Goal: Information Seeking & Learning: Learn about a topic

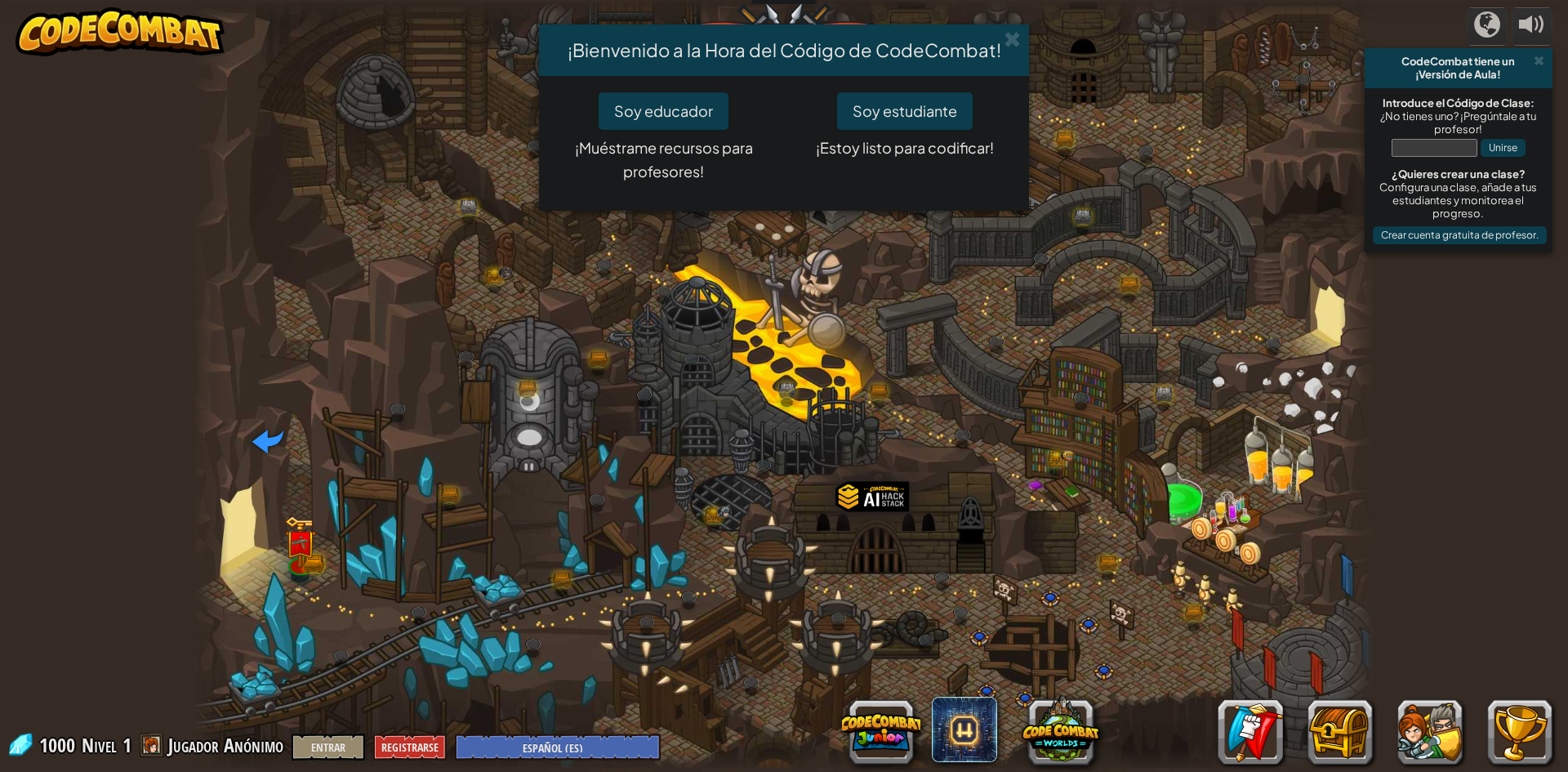
select select "es-ES"
click at [953, 102] on button "Soy estudiante" at bounding box center [905, 111] width 136 height 38
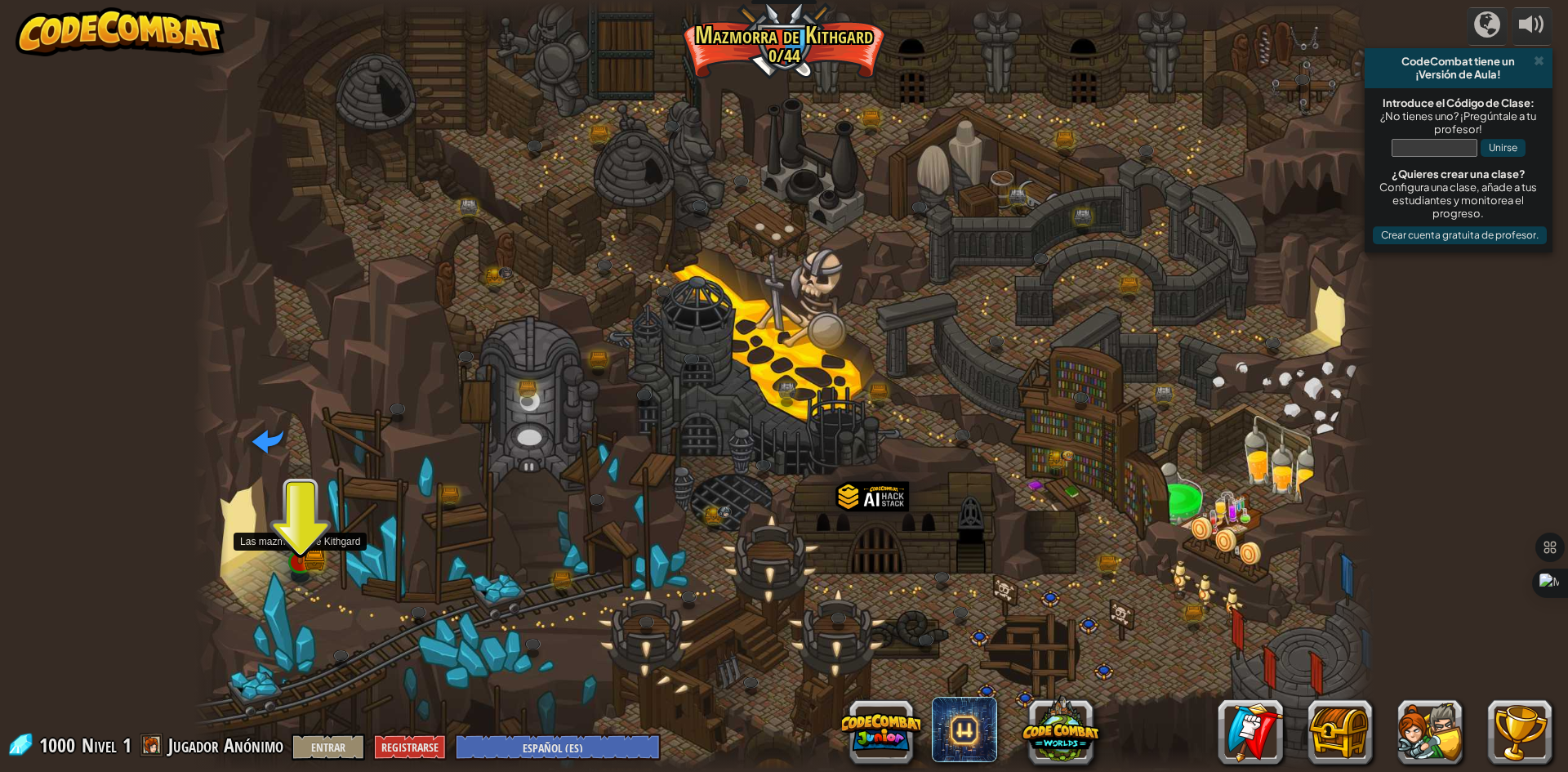
click at [307, 556] on img at bounding box center [300, 529] width 32 height 70
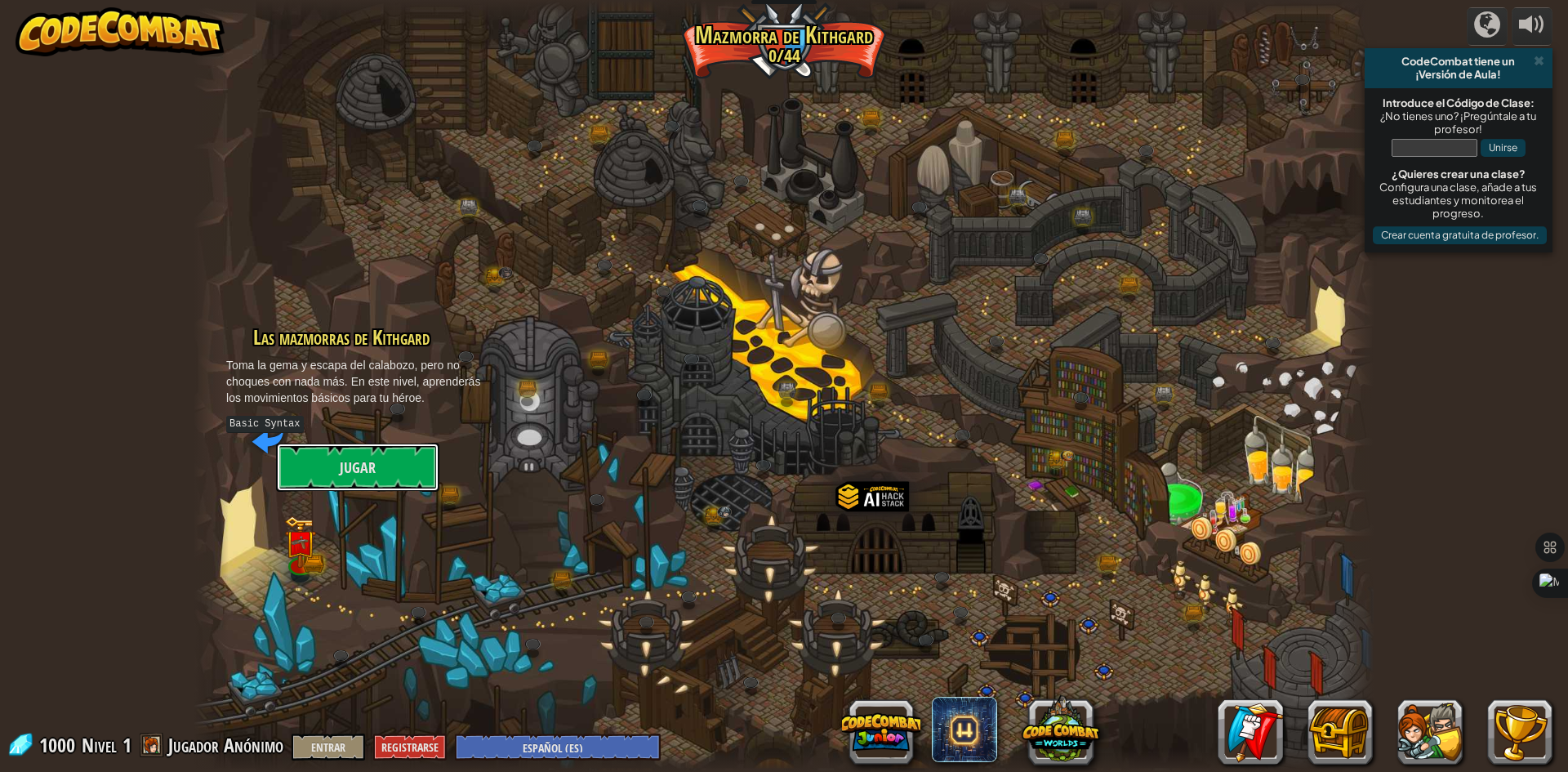
click at [364, 475] on button "Jugar" at bounding box center [358, 467] width 164 height 49
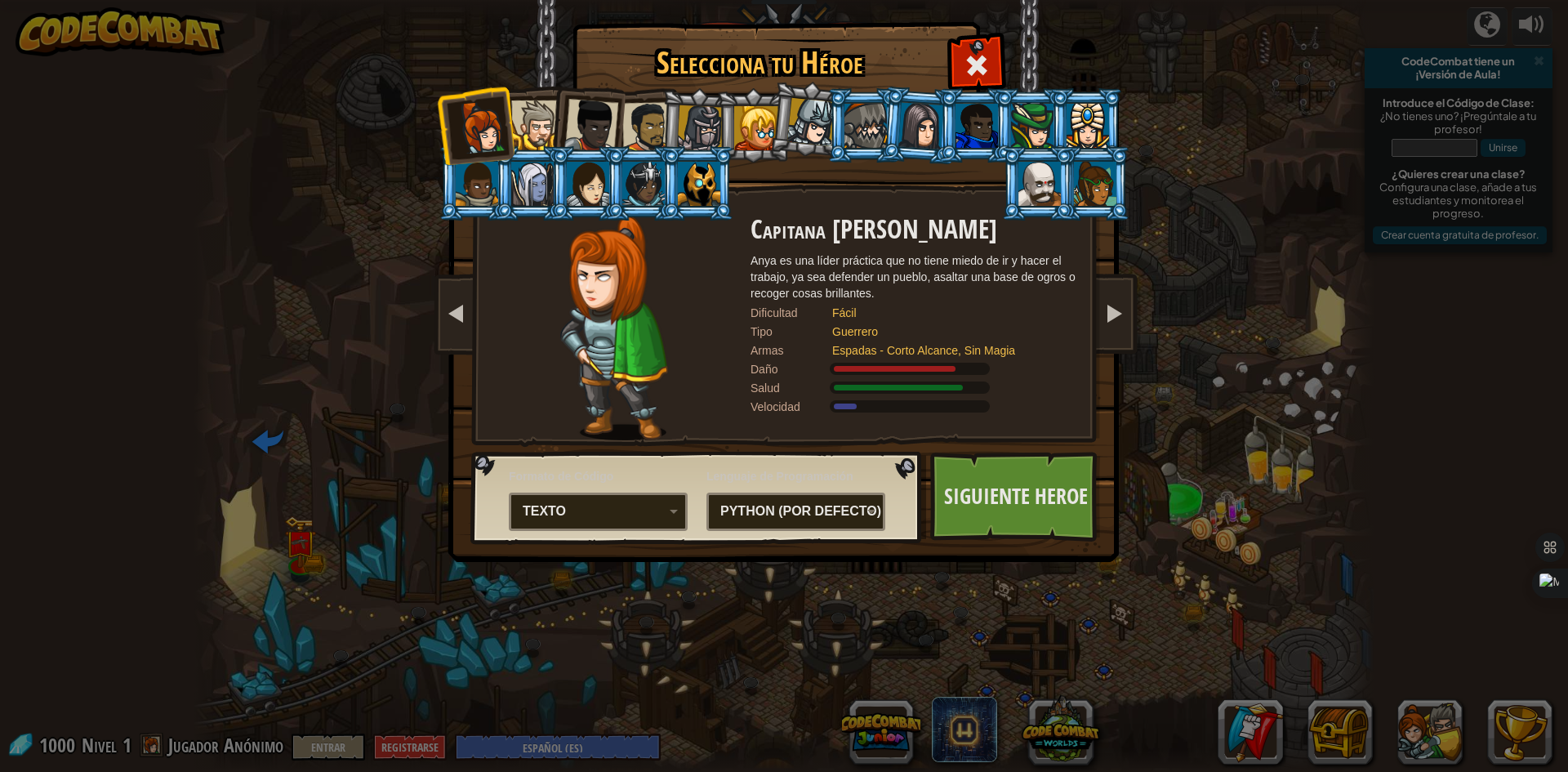
click at [661, 516] on div "Texto" at bounding box center [593, 511] width 141 height 19
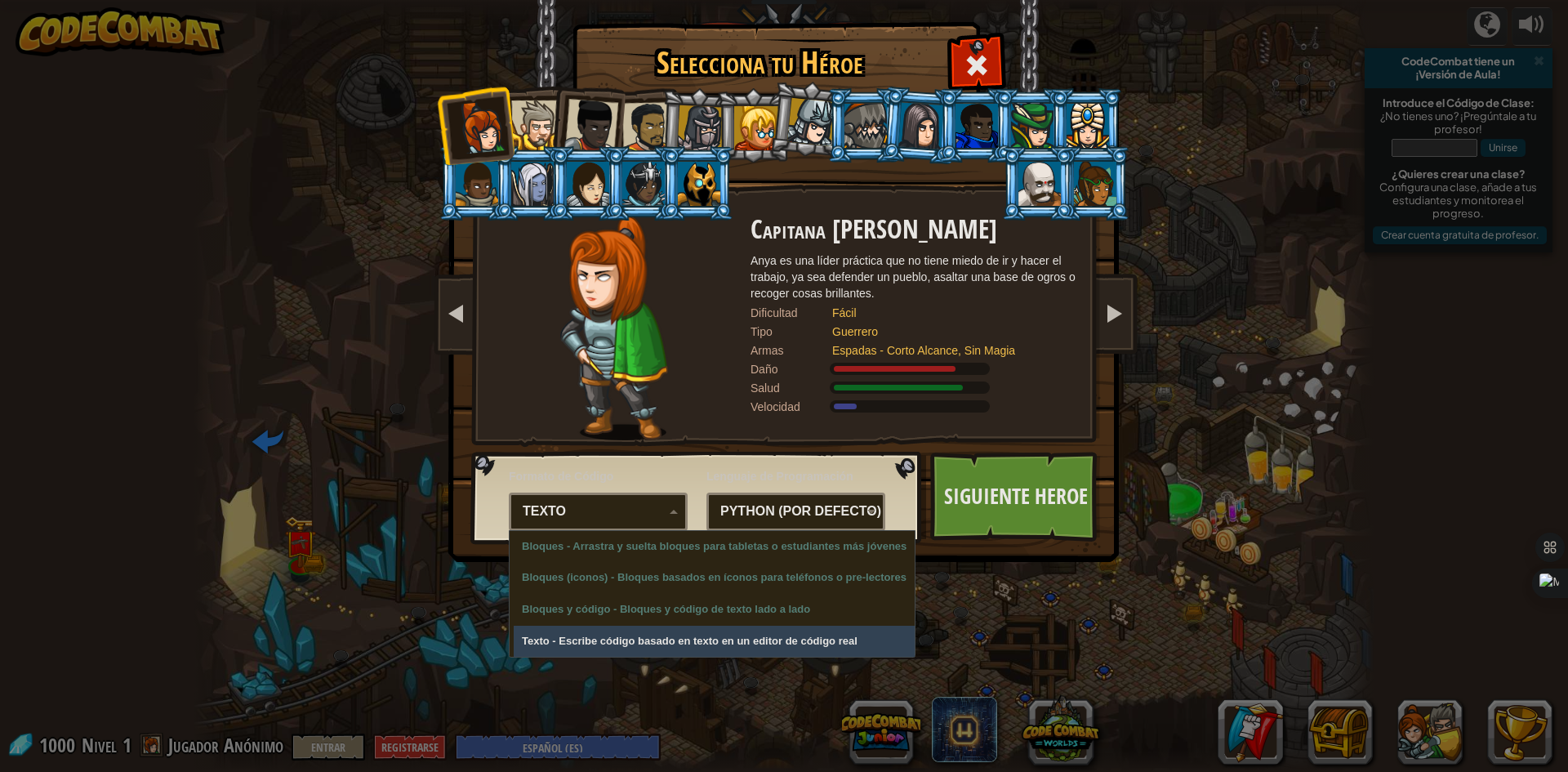
click at [602, 648] on div "Selecciona tu Héroe 1000 Capitana Anya Weston Anya es una líder práctica que no…" at bounding box center [784, 386] width 1568 height 772
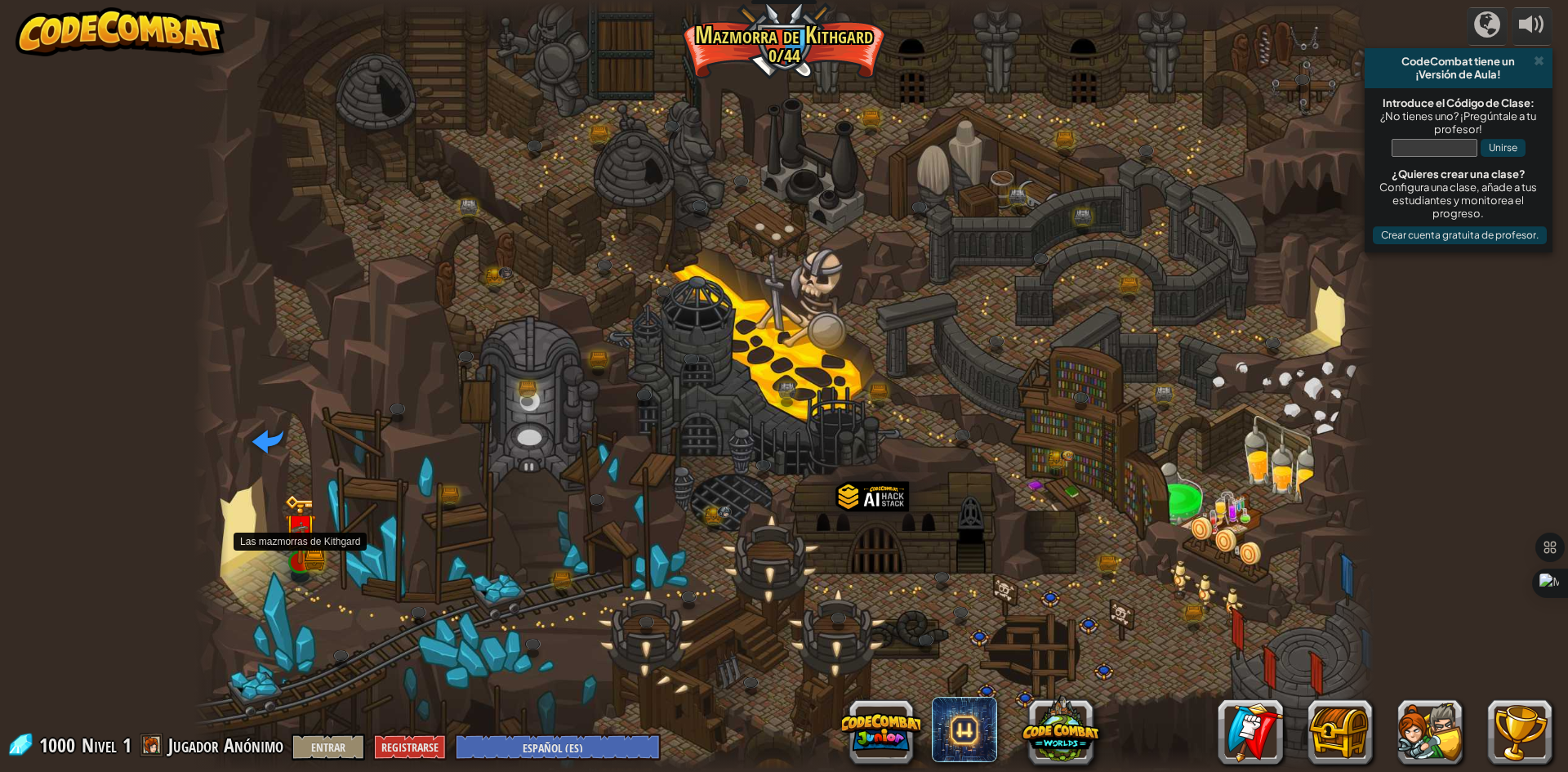
click at [302, 561] on img at bounding box center [300, 529] width 32 height 70
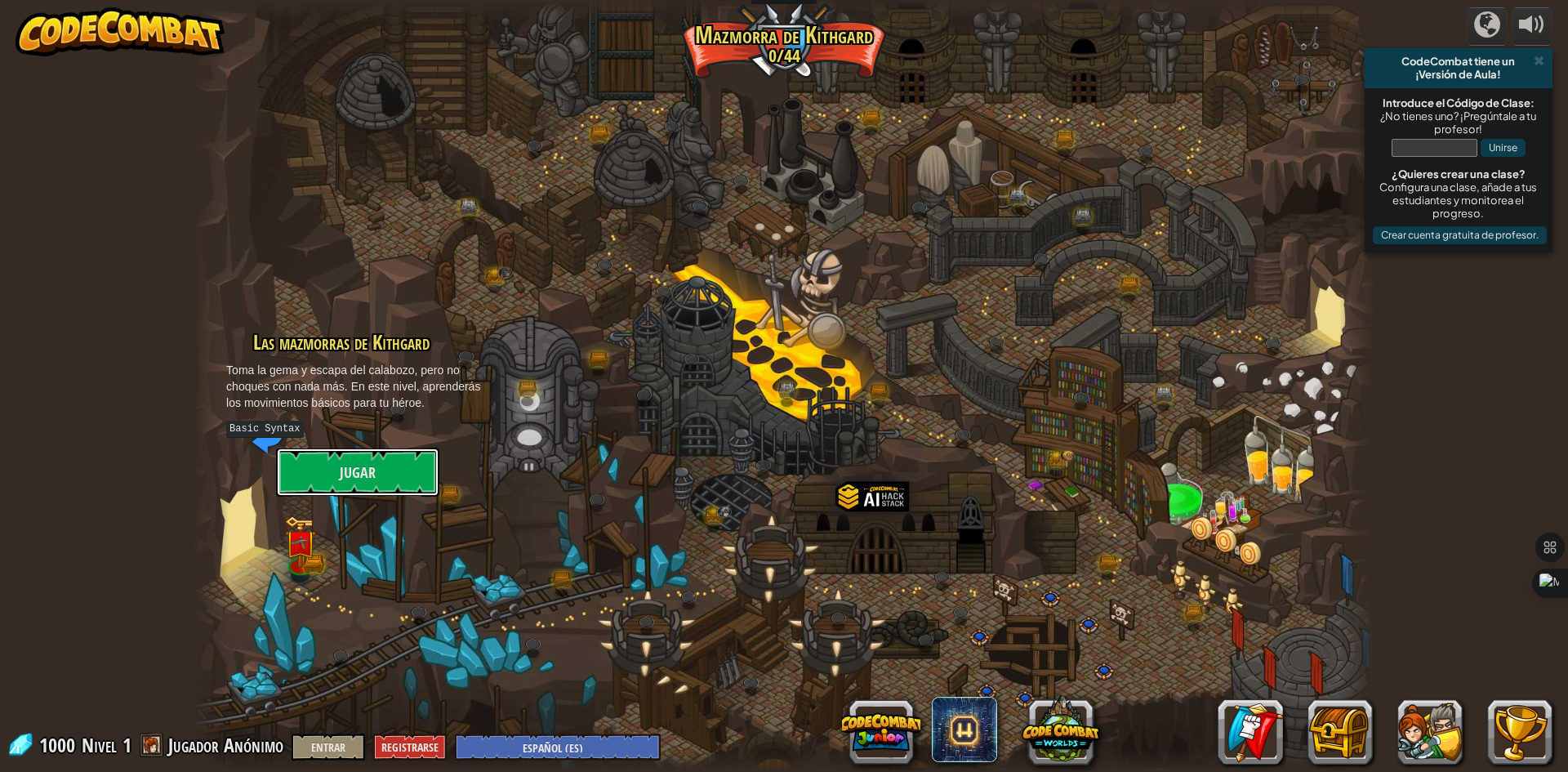
click at [337, 476] on button "Jugar" at bounding box center [358, 472] width 164 height 49
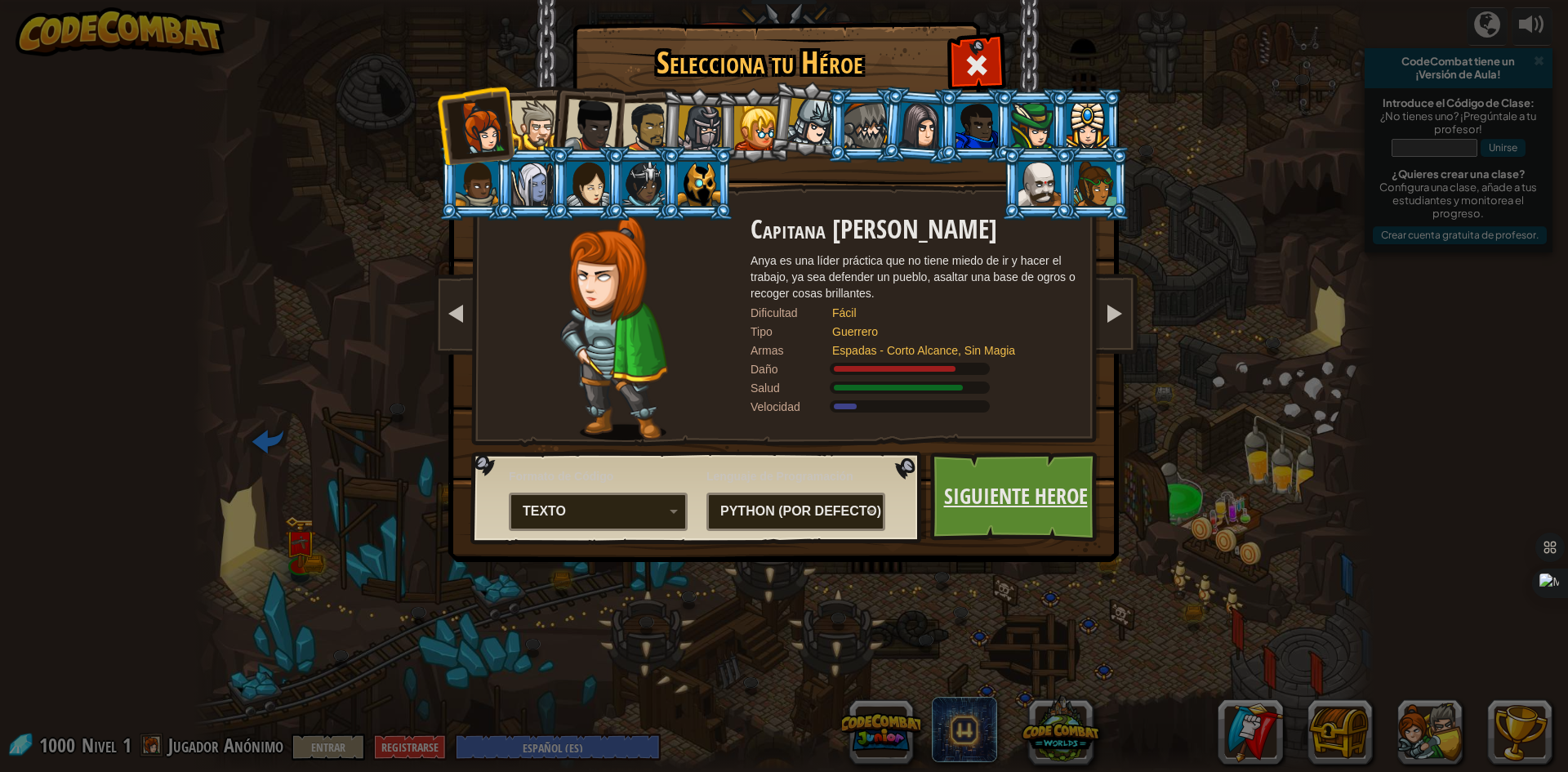
click at [1006, 514] on link "Siguiente Heroe" at bounding box center [1015, 496] width 171 height 90
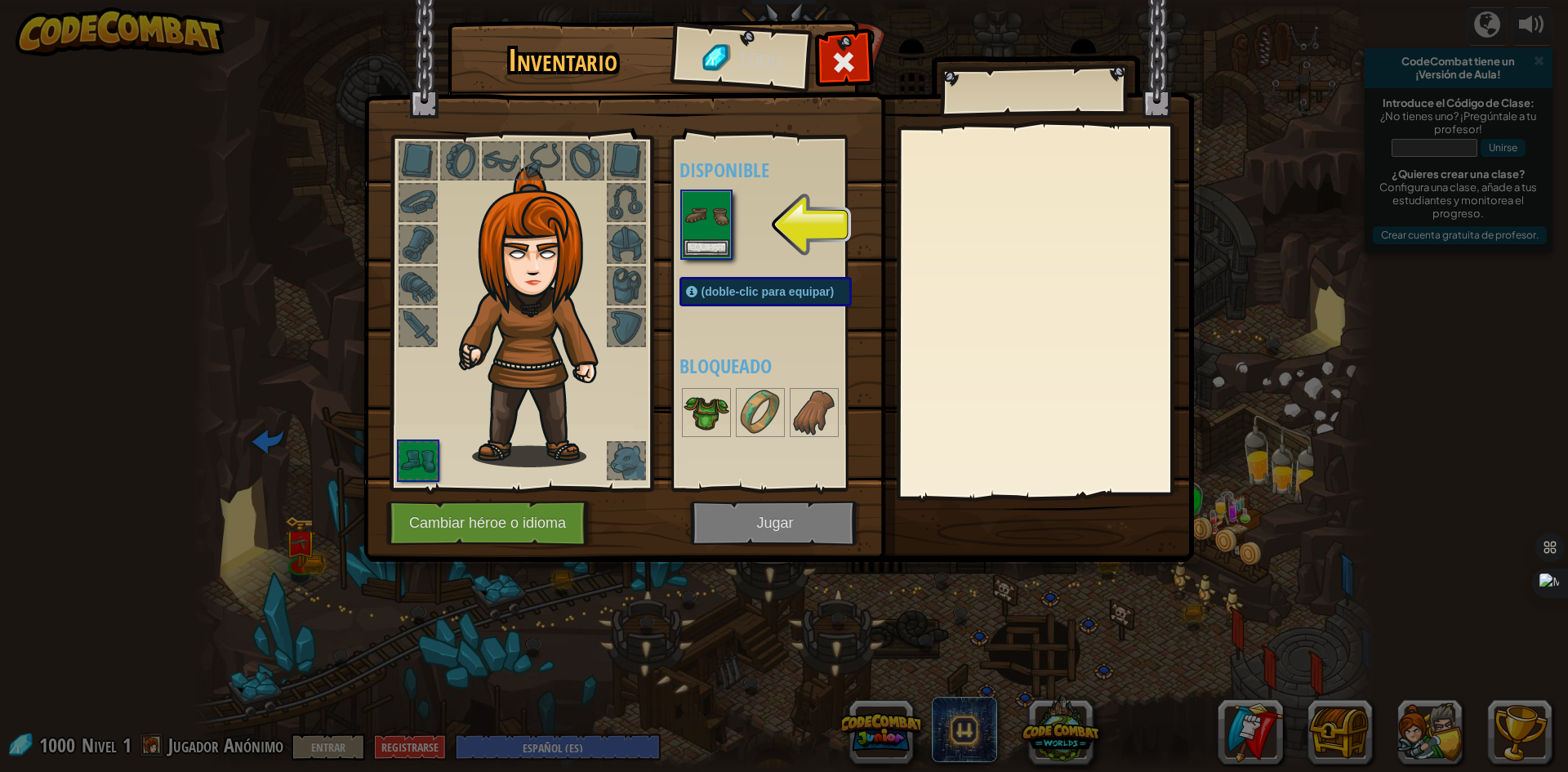
click at [720, 433] on img at bounding box center [706, 412] width 46 height 46
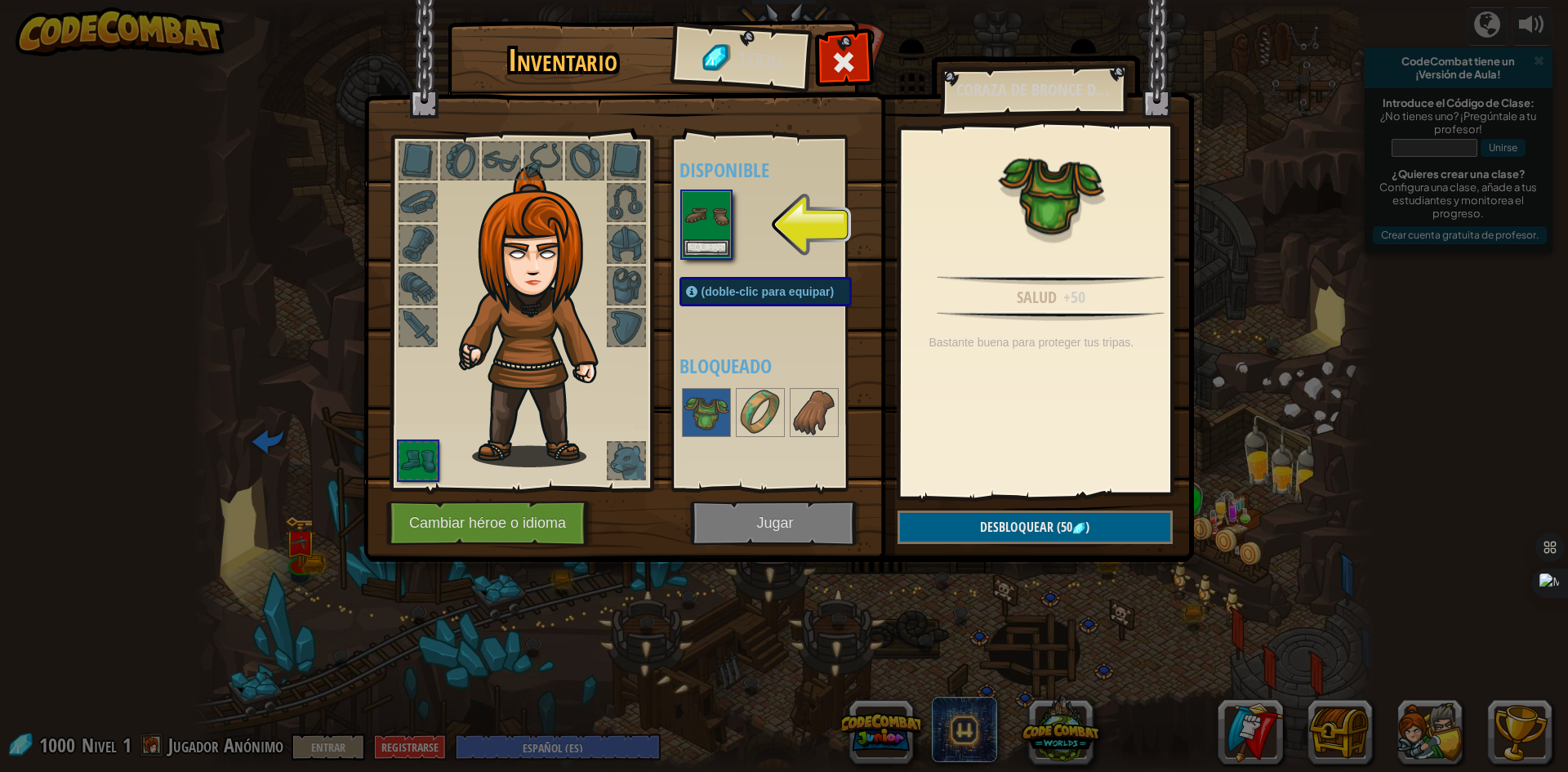
drag, startPoint x: 720, startPoint y: 433, endPoint x: 432, endPoint y: 204, distance: 367.9
click at [432, 204] on div "Inventario 1000 Disponible Equipar (doble-clic para equipar) Bloqueado Coraza d…" at bounding box center [784, 294] width 831 height 539
click at [412, 159] on div at bounding box center [418, 161] width 36 height 36
click at [717, 232] on img at bounding box center [706, 216] width 46 height 46
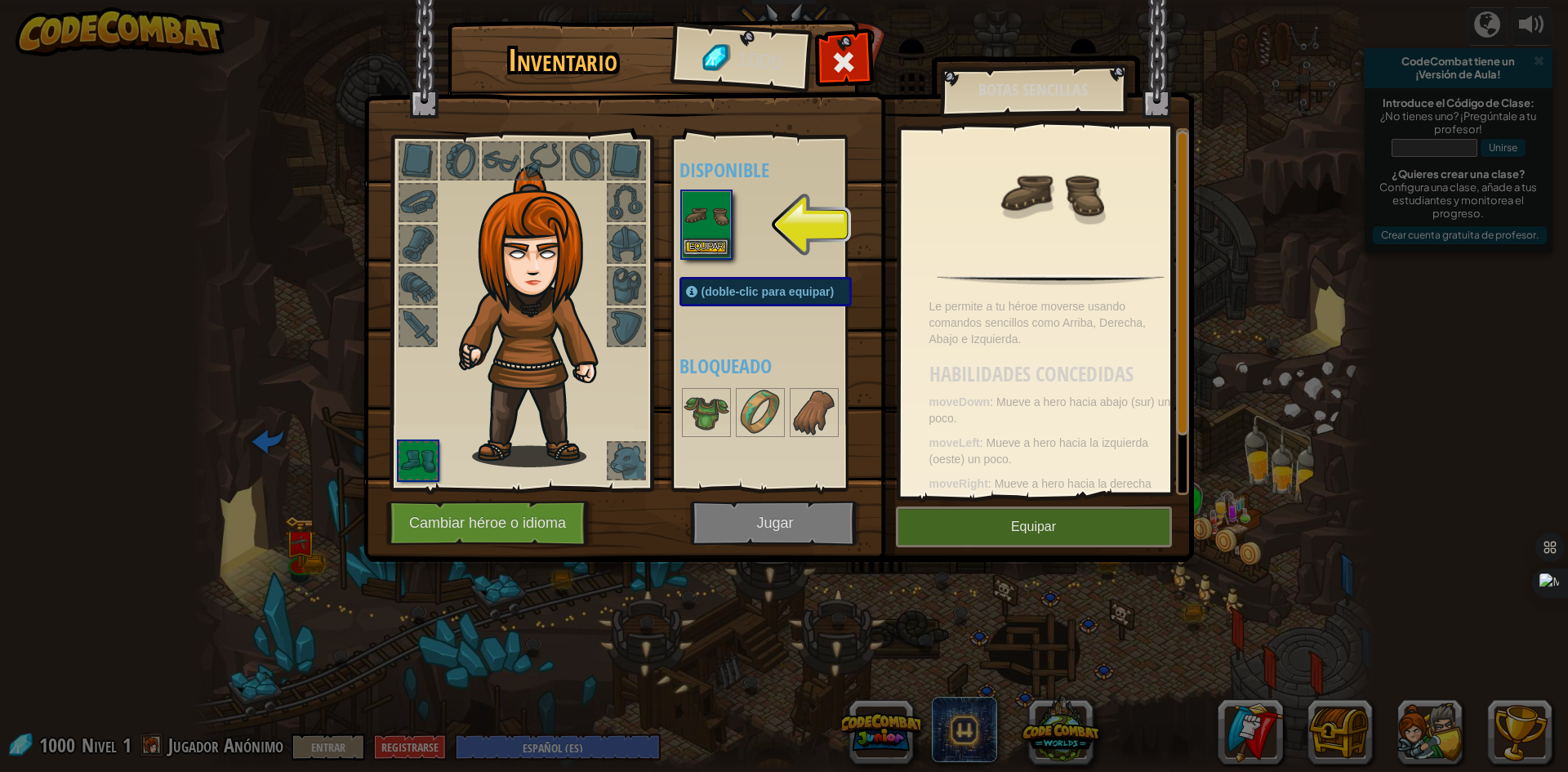
click at [691, 245] on div "Inventario 1000 Disponible Equipar (doble-clic para equipar) Bloqueado Botas Se…" at bounding box center [784, 386] width 1568 height 772
click at [949, 533] on button "Equipar" at bounding box center [1034, 527] width 276 height 41
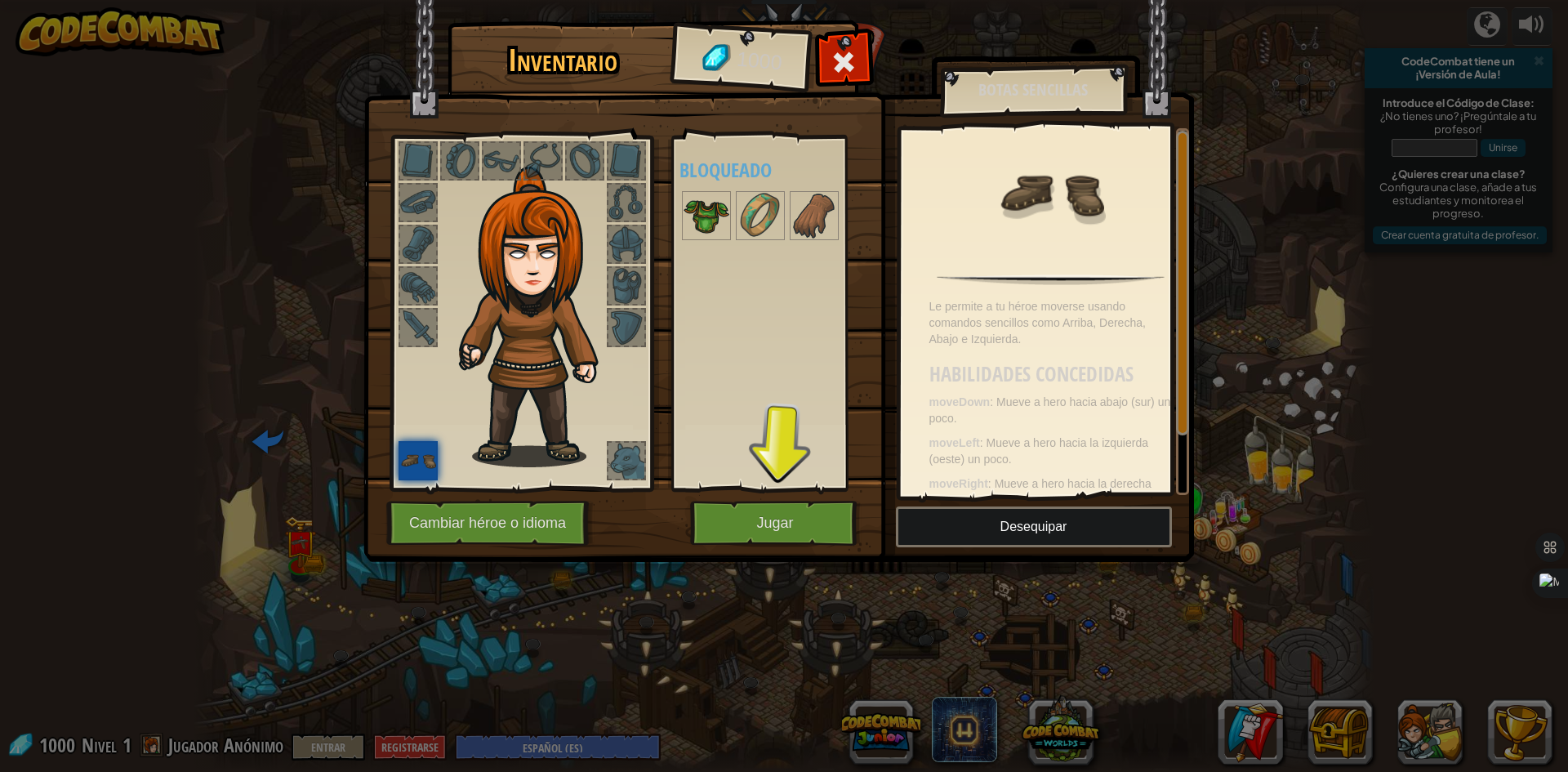
click at [705, 216] on img at bounding box center [706, 216] width 46 height 46
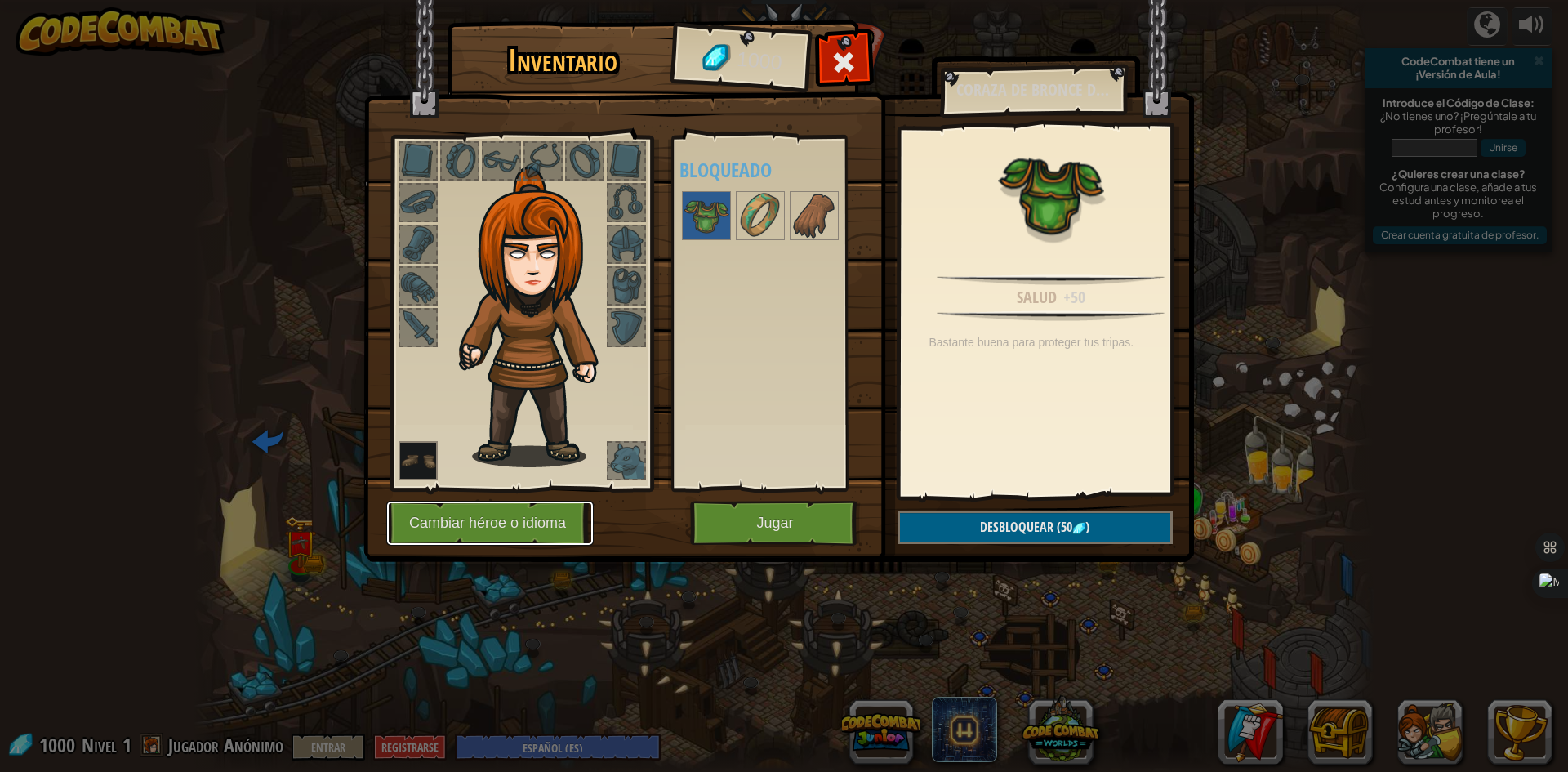
click at [490, 532] on button "Cambiar héroe o idioma" at bounding box center [490, 523] width 208 height 45
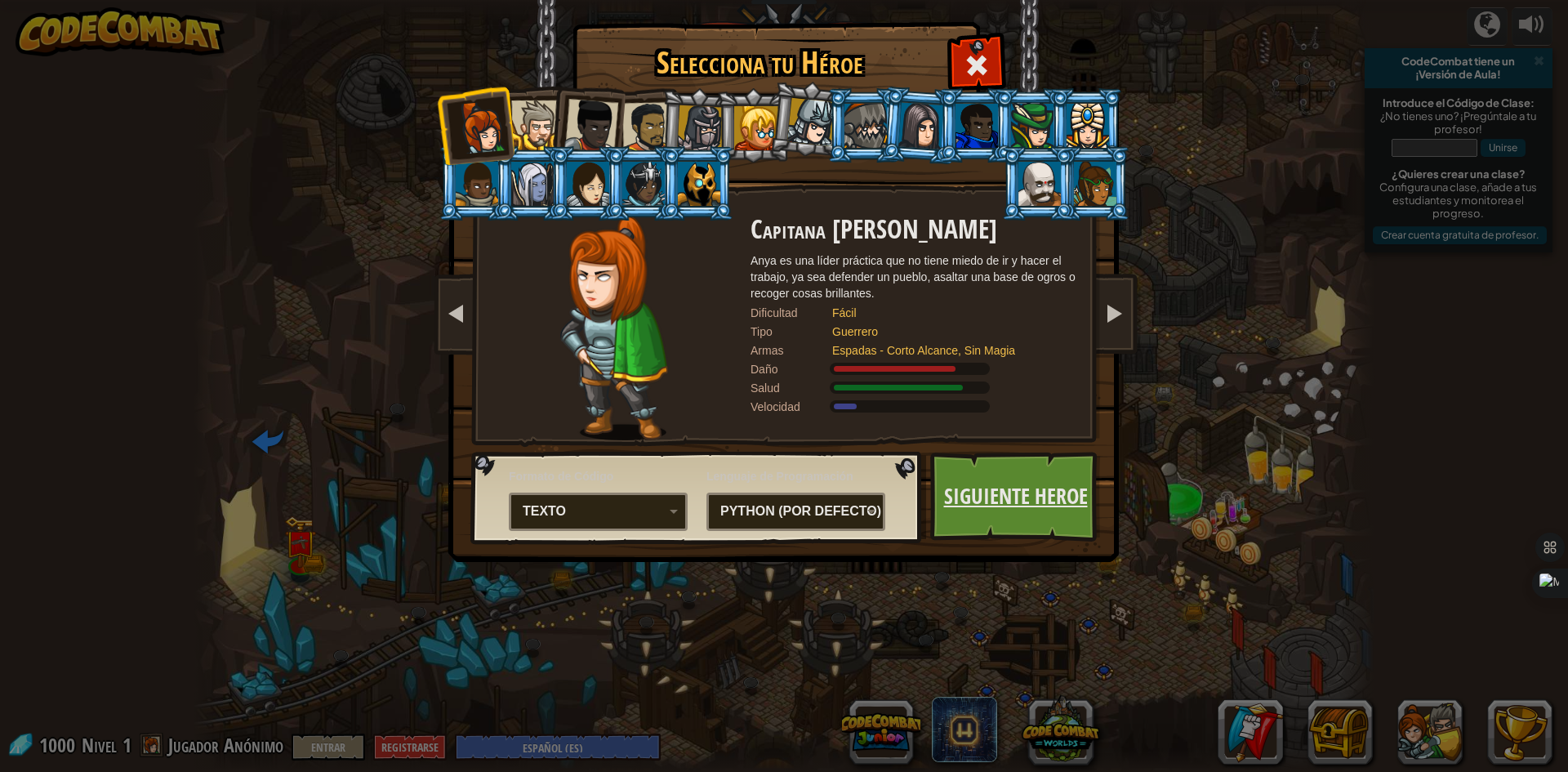
click at [974, 506] on link "Siguiente Heroe" at bounding box center [1015, 496] width 171 height 90
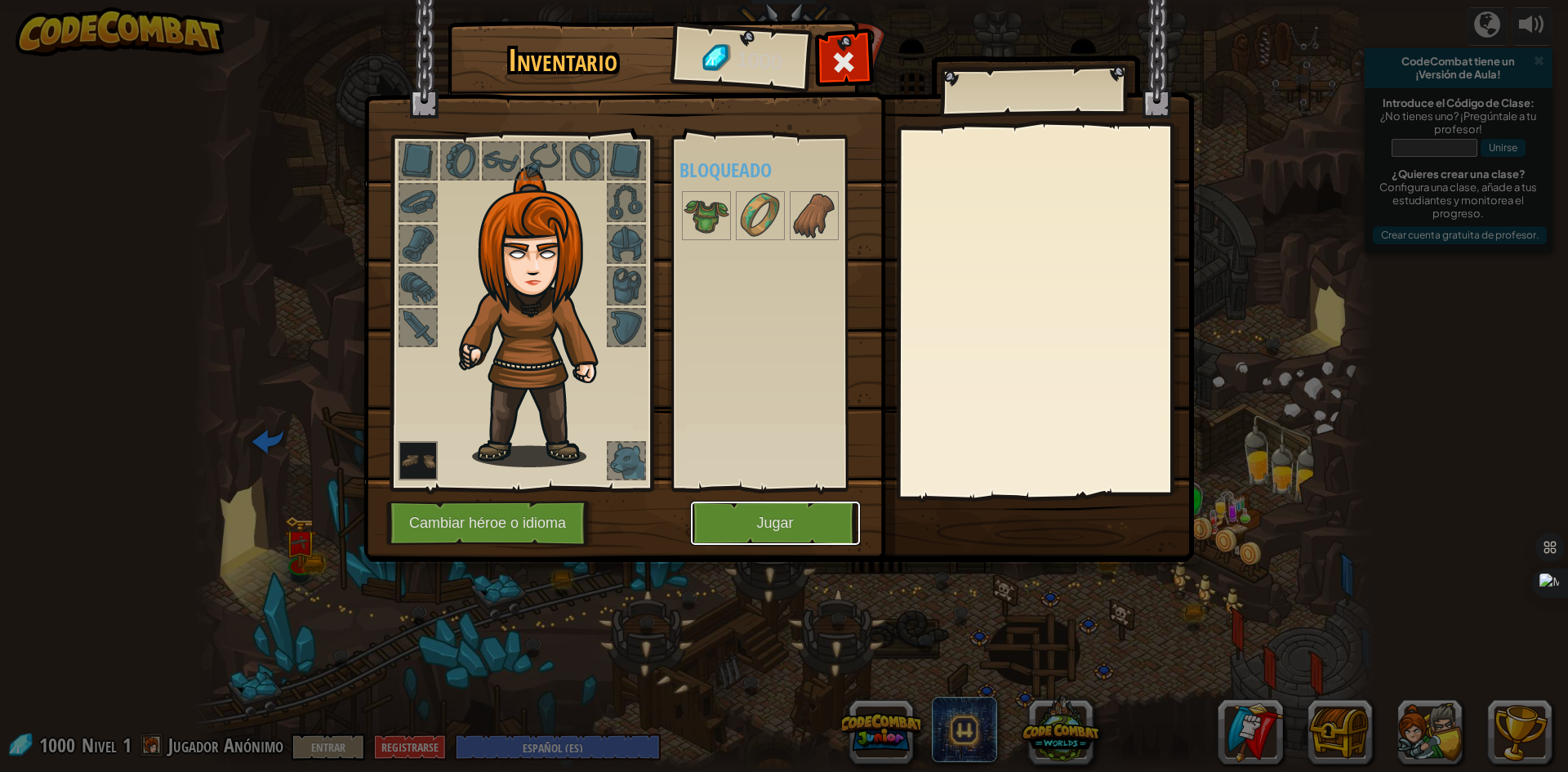
click at [746, 532] on button "Jugar" at bounding box center [775, 523] width 171 height 45
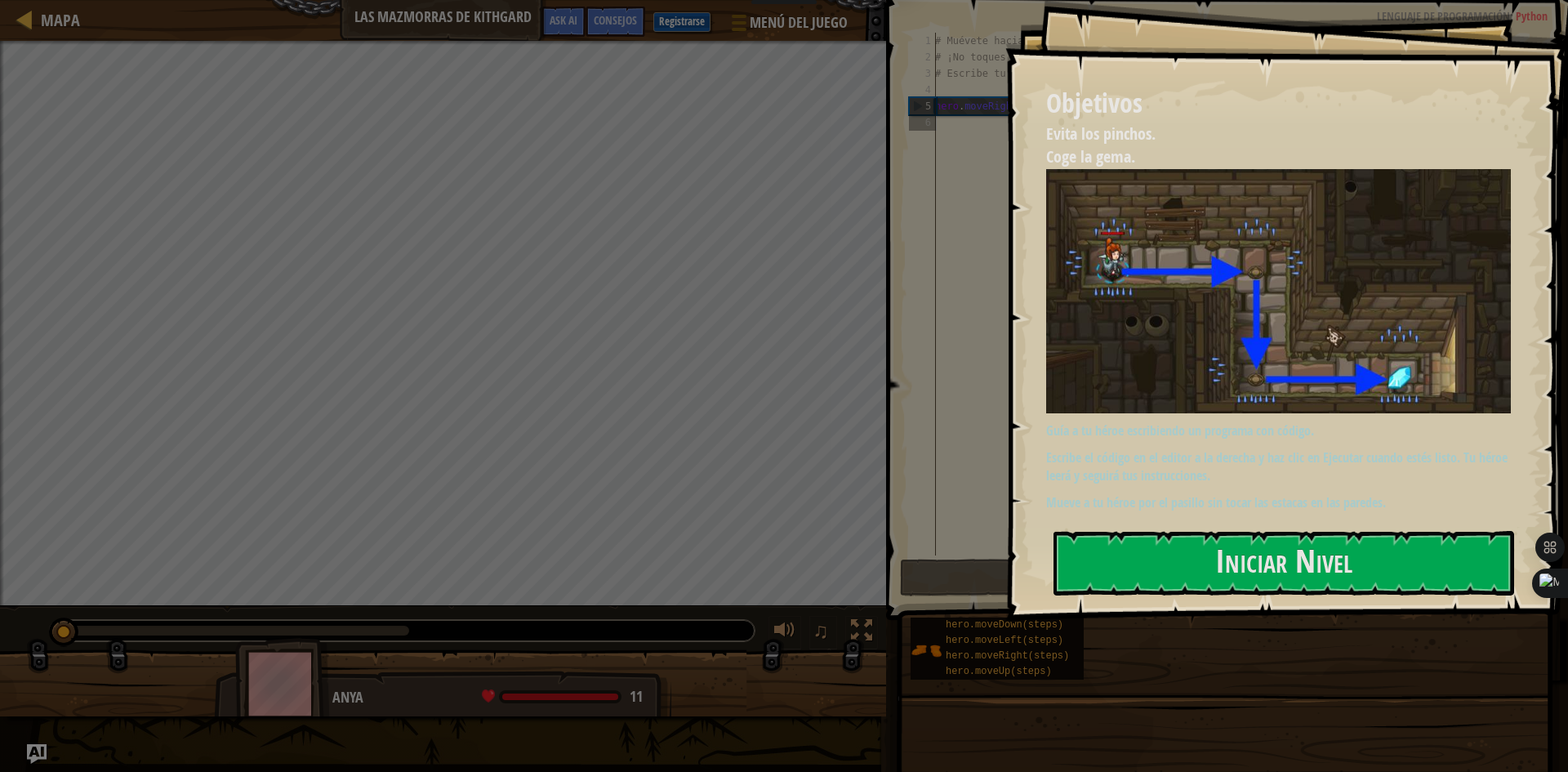
click at [1167, 571] on button "Iniciar Nivel" at bounding box center [1284, 563] width 460 height 65
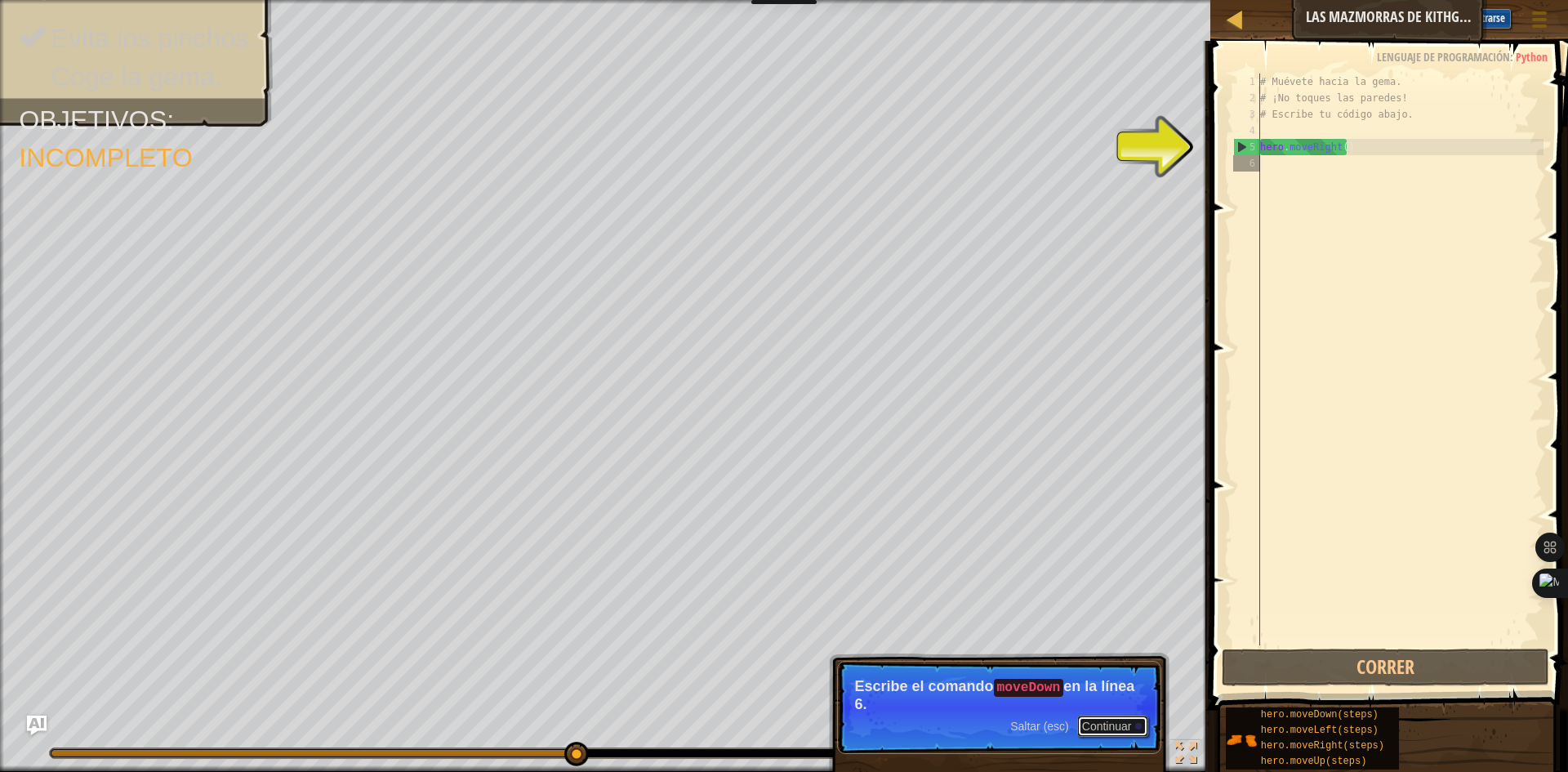
click at [1089, 722] on button "Continuar" at bounding box center [1113, 726] width 72 height 21
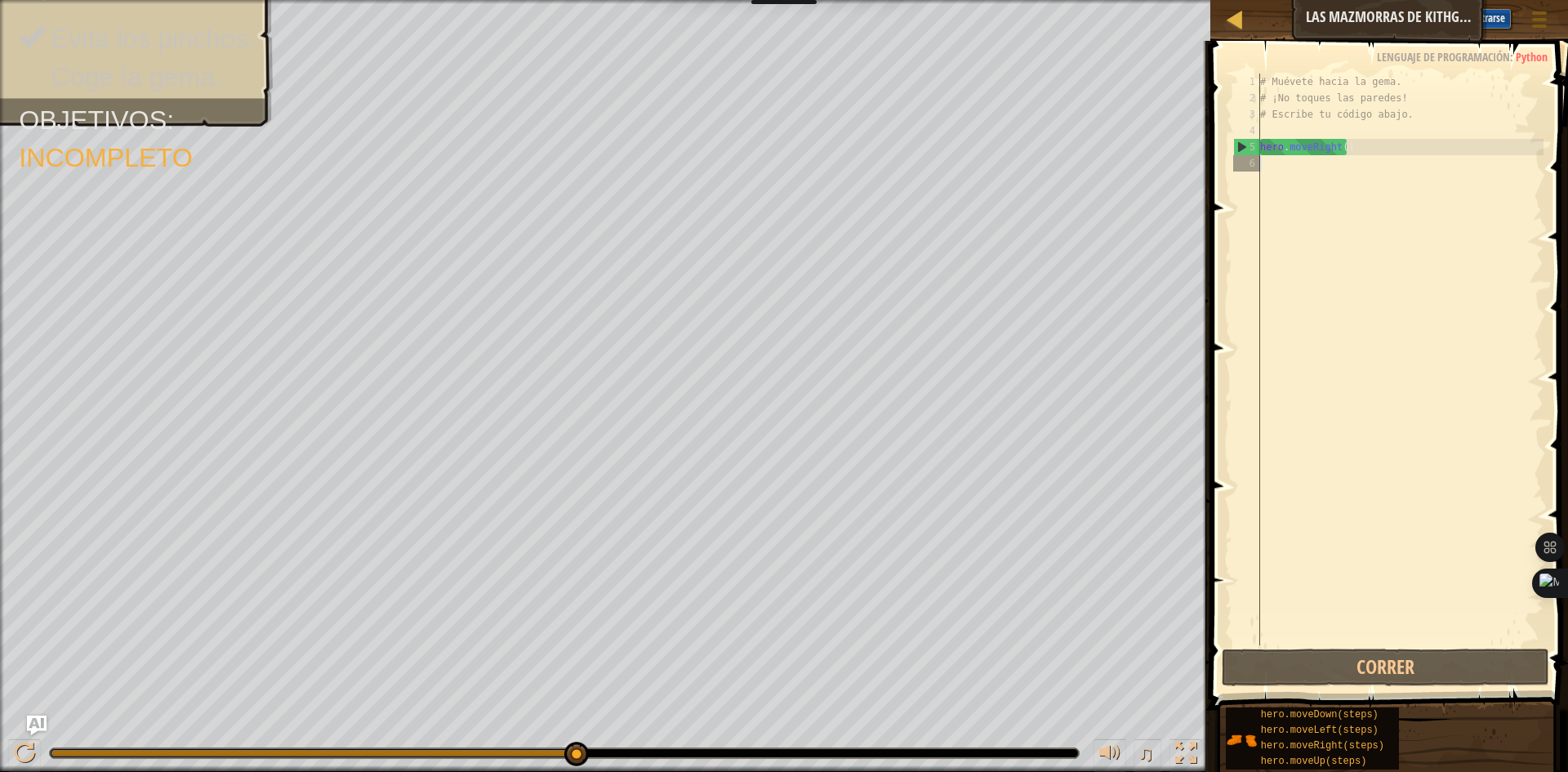
click at [1285, 157] on div "# Muévete hacia la gema. # ¡No toques las paredes! # Escribe tu código abajo. h…" at bounding box center [1400, 375] width 287 height 604
click at [1373, 671] on button "Correr" at bounding box center [1385, 667] width 328 height 38
click at [1293, 172] on div "# Muévete hacia la gema. # ¡No toques las paredes! # Escribe tu código abajo. h…" at bounding box center [1400, 375] width 287 height 604
click at [1277, 169] on div "# Muévete hacia la gema. # ¡No toques las paredes! # Escribe tu código abajo. h…" at bounding box center [1400, 375] width 287 height 604
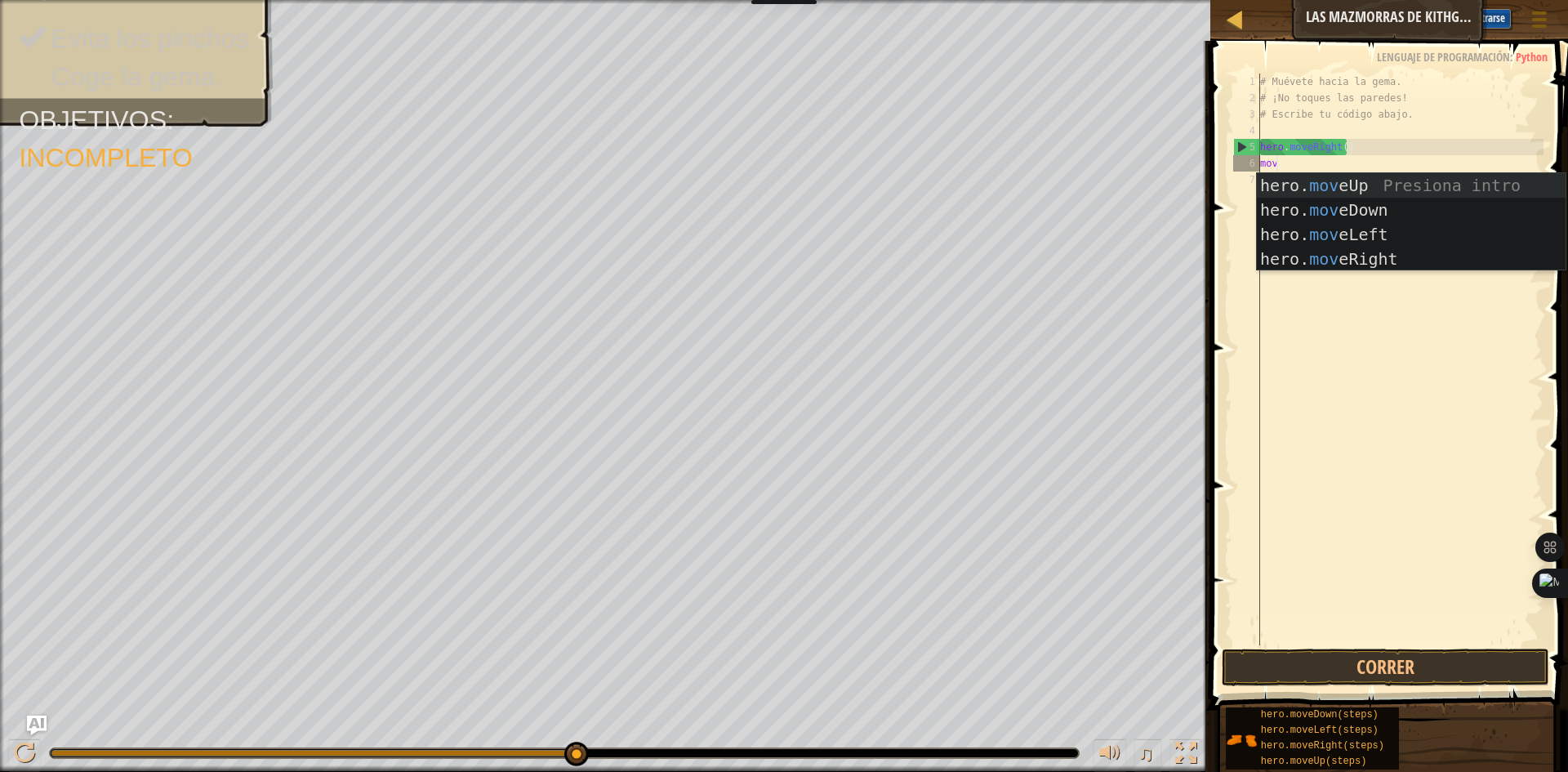
scroll to position [7, 1]
type textarea "move"
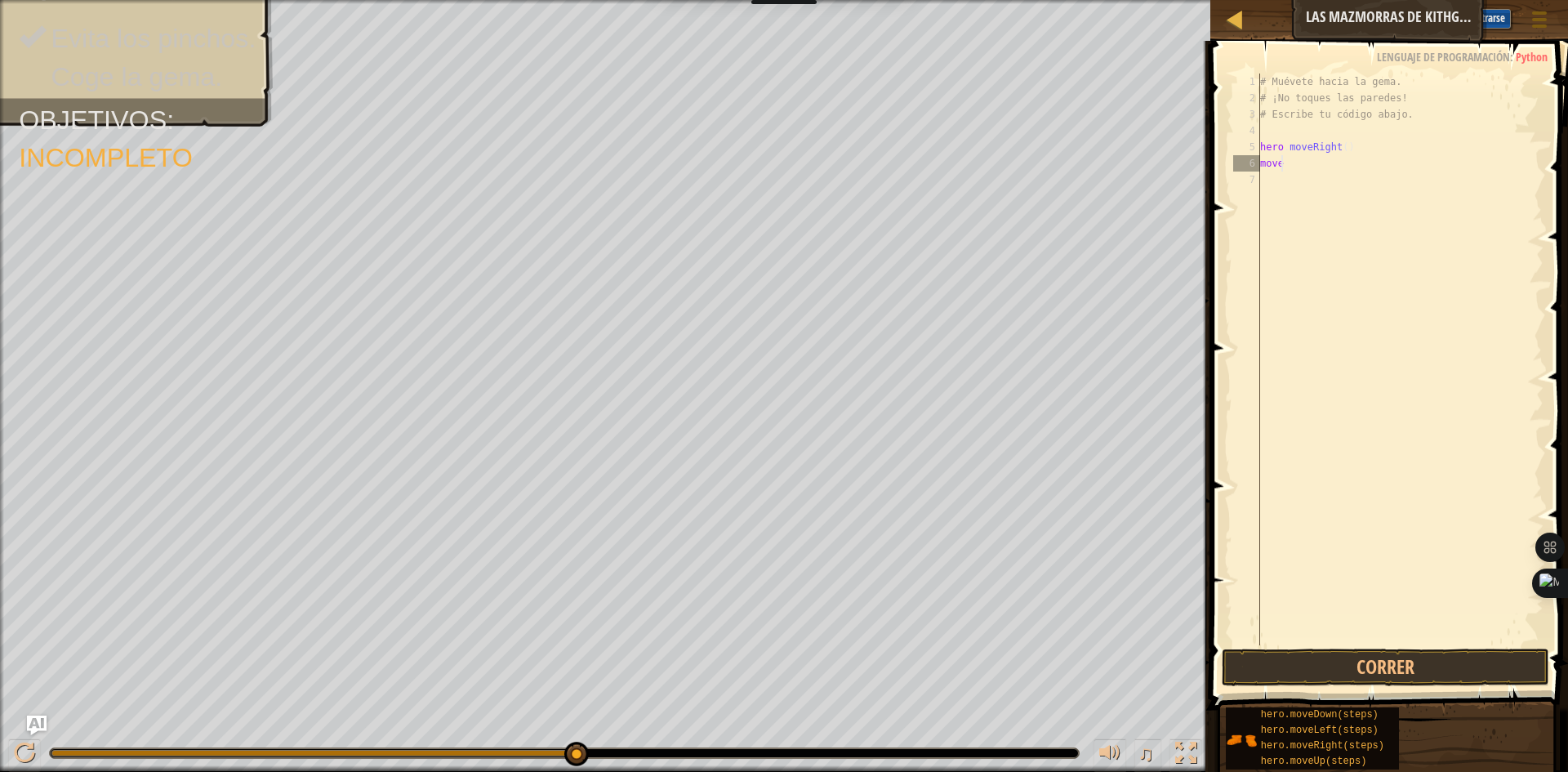
click at [1284, 173] on div "# Muévete hacia la gema. # ¡No toques las paredes! # Escribe tu código abajo. h…" at bounding box center [1400, 375] width 287 height 604
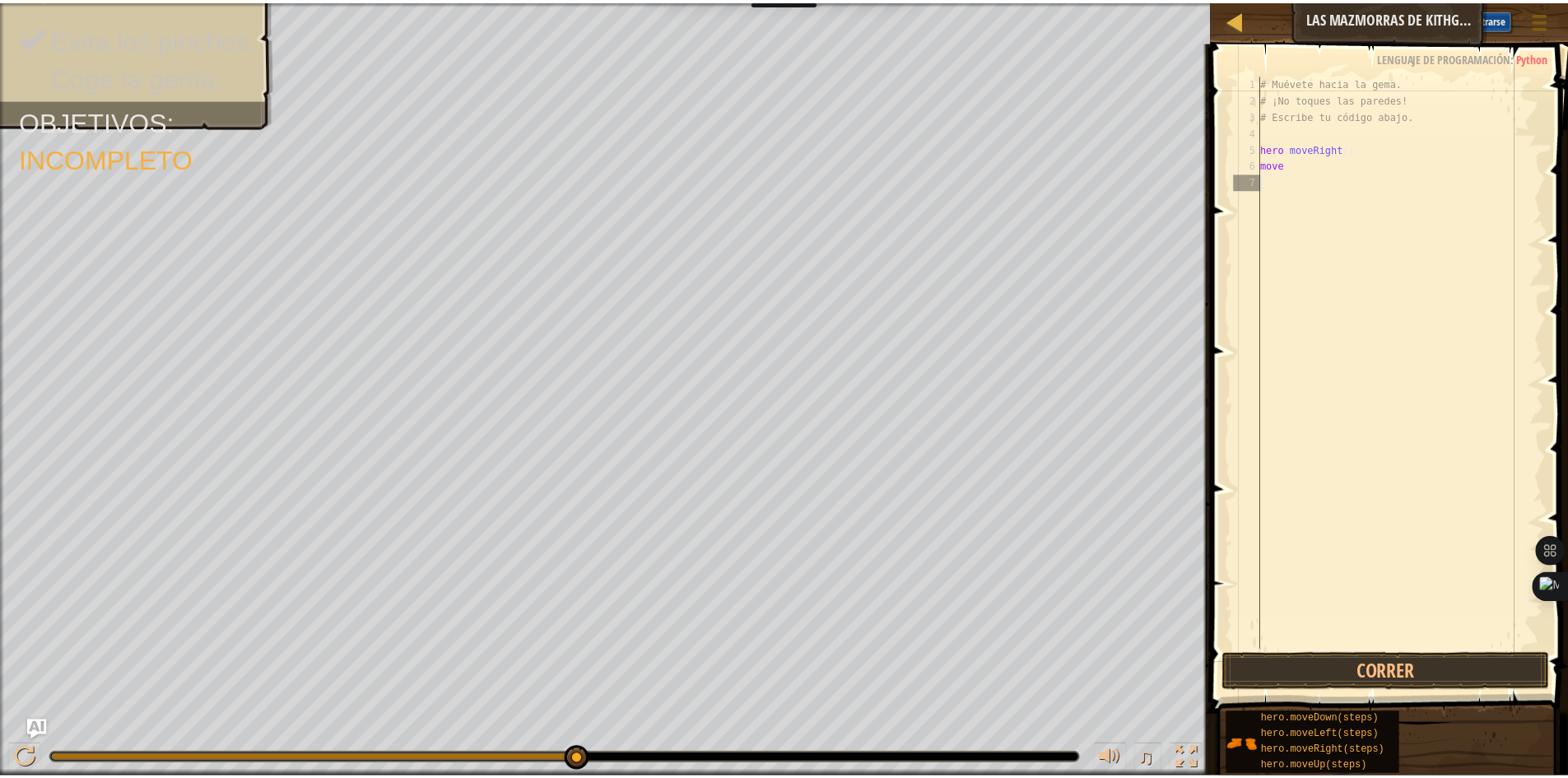
scroll to position [7, 0]
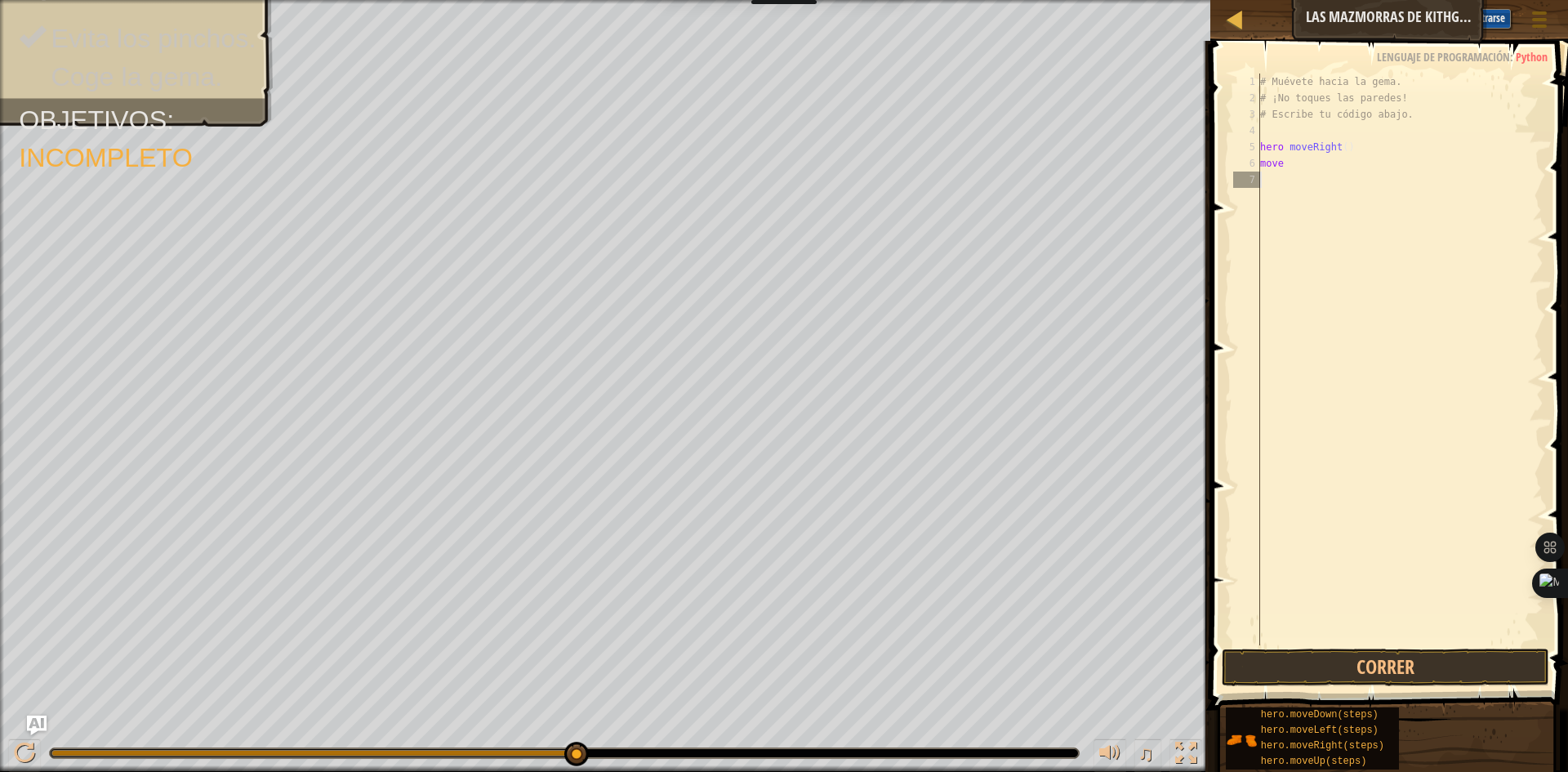
click at [1284, 171] on div "# Muévete hacia la gema. # ¡No toques las paredes! # Escribe tu código abajo. h…" at bounding box center [1400, 375] width 287 height 604
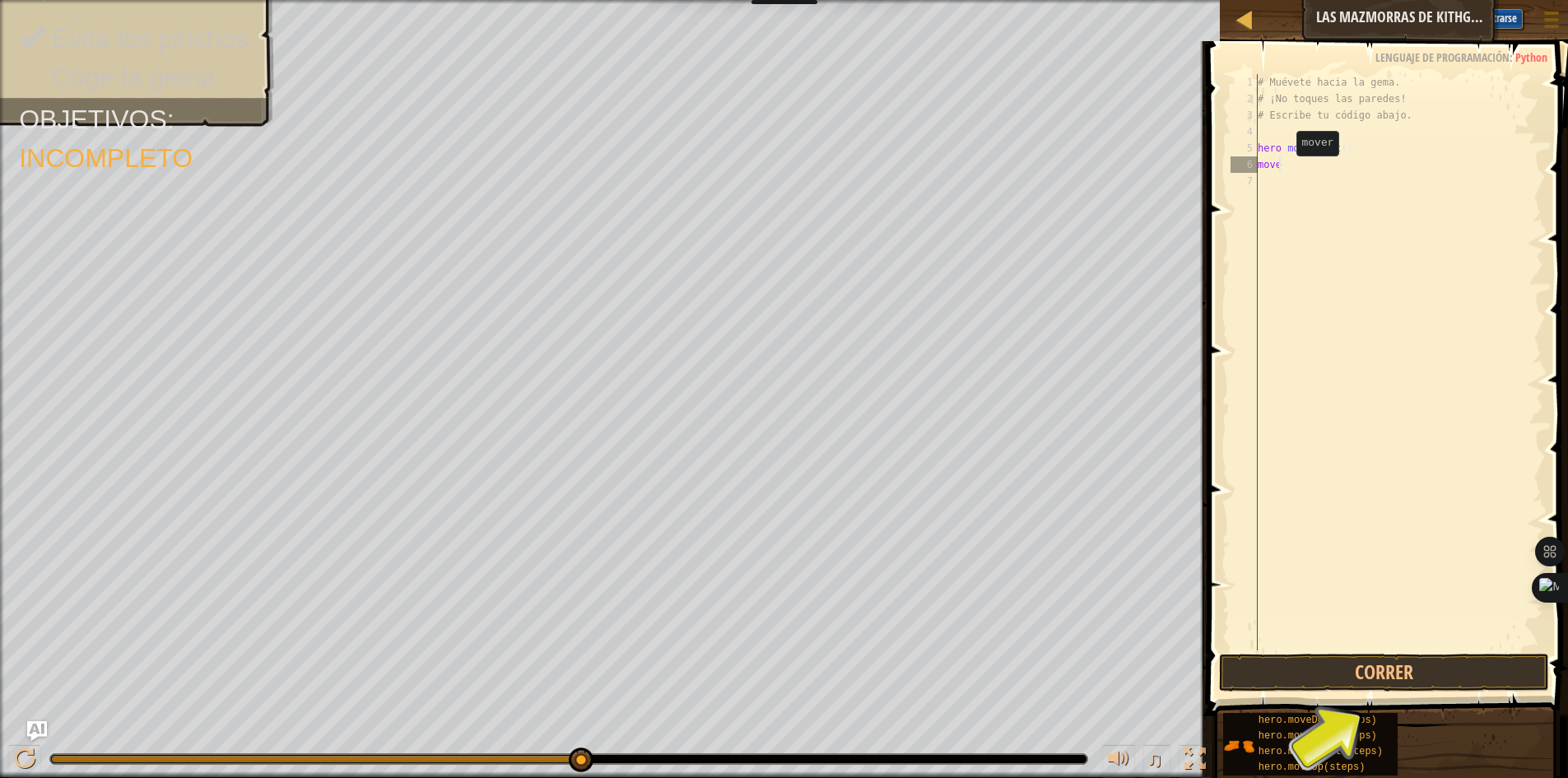
type textarea "moveD"
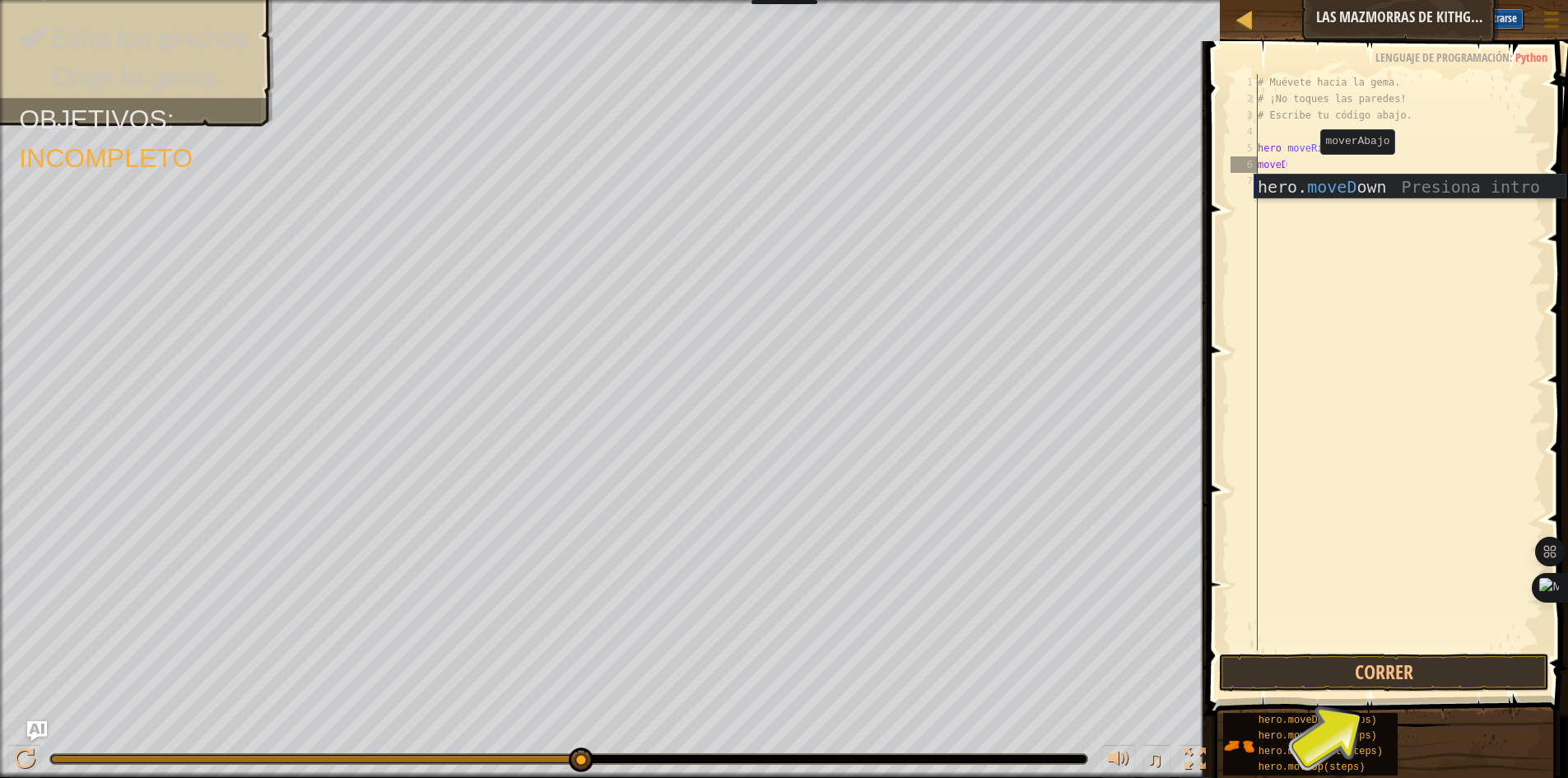
click at [1304, 183] on div "hero. moveD own Presiona intro" at bounding box center [1410, 212] width 311 height 74
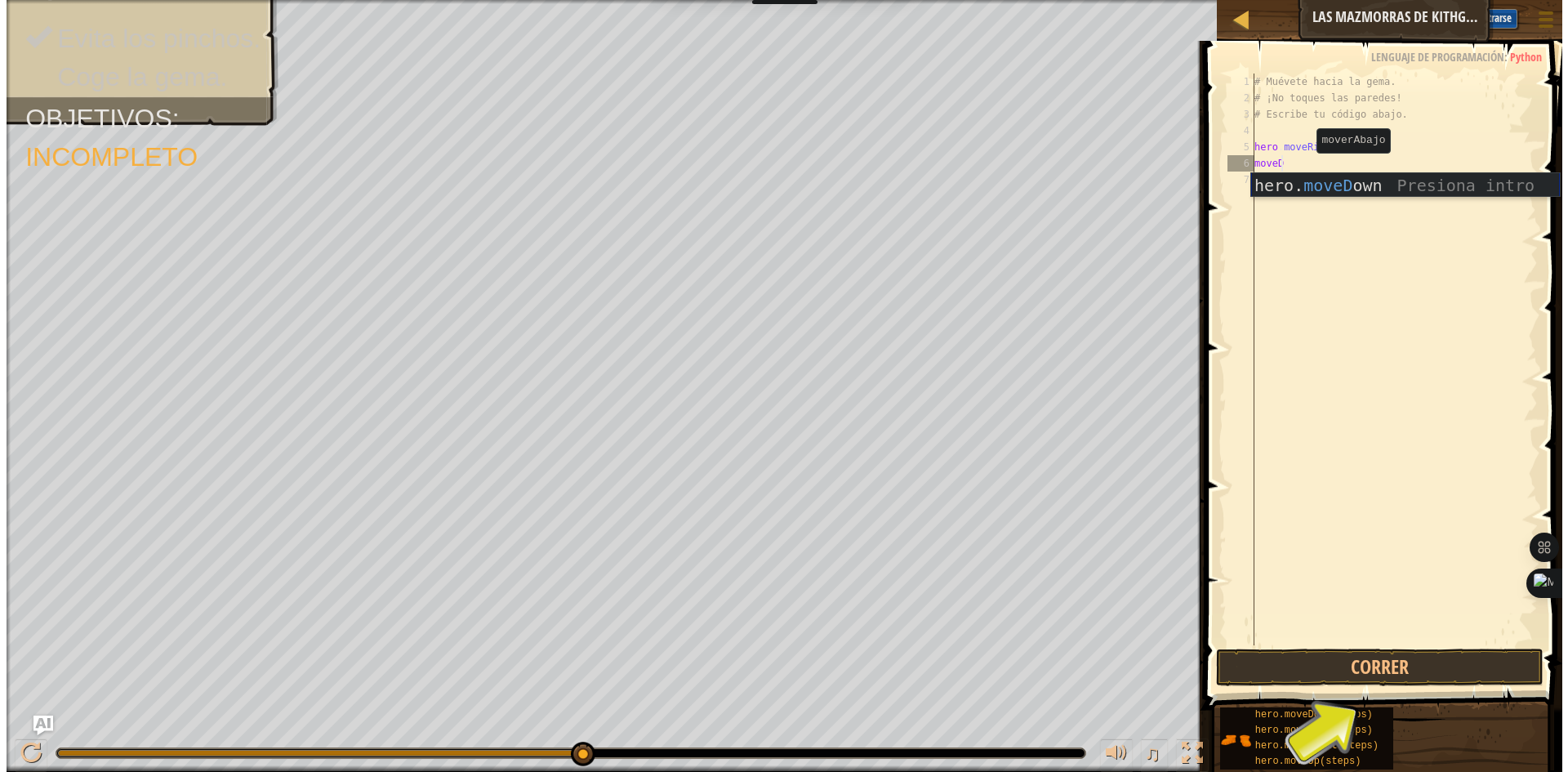
scroll to position [7, 0]
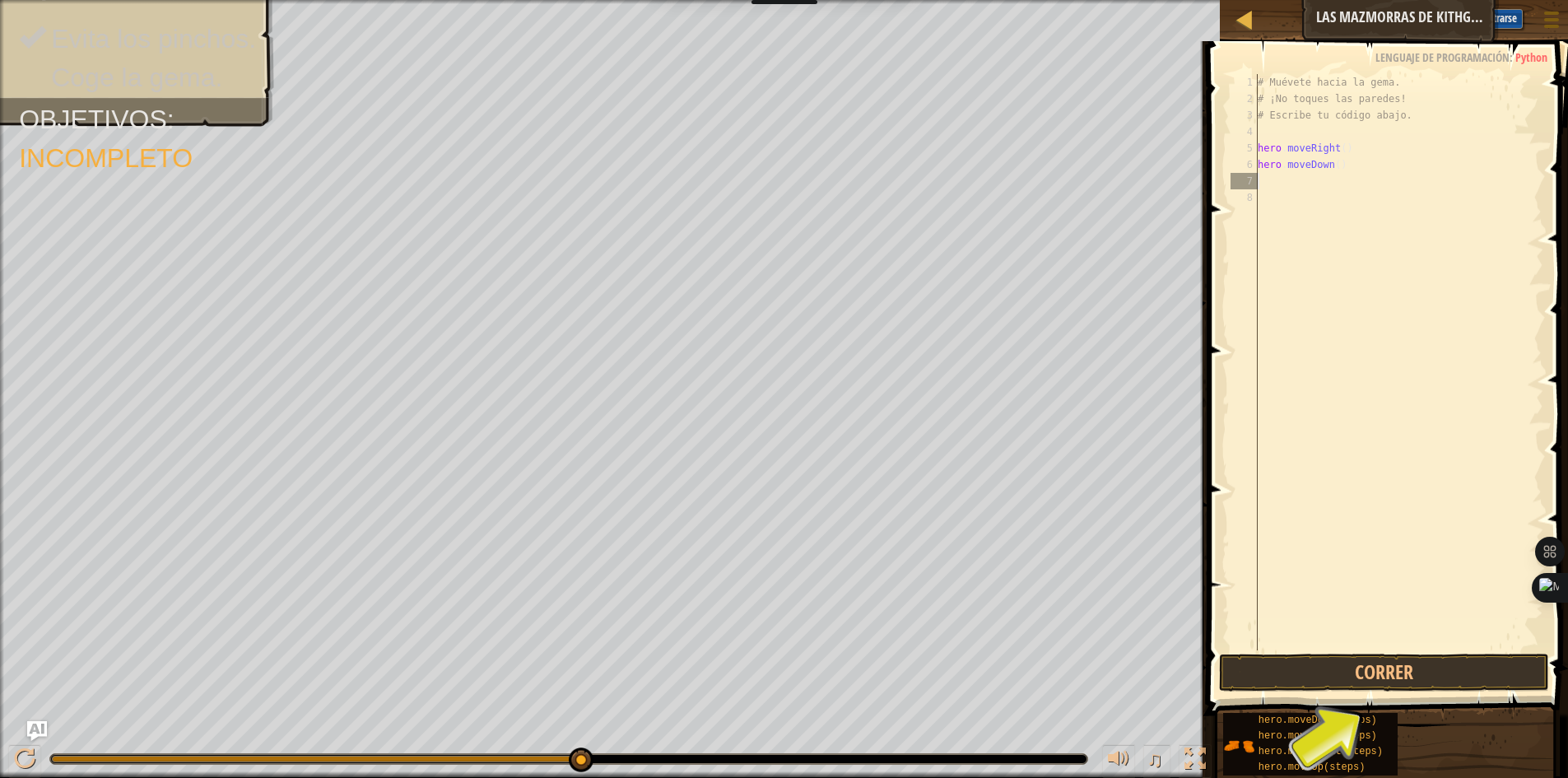
click at [1274, 178] on div "# Muévete hacia la gema. # ¡No toques las paredes! # Escribe tu código abajo. h…" at bounding box center [1398, 378] width 289 height 609
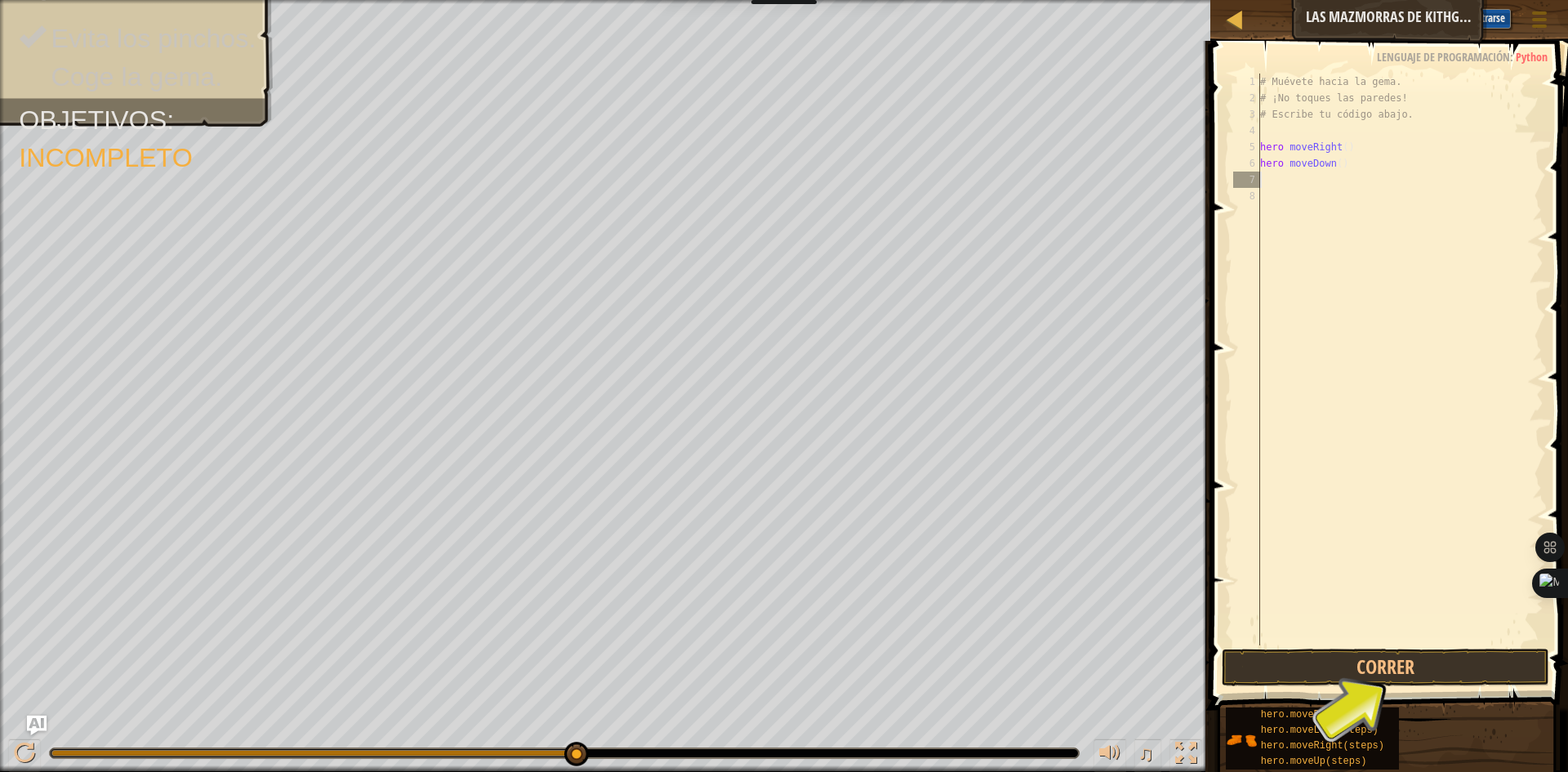
click at [1258, 186] on div "1 2 3 4 5 6 7 8 # Muévete hacia la gema. # ¡No toques las paredes! # Escribe tu…" at bounding box center [1387, 359] width 314 height 572
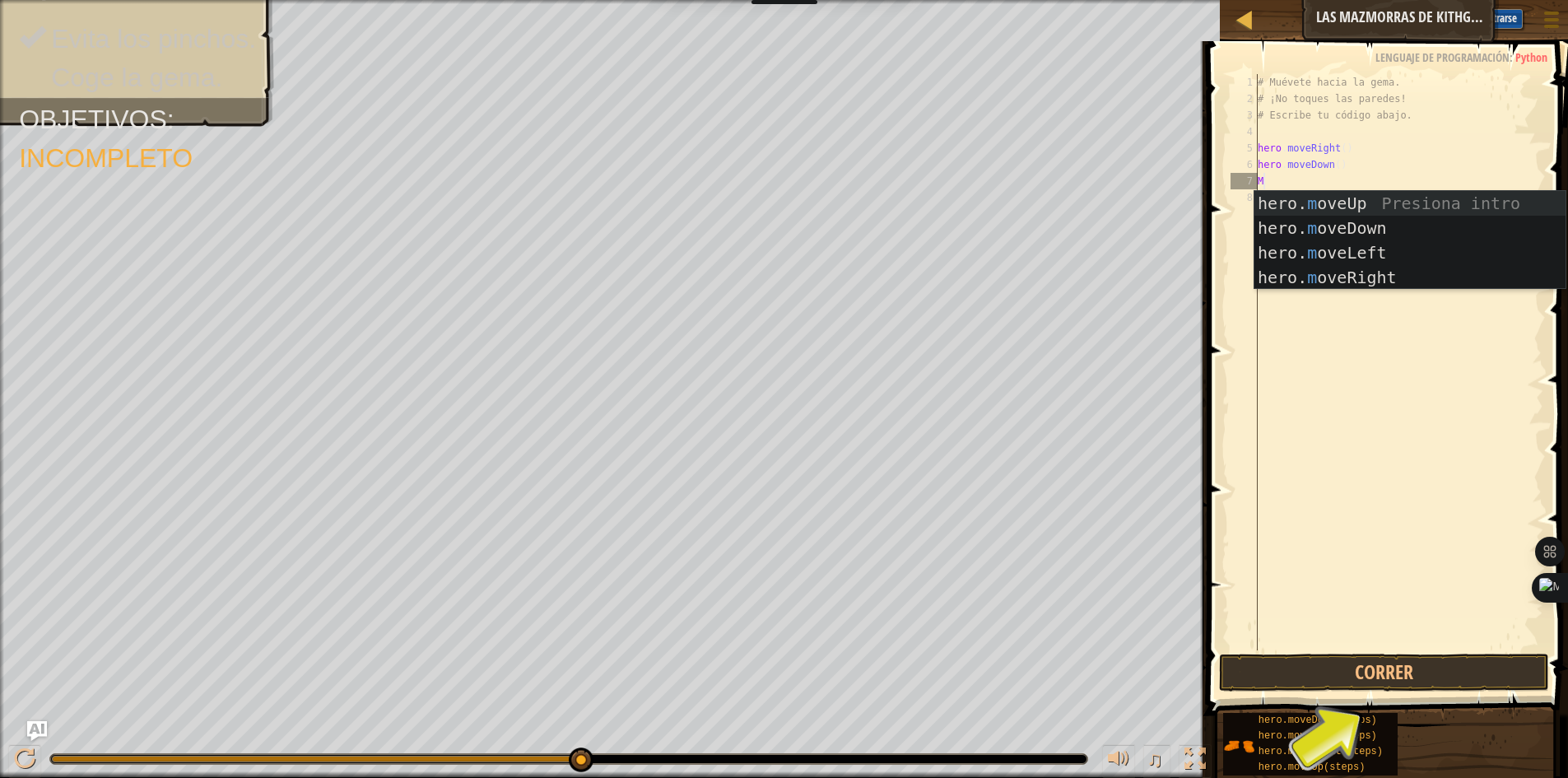
type textarea "MO"
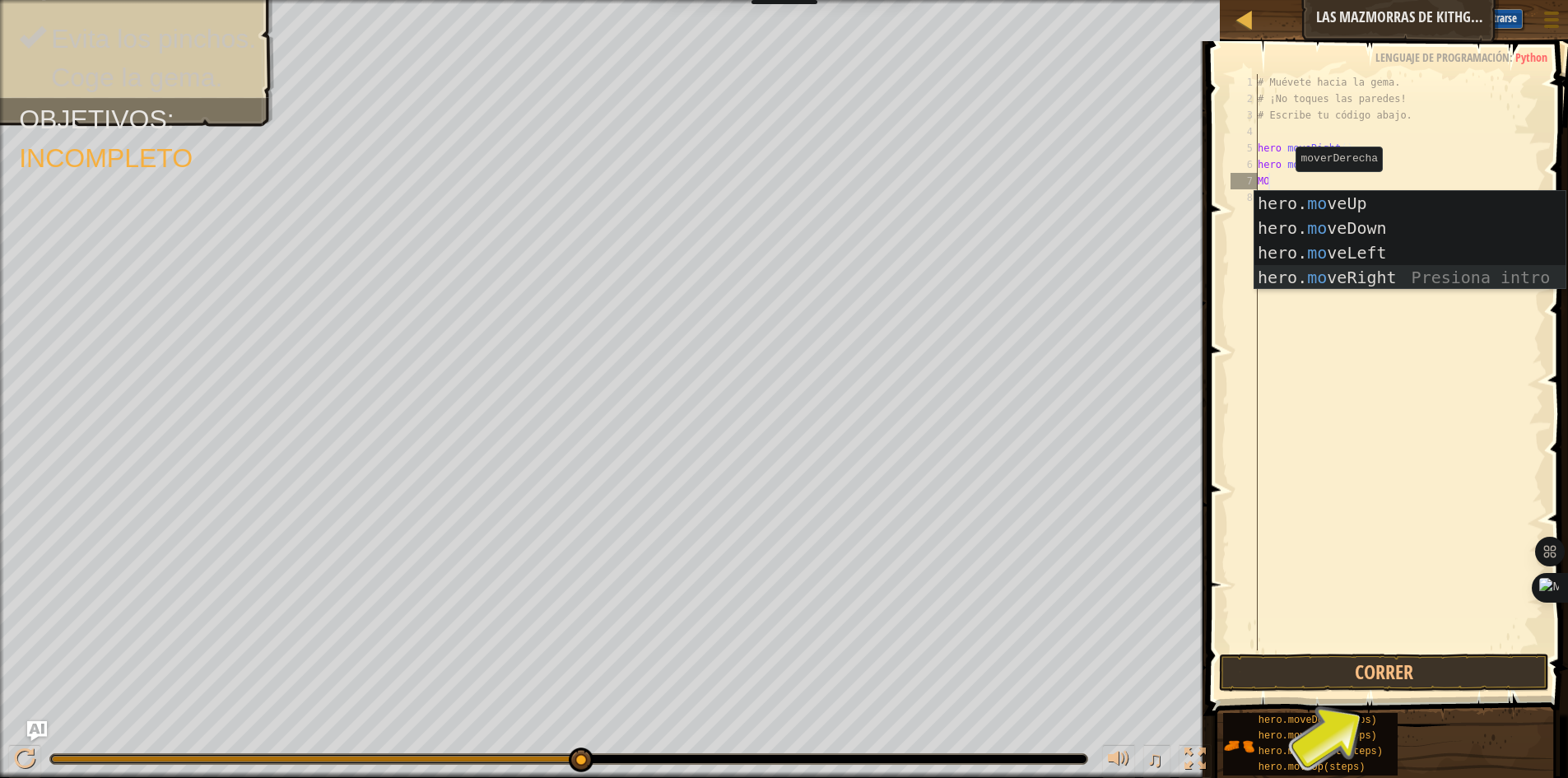
click at [1365, 276] on div "hero. mo veUp Presiona intro hero. mo veDown Presiona intro hero. mo veLeft Pre…" at bounding box center [1410, 265] width 311 height 148
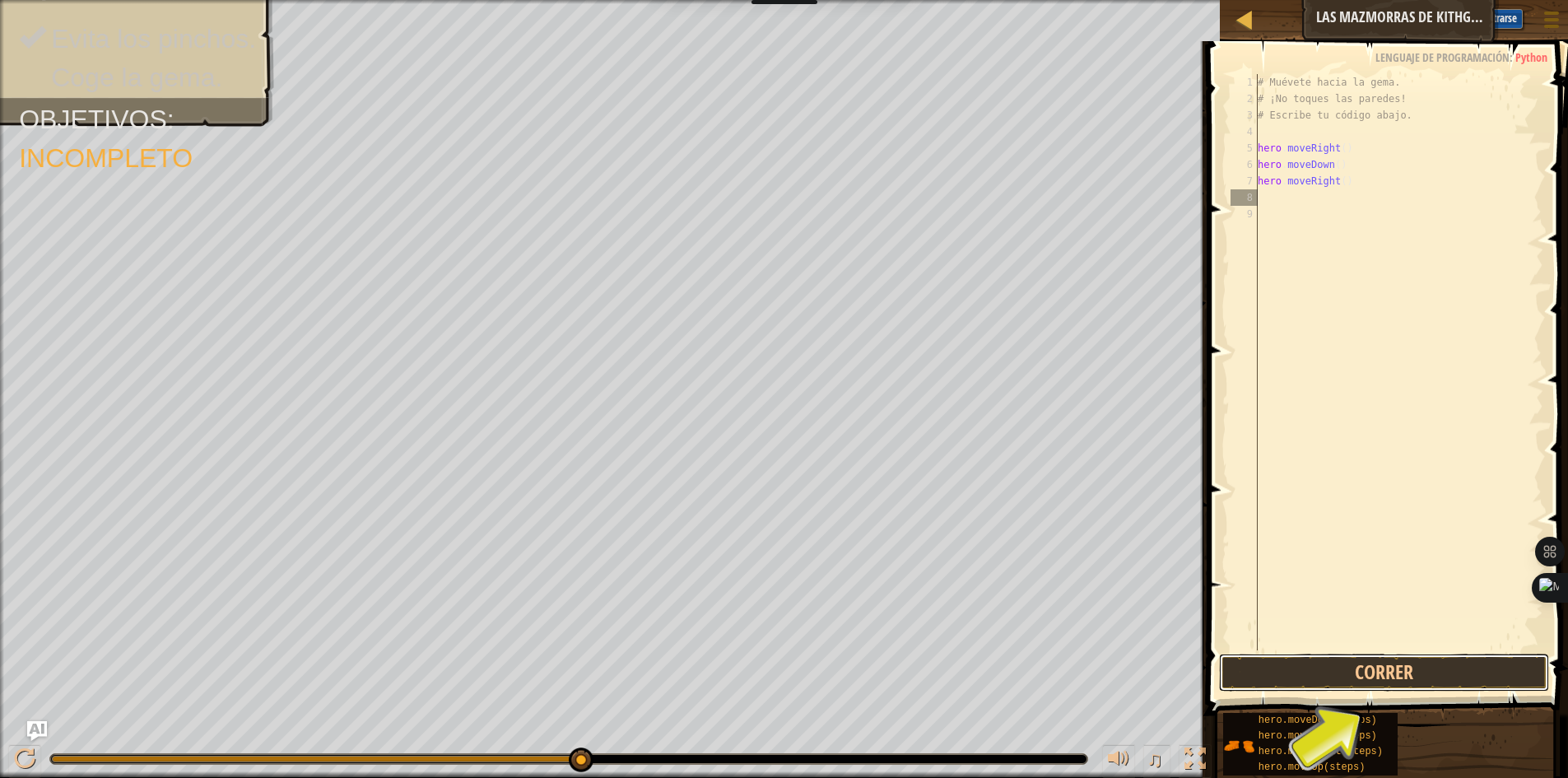
click at [1394, 664] on button "Correr" at bounding box center [1383, 673] width 330 height 38
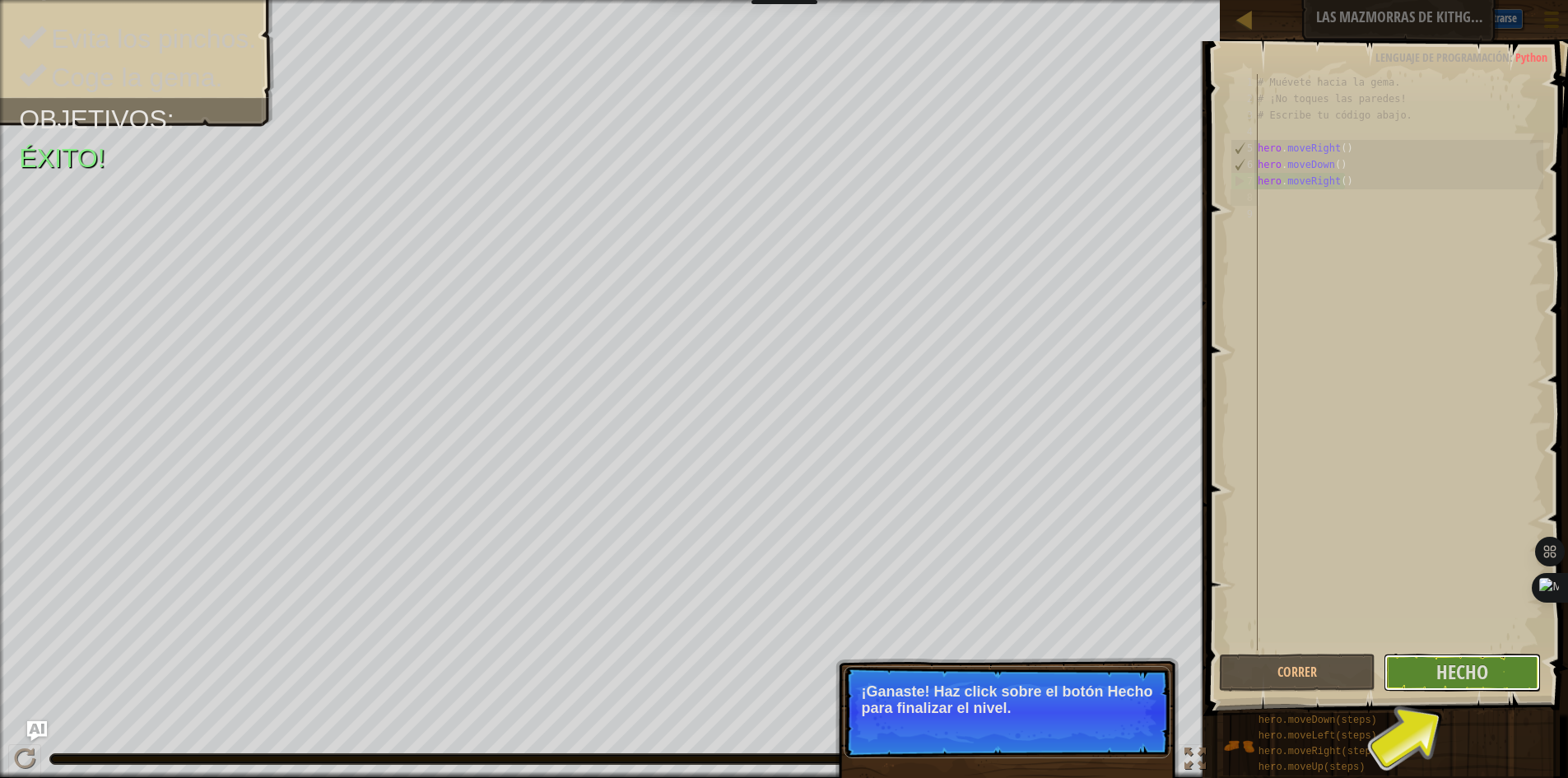
click at [1491, 680] on button "Hecho" at bounding box center [1462, 673] width 157 height 38
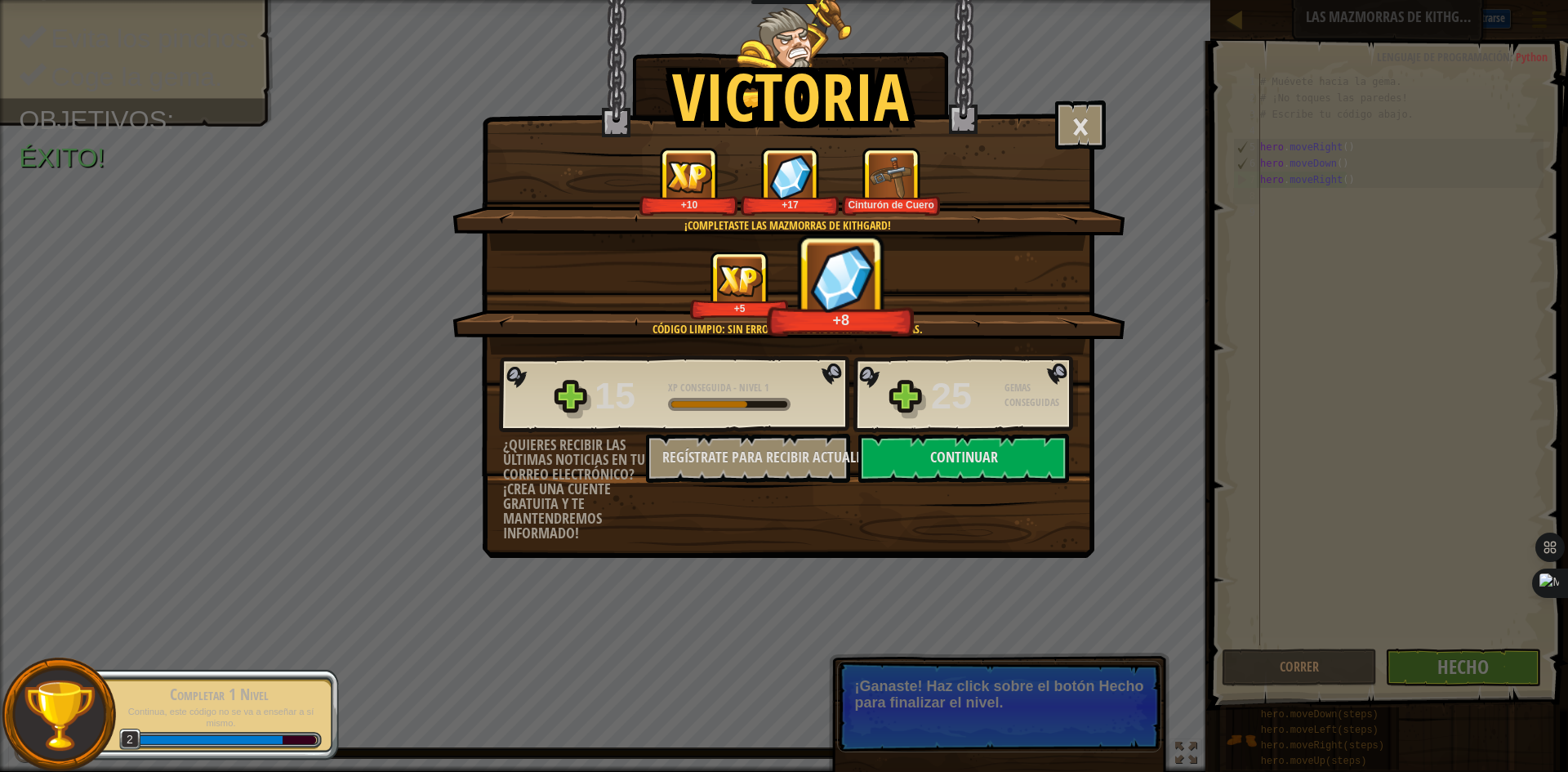
click at [1028, 451] on button "Continuar" at bounding box center [964, 458] width 211 height 49
select select "es-ES"
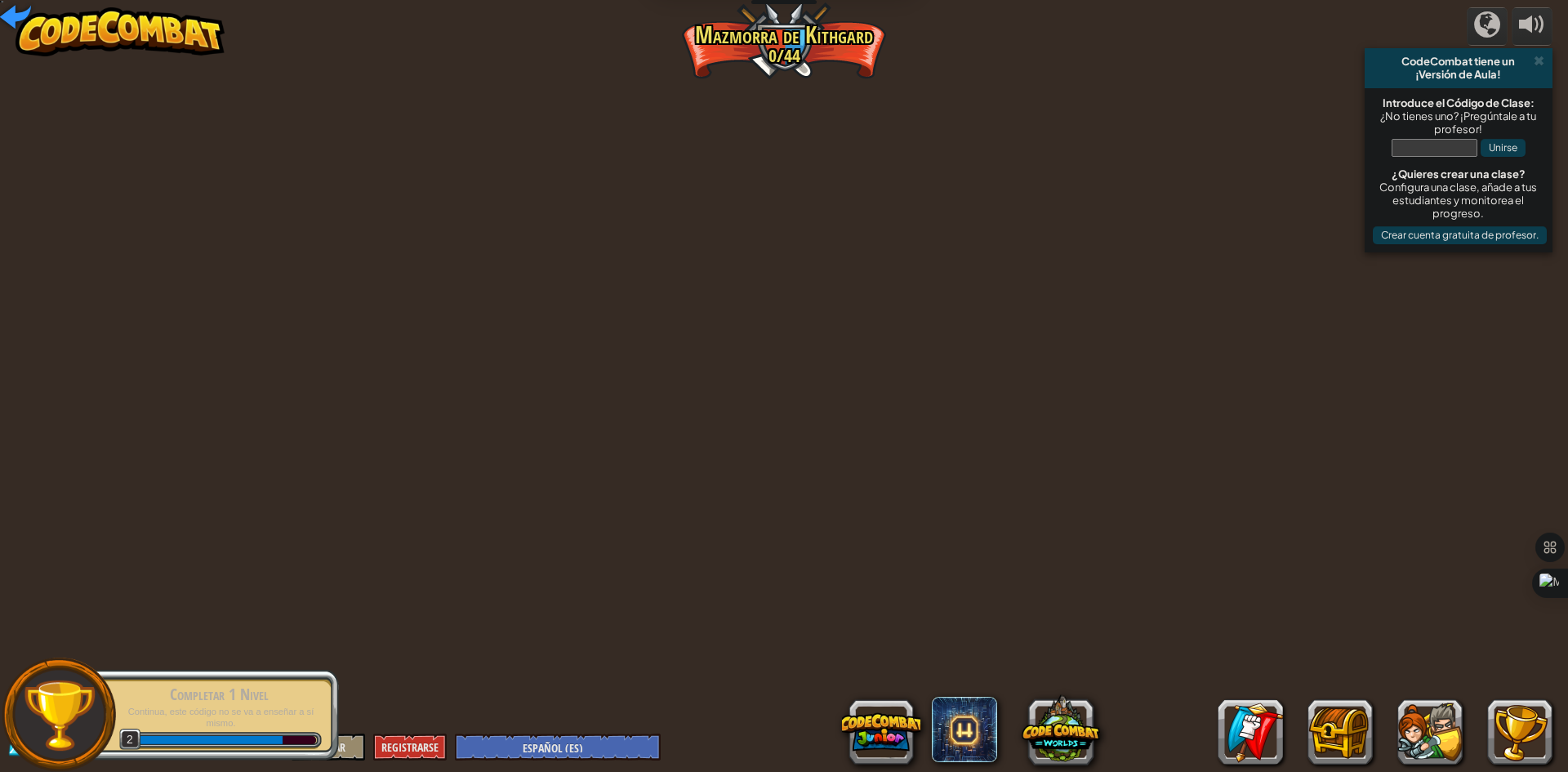
select select "es-ES"
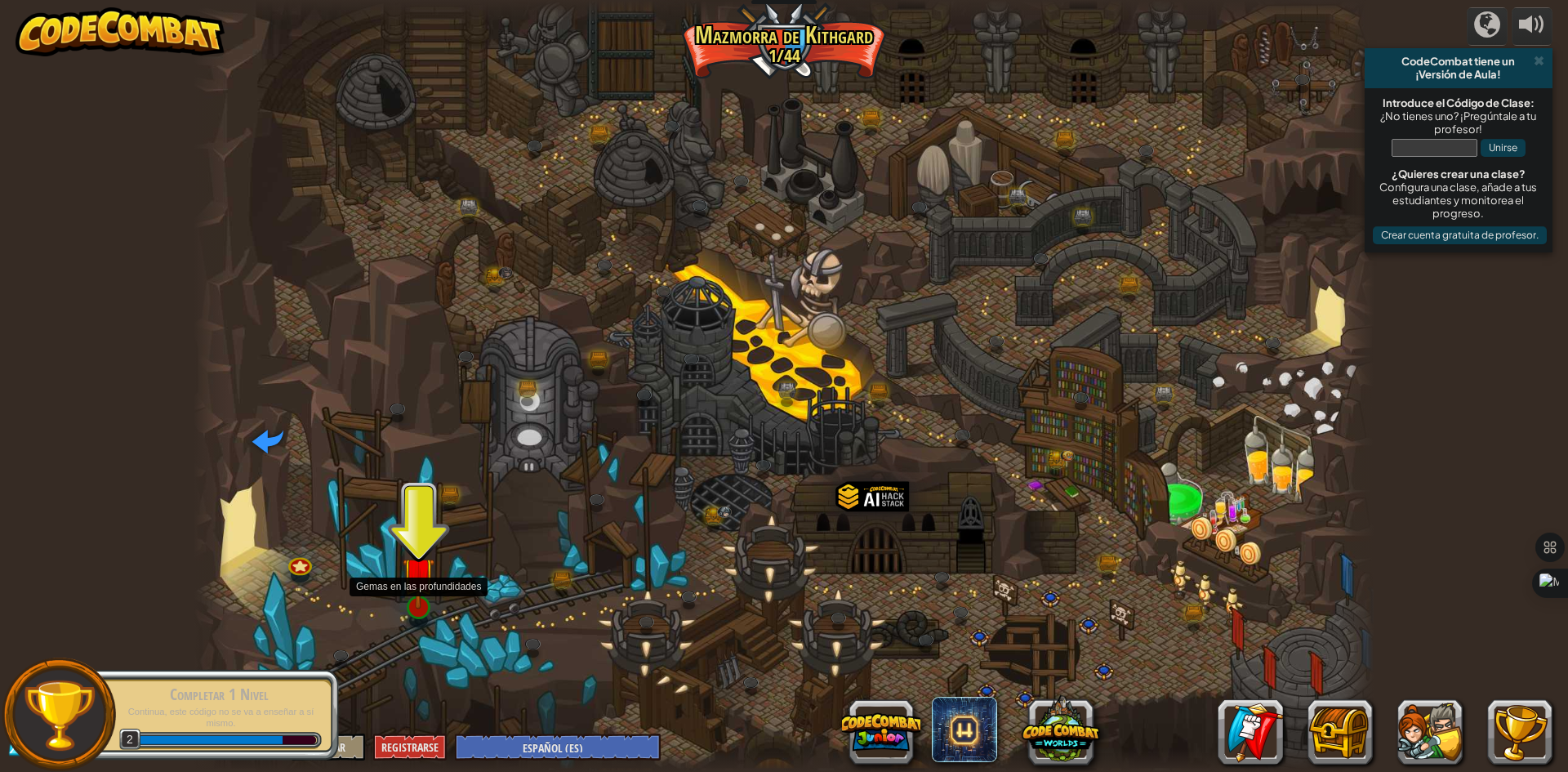
click at [428, 596] on img at bounding box center [418, 572] width 32 height 73
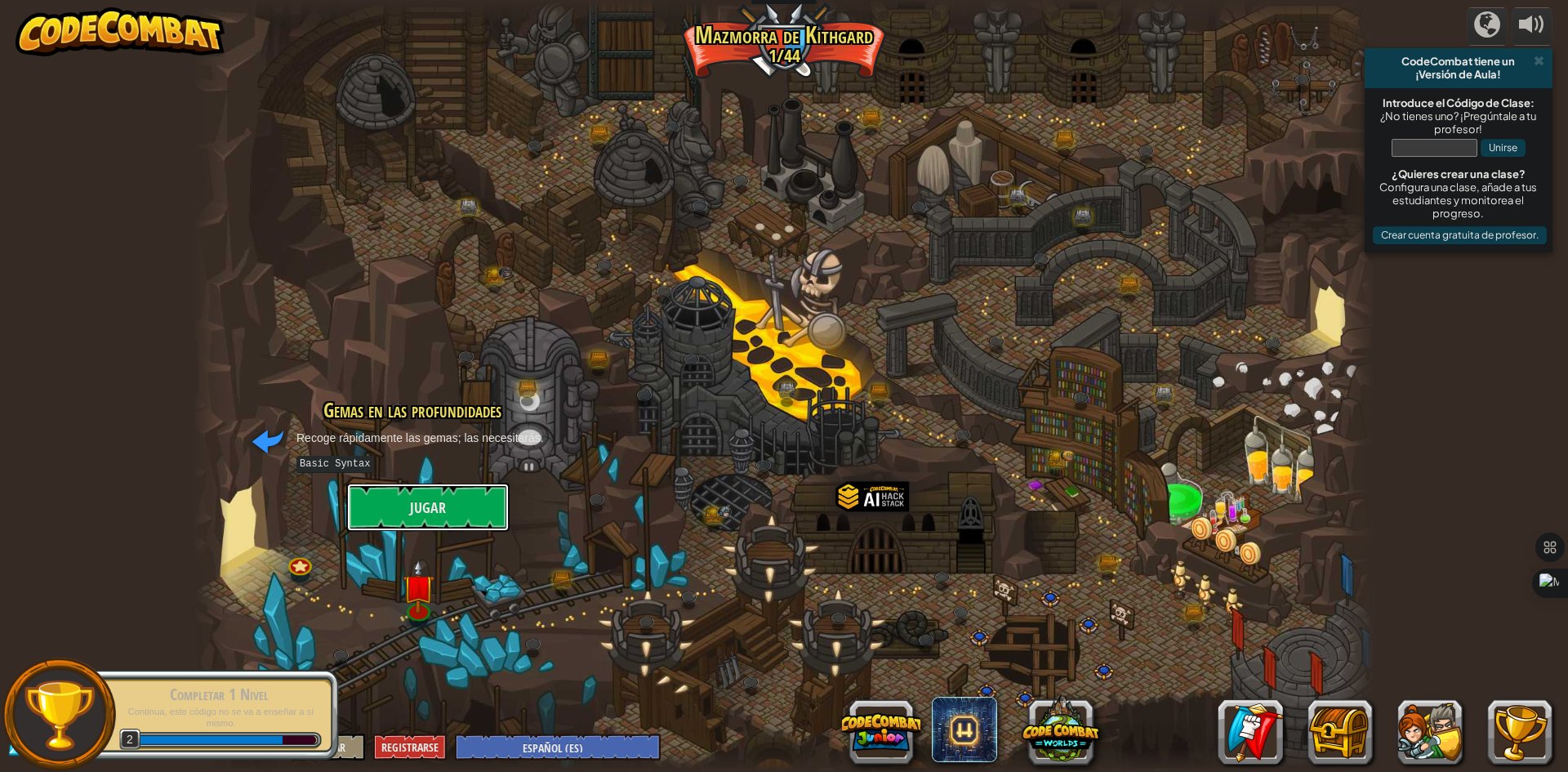
click at [451, 518] on button "Jugar" at bounding box center [428, 507] width 164 height 49
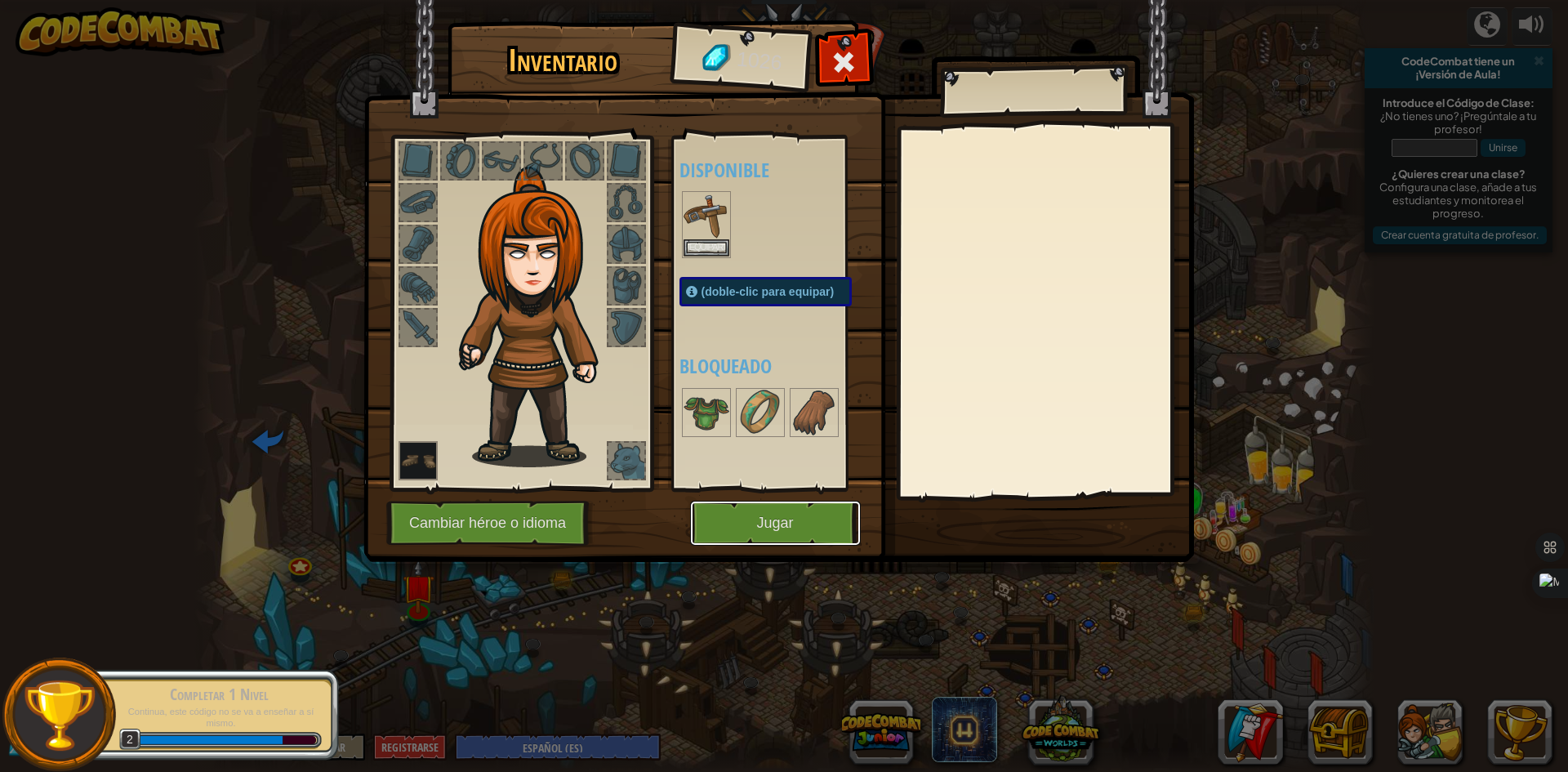
click at [719, 523] on button "Jugar" at bounding box center [775, 523] width 171 height 45
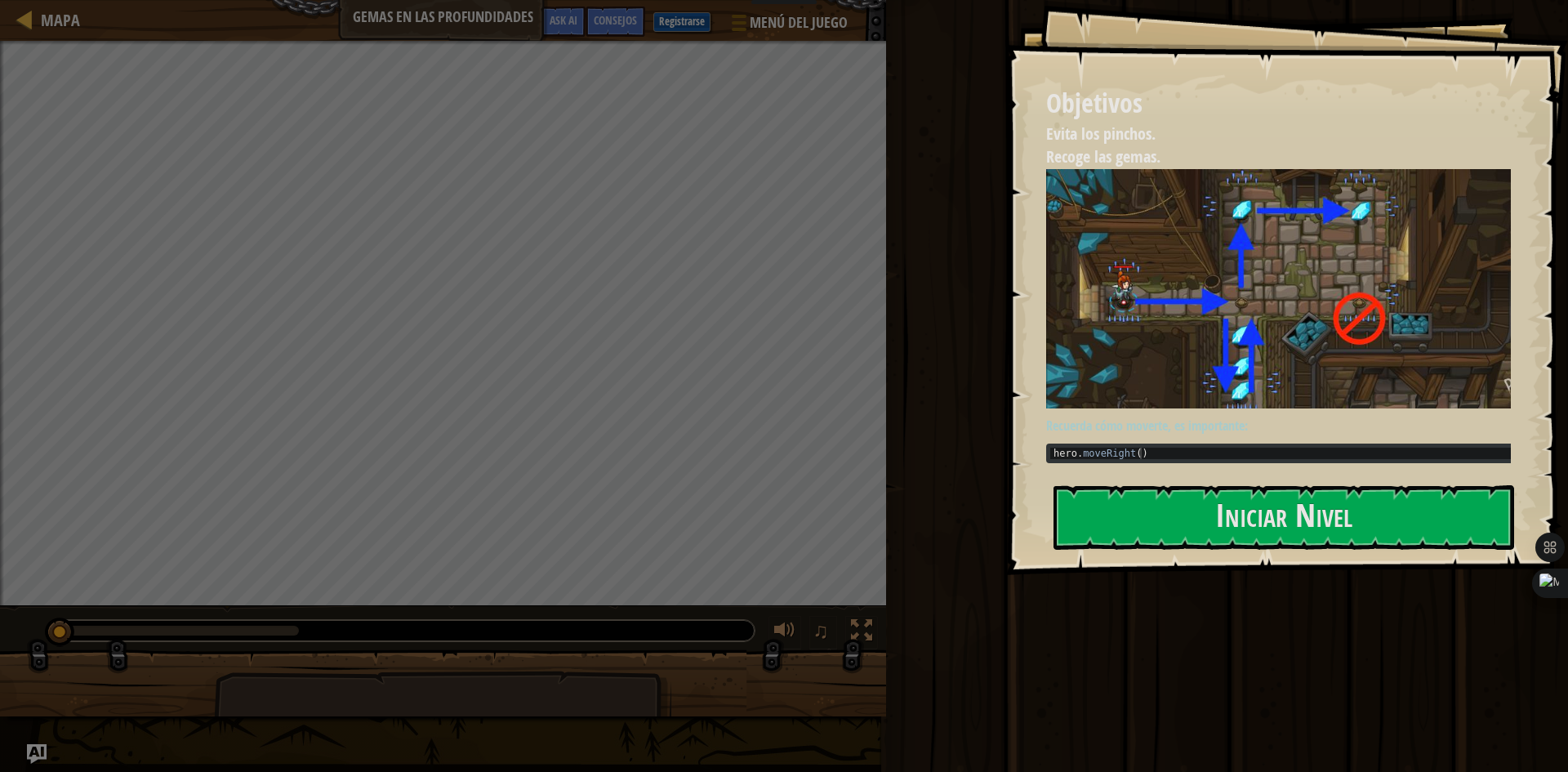
click at [1210, 514] on button "Iniciar Nivel" at bounding box center [1284, 517] width 460 height 65
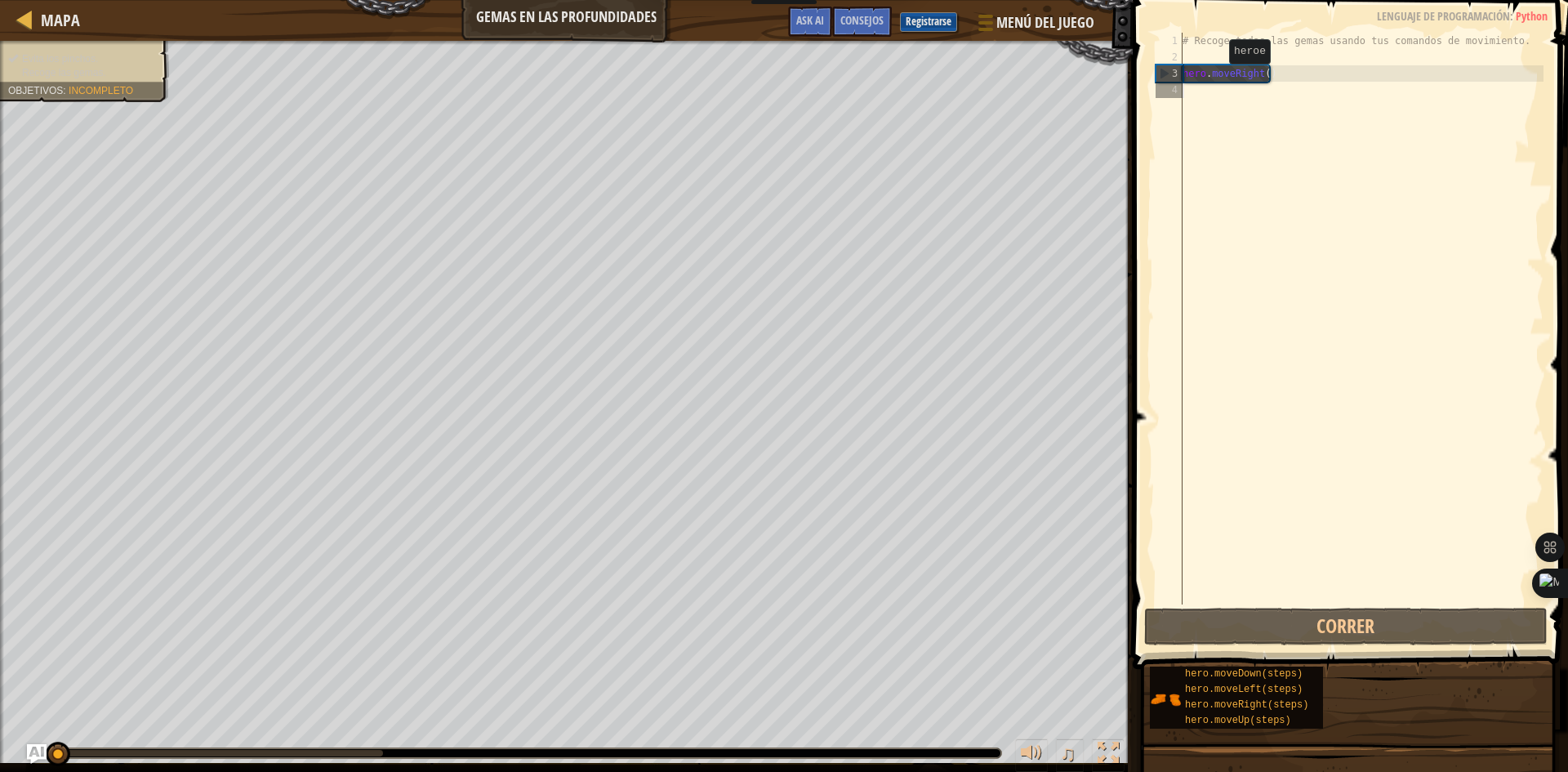
click at [1214, 81] on div "# Recoge todas las gemas usando tus comandos de movimiento. hero . moveRight ( )" at bounding box center [1360, 334] width 364 height 604
type textarea "hero.moveRight()"
click at [1209, 92] on div "# Recoge todas las gemas usando tus comandos de movimiento. hero . moveRight ( )" at bounding box center [1360, 334] width 364 height 604
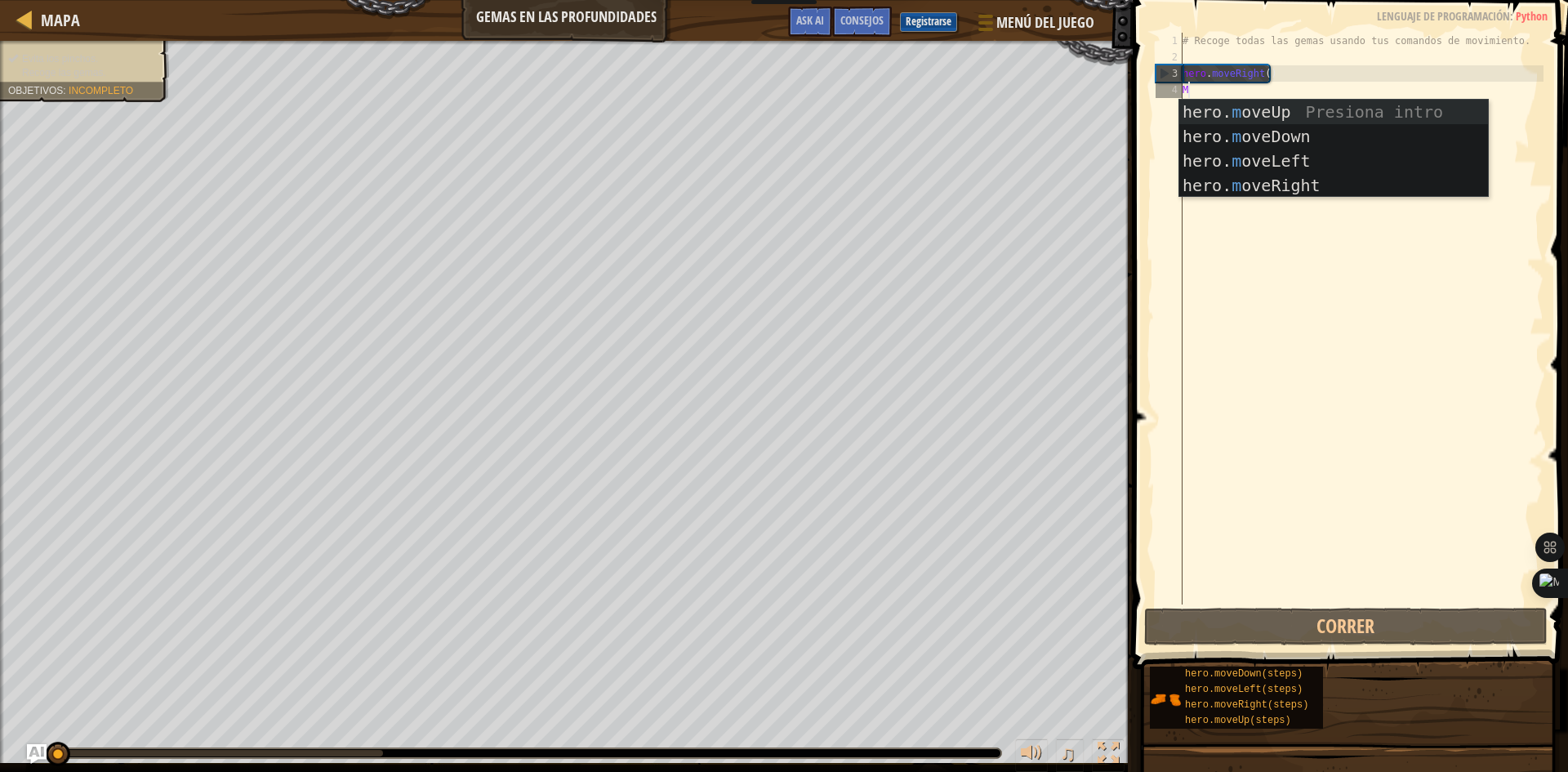
scroll to position [7, 0]
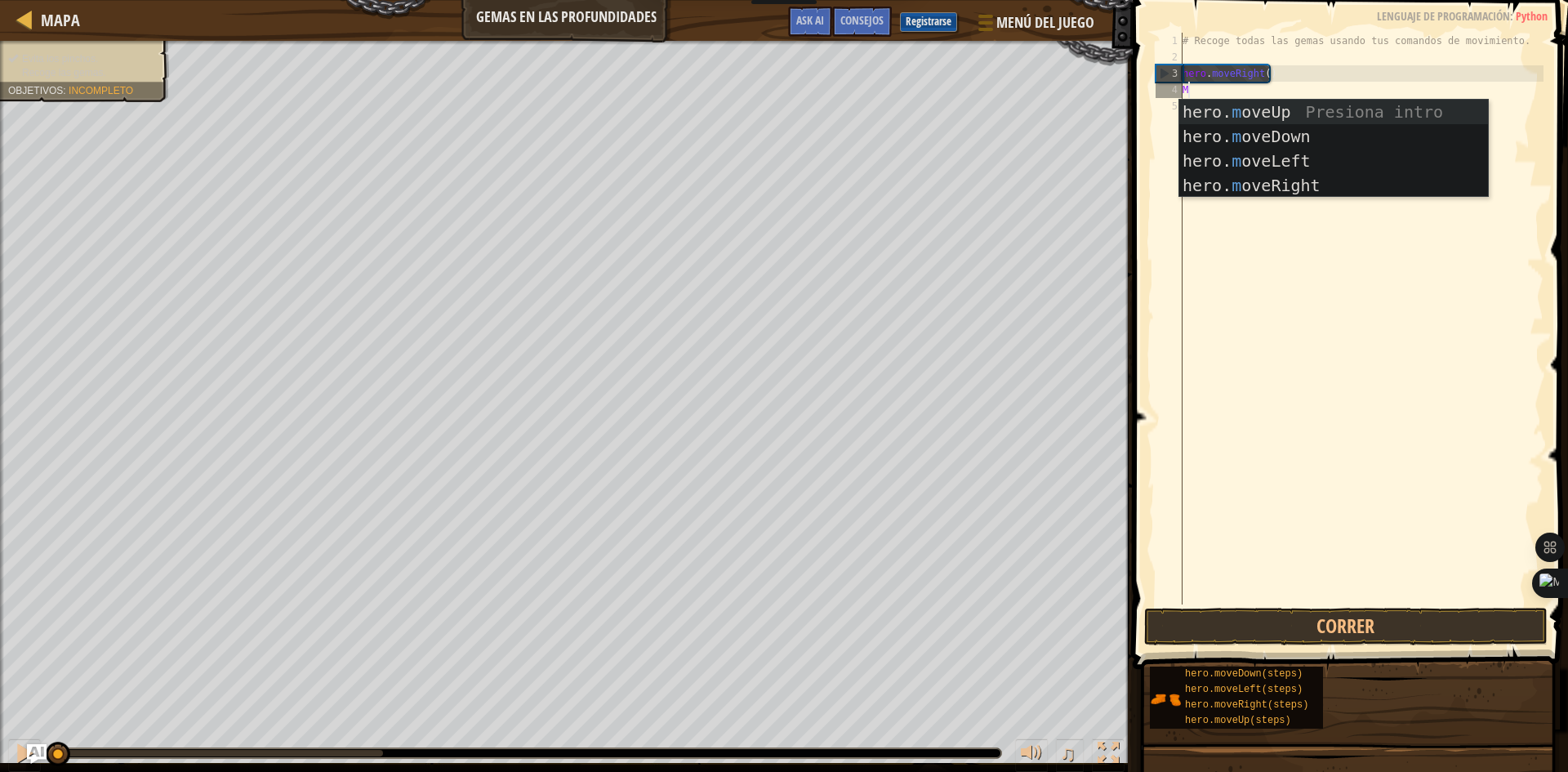
type textarea "MO"
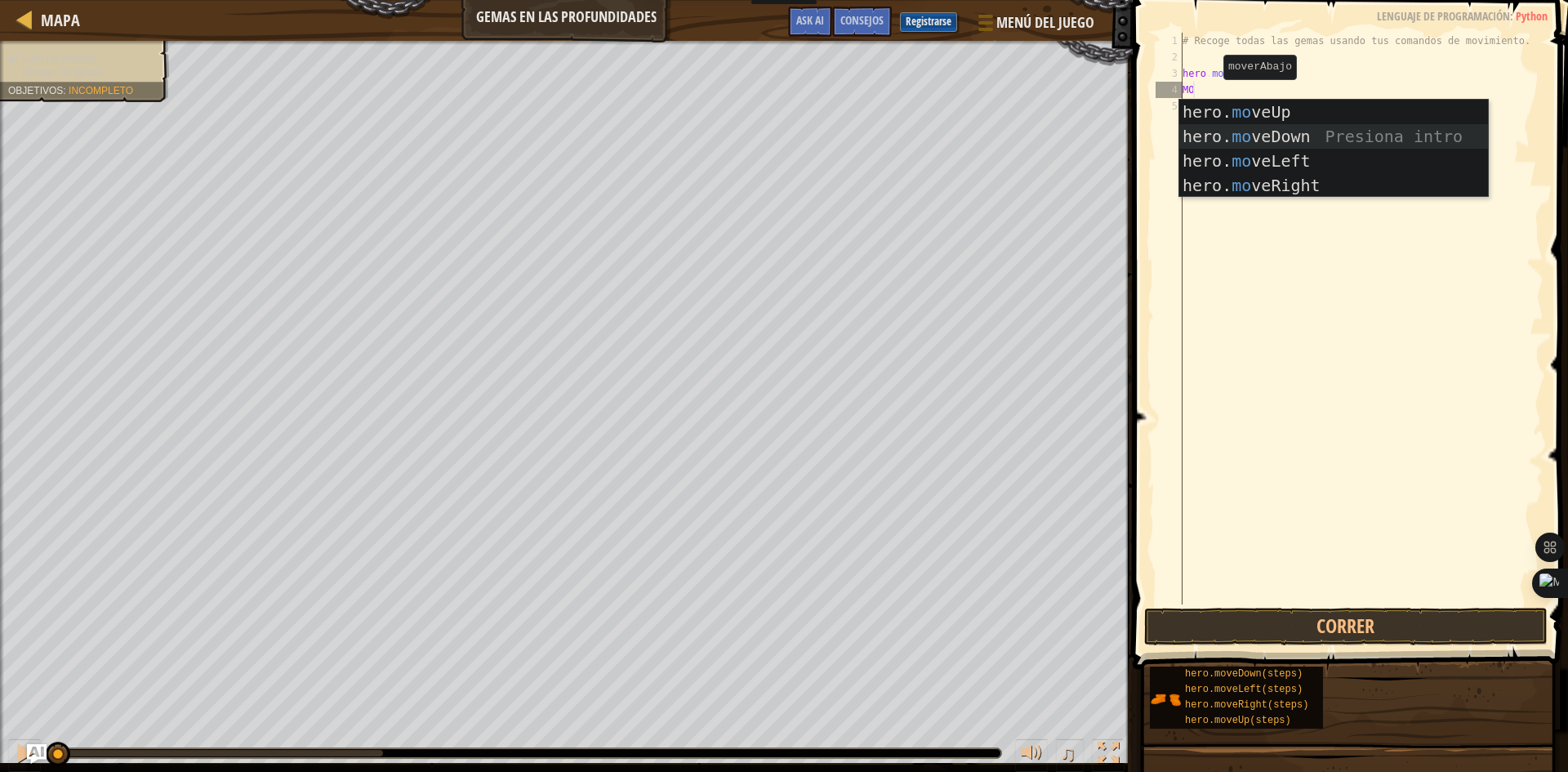
click at [1209, 126] on div "hero. mo veUp Presiona intro hero. mo veDown Presiona intro hero. mo veLeft Pre…" at bounding box center [1333, 173] width 309 height 147
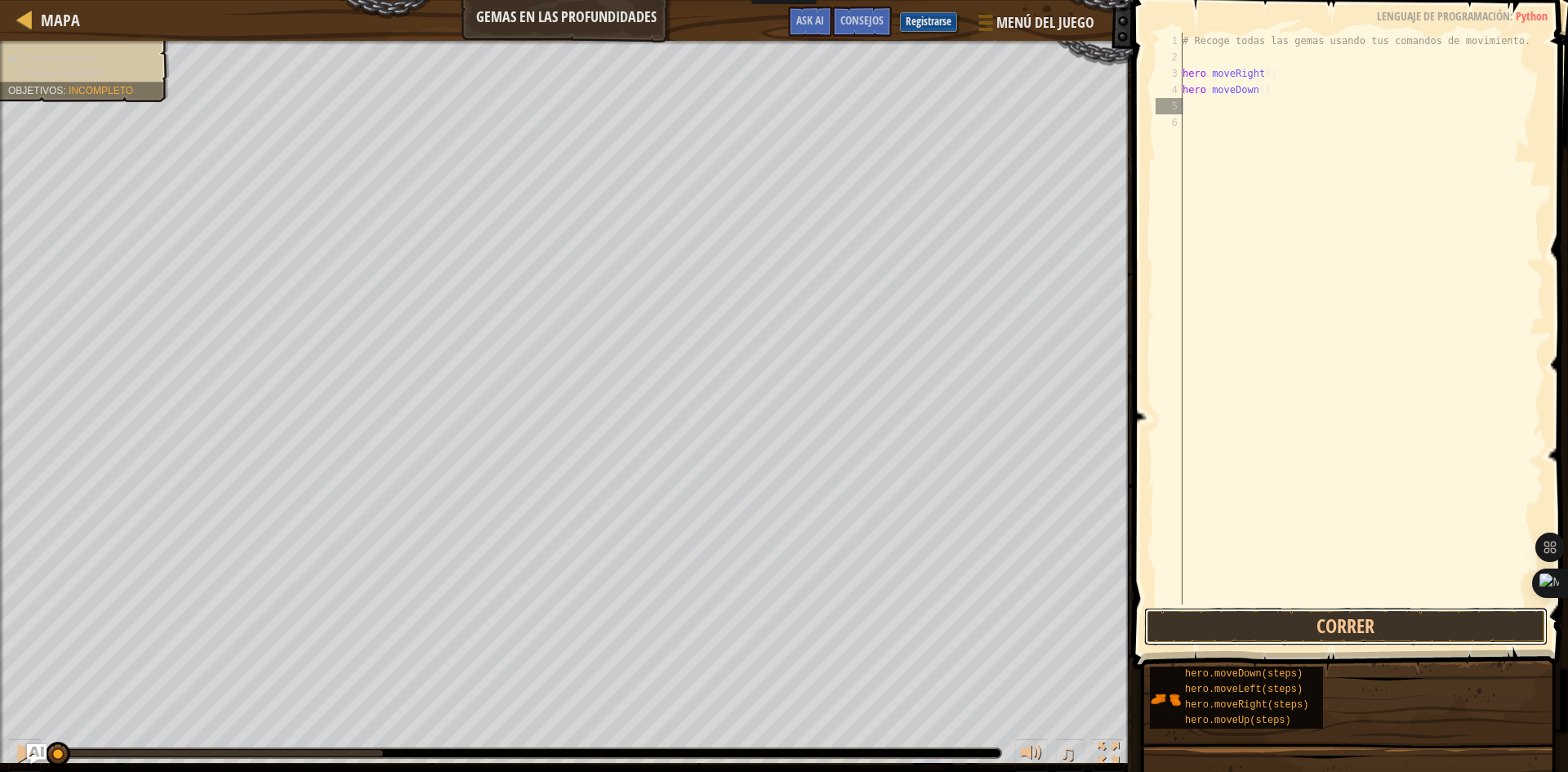
click at [1239, 615] on button "Correr" at bounding box center [1345, 626] width 403 height 38
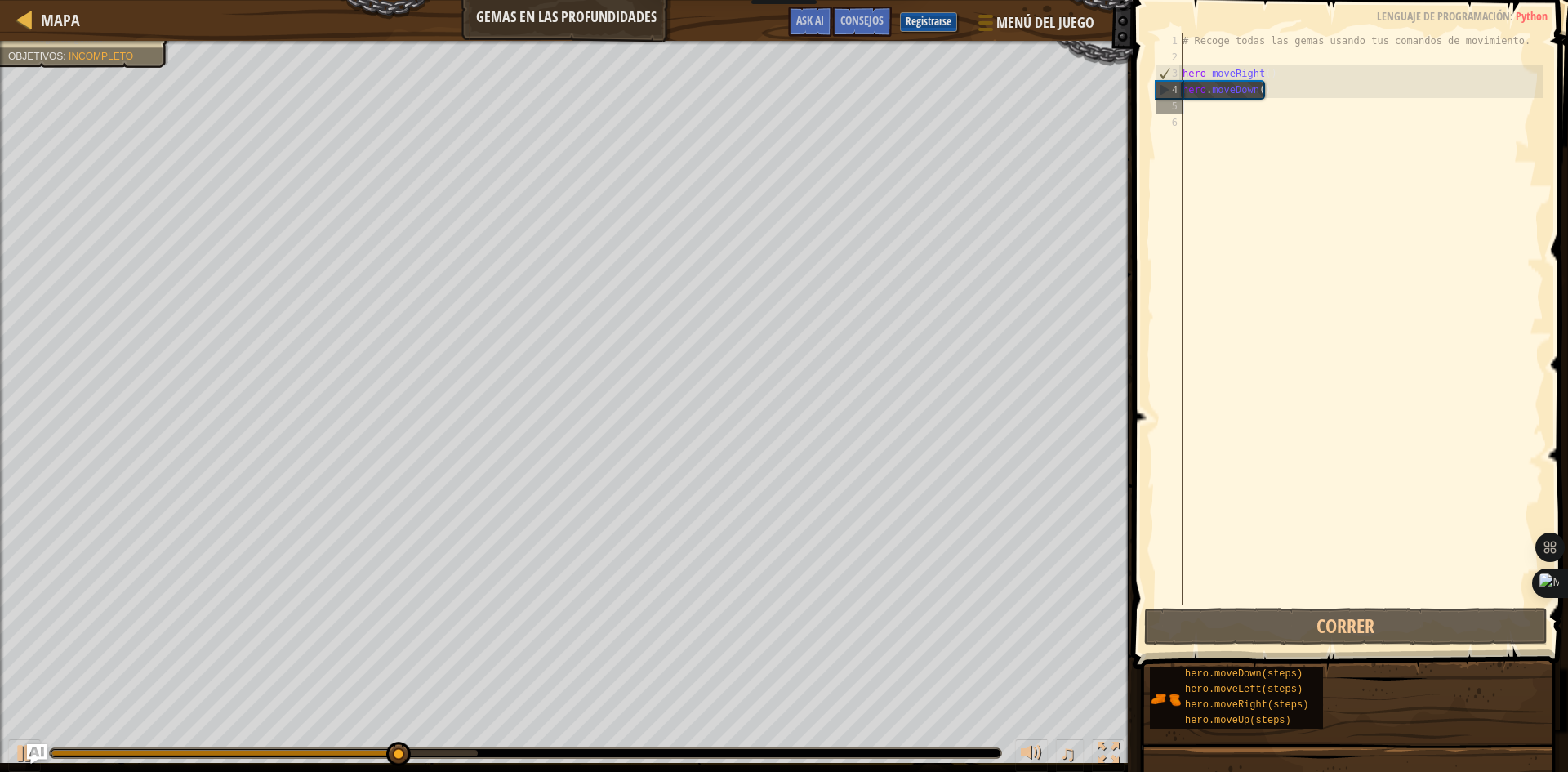
click at [1209, 114] on div "# Recoge todas las gemas usando tus comandos de movimiento. hero . moveRight ( …" at bounding box center [1360, 334] width 364 height 604
click at [1203, 110] on div "# Recoge todas las gemas usando tus comandos de movimiento. hero . moveRight ( …" at bounding box center [1360, 334] width 364 height 604
click at [1199, 110] on div "# Recoge todas las gemas usando tus comandos de movimiento. hero . moveRight ( …" at bounding box center [1360, 334] width 364 height 604
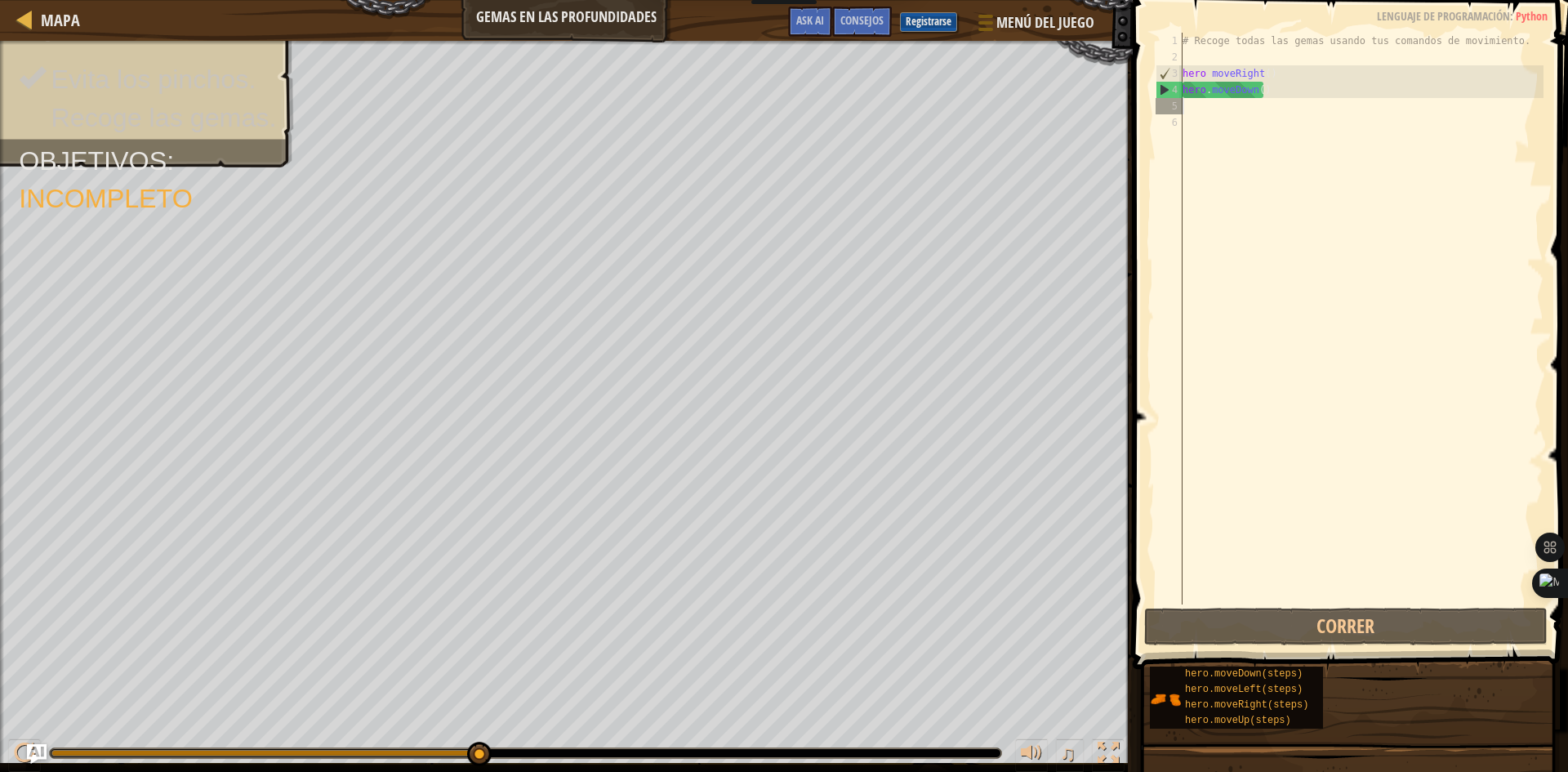
click at [1199, 110] on div "# Recoge todas las gemas usando tus comandos de movimiento. hero . moveRight ( …" at bounding box center [1360, 334] width 364 height 604
type textarea "M"
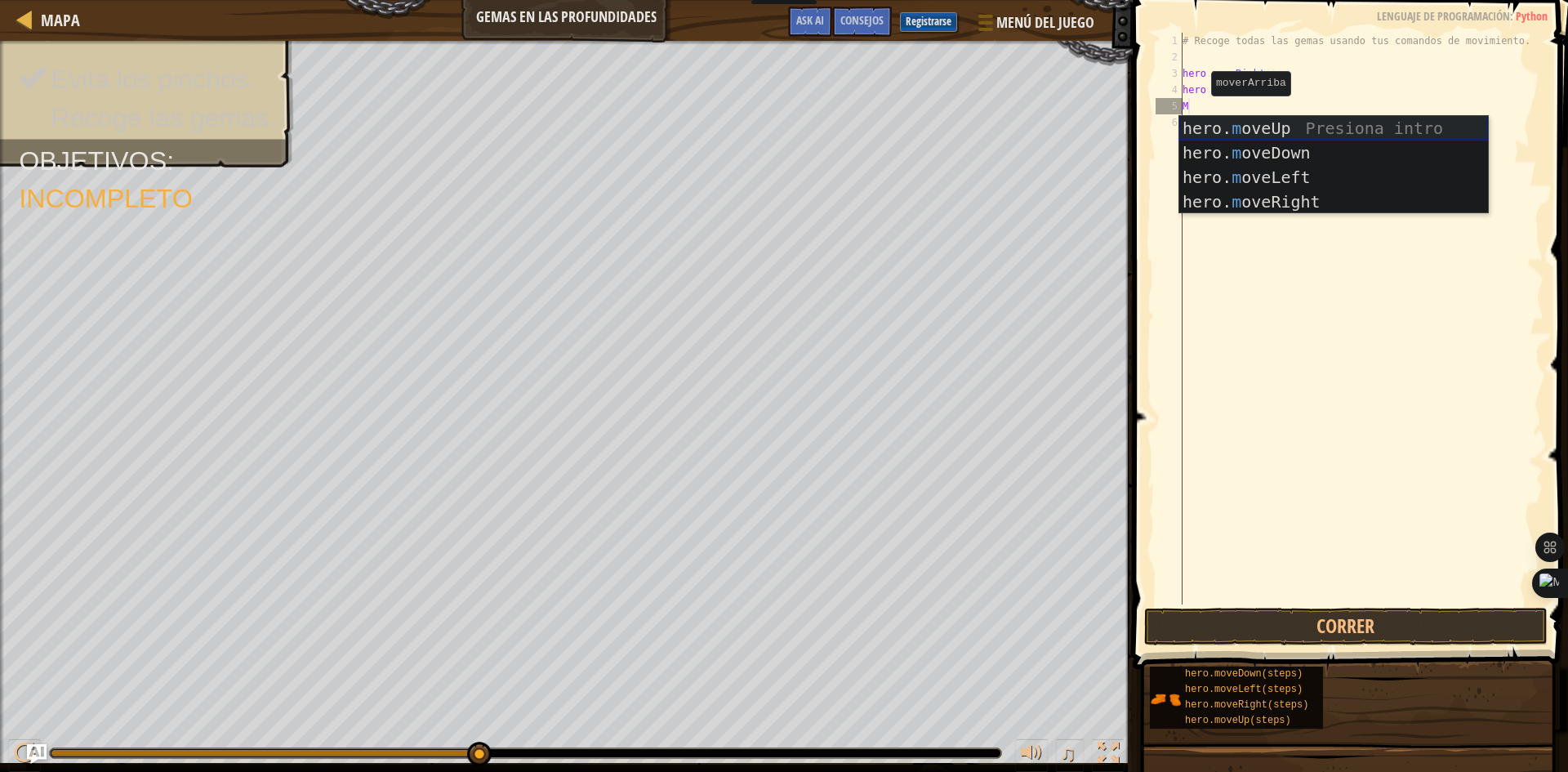
click at [1230, 132] on div "hero. m oveUp Presiona intro hero. m oveDown Presiona intro hero. m oveLeft Pre…" at bounding box center [1333, 190] width 309 height 147
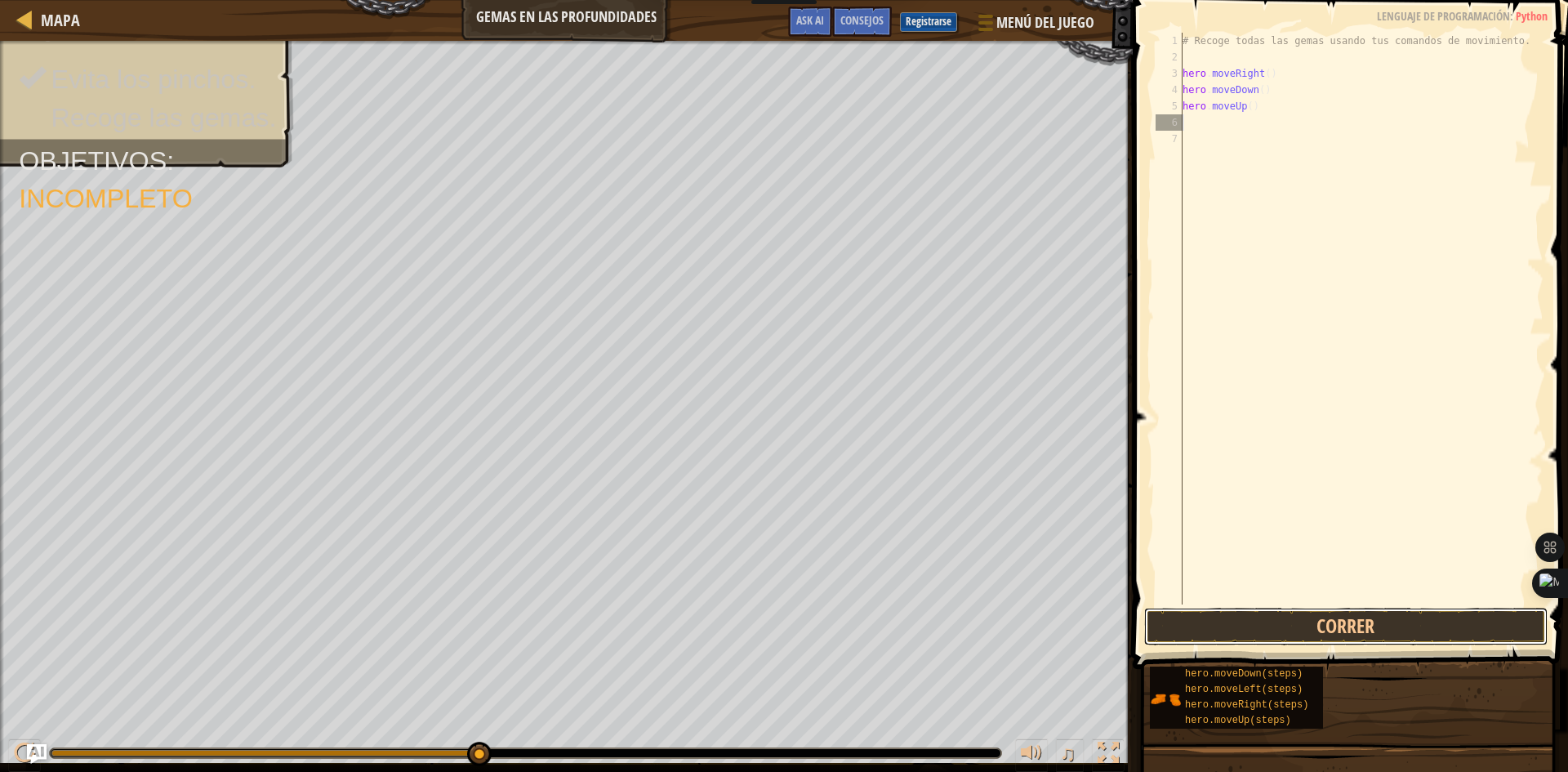
click at [1175, 608] on button "Correr" at bounding box center [1345, 626] width 403 height 38
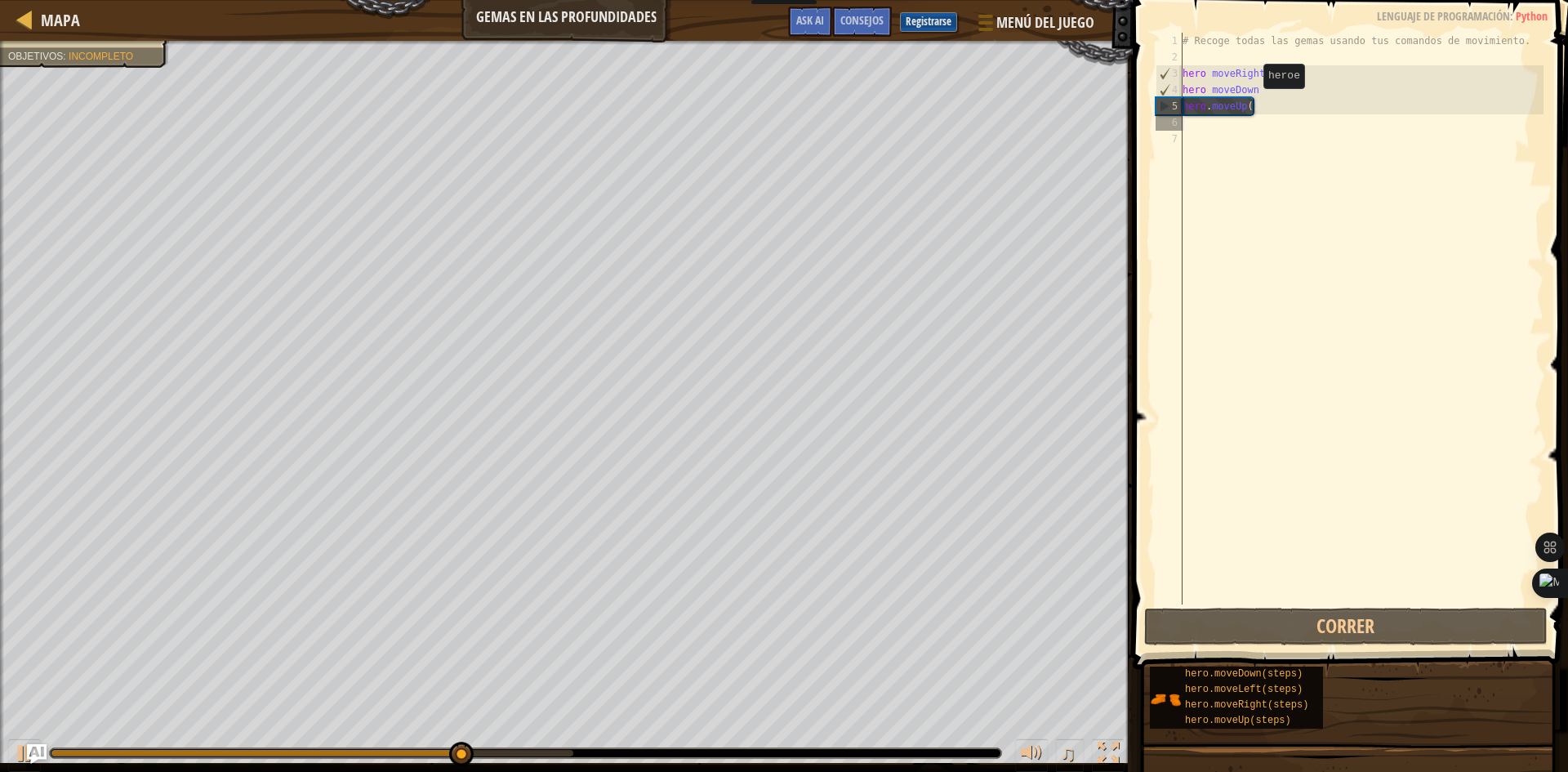
click at [1249, 105] on div "# Recoge todas las gemas usando tus comandos de movimiento. hero . moveRight ( …" at bounding box center [1360, 334] width 364 height 604
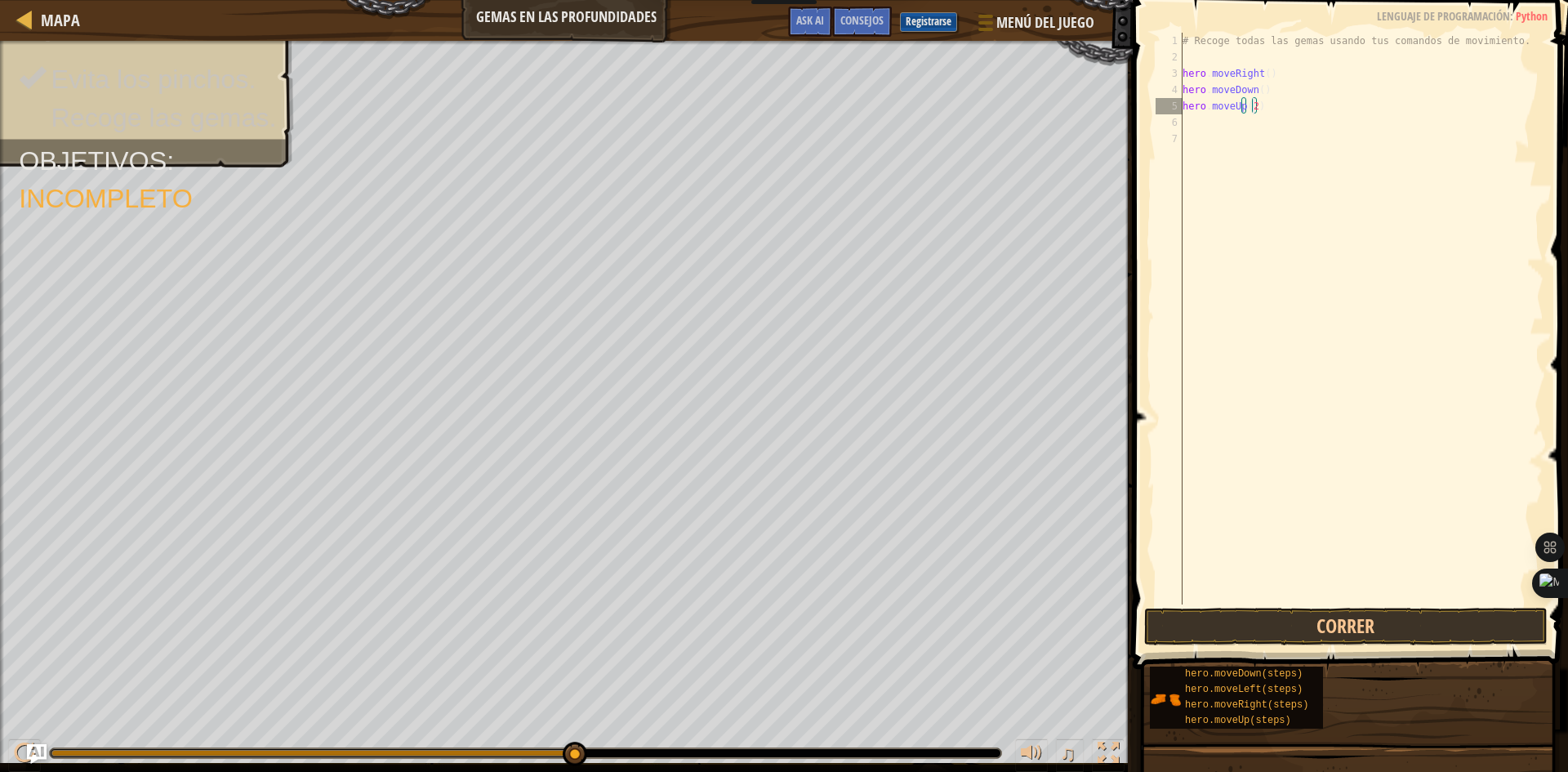
type textarea "hero.moveUp(2)"
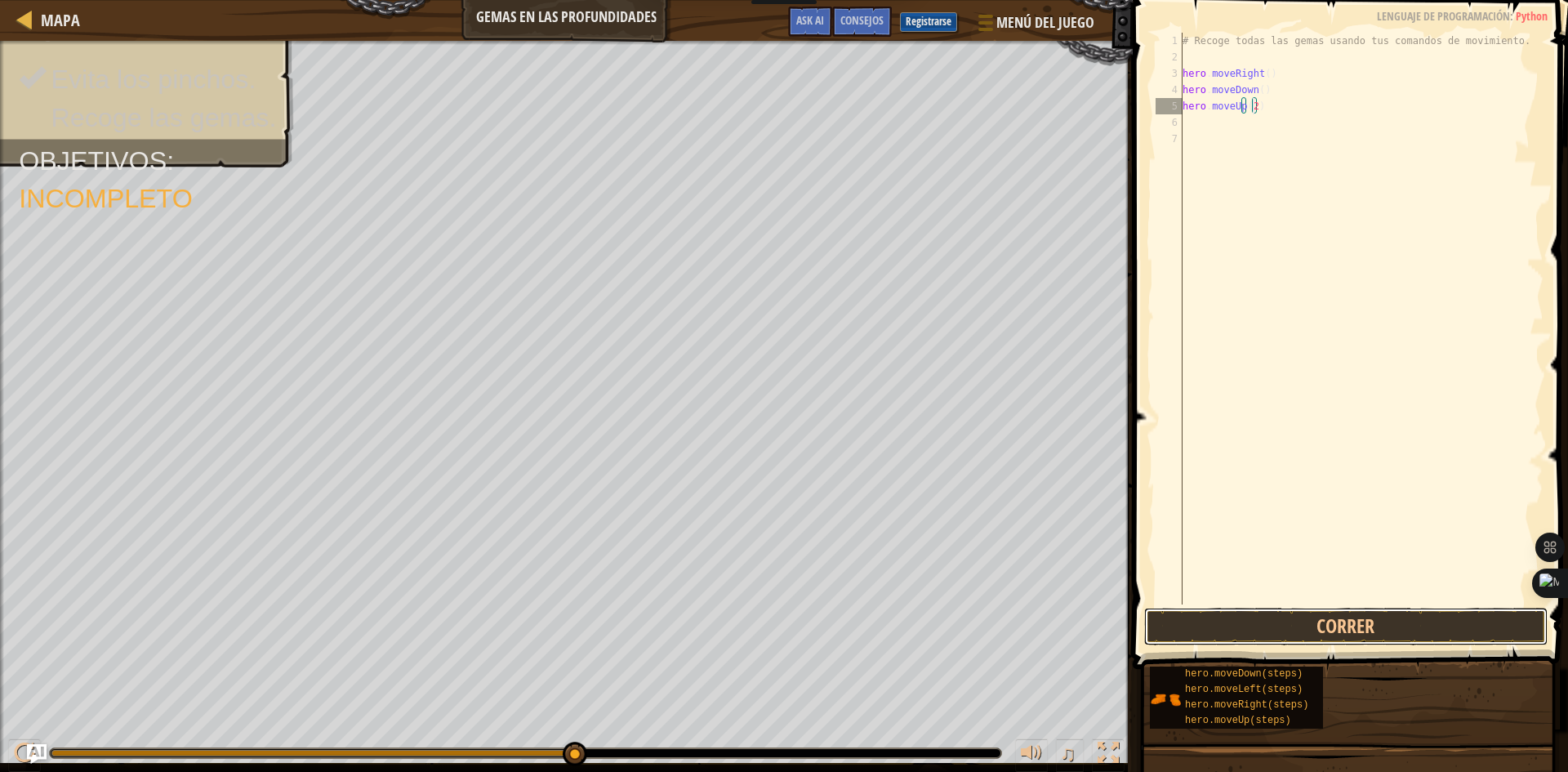
click at [1255, 634] on button "Correr" at bounding box center [1345, 626] width 403 height 38
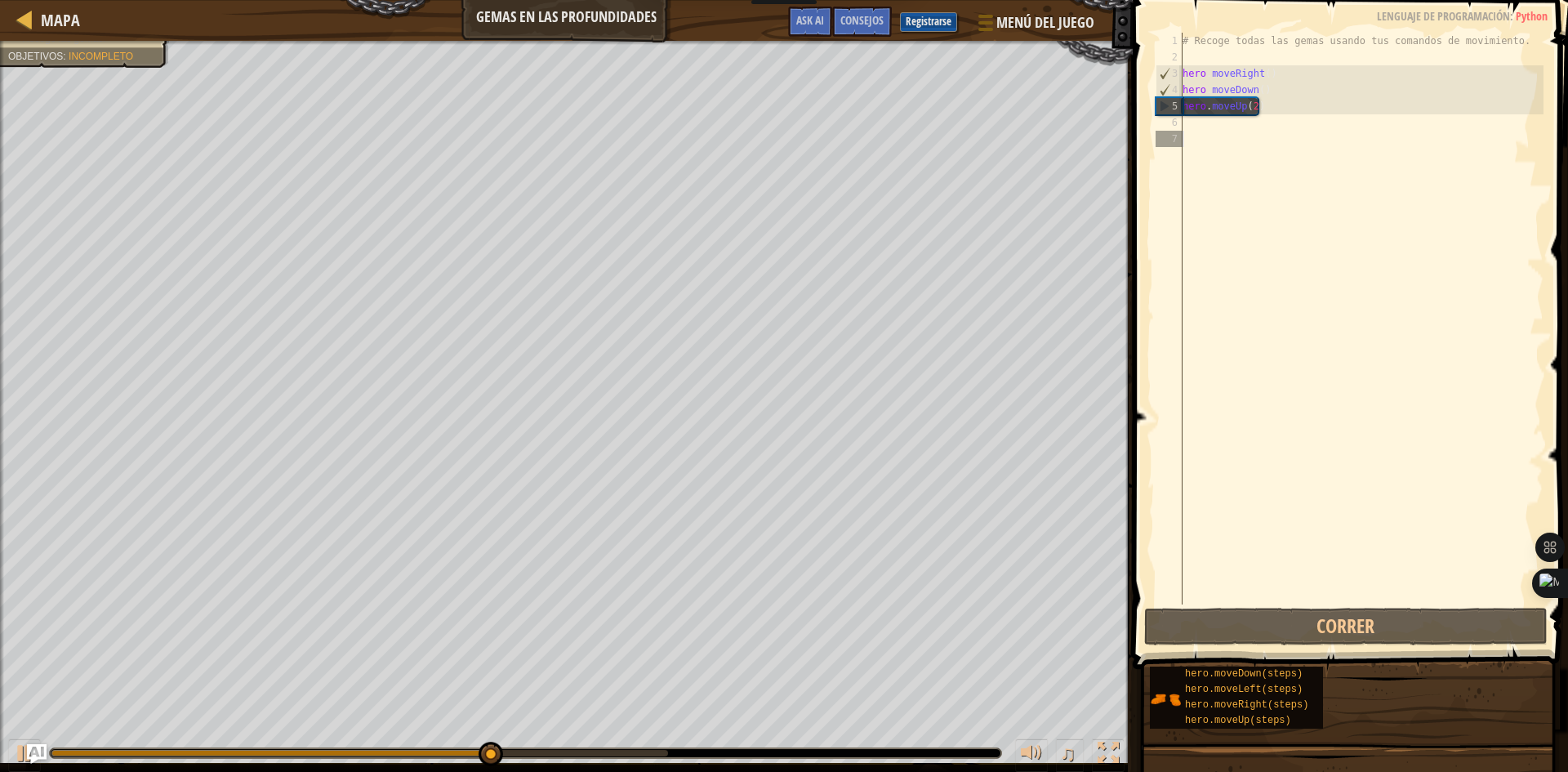
click at [1202, 141] on div "# Recoge todas las gemas usando tus comandos de movimiento. hero . moveRight ( …" at bounding box center [1360, 334] width 364 height 604
click at [1207, 127] on div "# Recoge todas las gemas usando tus comandos de movimiento. hero . moveRight ( …" at bounding box center [1360, 334] width 364 height 604
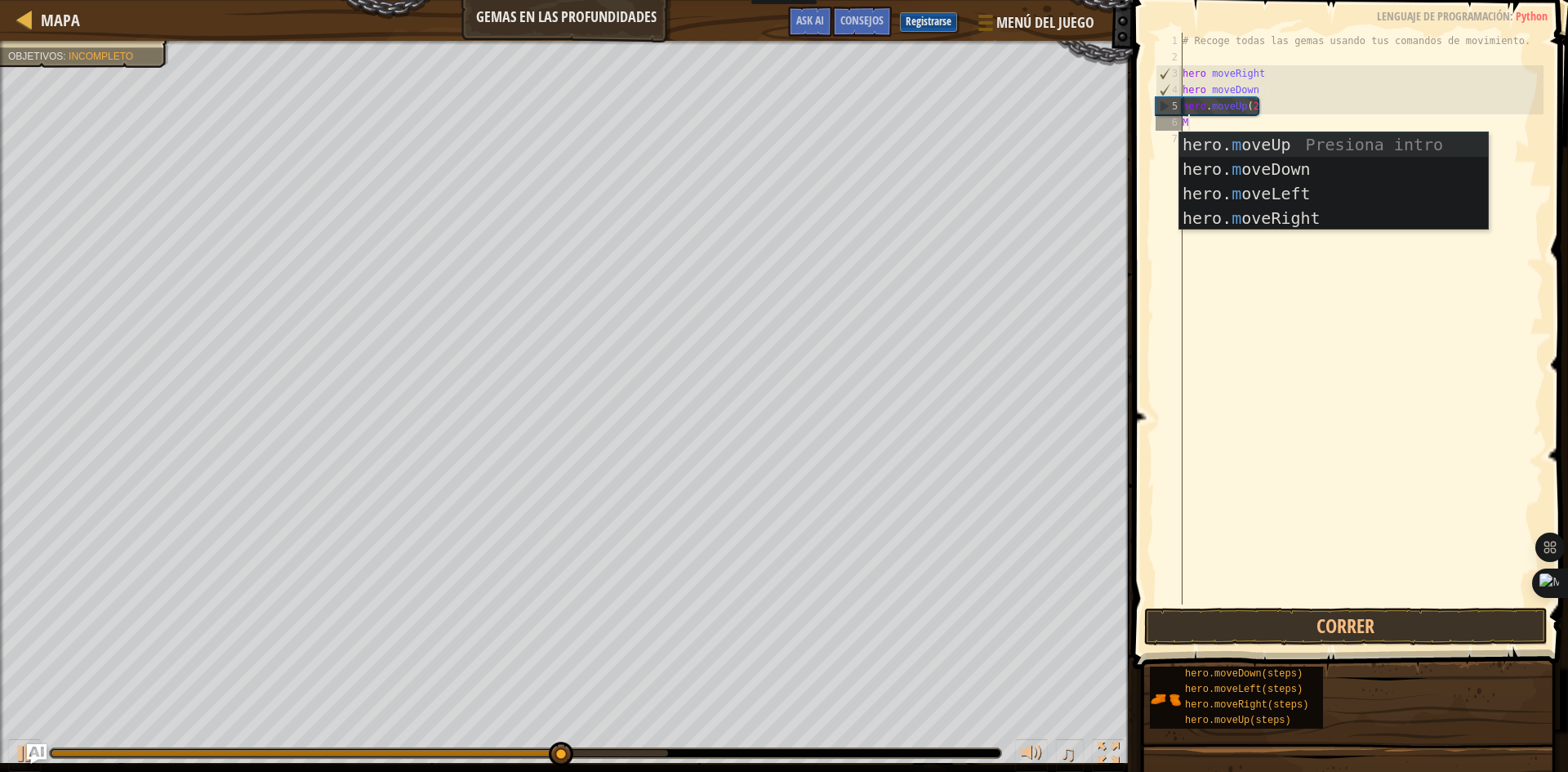
type textarea "MO"
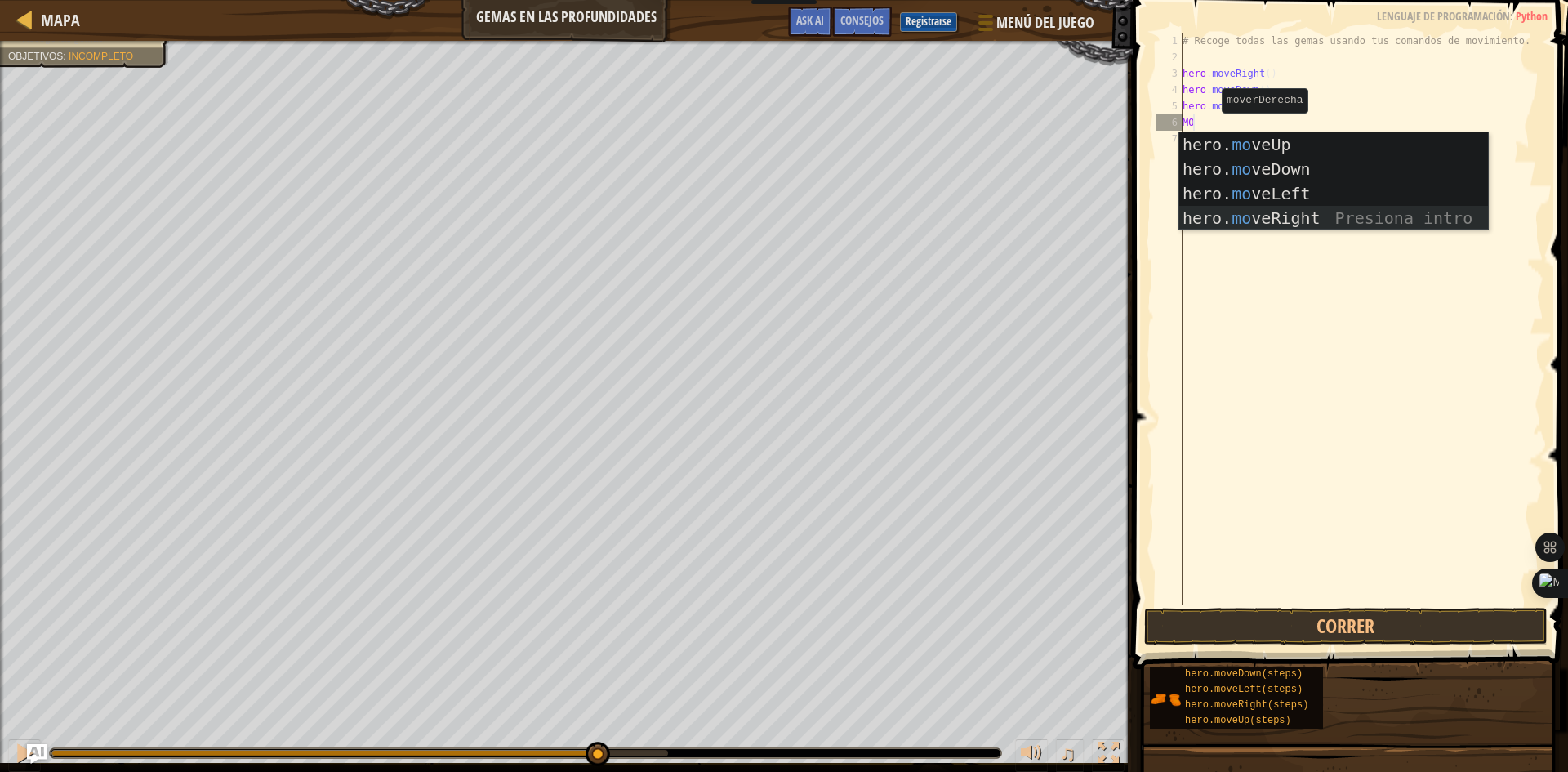
click at [1229, 217] on div "hero. mo veUp Presiona intro hero. mo veDown Presiona intro hero. mo veLeft Pre…" at bounding box center [1333, 206] width 309 height 147
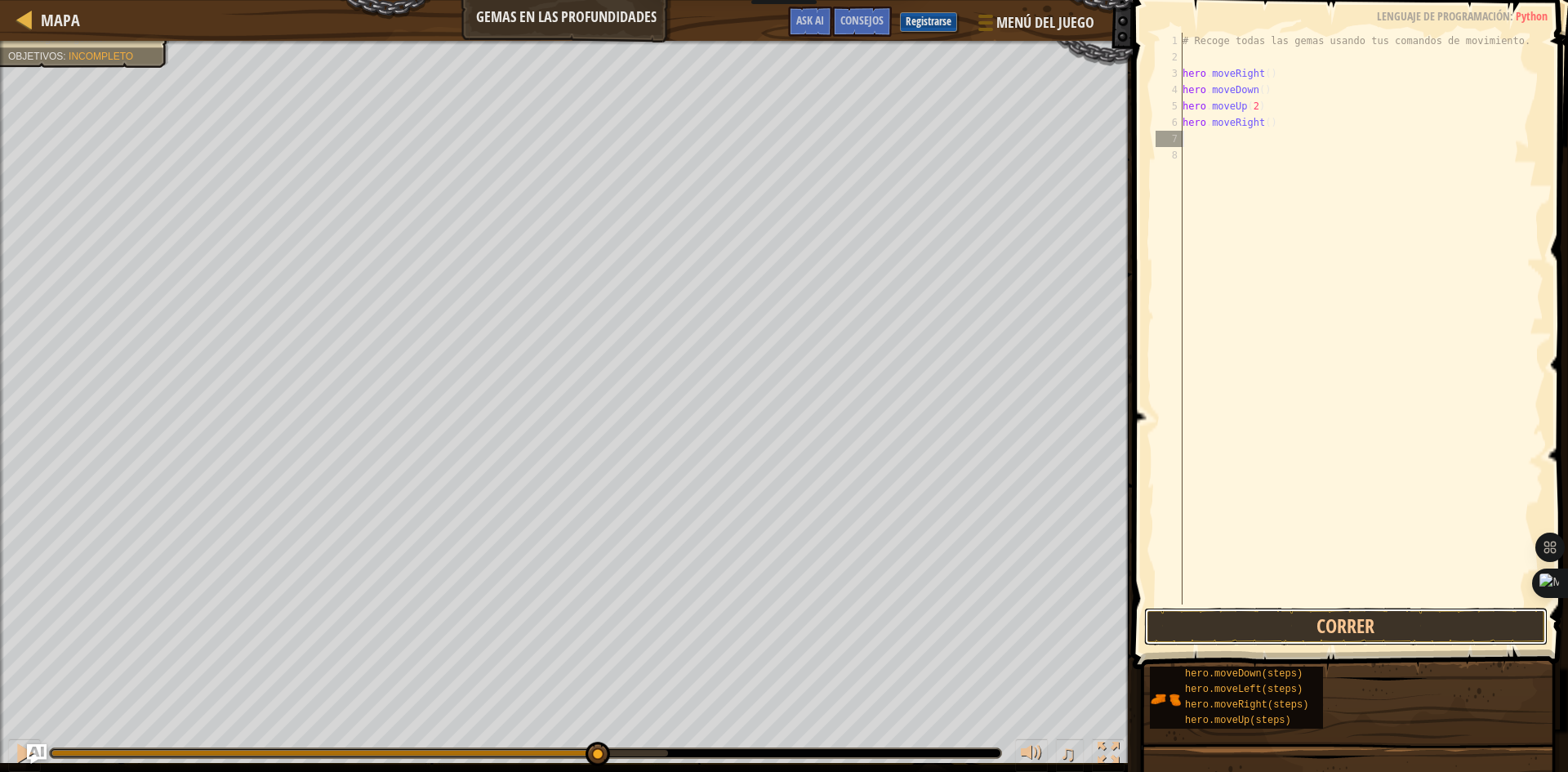
click at [1235, 619] on button "Correr" at bounding box center [1345, 626] width 403 height 38
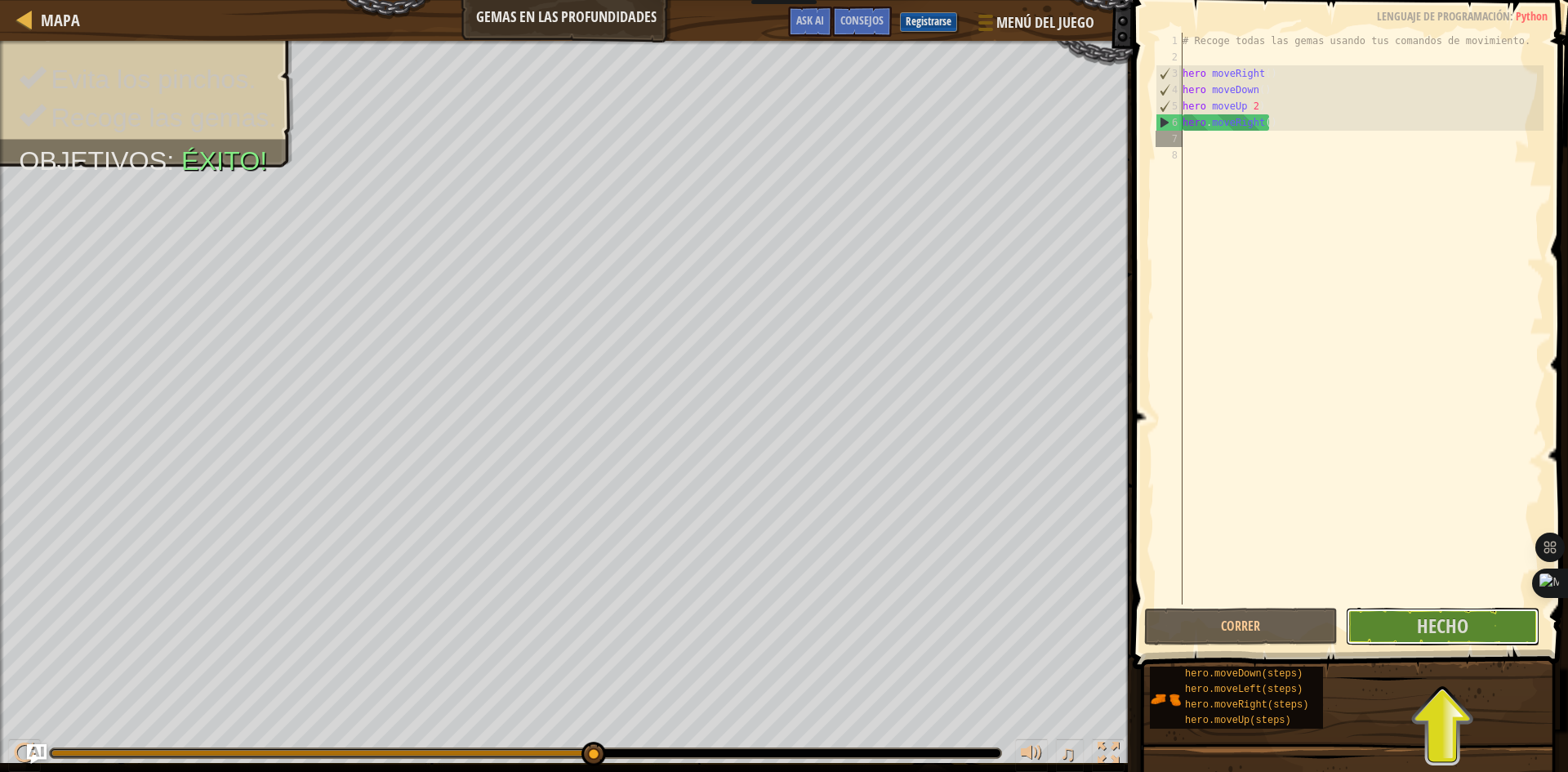
click at [1395, 636] on button "Hecho" at bounding box center [1442, 626] width 194 height 38
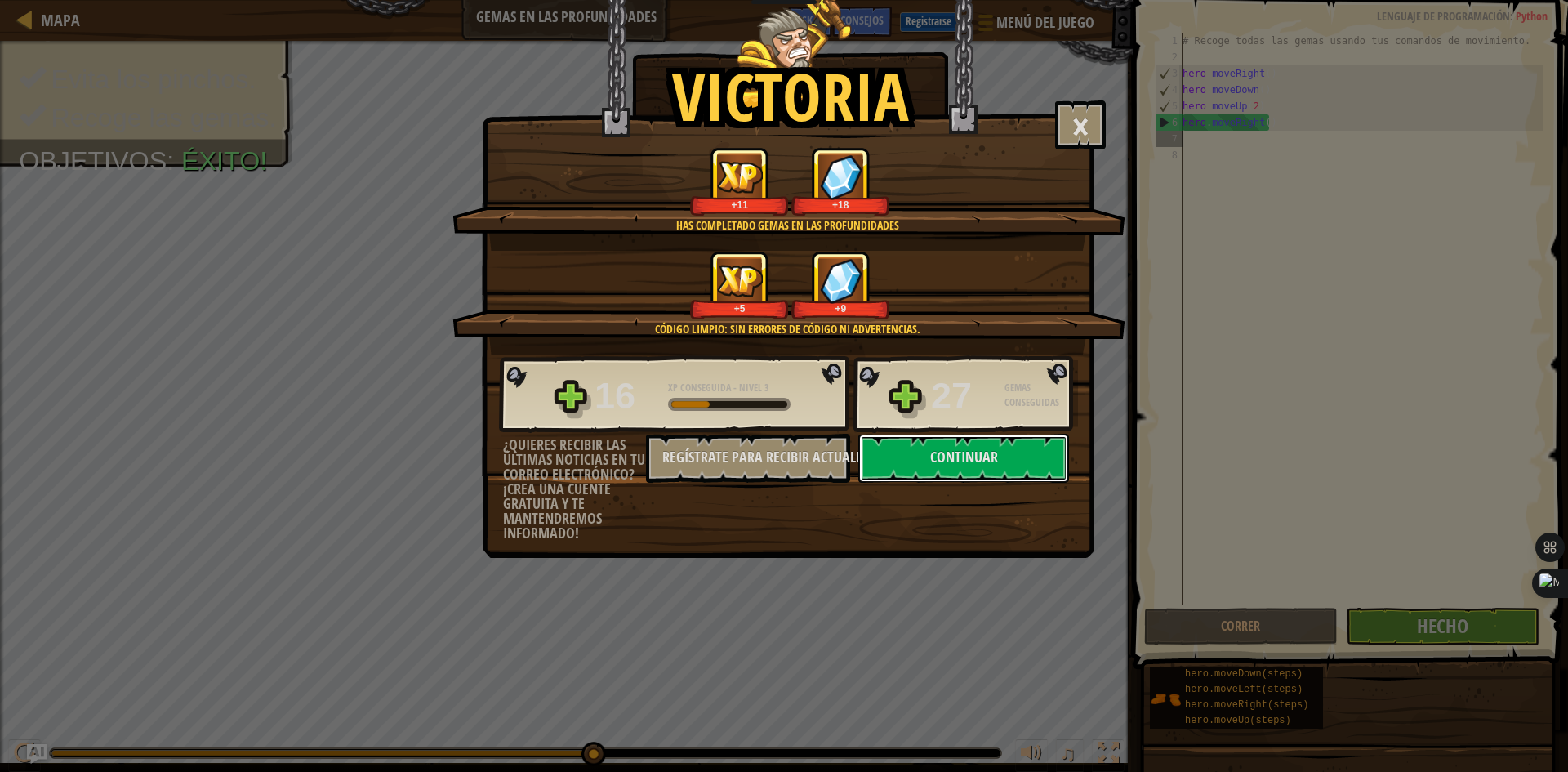
click at [950, 462] on button "Continuar" at bounding box center [964, 458] width 211 height 49
select select "es-ES"
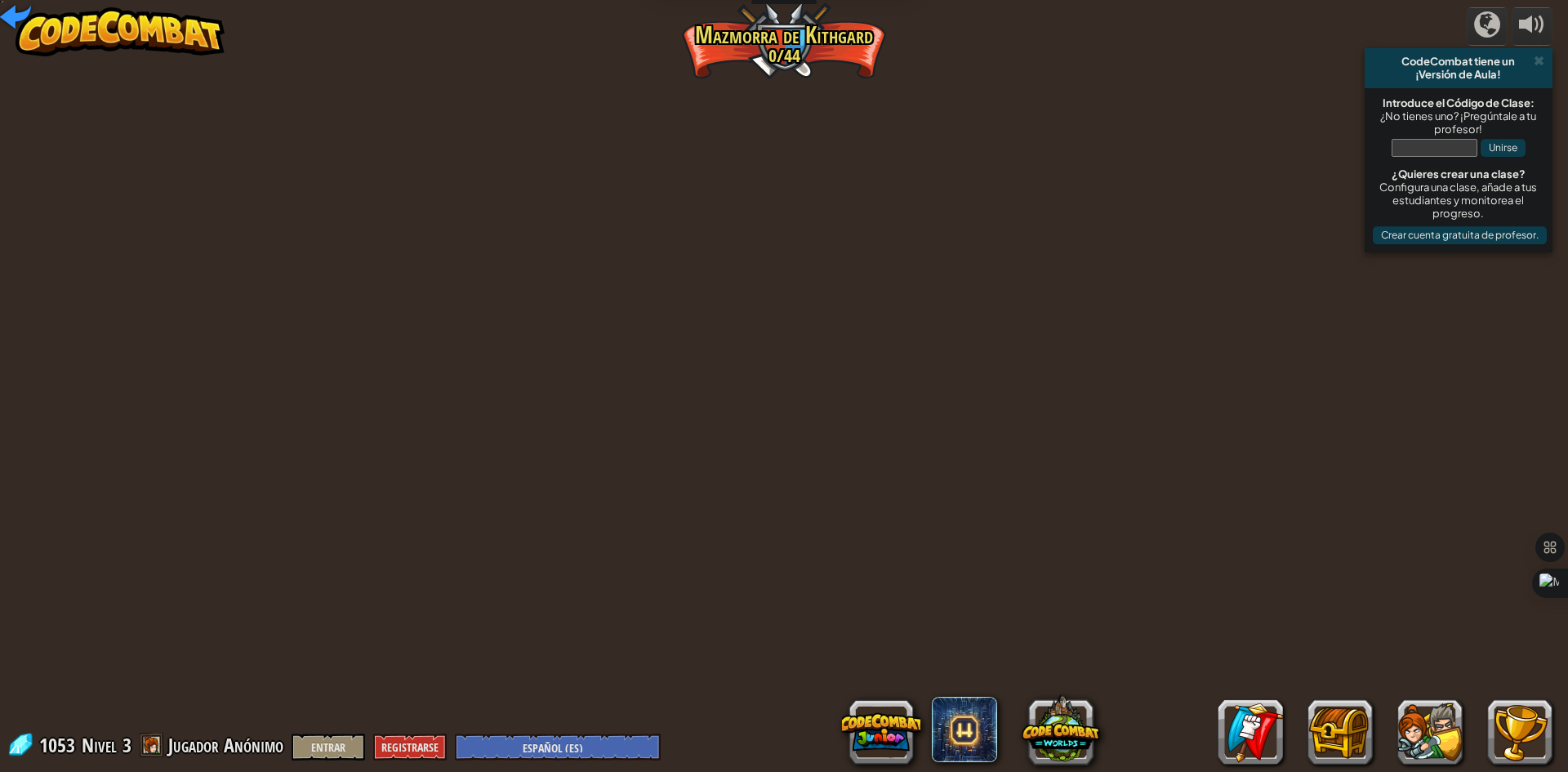
select select "es-ES"
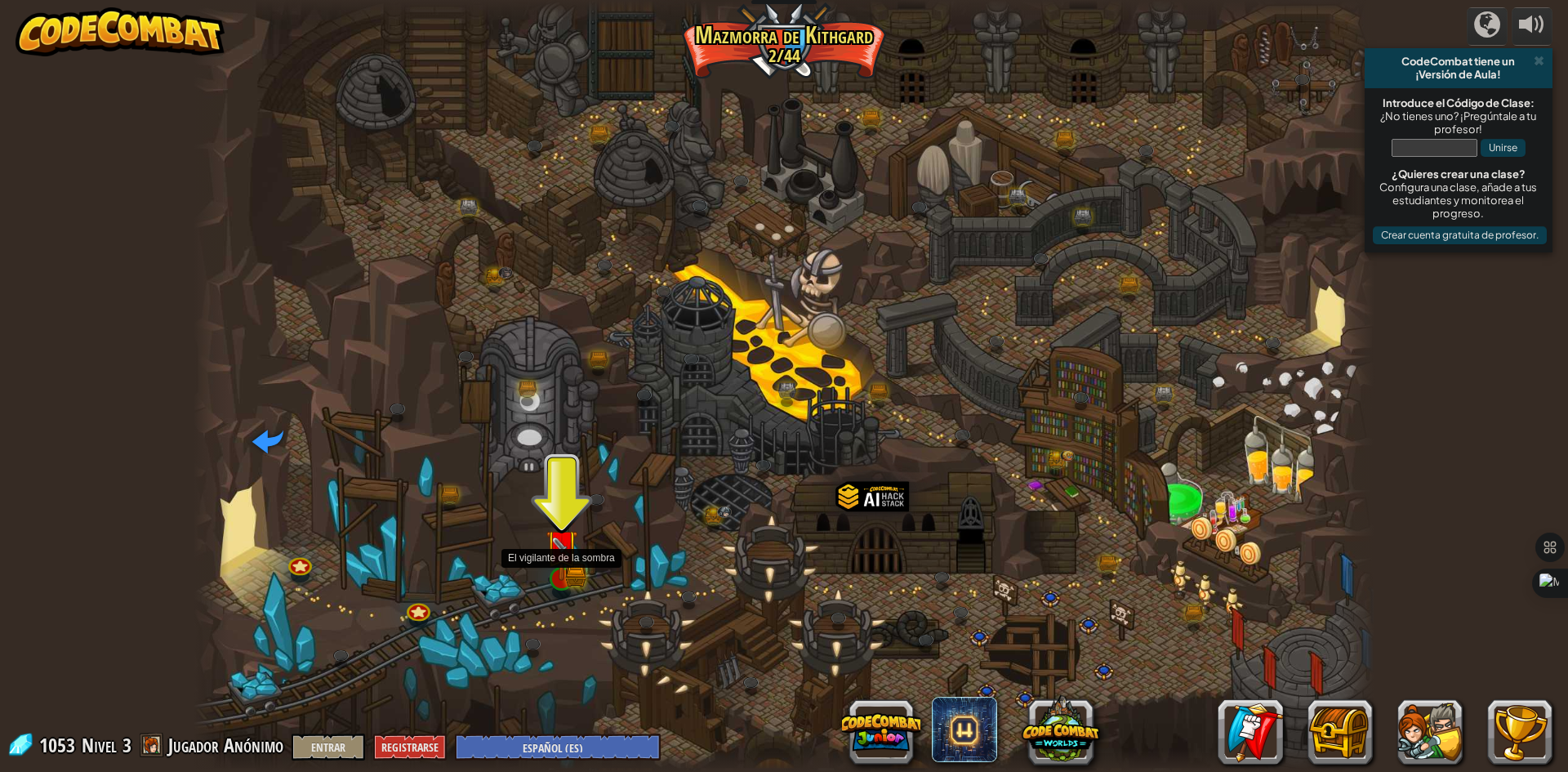
click at [556, 538] on img at bounding box center [561, 545] width 32 height 70
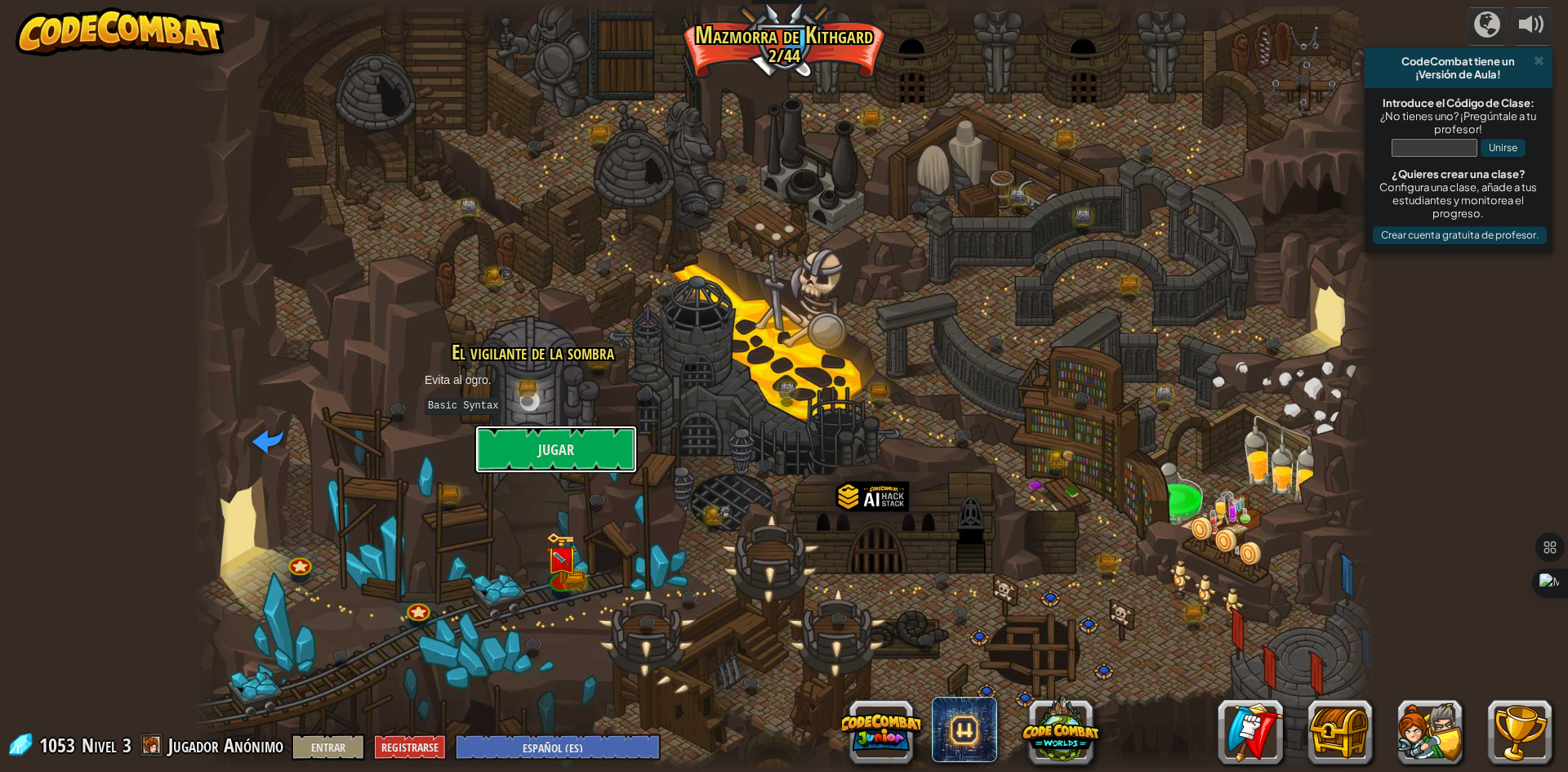
click at [594, 458] on button "Jugar" at bounding box center [556, 449] width 164 height 49
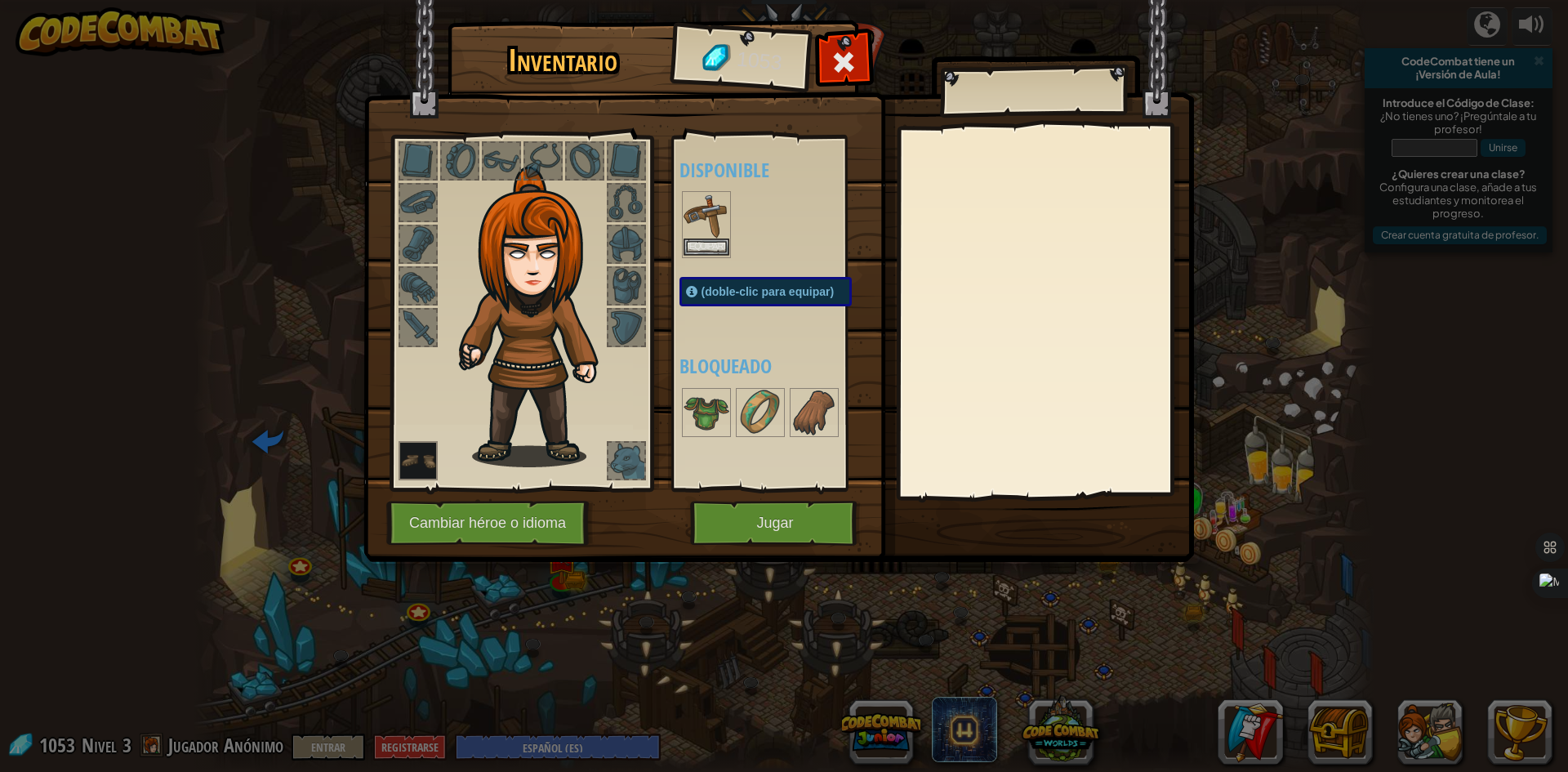
click at [713, 228] on img at bounding box center [706, 216] width 46 height 46
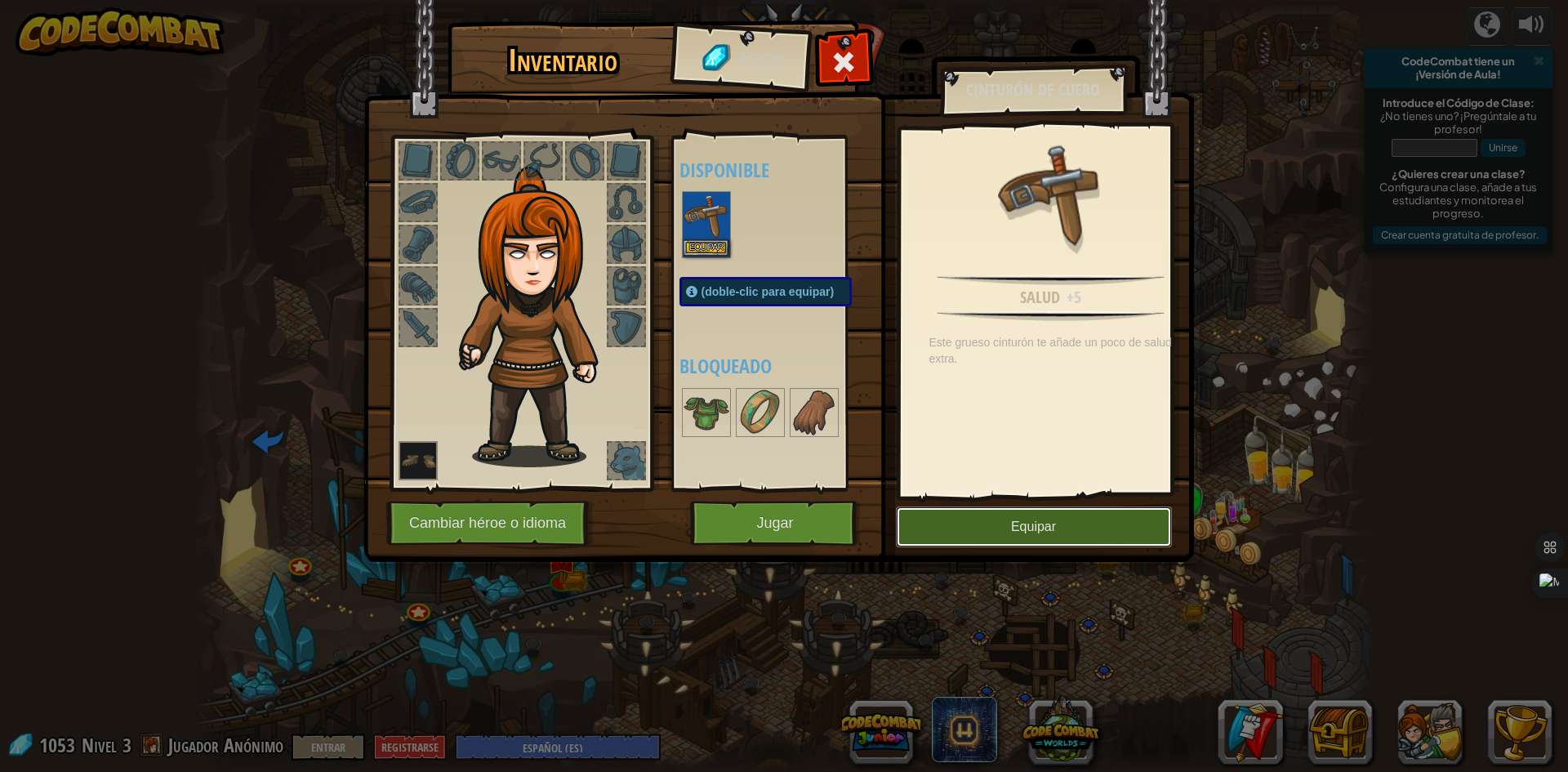
click at [997, 513] on button "Equipar" at bounding box center [1034, 527] width 276 height 41
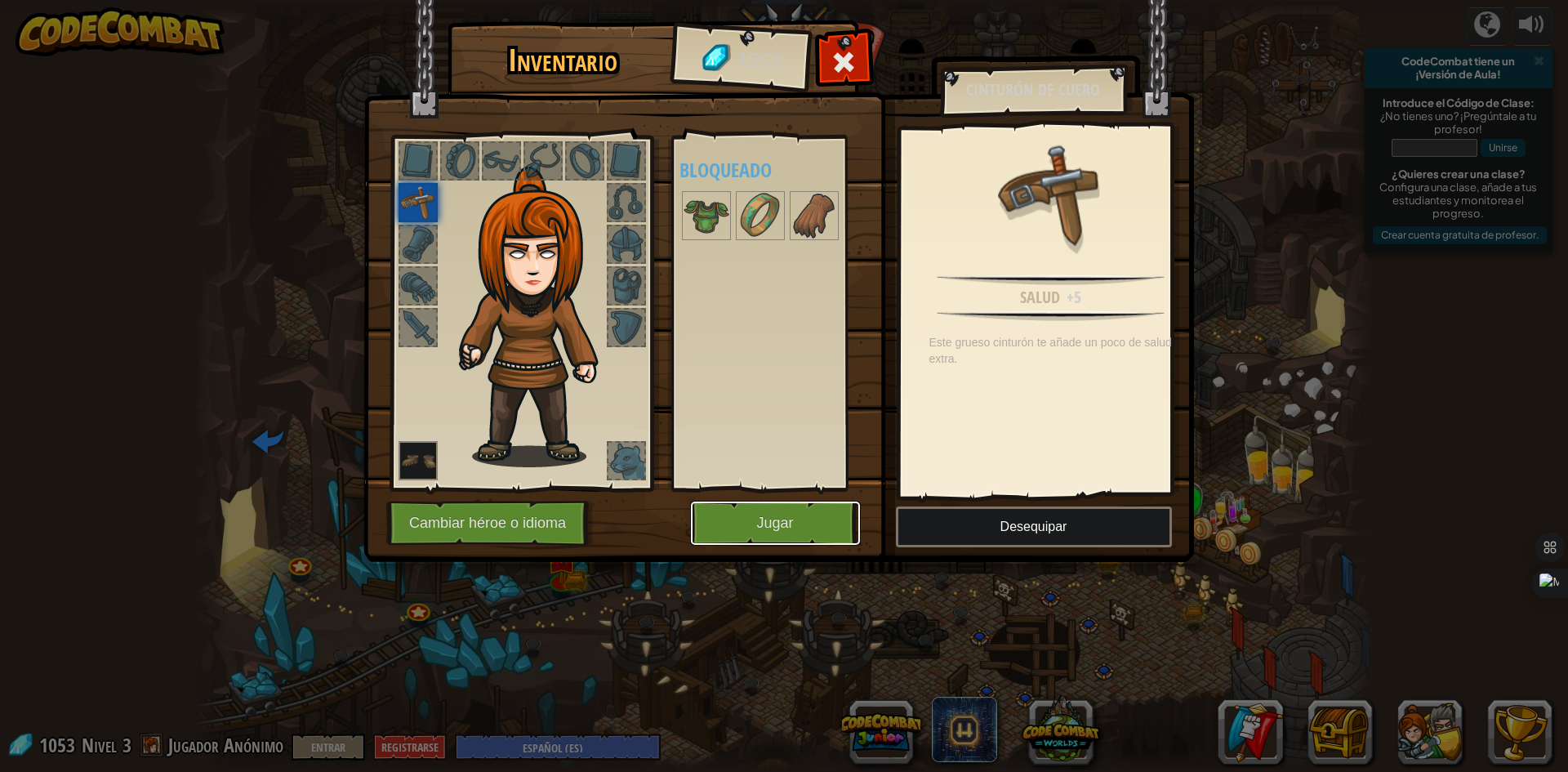
click at [820, 522] on button "Jugar" at bounding box center [775, 523] width 171 height 45
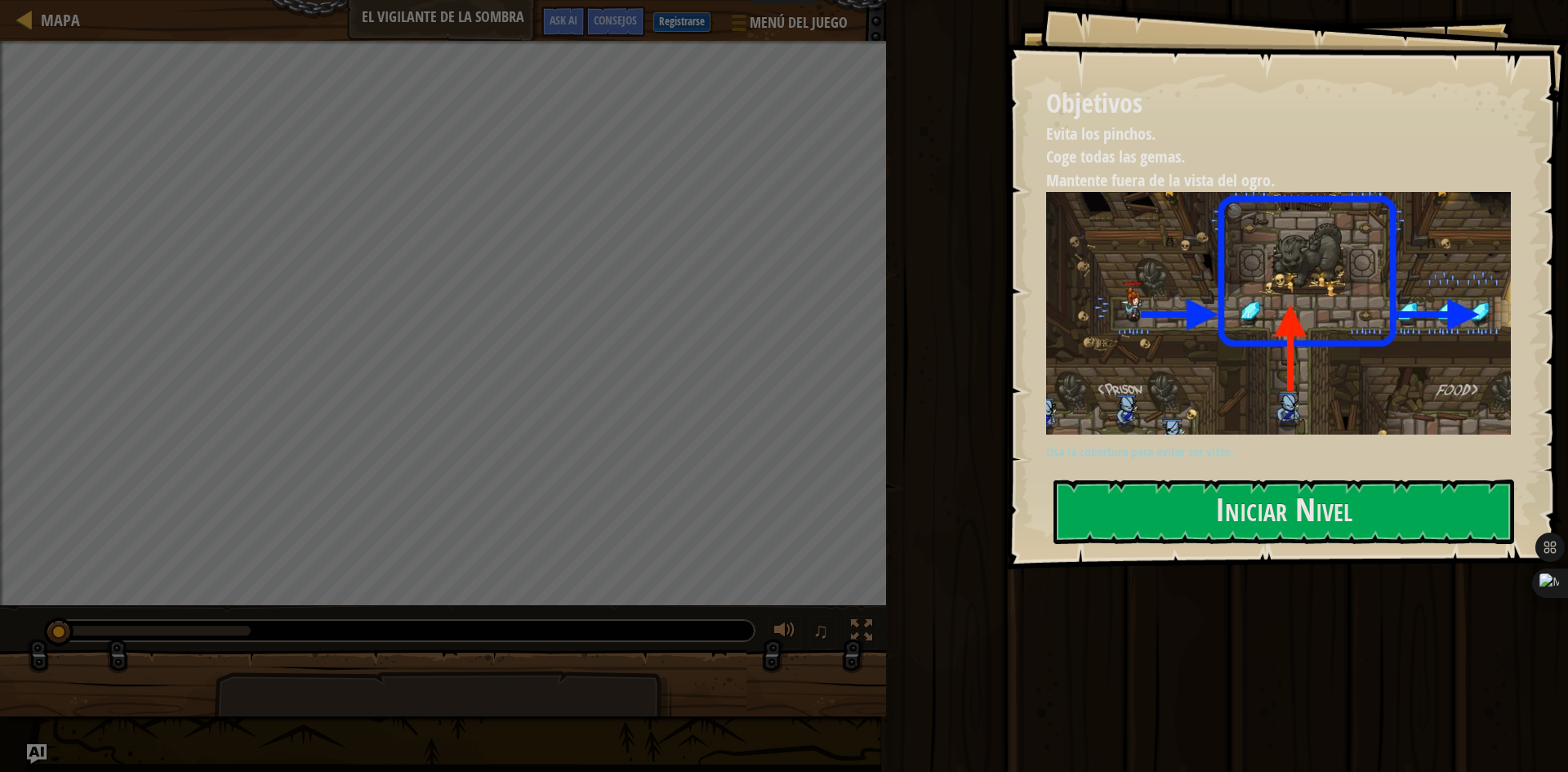
click at [1333, 500] on button "Iniciar Nivel" at bounding box center [1284, 511] width 460 height 65
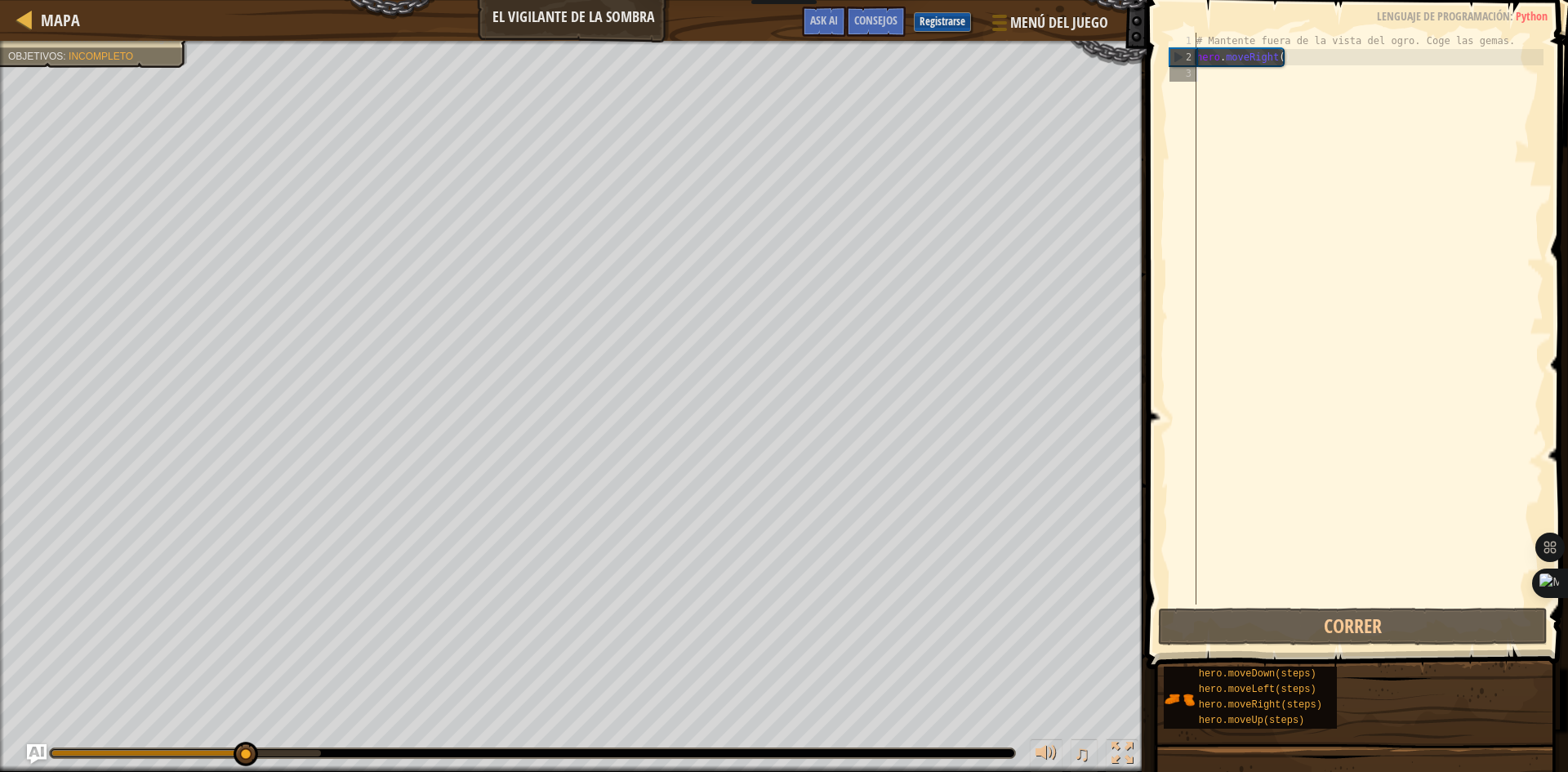
click at [1300, 95] on div "# Mantente fuera de la vista del ogro. Coge las gemas. hero . moveRight ( )" at bounding box center [1368, 334] width 351 height 604
click at [1250, 77] on div "# Mantente fuera de la vista del ogro. Coge las gemas. hero . moveRight ( )" at bounding box center [1368, 334] width 351 height 604
click at [1236, 78] on div "# Mantente fuera de la vista del ogro. Coge las gemas. hero . moveRight ( )" at bounding box center [1368, 334] width 351 height 604
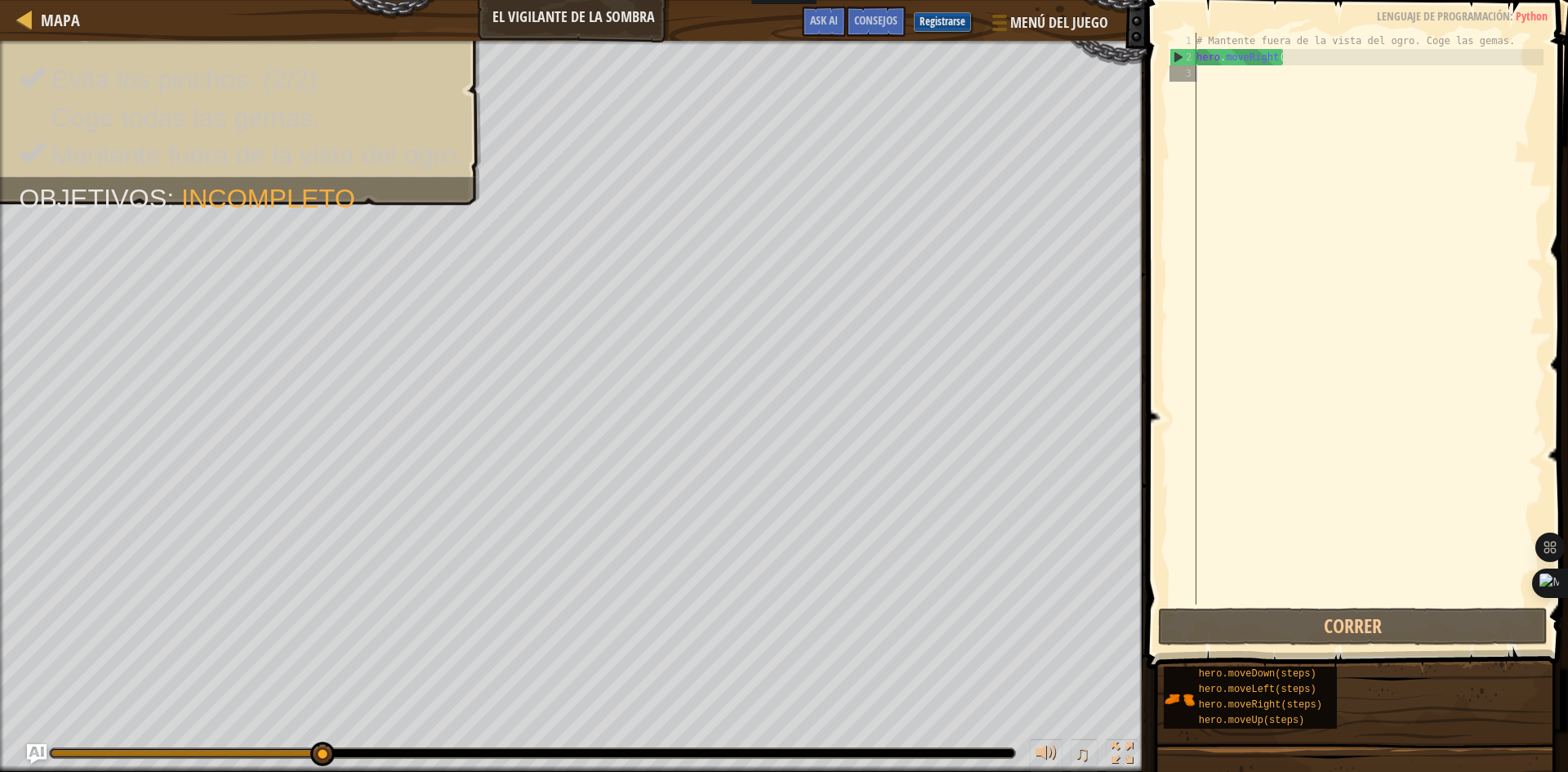
click at [1206, 78] on div "# Mantente fuera de la vista del ogro. Coge las gemas. hero . moveRight ( )" at bounding box center [1368, 334] width 351 height 604
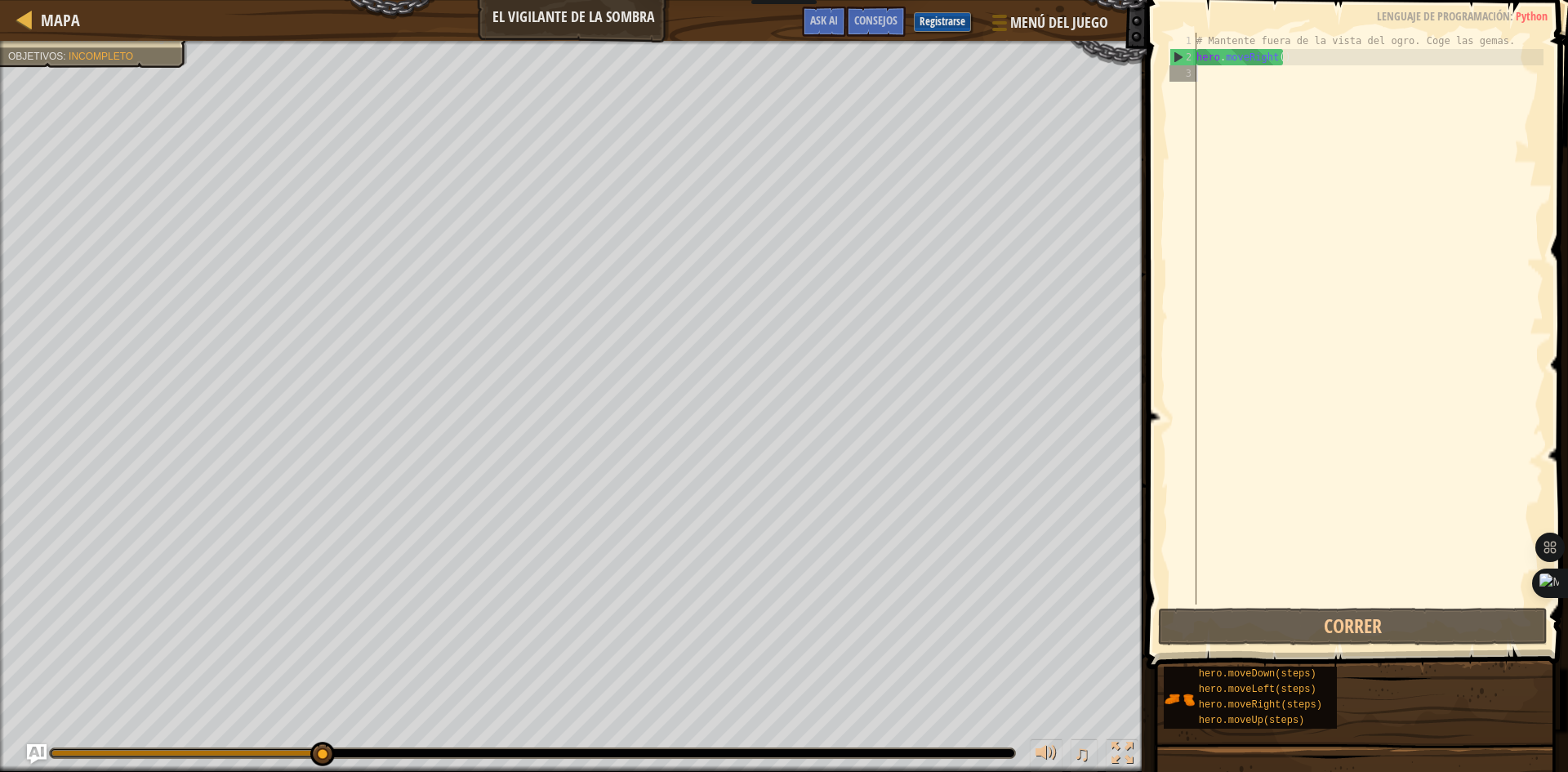
type textarea "M"
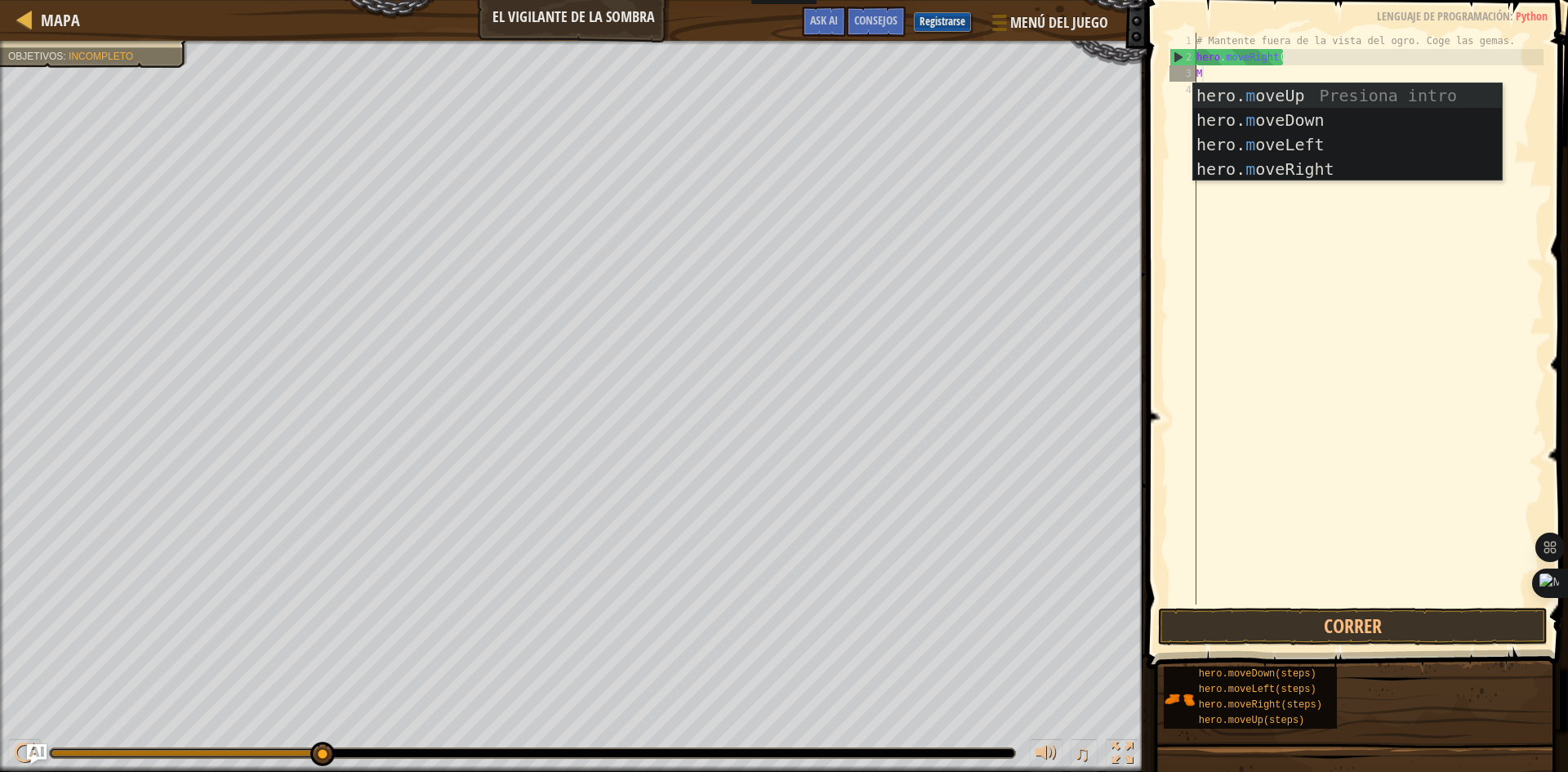
scroll to position [7, 0]
click at [1277, 162] on div "hero. m oveUp Presiona intro hero. m oveDown Presiona intro hero. m oveLeft Pre…" at bounding box center [1347, 157] width 309 height 147
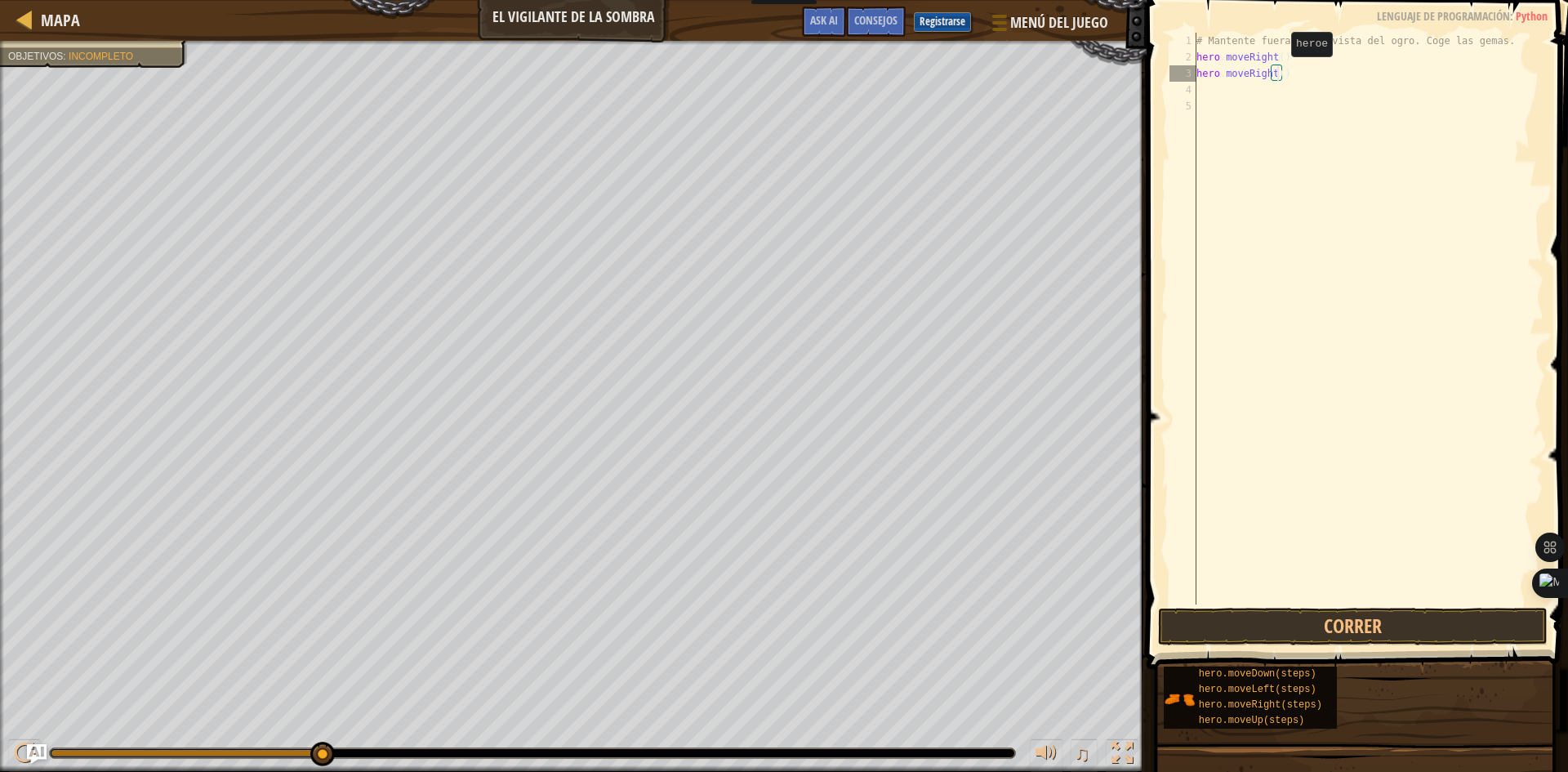
click at [1277, 73] on div "# Mantente fuera de la vista del ogro. Coge las gemas. hero . moveRight ( ) her…" at bounding box center [1368, 334] width 351 height 604
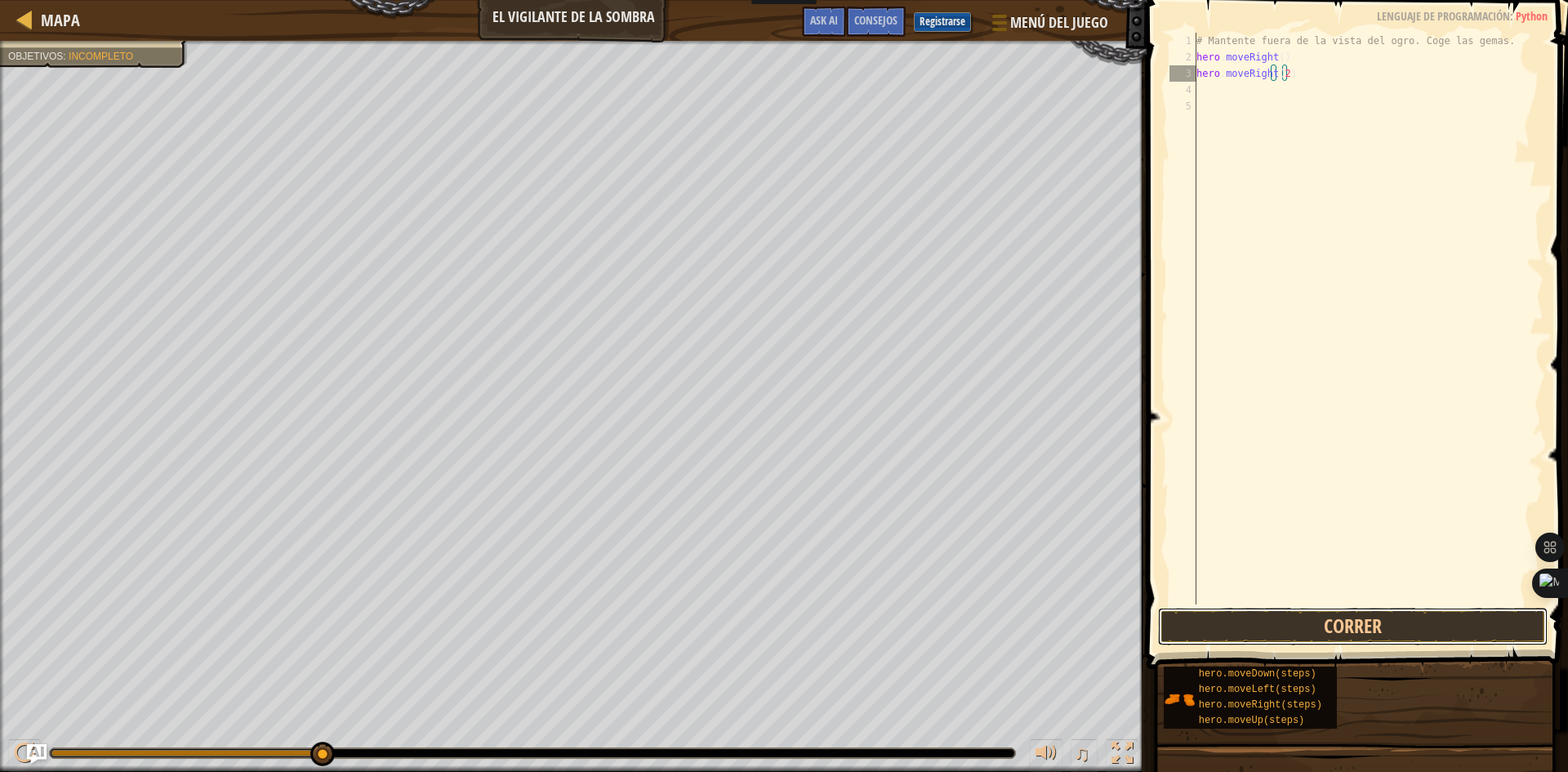
click at [1368, 613] on button "Correr" at bounding box center [1352, 626] width 389 height 38
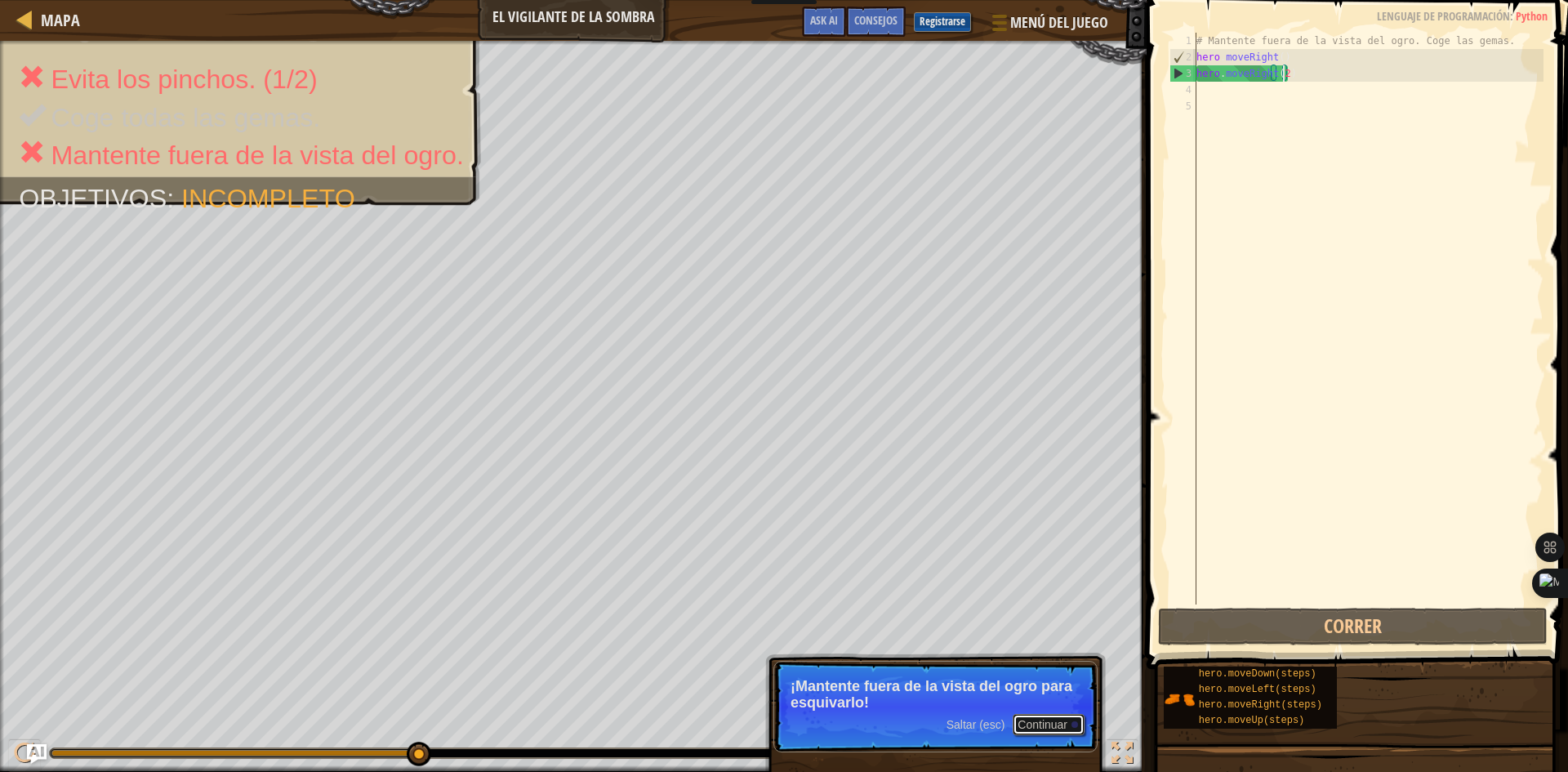
click at [1060, 720] on button "Continuar" at bounding box center [1049, 725] width 72 height 21
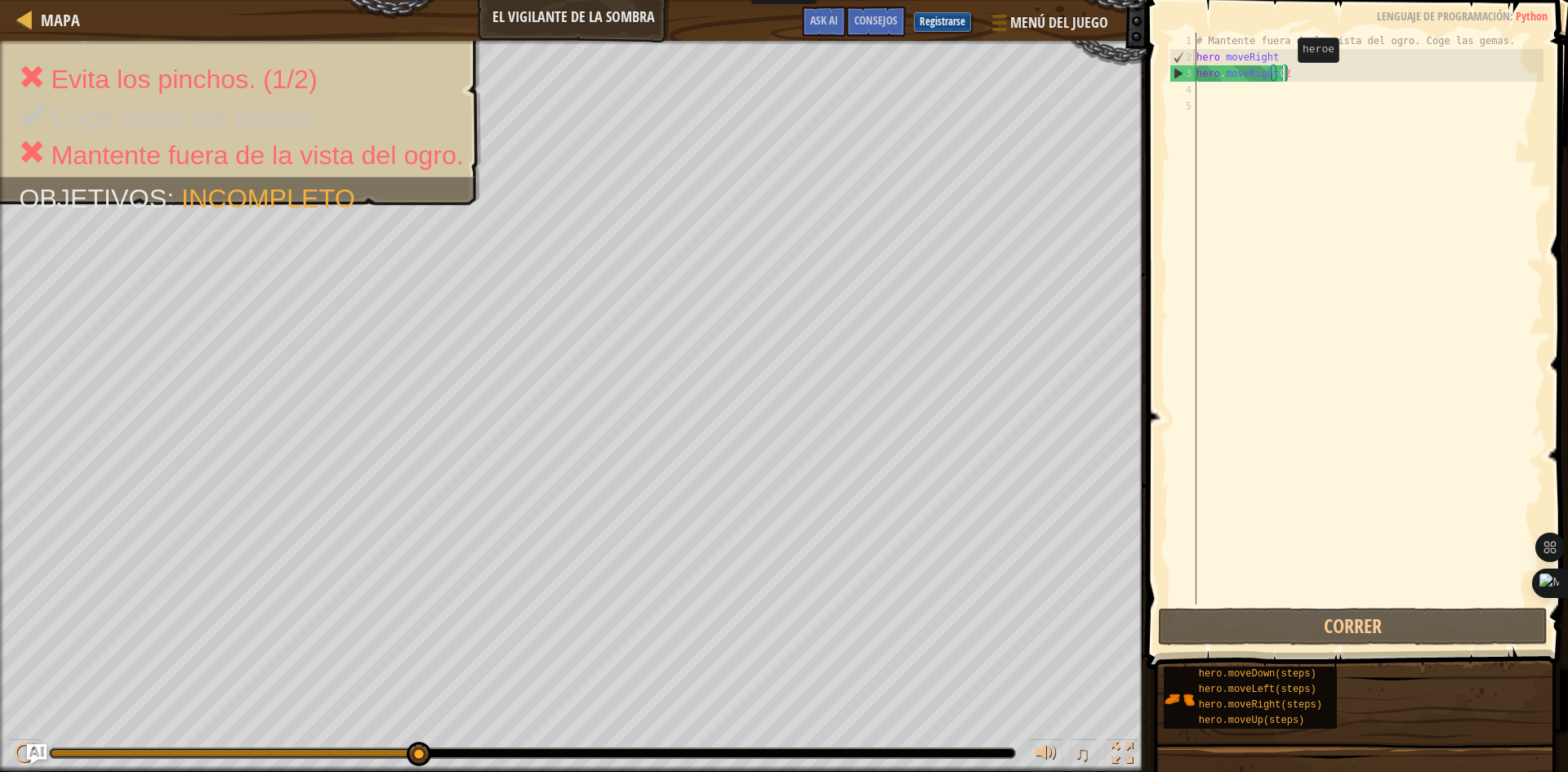
click at [1284, 79] on div "# Mantente fuera de la vista del ogro. Coge las gemas. hero . moveRight ( ) her…" at bounding box center [1368, 334] width 351 height 604
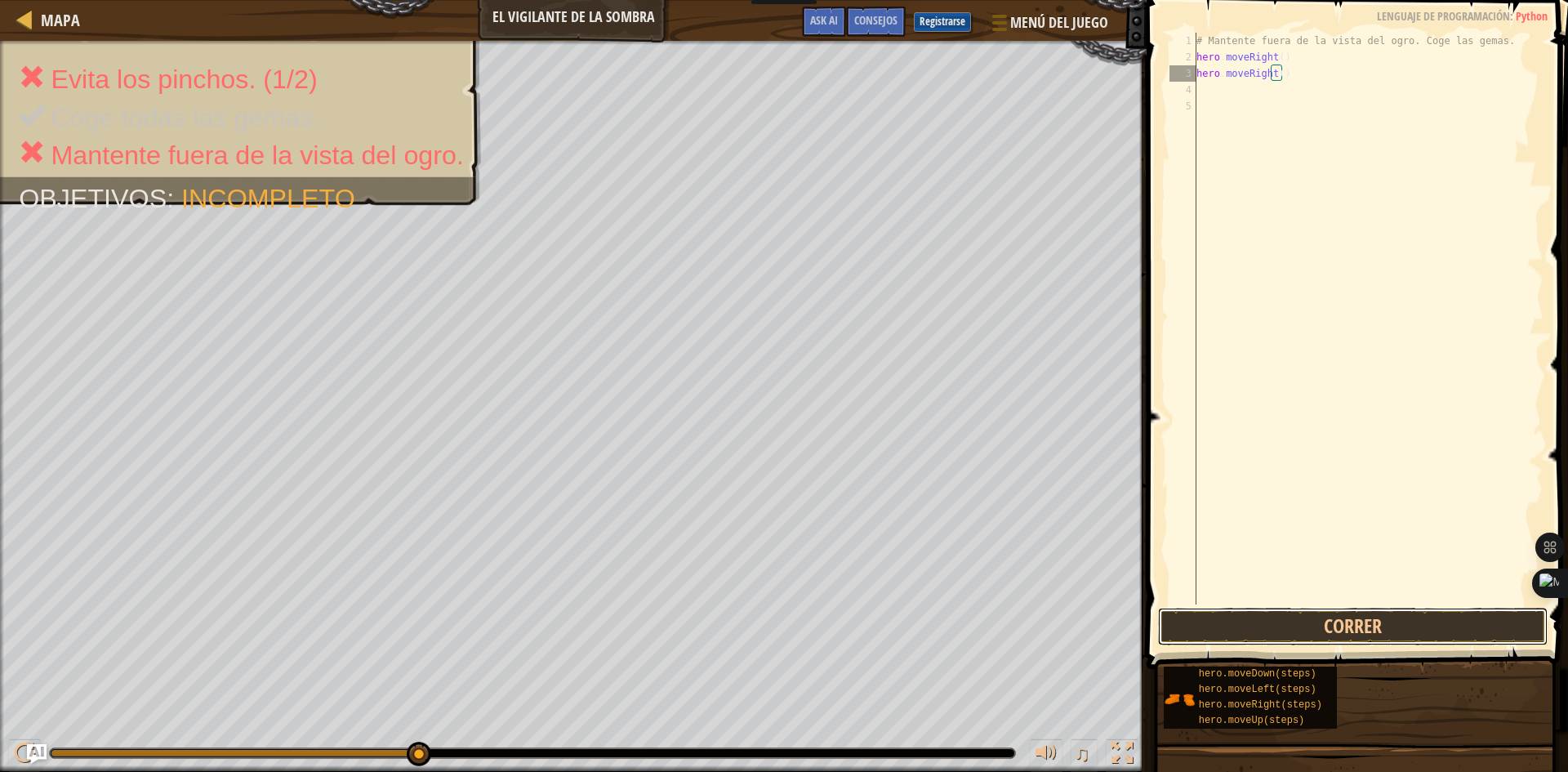
click at [1324, 617] on button "Correr" at bounding box center [1352, 626] width 389 height 38
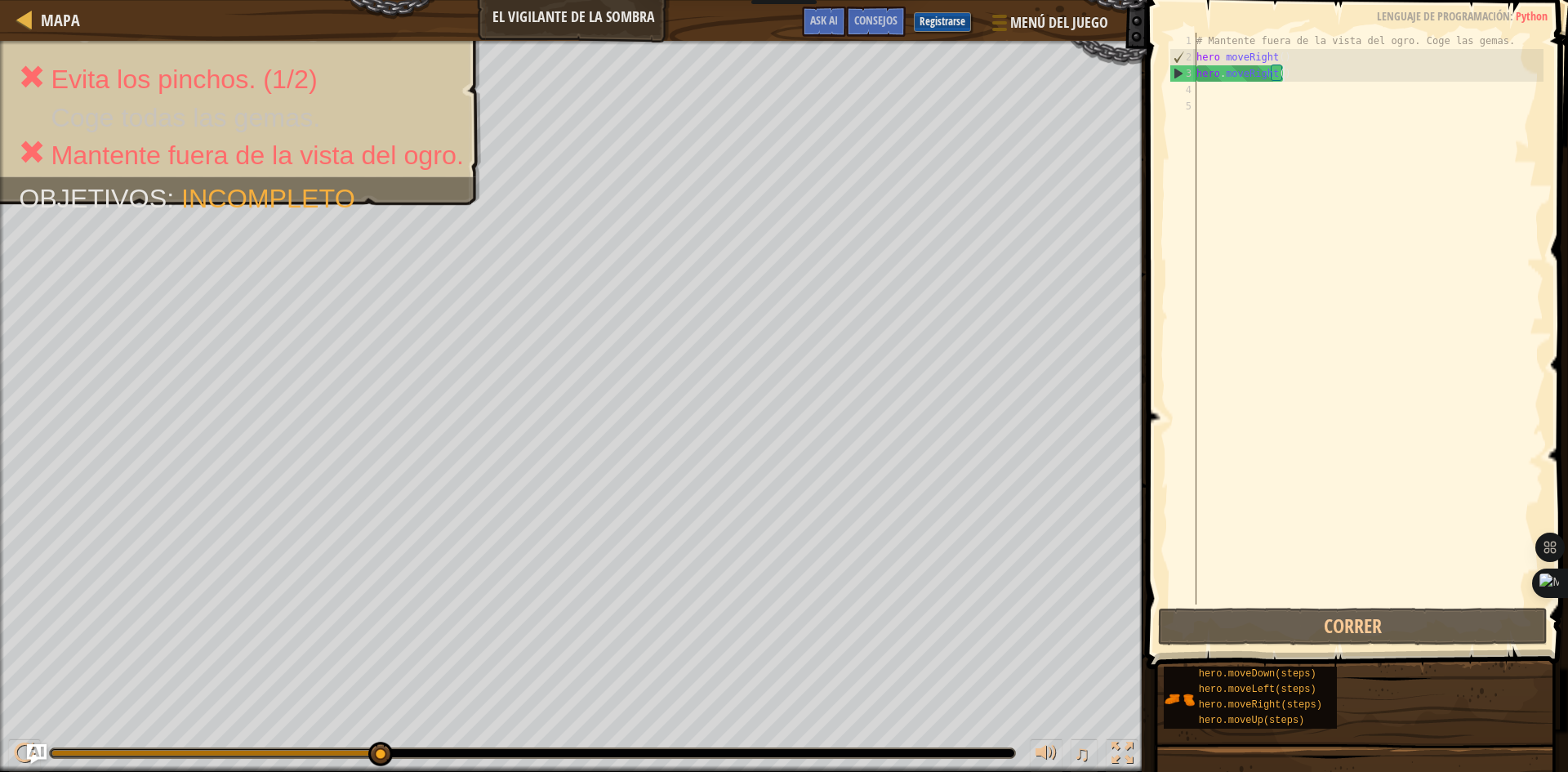
click at [1298, 78] on div "# Mantente fuera de la vista del ogro. Coge las gemas. hero . moveRight ( ) her…" at bounding box center [1368, 334] width 351 height 604
click at [1276, 74] on div "# Mantente fuera de la vista del ogro. Coge las gemas. hero . moveRight ( ) her…" at bounding box center [1368, 334] width 351 height 604
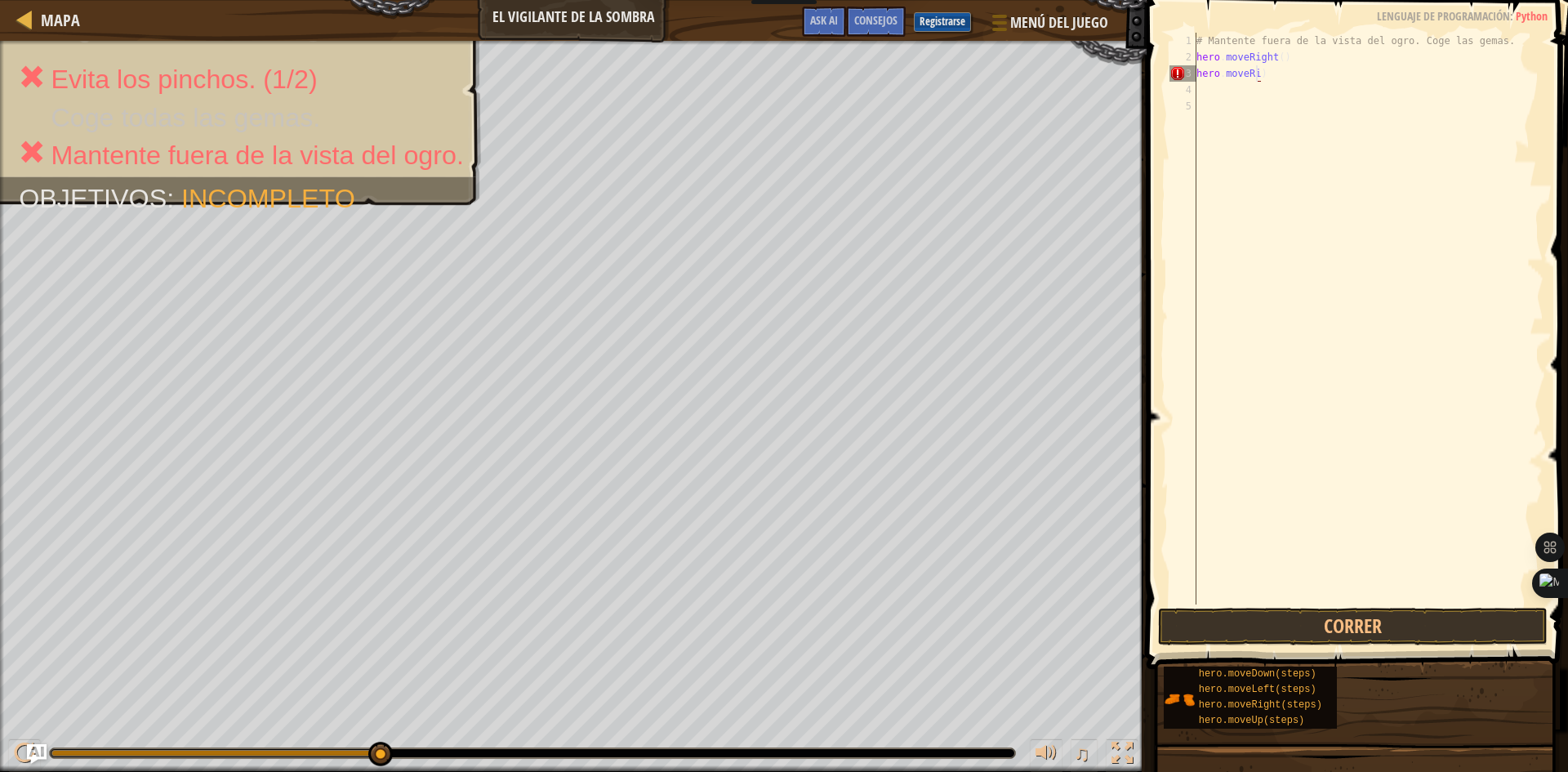
scroll to position [7, 4]
click at [1257, 78] on div "# Mantente fuera de la vista del ogro. Coge las gemas. hero . moveRight ( ) her…" at bounding box center [1368, 334] width 351 height 604
type textarea "hero.moveu"
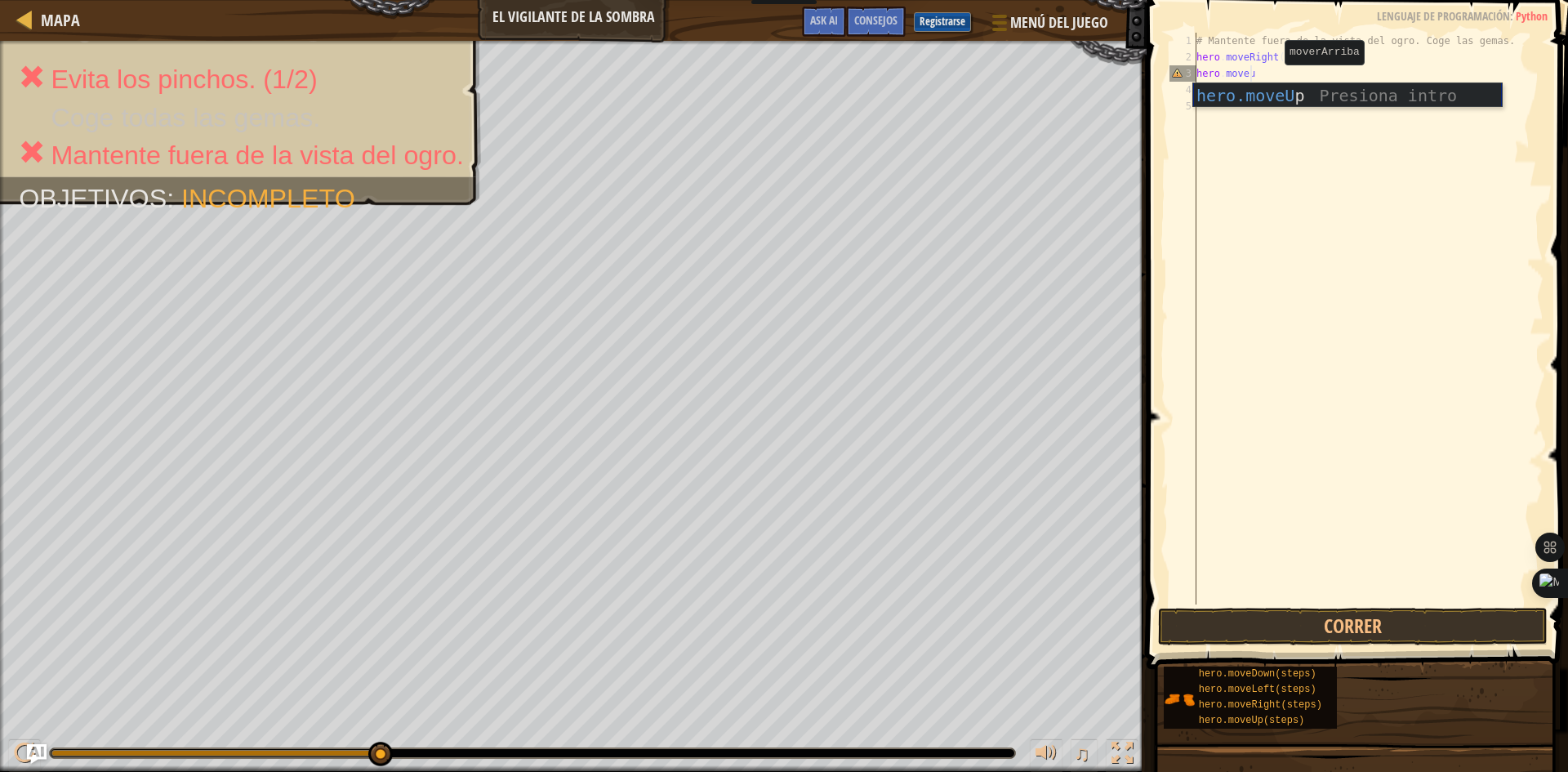
click at [1252, 94] on div "hero.moveU p Presiona intro" at bounding box center [1347, 120] width 309 height 74
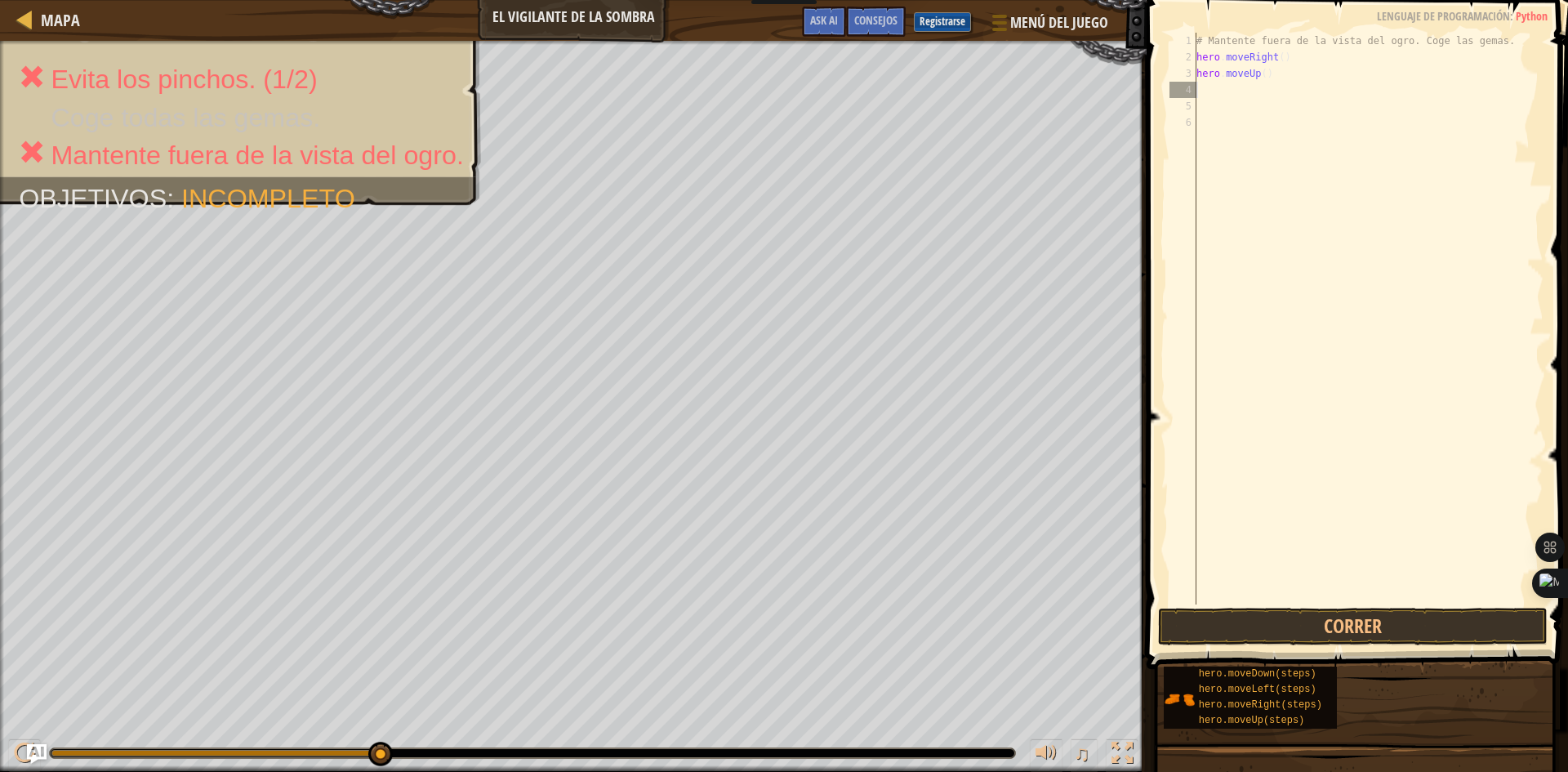
click at [1220, 92] on div "# Mantente fuera de la vista del ogro. Coge las gemas. hero . moveRight ( ) her…" at bounding box center [1368, 334] width 351 height 604
click at [1203, 74] on div "# Mantente fuera de la vista del ogro. Coge las gemas. hero . moveRight ( ) her…" at bounding box center [1368, 334] width 351 height 604
type textarea "hero.moveUp()"
click at [1203, 87] on div "# Mantente fuera de la vista del ogro. Coge las gemas. hero . moveRight ( ) her…" at bounding box center [1368, 334] width 351 height 604
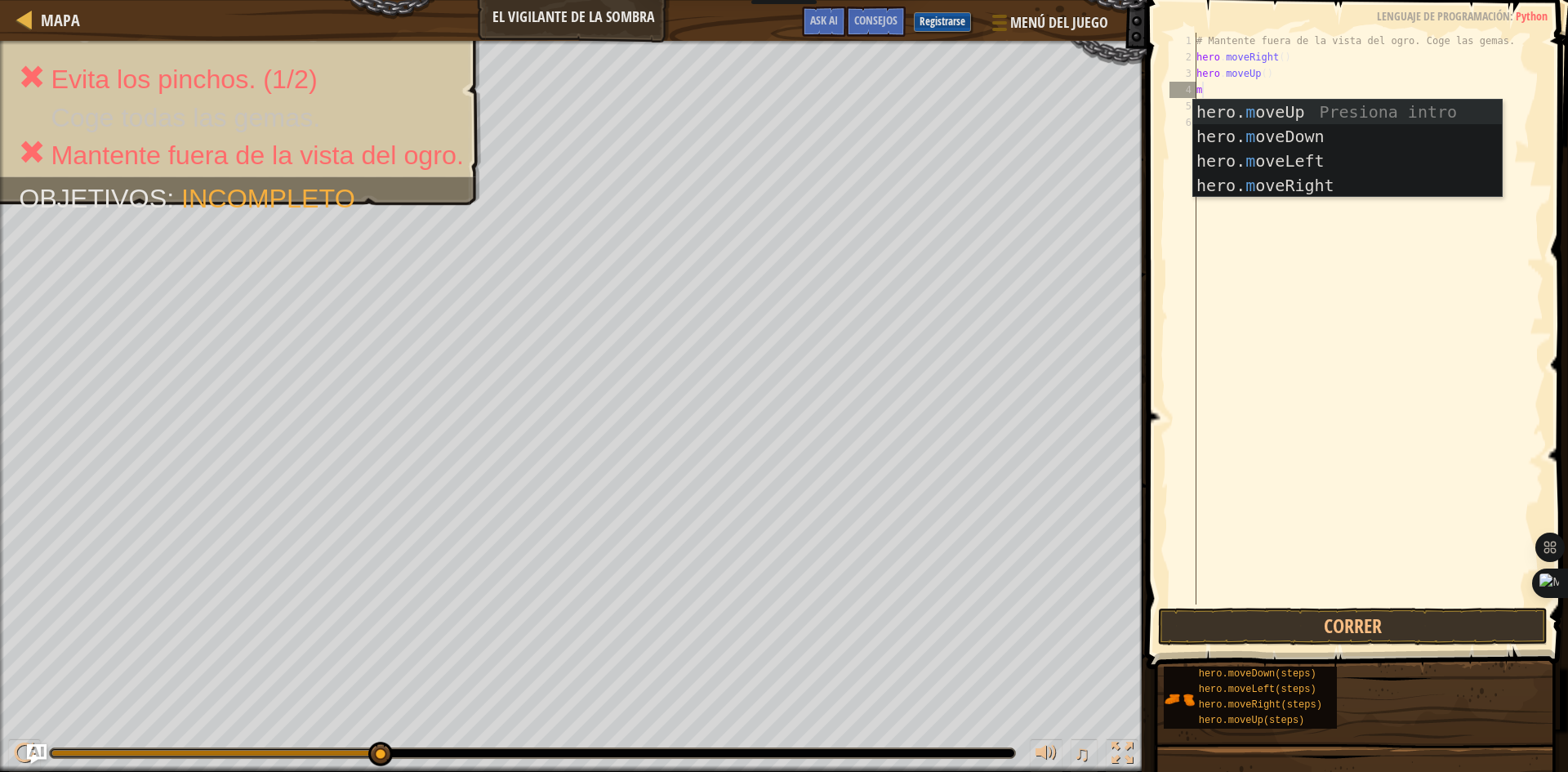
type textarea "mo"
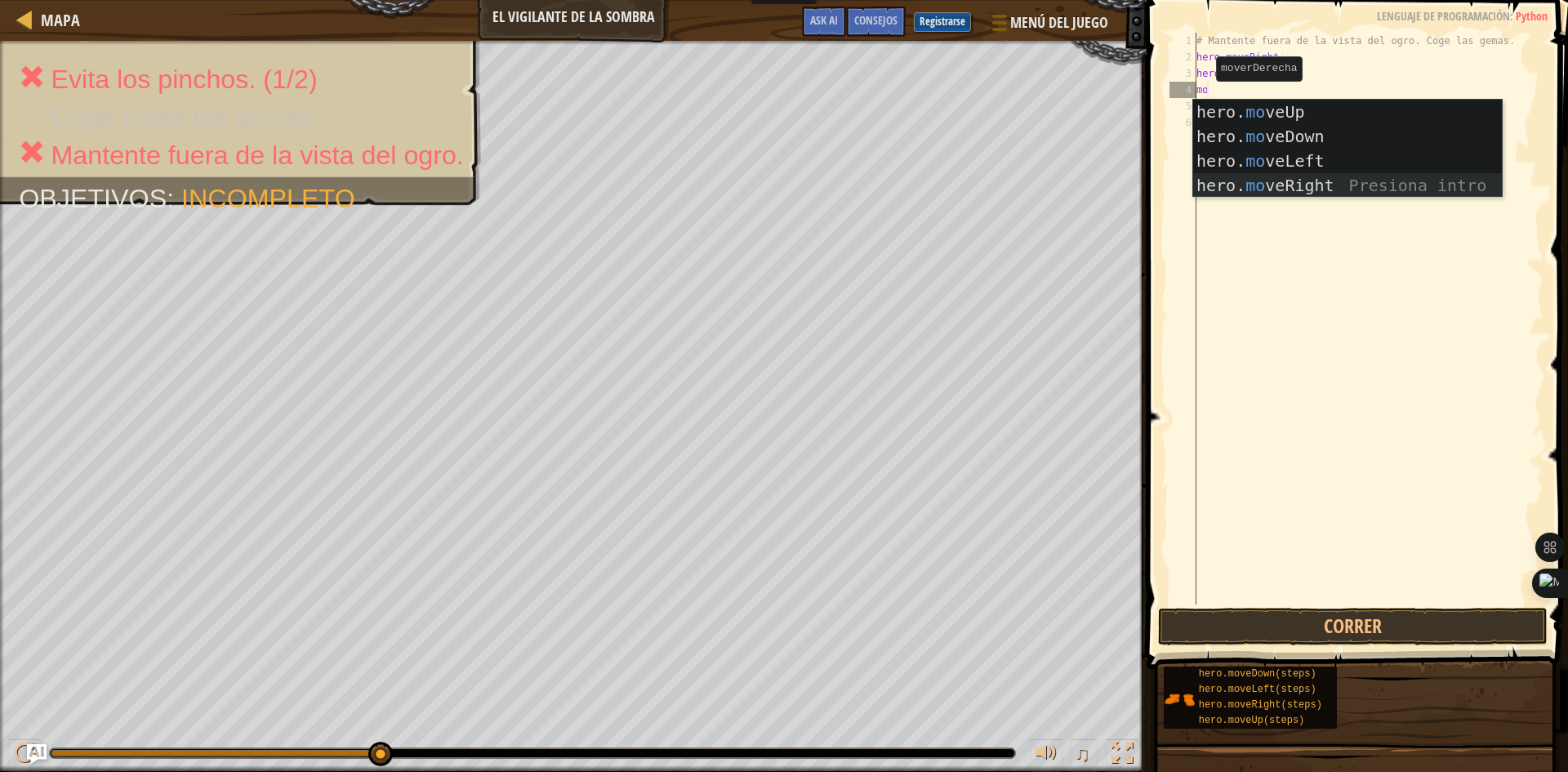
click at [1250, 183] on div "hero. mo veUp Presiona intro hero. mo veDown Presiona intro hero. mo veLeft Pre…" at bounding box center [1347, 173] width 309 height 147
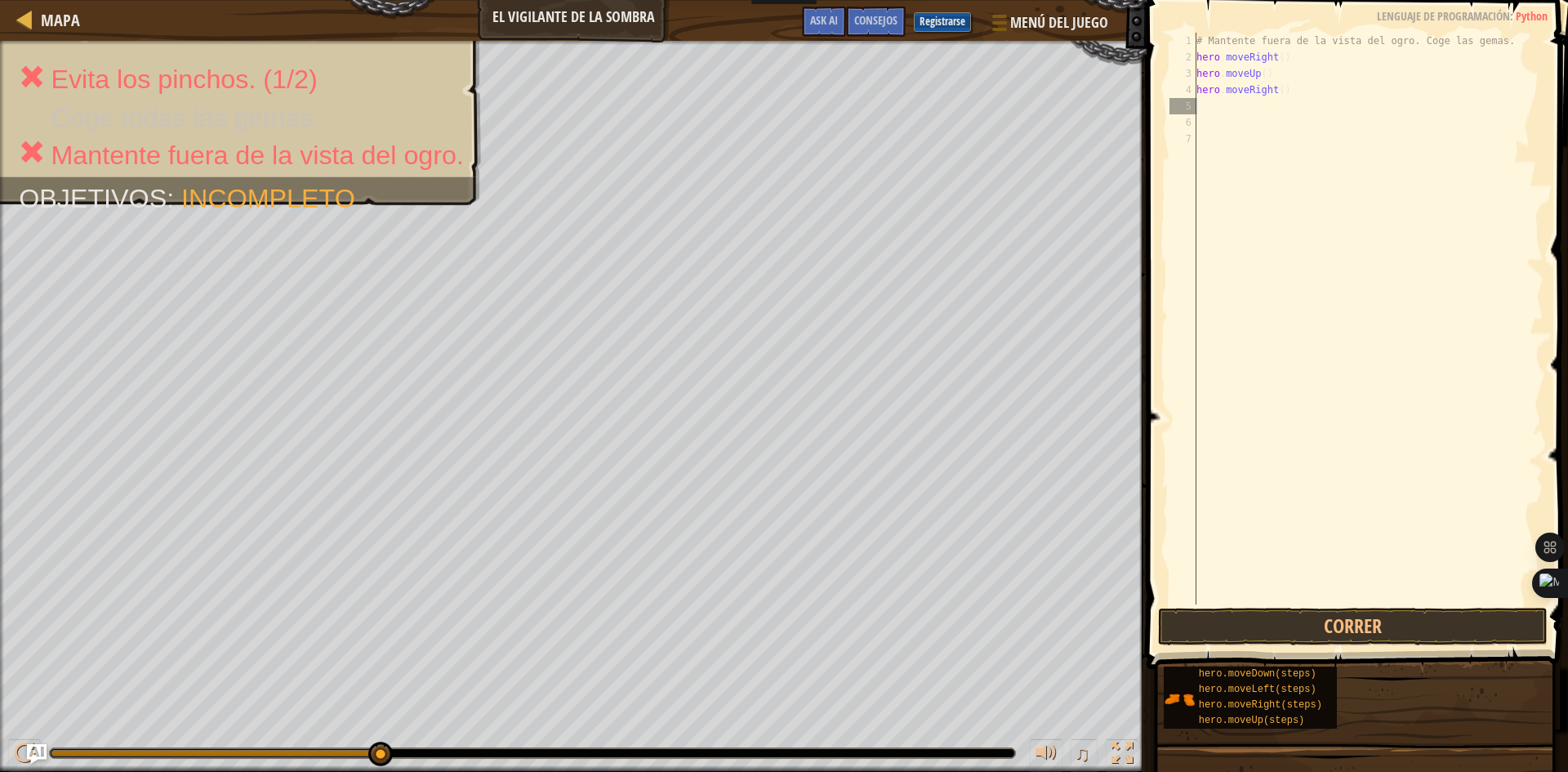
click at [1221, 109] on div "# Mantente fuera de la vista del ogro. Coge las gemas. hero . moveRight ( ) her…" at bounding box center [1368, 334] width 351 height 604
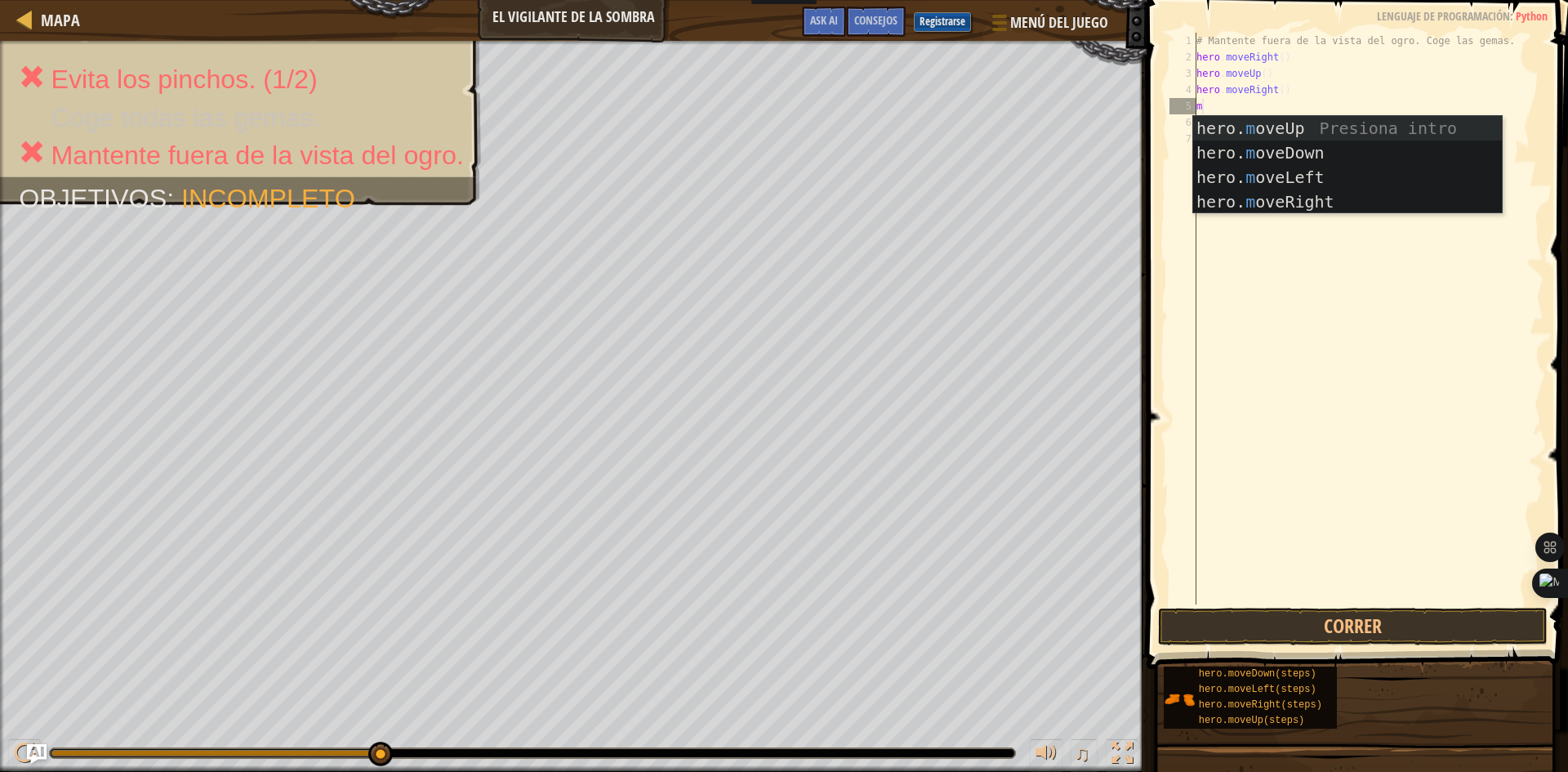
type textarea "mo"
click at [1231, 155] on div "hero. mo veUp Presiona intro hero. mo veDown Presiona intro hero. mo veLeft Pre…" at bounding box center [1347, 190] width 309 height 147
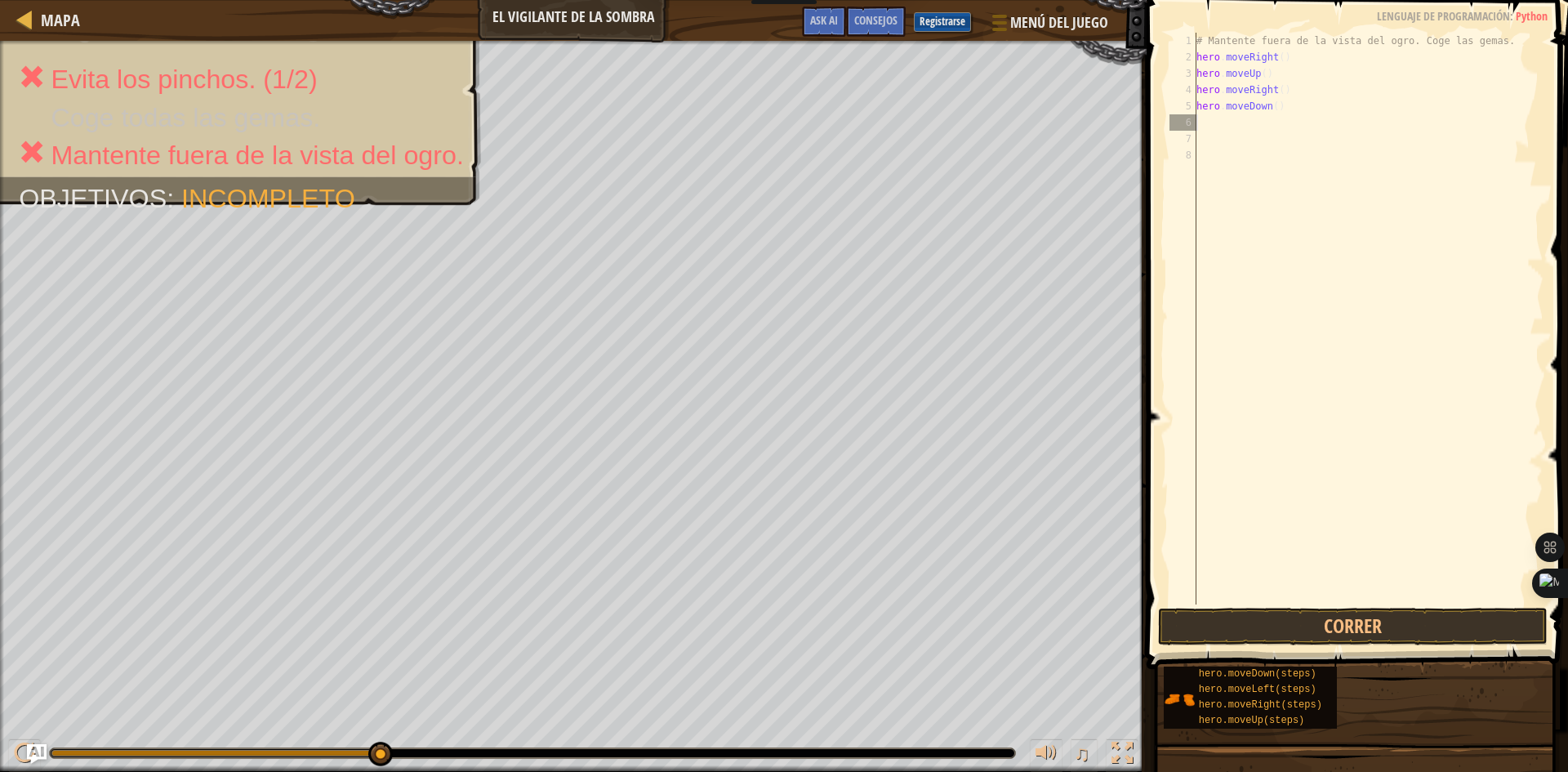
click at [1225, 125] on div "# Mantente fuera de la vista del ogro. Coge las gemas. hero . moveRight ( ) her…" at bounding box center [1368, 334] width 351 height 604
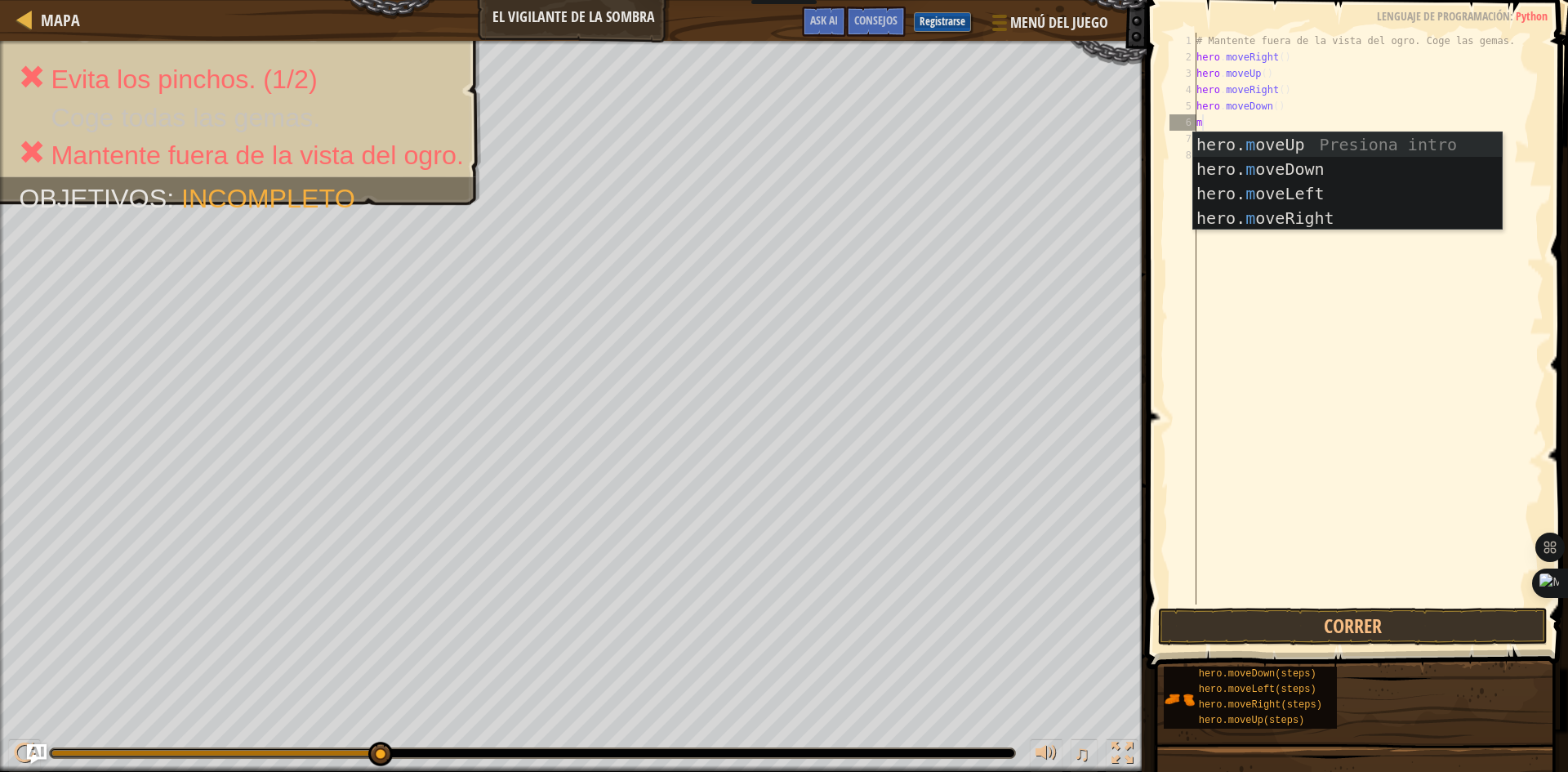
type textarea "mo"
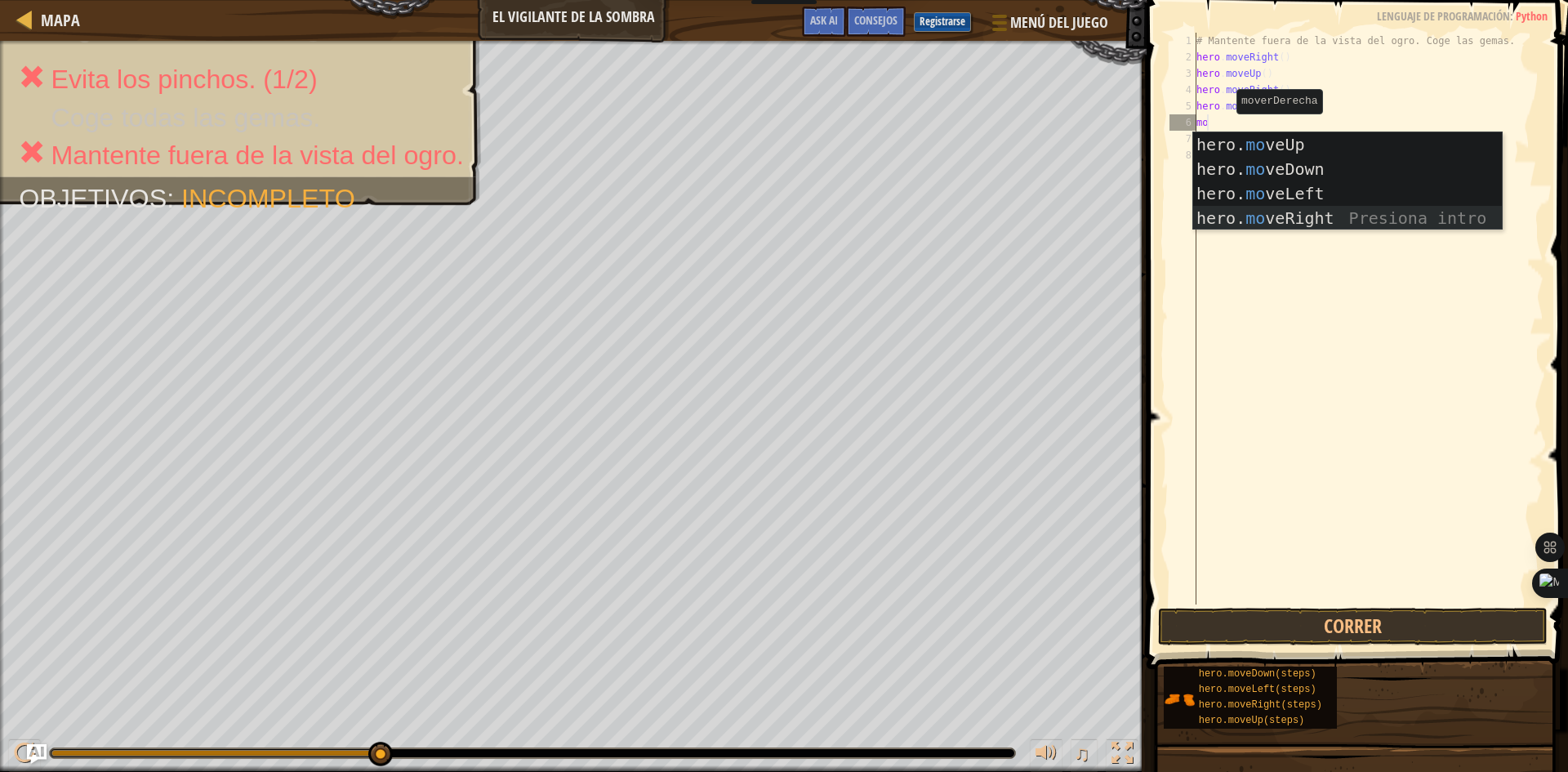
click at [1234, 212] on div "hero. mo veUp Presiona intro hero. mo veDown Presiona intro hero. mo veLeft Pre…" at bounding box center [1347, 206] width 309 height 147
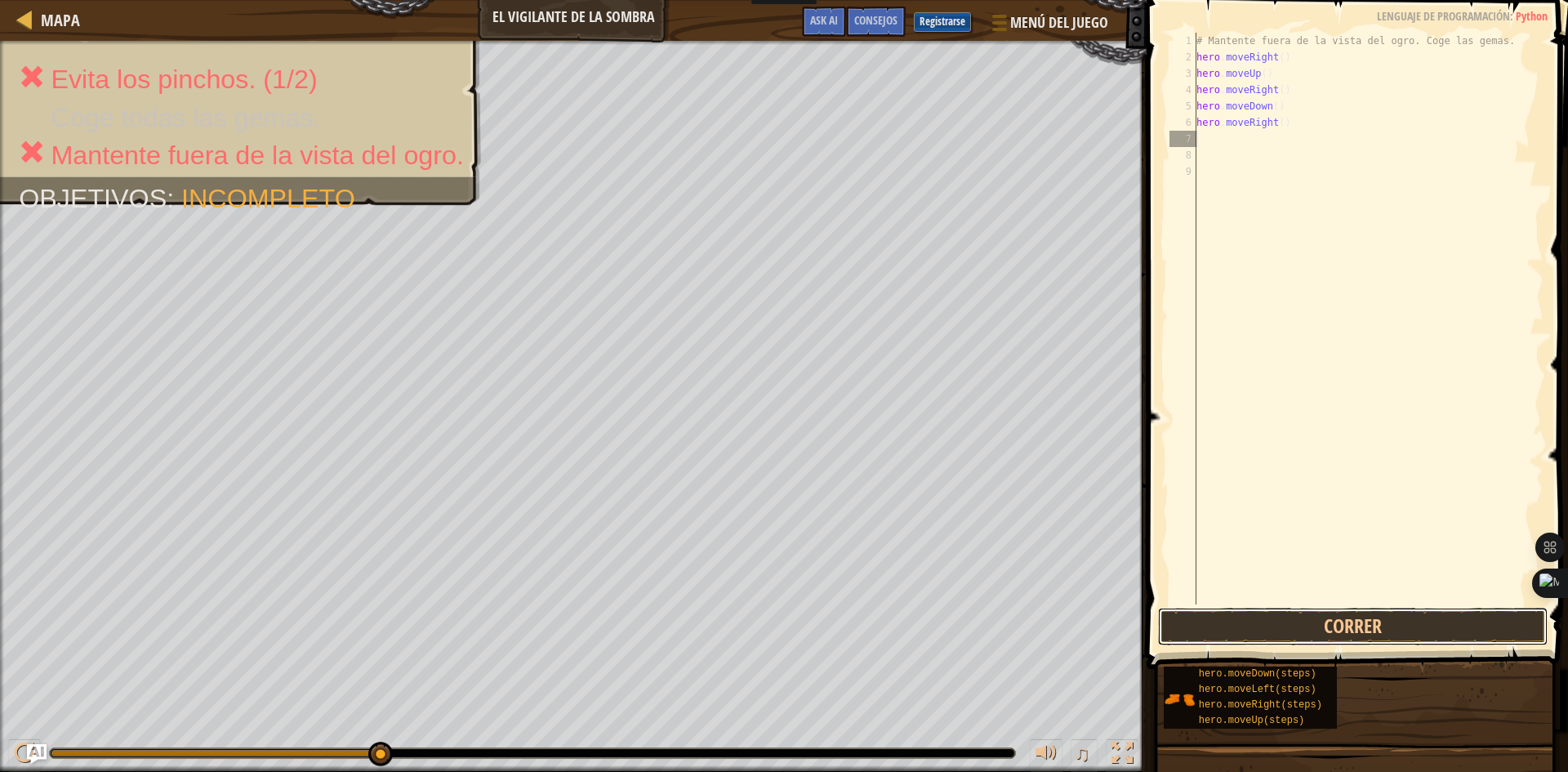
click at [1384, 627] on button "Correr" at bounding box center [1352, 626] width 389 height 38
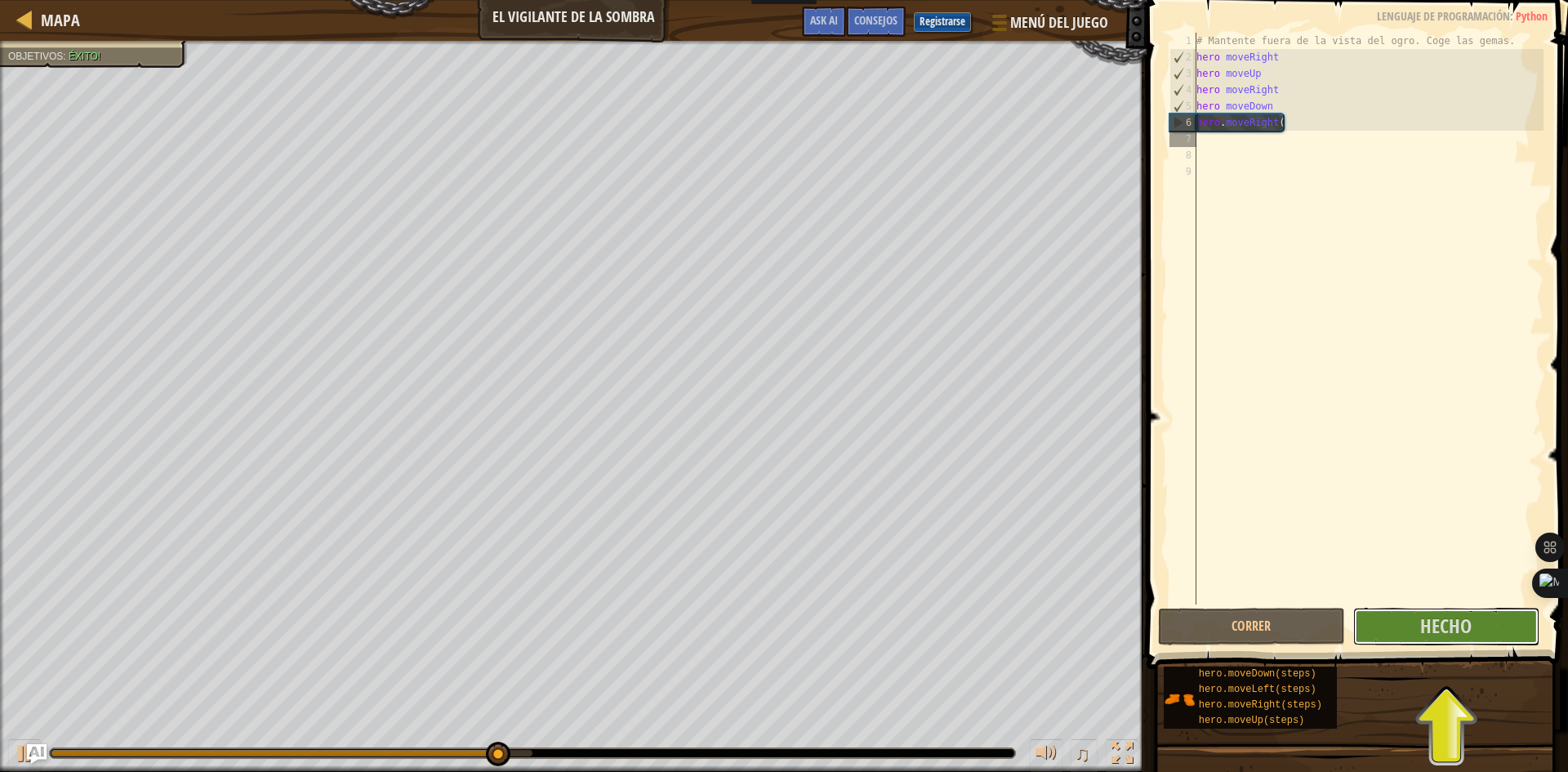
click at [1393, 622] on button "Hecho" at bounding box center [1446, 626] width 187 height 38
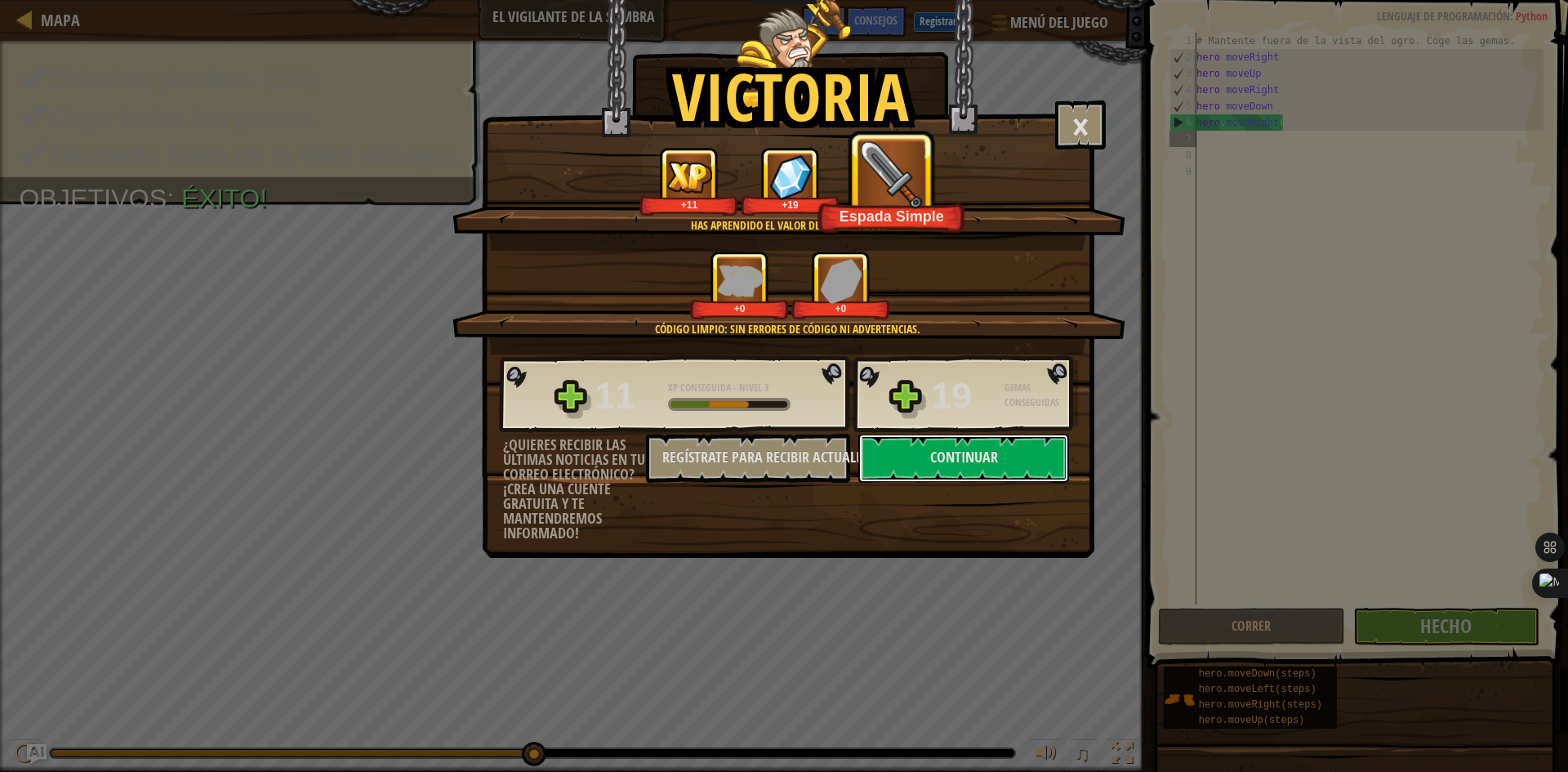
click at [990, 456] on button "Continuar" at bounding box center [964, 458] width 211 height 49
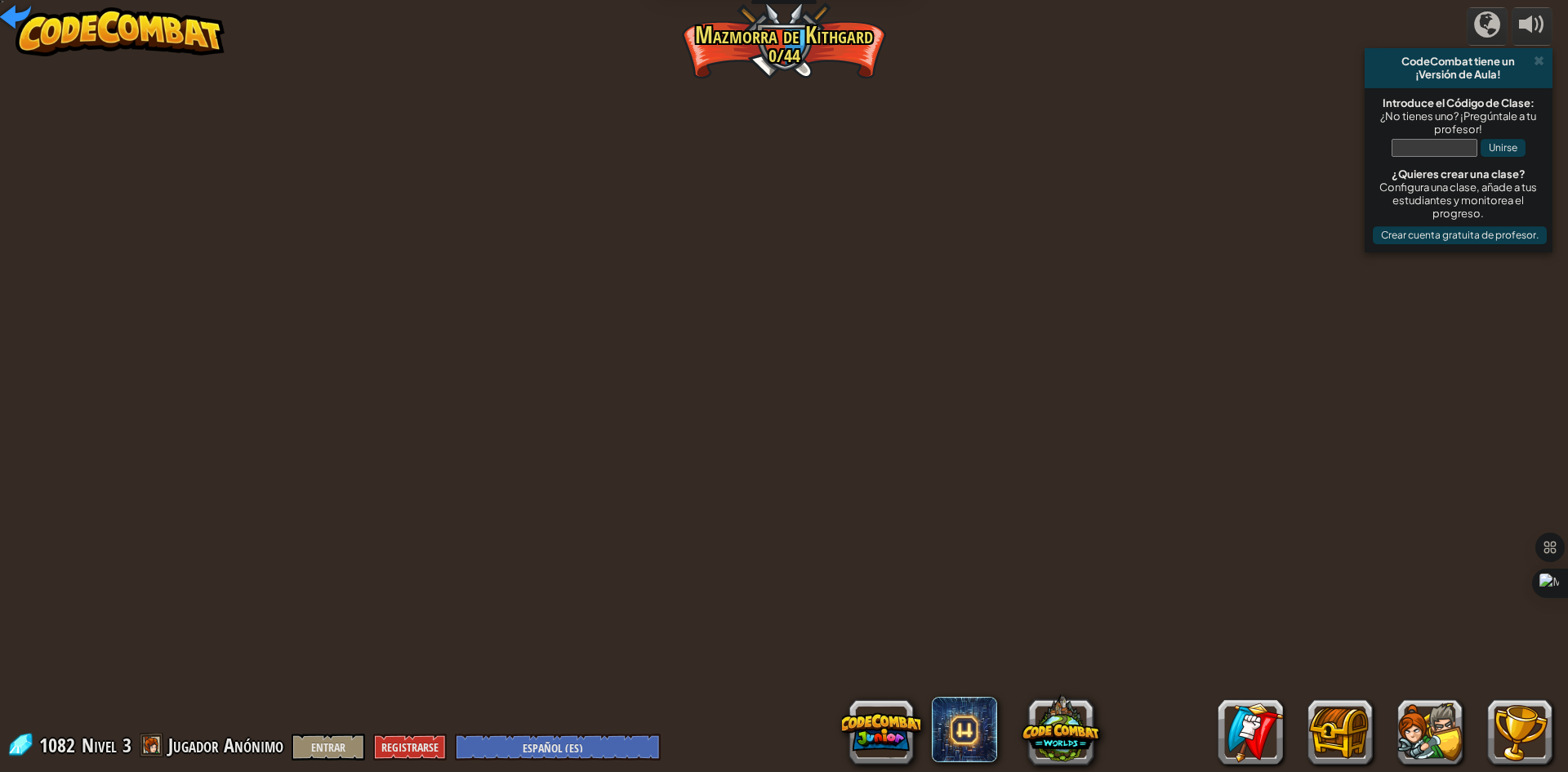
select select "es-ES"
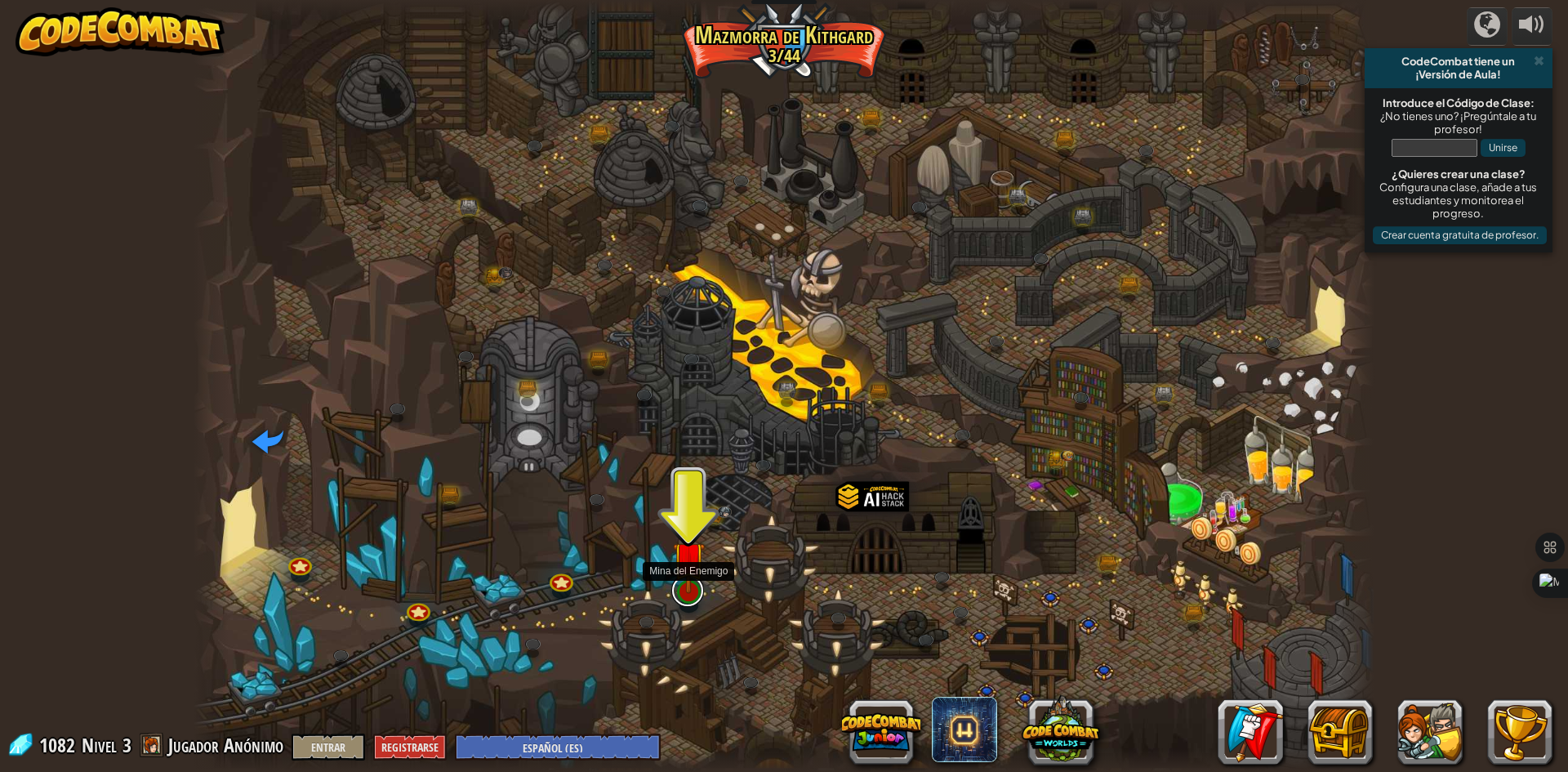
click at [688, 595] on link at bounding box center [688, 590] width 33 height 33
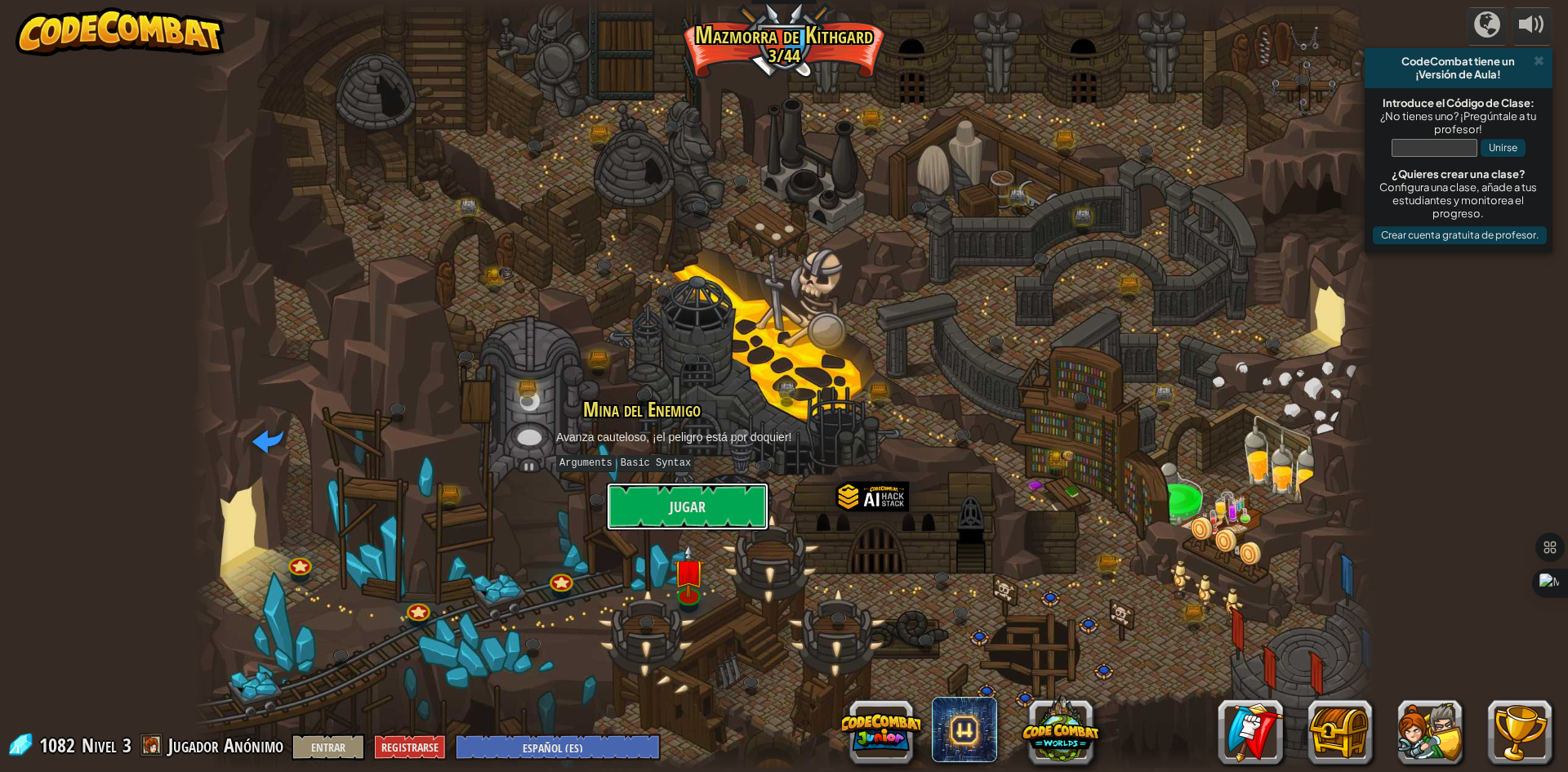
click at [685, 505] on button "Jugar" at bounding box center [688, 506] width 164 height 49
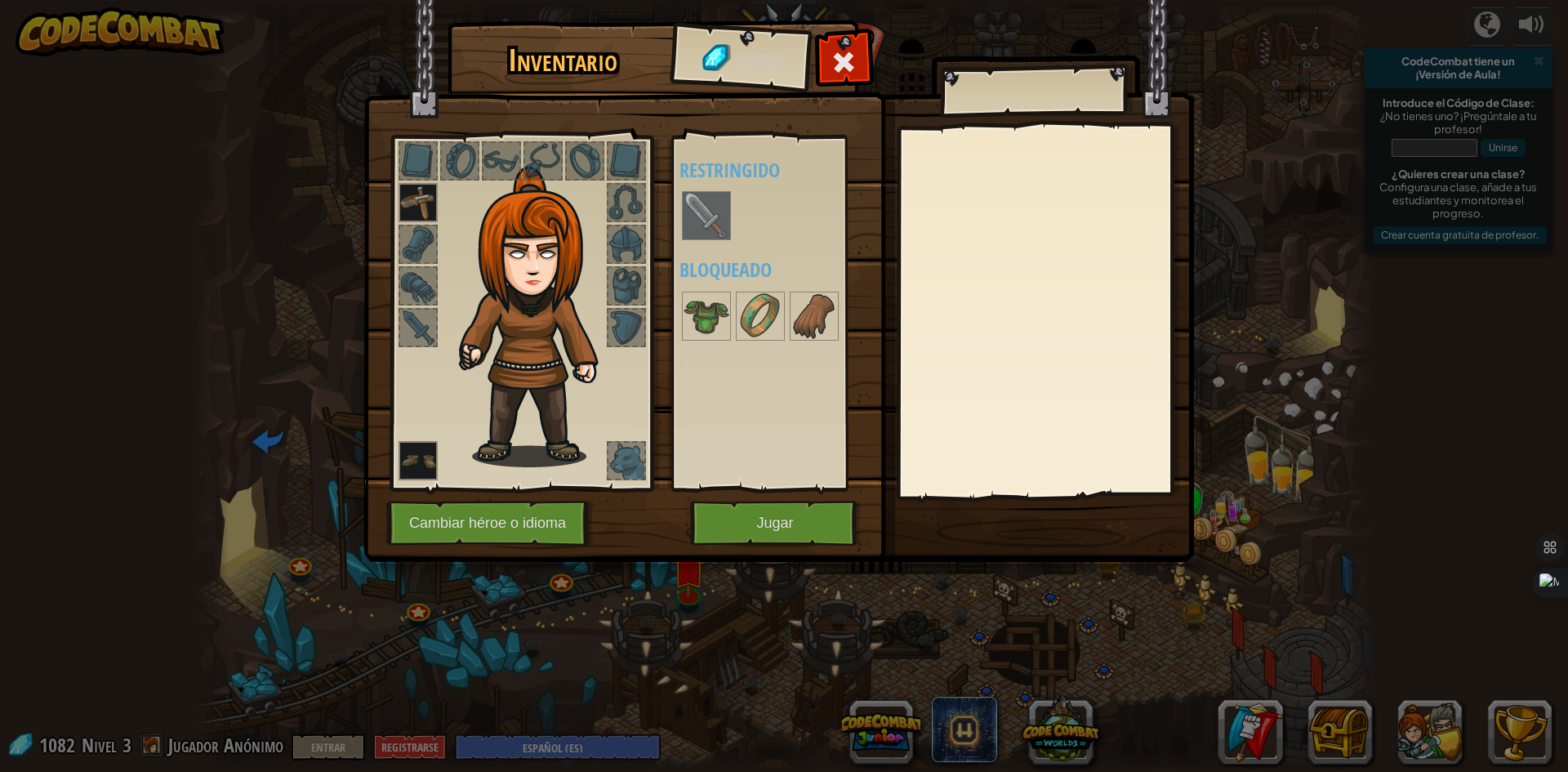
click at [705, 225] on img at bounding box center [706, 216] width 46 height 46
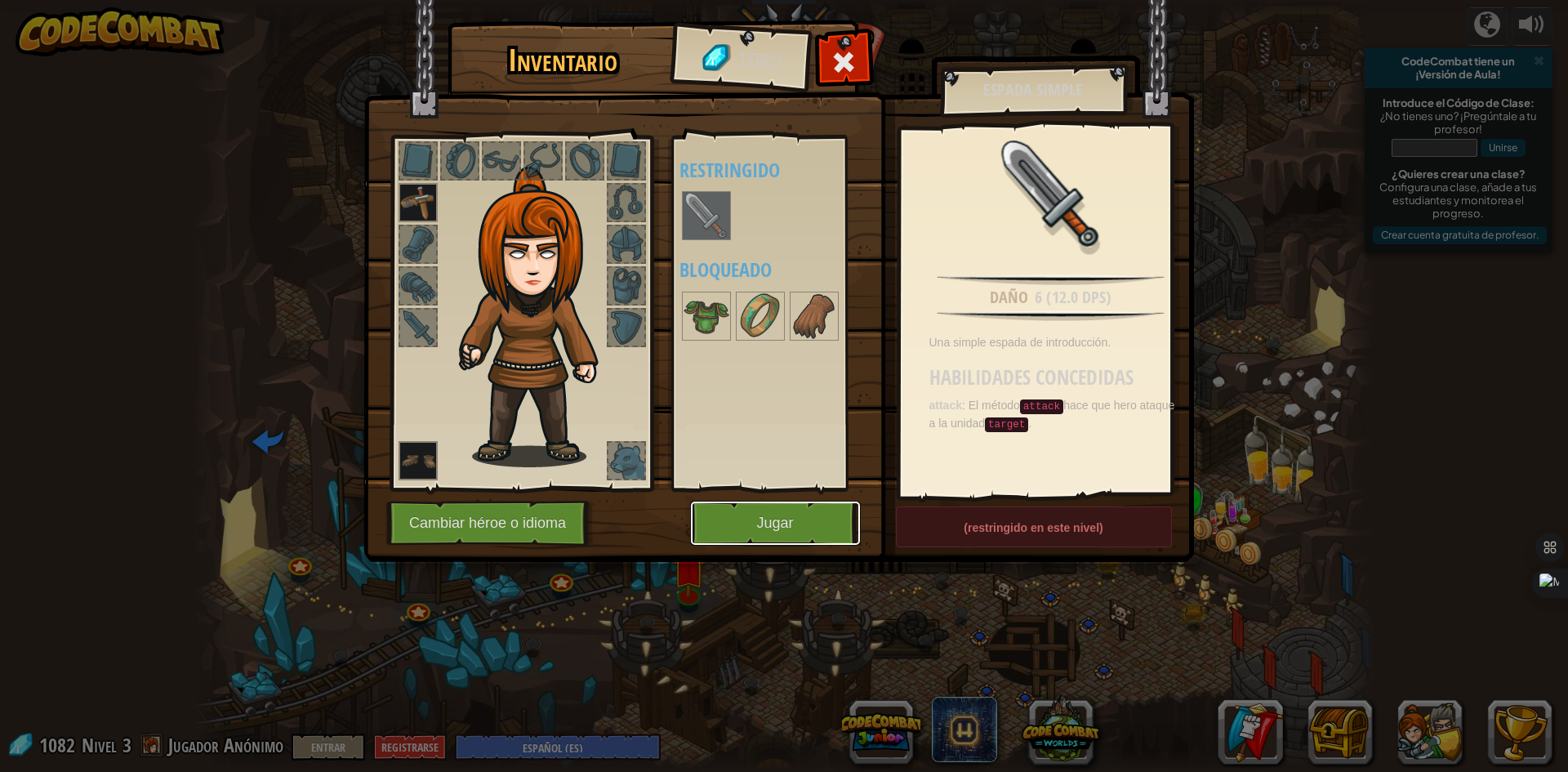
click at [772, 527] on button "Jugar" at bounding box center [775, 523] width 171 height 45
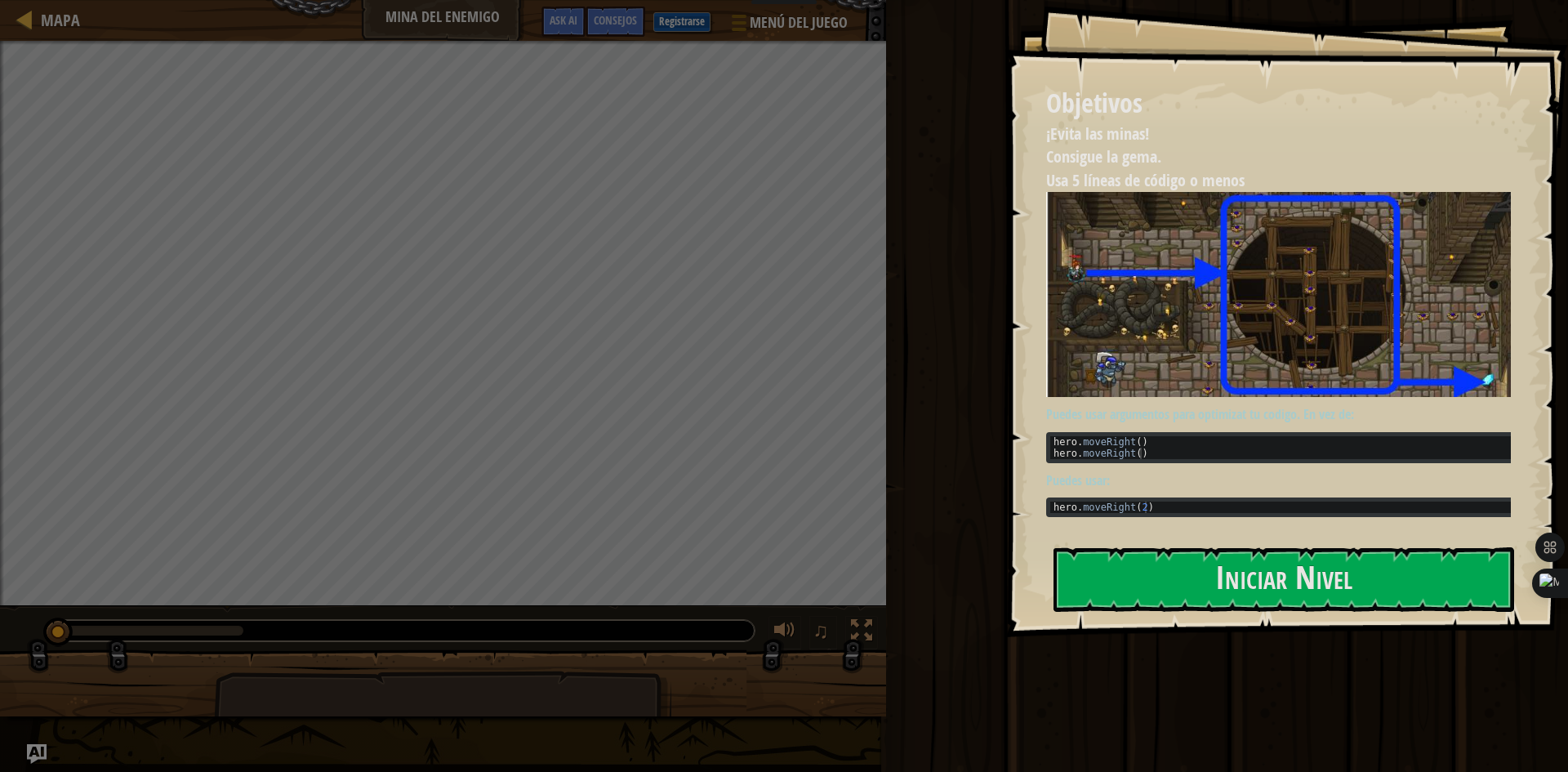
click at [1247, 598] on button "Iniciar Nivel" at bounding box center [1284, 579] width 460 height 65
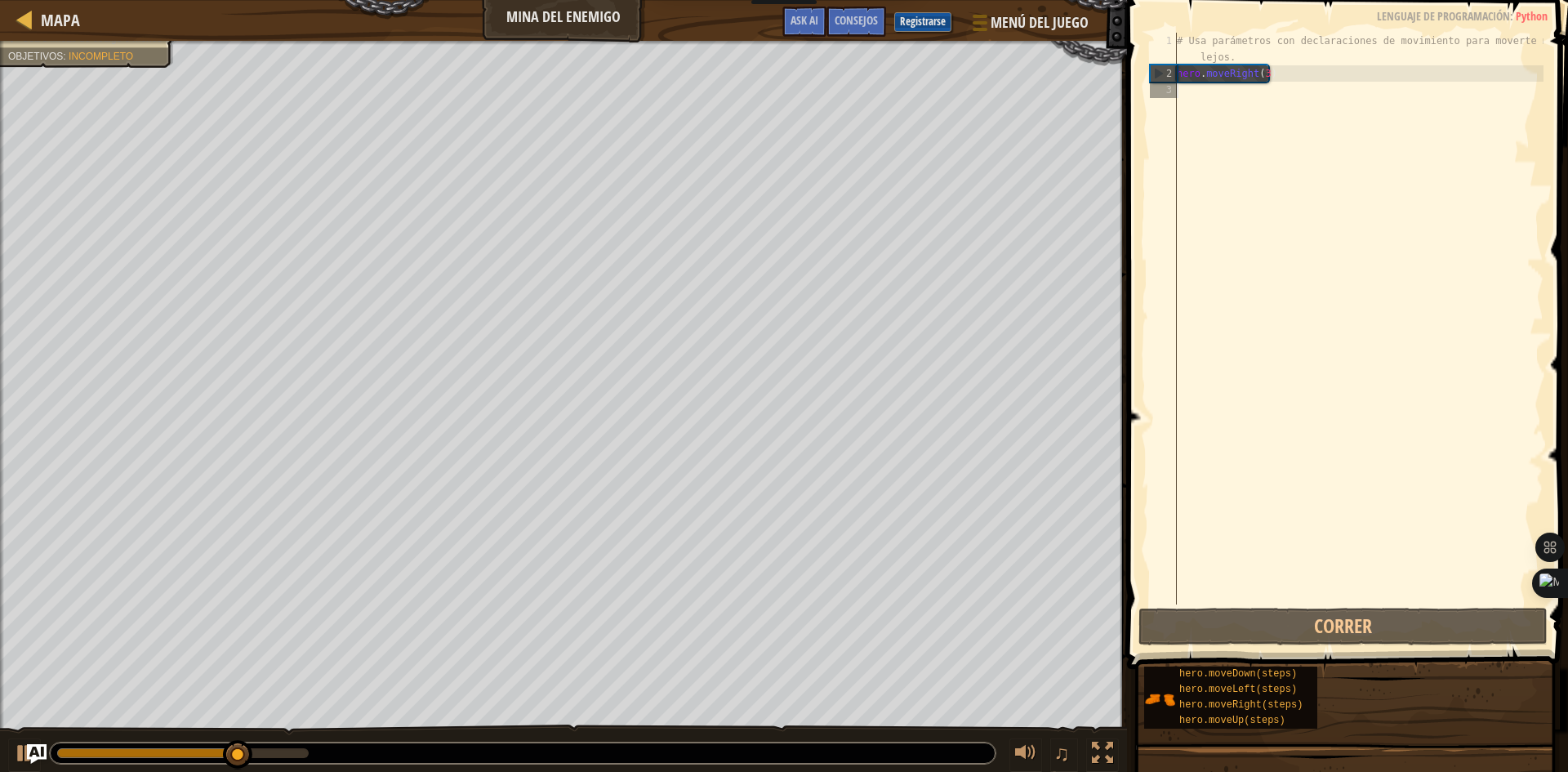
click at [1280, 100] on div "# Usa parámetros con declaraciones de movimiento para moverte más lejos. hero .…" at bounding box center [1358, 343] width 370 height 621
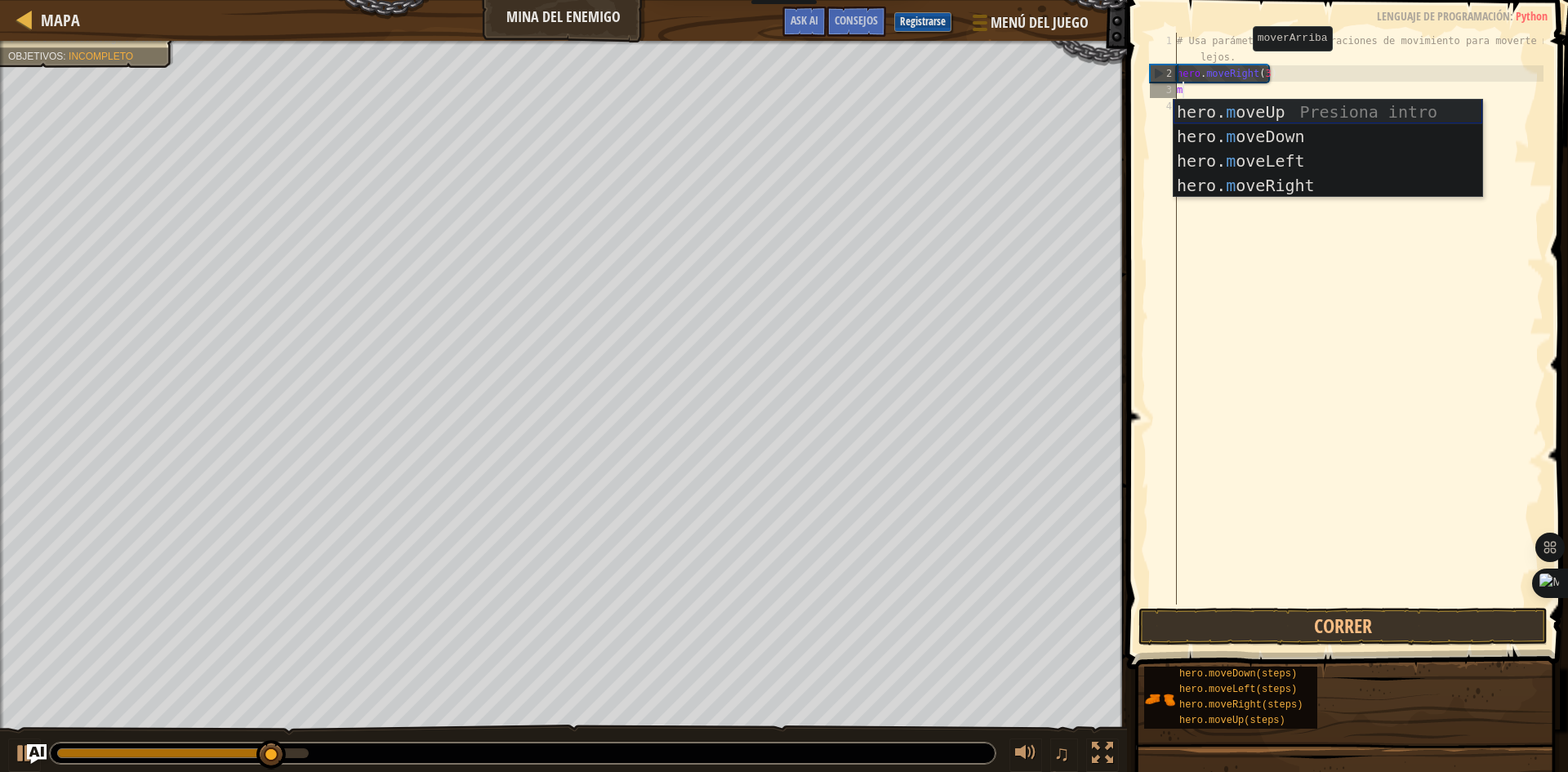
scroll to position [7, 0]
type textarea "mo"
click at [1260, 106] on div "hero. mo veUp Presiona intro hero. mo veDown Presiona intro hero. mo veLeft Pre…" at bounding box center [1328, 173] width 309 height 147
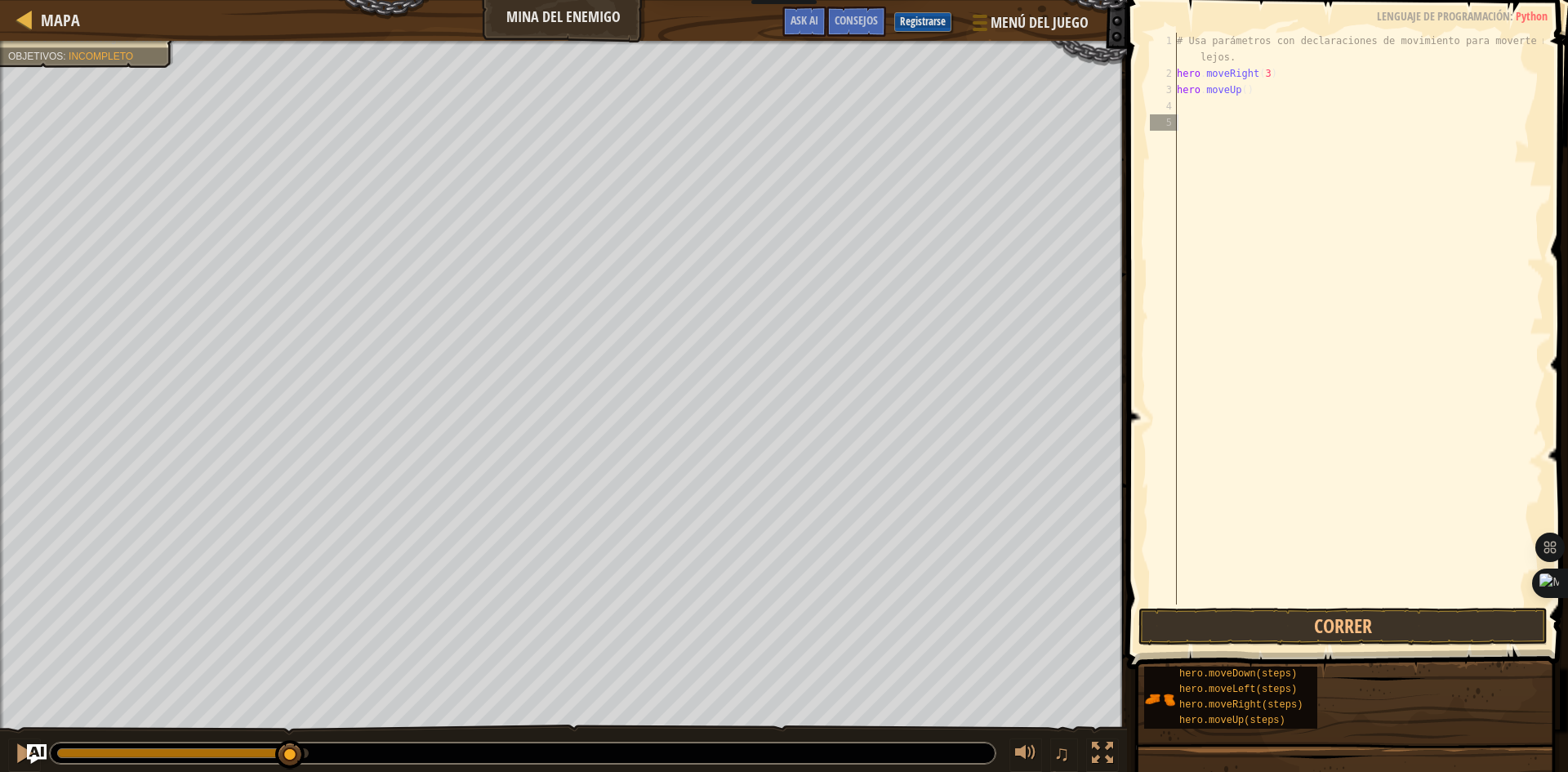
click at [1244, 114] on div "# Usa parámetros con declaraciones de movimiento para moverte más lejos. hero .…" at bounding box center [1358, 343] width 370 height 621
click at [1232, 94] on div "# Usa parámetros con declaraciones de movimiento para moverte más lejos. hero .…" at bounding box center [1358, 343] width 370 height 621
type textarea "hero.moveUp()"
click at [1232, 96] on div "# Usa parámetros con declaraciones de movimiento para moverte más lejos. hero .…" at bounding box center [1358, 343] width 370 height 621
click at [1213, 103] on div "# Usa parámetros con declaraciones de movimiento para moverte más lejos. hero .…" at bounding box center [1358, 343] width 370 height 621
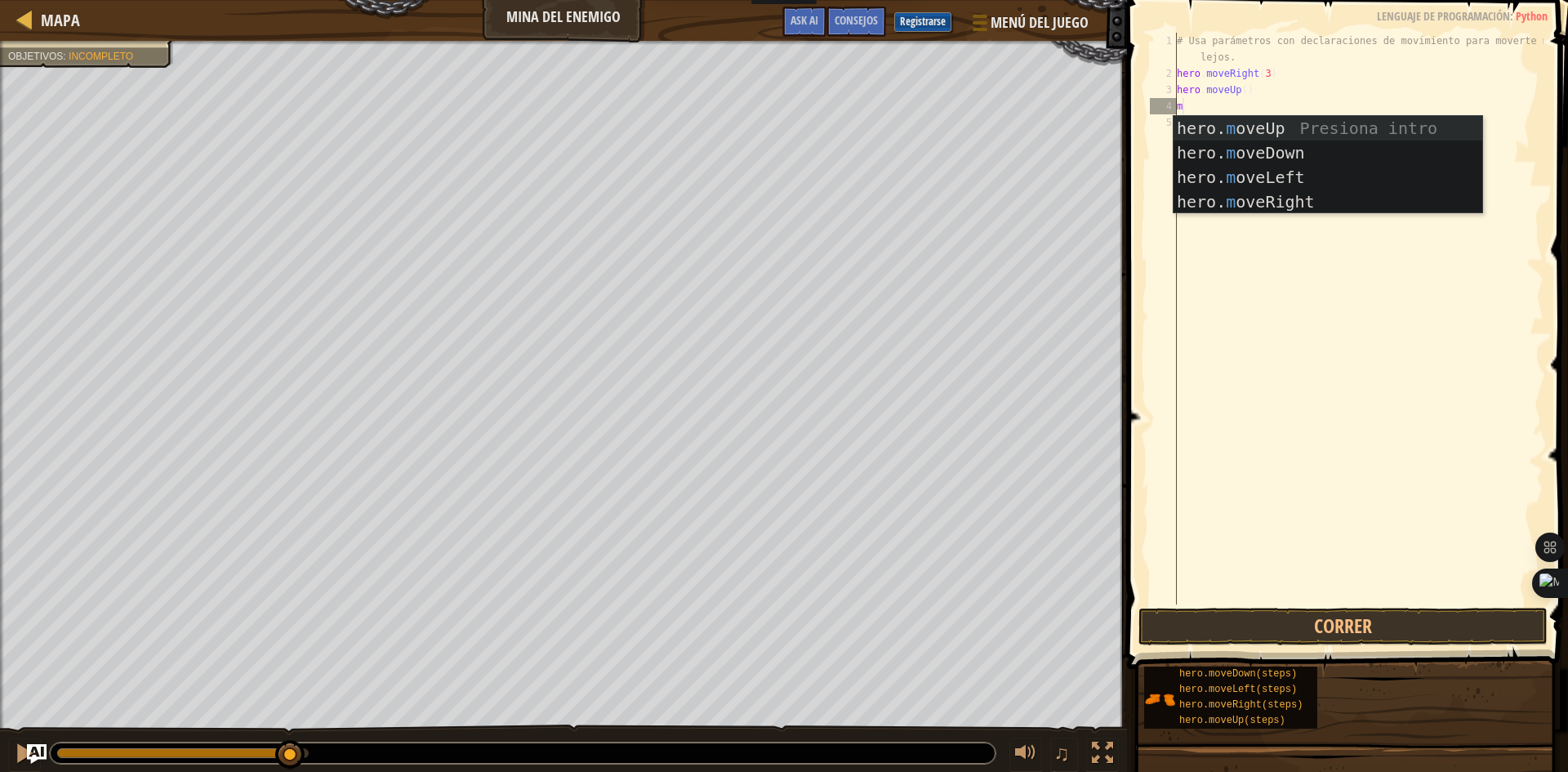
type textarea "mo"
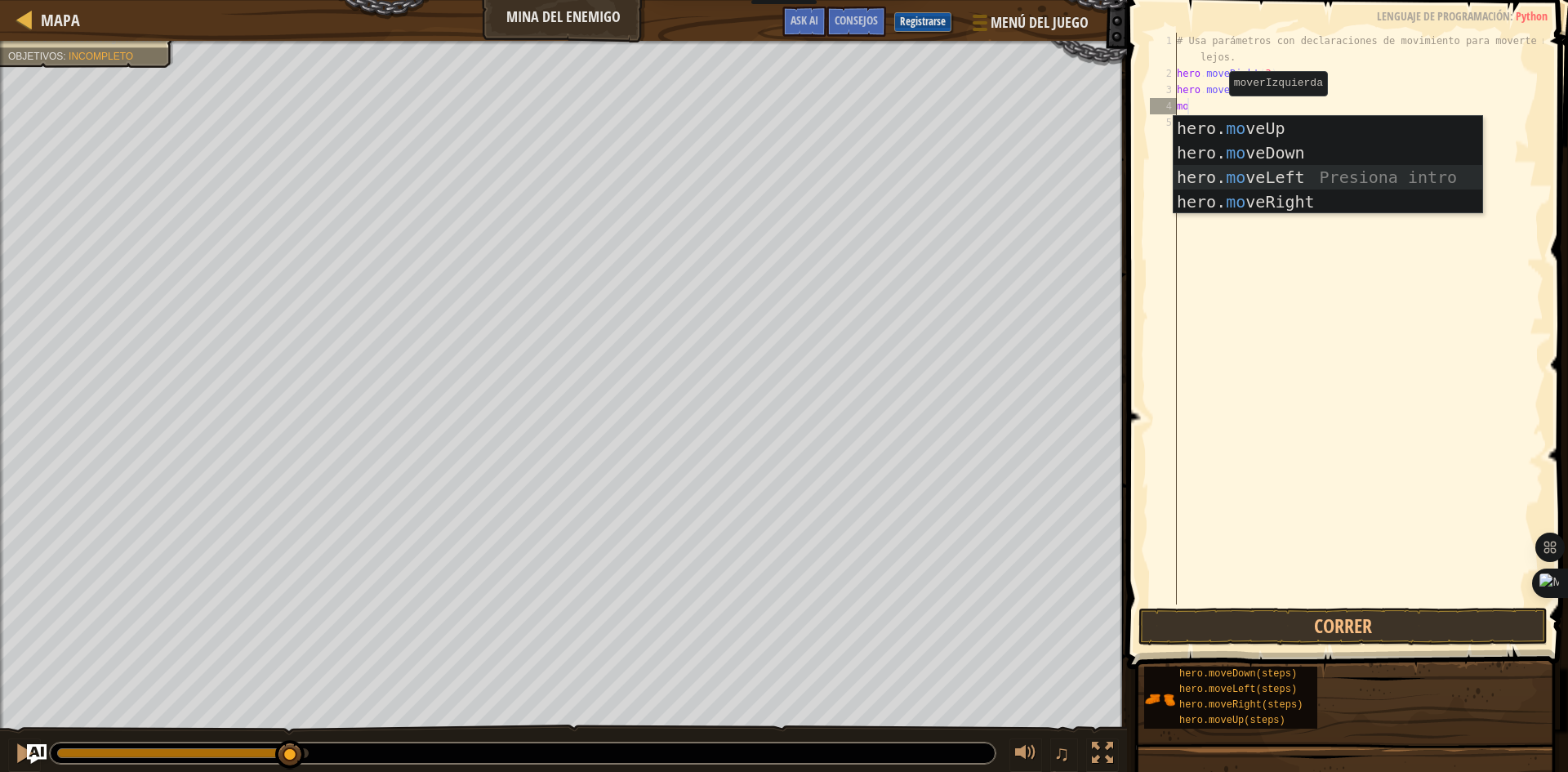
click at [1228, 187] on div "hero. mo veUp Presiona intro hero. mo veDown Presiona intro hero. mo veLeft Pre…" at bounding box center [1328, 190] width 309 height 147
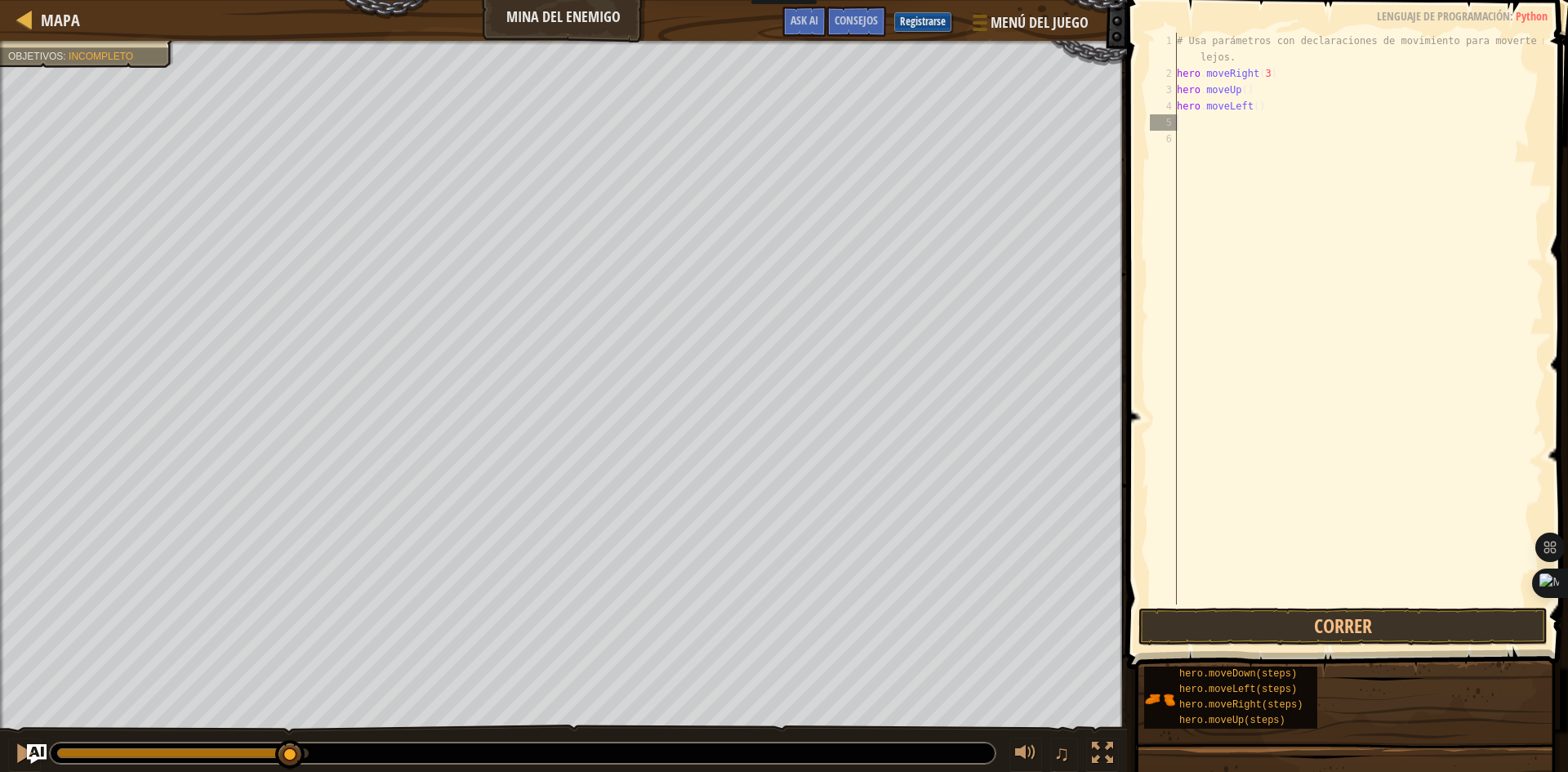
click at [1209, 125] on div "# Usa parámetros con declaraciones de movimiento para moverte más lejos. hero .…" at bounding box center [1358, 343] width 370 height 621
type textarea "m"
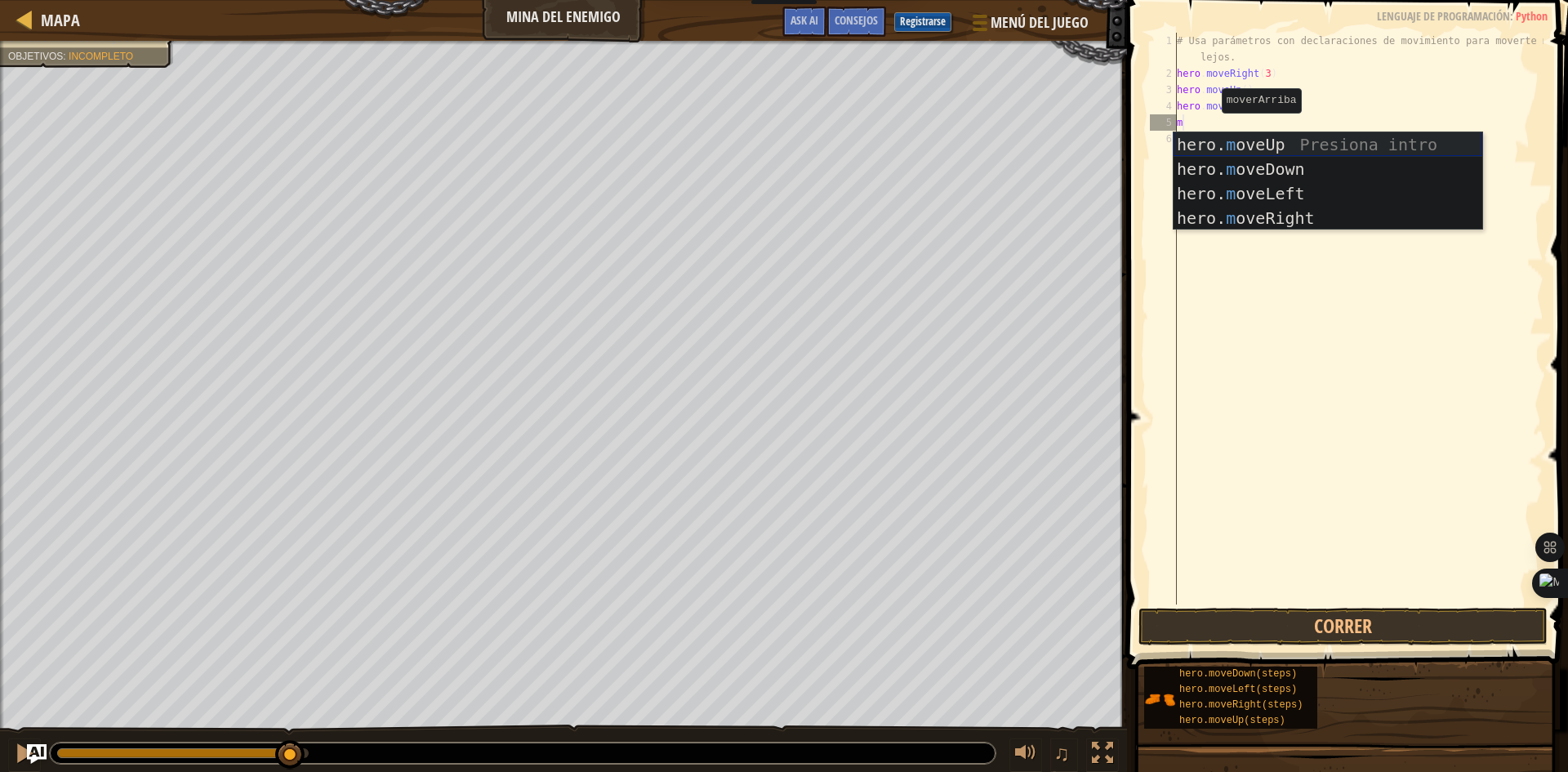
click at [1230, 156] on div "hero. m oveUp Presiona intro hero. m oveDown Presiona intro hero. m oveLeft Pre…" at bounding box center [1328, 206] width 309 height 147
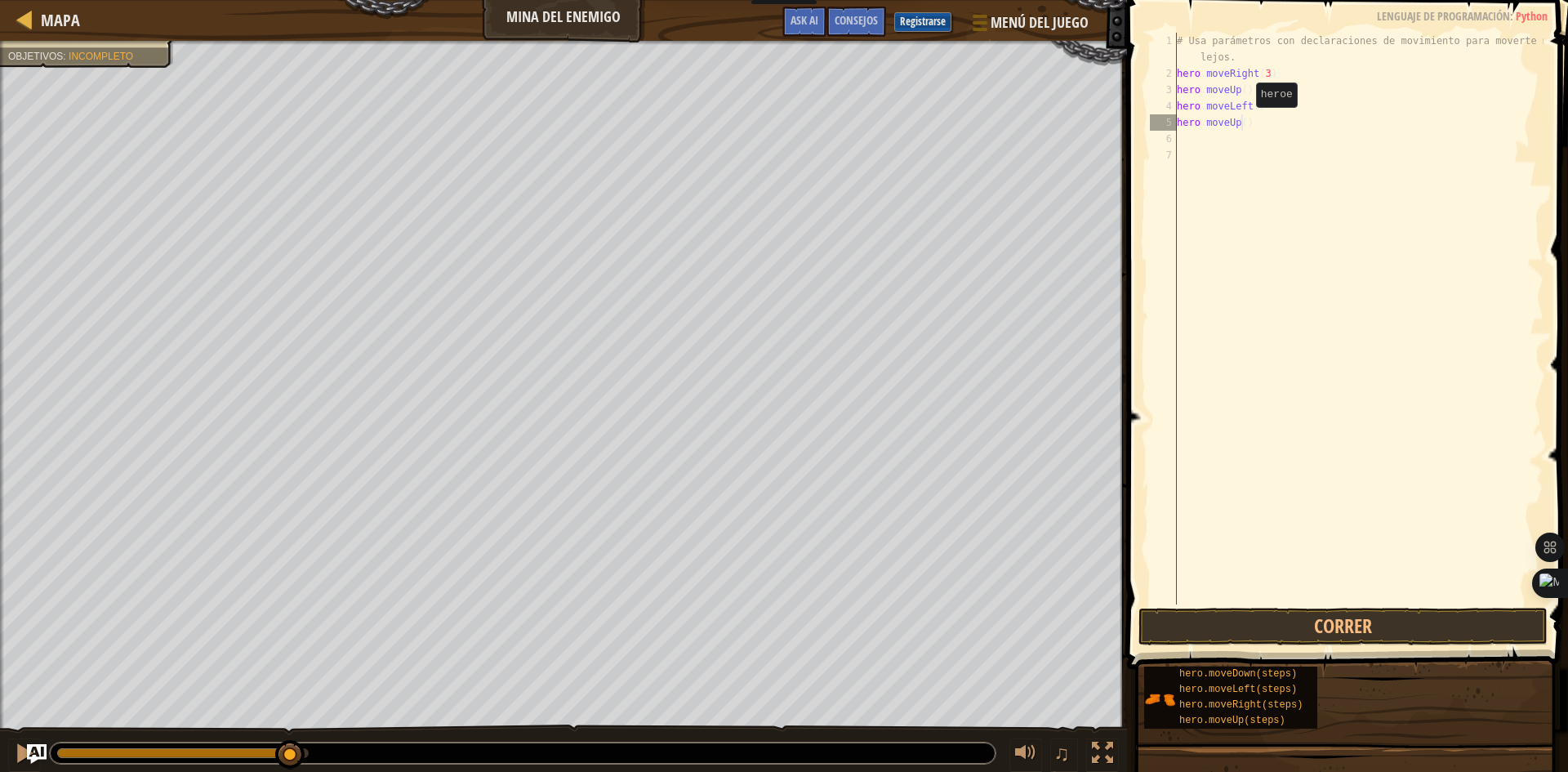
click at [1242, 123] on div "# Usa parámetros con declaraciones de movimiento para moverte más lejos. hero .…" at bounding box center [1358, 343] width 370 height 621
type textarea "hero.moveUp(3)"
click at [1231, 138] on div "# Usa parámetros con declaraciones de movimiento para moverte más lejos. hero .…" at bounding box center [1358, 343] width 370 height 621
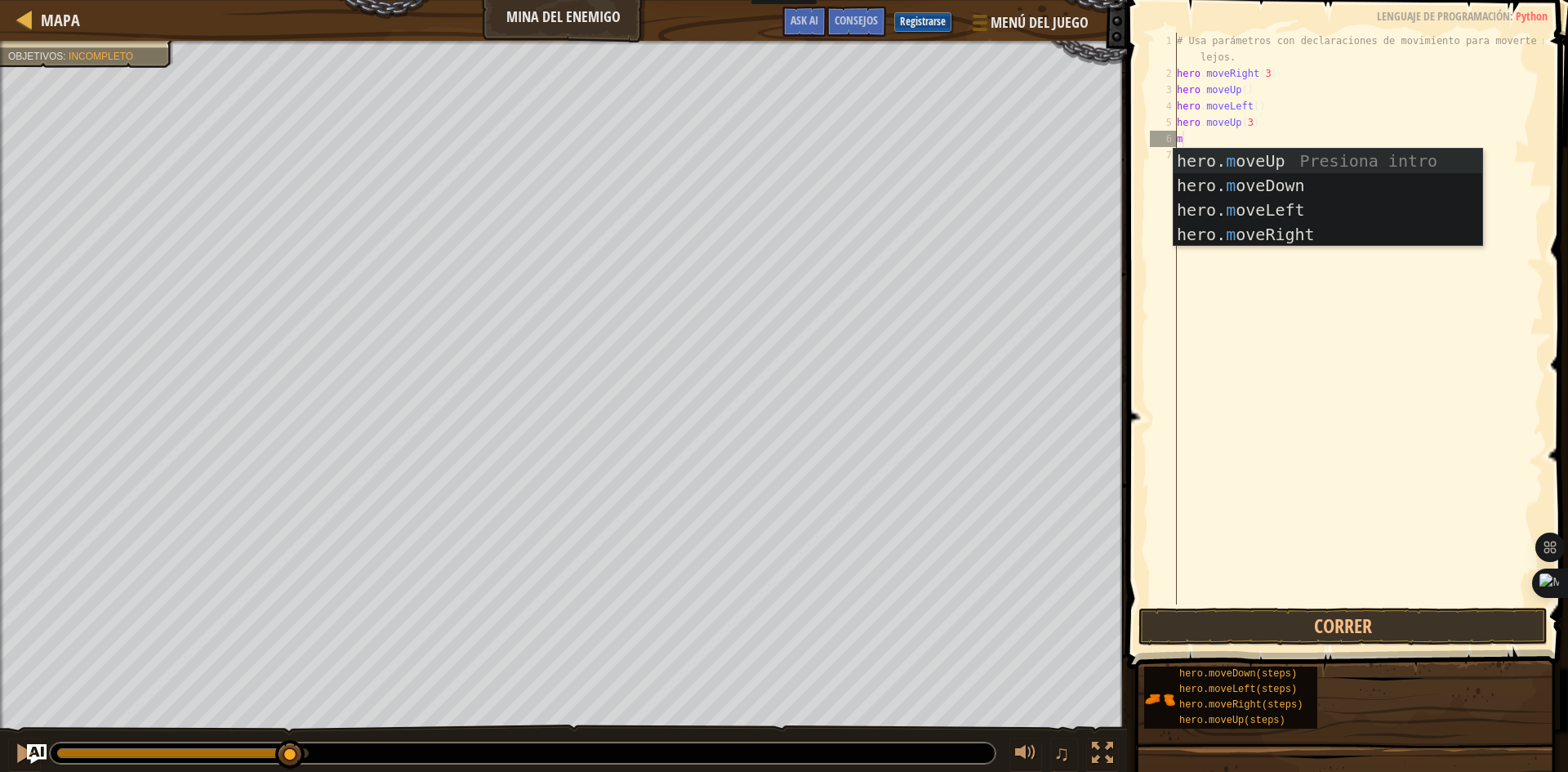
type textarea "mo"
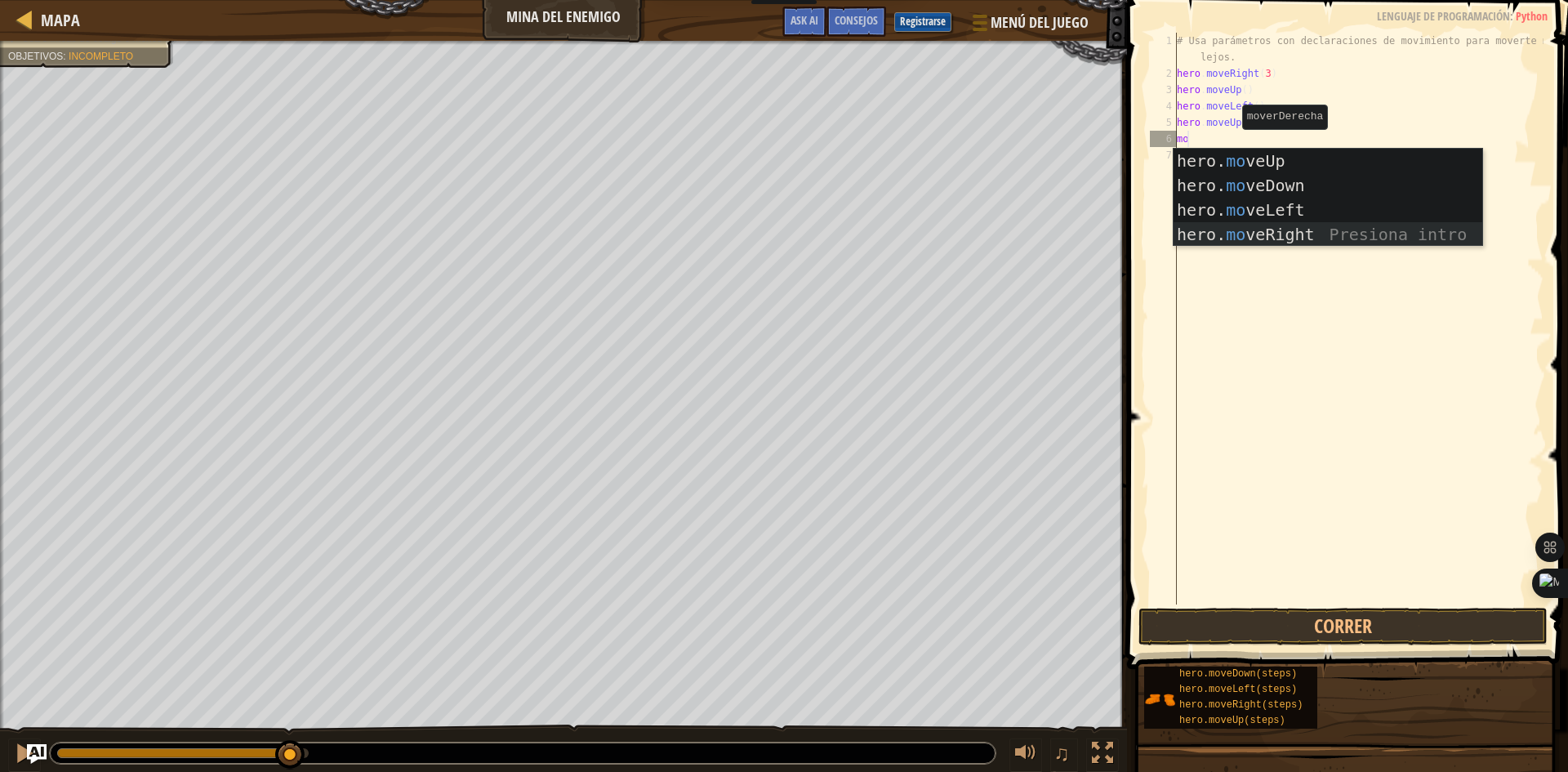
click at [1249, 236] on div "hero. mo veUp Presiona intro hero. mo veDown Presiona intro hero. mo veLeft Pre…" at bounding box center [1328, 222] width 309 height 147
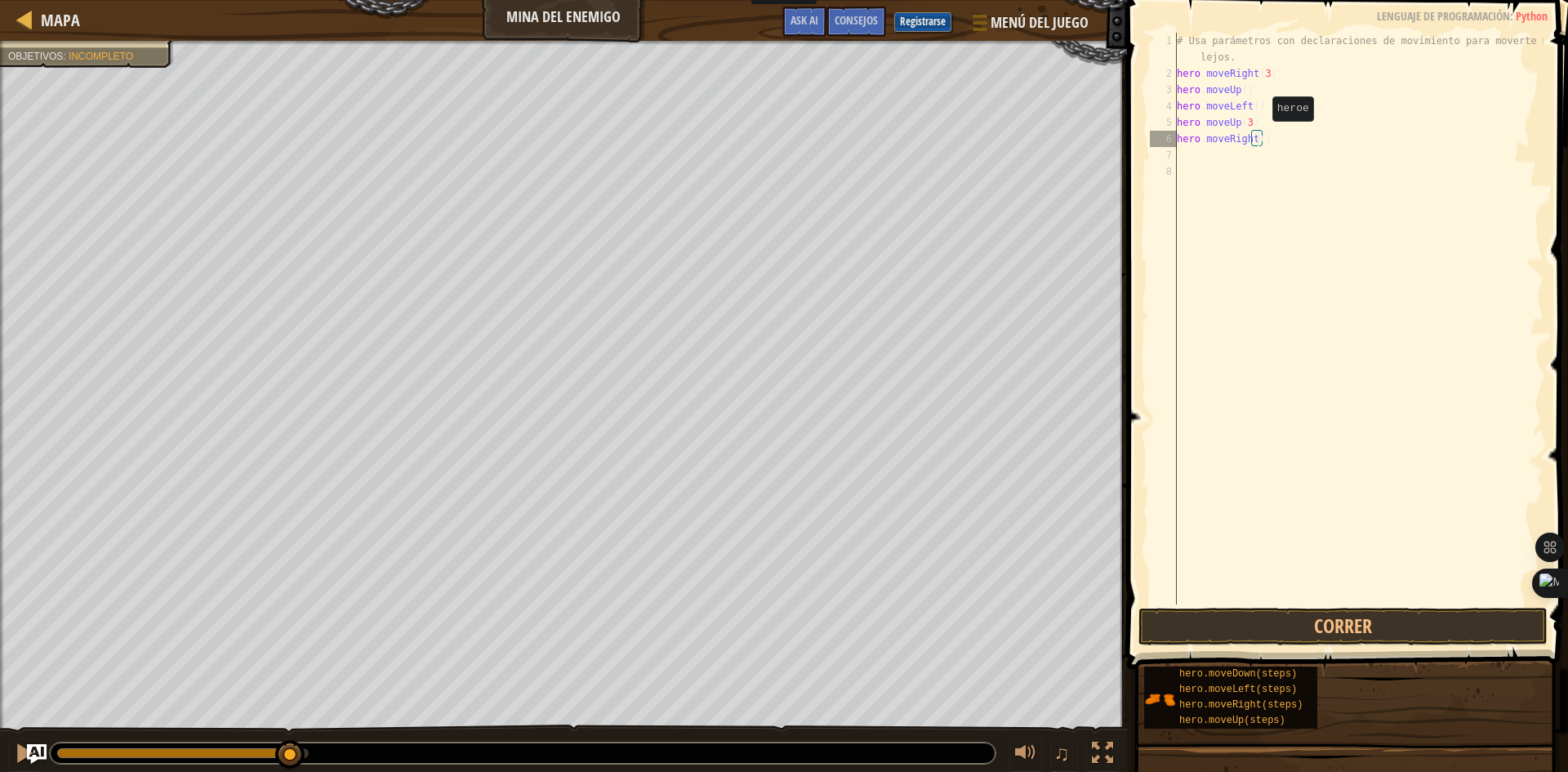
click at [1258, 137] on div "# Usa parámetros con declaraciones de movimiento para moverte más lejos. hero .…" at bounding box center [1358, 343] width 370 height 621
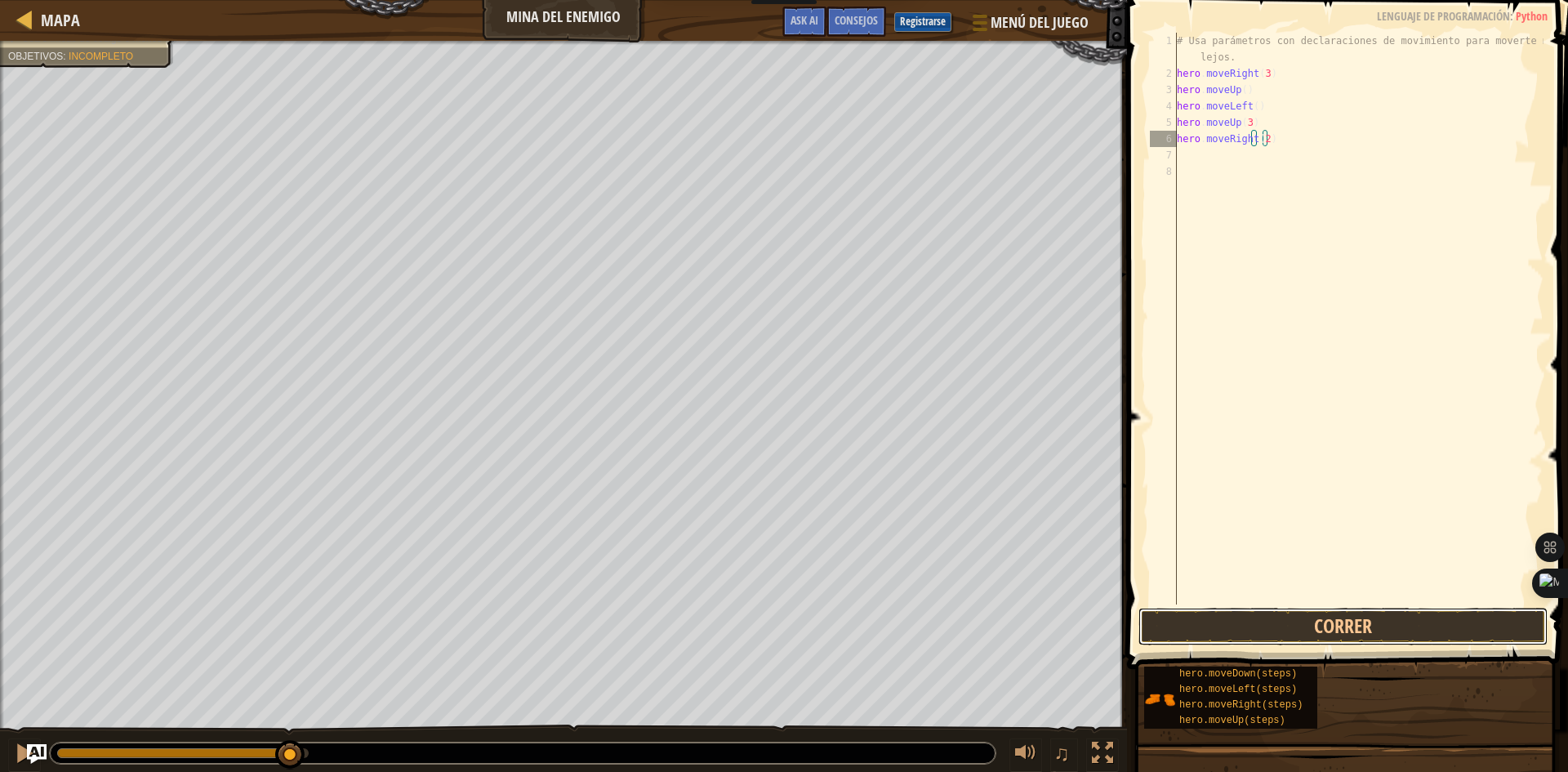
click at [1312, 619] on button "Correr" at bounding box center [1342, 626] width 409 height 38
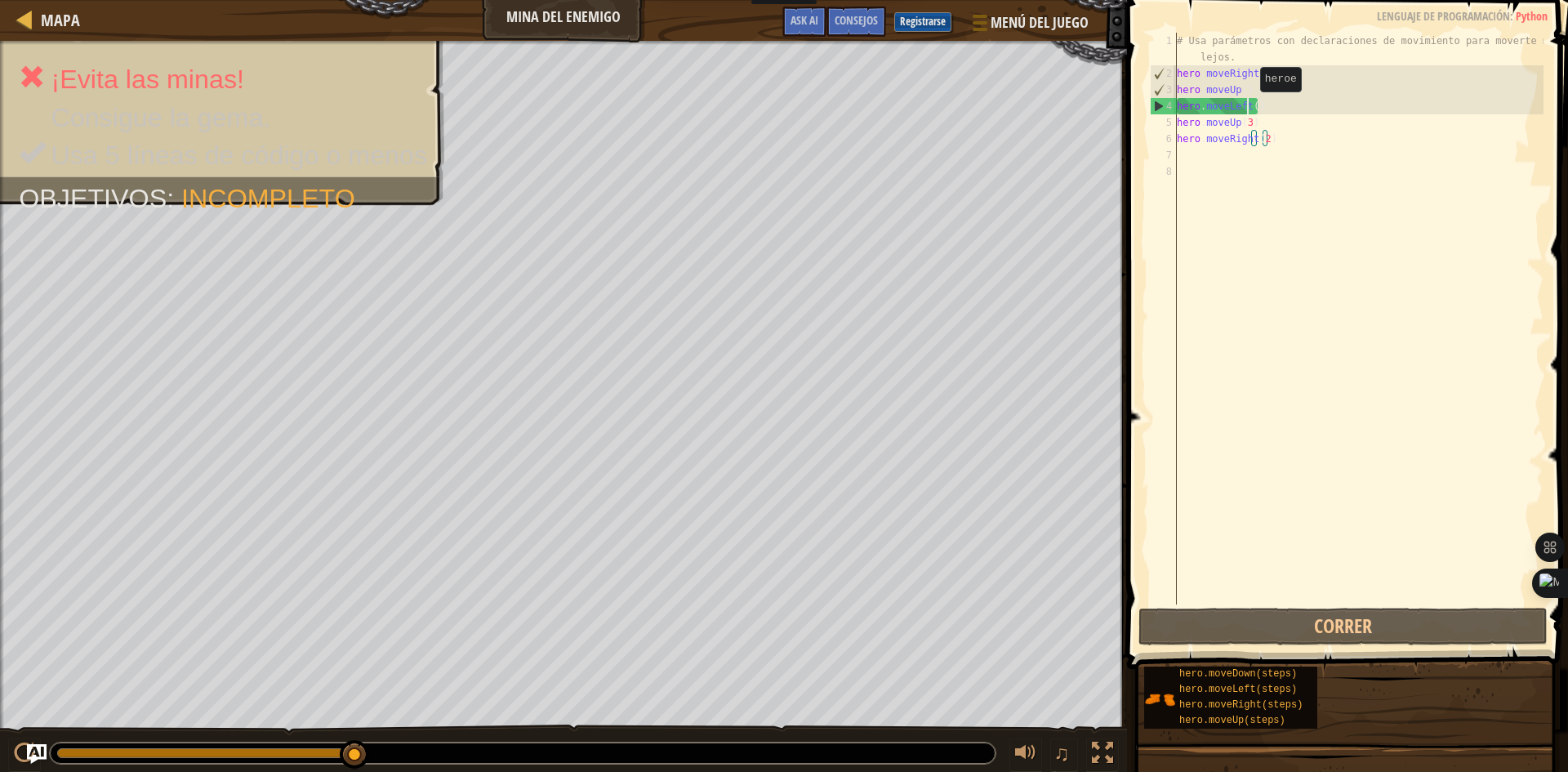
click at [1246, 108] on div "# Usa parámetros con declaraciones de movimiento para moverte más lejos. hero .…" at bounding box center [1358, 343] width 370 height 621
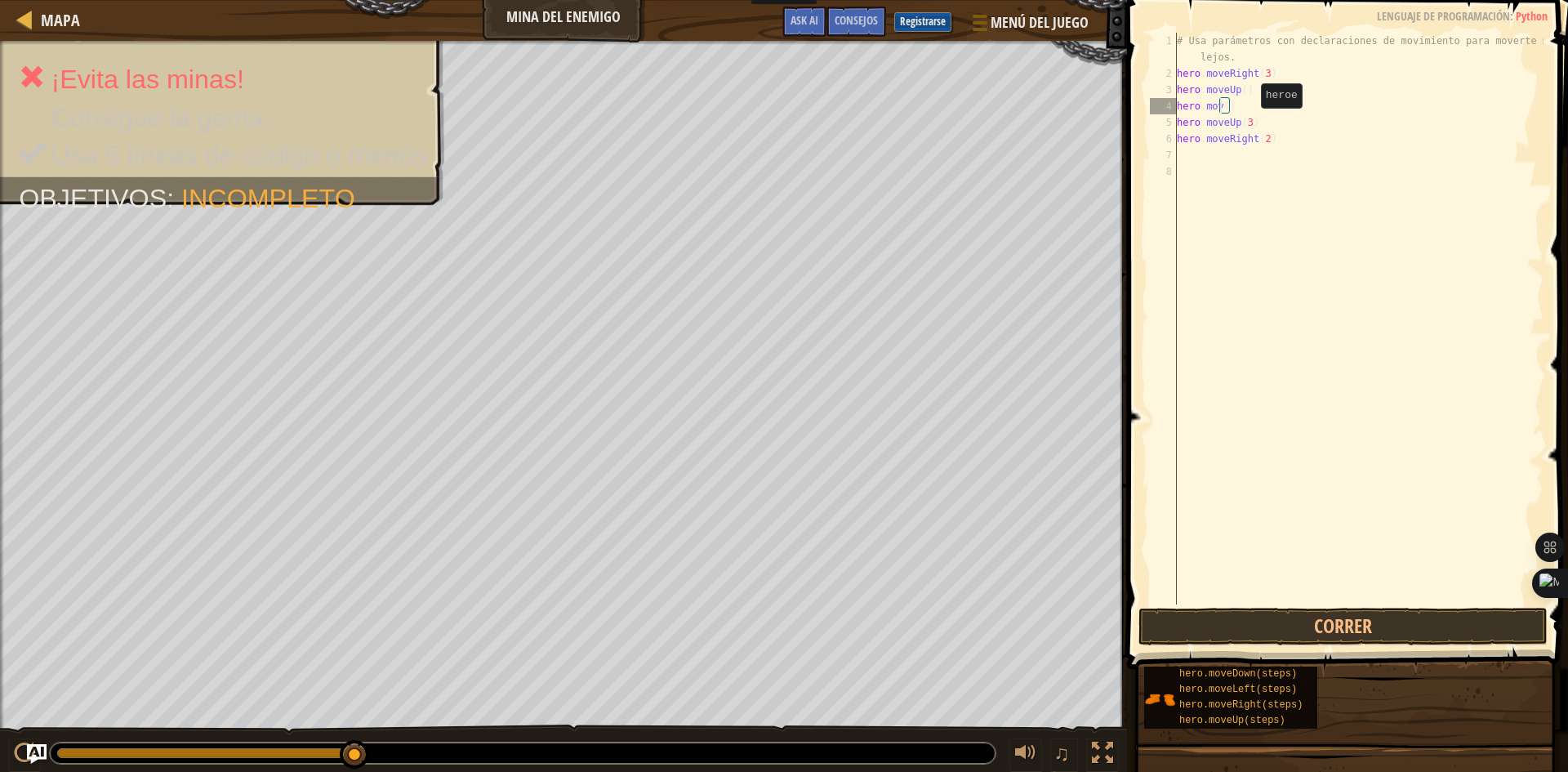
scroll to position [7, 3]
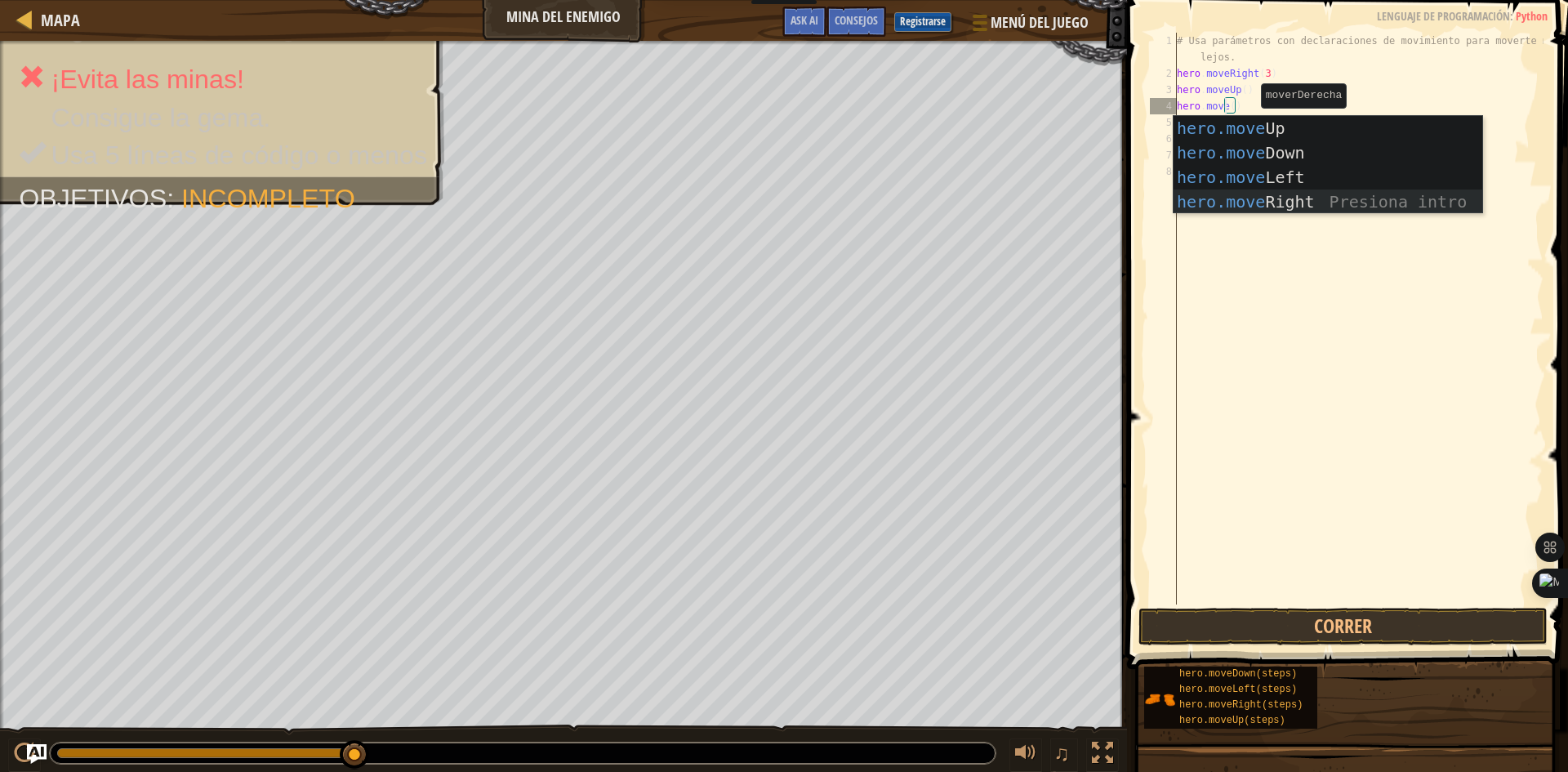
click at [1253, 195] on div "hero.move Up Presiona intro hero.move Down Presiona intro hero.move Left Presio…" at bounding box center [1328, 190] width 309 height 147
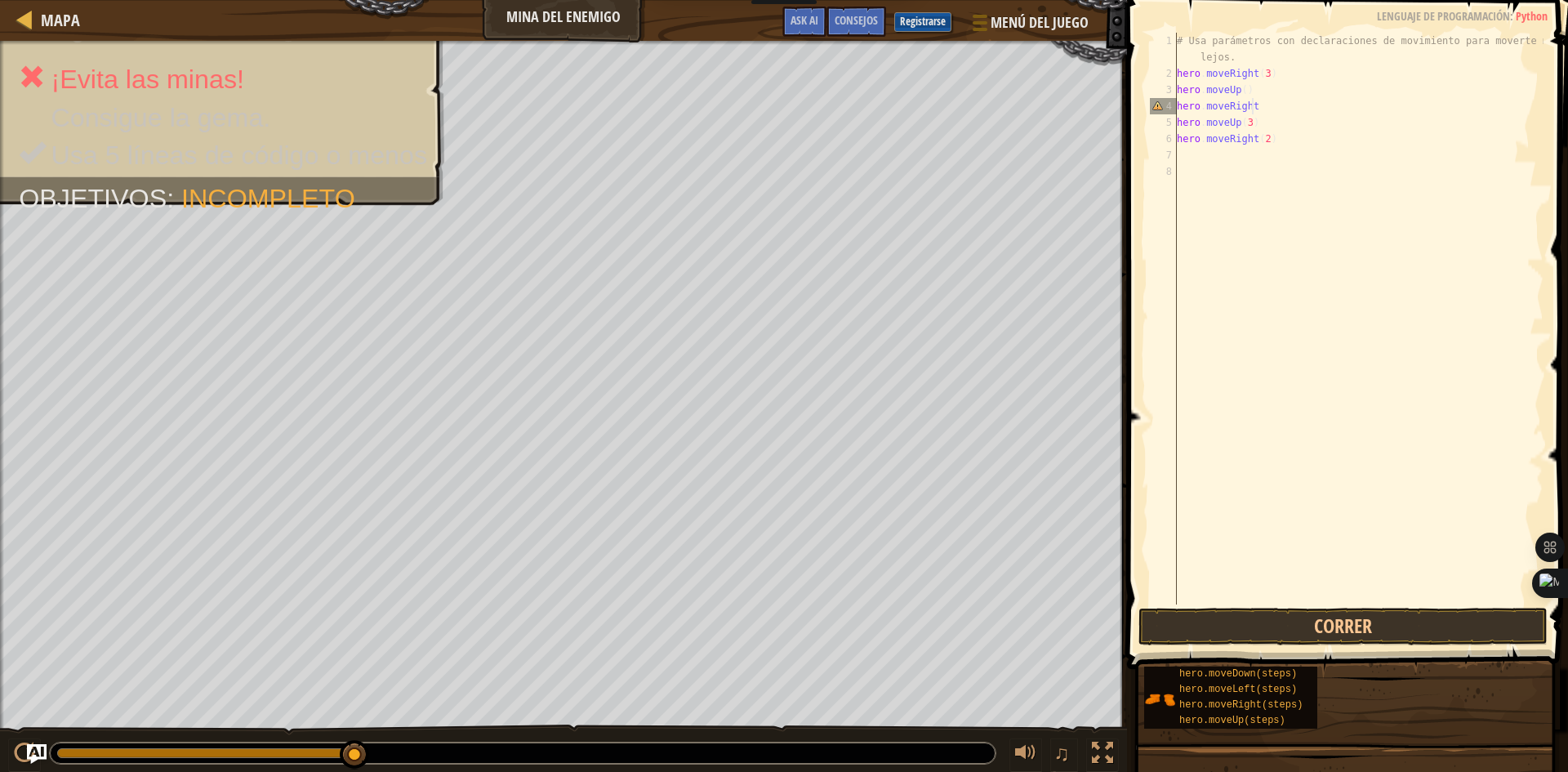
type textarea "hero.moveRight"
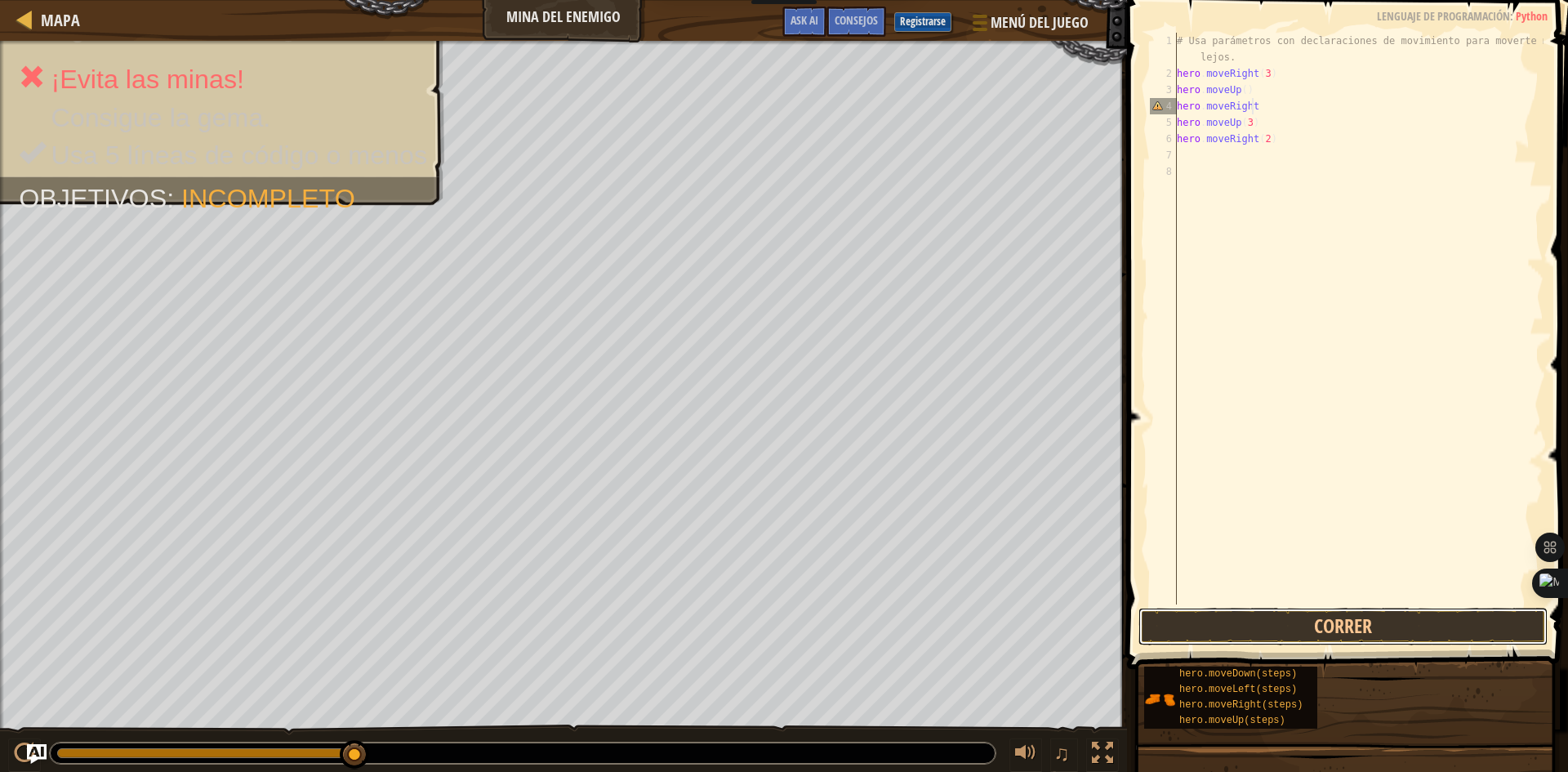
click at [1447, 626] on button "Correr" at bounding box center [1342, 626] width 409 height 38
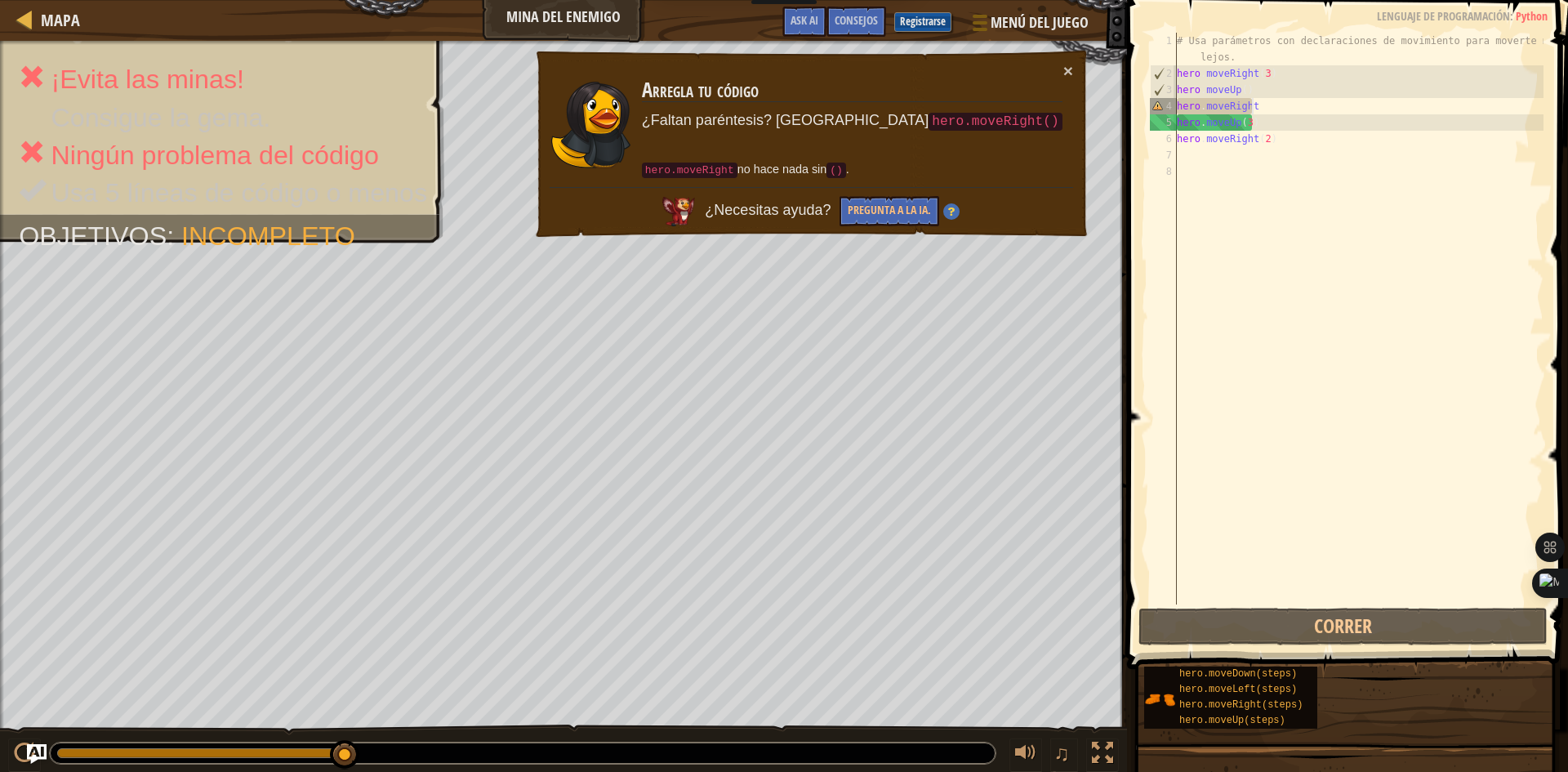
click at [1073, 71] on div "× Arregla tu código ¿Faltan paréntesis? Prueba hero.moveRight() hero.moveRight …" at bounding box center [811, 144] width 556 height 191
drag, startPoint x: 1420, startPoint y: 203, endPoint x: 1397, endPoint y: 207, distance: 23.3
click at [1414, 204] on div "# Usa parámetros con declaraciones de movimiento para moverte más lejos. hero .…" at bounding box center [1358, 343] width 370 height 621
click at [1301, 125] on div "# Usa parámetros con declaraciones de movimiento para moverte más lejos. hero .…" at bounding box center [1358, 343] width 370 height 621
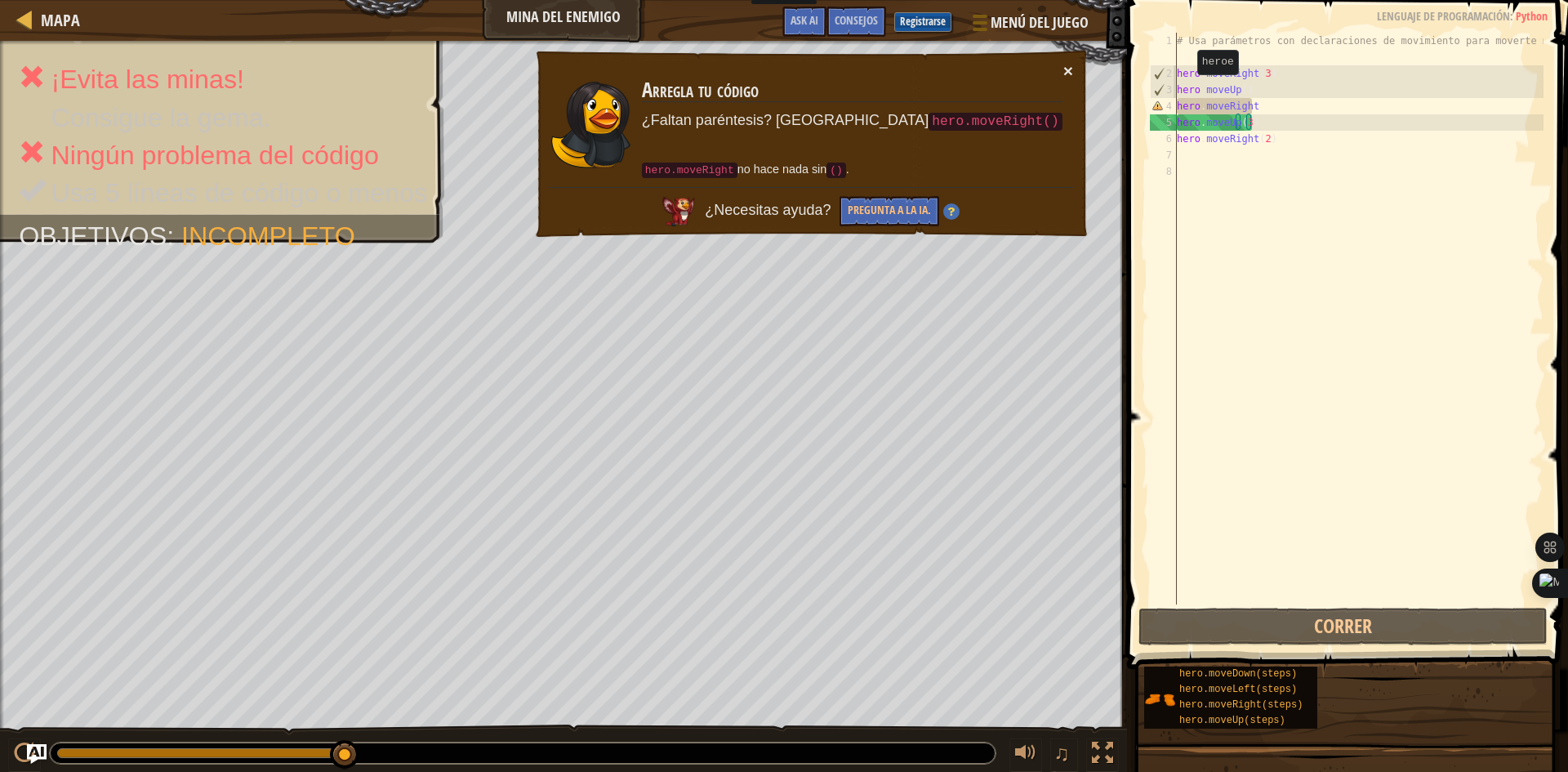
click at [1066, 65] on button "×" at bounding box center [1068, 70] width 10 height 17
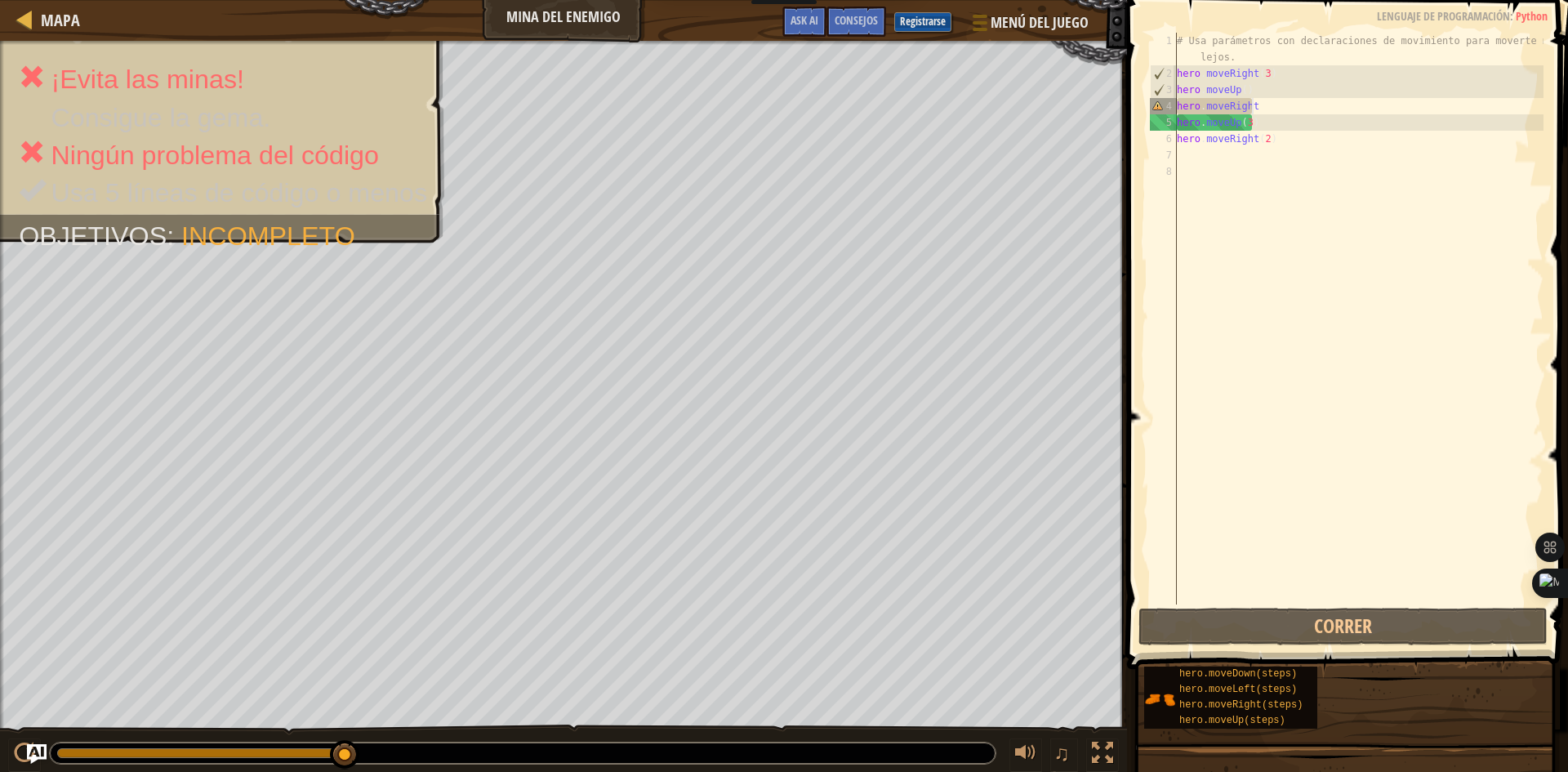
click at [1267, 111] on div "# Usa parámetros con declaraciones de movimiento para moverte más lejos. hero .…" at bounding box center [1358, 343] width 370 height 621
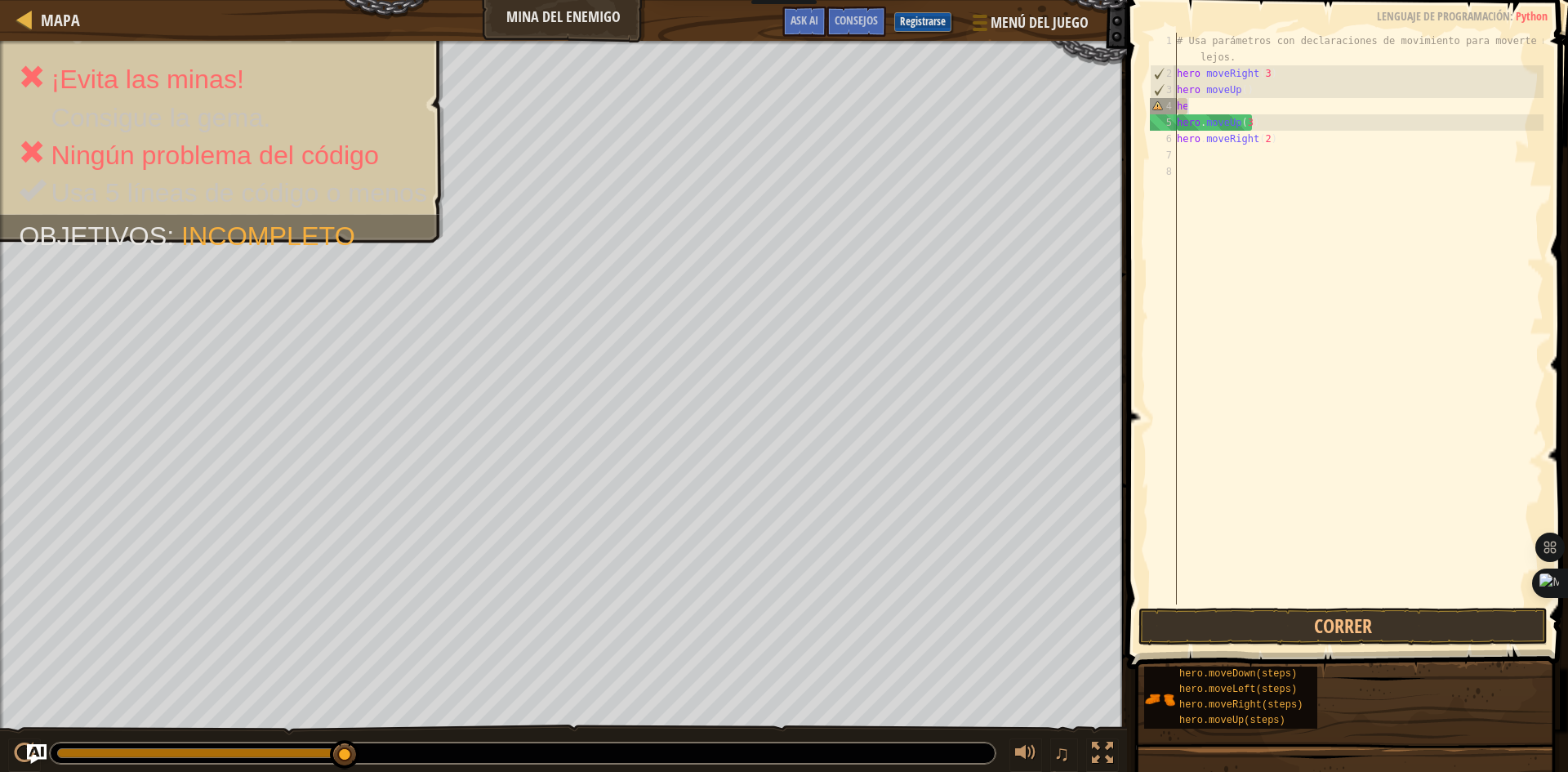
type textarea "h"
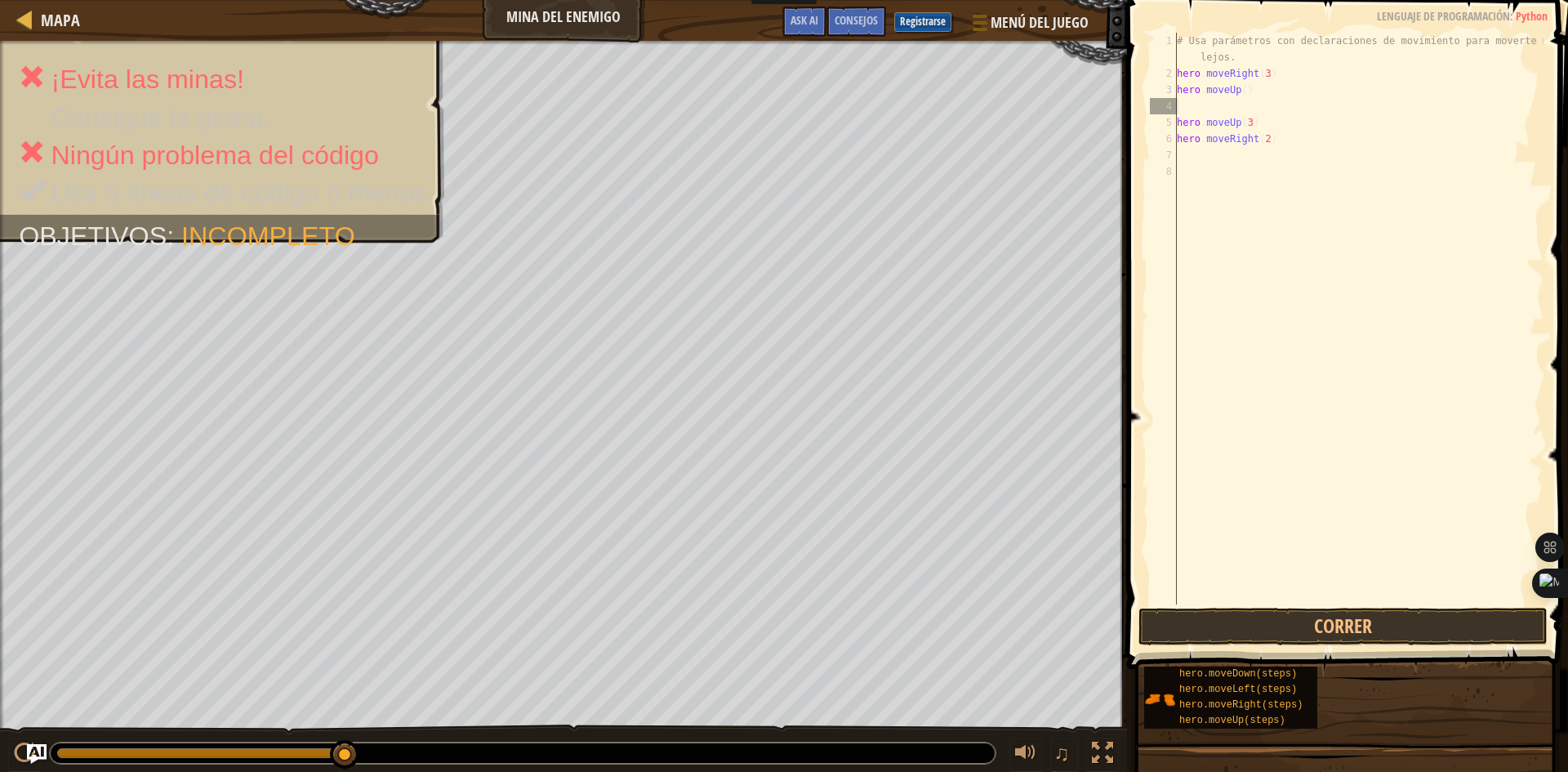
type textarea "h"
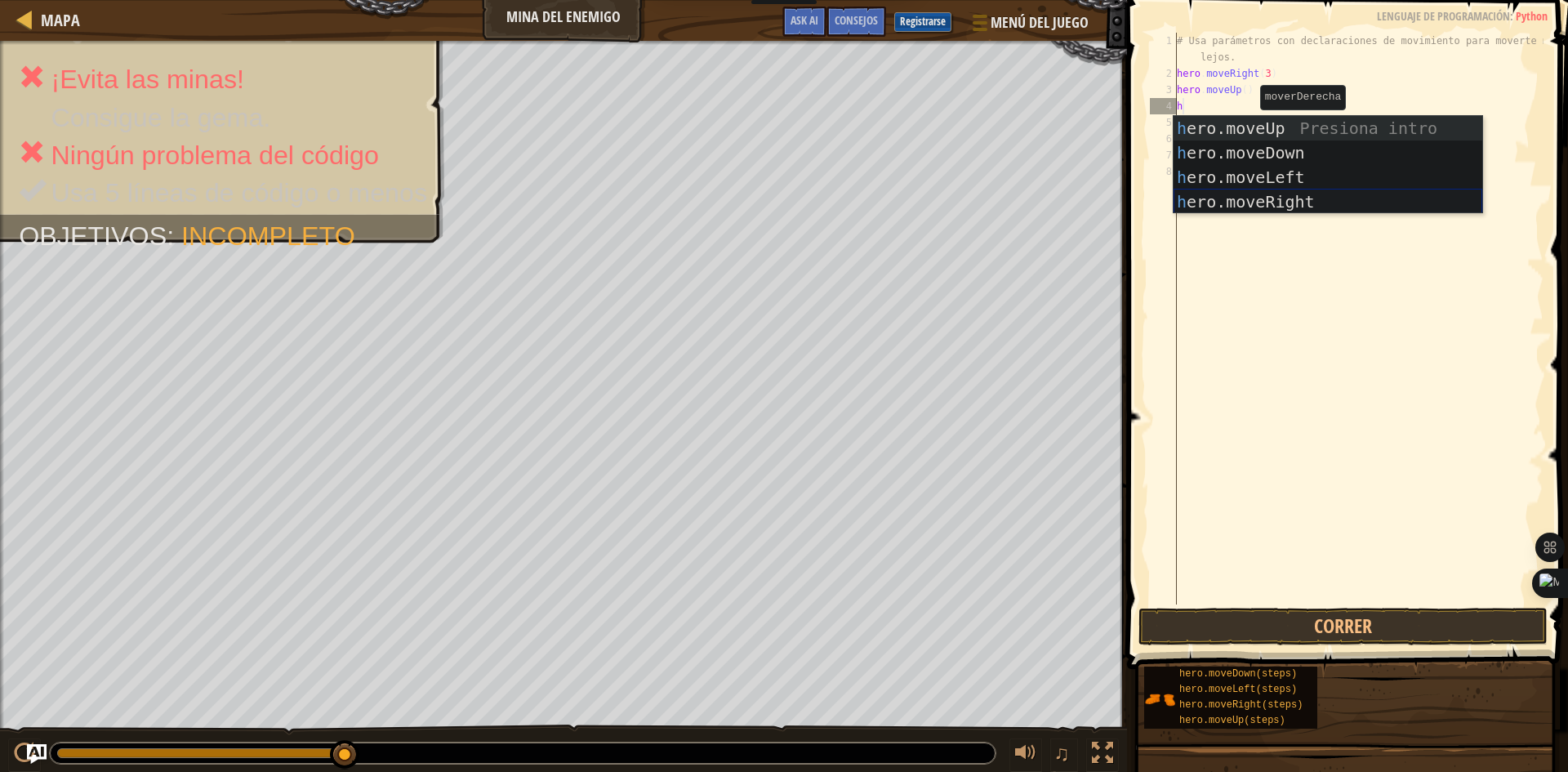
click at [1304, 193] on div "h ero.moveUp Presiona intro h ero.moveDown Presiona intro h ero.moveLeft Presio…" at bounding box center [1328, 190] width 309 height 147
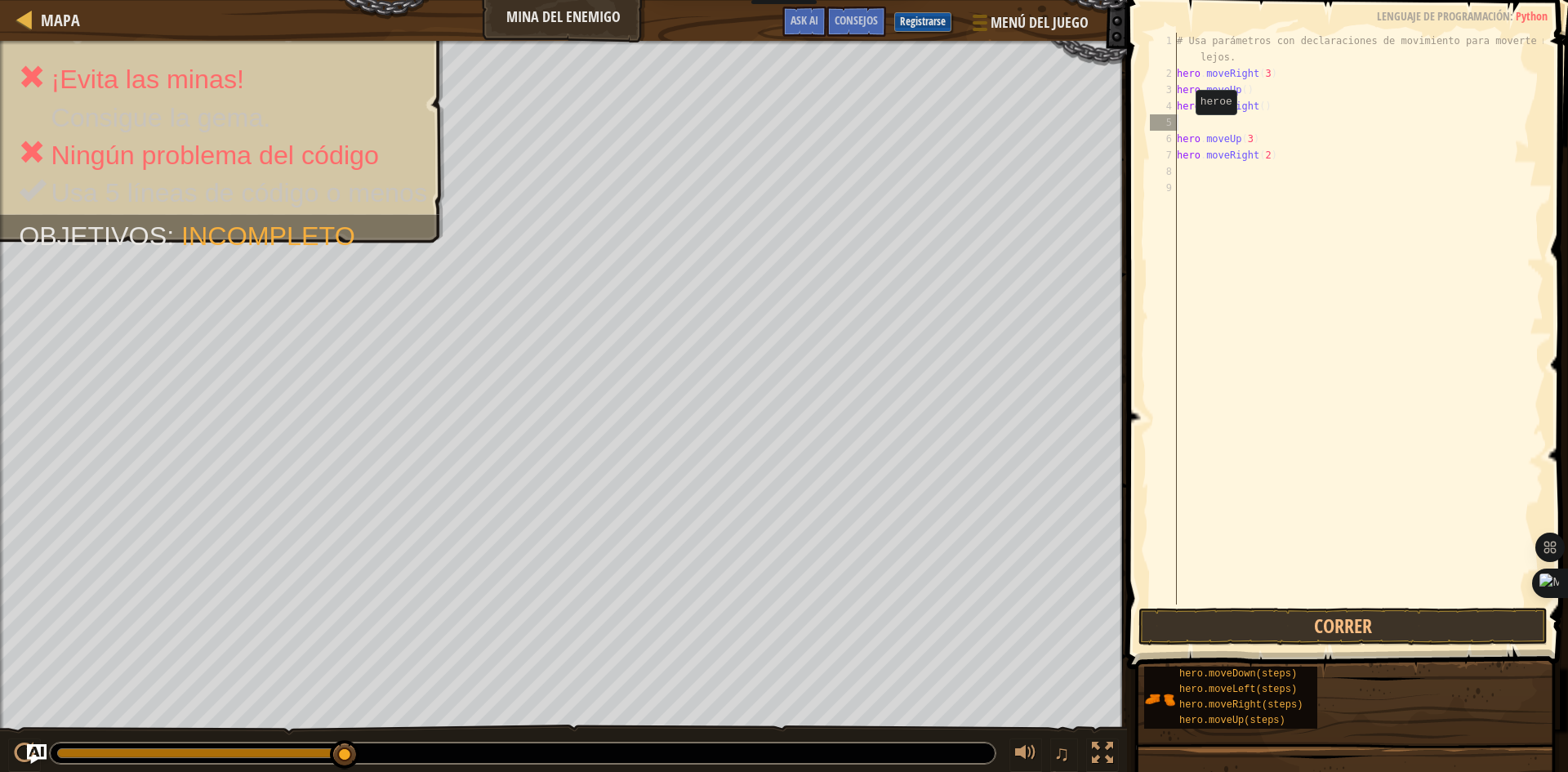
type textarea "hero.moveRight()"
click at [1286, 375] on div "# Usa parámetros con declaraciones de movimiento para moverte más lejos. hero .…" at bounding box center [1358, 343] width 370 height 621
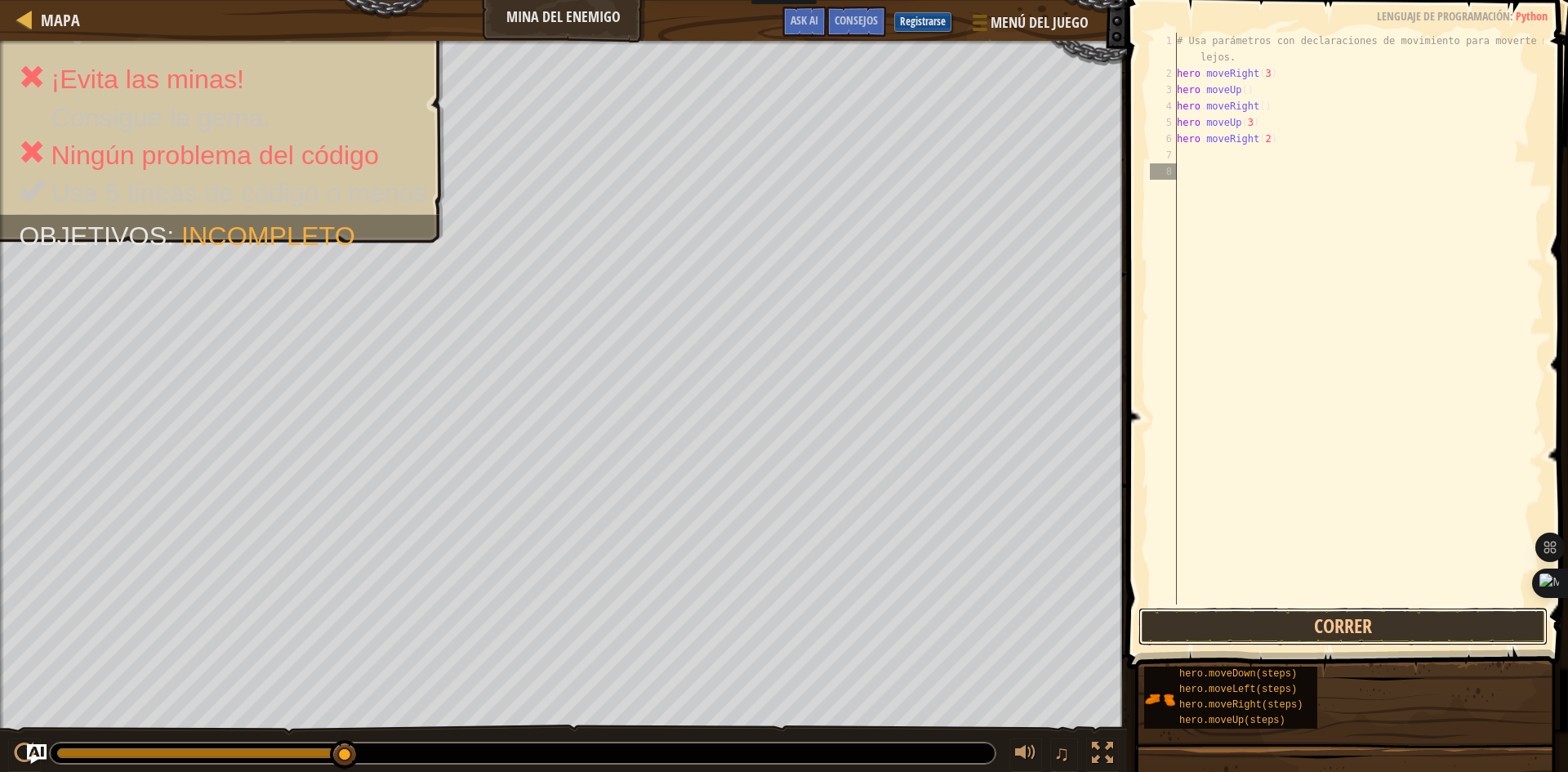
click at [1365, 626] on button "Correr" at bounding box center [1342, 626] width 409 height 38
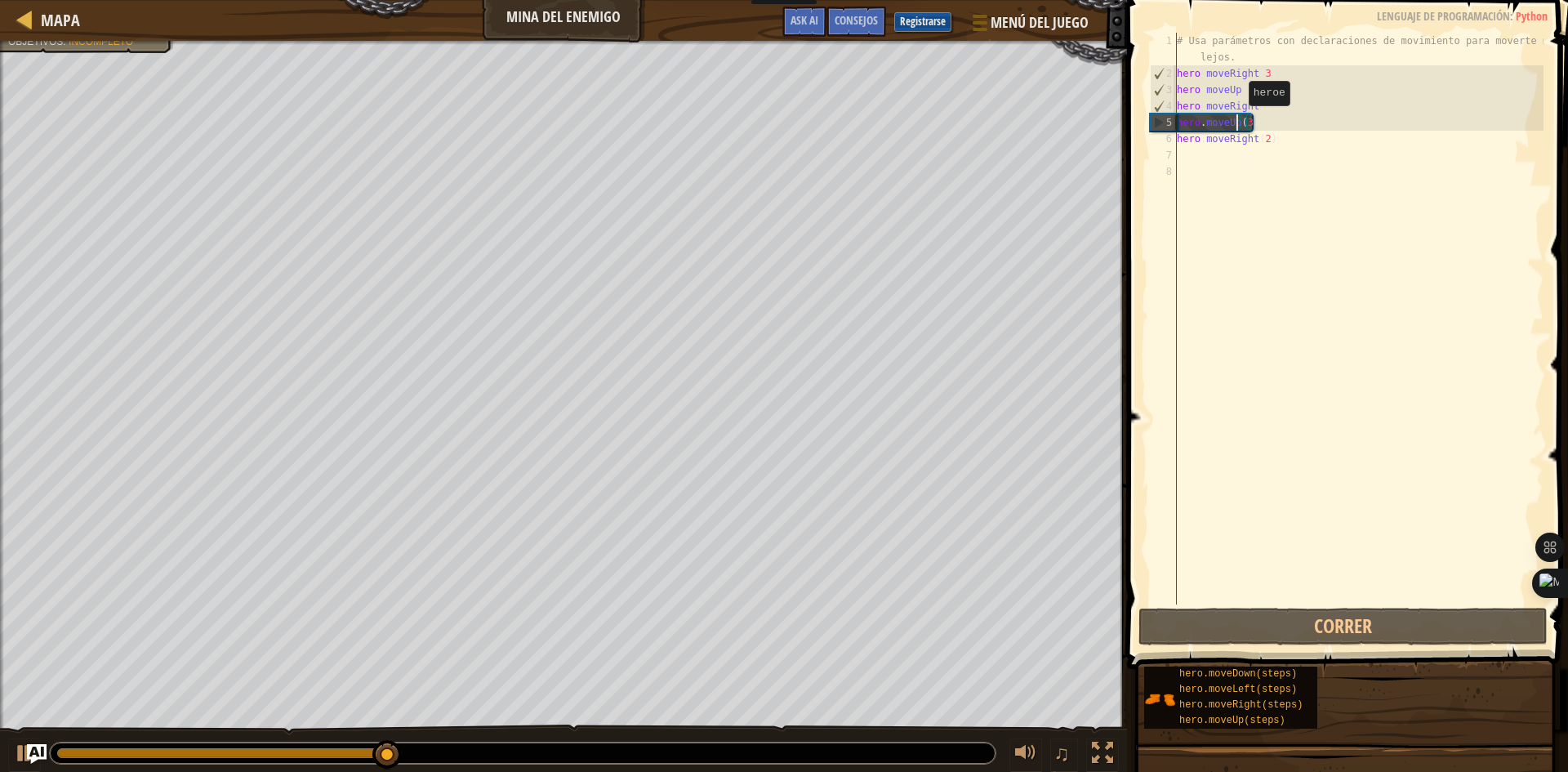
click at [1234, 122] on div "# Usa parámetros con declaraciones de movimiento para moverte más lejos. hero .…" at bounding box center [1358, 343] width 370 height 621
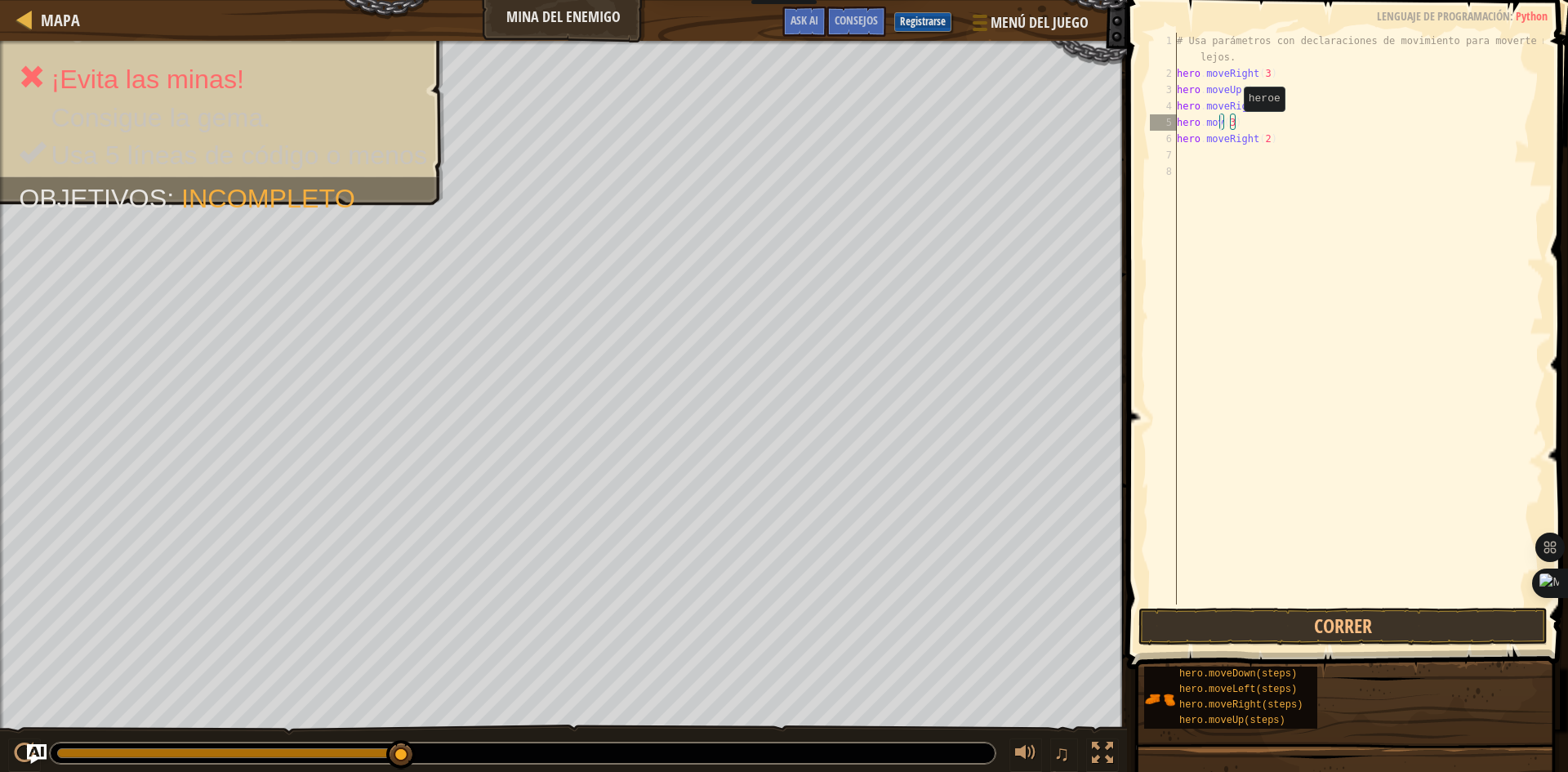
scroll to position [7, 3]
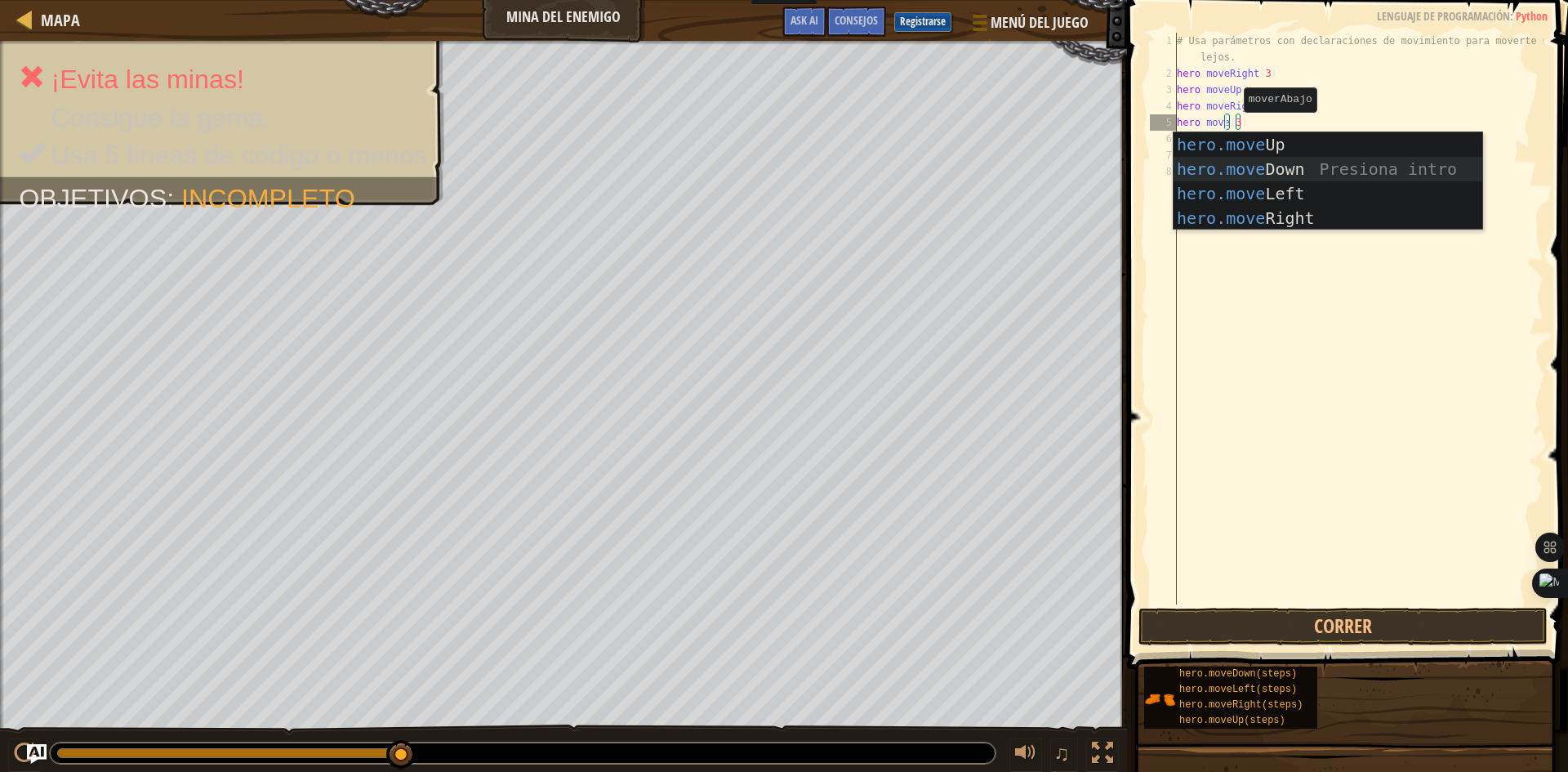
click at [1252, 160] on div "hero.move Up Presiona intro hero.move Down Presiona intro hero.move Left Presio…" at bounding box center [1328, 206] width 309 height 147
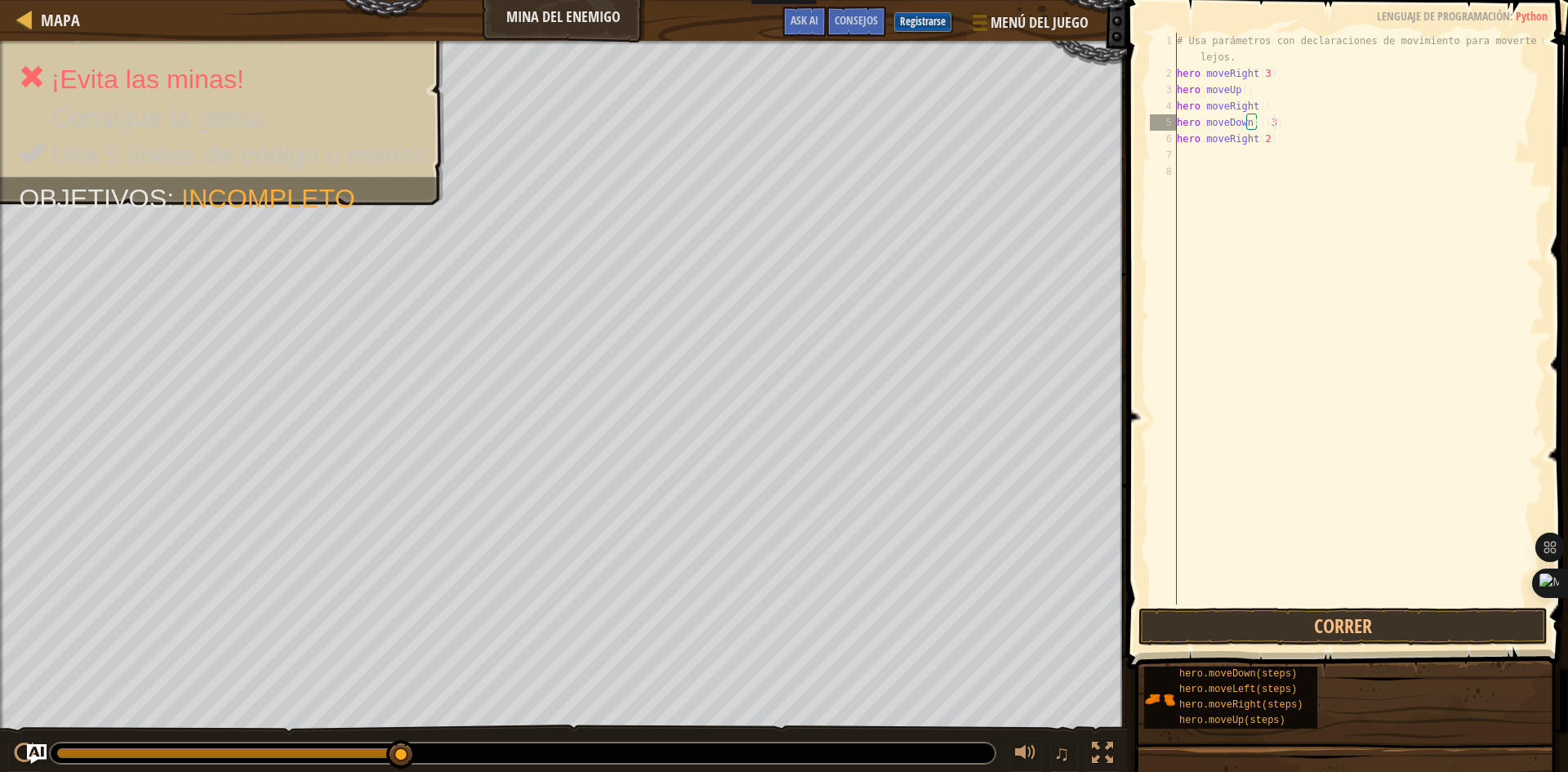
click at [1293, 130] on div "# Usa parámetros con declaraciones de movimiento para moverte más lejos. hero .…" at bounding box center [1358, 343] width 370 height 621
type textarea "hero.moveDown()(3)"
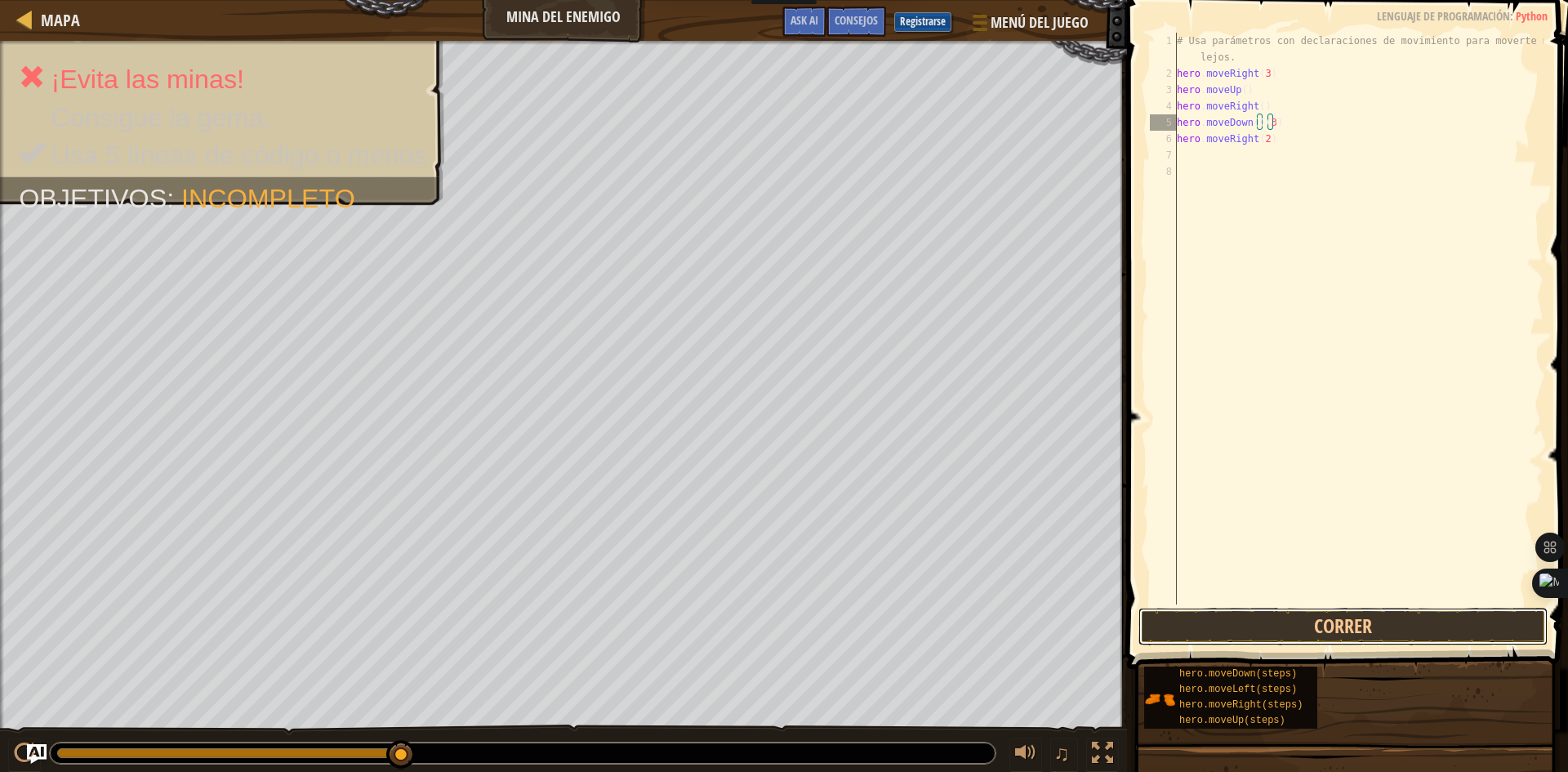
click at [1330, 626] on button "Correr" at bounding box center [1342, 626] width 409 height 38
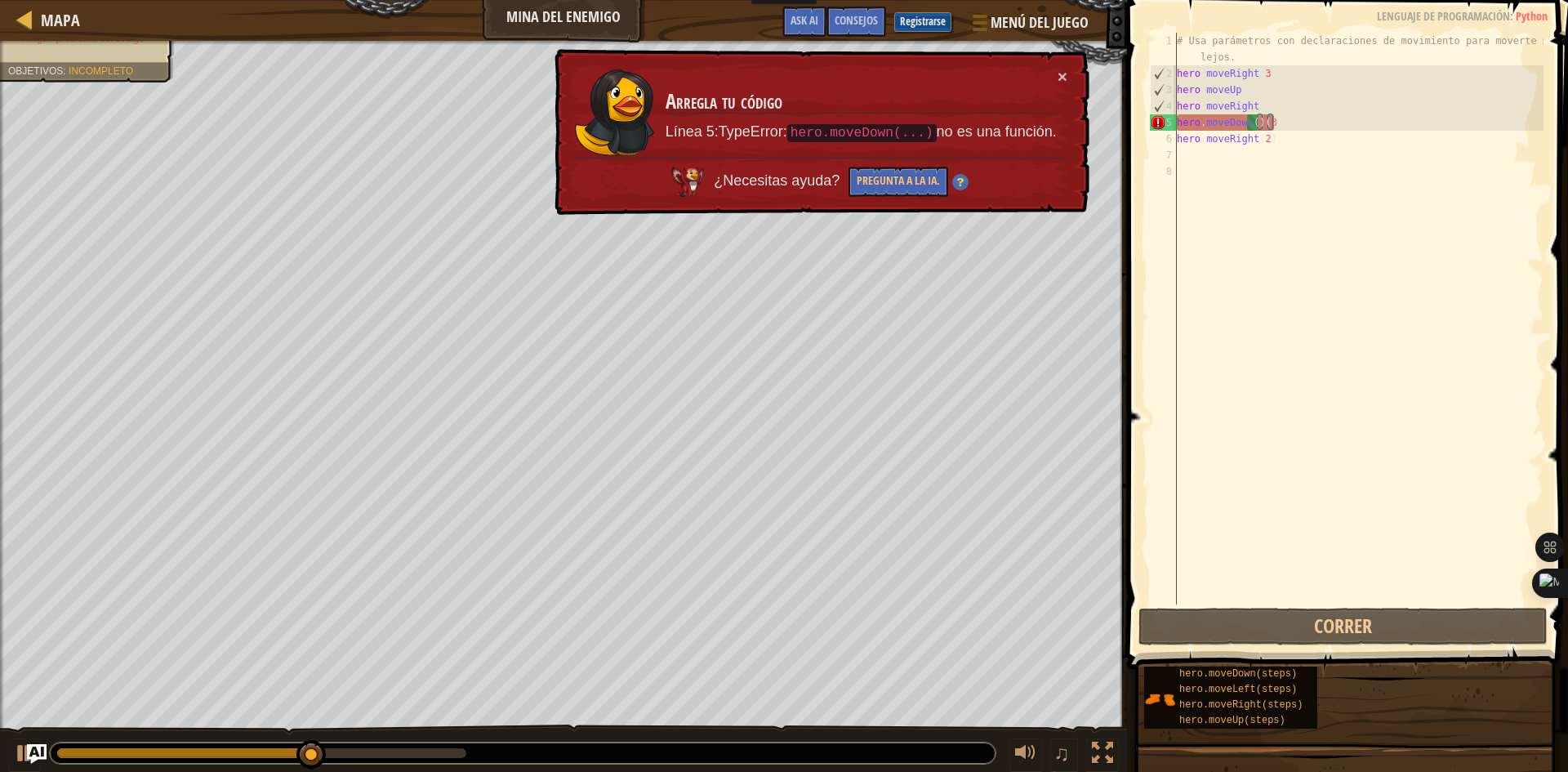
click at [1072, 78] on div "× Arregla tu código Línea 5:TypeError: hero.moveDown(...) no es una función. ¿N…" at bounding box center [820, 132] width 538 height 167
click at [1340, 150] on div "# Usa parámetros con declaraciones de movimiento para moverte más lejos. hero .…" at bounding box center [1358, 343] width 370 height 621
click at [1258, 132] on div "# Usa parámetros con declaraciones de movimiento para moverte más lejos. hero .…" at bounding box center [1358, 343] width 370 height 621
click at [1275, 118] on div "# Usa parámetros con declaraciones de movimiento para moverte más lejos. hero .…" at bounding box center [1358, 343] width 370 height 621
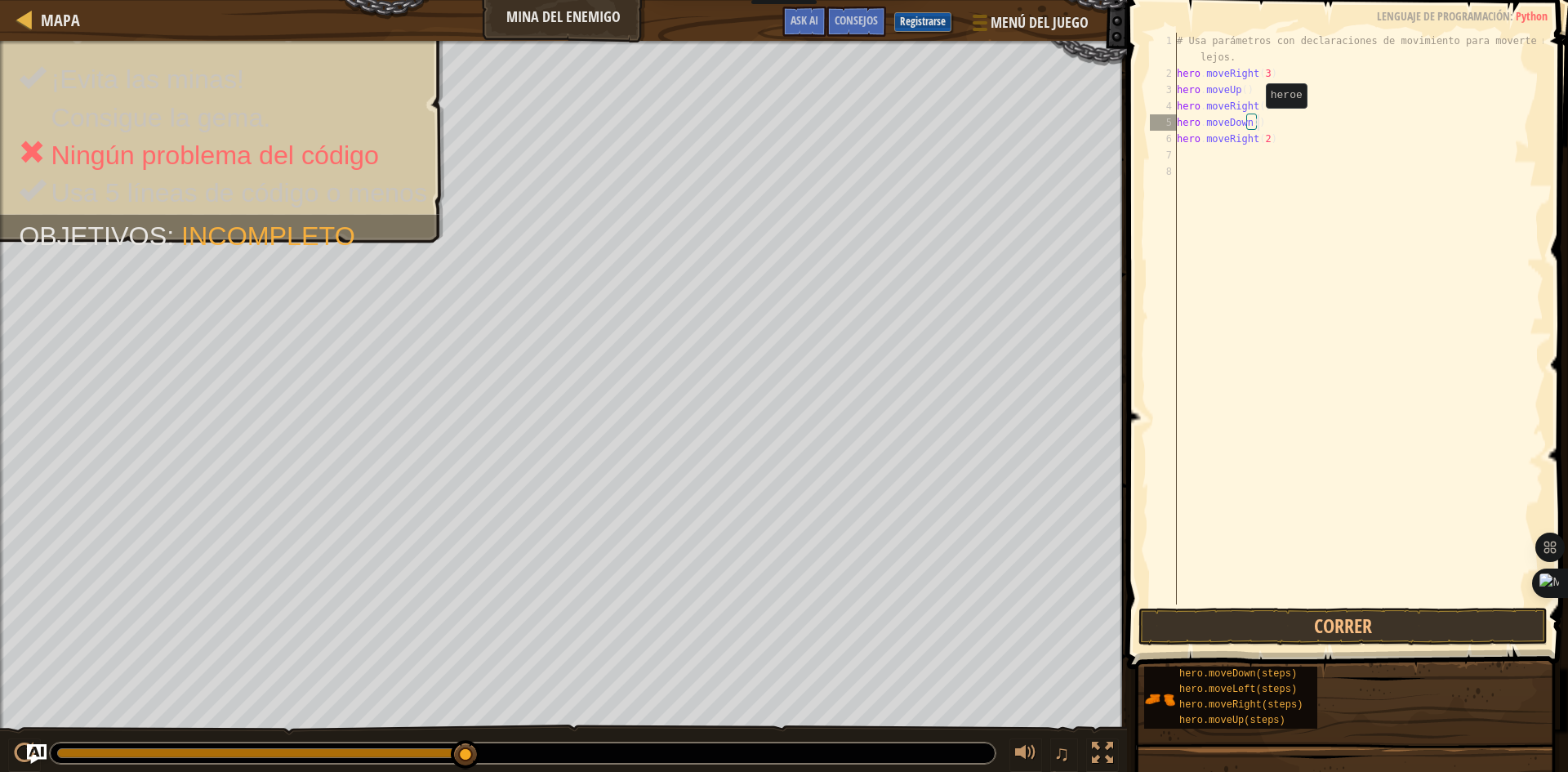
click at [1252, 124] on div "# Usa parámetros con declaraciones de movimiento para moverte más lejos. hero .…" at bounding box center [1358, 343] width 370 height 621
type textarea "hero.moveDown(3)"
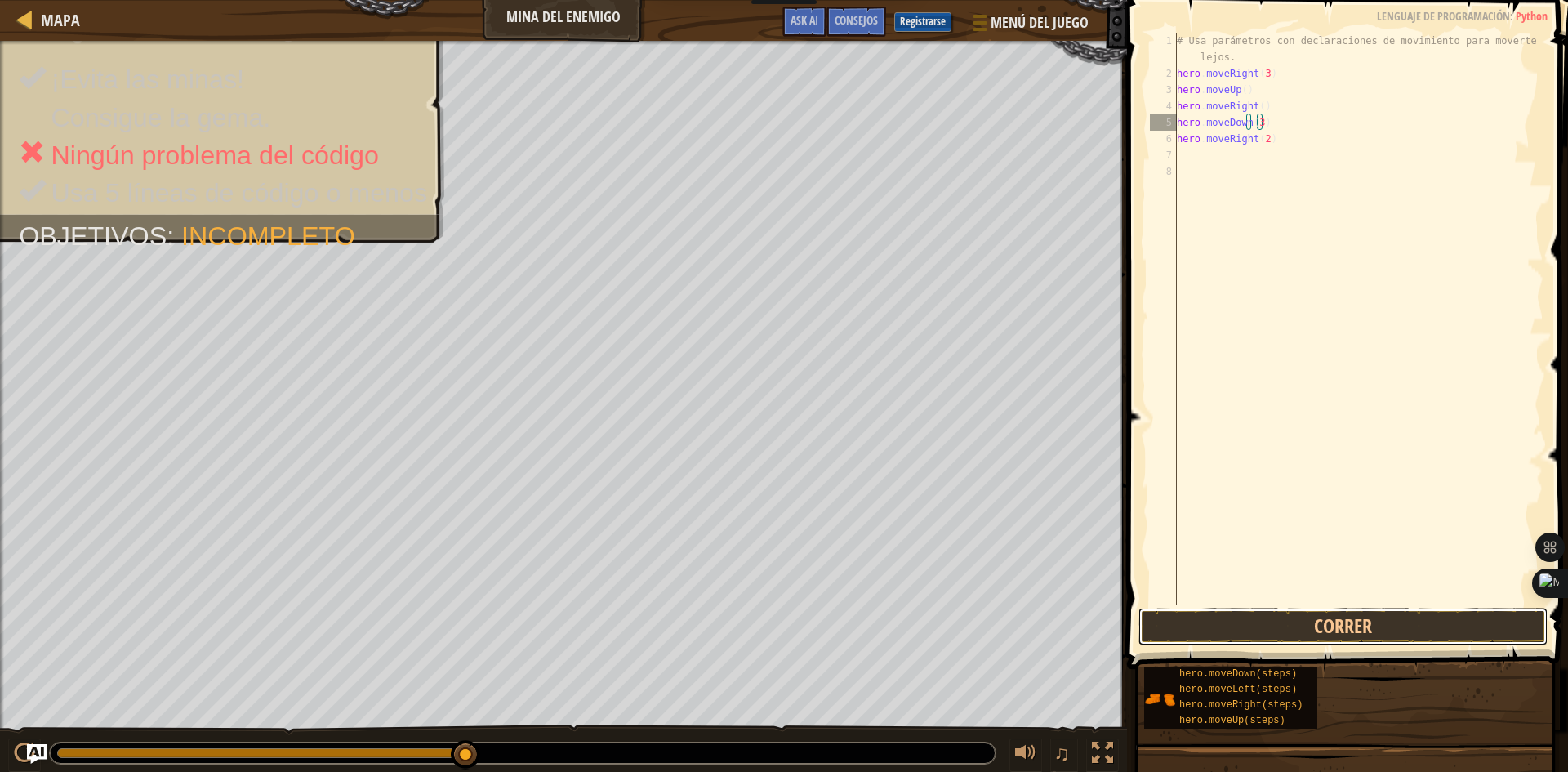
click at [1257, 619] on button "Correr" at bounding box center [1342, 626] width 409 height 38
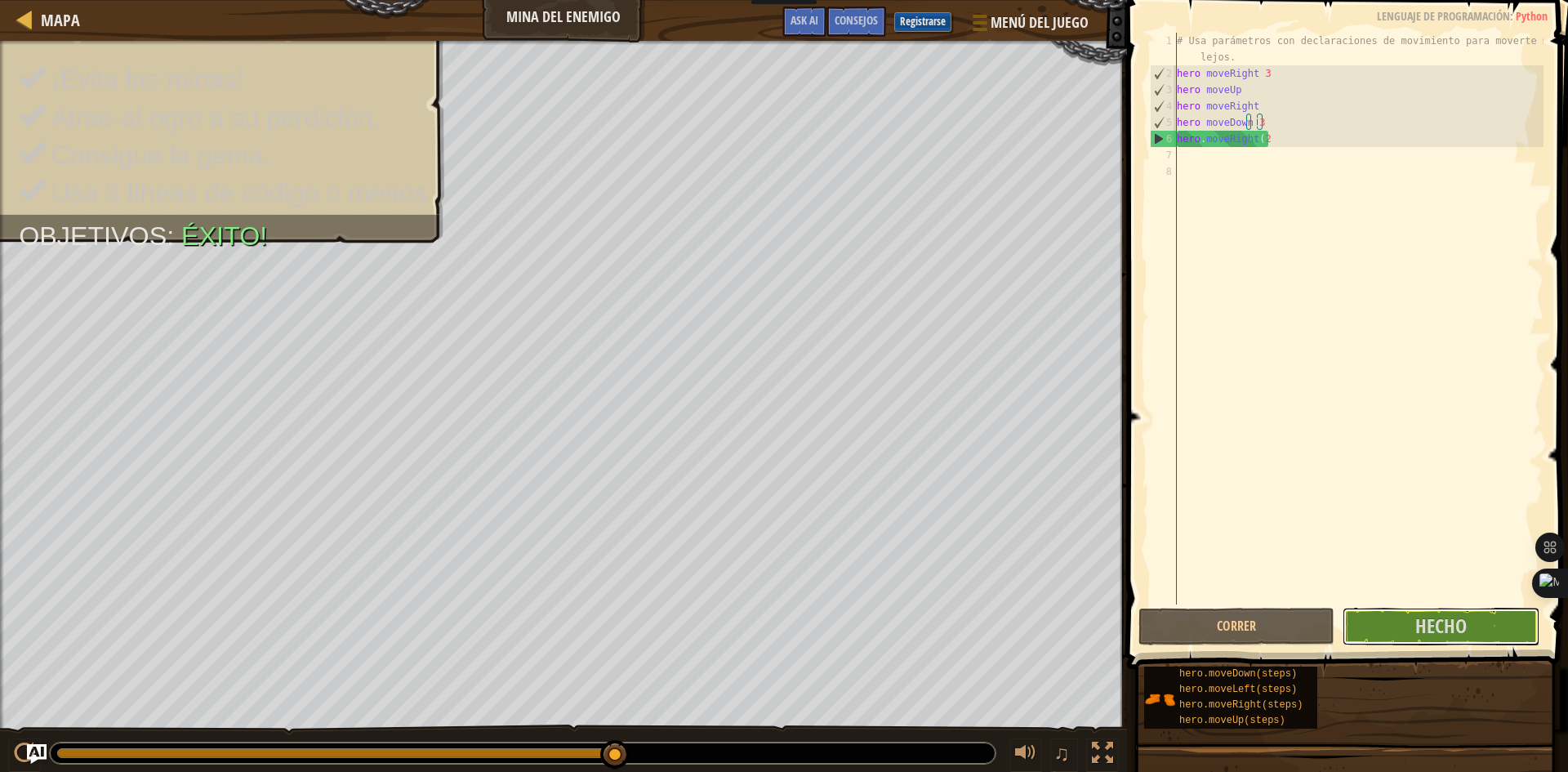
click at [1407, 629] on button "Hecho" at bounding box center [1440, 626] width 196 height 38
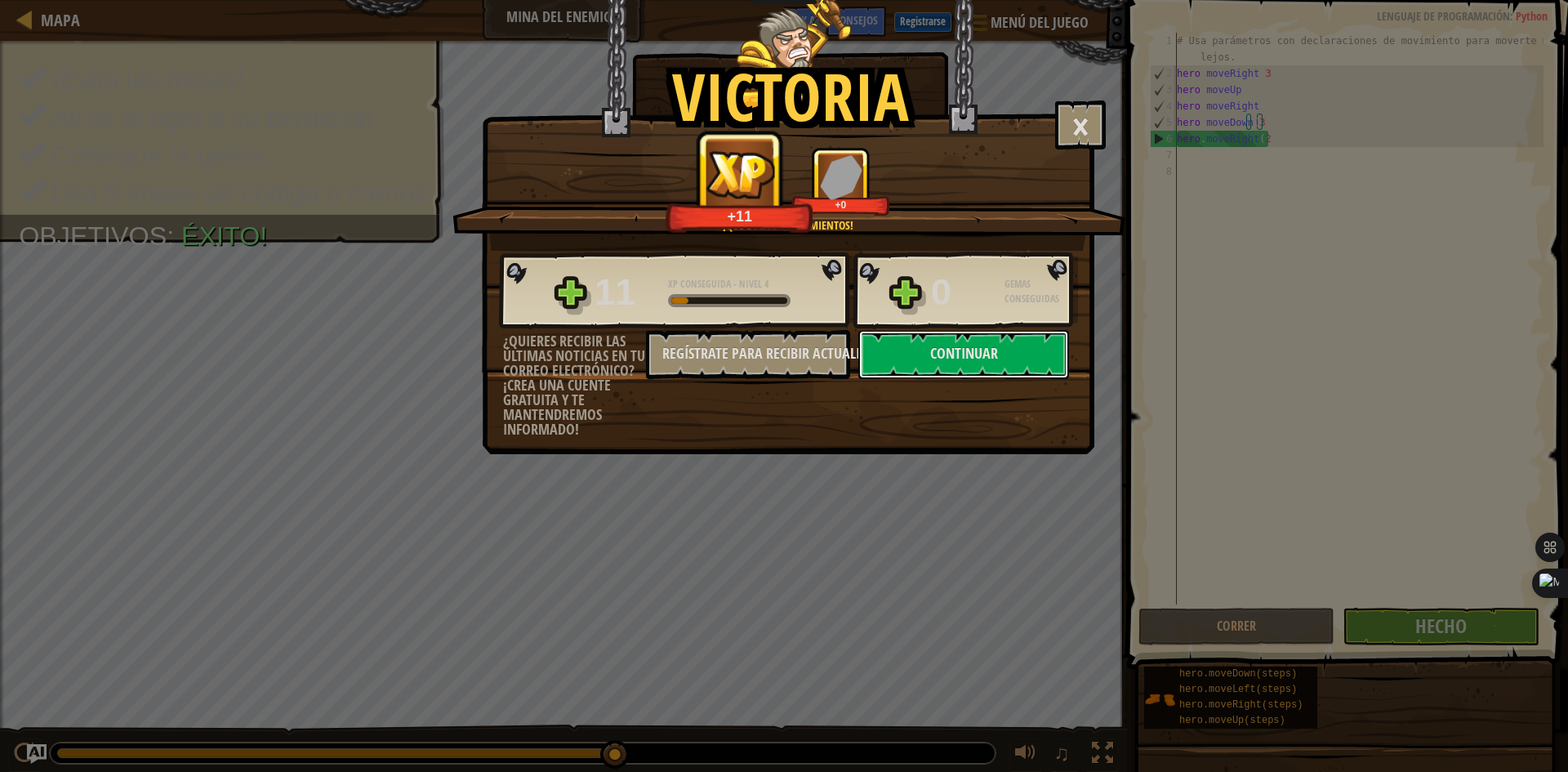
click at [966, 348] on button "Continuar" at bounding box center [964, 355] width 211 height 49
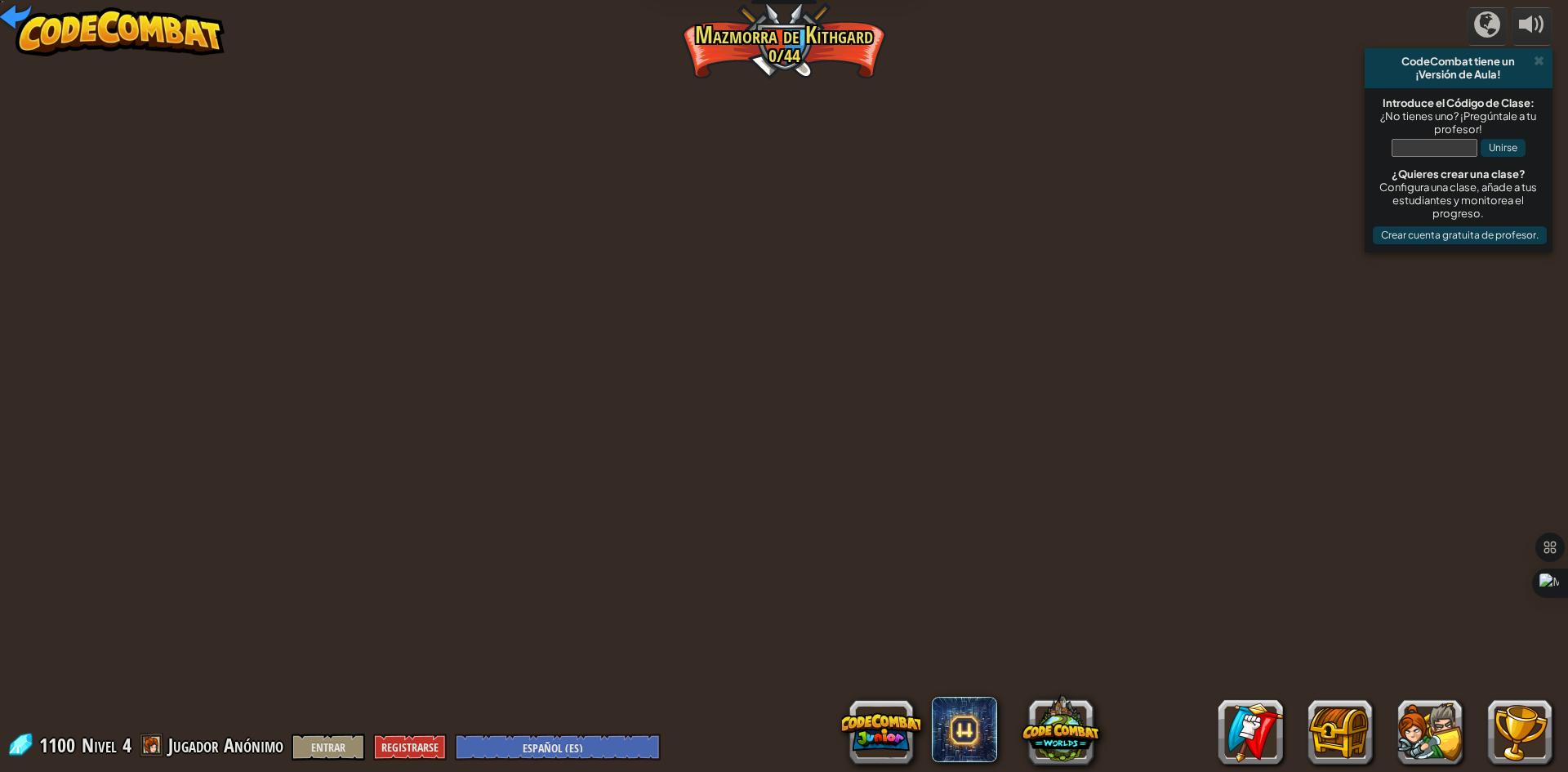
select select "es-ES"
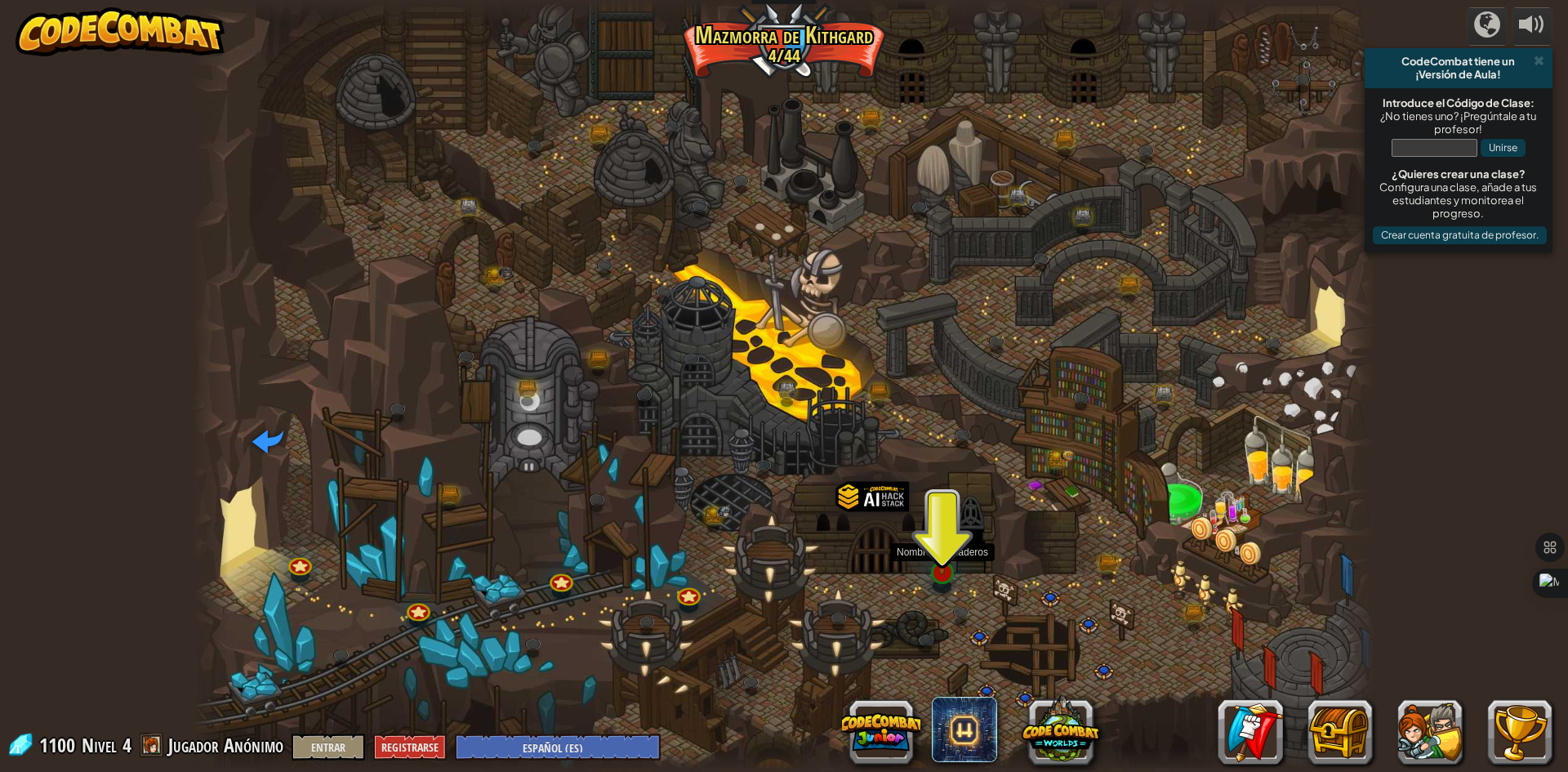
click at [943, 554] on img at bounding box center [943, 537] width 32 height 73
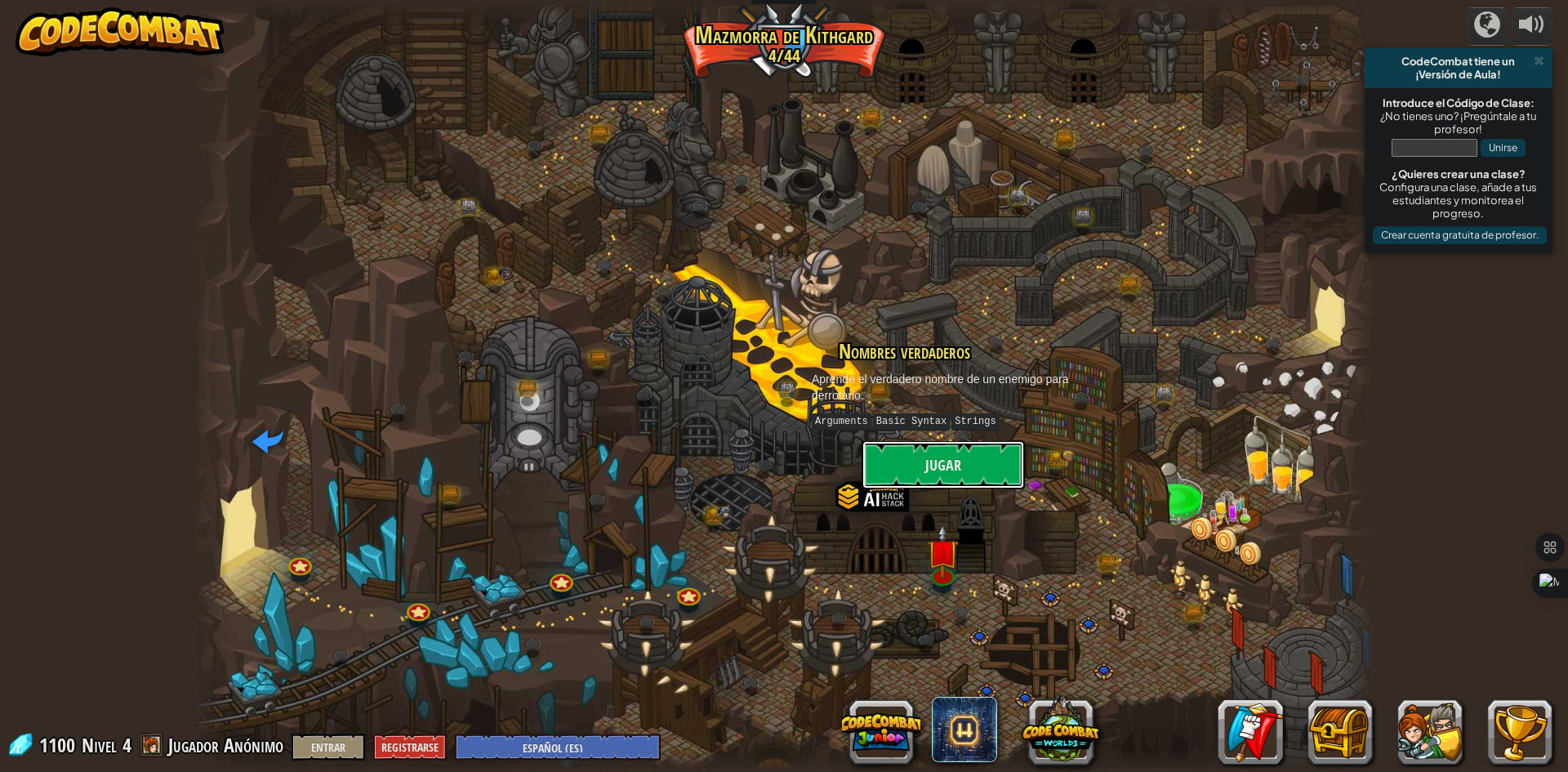
click at [888, 462] on button "Jugar" at bounding box center [943, 465] width 164 height 49
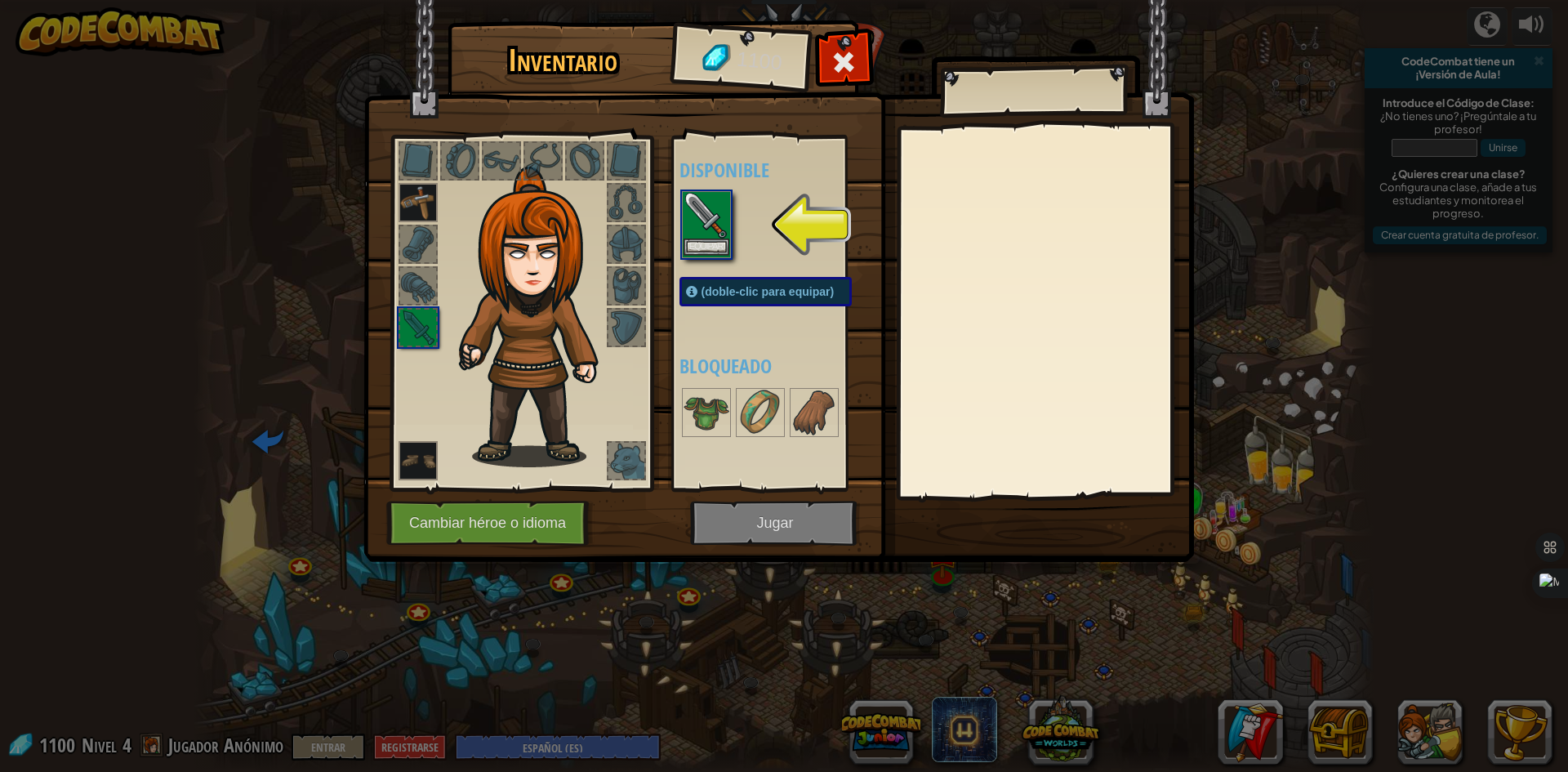
click at [697, 214] on img at bounding box center [706, 216] width 46 height 46
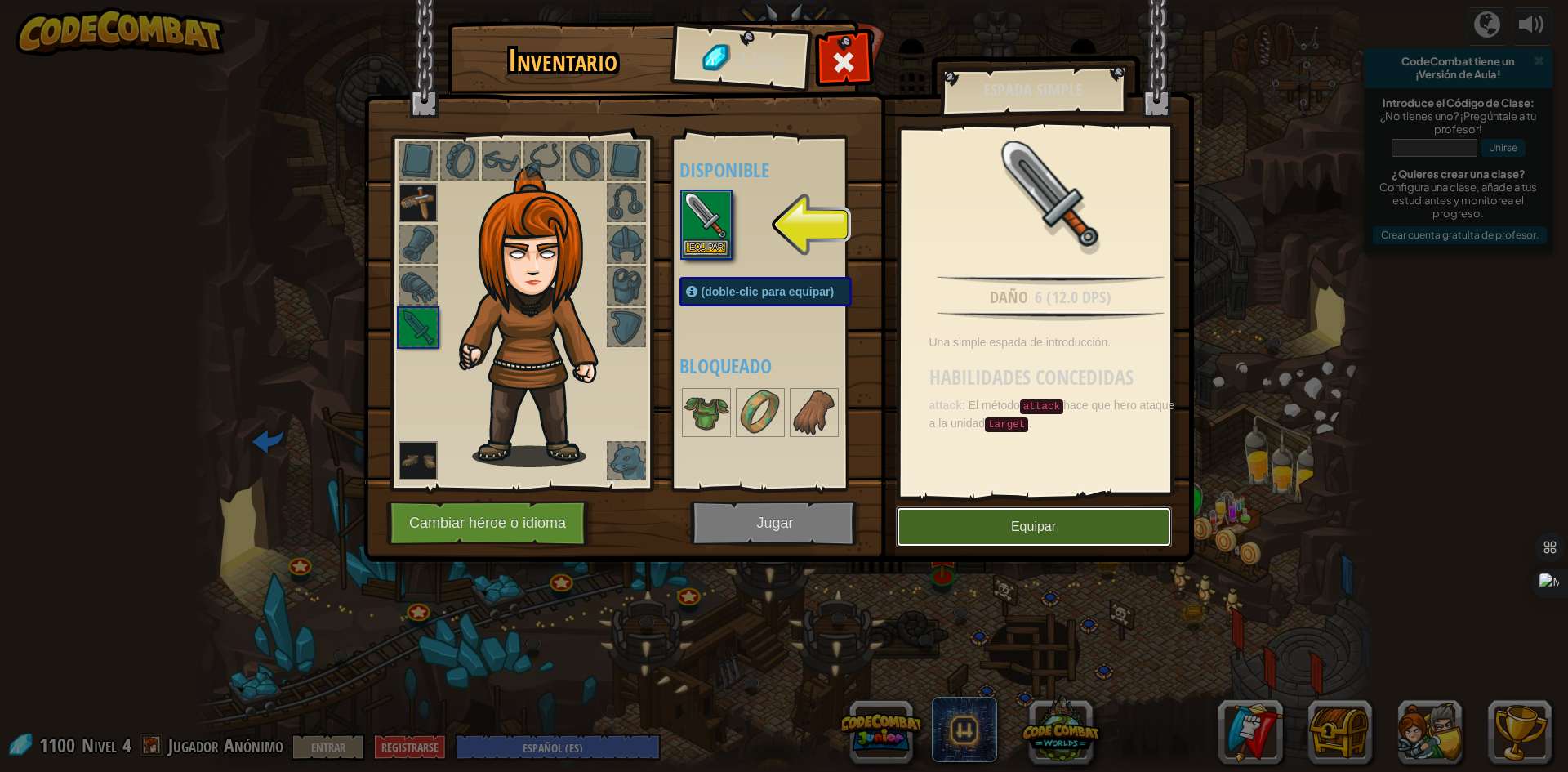
click at [923, 523] on button "Equipar" at bounding box center [1034, 527] width 276 height 41
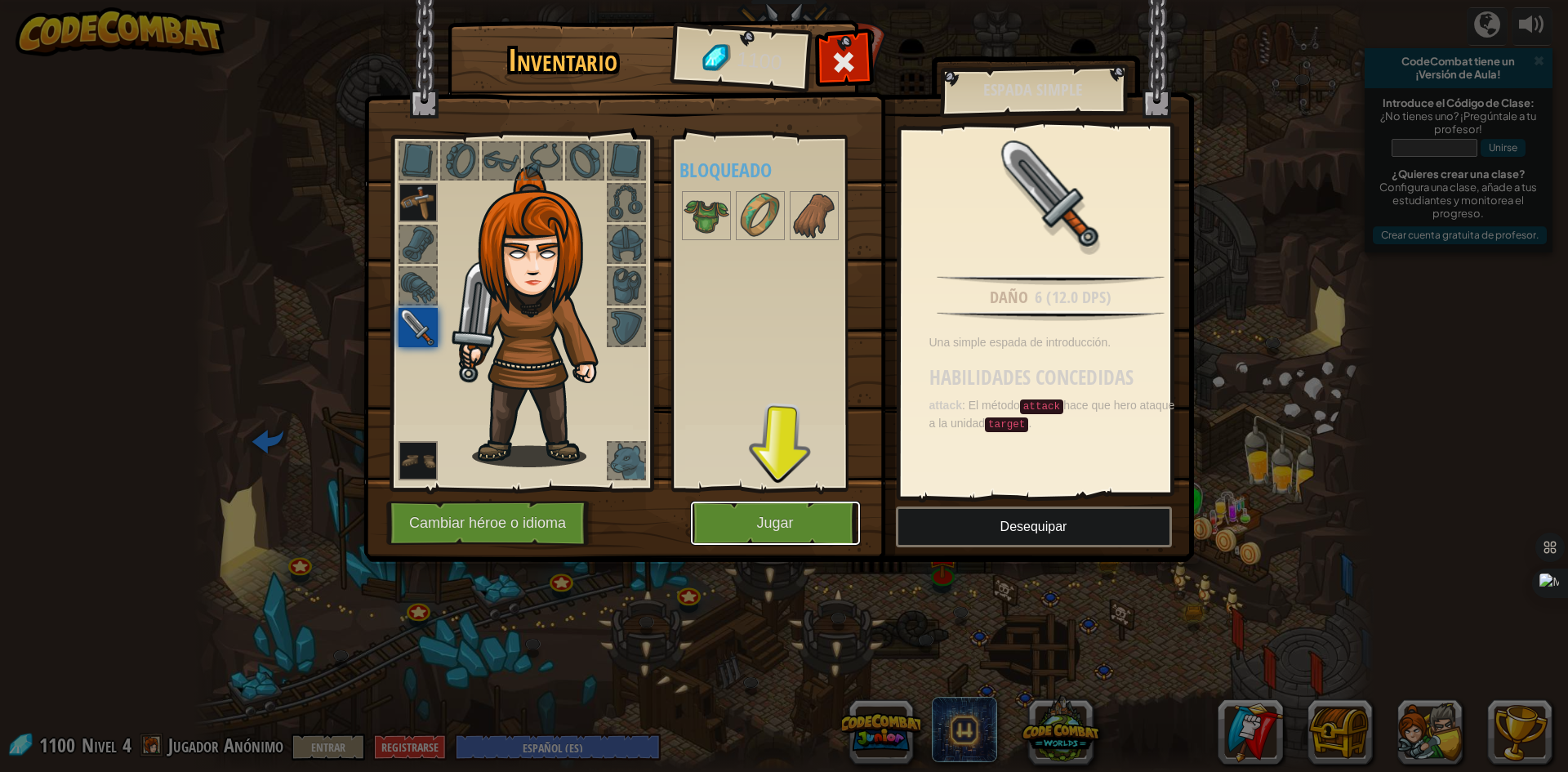
click at [791, 510] on button "Jugar" at bounding box center [775, 523] width 171 height 45
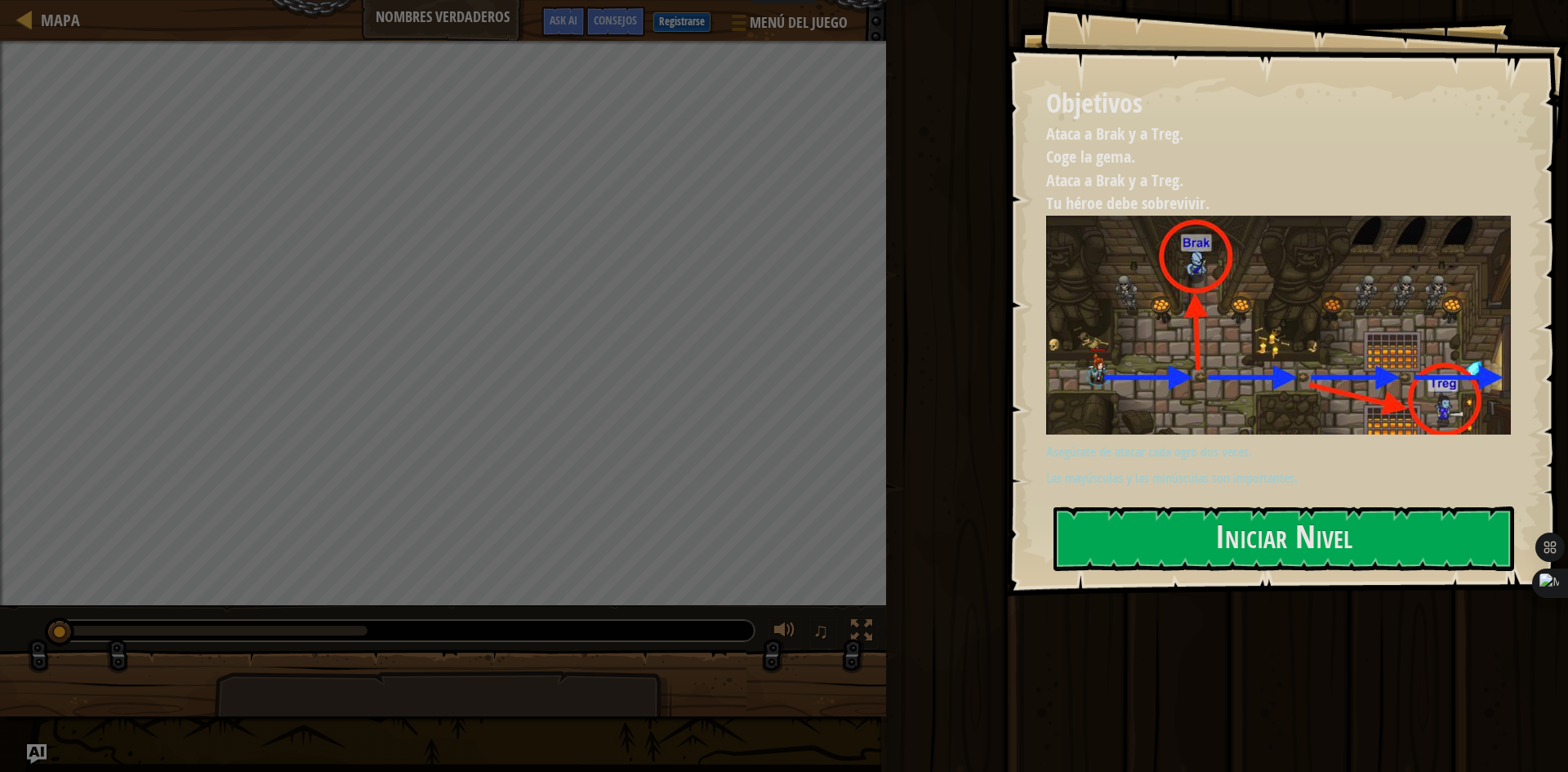
click at [1315, 554] on button "Iniciar Nivel" at bounding box center [1284, 538] width 460 height 65
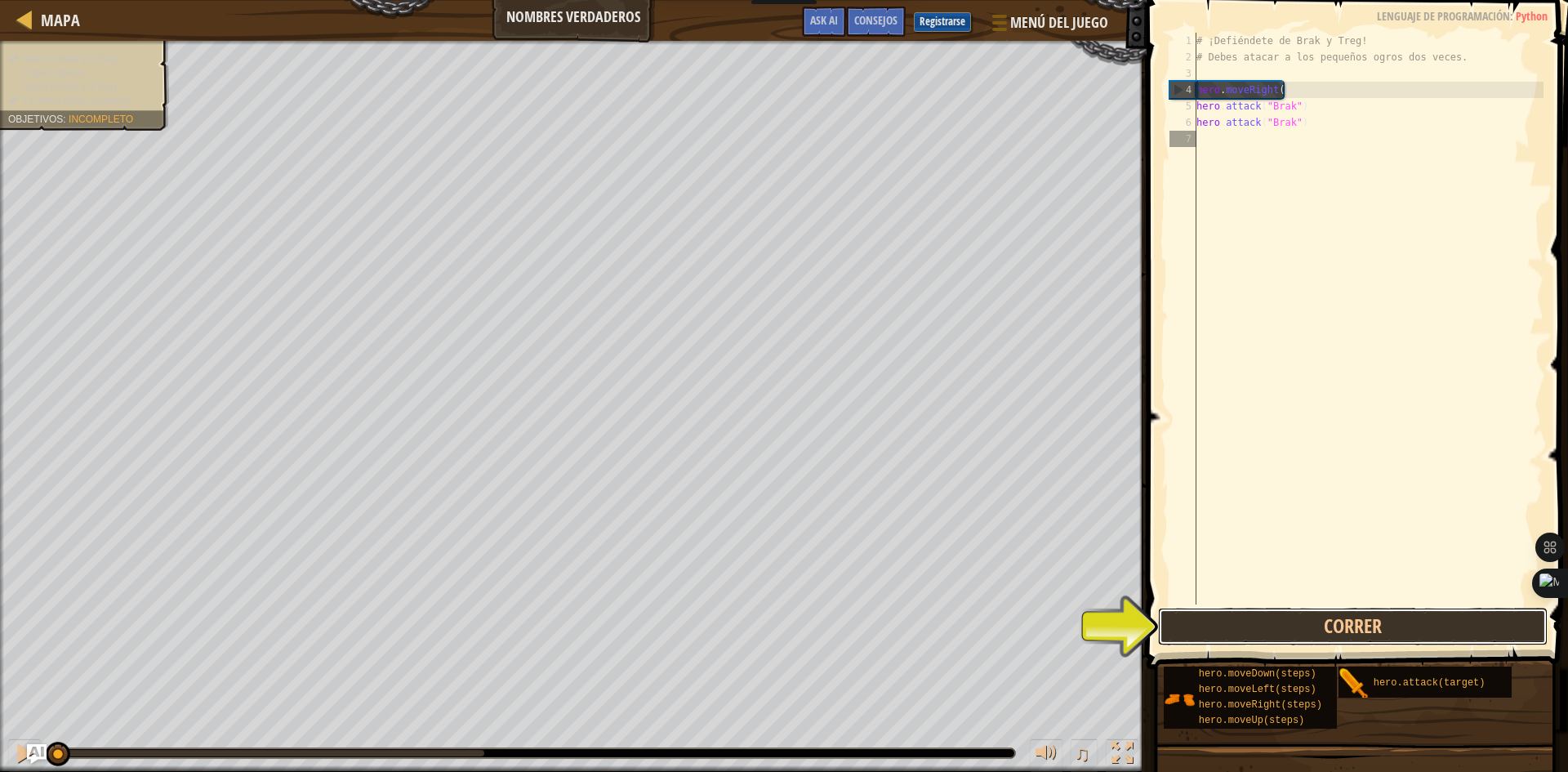
click at [1374, 620] on button "Correr" at bounding box center [1352, 626] width 389 height 38
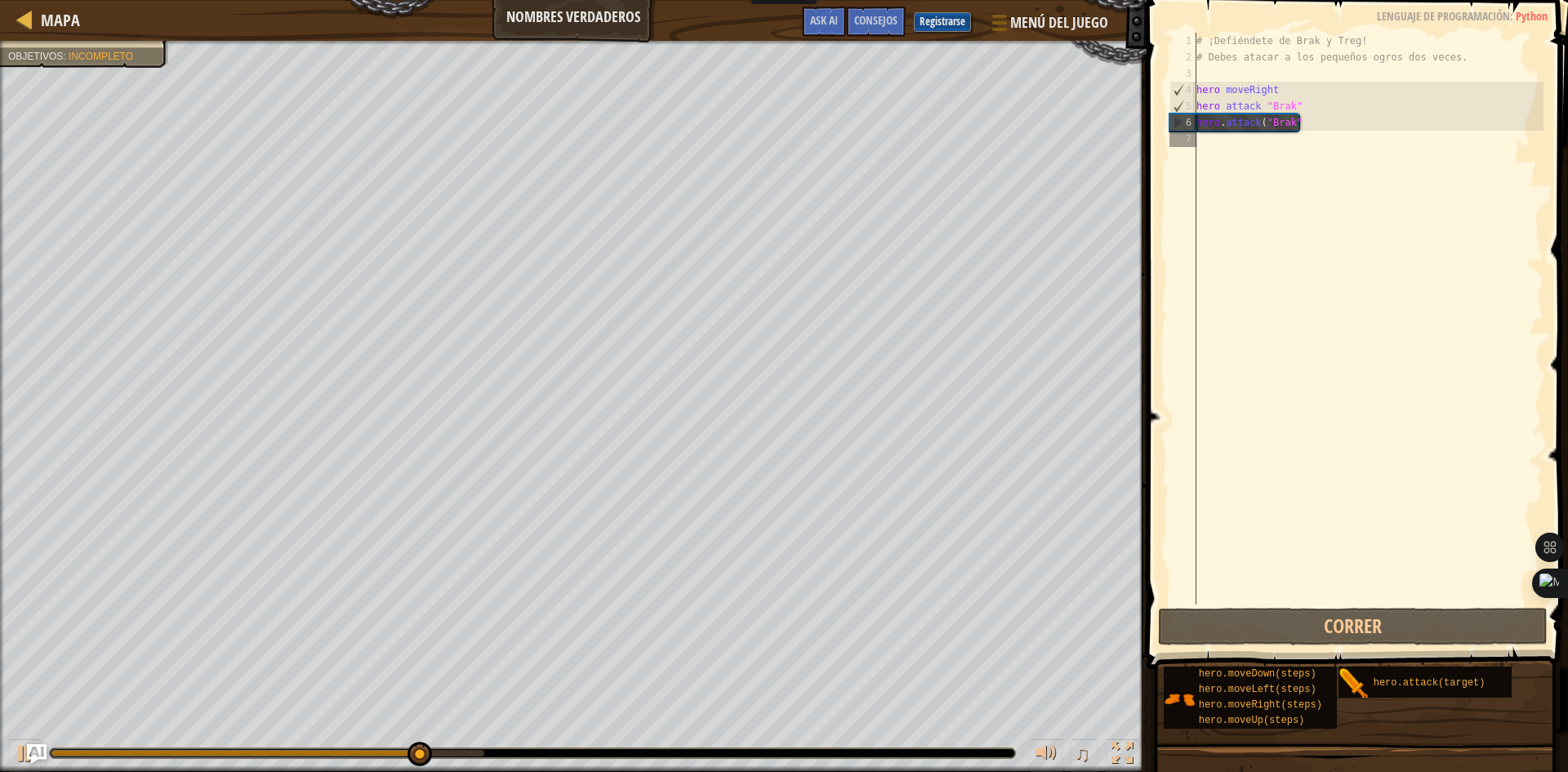
click at [1219, 152] on div "# ¡Defiéndete de Brak y Treg! # Debes atacar a los pequeños ogros dos veces. he…" at bounding box center [1368, 334] width 351 height 604
click at [1216, 142] on div "# ¡Defiéndete de Brak y Treg! # Debes atacar a los pequeños ogros dos veces. he…" at bounding box center [1368, 334] width 351 height 604
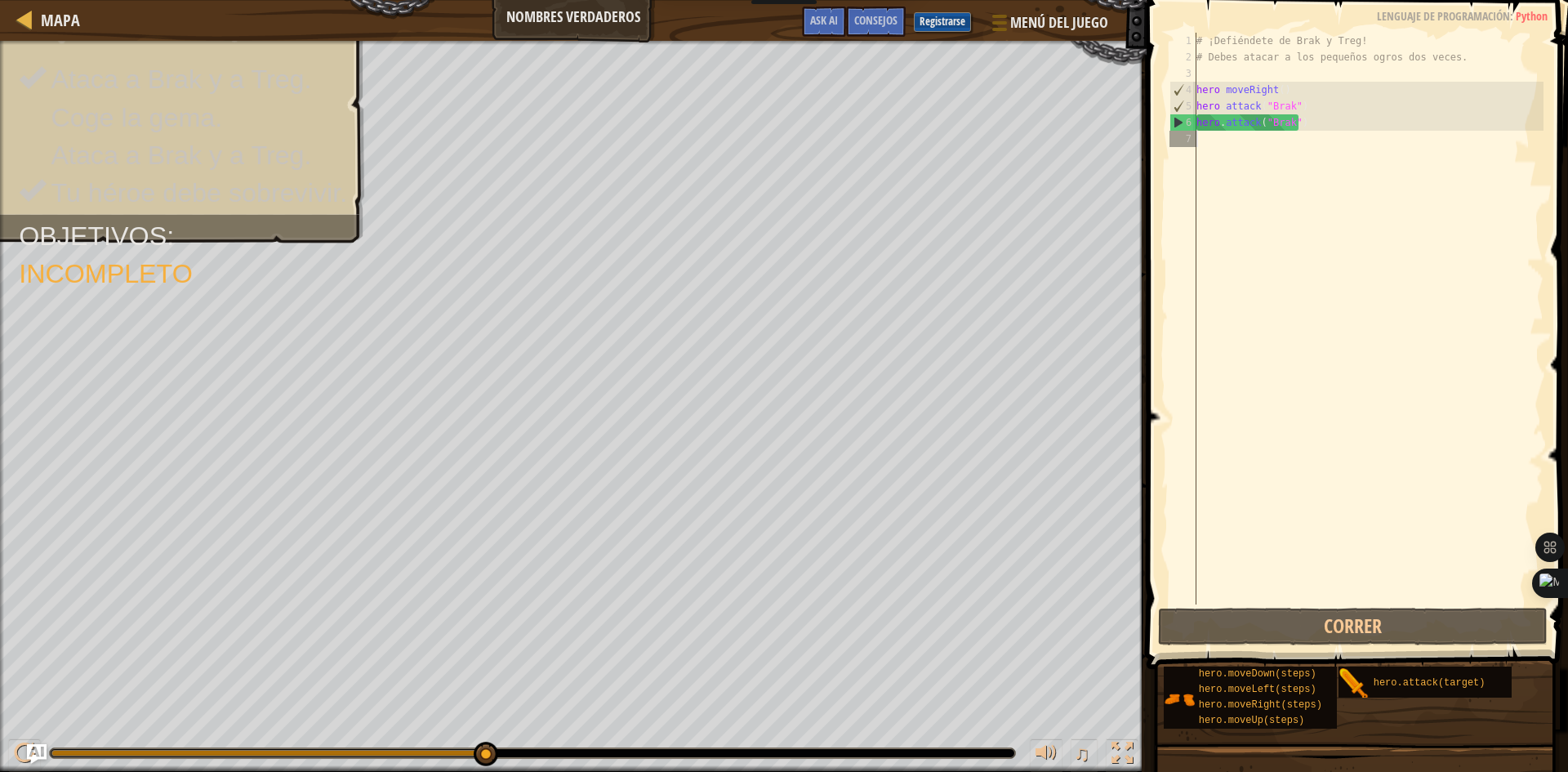
type textarea "h"
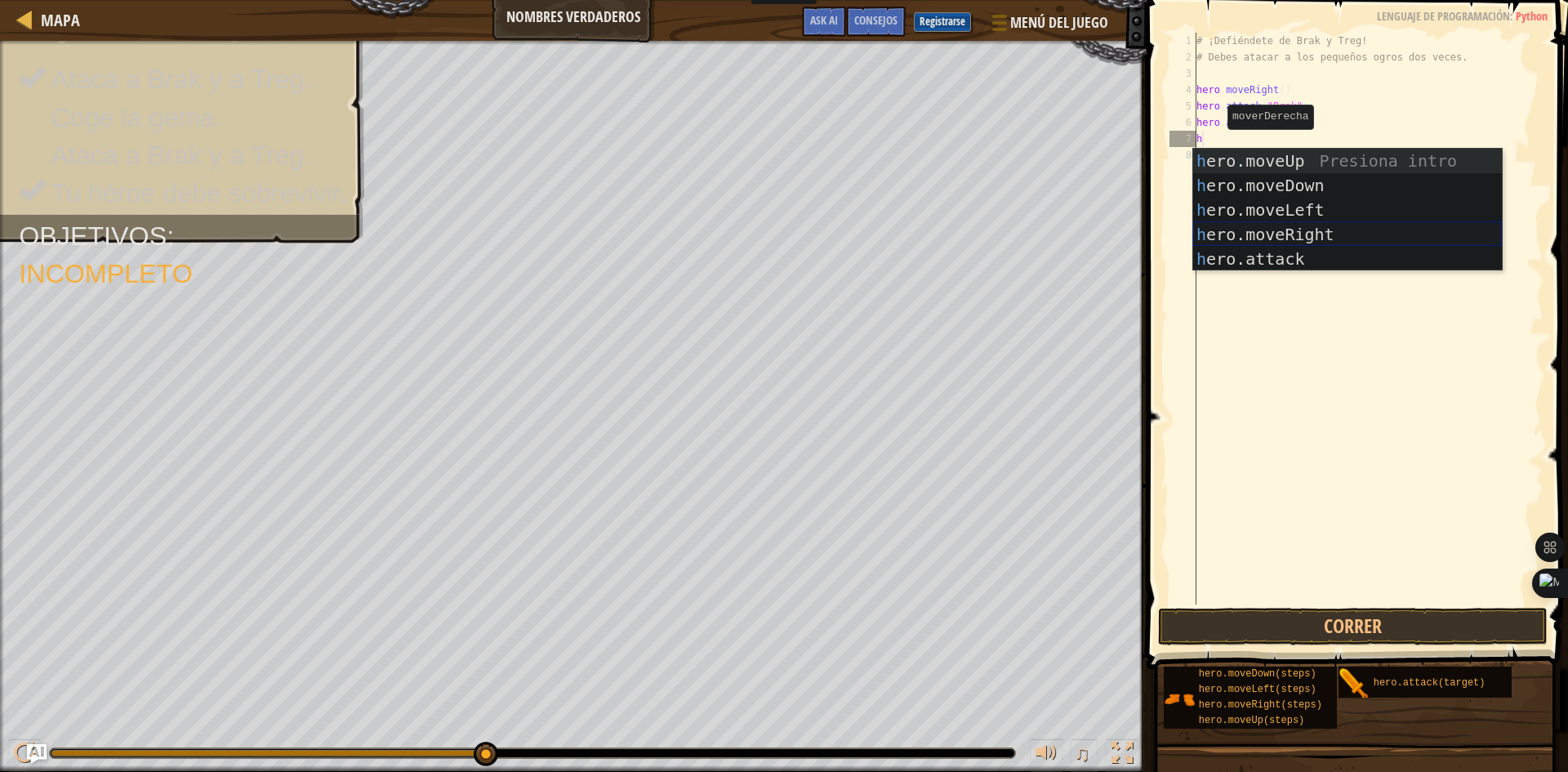
click at [1228, 232] on div "h ero.moveUp Presiona intro h ero.moveDown Presiona intro h ero.moveLeft Presio…" at bounding box center [1347, 235] width 309 height 172
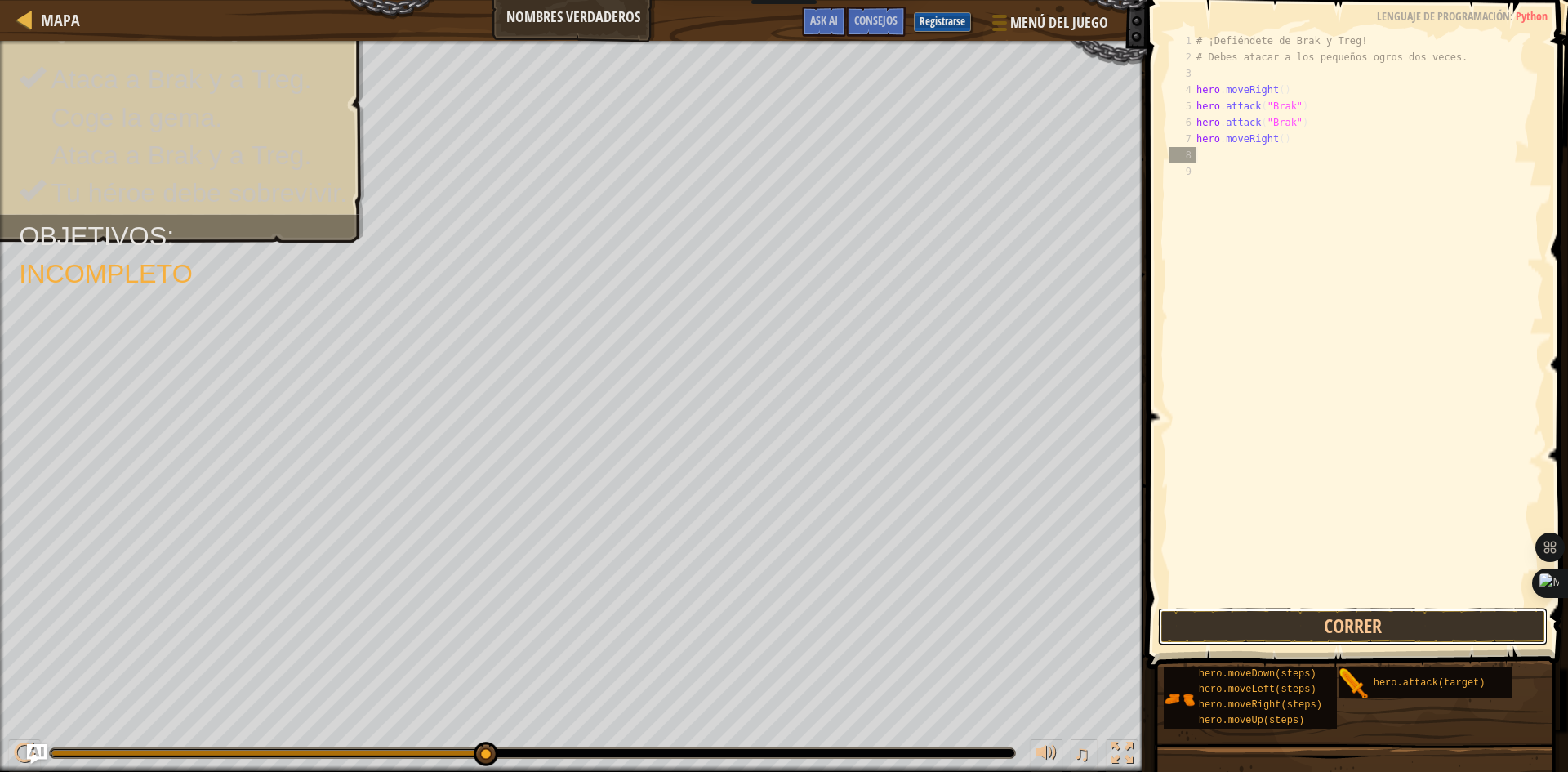
click at [1395, 631] on button "Correr" at bounding box center [1352, 626] width 389 height 38
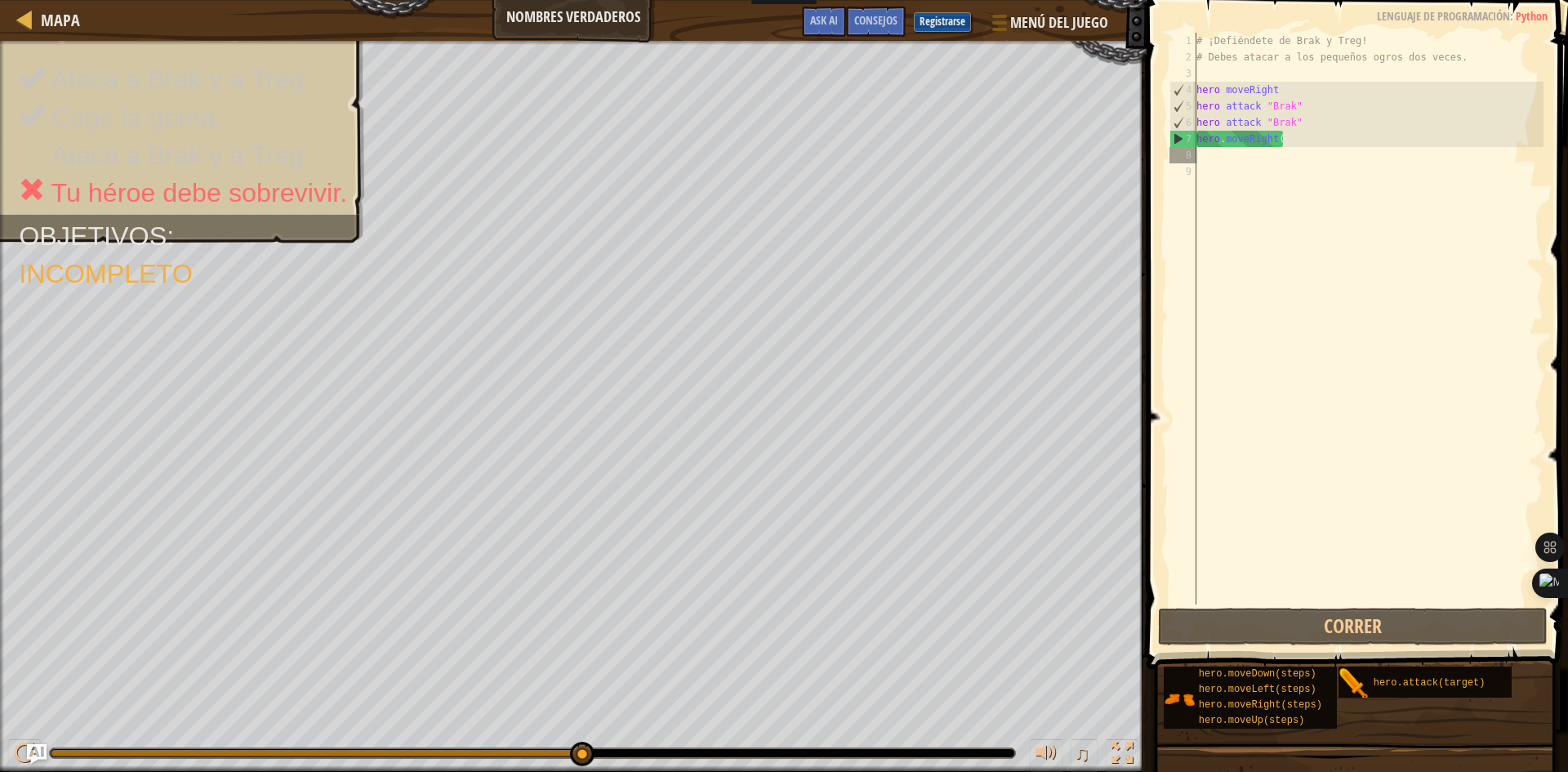
click at [1241, 150] on div "# ¡Defiéndete de Brak y Treg! # Debes atacar a los pequeños ogros dos veces. he…" at bounding box center [1368, 334] width 351 height 604
click at [1236, 159] on div "# ¡Defiéndete de Brak y Treg! # Debes atacar a los pequeños ogros dos veces. he…" at bounding box center [1368, 334] width 351 height 604
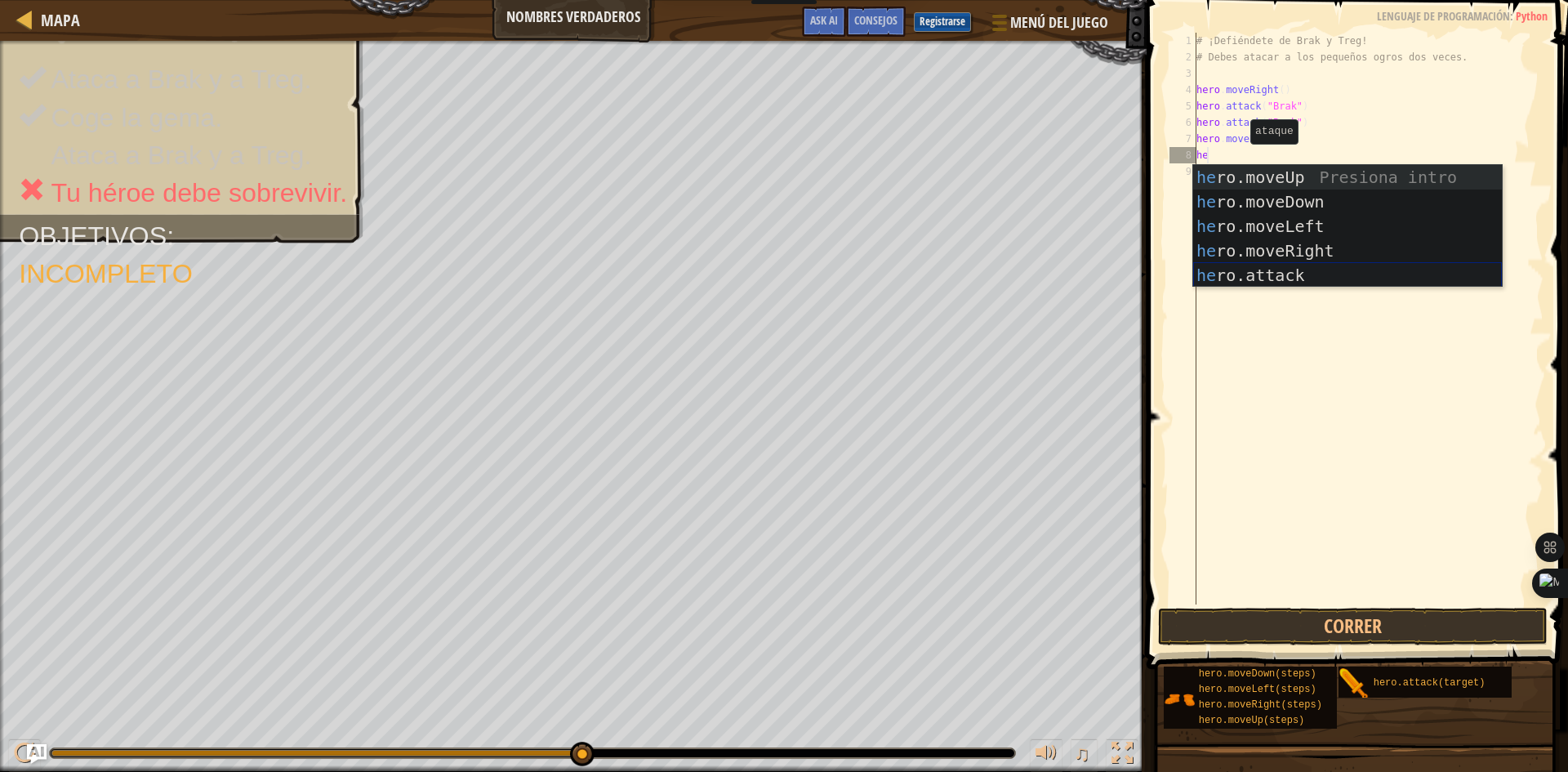
click at [1266, 272] on div "he ro.moveUp Presiona intro he ro.moveDown Presiona intro he ro.moveLeft Presio…" at bounding box center [1347, 251] width 309 height 172
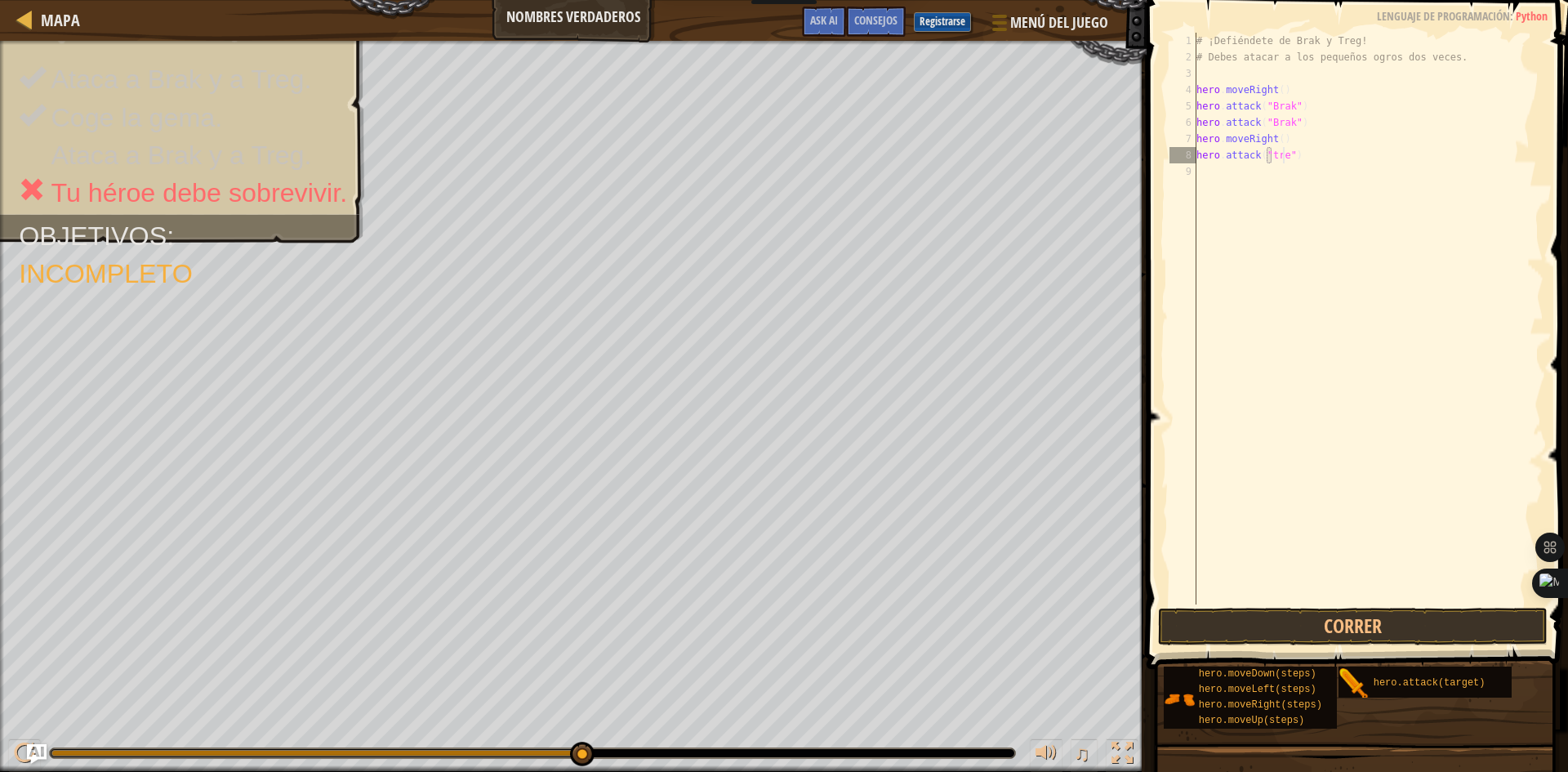
scroll to position [7, 7]
type textarea "hero.attack("treg")"
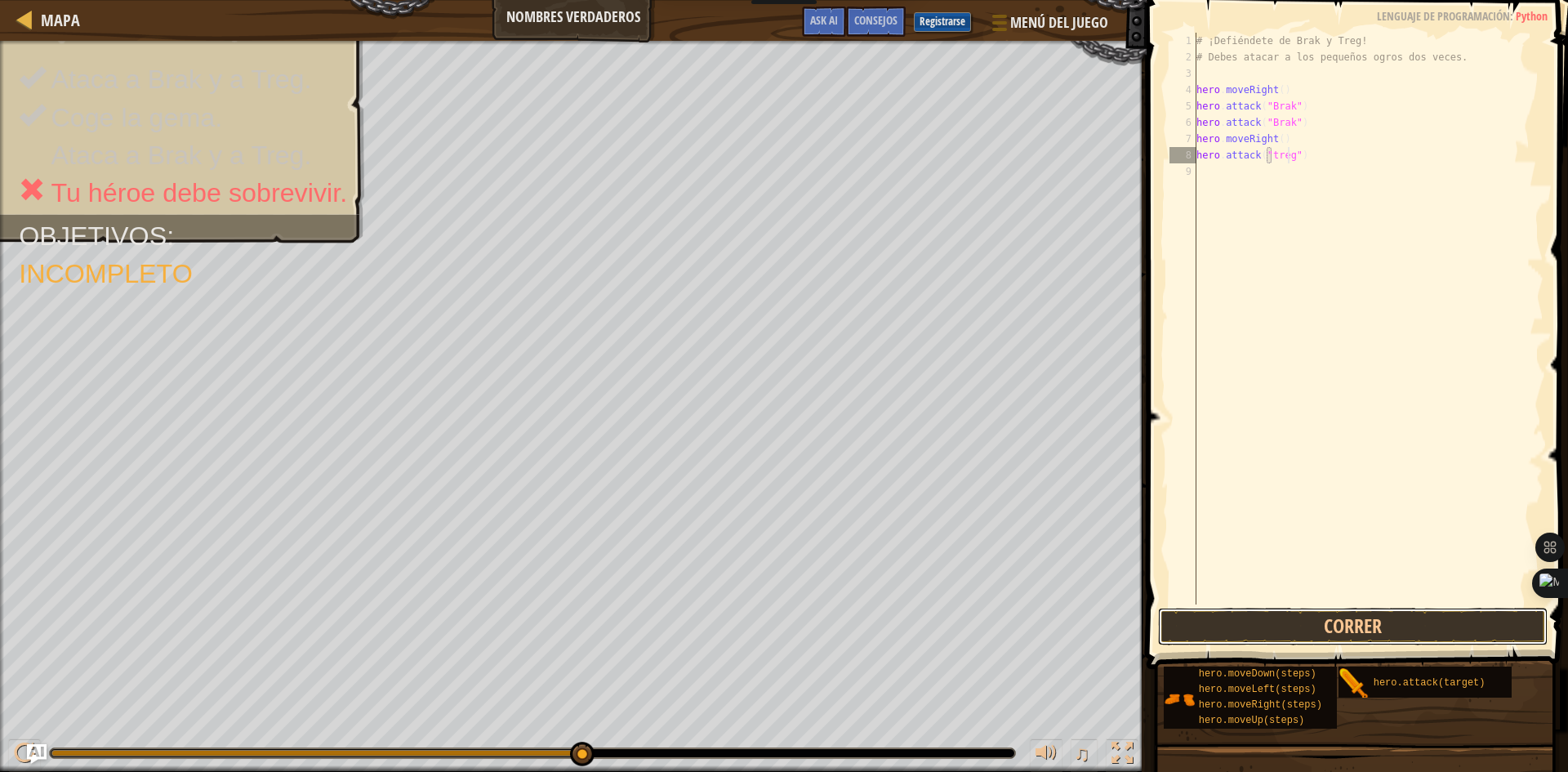
click at [1352, 620] on button "Correr" at bounding box center [1352, 626] width 389 height 38
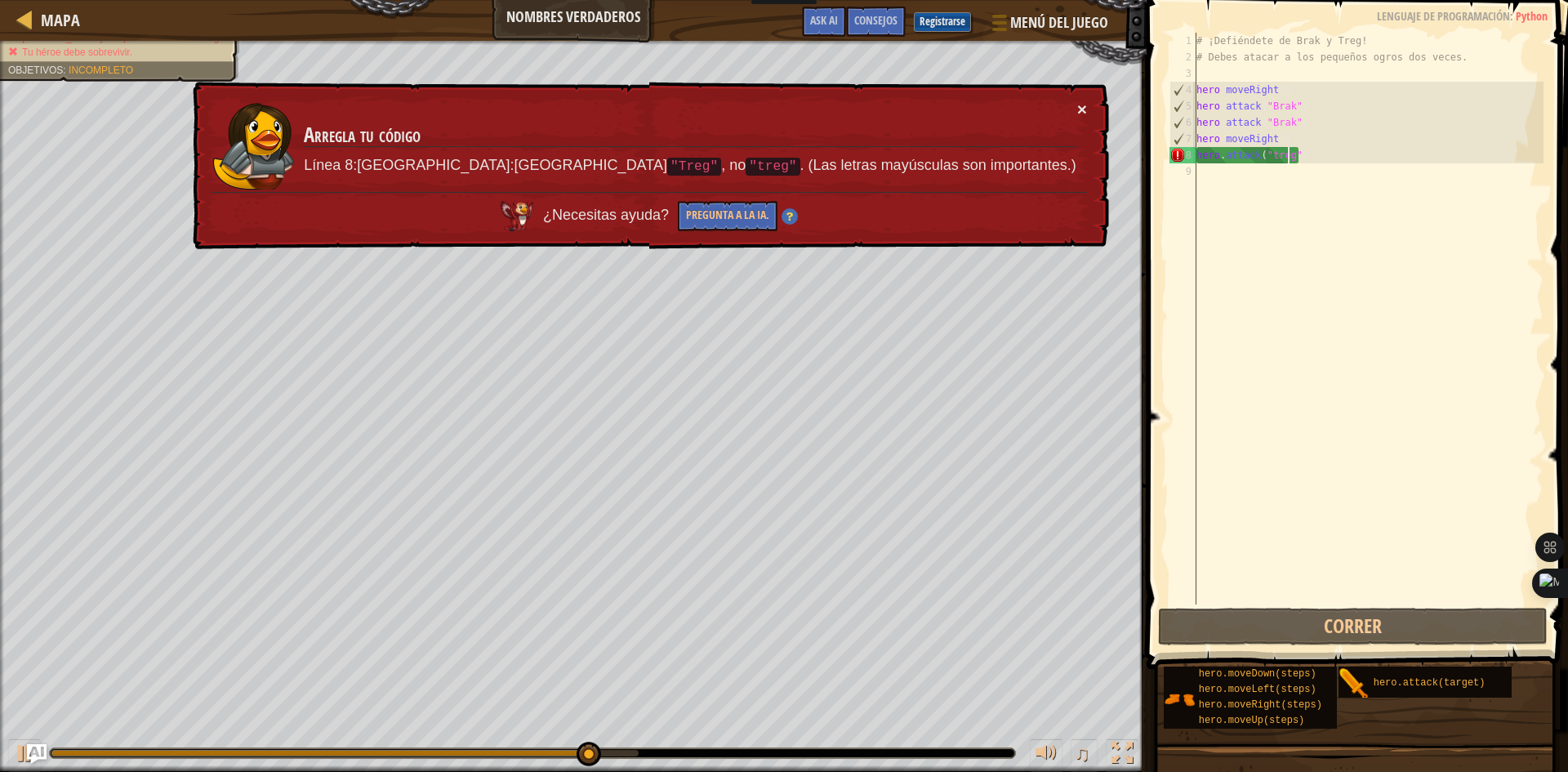
click at [1083, 112] on button "×" at bounding box center [1082, 109] width 10 height 17
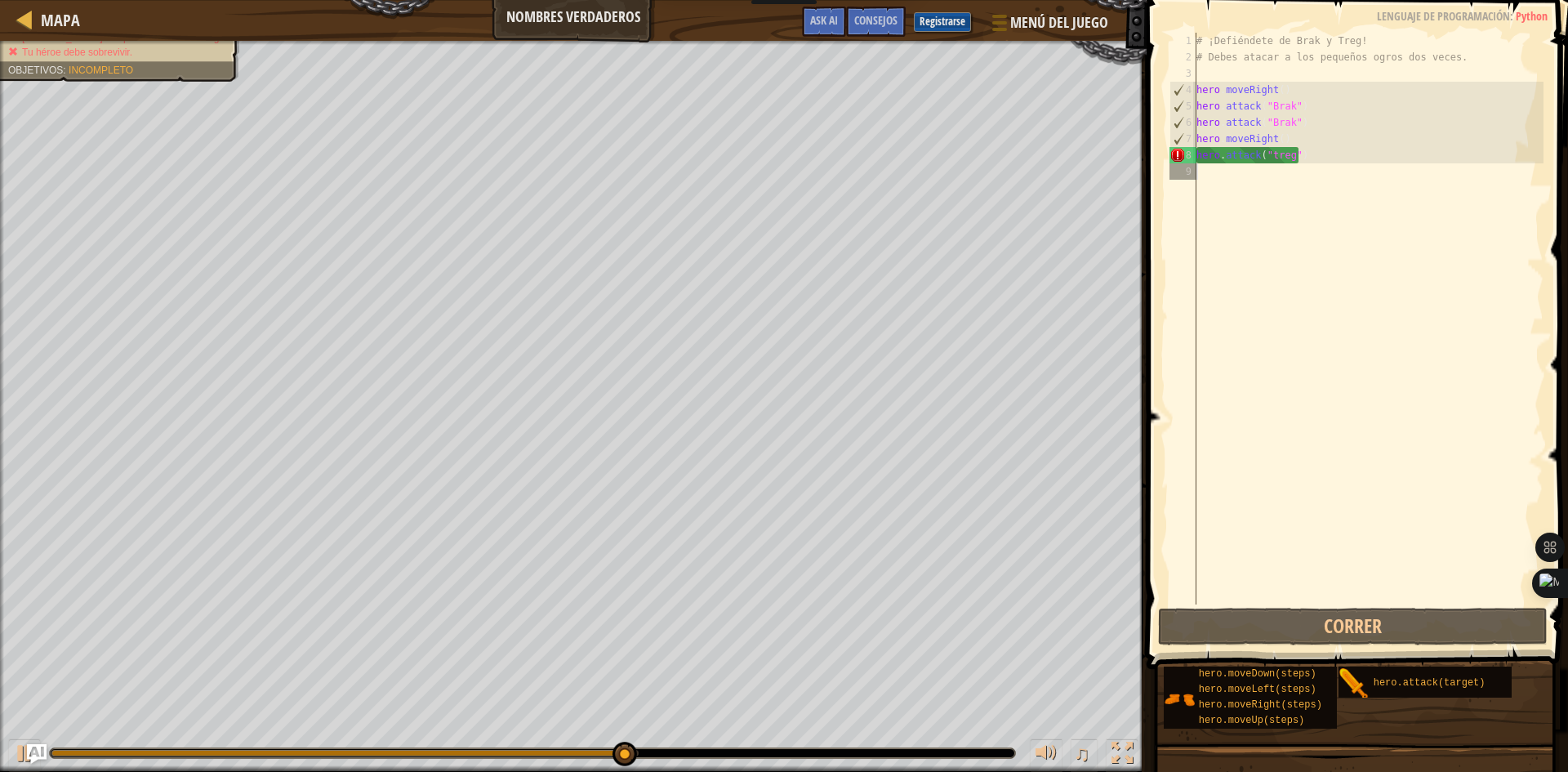
click at [1357, 172] on div "# ¡Defiéndete de Brak y Treg! # Debes atacar a los pequeños ogros dos veces. he…" at bounding box center [1368, 334] width 351 height 604
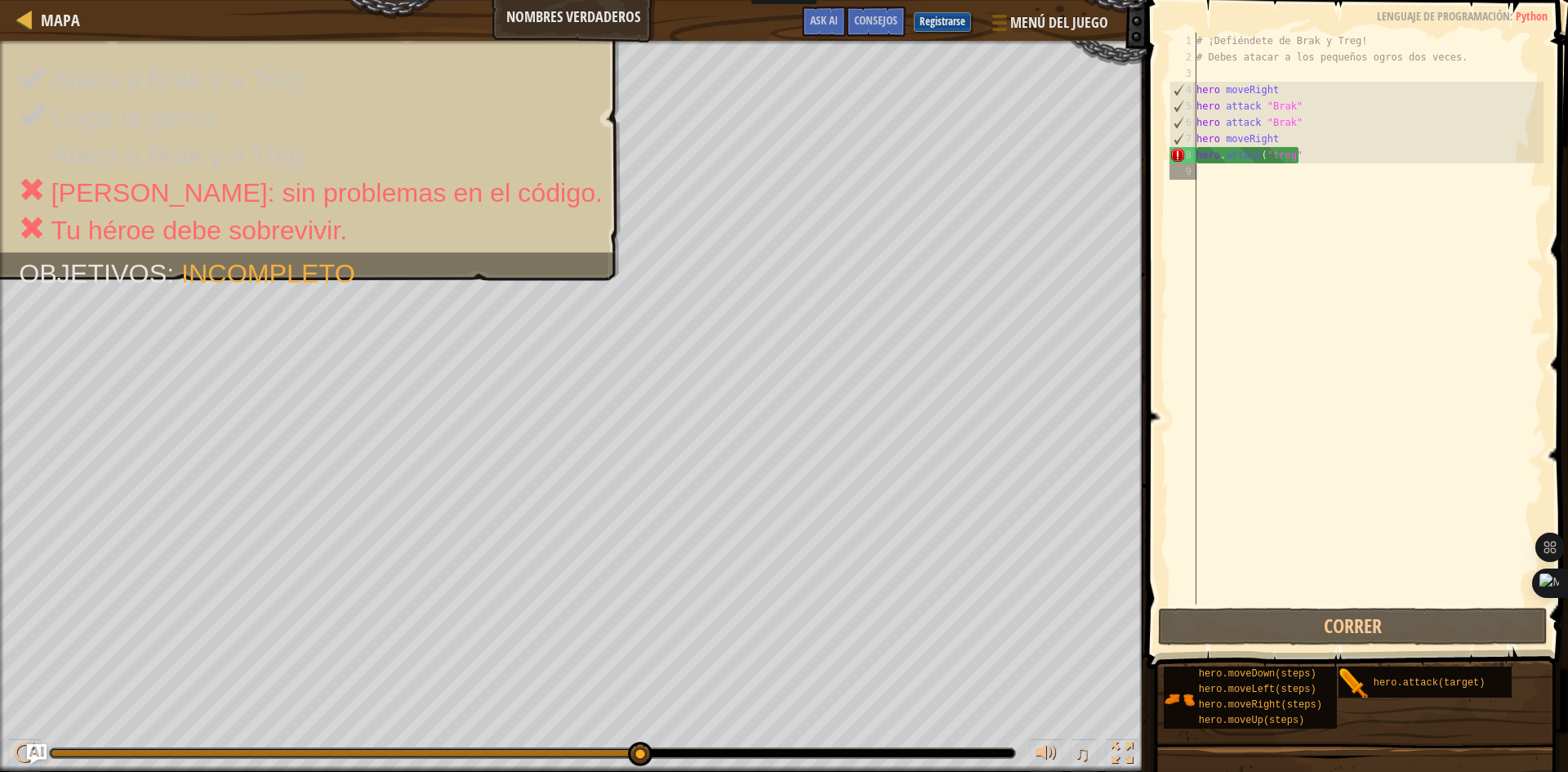
click at [1355, 162] on div "# ¡Defiéndete de Brak y Treg! # Debes atacar a los pequeños ogros dos veces. he…" at bounding box center [1368, 334] width 351 height 604
type textarea "hero.attack("treg")"
click at [1272, 200] on div "# ¡Defiéndete de Brak y Treg! # Debes atacar a los pequeños ogros dos veces. he…" at bounding box center [1368, 334] width 351 height 604
drag, startPoint x: 1213, startPoint y: 200, endPoint x: 1198, endPoint y: 256, distance: 58.0
click at [1198, 251] on div "# ¡Defiéndete de Brak y Treg! # Debes atacar a los pequeños ogros dos veces. he…" at bounding box center [1368, 334] width 351 height 604
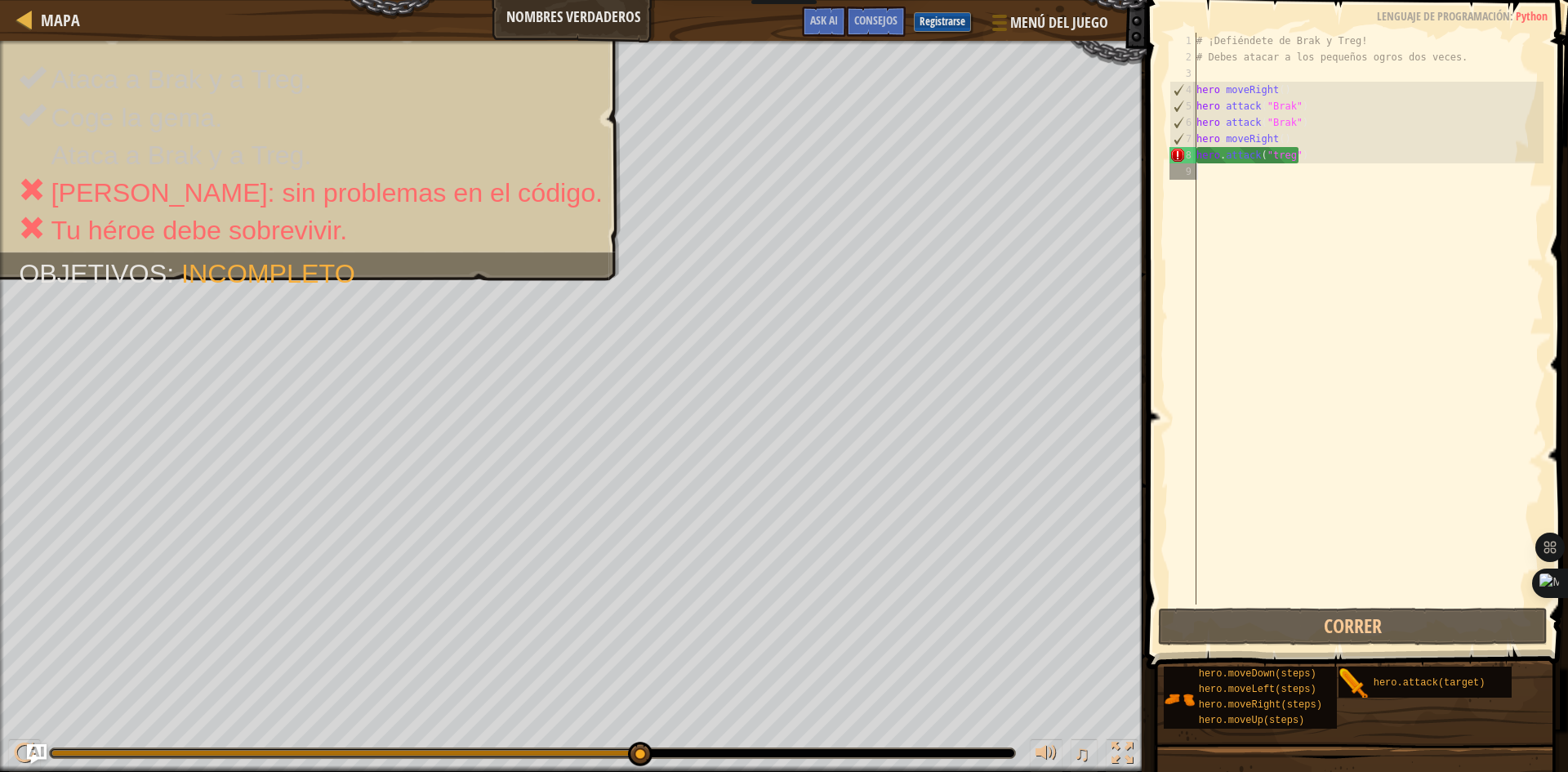
drag, startPoint x: 1417, startPoint y: 137, endPoint x: 1413, endPoint y: 146, distance: 9.8
click at [1413, 146] on div "# ¡Defiéndete de Brak y Treg! # Debes atacar a los pequeños ogros dos veces. he…" at bounding box center [1368, 334] width 351 height 604
click at [1393, 155] on div "# ¡Defiéndete de Brak y Treg! # Debes atacar a los pequeños ogros dos veces. he…" at bounding box center [1368, 334] width 351 height 604
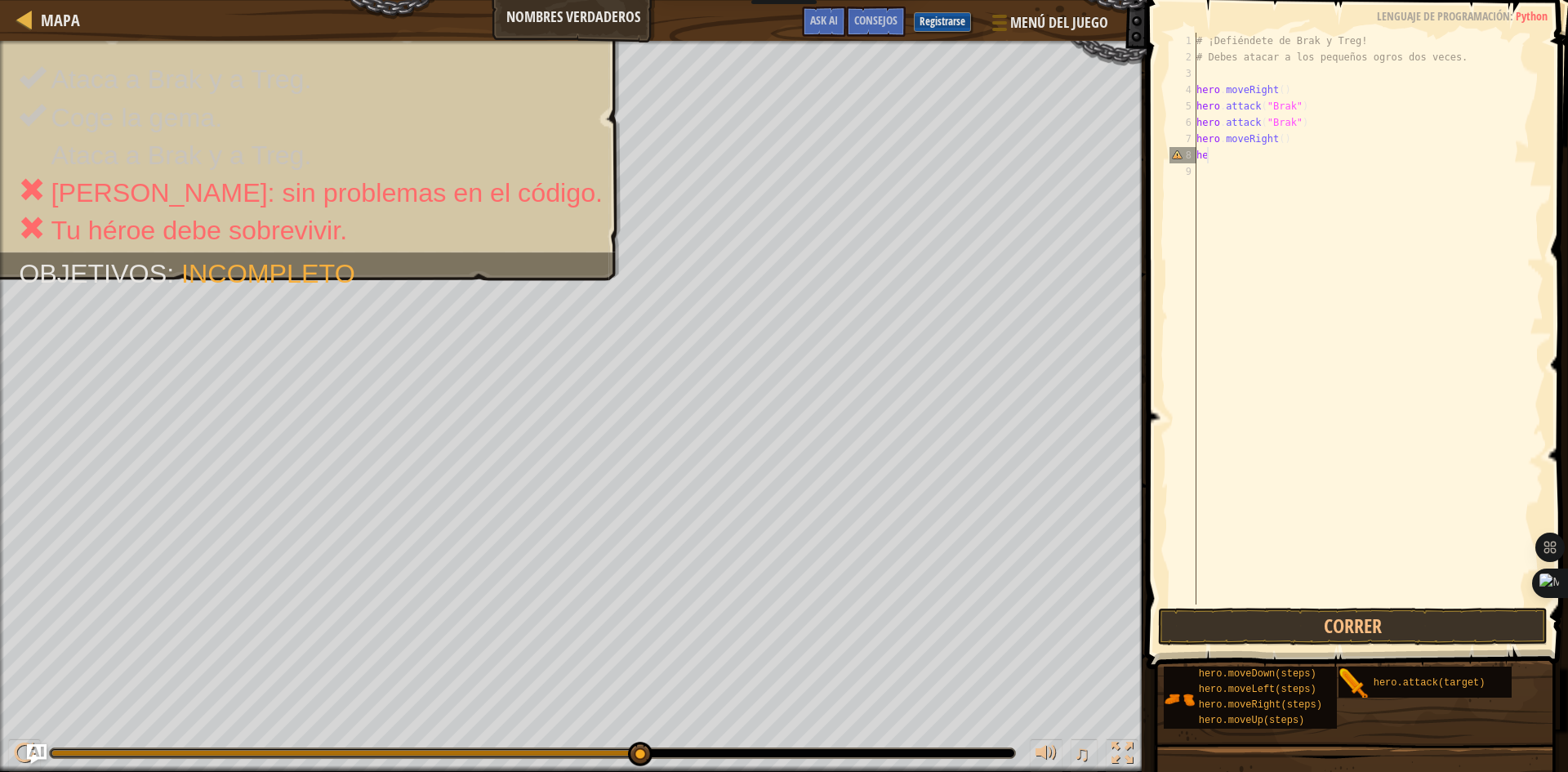
type textarea "h"
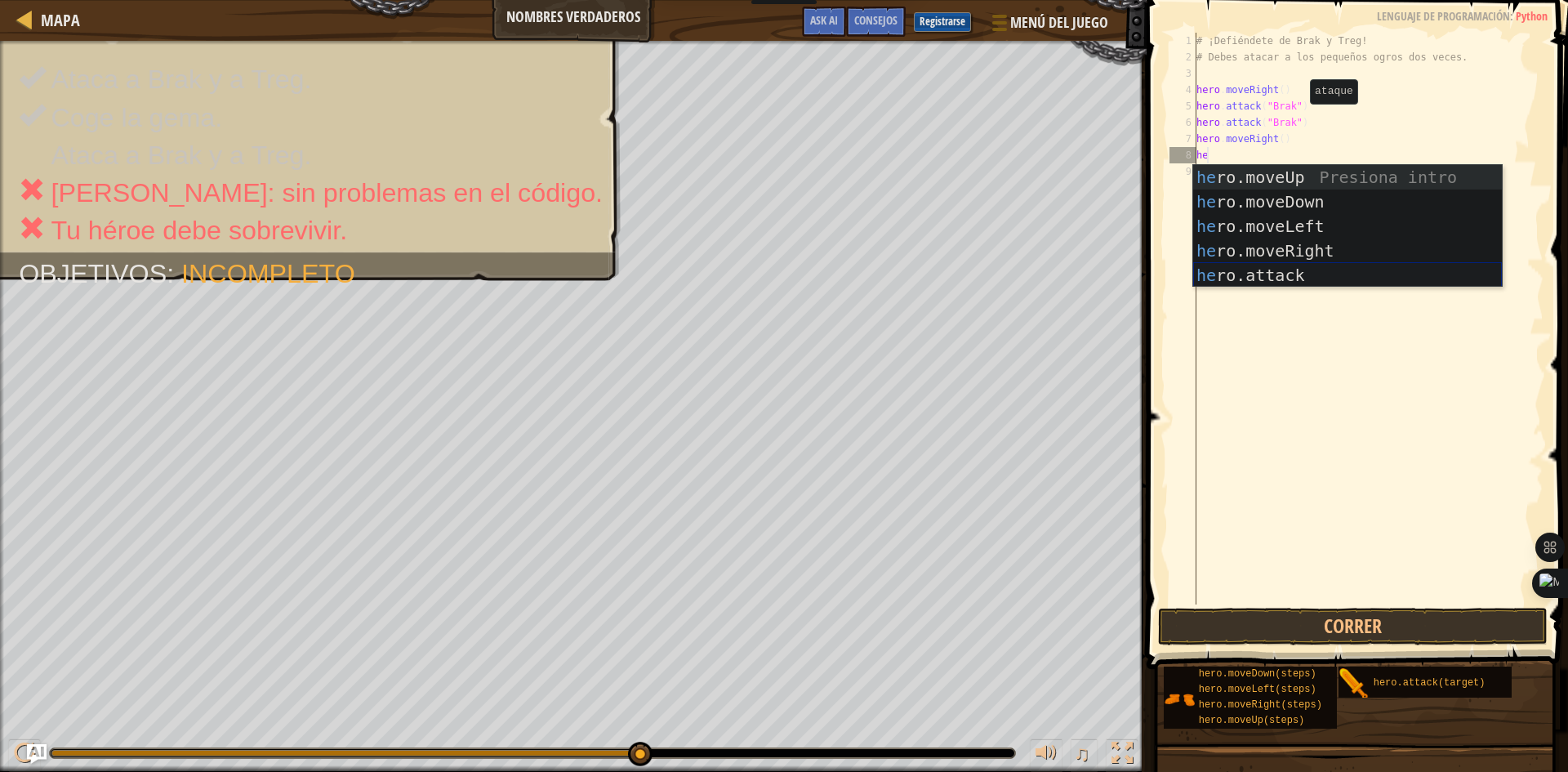
click at [1295, 266] on div "he ro.moveUp Presiona intro he ro.moveDown Presiona intro he ro.moveLeft Presio…" at bounding box center [1347, 251] width 309 height 172
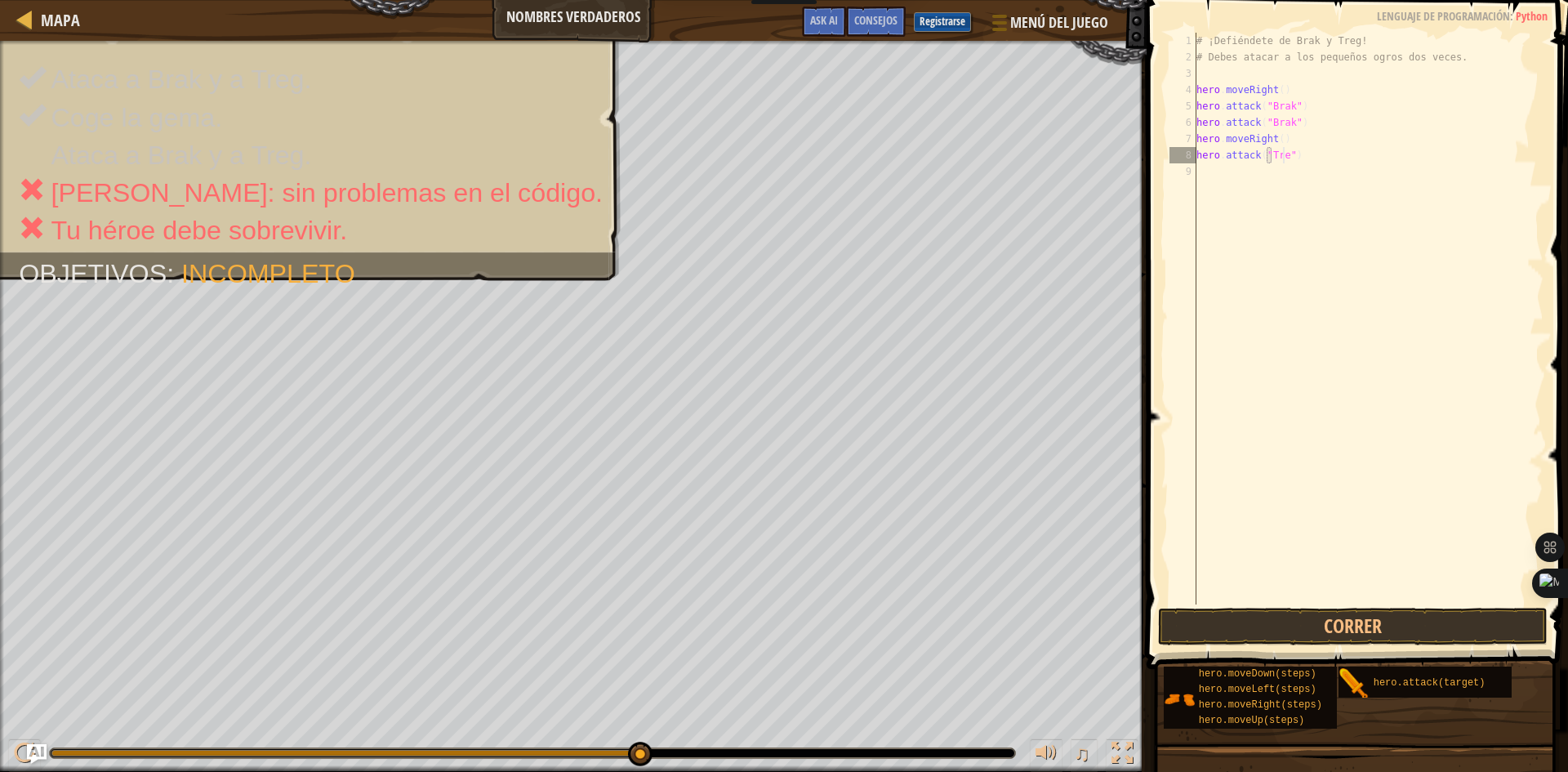
scroll to position [7, 7]
type textarea "hero.attack("Treg")"
click at [1367, 168] on div "# ¡Defiéndete de Brak y Treg! # Debes atacar a los pequeños ogros dos veces. he…" at bounding box center [1368, 334] width 351 height 604
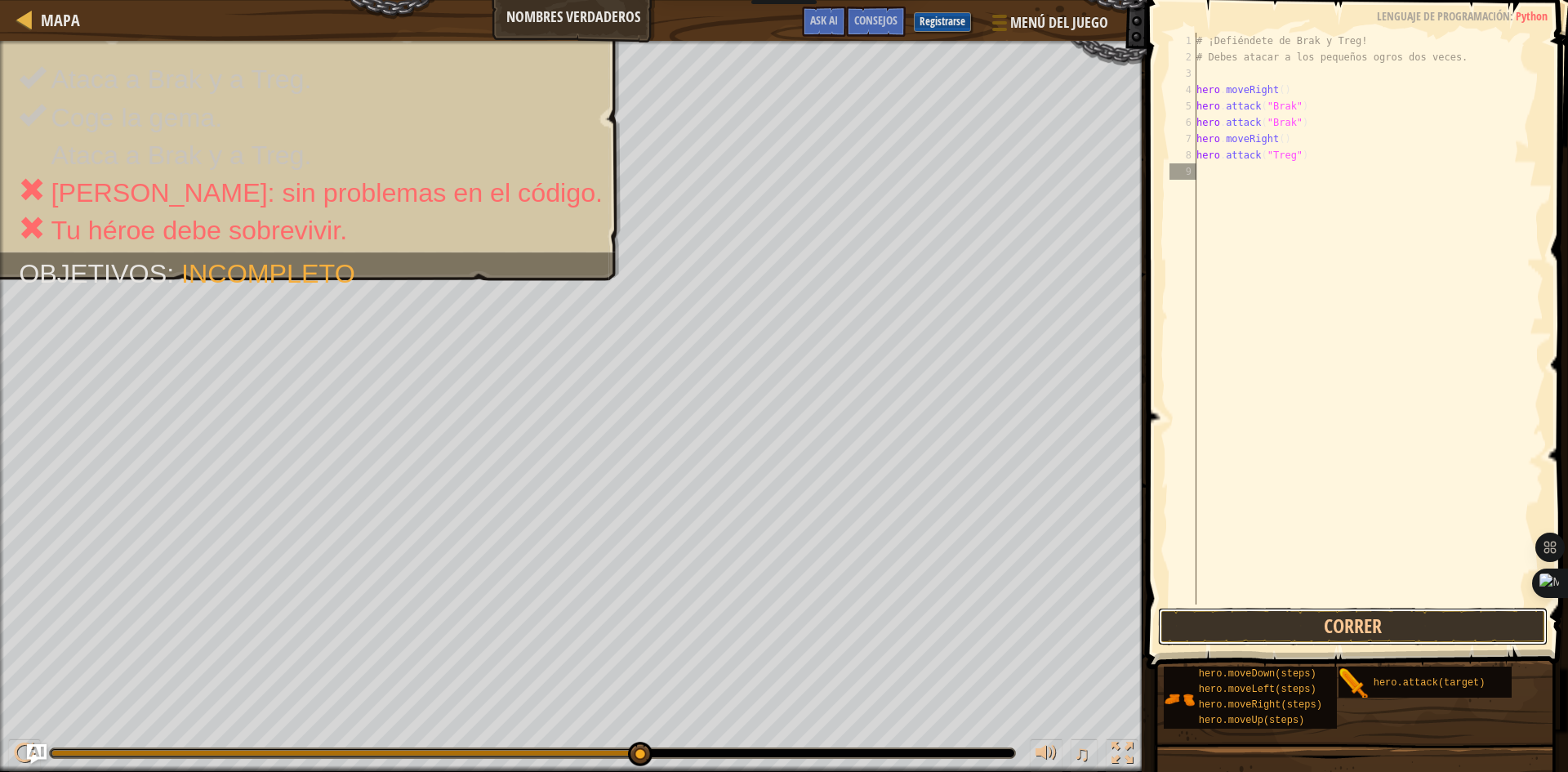
click at [1379, 619] on button "Correr" at bounding box center [1352, 626] width 389 height 38
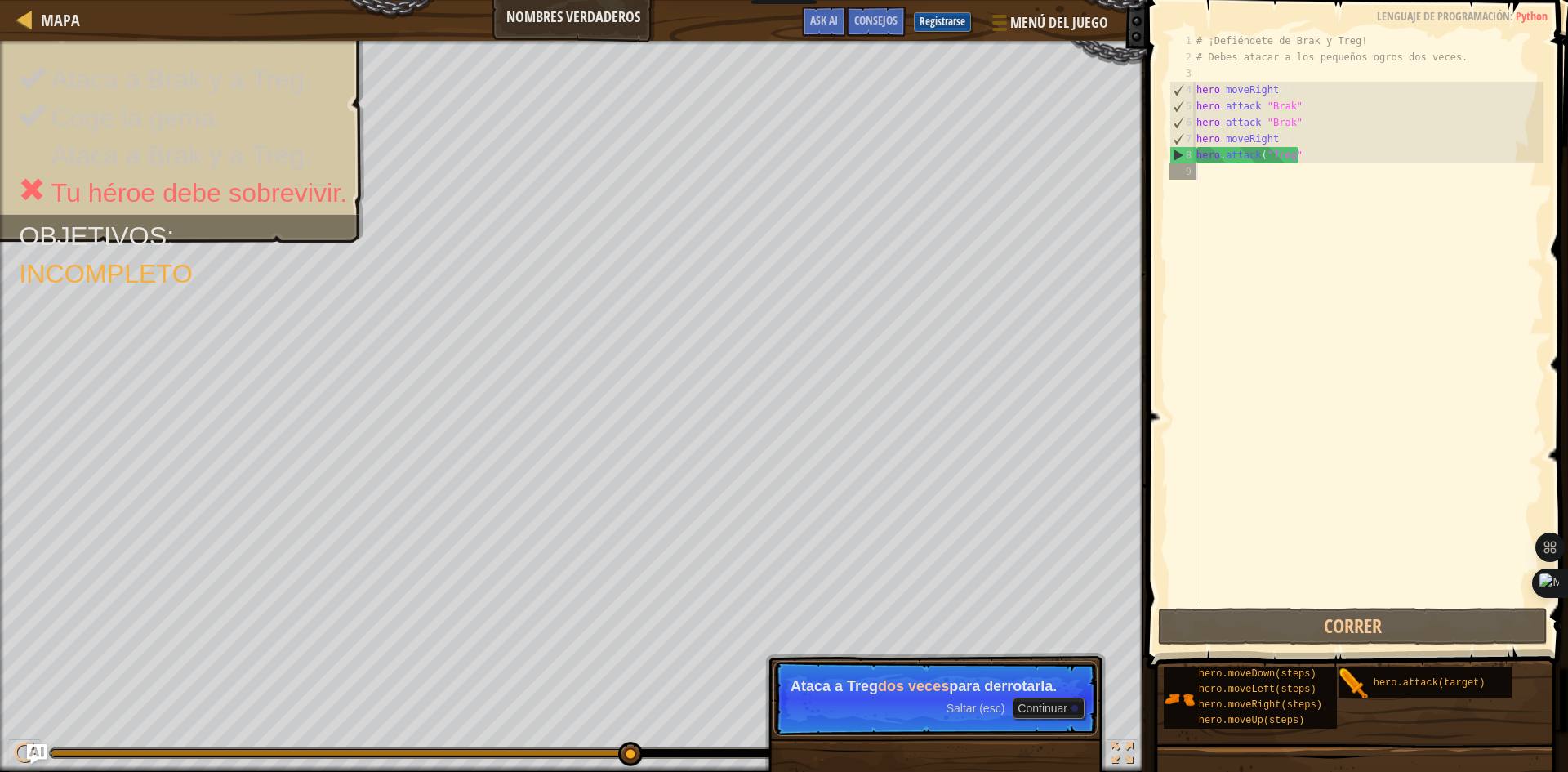
click at [1226, 188] on div "# ¡Defiéndete de Brak y Treg! # Debes atacar a los pequeños ogros dos veces. he…" at bounding box center [1368, 334] width 351 height 604
click at [1225, 182] on div "# ¡Defiéndete de Brak y Treg! # Debes atacar a los pequeños ogros dos veces. he…" at bounding box center [1368, 334] width 351 height 604
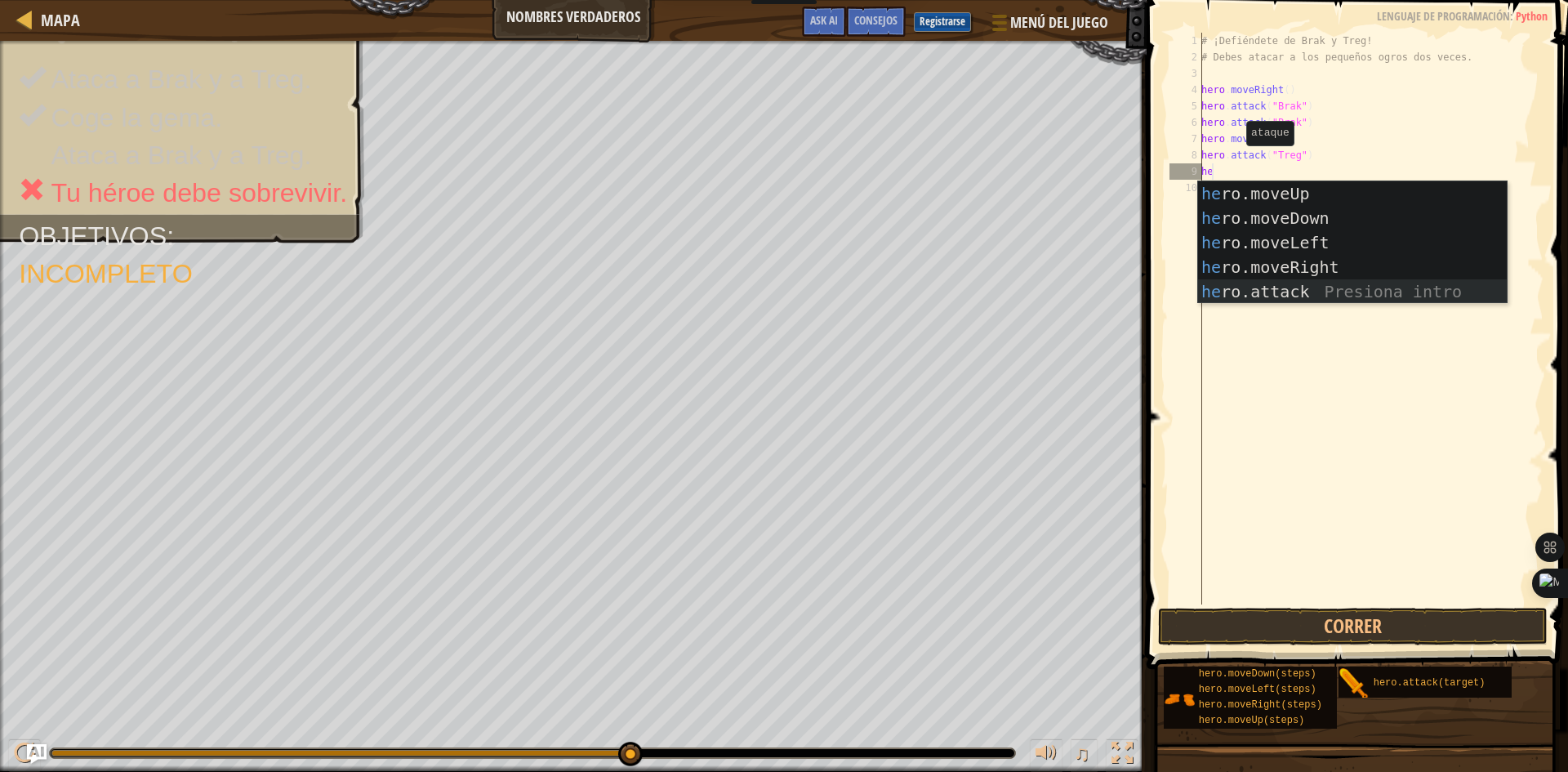
click at [1276, 292] on div "he ro.moveUp Presiona intro he ro.moveDown Presiona intro he ro.moveLeft Presio…" at bounding box center [1352, 267] width 309 height 172
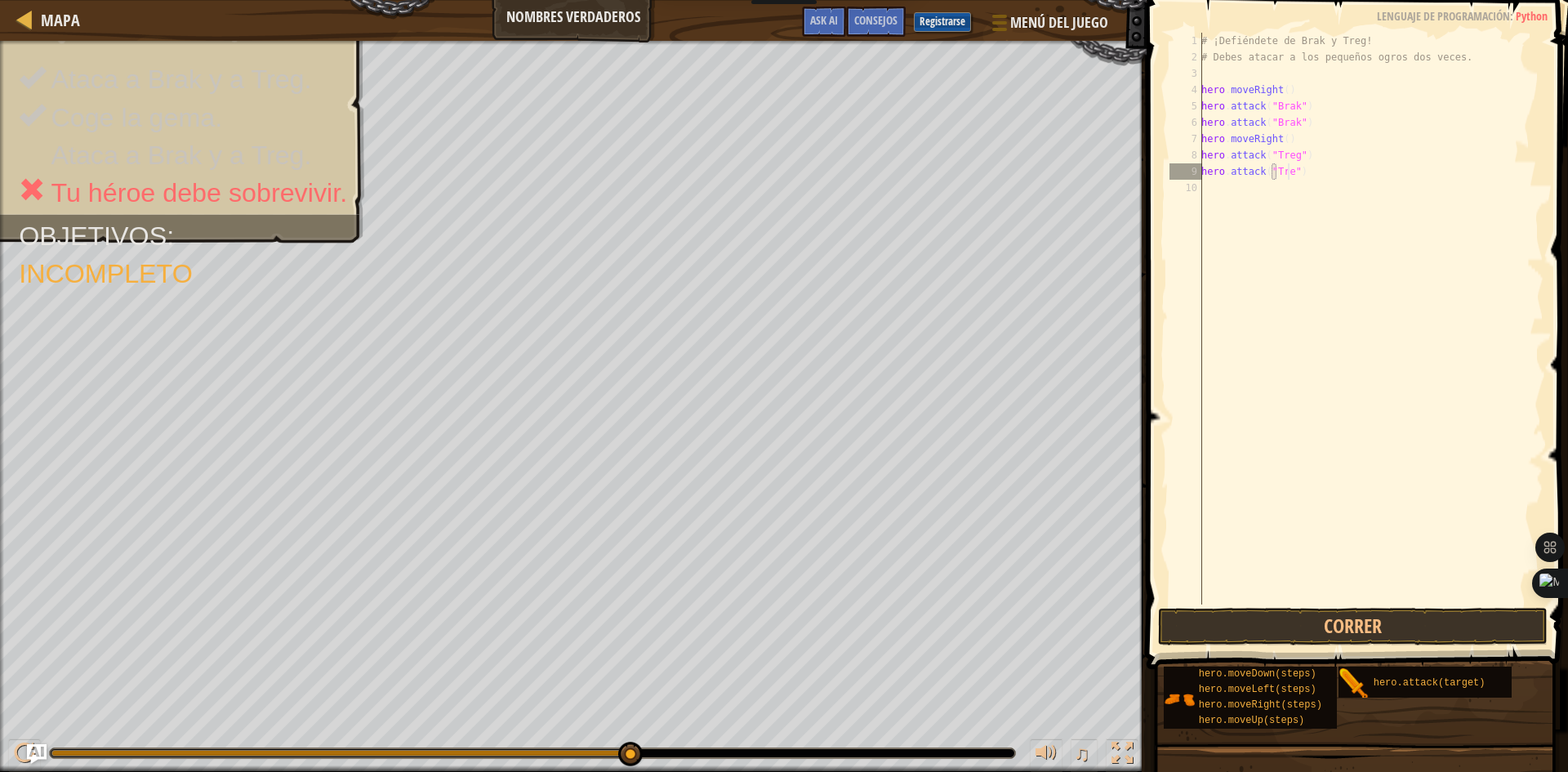
scroll to position [7, 7]
type textarea "hero.attack("Treg")"
click at [1378, 607] on span at bounding box center [1358, 311] width 434 height 717
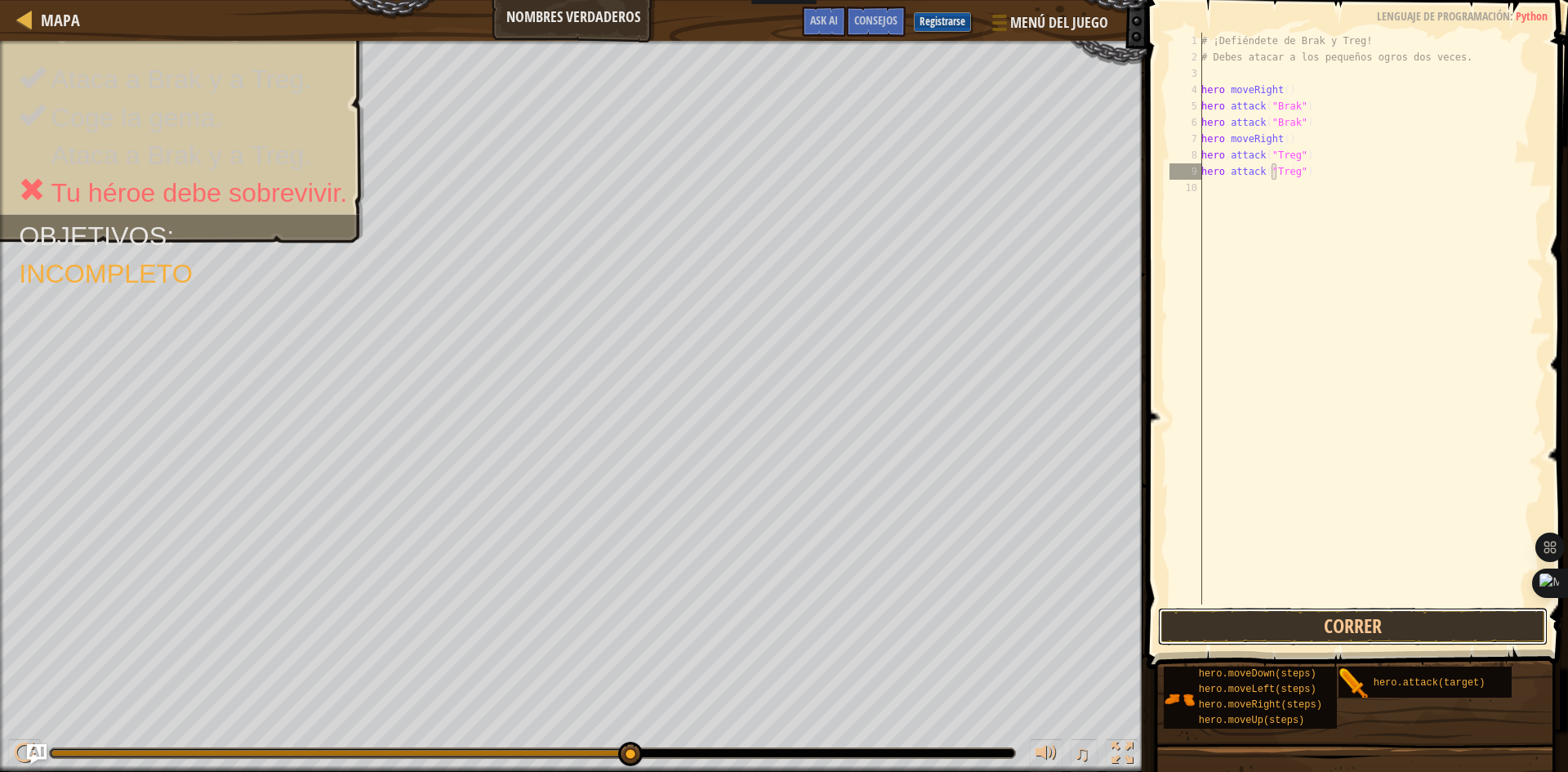
click at [1378, 608] on button "Correr" at bounding box center [1352, 626] width 389 height 38
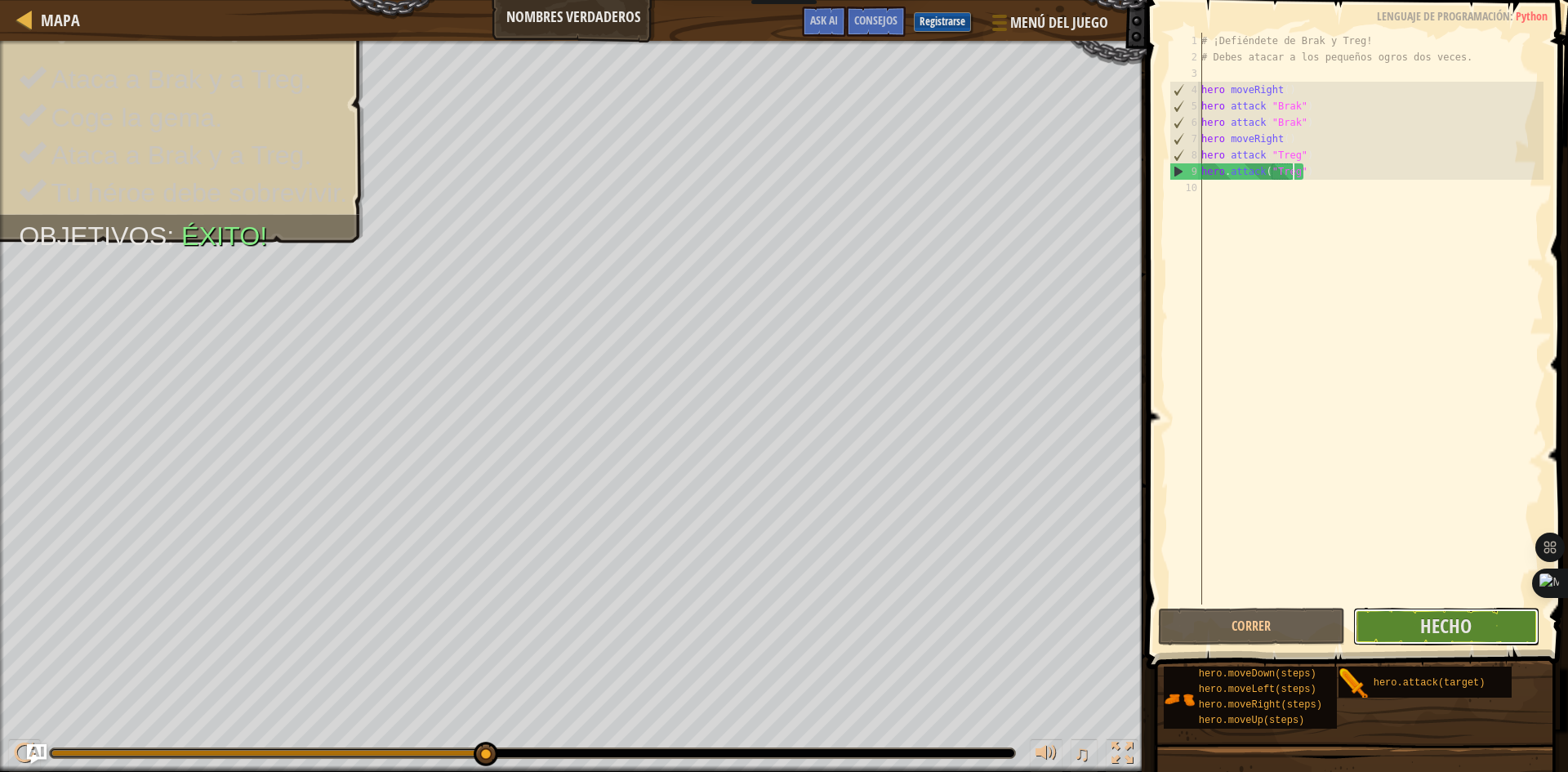
click at [1445, 632] on span "Hecho" at bounding box center [1445, 626] width 52 height 26
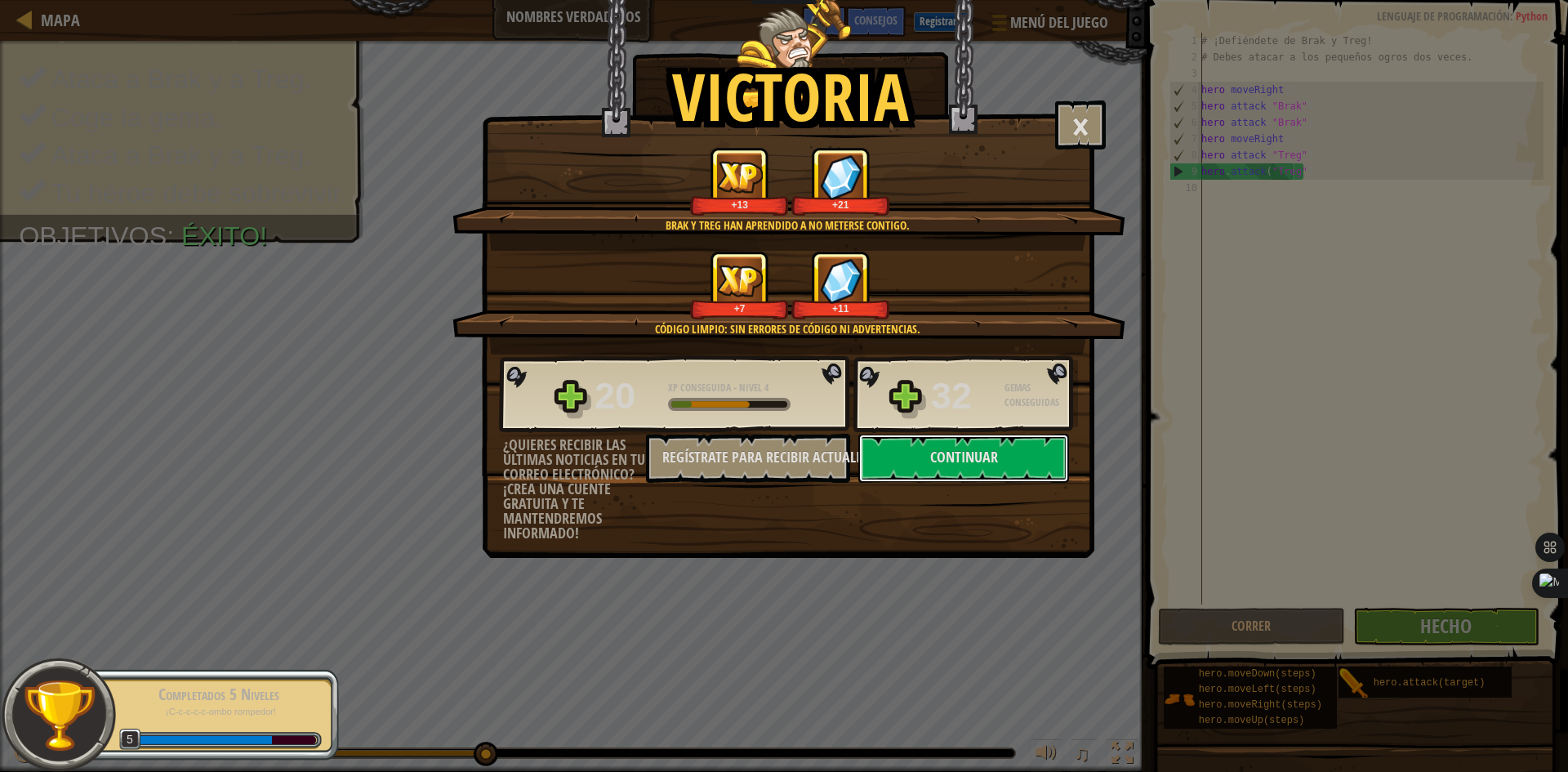
click at [956, 454] on button "Continuar" at bounding box center [964, 458] width 211 height 49
select select "es-ES"
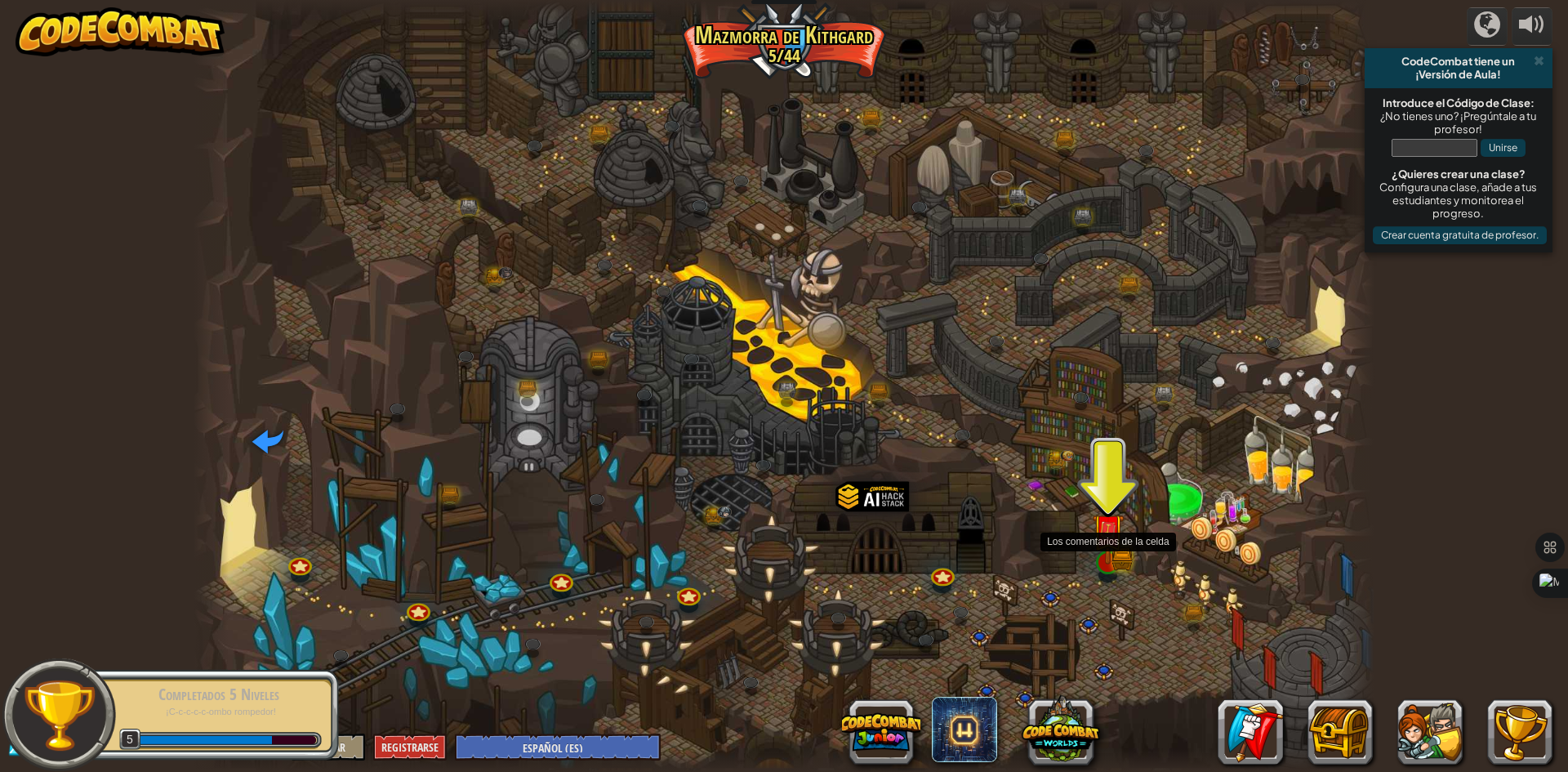
click at [1104, 539] on img at bounding box center [1107, 530] width 19 height 19
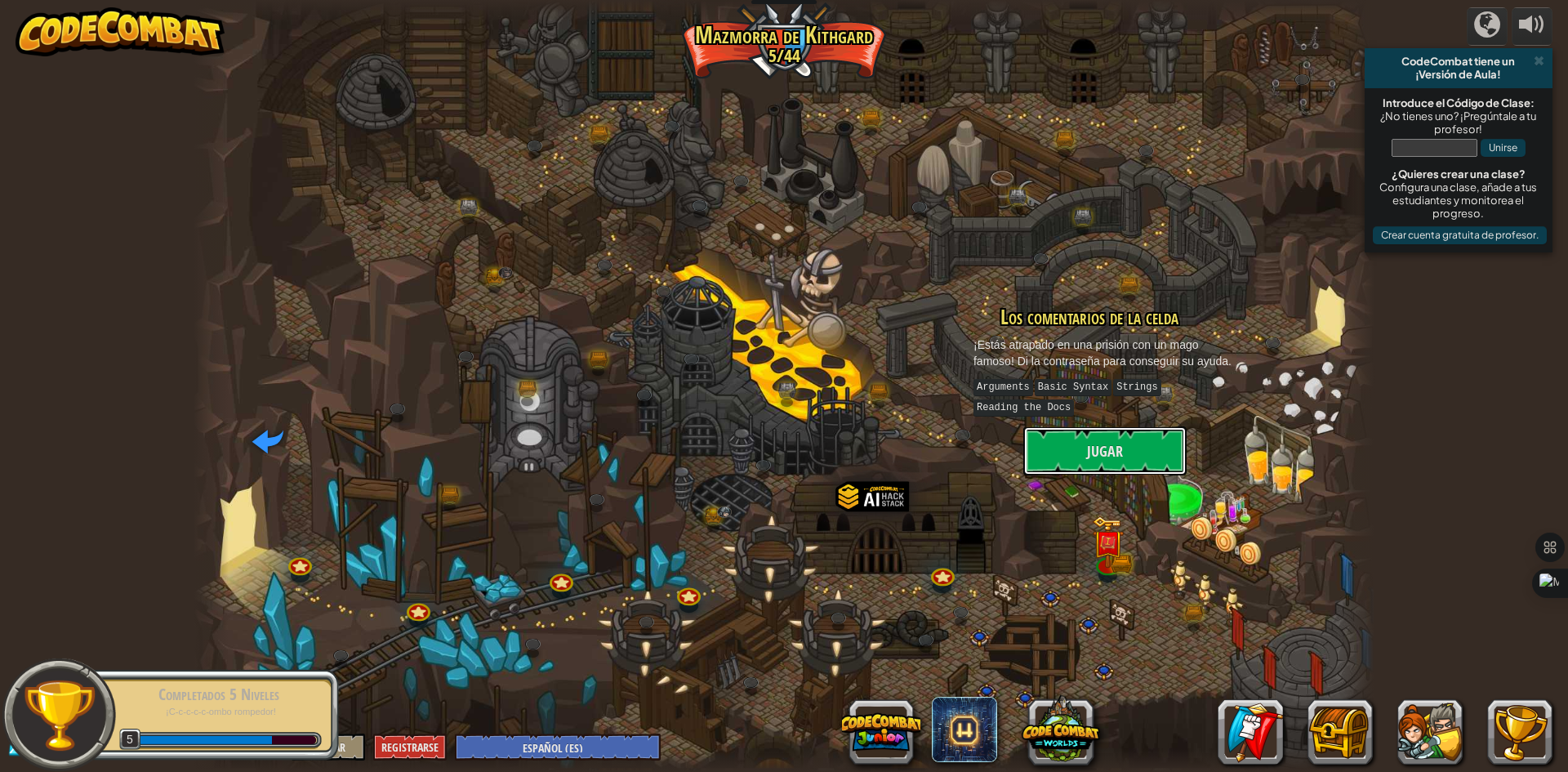
click at [1124, 458] on button "Jugar" at bounding box center [1105, 451] width 164 height 49
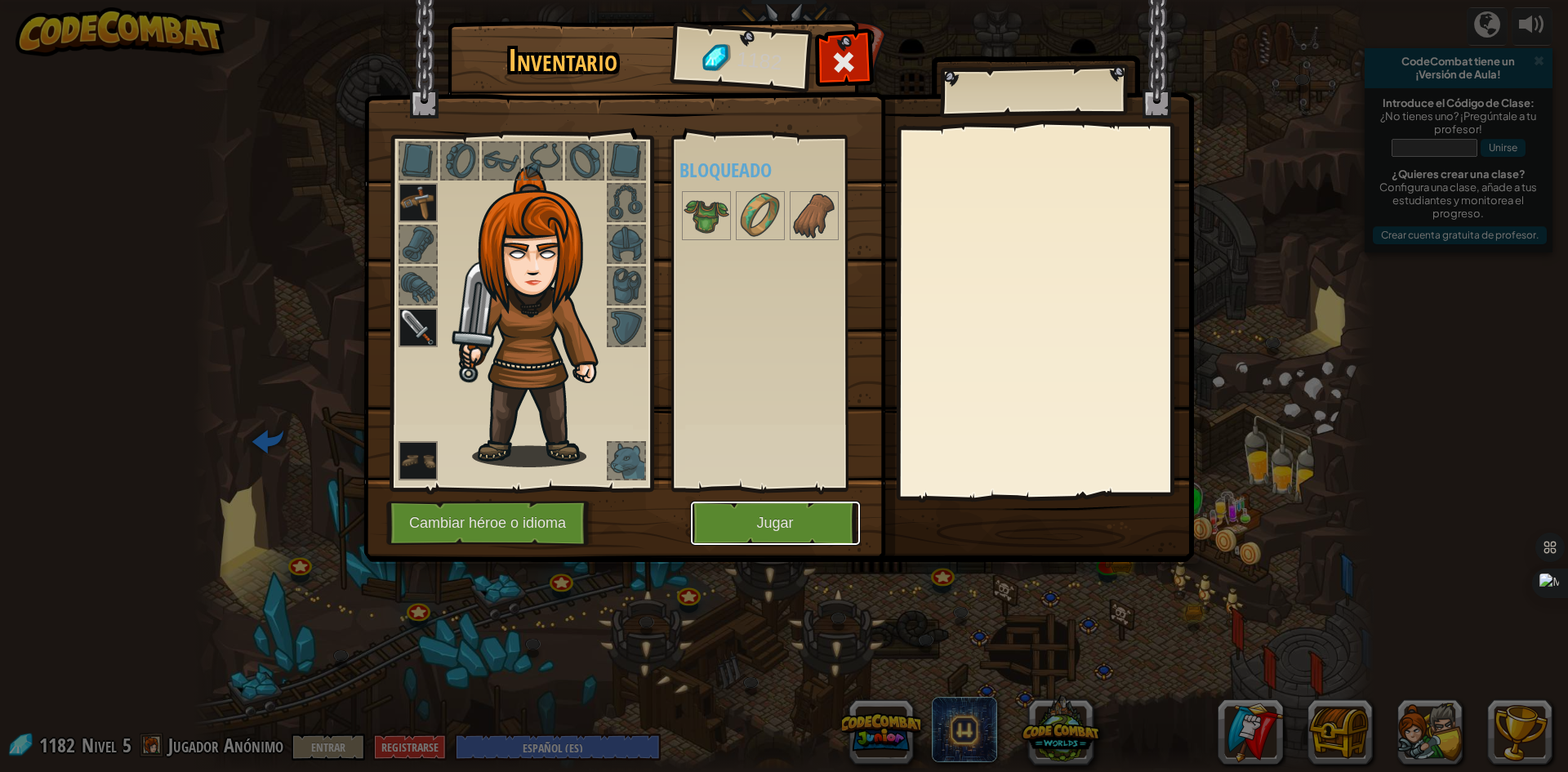
click at [755, 510] on button "Jugar" at bounding box center [775, 523] width 171 height 45
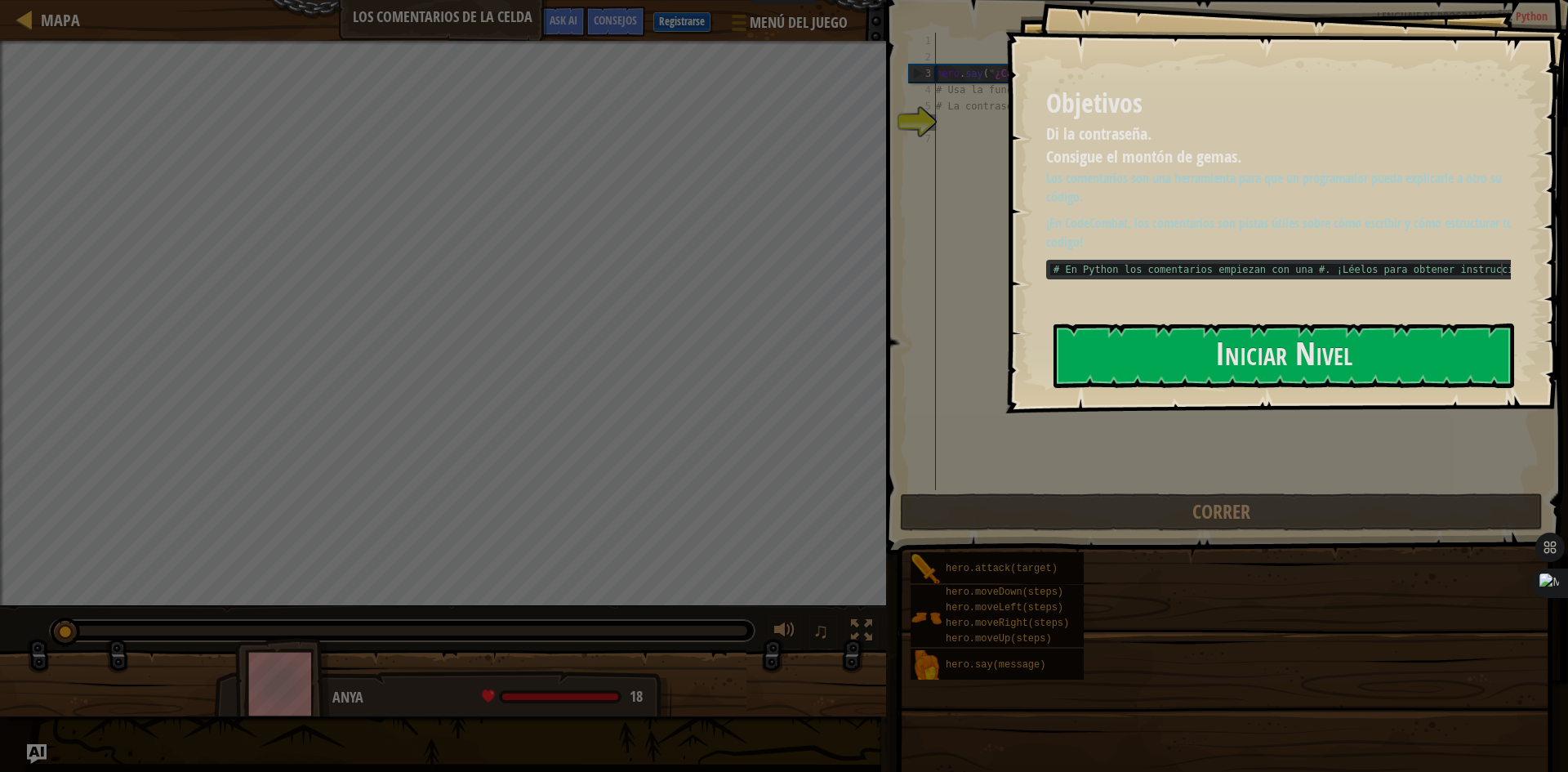
drag, startPoint x: 1346, startPoint y: 334, endPoint x: 1339, endPoint y: 343, distance: 11.4
click at [1344, 337] on button "Iniciar Nivel" at bounding box center [1284, 356] width 460 height 65
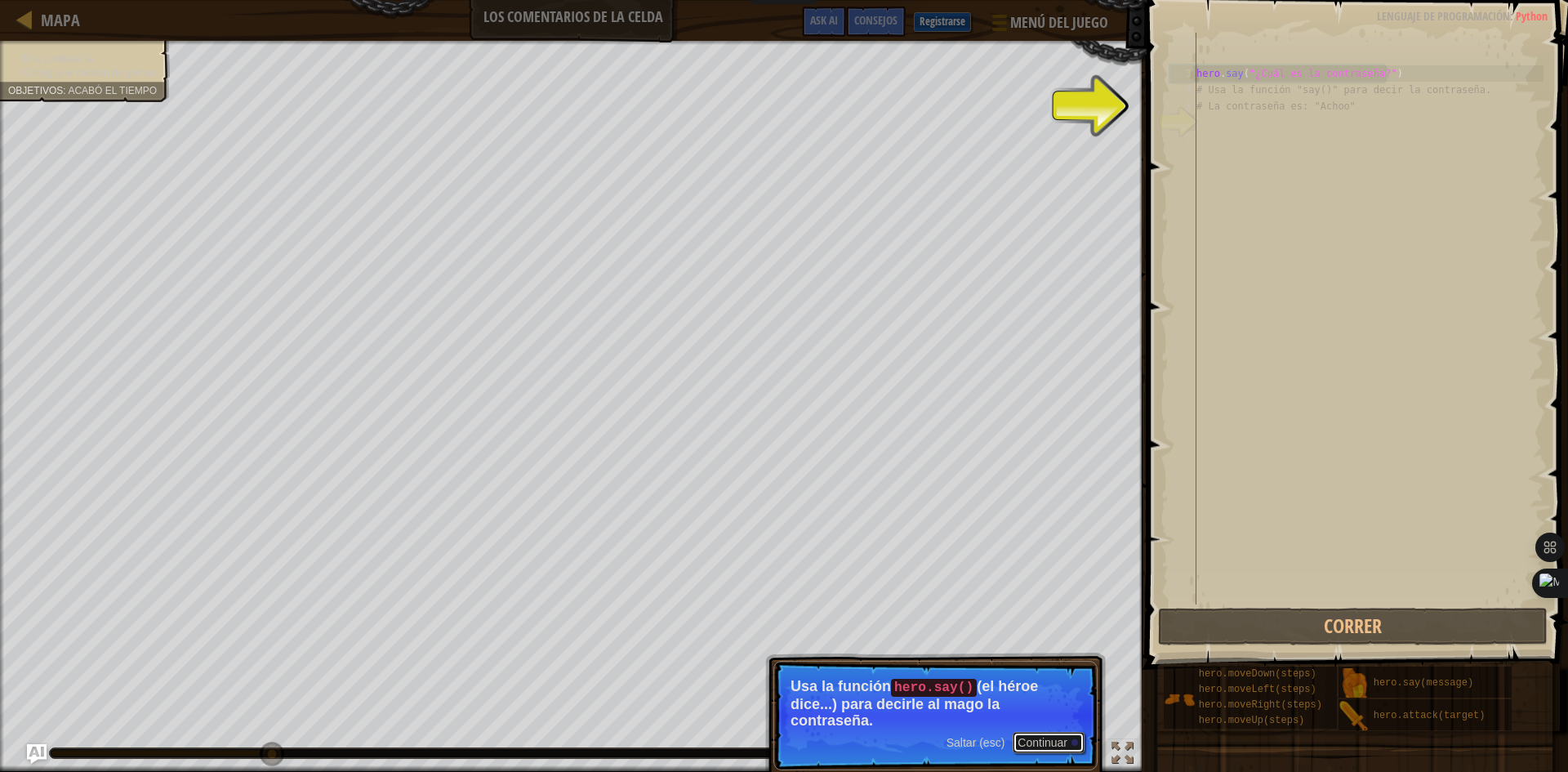
click at [1051, 738] on button "Continuar" at bounding box center [1049, 743] width 72 height 21
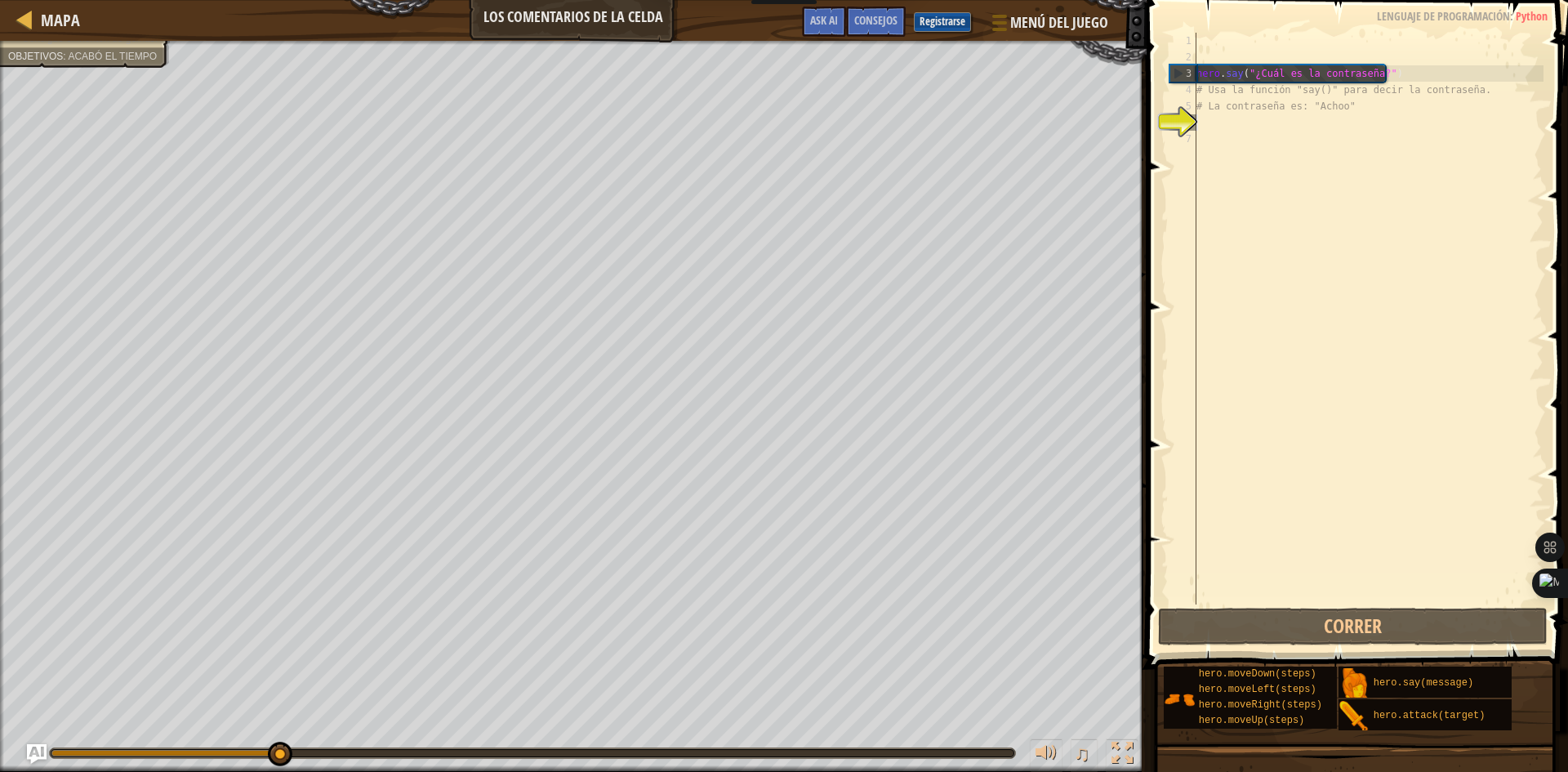
scroll to position [7, 0]
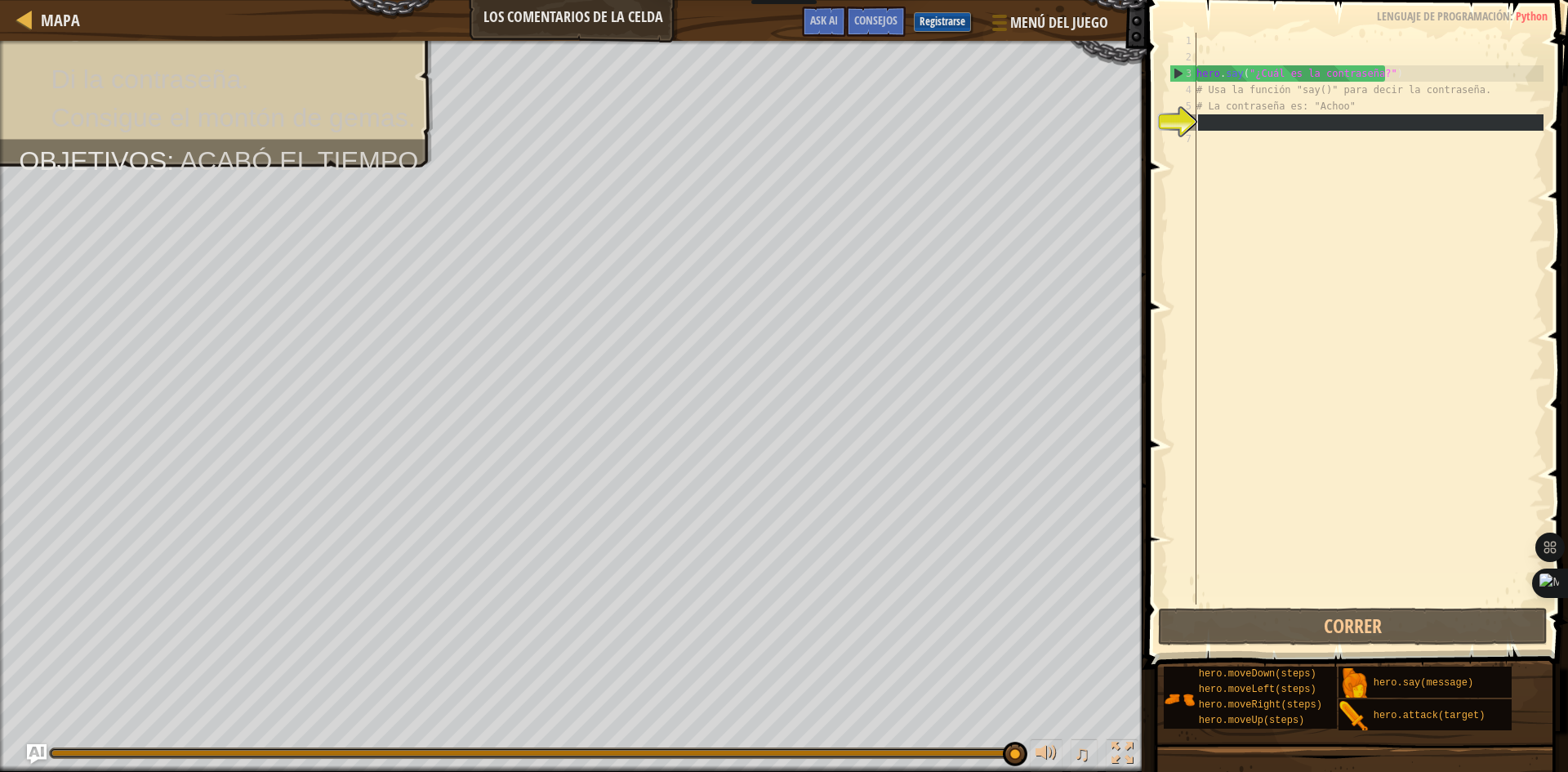
drag, startPoint x: 1196, startPoint y: 120, endPoint x: 1205, endPoint y: 120, distance: 9.0
click at [1203, 120] on div "1 2 3 4 5 6 7 hero . say ( "¿Cuál es la contraseña?" ) # Usa la función "say()"…" at bounding box center [1354, 318] width 377 height 572
click at [1215, 120] on div "hero . say ( "¿Cuál es la contraseña?" ) # Usa la función "say()" para decir la…" at bounding box center [1368, 318] width 351 height 572
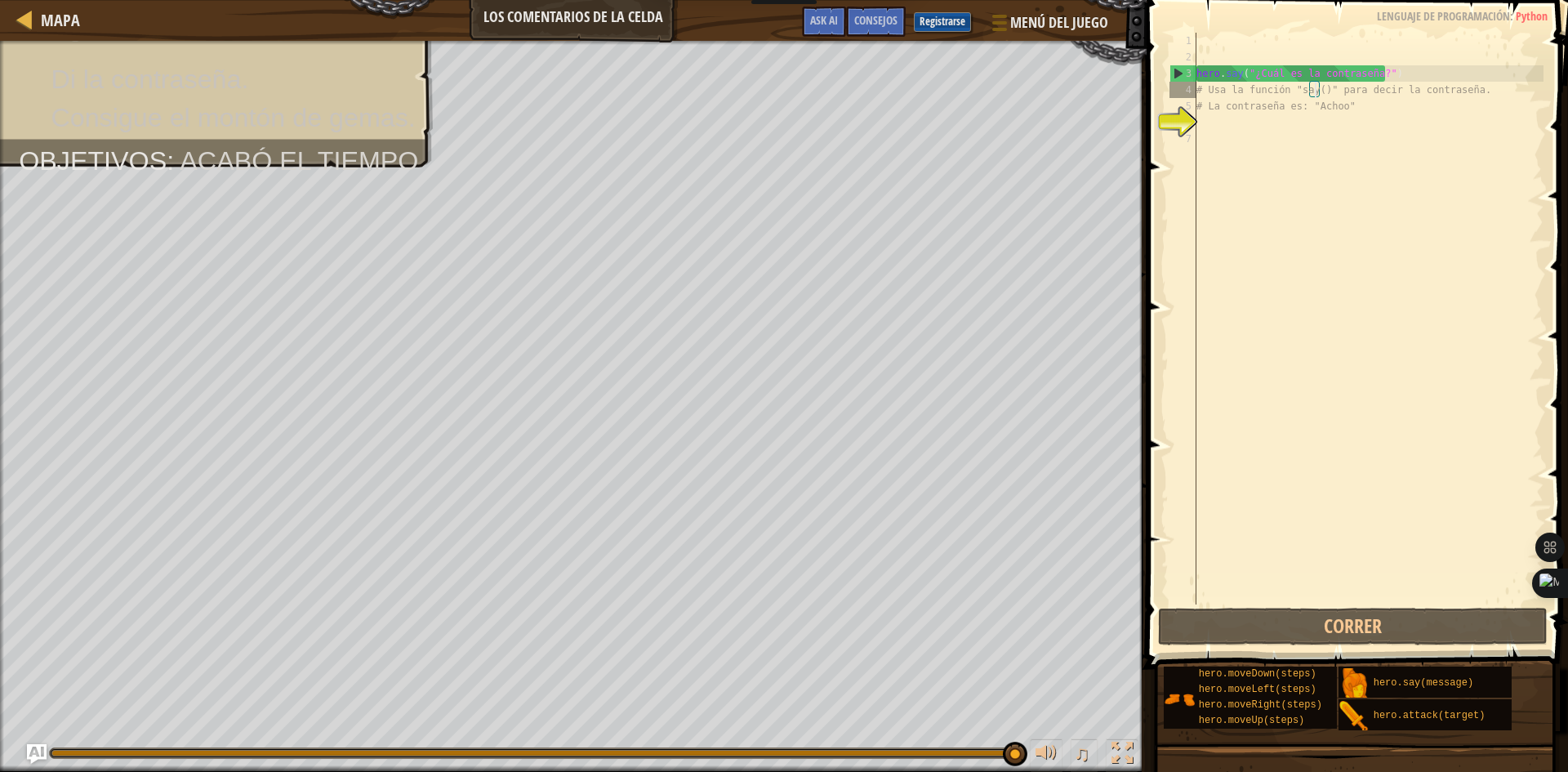
click at [1315, 90] on div "hero . say ( "¿Cuál es la contraseña?" ) # Usa la función "say()" para decir la…" at bounding box center [1368, 334] width 351 height 604
type textarea "# Usa la función "say()" para decir la contraseña."
click at [1227, 129] on div "hero . say ( "¿Cuál es la contraseña?" ) # Usa la función "say()" para decir la…" at bounding box center [1368, 334] width 351 height 604
click at [1226, 123] on div "hero . say ( "¿Cuál es la contraseña?" ) # Usa la función "say()" para decir la…" at bounding box center [1368, 334] width 351 height 604
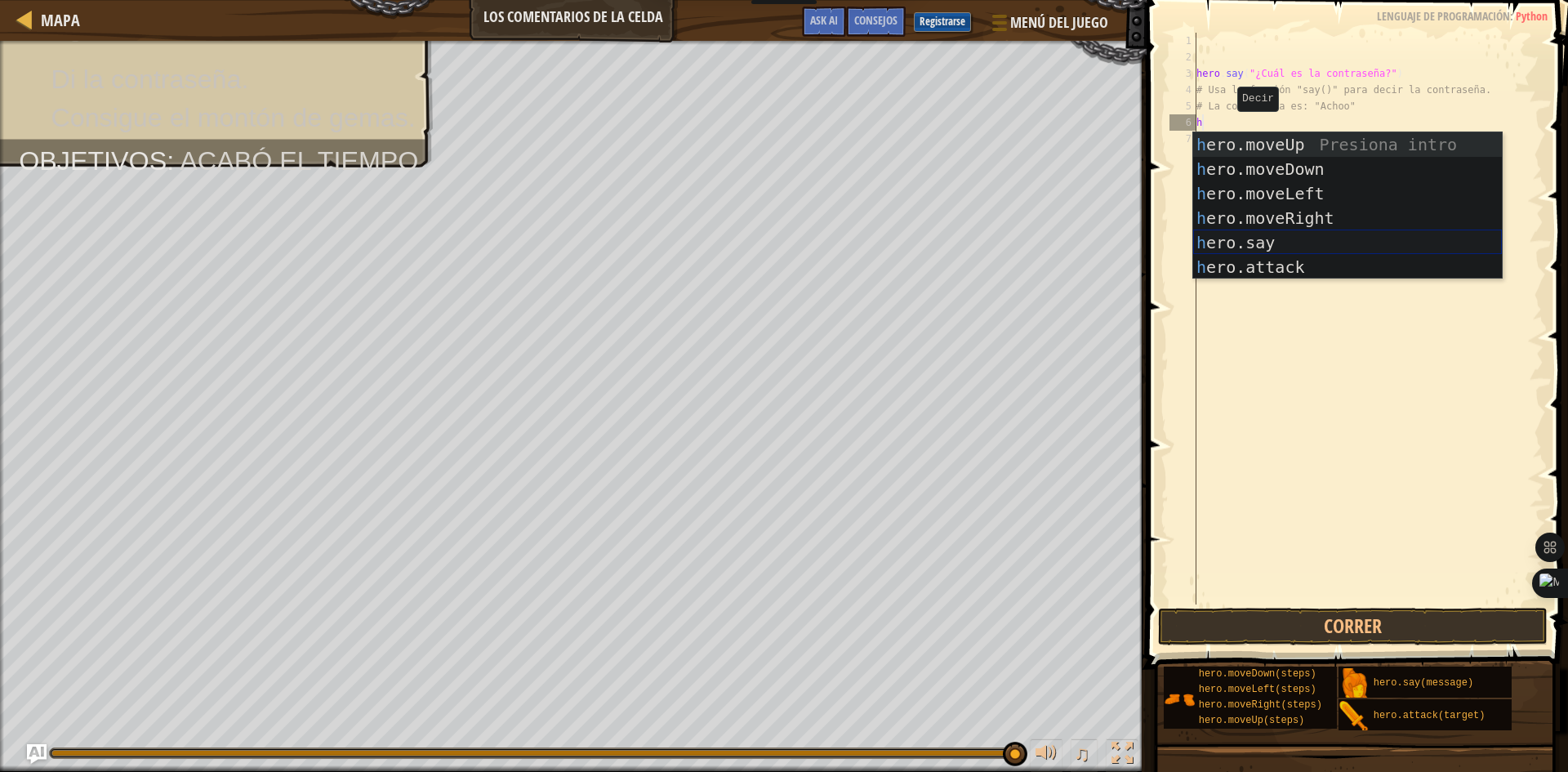
click at [1279, 237] on div "h ero.moveUp Presiona intro h ero.moveDown Presiona intro h ero.moveLeft Presio…" at bounding box center [1347, 231] width 309 height 196
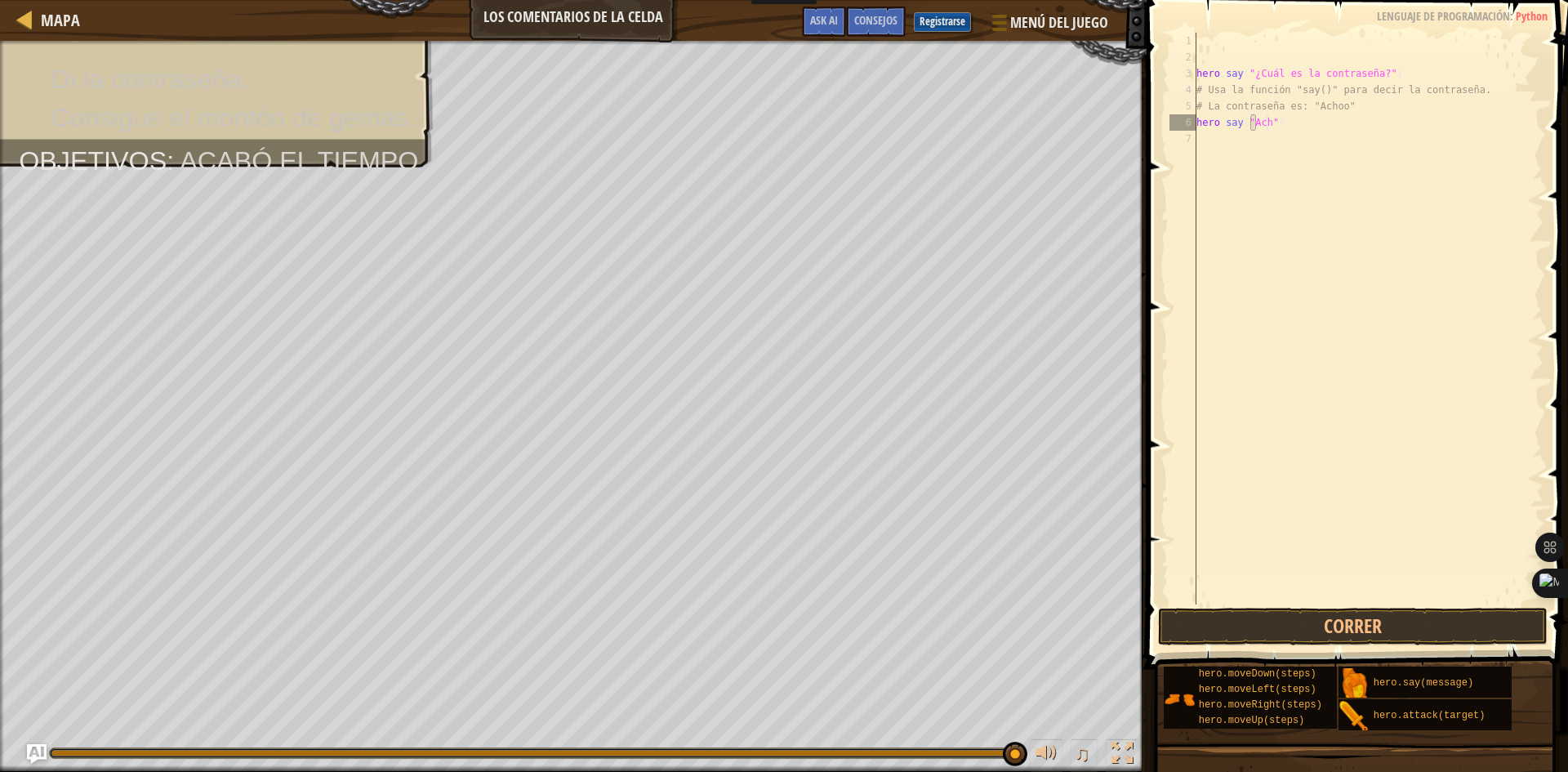
scroll to position [7, 7]
type textarea "hero.say("Achoo")"
click at [1325, 173] on div "hero . say ( "¿Cuál es la contraseña?" ) # Usa la función "say()" para decir la…" at bounding box center [1368, 334] width 351 height 604
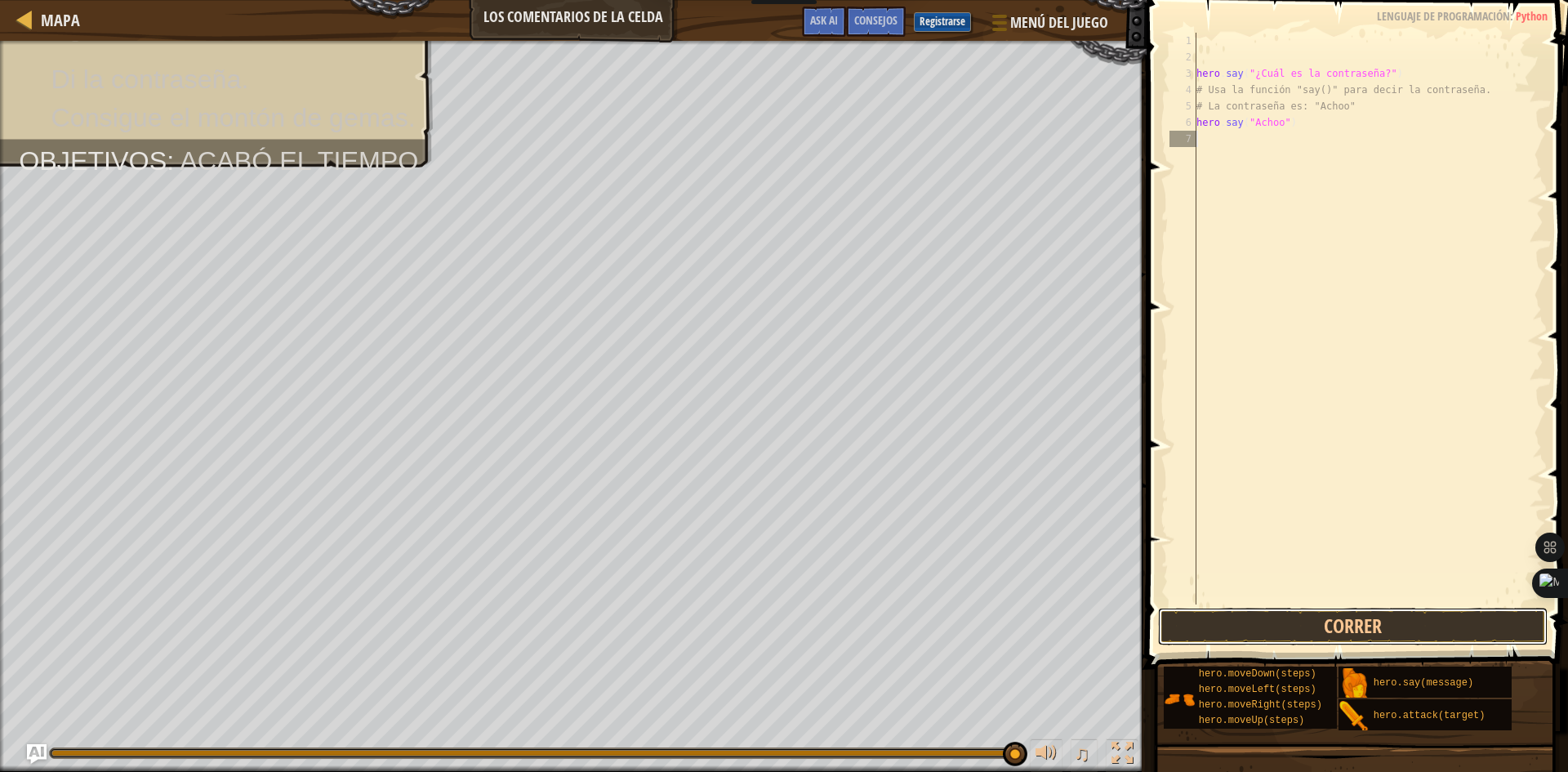
click at [1404, 630] on button "Correr" at bounding box center [1352, 626] width 389 height 38
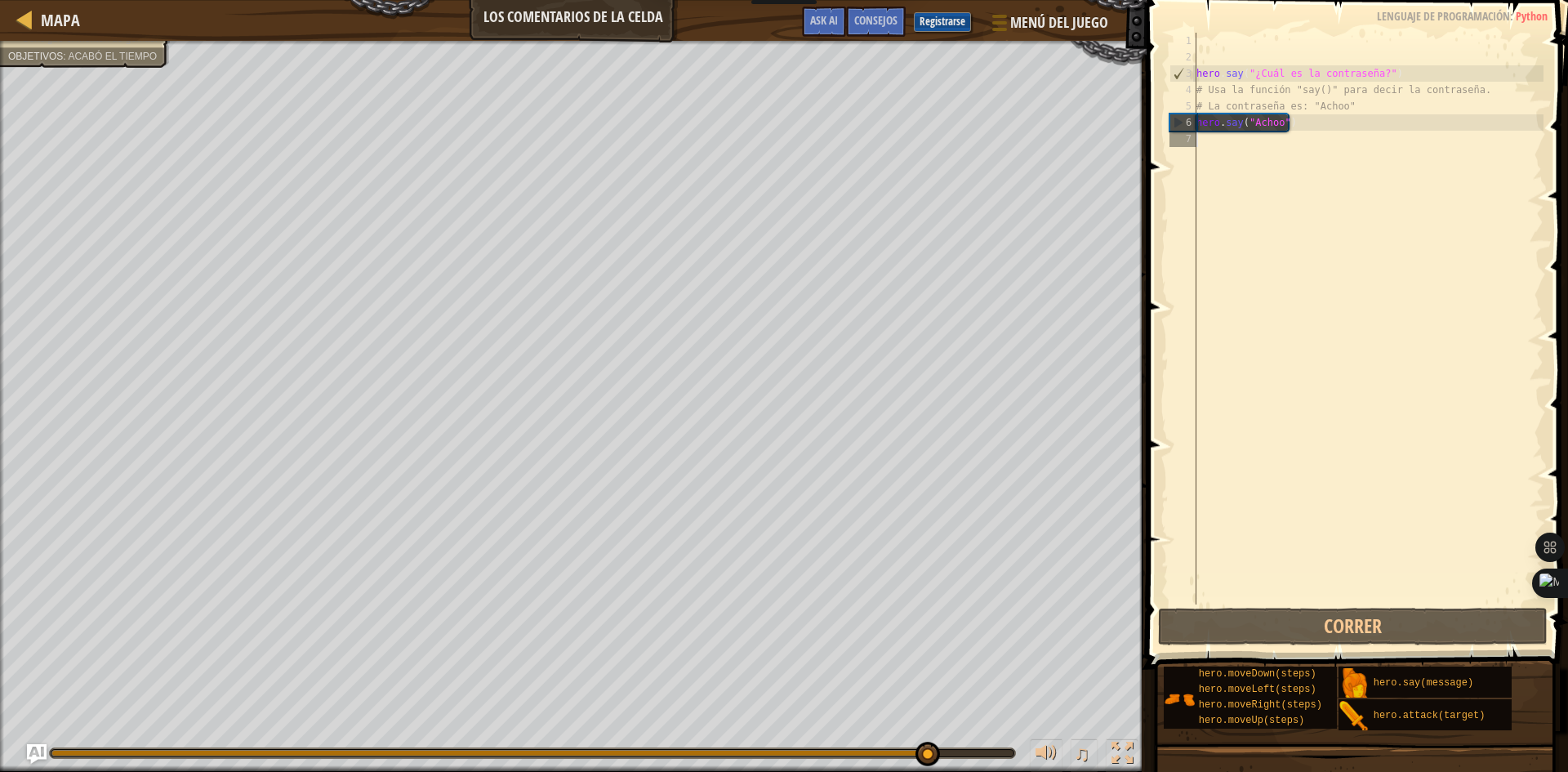
click at [1211, 140] on div "hero . say ( "¿Cuál es la contraseña?" ) # Usa la función "say()" para decir la…" at bounding box center [1368, 334] width 351 height 604
click at [1239, 150] on div "hero . say ( "¿Cuál es la contraseña?" ) # Usa la función "say()" para decir la…" at bounding box center [1368, 334] width 351 height 604
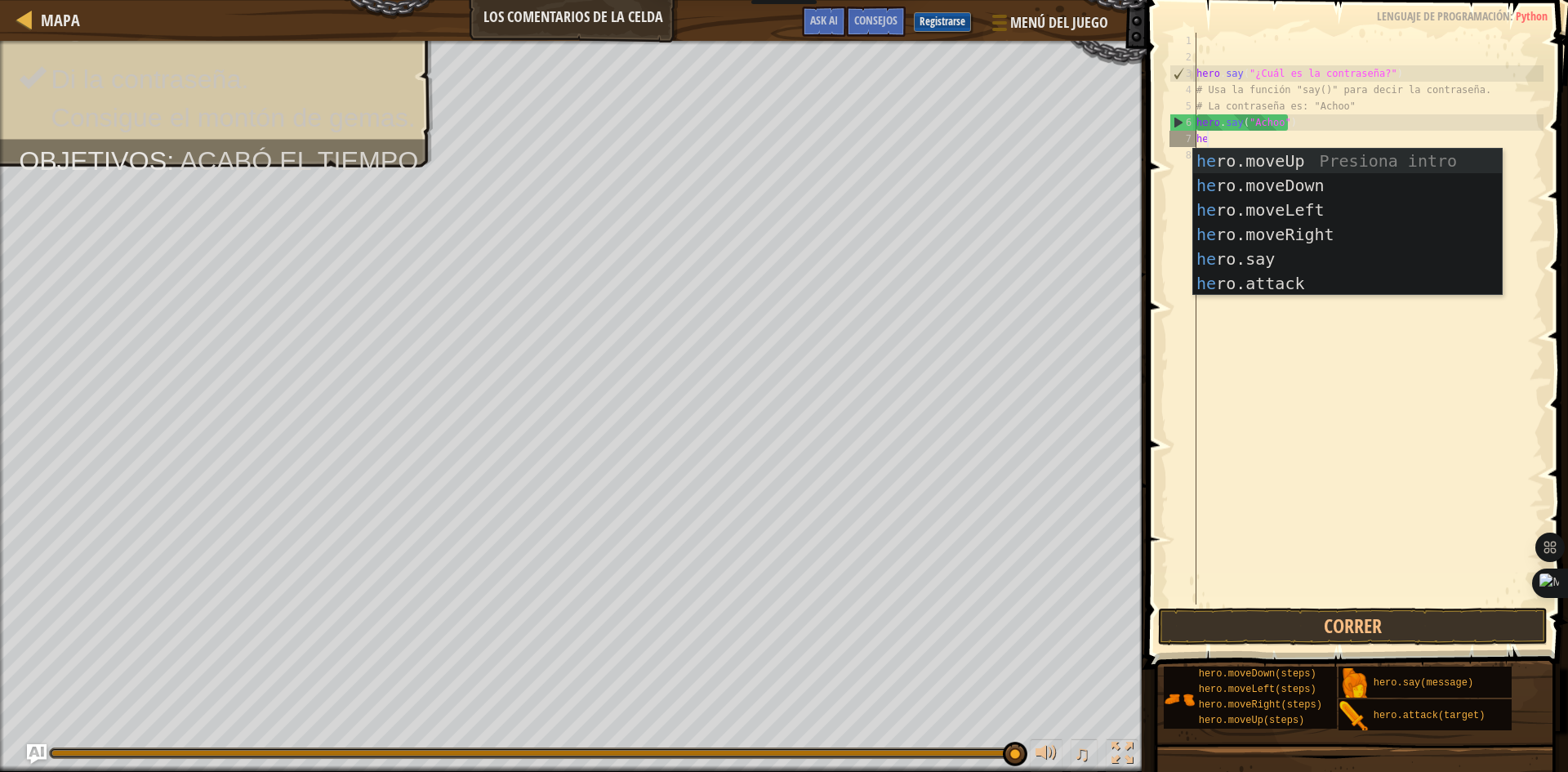
type textarea "her"
click at [1283, 160] on div "her o.moveUp Presiona intro her o.moveDown Presiona intro her o.moveLeft Presio…" at bounding box center [1347, 247] width 309 height 196
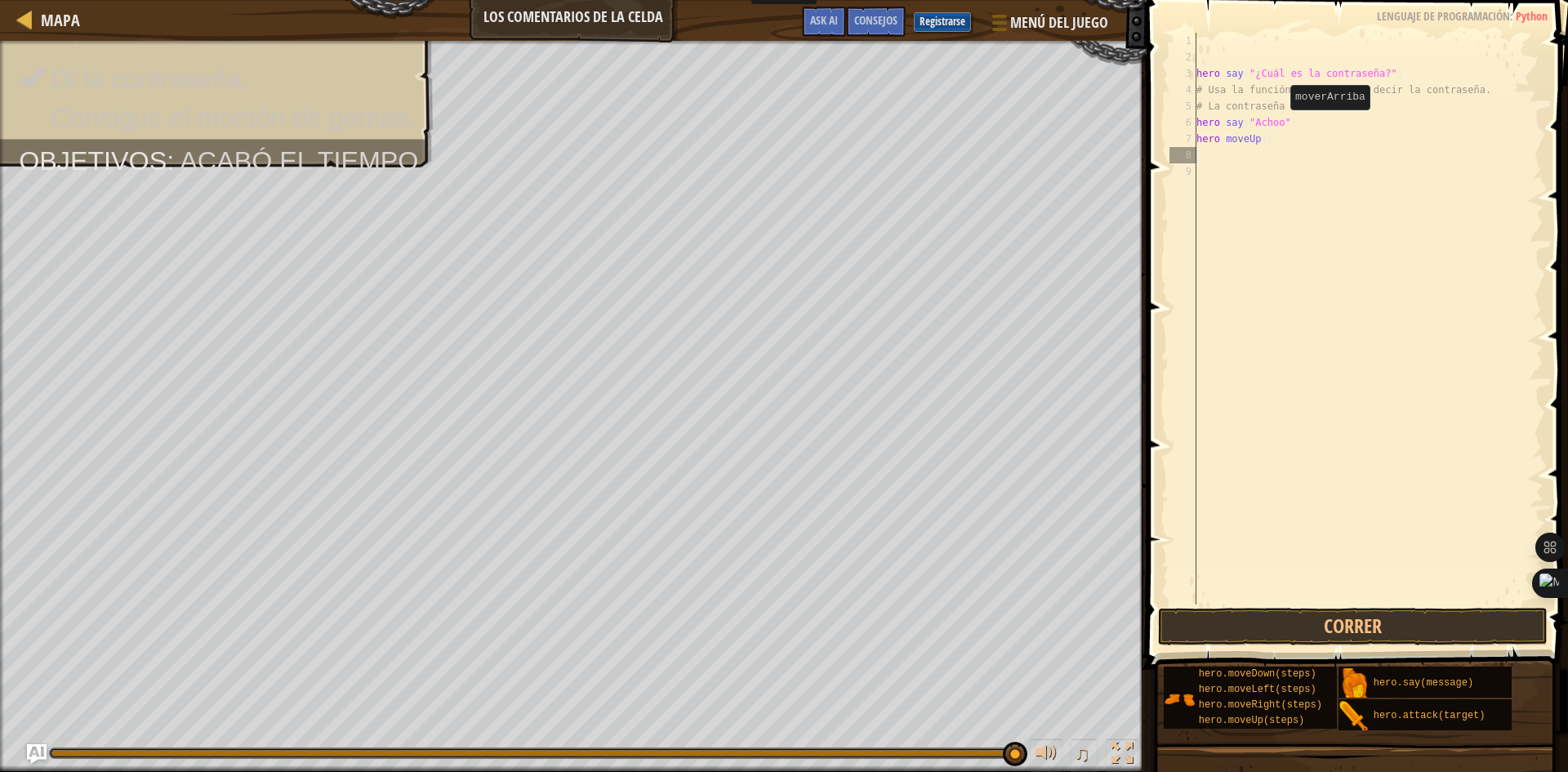
scroll to position [7, 0]
click at [1266, 146] on div "hero . say ( "¿Cuál es la contraseña?" ) # Usa la función "say()" para decir la…" at bounding box center [1368, 334] width 351 height 604
type textarea "h"
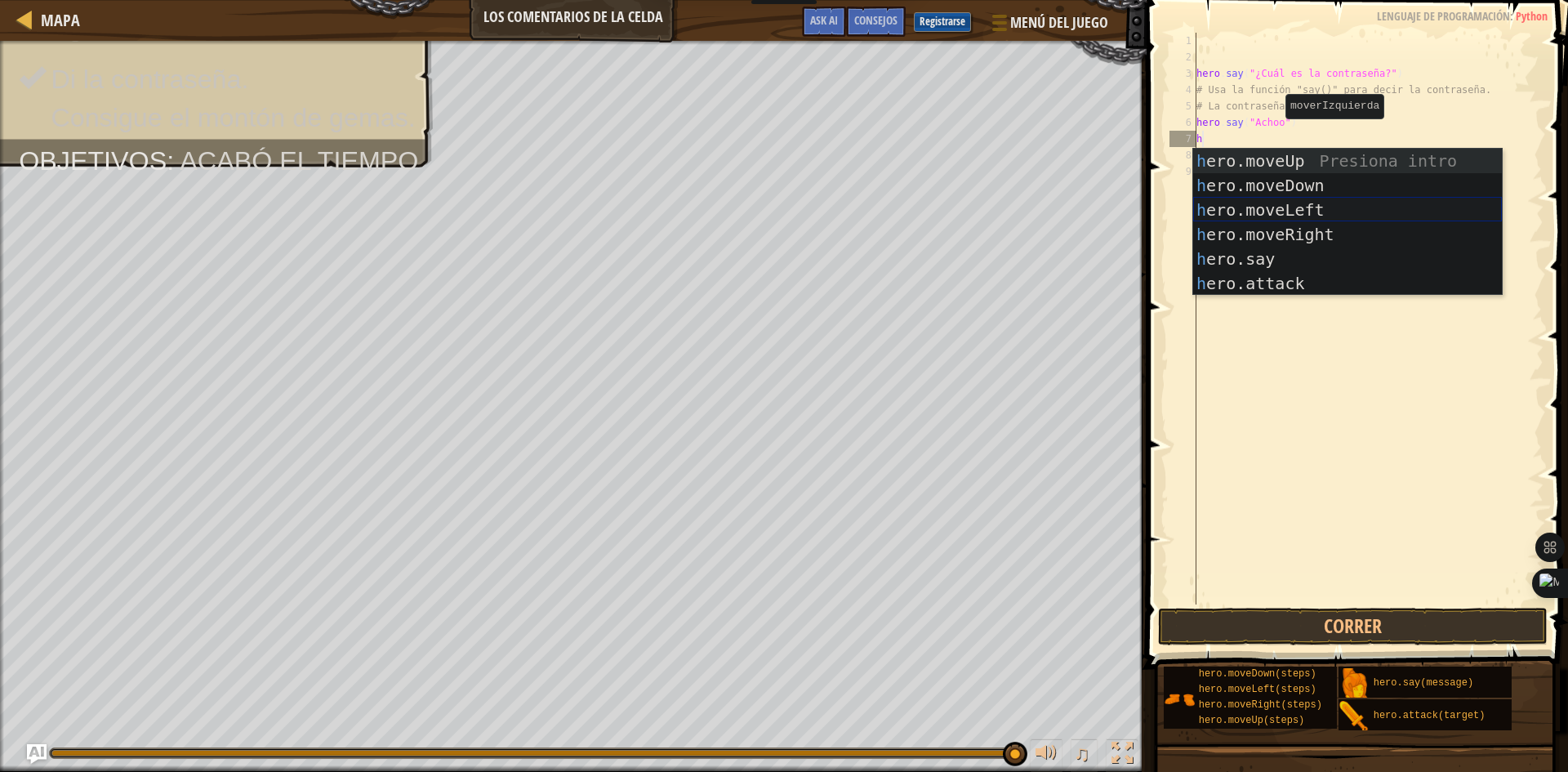
click at [1296, 214] on div "h ero.moveUp Presiona intro h ero.moveDown Presiona intro h ero.moveLeft Presio…" at bounding box center [1347, 247] width 309 height 196
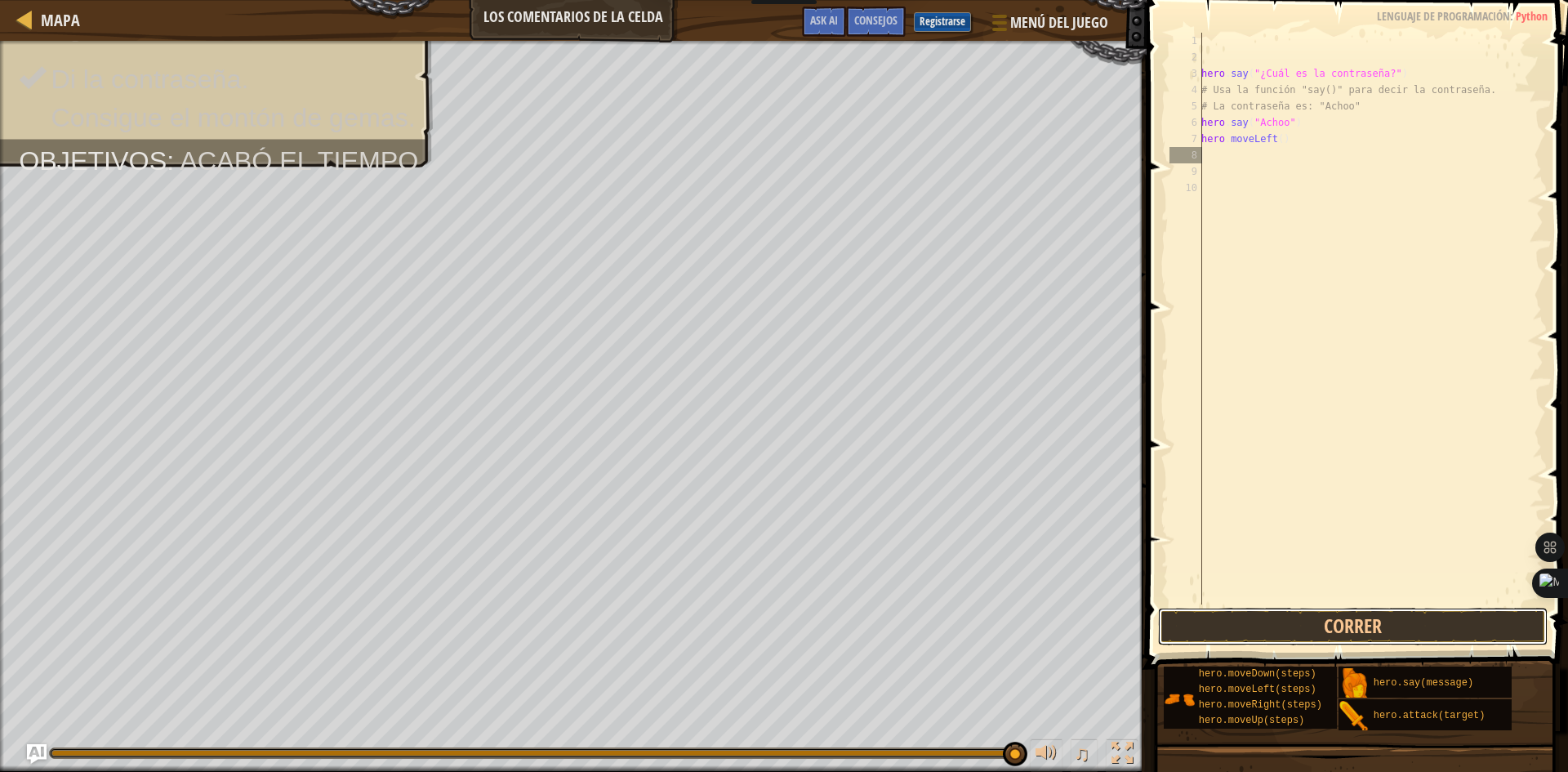
click at [1385, 613] on button "Correr" at bounding box center [1352, 626] width 389 height 38
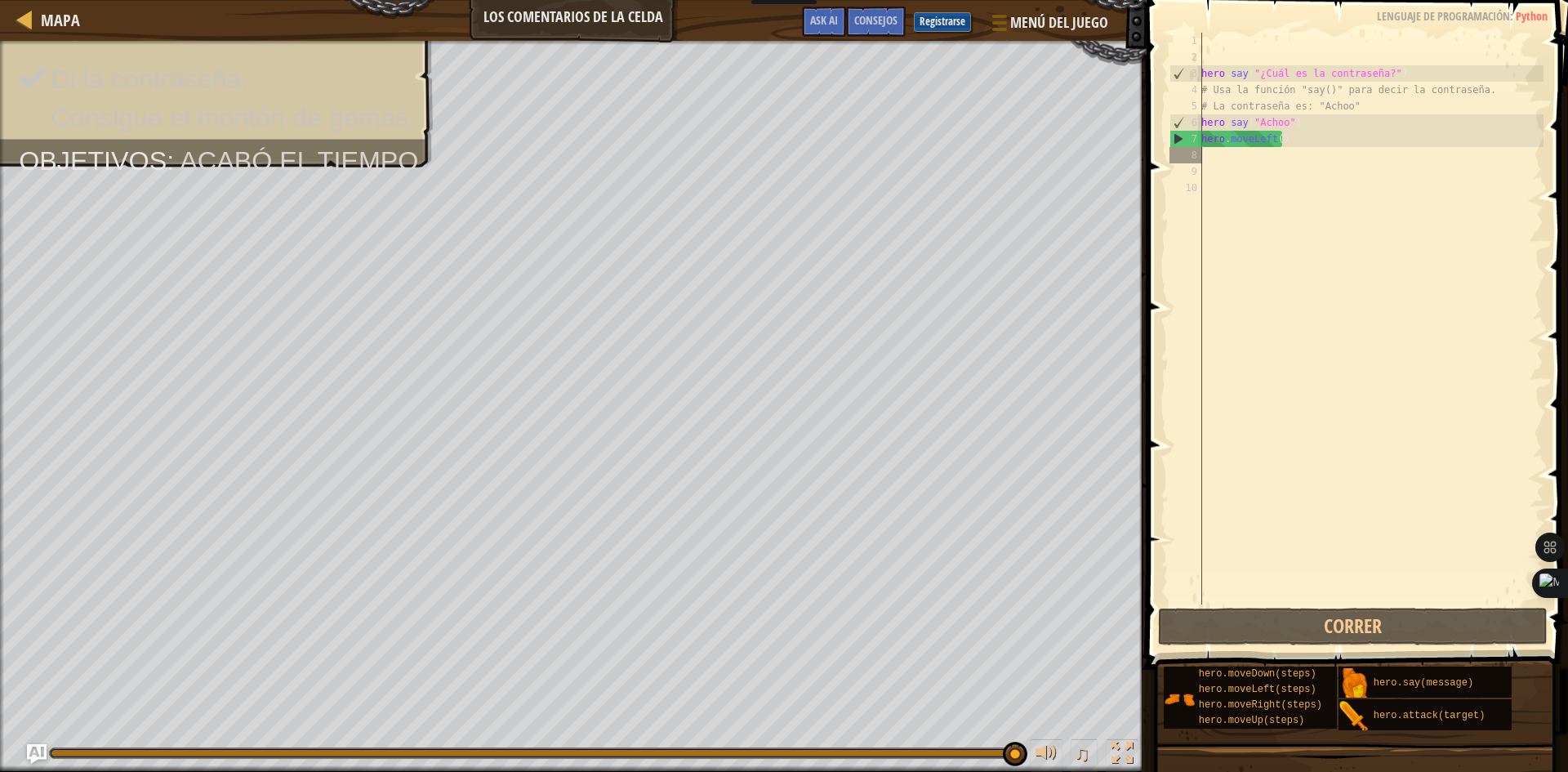
click at [1206, 158] on div "hero . say ( "¿Cuál es la contraseña?" ) # Usa la función "say()" para decir la…" at bounding box center [1370, 334] width 346 height 604
type textarea "h"
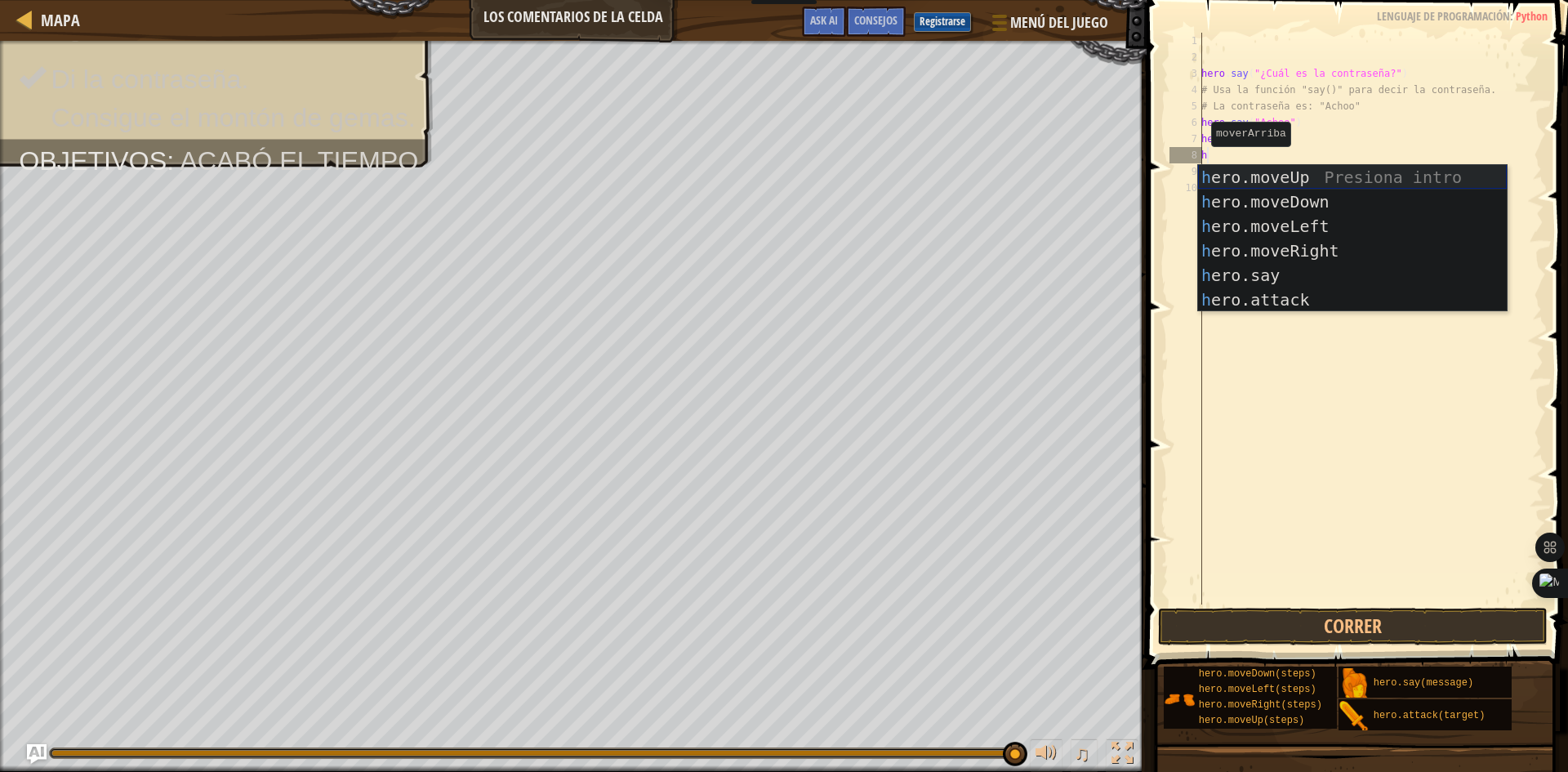
click at [1235, 177] on div "h ero.moveUp Presiona intro h ero.moveDown Presiona intro h ero.moveLeft Presio…" at bounding box center [1352, 263] width 309 height 196
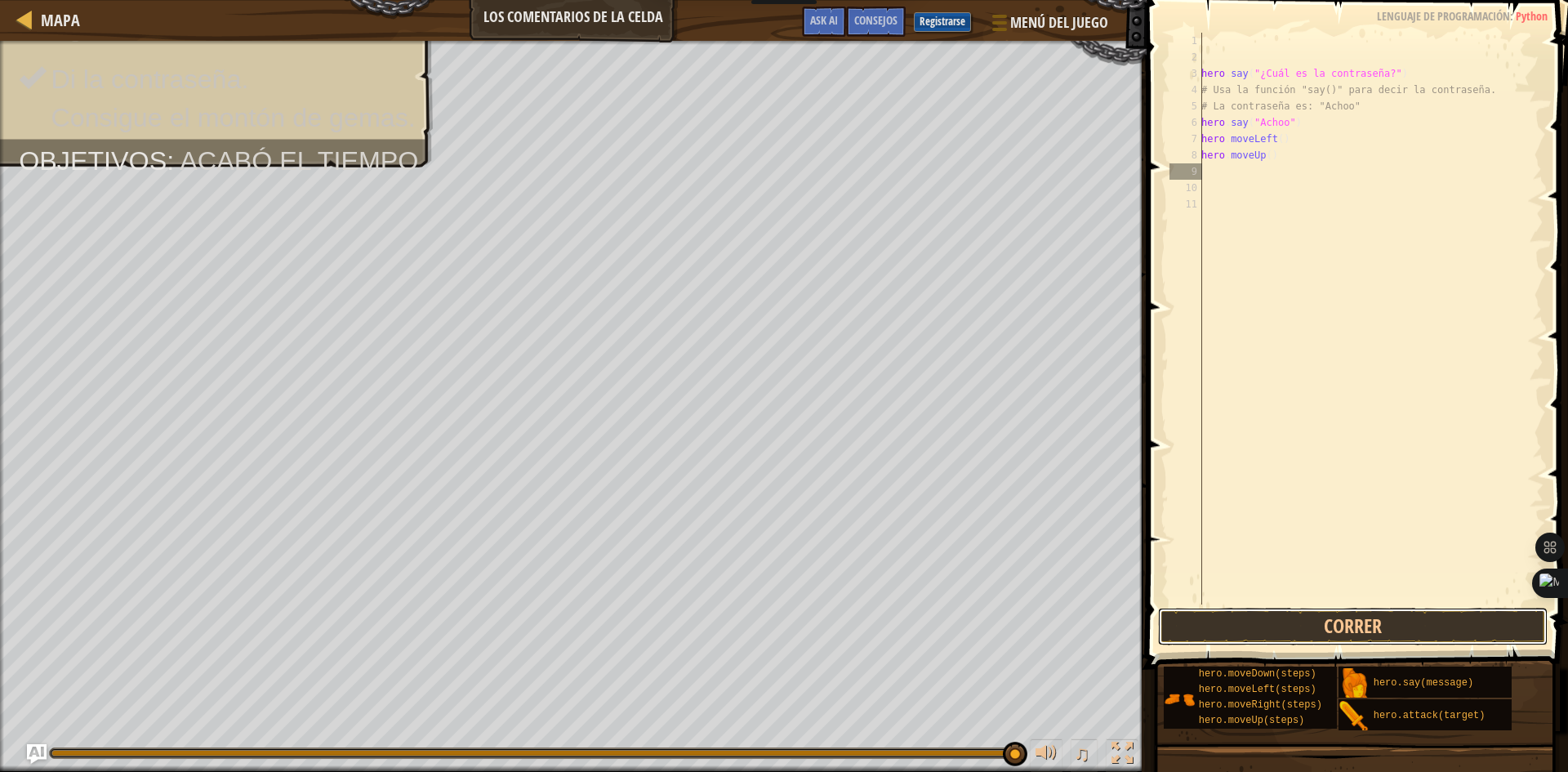
click at [1323, 613] on button "Correr" at bounding box center [1352, 626] width 389 height 38
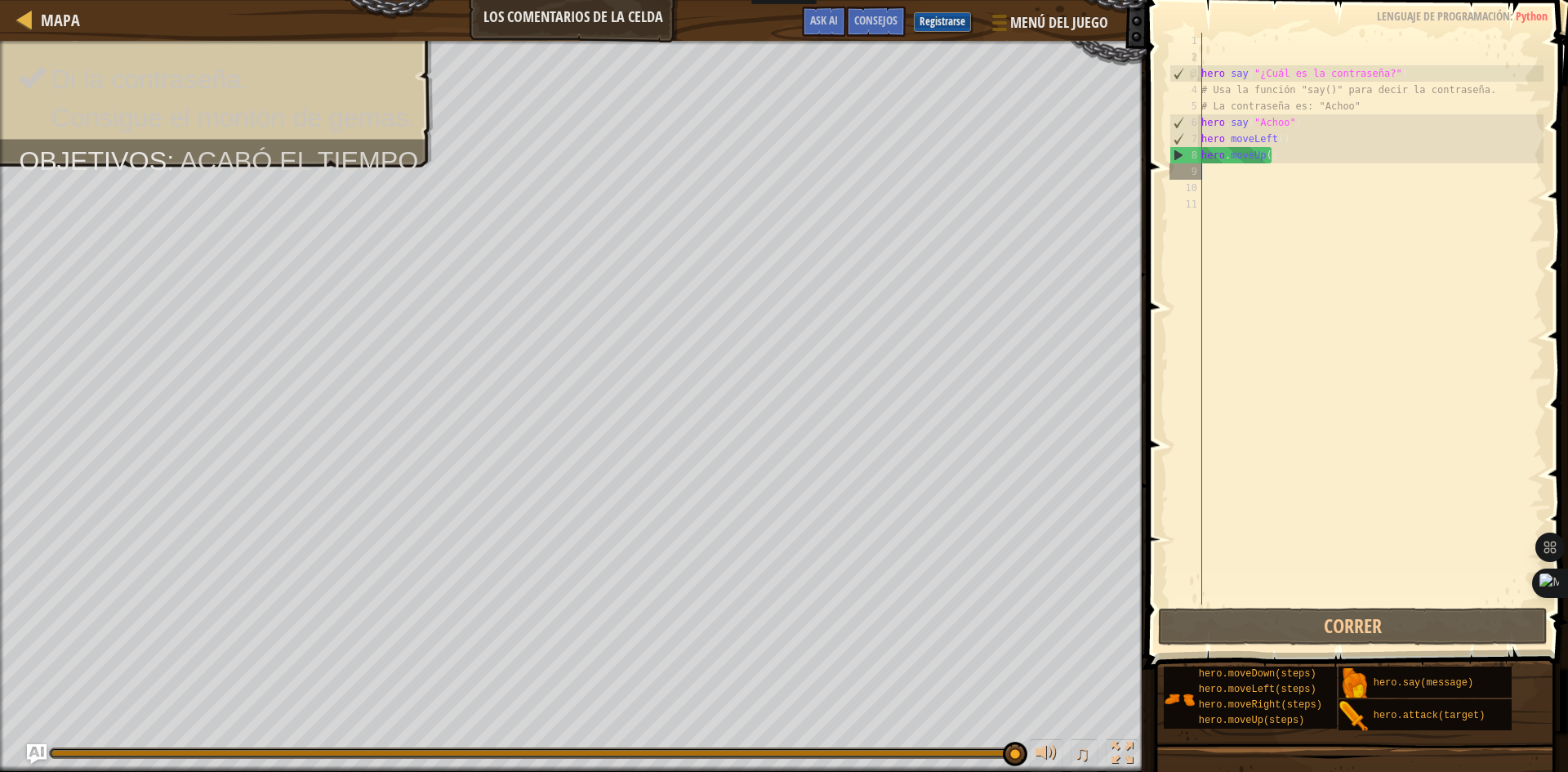
click at [1221, 164] on div "hero . say ( "¿Cuál es la contraseña?" ) # Usa la función "say()" para decir la…" at bounding box center [1370, 334] width 346 height 604
click at [1224, 178] on div "hero . say ( "¿Cuál es la contraseña?" ) # Usa la función "say()" para decir la…" at bounding box center [1370, 334] width 346 height 604
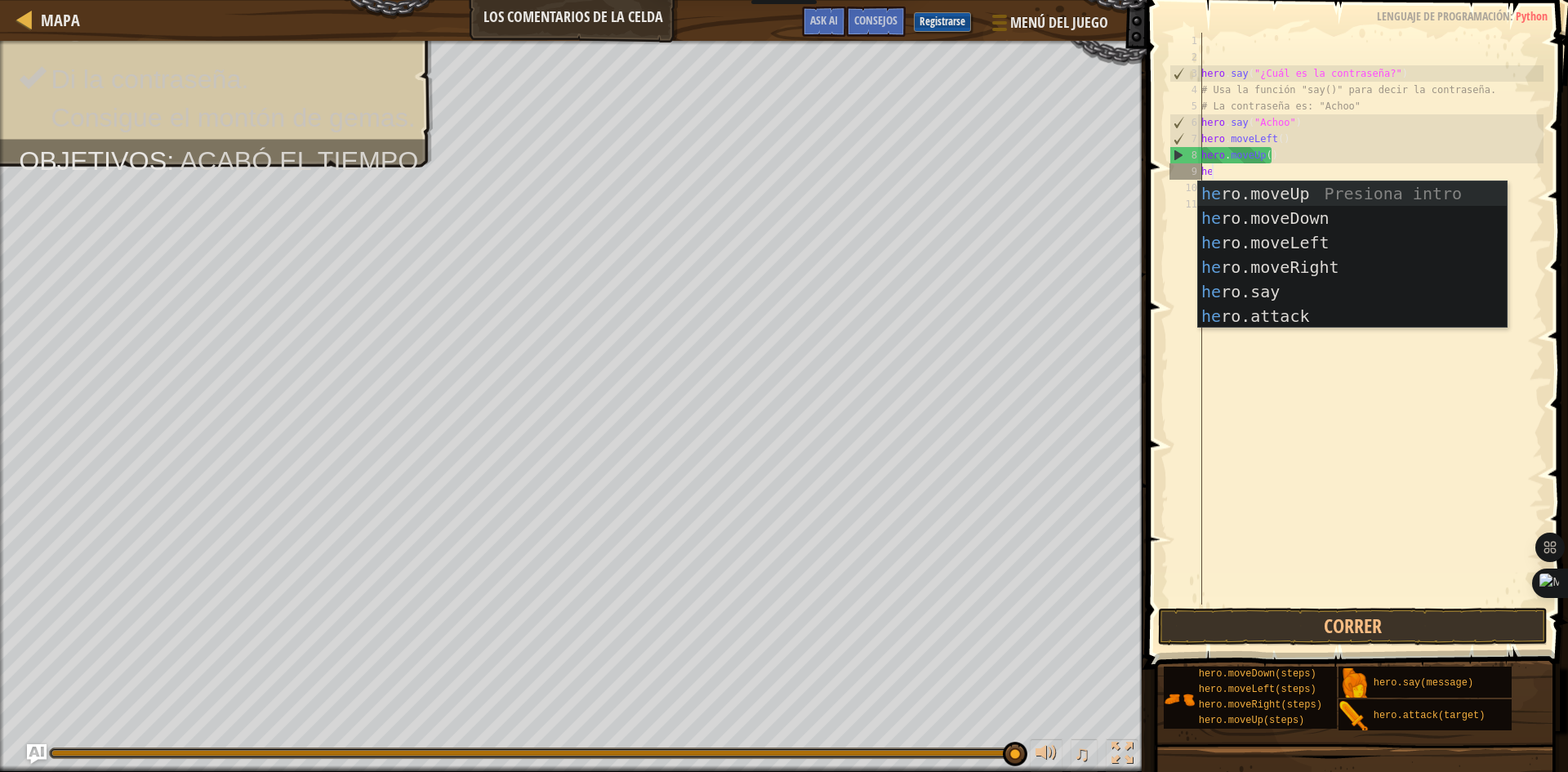
type textarea "her"
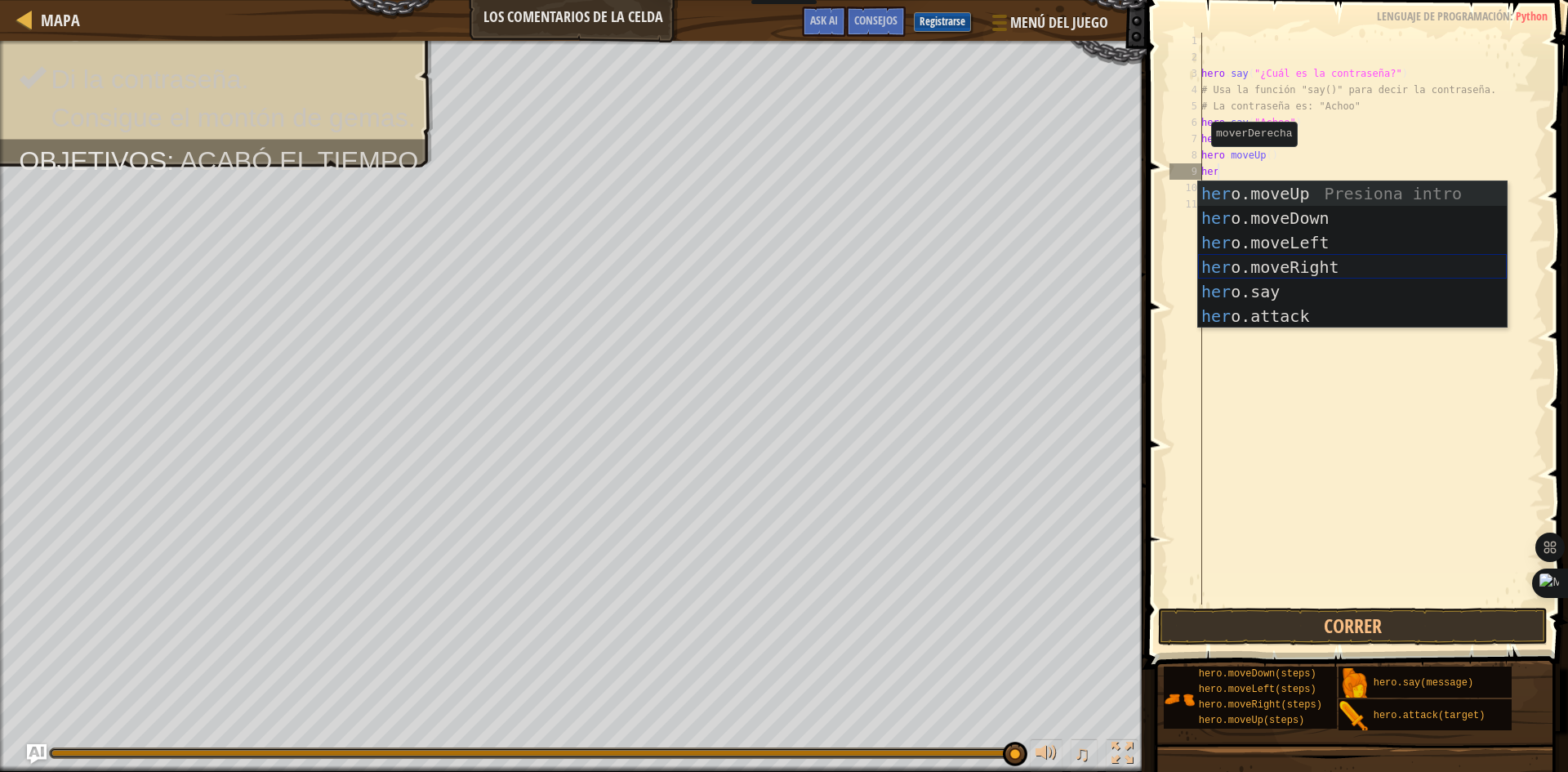
click at [1278, 262] on div "her o.moveUp Presiona intro her o.moveDown Presiona intro her o.moveLeft Presio…" at bounding box center [1352, 280] width 309 height 196
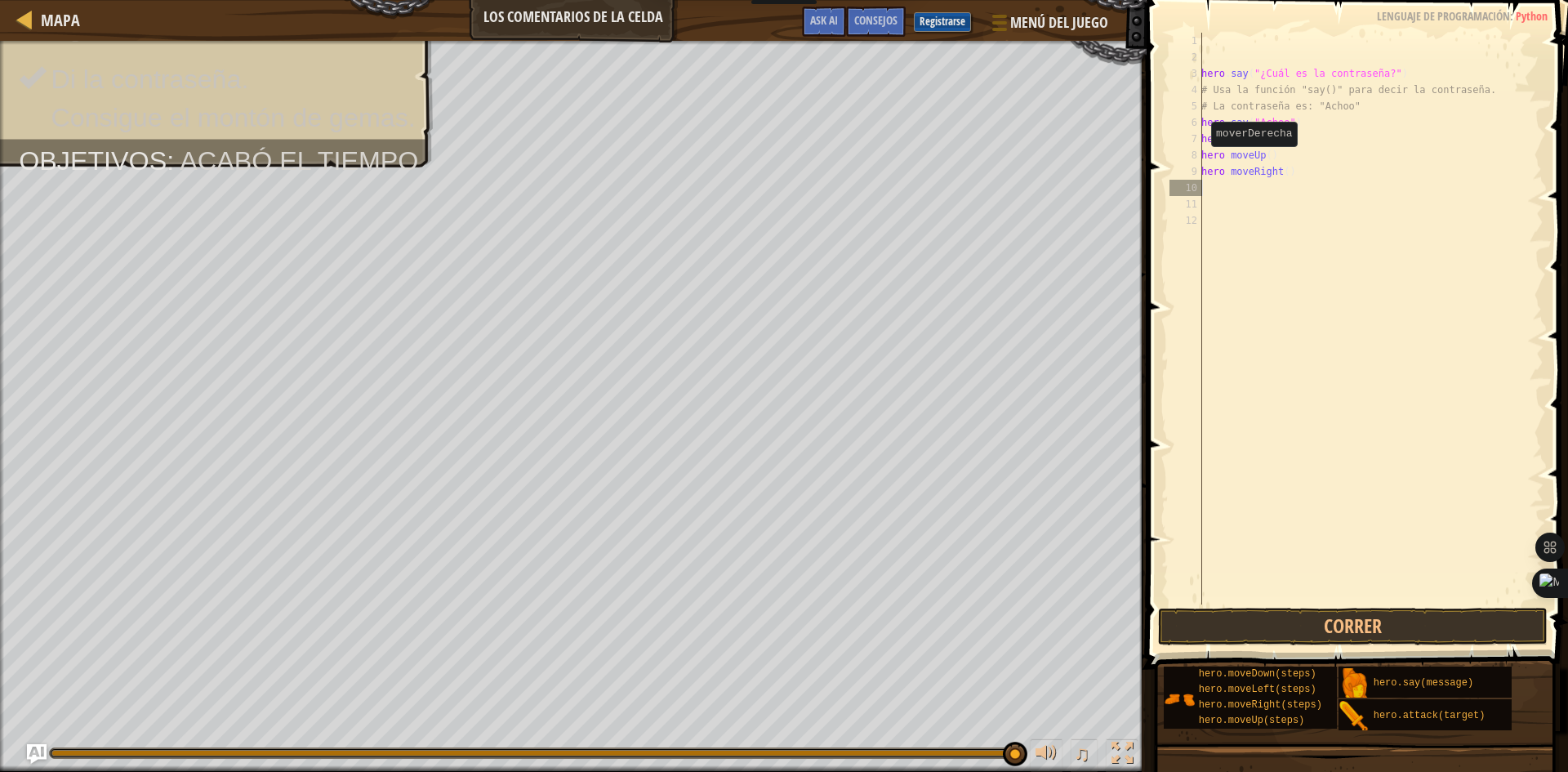
scroll to position [7, 0]
click at [1223, 196] on div "hero . say ( "¿Cuál es la contraseña?" ) # Usa la función "say()" para decir la…" at bounding box center [1370, 334] width 346 height 604
click at [1217, 187] on div "hero . say ( "¿Cuál es la contraseña?" ) # Usa la función "say()" para decir la…" at bounding box center [1370, 334] width 346 height 604
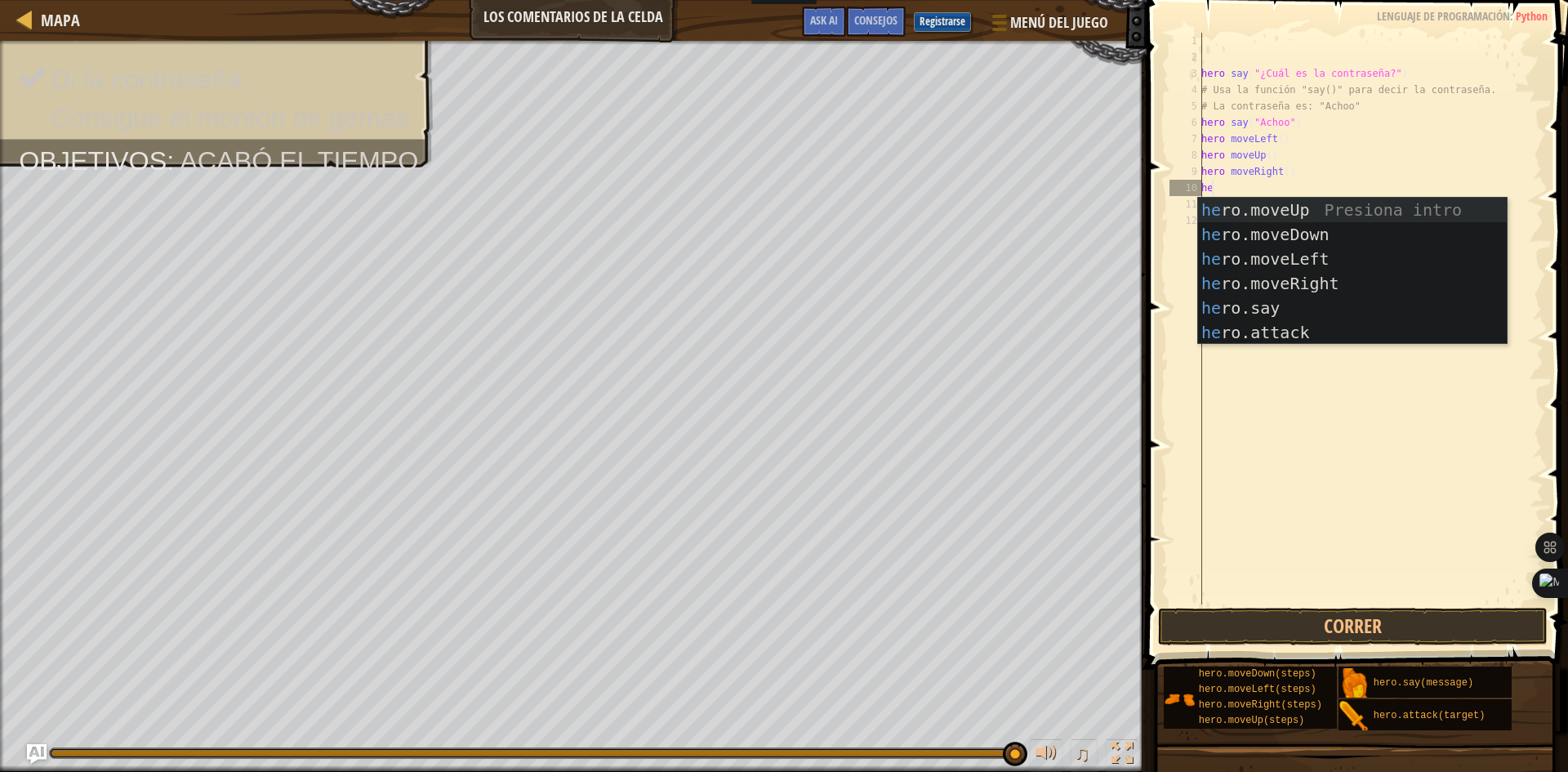
type textarea "her"
click at [1225, 205] on div "her o.moveUp Presiona intro her o.moveDown Presiona intro her o.moveLeft Presio…" at bounding box center [1352, 296] width 309 height 196
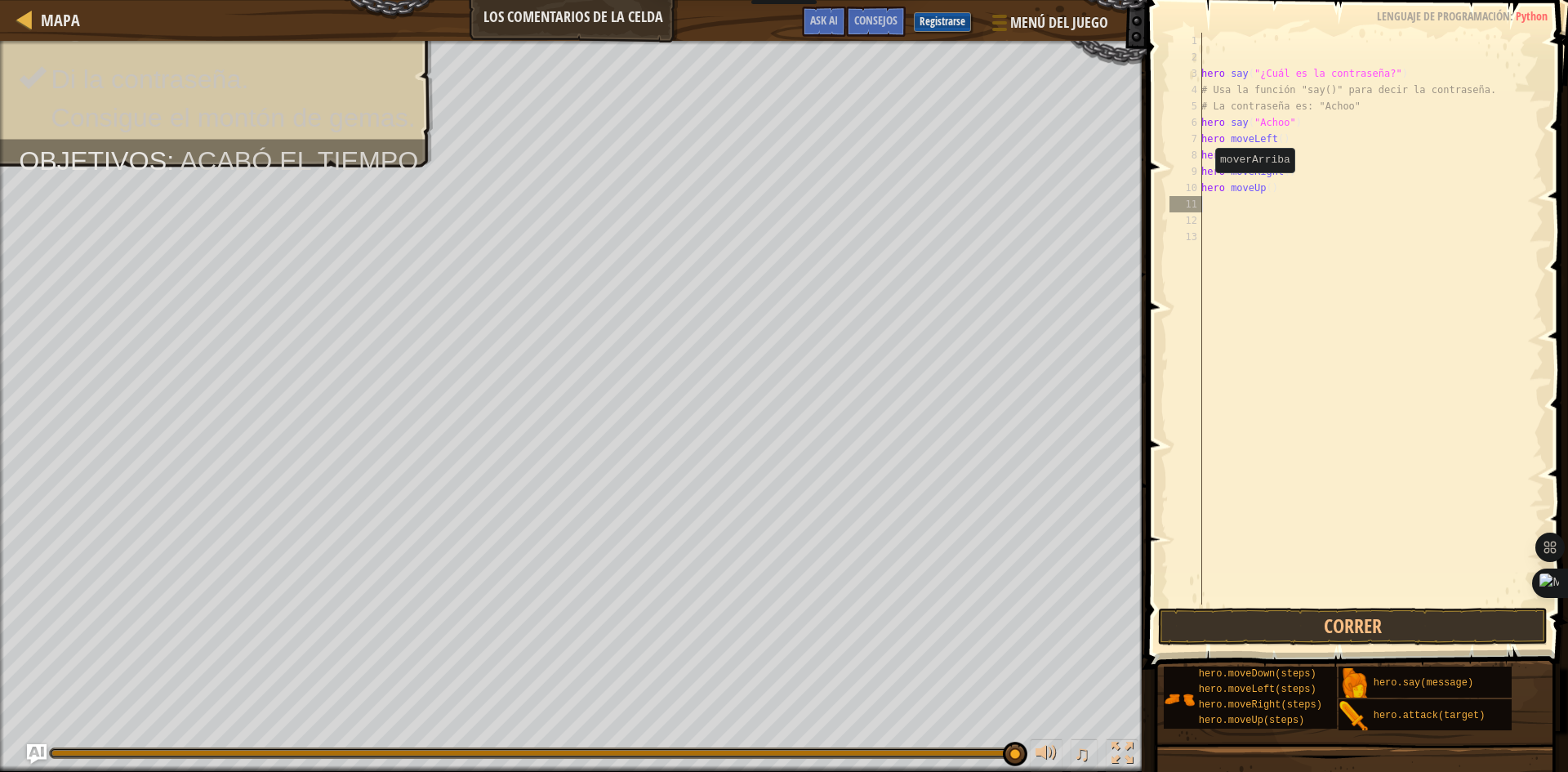
scroll to position [7, 0]
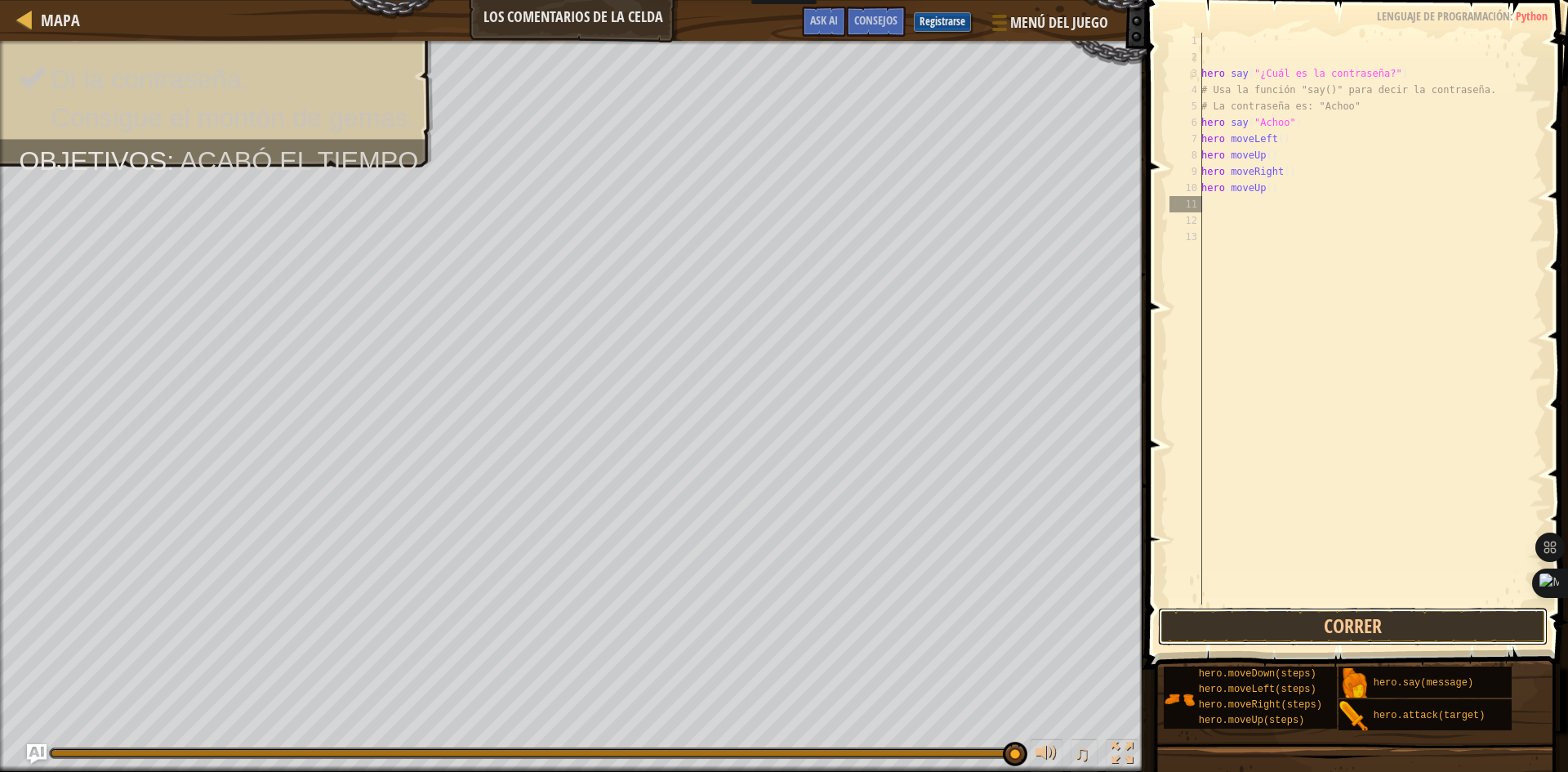
click at [1403, 630] on button "Correr" at bounding box center [1352, 626] width 389 height 38
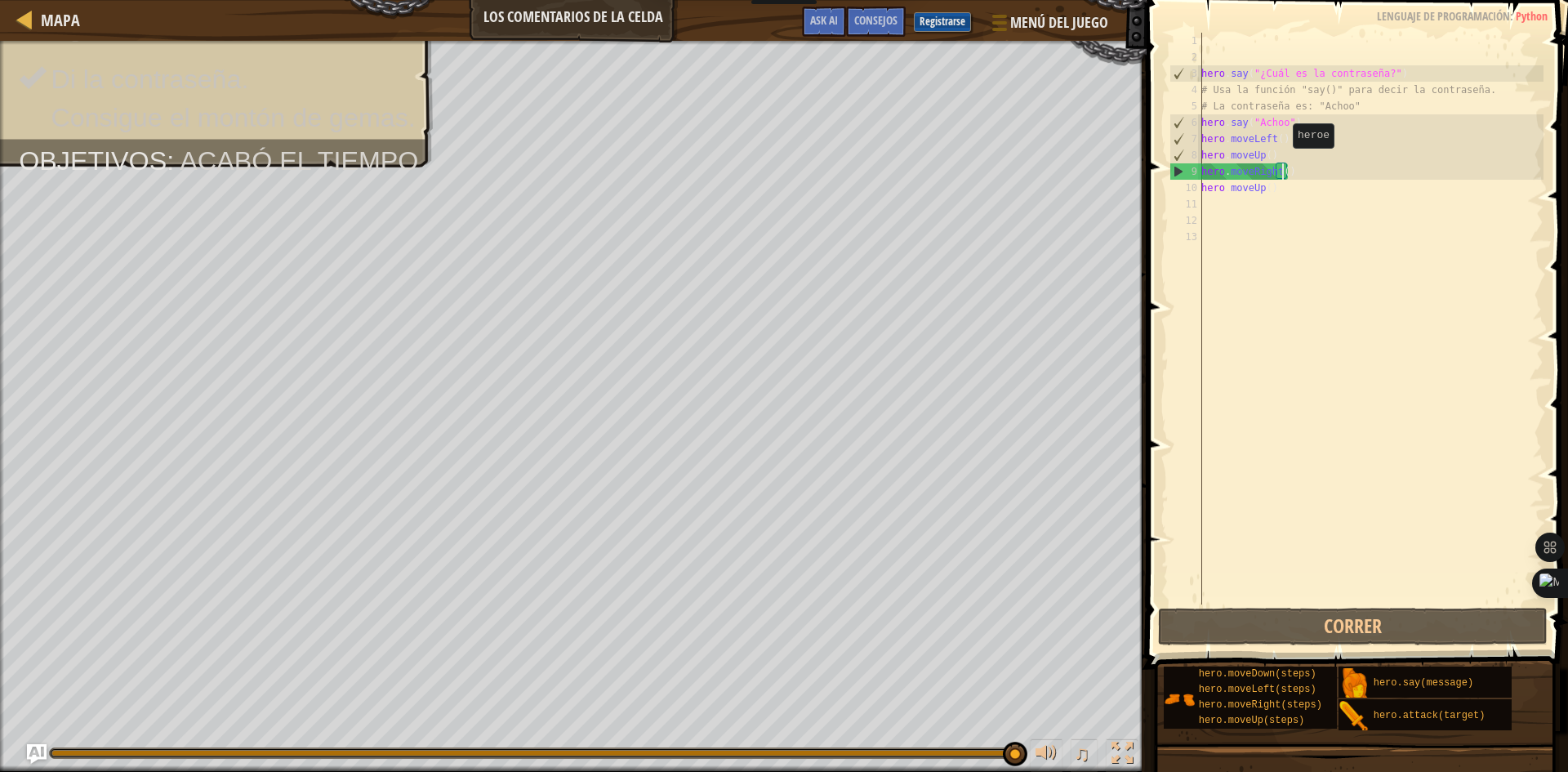
click at [1284, 164] on div "hero . say ( "¿Cuál es la contraseña?" ) # Usa la función "say()" para decir la…" at bounding box center [1370, 334] width 346 height 604
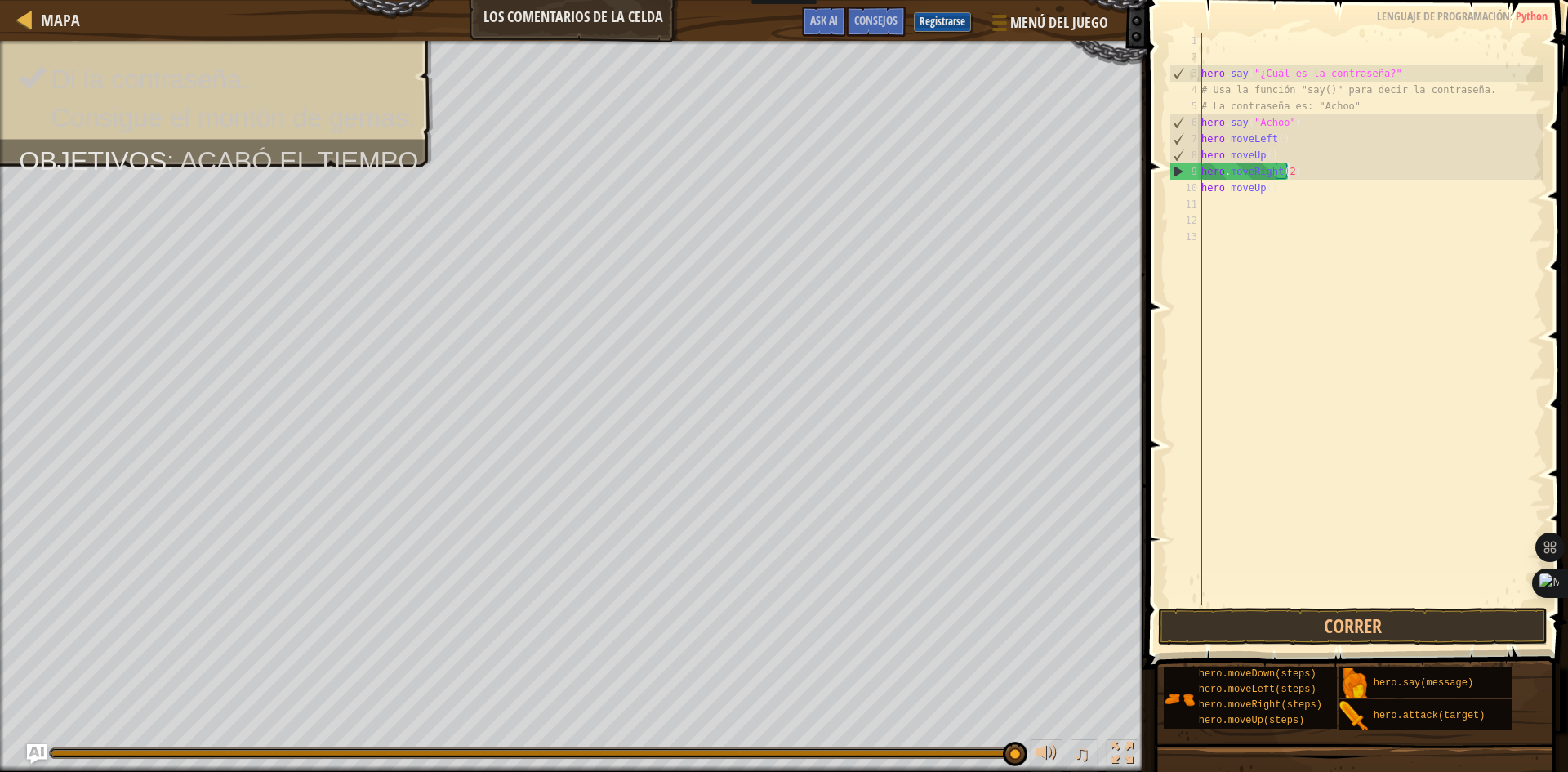
scroll to position [7, 7]
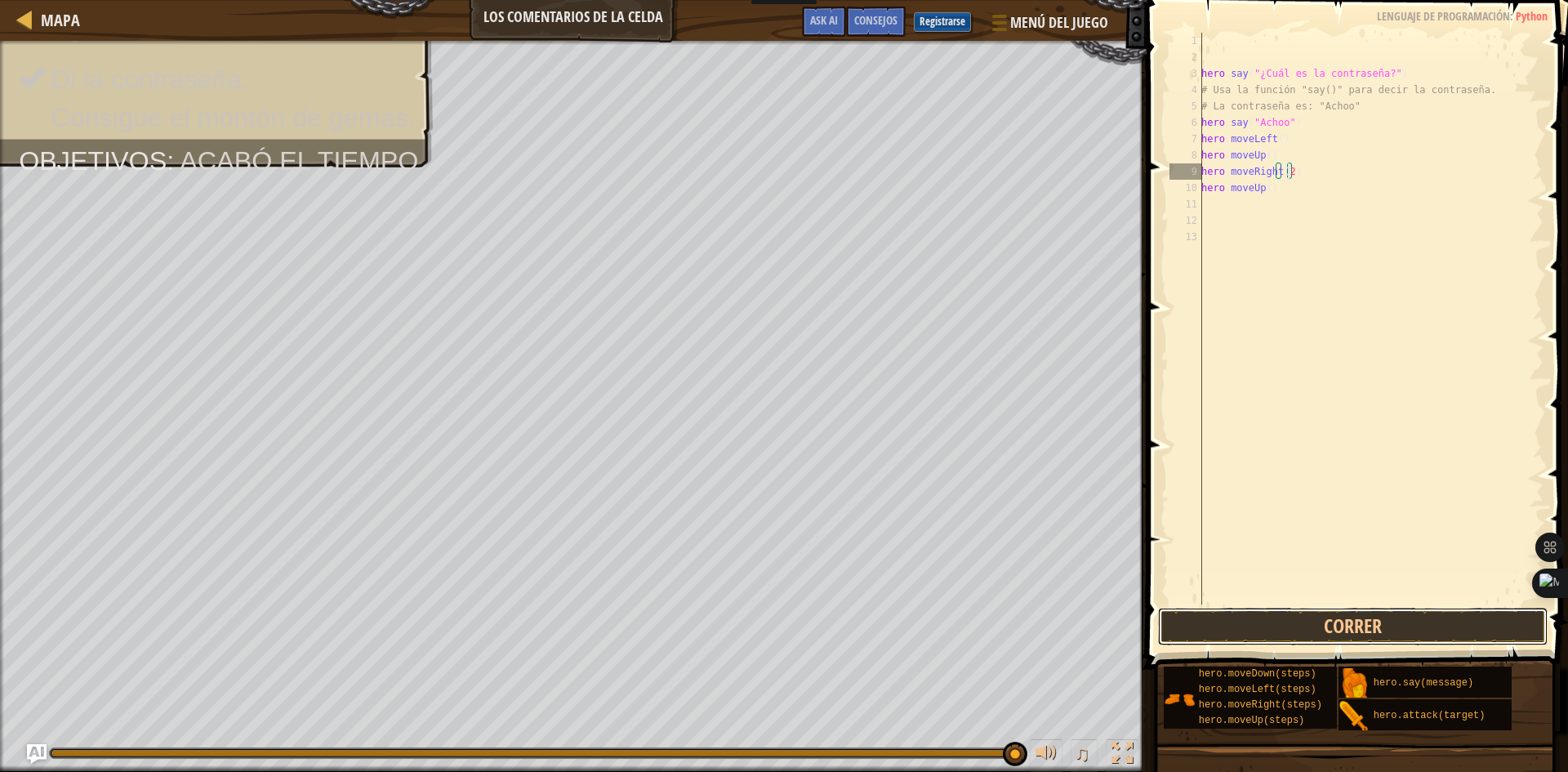
click at [1387, 626] on button "Correr" at bounding box center [1352, 626] width 389 height 38
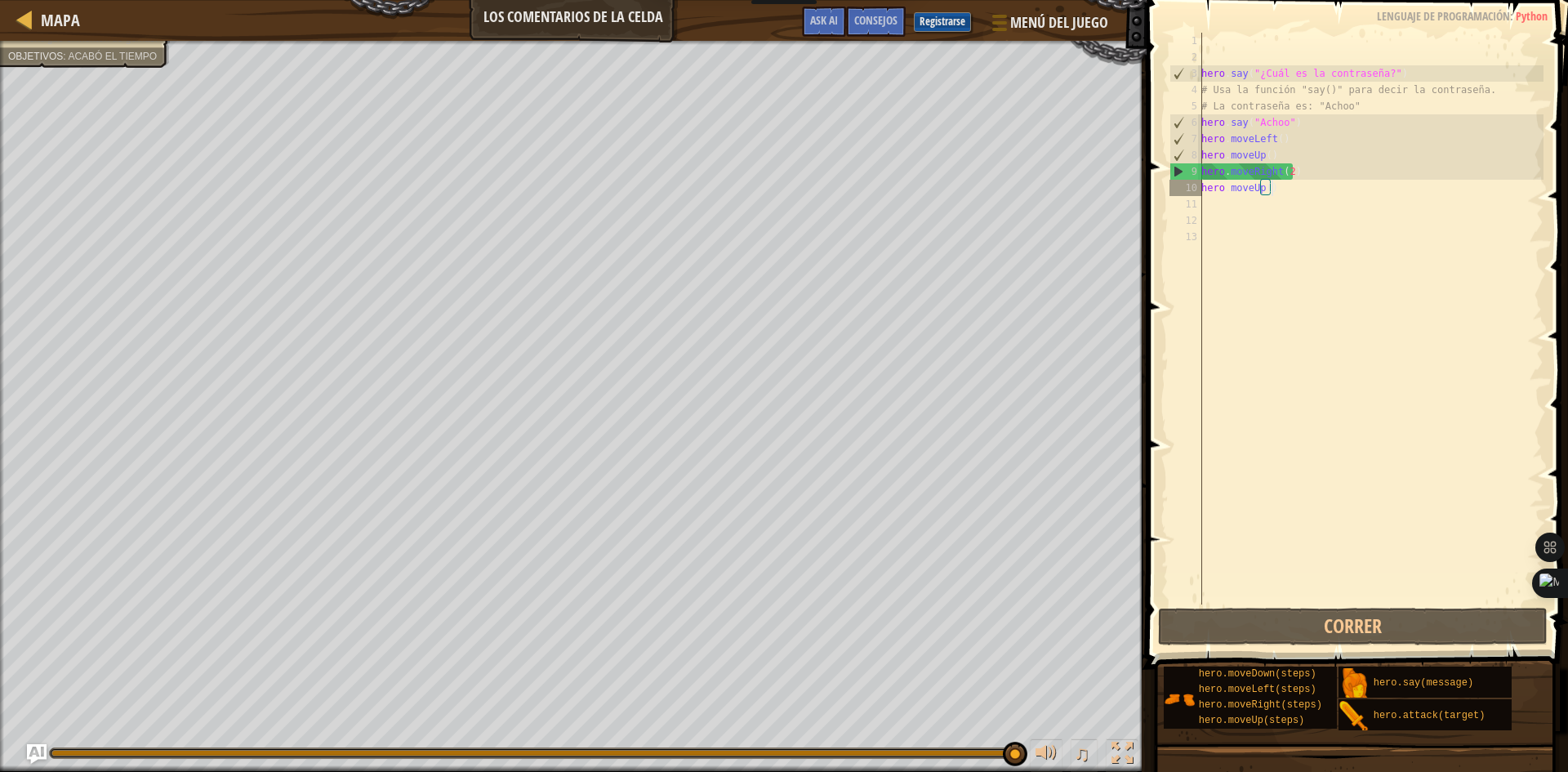
click at [1345, 186] on div "hero . say ( "¿Cuál es la contraseña?" ) # Usa la función "say()" para decir la…" at bounding box center [1370, 334] width 346 height 604
type textarea "hero.moveUp()"
click at [1303, 235] on div "hero . say ( "¿Cuál es la contraseña?" ) # Usa la función "say()" para decir la…" at bounding box center [1370, 334] width 346 height 604
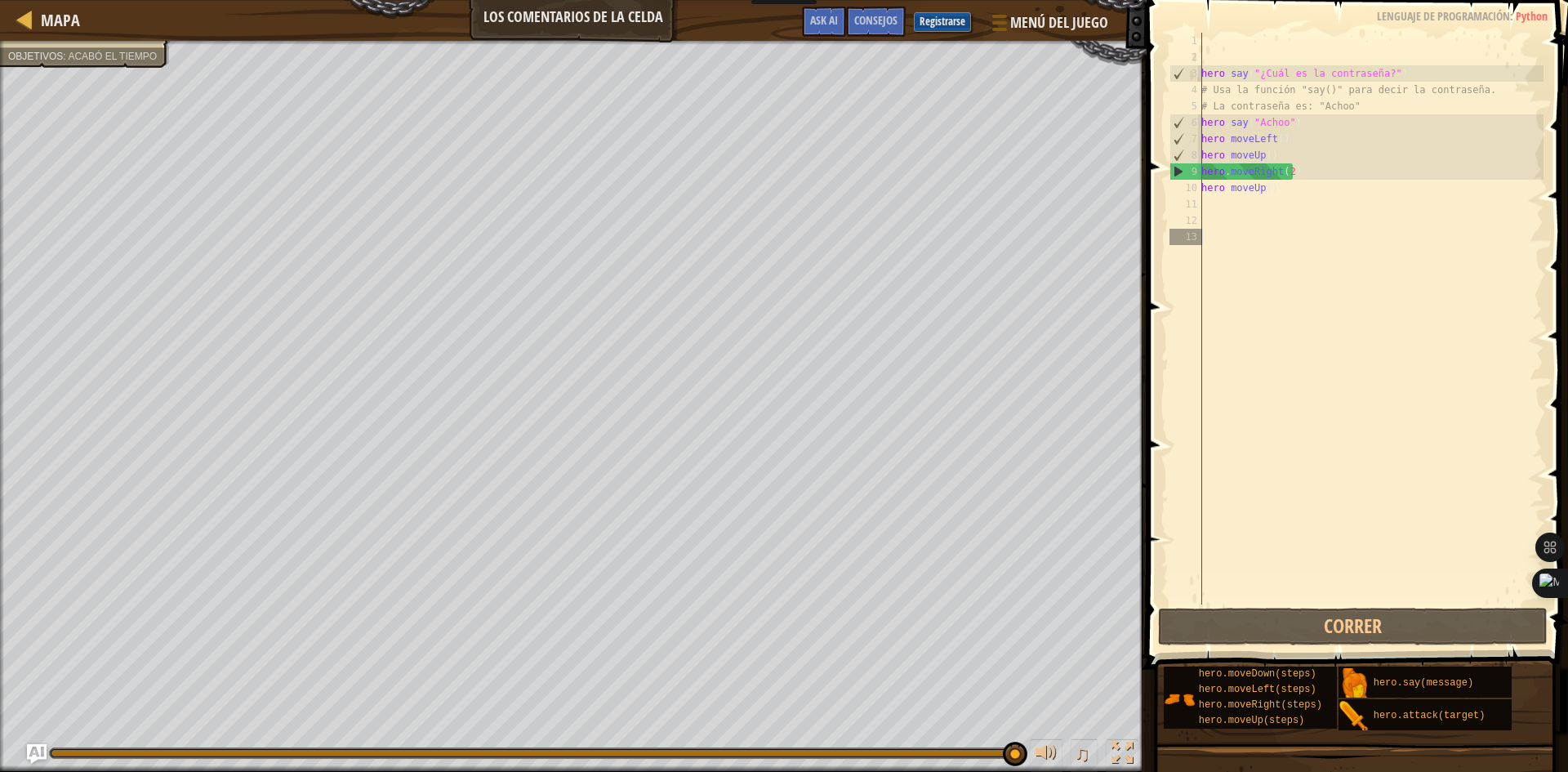
click at [1297, 179] on div "hero . say ( "¿Cuál es la contraseña?" ) # Usa la función "say()" para decir la…" at bounding box center [1370, 334] width 346 height 604
type textarea "hero.moveRight(2)"
click at [1289, 197] on div "hero . say ( "¿Cuál es la contraseña?" ) # Usa la función "say()" para decir la…" at bounding box center [1370, 334] width 346 height 604
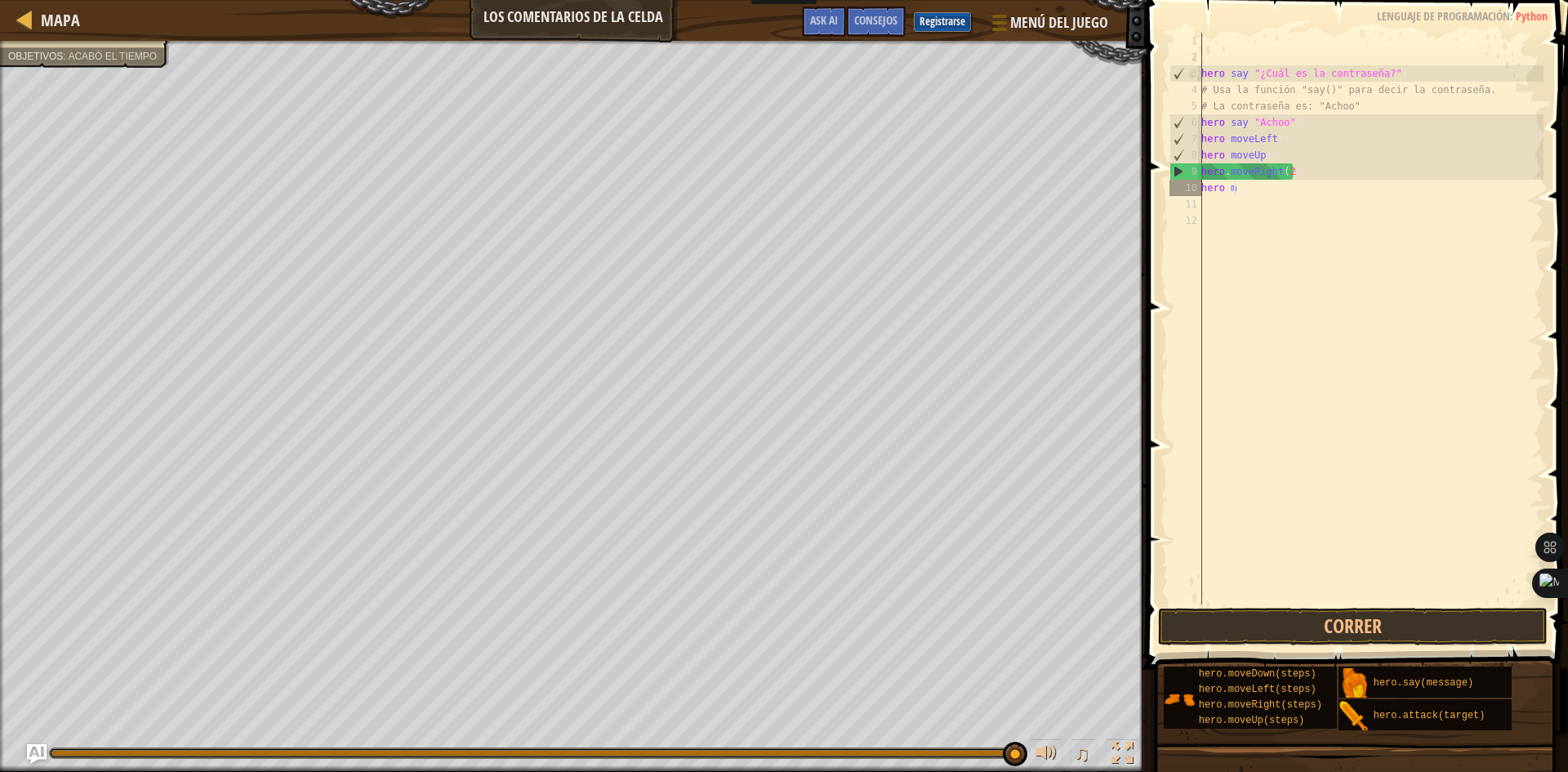
type textarea "h"
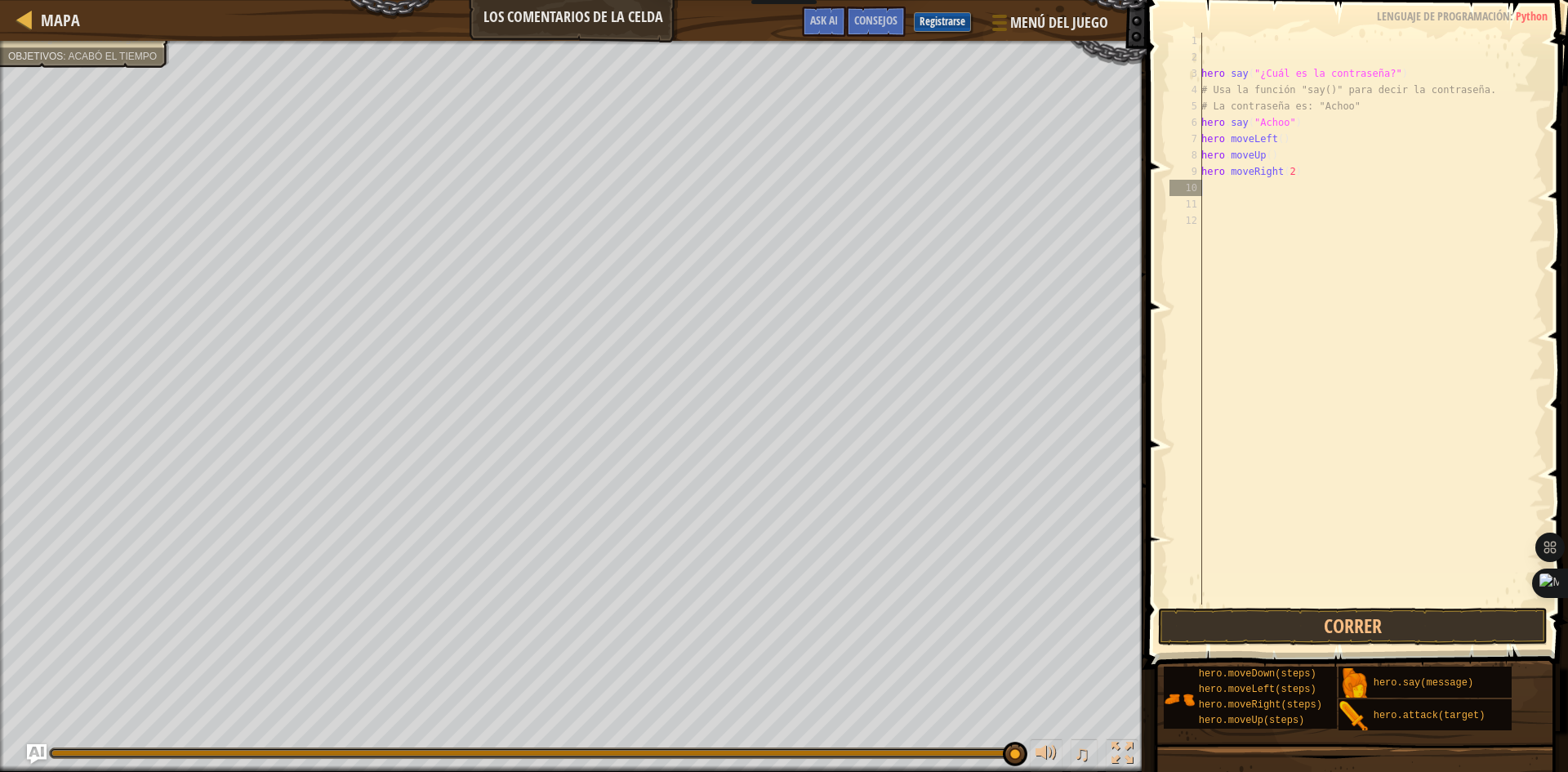
click at [1342, 172] on div "hero . say ( "¿Cuál es la contraseña?" ) # Usa la función "say()" para decir la…" at bounding box center [1370, 334] width 346 height 604
type textarea "h"
type textarea "hero.m"
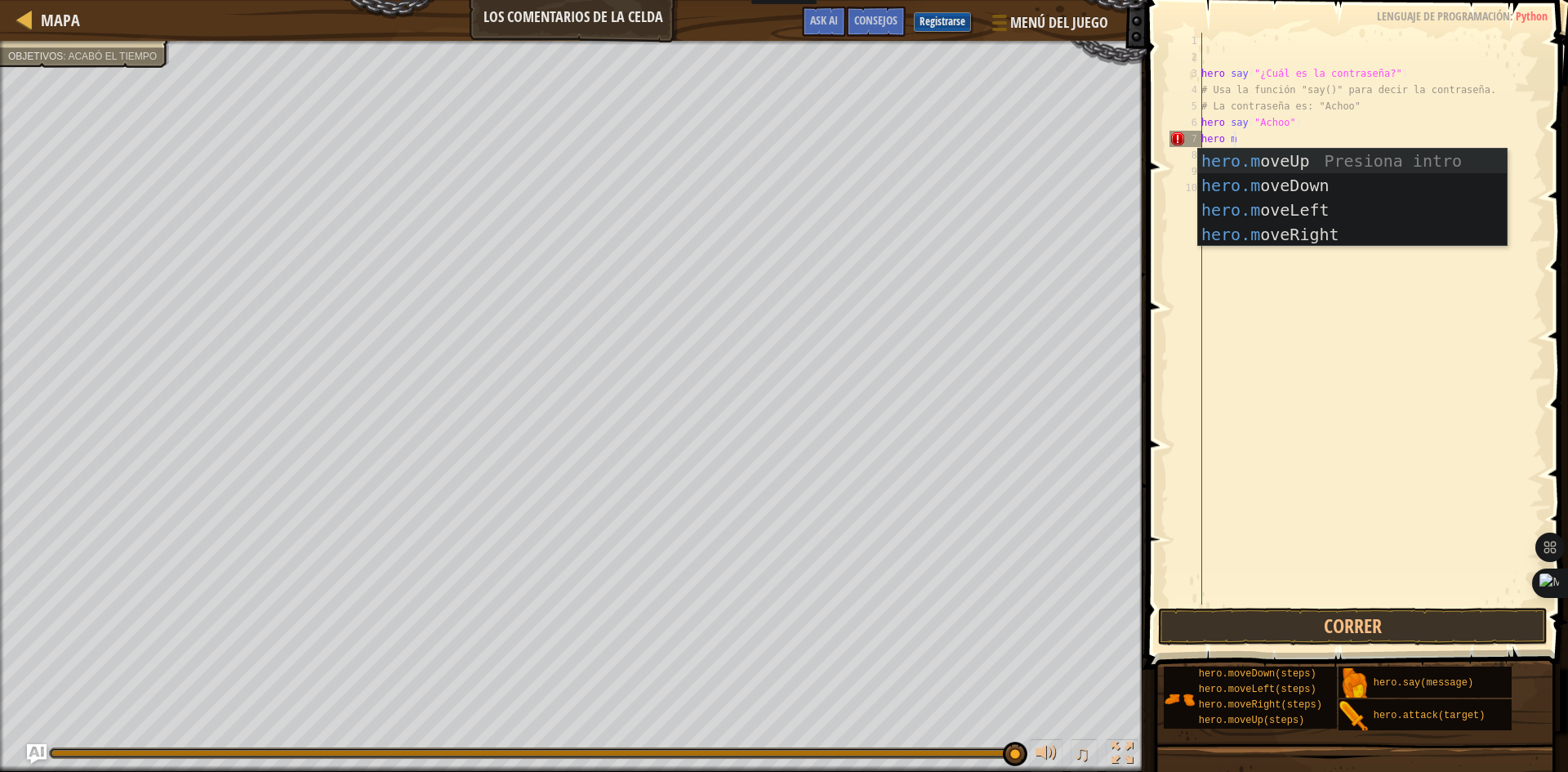
scroll to position [7, 2]
click at [1333, 162] on div "hero.m oveUp Presiona intro hero.m oveDown Presiona intro hero.m oveLeft Presio…" at bounding box center [1352, 222] width 309 height 147
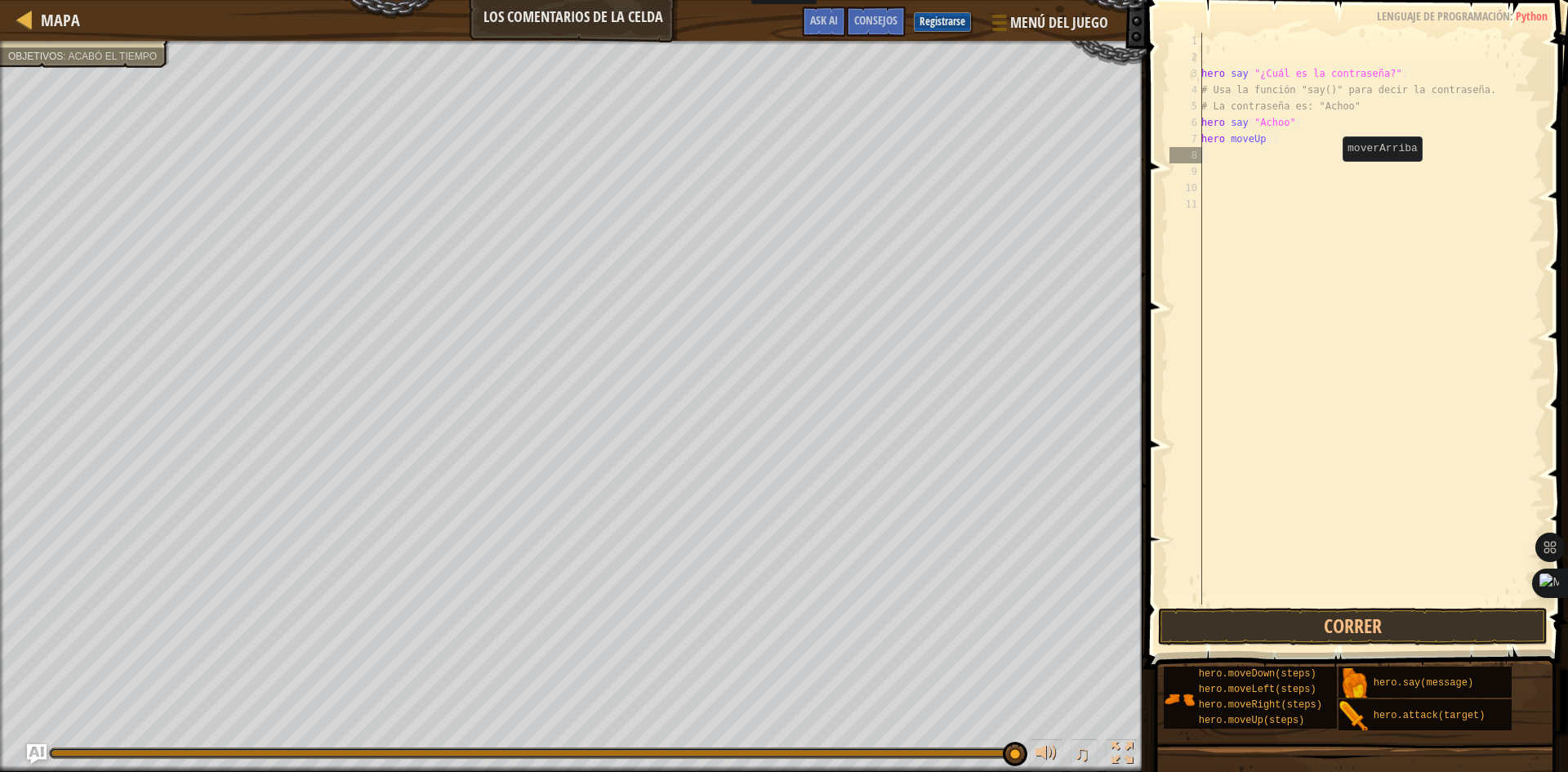
scroll to position [7, 0]
click at [1268, 142] on div "hero . say ( "¿Cuál es la contraseña?" ) # Usa la función "say()" para decir la…" at bounding box center [1370, 334] width 346 height 604
type textarea "hero.moveUp(2)"
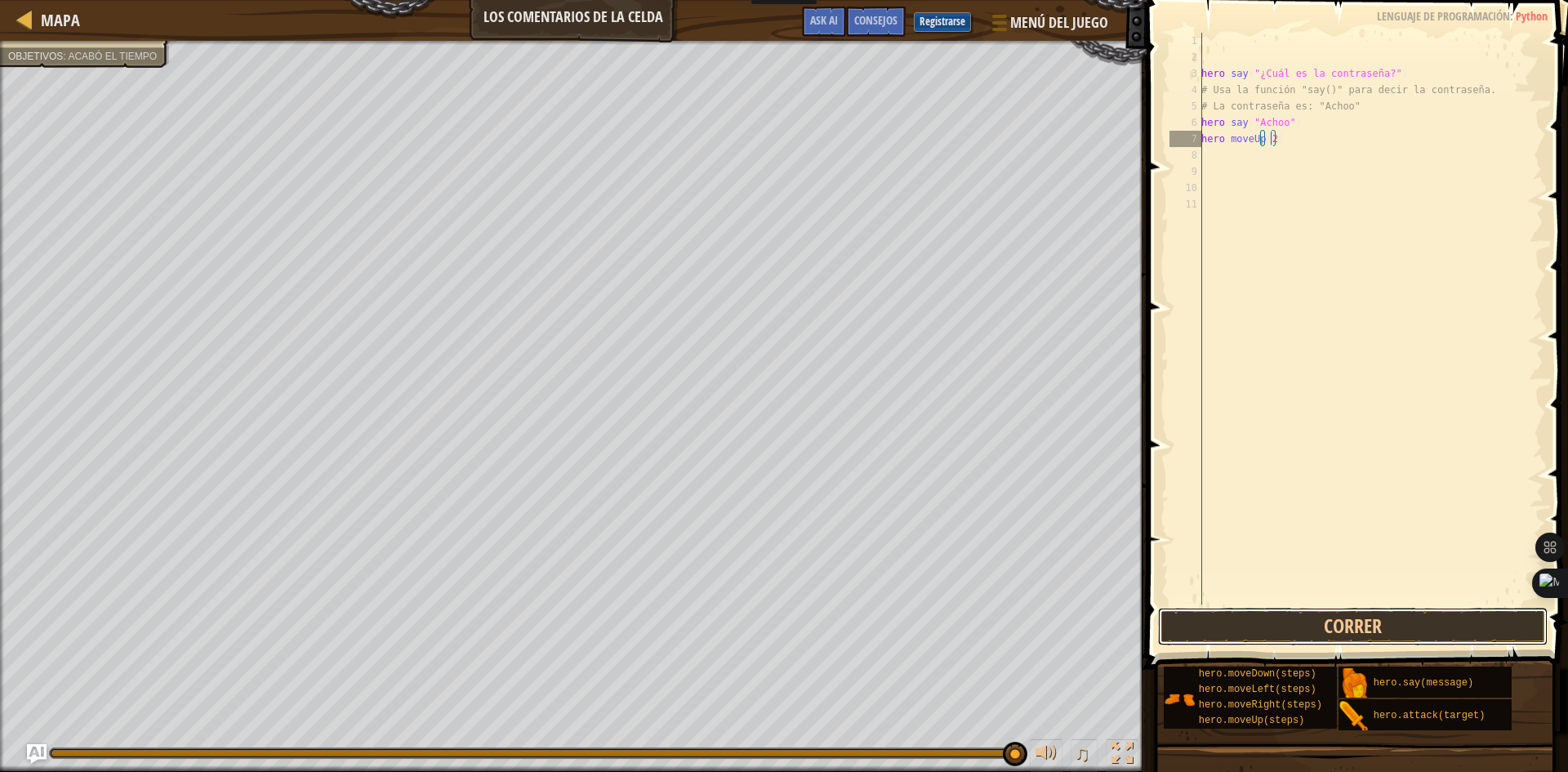
click at [1436, 631] on button "Correr" at bounding box center [1352, 626] width 389 height 38
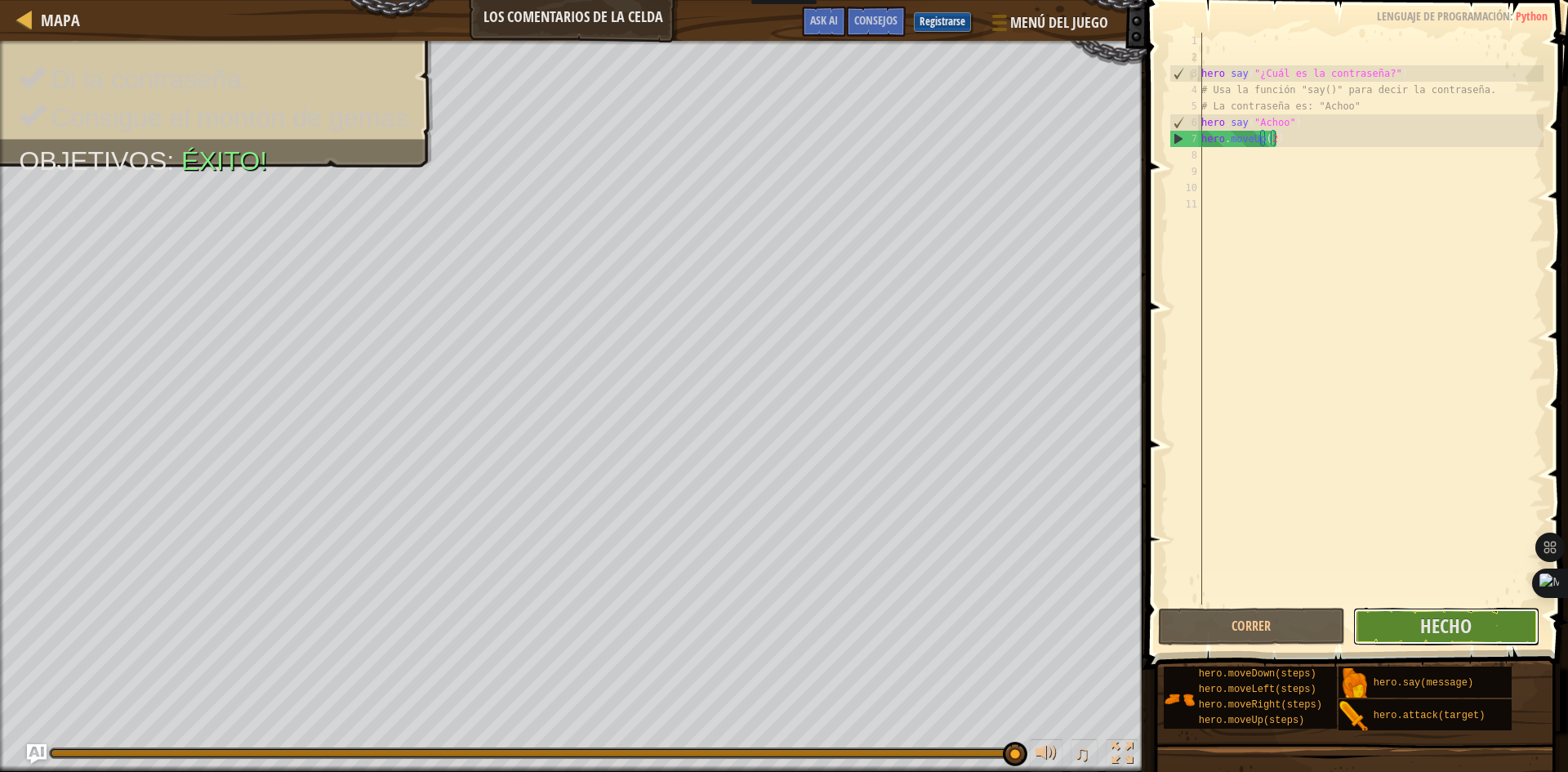
click at [1434, 635] on span "Hecho" at bounding box center [1445, 626] width 52 height 26
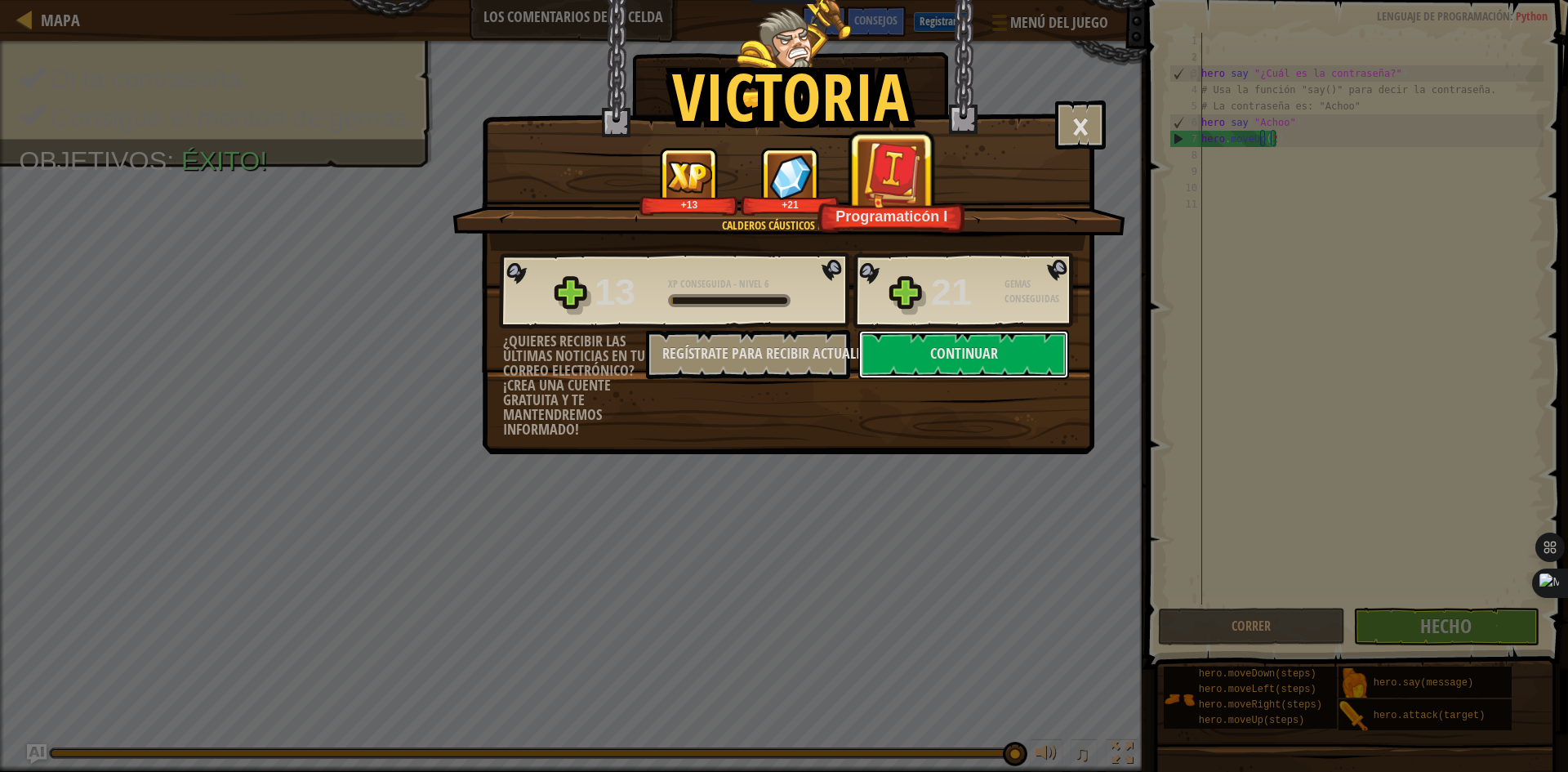
click at [1007, 358] on button "Continuar" at bounding box center [964, 355] width 211 height 49
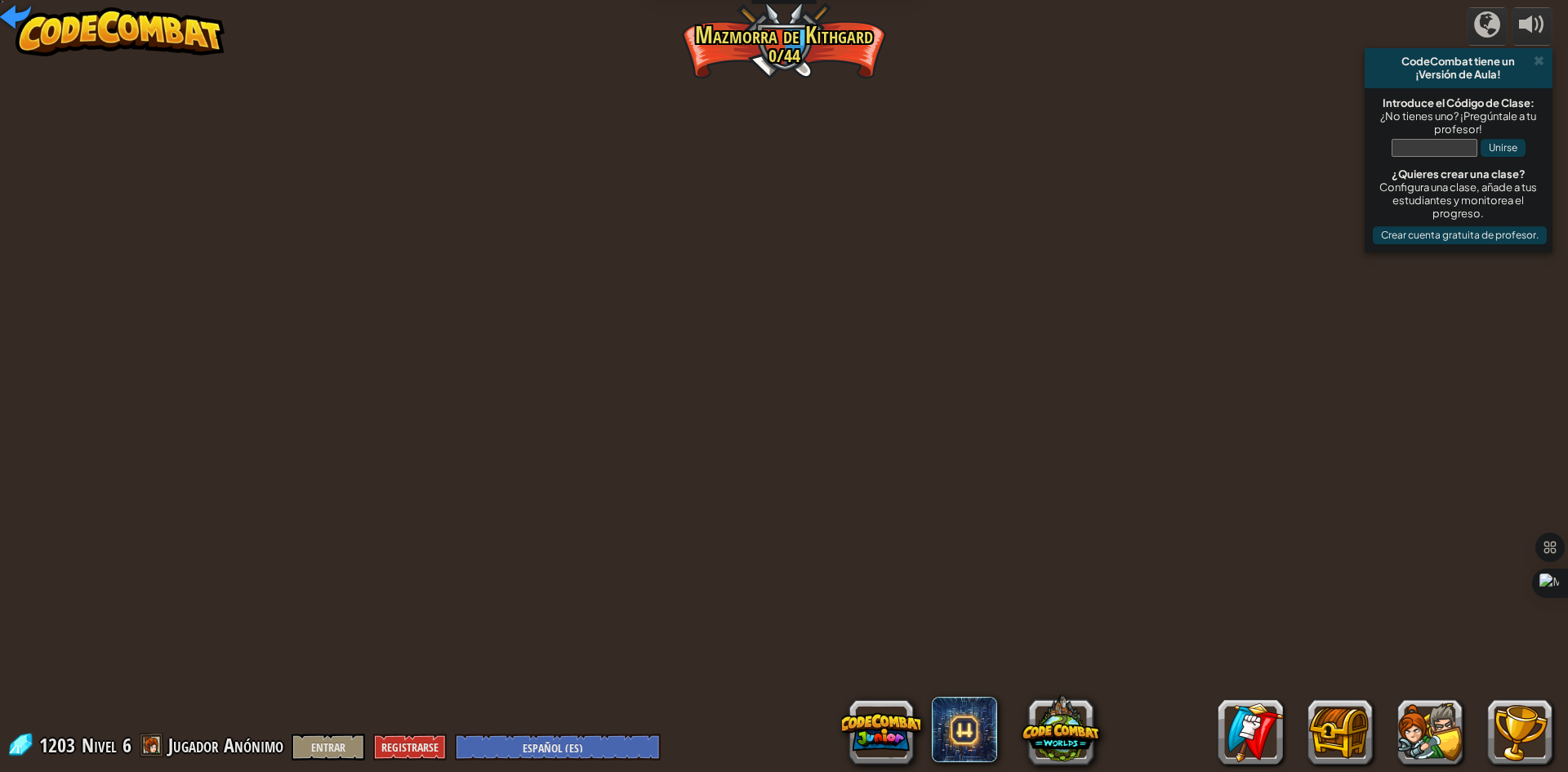
select select "es-ES"
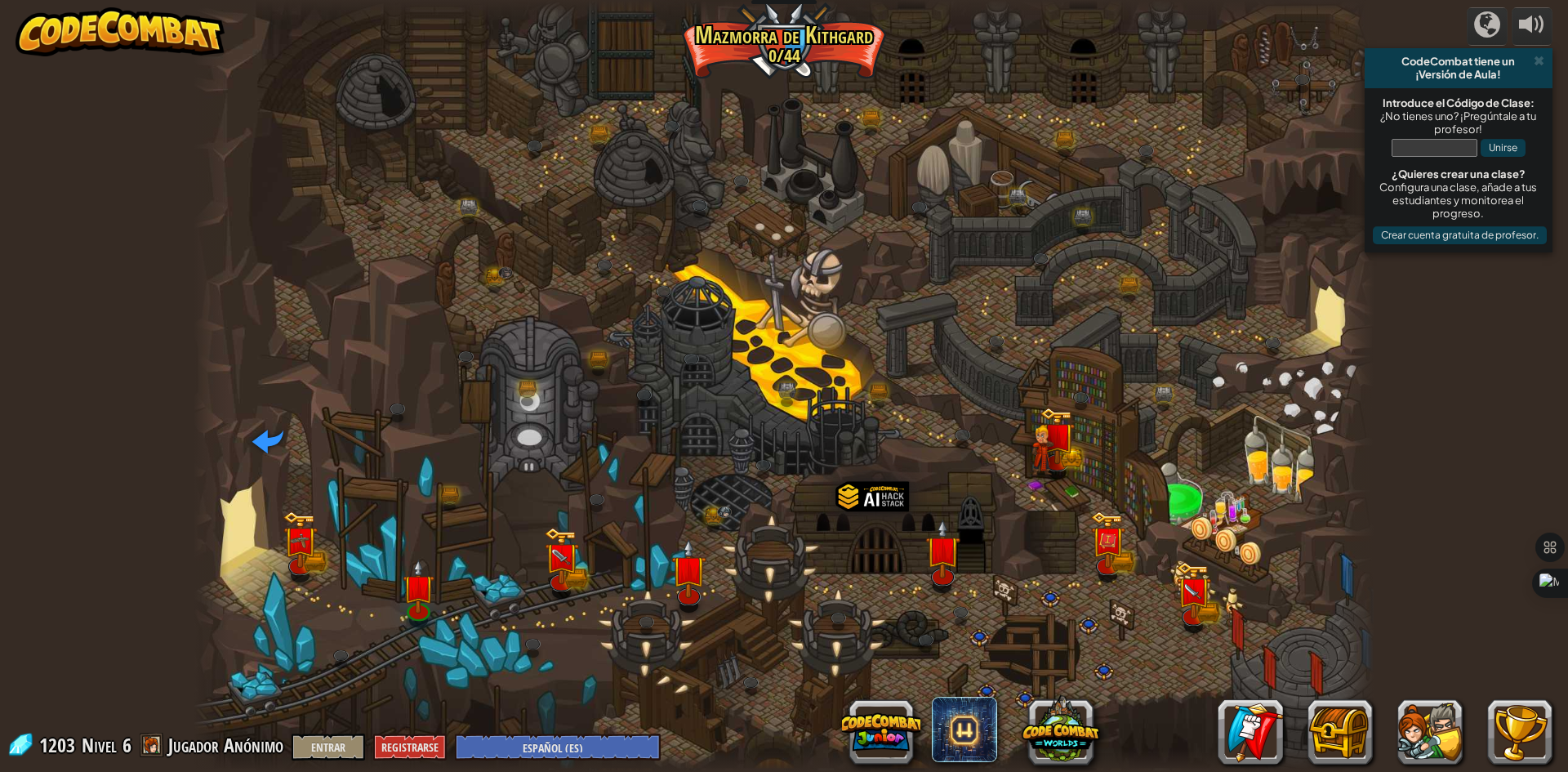
select select "es-ES"
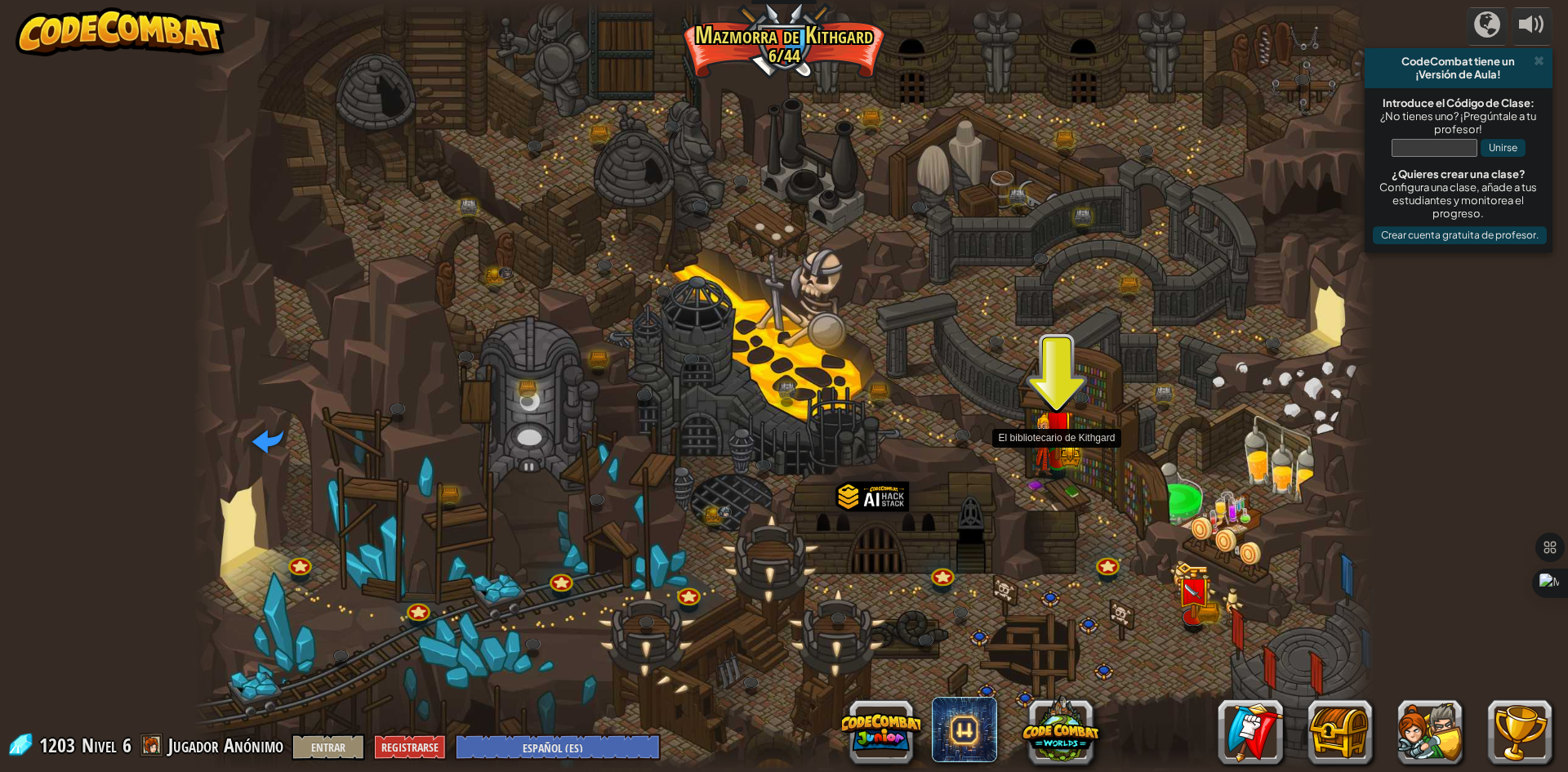
click at [1067, 445] on img at bounding box center [1057, 426] width 32 height 70
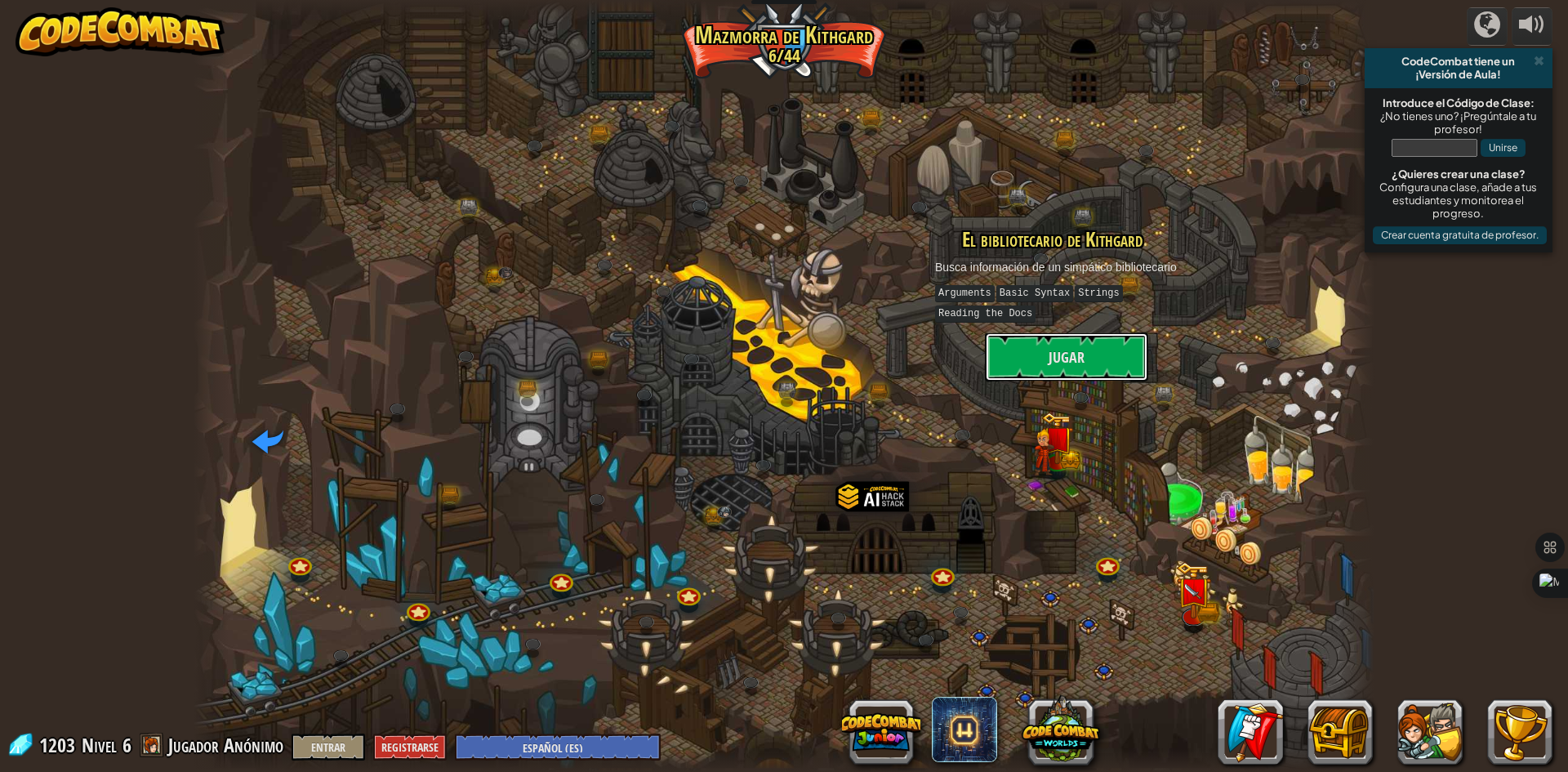
click at [1106, 359] on button "Jugar" at bounding box center [1067, 357] width 164 height 49
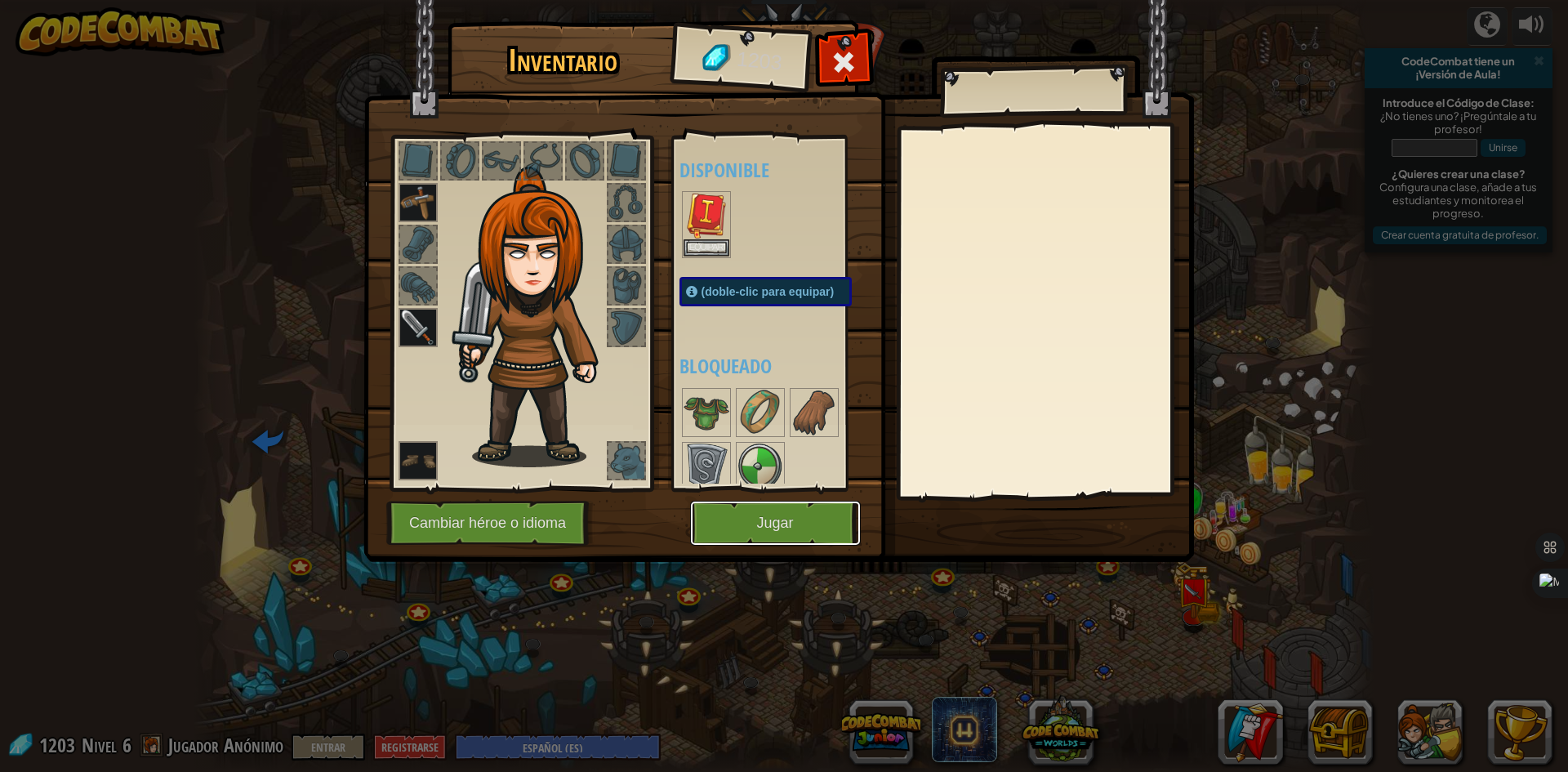
click at [838, 516] on button "Jugar" at bounding box center [775, 523] width 171 height 45
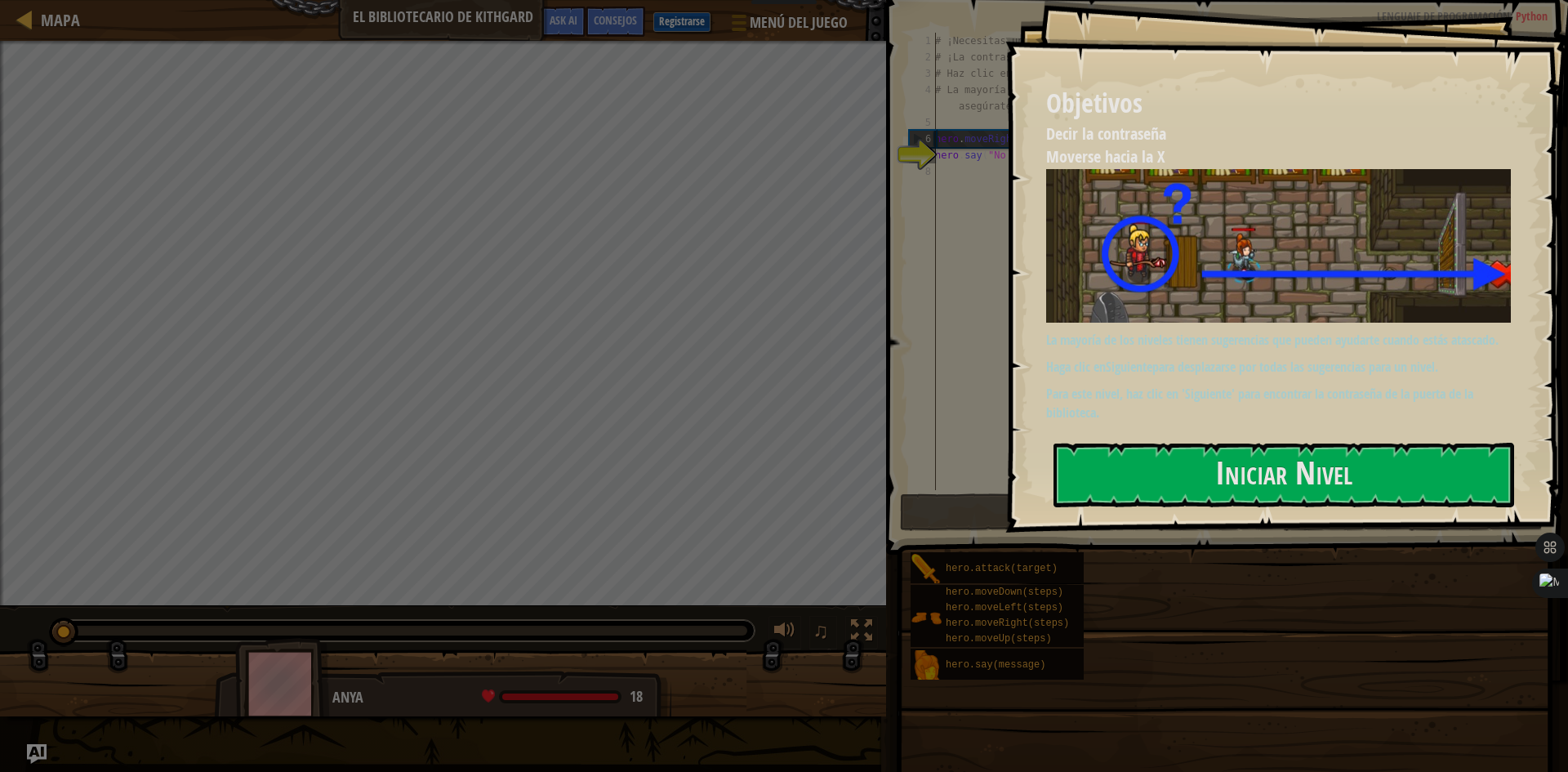
click at [1319, 466] on button "Iniciar Nivel" at bounding box center [1284, 474] width 460 height 65
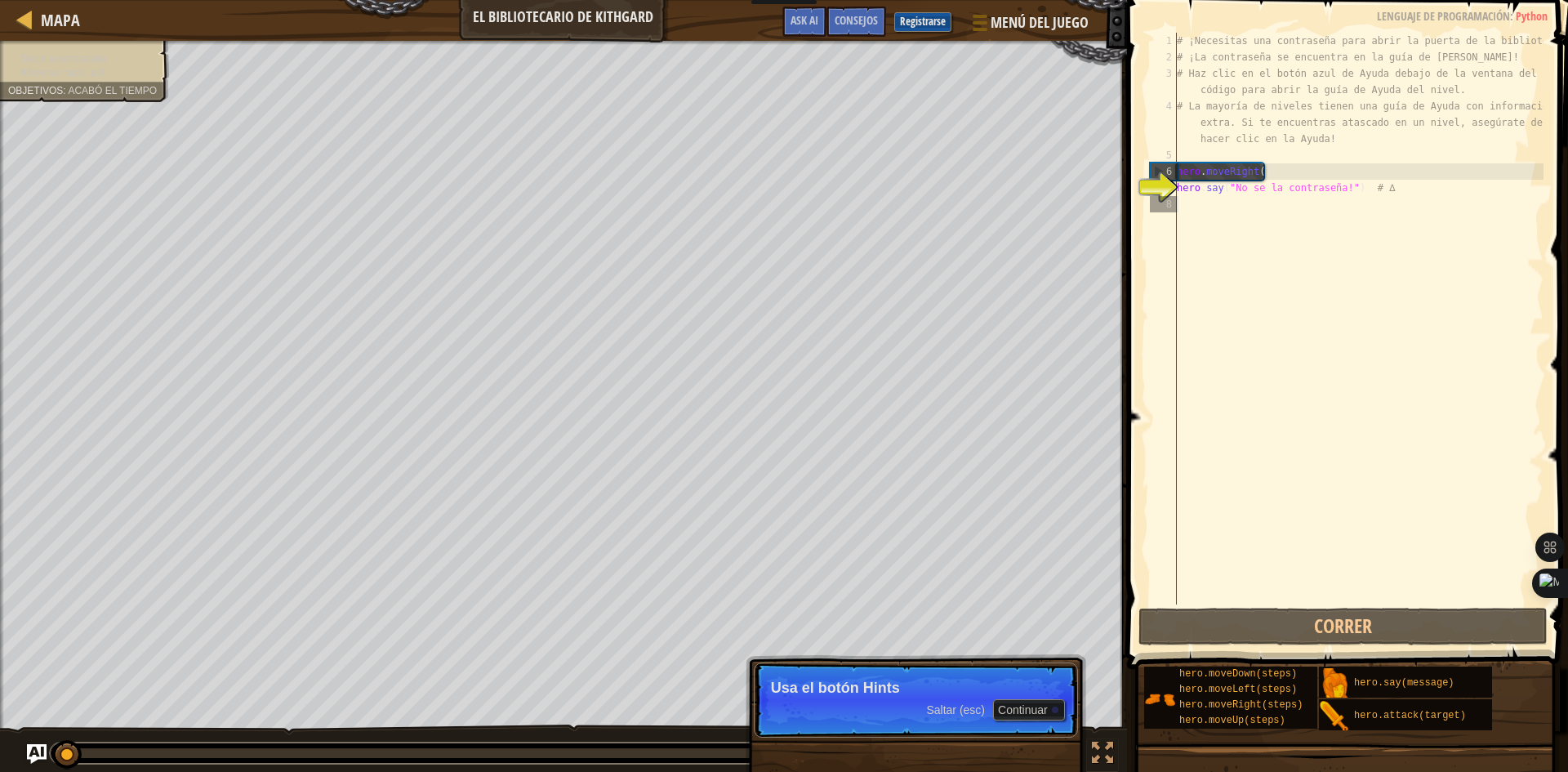
click at [1203, 205] on div "# ¡Necesitas una contraseña para abrir la puerta de la biblioteca! # ¡La contra…" at bounding box center [1358, 334] width 370 height 604
click at [1024, 710] on button "Continuar" at bounding box center [1029, 710] width 72 height 21
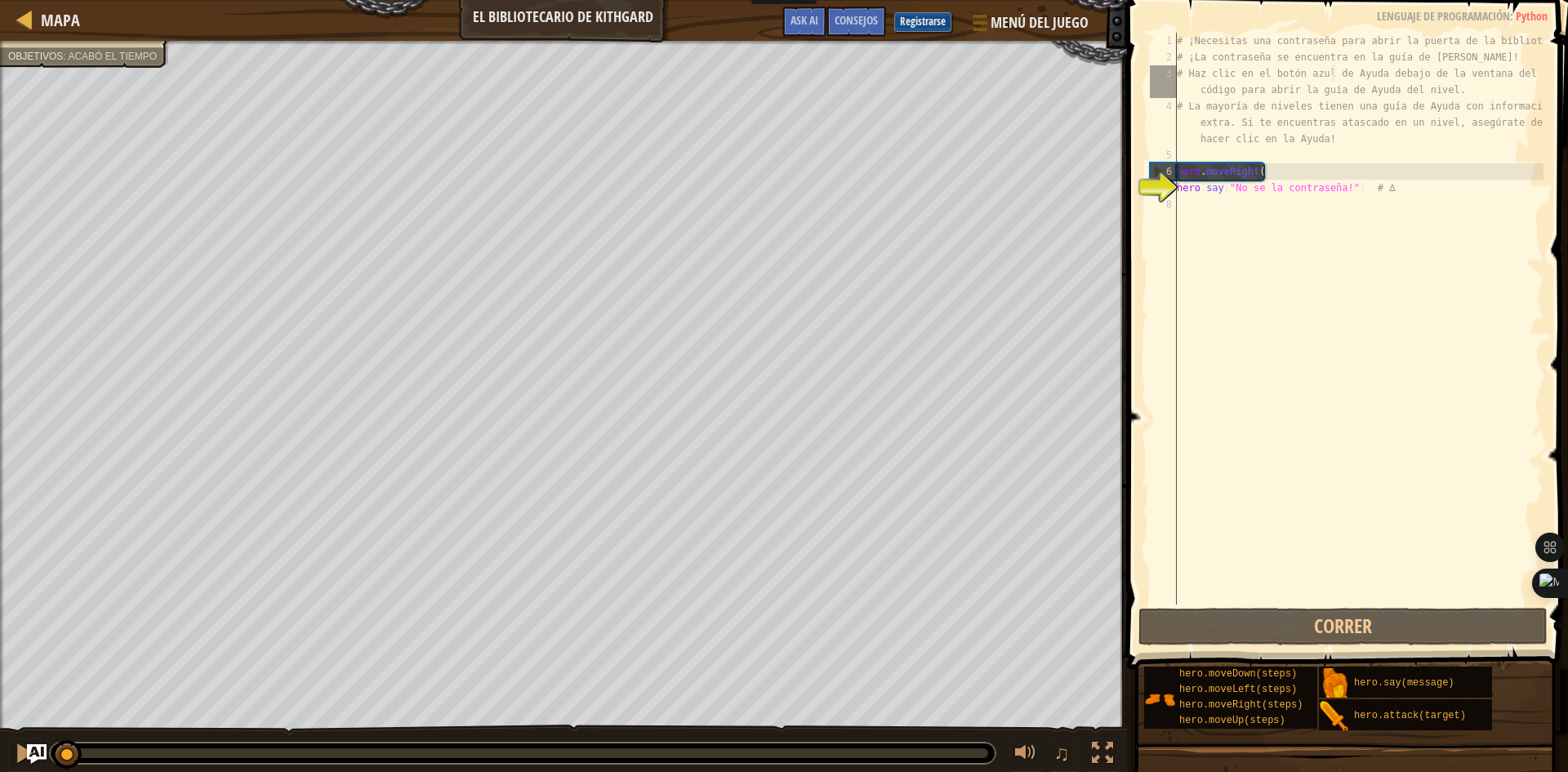
click at [1330, 67] on div "# ¡Necesitas una contraseña para abrir la puerta de la biblioteca! # ¡La contra…" at bounding box center [1358, 334] width 370 height 604
click at [1265, 54] on div "# ¡Necesitas una contraseña para abrir la puerta de la biblioteca! # ¡La contra…" at bounding box center [1358, 334] width 370 height 604
click at [841, 15] on span "Consejos" at bounding box center [856, 20] width 43 height 16
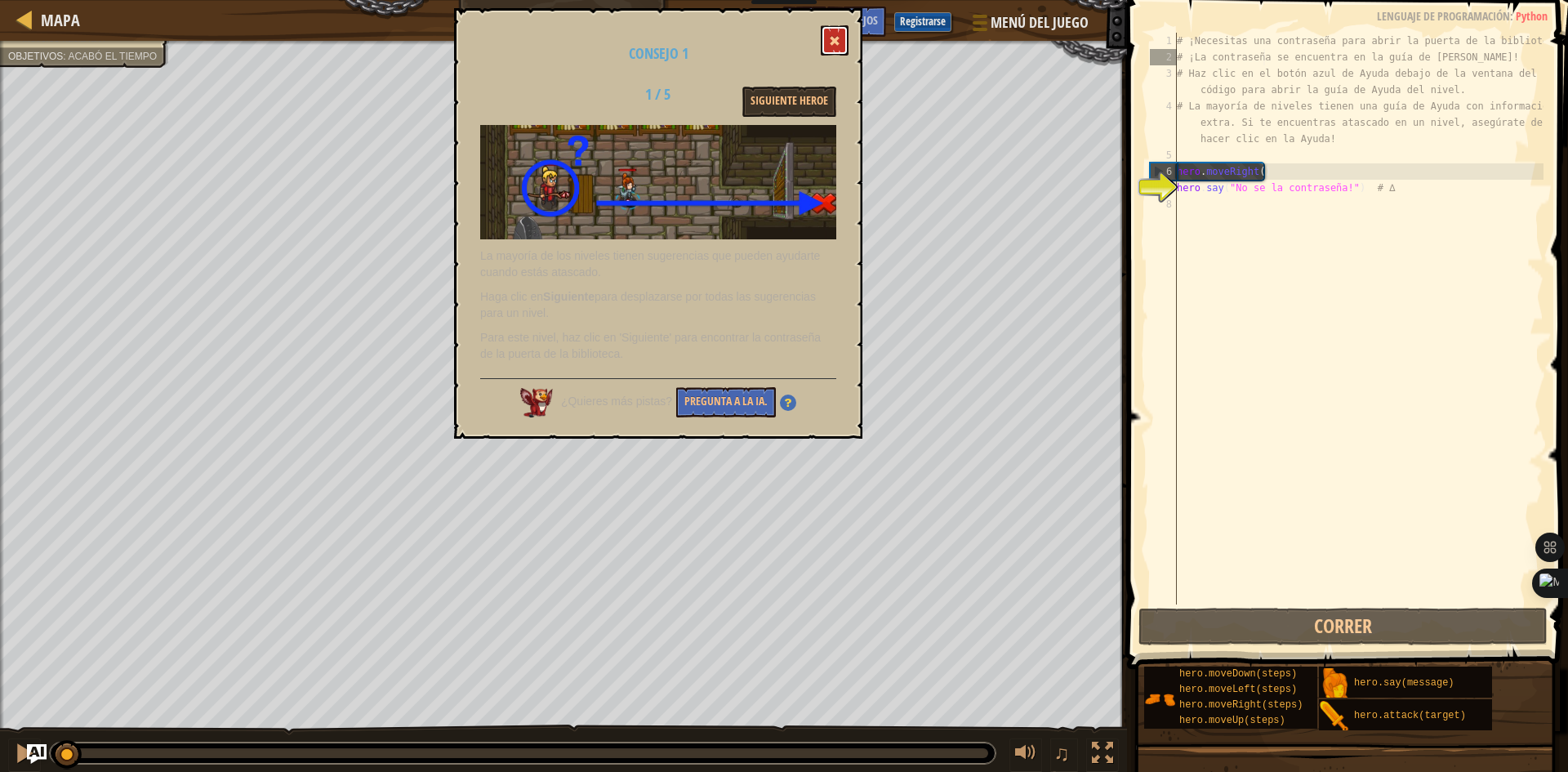
click at [834, 42] on span at bounding box center [835, 41] width 11 height 11
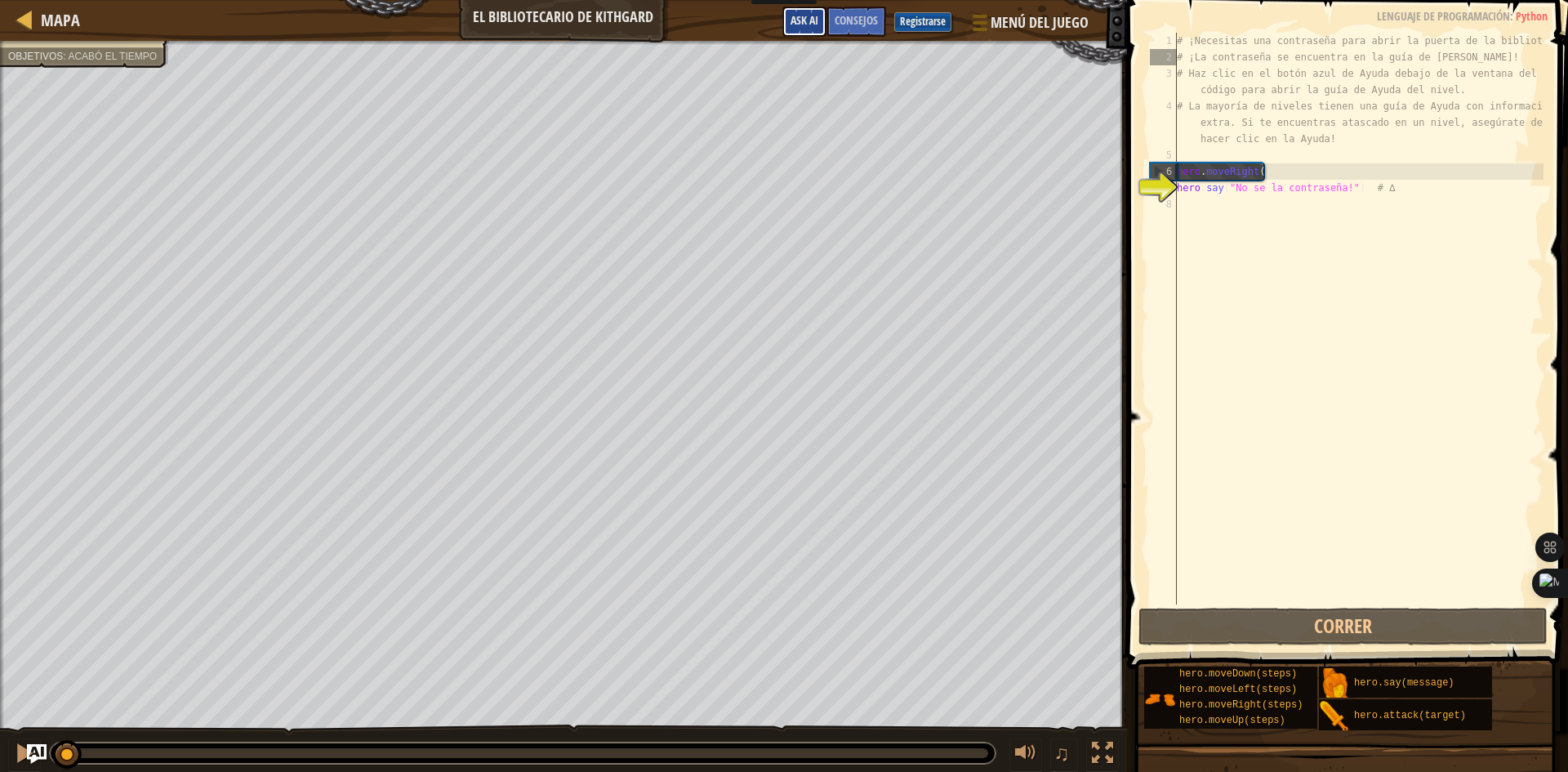
click at [802, 16] on span "Ask AI" at bounding box center [804, 20] width 28 height 16
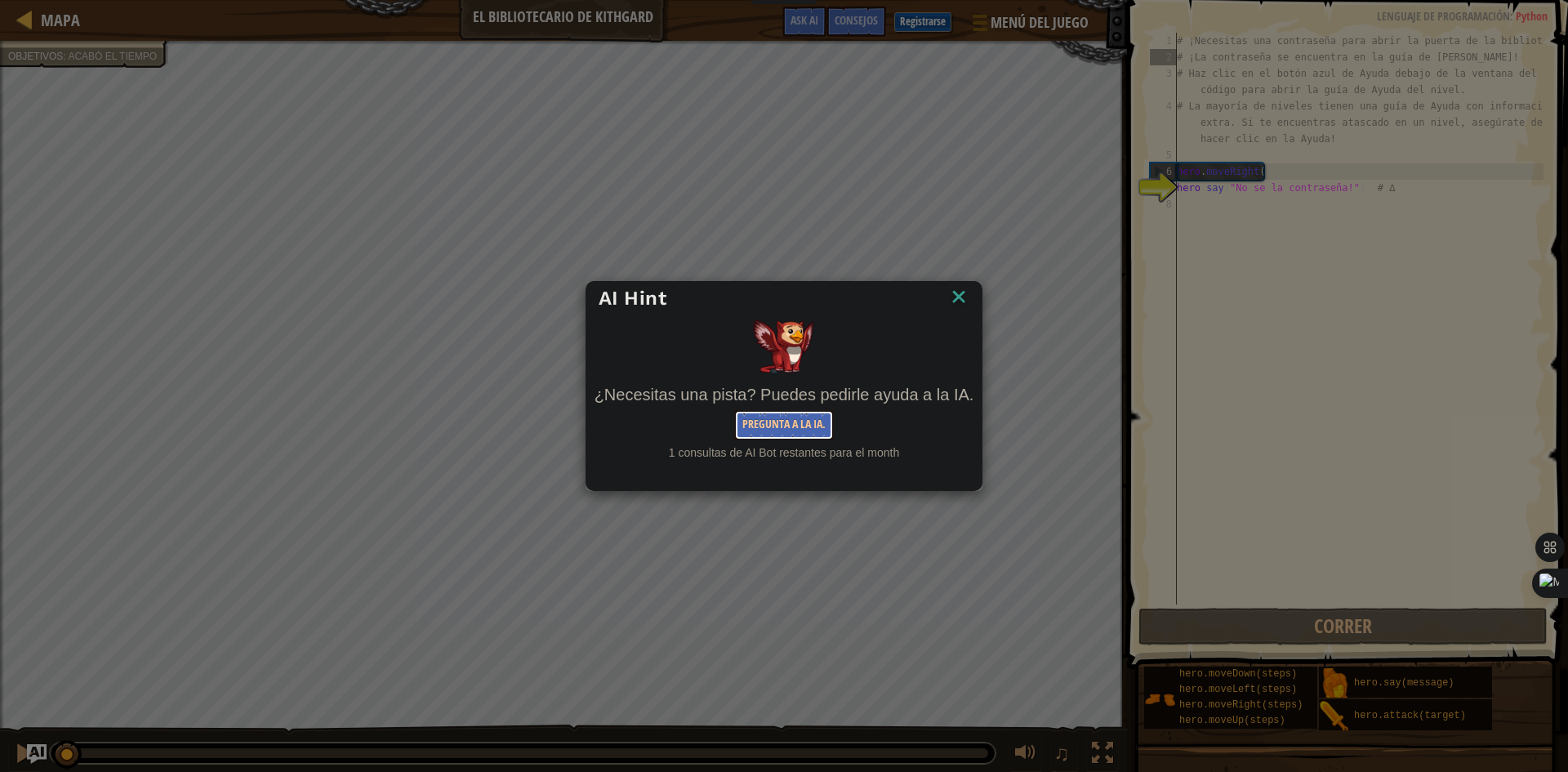
click at [784, 411] on button "Pregunta a la IA." at bounding box center [784, 424] width 100 height 30
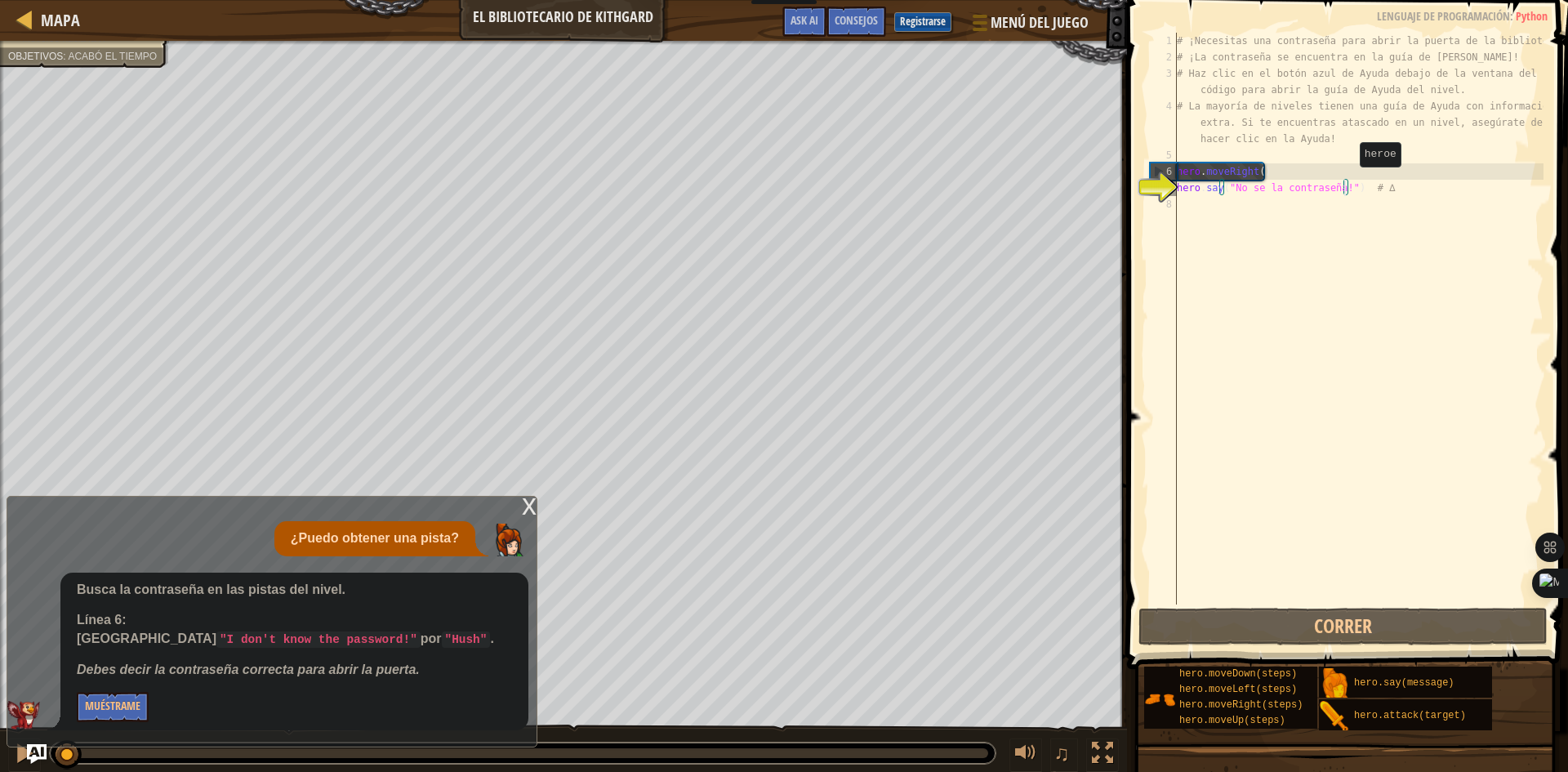
click at [1346, 183] on div "# ¡Necesitas una contraseña para abrir la puerta de la biblioteca! # ¡La contra…" at bounding box center [1358, 334] width 370 height 604
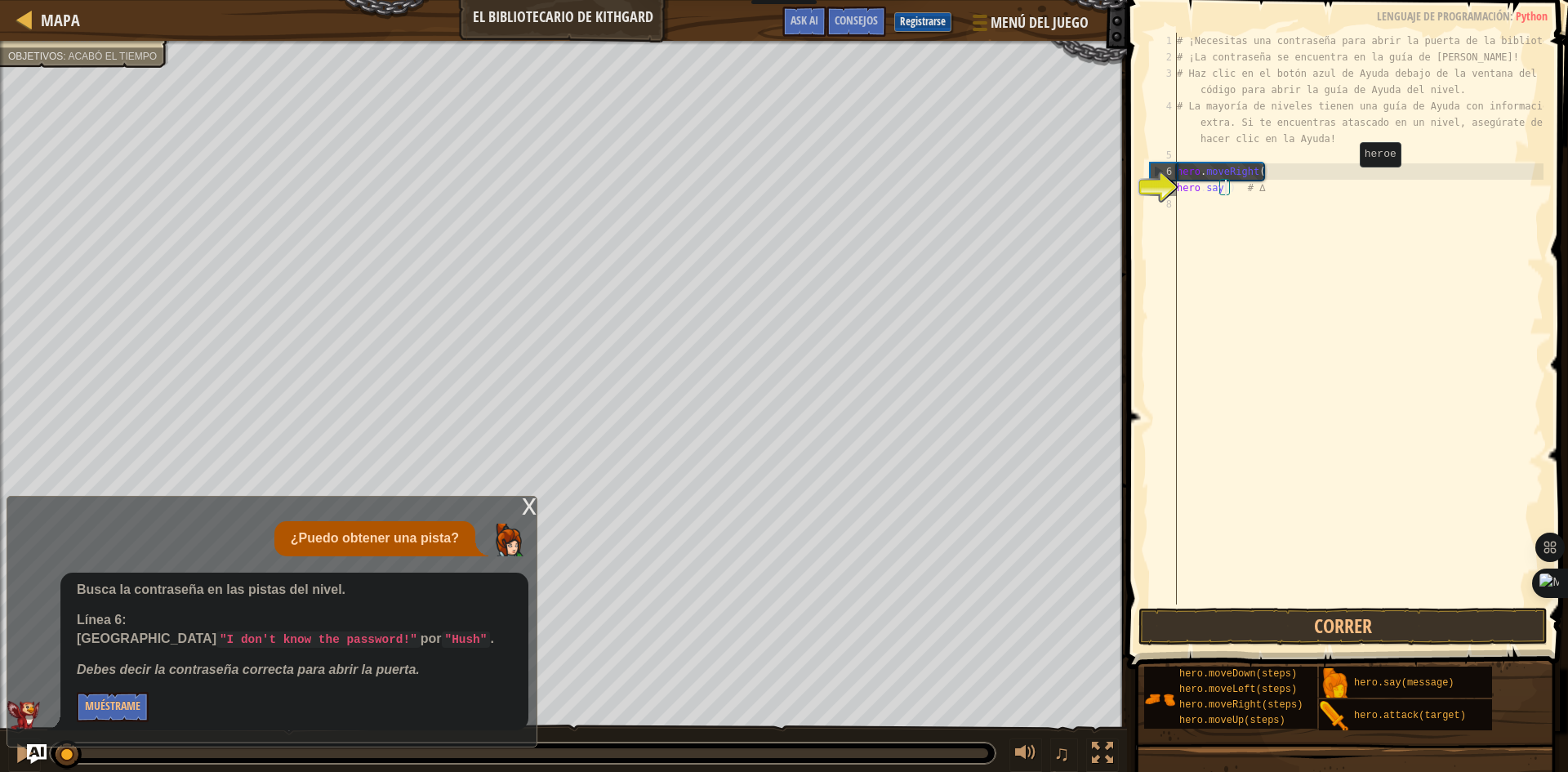
type textarea "hero.say) # ∆"
click at [1257, 207] on div "# ¡Necesitas una contraseña para abrir la puerta de la biblioteca! # ¡La contra…" at bounding box center [1358, 334] width 370 height 604
click at [1222, 180] on div "# ¡Necesitas una contraseña para abrir la puerta de la biblioteca! # ¡La contra…" at bounding box center [1358, 334] width 370 height 604
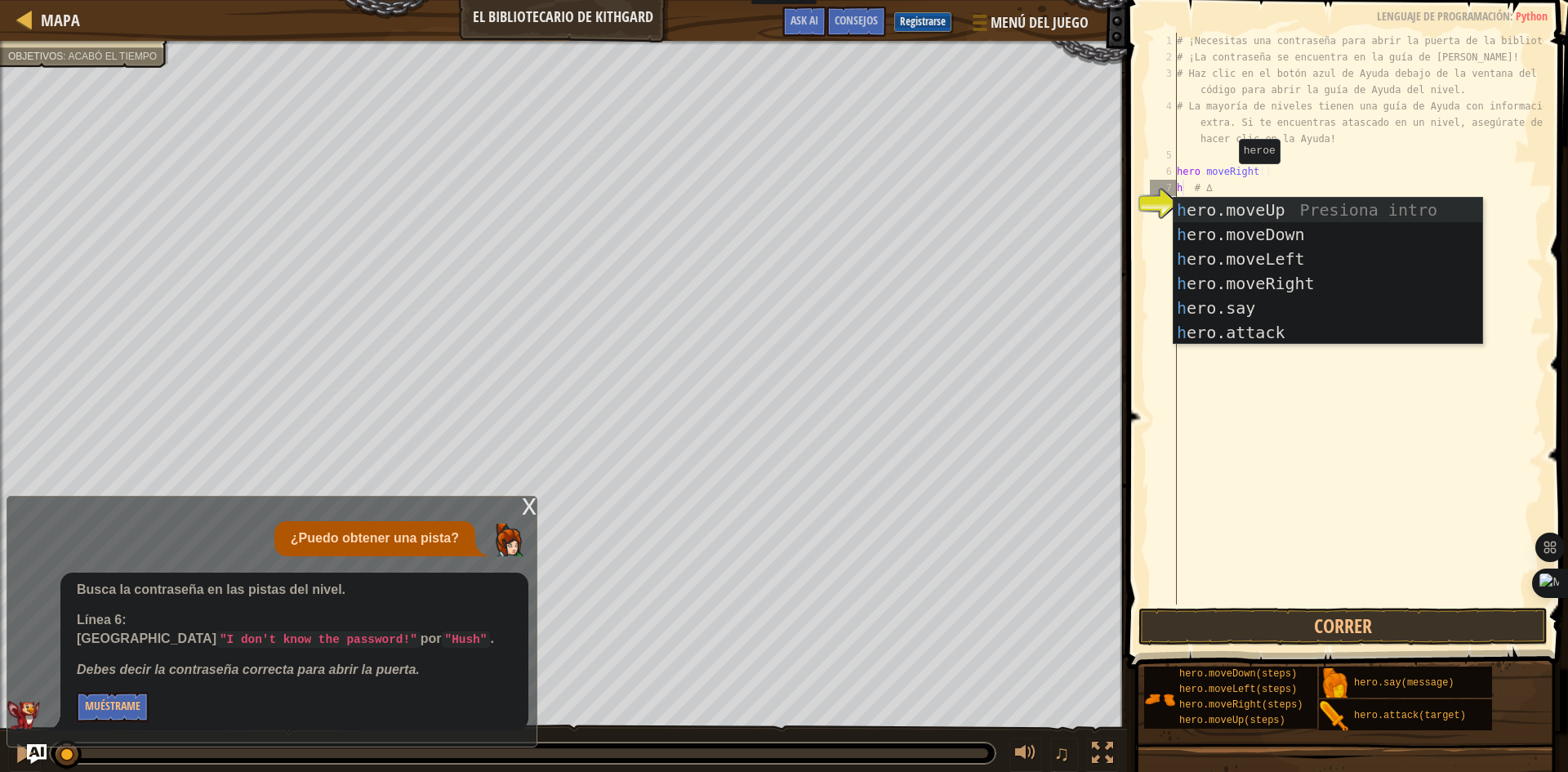
scroll to position [7, 0]
click at [1233, 298] on div "h ero.moveUp Presiona intro h ero.moveDown Presiona intro h ero.moveLeft Presio…" at bounding box center [1328, 296] width 309 height 196
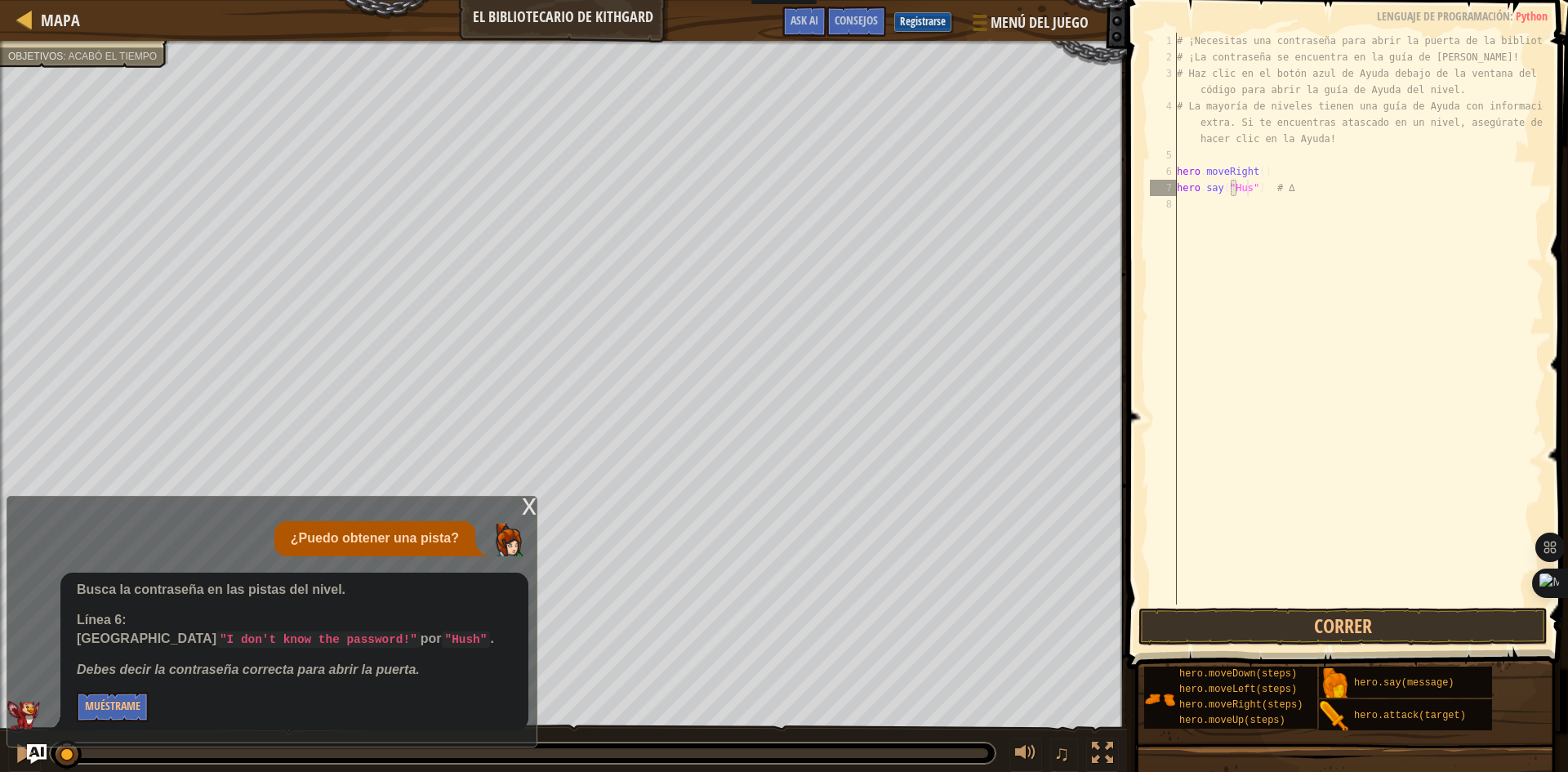
scroll to position [7, 6]
type textarea "hero.say("Hush") # ∆"
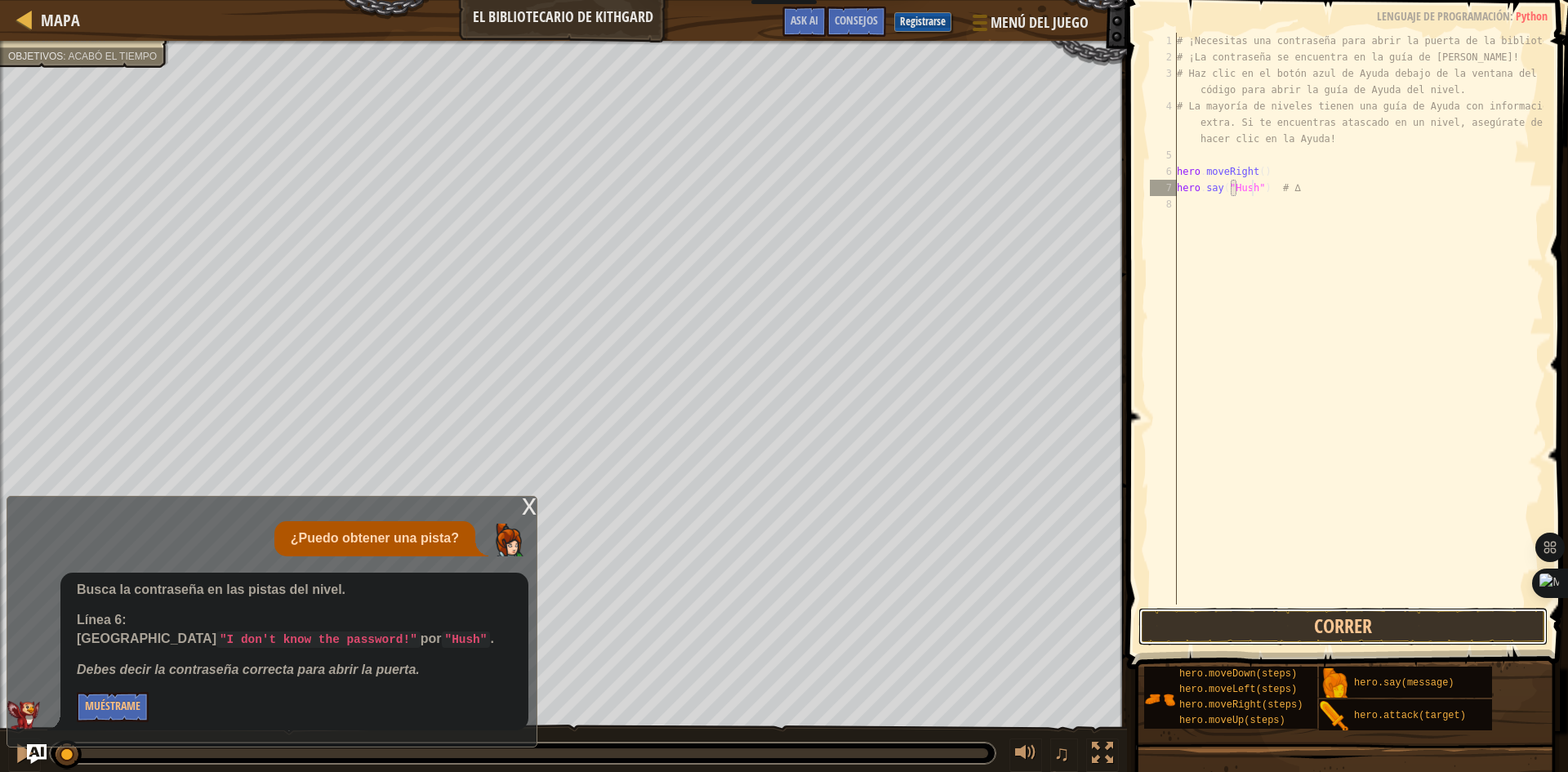
click at [1487, 623] on button "Correr" at bounding box center [1342, 626] width 409 height 38
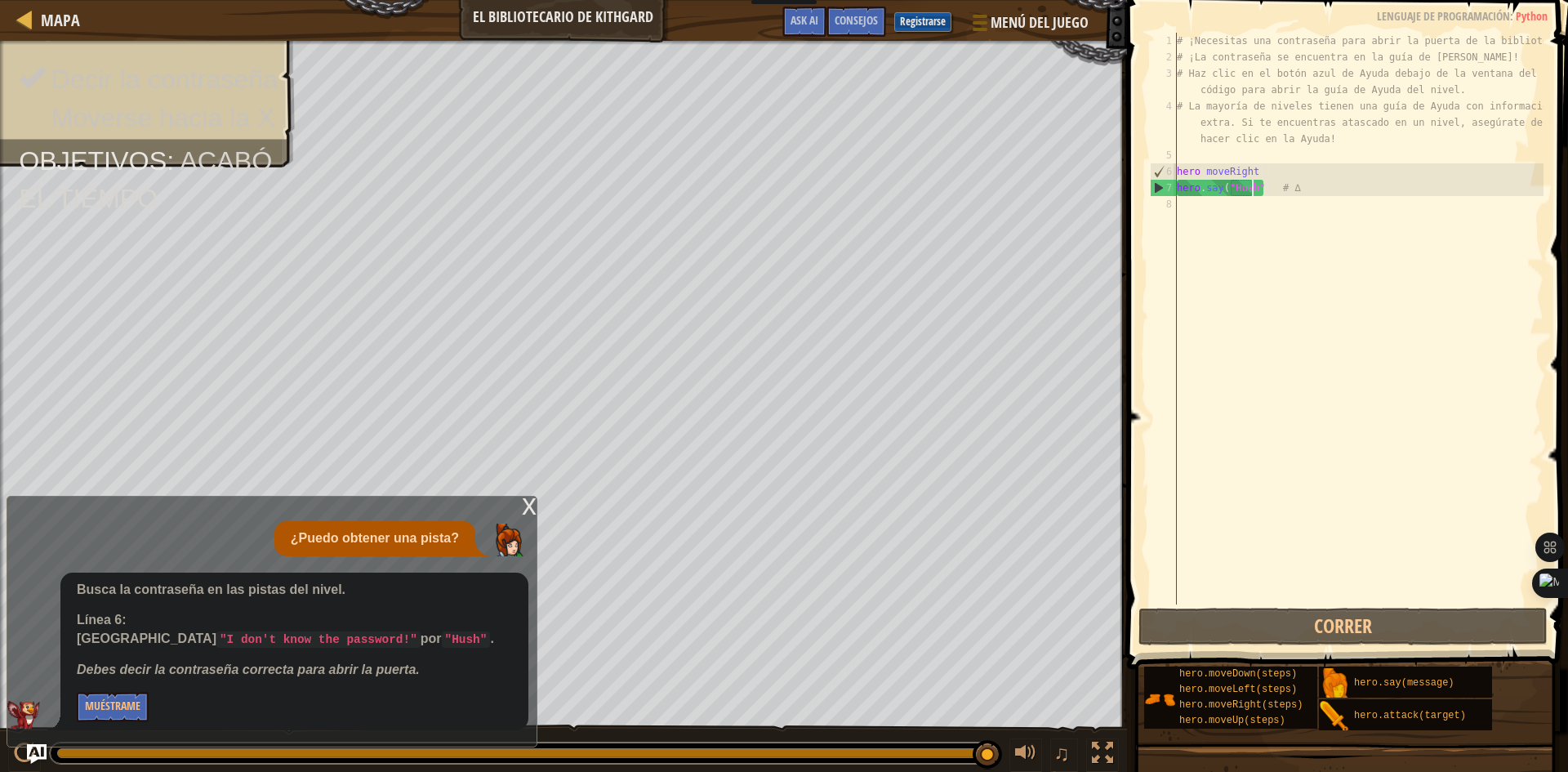
click at [1215, 224] on div "# ¡Necesitas una contraseña para abrir la puerta de la biblioteca! # ¡La contra…" at bounding box center [1358, 334] width 370 height 604
click at [131, 715] on button "Muéstrame" at bounding box center [113, 707] width 72 height 30
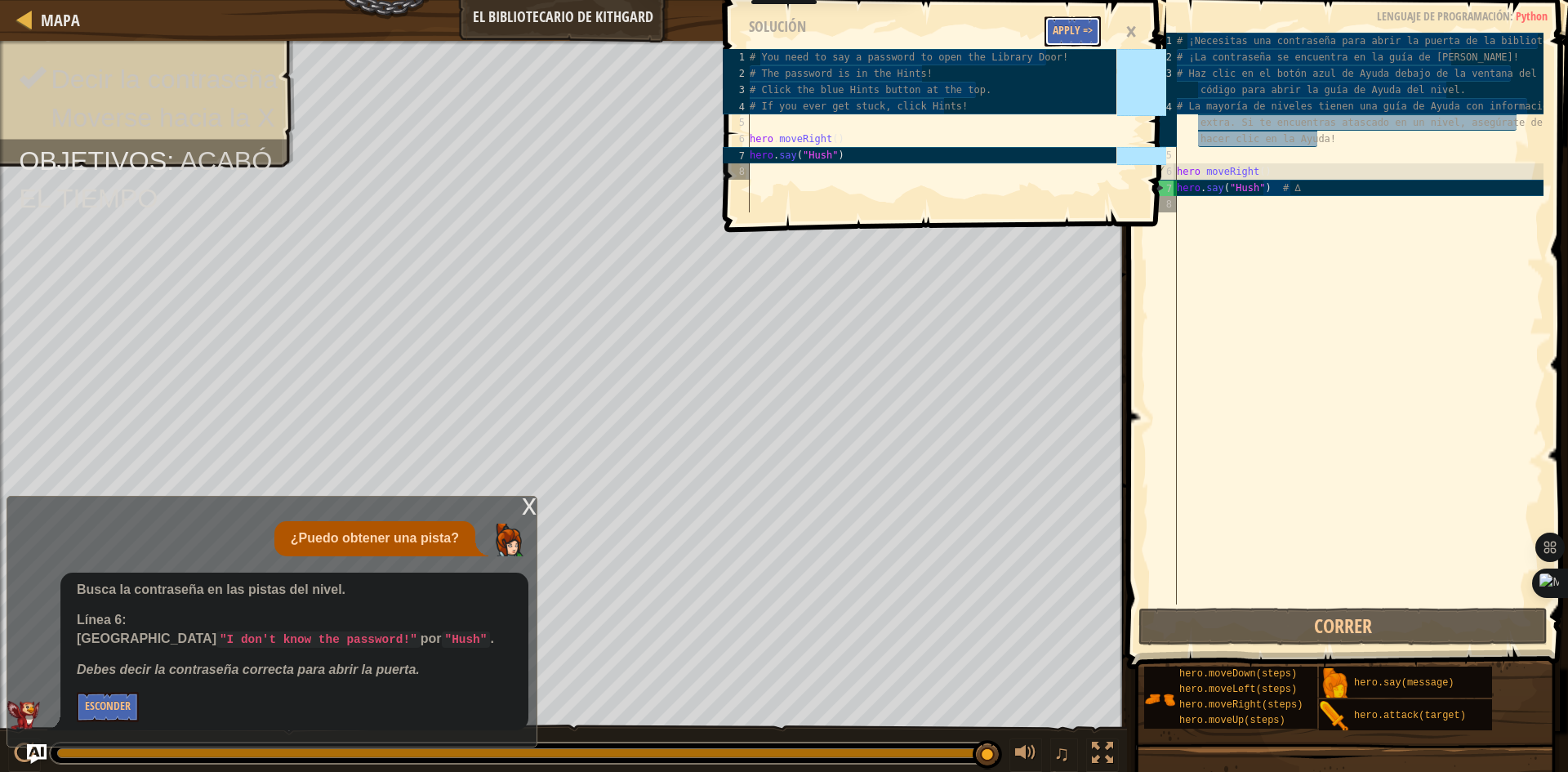
click at [1073, 28] on button "Apply =>" at bounding box center [1073, 31] width 56 height 30
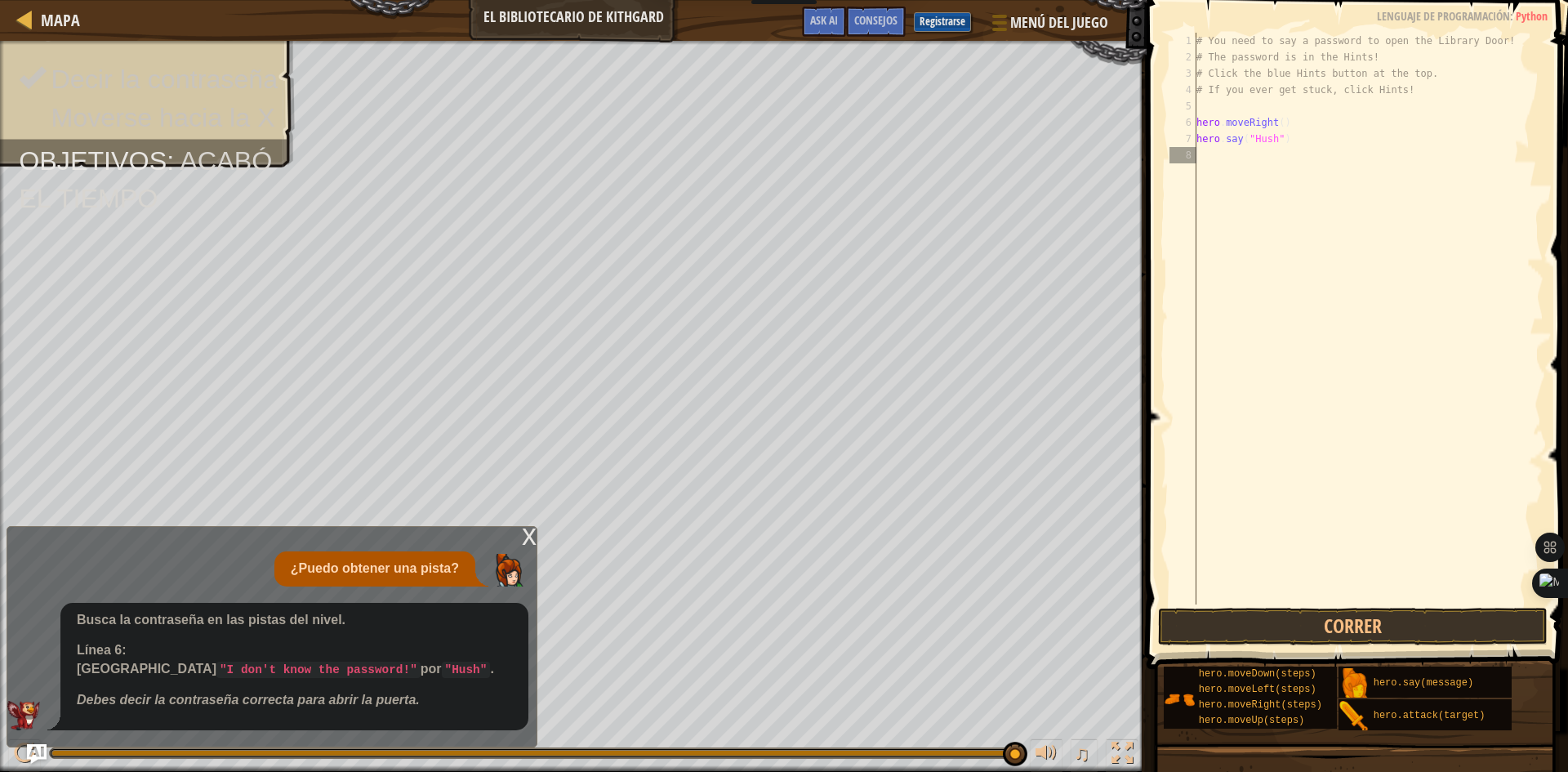
click at [535, 543] on div "x" at bounding box center [529, 535] width 15 height 16
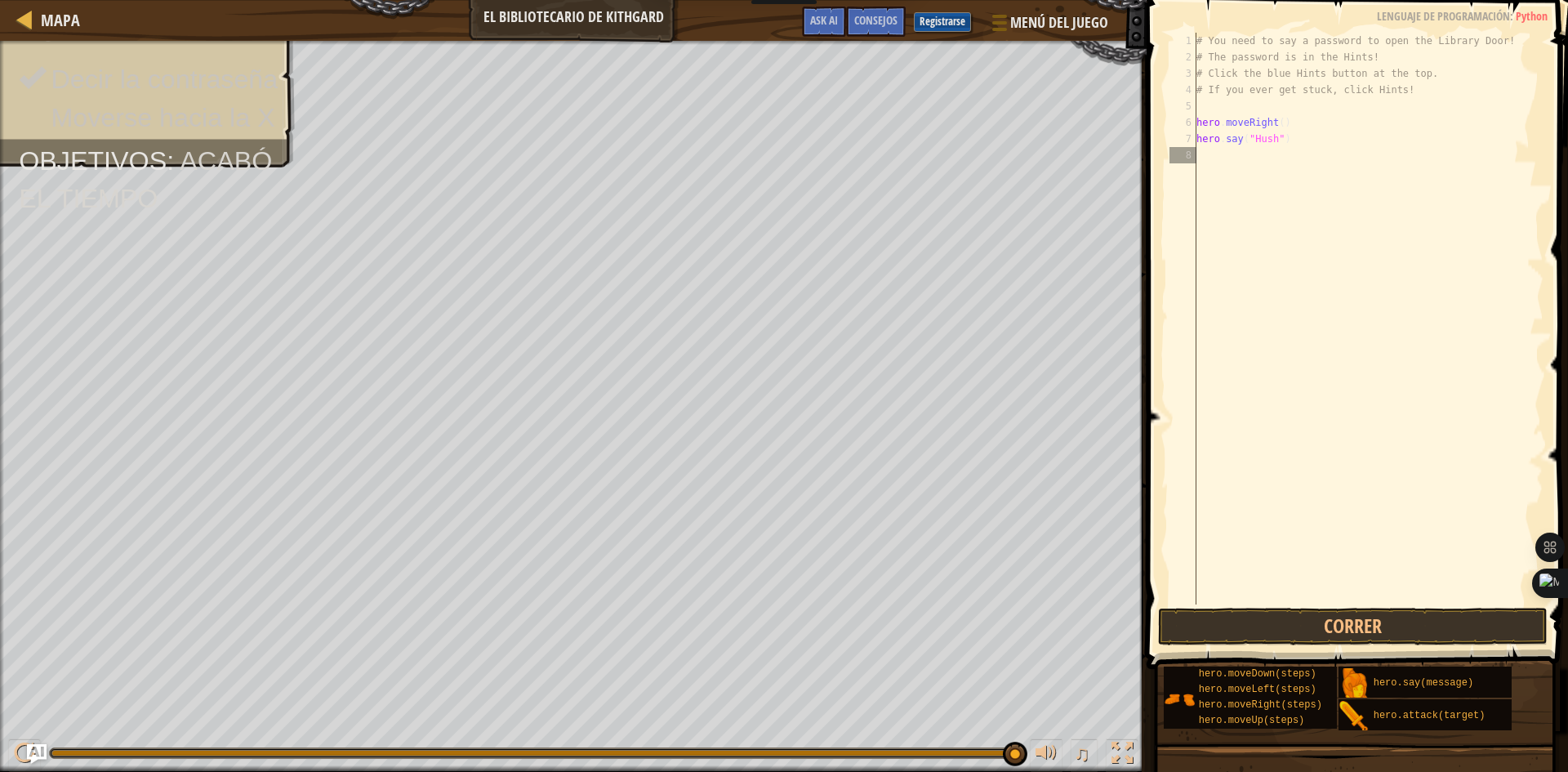
click at [1236, 155] on div "# You need to say a password to open the Library Door! # The password is in the…" at bounding box center [1368, 334] width 351 height 604
type textarea "h"
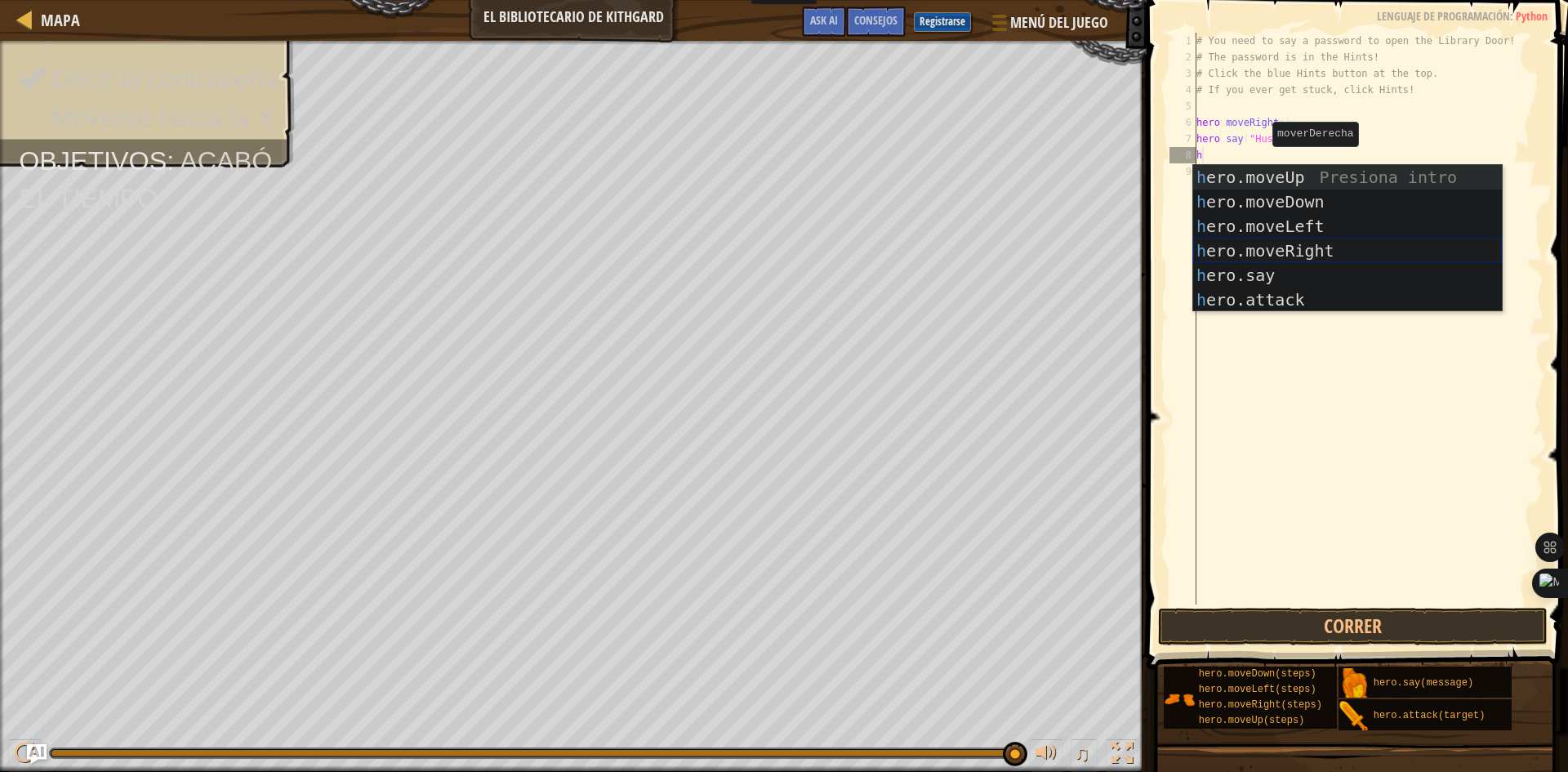
click at [1254, 249] on div "h ero.moveUp Presiona intro h ero.moveDown Presiona intro h ero.moveLeft Presio…" at bounding box center [1347, 263] width 309 height 196
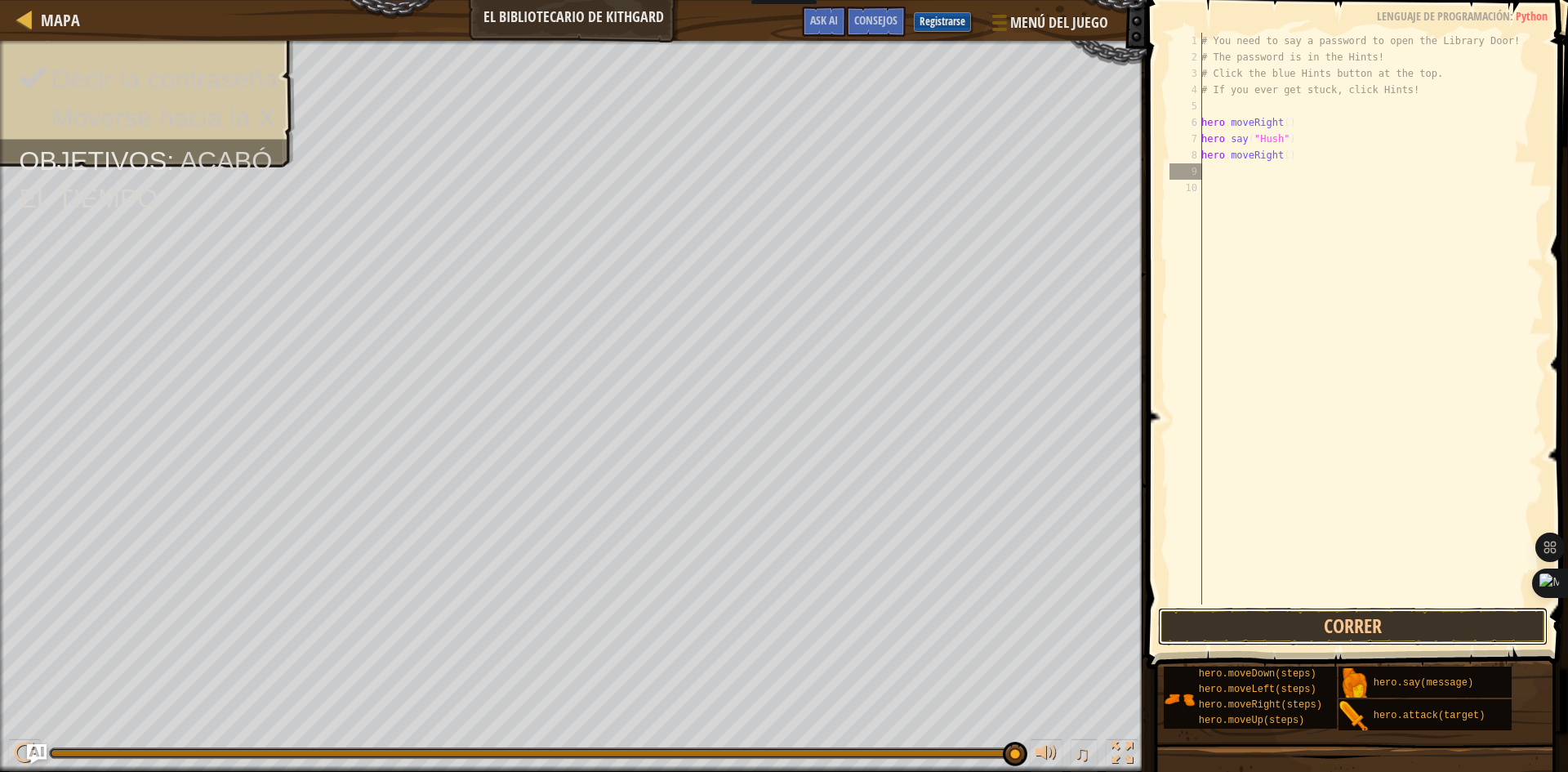
click at [1352, 634] on button "Correr" at bounding box center [1352, 626] width 389 height 38
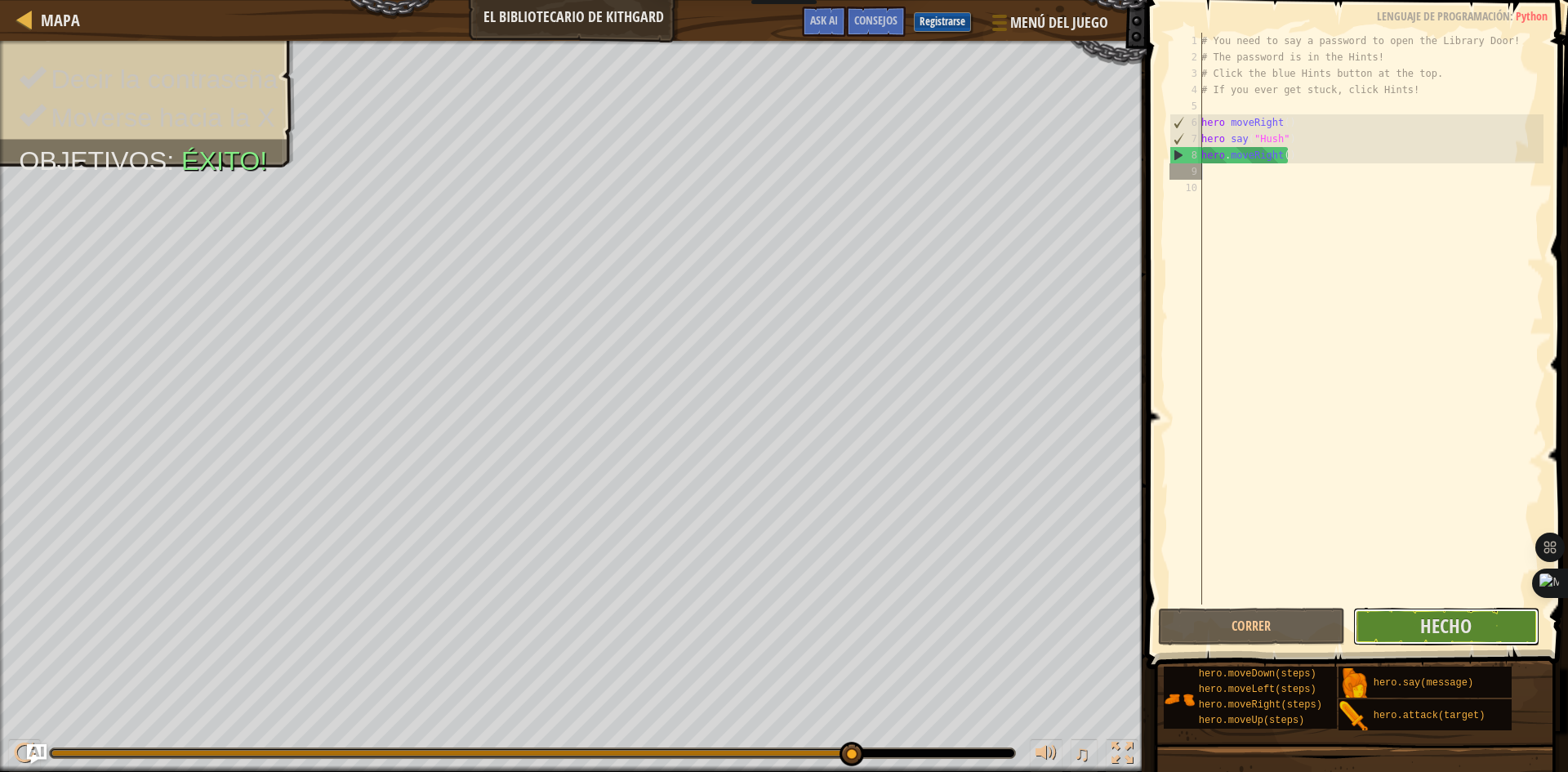
click at [1453, 627] on span "Hecho" at bounding box center [1445, 626] width 52 height 26
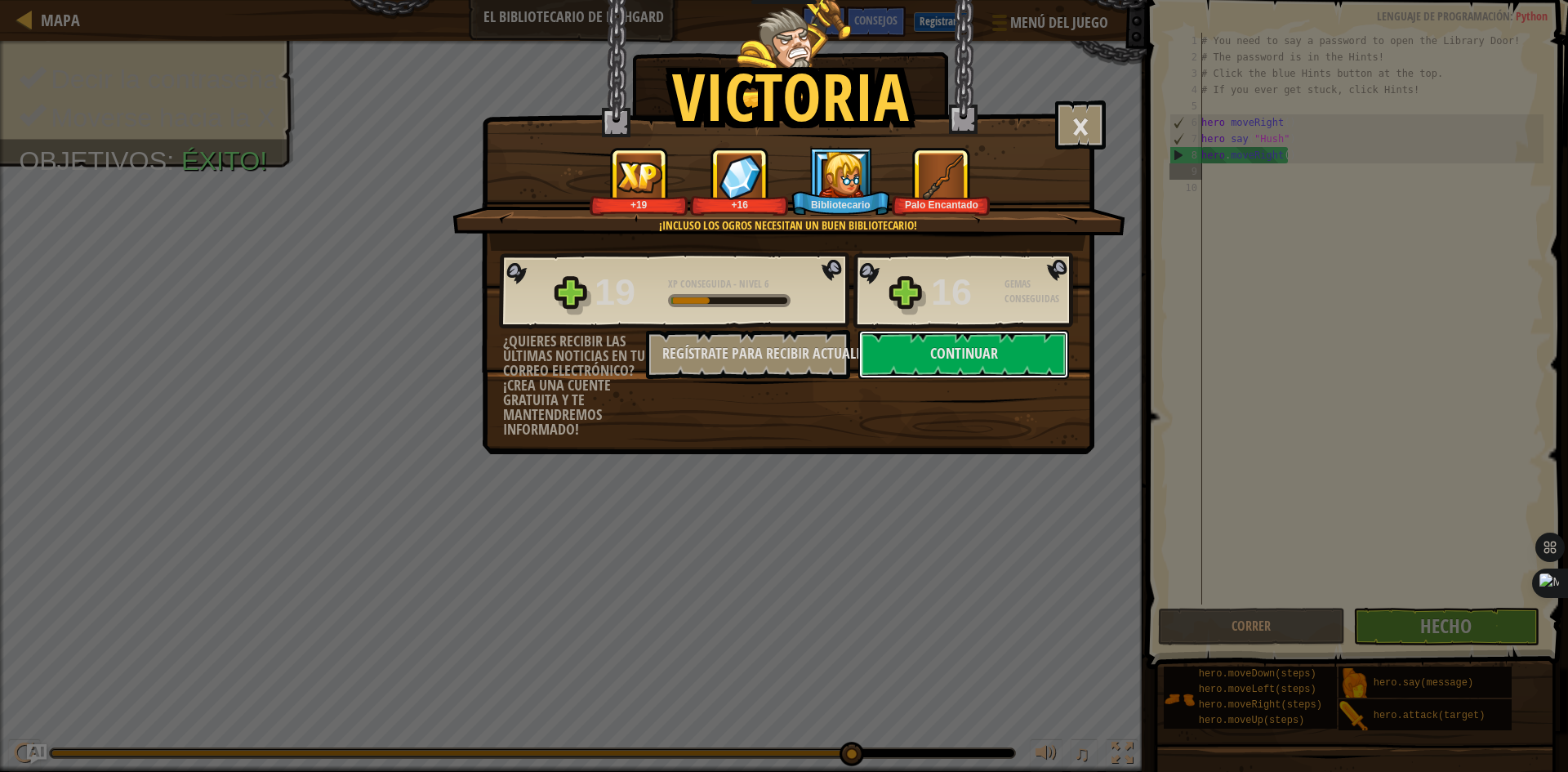
click at [995, 348] on button "Continuar" at bounding box center [964, 355] width 211 height 49
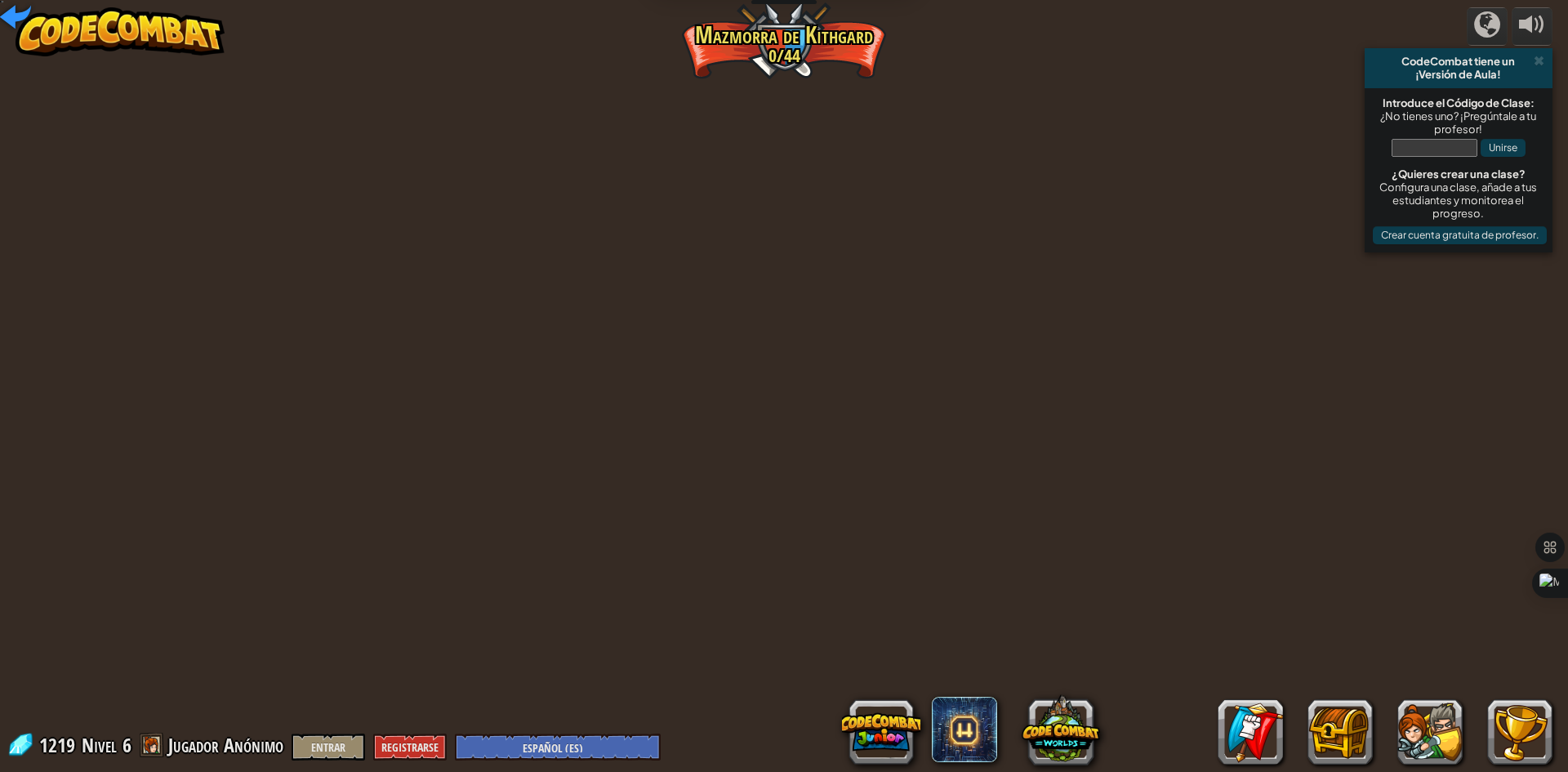
select select "es-ES"
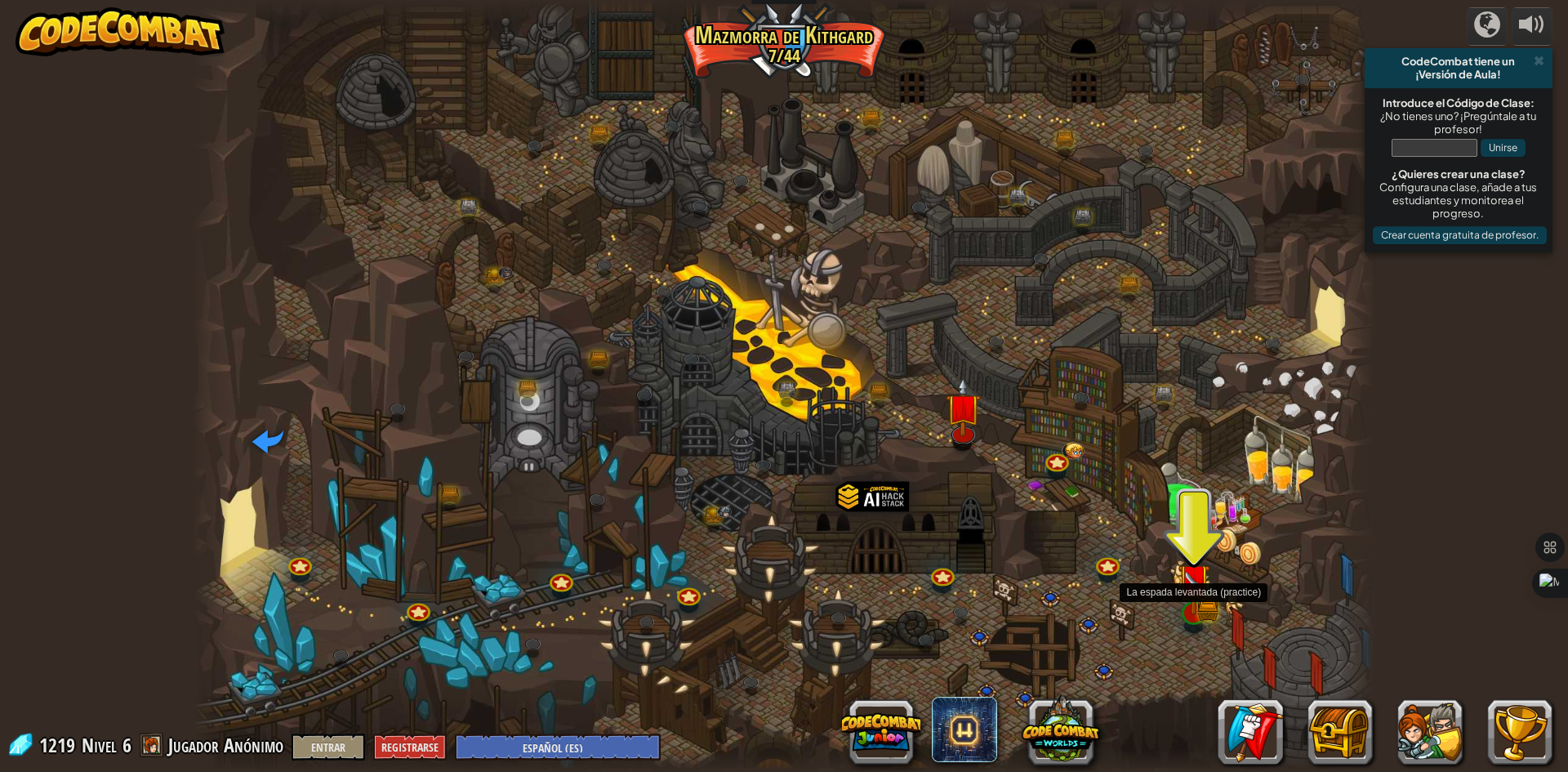
click at [1181, 603] on img at bounding box center [1193, 580] width 32 height 70
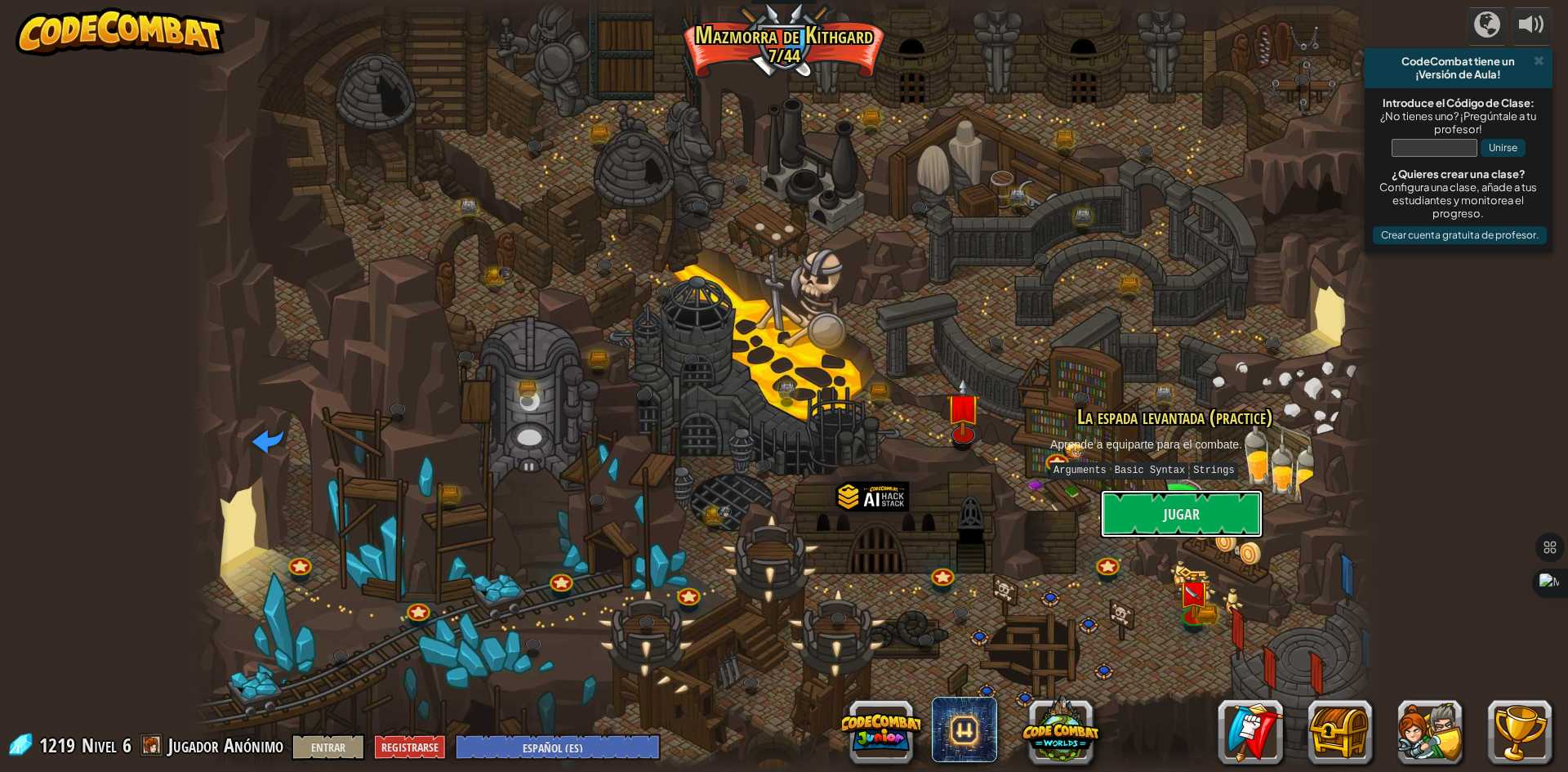
click at [1197, 505] on button "Jugar" at bounding box center [1181, 514] width 164 height 49
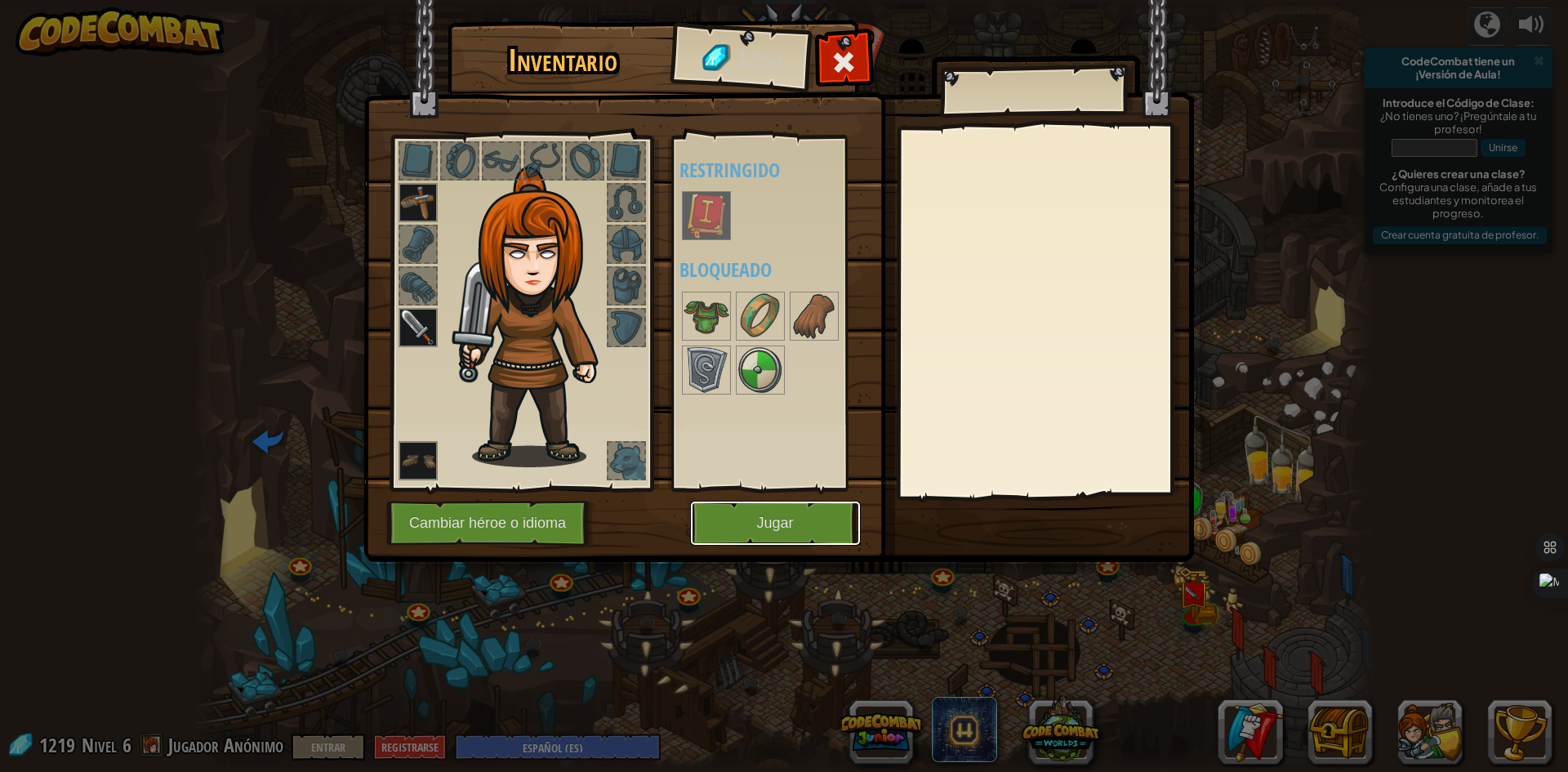
click at [708, 511] on button "Jugar" at bounding box center [775, 523] width 171 height 45
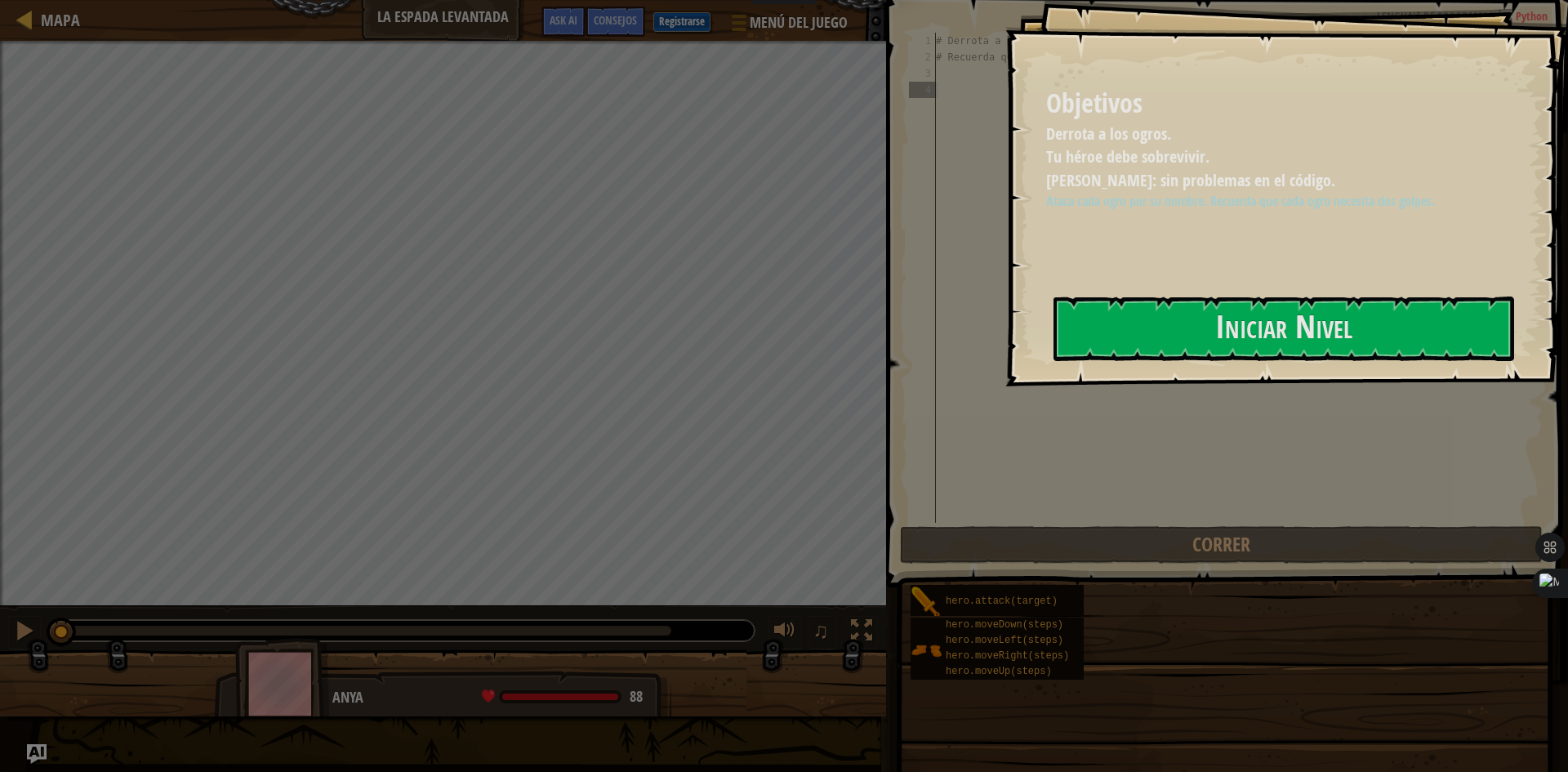
click at [1087, 344] on button "Iniciar Nivel" at bounding box center [1284, 329] width 460 height 65
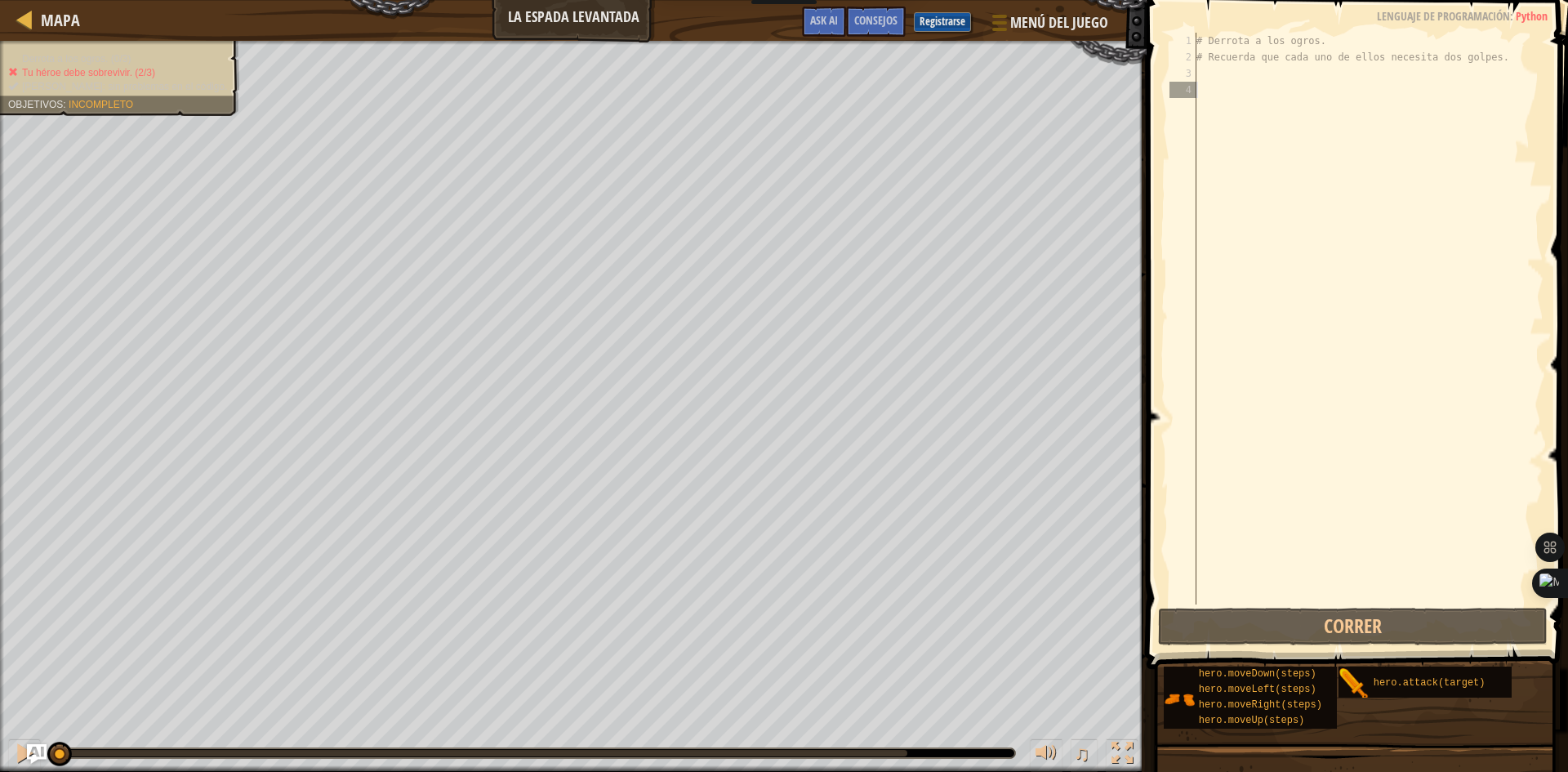
click at [1216, 75] on div "# Derrota a los ogros. # Recuerda que cada uno de ellos necesita dos golpes." at bounding box center [1368, 334] width 351 height 604
type textarea "h"
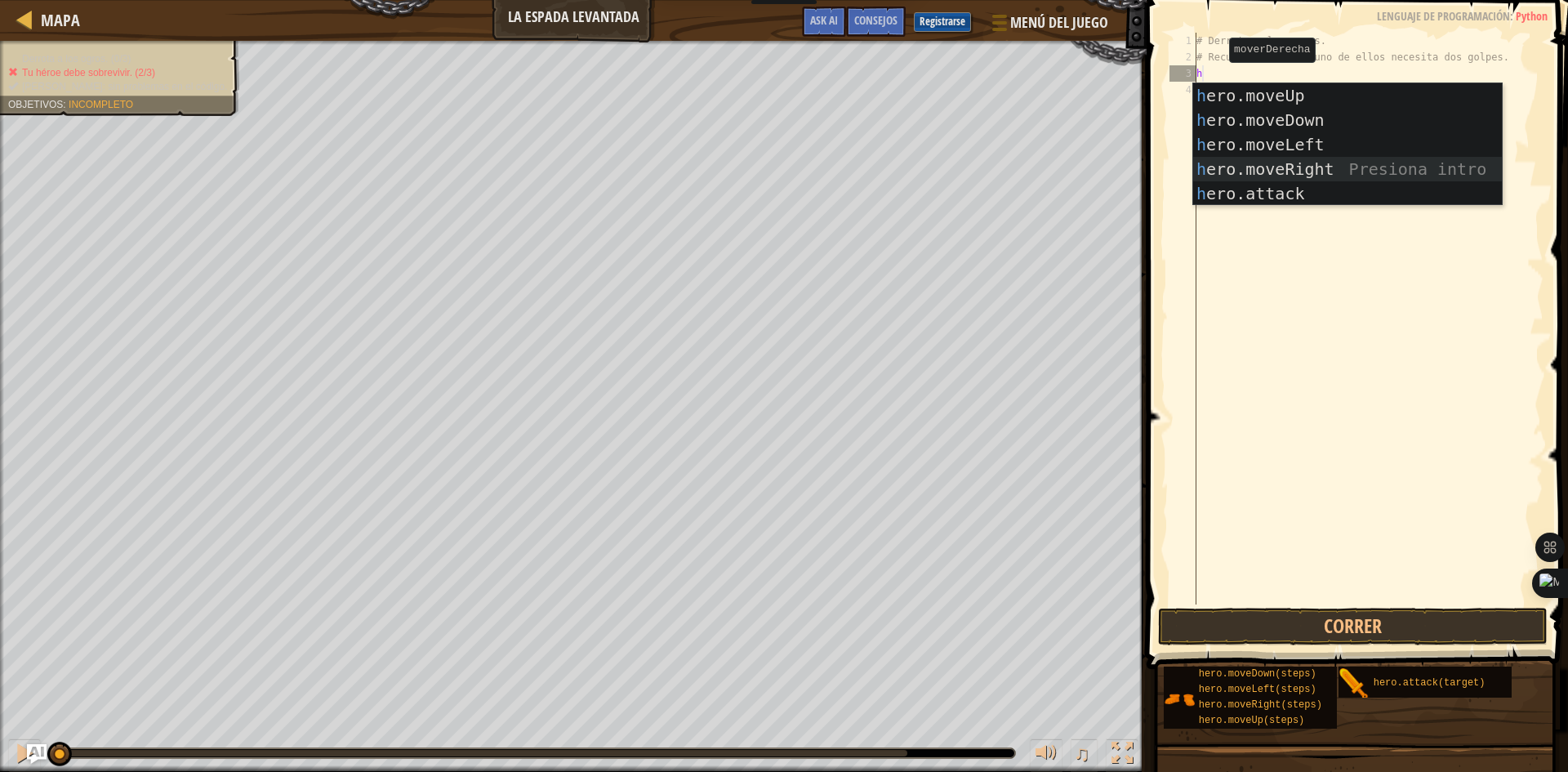
click at [1239, 170] on div "h ero.moveUp Presiona intro h ero.moveDown Presiona intro h ero.moveLeft Presio…" at bounding box center [1347, 169] width 309 height 172
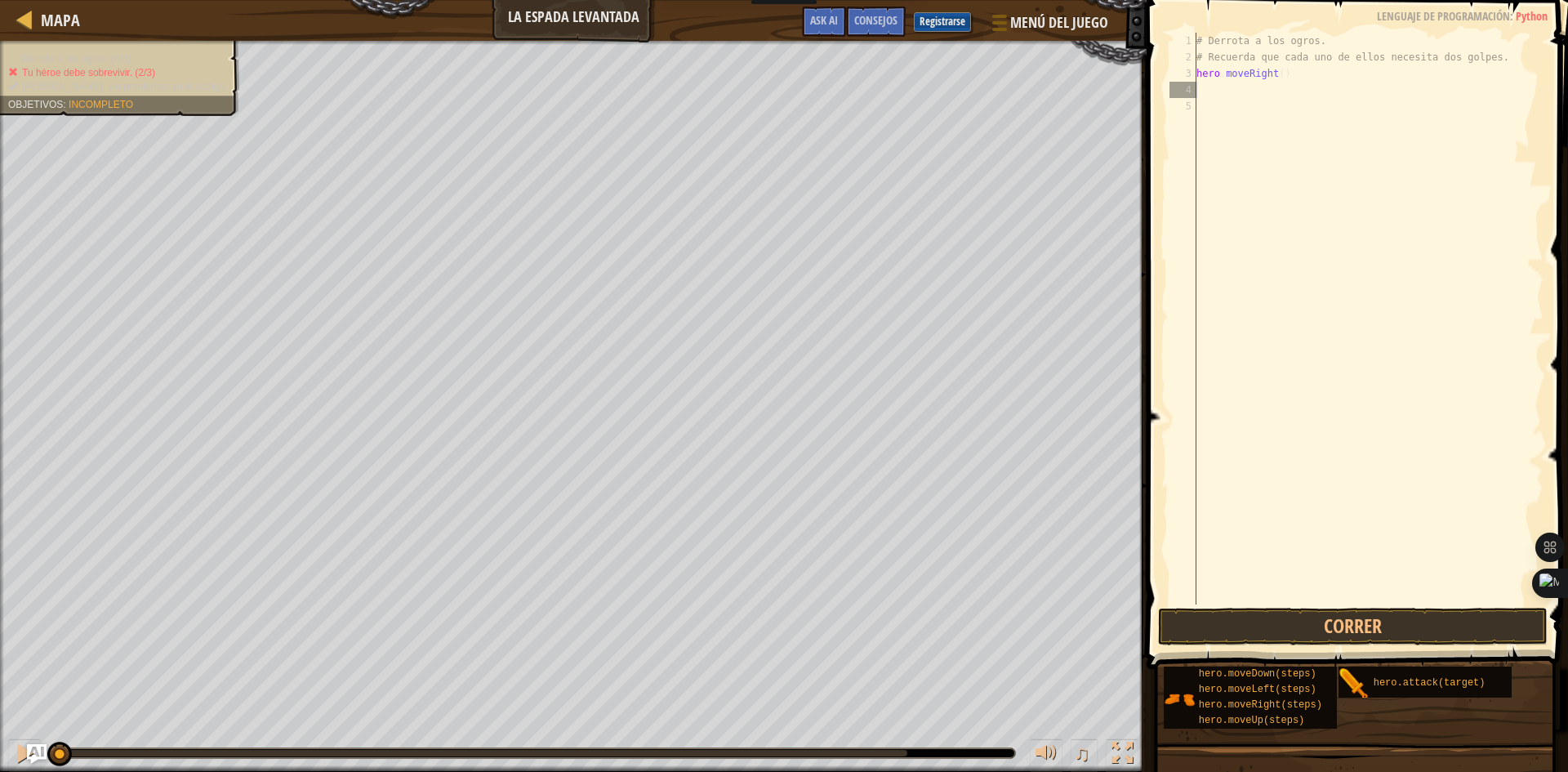
click at [1214, 86] on div "# Derrota a los ogros. # Recuerda que cada uno de ellos necesita dos golpes. he…" at bounding box center [1368, 334] width 351 height 604
click at [1274, 70] on div "# Derrota a los ogros. # Recuerda que cada uno de ellos necesita dos golpes. he…" at bounding box center [1368, 334] width 351 height 604
click at [1278, 72] on div "# Derrota a los ogros. # Recuerda que cada uno de ellos necesita dos golpes. he…" at bounding box center [1368, 334] width 351 height 604
type textarea "hero.moveRight(3)"
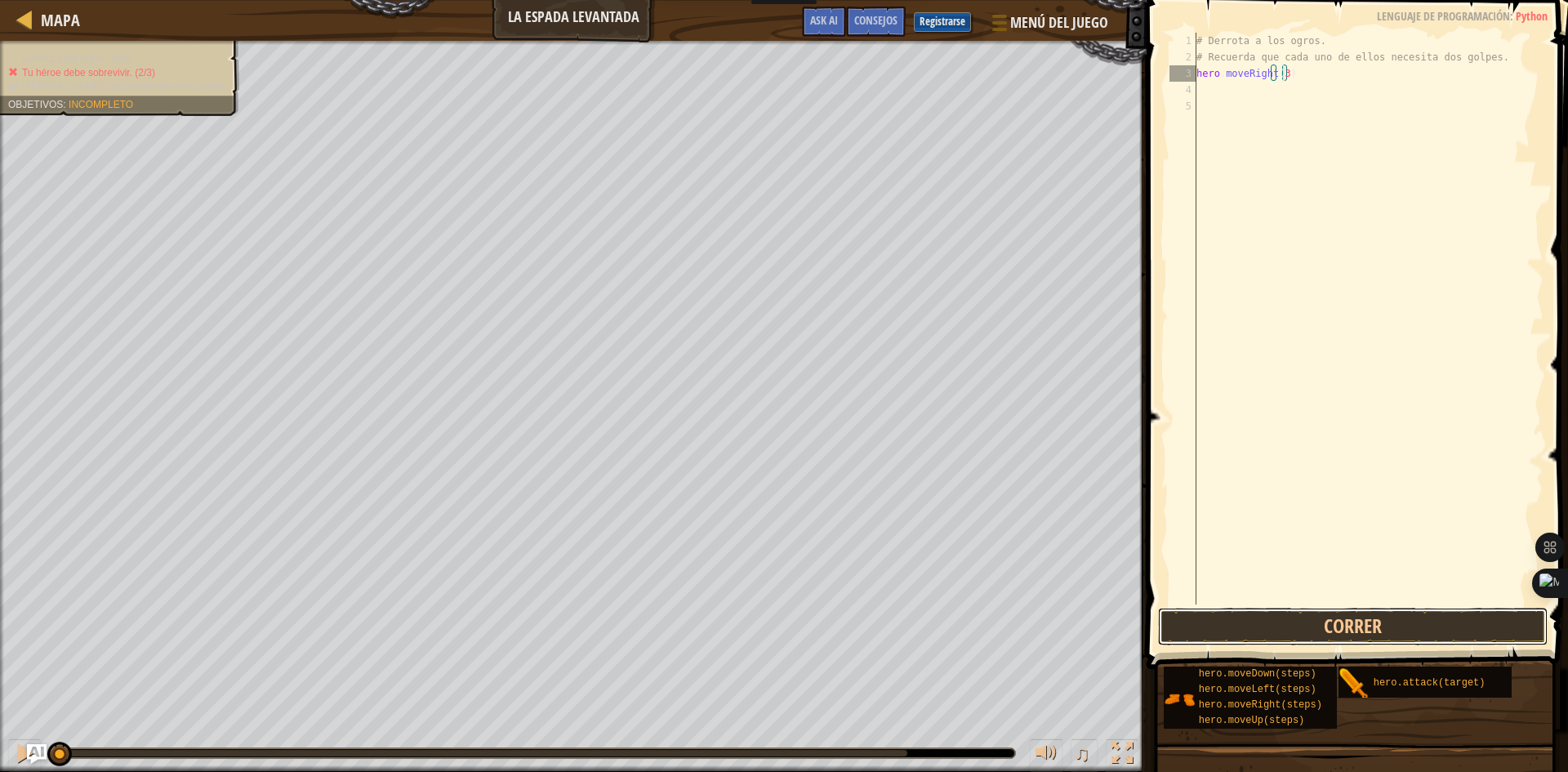
click at [1459, 631] on button "Correr" at bounding box center [1352, 626] width 389 height 38
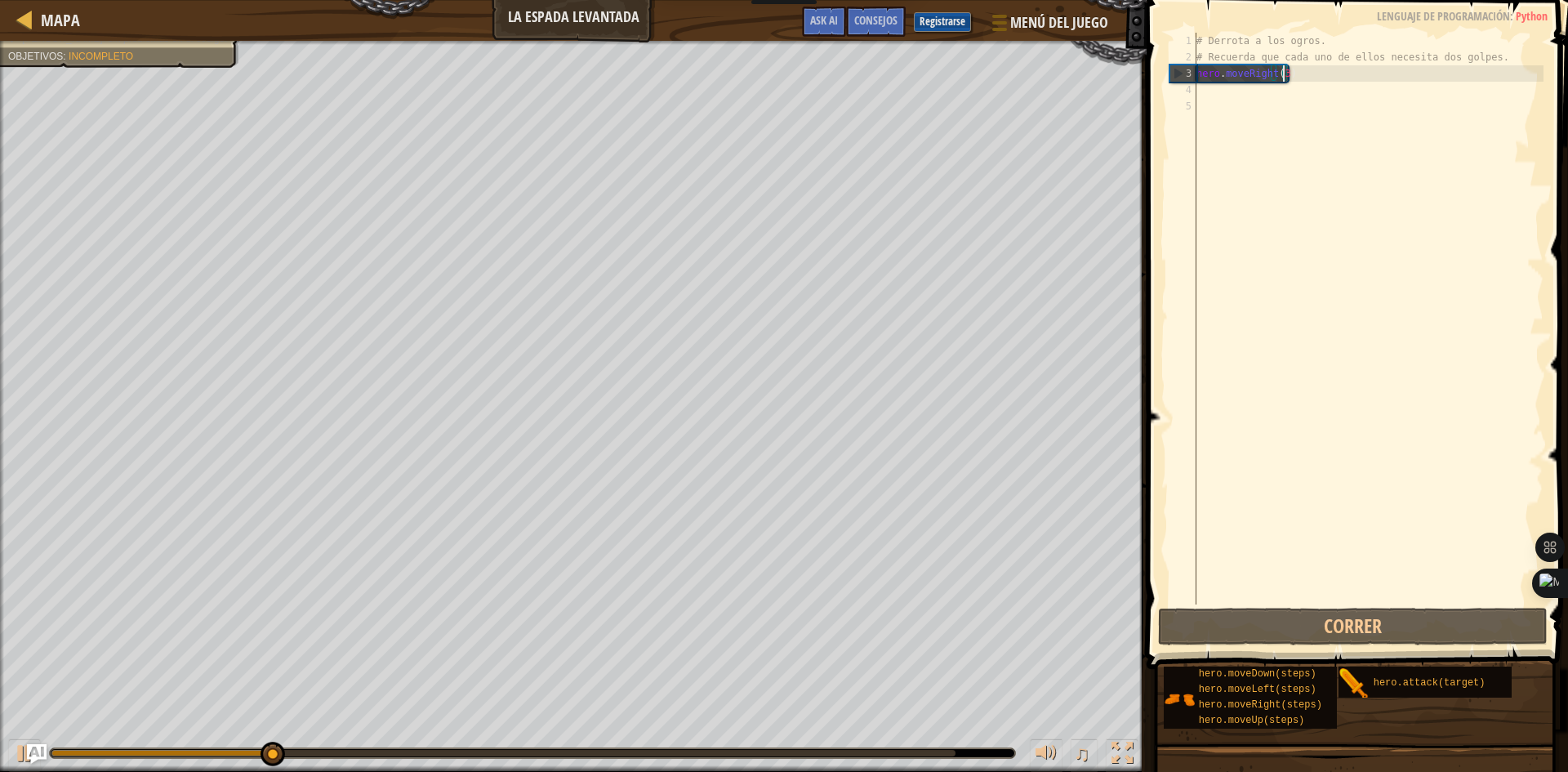
click at [1227, 91] on div "# Derrota a los ogros. # Recuerda que cada uno de ellos necesita dos golpes. he…" at bounding box center [1368, 334] width 351 height 604
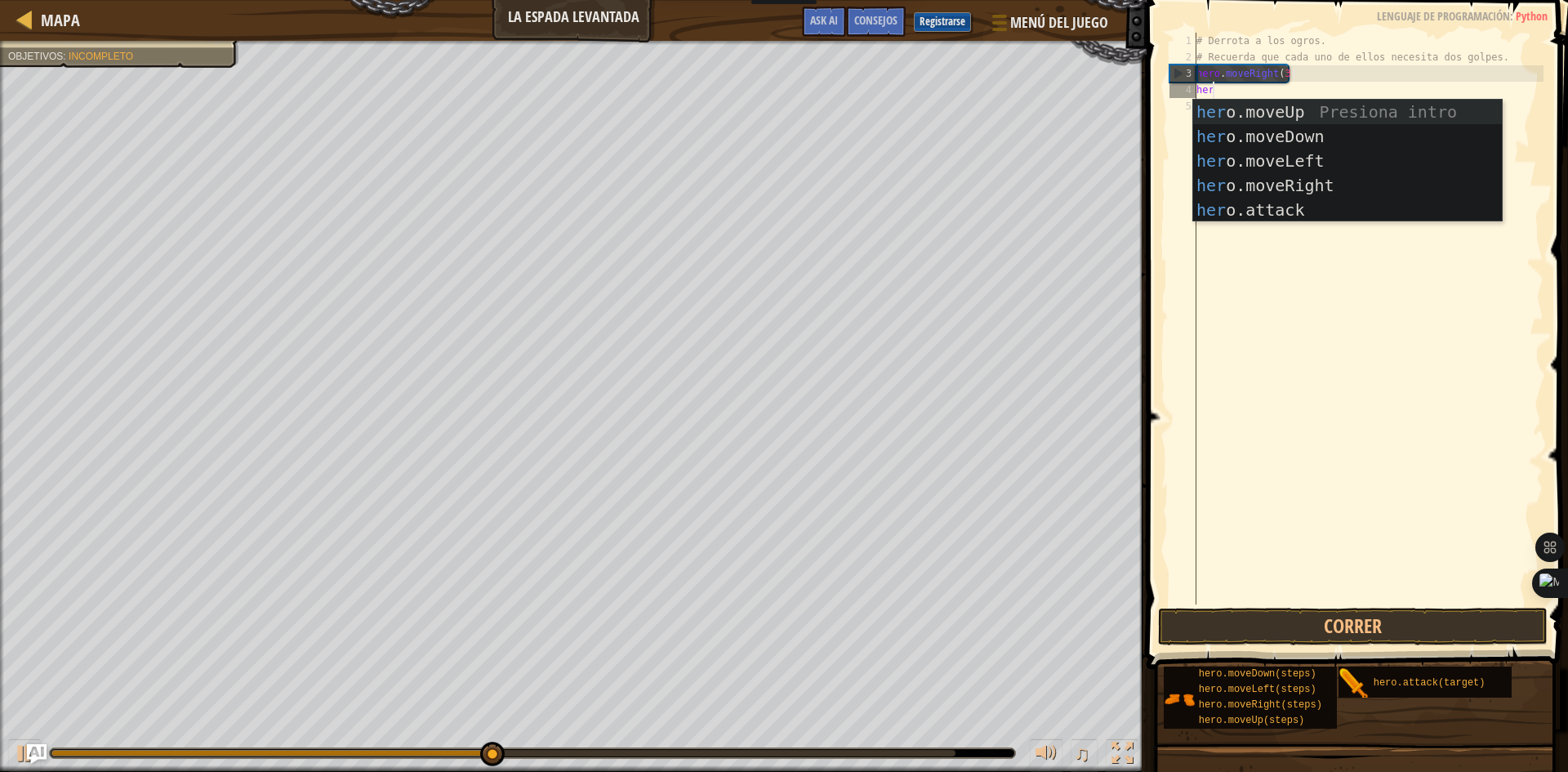
scroll to position [7, 1]
click at [1258, 216] on div "her o.moveUp Presiona intro her o.moveDown Presiona intro her o.moveLeft Presio…" at bounding box center [1347, 186] width 309 height 172
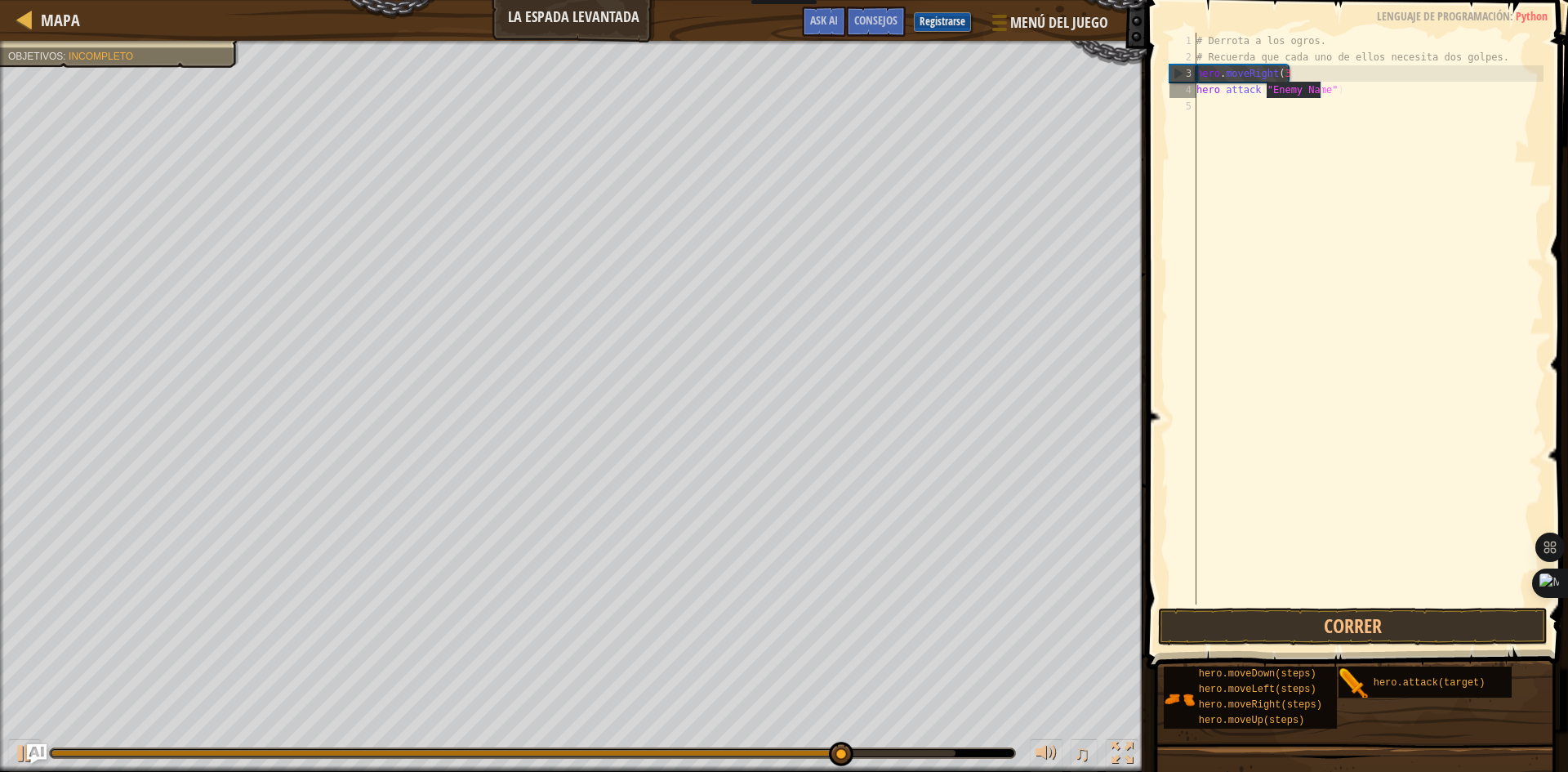
scroll to position [7, 7]
type textarea "hero.attack("Rig")"
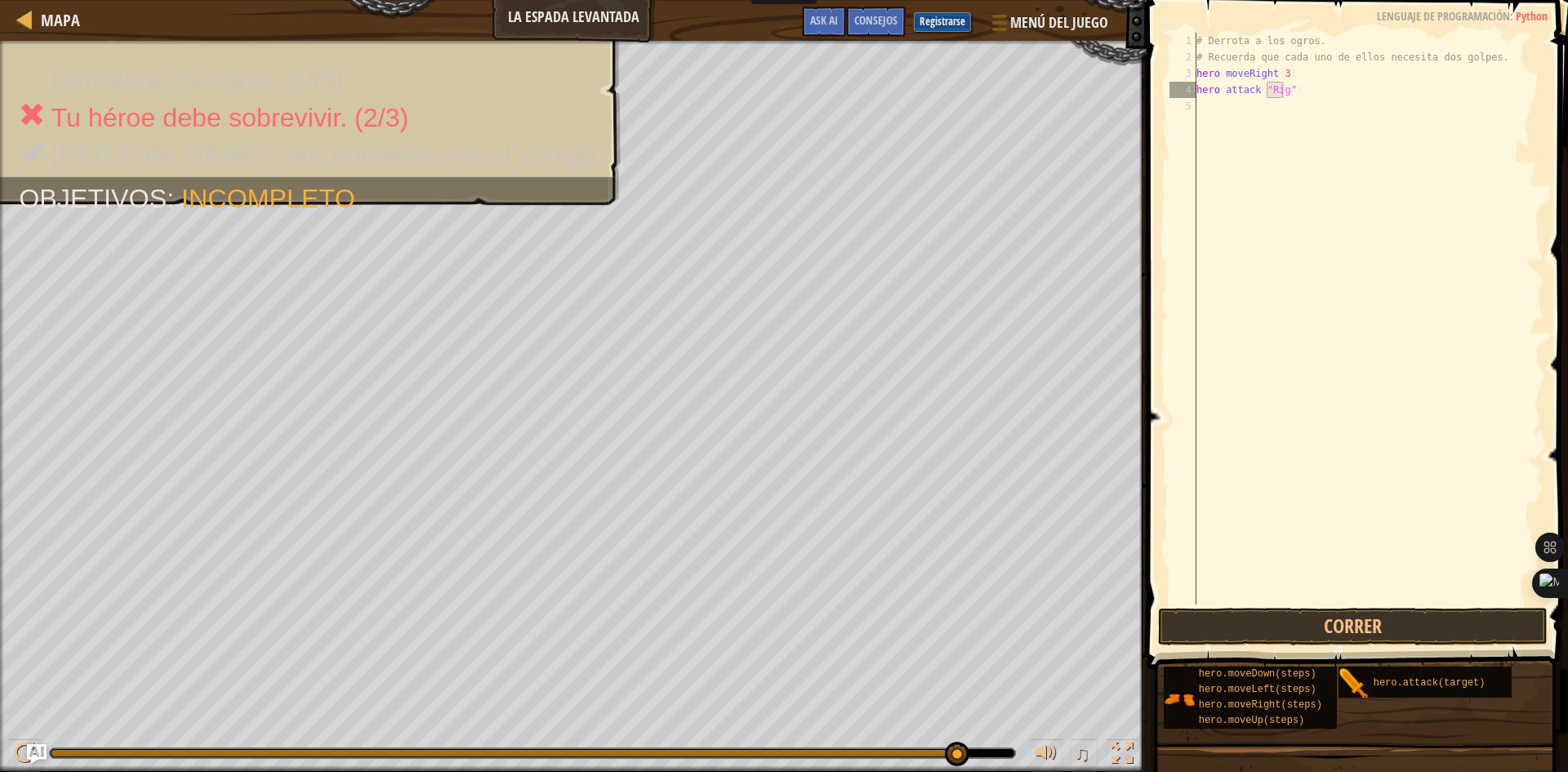
click at [1255, 110] on div "# Derrota a los ogros. # Recuerda que cada uno de ellos necesita dos golpes. he…" at bounding box center [1368, 334] width 351 height 604
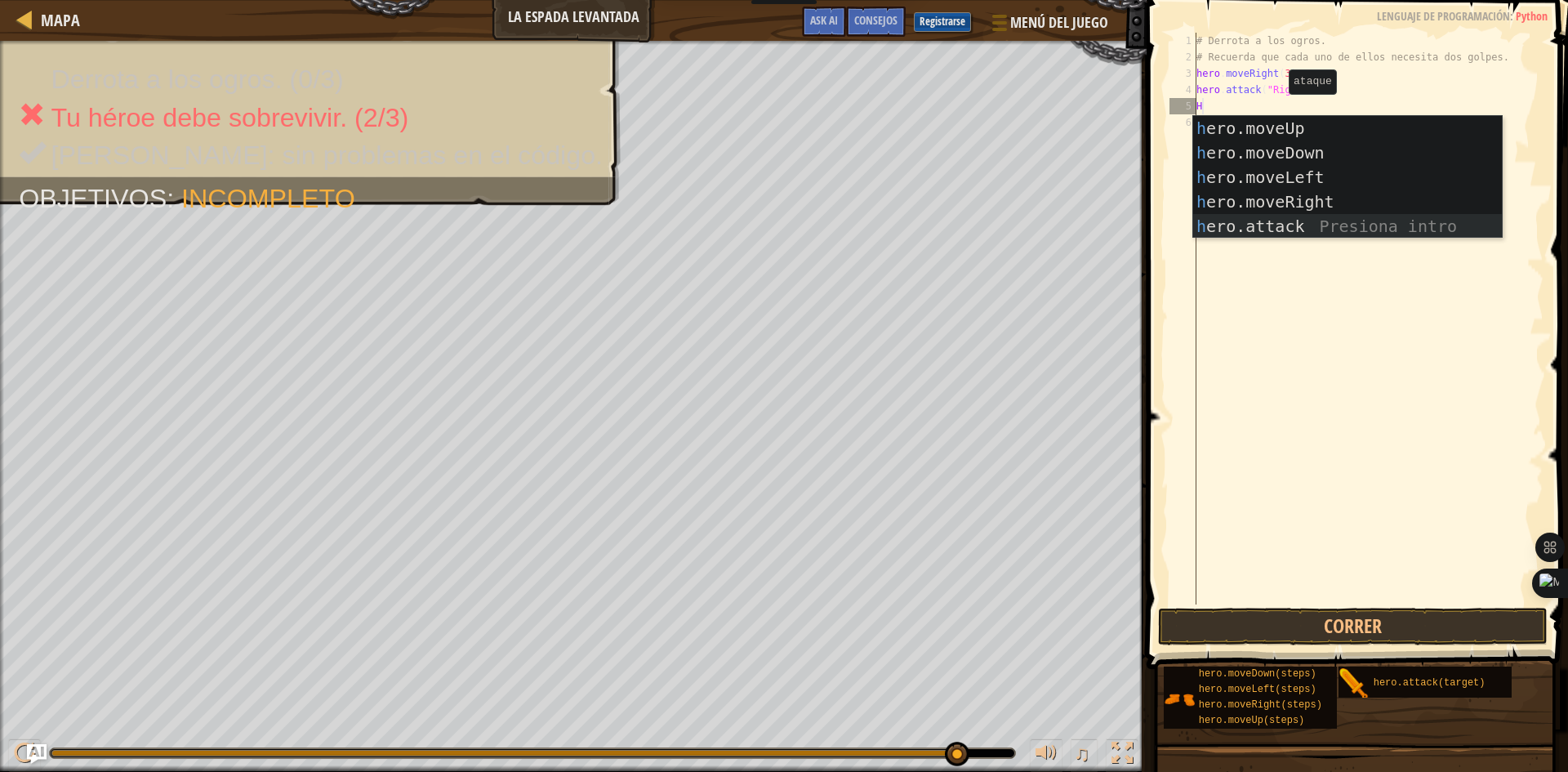
click at [1276, 223] on div "h ero.moveUp Presiona intro h ero.moveDown Presiona intro h ero.moveLeft Presio…" at bounding box center [1347, 202] width 309 height 172
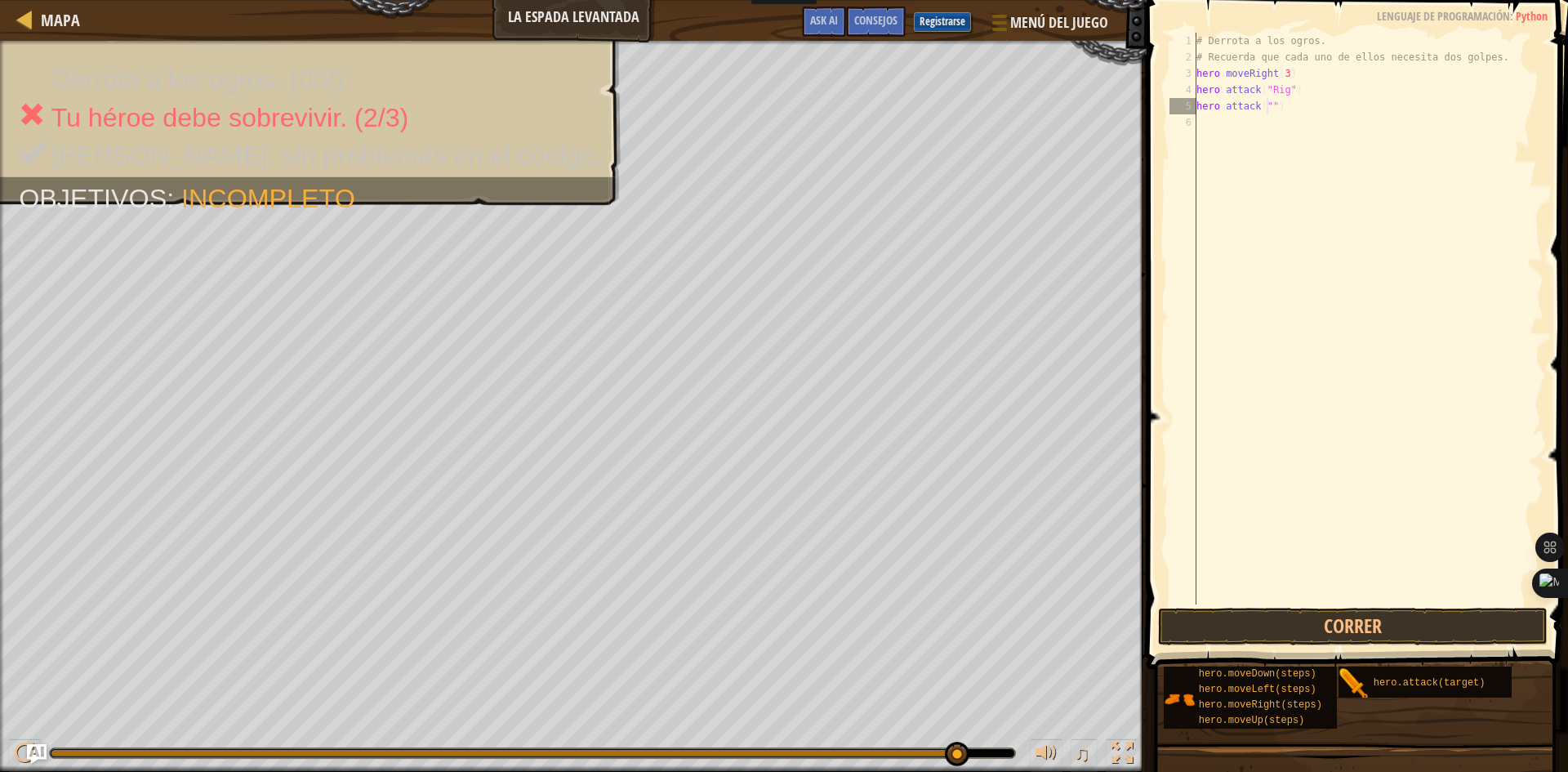
scroll to position [7, 7]
type textarea "hero.attack("Rig")"
click at [1230, 114] on div "# Derrota a los ogros. # Recuerda que cada uno de ellos necesita dos golpes. he…" at bounding box center [1368, 334] width 351 height 604
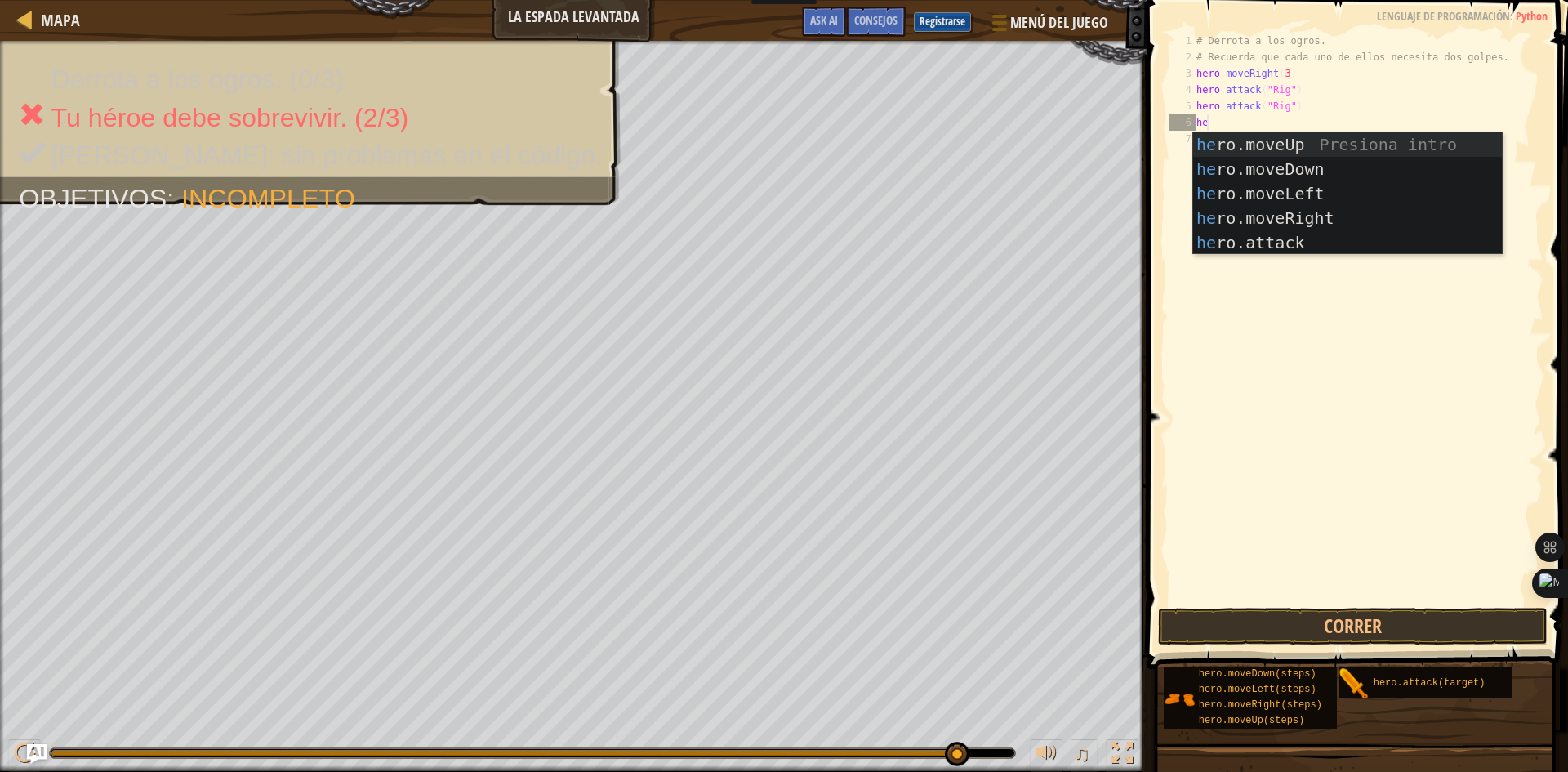
scroll to position [7, 1]
click at [1252, 243] on div "hero .moveUp Presiona intro hero .moveDown Presiona intro hero .moveLeft Presio…" at bounding box center [1347, 218] width 309 height 172
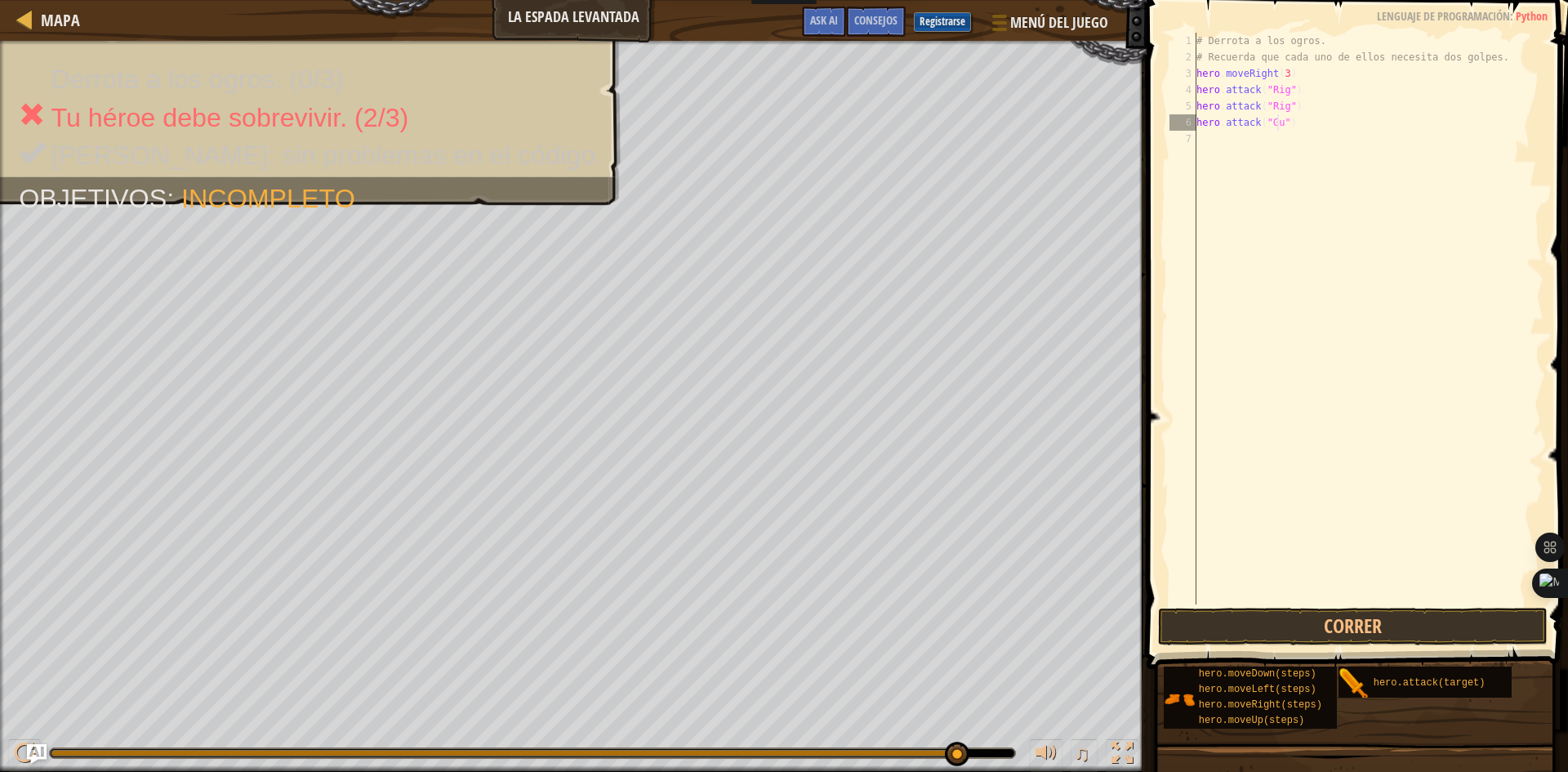
scroll to position [7, 7]
type textarea "hero.attack("Gurt")"
click at [1278, 139] on div "# Derrota a los ogros. # Recuerda que cada uno de ellos necesita dos golpes. he…" at bounding box center [1368, 334] width 351 height 604
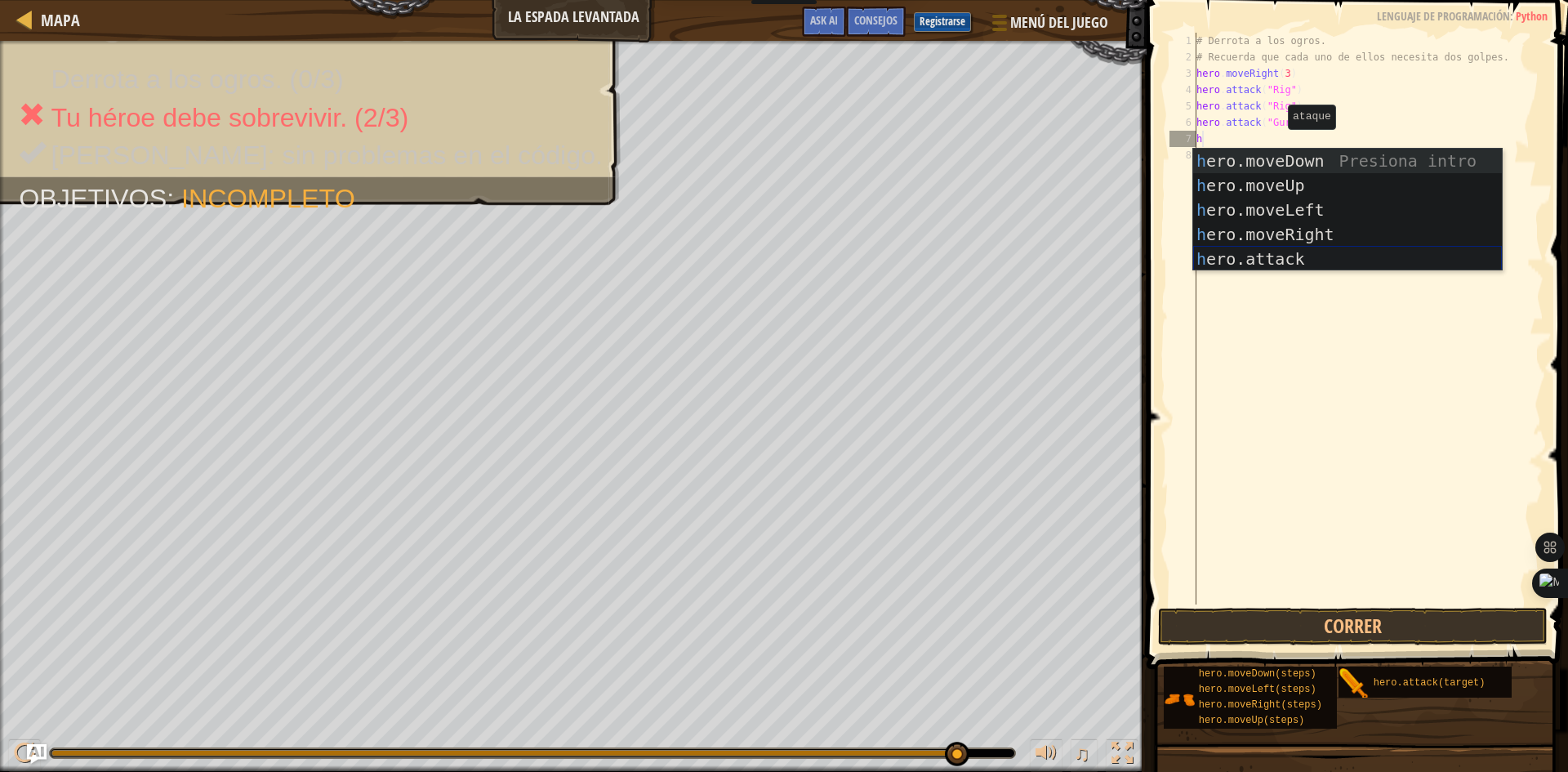
click at [1268, 252] on div "h ero.moveDown Presiona intro h ero.moveUp Presiona intro h ero.moveLeft Presio…" at bounding box center [1347, 235] width 309 height 172
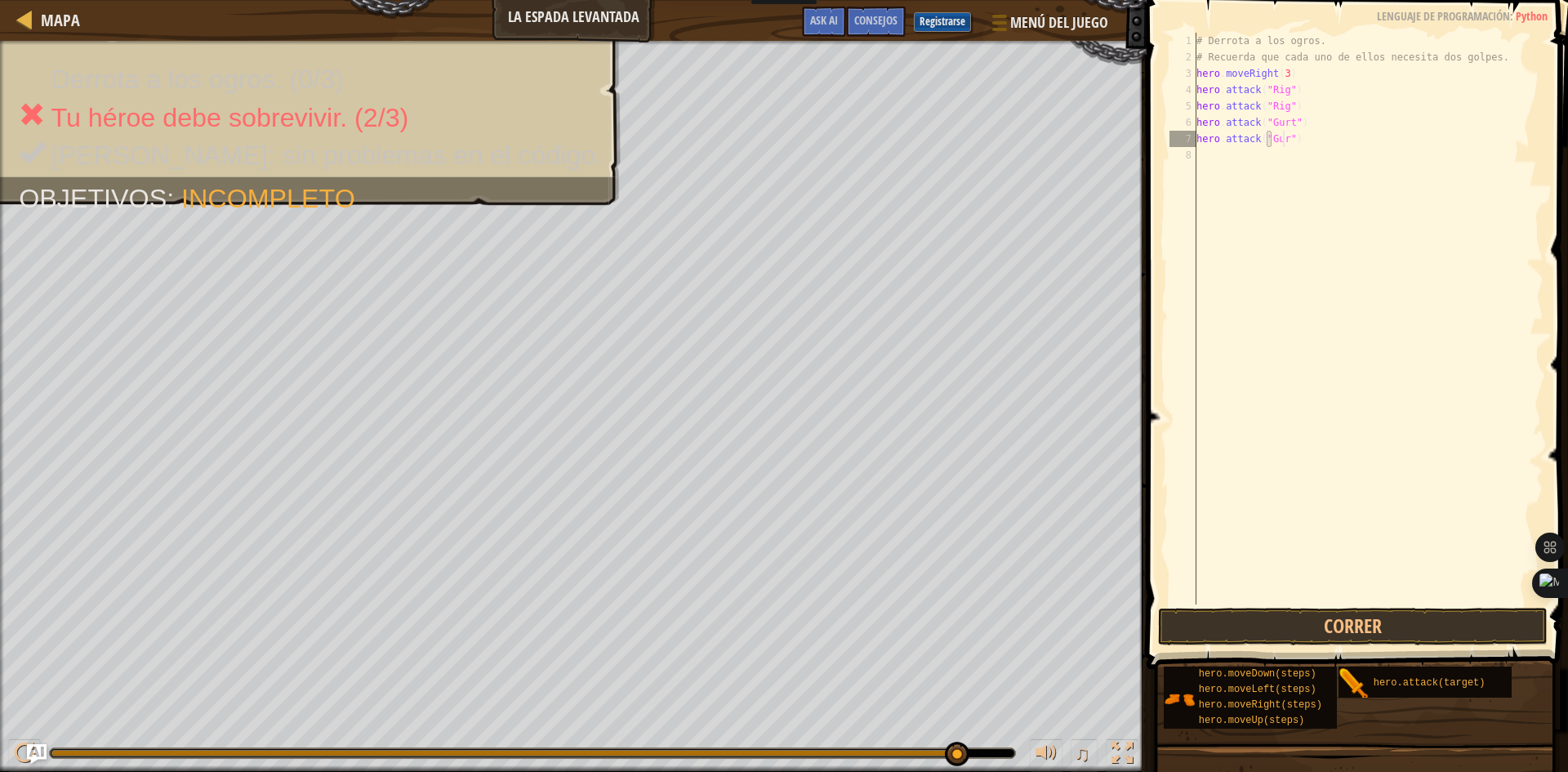
scroll to position [7, 7]
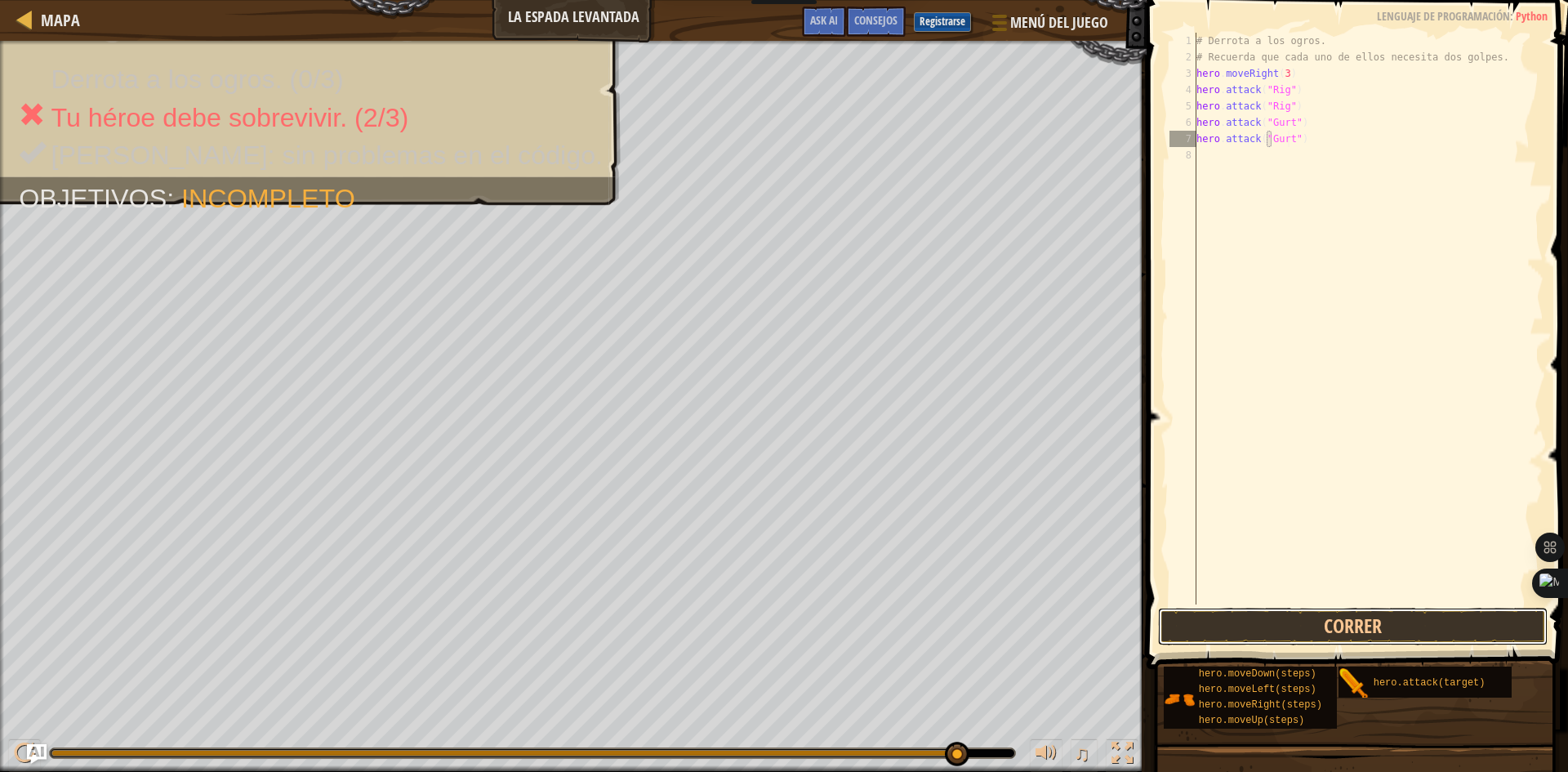
click at [1385, 622] on button "Correr" at bounding box center [1352, 626] width 389 height 38
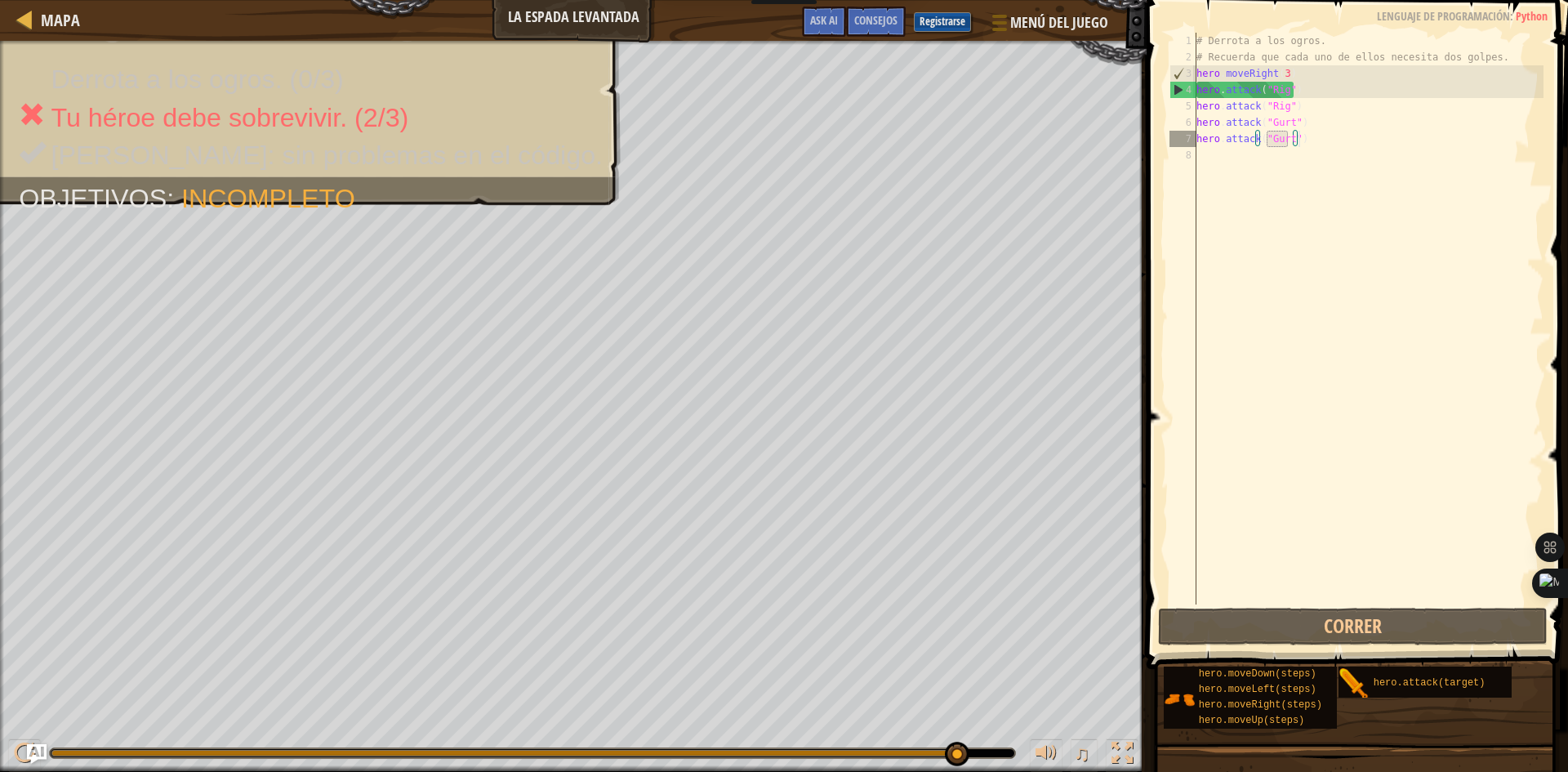
click at [1315, 141] on div "# Derrota a los ogros. # Recuerda que cada uno de ellos necesita dos golpes. he…" at bounding box center [1368, 334] width 351 height 604
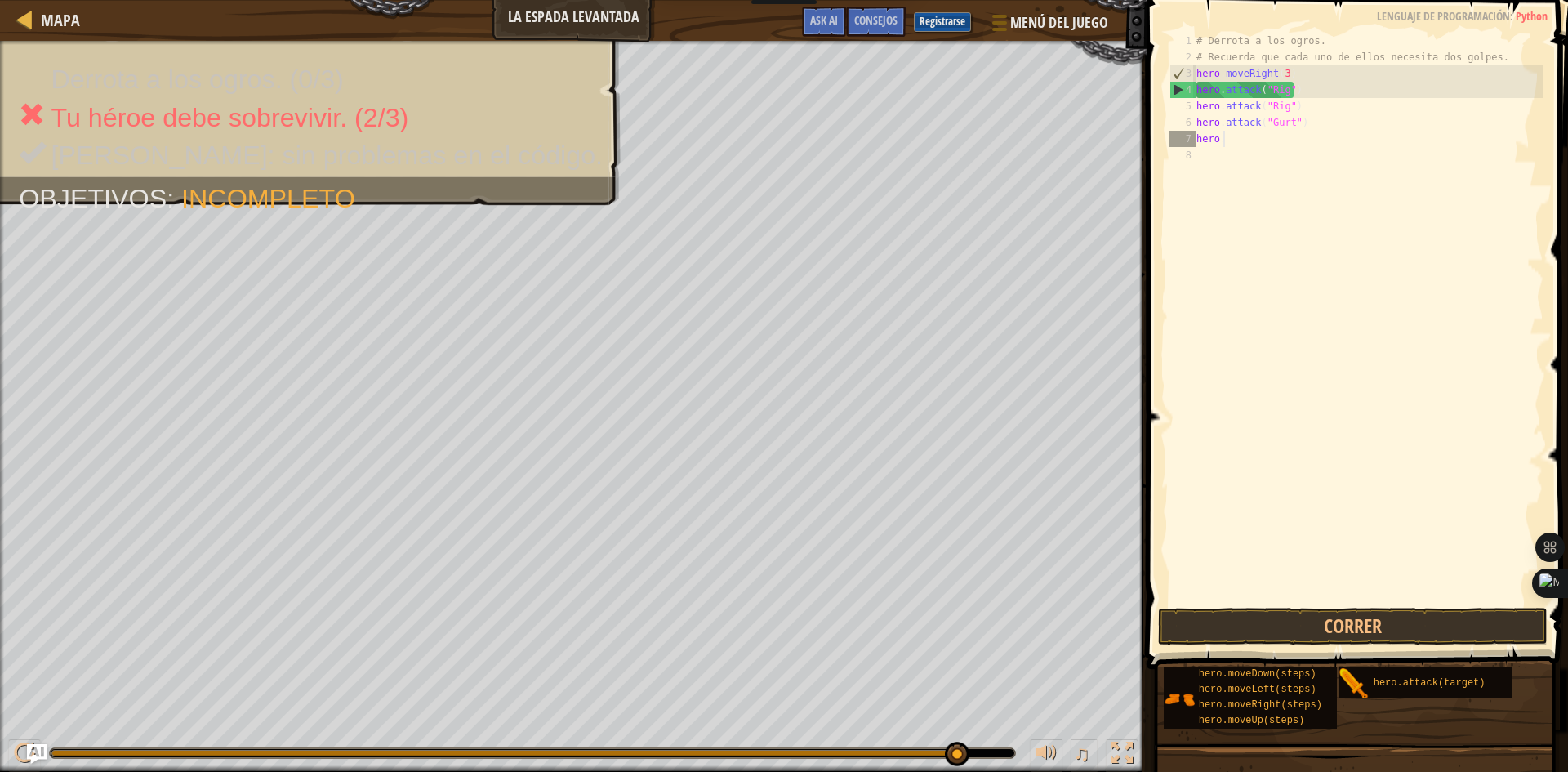
scroll to position [7, 1]
type textarea "h"
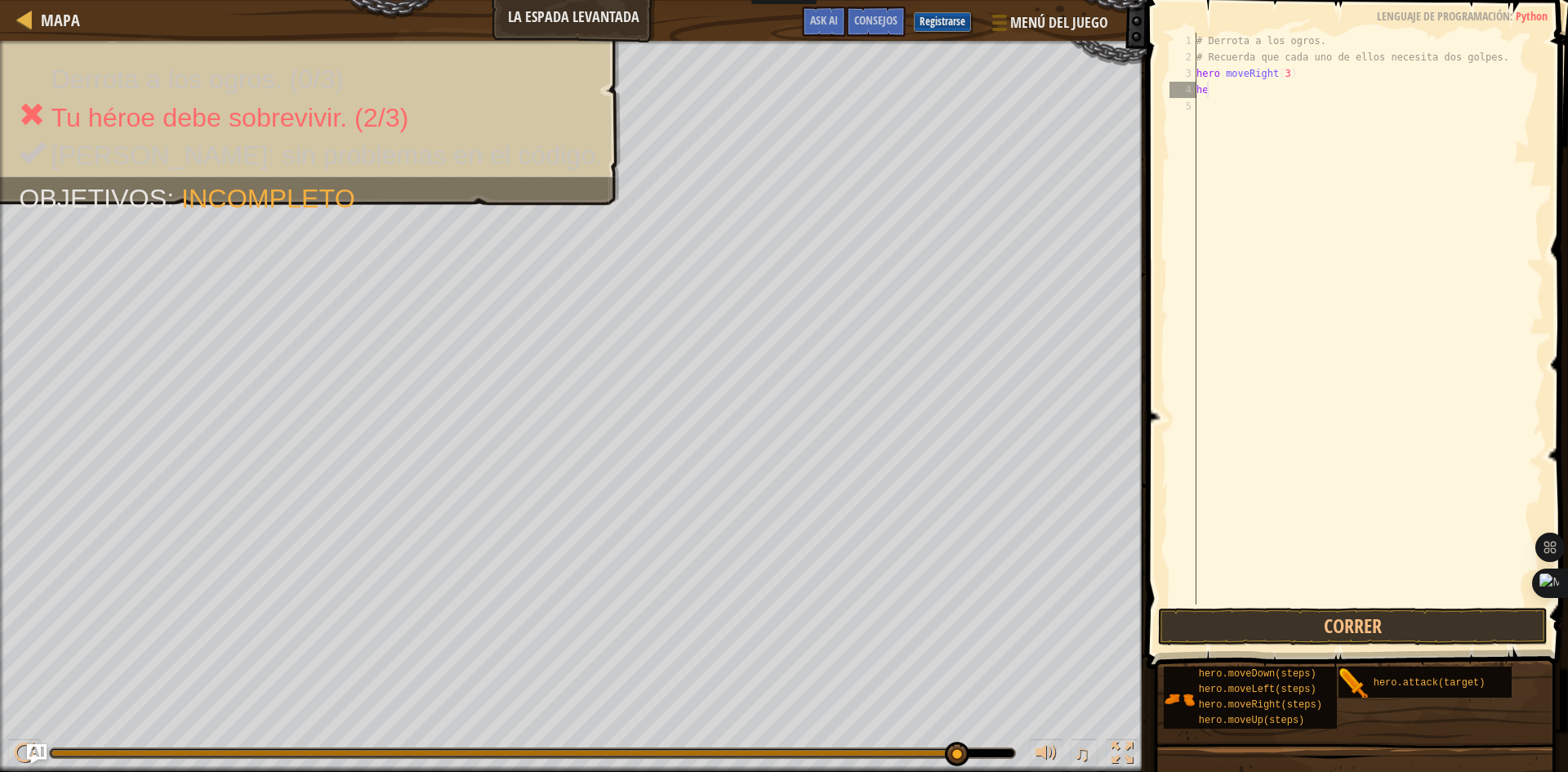
type textarea "h"
click at [1243, 96] on div "# Derrota a los ogros. # Recuerda que cada uno de ellos necesita dos golpes. he…" at bounding box center [1368, 334] width 351 height 604
click at [1224, 96] on div "# Derrota a los ogros. # Recuerda que cada uno de ellos necesita dos golpes. he…" at bounding box center [1368, 334] width 351 height 604
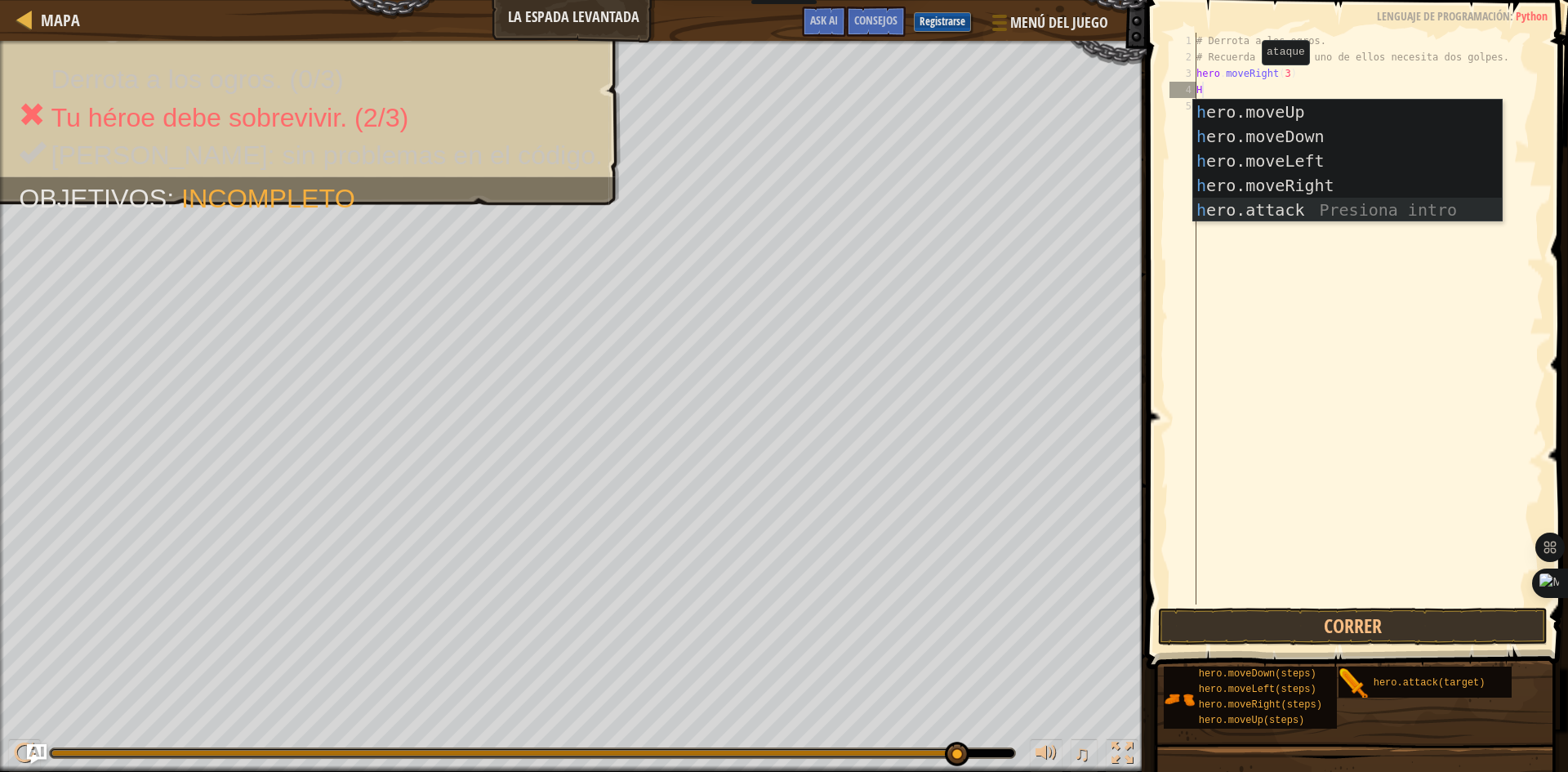
click at [1328, 211] on div "h ero.moveUp Presiona intro h ero.moveDown Presiona intro h ero.moveLeft Presio…" at bounding box center [1347, 186] width 309 height 172
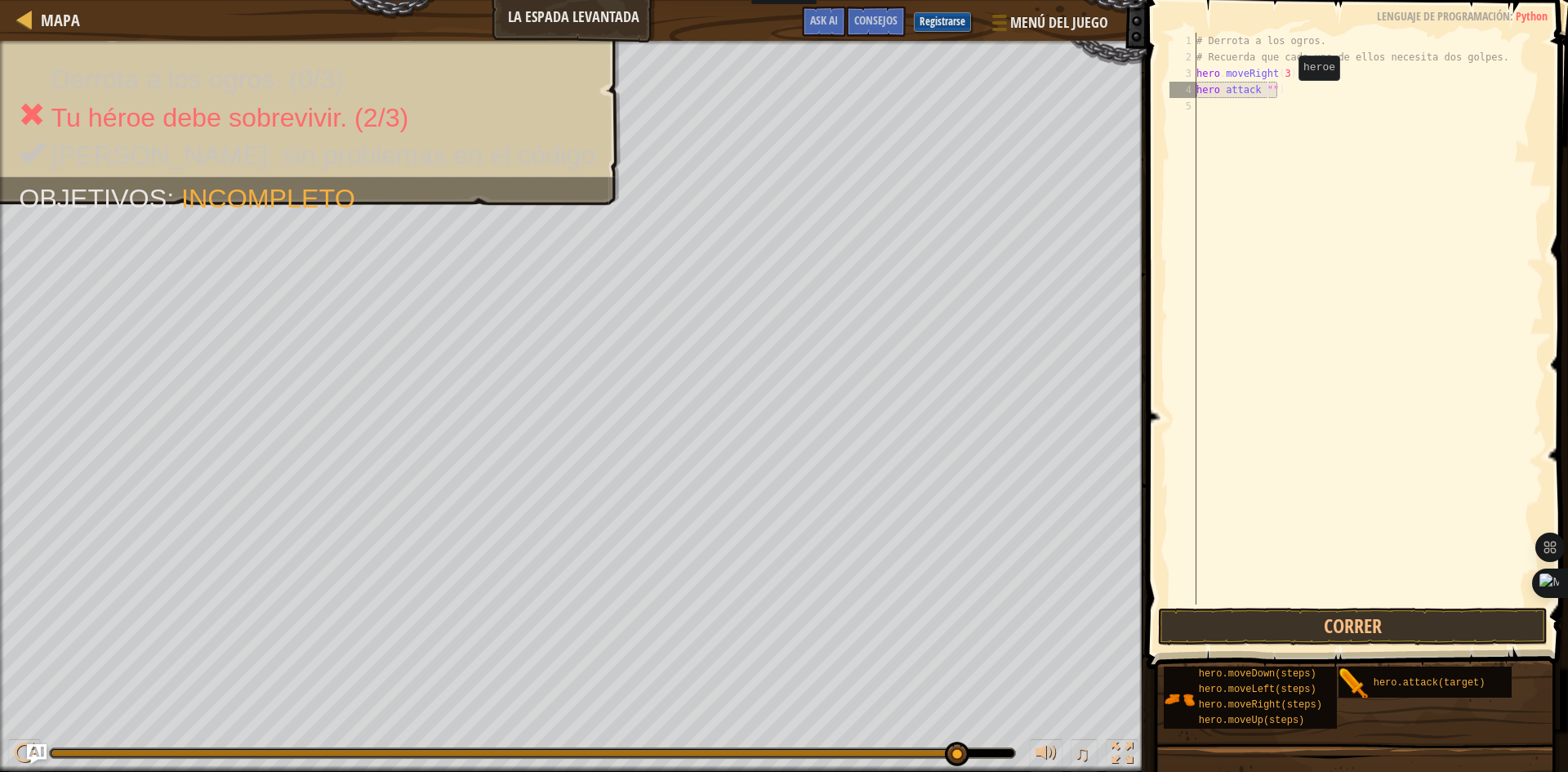
scroll to position [7, 7]
type textarea "hero.attack("Rig")"
click at [1264, 101] on div "# Derrota a los ogros. # Recuerda que cada uno de ellos necesita dos golpes. he…" at bounding box center [1368, 334] width 351 height 604
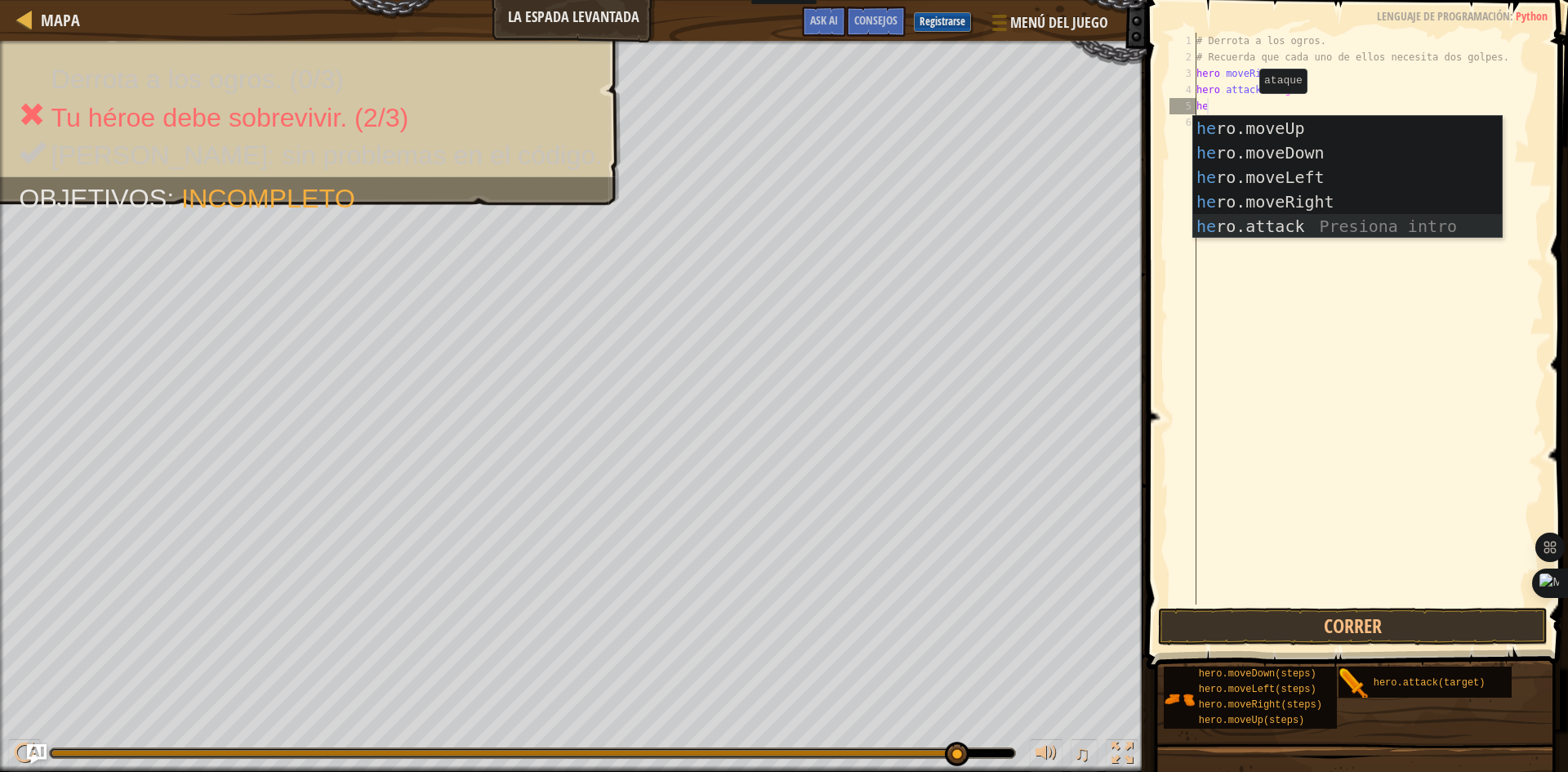
click at [1247, 229] on div "he ro.moveUp Presiona intro he ro.moveDown Presiona intro he ro.moveLeft Presio…" at bounding box center [1347, 202] width 309 height 172
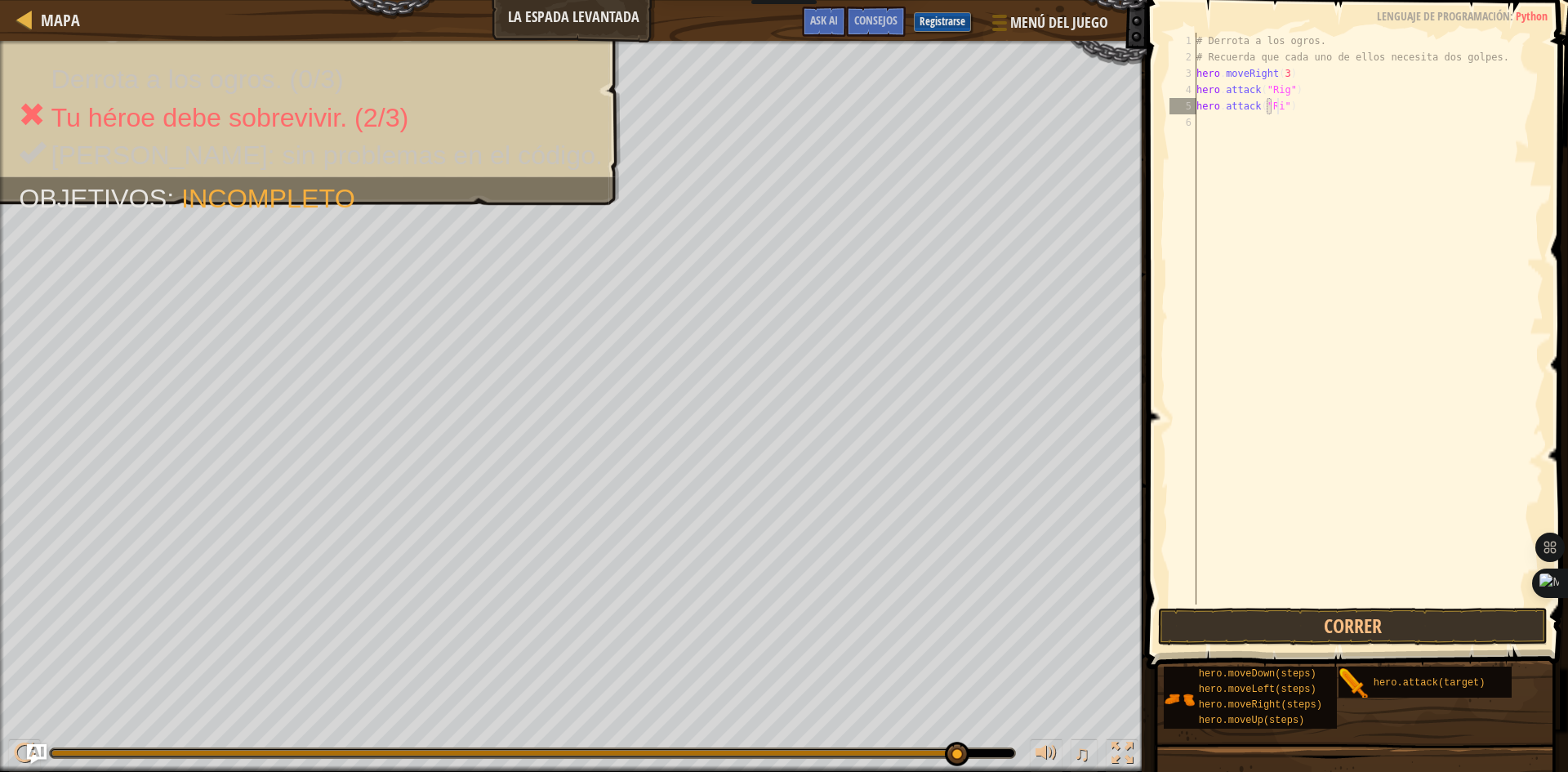
type textarea "hero.attack("Rig")"
click at [1214, 134] on div "# Derrota a los ogros. # Recuerda que cada uno de ellos necesita dos golpes. he…" at bounding box center [1368, 334] width 351 height 604
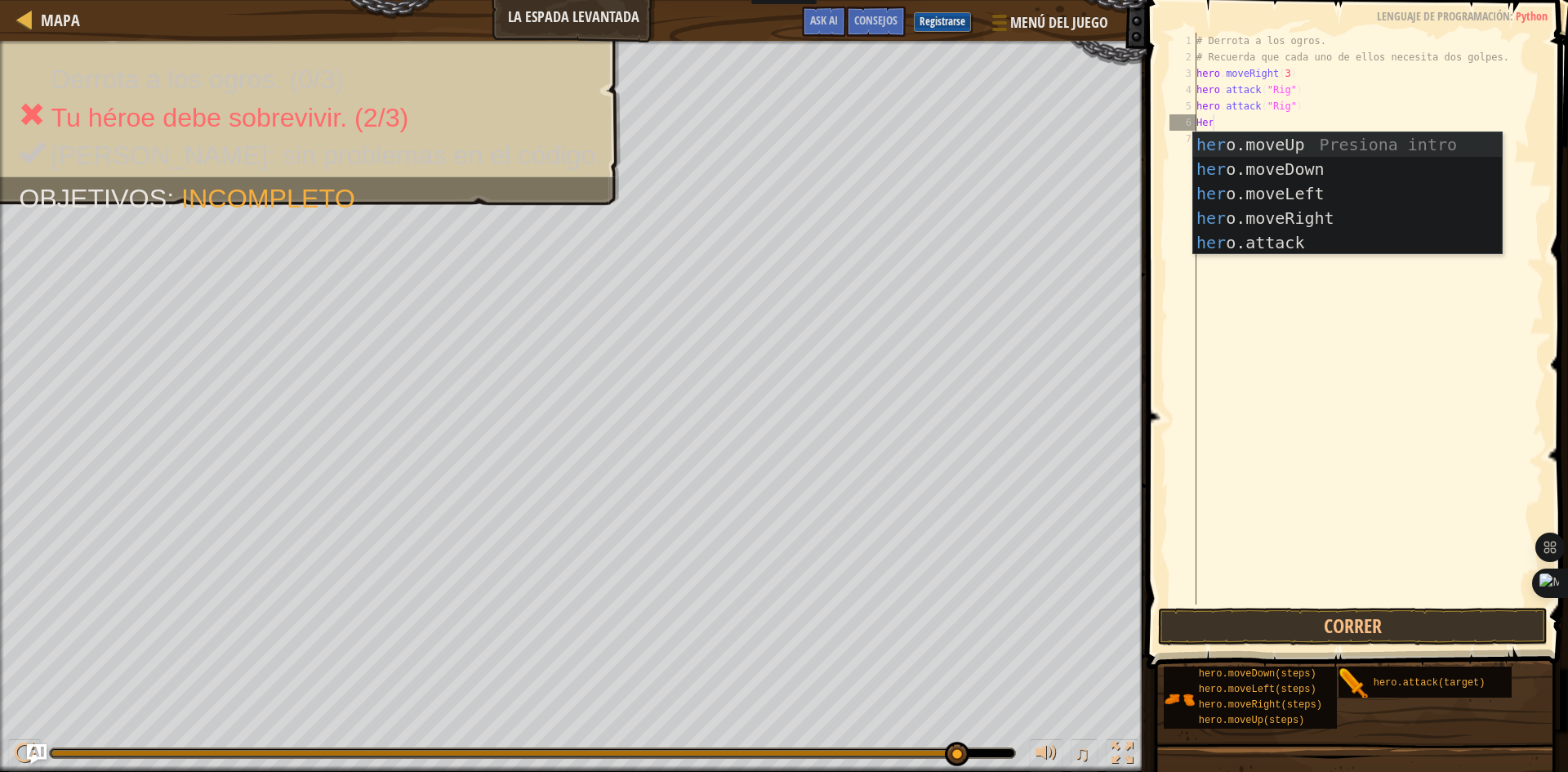
scroll to position [7, 1]
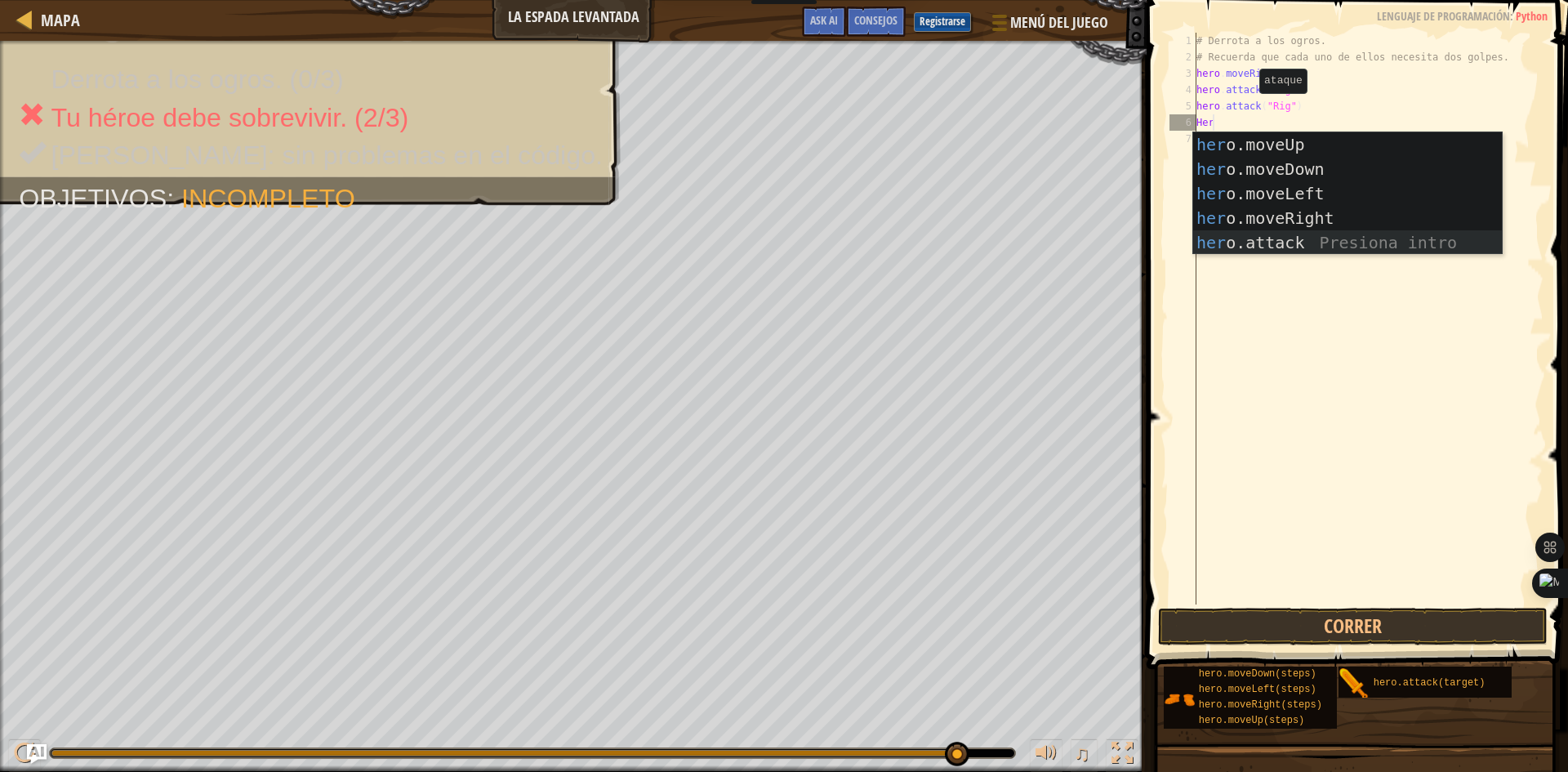
click at [1251, 239] on div "her o.moveUp Presiona intro her o.moveDown Presiona intro her o.moveLeft Presio…" at bounding box center [1347, 218] width 309 height 172
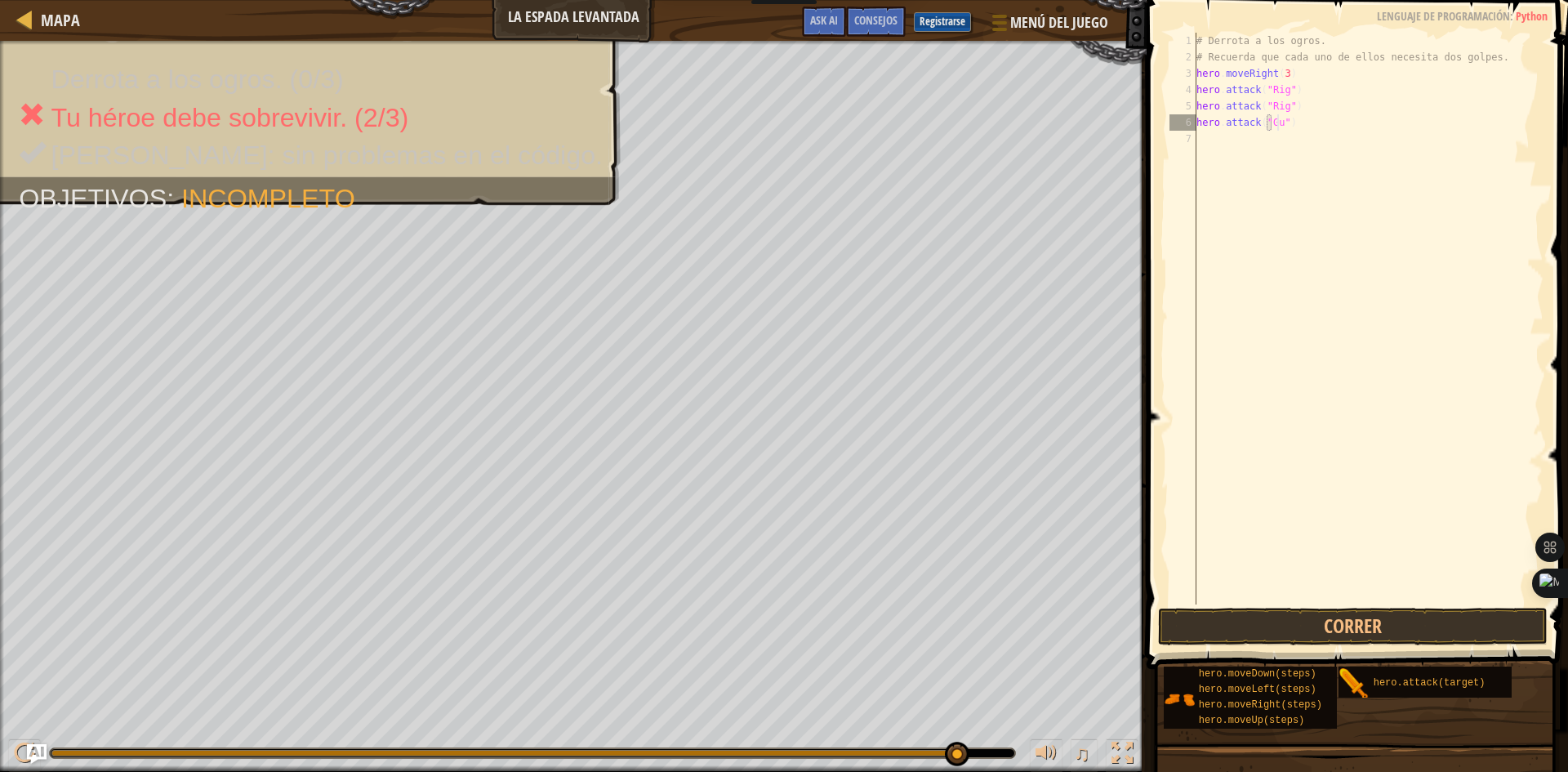
scroll to position [7, 7]
type textarea "hero.attack("Gurt")"
click at [1239, 125] on div "# Derrota a los ogros. # Recuerda que cada uno de ellos necesita dos golpes. he…" at bounding box center [1368, 334] width 351 height 604
click at [1217, 150] on div "# Derrota a los ogros. # Recuerda que cada uno de ellos necesita dos golpes. he…" at bounding box center [1368, 334] width 351 height 604
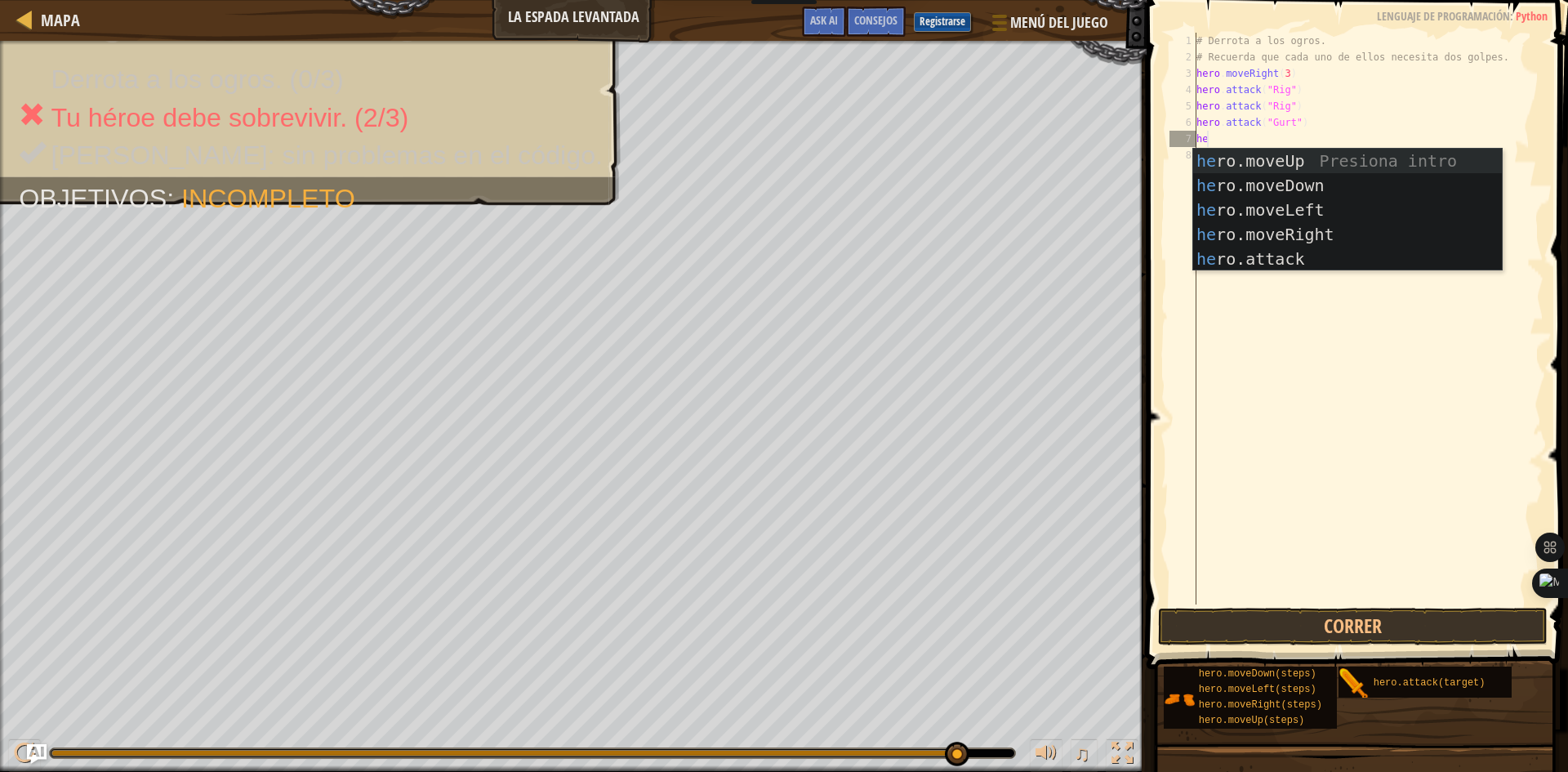
scroll to position [7, 1]
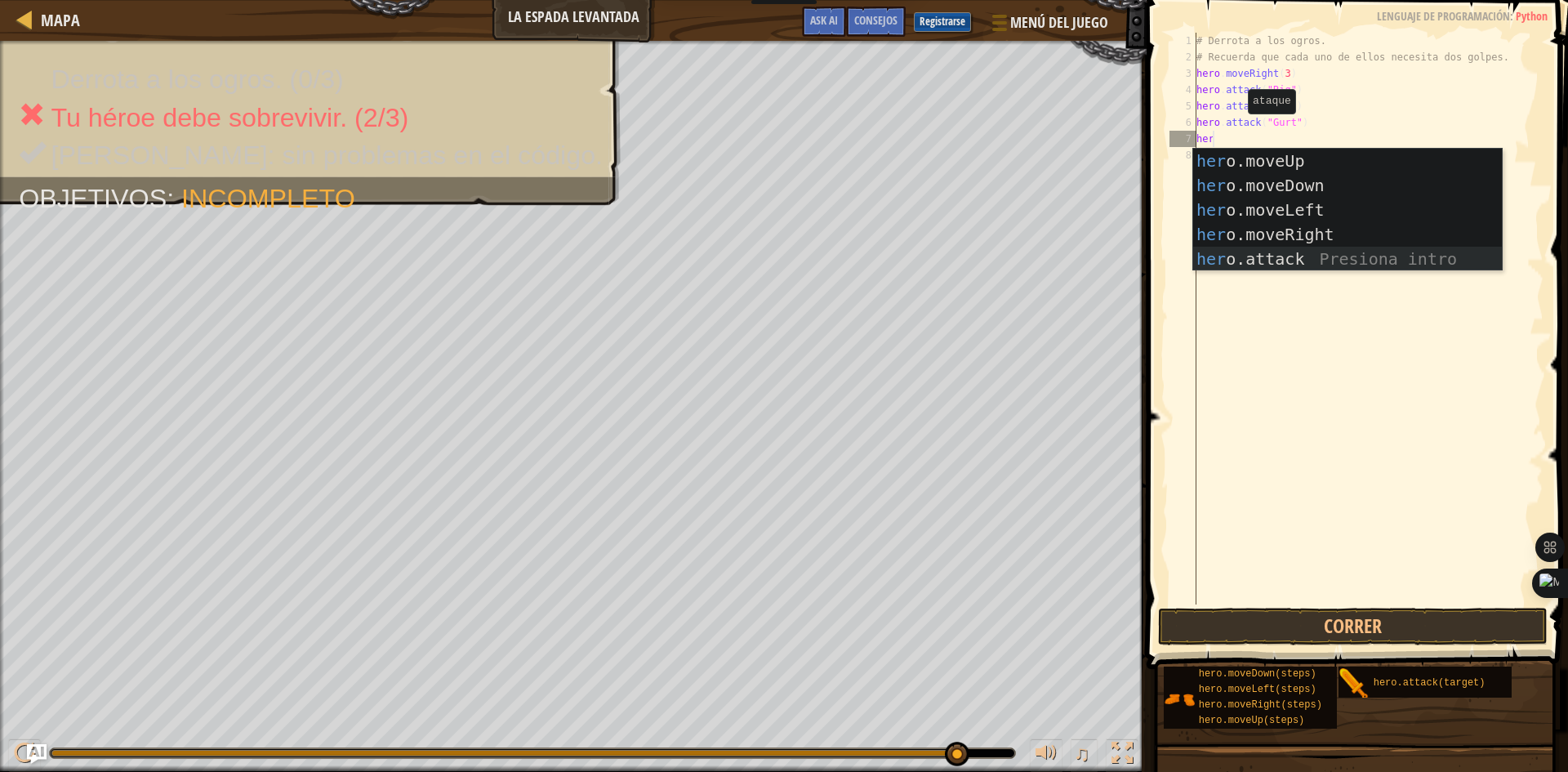
click at [1225, 261] on div "her o.moveUp Presiona intro her o.moveDown Presiona intro her o.moveLeft Presio…" at bounding box center [1347, 235] width 309 height 172
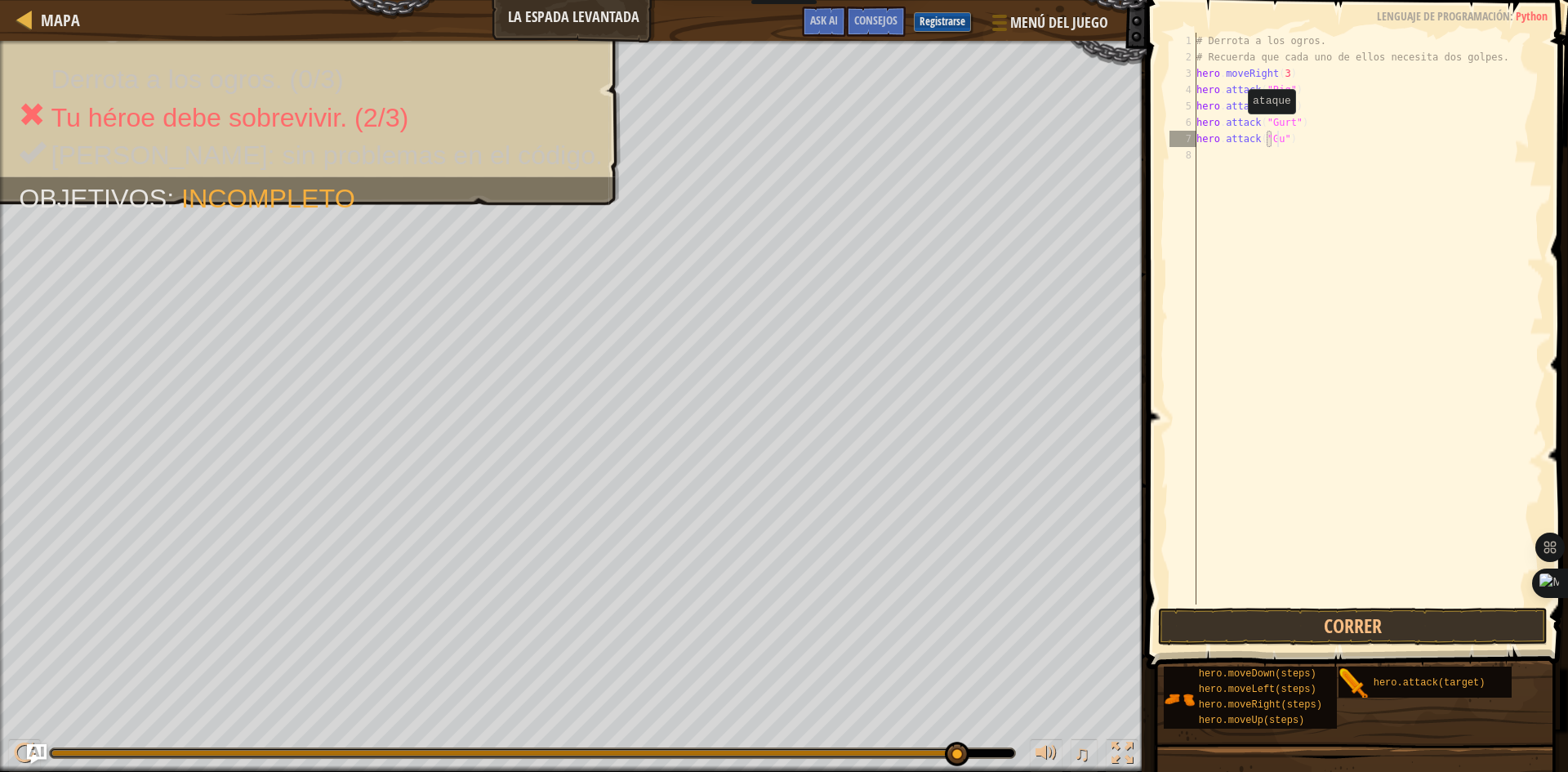
scroll to position [7, 7]
type textarea "hero.attack("Gurt")"
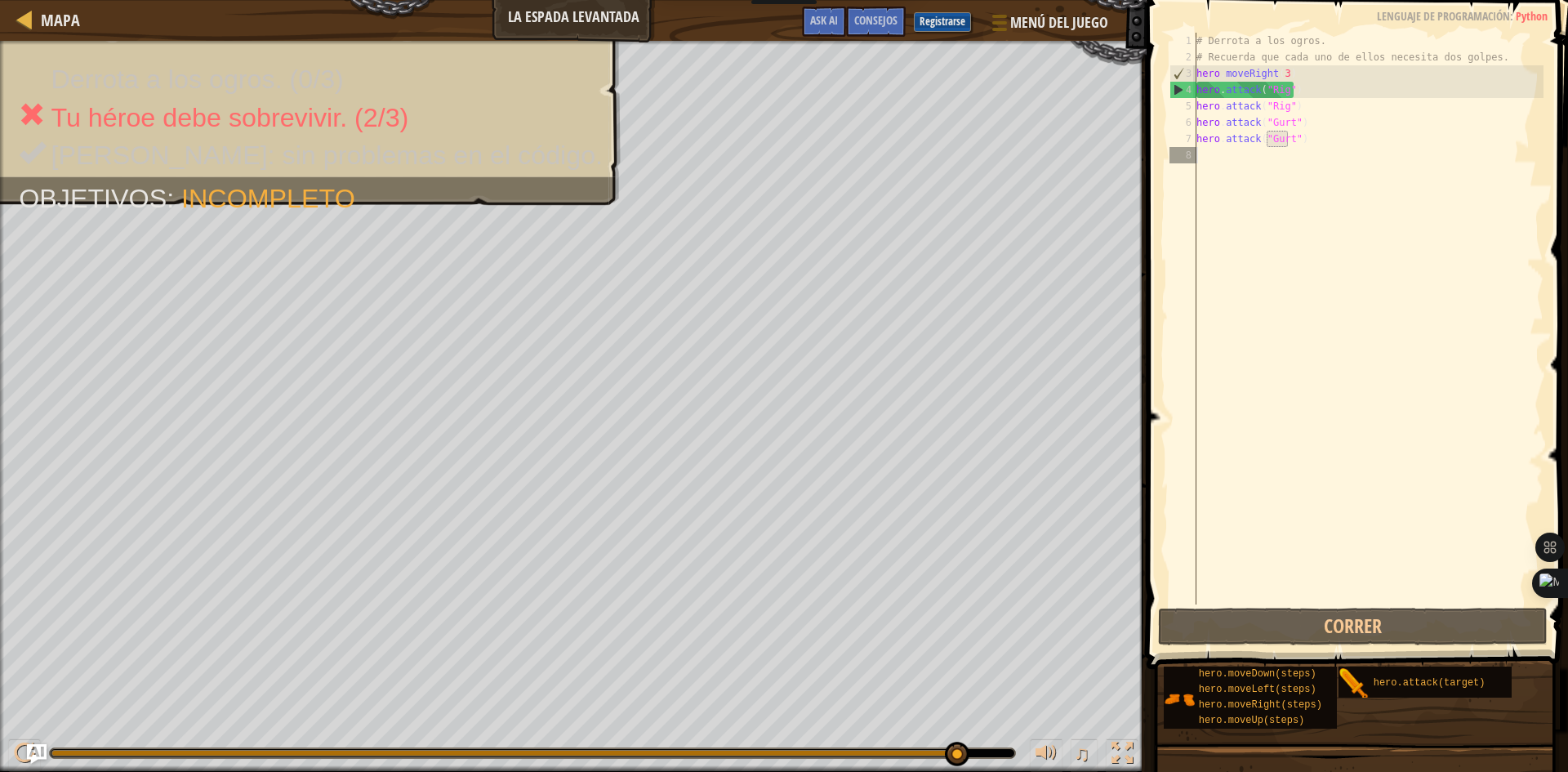
click at [1224, 168] on div "# Derrota a los ogros. # Recuerda que cada uno de ellos necesita dos golpes. he…" at bounding box center [1368, 334] width 351 height 604
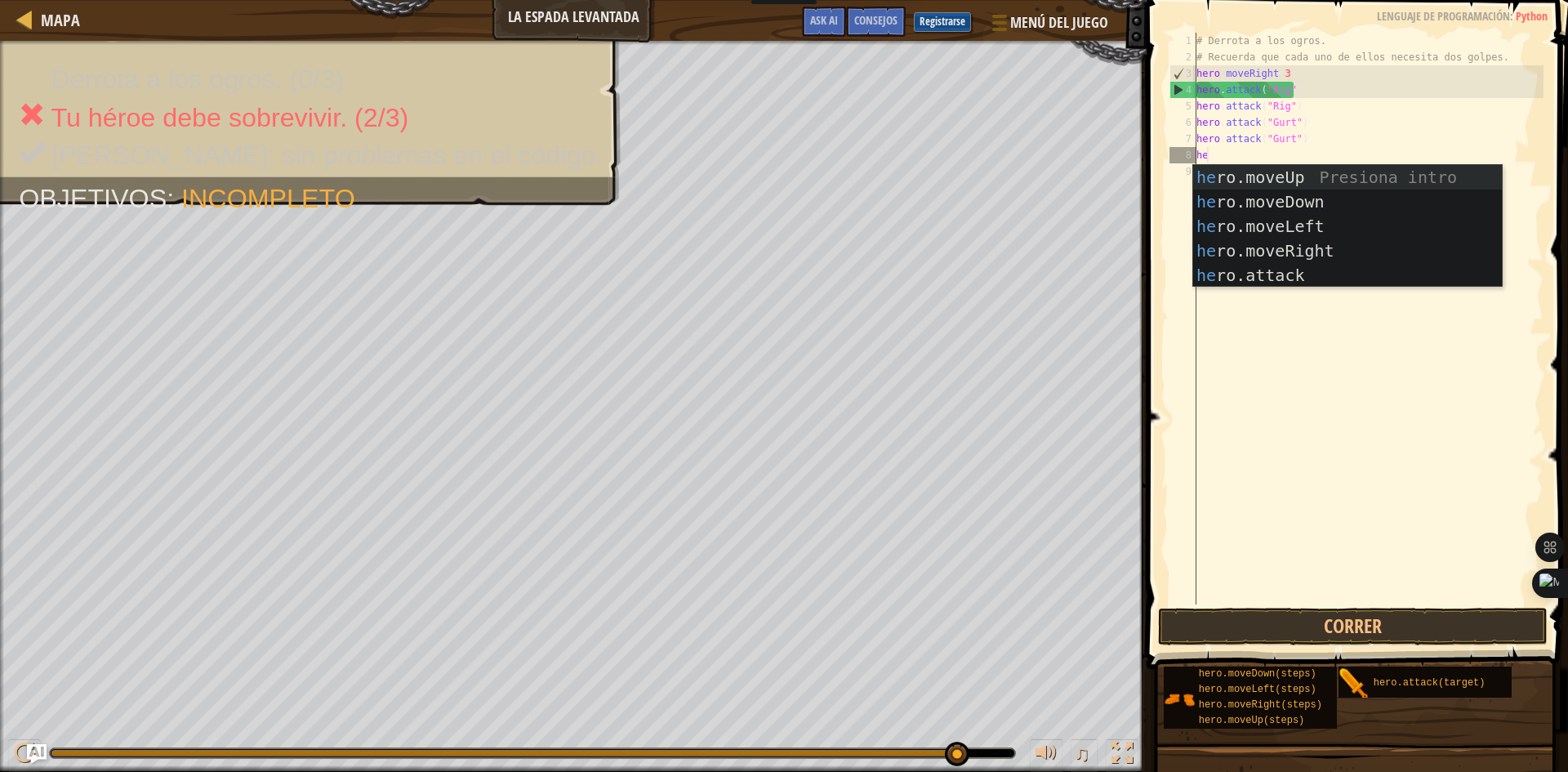
scroll to position [7, 1]
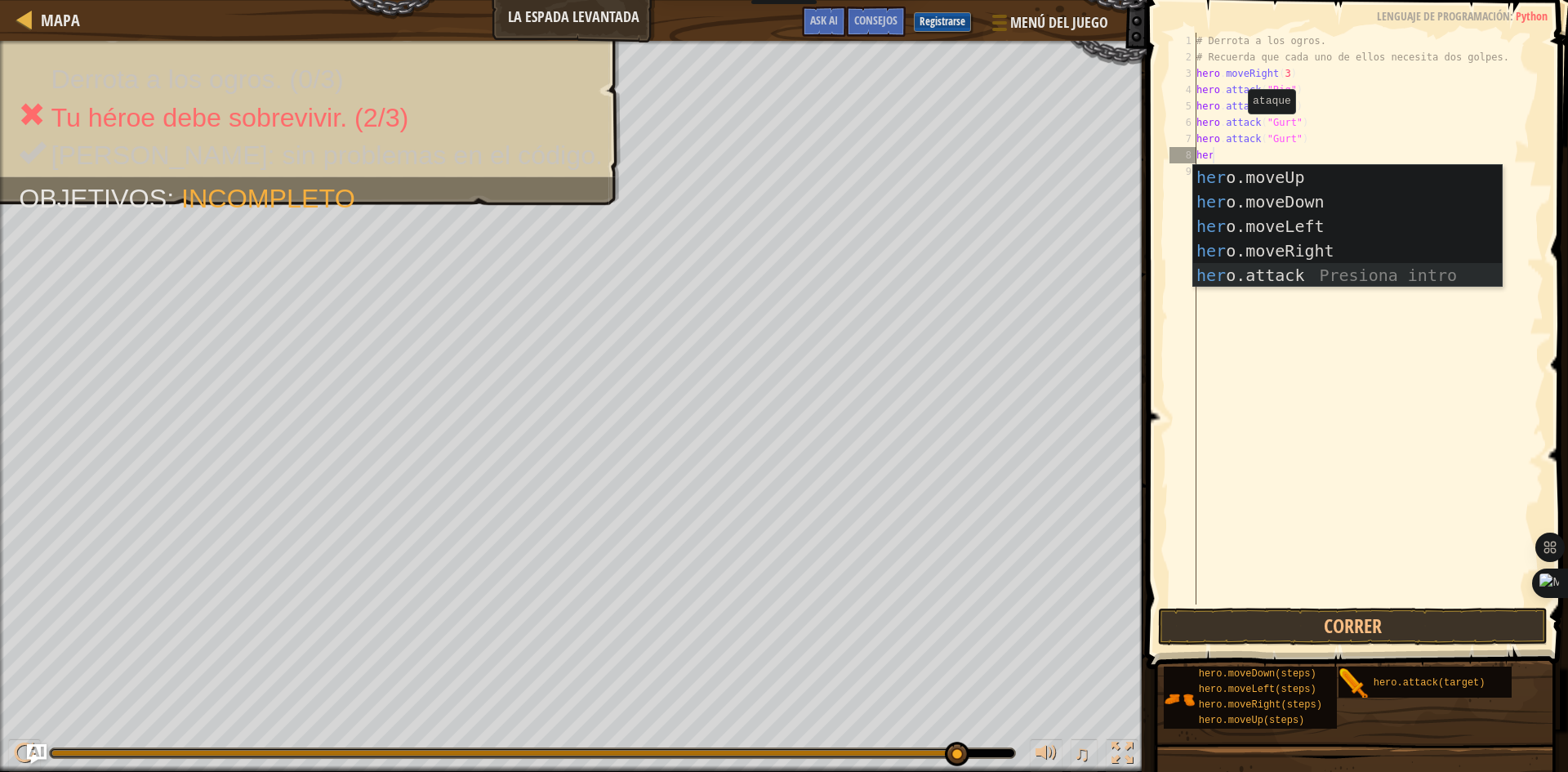
click at [1268, 267] on div "her o.moveUp Presiona intro her o.moveDown Presiona intro her o.moveLeft Presio…" at bounding box center [1347, 251] width 309 height 172
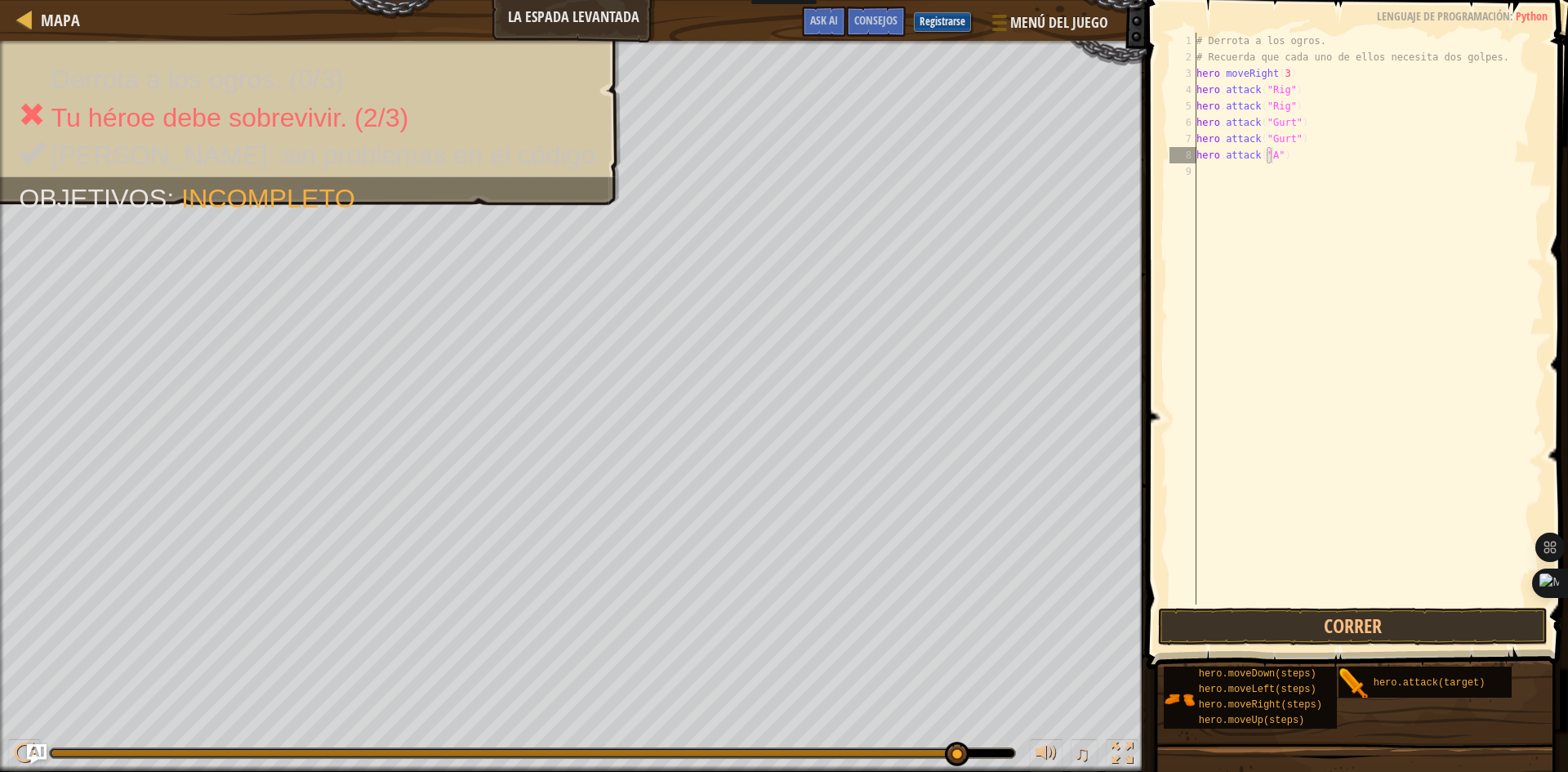
scroll to position [7, 7]
type textarea "hero.attack("Ack")"
click at [1212, 177] on div "# Derrota a los ogros. # Recuerda que cada uno de ellos necesita dos golpes. he…" at bounding box center [1368, 334] width 351 height 604
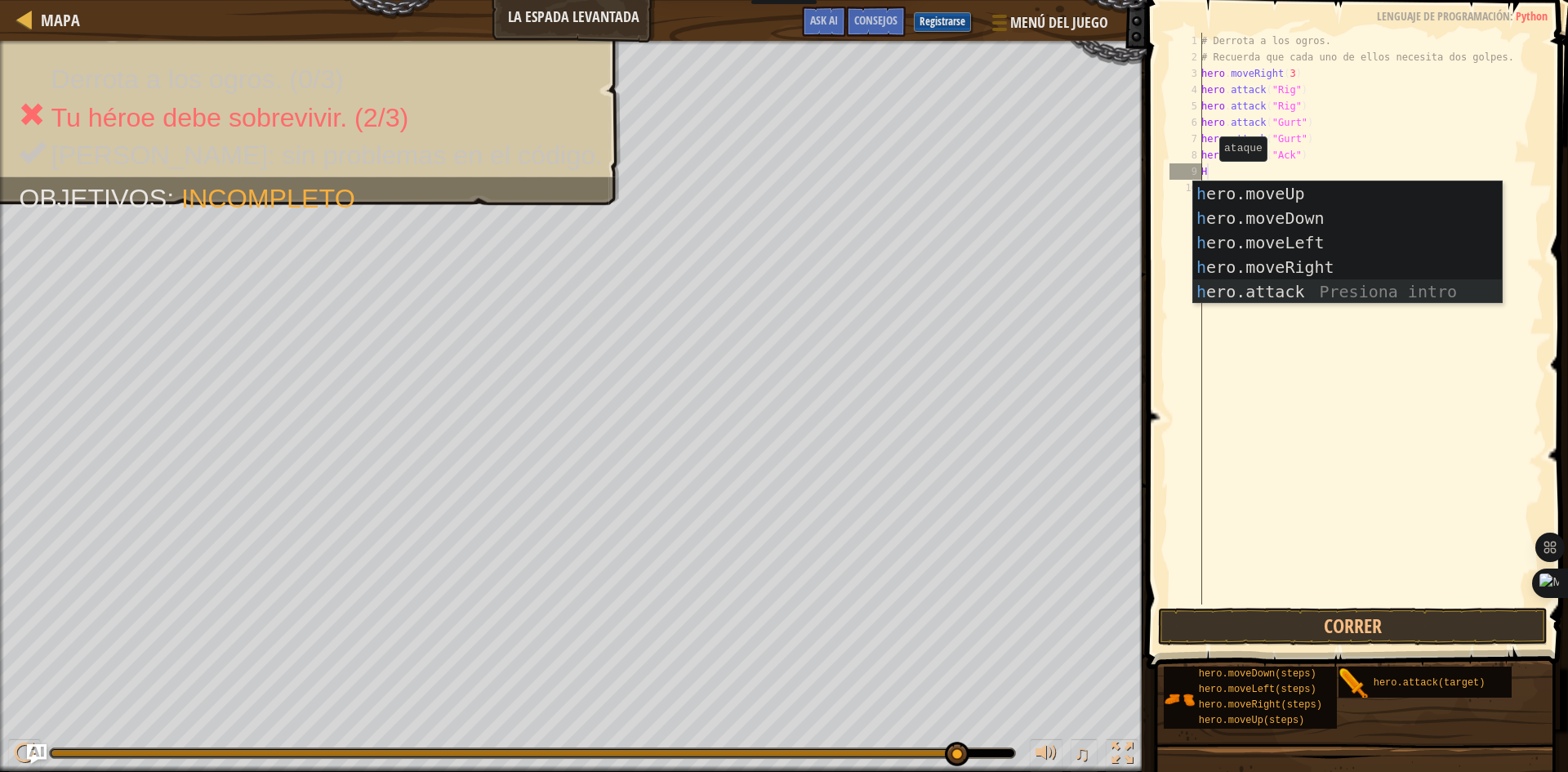
click at [1234, 298] on div "h ero.moveUp Presiona intro h ero.moveDown Presiona intro h ero.moveLeft Presio…" at bounding box center [1347, 267] width 309 height 172
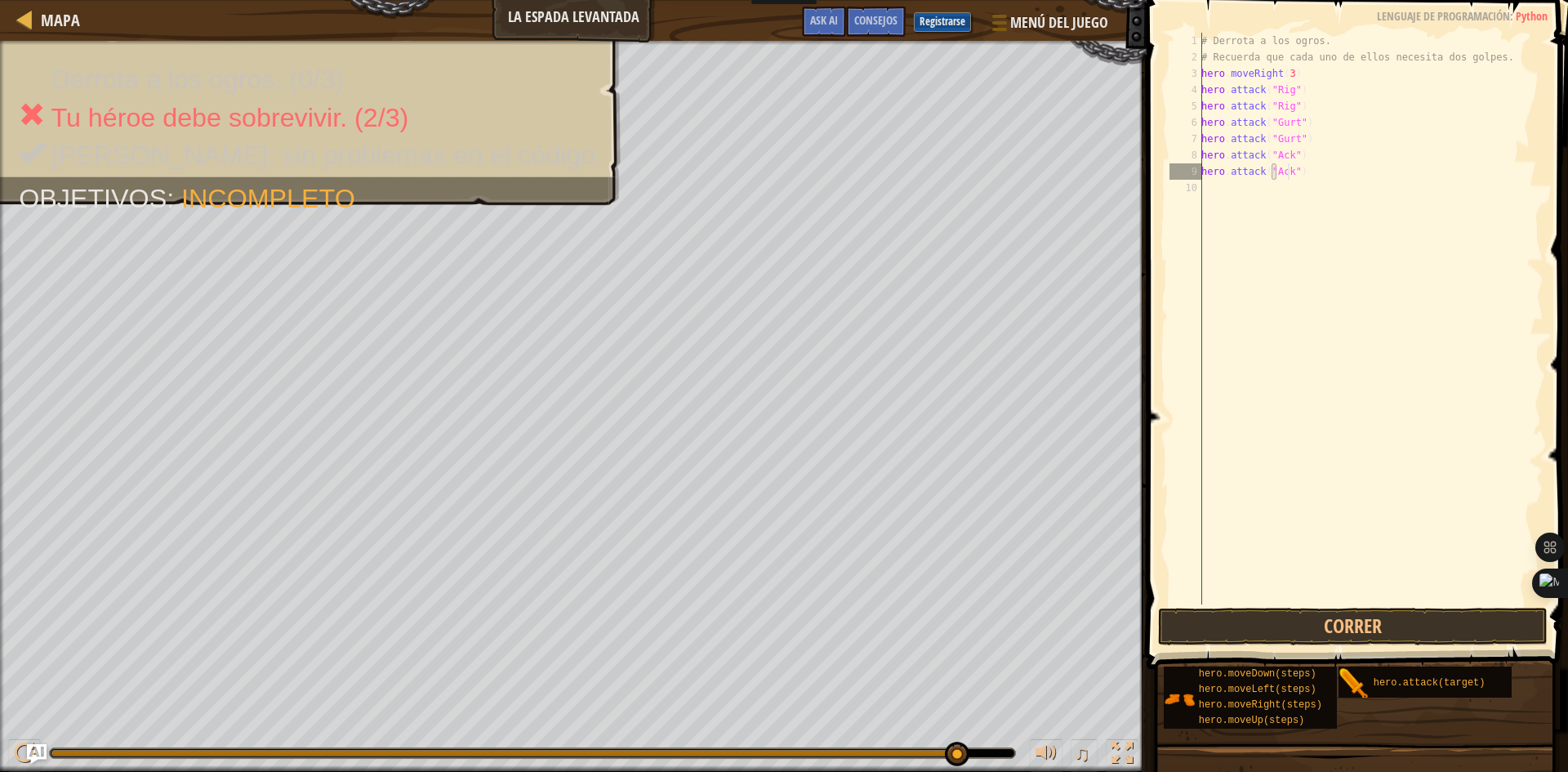
scroll to position [7, 7]
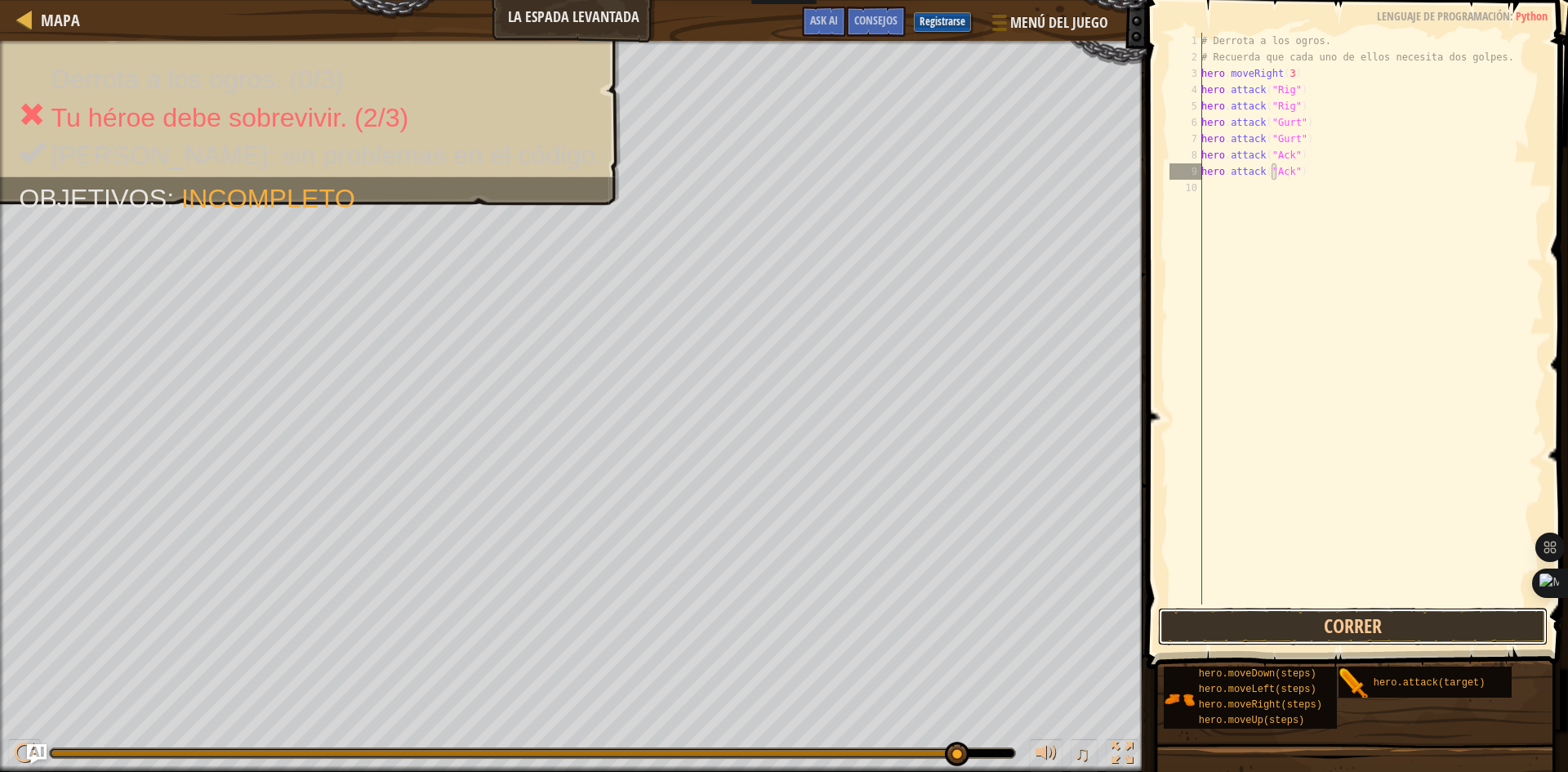
click at [1307, 623] on button "Correr" at bounding box center [1352, 626] width 389 height 38
click at [1339, 622] on button "Correr" at bounding box center [1352, 626] width 389 height 38
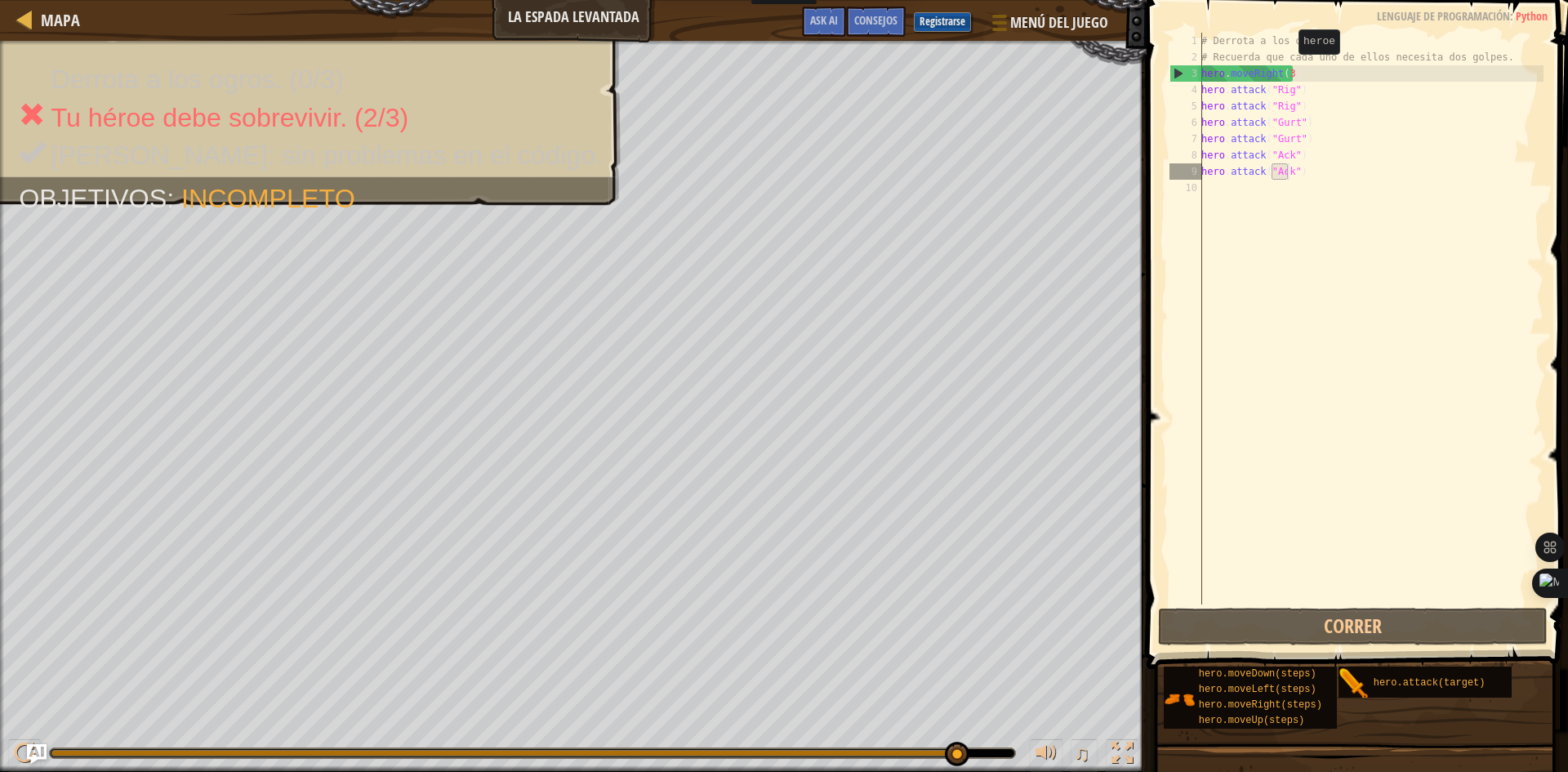
click at [1289, 70] on div "# Derrota a los ogros. # Recuerda que cada uno de ellos necesita dos golpes. he…" at bounding box center [1370, 334] width 346 height 604
click at [1289, 72] on div "# Derrota a los ogros. # Recuerda que cada uno de ellos necesita dos golpes. he…" at bounding box center [1370, 334] width 346 height 604
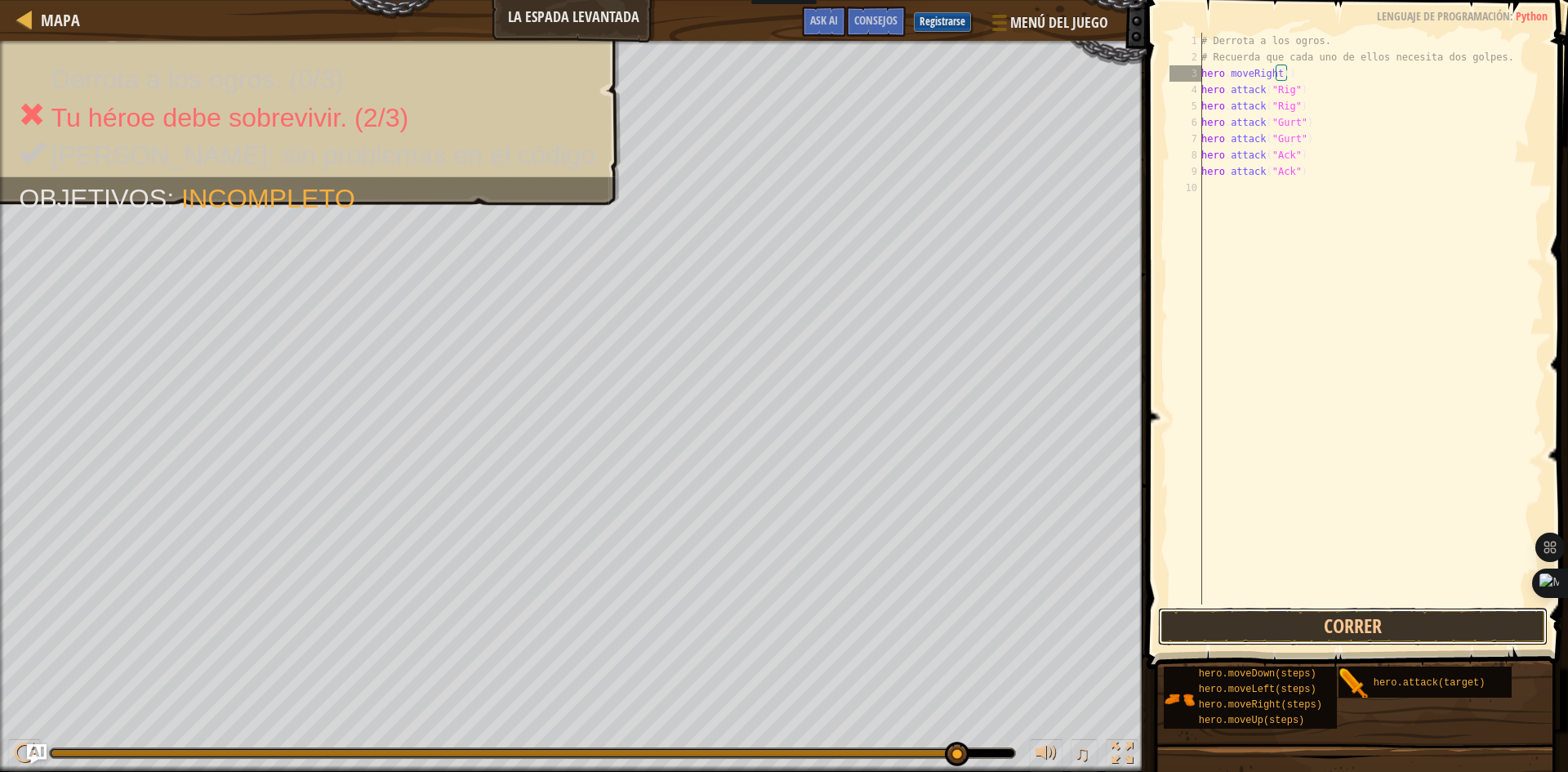
click at [1430, 622] on button "Correr" at bounding box center [1352, 626] width 389 height 38
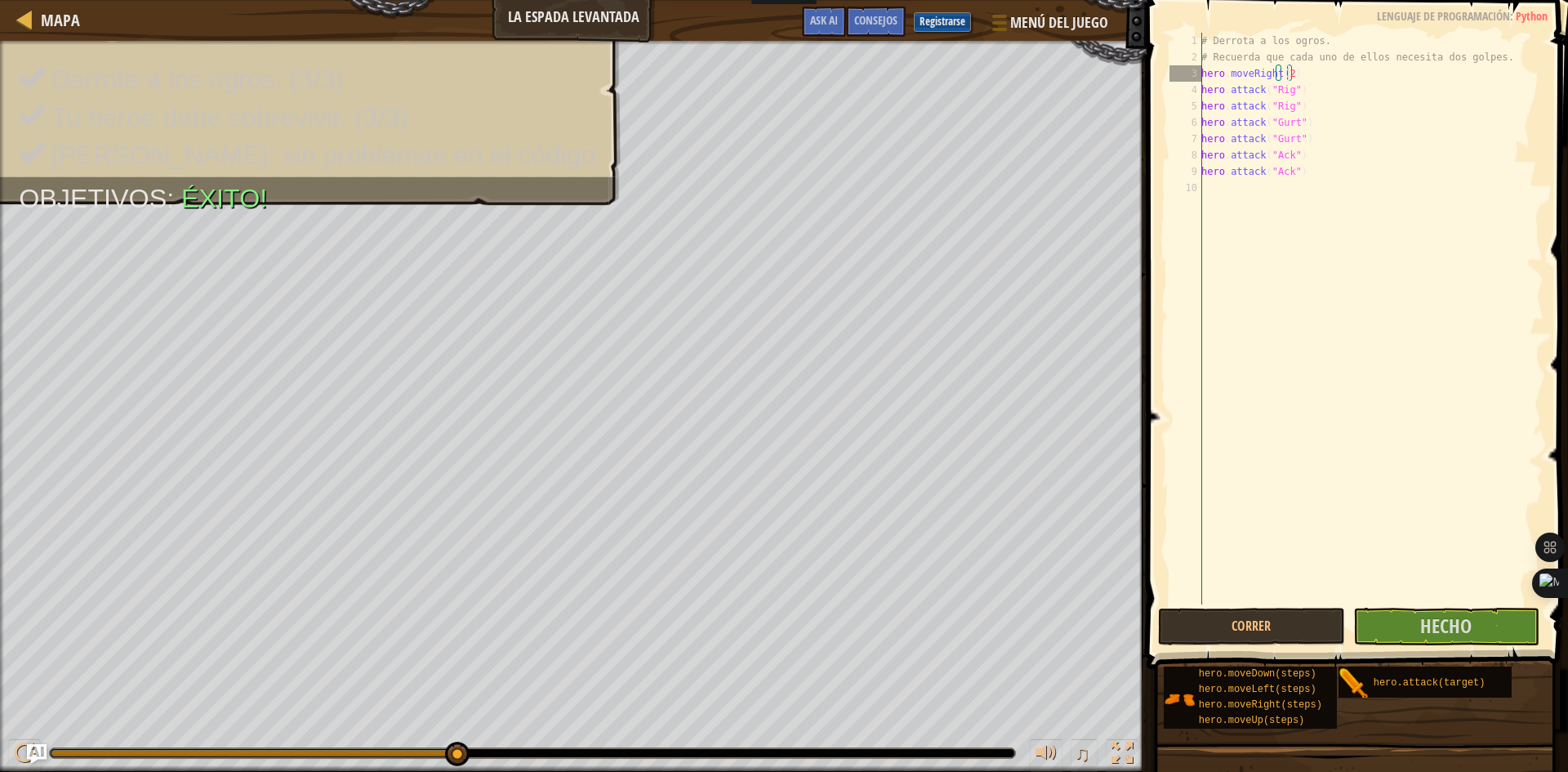
type textarea "hero.moveRight(2)"
click at [1482, 627] on button "Hecho" at bounding box center [1446, 626] width 187 height 38
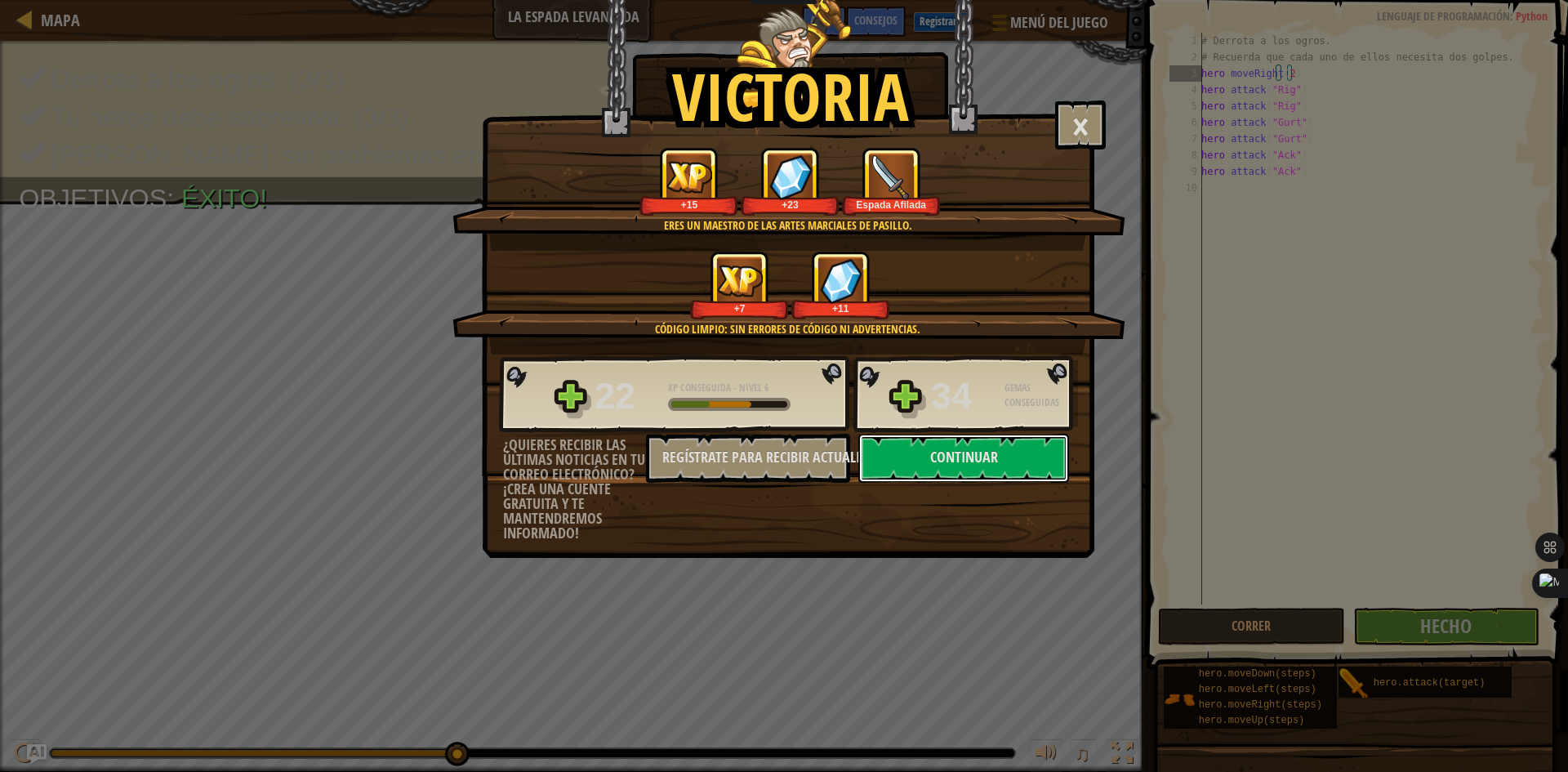
click at [1054, 460] on button "Continuar" at bounding box center [964, 458] width 211 height 49
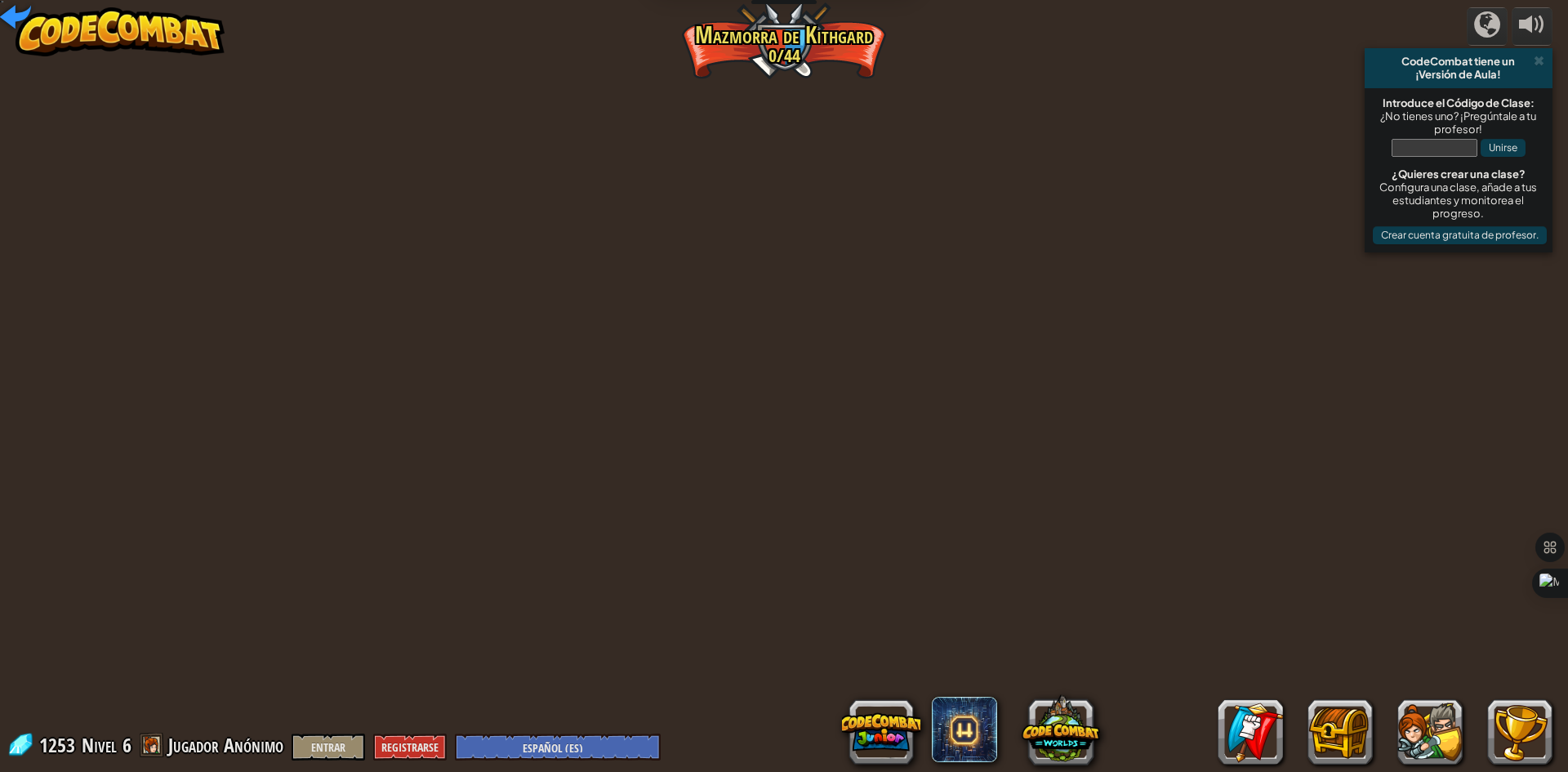
select select "es-ES"
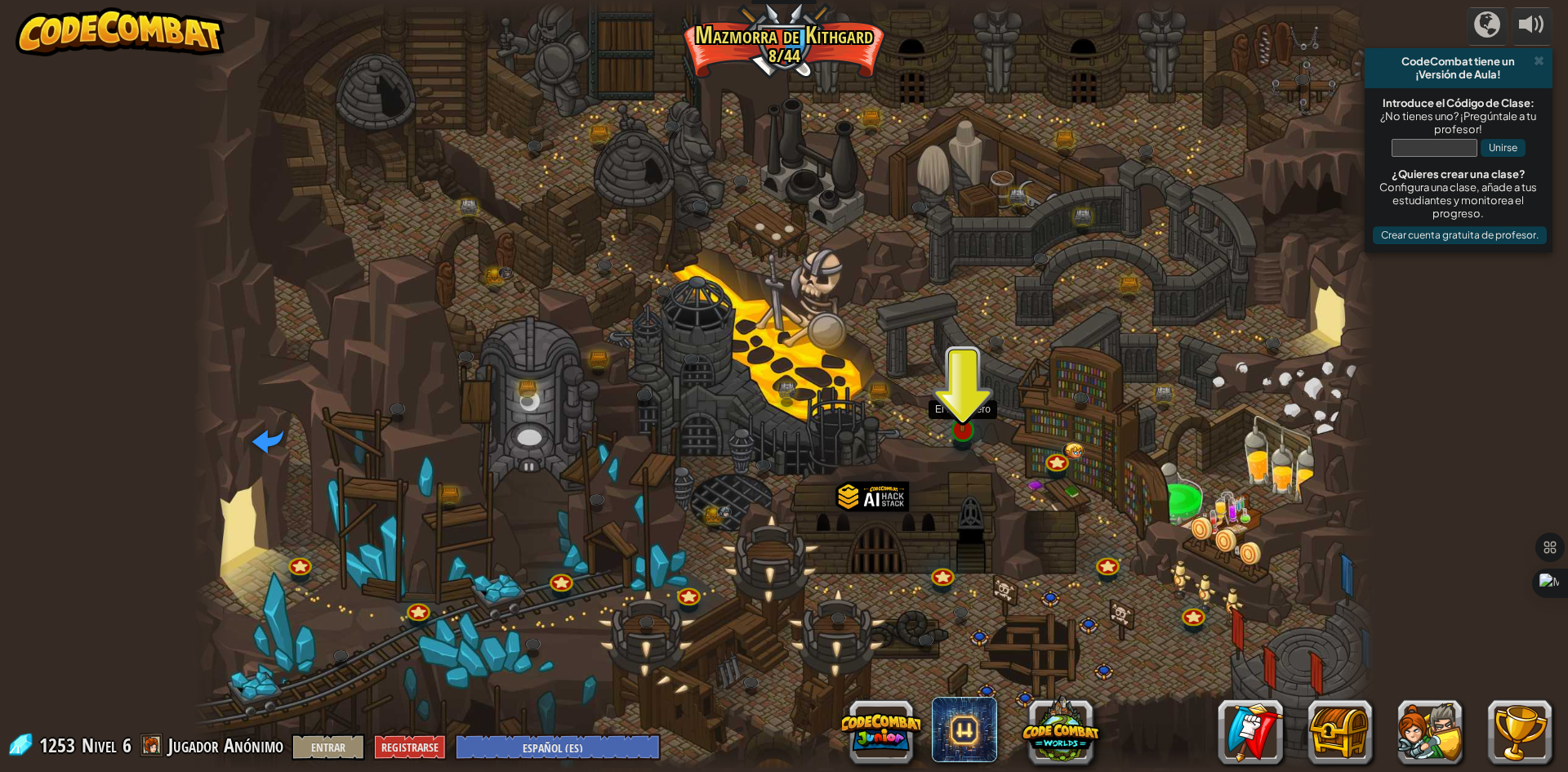
click at [964, 429] on img at bounding box center [963, 395] width 32 height 73
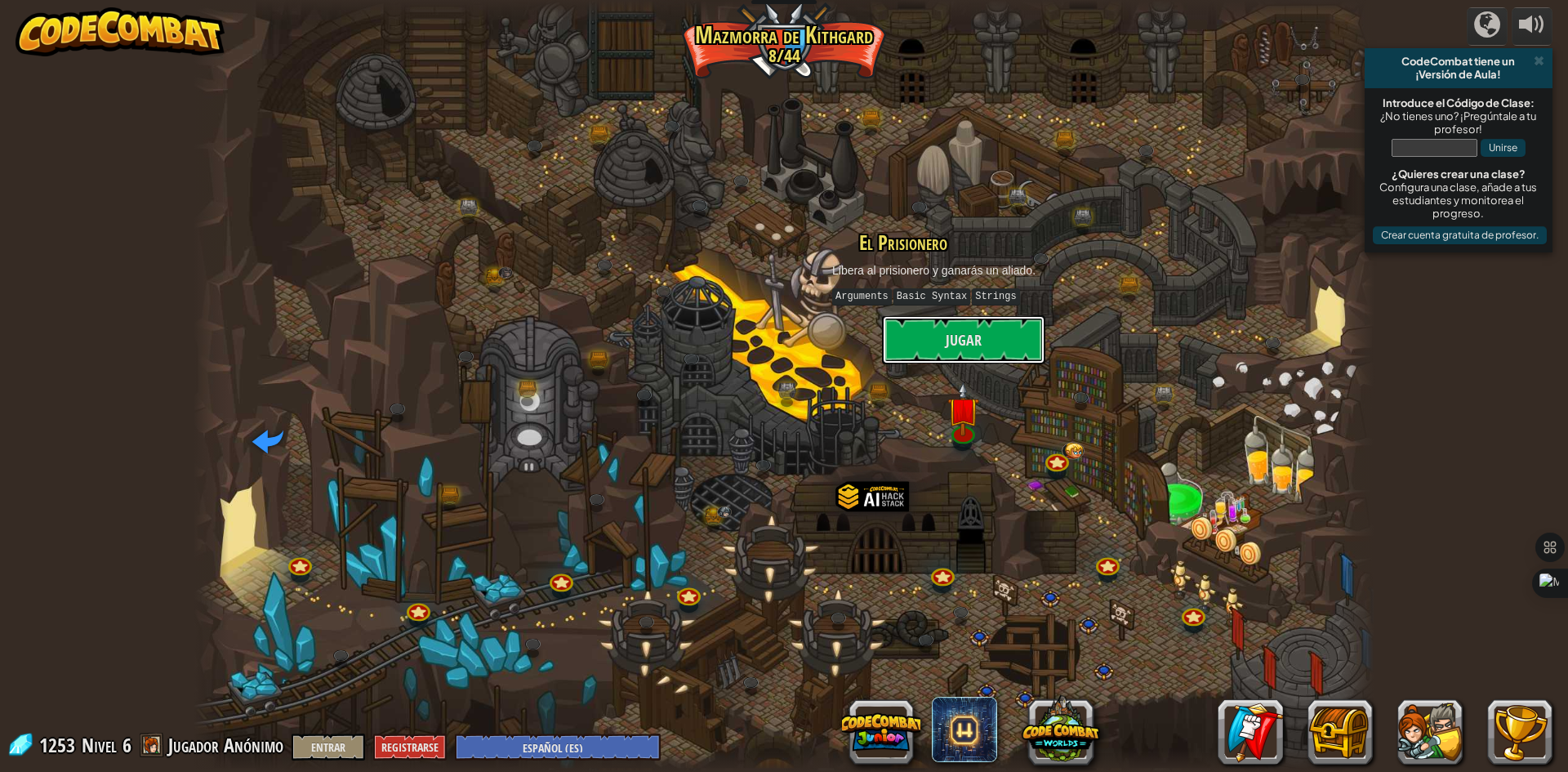
click at [1001, 328] on button "Jugar" at bounding box center [964, 340] width 164 height 49
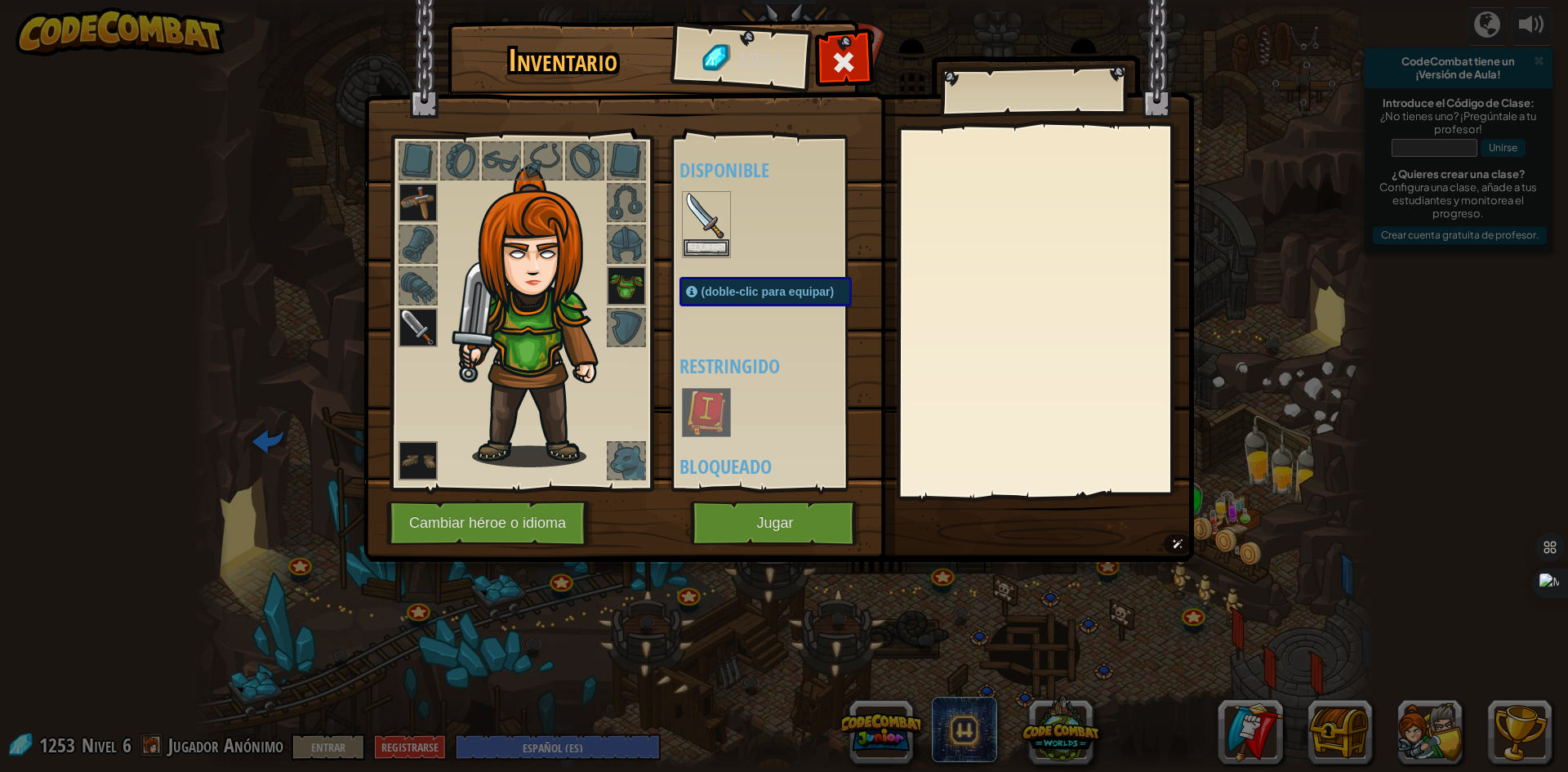
click at [684, 524] on img at bounding box center [778, 265] width 831 height 593
click at [741, 548] on img at bounding box center [778, 265] width 831 height 593
click at [708, 218] on img at bounding box center [706, 216] width 46 height 46
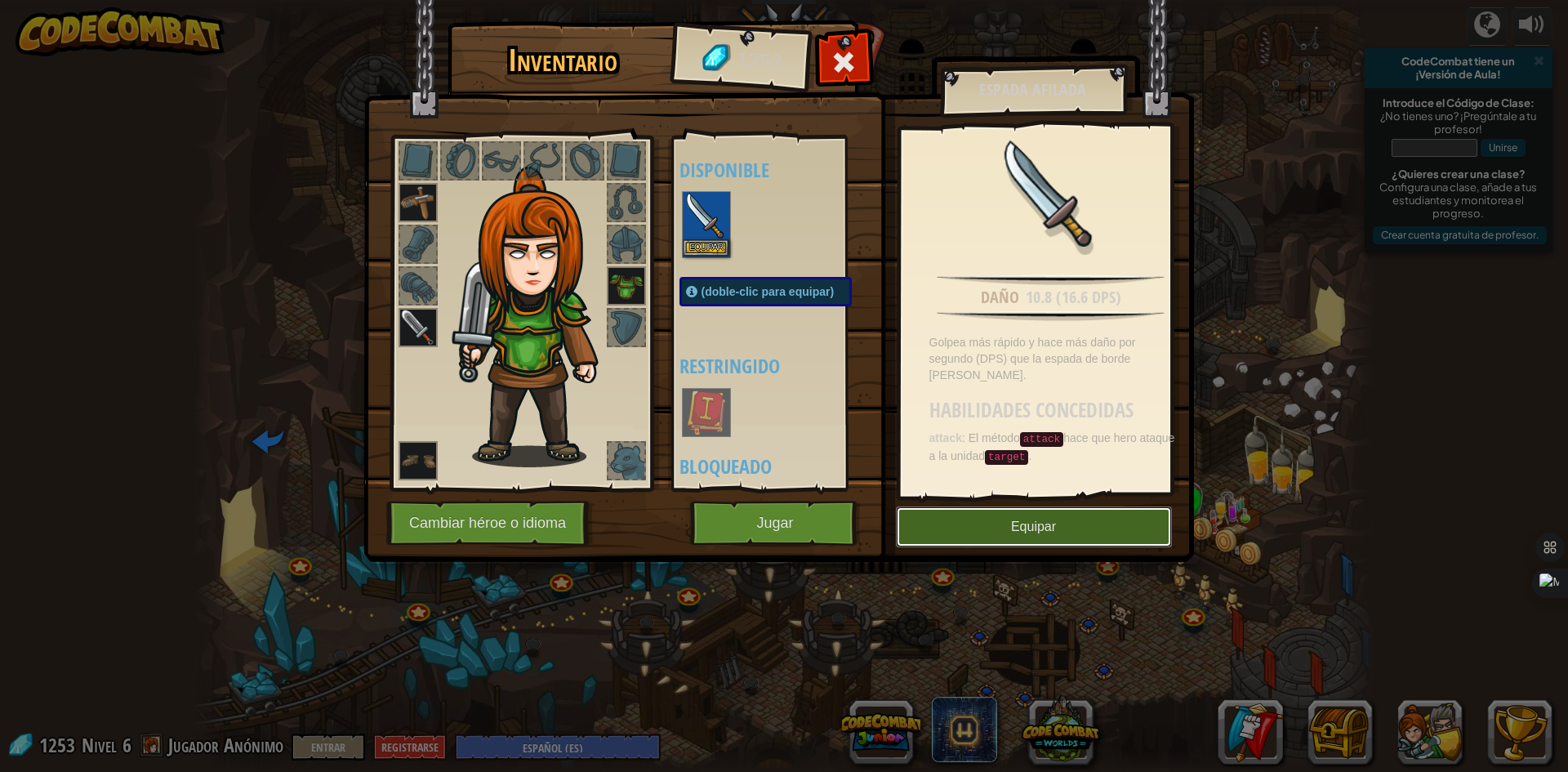
click at [959, 544] on button "Equipar" at bounding box center [1034, 527] width 276 height 41
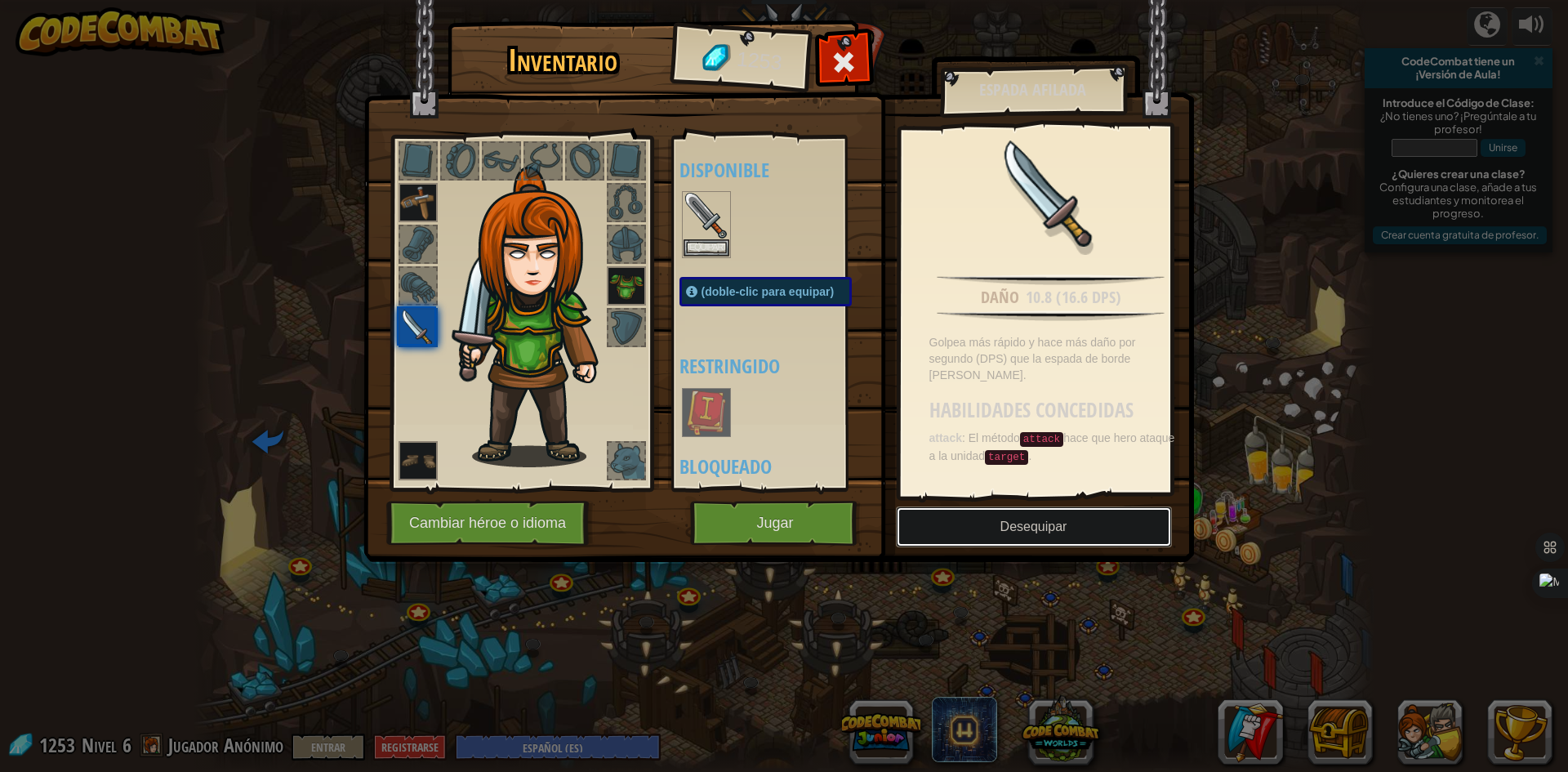
click at [961, 522] on button "Desequipar" at bounding box center [1034, 527] width 276 height 41
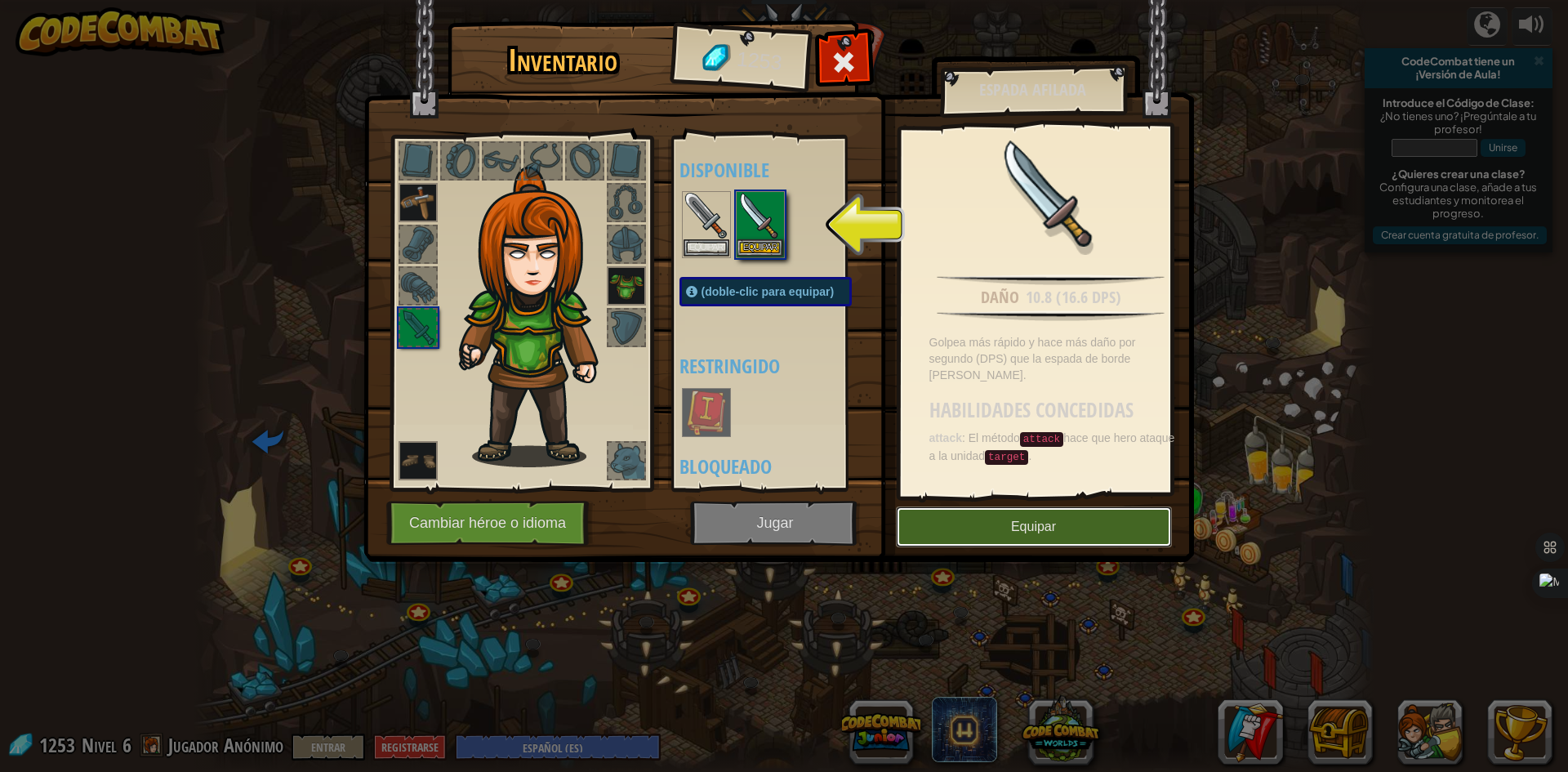
click at [1027, 523] on button "Equipar" at bounding box center [1034, 527] width 276 height 41
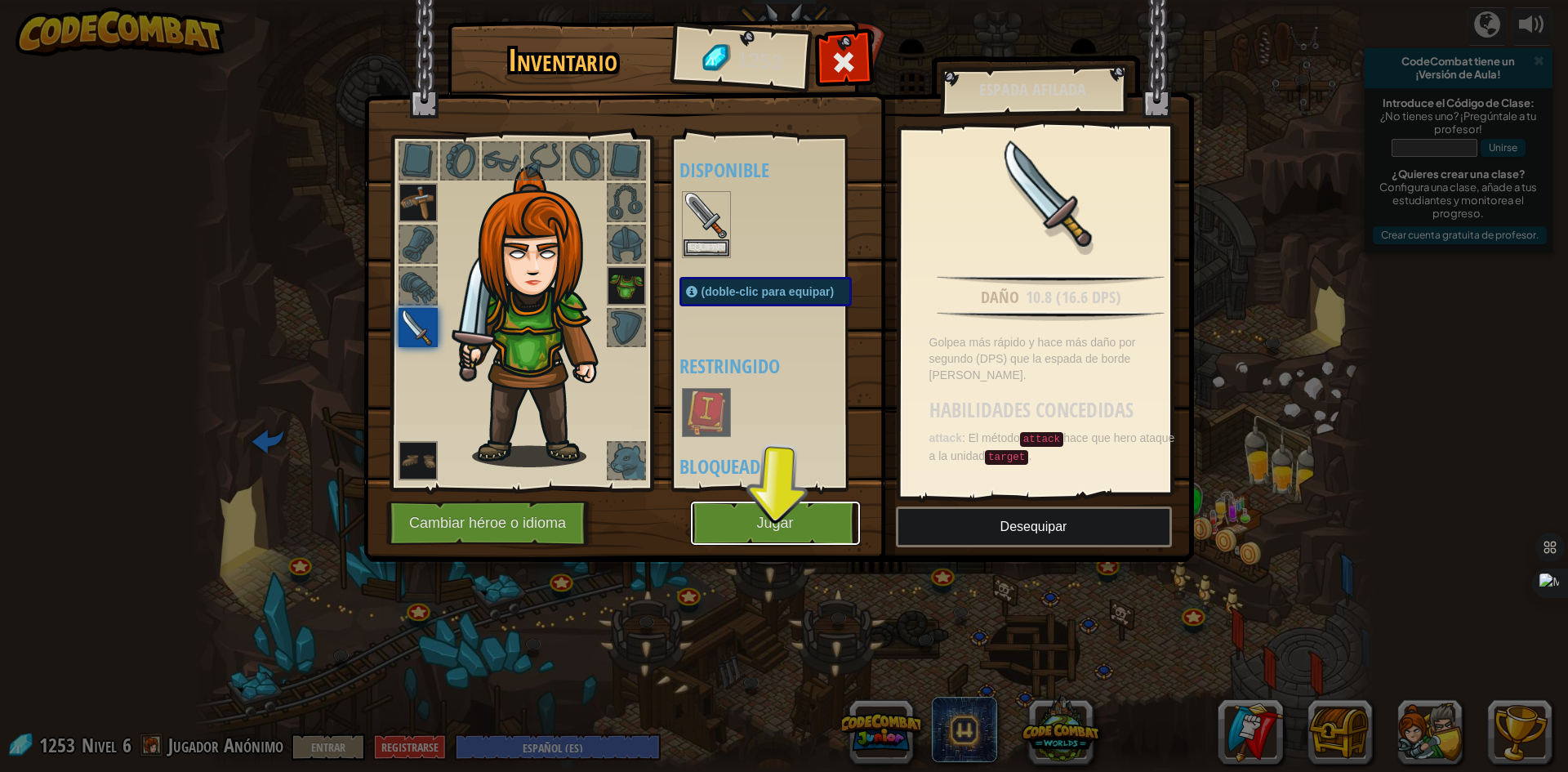
click at [831, 514] on button "Jugar" at bounding box center [775, 523] width 171 height 45
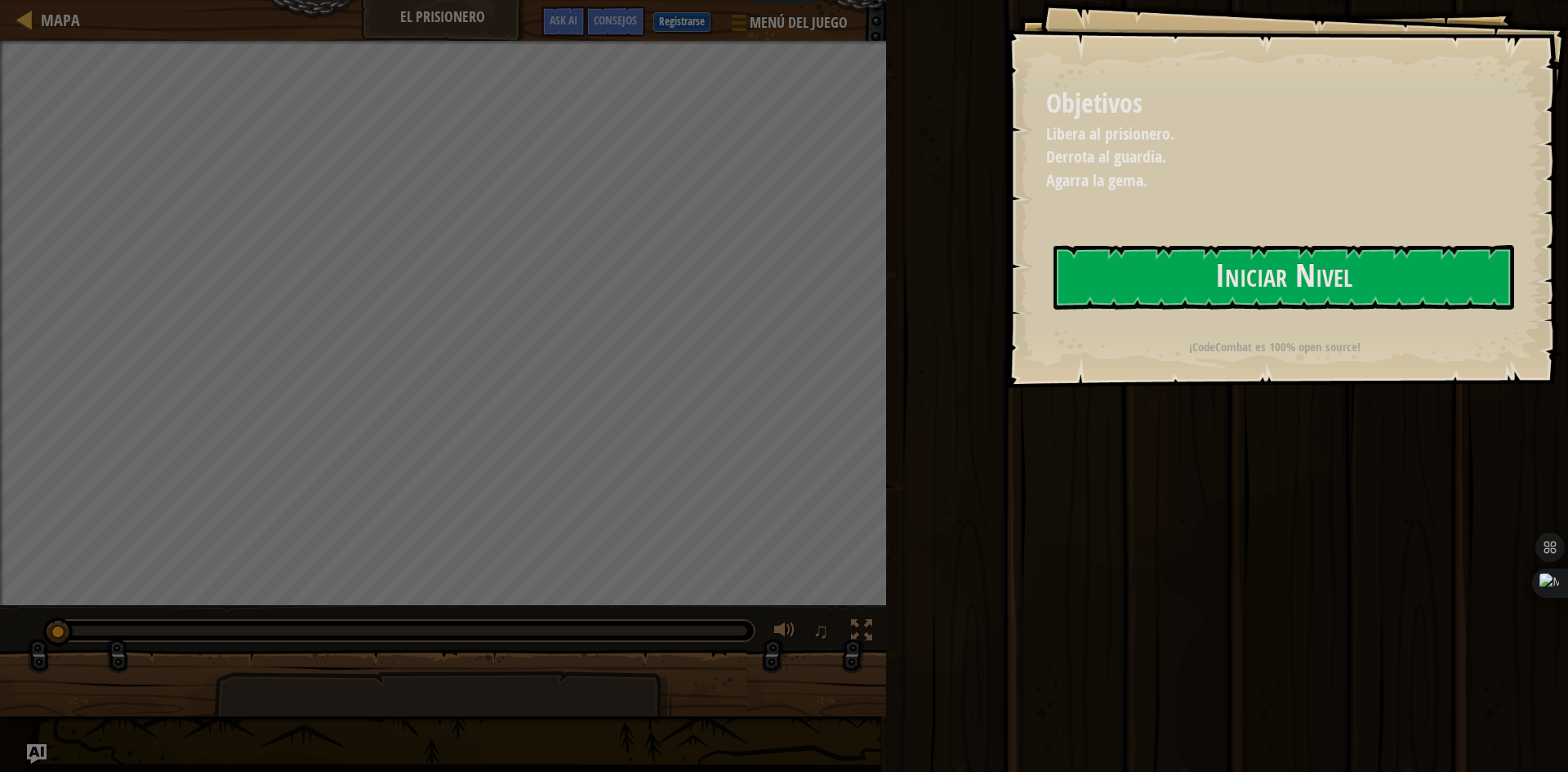
click at [1167, 285] on button "Iniciar Nivel" at bounding box center [1284, 277] width 460 height 65
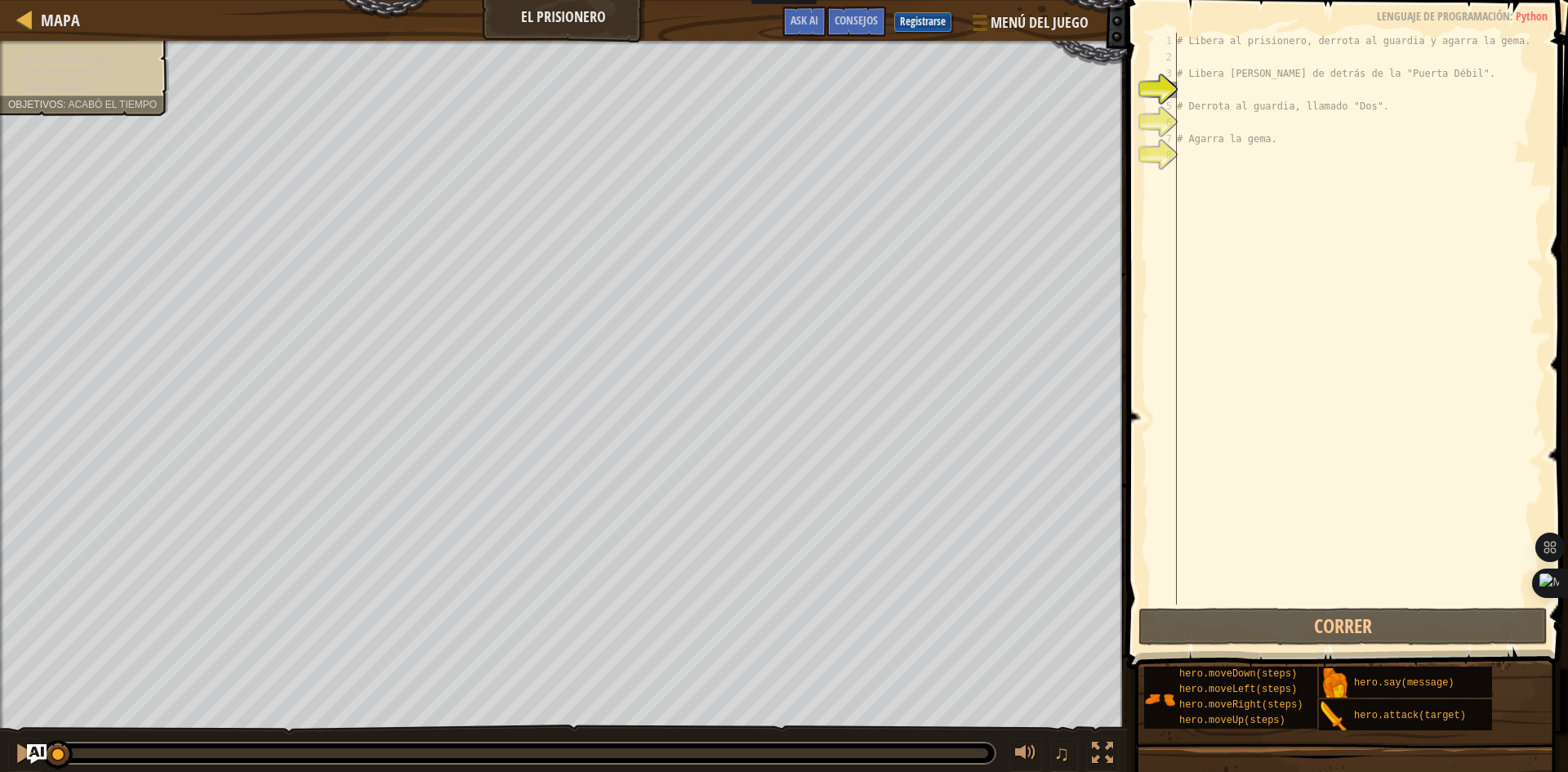
click at [1213, 160] on div "# Libera al prisionero, derrota al guardia y agarra la gema. # Libera a Patrick…" at bounding box center [1358, 334] width 370 height 604
type textarea "h"
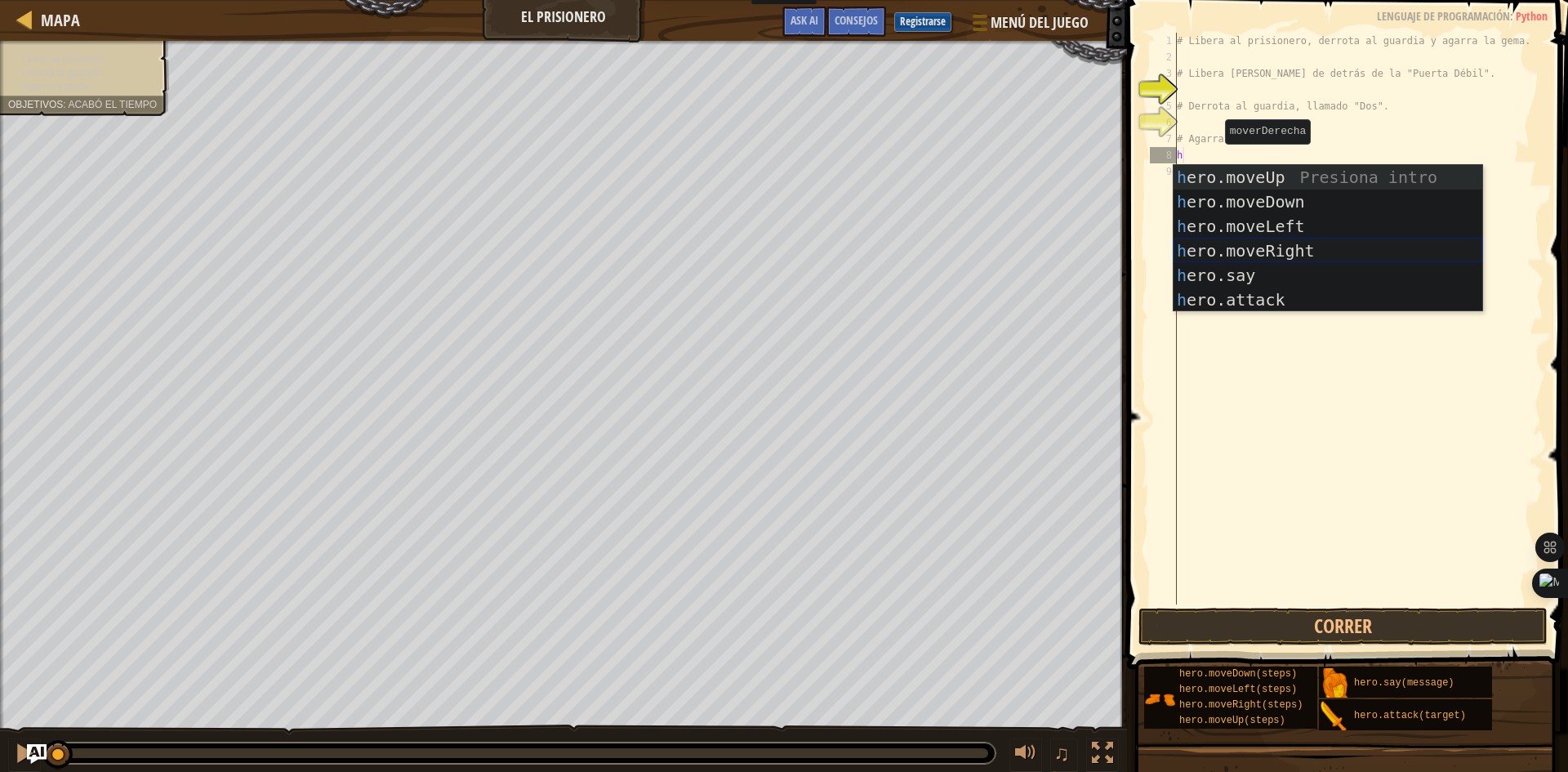
click at [1287, 249] on div "h ero.moveUp Presiona intro h ero.moveDown Presiona intro h ero.moveLeft Presio…" at bounding box center [1328, 263] width 309 height 196
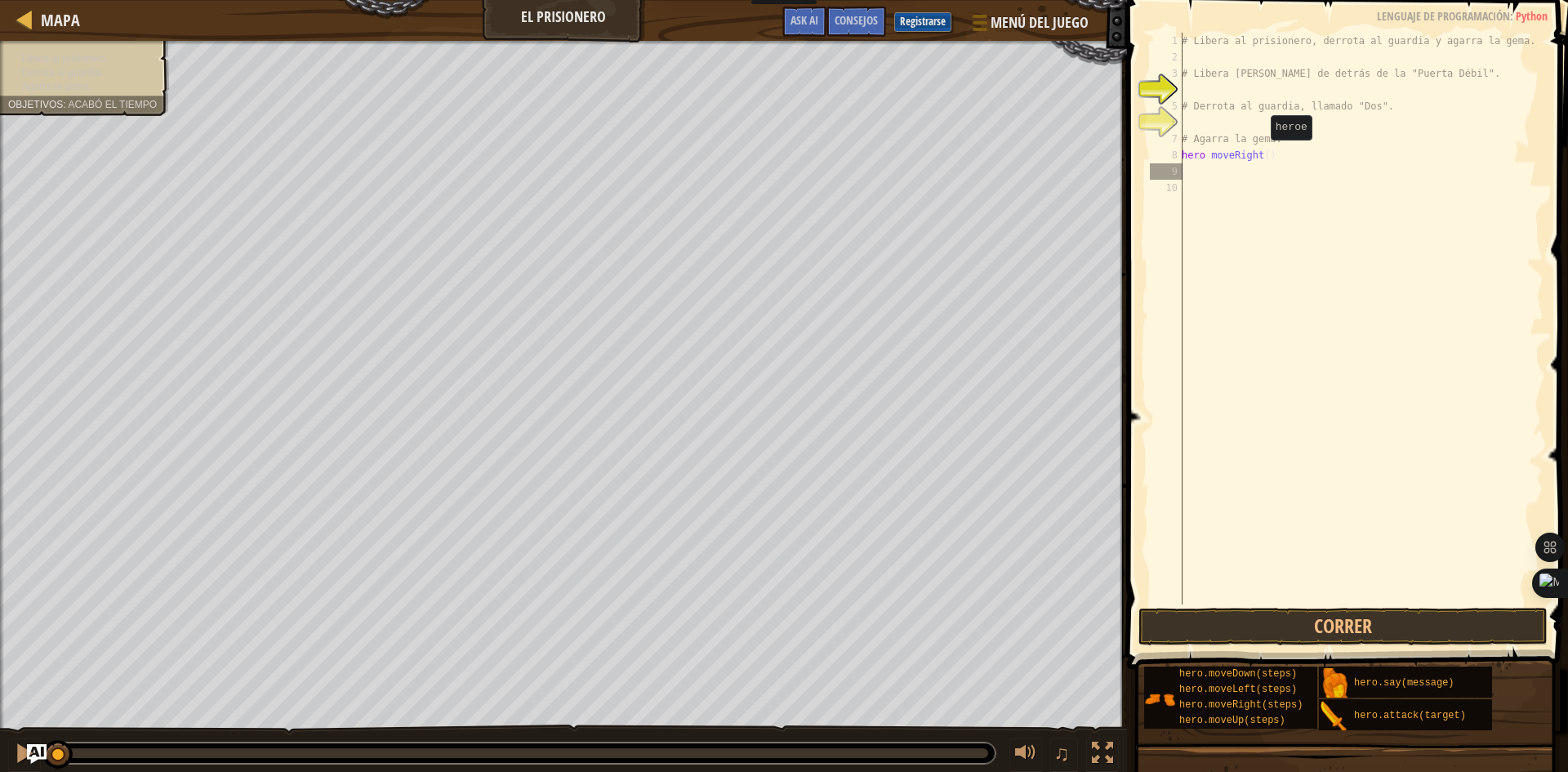
click at [1261, 156] on div "# Libera al prisionero, derrota al guardia y agarra la gema. # Libera [PERSON_N…" at bounding box center [1360, 334] width 365 height 604
type textarea "hero.moveRight(3)"
click at [1263, 183] on div "# Libera al prisionero, derrota al guardia y agarra la gema. # Libera a Patrick…" at bounding box center [1360, 334] width 365 height 604
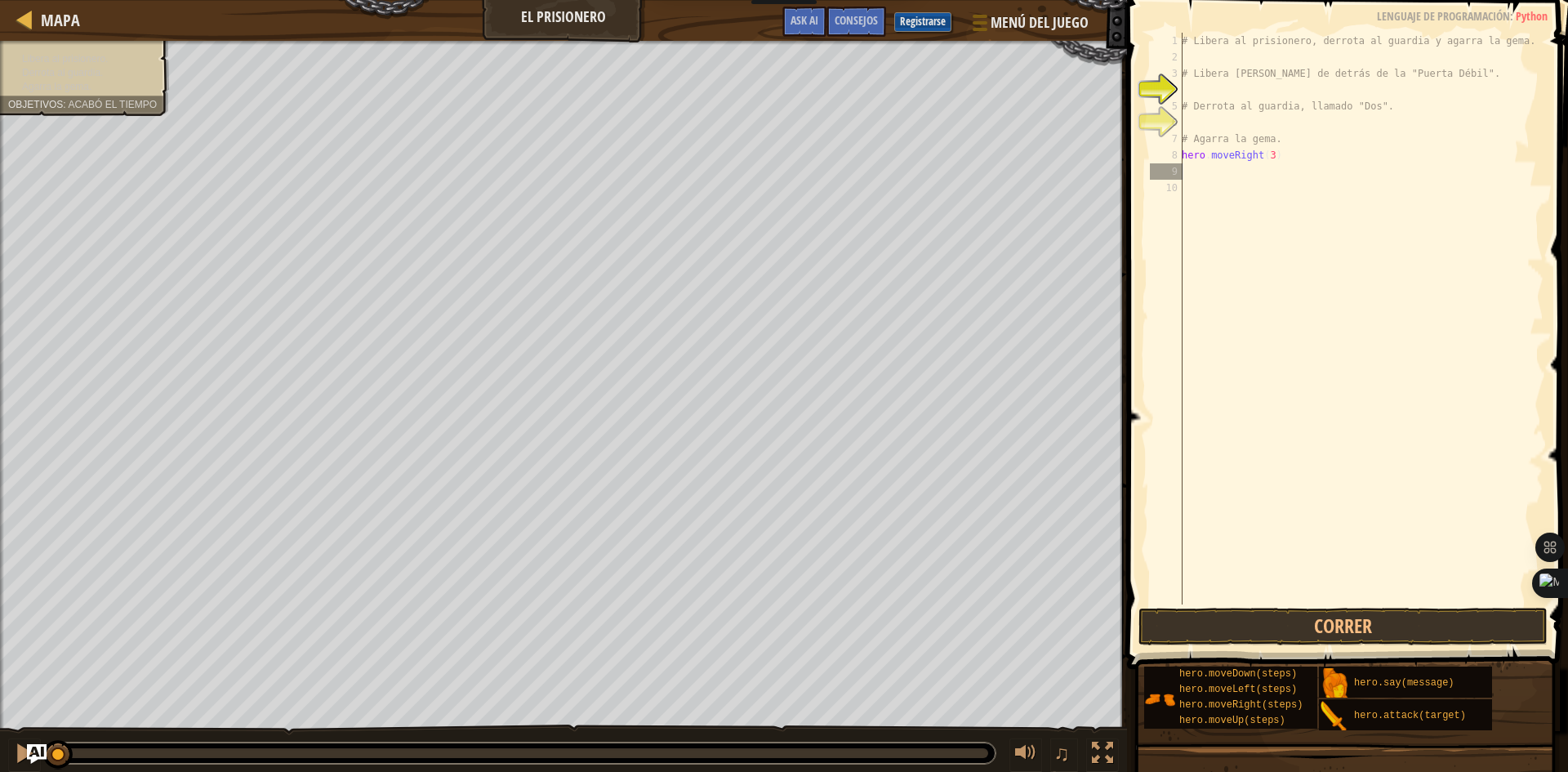
click at [1245, 178] on div "# Libera al prisionero, derrota al guardia y agarra la gema. # Libera a Patrick…" at bounding box center [1360, 334] width 365 height 604
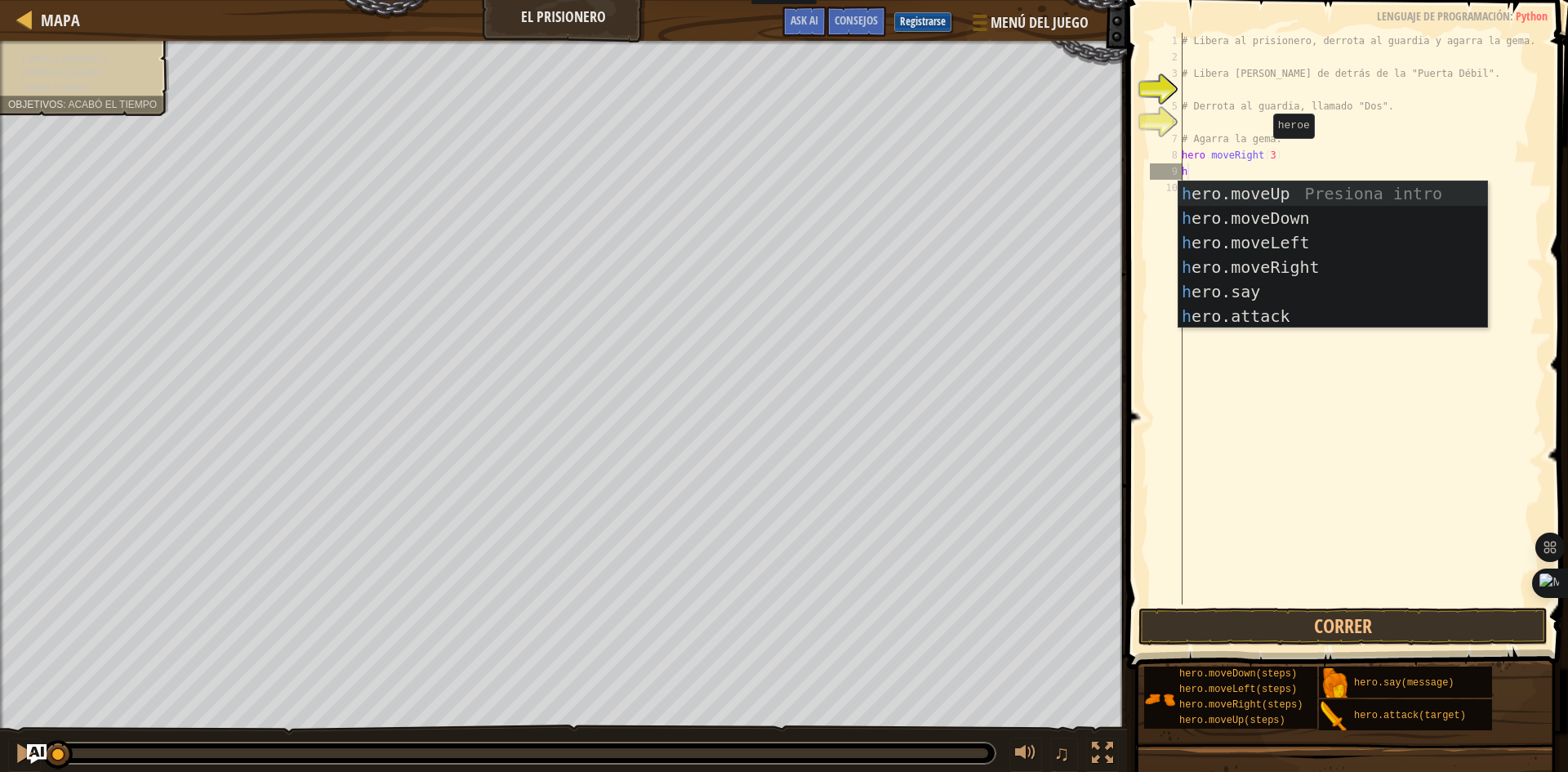
click at [1264, 155] on div "# Libera al prisionero, derrota al guardia y agarra la gema. # Libera a Patrick…" at bounding box center [1360, 334] width 365 height 604
type textarea "hero.moveRight(3)"
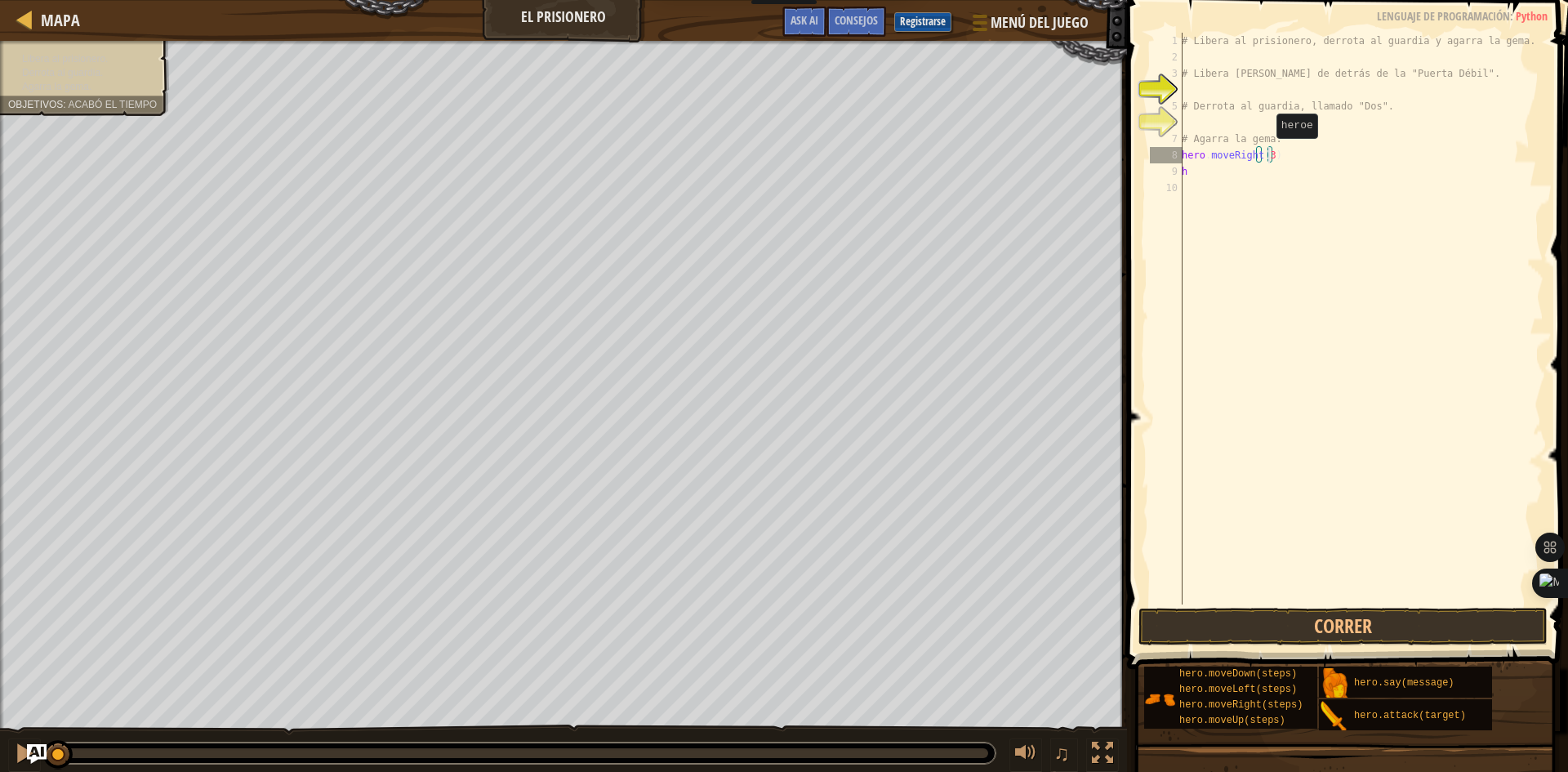
click at [1267, 155] on div "# Libera al prisionero, derrota al guardia y agarra la gema. # Libera a Patrick…" at bounding box center [1360, 334] width 365 height 604
click at [1230, 180] on div "# Libera al prisionero, derrota al guardia y agarra la gema. # Libera a Patrick…" at bounding box center [1360, 334] width 365 height 604
click at [1219, 170] on div "# Libera al prisionero, derrota al guardia y agarra la gema. # Libera a Patrick…" at bounding box center [1360, 334] width 365 height 604
type textarea "h"
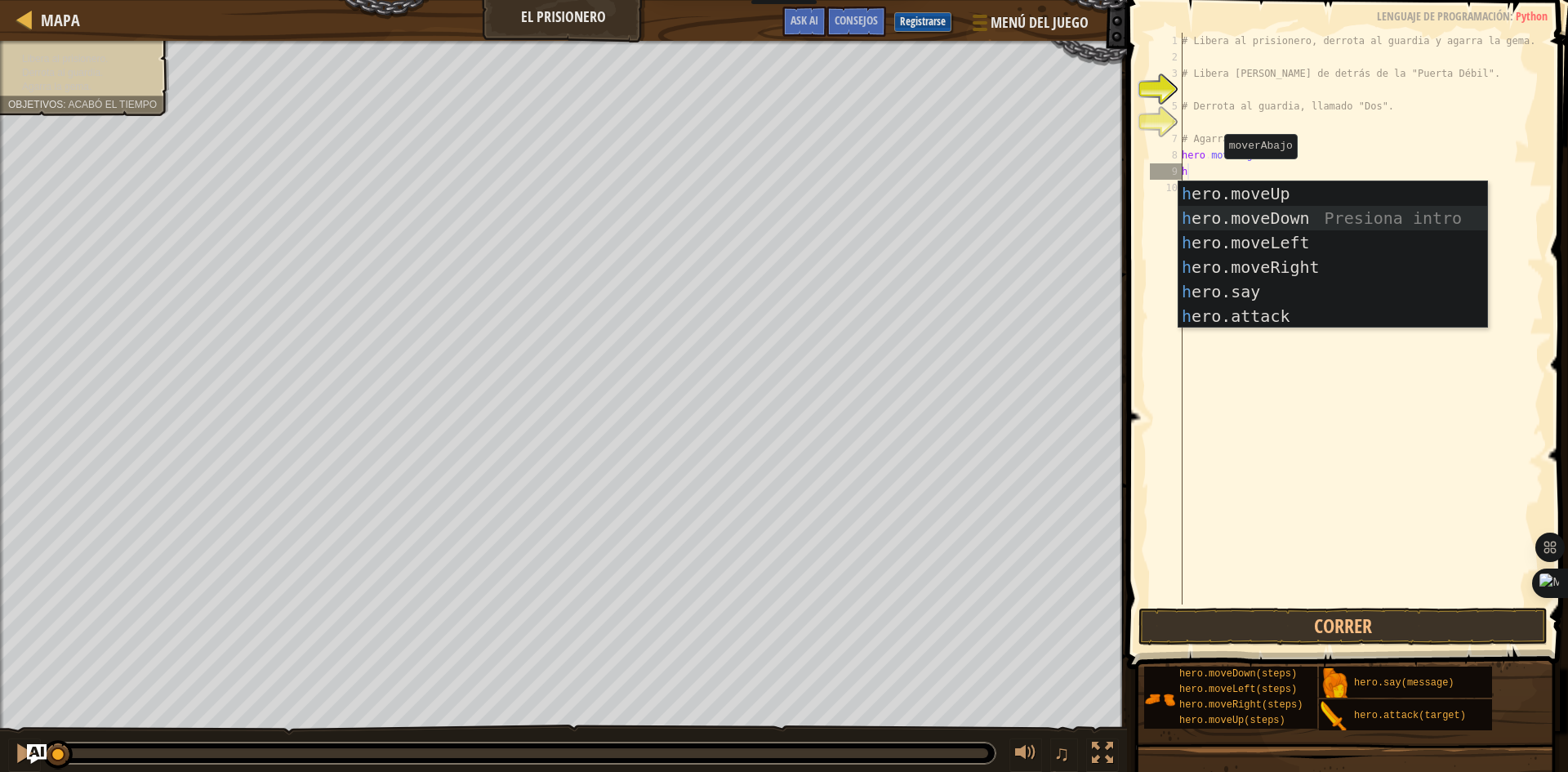
click at [1261, 222] on div "h ero.moveUp Presiona intro h ero.moveDown Presiona intro h ero.moveLeft Presio…" at bounding box center [1333, 280] width 309 height 196
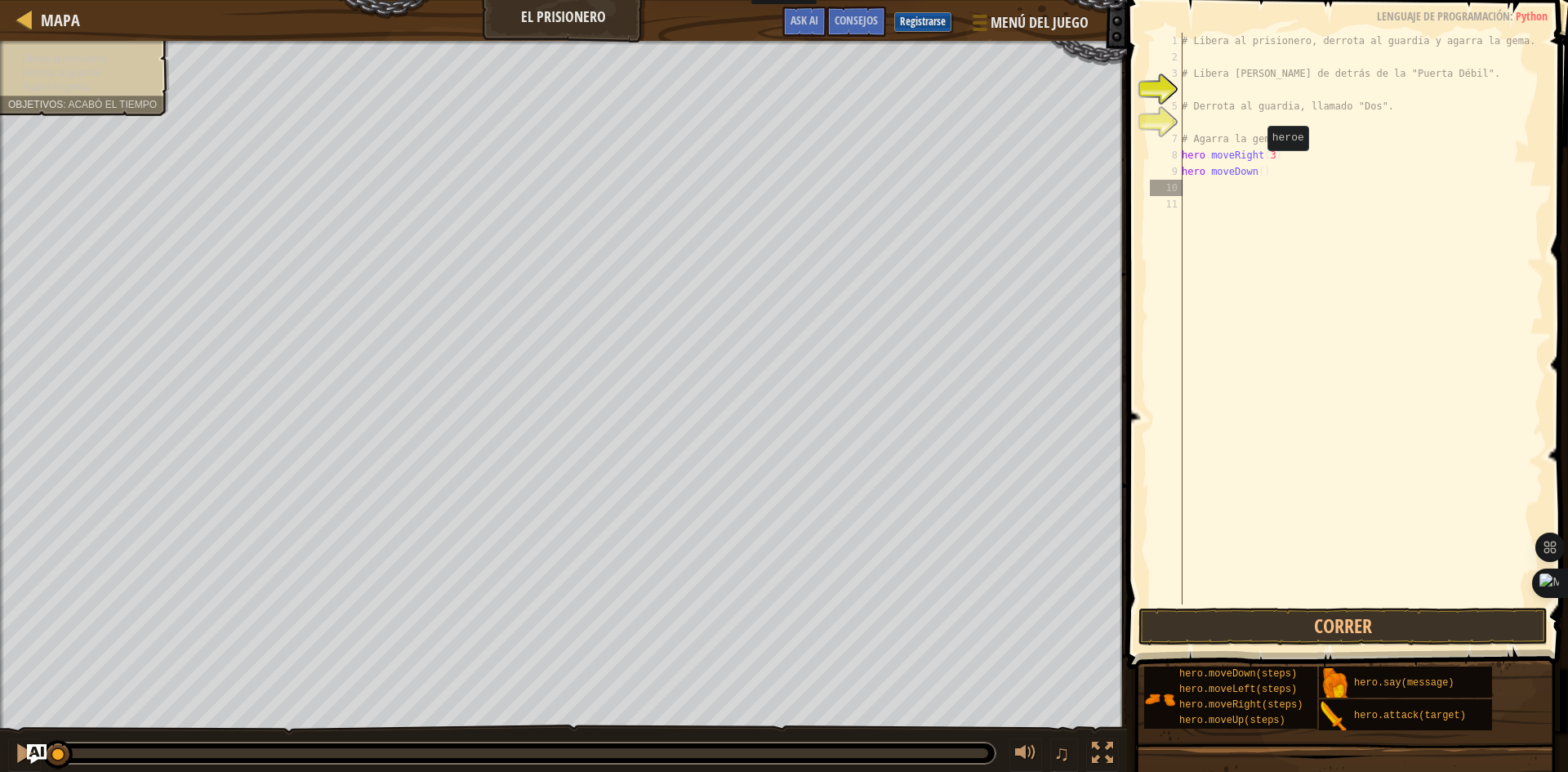
click at [1258, 167] on div "# Libera al prisionero, derrota al guardia y agarra la gema. # Libera a Patrick…" at bounding box center [1360, 334] width 365 height 604
type textarea "hero.moveDown(2)"
click at [1250, 181] on div "# Libera al prisionero, derrota al guardia y agarra la gema. # Libera a Patrick…" at bounding box center [1360, 334] width 365 height 604
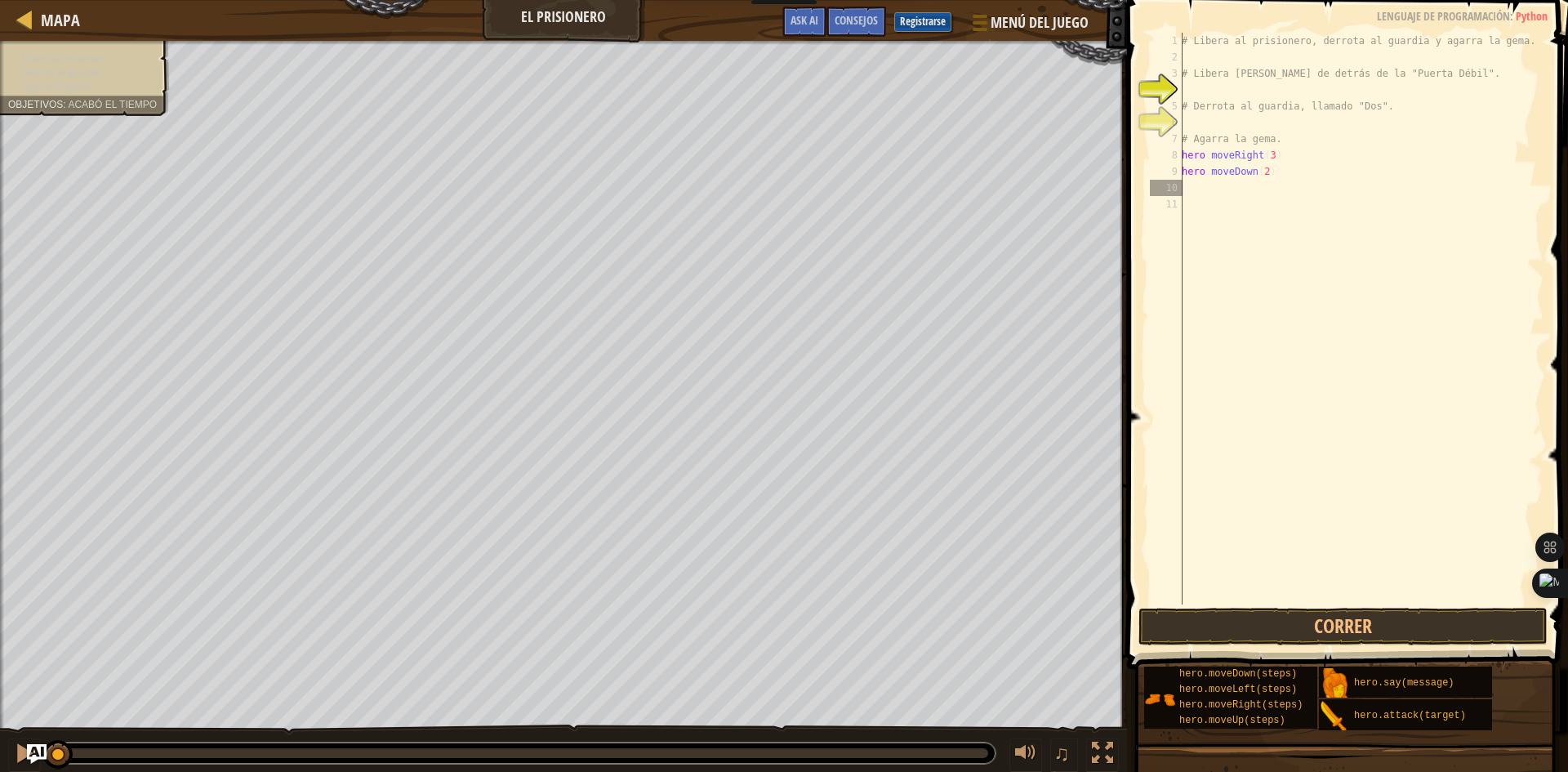
scroll to position [7, 0]
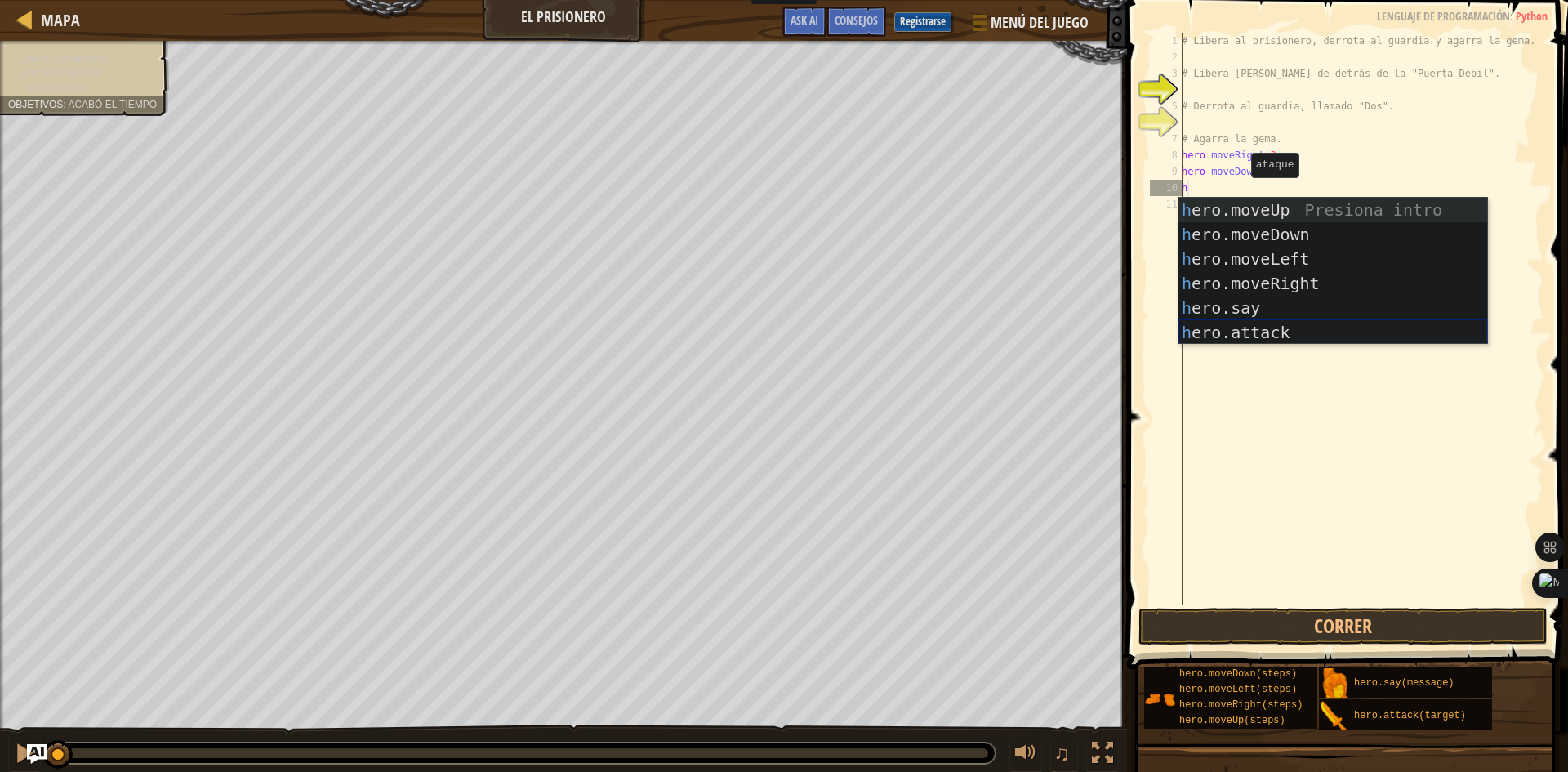
click at [1212, 334] on div "h ero.moveUp Presiona intro h ero.moveDown Presiona intro h ero.moveLeft Presio…" at bounding box center [1333, 296] width 309 height 196
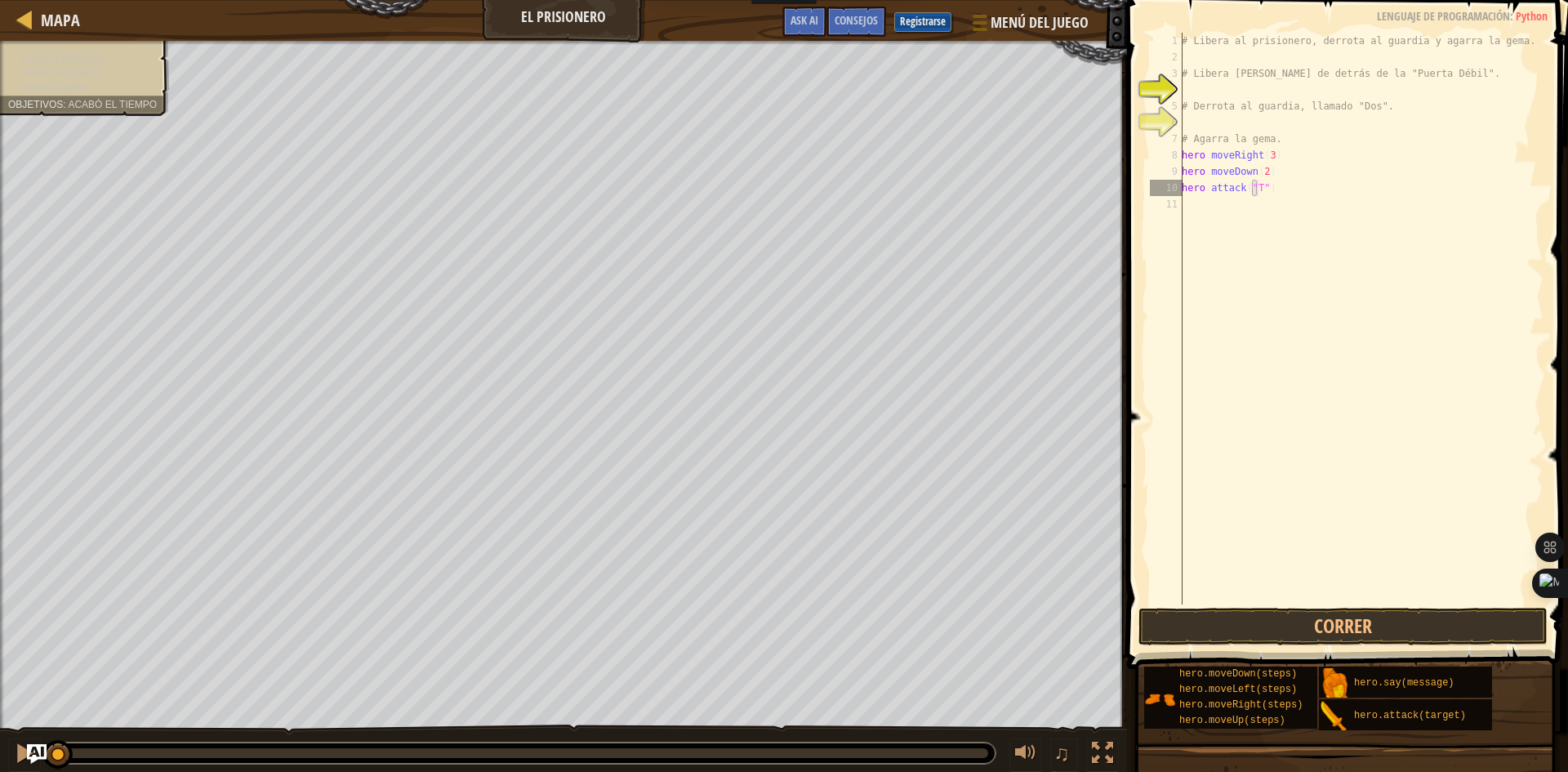
scroll to position [7, 7]
type textarea "hero.attack("Two")"
click at [1212, 222] on div "# Libera al prisionero, derrota al guardia y agarra la gema. # Libera a Patrick…" at bounding box center [1360, 334] width 365 height 604
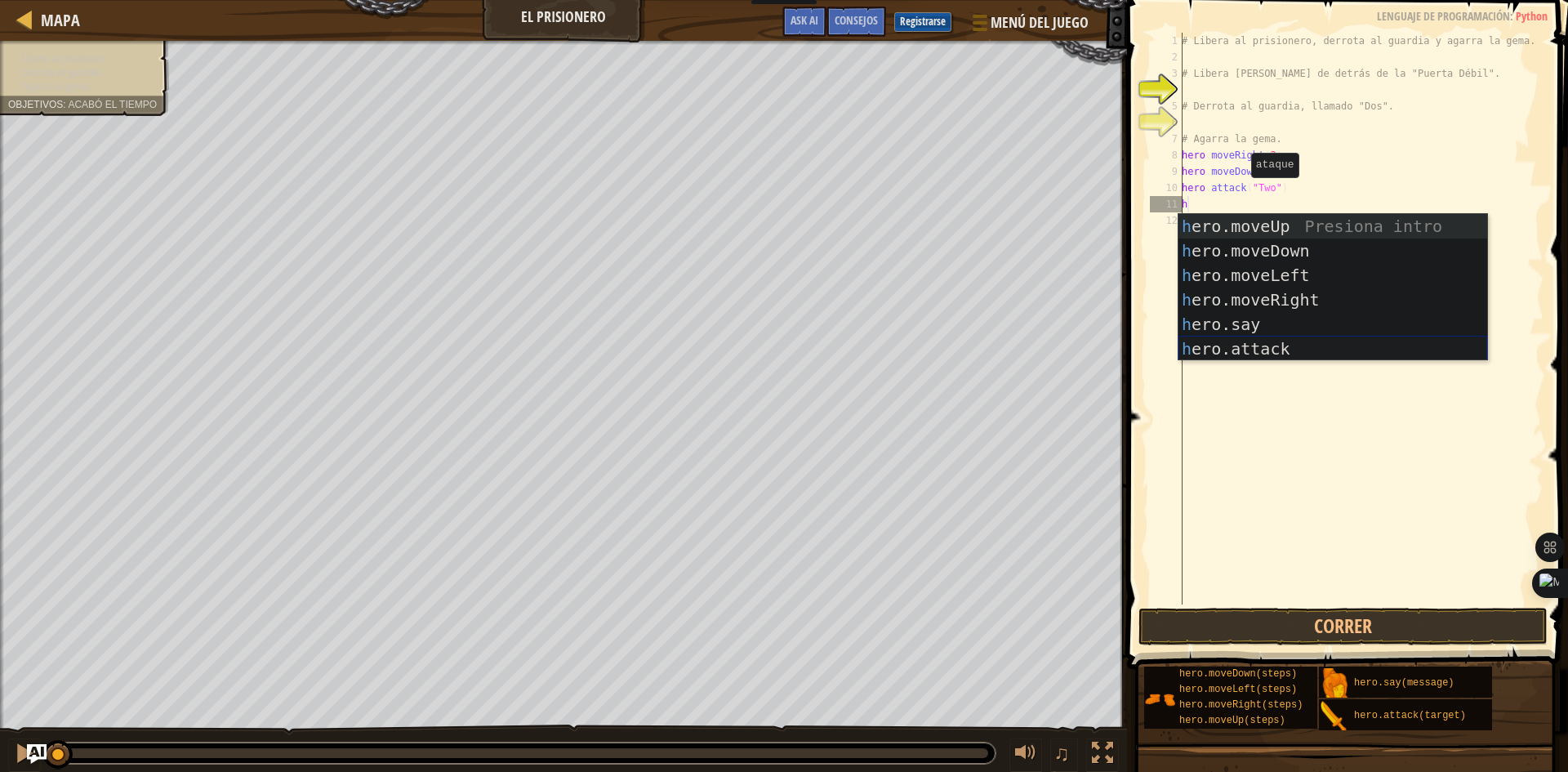
click at [1207, 352] on div "h ero.moveUp Presiona intro h ero.moveDown Presiona intro h ero.moveLeft Presio…" at bounding box center [1333, 312] width 309 height 196
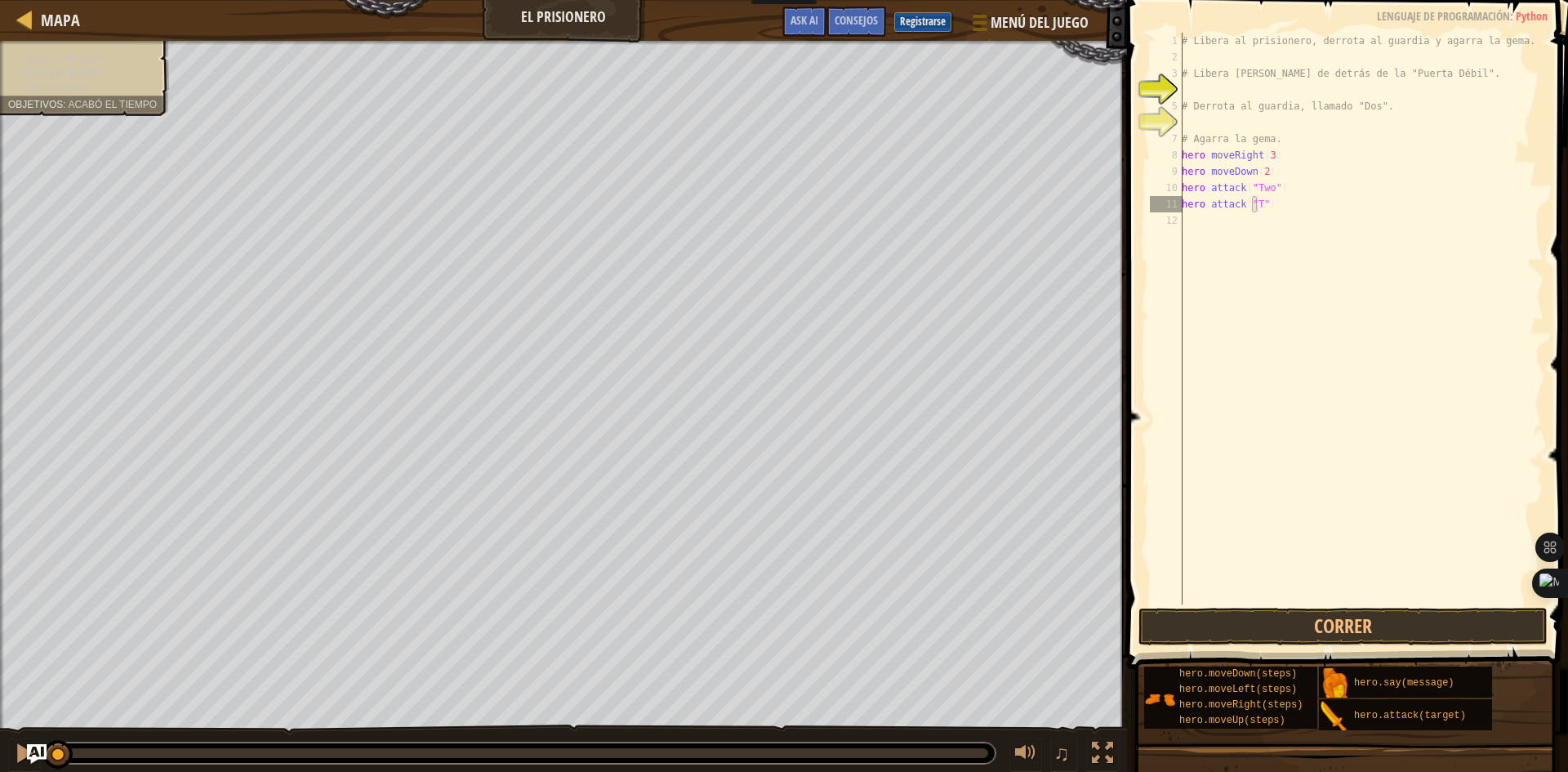
scroll to position [7, 7]
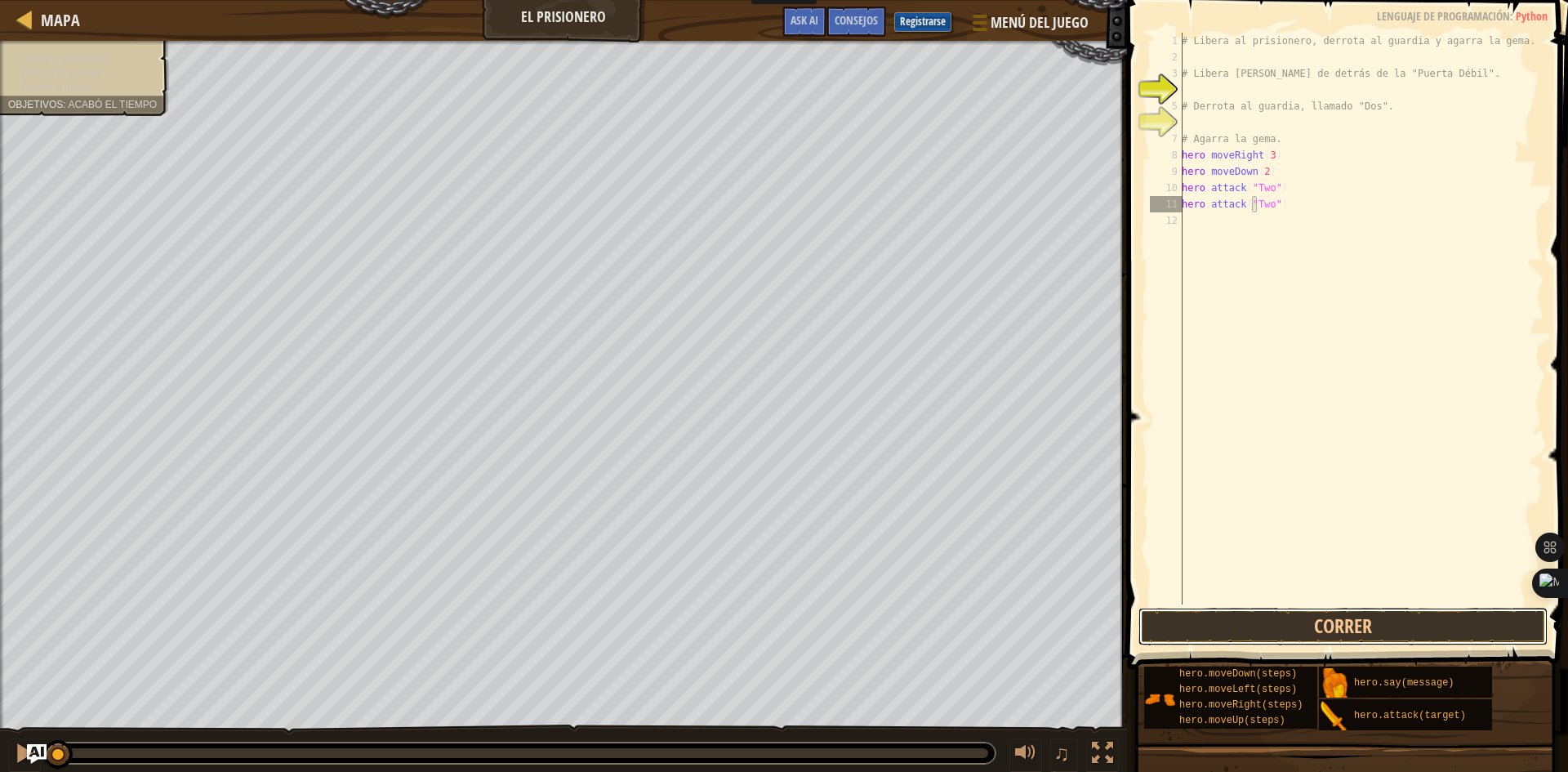
click at [1301, 622] on button "Correr" at bounding box center [1342, 626] width 409 height 38
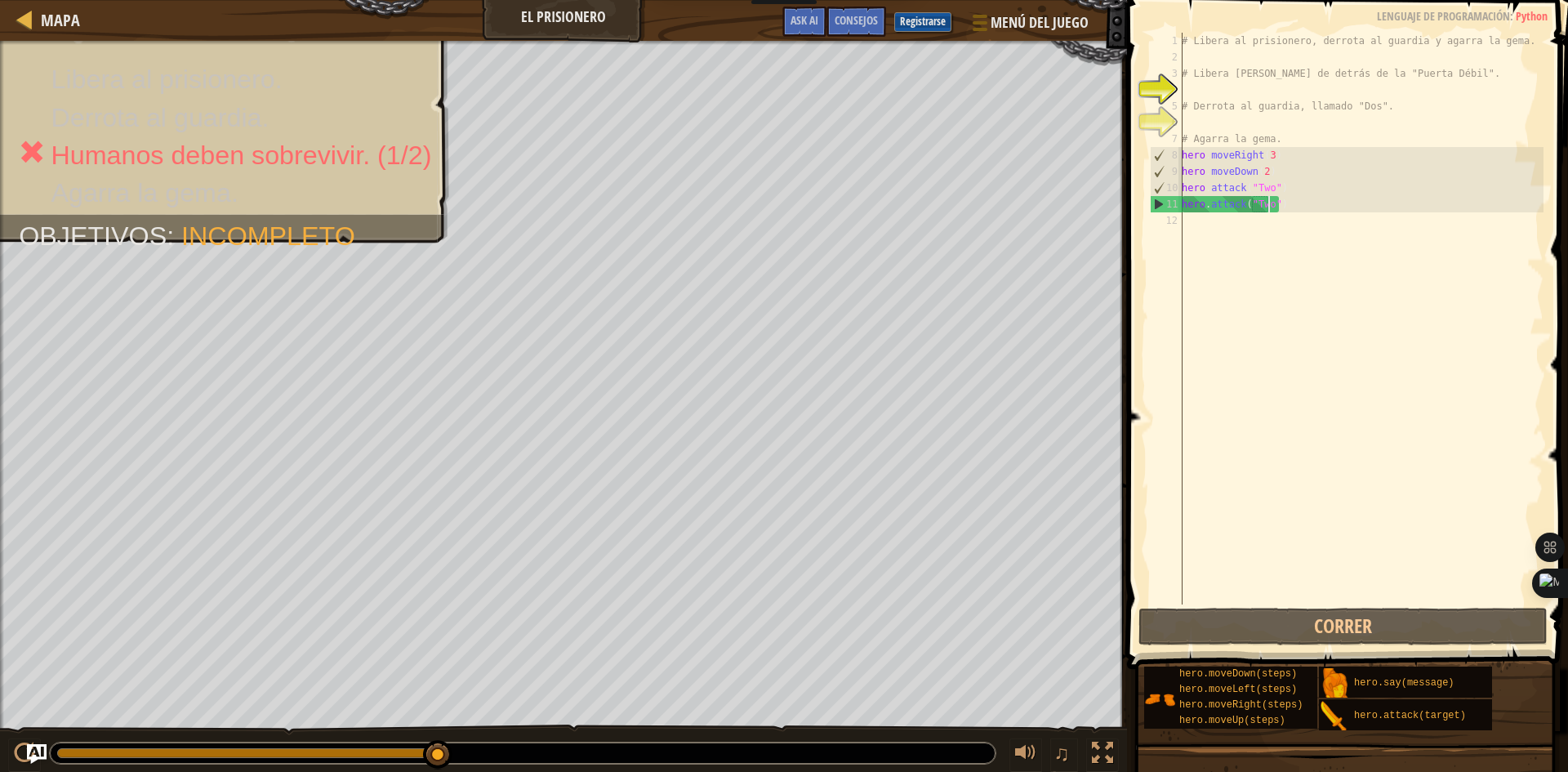
click at [1292, 205] on div "# Libera al prisionero, derrota al guardia y agarra la gema. # Libera a Patrick…" at bounding box center [1360, 334] width 365 height 604
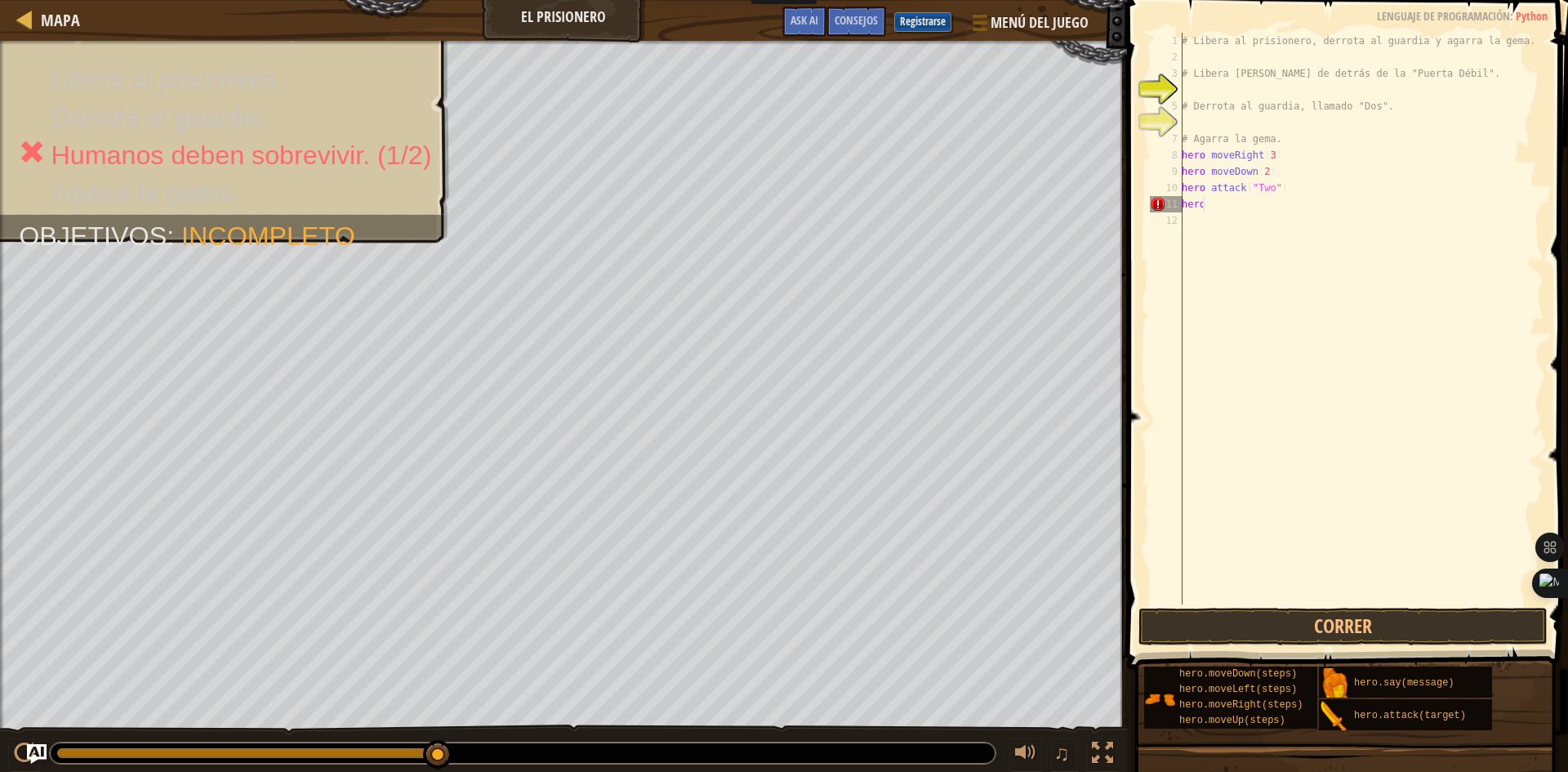
scroll to position [7, 0]
type textarea "h"
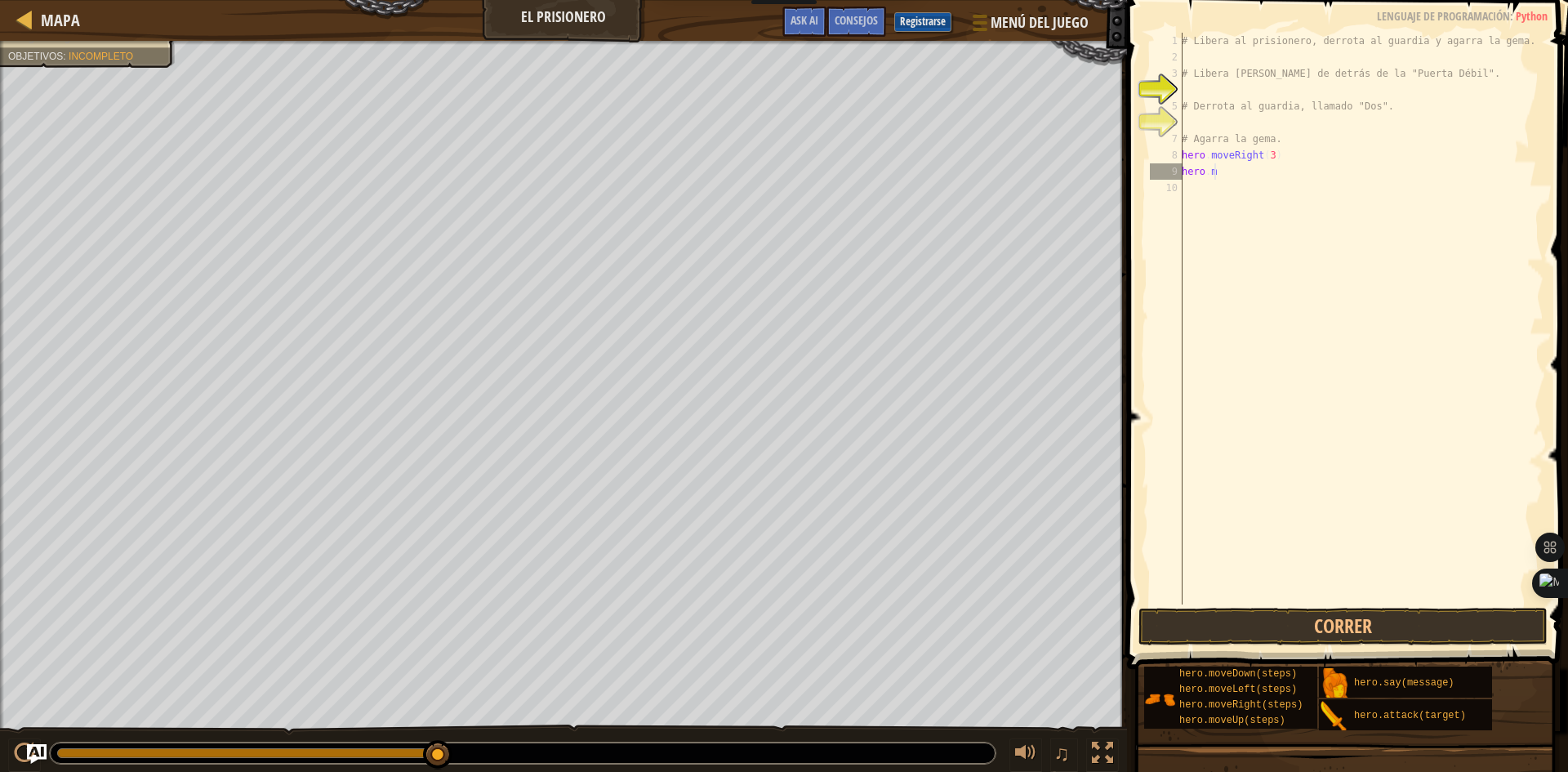
type textarea "h"
click at [1266, 154] on div "# Libera al prisionero, derrota al guardia y agarra la gema. # Libera a Patrick…" at bounding box center [1360, 334] width 365 height 604
type textarea "hero.moveRight()"
click at [1247, 168] on div "# Libera al prisionero, derrota al guardia y agarra la gema. # Libera [PERSON_N…" at bounding box center [1360, 334] width 365 height 604
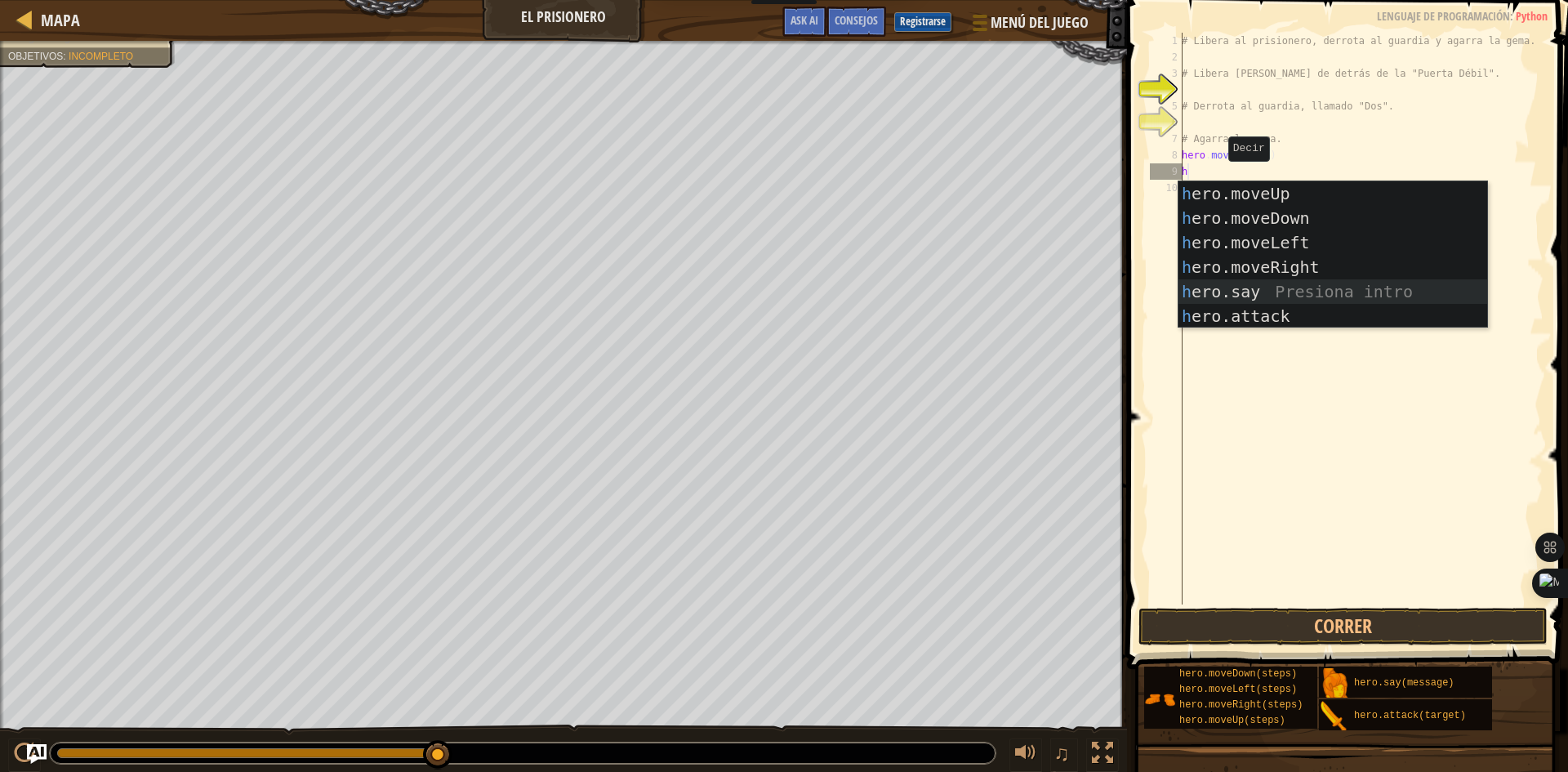
click at [1333, 293] on div "h ero.moveUp Presiona intro h ero.moveDown Presiona intro h ero.moveLeft Presio…" at bounding box center [1333, 280] width 309 height 196
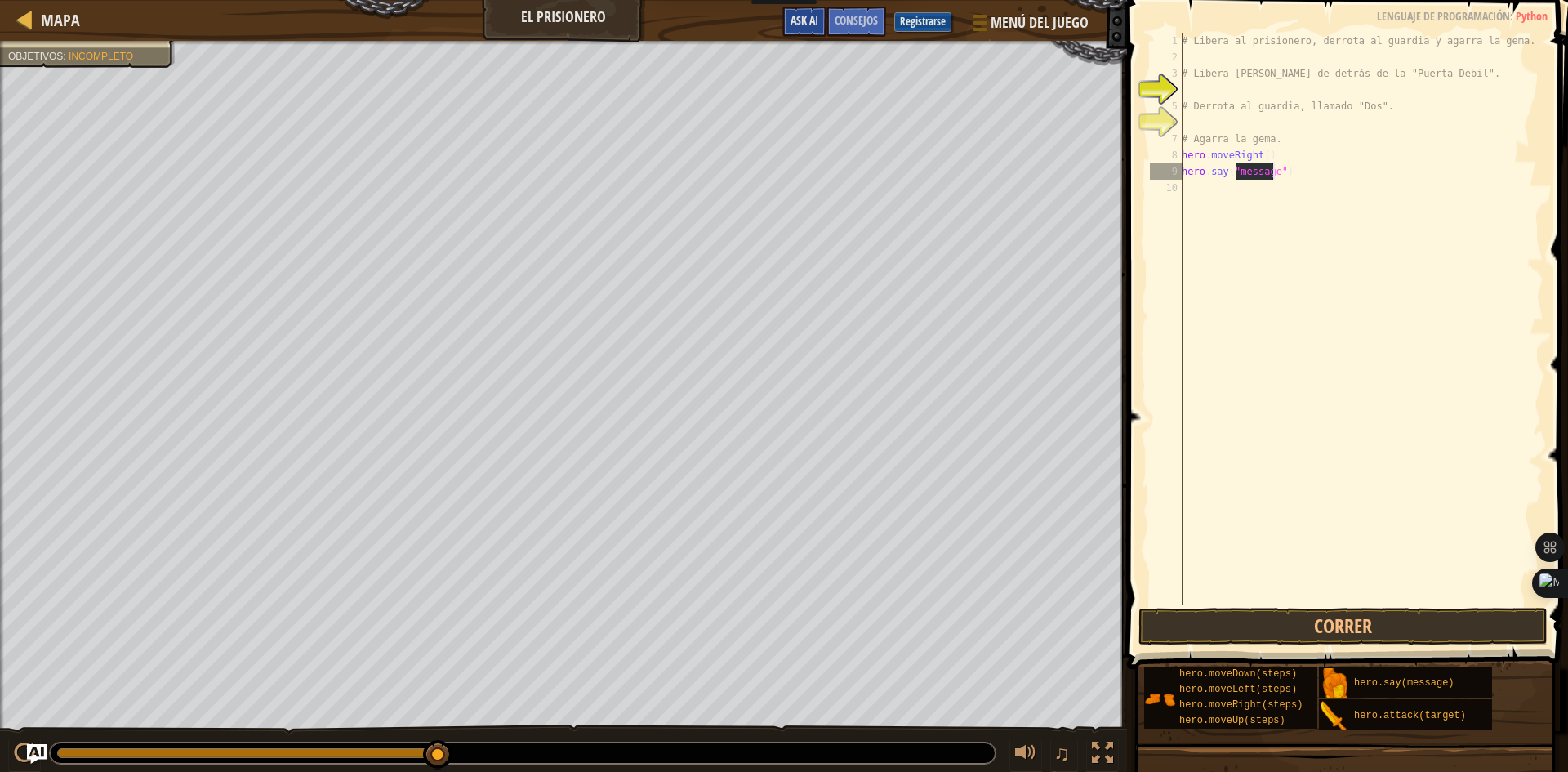
type textarea "hero.say("message")"
click at [821, 13] on button "Ask AI" at bounding box center [804, 21] width 44 height 30
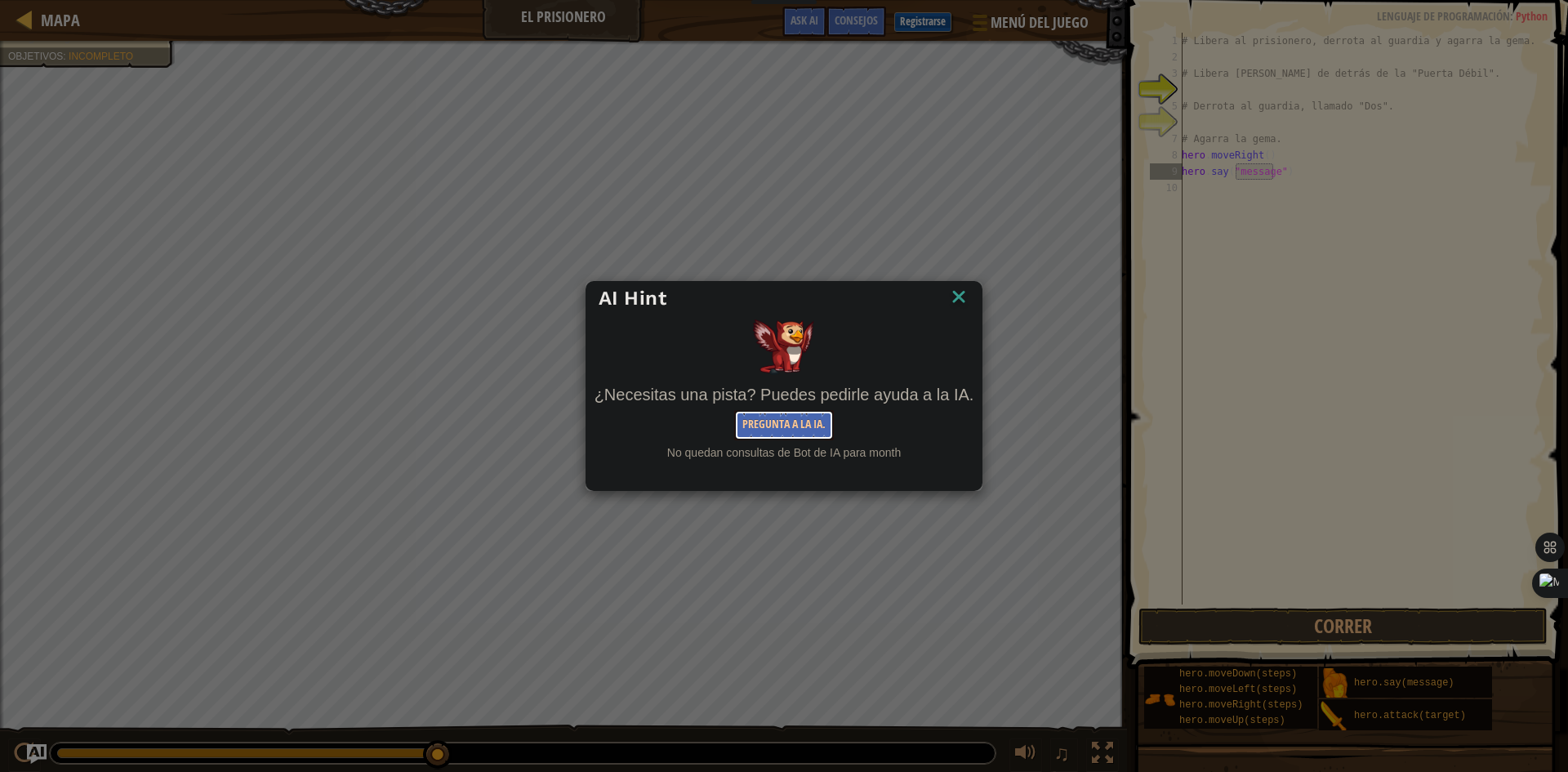
click at [758, 424] on button "Pregunta a la IA." at bounding box center [784, 424] width 100 height 30
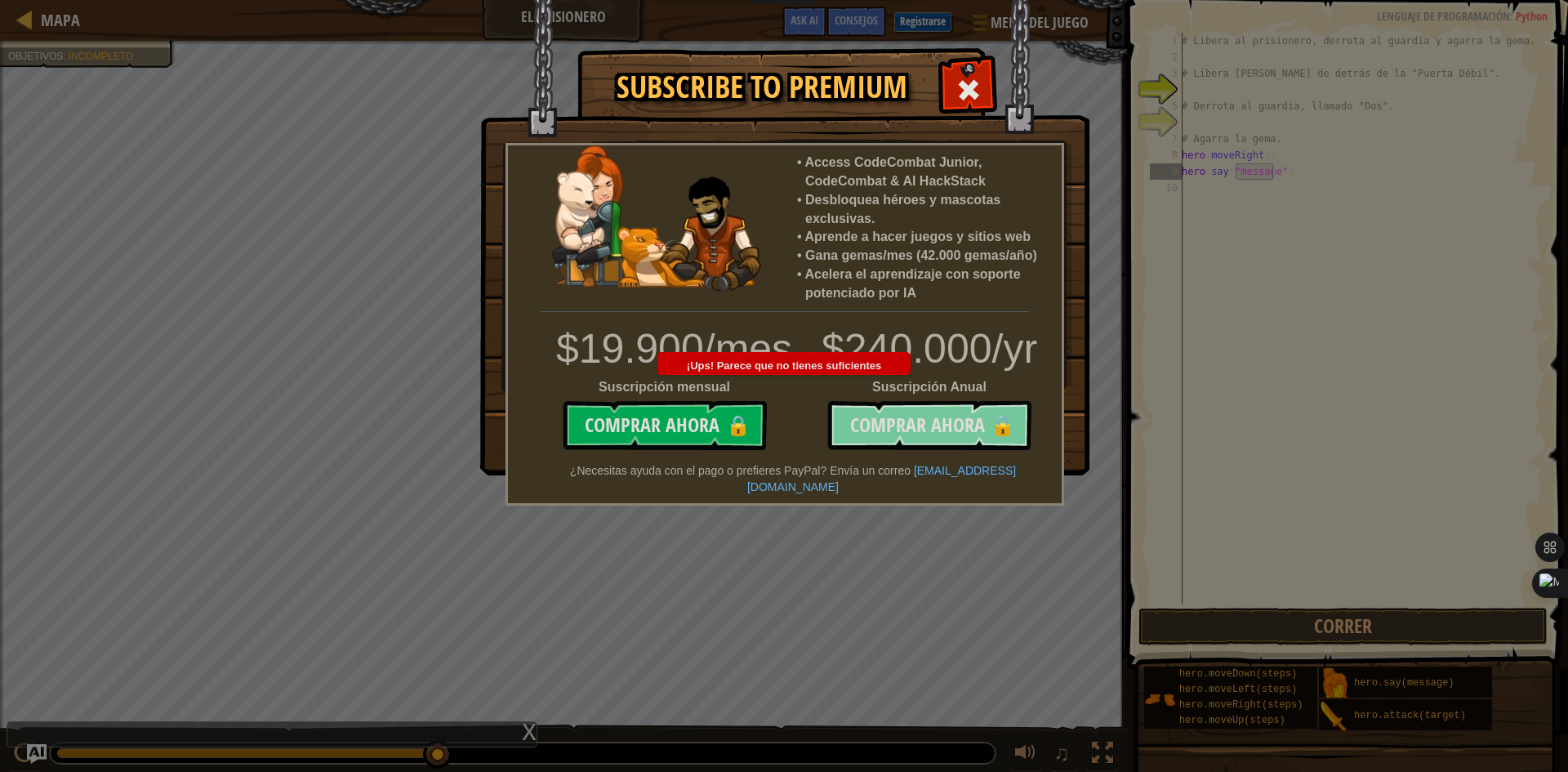
scroll to position [7, 7]
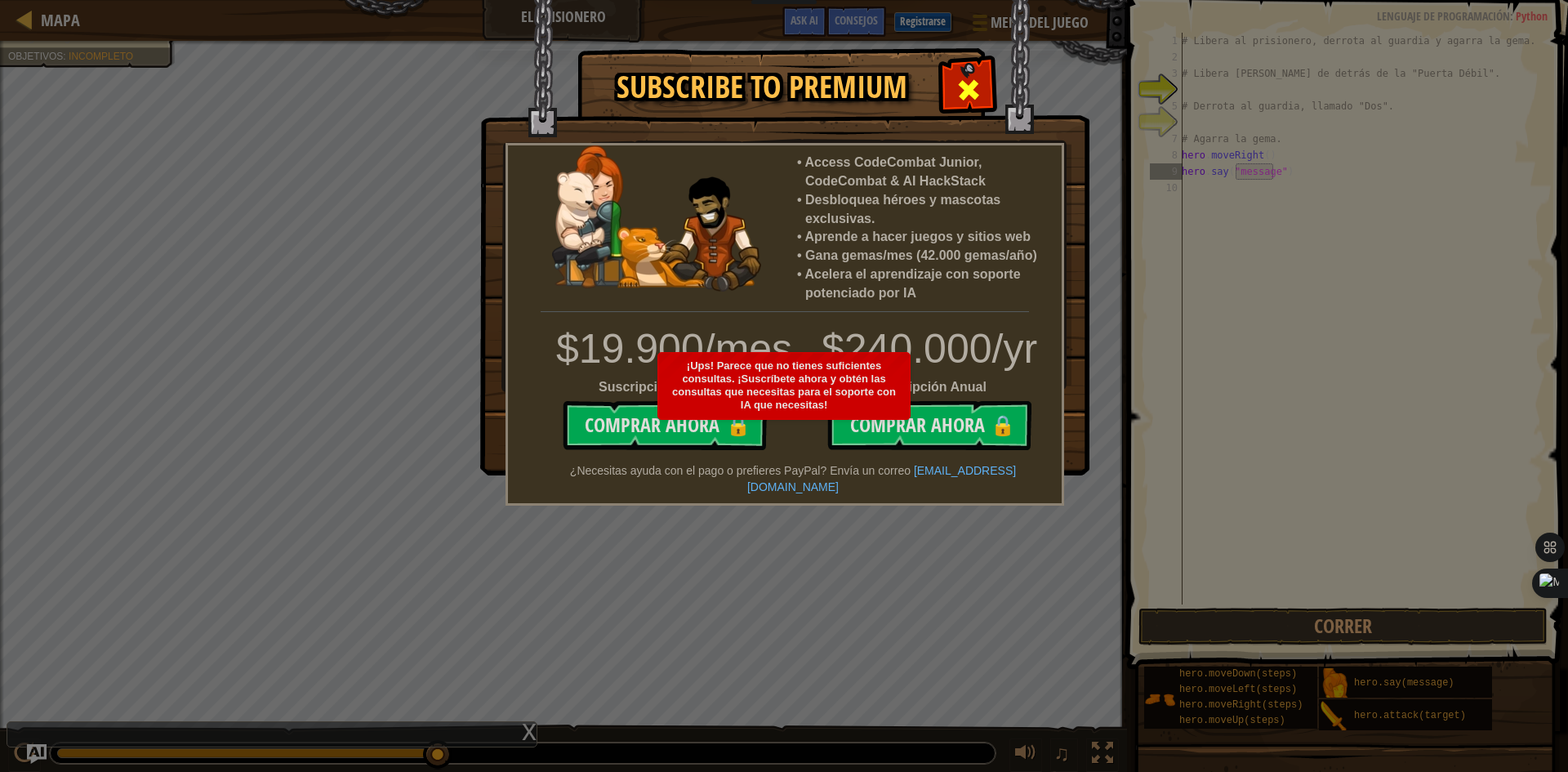
click at [974, 80] on span at bounding box center [969, 90] width 26 height 26
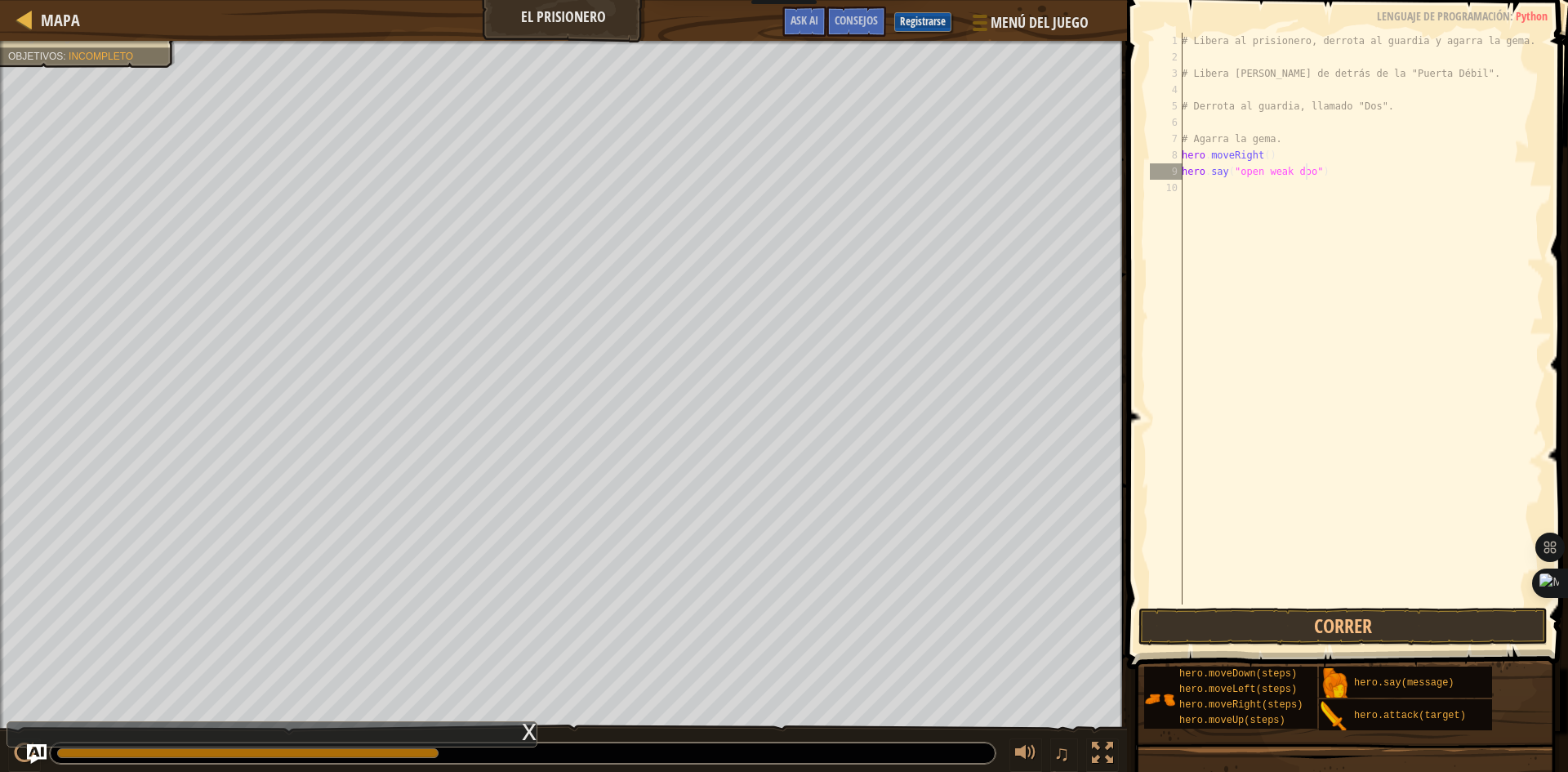
scroll to position [7, 11]
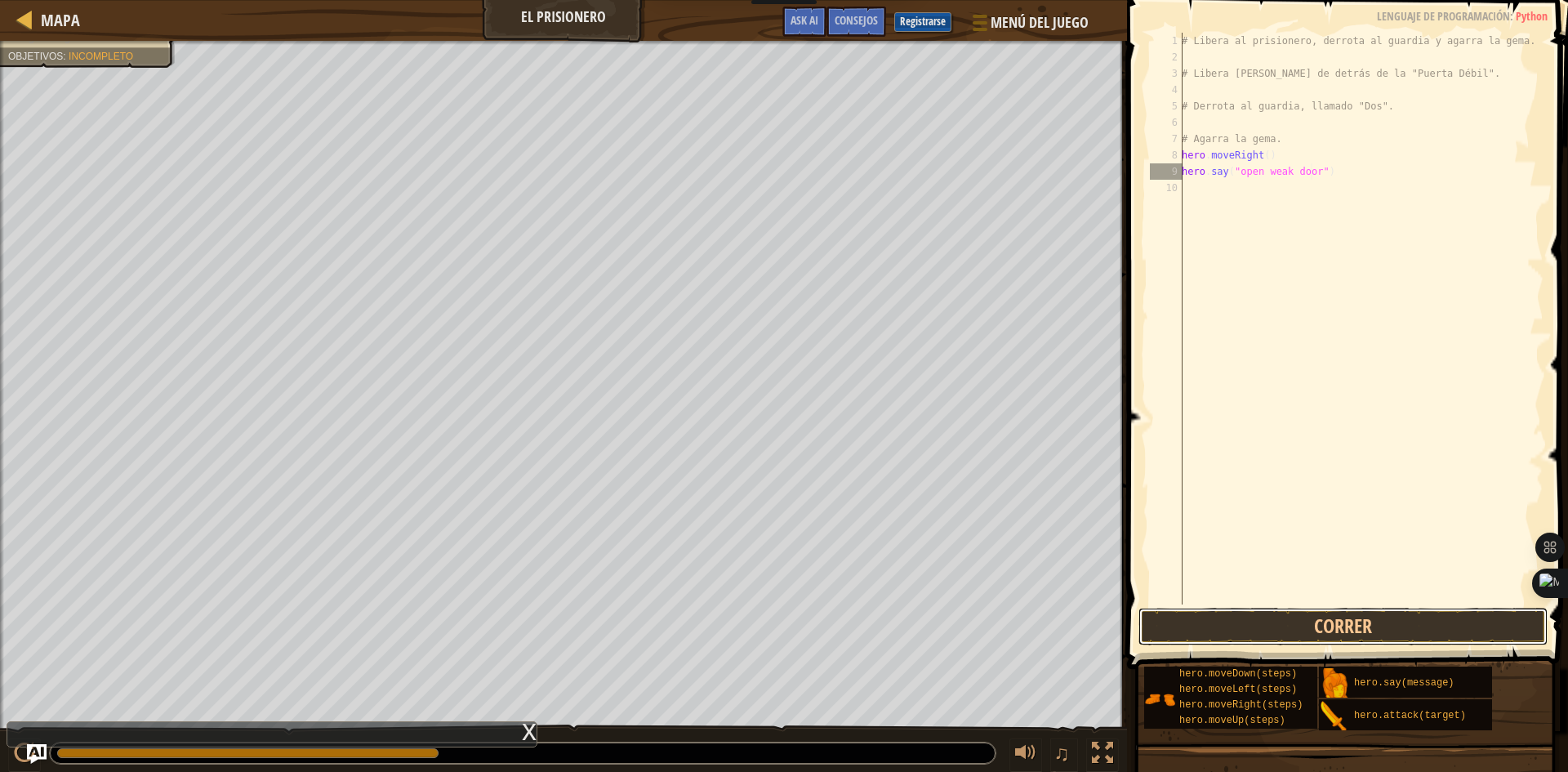
click at [1367, 613] on button "Correr" at bounding box center [1342, 626] width 409 height 38
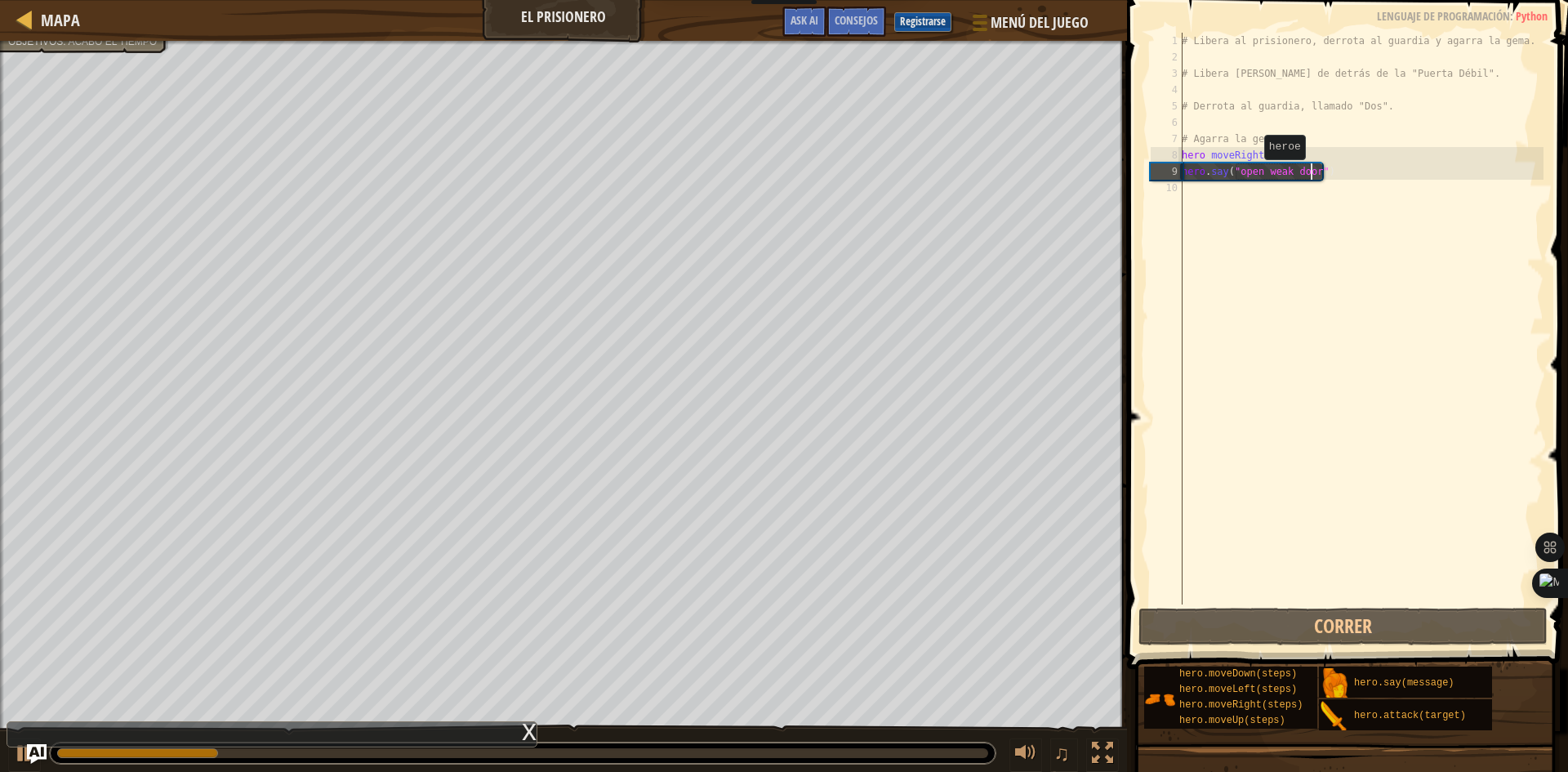
click at [1255, 176] on div "# Libera al prisionero, derrota al guardia y agarra la gema. # Libera [PERSON_N…" at bounding box center [1360, 334] width 365 height 604
click at [1259, 173] on div "# Libera al prisionero, derrota al guardia y agarra la gema. # Libera [PERSON_N…" at bounding box center [1360, 334] width 365 height 604
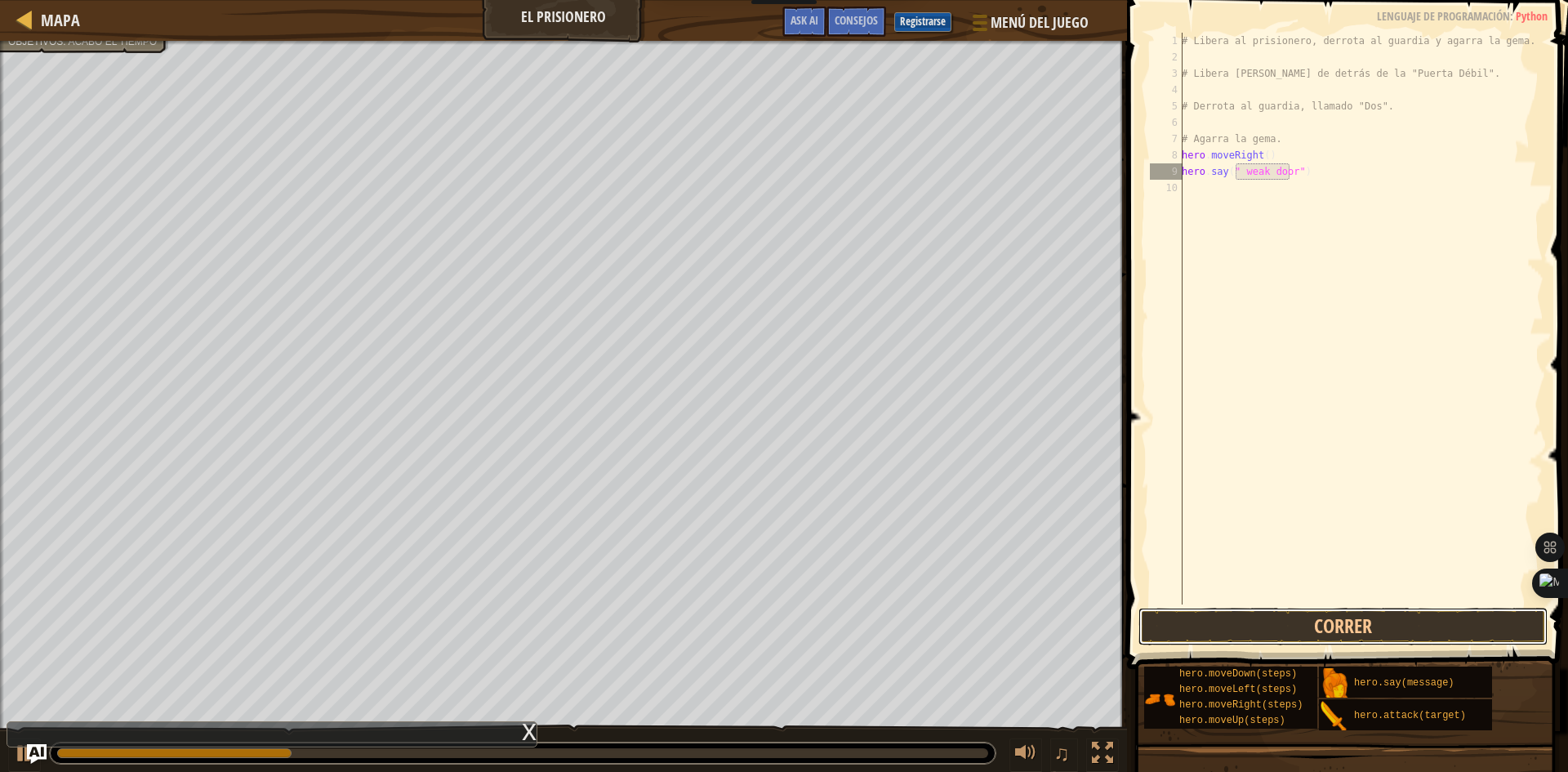
click at [1319, 626] on button "Correr" at bounding box center [1342, 626] width 409 height 38
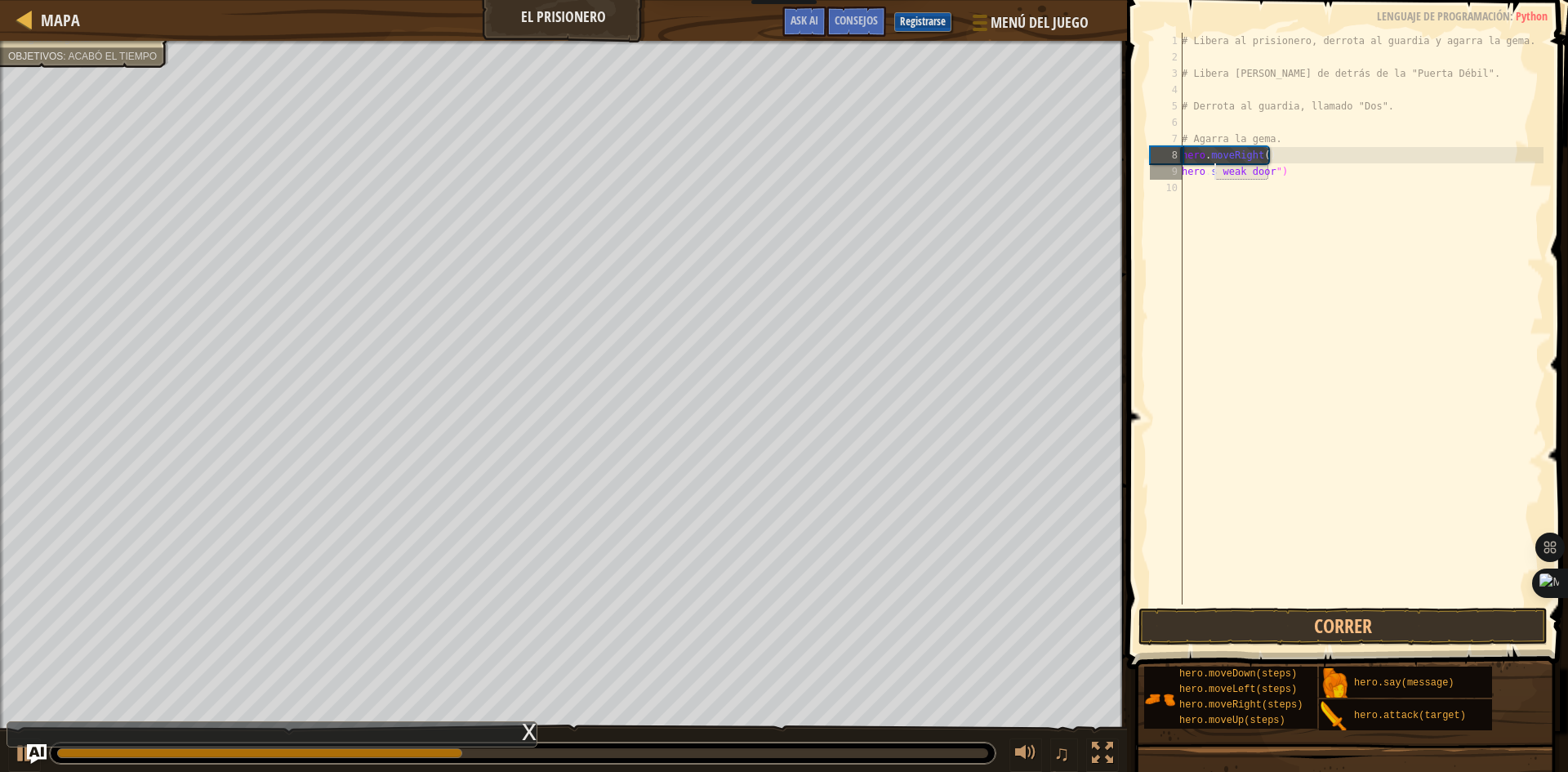
click at [1266, 162] on div "# Libera al prisionero, derrota al guardia y agarra la gema. # Libera [PERSON_N…" at bounding box center [1360, 334] width 365 height 604
type textarea "hero.moveRight()"
click at [1279, 183] on div "# Libera al prisionero, derrota al guardia y agarra la gema. # Libera [PERSON_N…" at bounding box center [1360, 334] width 365 height 604
click at [1290, 168] on div "# Libera al prisionero, derrota al guardia y agarra la gema. # Libera [PERSON_N…" at bounding box center [1360, 334] width 365 height 604
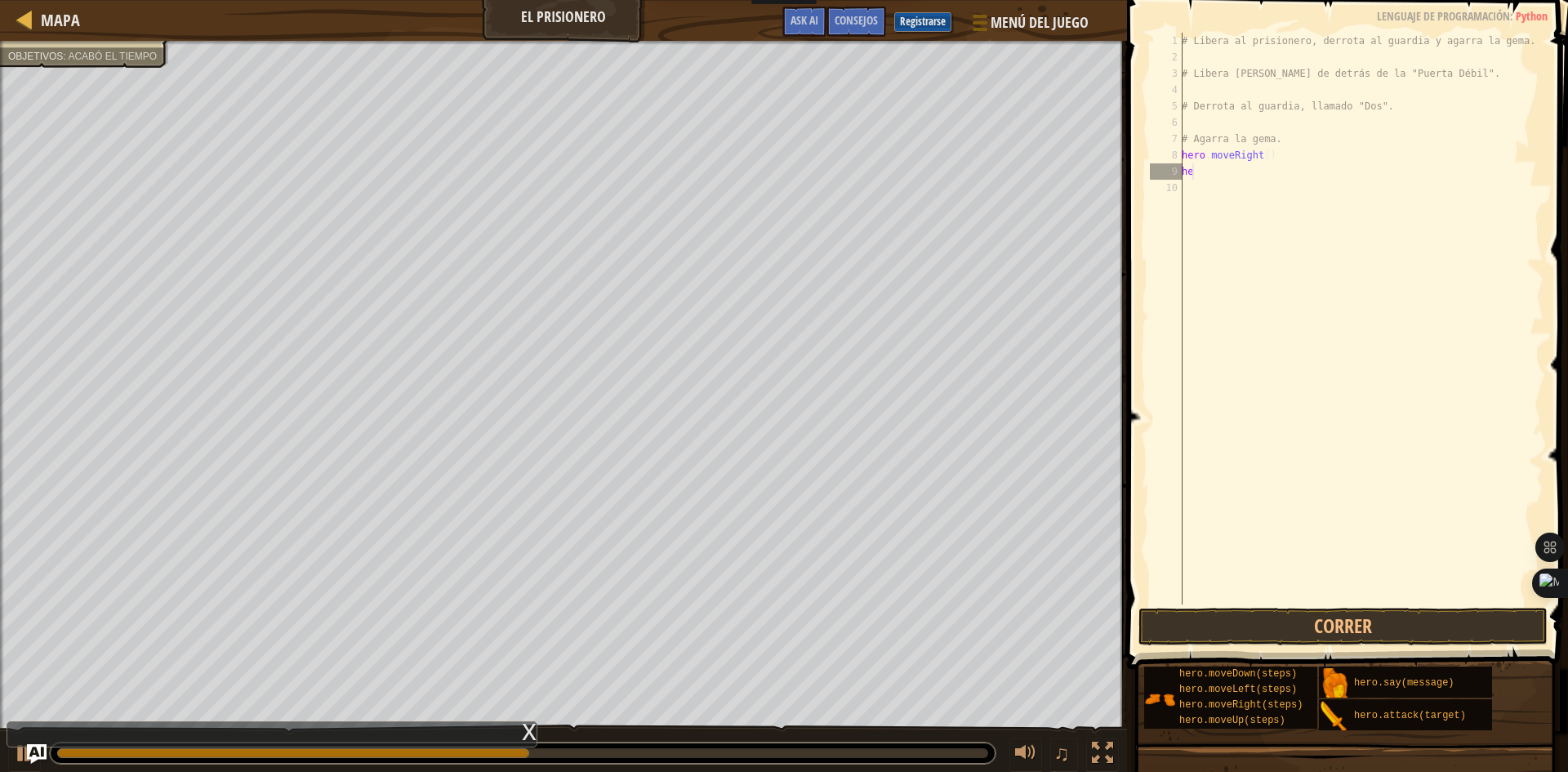
type textarea "h"
click at [580, 29] on div "Mapa El Prisionero Menú del Juego Hecho Registrarse Consejos Ask AI" at bounding box center [563, 20] width 1127 height 41
click at [580, 28] on div "Mapa El Prisionero Menú del Juego Hecho Registrarse Consejos Ask AI" at bounding box center [563, 20] width 1127 height 41
click at [600, 16] on div "Mapa El Prisionero Menú del Juego Hecho Registrarse Consejos Ask AI" at bounding box center [563, 20] width 1127 height 41
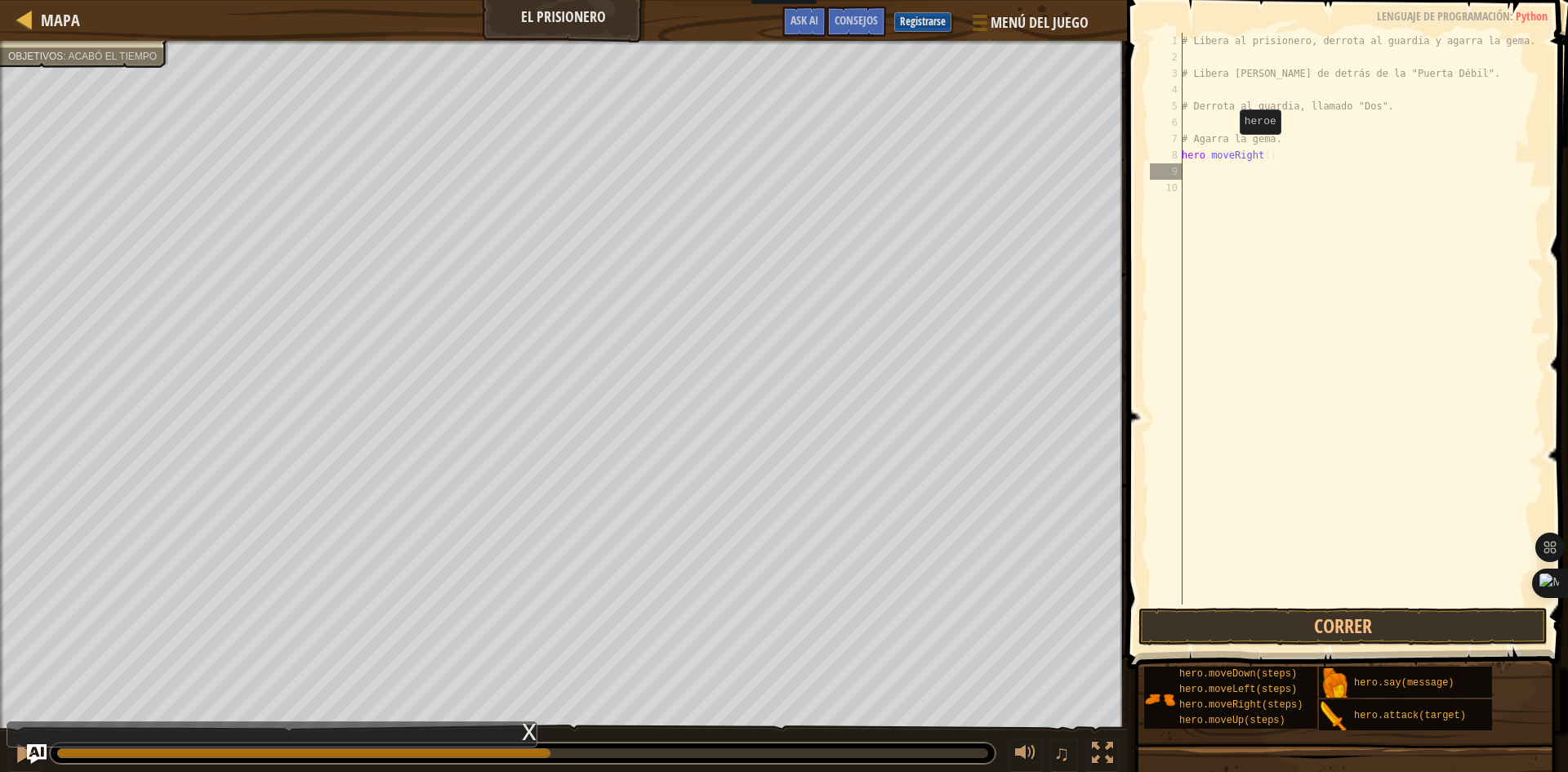
click at [600, 16] on div "Mapa El Prisionero Menú del Juego Hecho Registrarse Consejos Ask AI" at bounding box center [563, 20] width 1127 height 41
click at [1195, 179] on div "# Libera al prisionero, derrota al guardia y agarra la gema. # Libera [PERSON_N…" at bounding box center [1360, 334] width 365 height 604
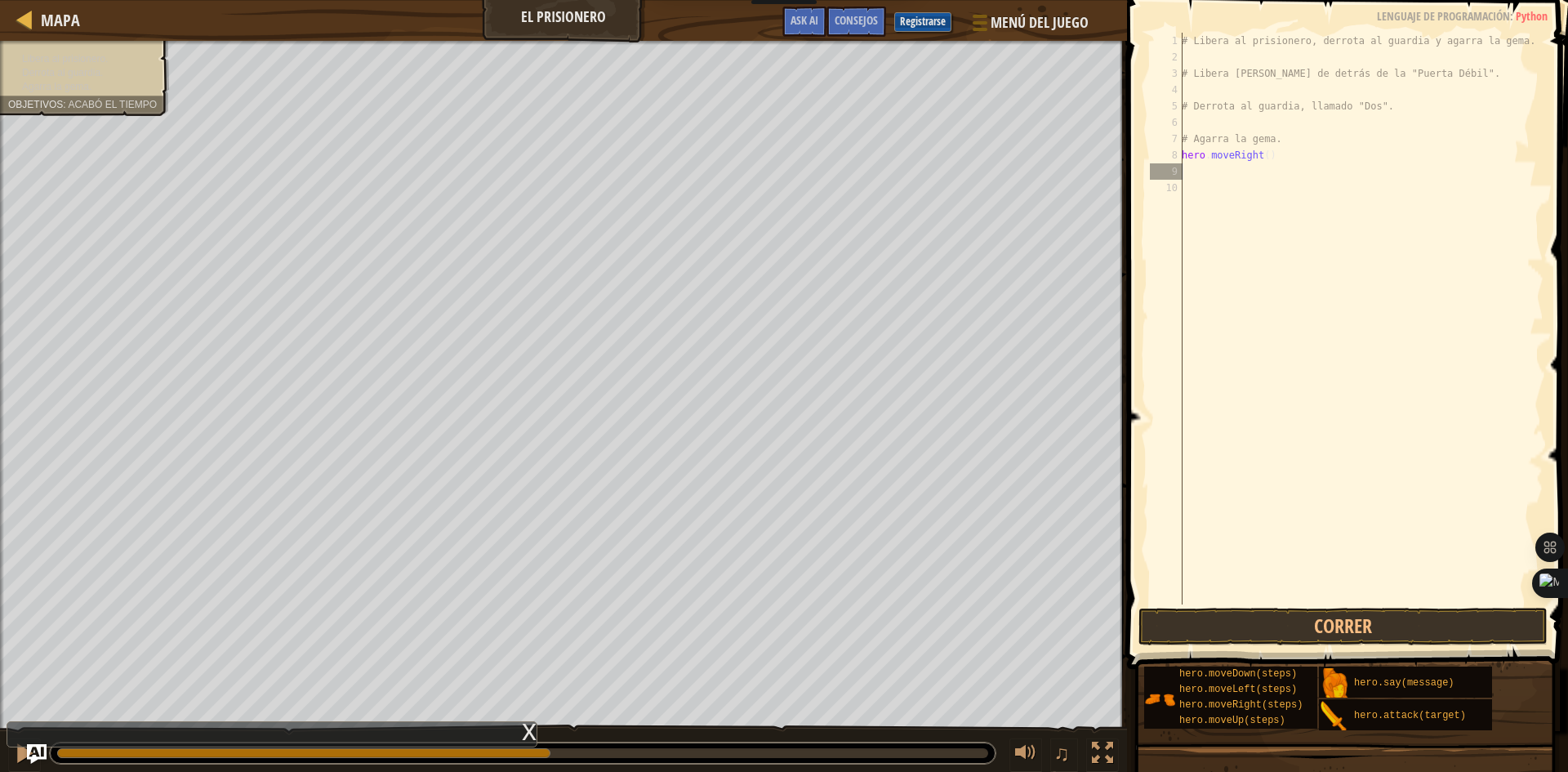
click at [18, 49] on div "Libera al prisionero. Derrota al guardia. Agarra la gema. Objetivos : Acabó el …" at bounding box center [75, 73] width 188 height 86
click at [30, 97] on div "Libera al prisionero. Derrota al guardia. Agarra la gema. Objetivos : Acabó el …" at bounding box center [75, 73] width 188 height 86
click at [977, 20] on div at bounding box center [977, 22] width 22 height 24
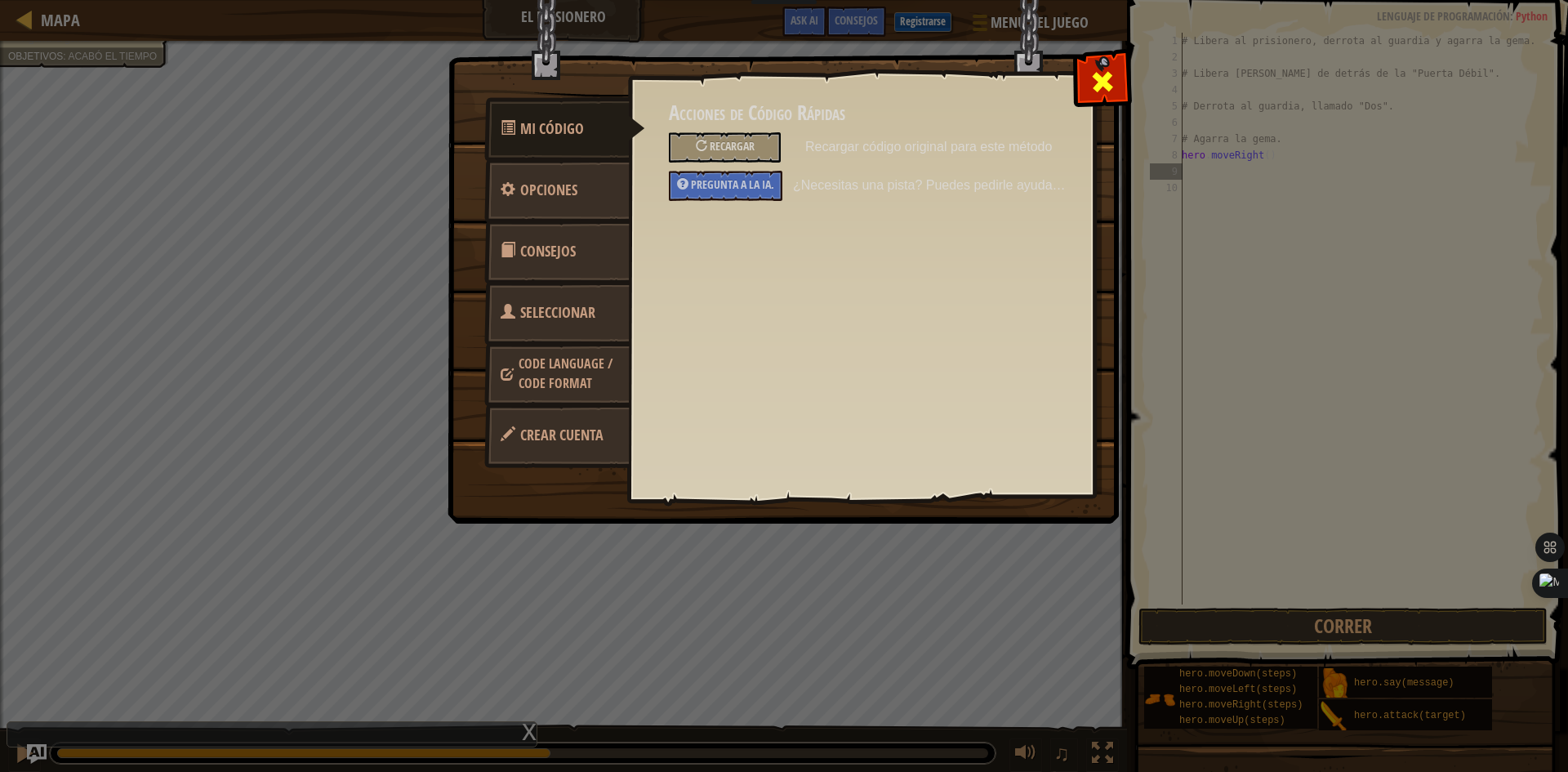
click at [1083, 79] on div at bounding box center [1101, 78] width 52 height 52
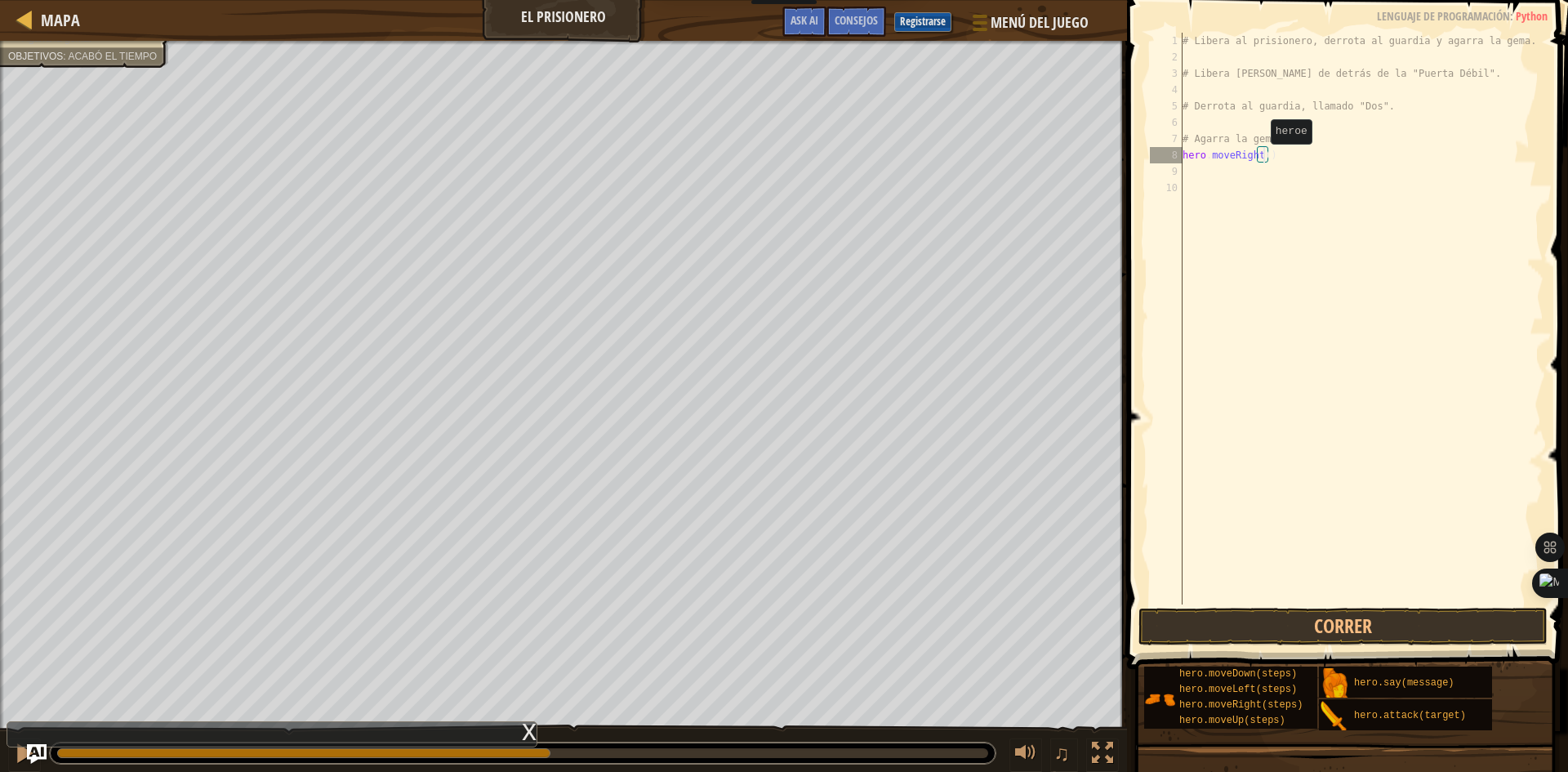
click at [1262, 160] on div "# Libera al prisionero, derrota al guardia y agarra la gema. # Libera [PERSON_N…" at bounding box center [1360, 334] width 364 height 604
click at [1286, 156] on div "# Libera al prisionero, derrota al guardia y agarra la gema. # Libera [PERSON_N…" at bounding box center [1360, 334] width 364 height 604
type textarea "h"
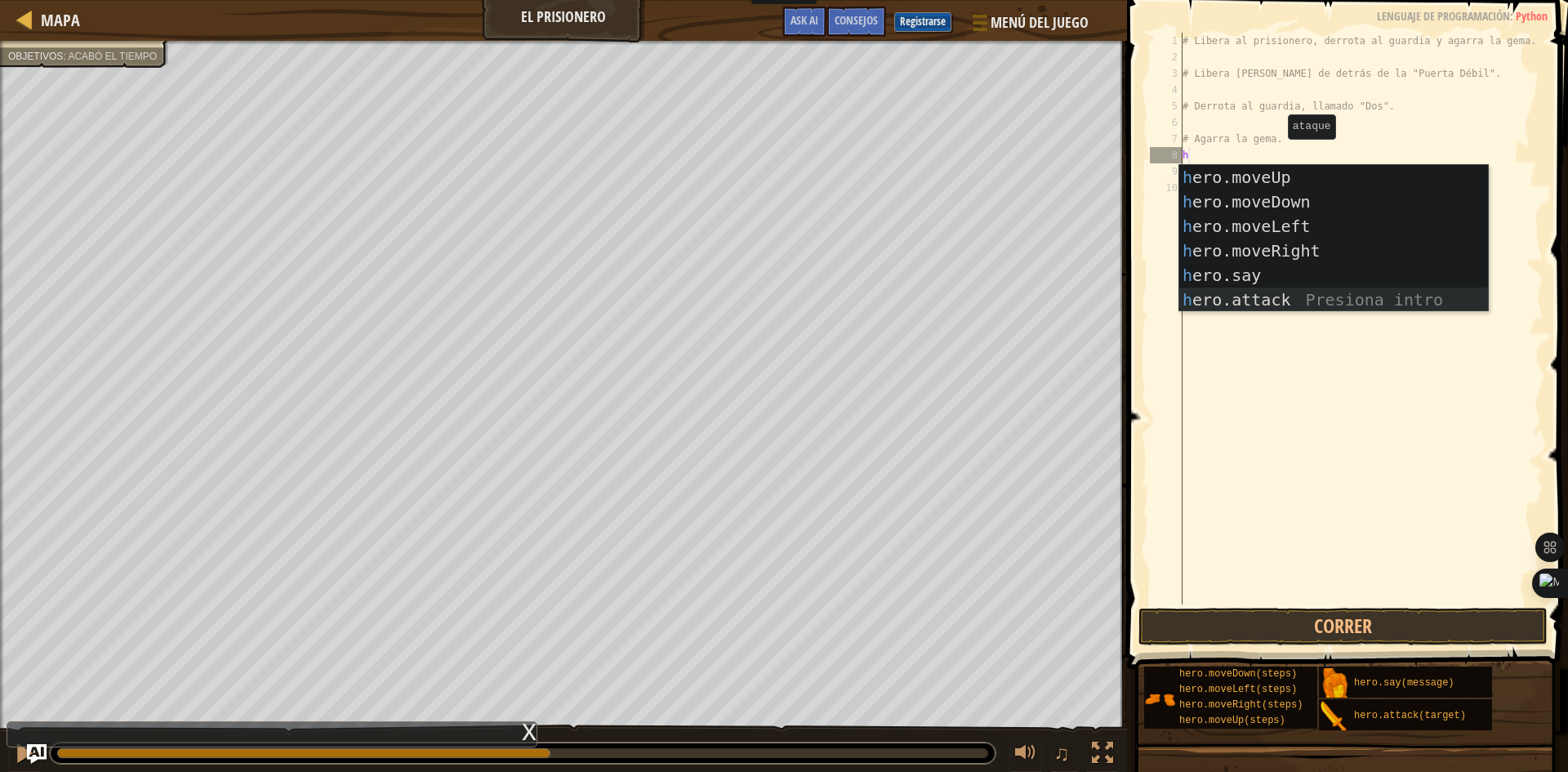
click at [1289, 300] on div "h ero.moveUp Presiona intro h ero.moveDown Presiona intro h ero.moveLeft Presio…" at bounding box center [1333, 263] width 309 height 196
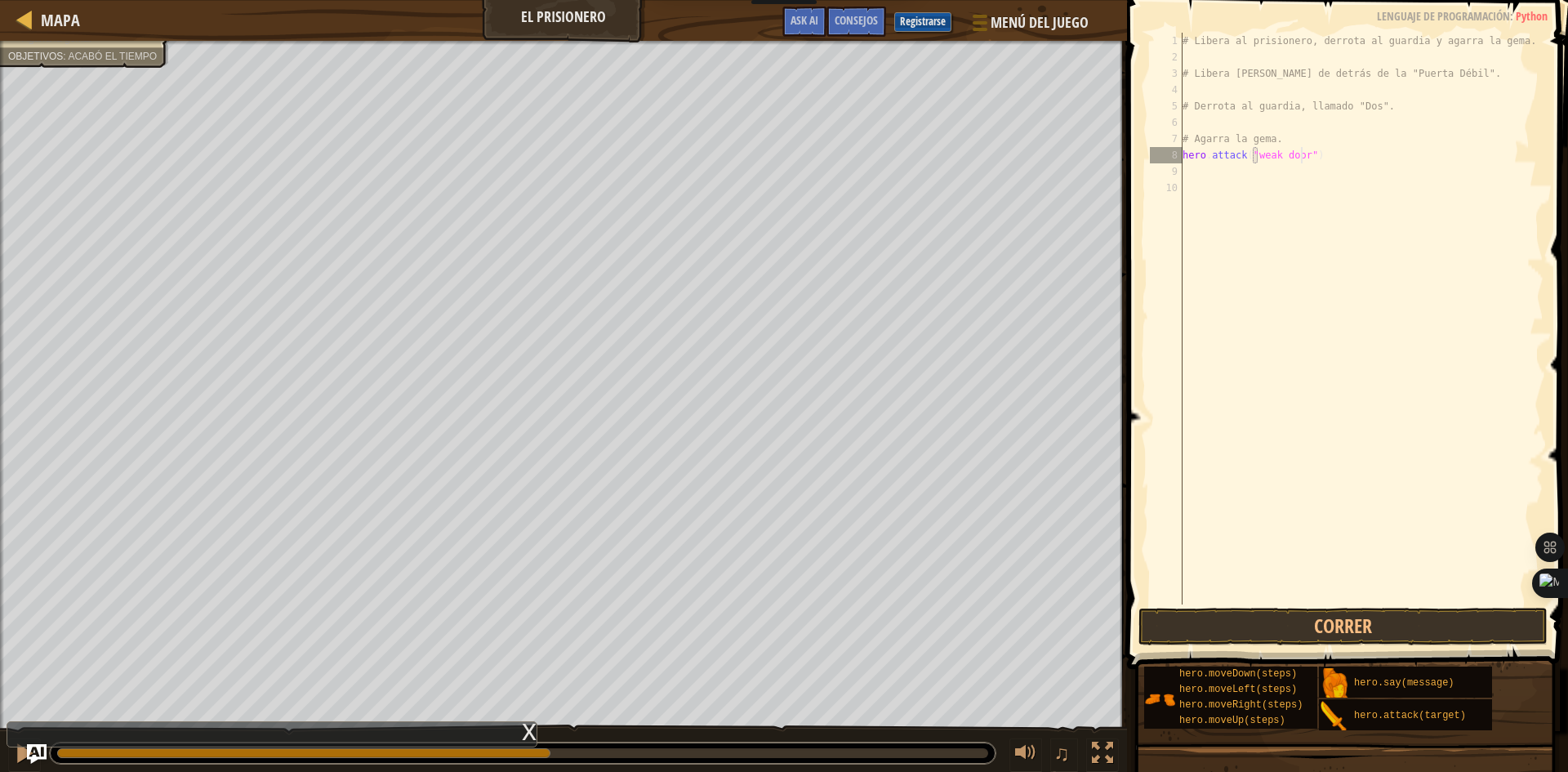
scroll to position [7, 10]
type textarea "hero.attack("weak door")"
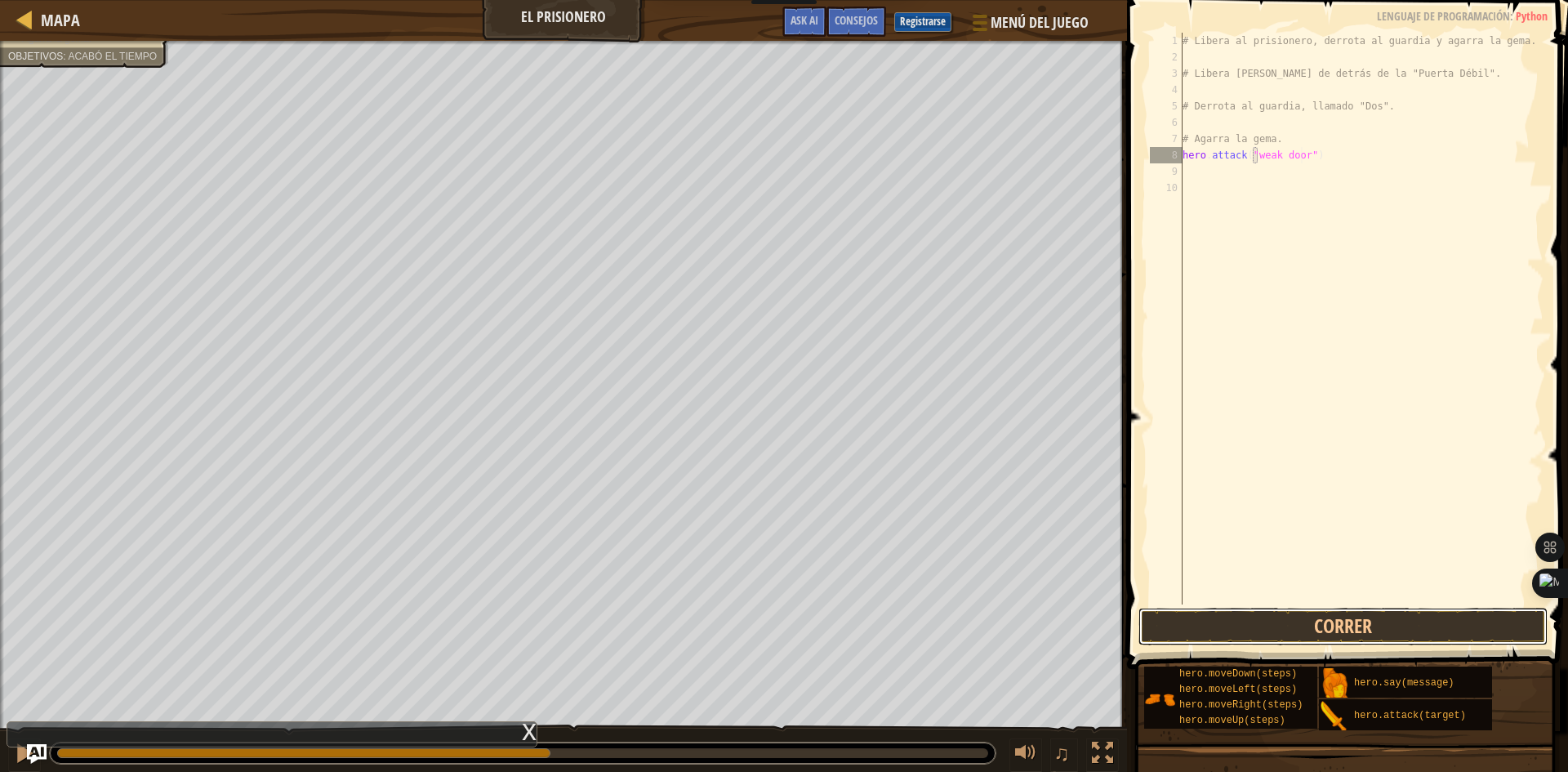
click at [1326, 631] on button "Correr" at bounding box center [1342, 626] width 409 height 38
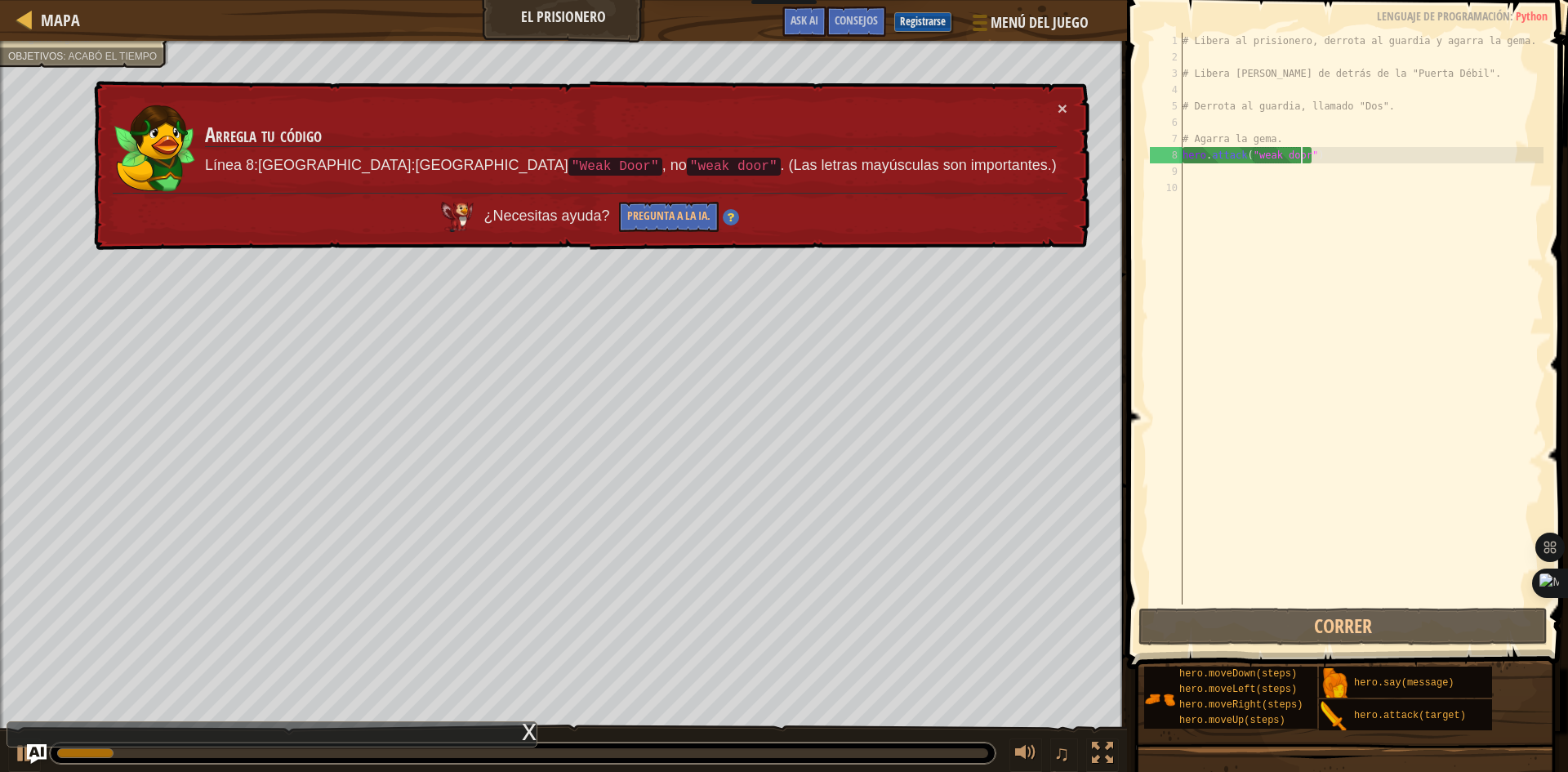
click at [1066, 97] on div "× Arregla tu código Línea 8:ArgumentError:Ataca "Weak Door" , no "weak door" . …" at bounding box center [590, 166] width 999 height 170
drag, startPoint x: 1064, startPoint y: 112, endPoint x: 1067, endPoint y: 155, distance: 43.1
click at [1062, 119] on div "× Arregla tu código Línea 8:ArgumentError:Ataca "Weak Door" , no "weak door" . …" at bounding box center [590, 166] width 999 height 170
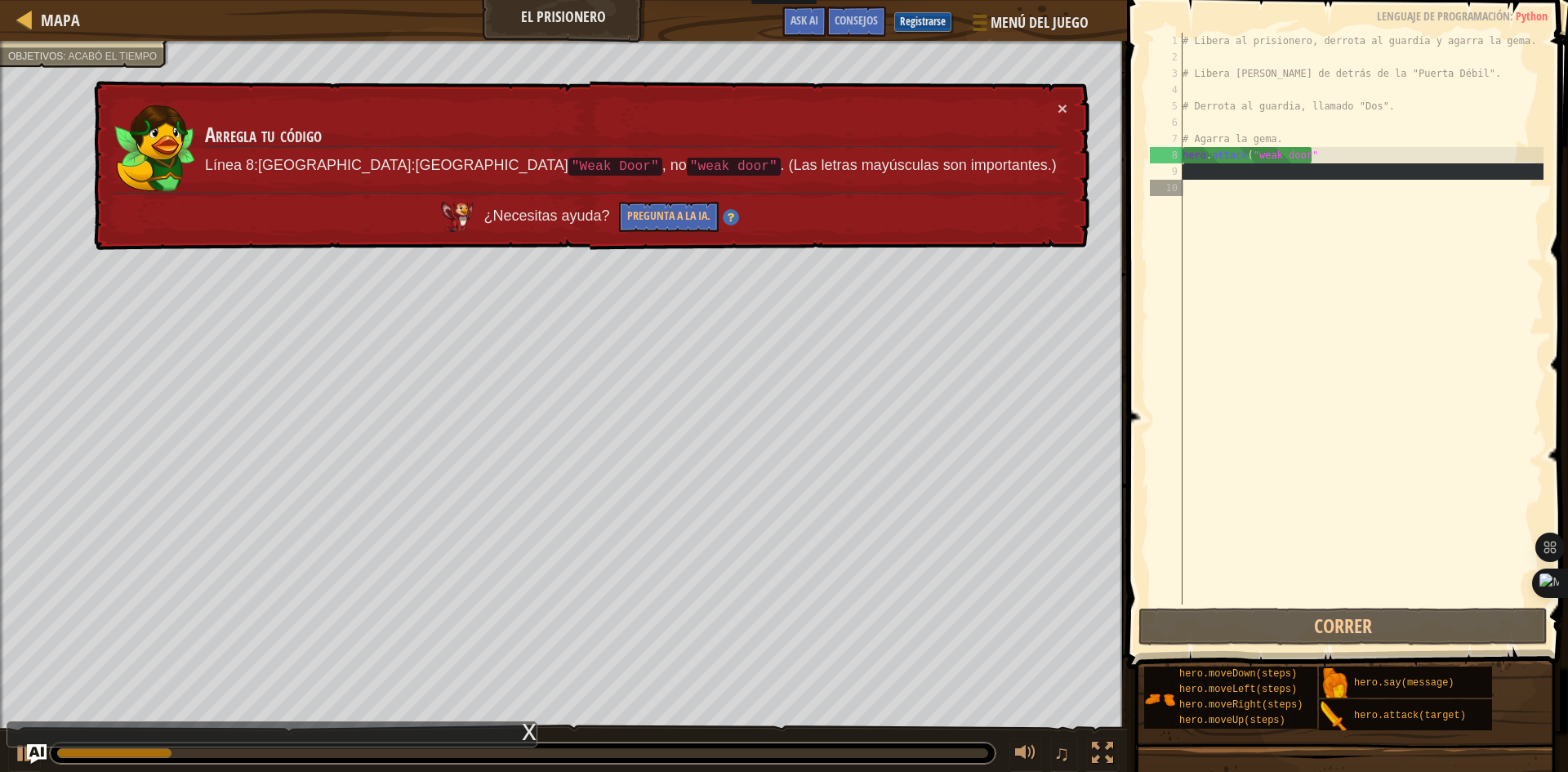
click at [1207, 182] on div "# Libera al prisionero, derrota al guardia y agarra la gema. # Libera [PERSON_N…" at bounding box center [1360, 334] width 364 height 604
click at [1064, 103] on div "× Arregla tu código Línea 8:ArgumentError:Ataca "Weak Door" , no "weak door" . …" at bounding box center [589, 165] width 1000 height 176
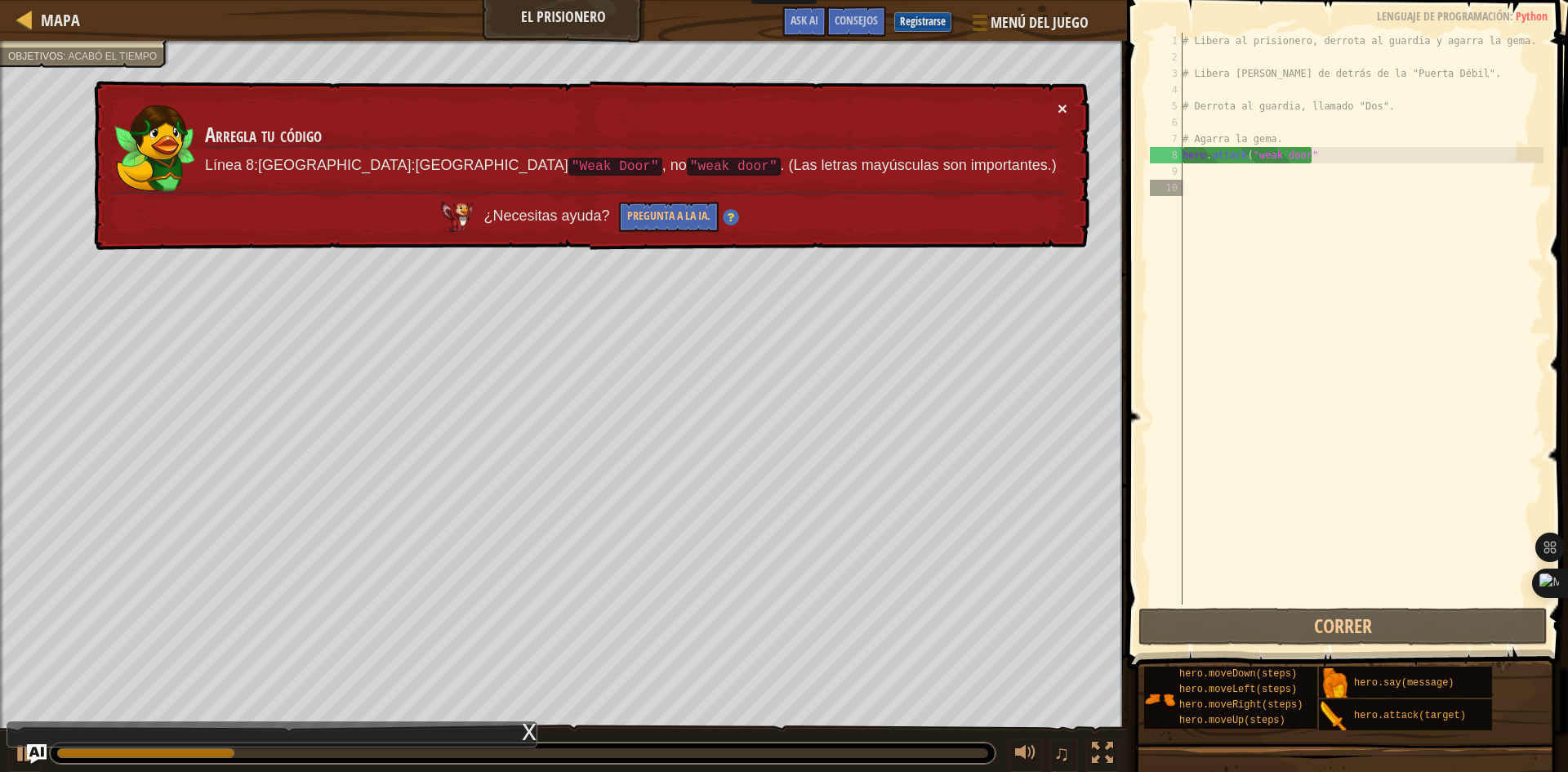
click at [1064, 109] on button "×" at bounding box center [1064, 115] width 11 height 17
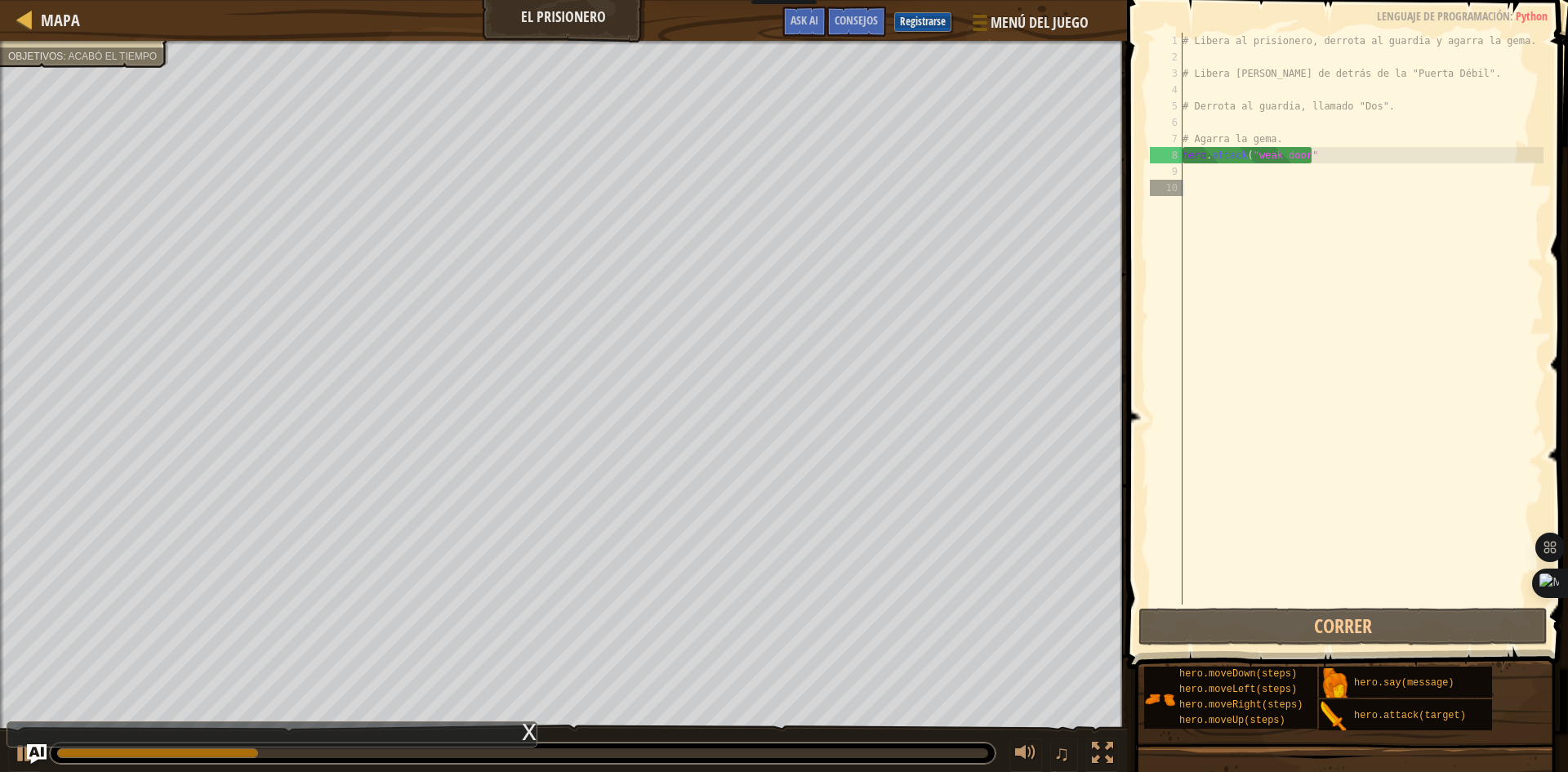
drag, startPoint x: 1288, startPoint y: 348, endPoint x: 1279, endPoint y: 388, distance: 41.0
click at [1288, 357] on div "# Libera al prisionero, derrota al guardia y agarra la gema. # Libera [PERSON_N…" at bounding box center [1360, 334] width 364 height 604
click at [1297, 633] on button "Correr" at bounding box center [1342, 626] width 409 height 38
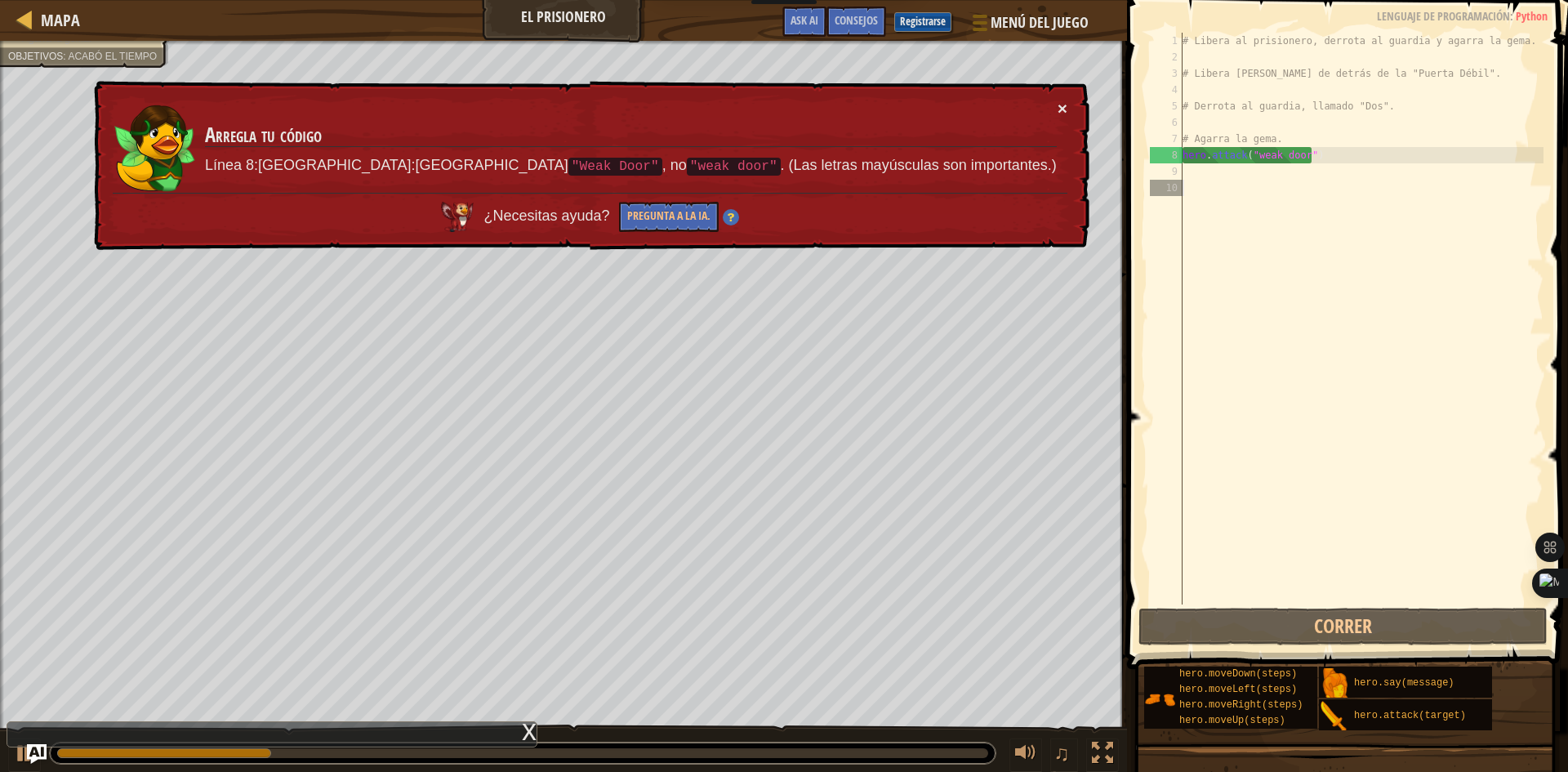
click at [1064, 104] on button "×" at bounding box center [1063, 110] width 10 height 17
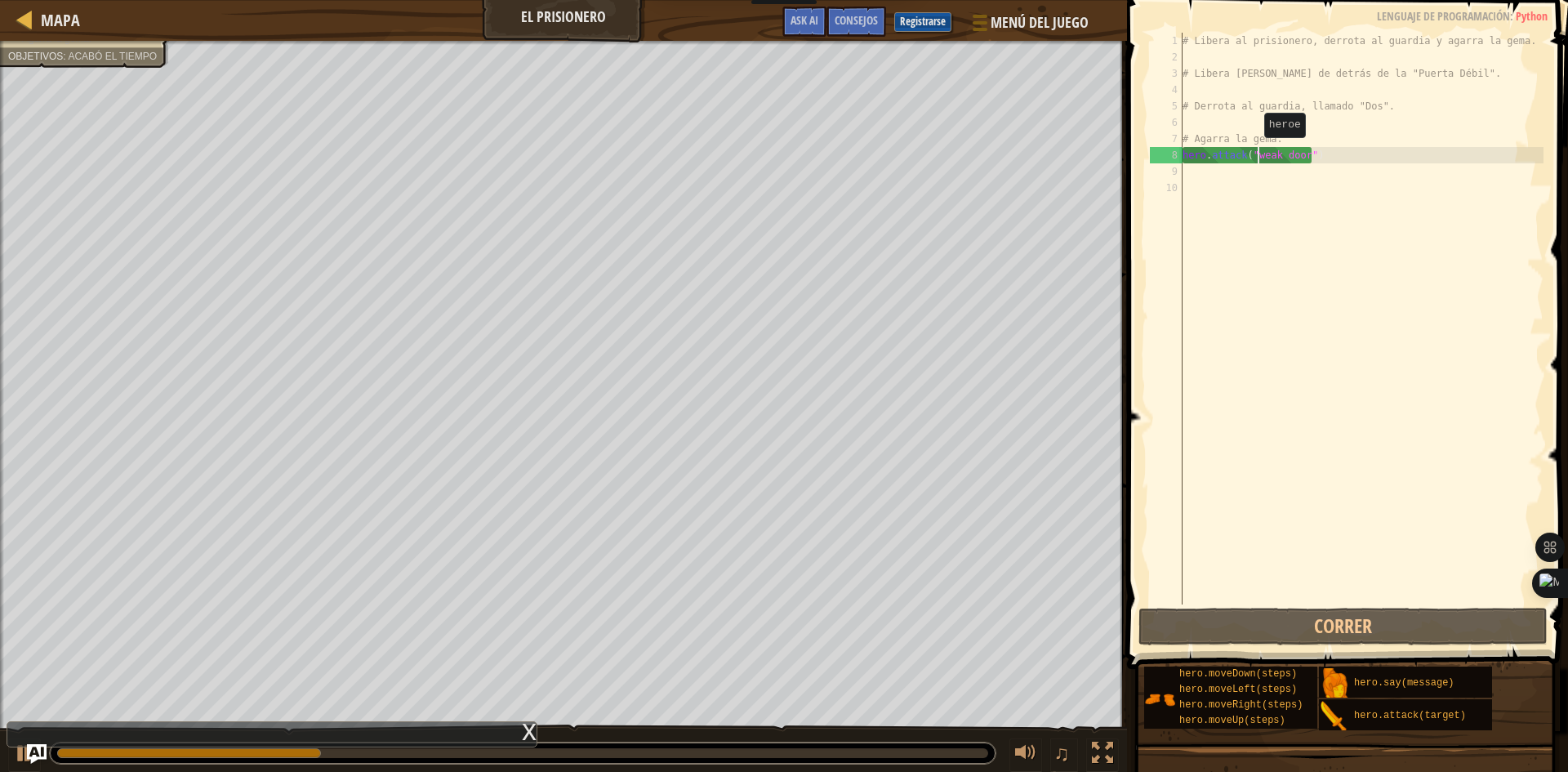
click at [1256, 154] on div "# Libera al prisionero, derrota al guardia y agarra la gema. # Libera [PERSON_N…" at bounding box center [1360, 334] width 364 height 604
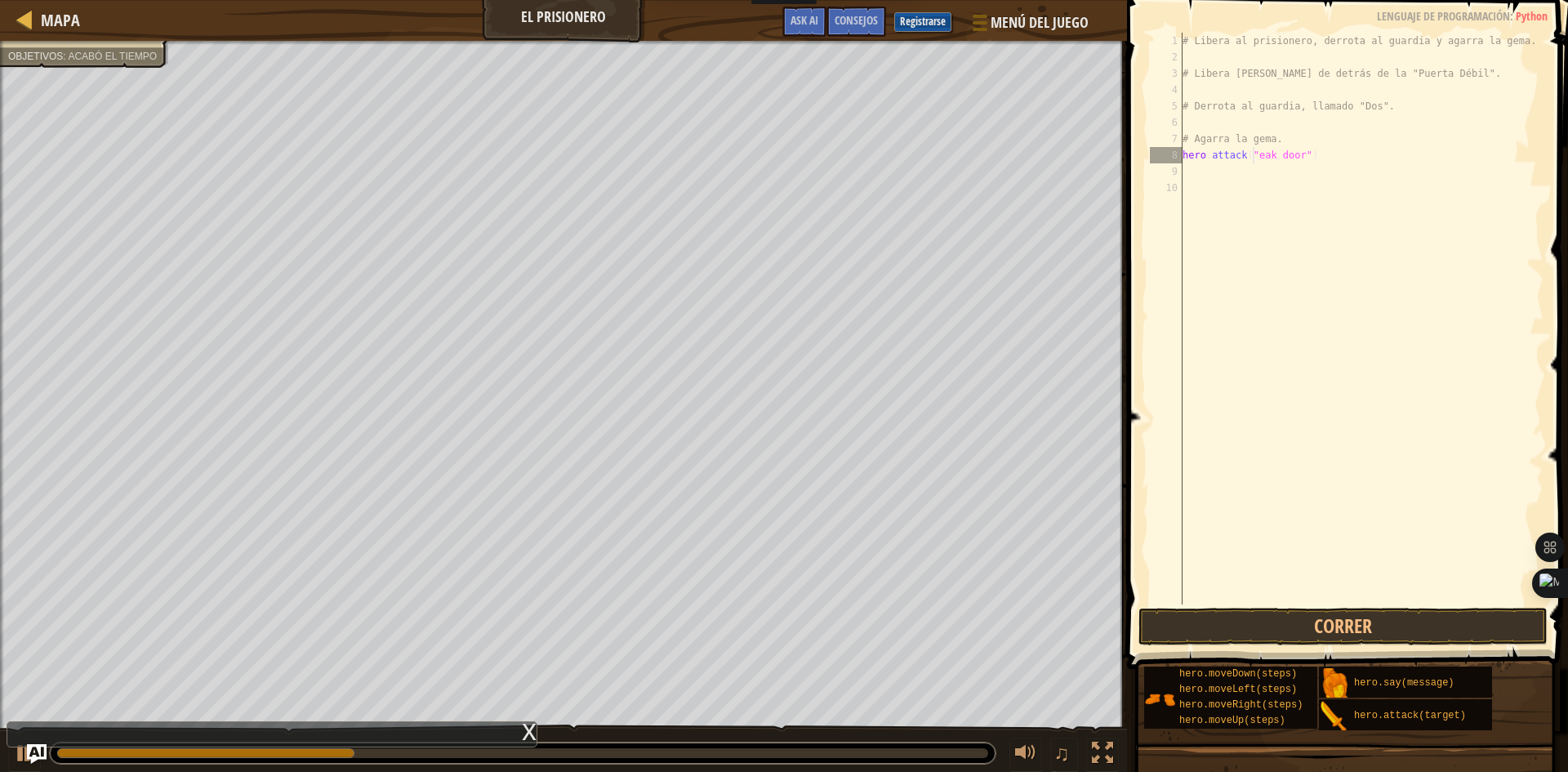
scroll to position [7, 6]
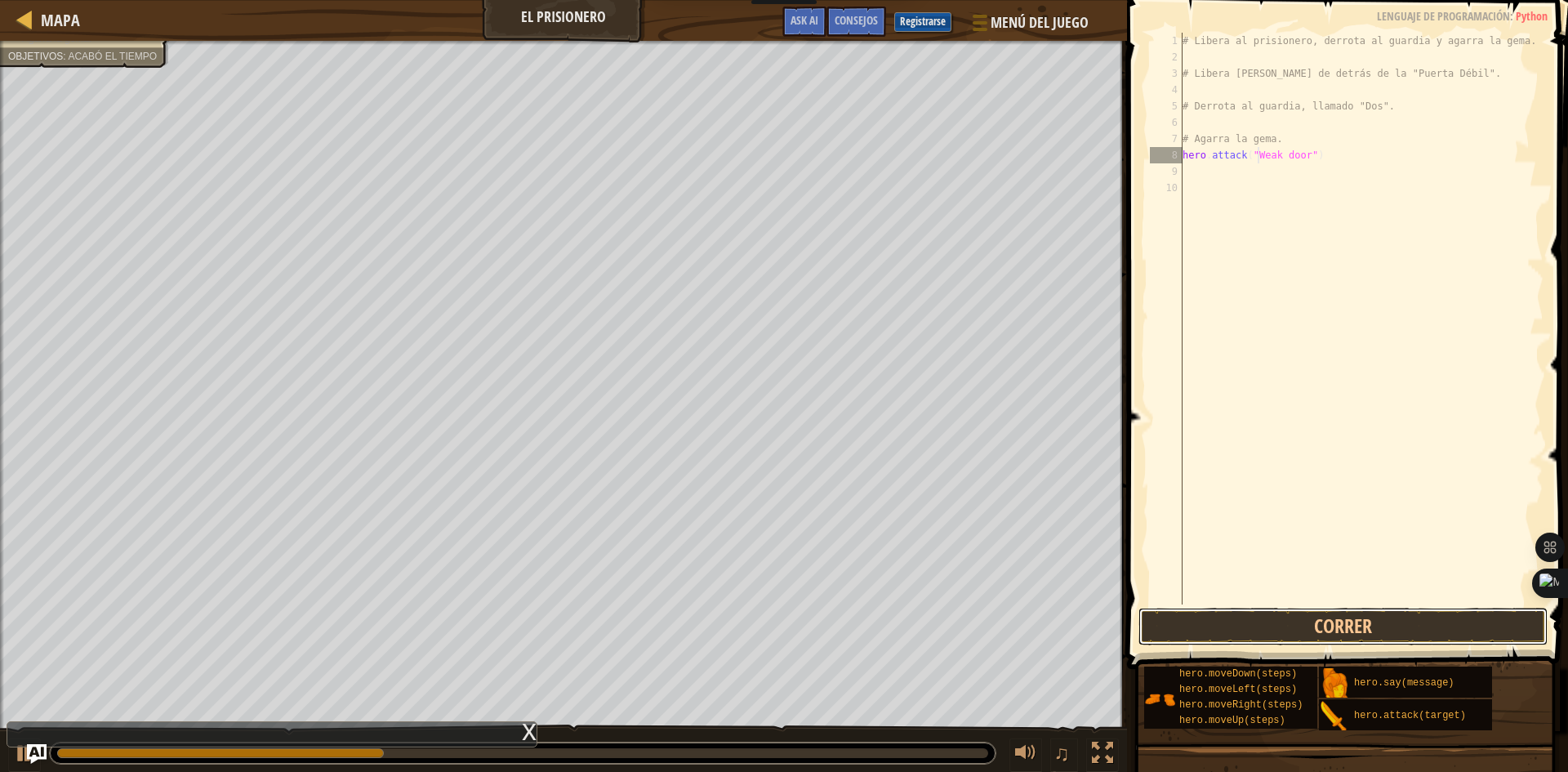
click at [1428, 613] on button "Correr" at bounding box center [1342, 626] width 409 height 38
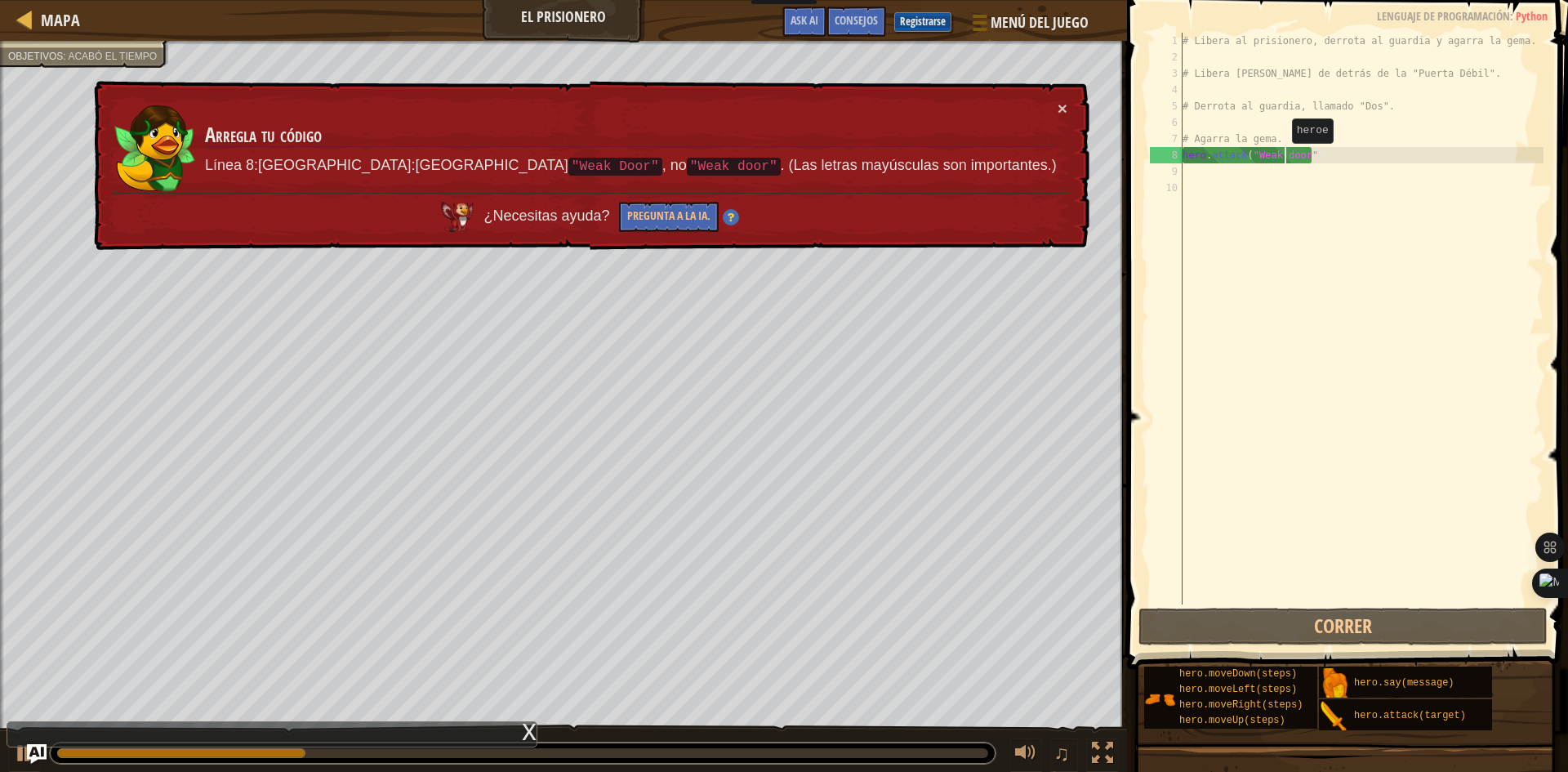
click at [1284, 159] on div "# Libera al prisionero, derrota al guardia y agarra la gema. # Libera [PERSON_N…" at bounding box center [1360, 334] width 364 height 604
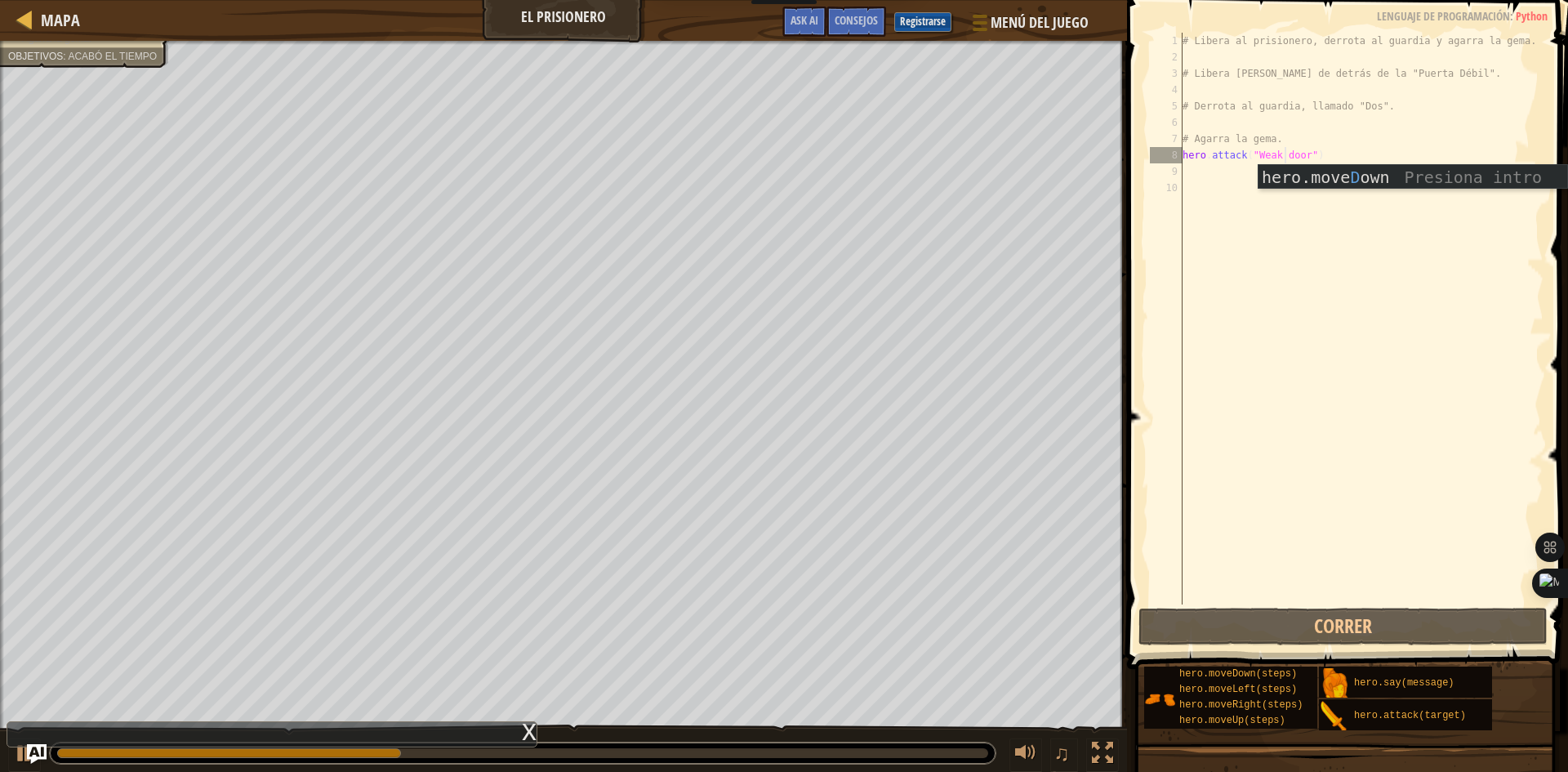
scroll to position [7, 8]
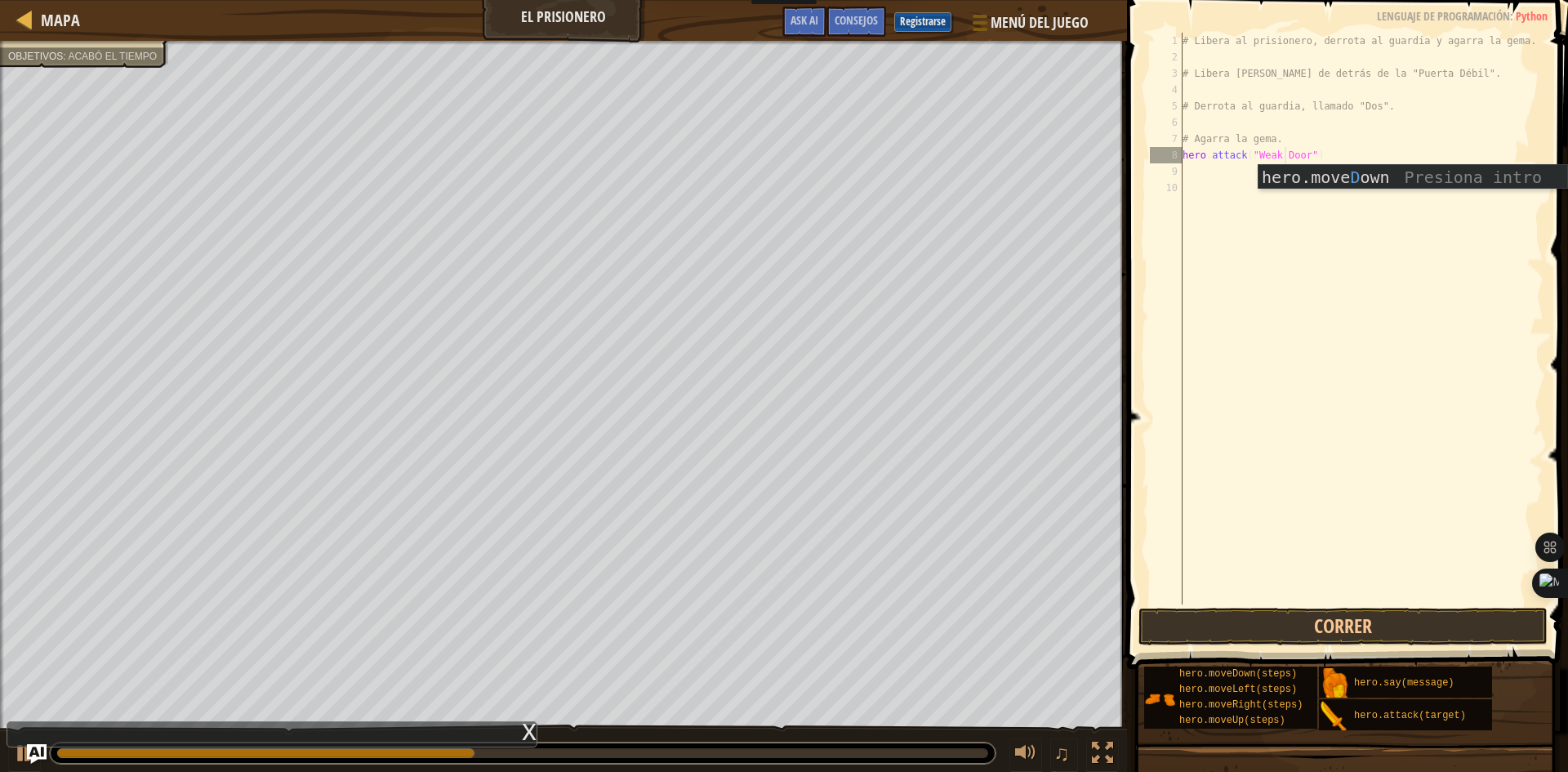
type textarea "hero.attack("Weak Door")"
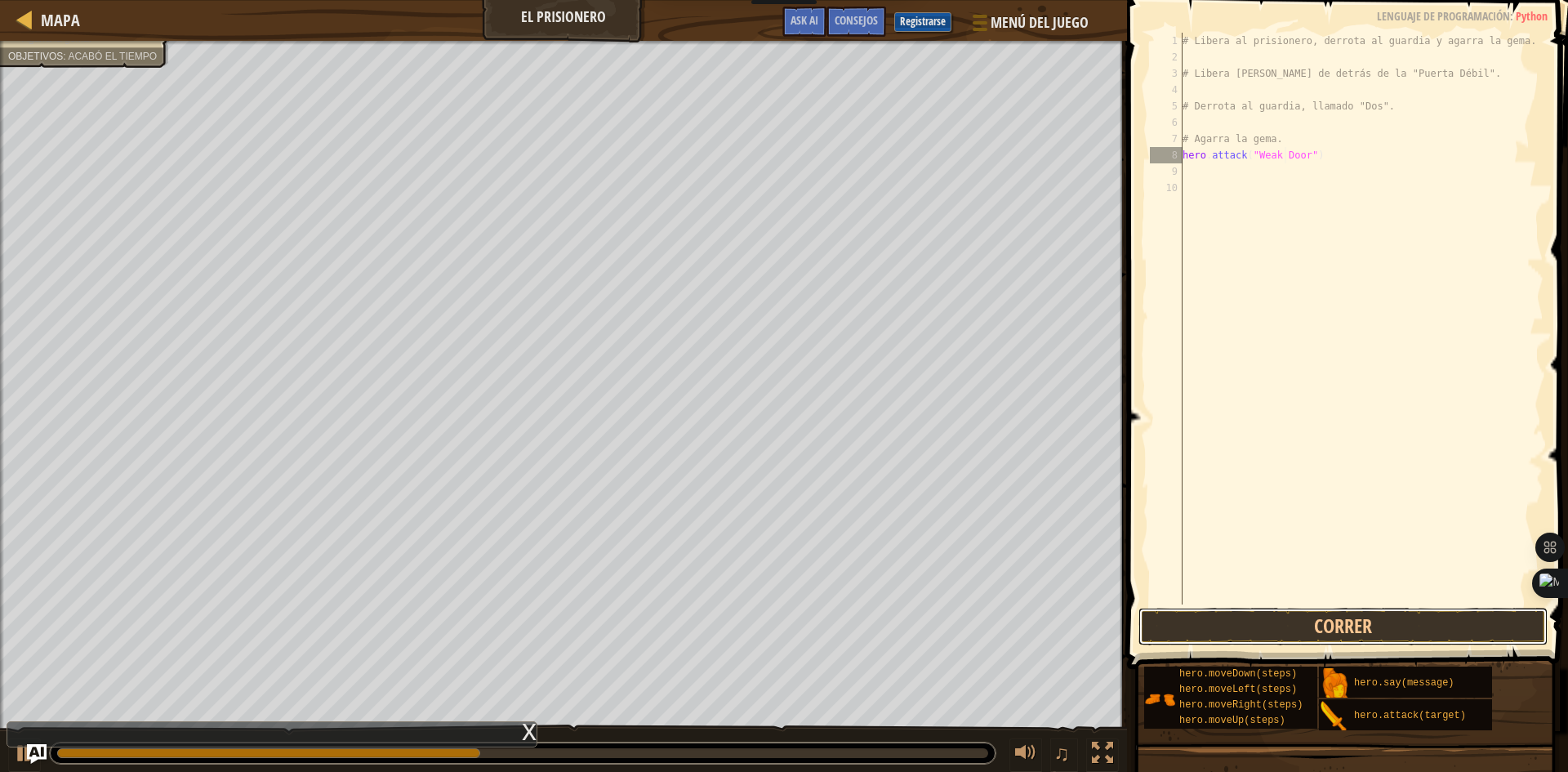
click at [1337, 644] on button "Correr" at bounding box center [1342, 626] width 409 height 38
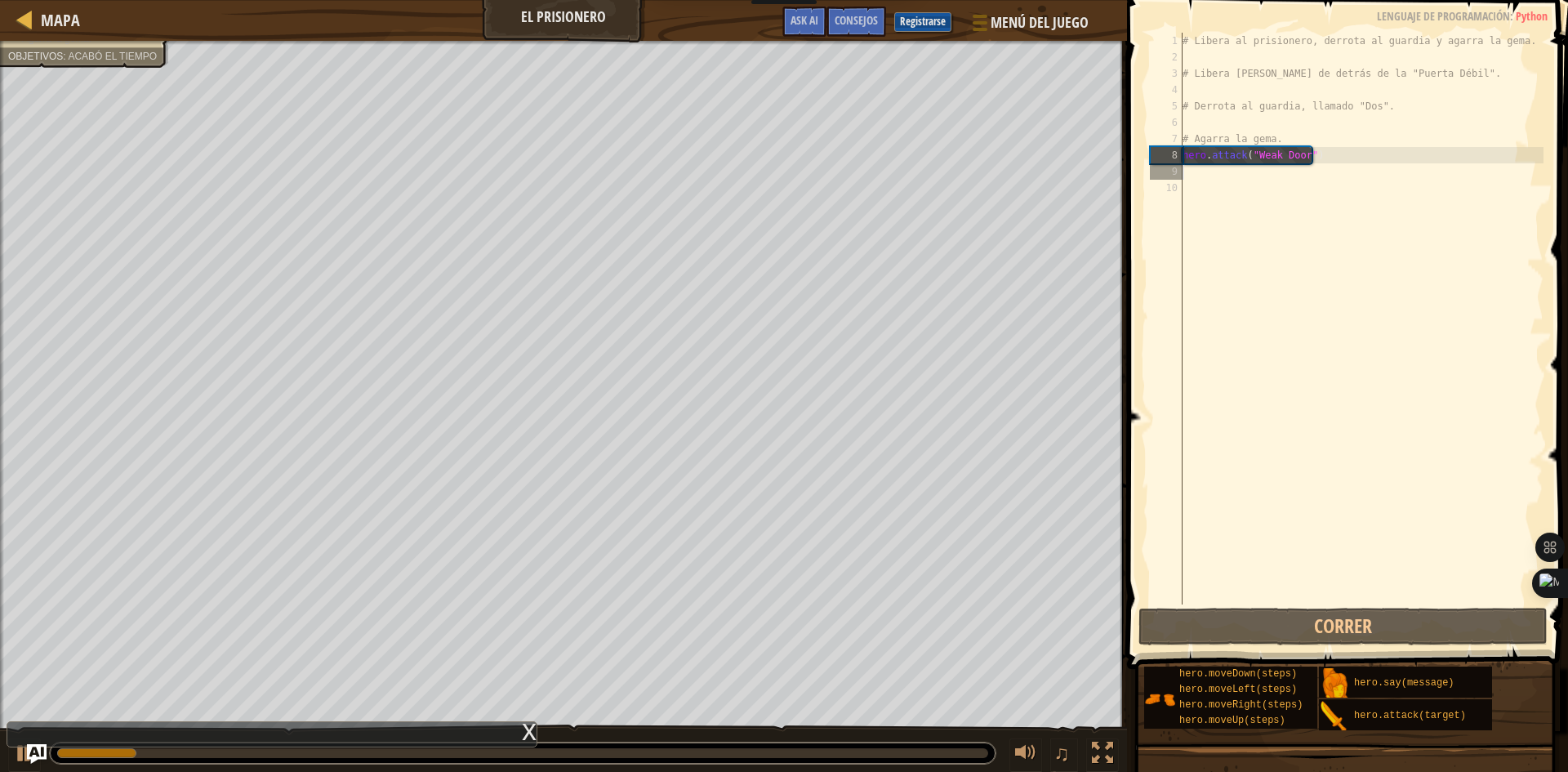
click at [1195, 170] on div "# Libera al prisionero, derrota al guardia y agarra la gema. # Libera [PERSON_N…" at bounding box center [1360, 334] width 364 height 604
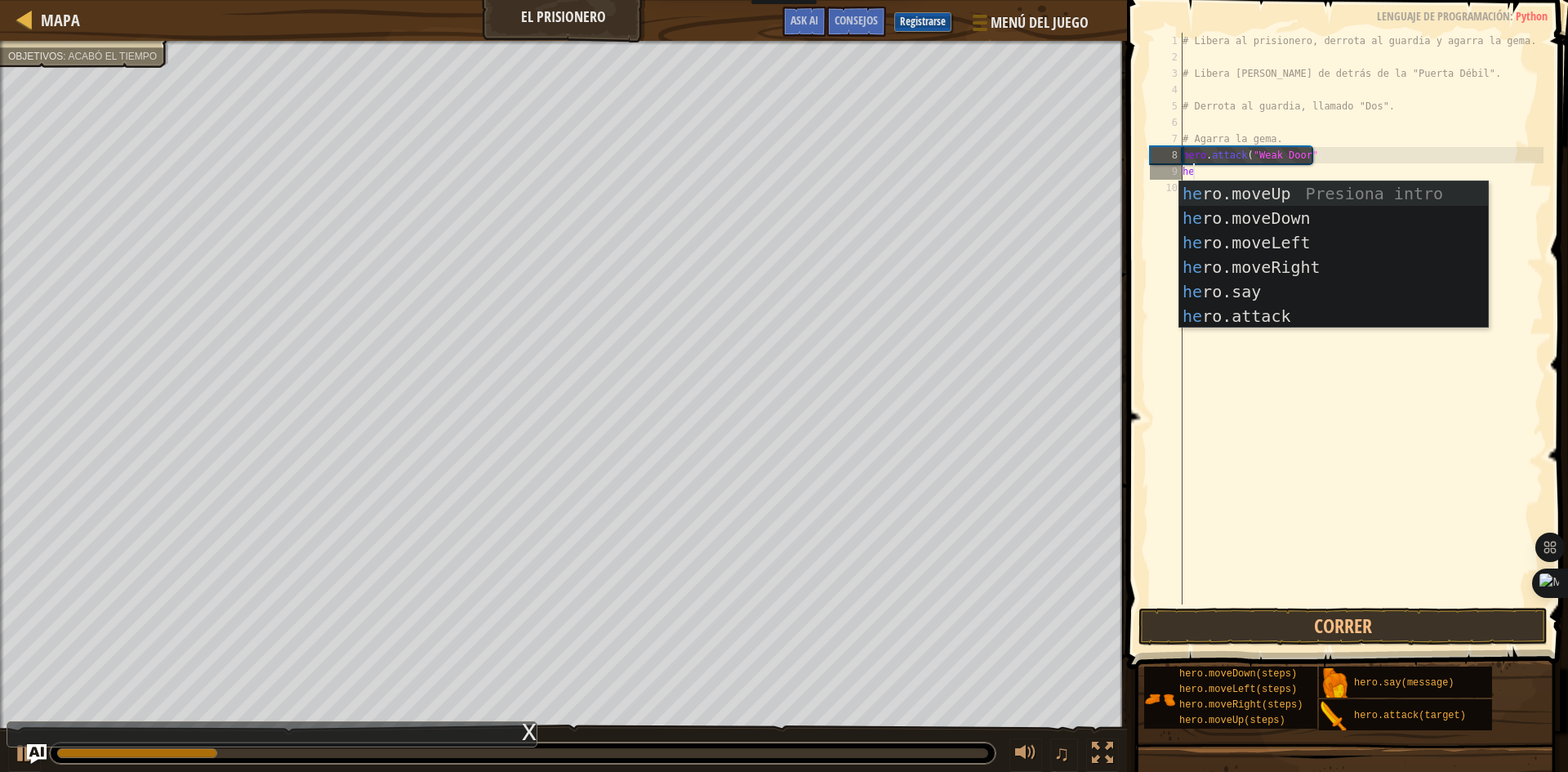
type textarea "her"
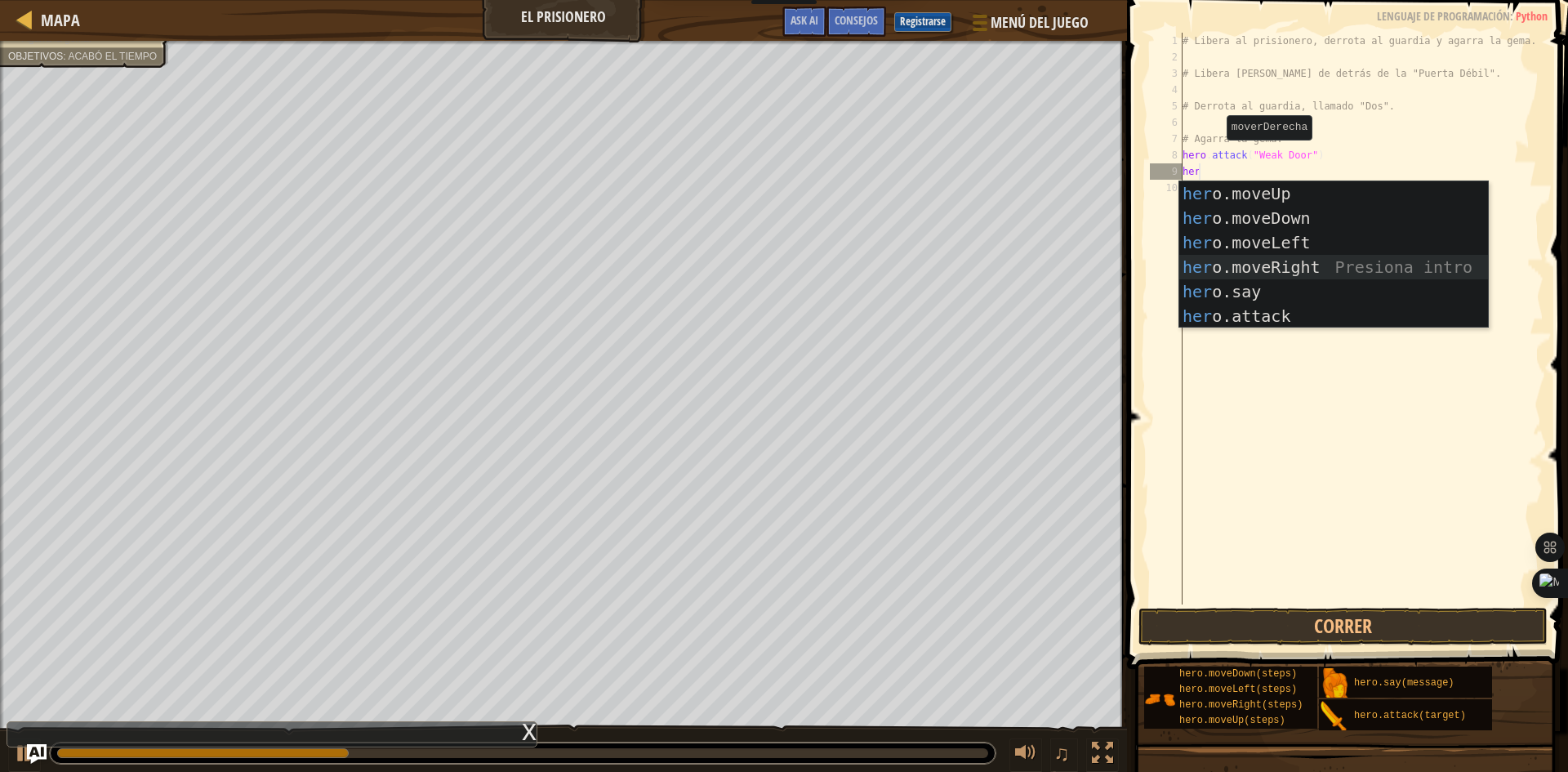
click at [1313, 267] on div "her o.moveUp Presiona intro her o.moveDown Presiona intro her o.moveLeft Presio…" at bounding box center [1333, 280] width 309 height 196
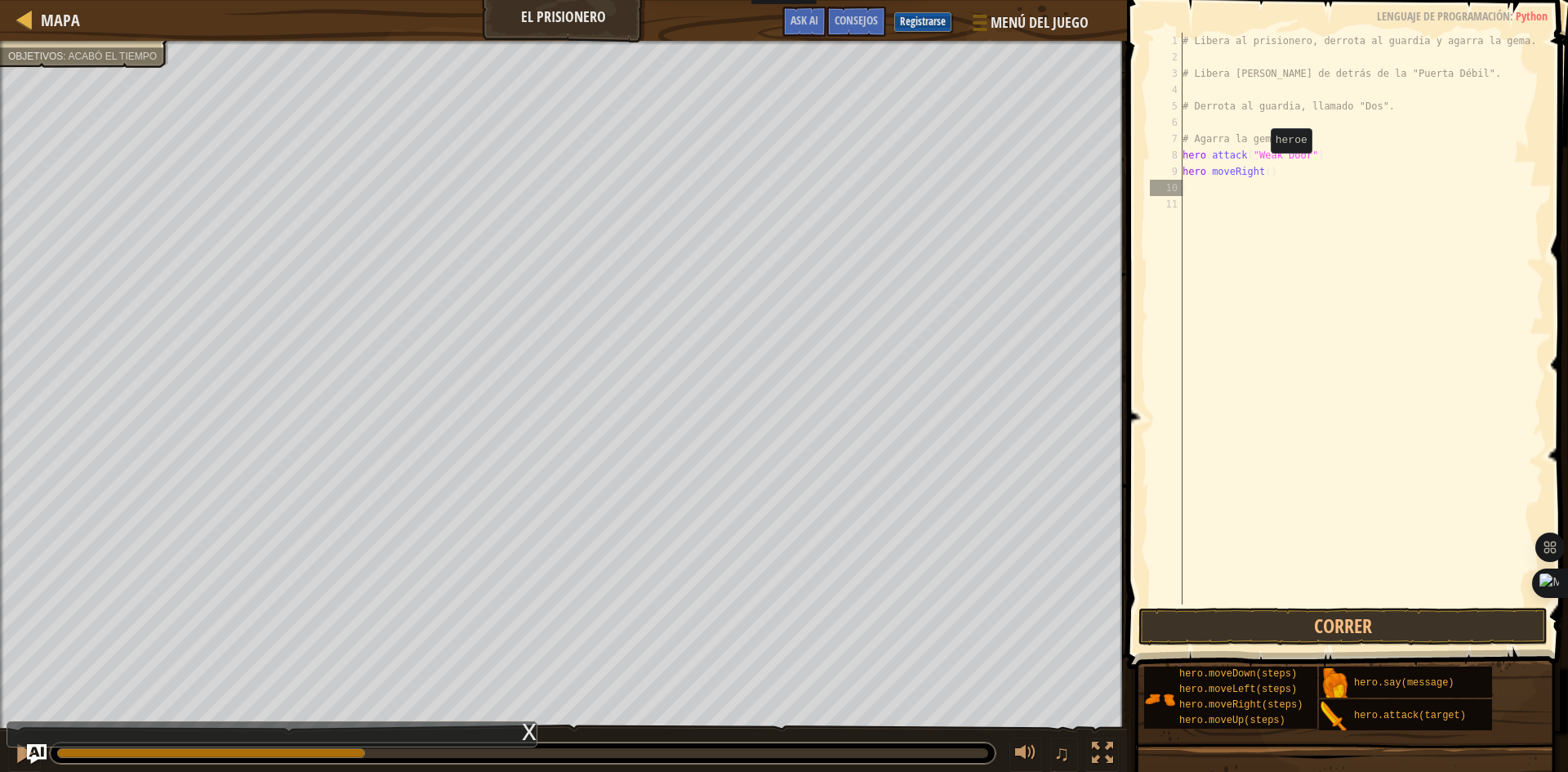
click at [1262, 169] on div "# Libera al prisionero, derrota al guardia y agarra la gema. # Libera [PERSON_N…" at bounding box center [1360, 334] width 364 height 604
type textarea "hero.moveRight(3)"
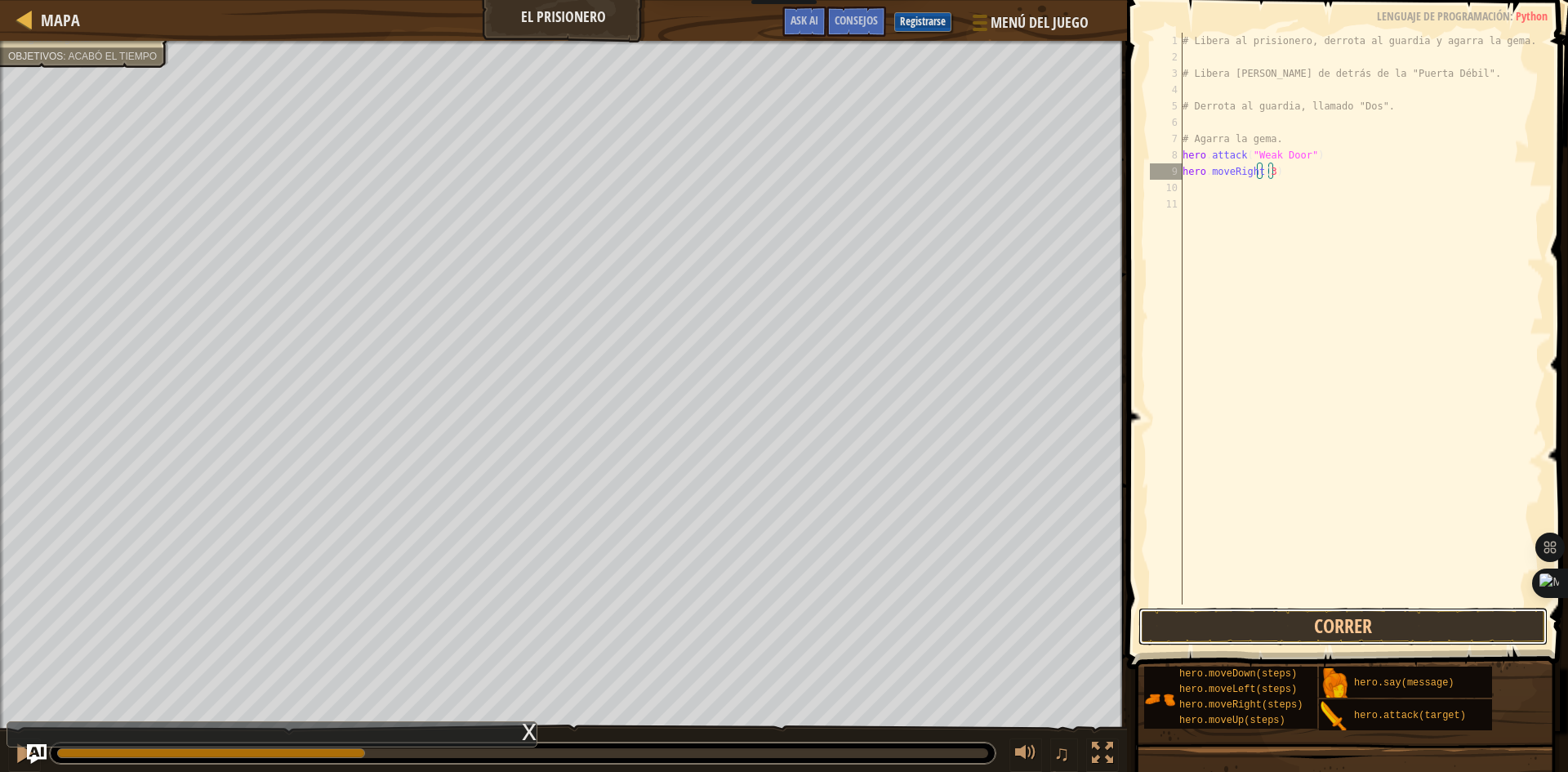
click at [1255, 626] on button "Correr" at bounding box center [1342, 626] width 409 height 38
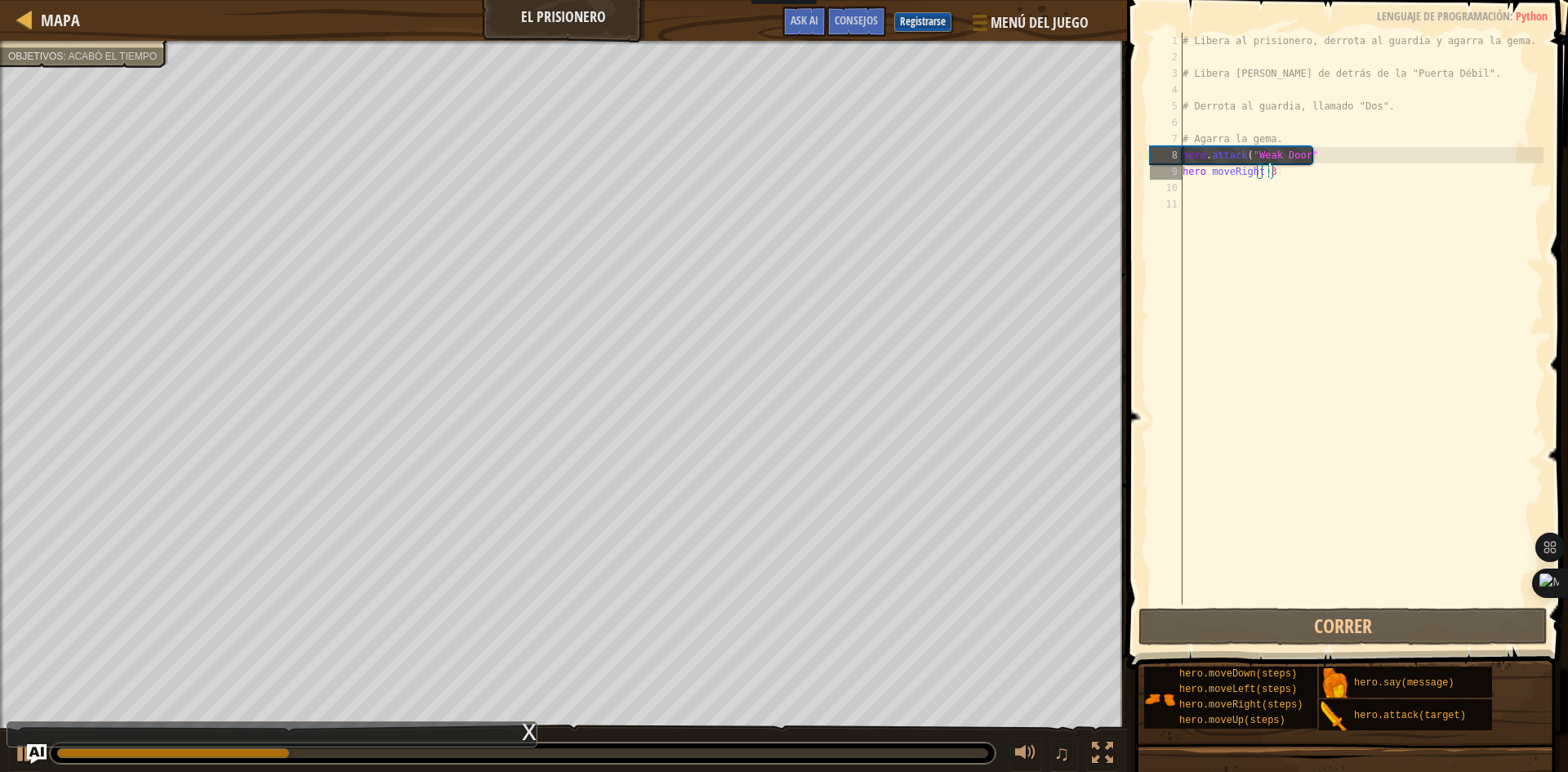
click at [1211, 187] on div "# Libera al prisionero, derrota al guardia y agarra la gema. # Libera [PERSON_N…" at bounding box center [1360, 334] width 364 height 604
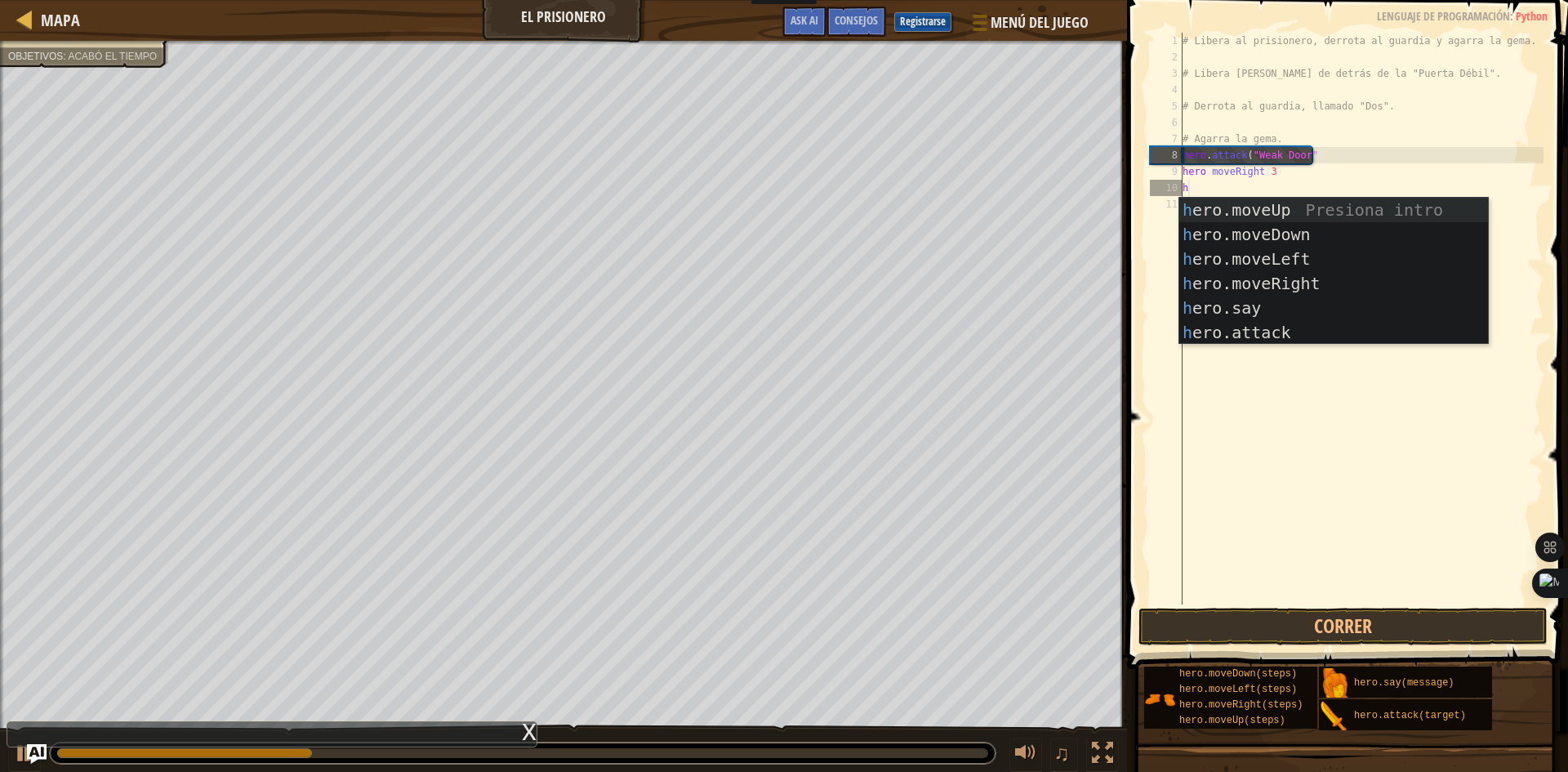
type textarea "he"
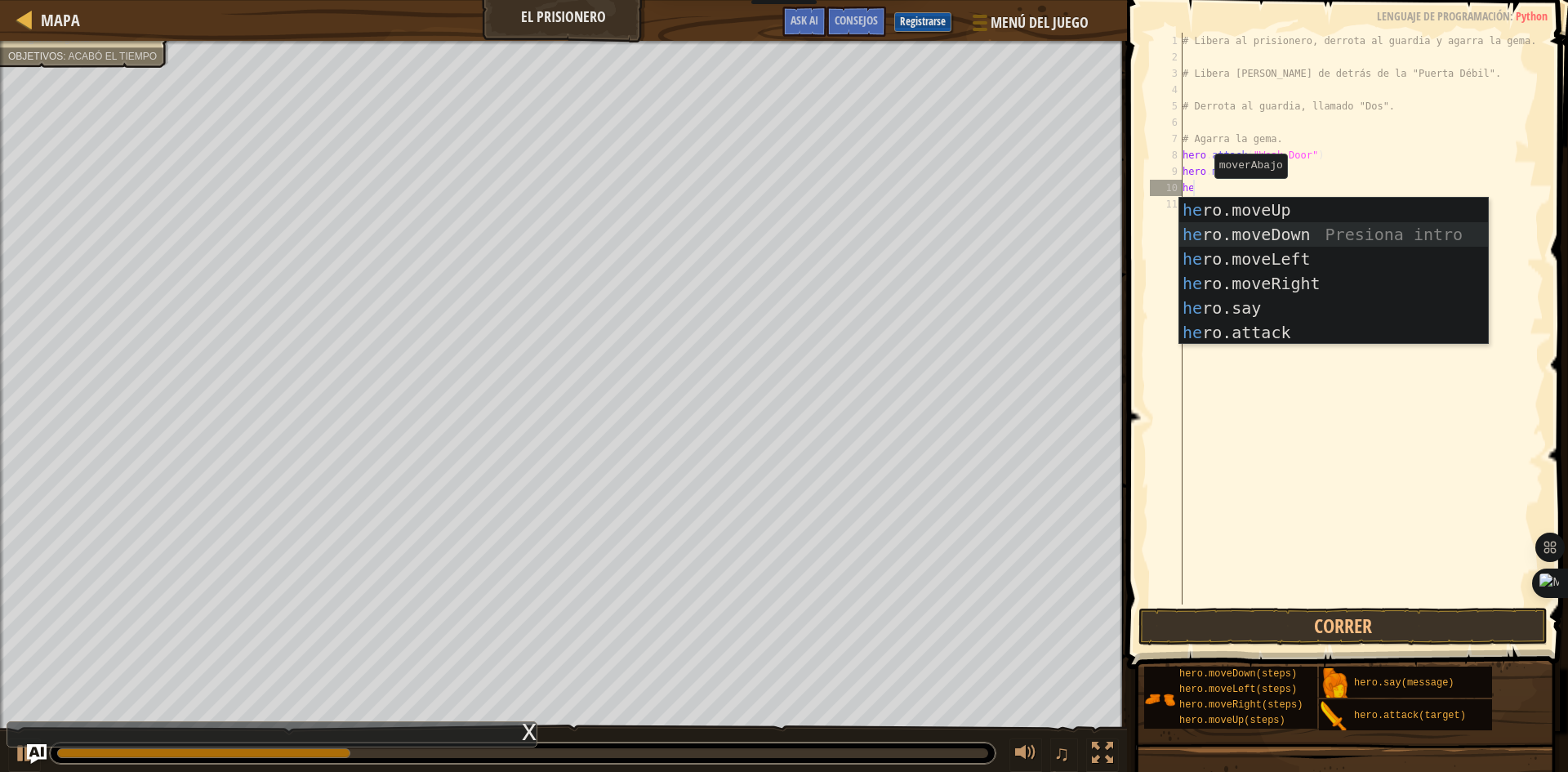
click at [1221, 236] on div "he ro.moveUp Presiona intro he ro.moveDown Presiona intro he ro.moveLeft Presio…" at bounding box center [1333, 296] width 309 height 196
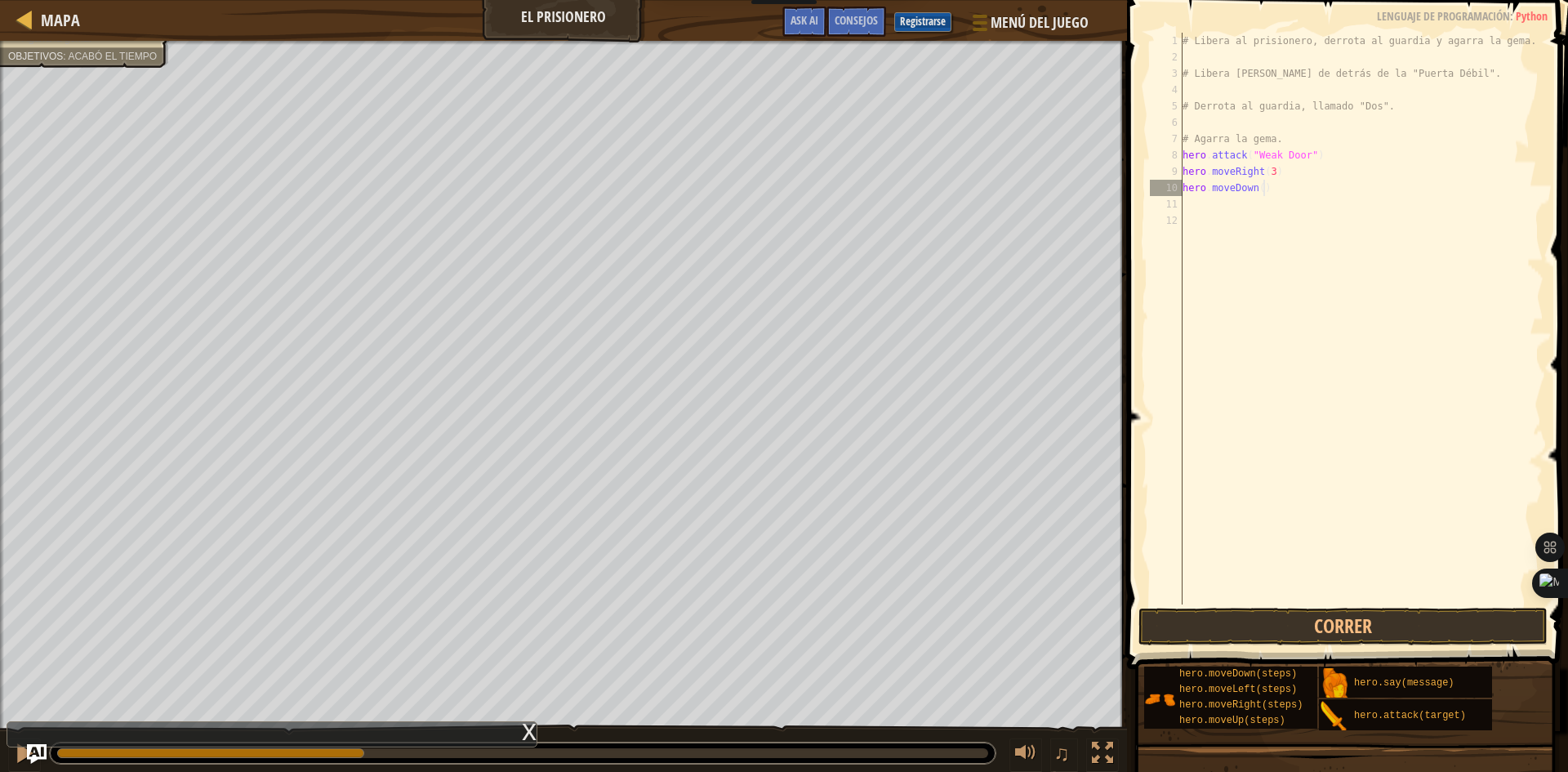
click at [1261, 189] on div "# Libera al prisionero, derrota al guardia y agarra la gema. # Libera [PERSON_N…" at bounding box center [1360, 334] width 364 height 604
click at [1255, 191] on div "# Libera al prisionero, derrota al guardia y agarra la gema. # Libera [PERSON_N…" at bounding box center [1360, 334] width 364 height 604
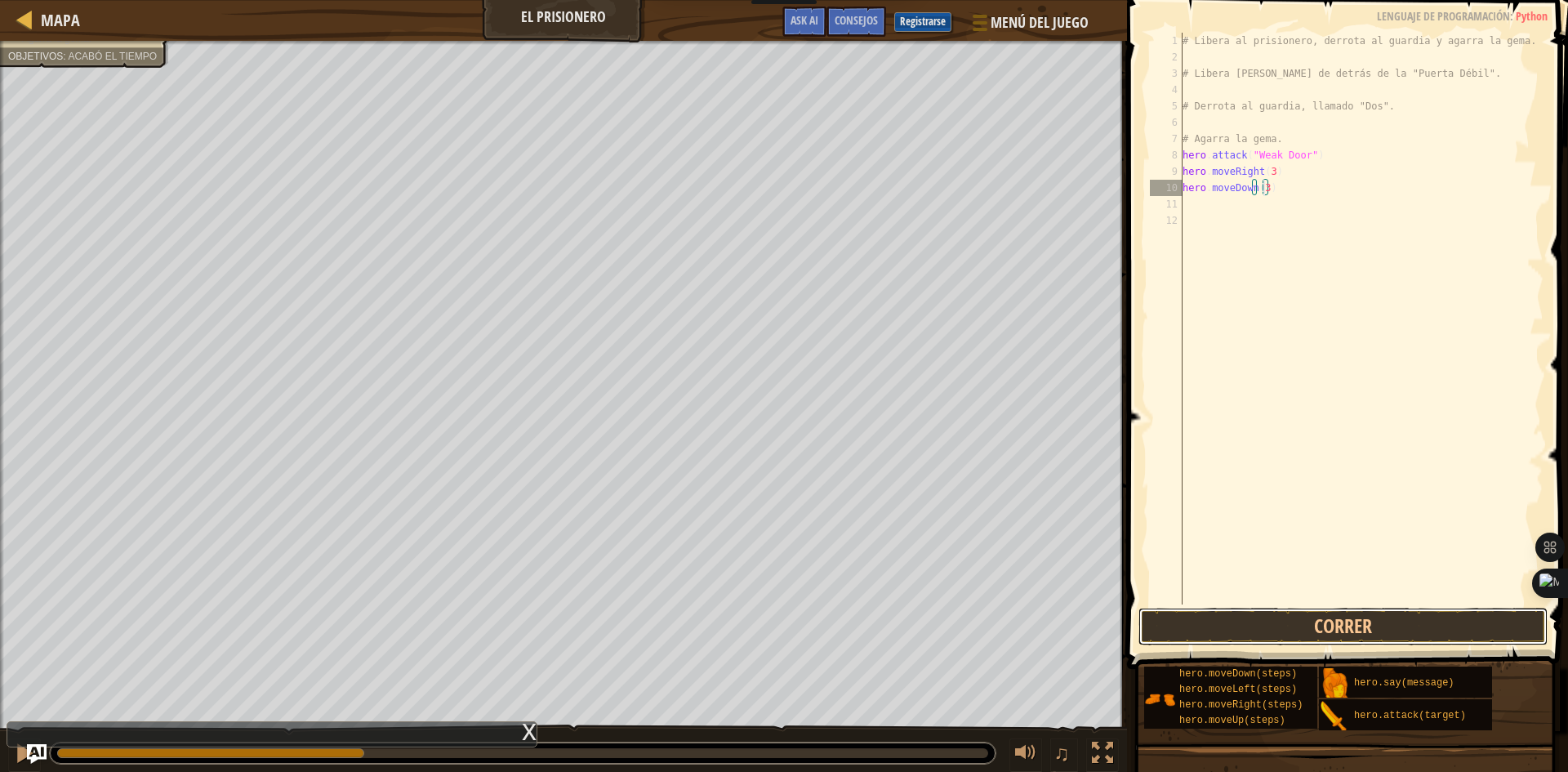
click at [1235, 620] on button "Correr" at bounding box center [1342, 626] width 409 height 38
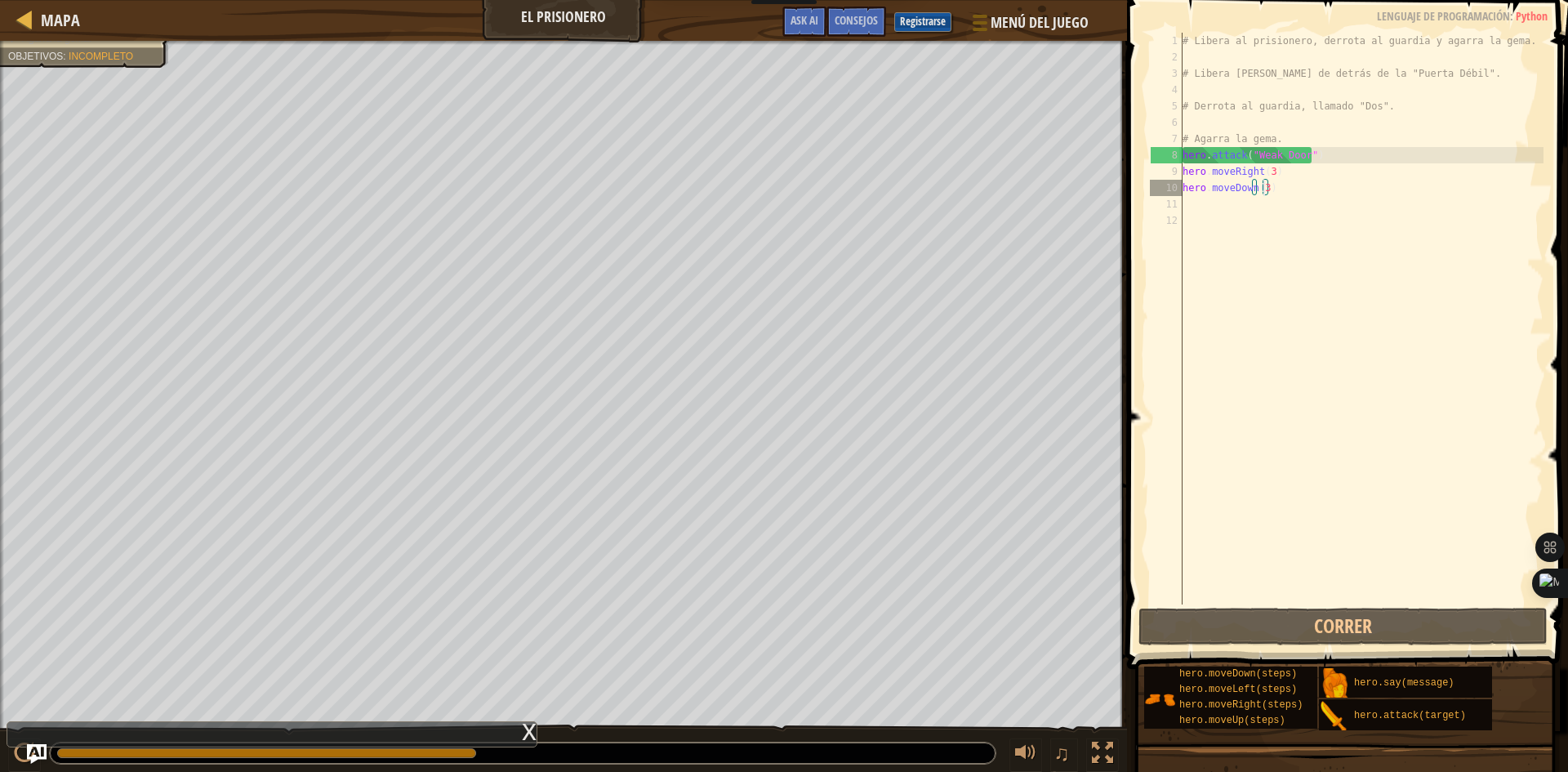
click at [1279, 195] on div "# Libera al prisionero, derrota al guardia y agarra la gema. # Libera [PERSON_N…" at bounding box center [1360, 334] width 364 height 604
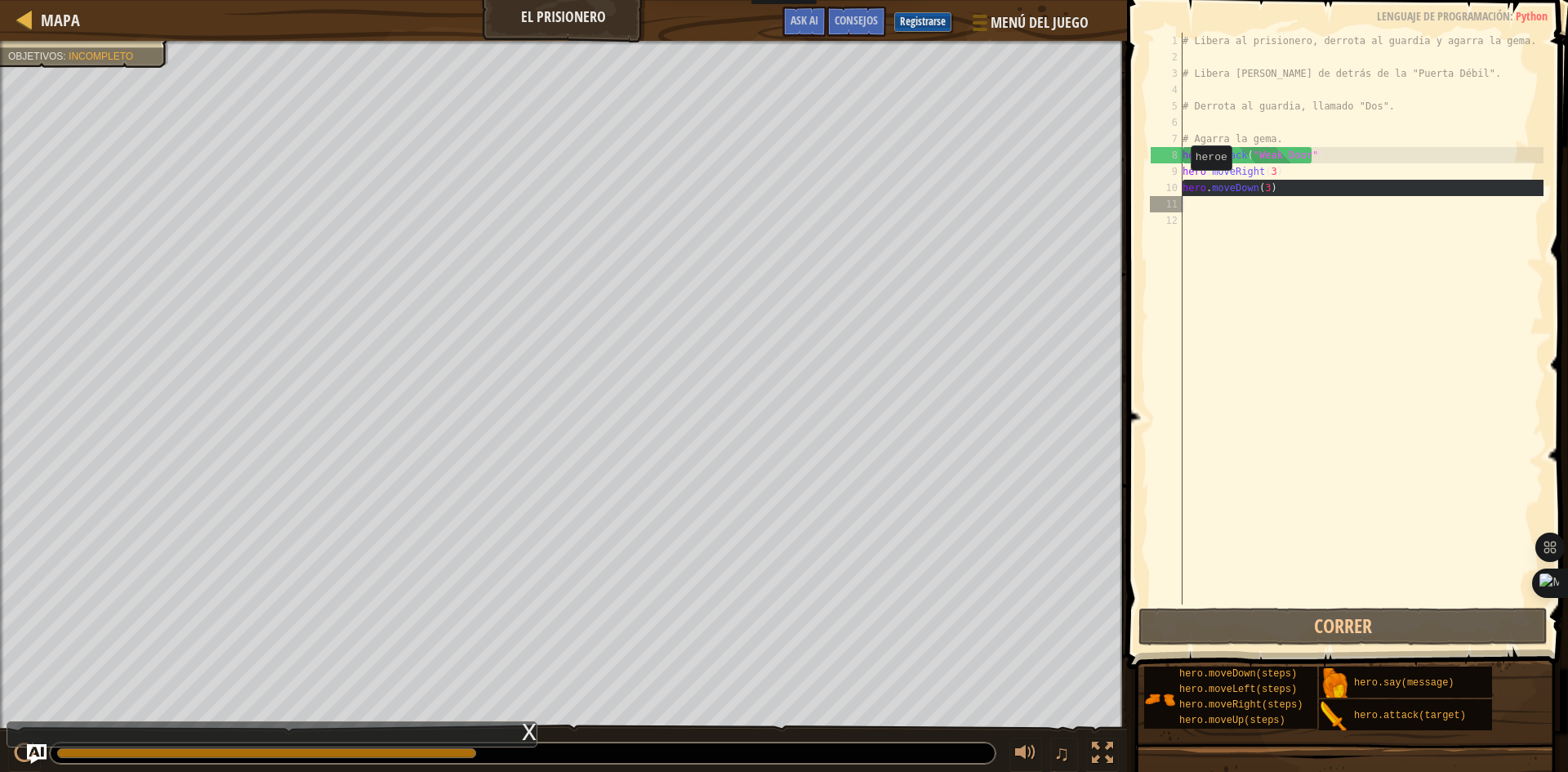
drag, startPoint x: 1182, startPoint y: 186, endPoint x: 1179, endPoint y: 206, distance: 20.2
click at [1179, 206] on div "hero.moveDown(3) 1 2 3 4 5 6 7 8 9 10 11 12 # Libera al prisionero, derrota al …" at bounding box center [1344, 318] width 396 height 572
type textarea "hero.moveDown(3)"
click at [1298, 200] on div "# Libera al prisionero, derrota al guardia y agarra la gema. # Libera [PERSON_N…" at bounding box center [1360, 318] width 364 height 572
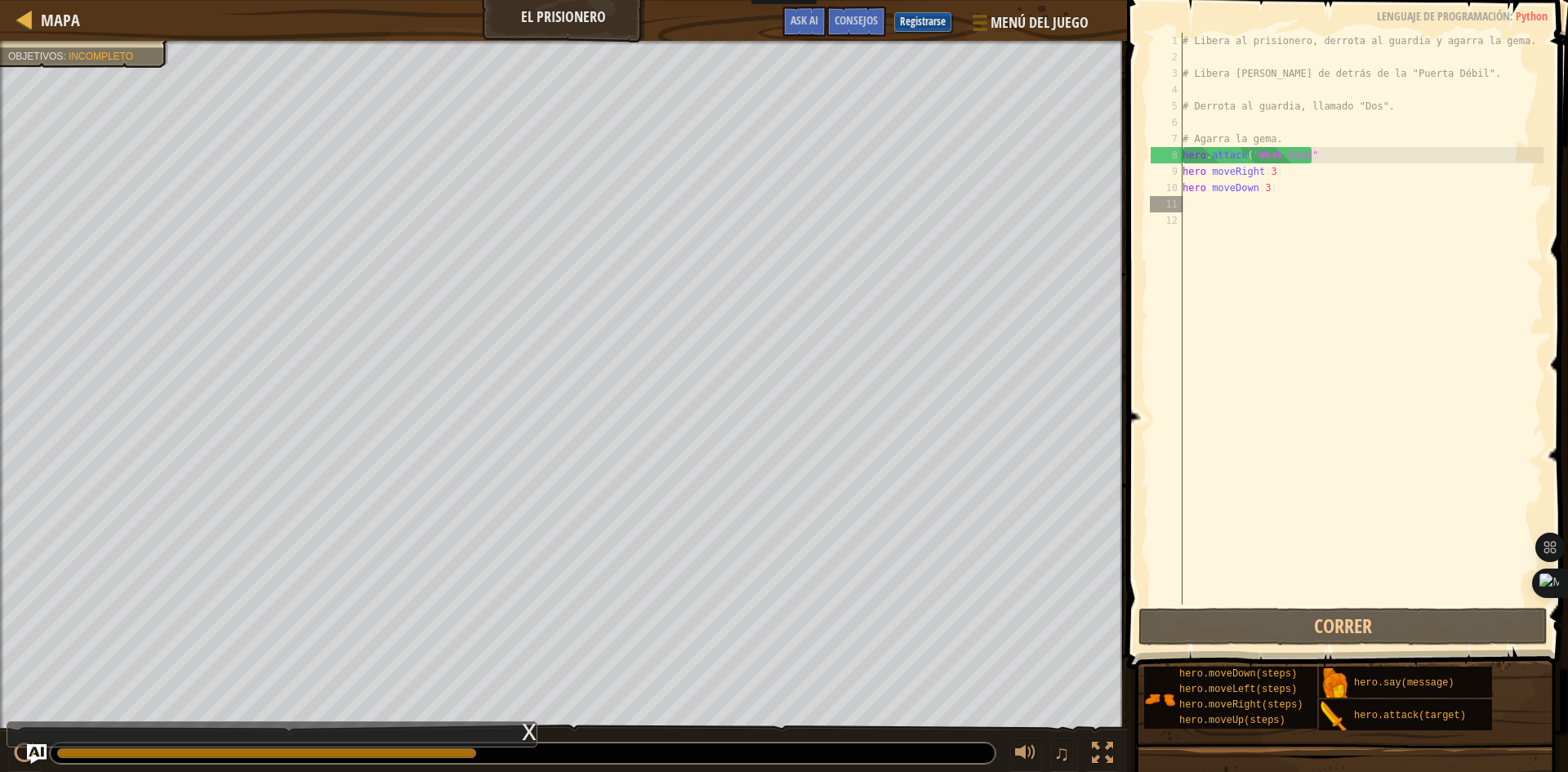
scroll to position [7, 0]
click at [1275, 191] on div "# Libera al prisionero, derrota al guardia y agarra la gema. # Libera [PERSON_N…" at bounding box center [1360, 334] width 364 height 604
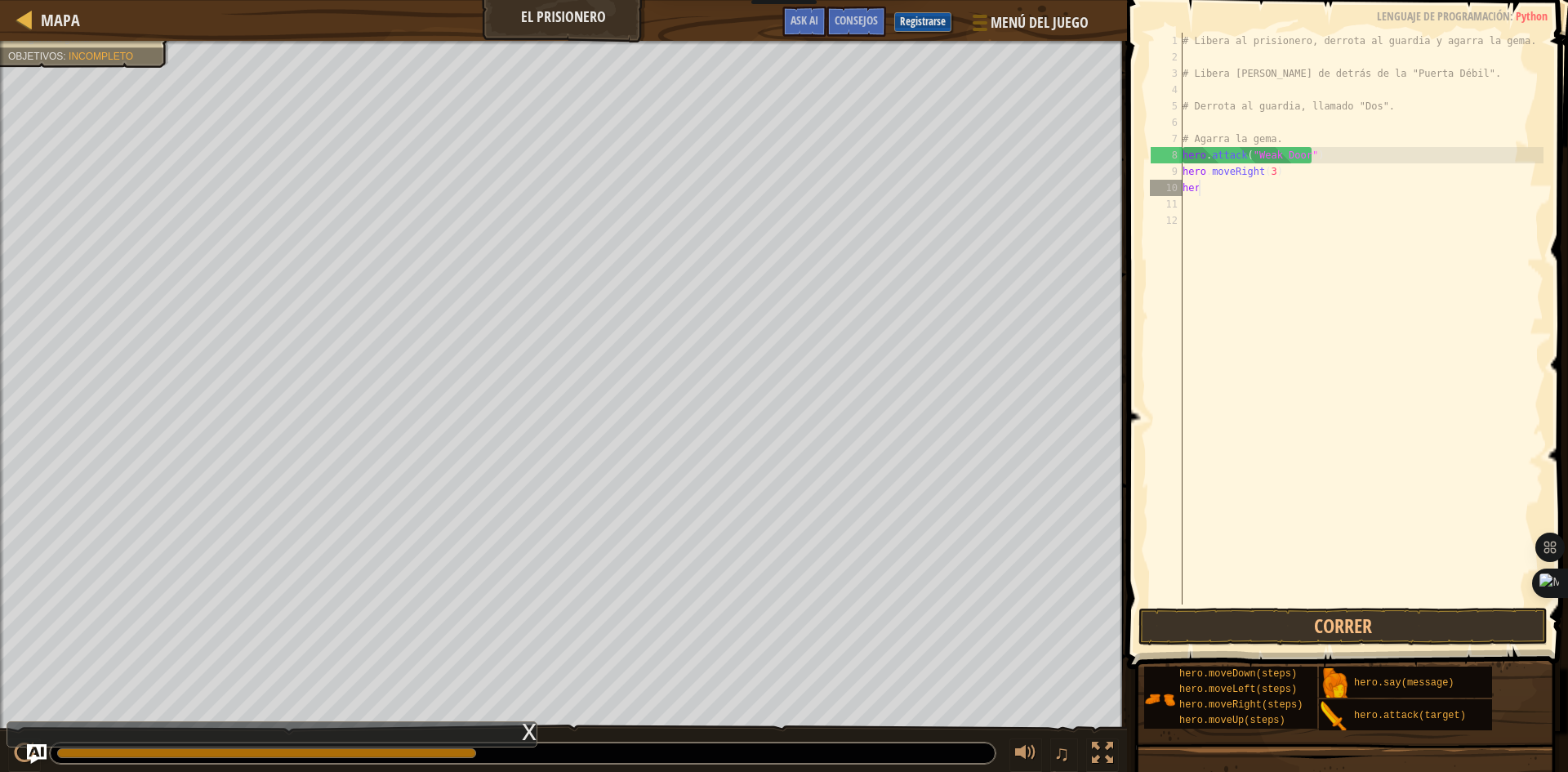
type textarea "h"
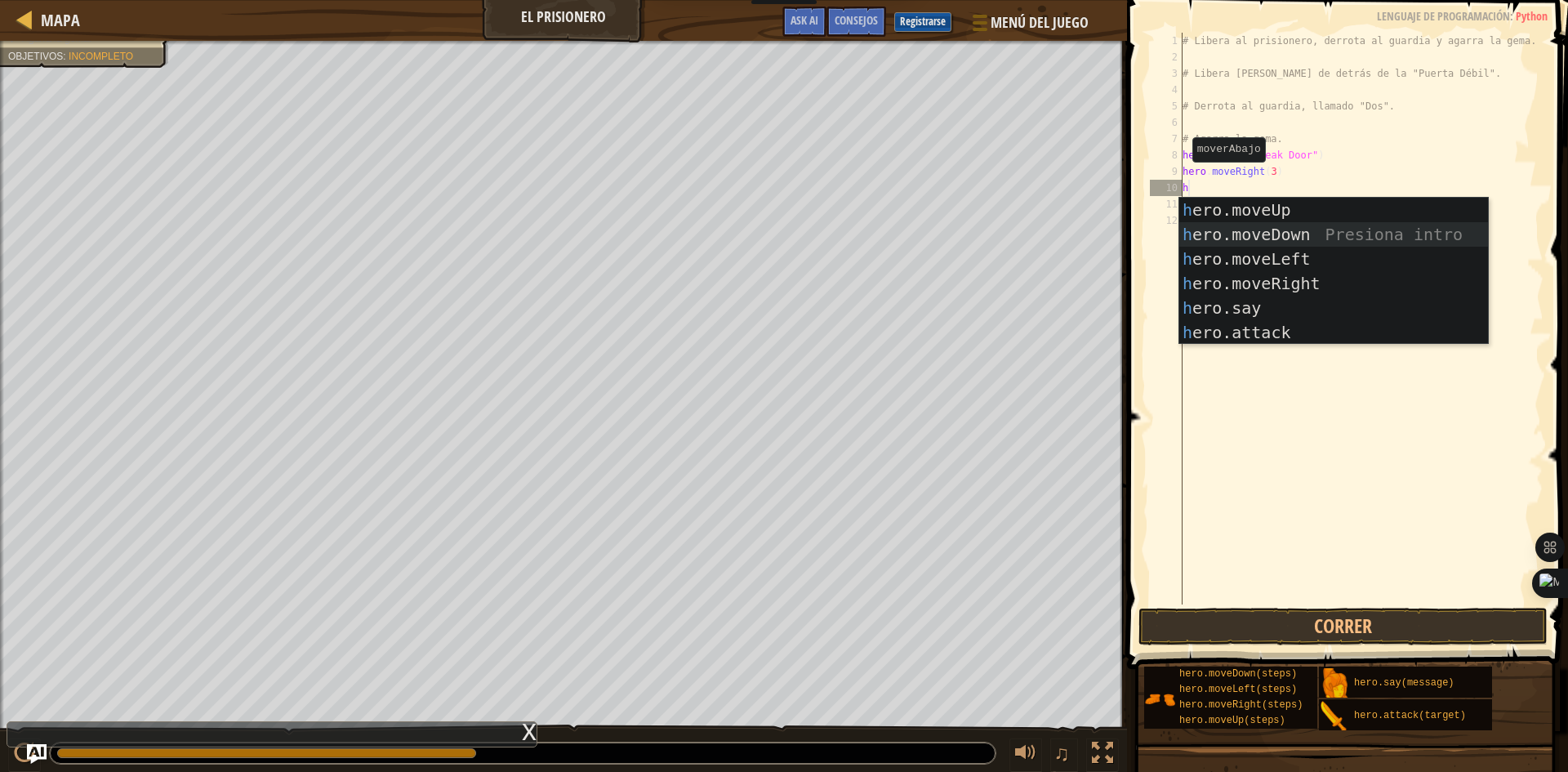
click at [1229, 223] on div "h ero.moveUp Presiona intro h ero.moveDown Presiona intro h ero.moveLeft Presio…" at bounding box center [1333, 296] width 309 height 196
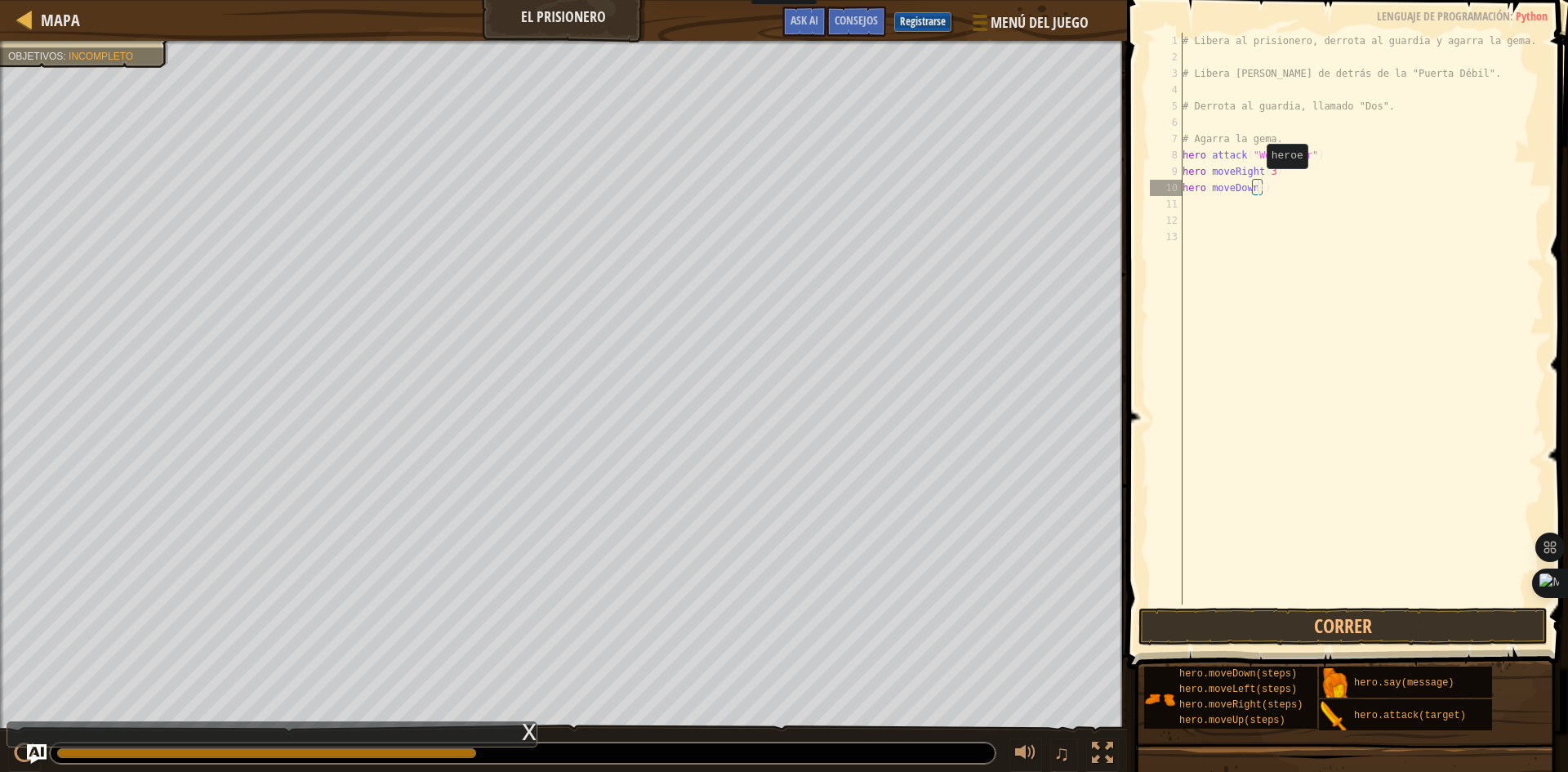
click at [1258, 185] on div "# Libera al prisionero, derrota al guardia y agarra la gema. # Libera [PERSON_N…" at bounding box center [1360, 334] width 364 height 604
type textarea "hero.moveDown(3)"
click at [1277, 453] on div "# Libera al prisionero, derrota al guardia y agarra la gema. # Libera [PERSON_N…" at bounding box center [1360, 334] width 364 height 604
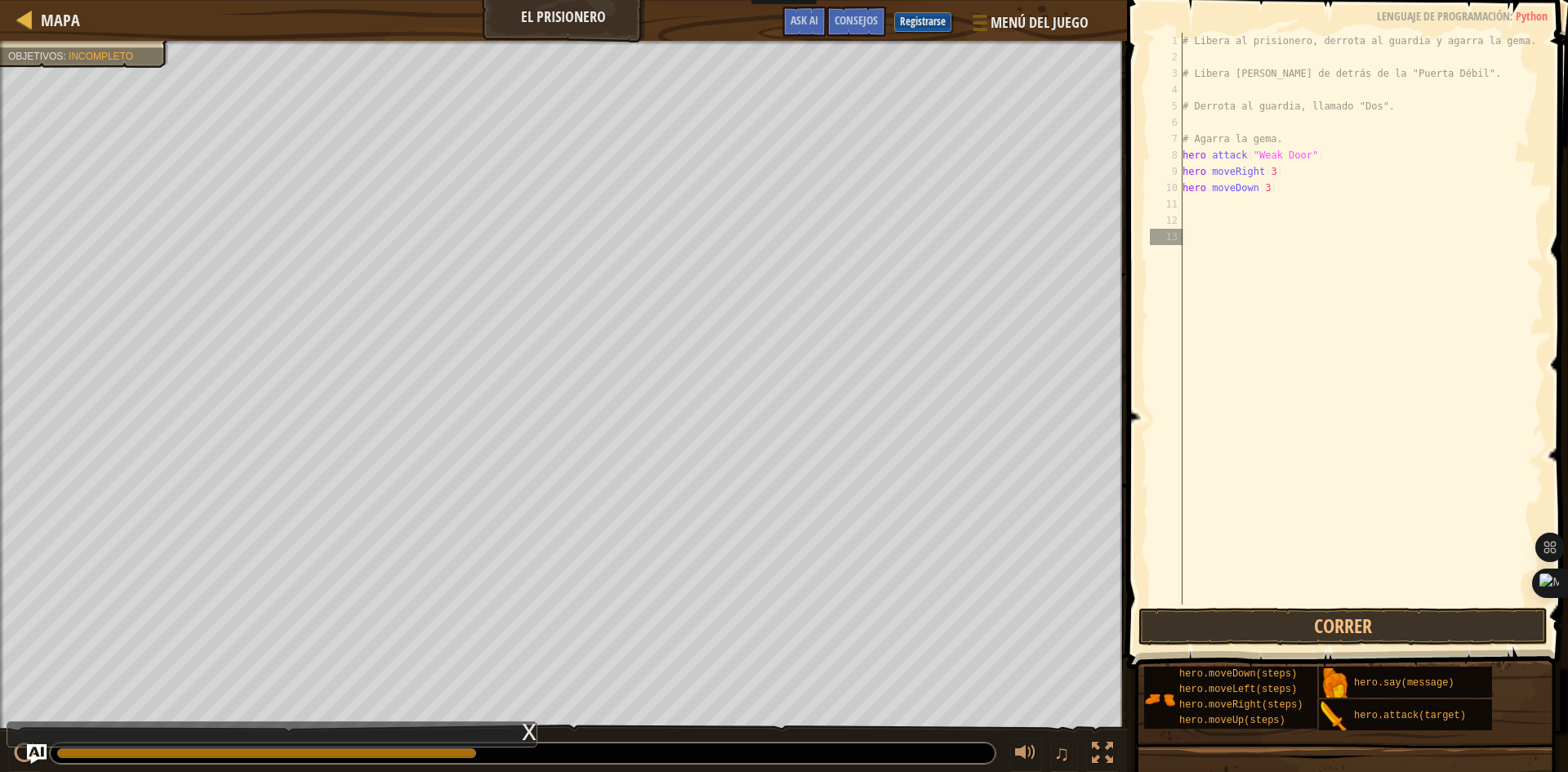
scroll to position [7, 0]
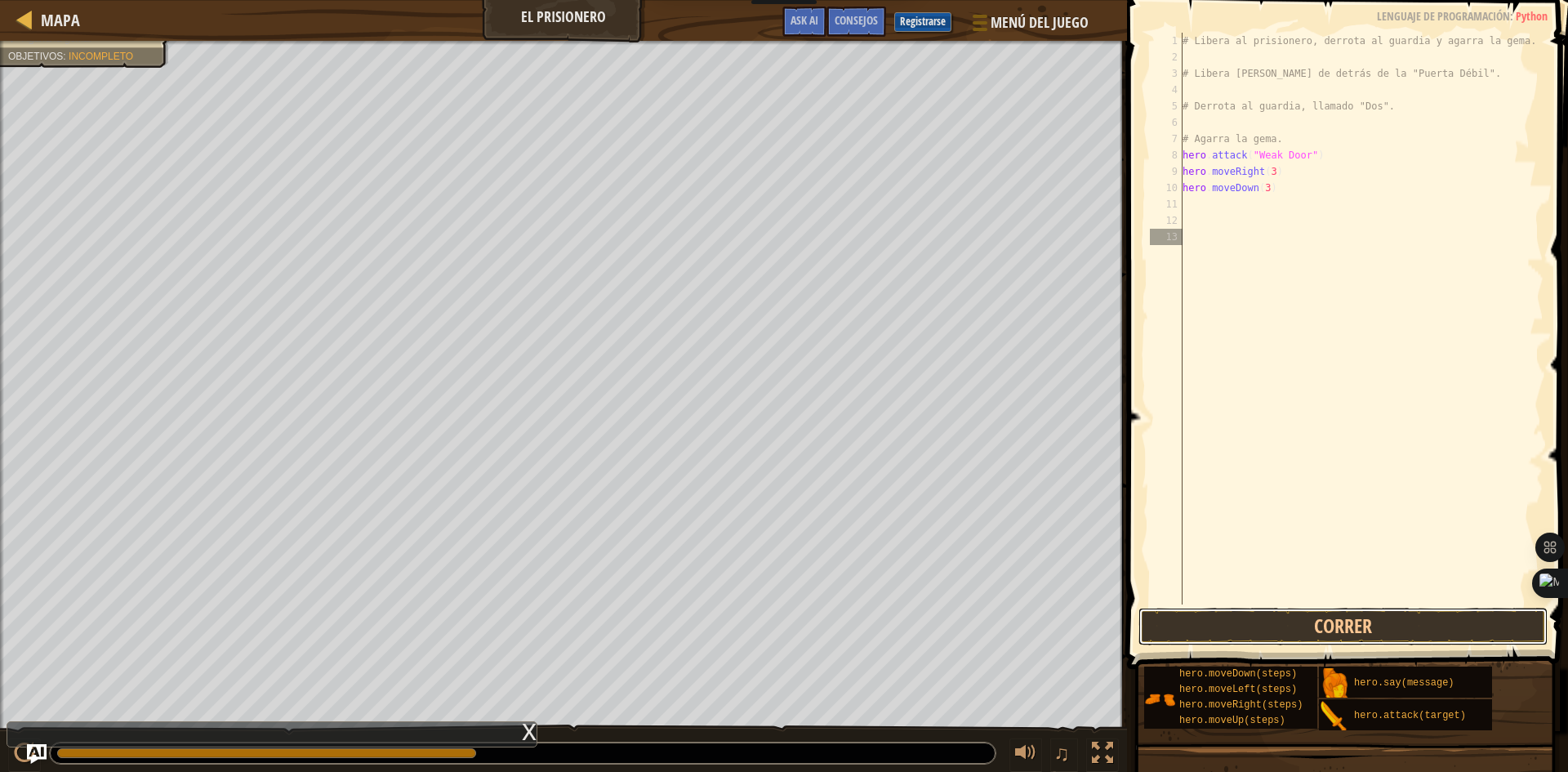
click at [1282, 634] on button "Correr" at bounding box center [1342, 626] width 409 height 38
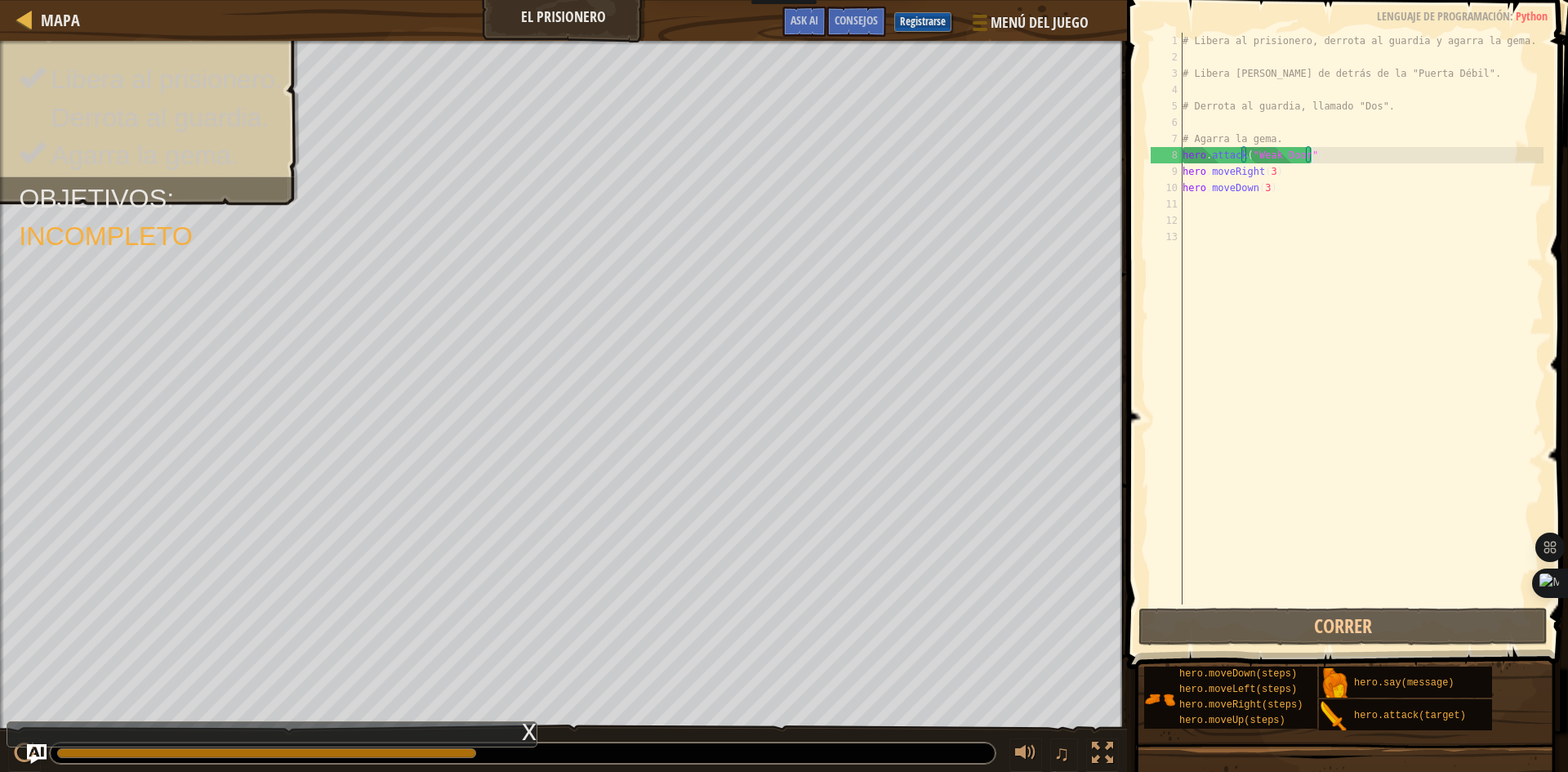
click at [1355, 155] on div "# Libera al prisionero, derrota al guardia y agarra la gema. # Libera [PERSON_N…" at bounding box center [1360, 334] width 364 height 604
type textarea "hero.attack("Weak Door")"
click at [1219, 209] on div "# Libera al prisionero, derrota al guardia y agarra la gema. # Libera [PERSON_N…" at bounding box center [1360, 334] width 364 height 604
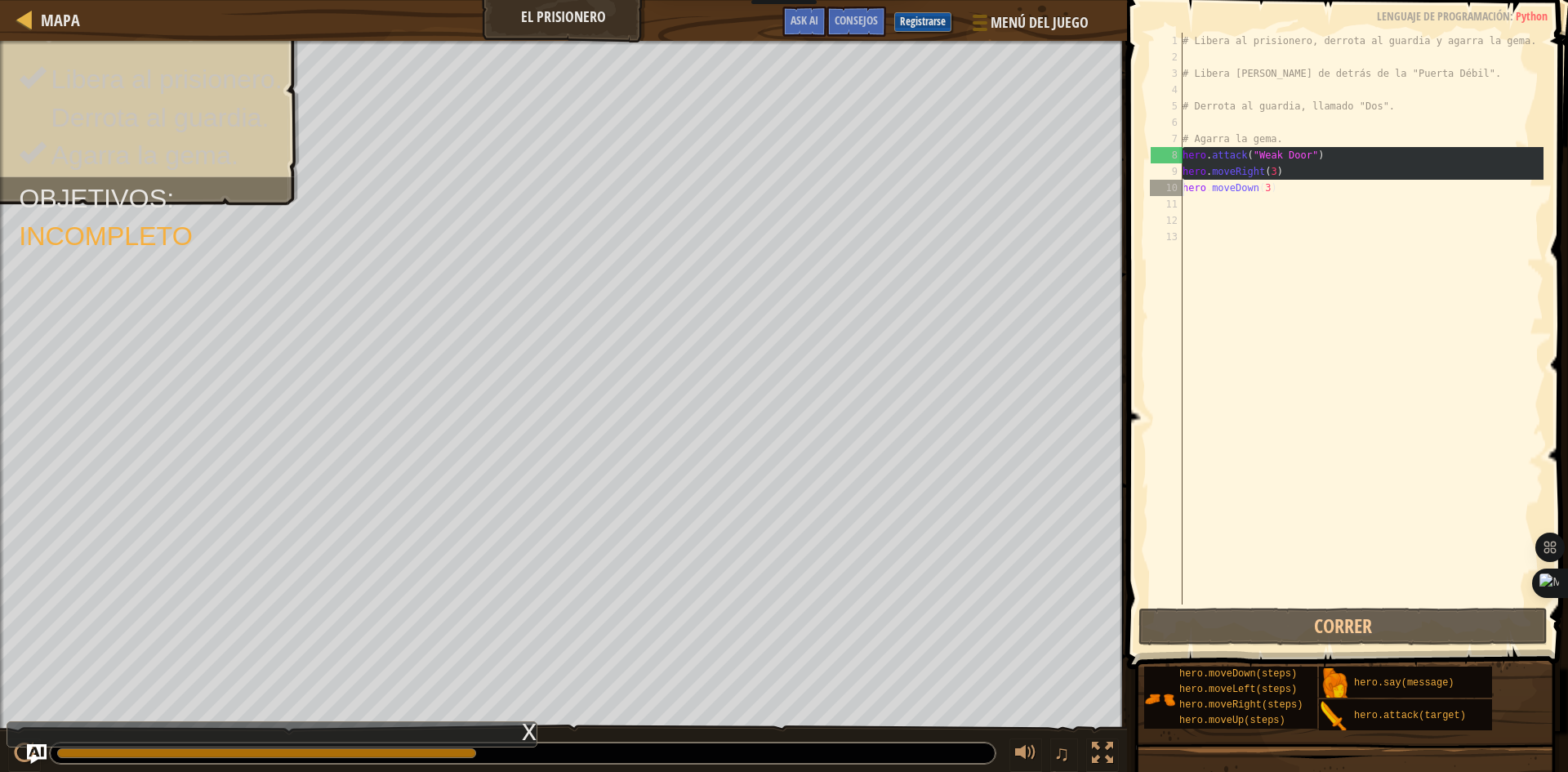
drag, startPoint x: 1165, startPoint y: 156, endPoint x: 1158, endPoint y: 191, distance: 35.7
type textarea "hero.moveDown(3)"
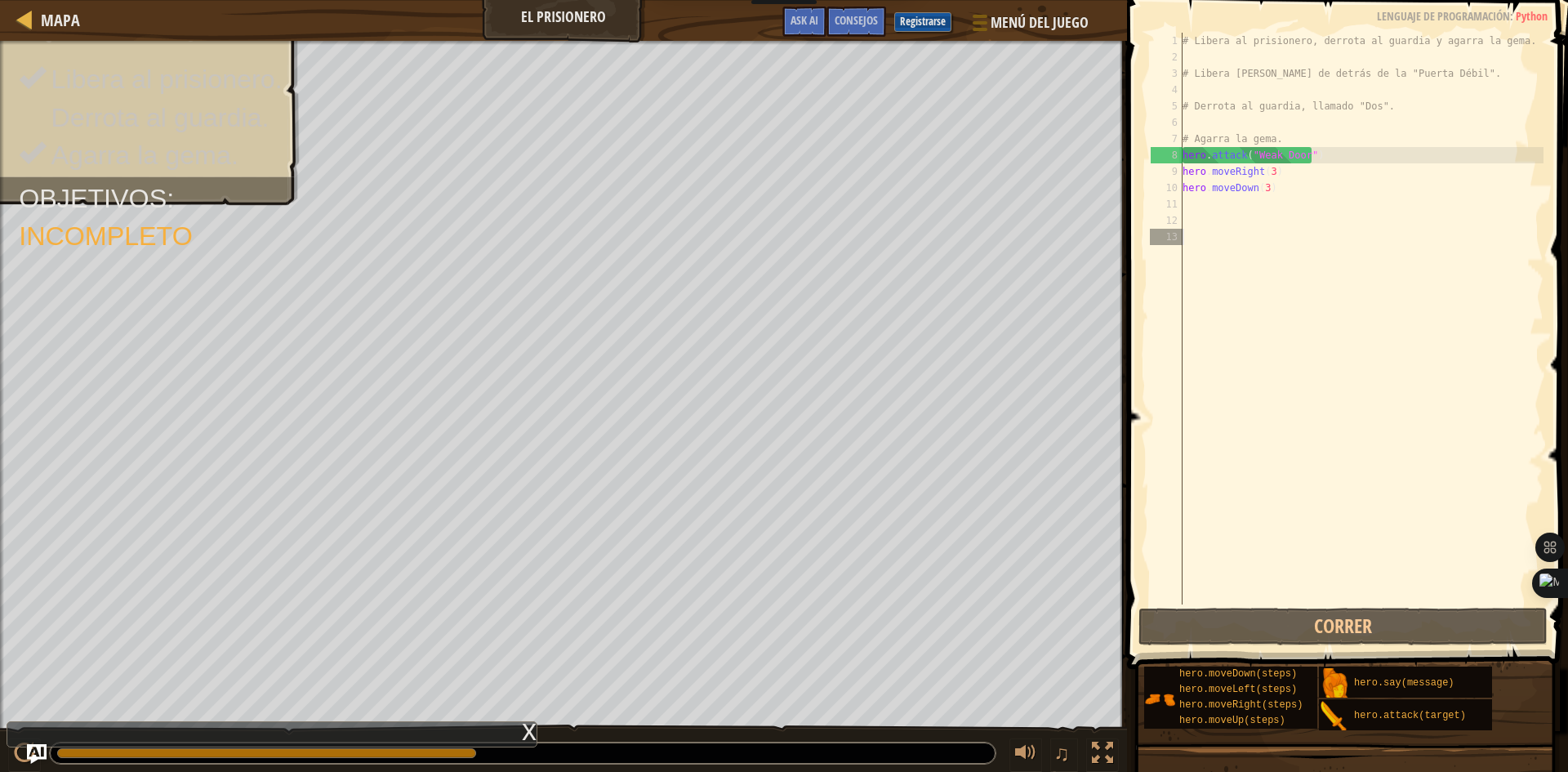
click at [1238, 237] on div "# Libera al prisionero, derrota al guardia y agarra la gema. # Libera [PERSON_N…" at bounding box center [1360, 334] width 364 height 604
click at [1319, 173] on div "# Libera al prisionero, derrota al guardia y agarra la gema. # Libera [PERSON_N…" at bounding box center [1360, 334] width 364 height 604
click at [1308, 188] on div "# Libera al prisionero, derrota al guardia y agarra la gema. # Libera [PERSON_N…" at bounding box center [1360, 334] width 364 height 604
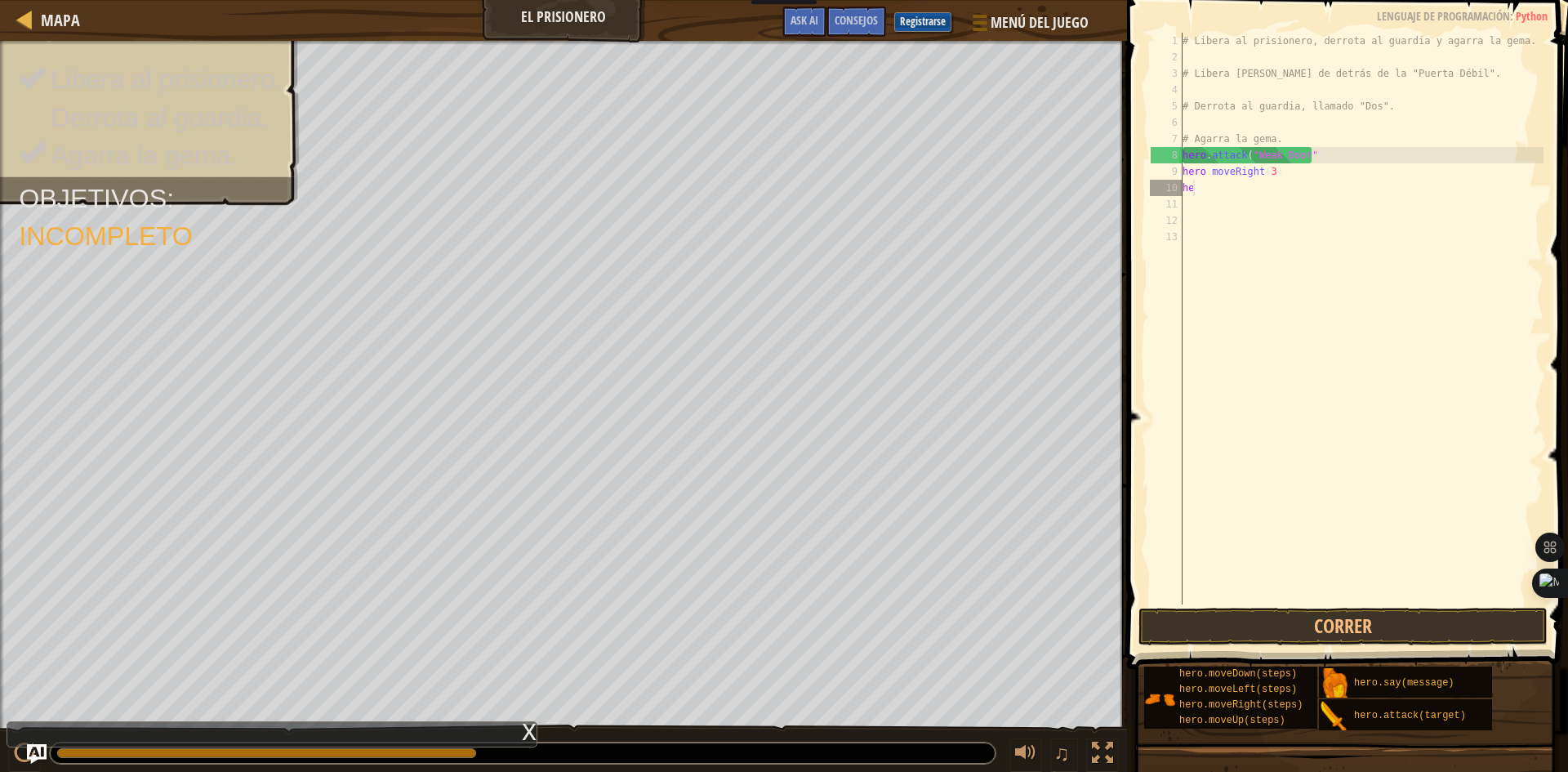
type textarea "h"
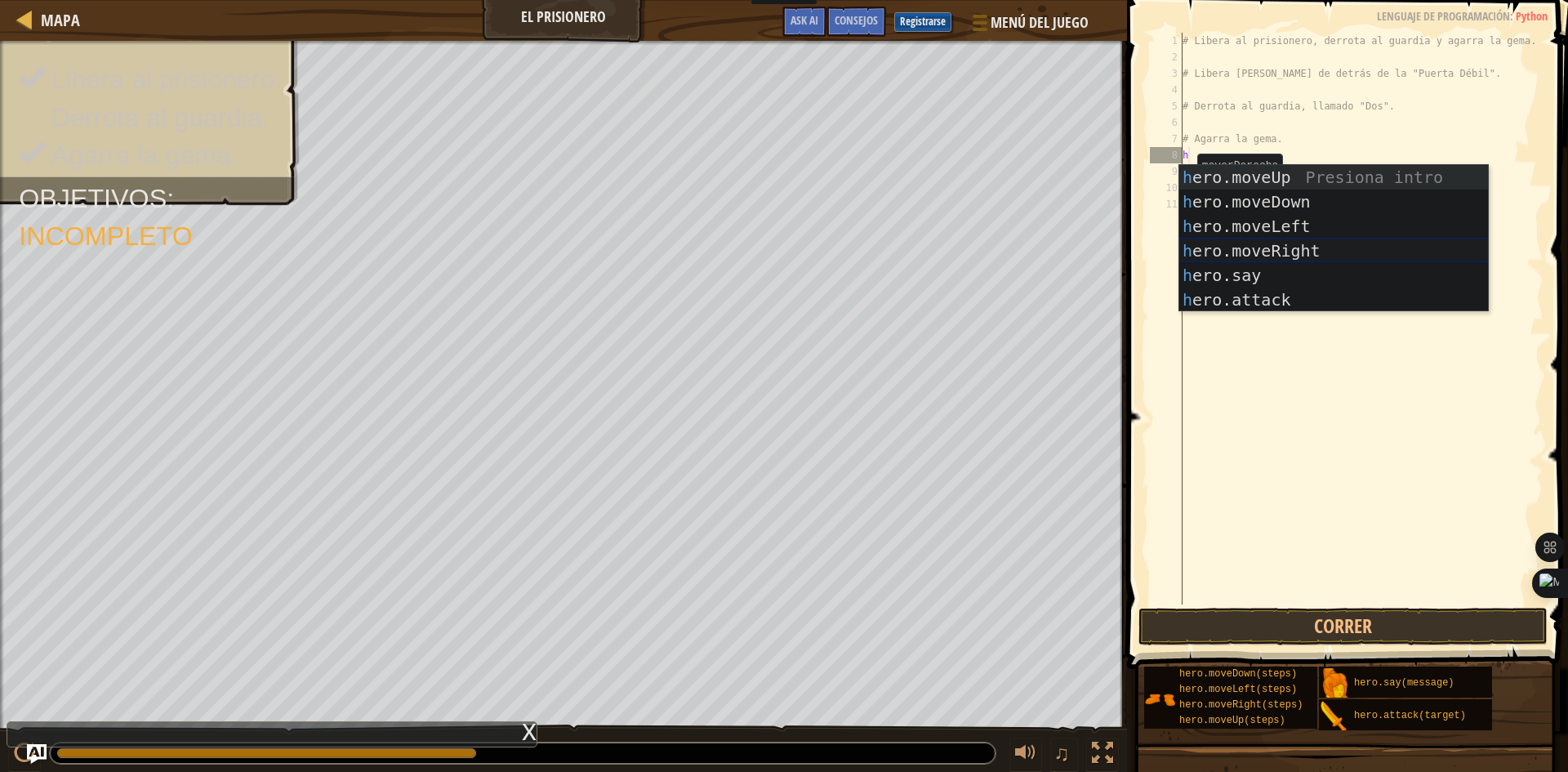
click at [1270, 245] on div "h ero.moveUp Presiona intro h ero.moveDown Presiona intro h ero.moveLeft Presio…" at bounding box center [1333, 263] width 309 height 196
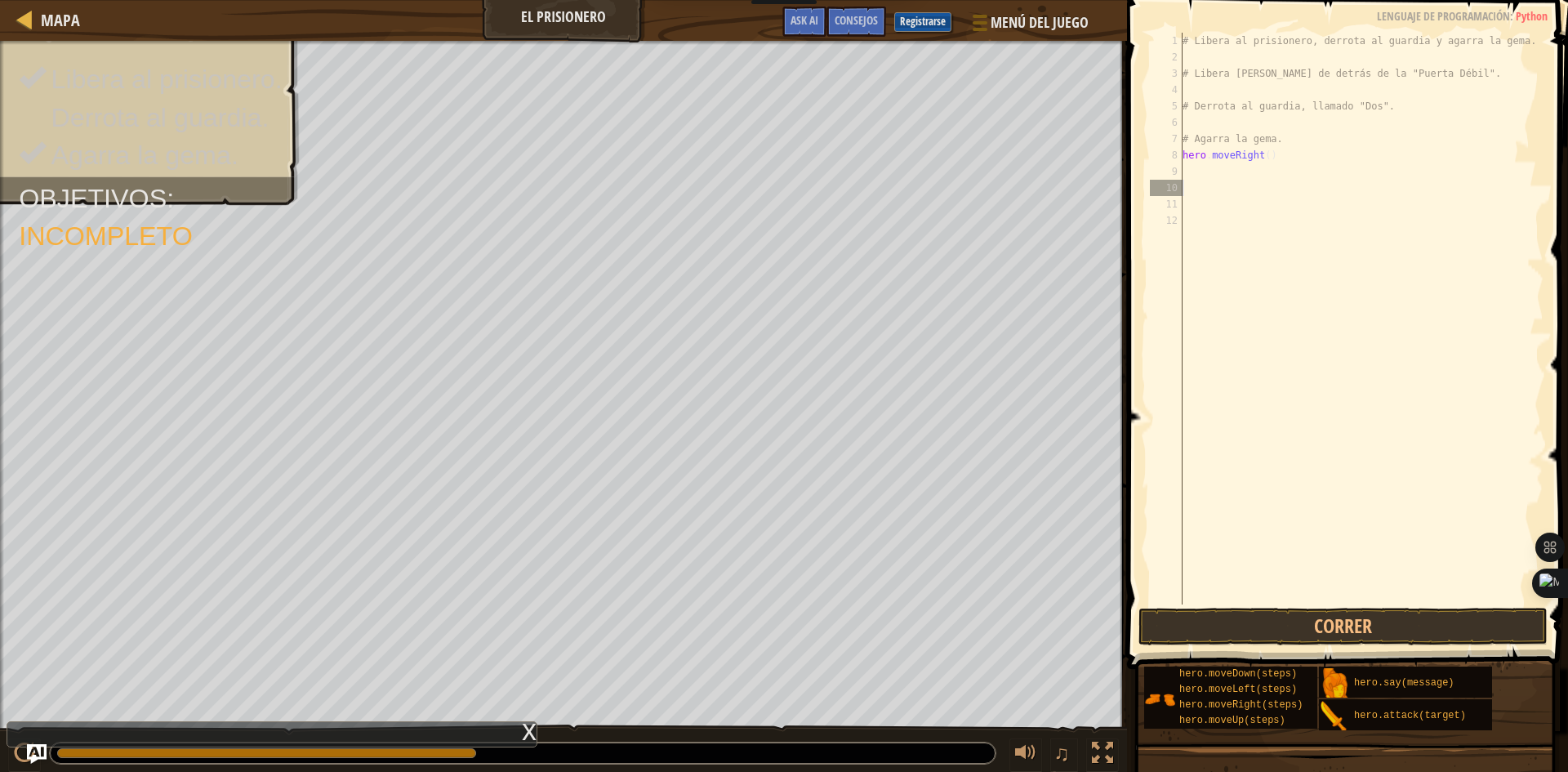
click at [1213, 182] on div "# Libera al prisionero, derrota al guardia y agarra la gema. # Libera [PERSON_N…" at bounding box center [1360, 334] width 364 height 604
click at [1207, 170] on div "# Libera al prisionero, derrota al guardia y agarra la gema. # Libera [PERSON_N…" at bounding box center [1360, 334] width 364 height 604
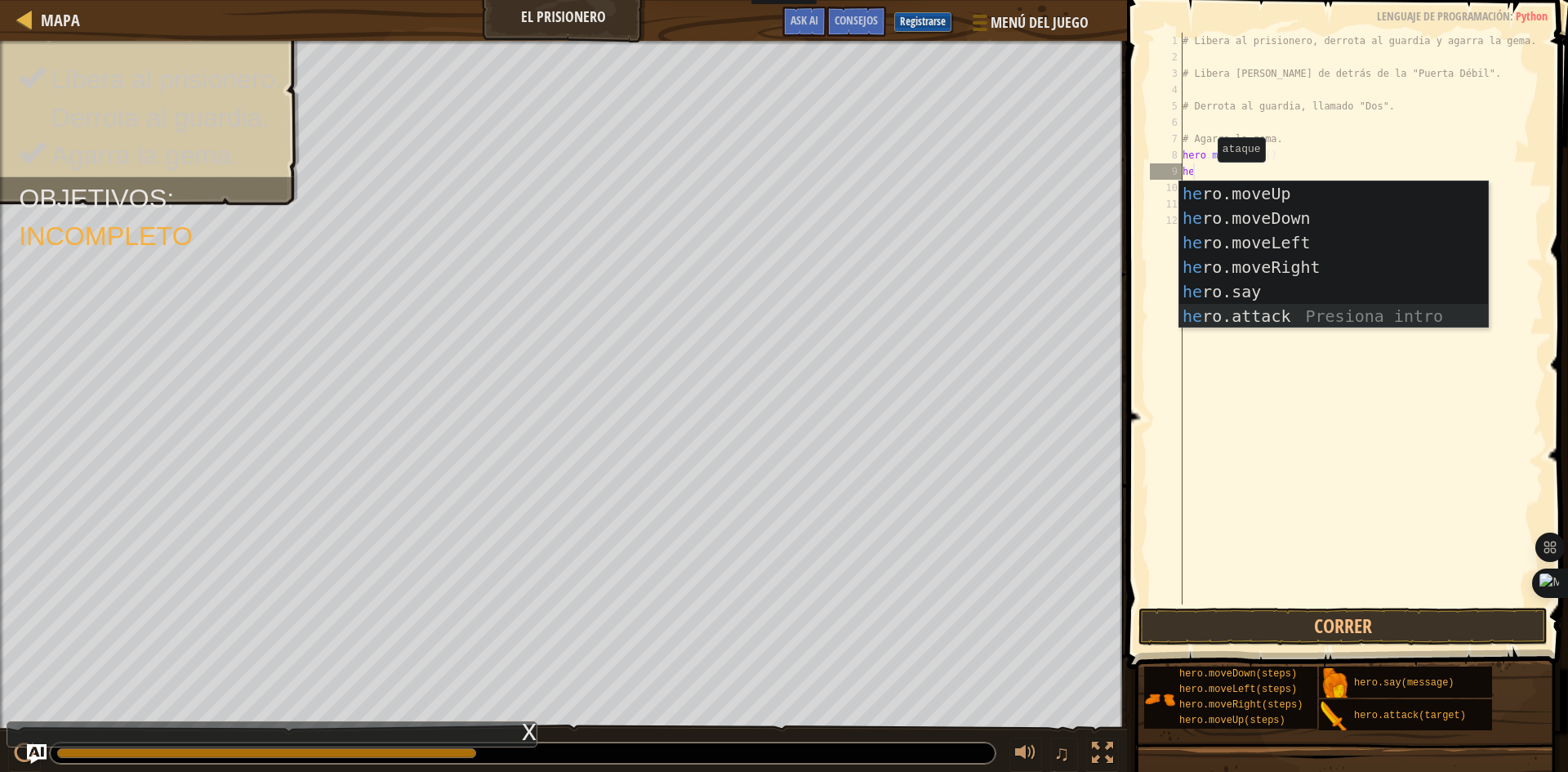
click at [1294, 311] on div "he ro.moveUp Presiona intro he ro.moveDown Presiona intro he ro.moveLeft Presio…" at bounding box center [1333, 280] width 309 height 196
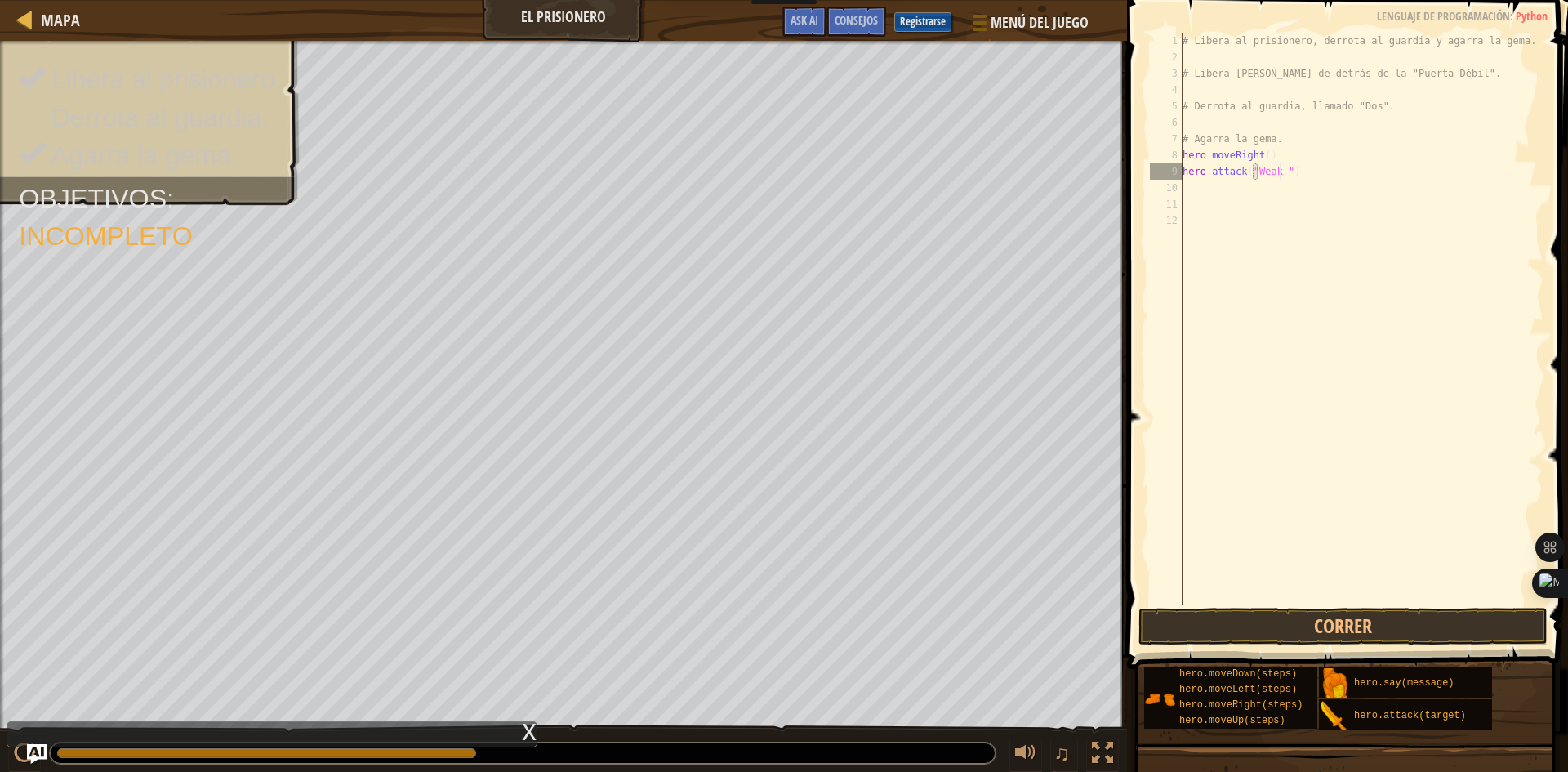
scroll to position [7, 8]
type textarea "hero.attack("Weak Door")"
click at [1226, 179] on div "# Libera al prisionero, derrota al guardia y agarra la gema. # Libera [PERSON_N…" at bounding box center [1360, 334] width 364 height 604
click at [1214, 187] on div "# Libera al prisionero, derrota al guardia y agarra la gema. # Libera [PERSON_N…" at bounding box center [1360, 334] width 364 height 604
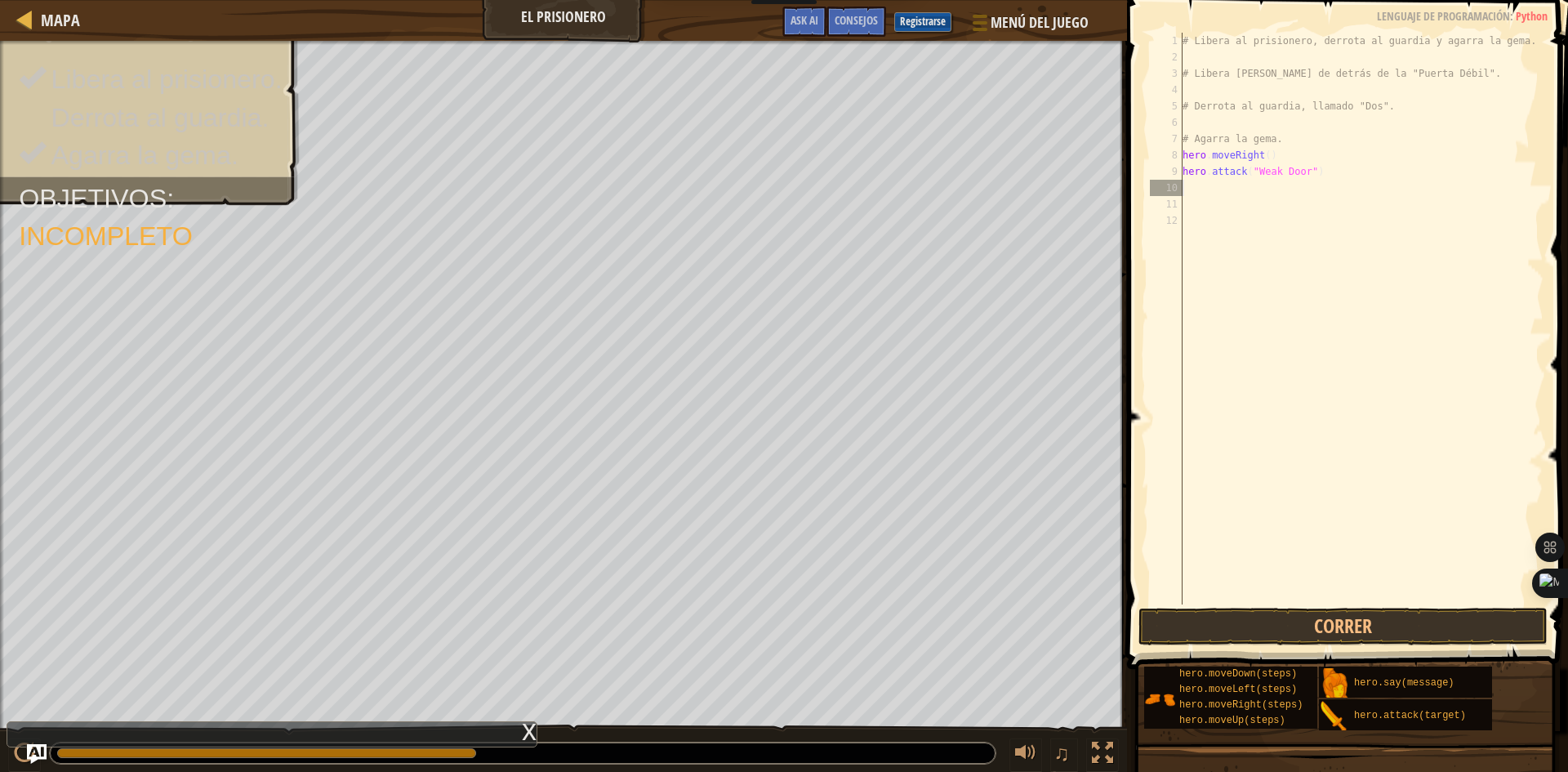
scroll to position [7, 0]
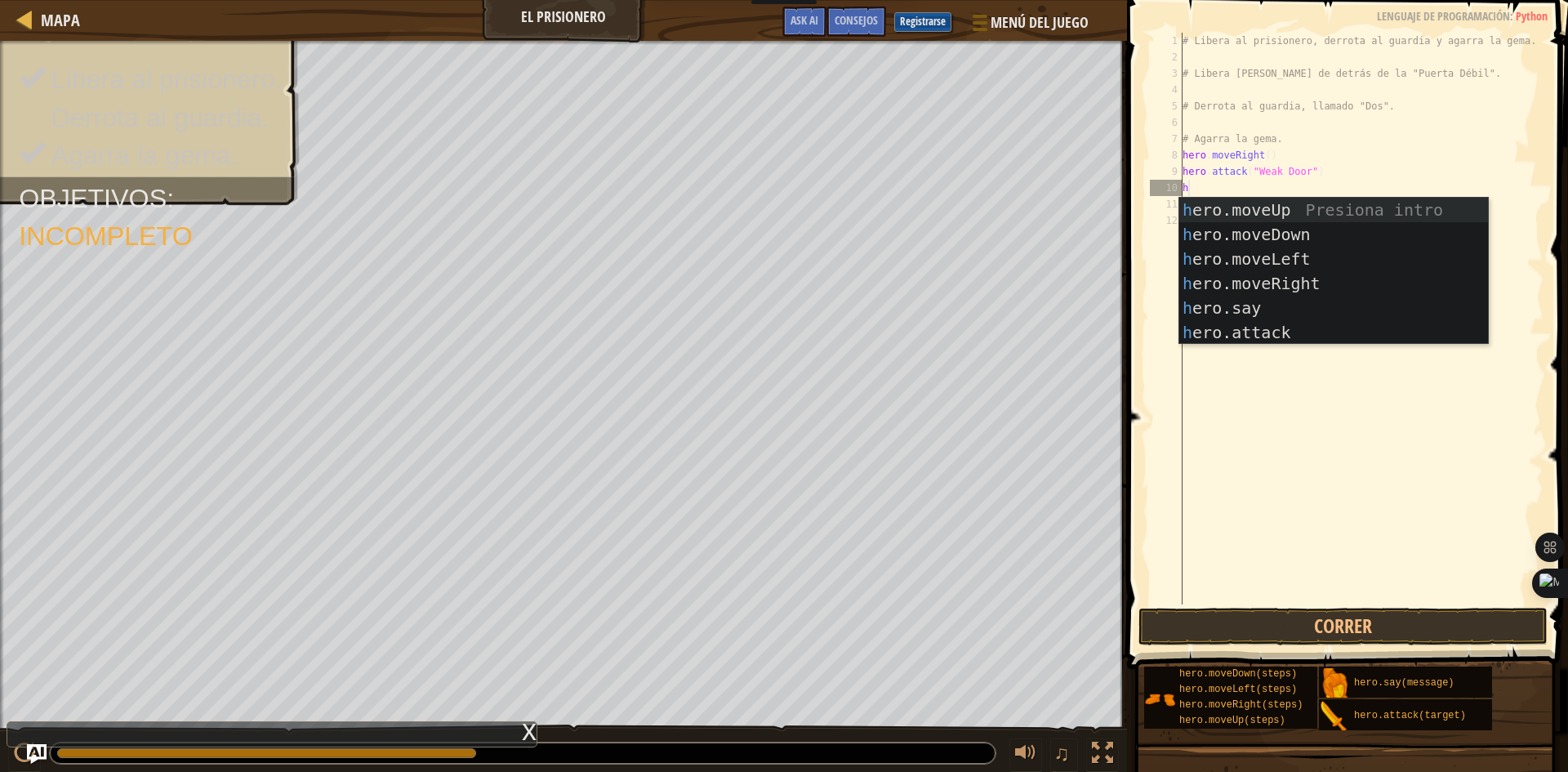
type textarea "he"
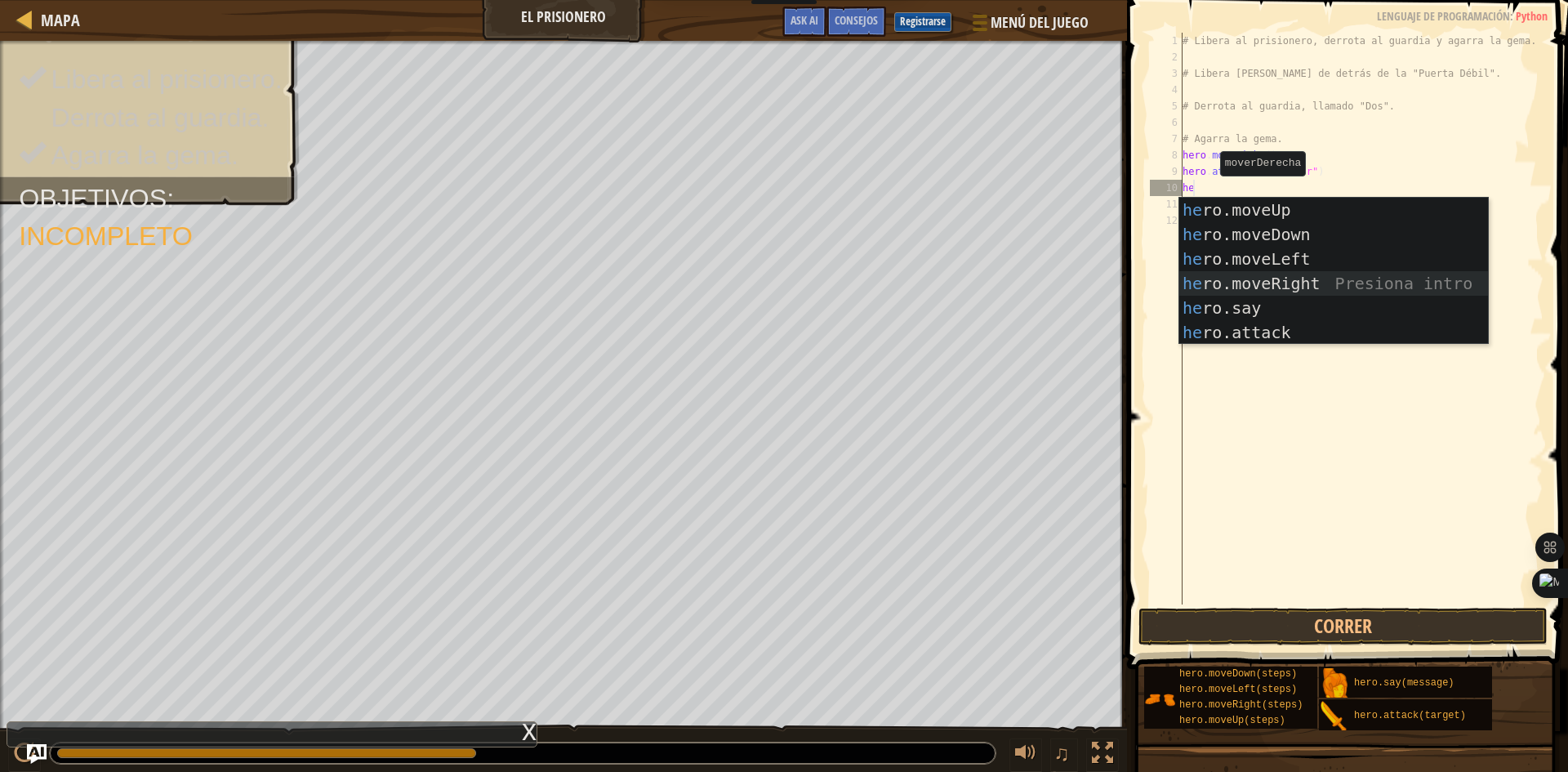
click at [1261, 280] on div "he ro.moveUp Presiona intro he ro.moveDown Presiona intro he ro.moveLeft Presio…" at bounding box center [1333, 296] width 309 height 196
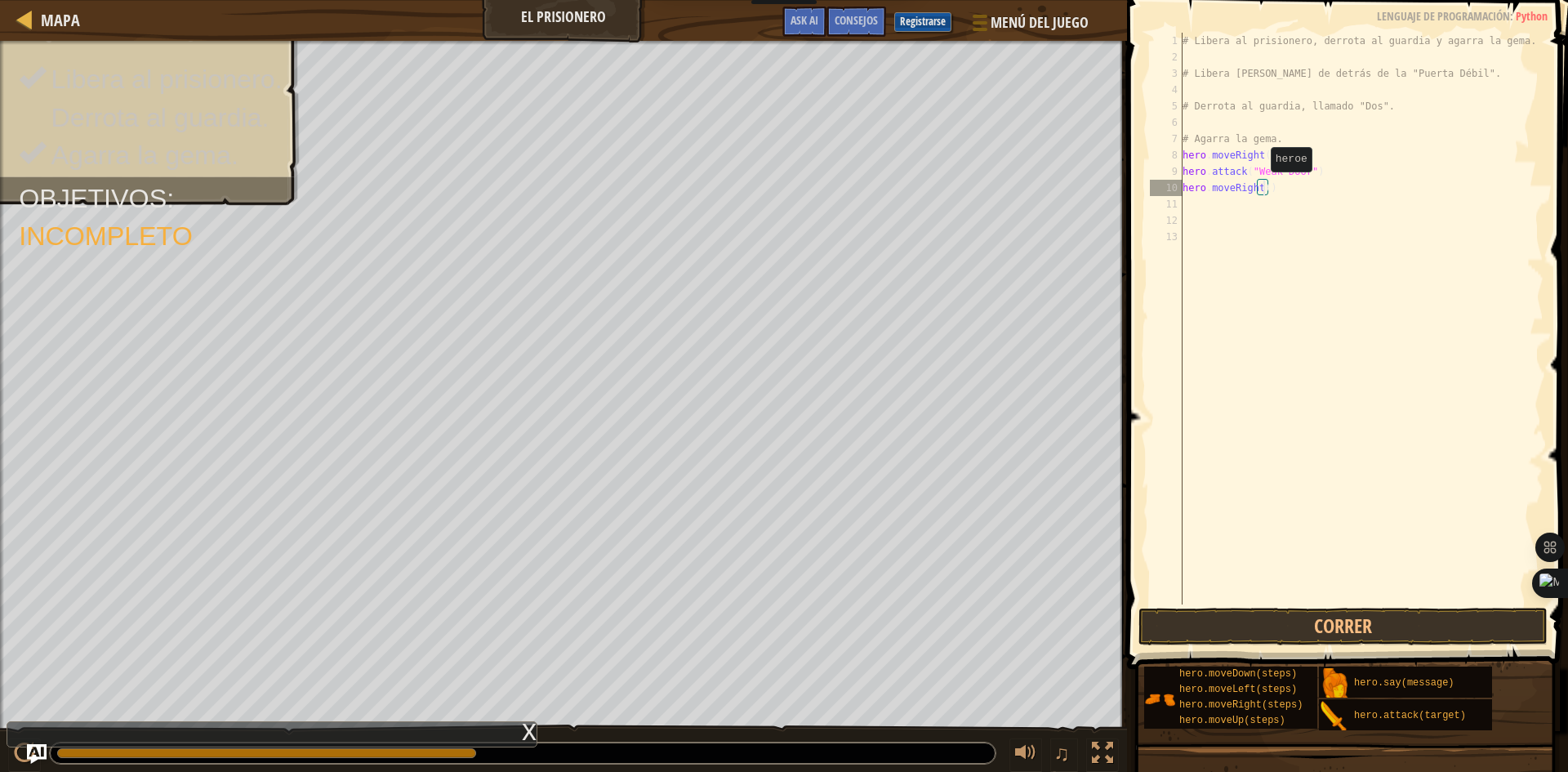
click at [1262, 188] on div "# Libera al prisionero, derrota al guardia y agarra la gema. # Libera [PERSON_N…" at bounding box center [1360, 334] width 364 height 604
type textarea "hero.moveRight(3)"
click at [1261, 200] on div "# Libera al prisionero, derrota al guardia y agarra la gema. # Libera [PERSON_N…" at bounding box center [1360, 334] width 364 height 604
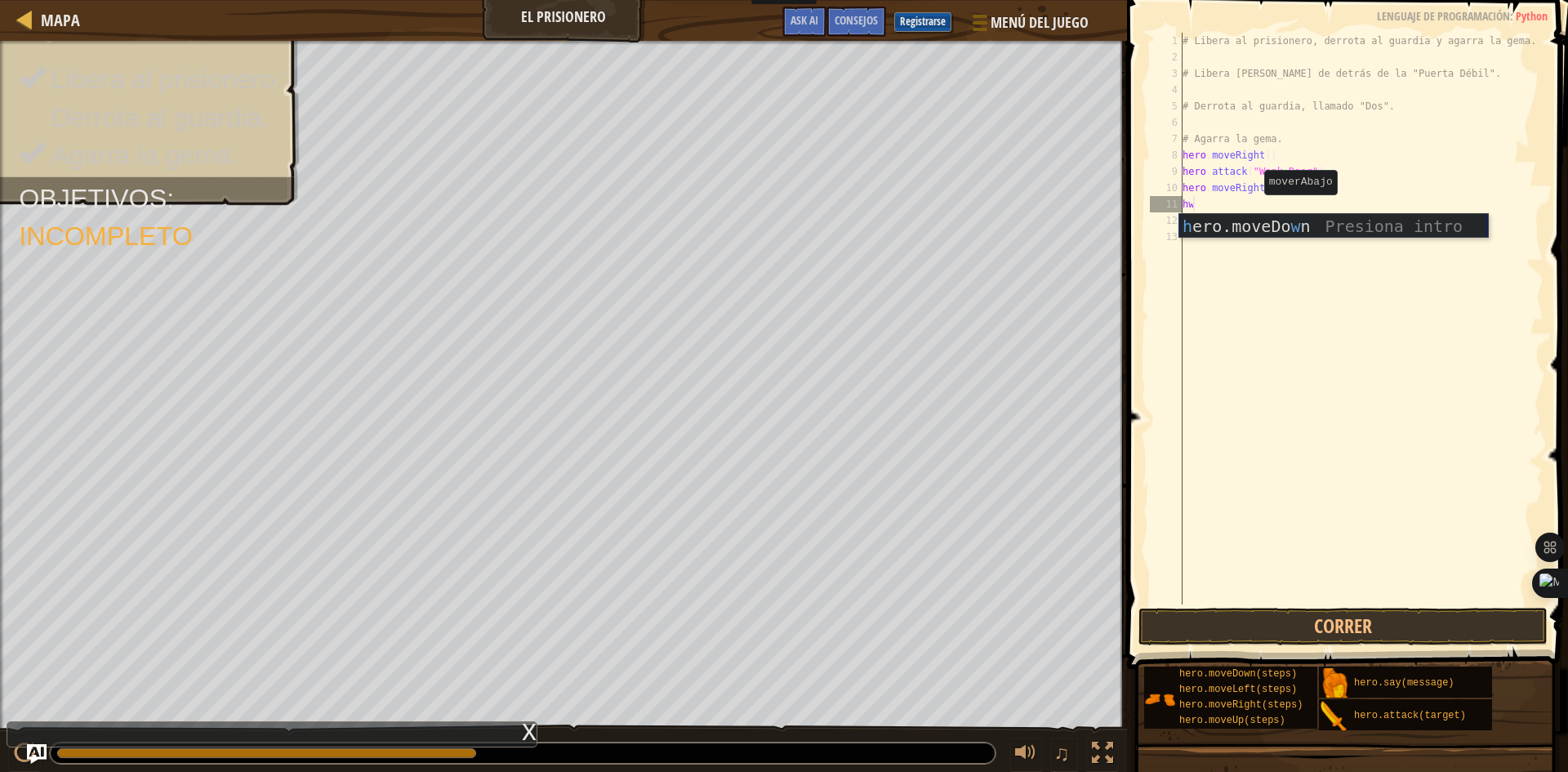
type textarea "h"
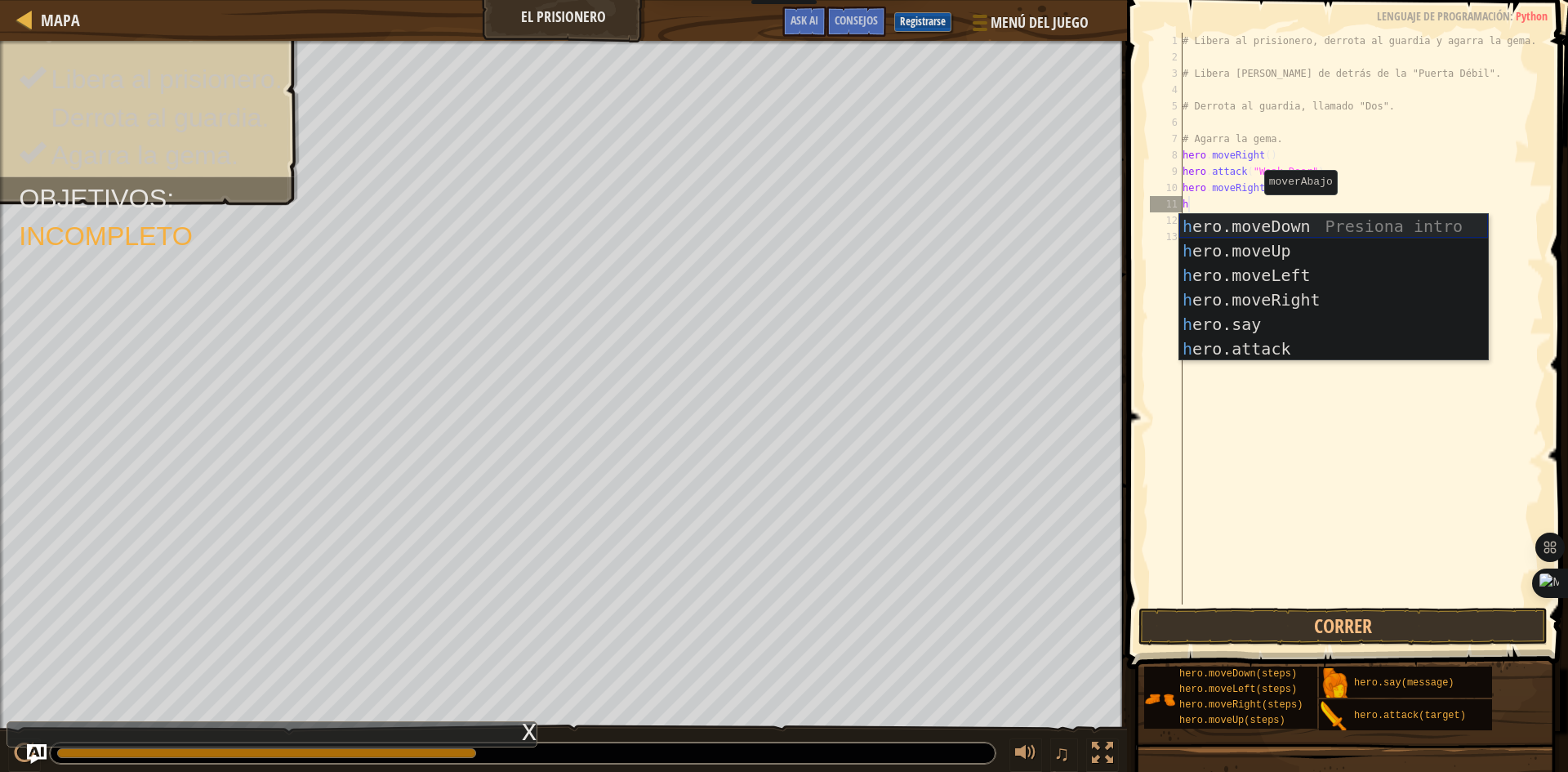
click at [1297, 215] on div "h ero.moveDown Presiona intro h ero.moveUp Presiona intro h ero.moveLeft Presio…" at bounding box center [1333, 312] width 309 height 196
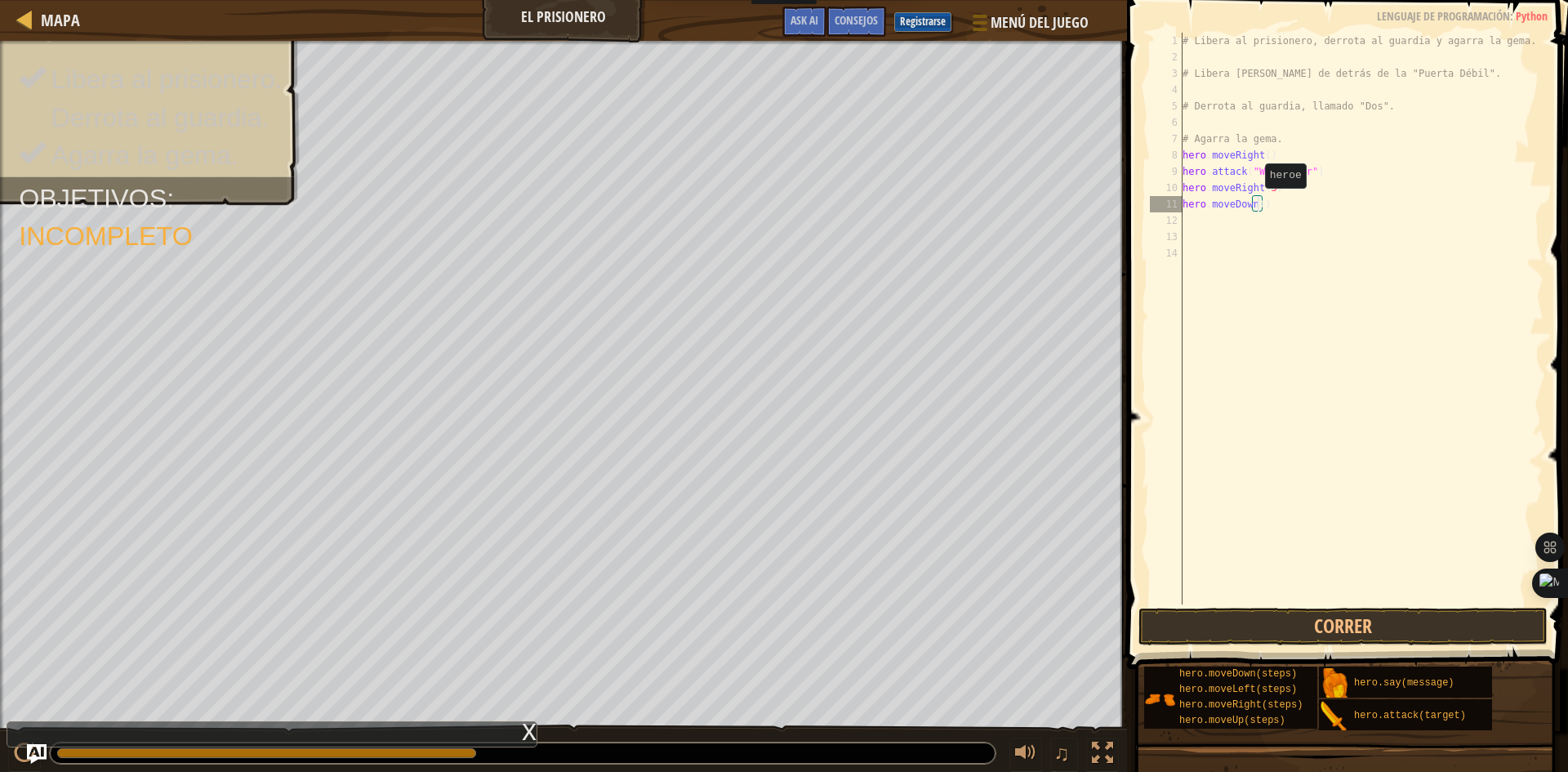
click at [1257, 204] on div "# Libera al prisionero, derrota al guardia y agarra la gema. # Libera [PERSON_N…" at bounding box center [1360, 334] width 364 height 604
type textarea "hero.moveDown(3)"
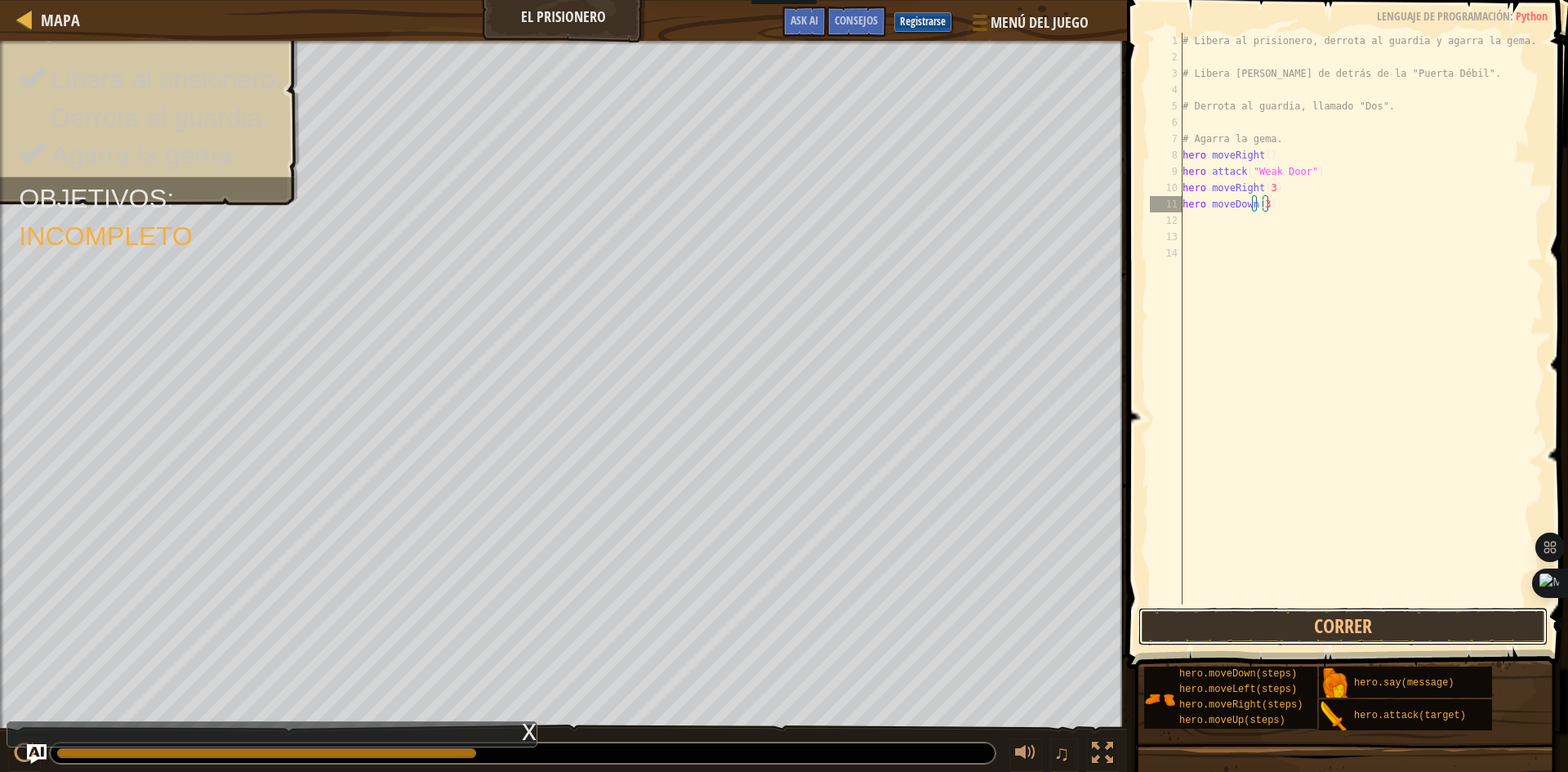
drag, startPoint x: 1442, startPoint y: 617, endPoint x: 1443, endPoint y: 604, distance: 13.0
click at [1441, 615] on button "Correr" at bounding box center [1342, 626] width 409 height 38
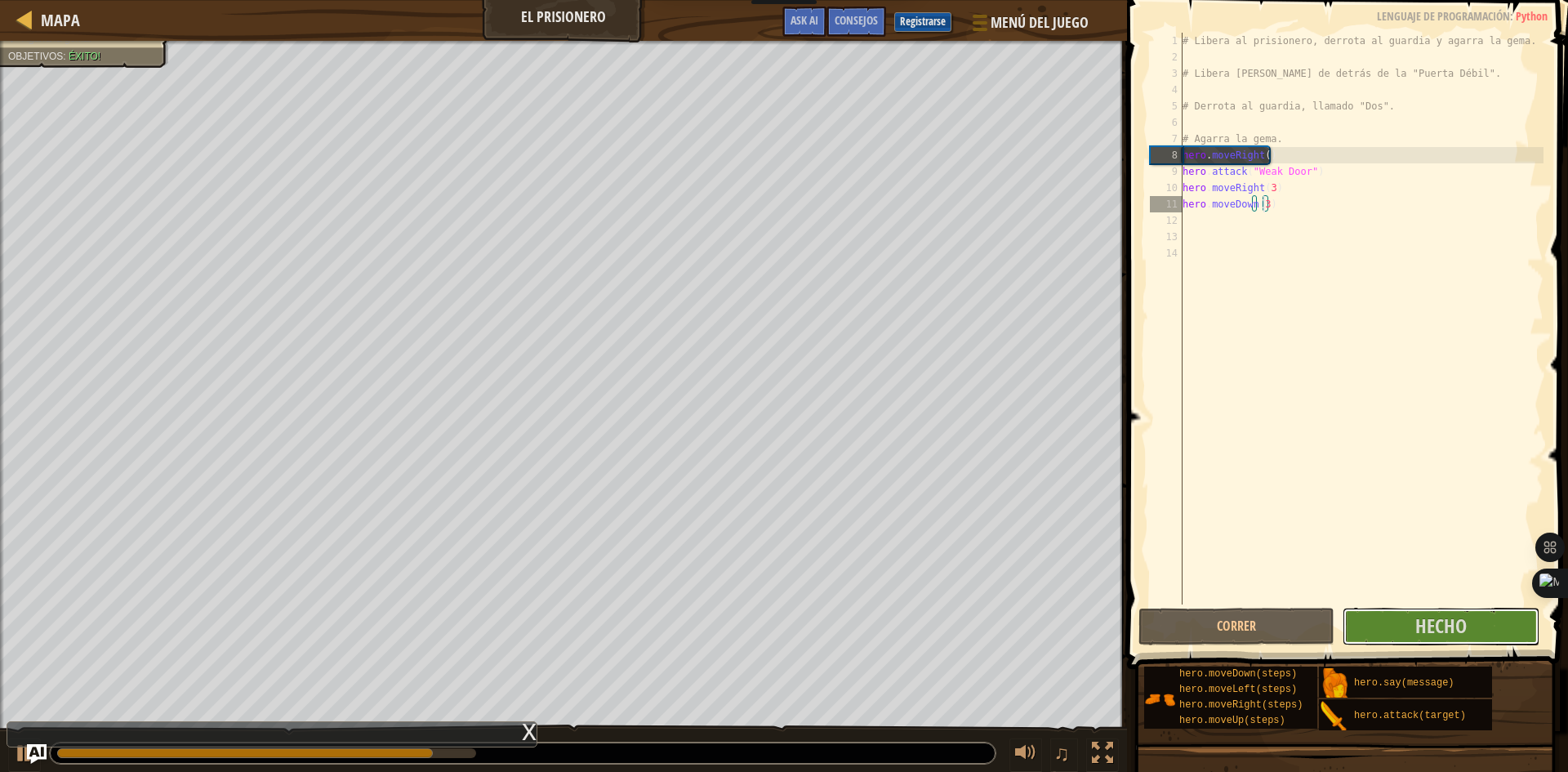
click at [1404, 628] on button "Hecho" at bounding box center [1440, 626] width 196 height 38
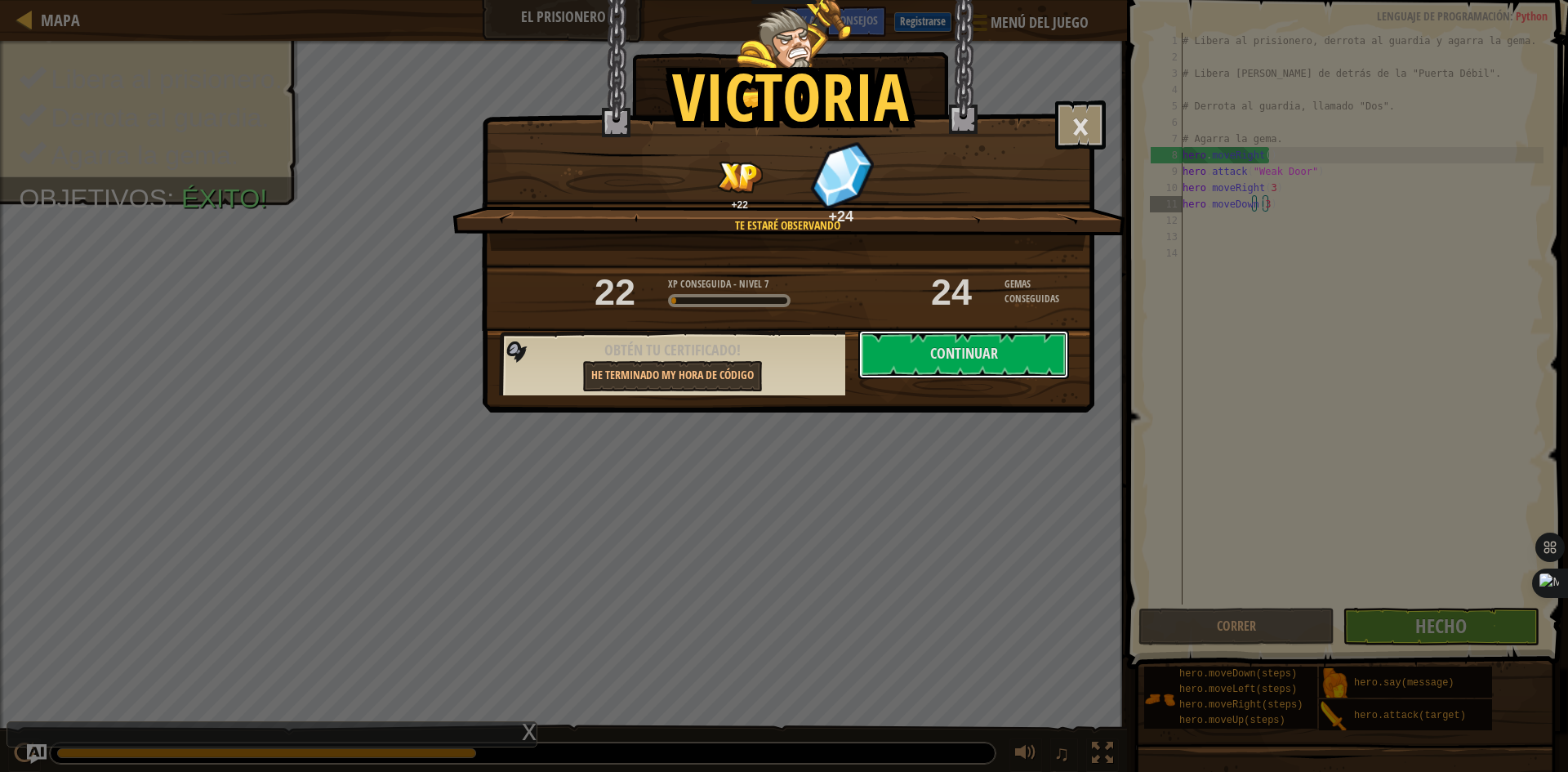
click at [941, 348] on button "Continuar" at bounding box center [964, 355] width 211 height 49
select select "es-ES"
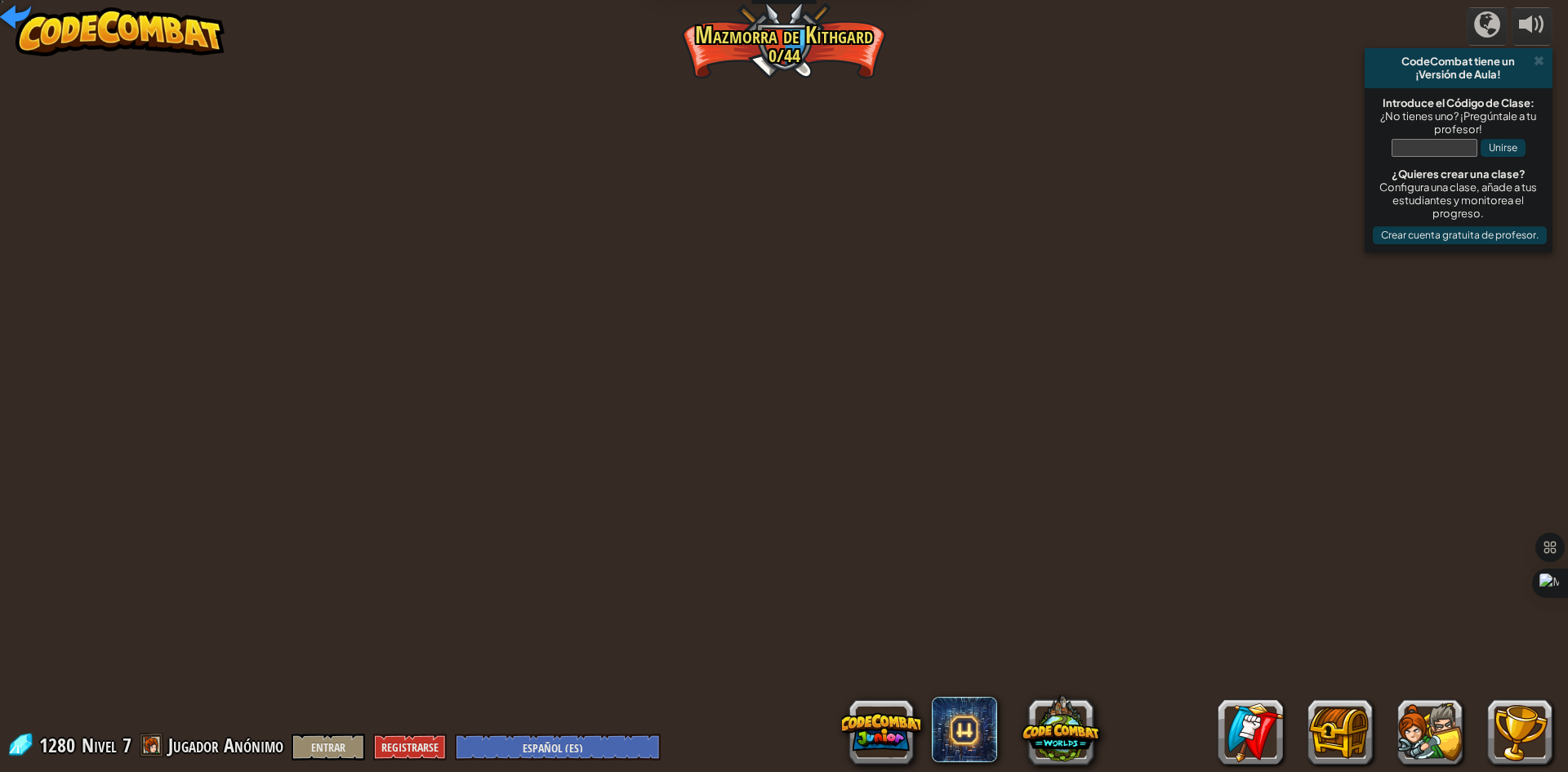
select select "es-ES"
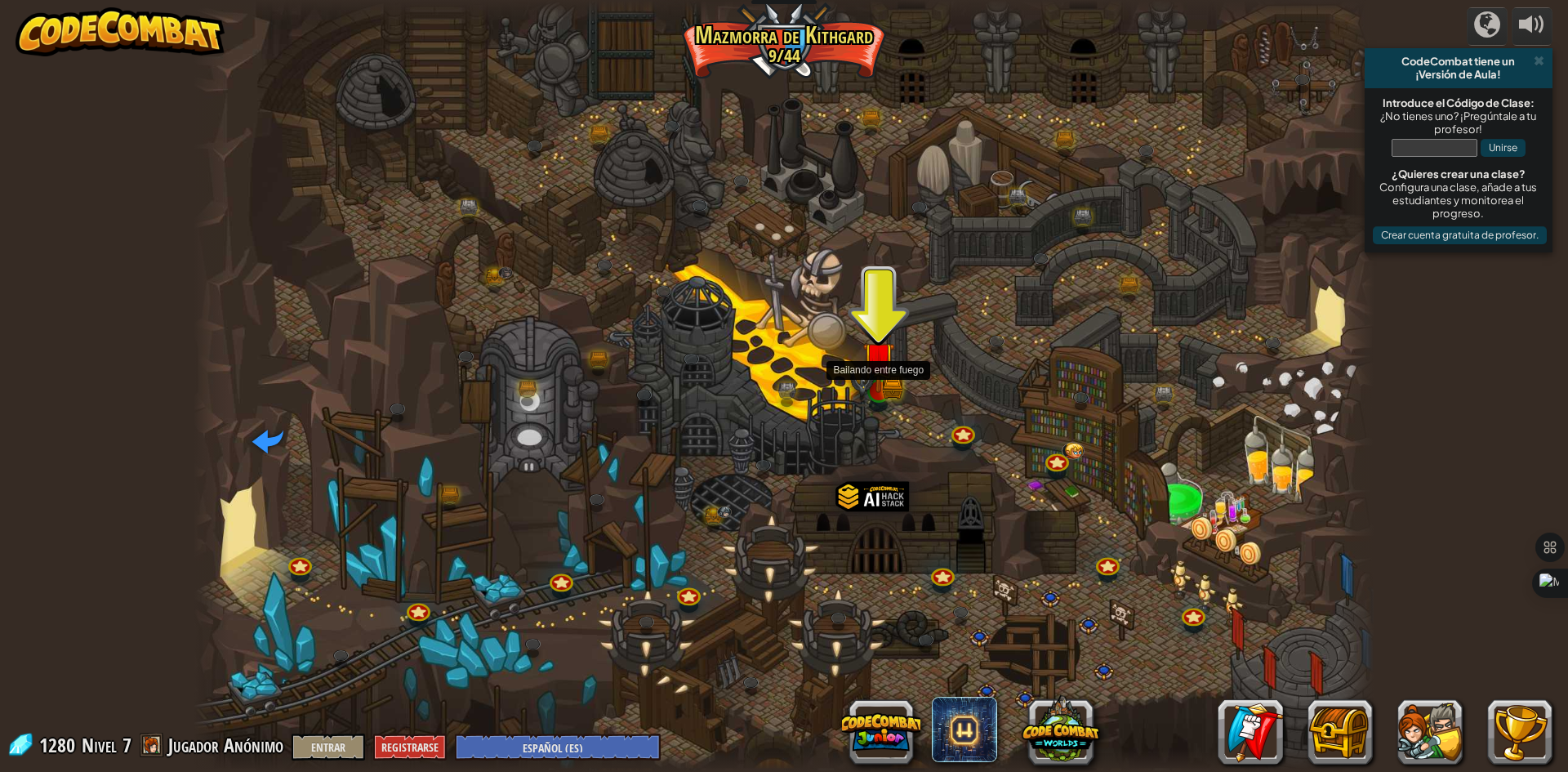
click at [877, 363] on img at bounding box center [878, 359] width 32 height 70
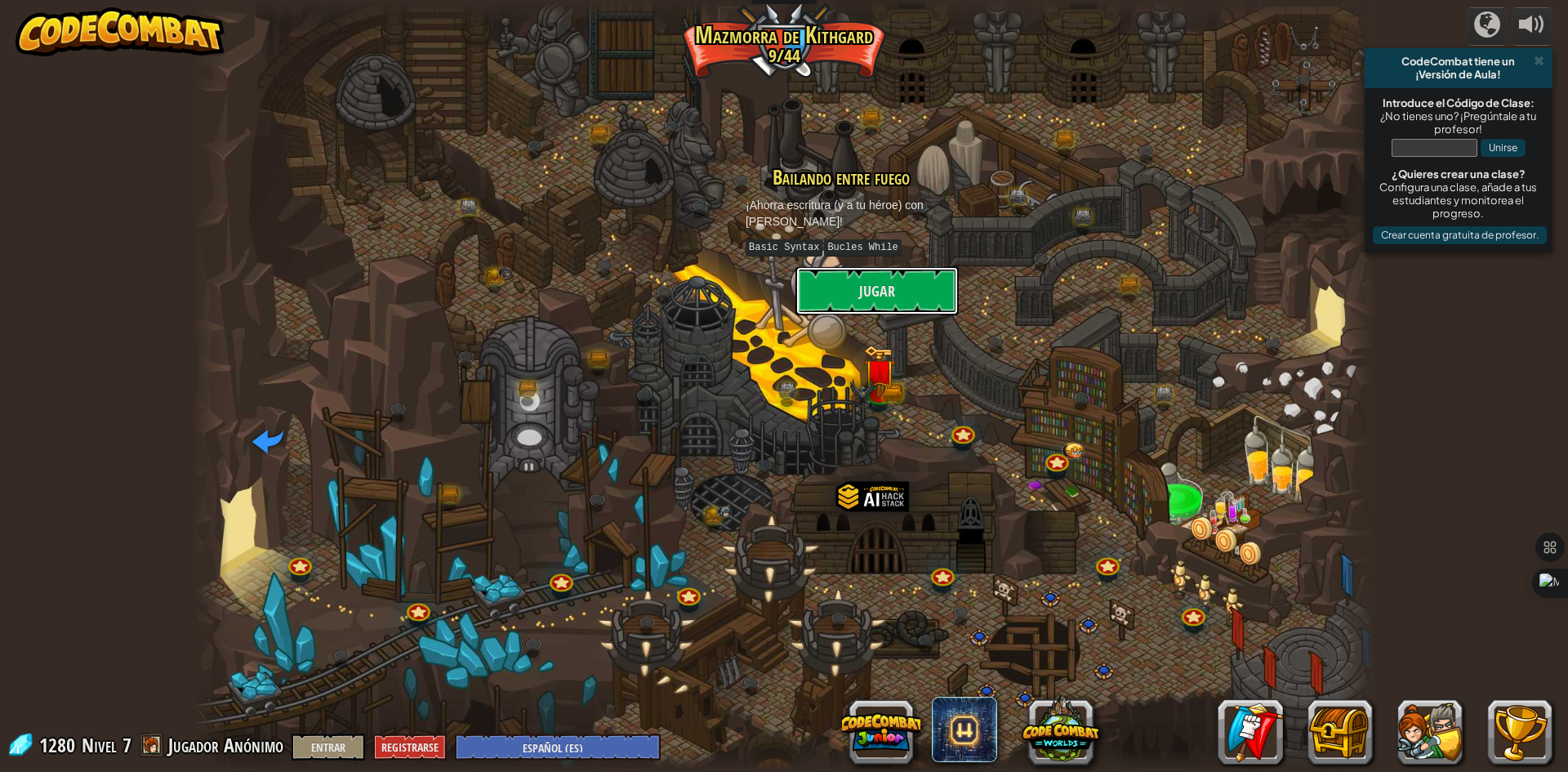
click at [866, 278] on button "Jugar" at bounding box center [877, 291] width 164 height 49
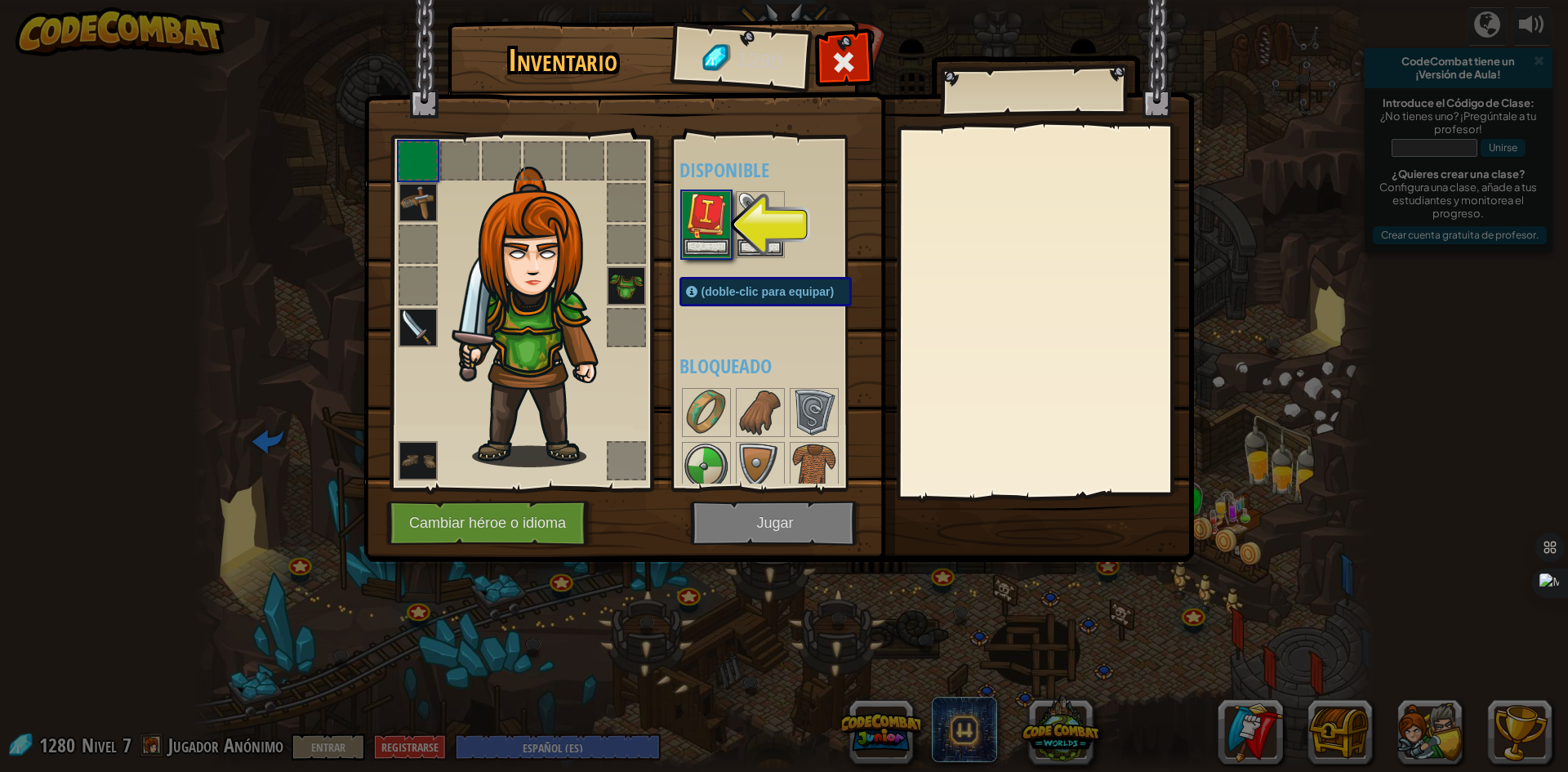
click at [720, 226] on img at bounding box center [706, 216] width 46 height 46
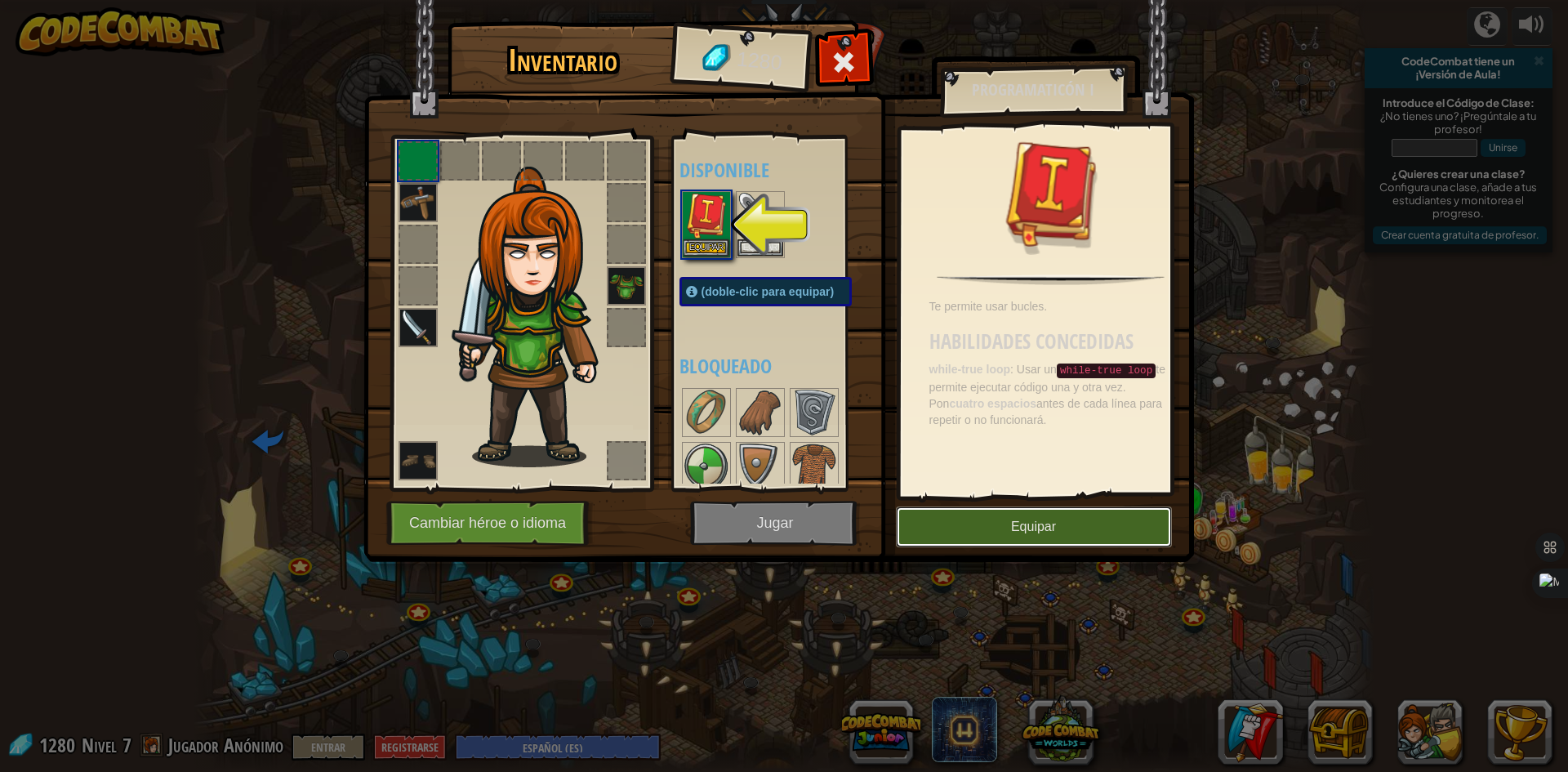
click at [933, 523] on button "Equipar" at bounding box center [1034, 527] width 276 height 41
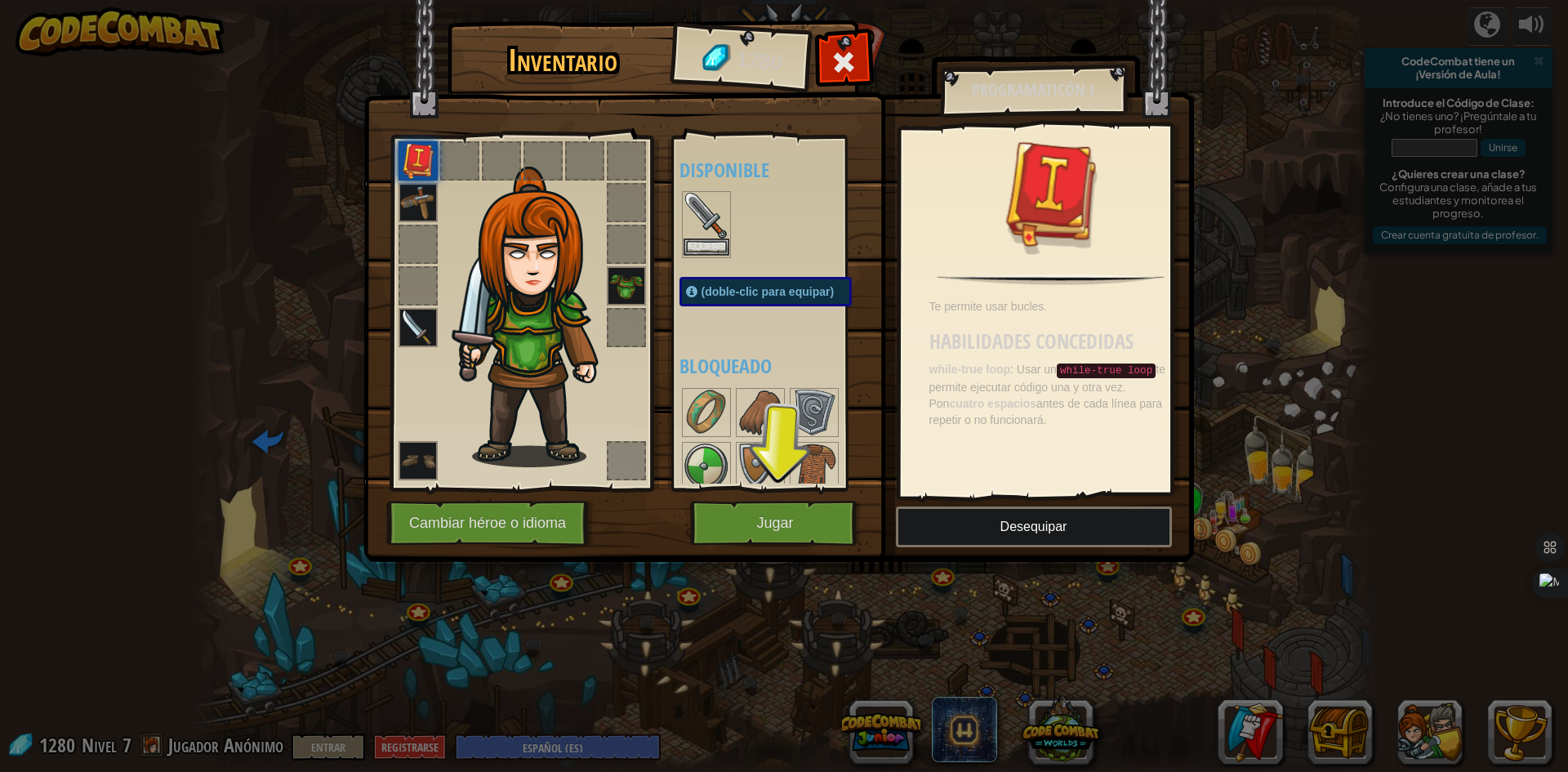
click at [700, 236] on img at bounding box center [706, 216] width 46 height 46
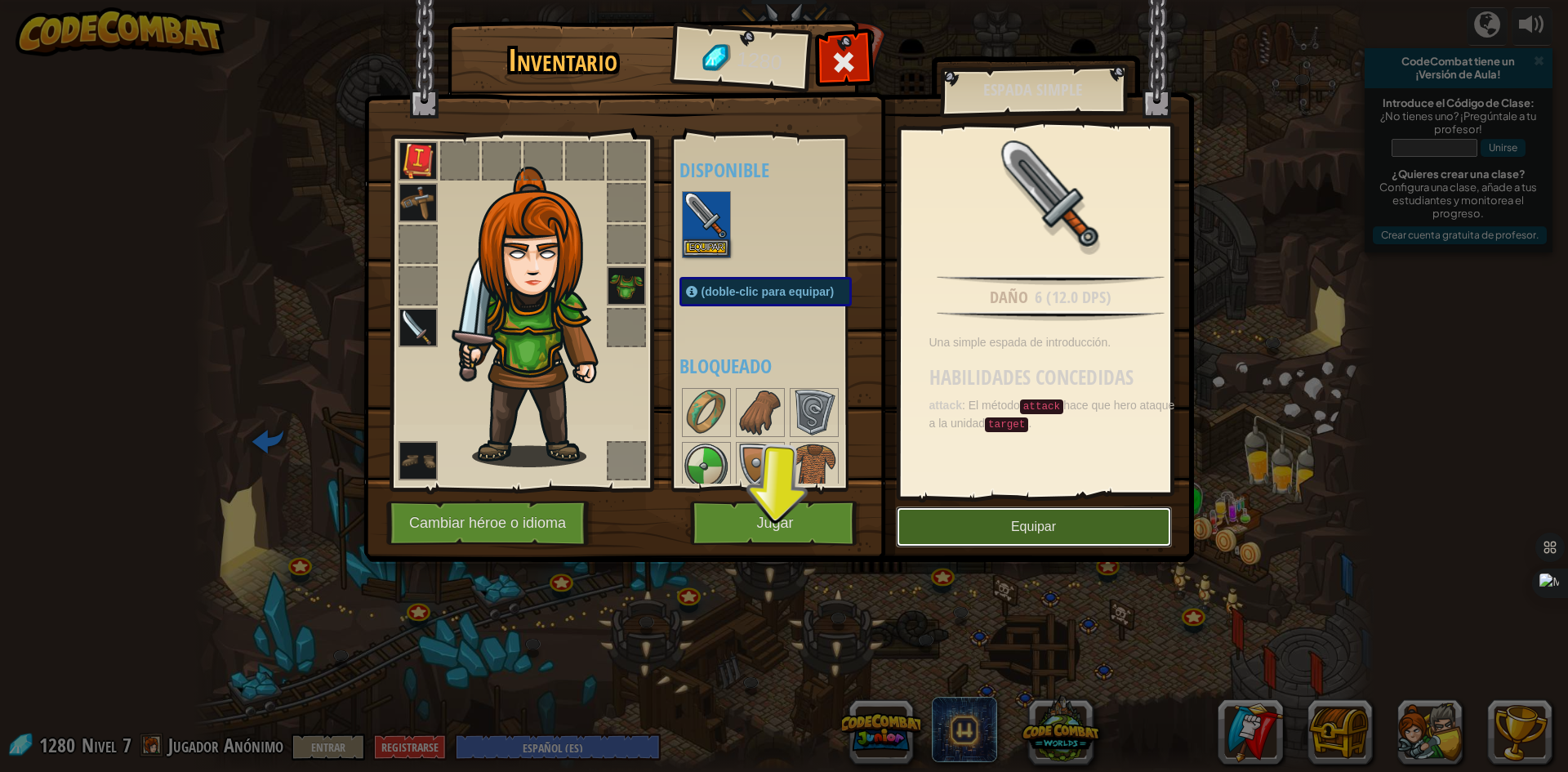
click at [1065, 540] on button "Equipar" at bounding box center [1034, 527] width 276 height 41
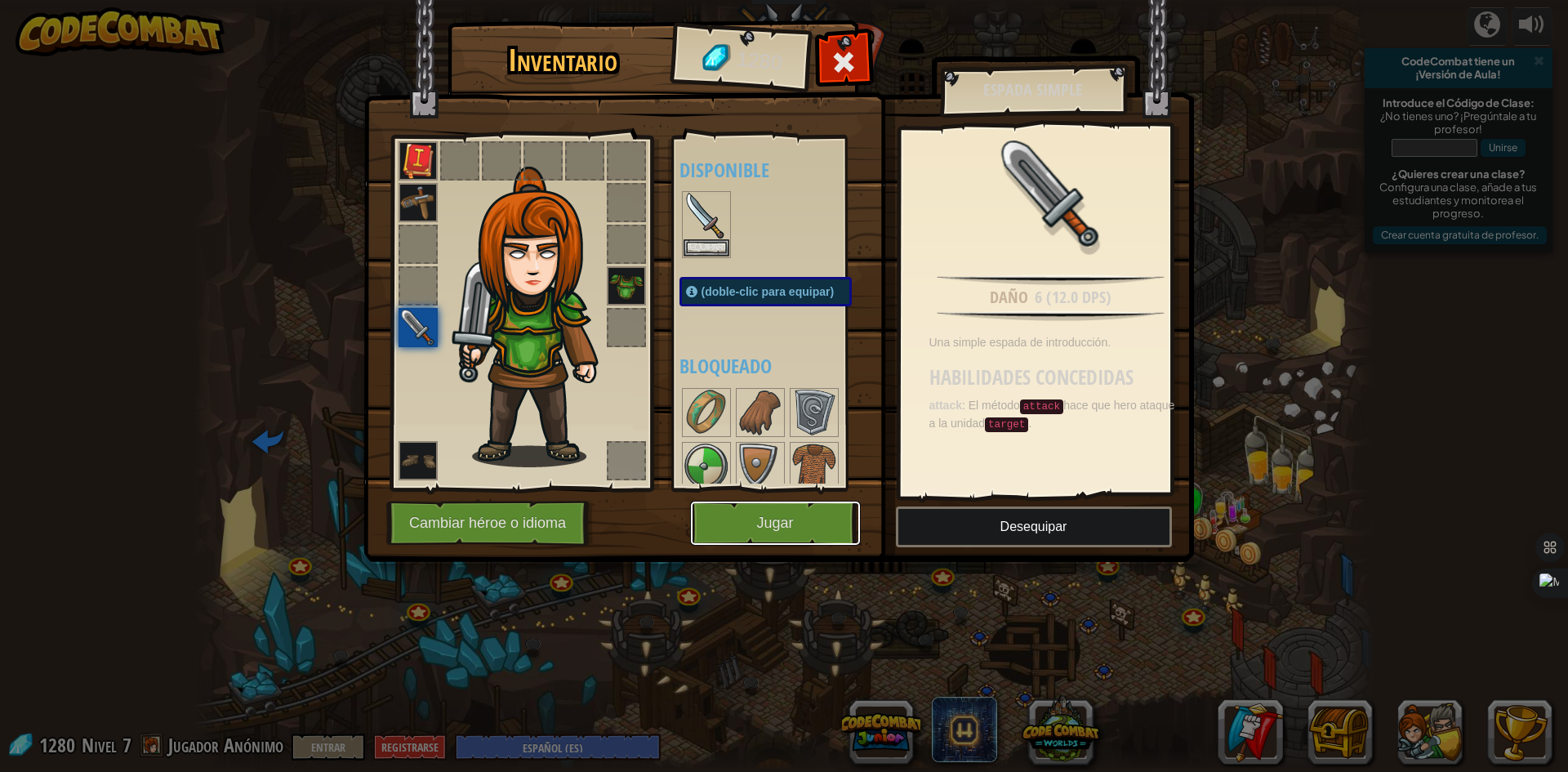
click at [816, 518] on button "Jugar" at bounding box center [775, 523] width 171 height 45
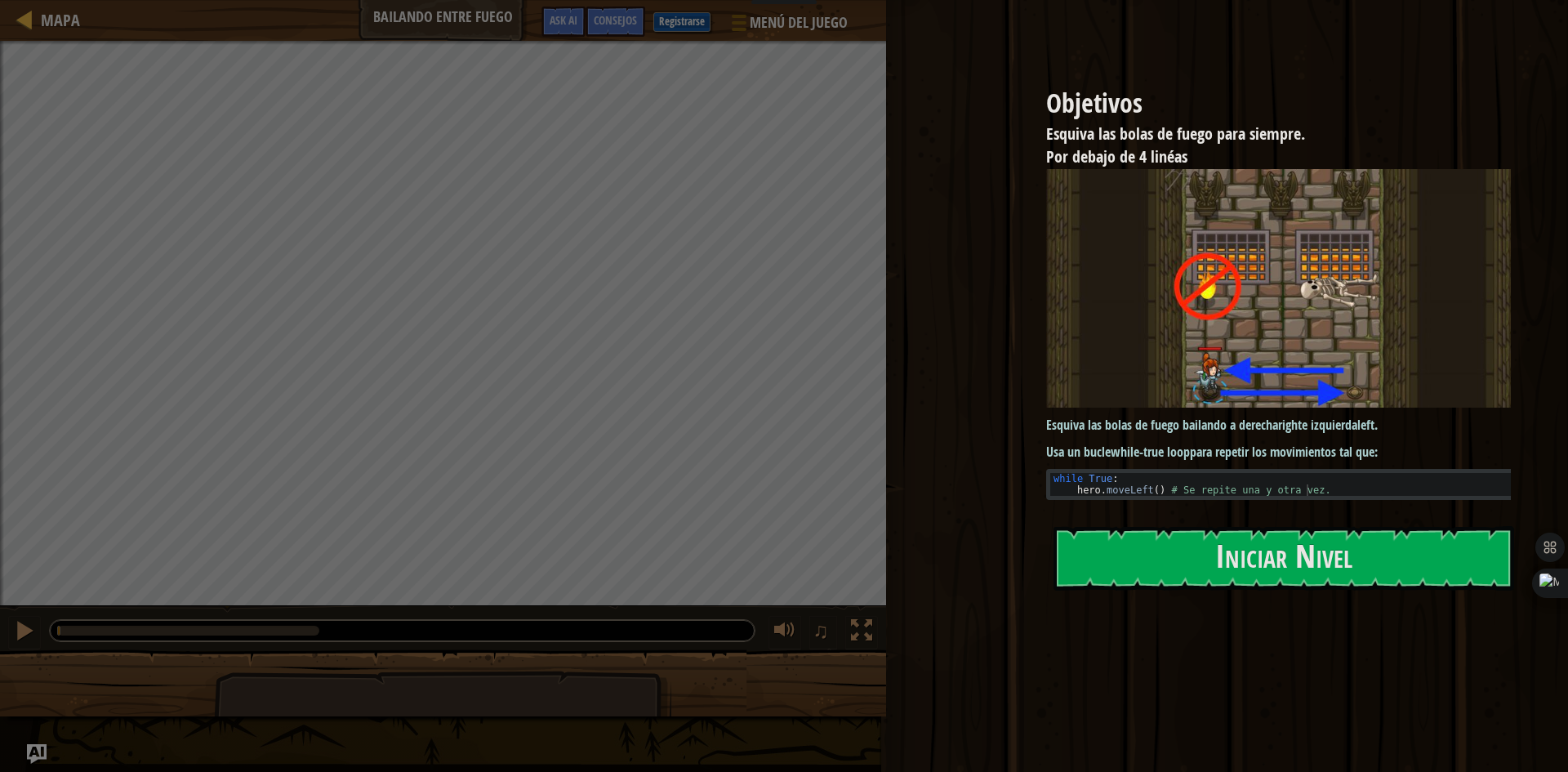
click at [1163, 560] on button "Iniciar Nivel" at bounding box center [1284, 558] width 460 height 65
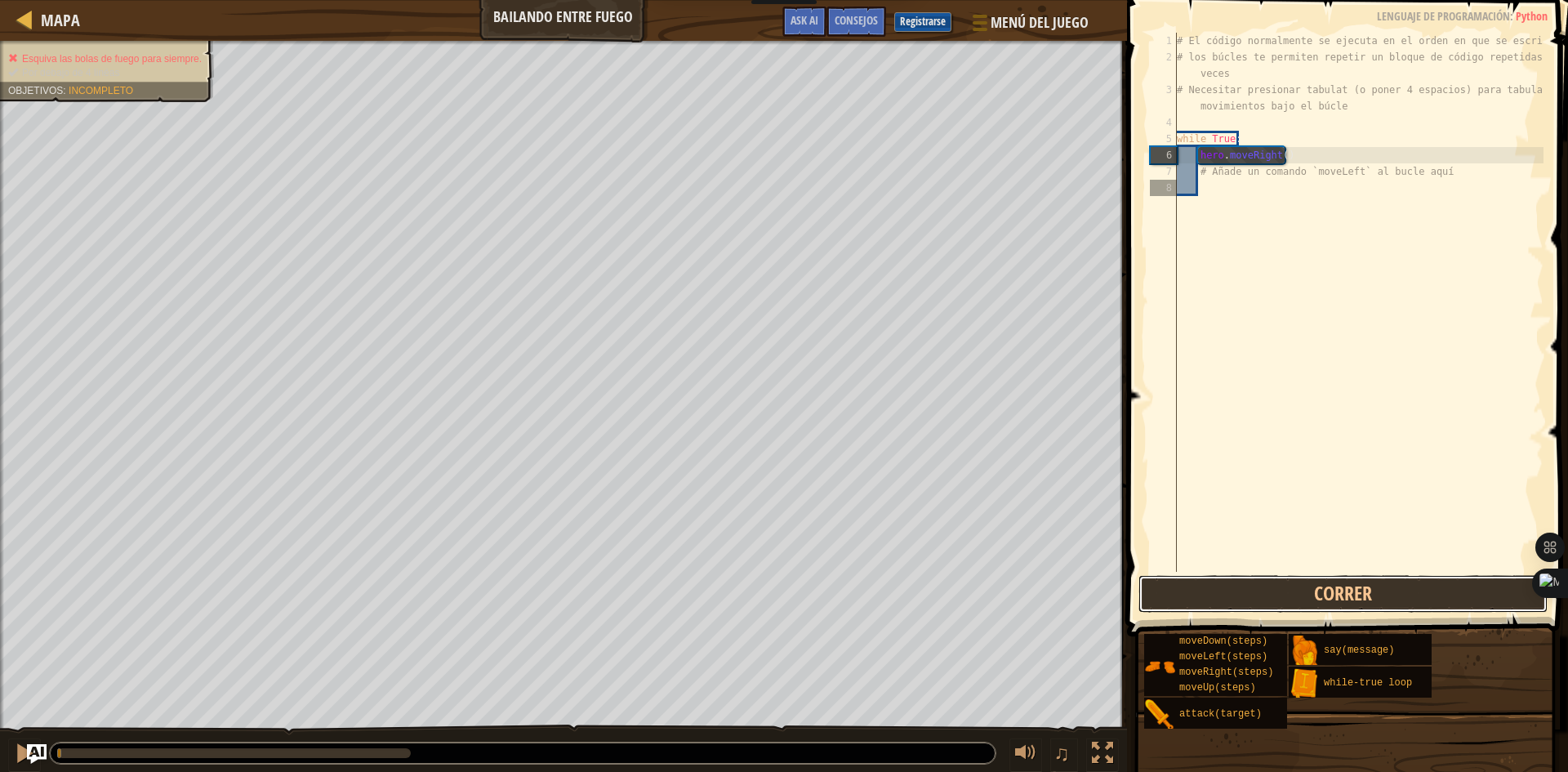
click at [1332, 581] on button "Correr" at bounding box center [1342, 594] width 409 height 38
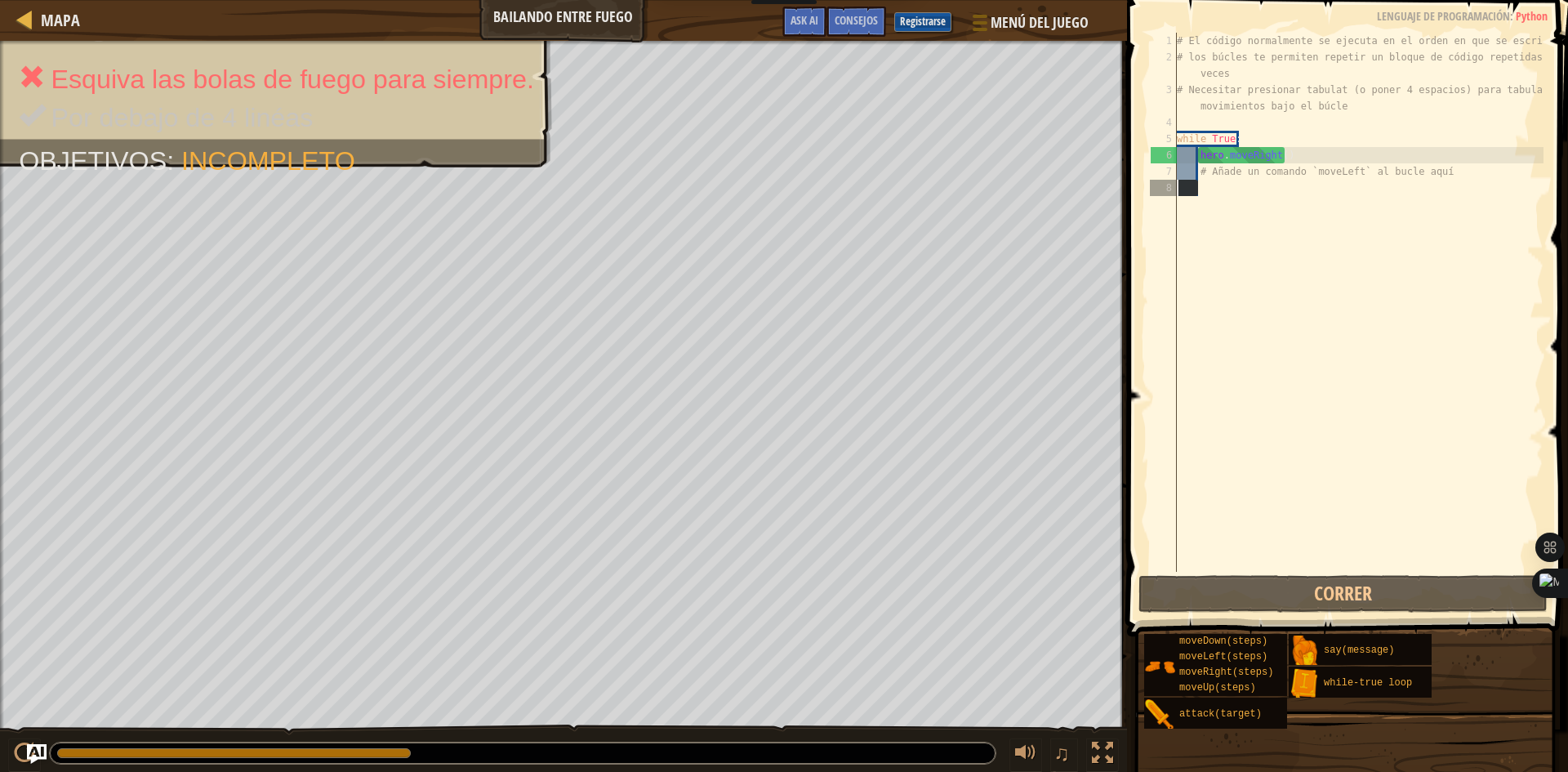
click at [1176, 192] on div "8" at bounding box center [1163, 188] width 27 height 16
click at [1316, 186] on div "# El código normalmente se ejecuta en el orden en que se escribe. # los búcles …" at bounding box center [1358, 318] width 370 height 572
type textarea "m"
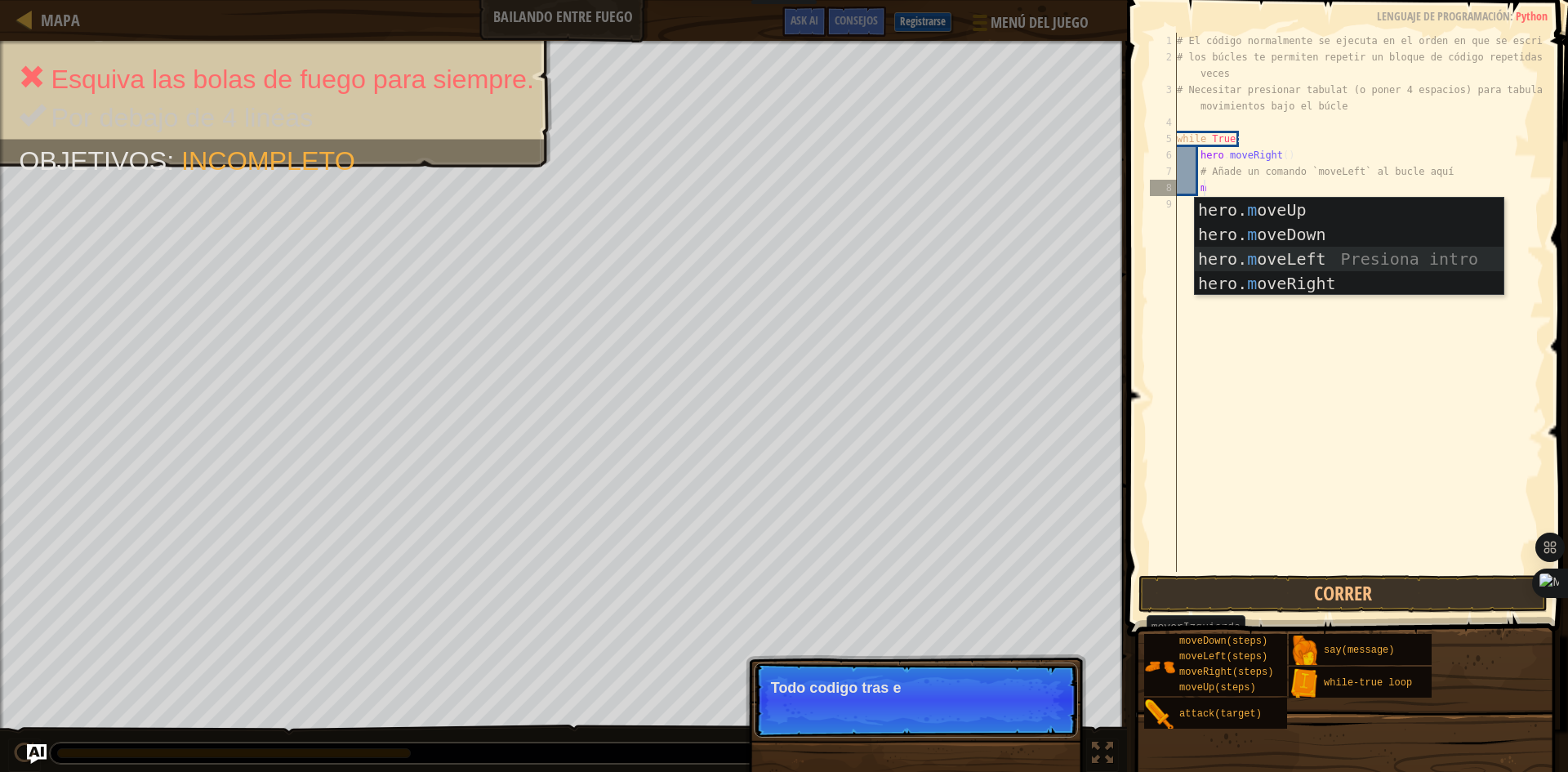
click at [1252, 260] on div "hero. m oveUp Presiona intro hero. m oveDown Presiona intro hero. m oveLeft Pre…" at bounding box center [1349, 272] width 309 height 147
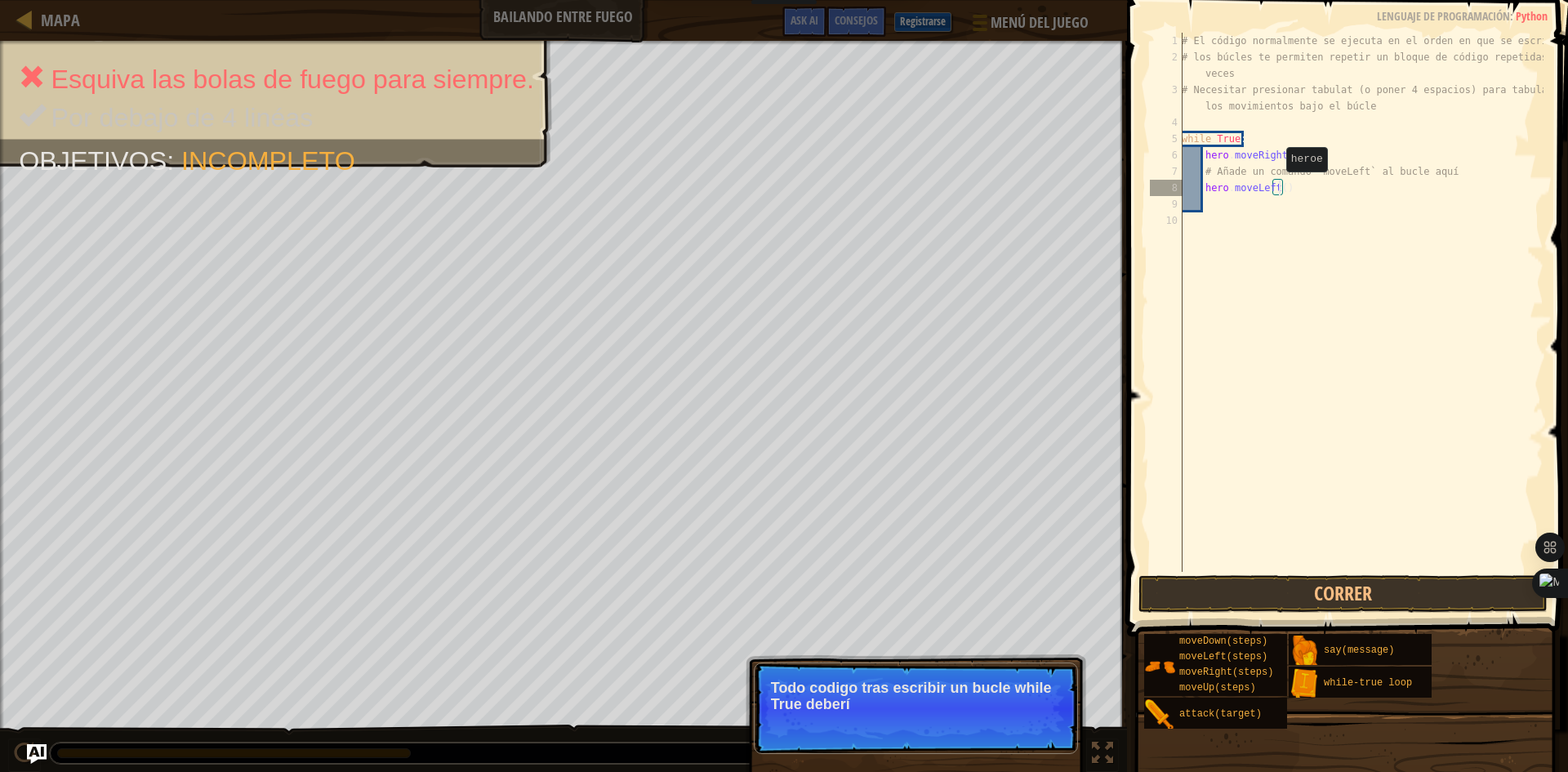
click at [1277, 188] on div "# El código normalmente se ejecuta en el orden en que se escribe. # los búcles …" at bounding box center [1360, 318] width 365 height 572
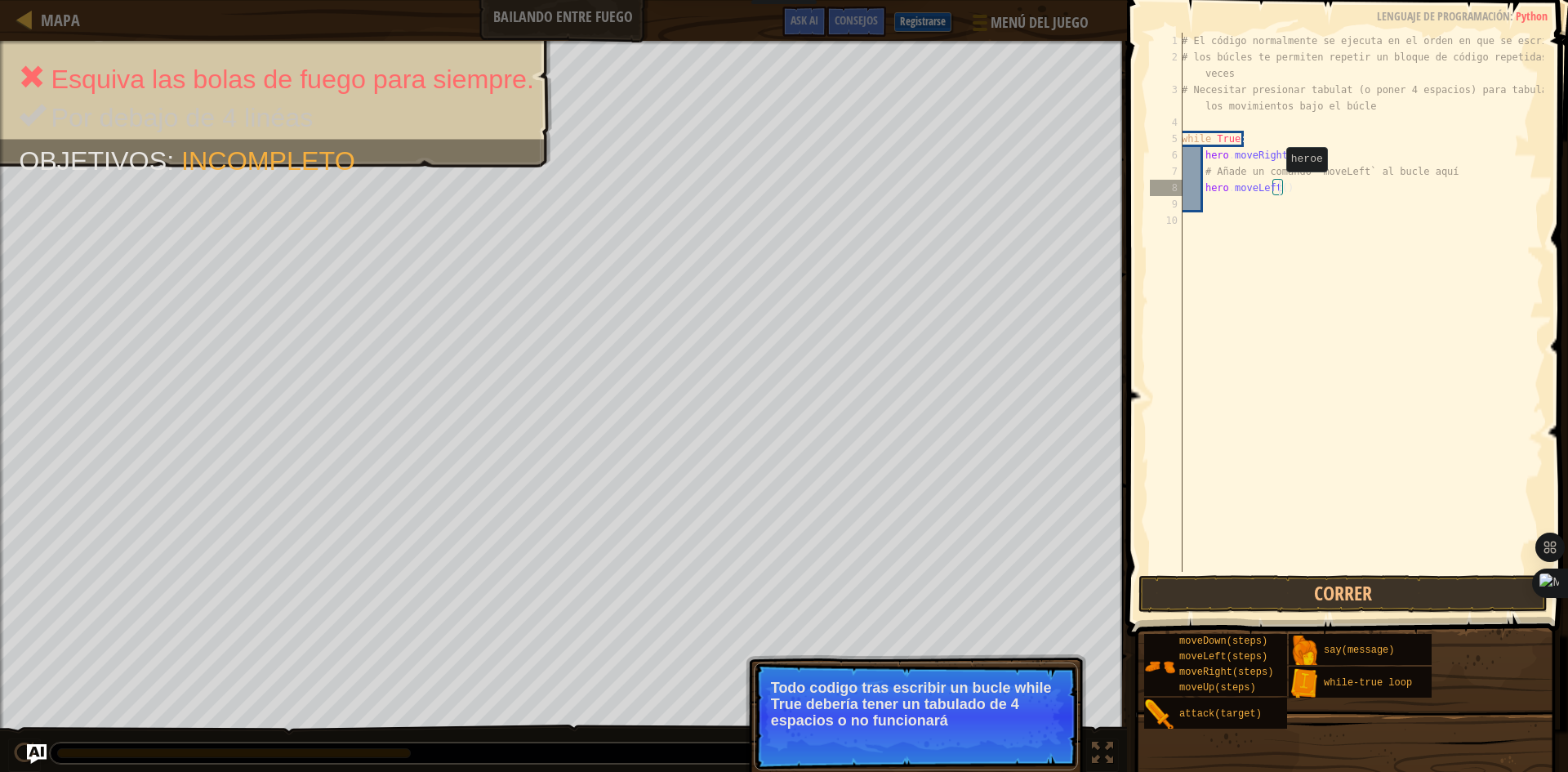
scroll to position [7, 8]
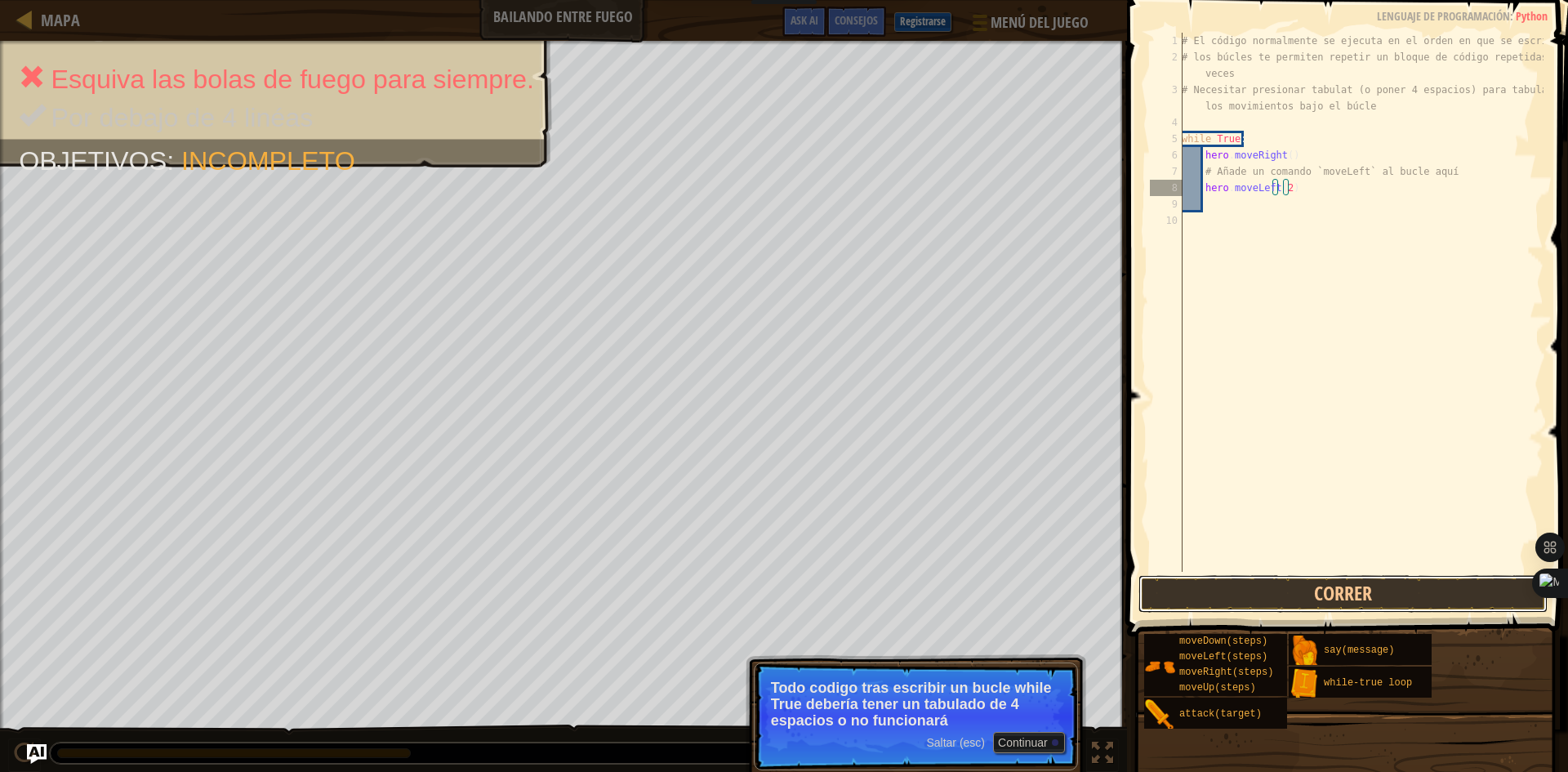
click at [1254, 588] on button "Correr" at bounding box center [1342, 594] width 409 height 38
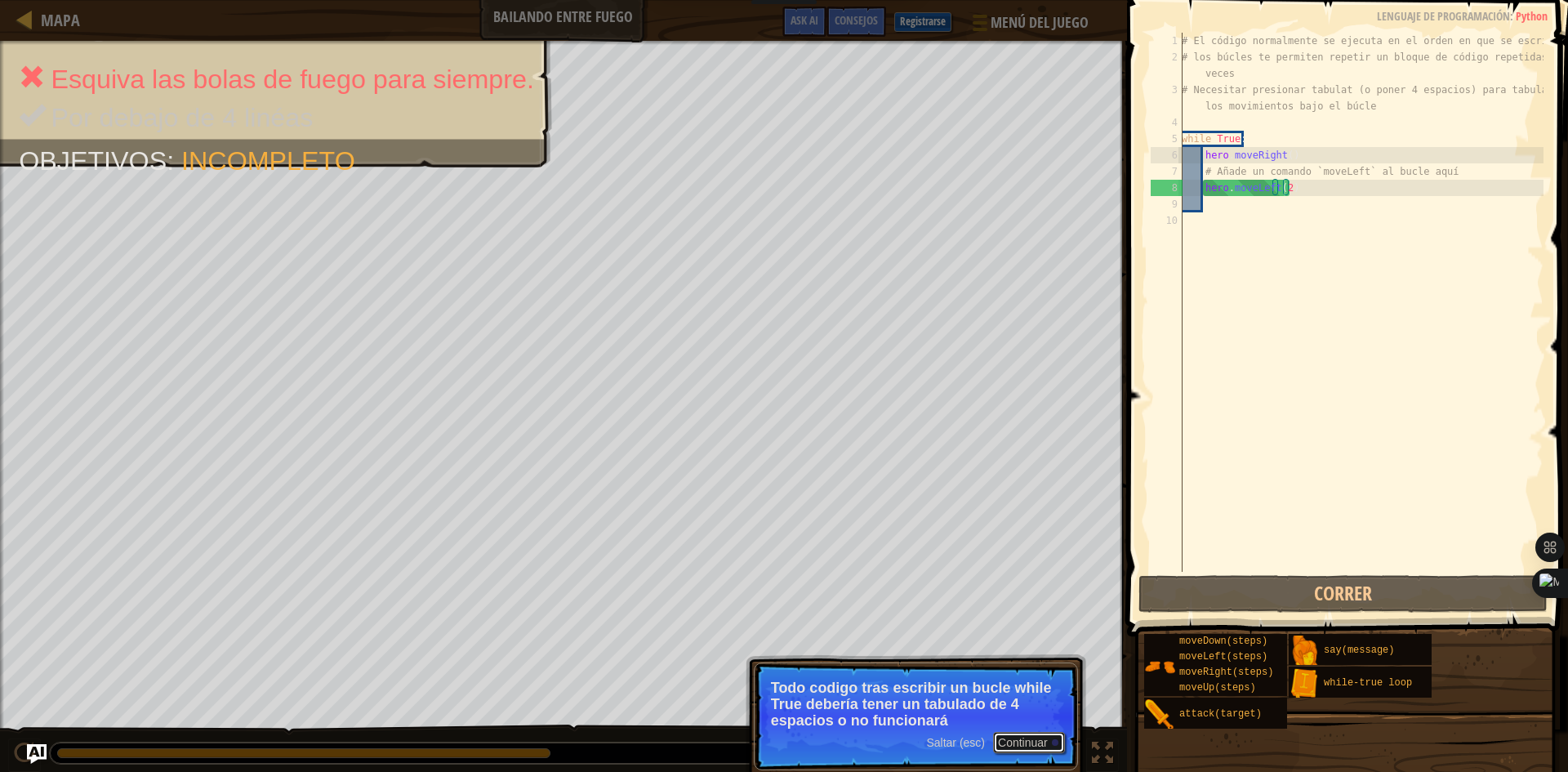
click at [1046, 745] on button "Continuar" at bounding box center [1029, 743] width 72 height 21
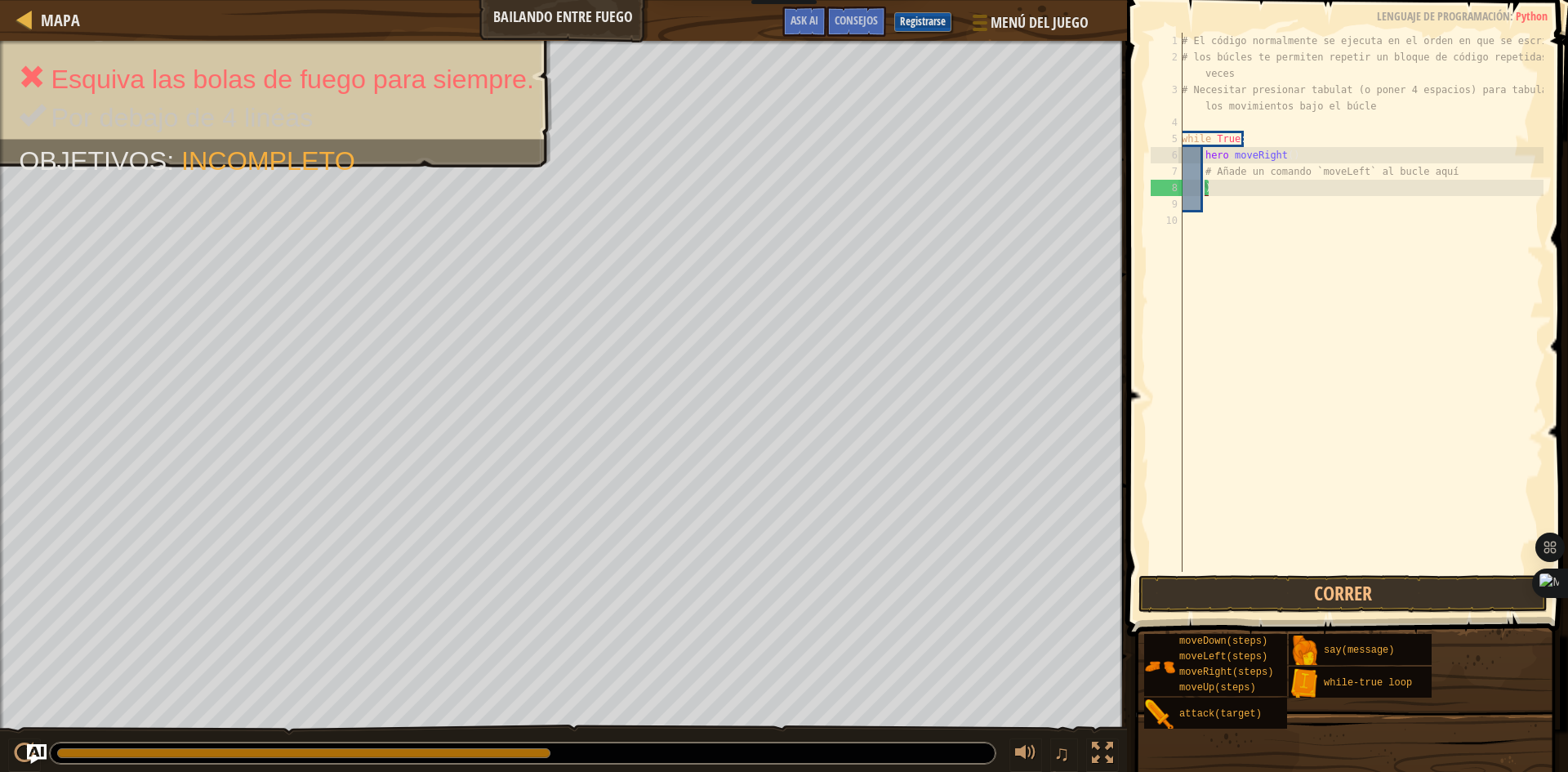
scroll to position [7, 0]
type textarea "# Añade un comando `moveLeft` al bucle aquí)"
click at [1185, 206] on div "# El código normalmente se ejecuta en el orden en que se escribe. # los búcles …" at bounding box center [1357, 318] width 370 height 572
click at [1181, 248] on div "# El código normalmente se ejecuta en el orden en que se escribe. # los búcles …" at bounding box center [1357, 318] width 370 height 572
click at [1296, 188] on div "# El código normalmente se ejecuta en el orden en que se escribe. # los búcles …" at bounding box center [1357, 318] width 370 height 572
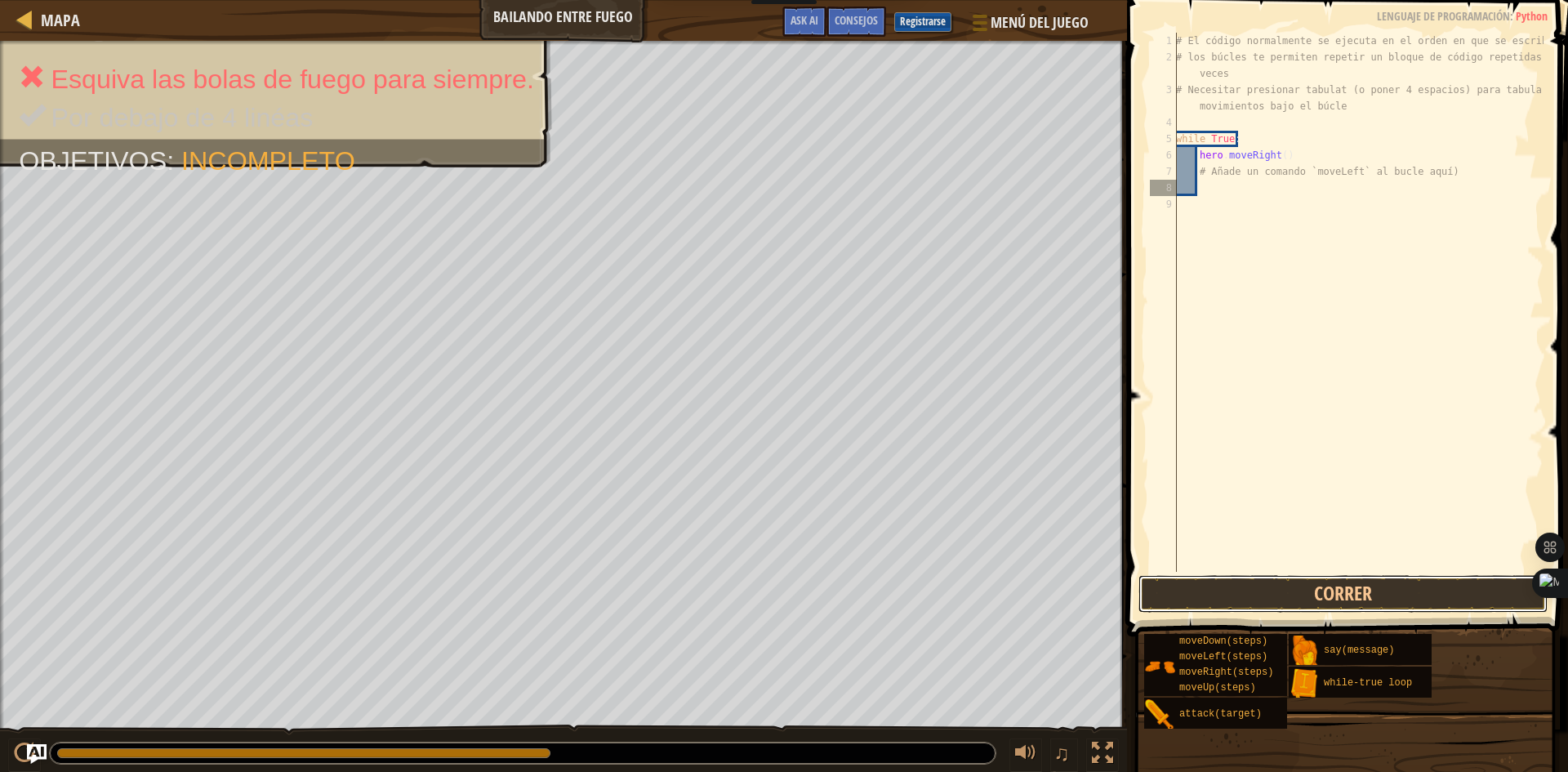
click at [1339, 577] on button "Correr" at bounding box center [1342, 594] width 409 height 38
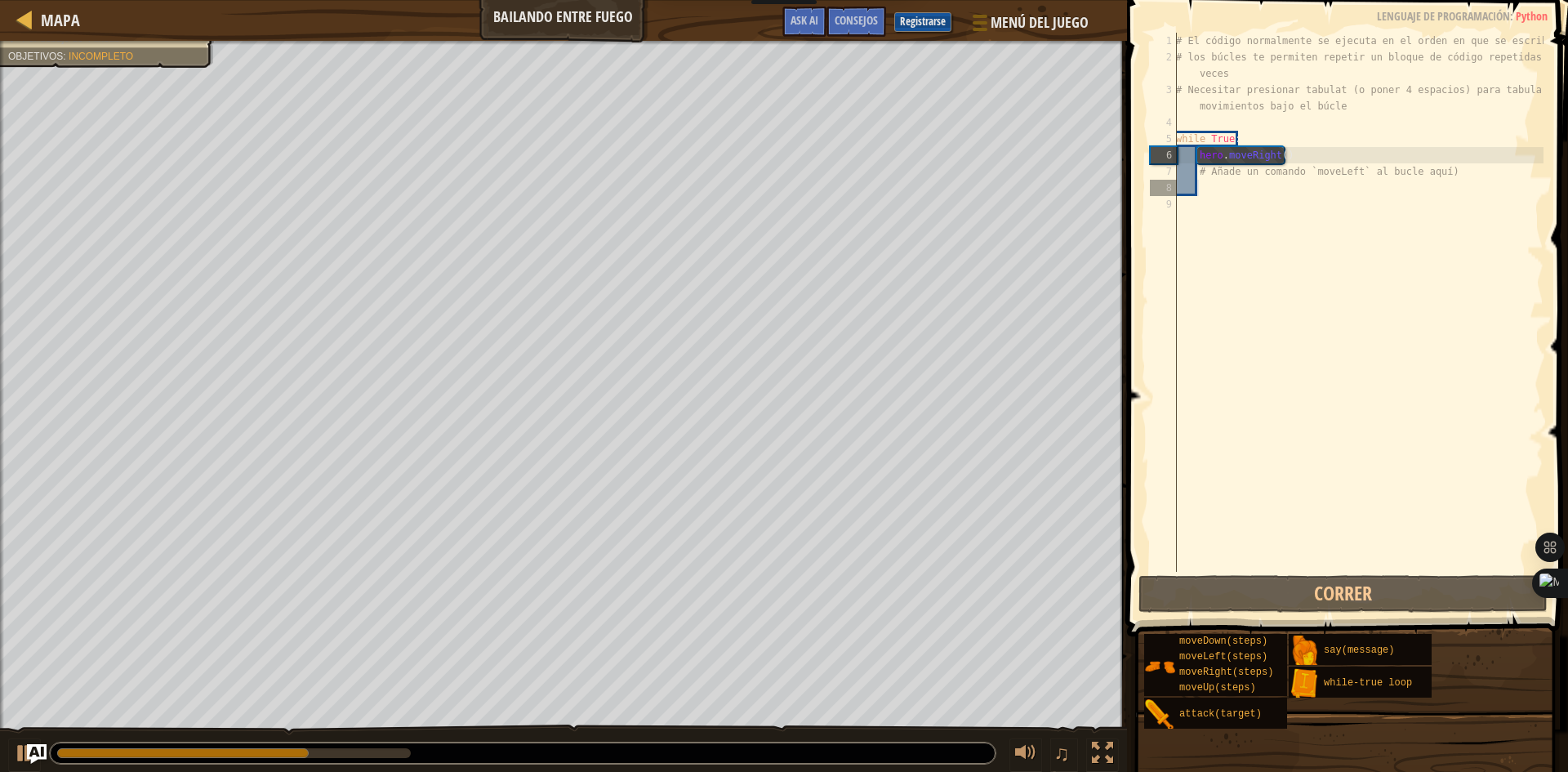
click at [1235, 194] on div "# El código normalmente se ejecuta en el orden en que se escribe. # los búcles …" at bounding box center [1357, 318] width 370 height 572
click at [1176, 195] on div "8" at bounding box center [1163, 188] width 27 height 16
click at [1170, 204] on div "9" at bounding box center [1163, 204] width 27 height 16
click at [1176, 196] on div "8" at bounding box center [1163, 188] width 27 height 16
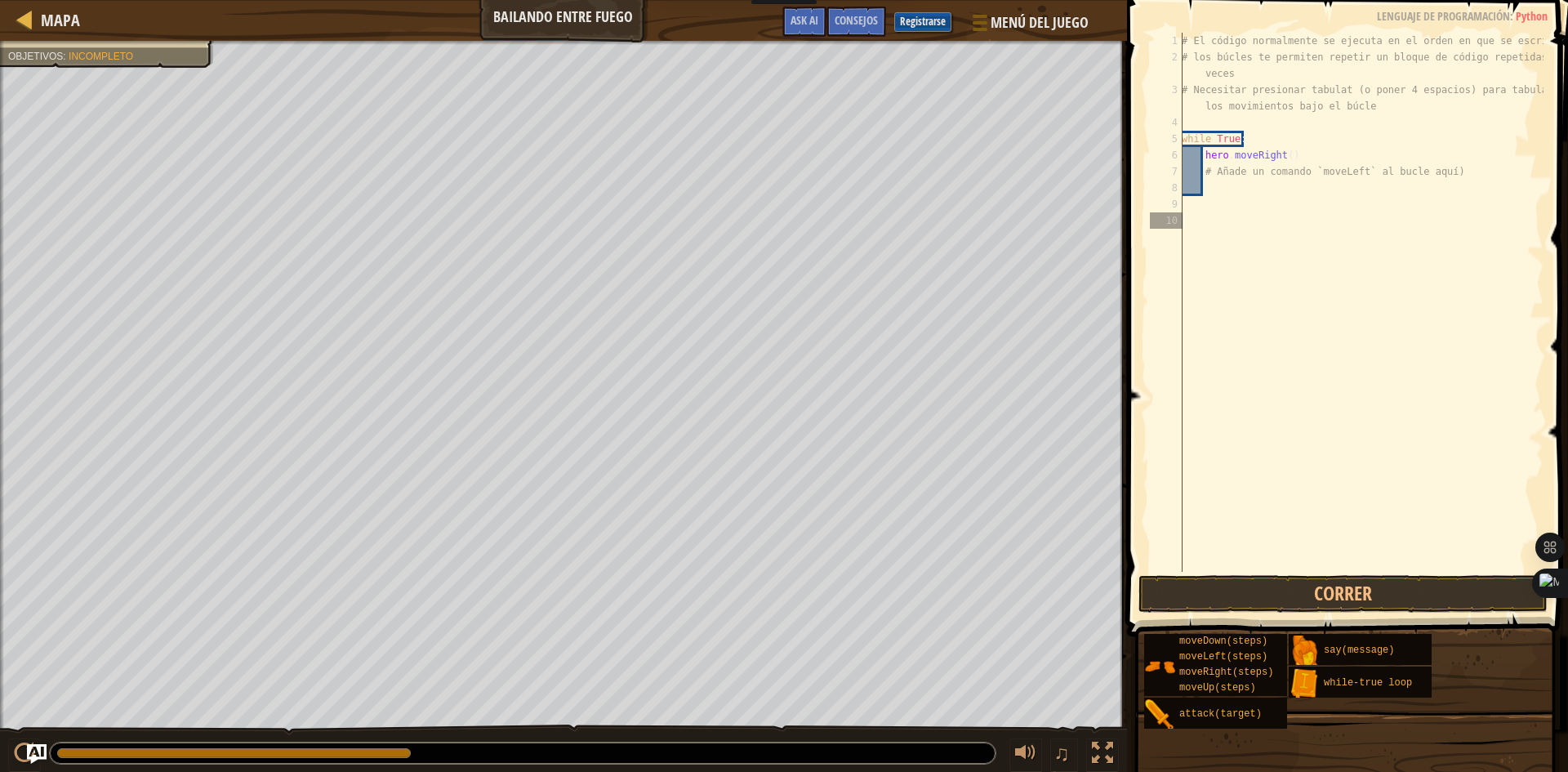
click at [1203, 230] on div "# El código normalmente se ejecuta en el orden en que se escribe. # los búcles …" at bounding box center [1360, 318] width 365 height 572
click at [1197, 216] on div "# El código normalmente se ejecuta en el orden en que se escribe. # los búcles …" at bounding box center [1360, 318] width 365 height 572
click at [1185, 209] on div "# El código normalmente se ejecuta en el orden en que se escribe. # los búcles …" at bounding box center [1360, 318] width 365 height 572
click at [1186, 205] on div "# El código normalmente se ejecuta en el orden en que se escribe. # los búcles …" at bounding box center [1360, 318] width 365 height 572
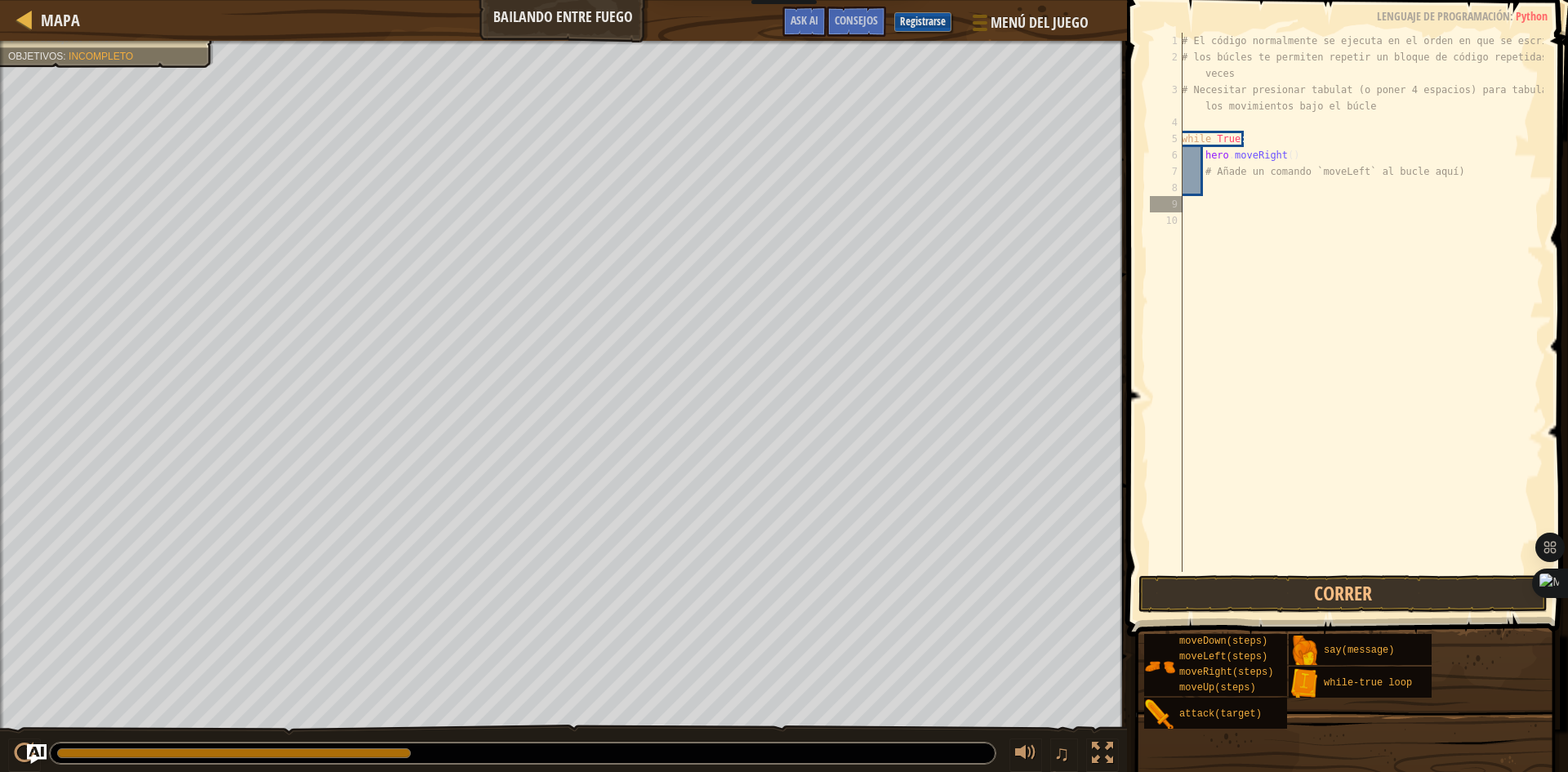
type textarea "h"
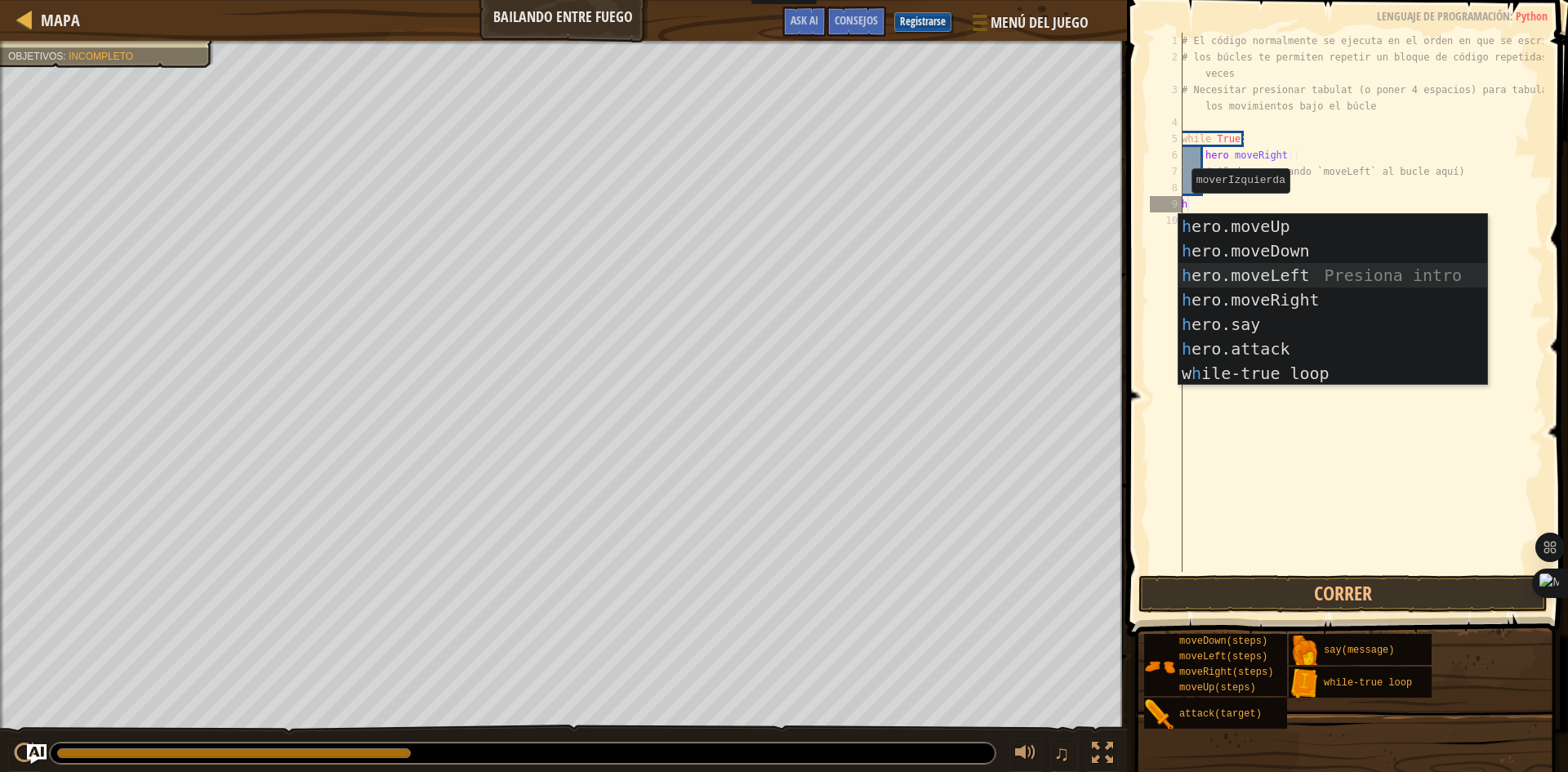
click at [1254, 273] on div "h ero.moveUp Presiona intro h ero.moveDown Presiona intro h ero.moveLeft Presio…" at bounding box center [1333, 325] width 309 height 221
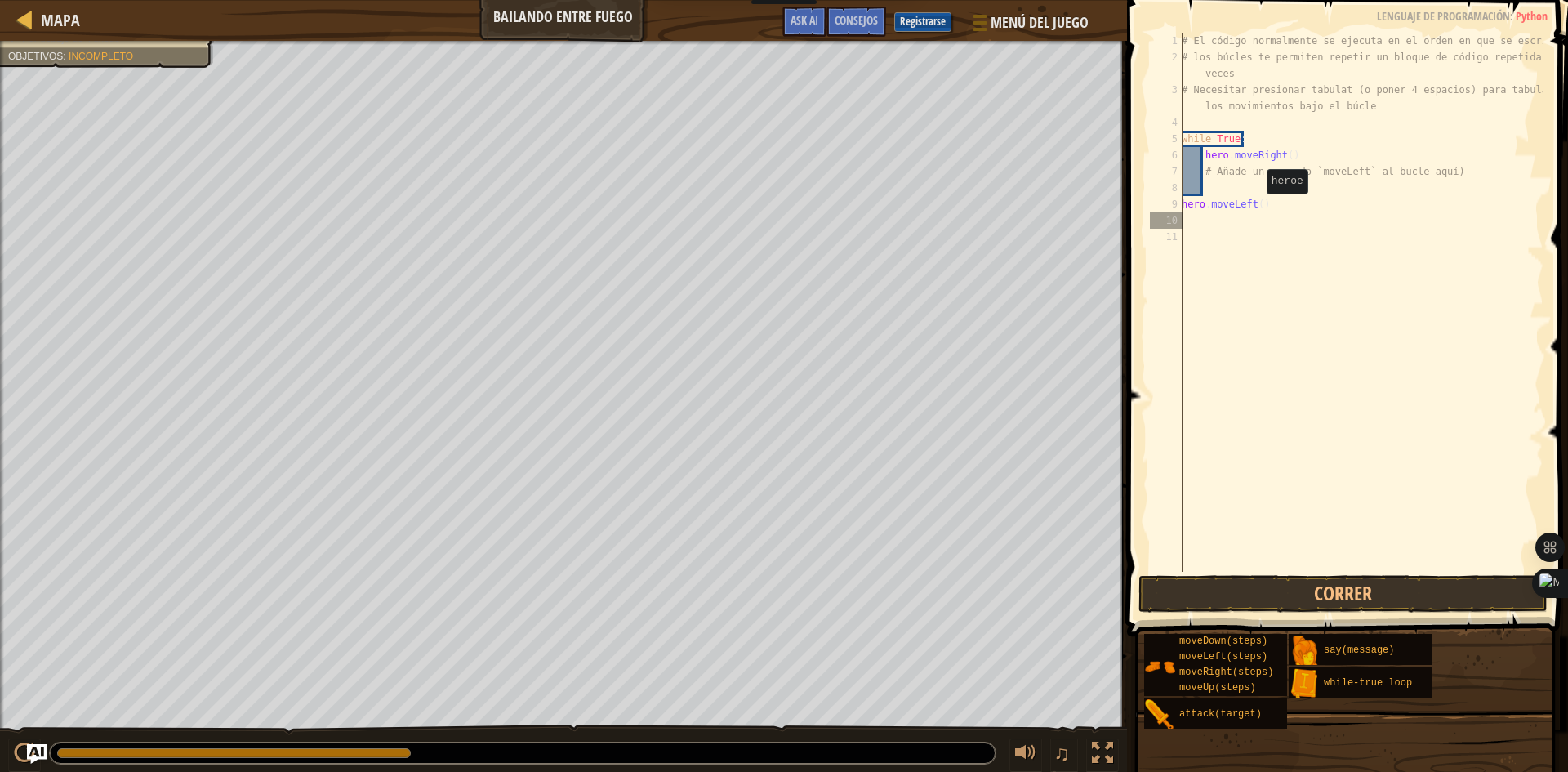
click at [1257, 210] on div "# El código normalmente se ejecuta en el orden en que se escribe. # los búcles …" at bounding box center [1360, 318] width 365 height 572
type textarea "hero.moveLeft()"
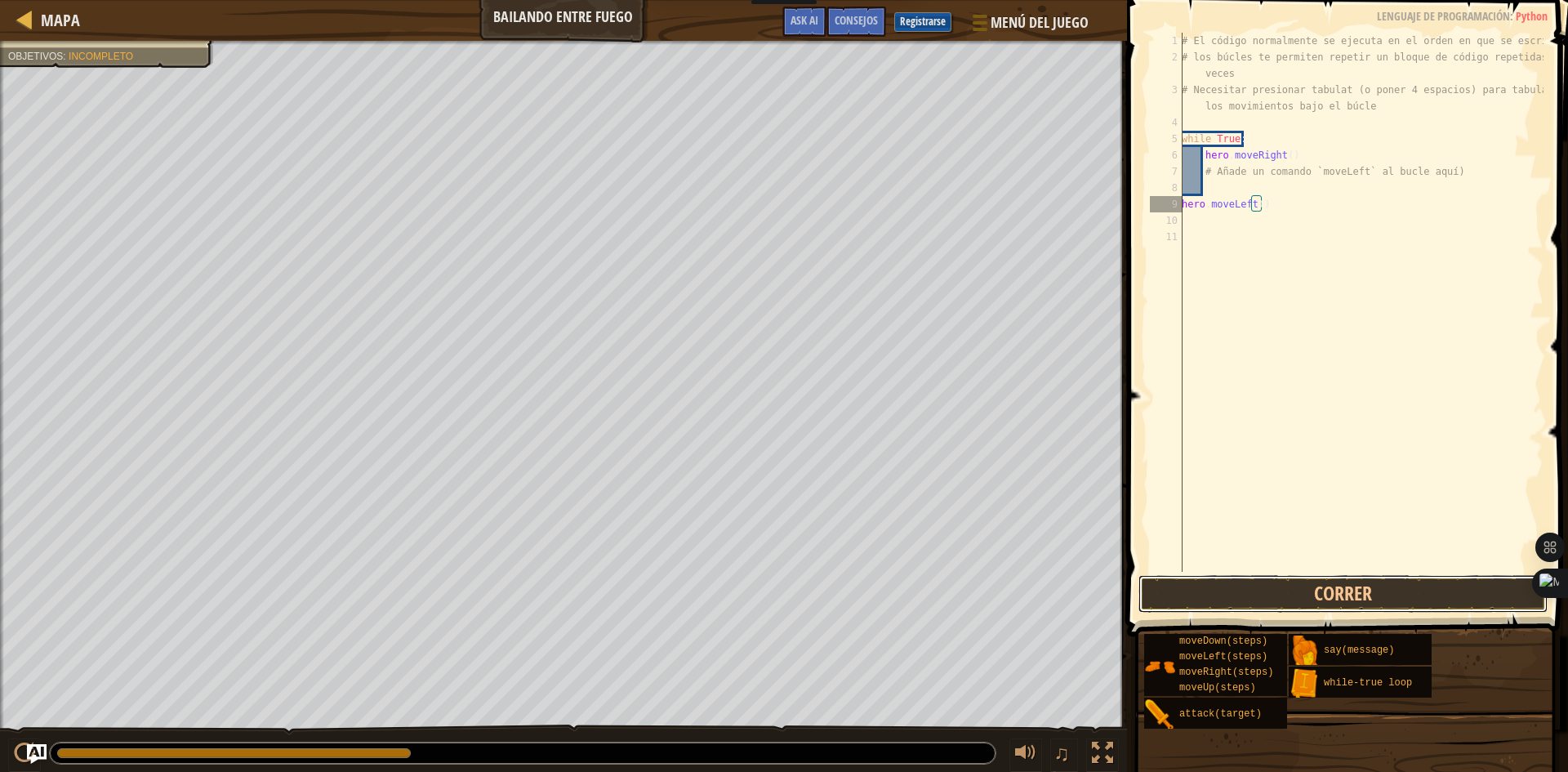
click at [1312, 587] on button "Correr" at bounding box center [1342, 594] width 409 height 38
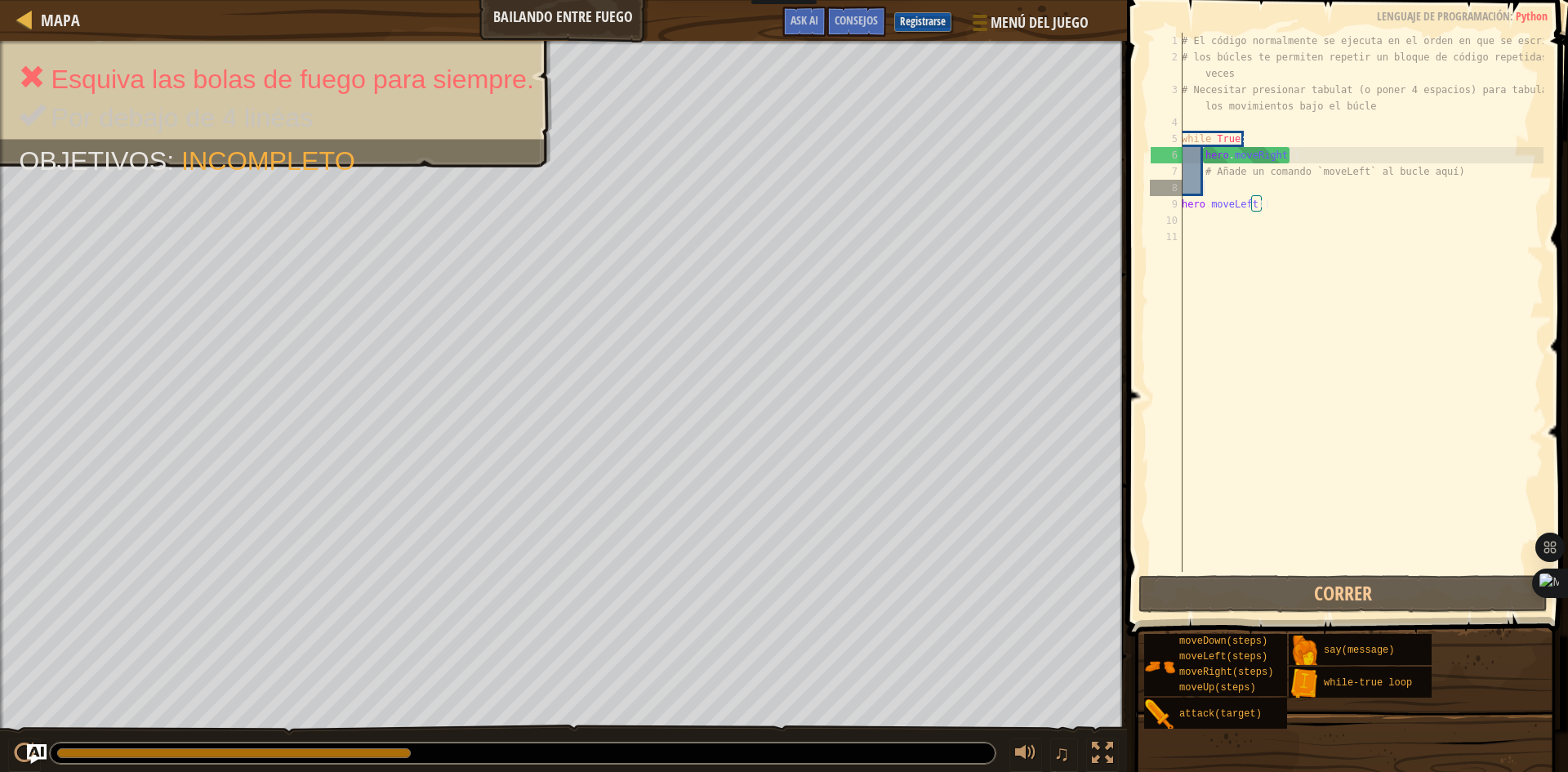
click at [1216, 194] on div "# El código normalmente se ejecuta en el orden en que se escribe. # los búcles …" at bounding box center [1360, 318] width 365 height 572
click at [1256, 206] on div "# El código normalmente se ejecuta en el orden en que se escribe. # los búcles …" at bounding box center [1360, 318] width 365 height 572
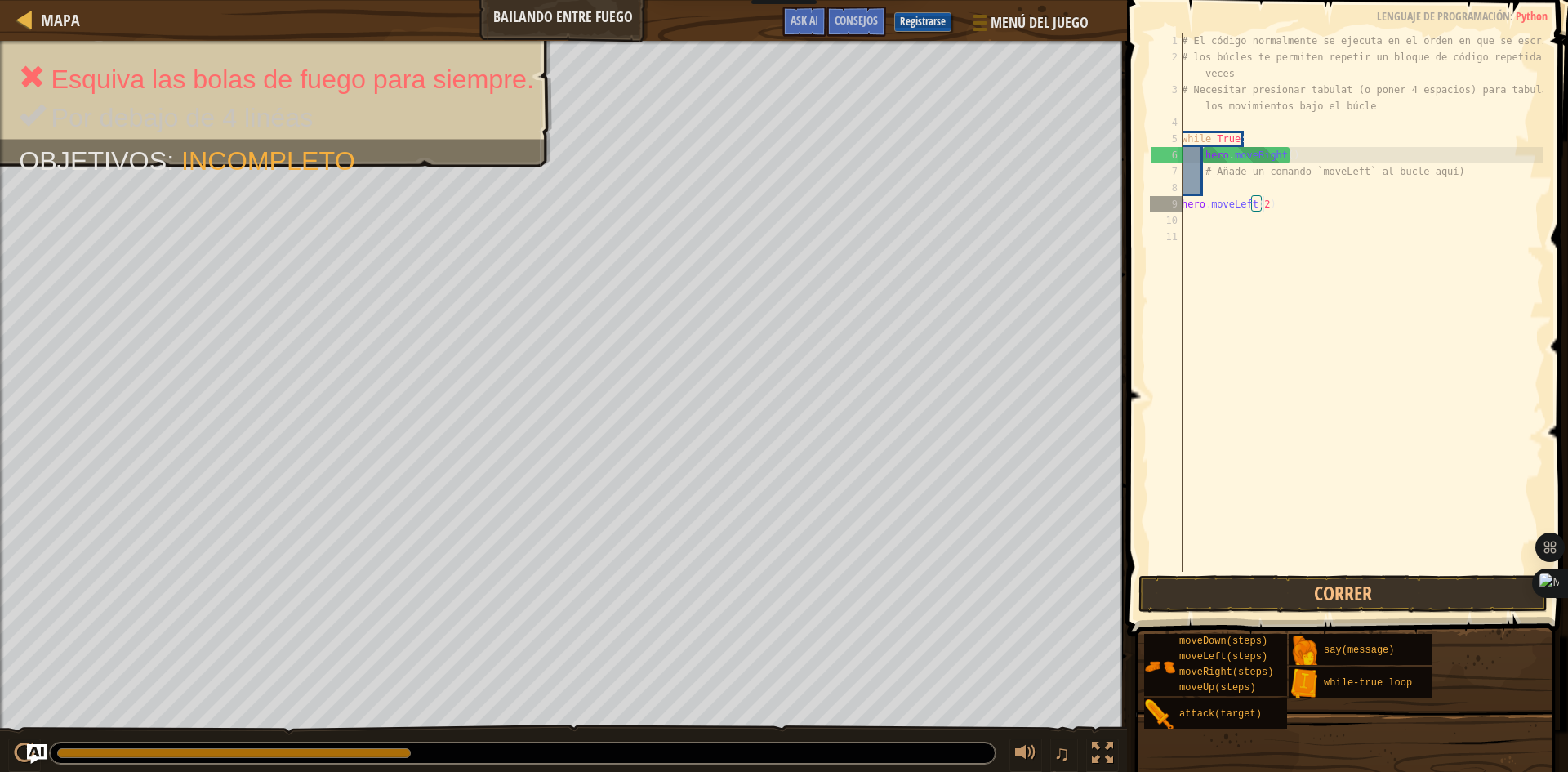
scroll to position [7, 6]
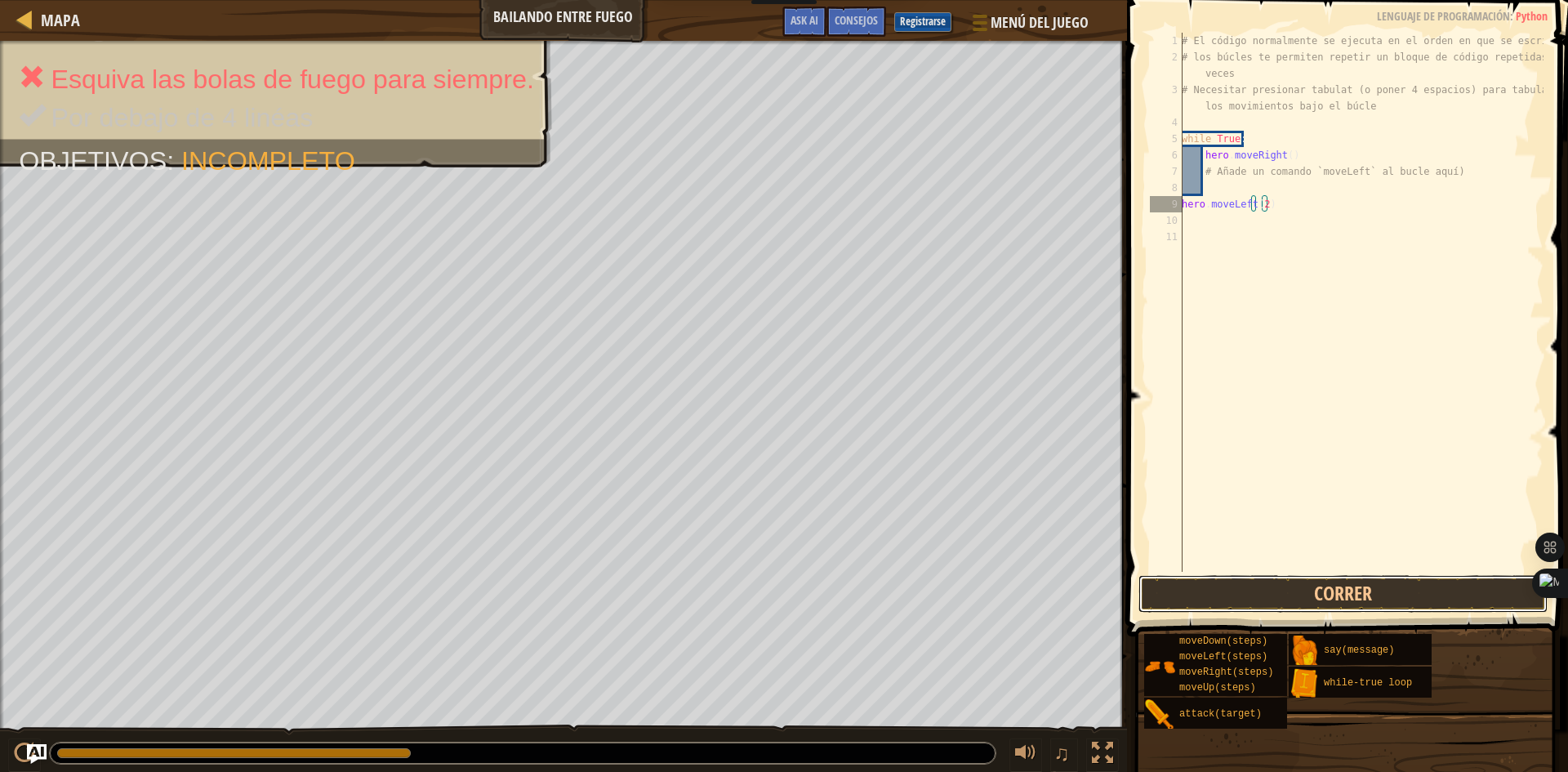
click at [1278, 590] on button "Correr" at bounding box center [1342, 594] width 409 height 38
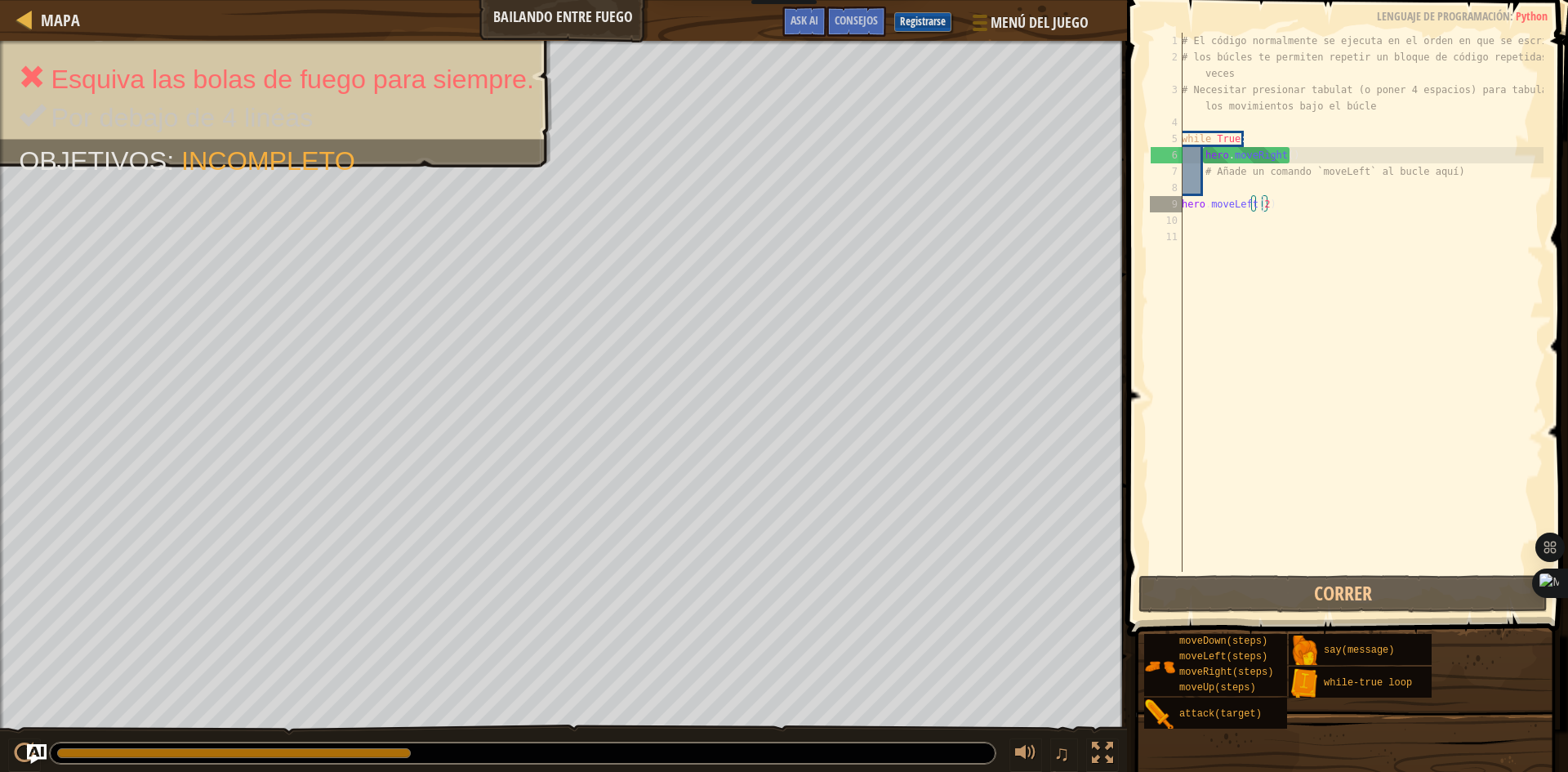
click at [1280, 209] on div "# El código normalmente se ejecuta en el orden en que se escribe. # los búcles …" at bounding box center [1360, 318] width 365 height 572
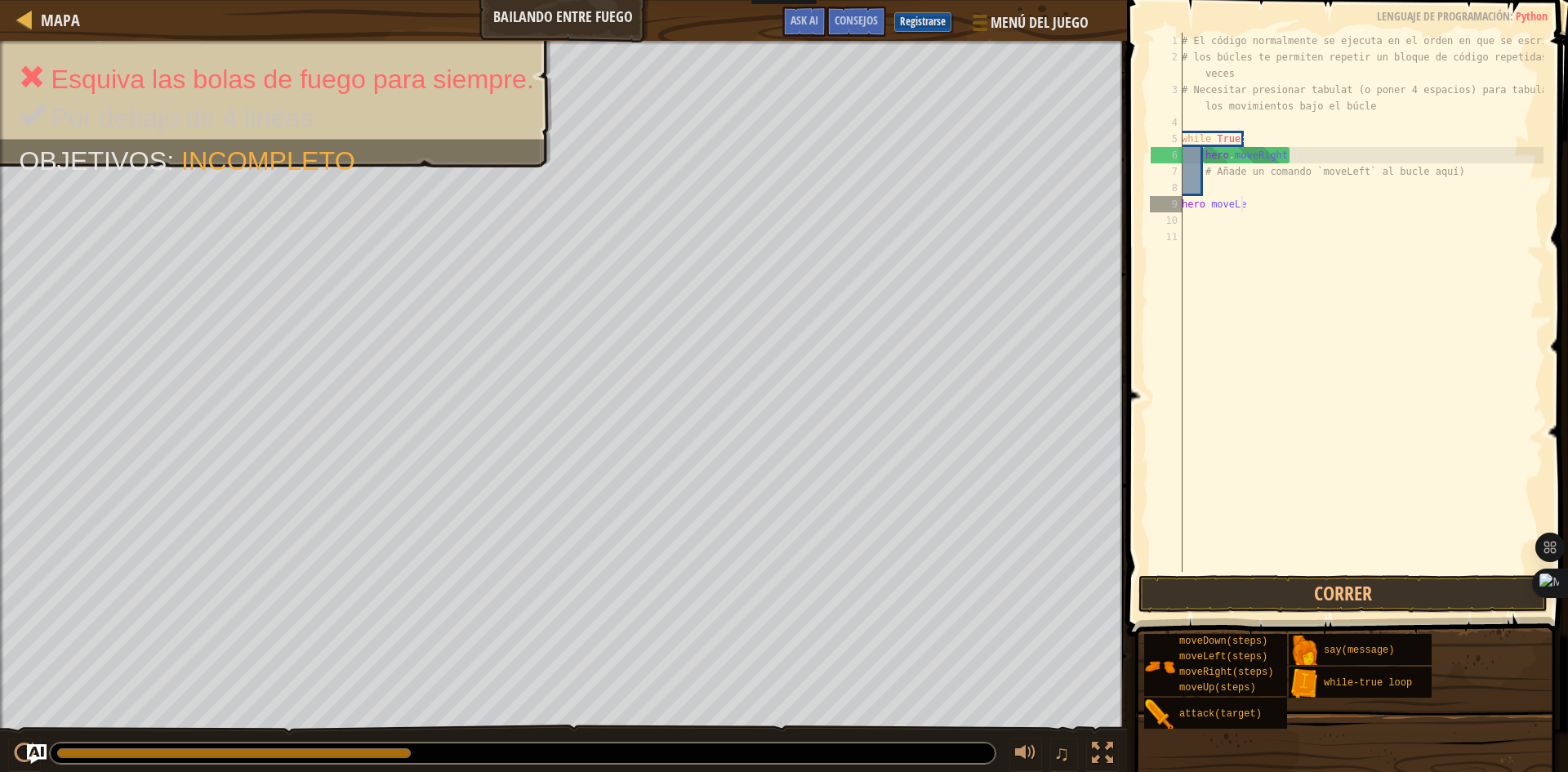
scroll to position [7, 2]
type textarea "h"
click at [1223, 172] on div "# El código normalmente se ejecuta en el orden en que se escribe. # los búcles …" at bounding box center [1360, 318] width 365 height 572
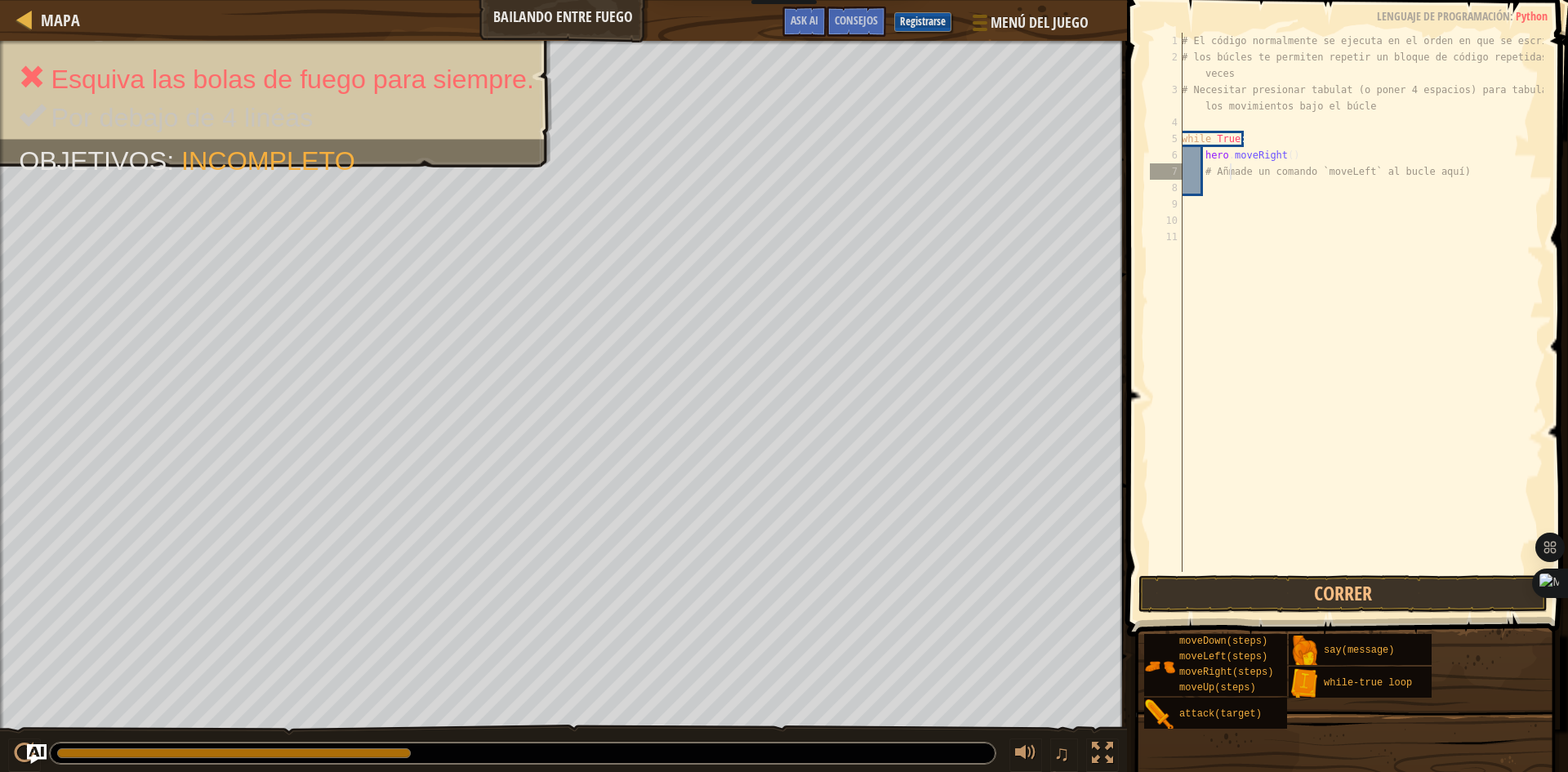
type textarea "# Añade un comando `moveLeft` al bucle aquí)"
click at [1218, 187] on div "# El código normalmente se ejecuta en el orden en que se escribe. # los búcles …" at bounding box center [1360, 318] width 365 height 572
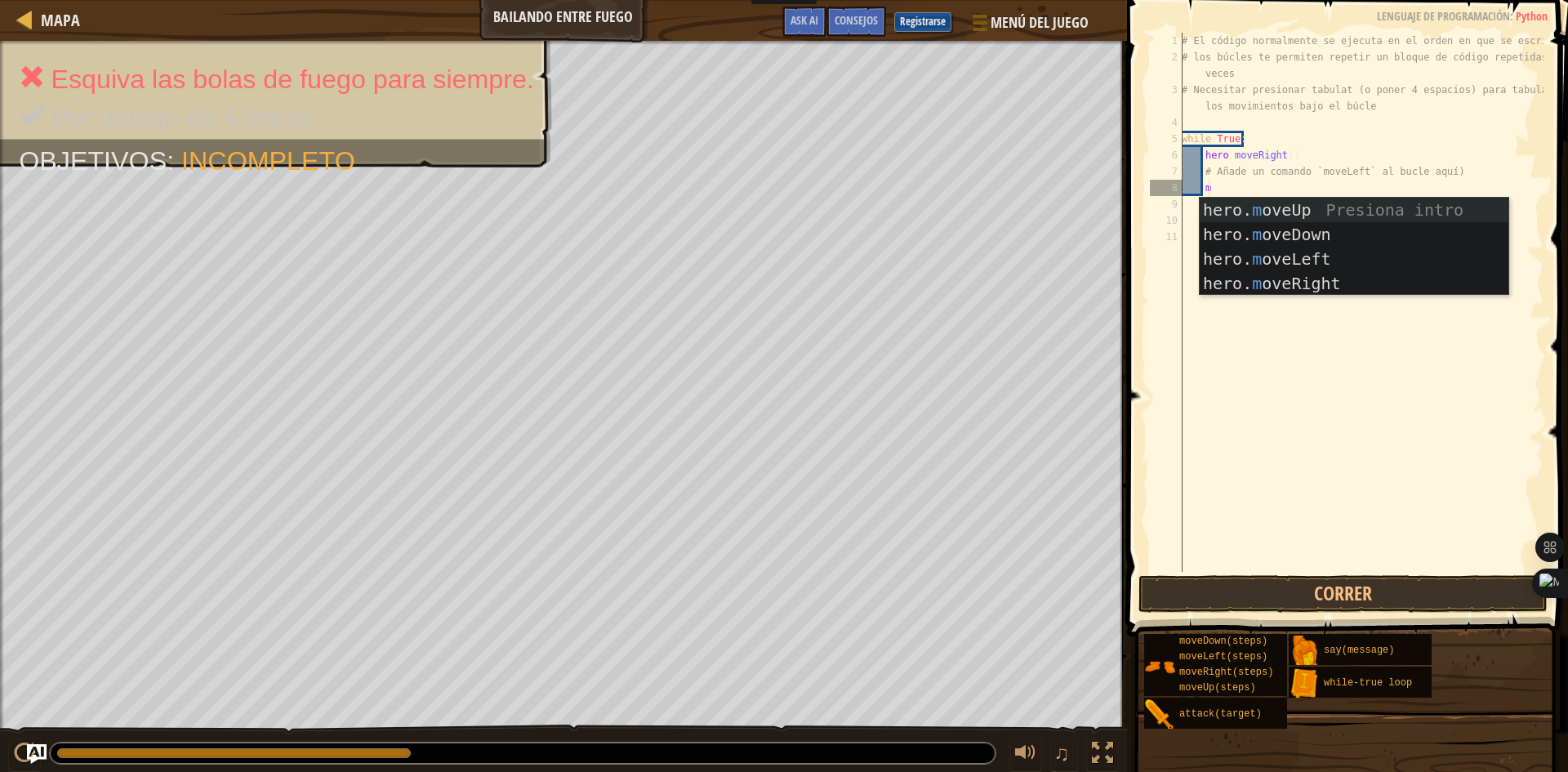
type textarea "mo"
click at [1222, 252] on div "hero. mo veUp Presiona intro hero. mo veDown Presiona intro hero. mo veLeft Pre…" at bounding box center [1354, 272] width 309 height 147
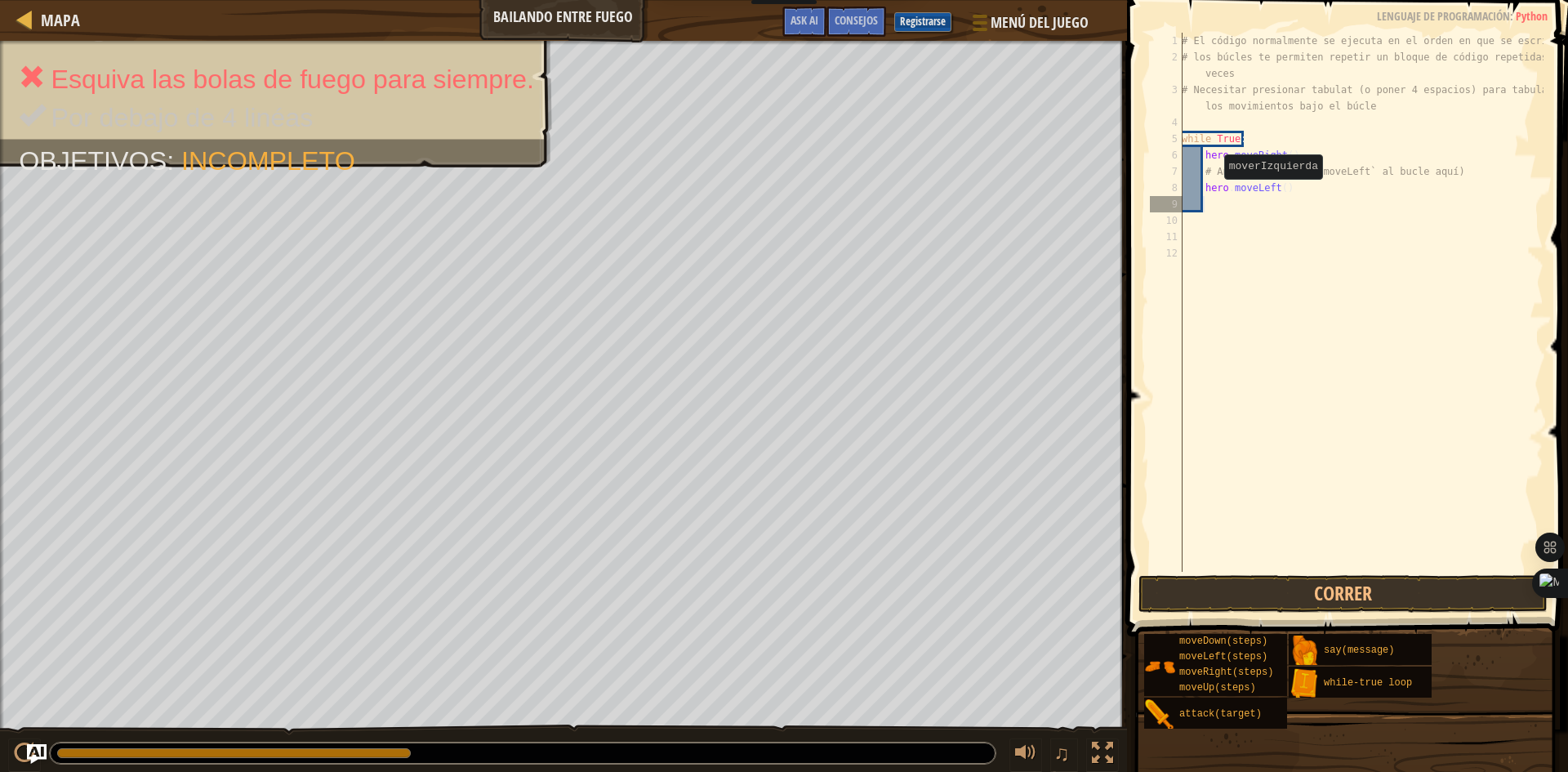
scroll to position [7, 1]
click at [1207, 209] on div "# El código normalmente se ejecuta en el orden en que se escribe. # los búcles …" at bounding box center [1360, 318] width 365 height 572
click at [1194, 209] on div "# El código normalmente se ejecuta en el orden en que se escribe. # los búcles …" at bounding box center [1360, 318] width 365 height 572
type textarea "m"
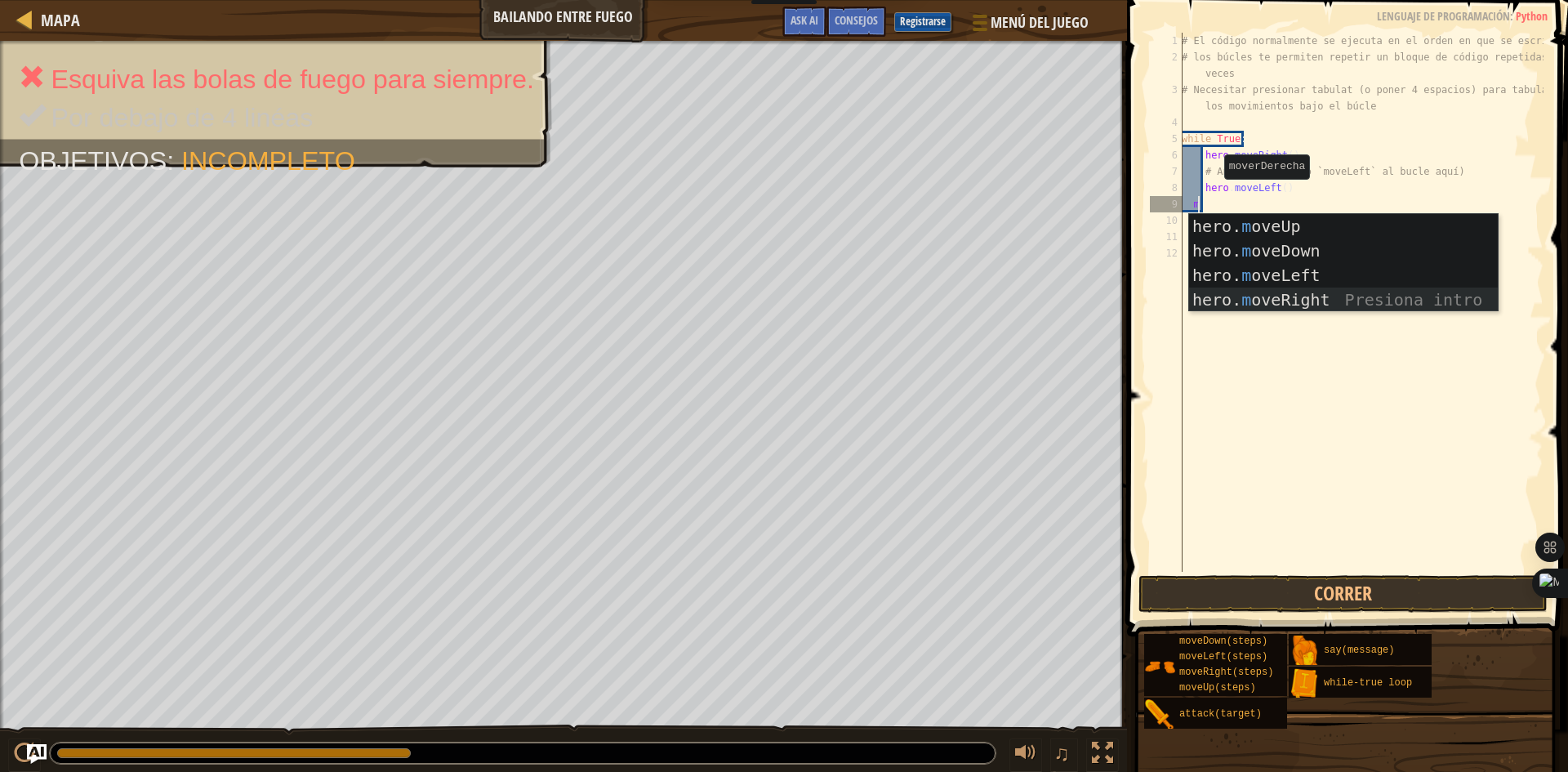
click at [1254, 289] on div "hero. m oveUp Presiona intro hero. m oveDown Presiona intro hero. m oveLeft Pre…" at bounding box center [1343, 288] width 309 height 147
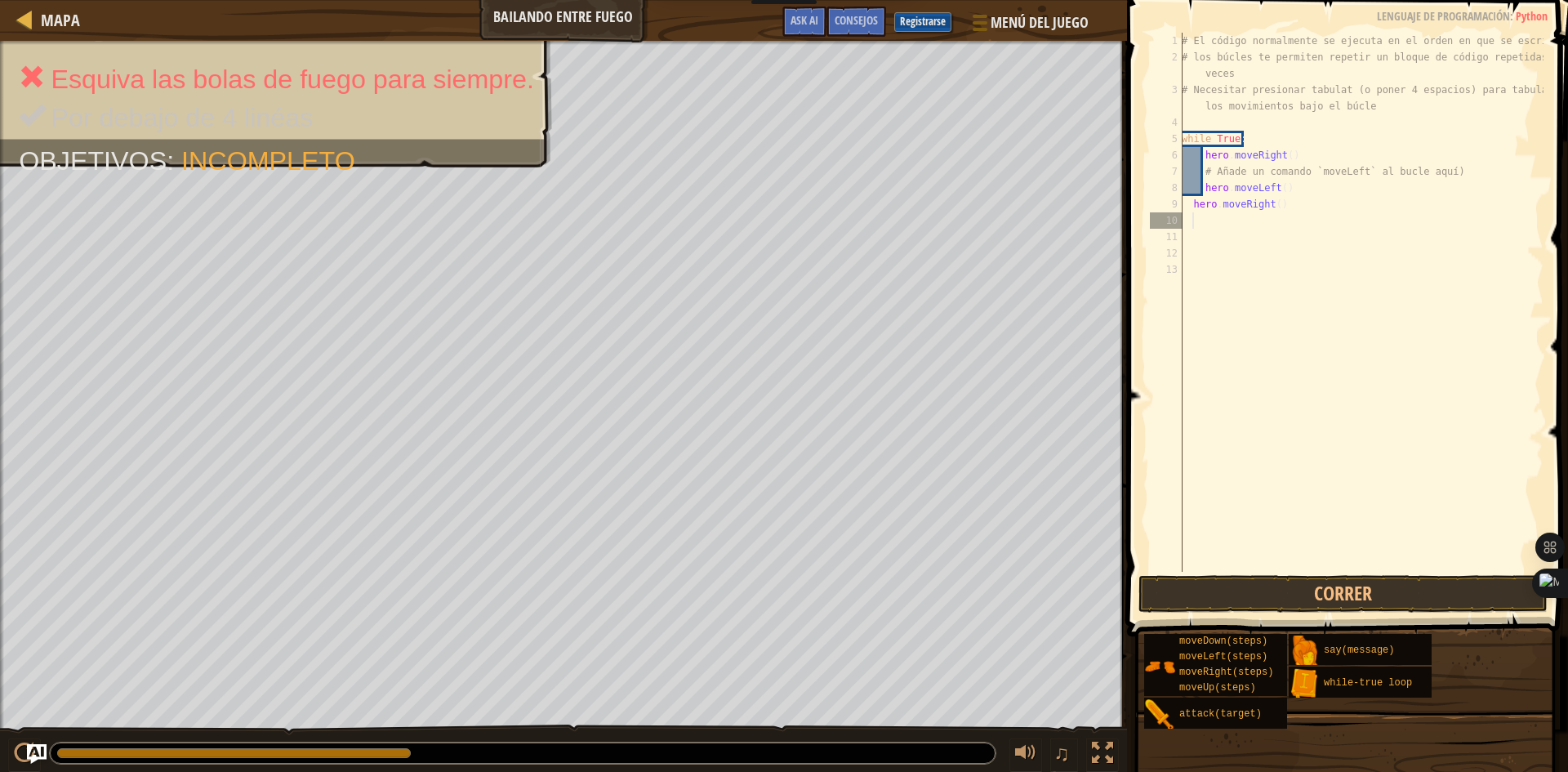
type textarea "h"
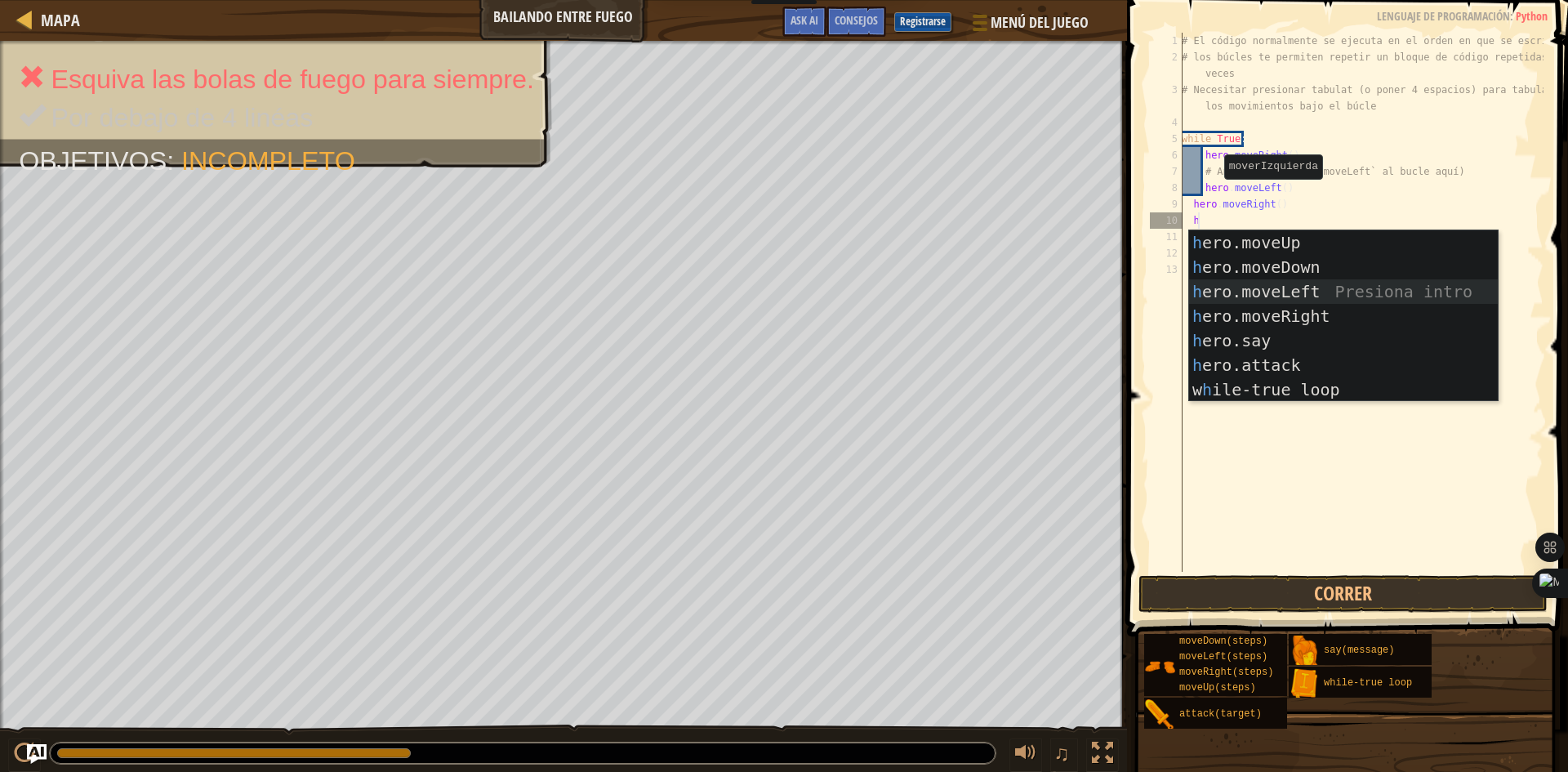
click at [1266, 293] on div "h ero.moveUp Presiona intro h ero.moveDown Presiona intro h ero.moveLeft Presio…" at bounding box center [1343, 341] width 309 height 221
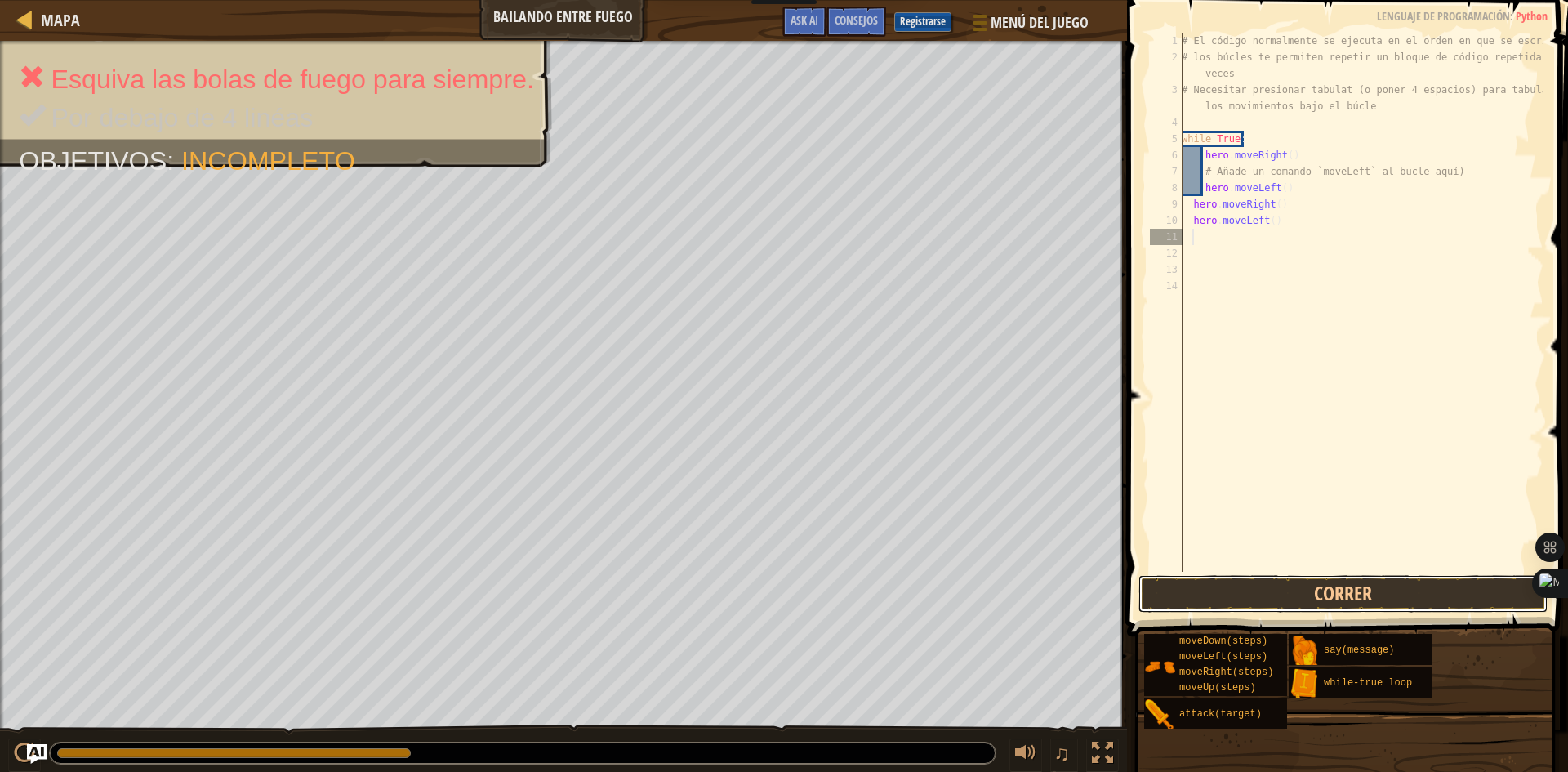
click at [1337, 591] on button "Correr" at bounding box center [1342, 594] width 409 height 38
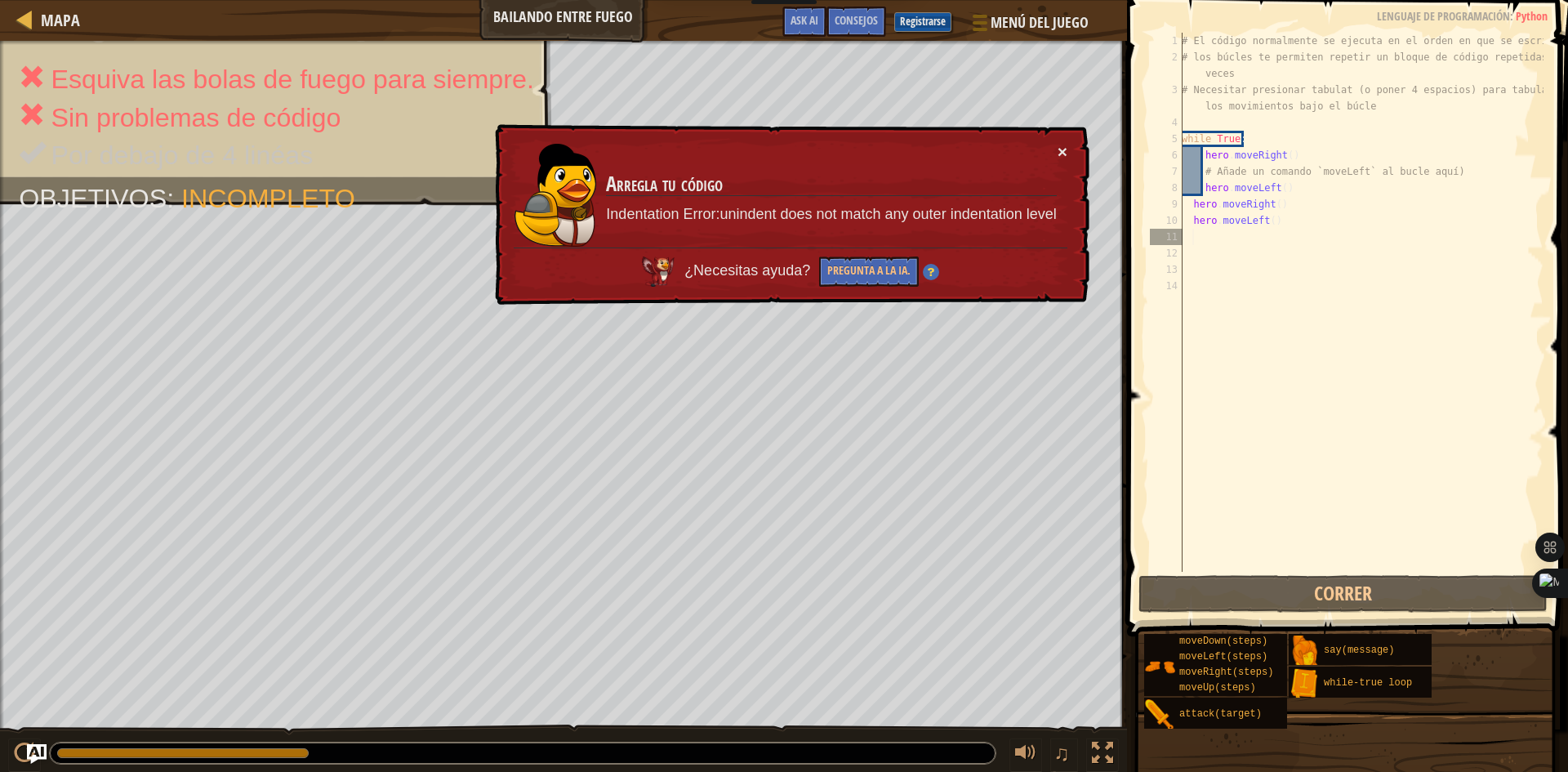
click at [1067, 153] on button "×" at bounding box center [1063, 151] width 10 height 17
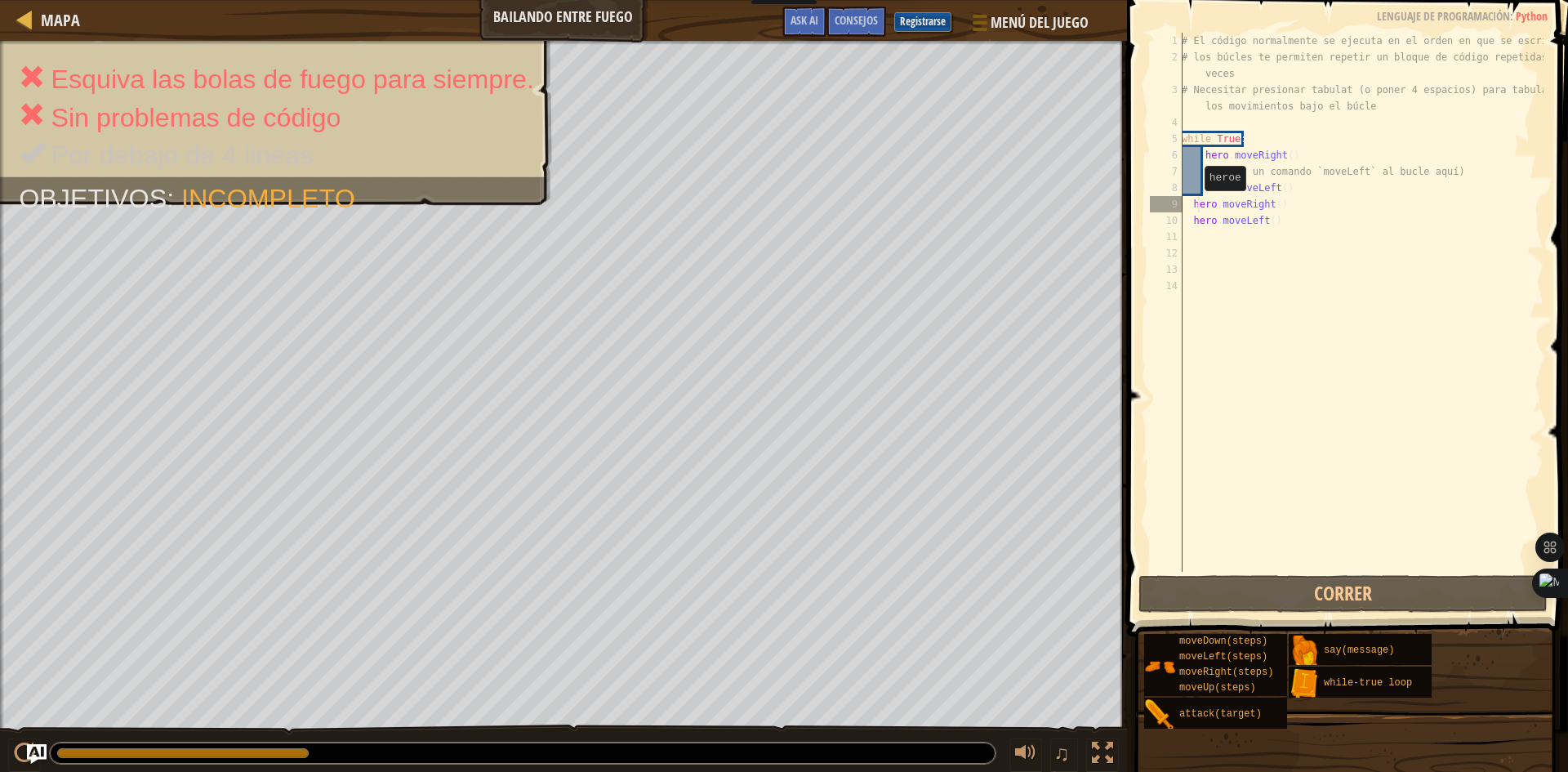
click at [1195, 207] on div "# El código normalmente se ejecuta en el orden en que se escribe. # los búcles …" at bounding box center [1360, 318] width 365 height 572
click at [1193, 207] on div "# El código normalmente se ejecuta en el orden en que se escribe. # los búcles …" at bounding box center [1360, 318] width 365 height 572
click at [1251, 586] on button "Correr" at bounding box center [1342, 594] width 409 height 38
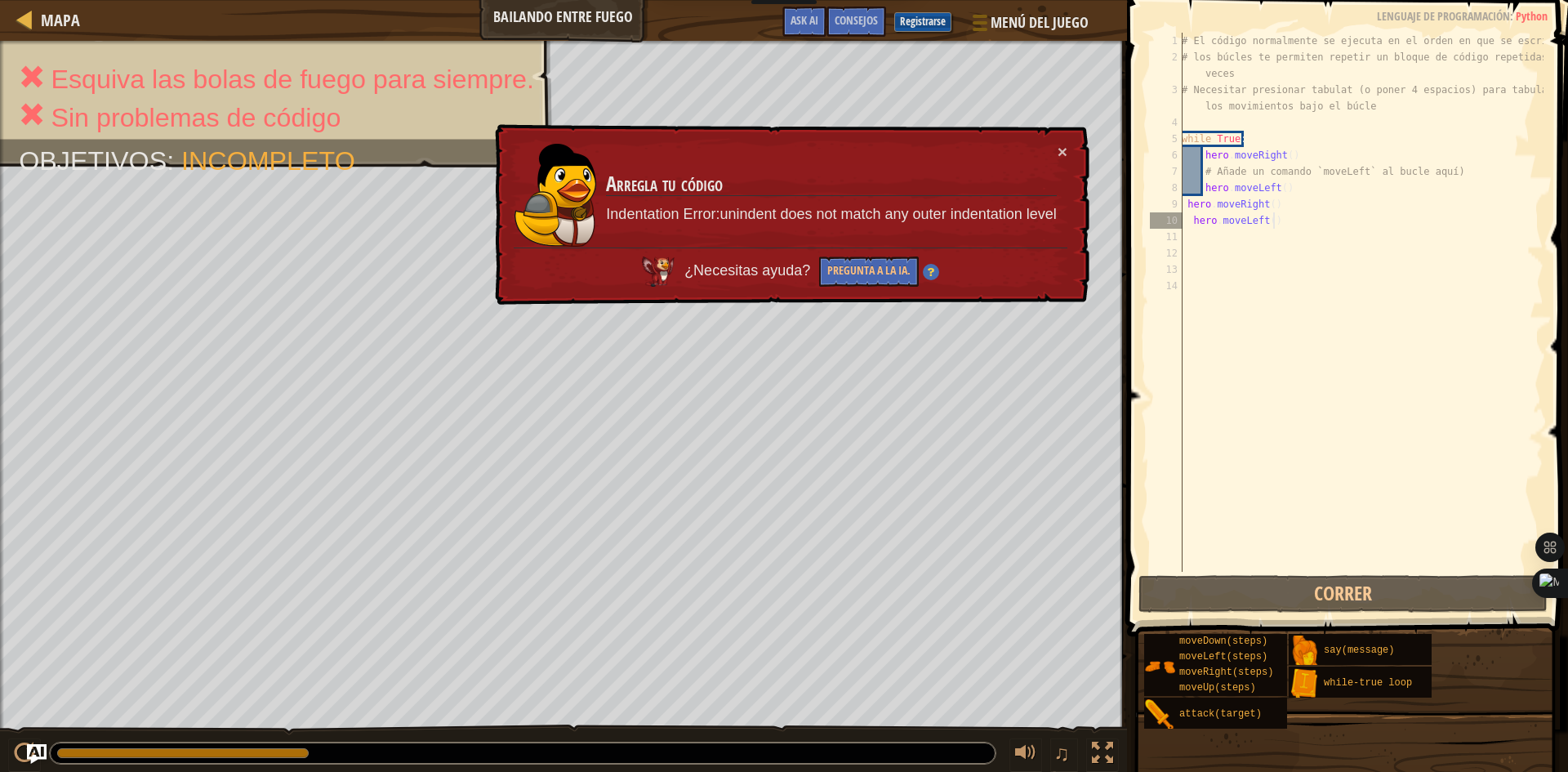
click at [1304, 213] on div "# El código normalmente se ejecuta en el orden en que se escribe. # los búcles …" at bounding box center [1360, 318] width 365 height 572
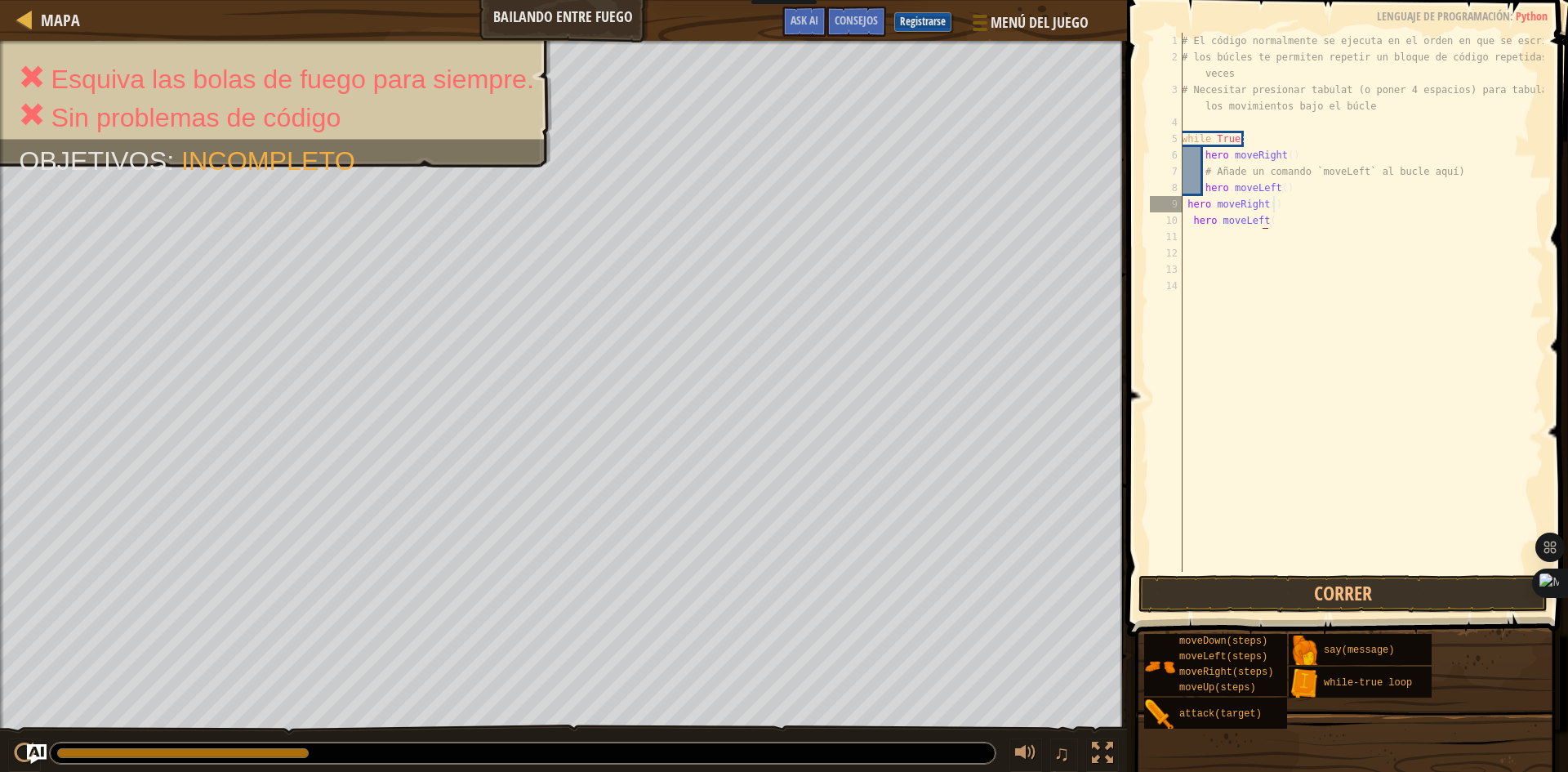
click at [1296, 206] on div "# El código normalmente se ejecuta en el orden en que se escribe. # los búcles …" at bounding box center [1360, 318] width 365 height 572
type textarea "h"
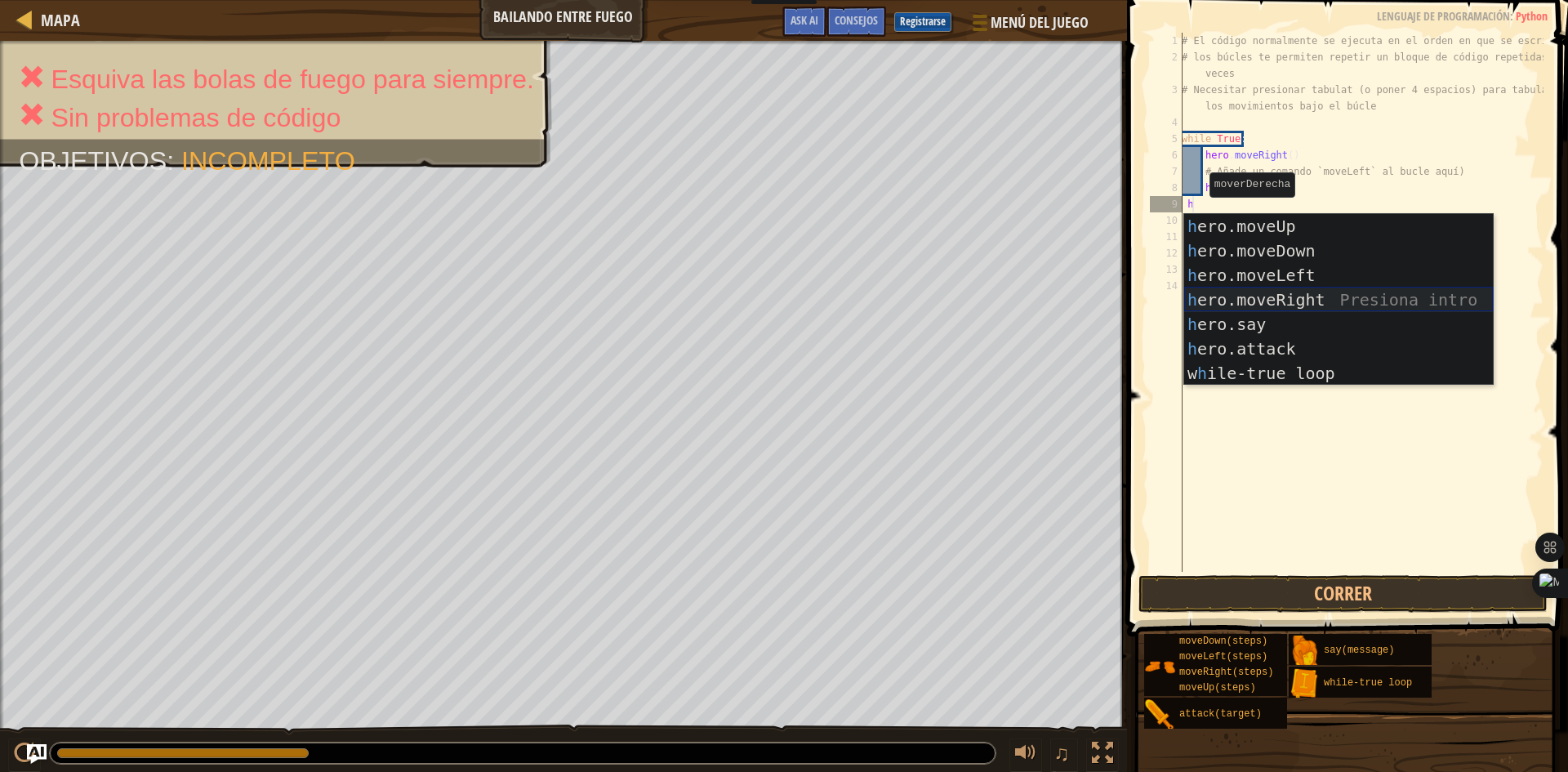
click at [1244, 290] on div "h ero.moveUp Presiona intro h ero.moveDown Presiona intro h ero.moveLeft Presio…" at bounding box center [1338, 325] width 309 height 221
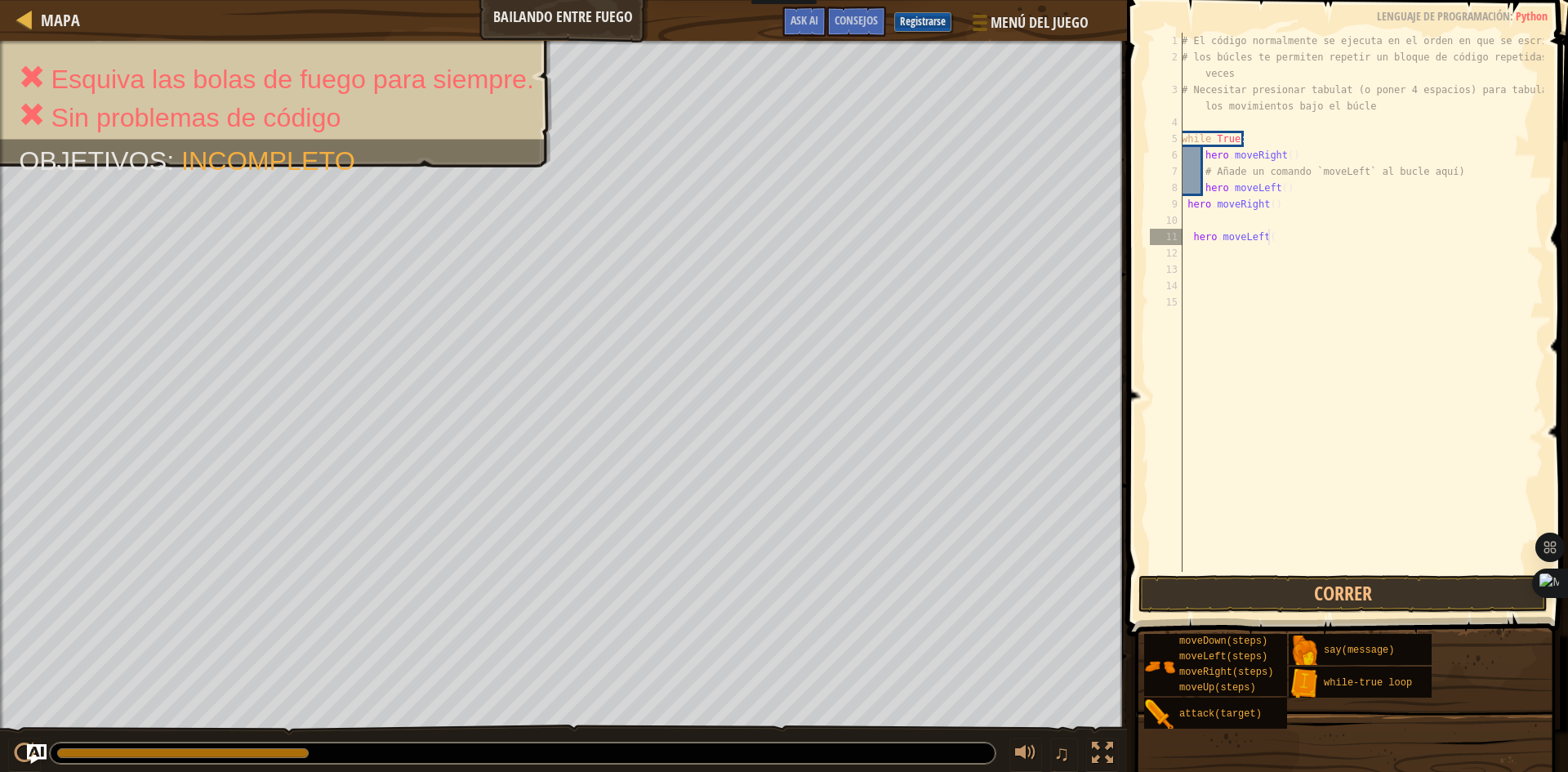
click at [1275, 233] on div "# El código normalmente se ejecuta en el orden en que se escribe. # los búcles …" at bounding box center [1360, 318] width 365 height 572
type textarea "h"
click at [1275, 201] on div "# El código normalmente se ejecuta en el orden en que se escribe. # los búcles …" at bounding box center [1360, 318] width 365 height 572
click at [1305, 201] on div "# El código normalmente se ejecuta en el orden en que se escribe. # los búcles …" at bounding box center [1360, 318] width 365 height 572
type textarea "h"
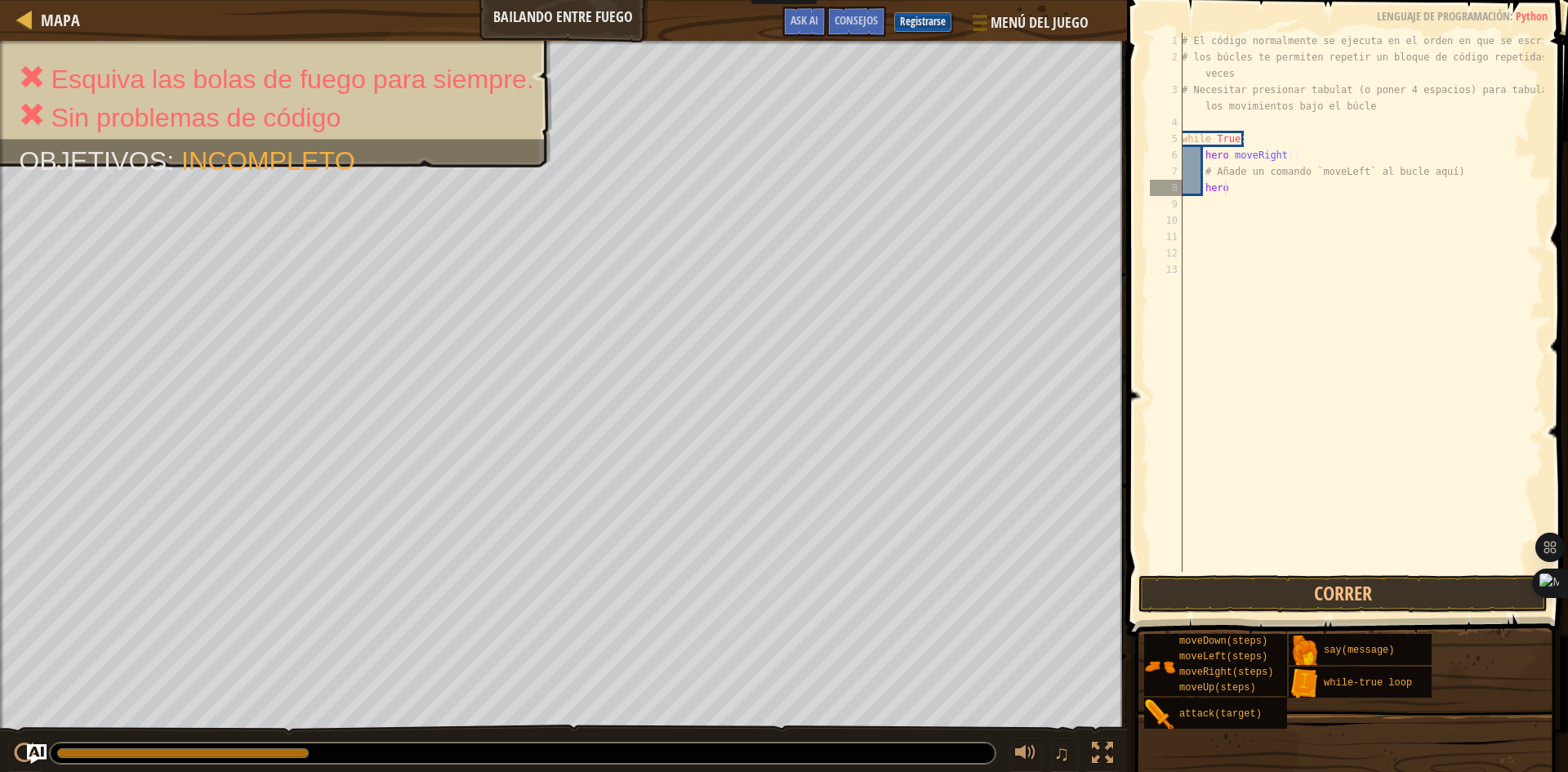
type textarea "h"
click at [1457, 174] on div "# El código normalmente se ejecuta en el orden en que se escribe. # los búcles …" at bounding box center [1360, 318] width 365 height 572
type textarea "#"
type textarea "h"
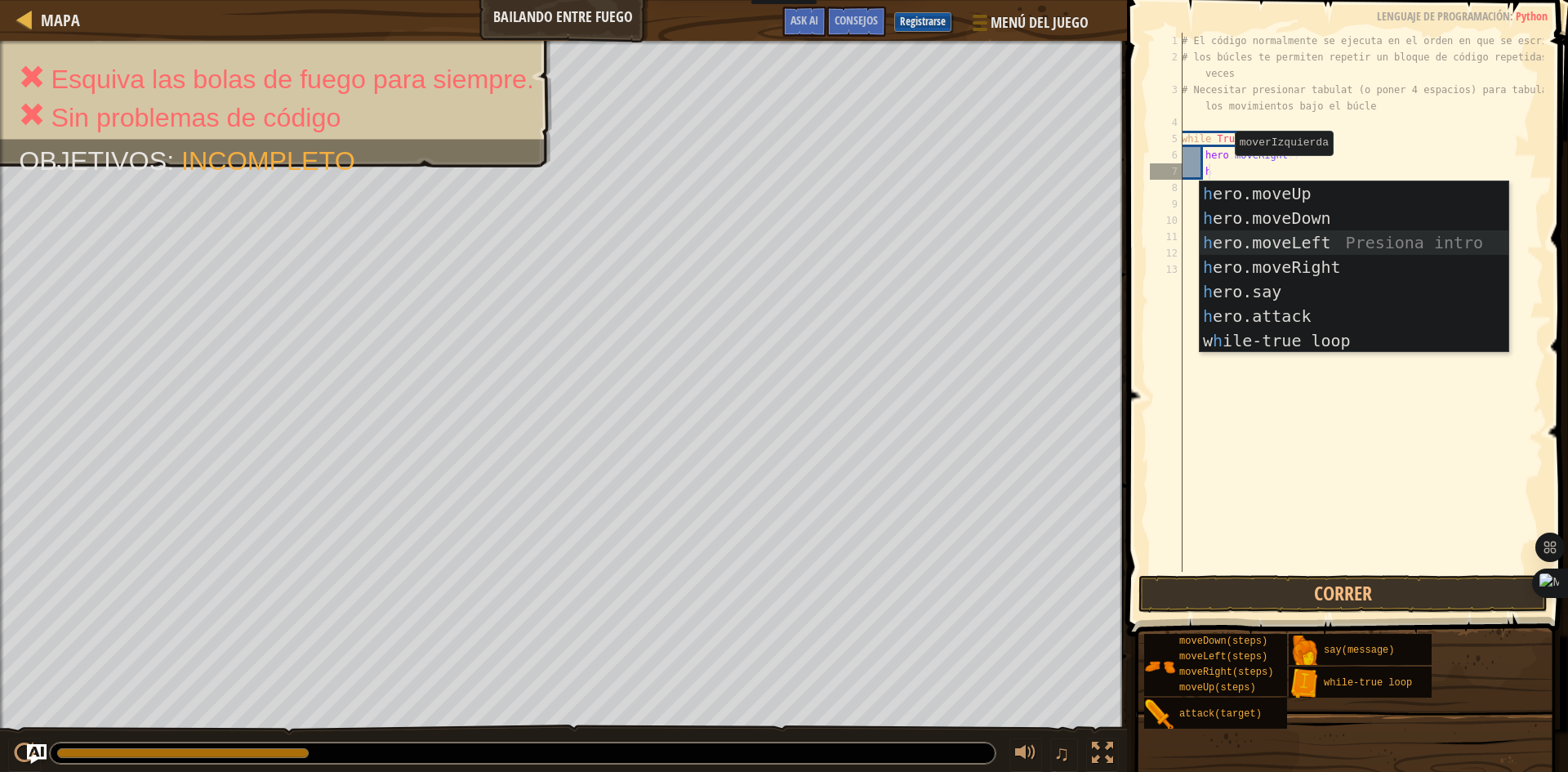
click at [1300, 248] on div "h ero.moveUp Presiona intro h ero.moveDown Presiona intro h ero.moveLeft Presio…" at bounding box center [1354, 292] width 309 height 221
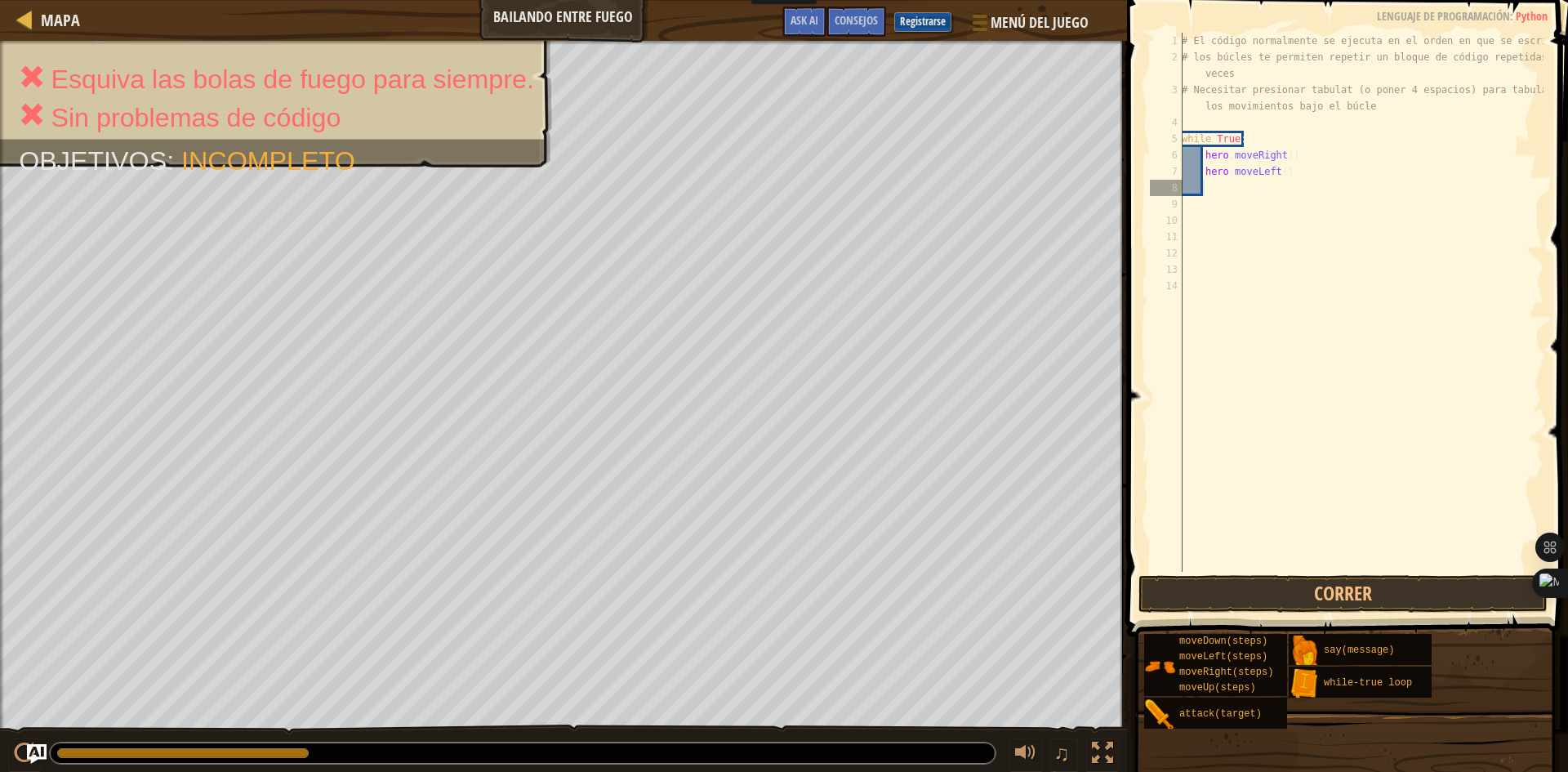
type textarea "h"
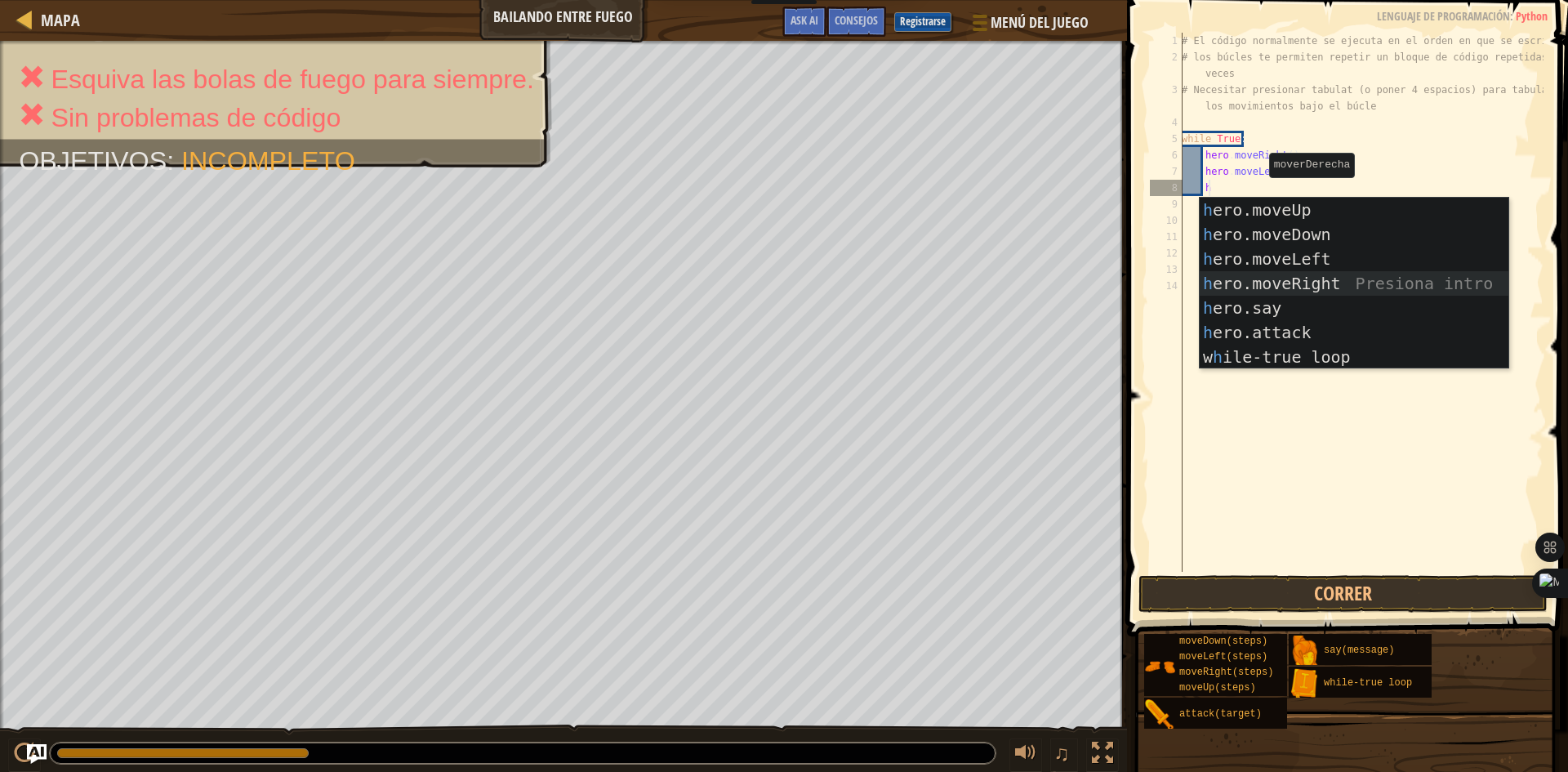
click at [1245, 276] on div "h ero.moveUp Presiona intro h ero.moveDown Presiona intro h ero.moveLeft Presio…" at bounding box center [1354, 308] width 309 height 221
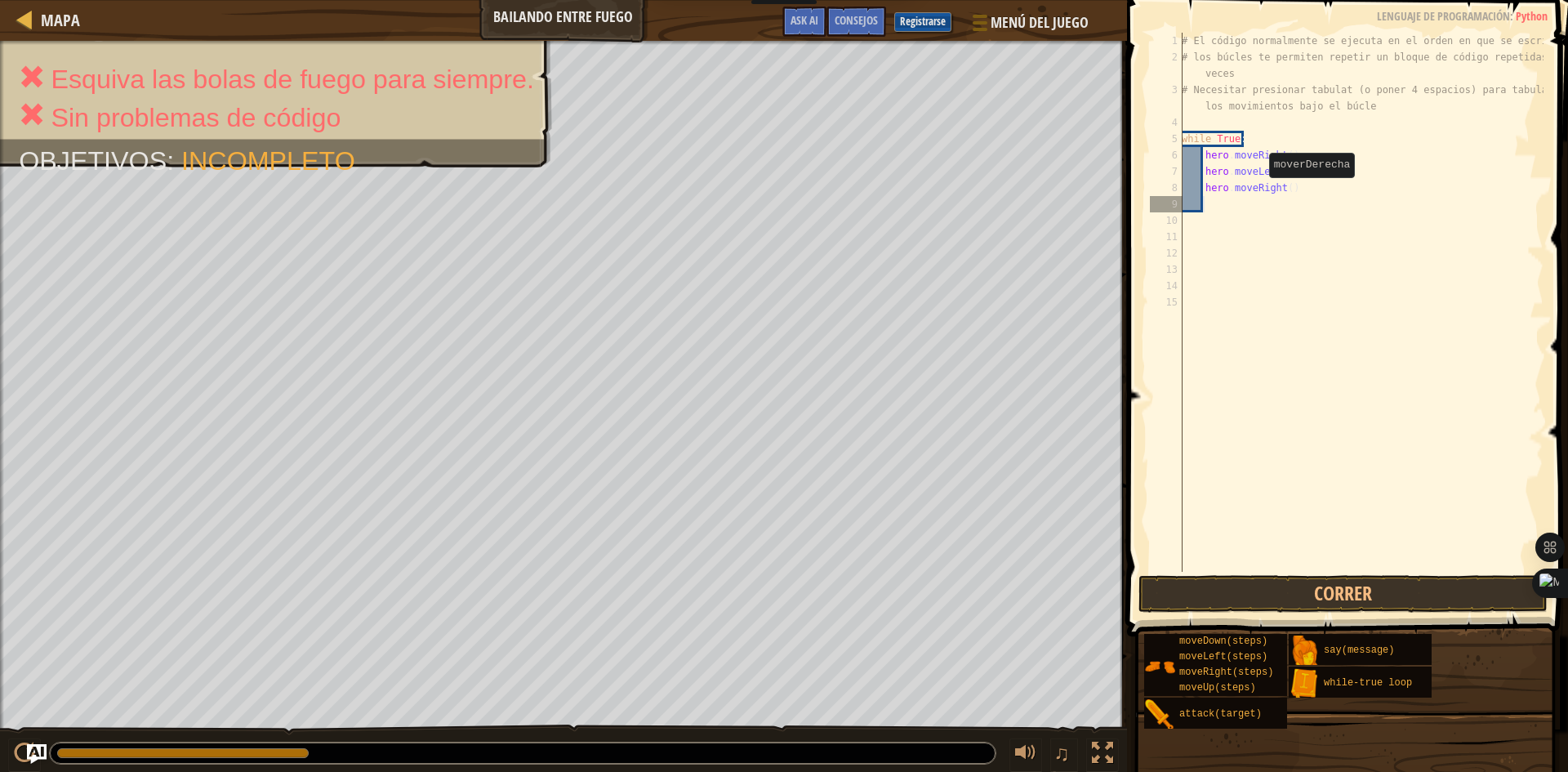
type textarea "h"
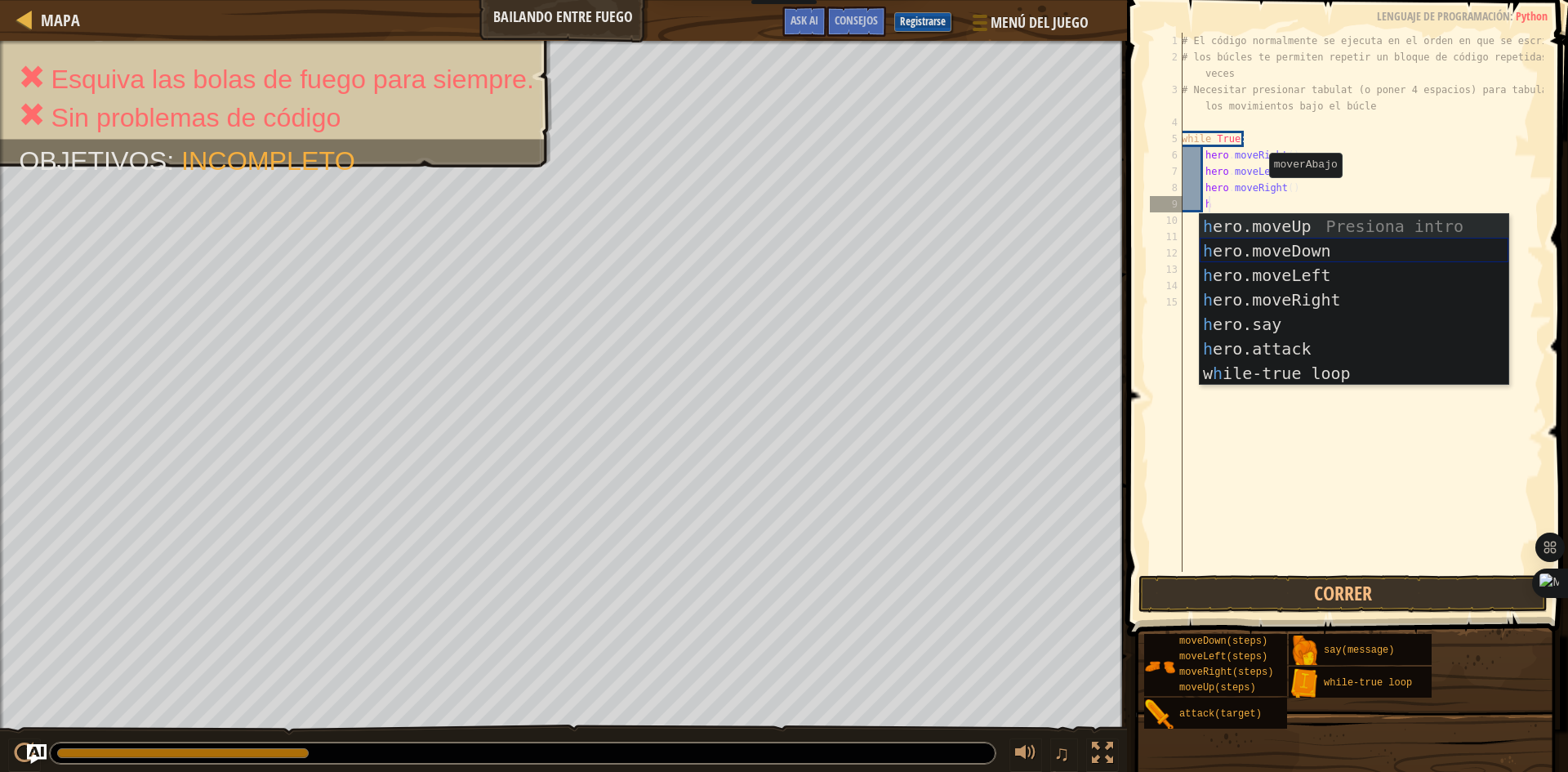
click at [1248, 261] on div "h ero.moveUp Presiona intro h ero.moveDown Presiona intro h ero.moveLeft Presio…" at bounding box center [1354, 325] width 309 height 221
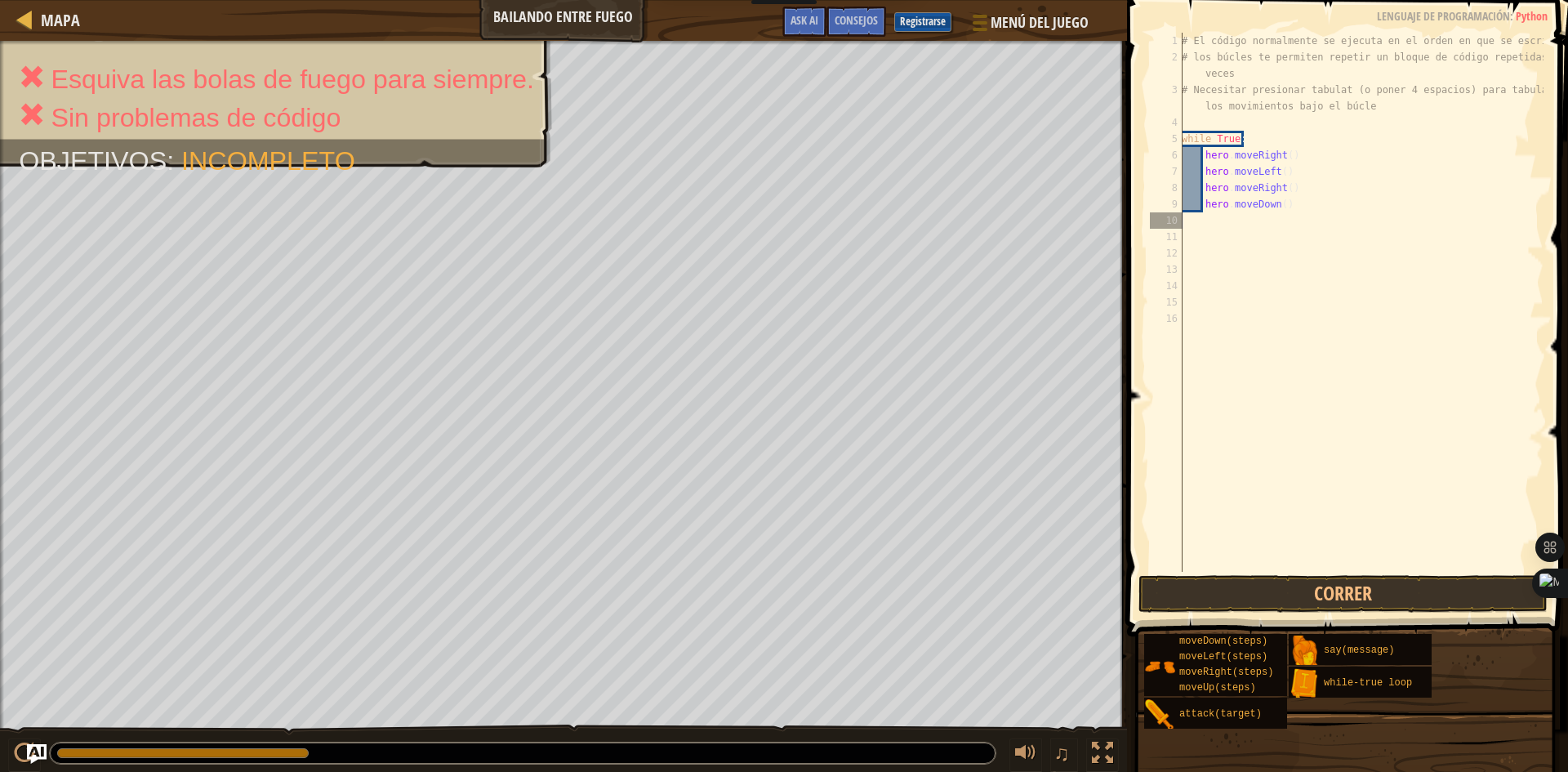
scroll to position [7, 0]
type textarea "h"
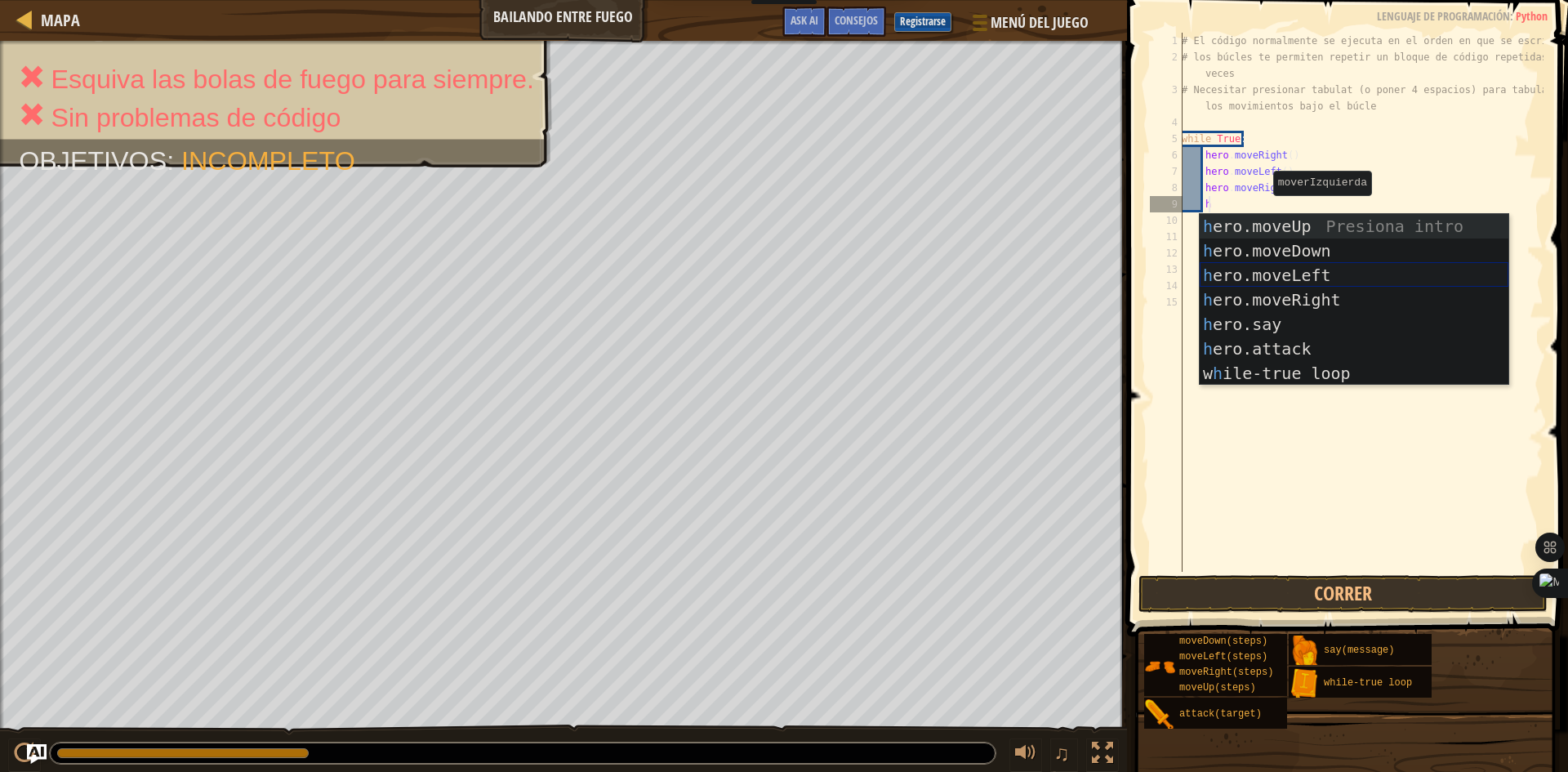
click at [1336, 281] on div "h ero.moveUp Presiona intro h ero.moveDown Presiona intro h ero.moveLeft Presio…" at bounding box center [1354, 325] width 309 height 221
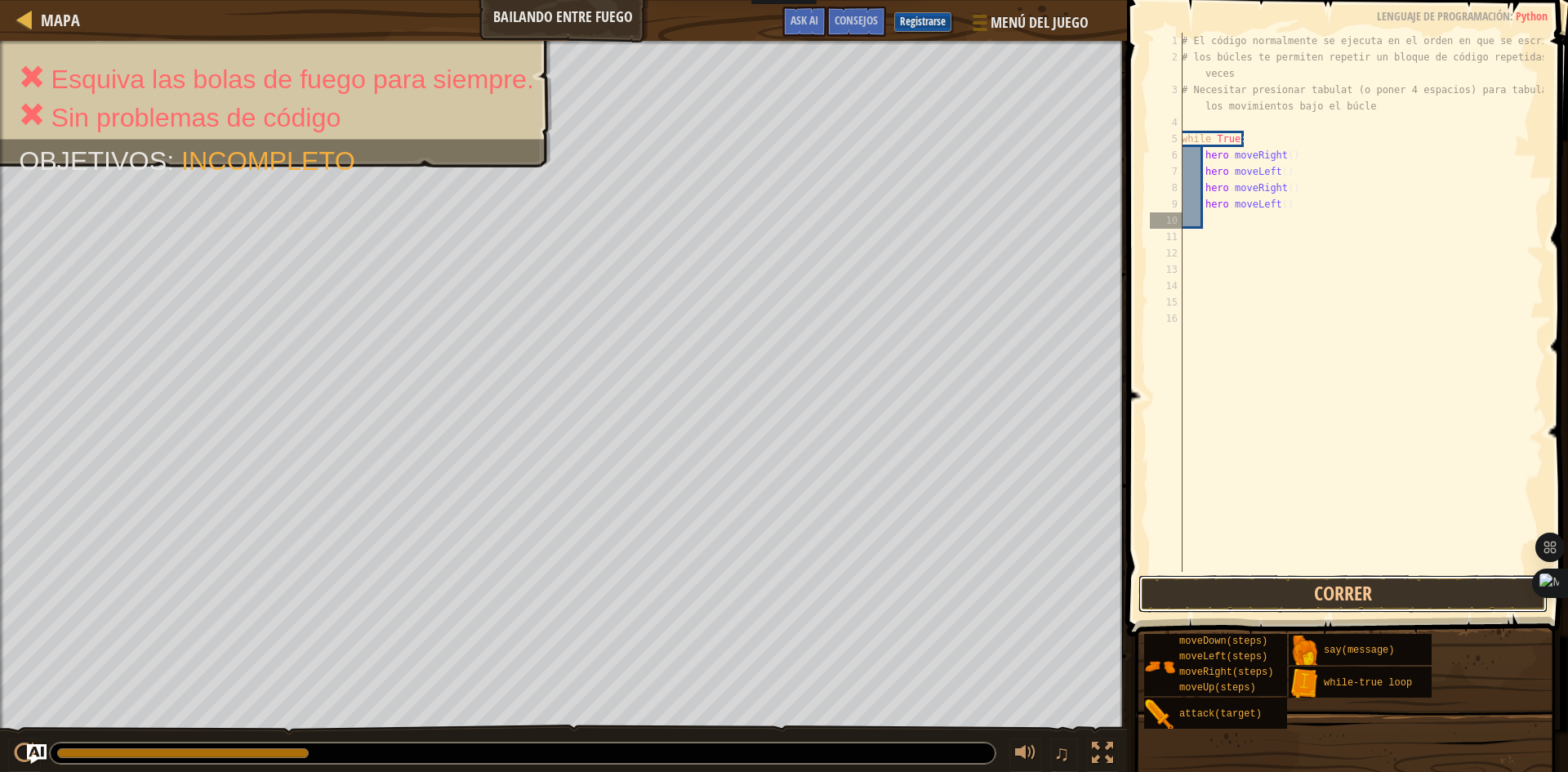
click at [1311, 598] on button "Correr" at bounding box center [1342, 594] width 409 height 38
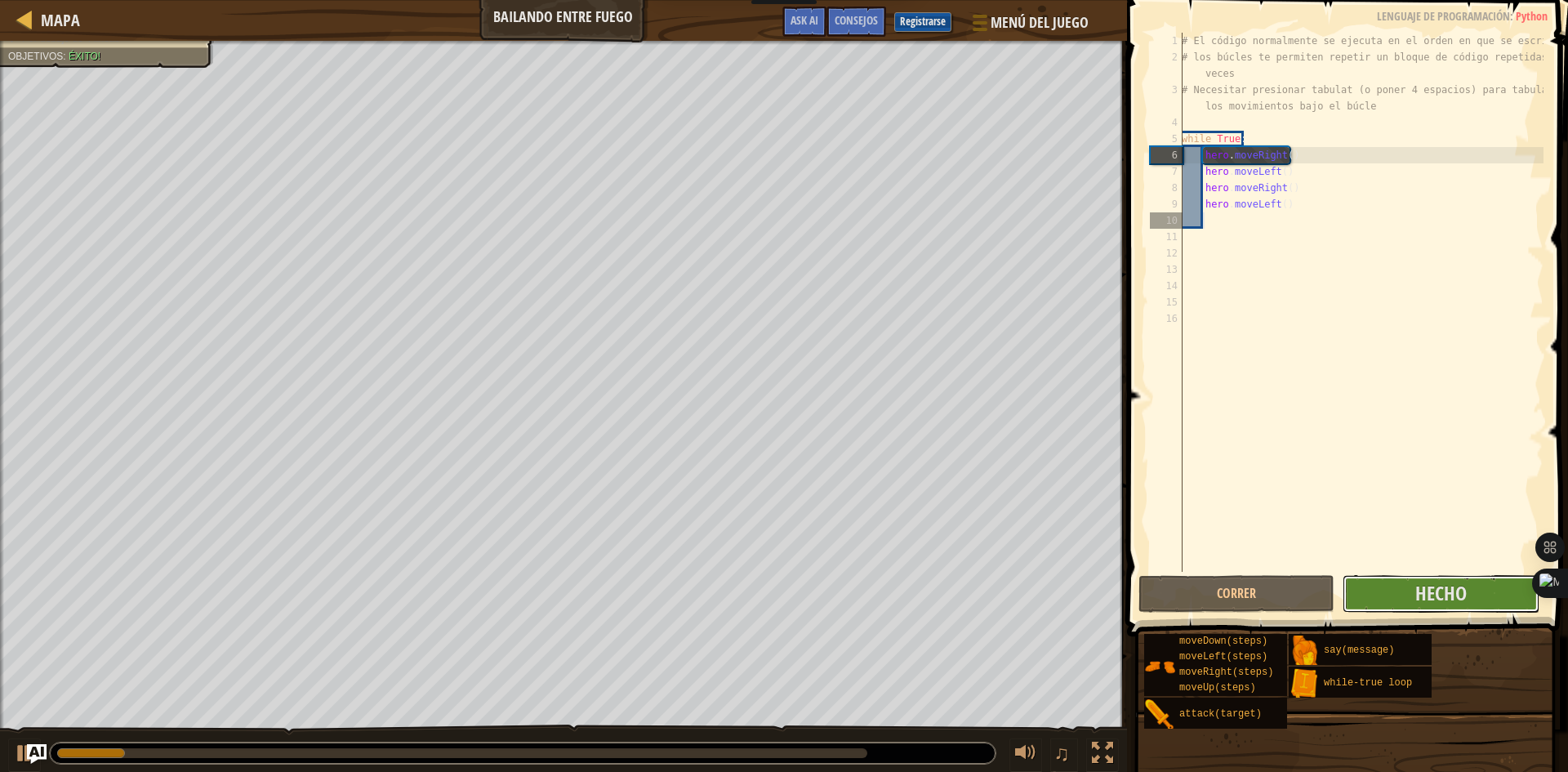
click at [1421, 593] on span "Hecho" at bounding box center [1440, 593] width 52 height 26
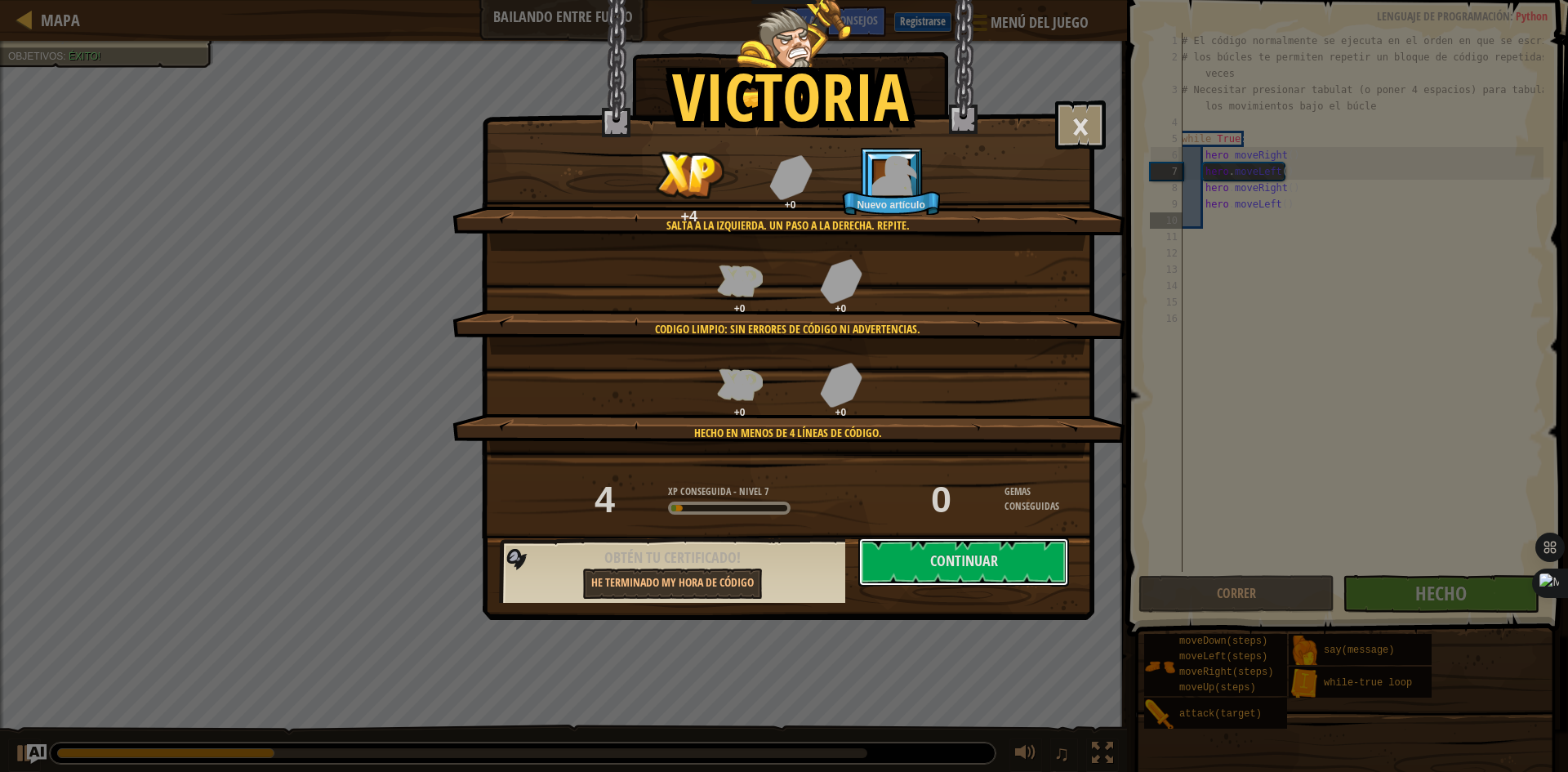
click at [991, 550] on button "Continuar" at bounding box center [964, 562] width 211 height 49
select select "es-ES"
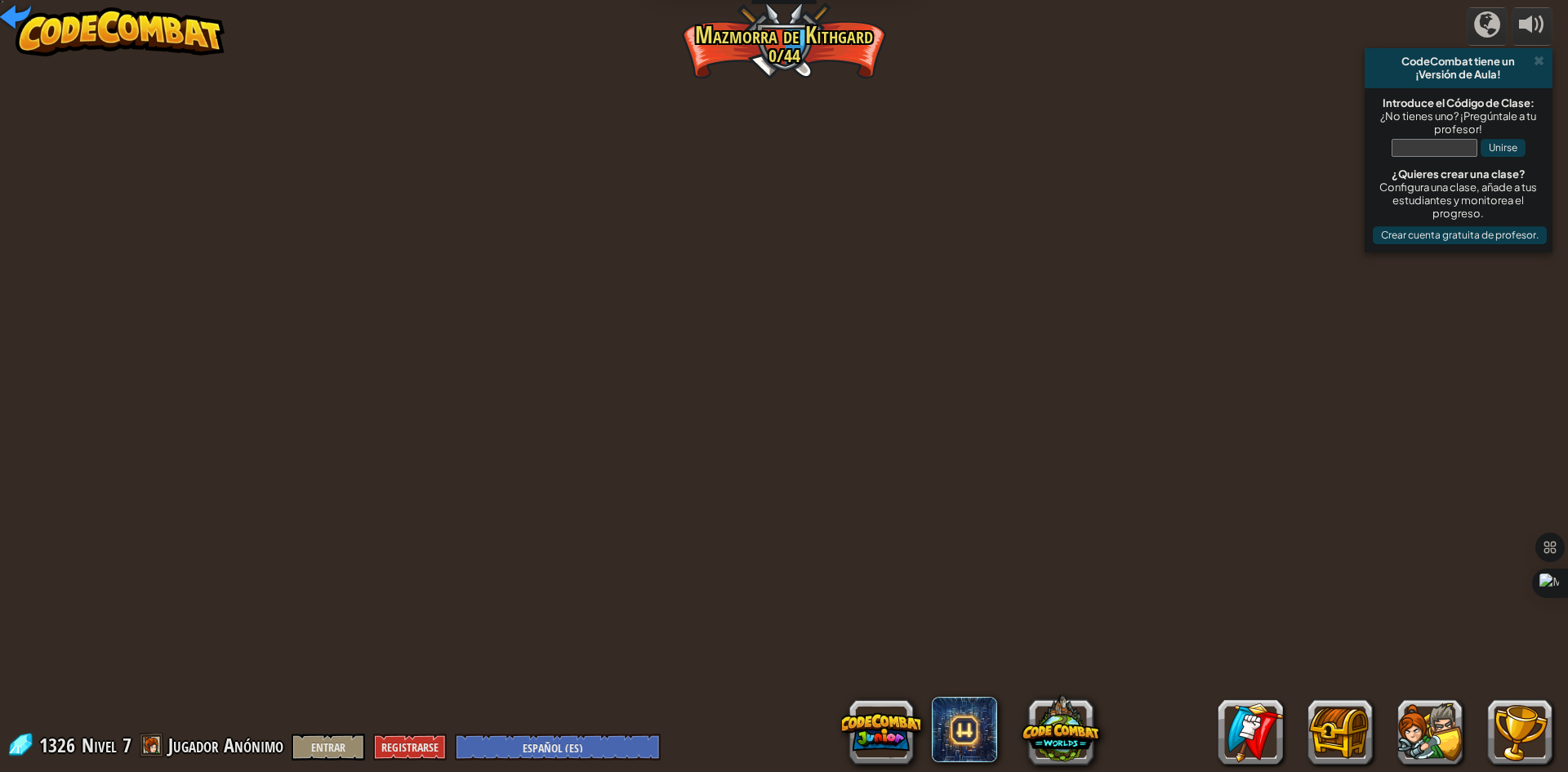
select select "es-ES"
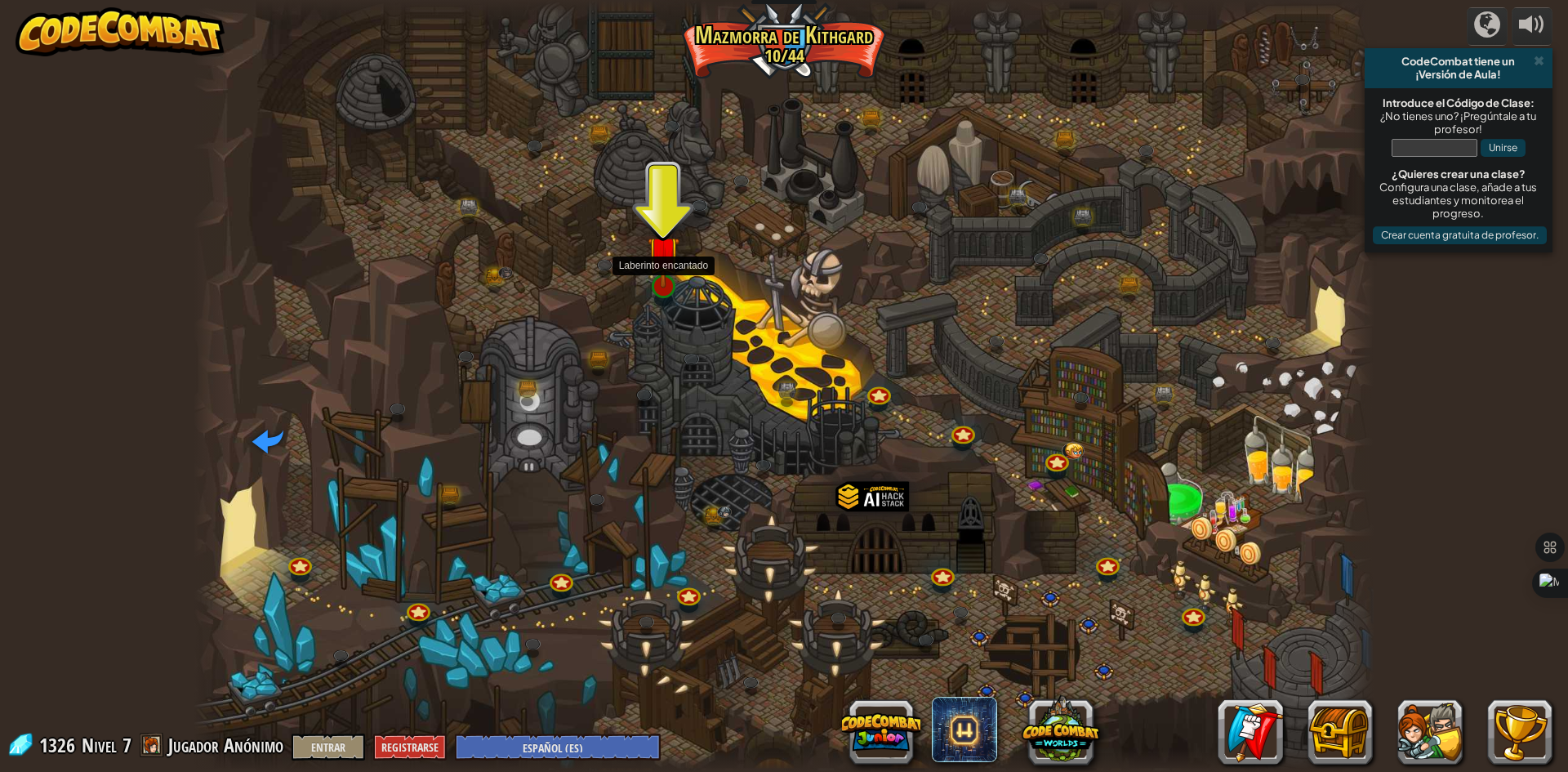
click at [652, 270] on img at bounding box center [663, 252] width 32 height 73
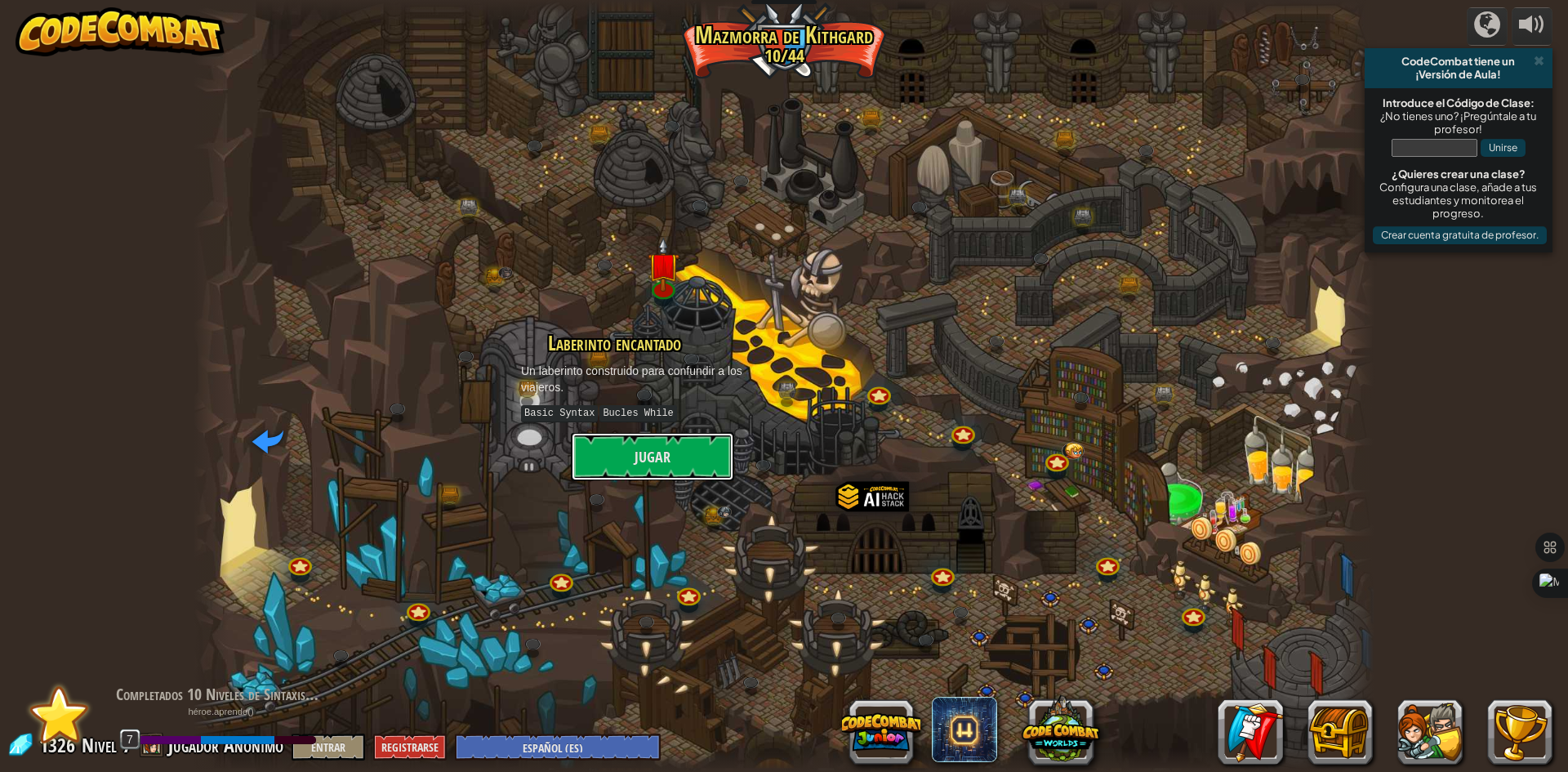
click at [653, 447] on button "Jugar" at bounding box center [652, 456] width 164 height 49
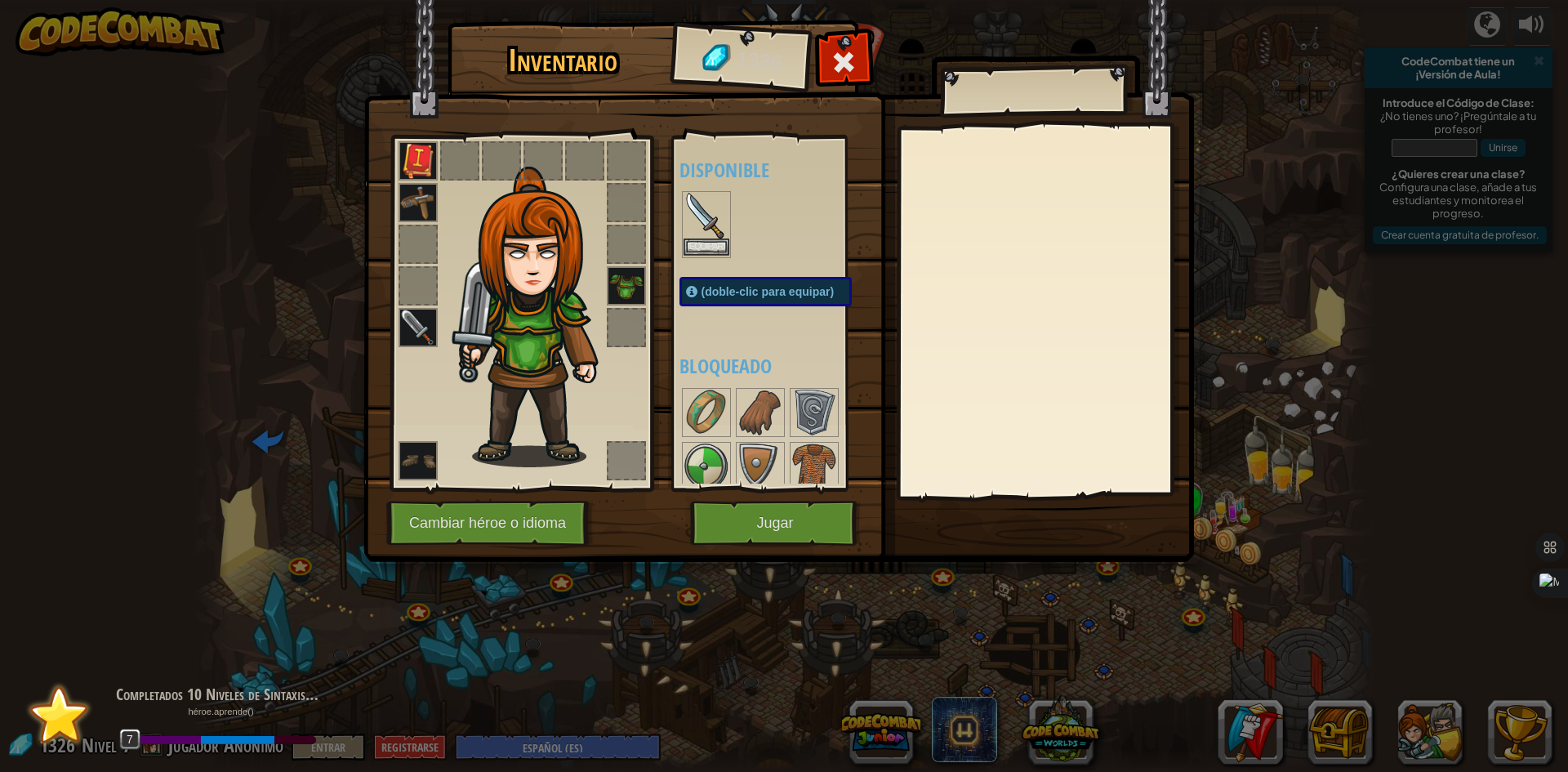
click at [694, 233] on img at bounding box center [706, 216] width 46 height 46
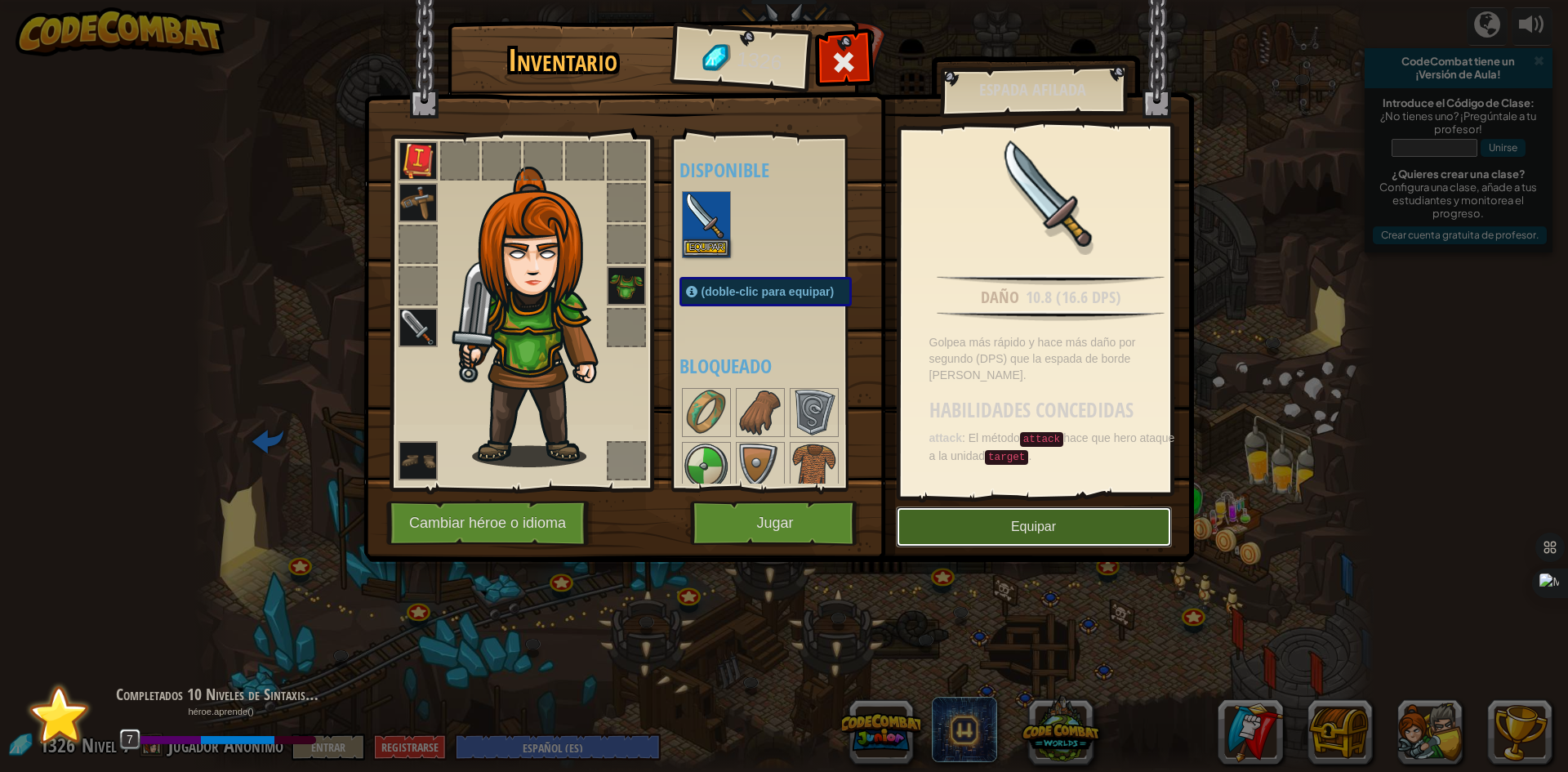
click at [975, 520] on button "Equipar" at bounding box center [1034, 527] width 276 height 41
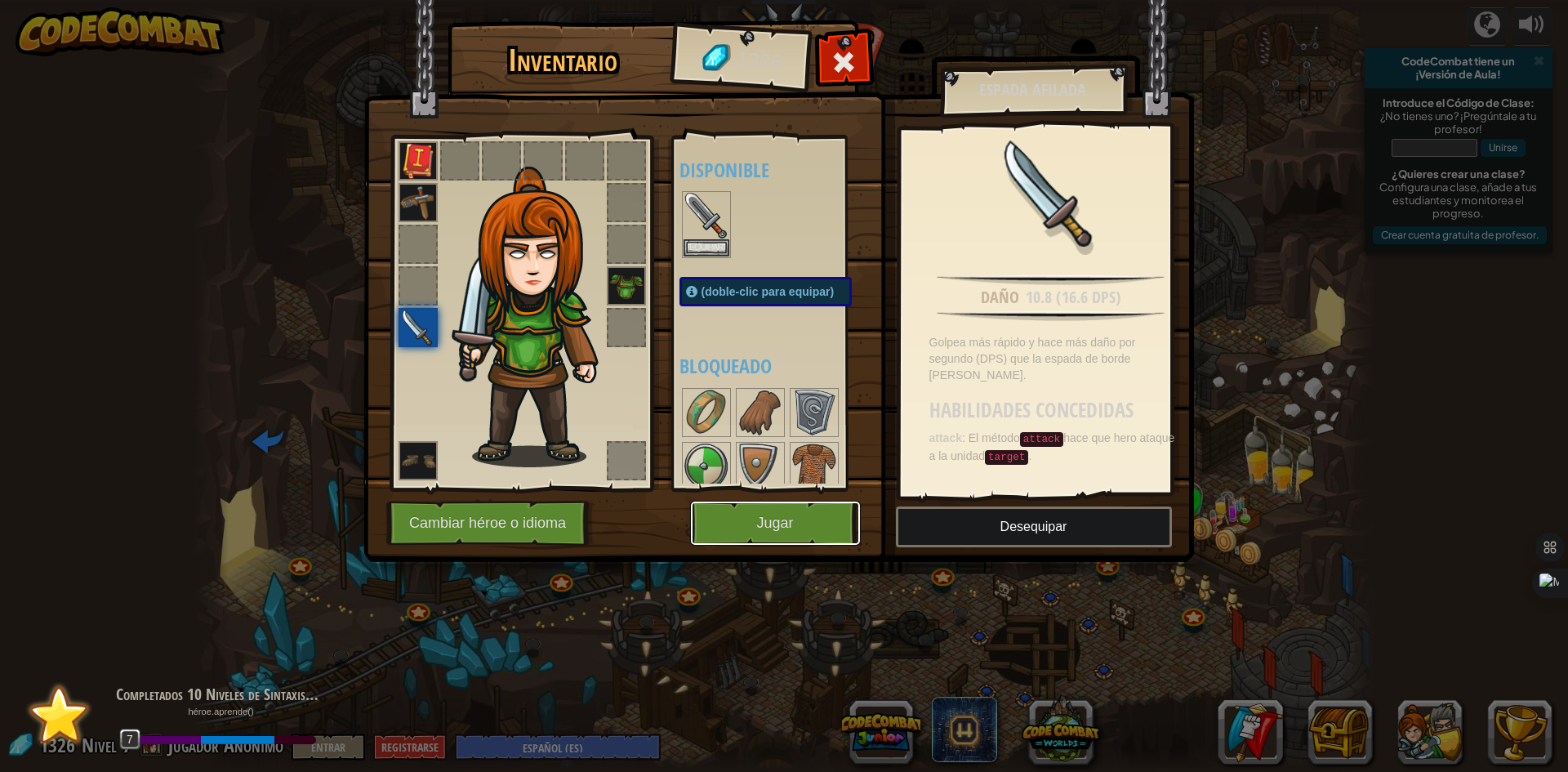
click at [818, 527] on button "Jugar" at bounding box center [775, 523] width 171 height 45
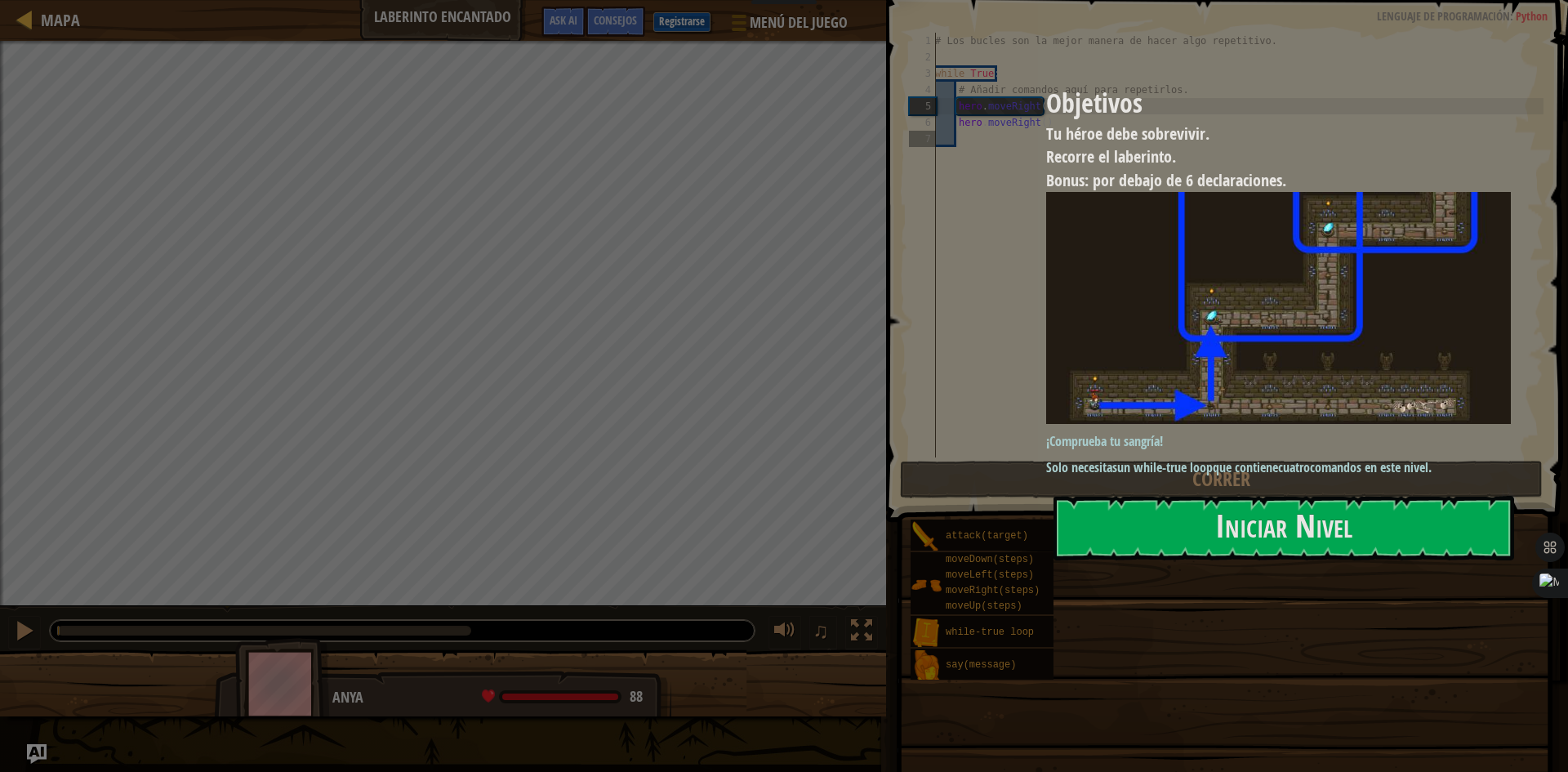
click at [1190, 554] on button "Iniciar Nivel" at bounding box center [1284, 527] width 460 height 65
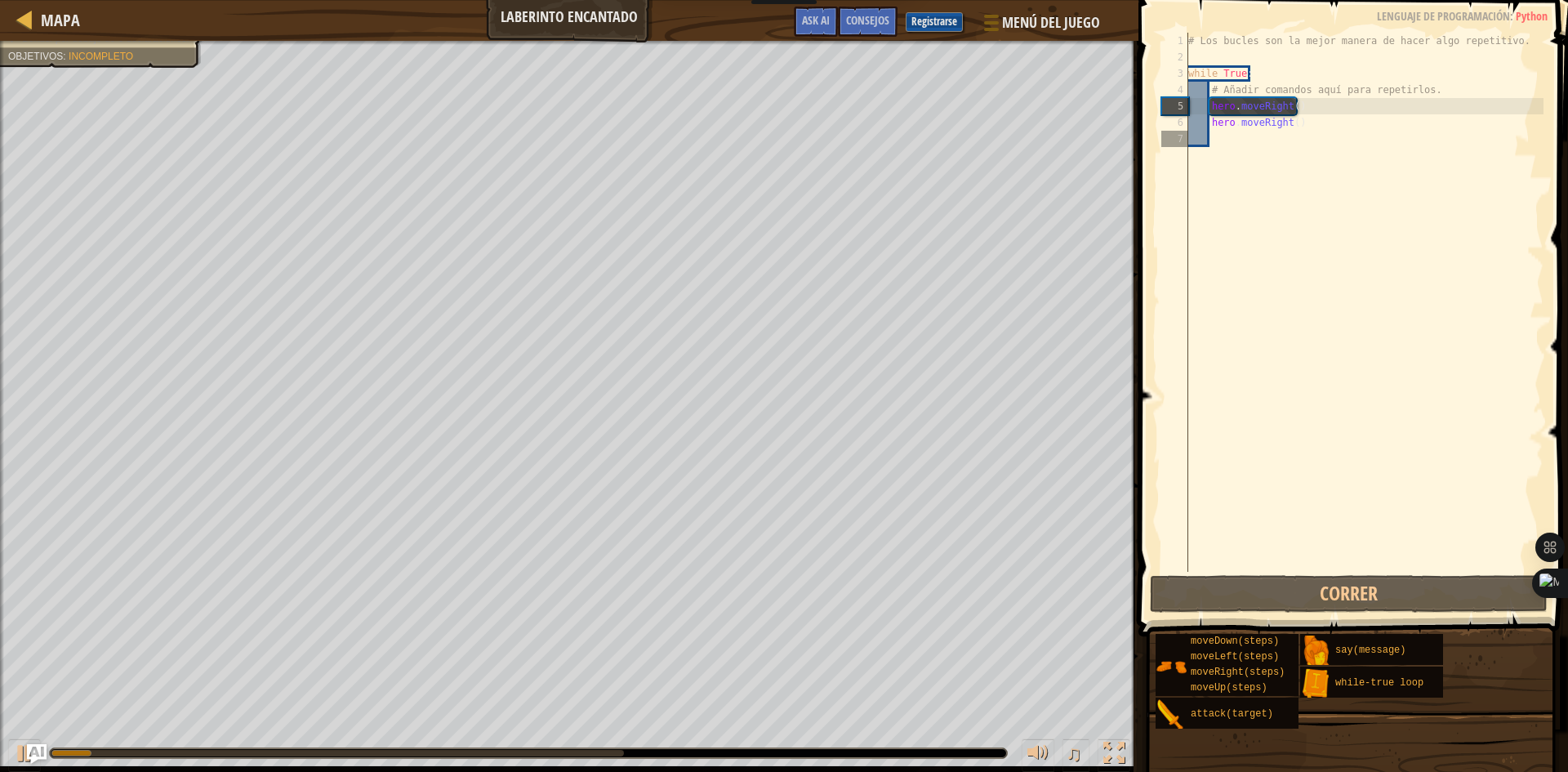
click at [1371, 729] on div "moveDown(steps) moveLeft(steps) moveRight(steps) moveUp(steps) attack(target) s…" at bounding box center [1355, 681] width 401 height 96
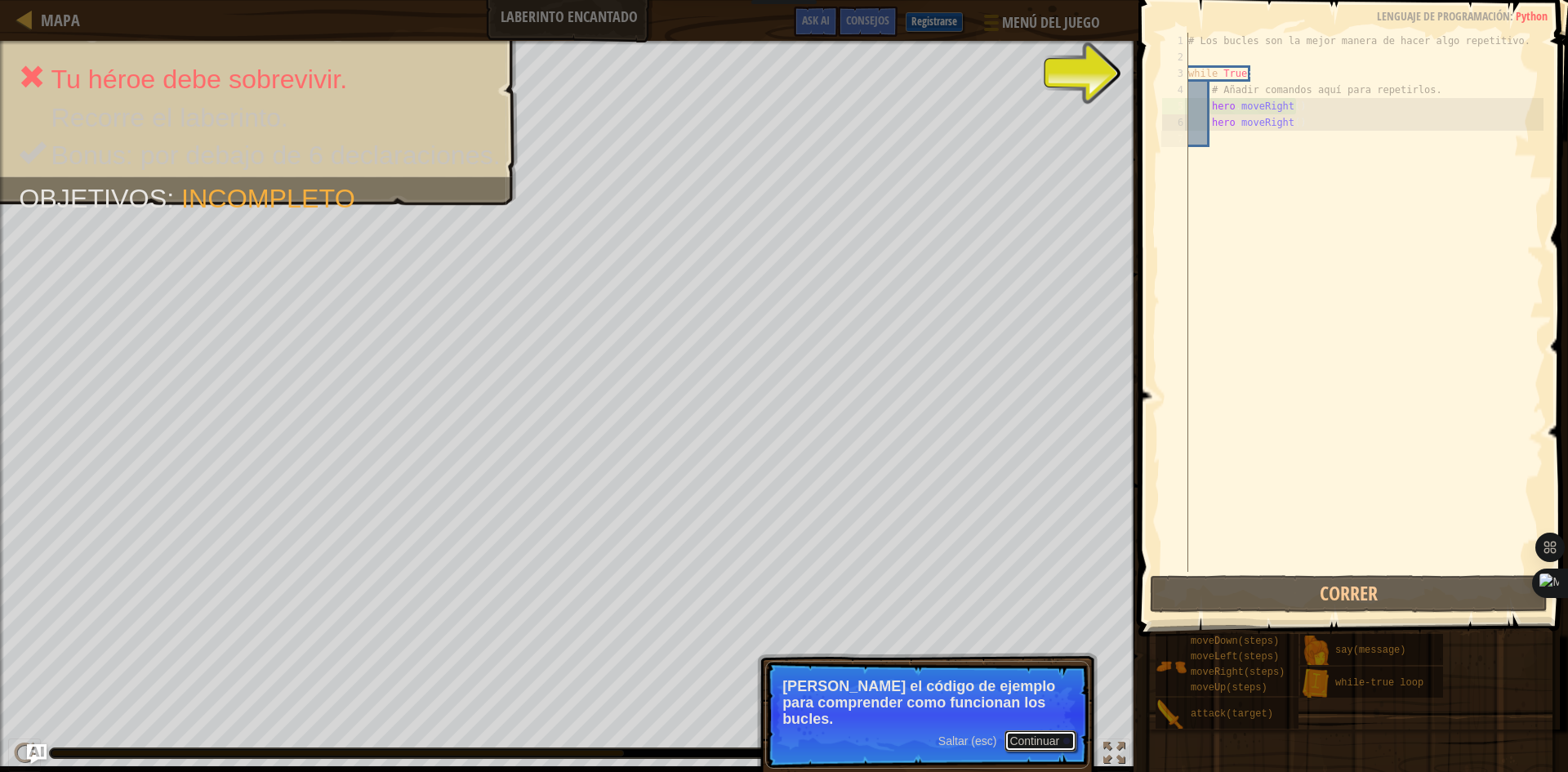
click at [1040, 730] on button "Continuar" at bounding box center [1041, 741] width 72 height 21
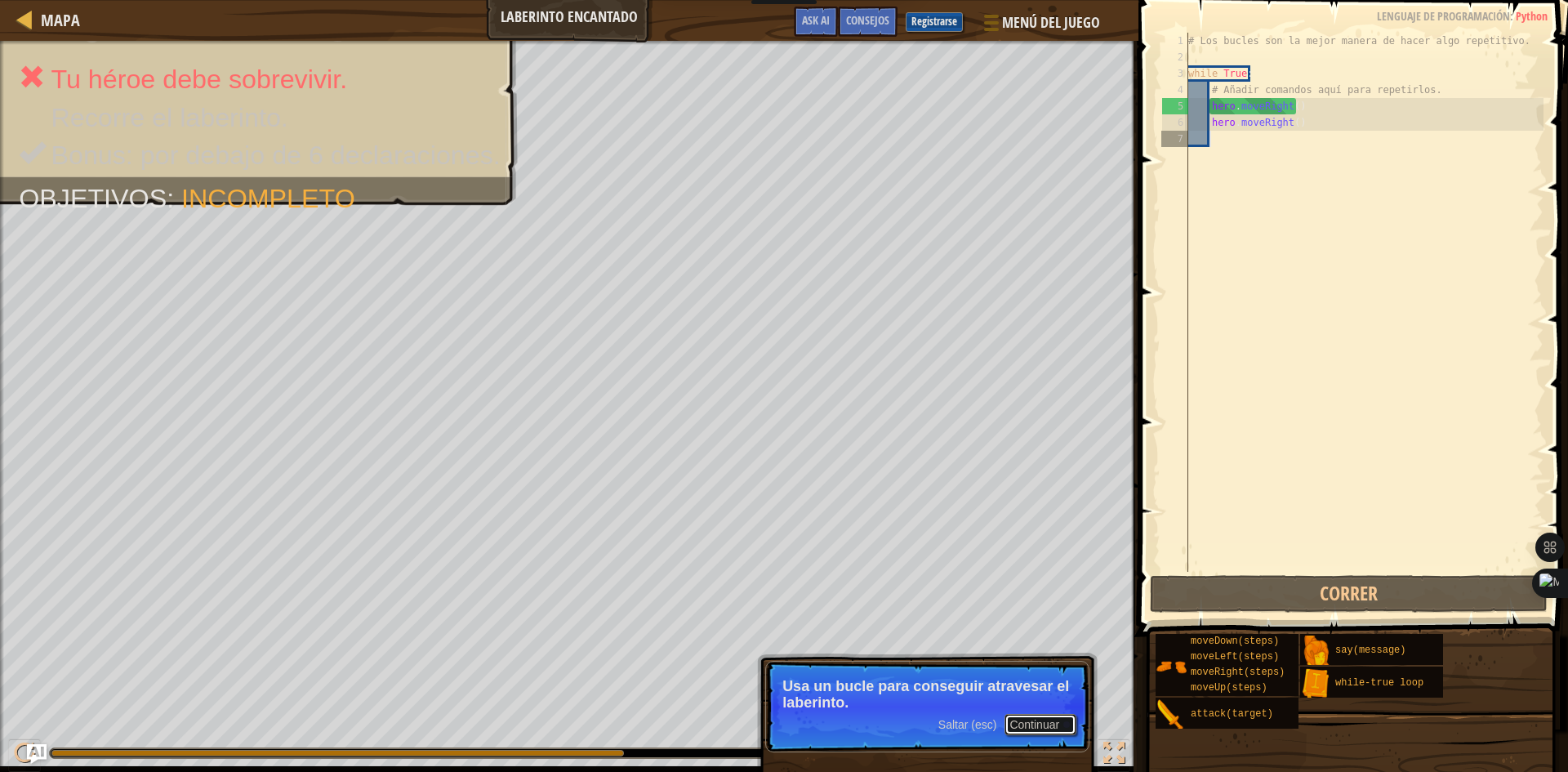
click at [1041, 719] on button "Continuar" at bounding box center [1041, 725] width 72 height 21
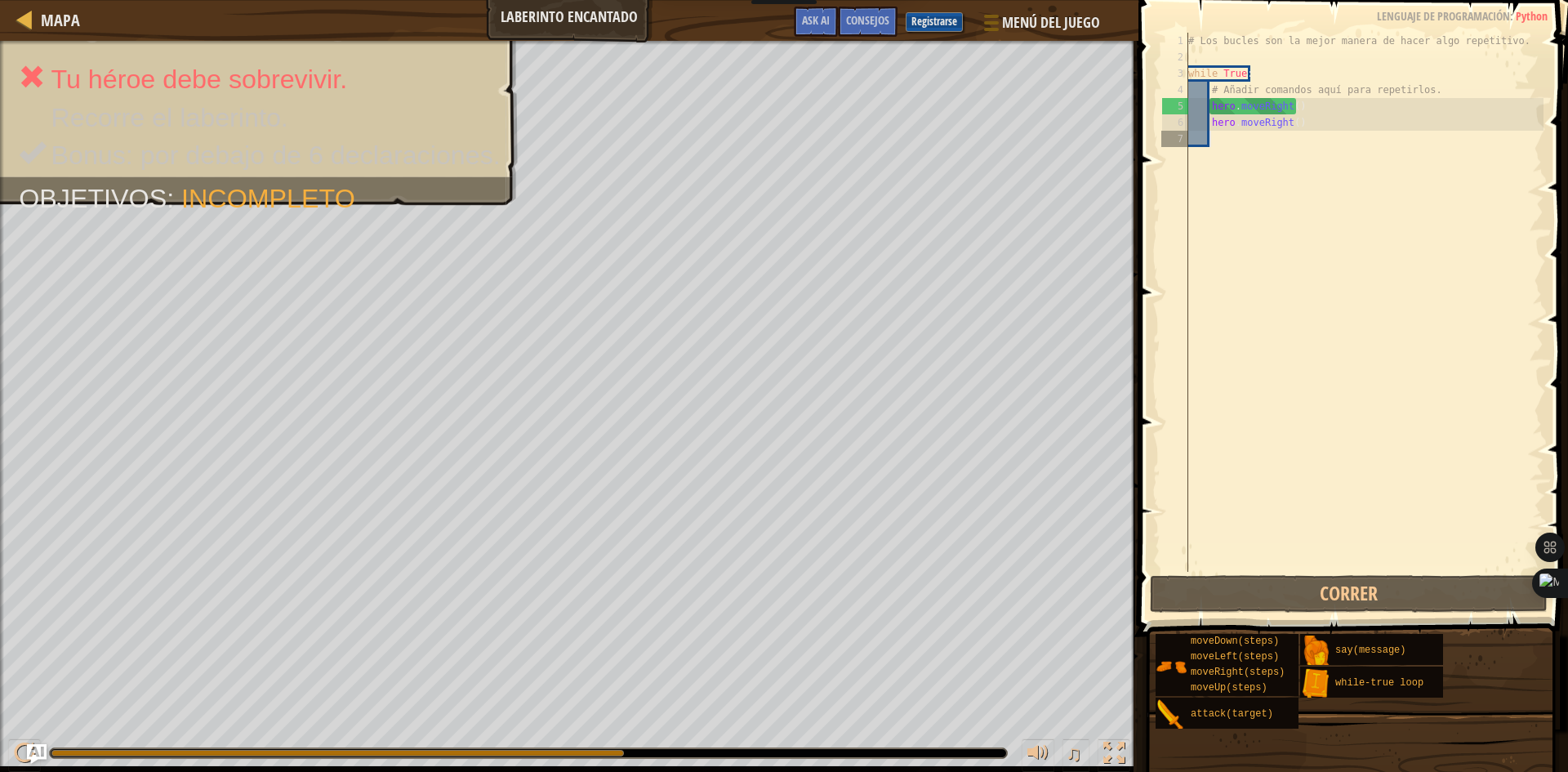
click at [1207, 141] on div "# Los bucles son la mejor manera de hacer algo repetitivo. while True : # Añadi…" at bounding box center [1364, 318] width 358 height 572
click at [1220, 138] on div "# Los bucles son la mejor manera de hacer algo repetitivo. while True : # Añadi…" at bounding box center [1364, 318] width 358 height 572
type textarea "h"
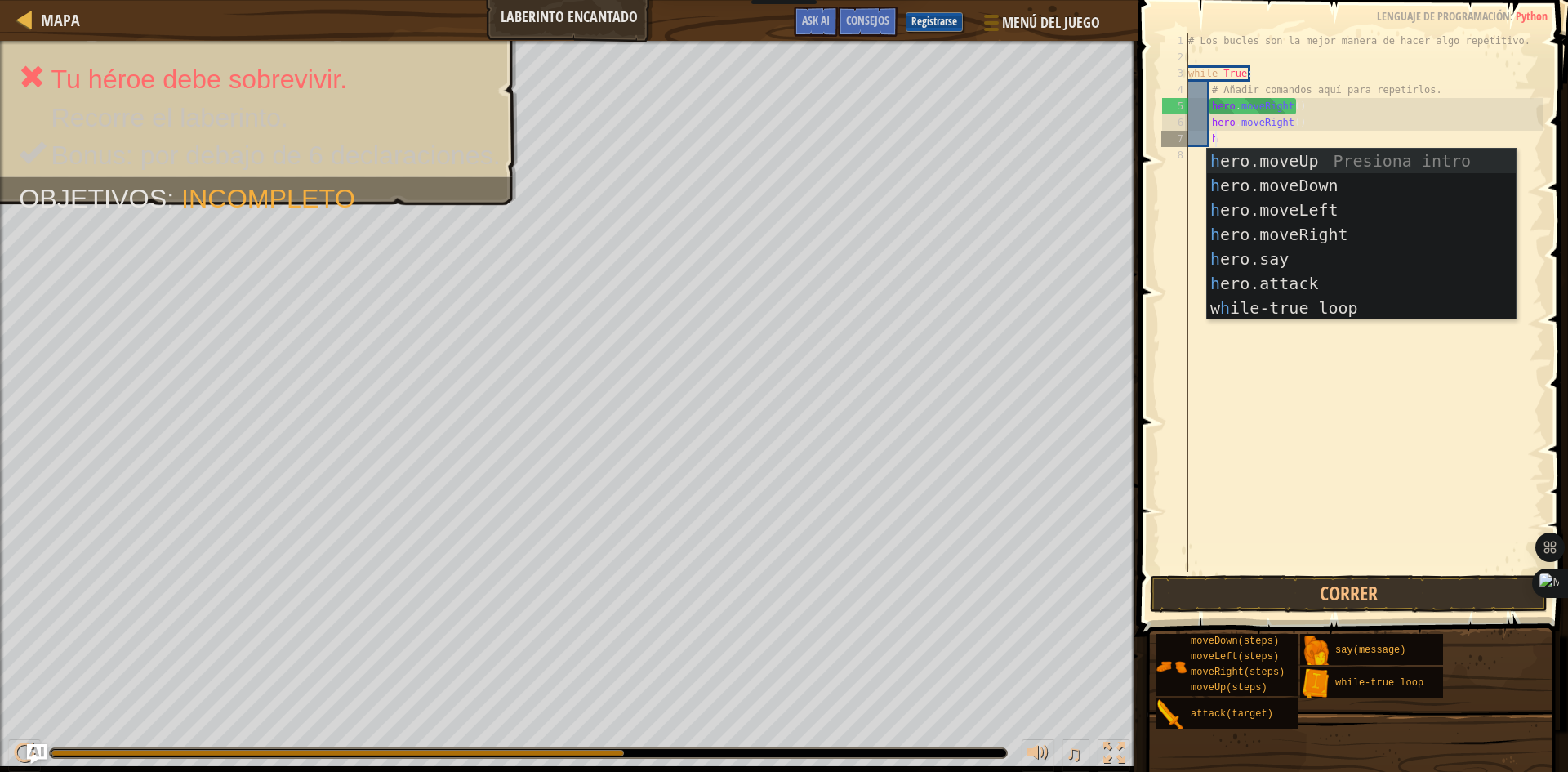
scroll to position [7, 2]
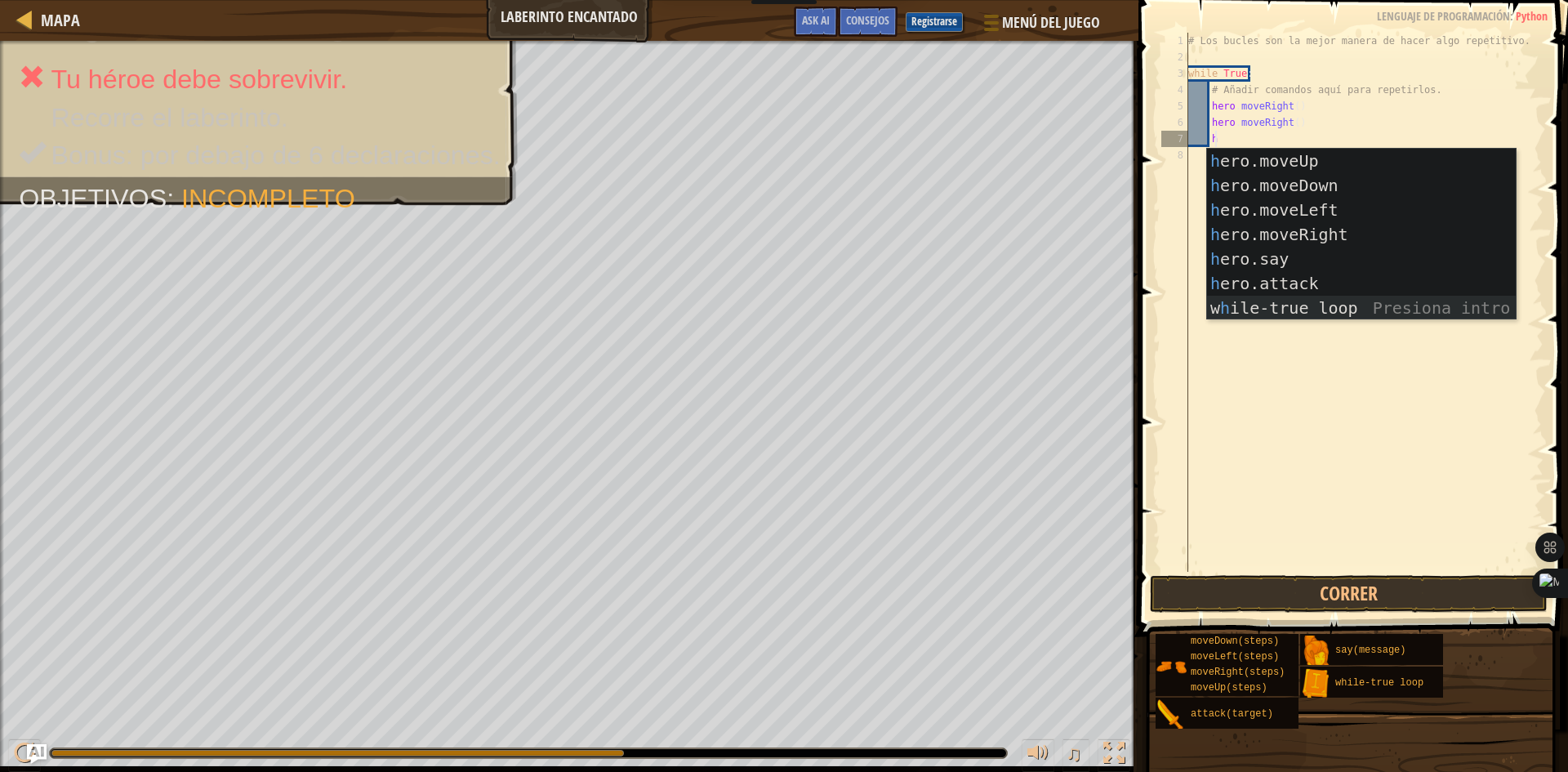
click at [1229, 308] on div "h ero.moveUp Presiona intro h ero.moveDown Presiona intro h ero.moveLeft Presio…" at bounding box center [1361, 259] width 309 height 221
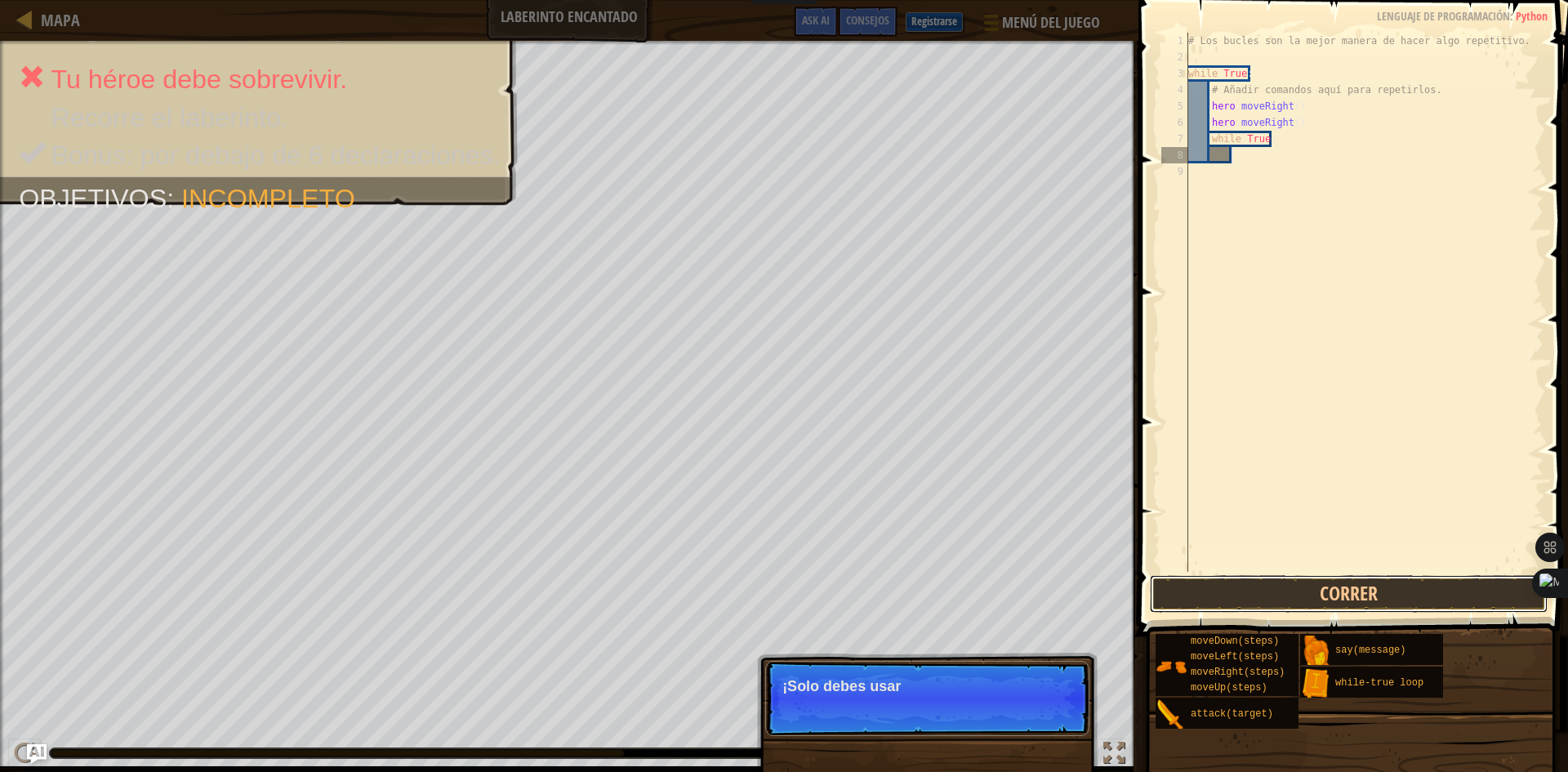
click at [1342, 592] on button "Correr" at bounding box center [1348, 594] width 397 height 38
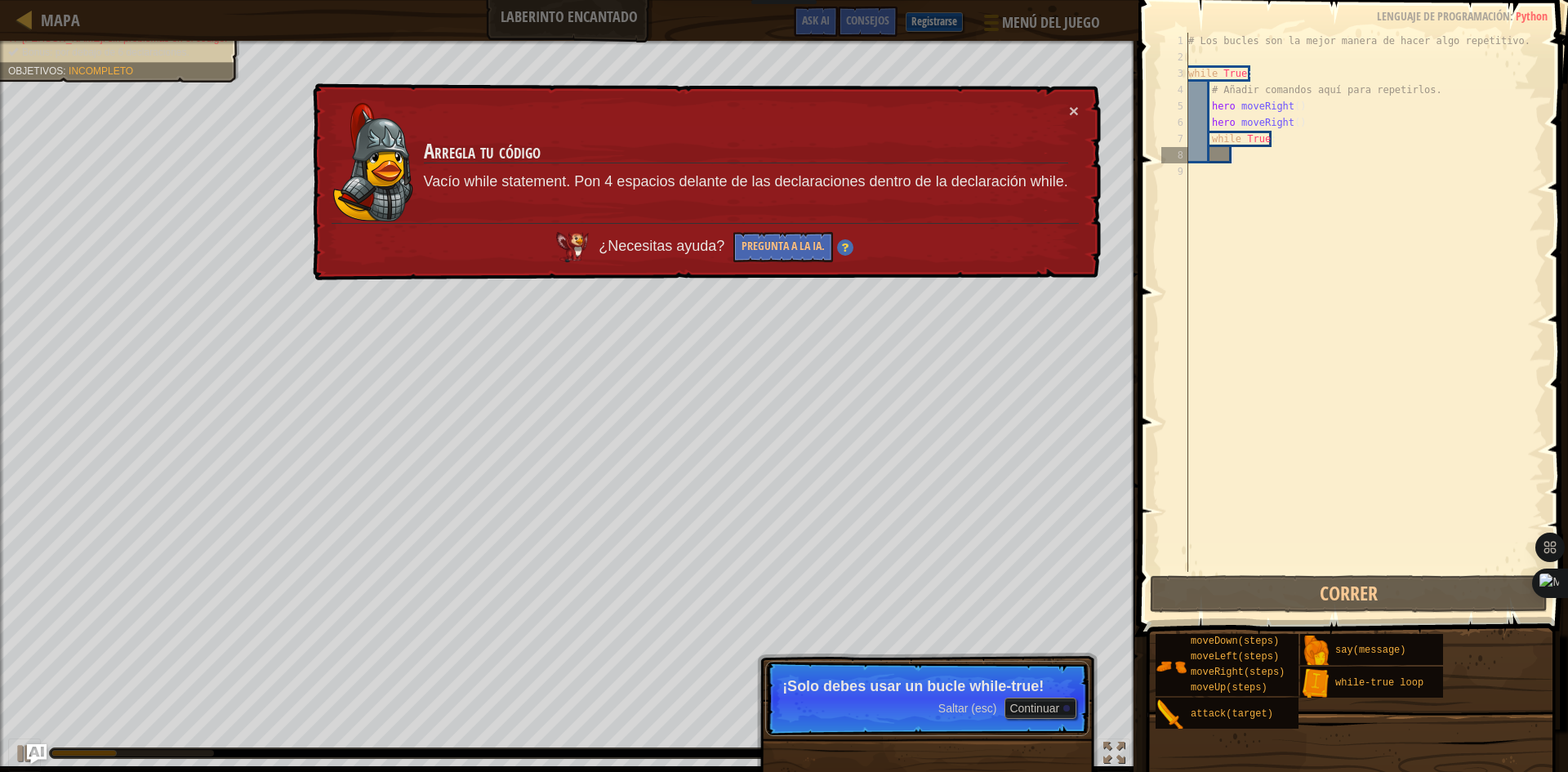
click at [1215, 157] on div "# Los bucles son la mejor manera de hacer algo repetitivo. while True : # Añadi…" at bounding box center [1364, 318] width 358 height 572
click at [1068, 103] on td "Arregla tu código Vacío while statement. Pon 4 espacios delante de las declarac…" at bounding box center [746, 163] width 646 height 121
click at [1070, 106] on button "×" at bounding box center [1074, 110] width 10 height 17
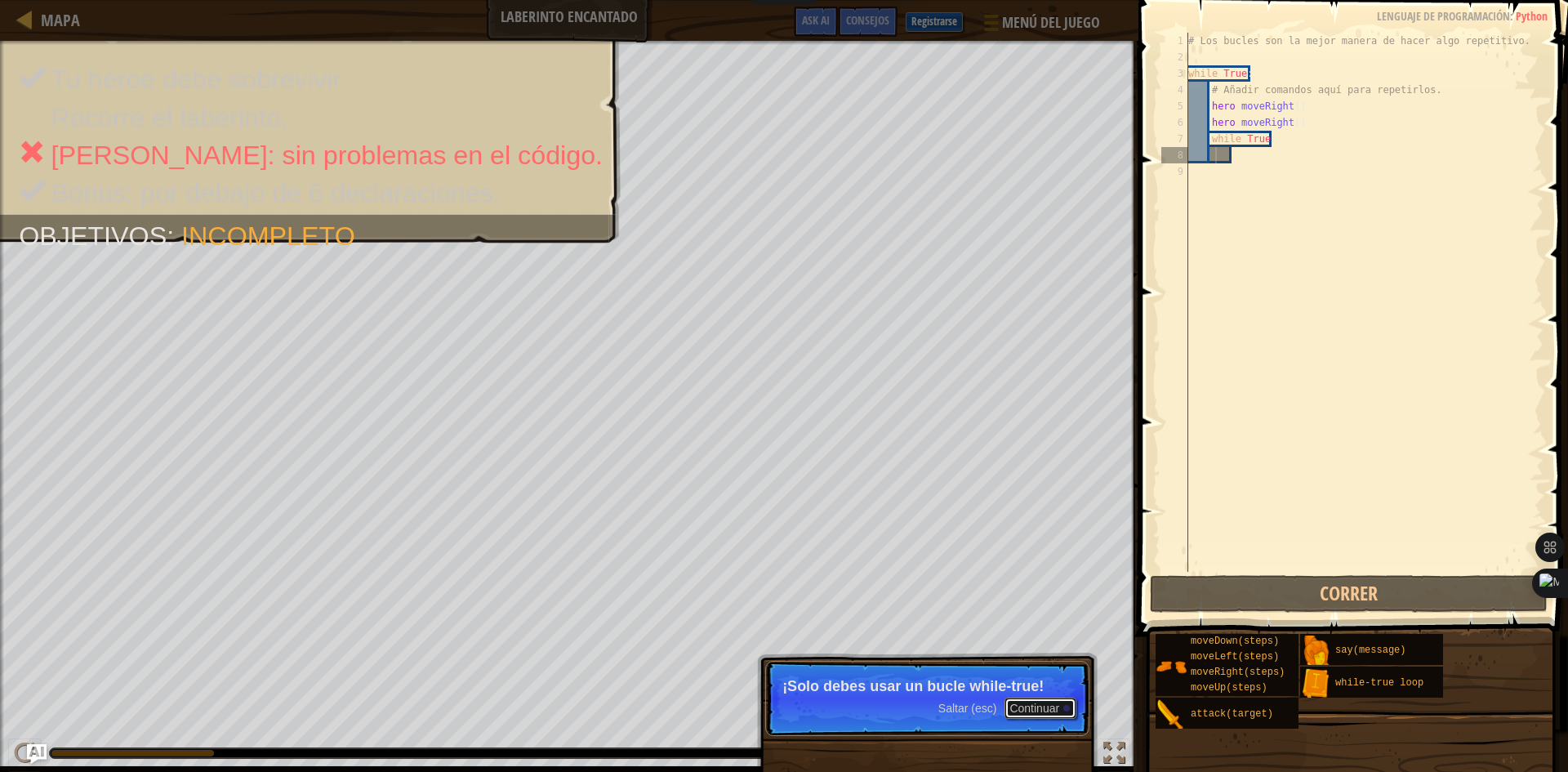
click at [1042, 704] on button "Continuar" at bounding box center [1041, 708] width 72 height 21
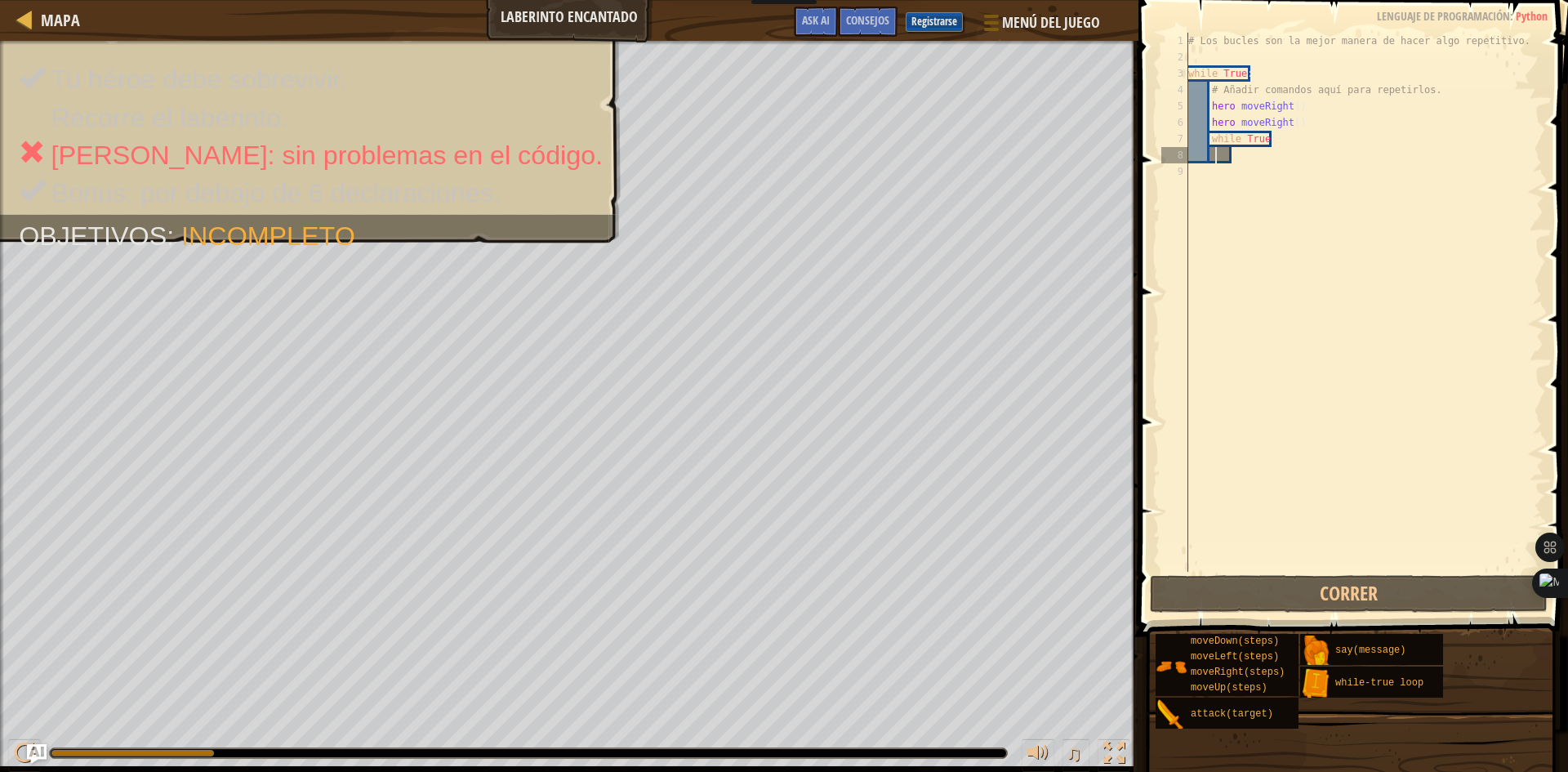
scroll to position [7, 2]
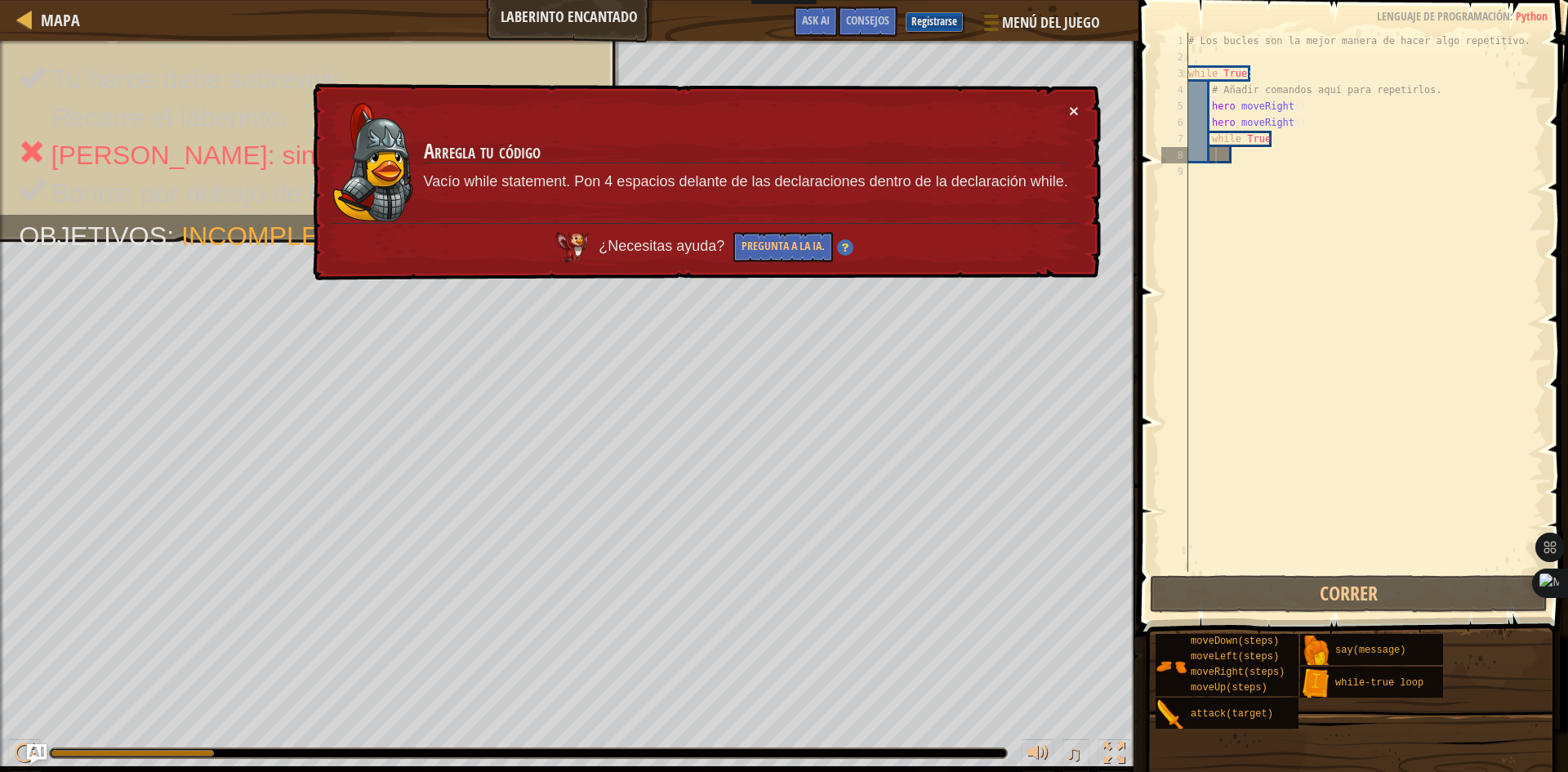
click at [1071, 108] on button "×" at bounding box center [1074, 110] width 10 height 17
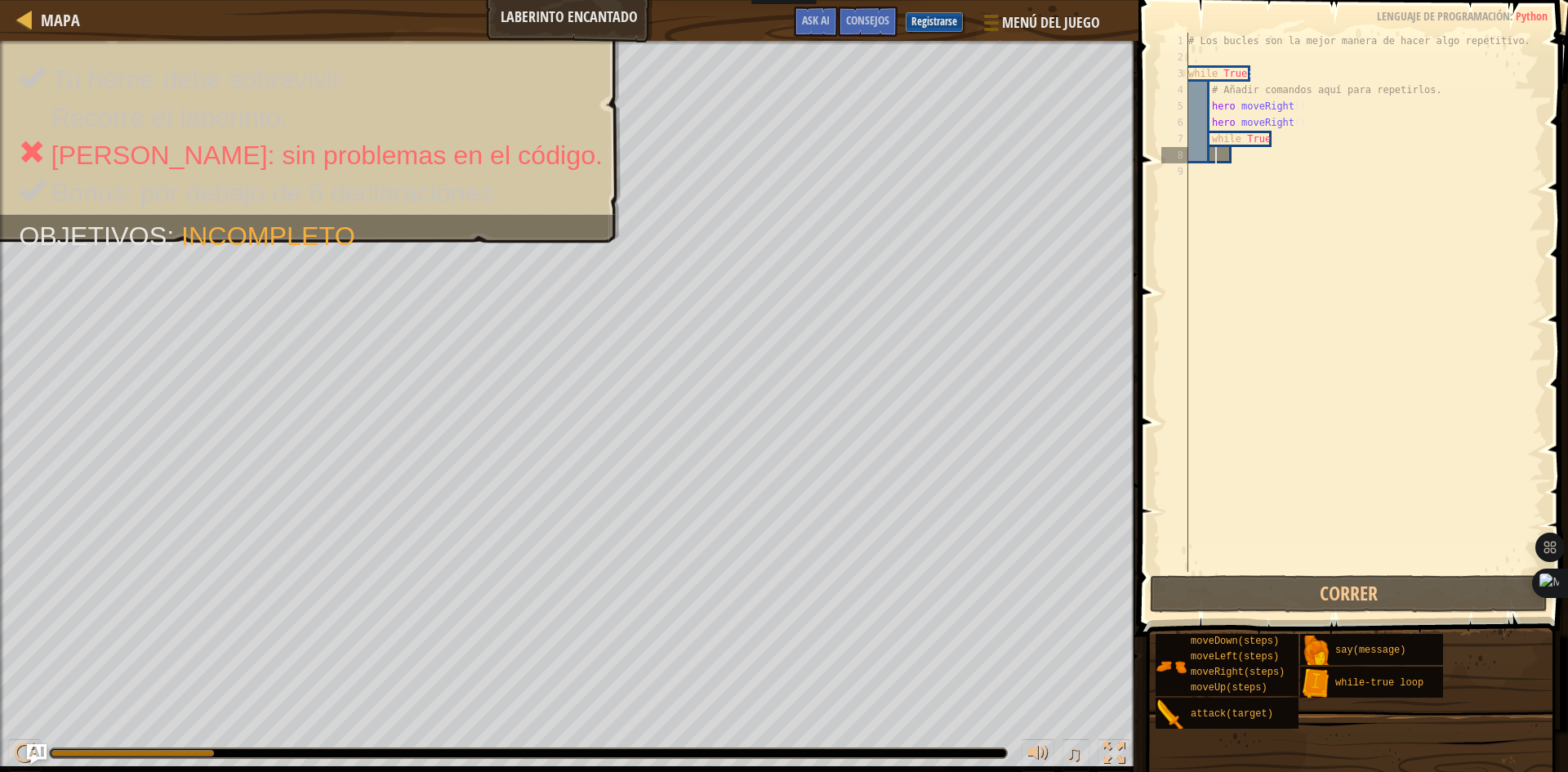
type textarea "h"
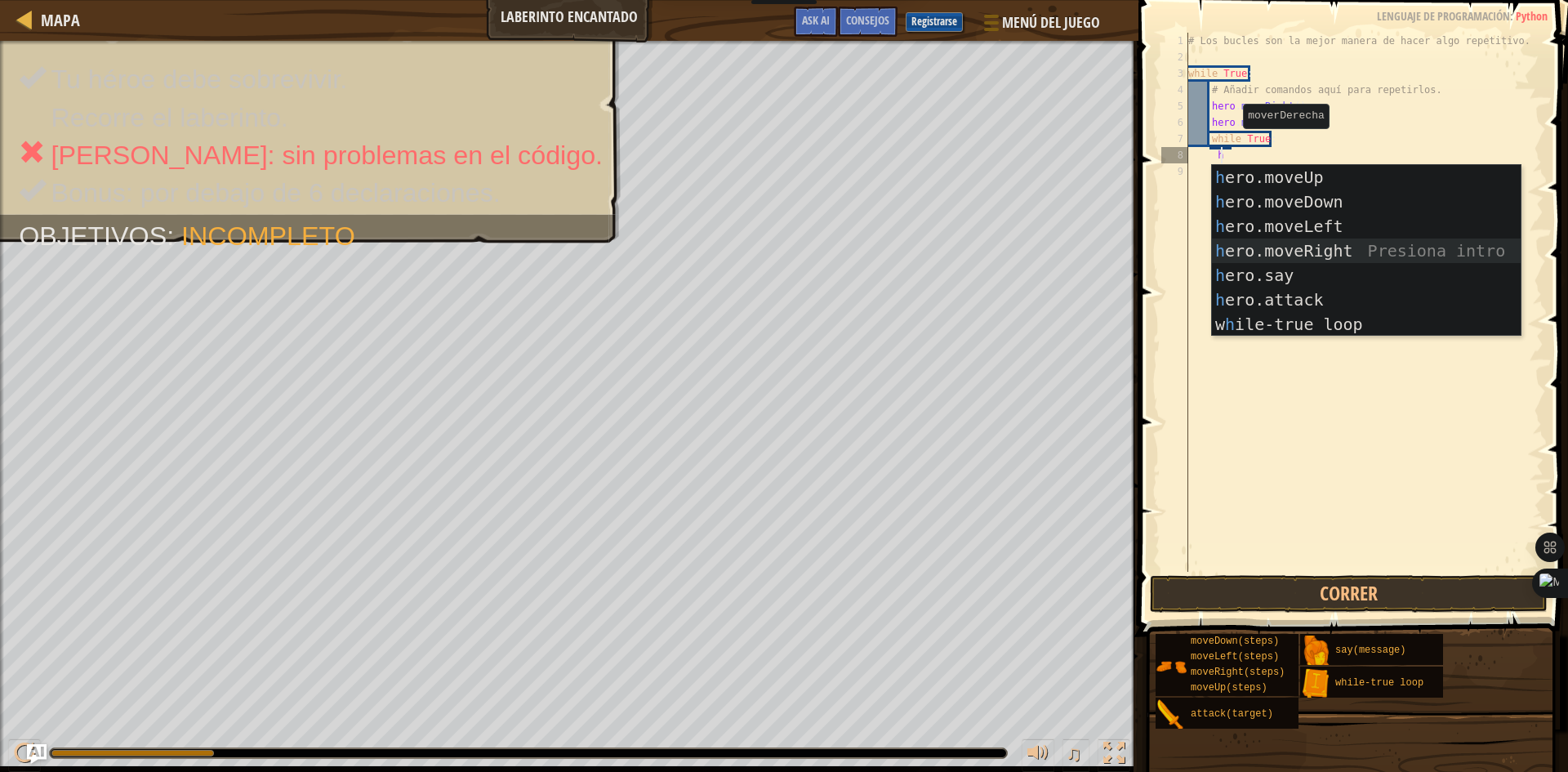
click at [1410, 250] on div "h ero.moveUp Presiona intro h ero.moveDown Presiona intro h ero.moveLeft Presio…" at bounding box center [1366, 276] width 309 height 221
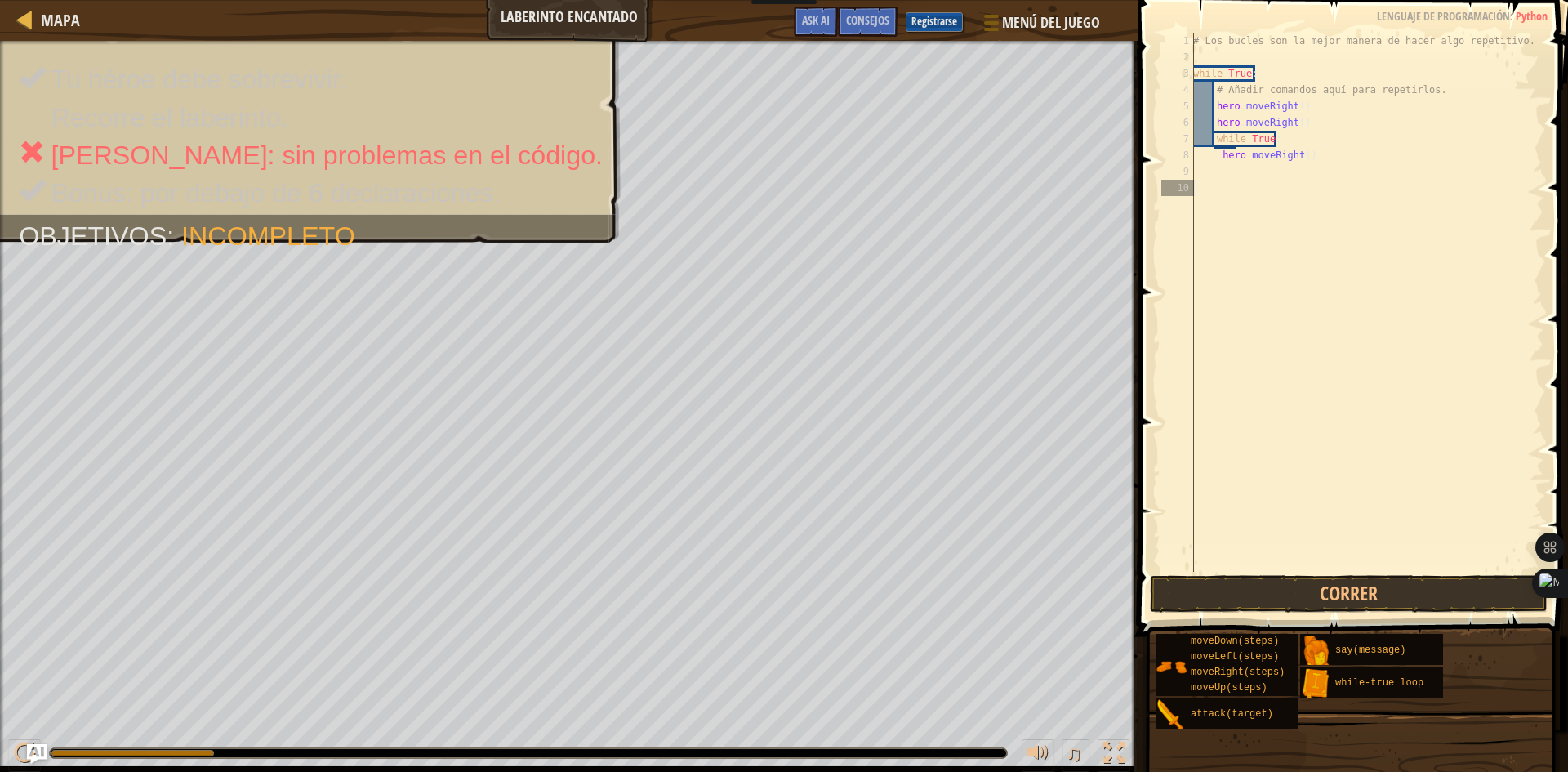
click at [1339, 567] on div "# Los bucles son la mejor manera de hacer algo repetitivo. while True : # Añadi…" at bounding box center [1366, 318] width 354 height 572
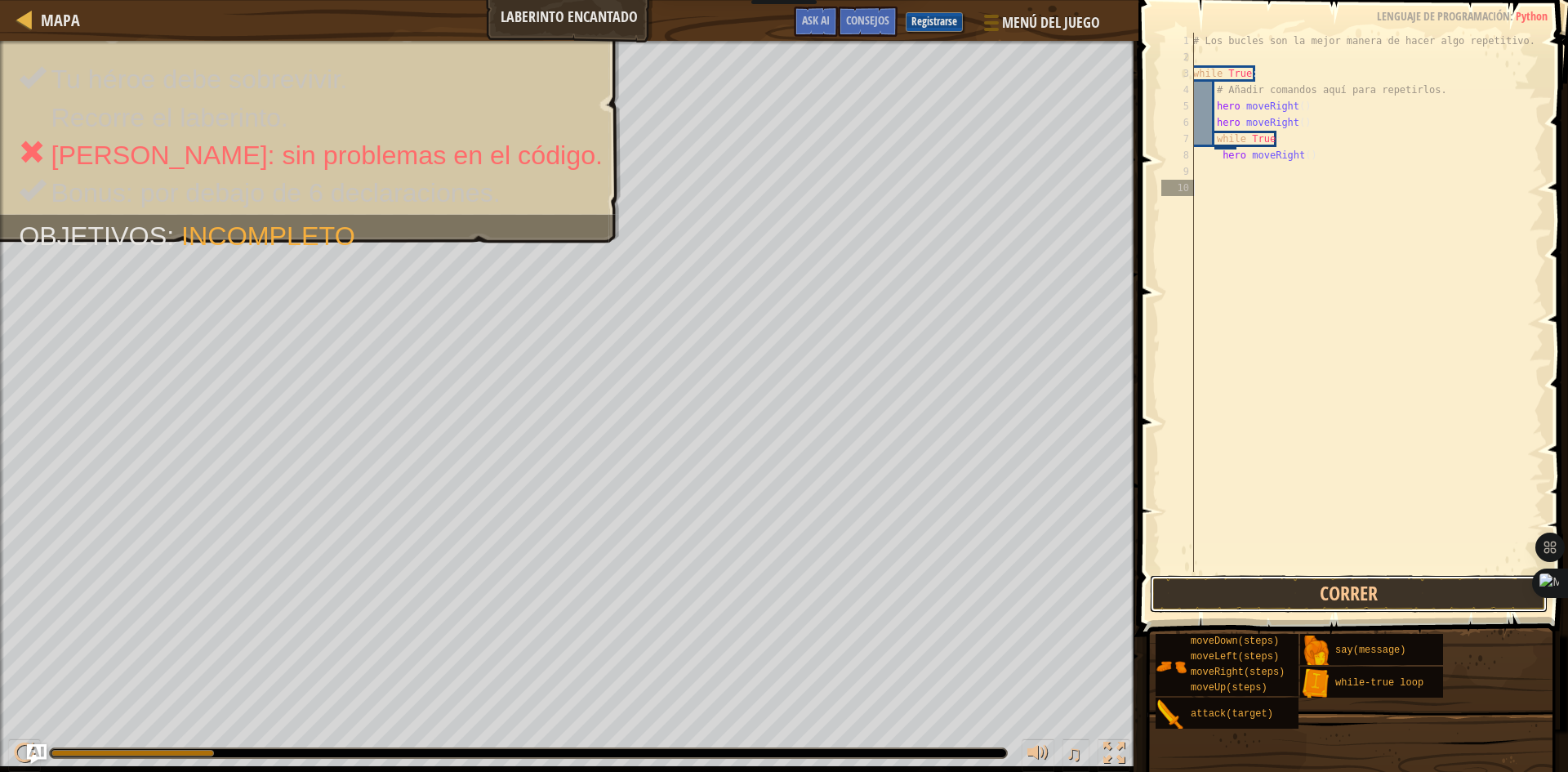
click at [1340, 575] on button "Correr" at bounding box center [1348, 594] width 397 height 38
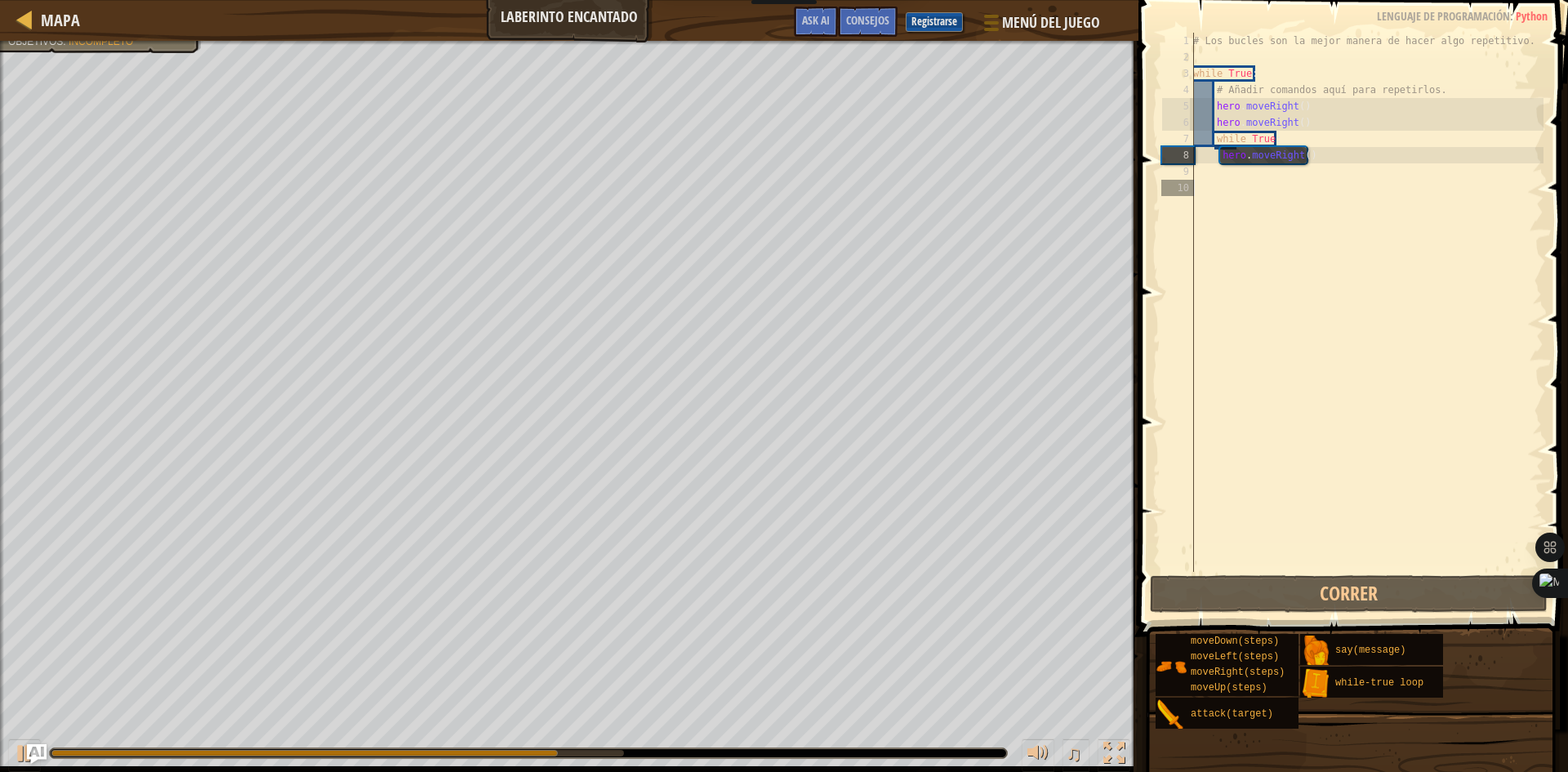
click at [1219, 186] on div "# Los bucles son la mejor manera de hacer algo repetitivo. while True : # Añadi…" at bounding box center [1366, 318] width 354 height 572
click at [1228, 173] on div "# Los bucles son la mejor manera de hacer algo repetitivo. while True : # Añadi…" at bounding box center [1366, 318] width 354 height 572
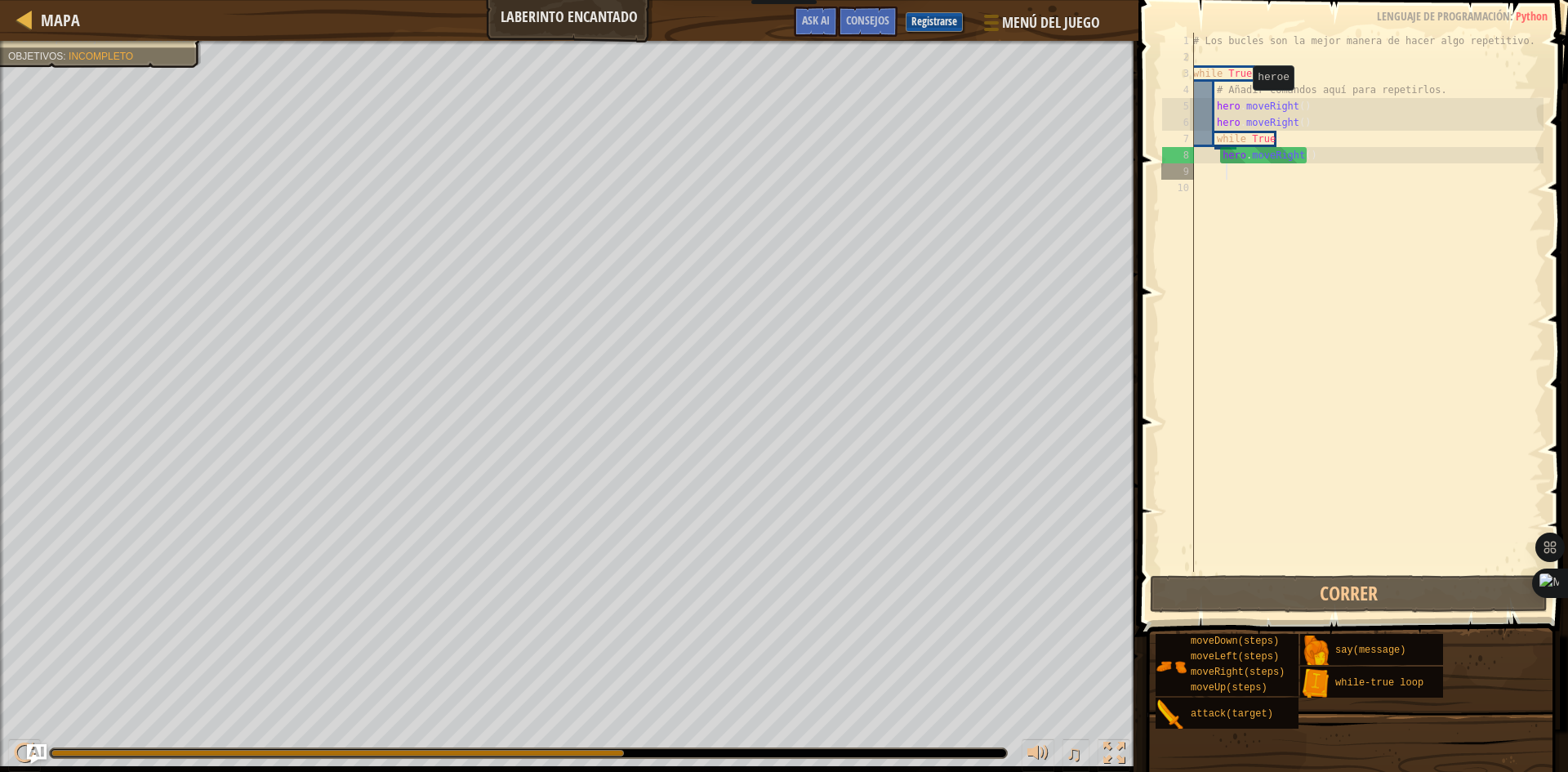
type textarea "h"
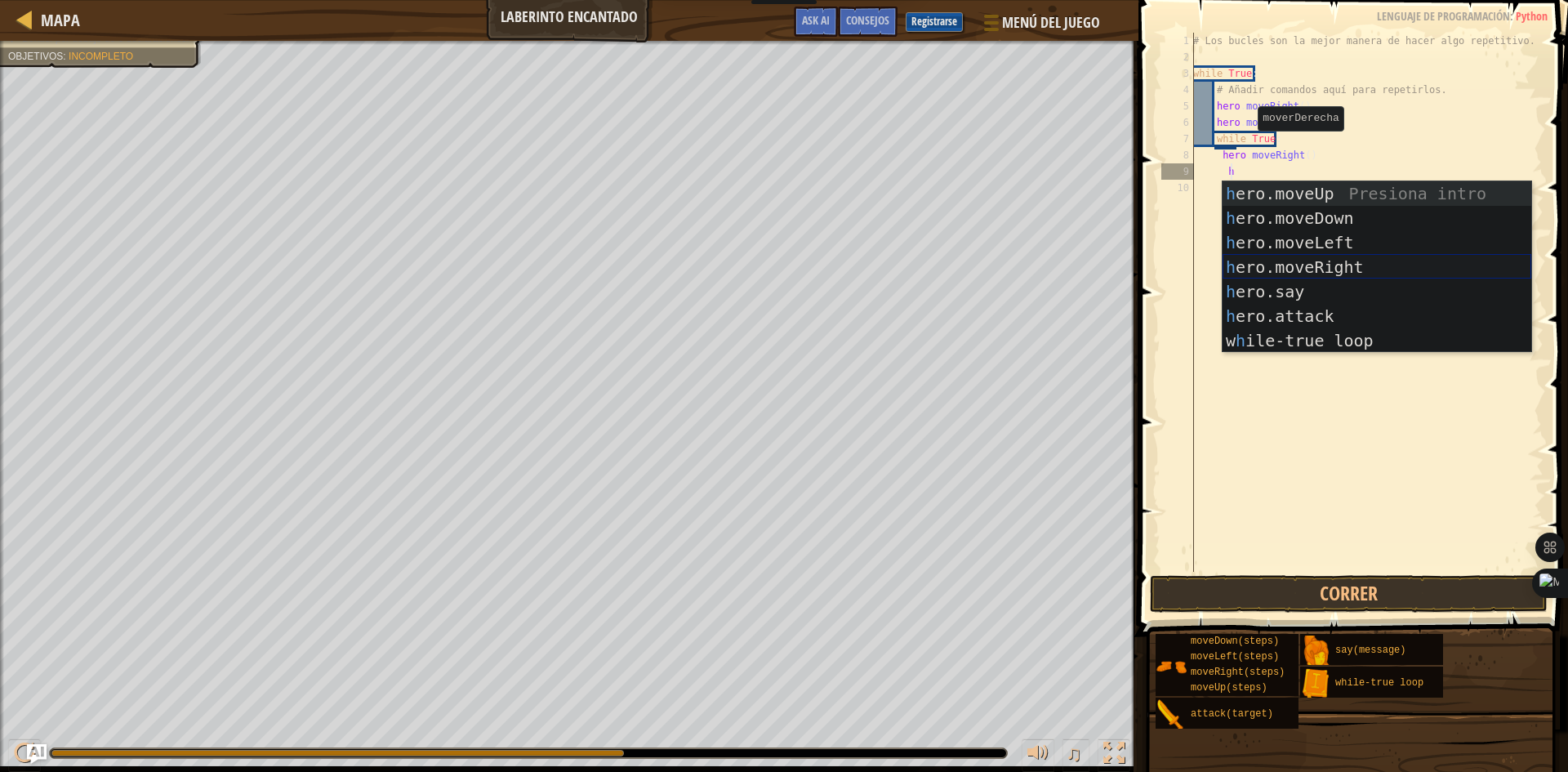
drag, startPoint x: 1337, startPoint y: 263, endPoint x: 1334, endPoint y: 276, distance: 13.3
click at [1334, 276] on div "h ero.moveUp Presiona intro h ero.moveDown Presiona intro h ero.moveLeft Presio…" at bounding box center [1377, 292] width 309 height 221
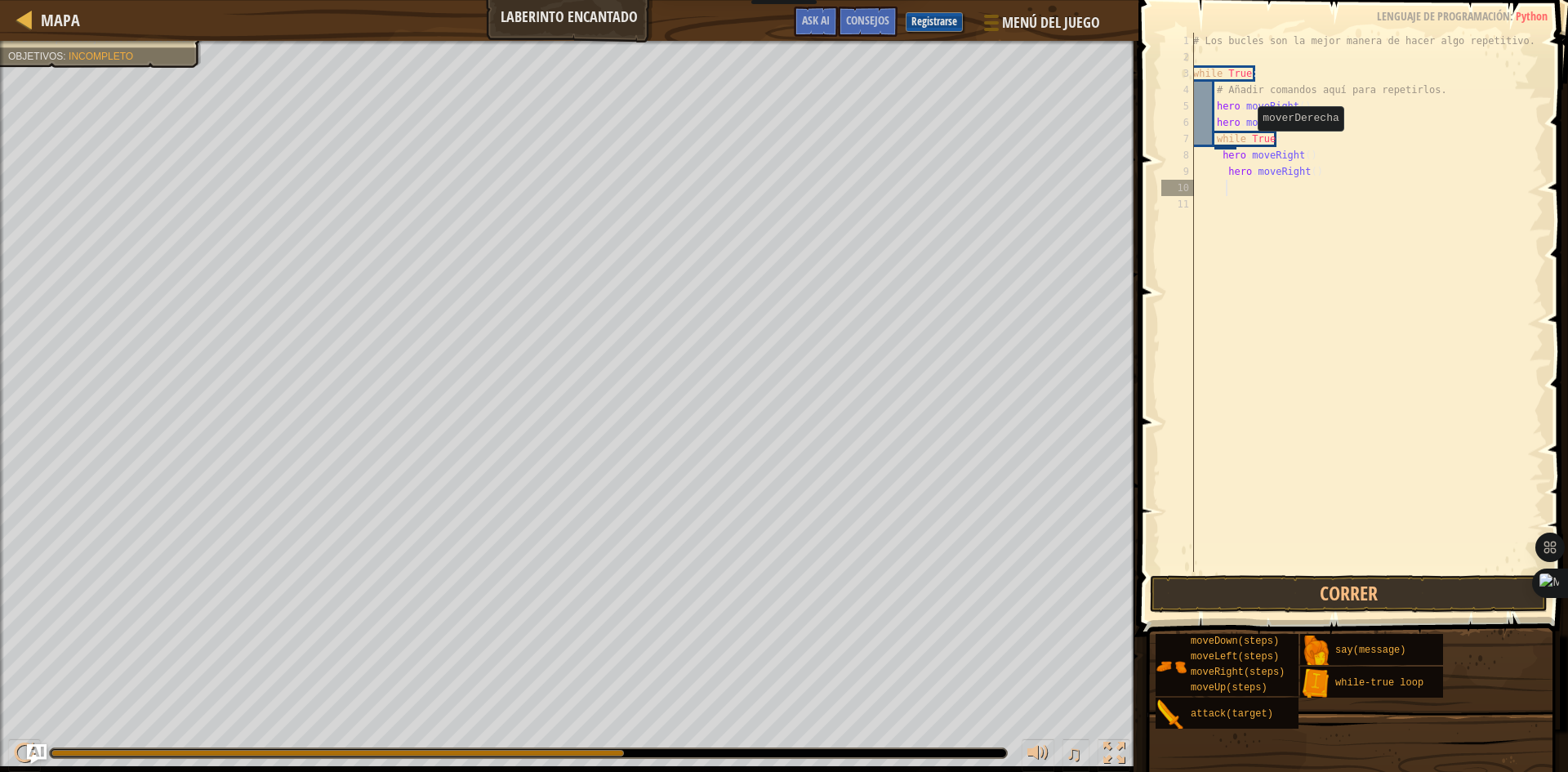
scroll to position [7, 2]
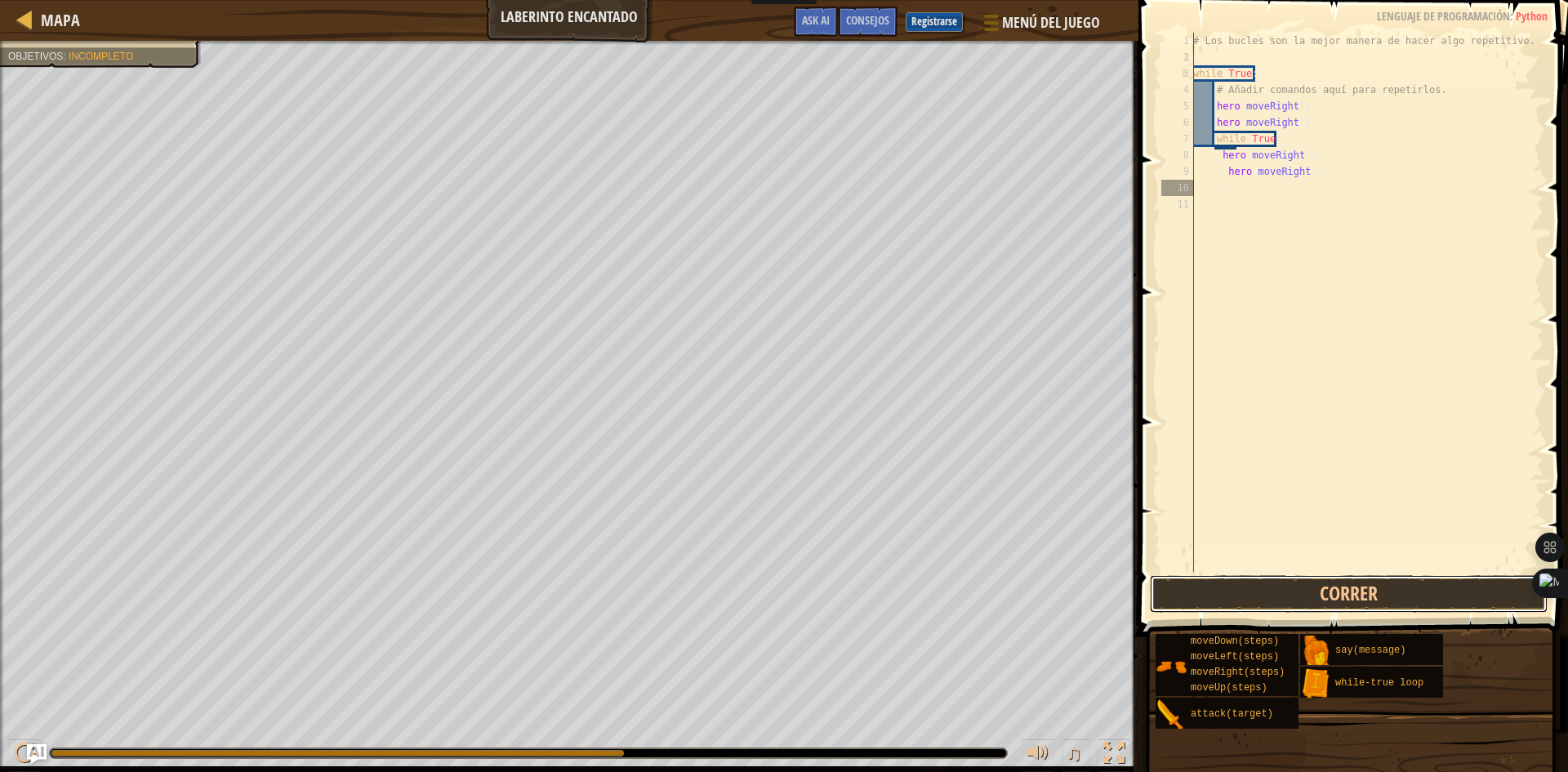
click at [1370, 594] on button "Correr" at bounding box center [1348, 594] width 397 height 38
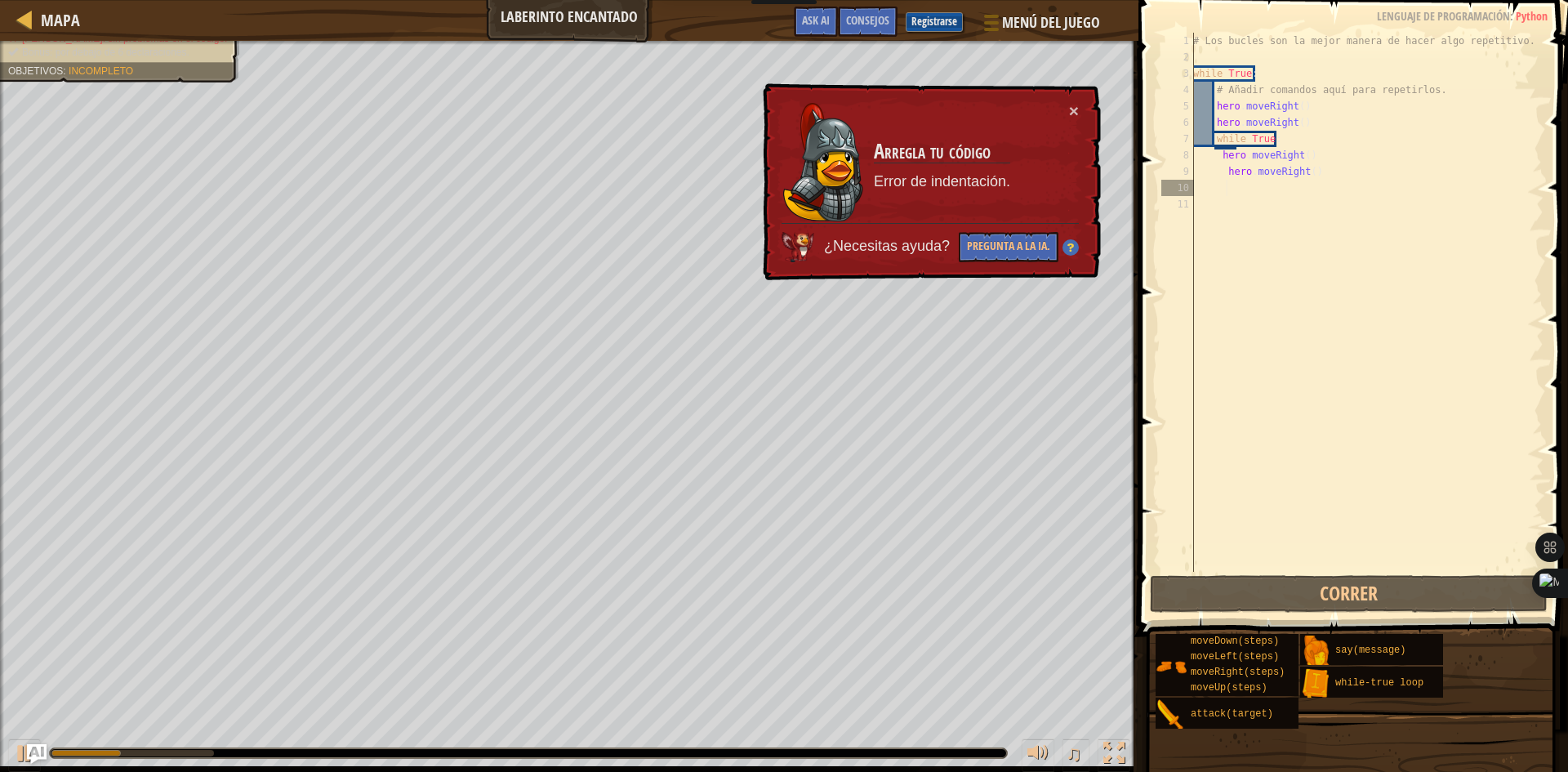
click at [1067, 105] on div "× Arregla tu código Error de indentación. ¿Necesitas ayuda? Pregunta a la IA." at bounding box center [930, 182] width 342 height 198
drag, startPoint x: 1067, startPoint y: 105, endPoint x: 1077, endPoint y: 119, distance: 17.2
click at [1069, 112] on div "× Arregla tu código Error de indentación. ¿Necesitas ayuda? Pregunta a la IA." at bounding box center [930, 182] width 342 height 198
click at [1220, 173] on div "# Los bucles son la mejor manera de hacer algo repetitivo. while True : # Añadi…" at bounding box center [1366, 318] width 354 height 572
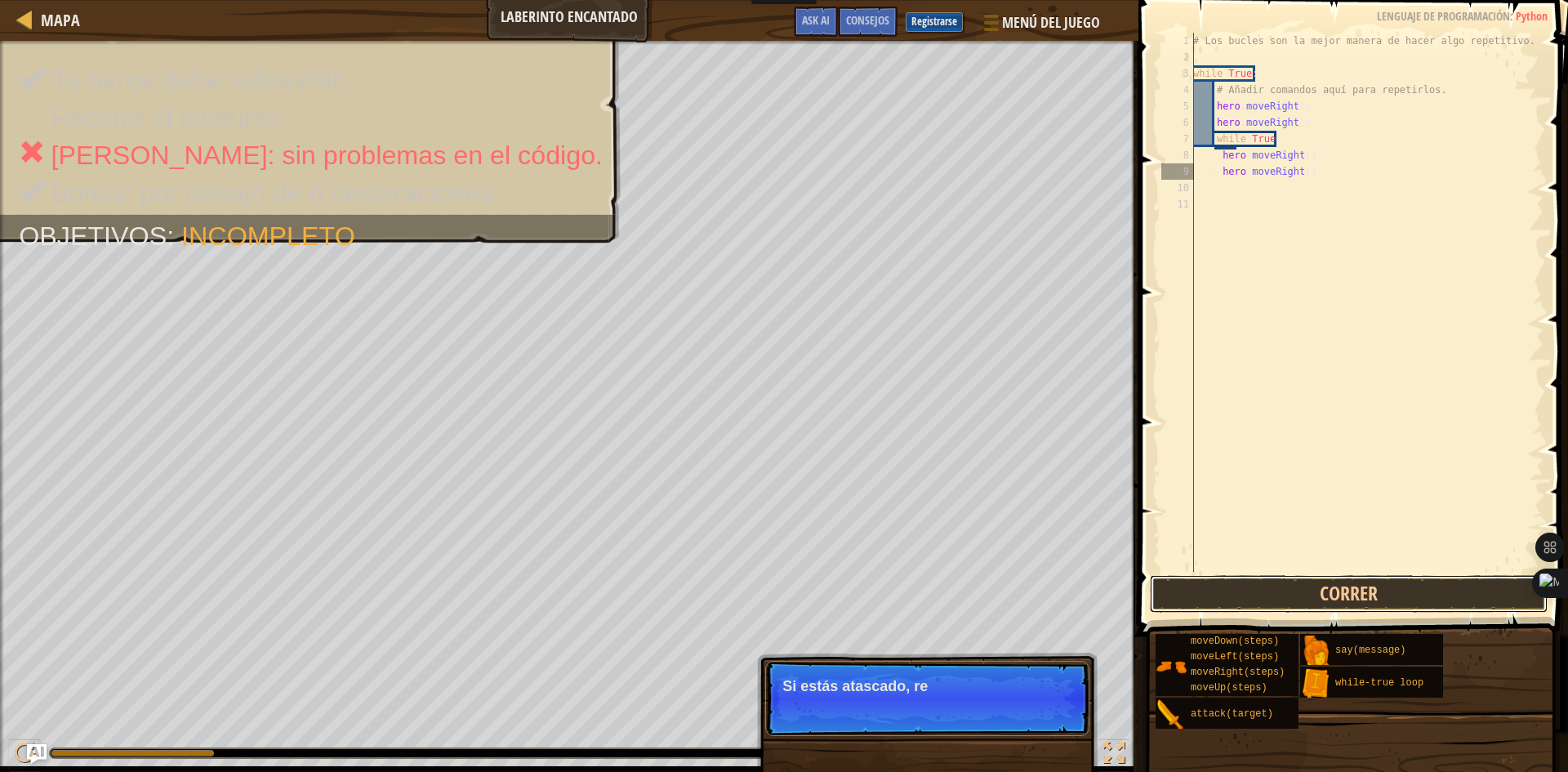
click at [1400, 586] on button "Correr" at bounding box center [1348, 594] width 397 height 38
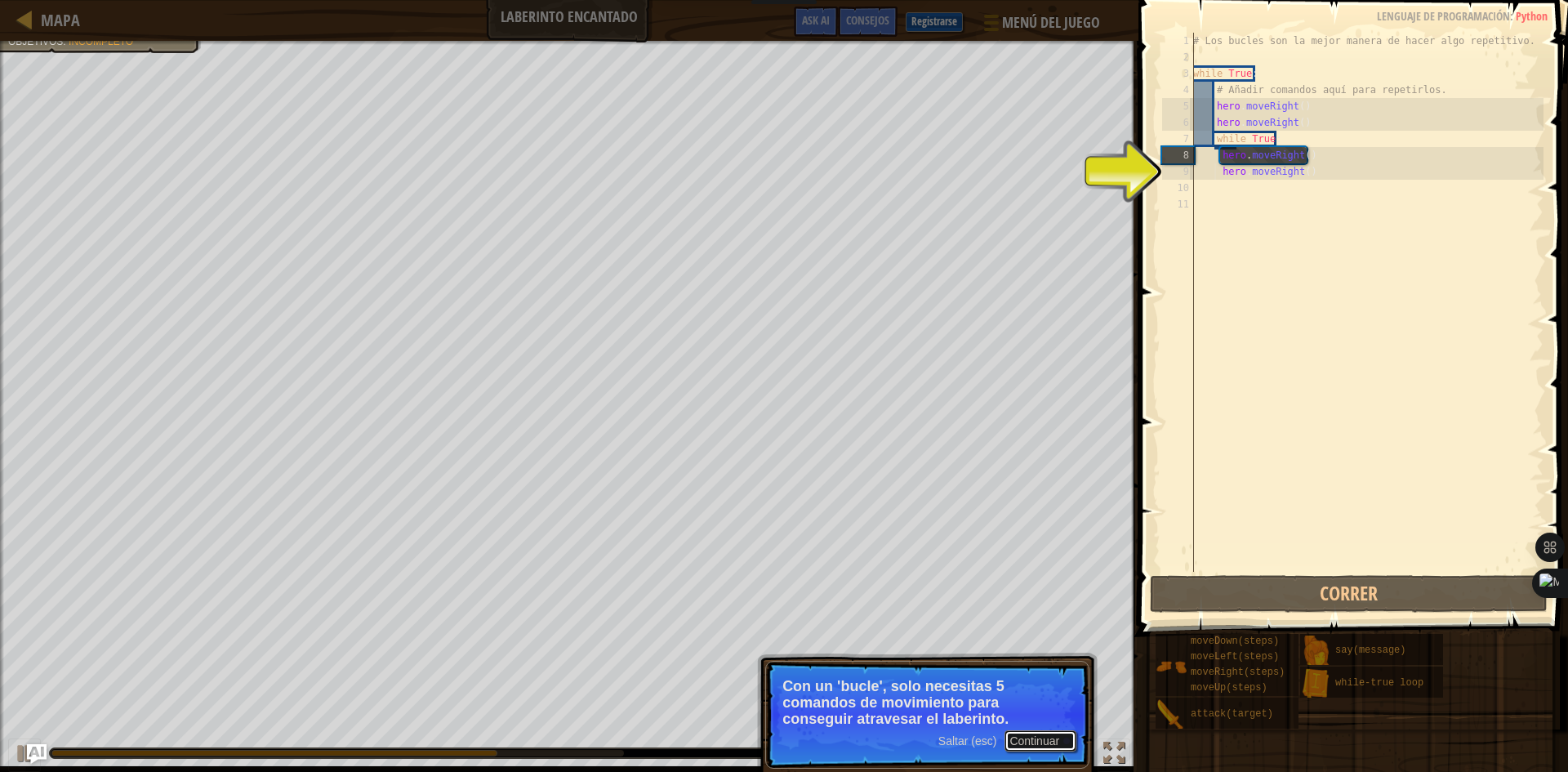
click at [1064, 746] on button "Continuar" at bounding box center [1041, 741] width 72 height 21
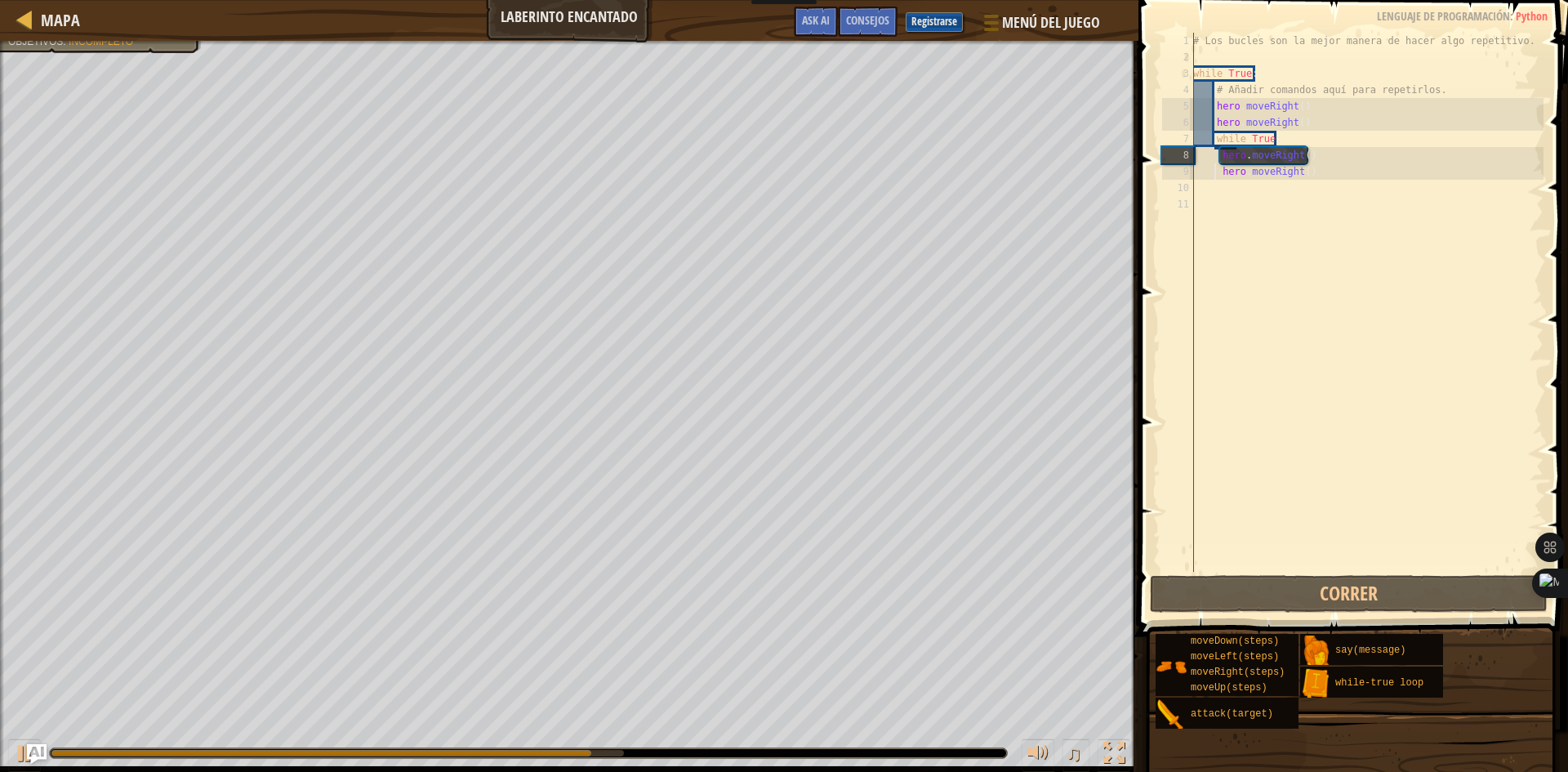
click at [1322, 166] on div "# Los bucles son la mejor manera de hacer algo repetitivo. while True : # Añadi…" at bounding box center [1366, 318] width 354 height 572
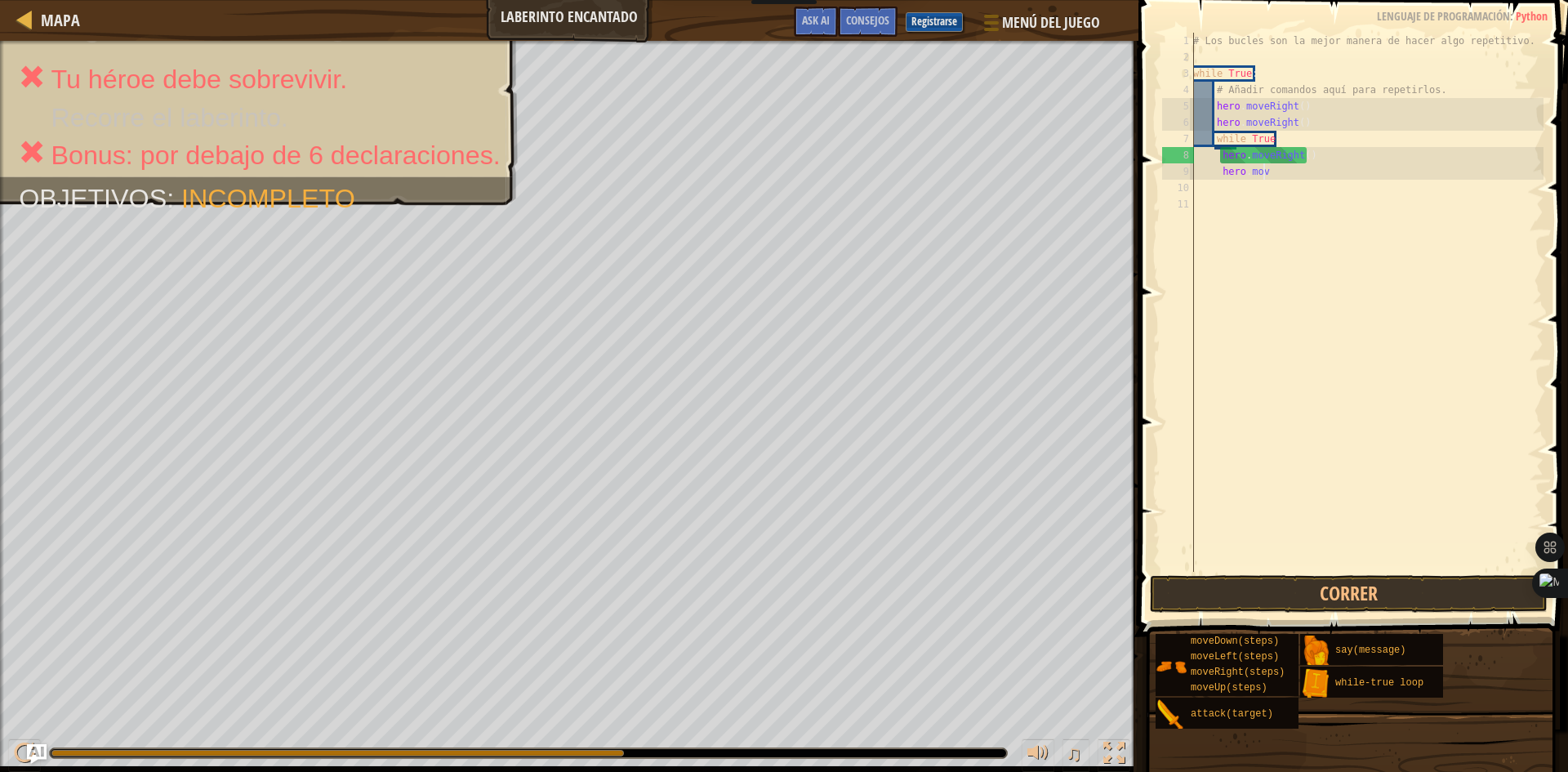
type textarea "h"
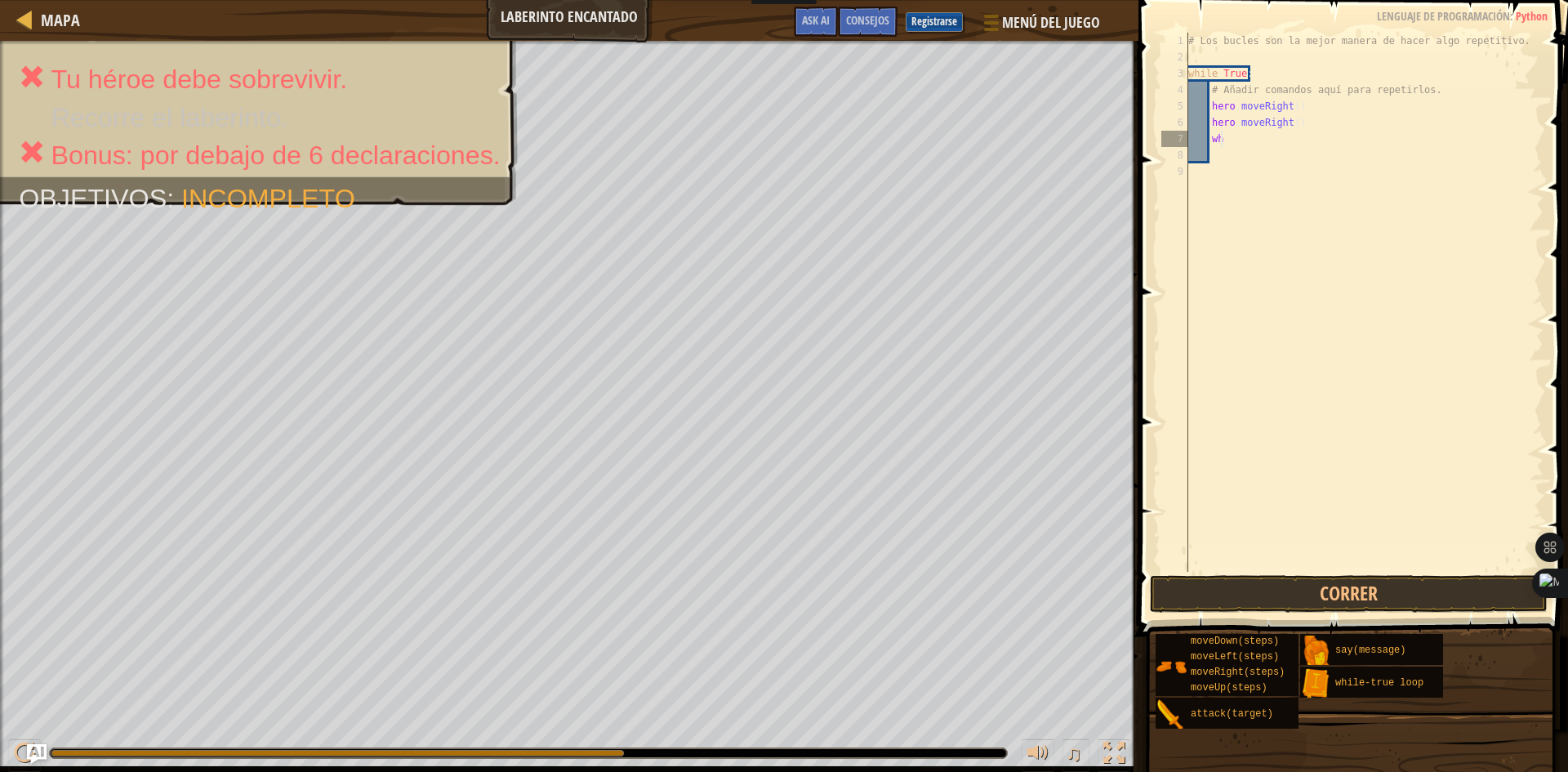
type textarea "w"
click at [1440, 86] on div "# Los bucles son la mejor manera de hacer algo repetitivo. while True : # Añadi…" at bounding box center [1364, 318] width 358 height 572
click at [1437, 88] on div "# Los bucles son la mejor manera de hacer algo repetitivo. while True : # Añadi…" at bounding box center [1364, 318] width 358 height 572
type textarea "#"
drag, startPoint x: 1422, startPoint y: 568, endPoint x: 1425, endPoint y: 586, distance: 18.2
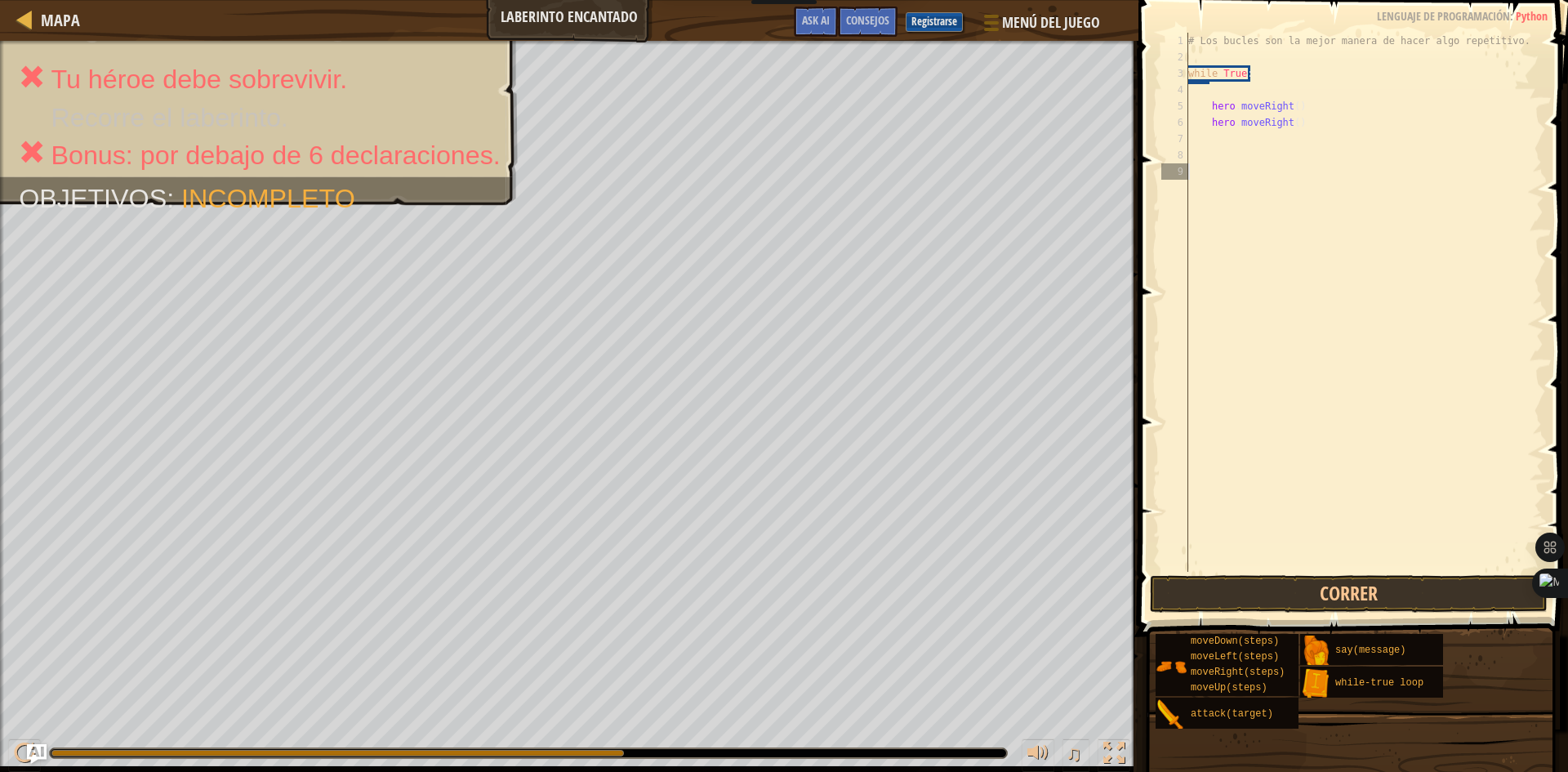
click at [1424, 585] on div "1 2 3 4 5 6 7 8 9 # Los bucles son la mejor manera de hacer algo repetitivo. wh…" at bounding box center [1350, 350] width 434 height 684
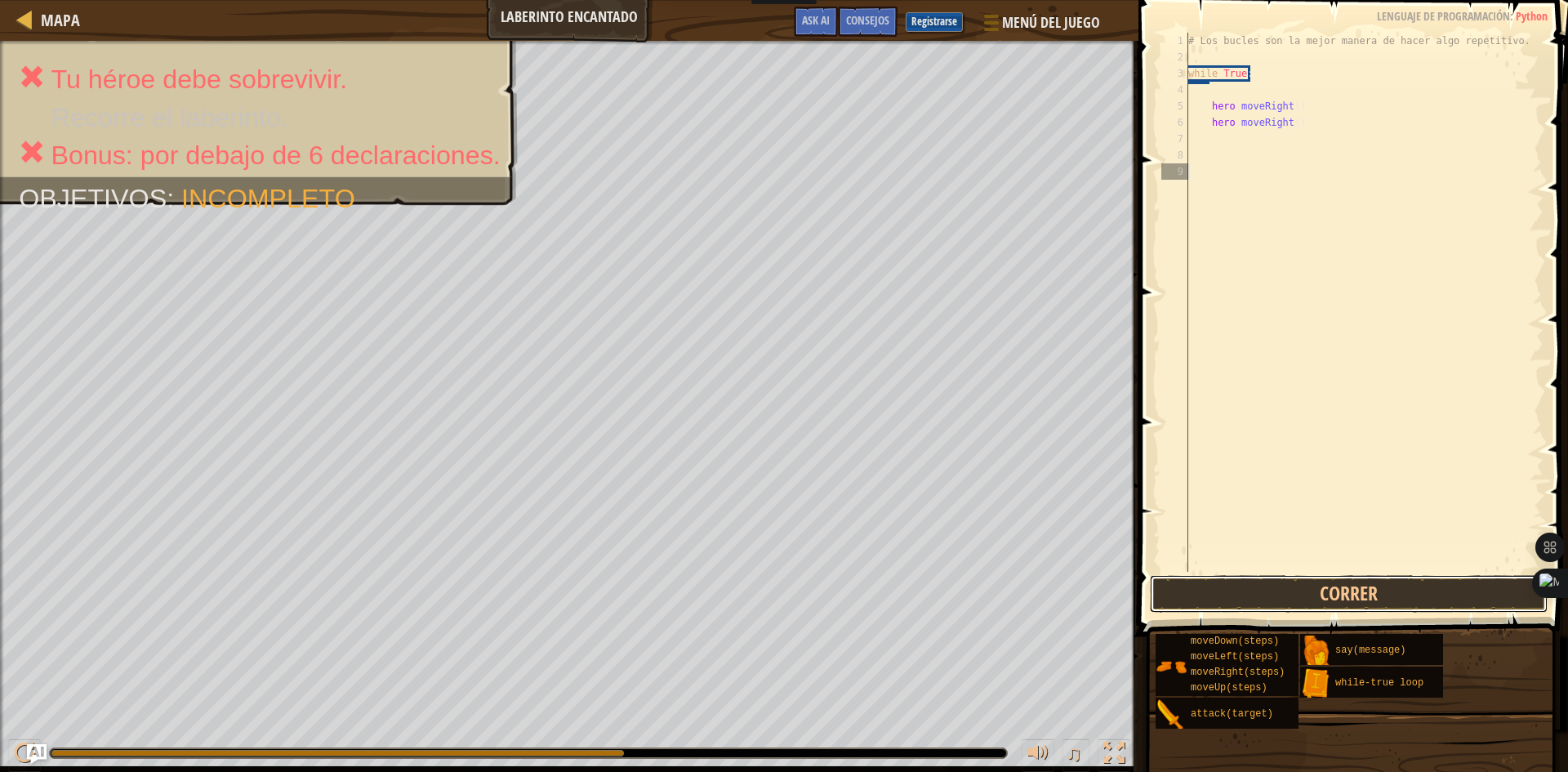
click at [1425, 586] on button "Correr" at bounding box center [1348, 594] width 397 height 38
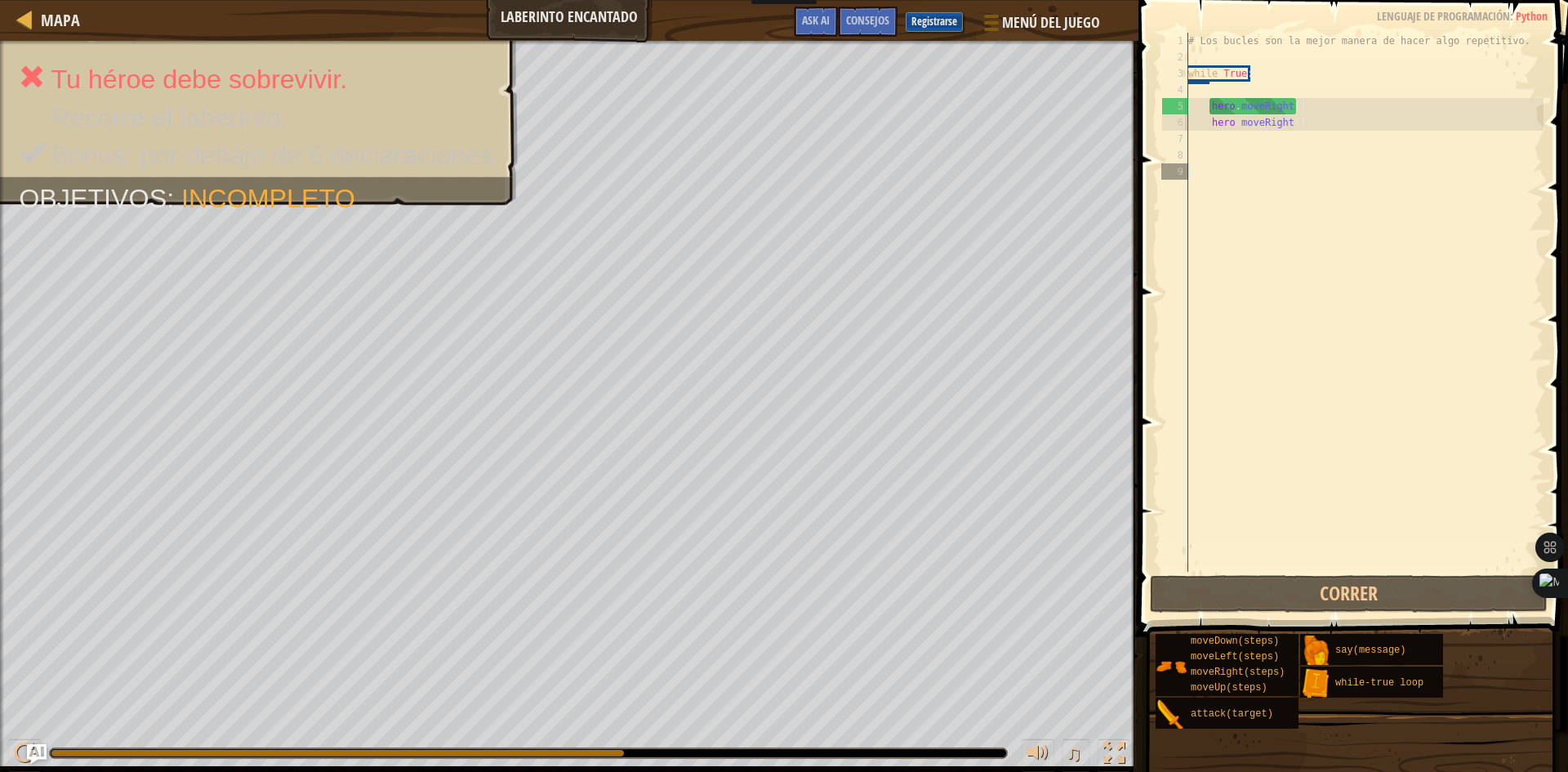
click at [1198, 104] on div "# Los bucles son la mejor manera de hacer algo repetitivo. while True : hero . …" at bounding box center [1364, 318] width 358 height 572
click at [1288, 106] on div "# Los bucles son la mejor manera de hacer algo repetitivo. while True : hero . …" at bounding box center [1364, 318] width 358 height 572
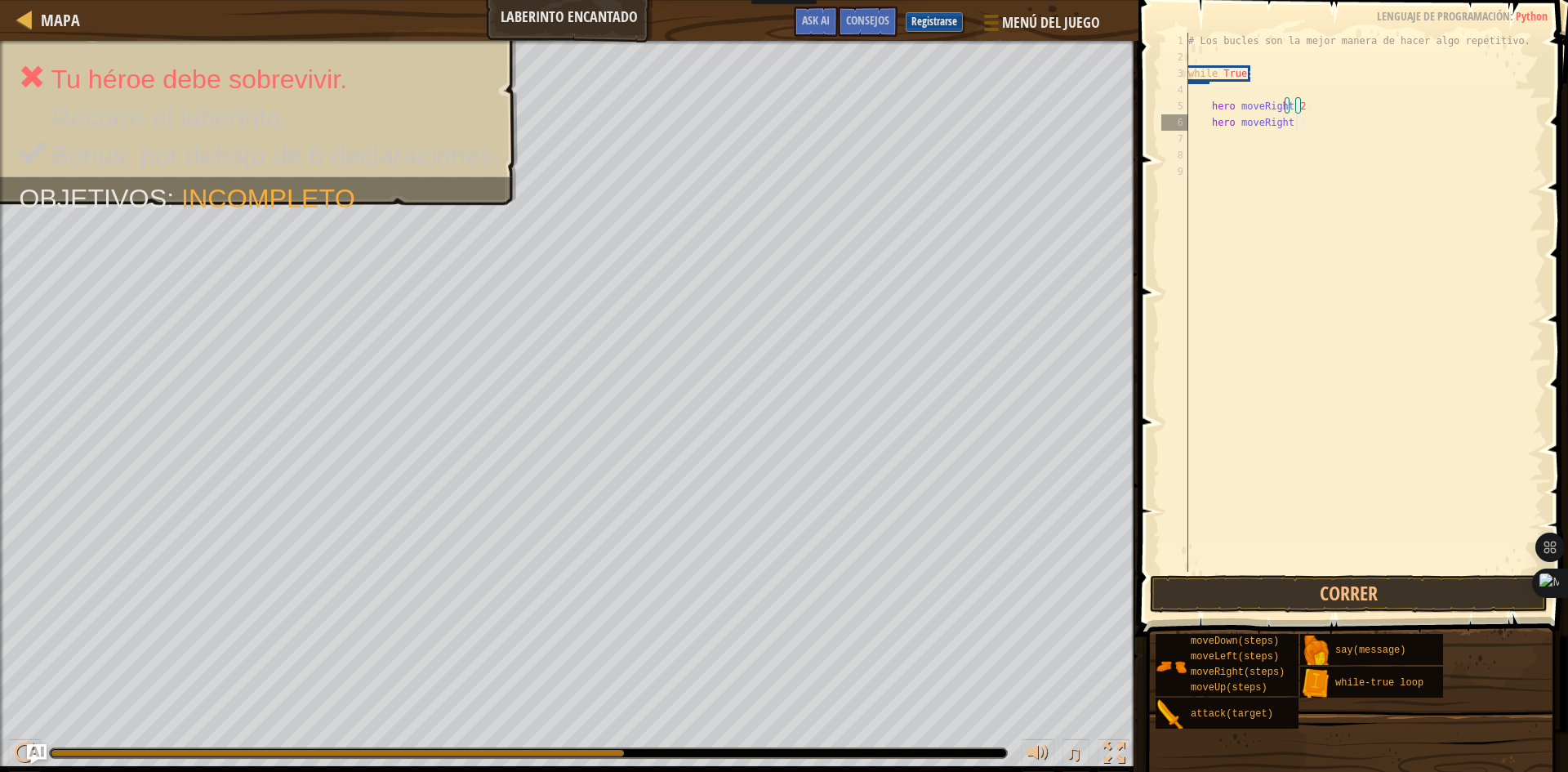
click at [1295, 121] on div "# Los bucles son la mejor manera de hacer algo repetitivo. while True : hero . …" at bounding box center [1364, 318] width 358 height 572
click at [1292, 128] on div "# Los bucles son la mejor manera de hacer algo repetitivo. while True : hero . …" at bounding box center [1364, 318] width 358 height 572
click at [1289, 120] on div "# Los bucles son la mejor manera de hacer algo repetitivo. while True : hero . …" at bounding box center [1364, 318] width 358 height 572
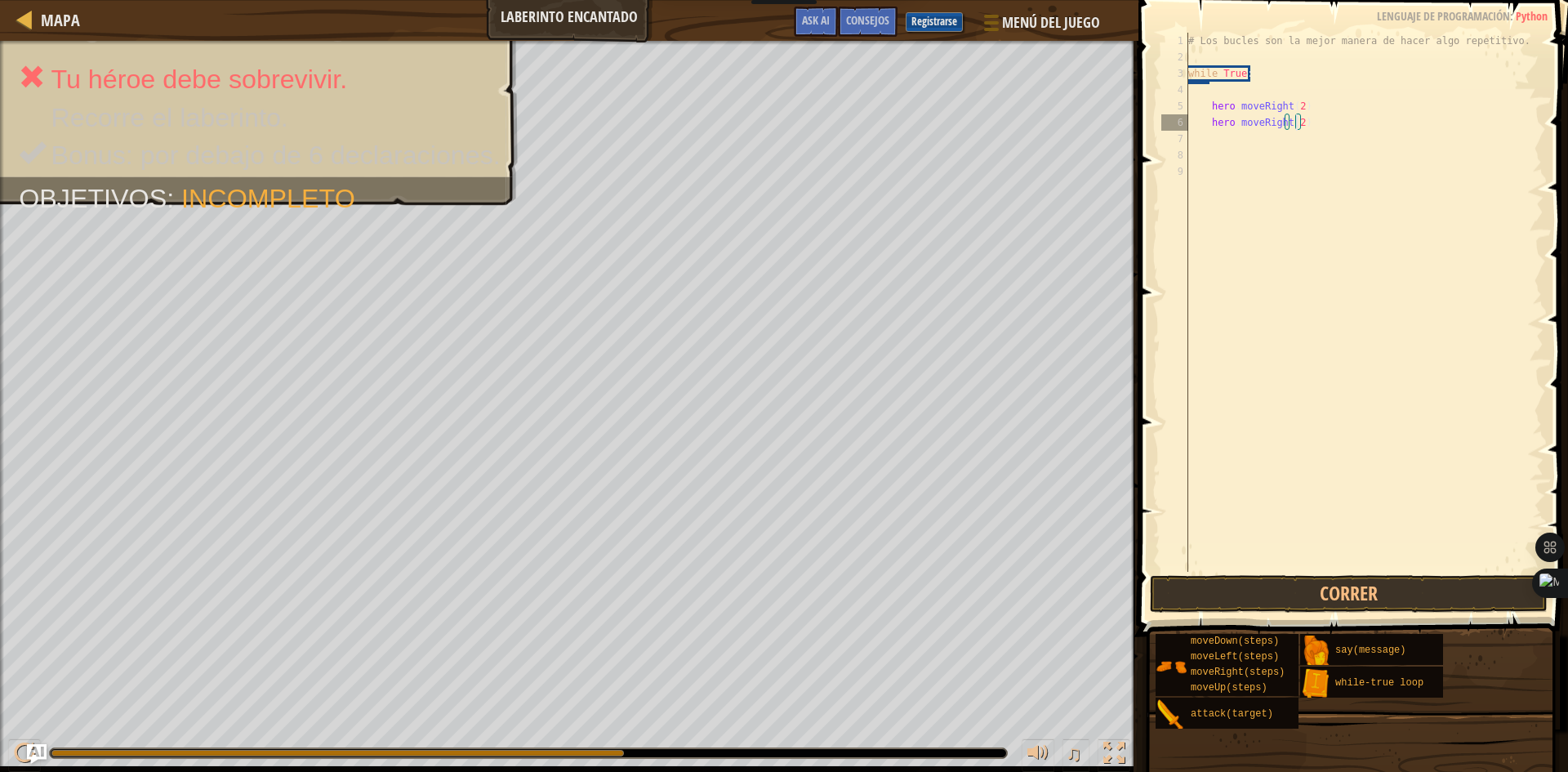
click at [1310, 116] on div "# Los bucles son la mejor manera de hacer algo repetitivo. while True : hero . …" at bounding box center [1364, 318] width 358 height 572
type textarea "h"
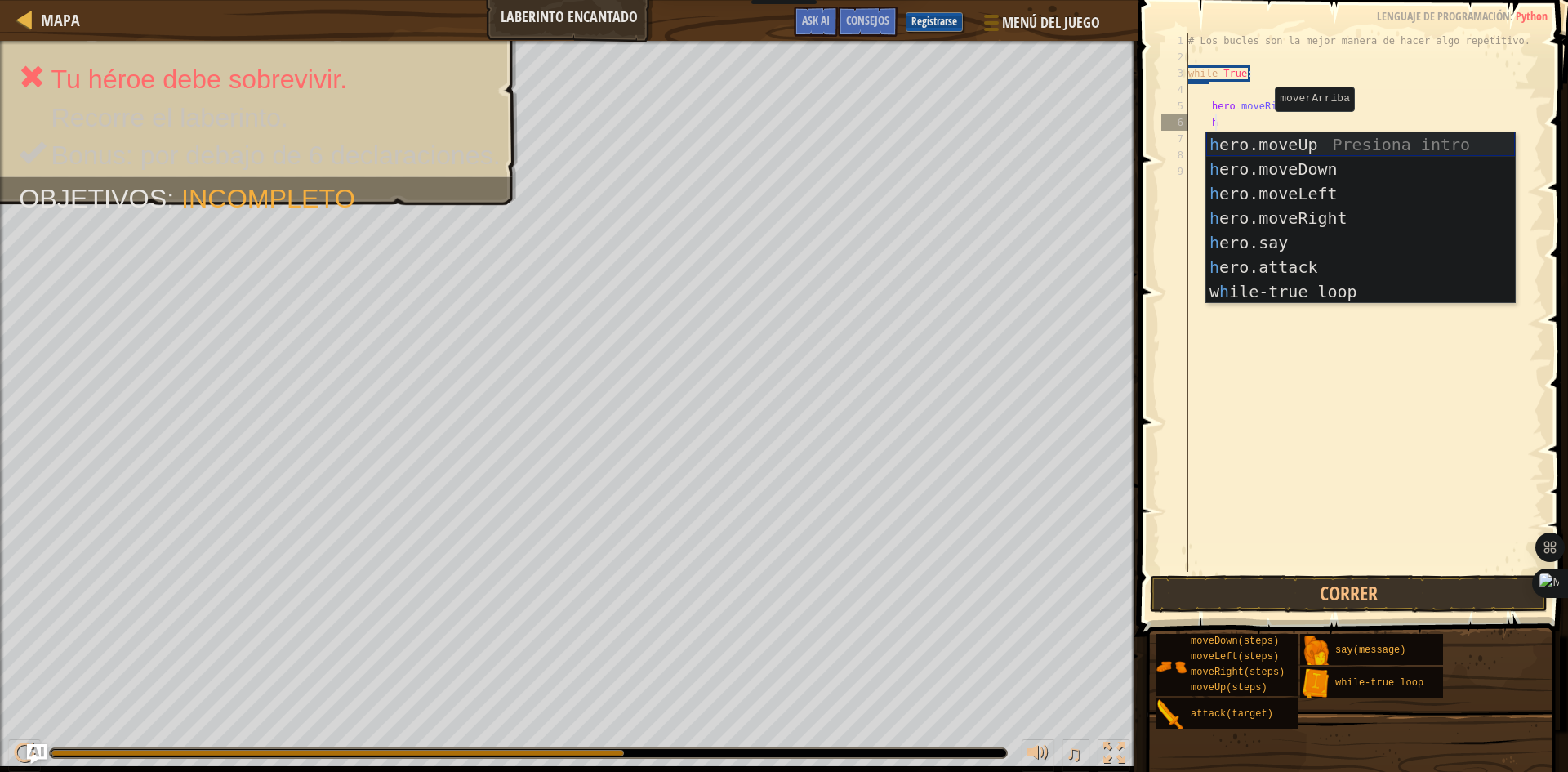
click at [1259, 149] on div "h ero.moveUp Presiona intro h ero.moveDown Presiona intro h ero.moveLeft Presio…" at bounding box center [1360, 243] width 309 height 221
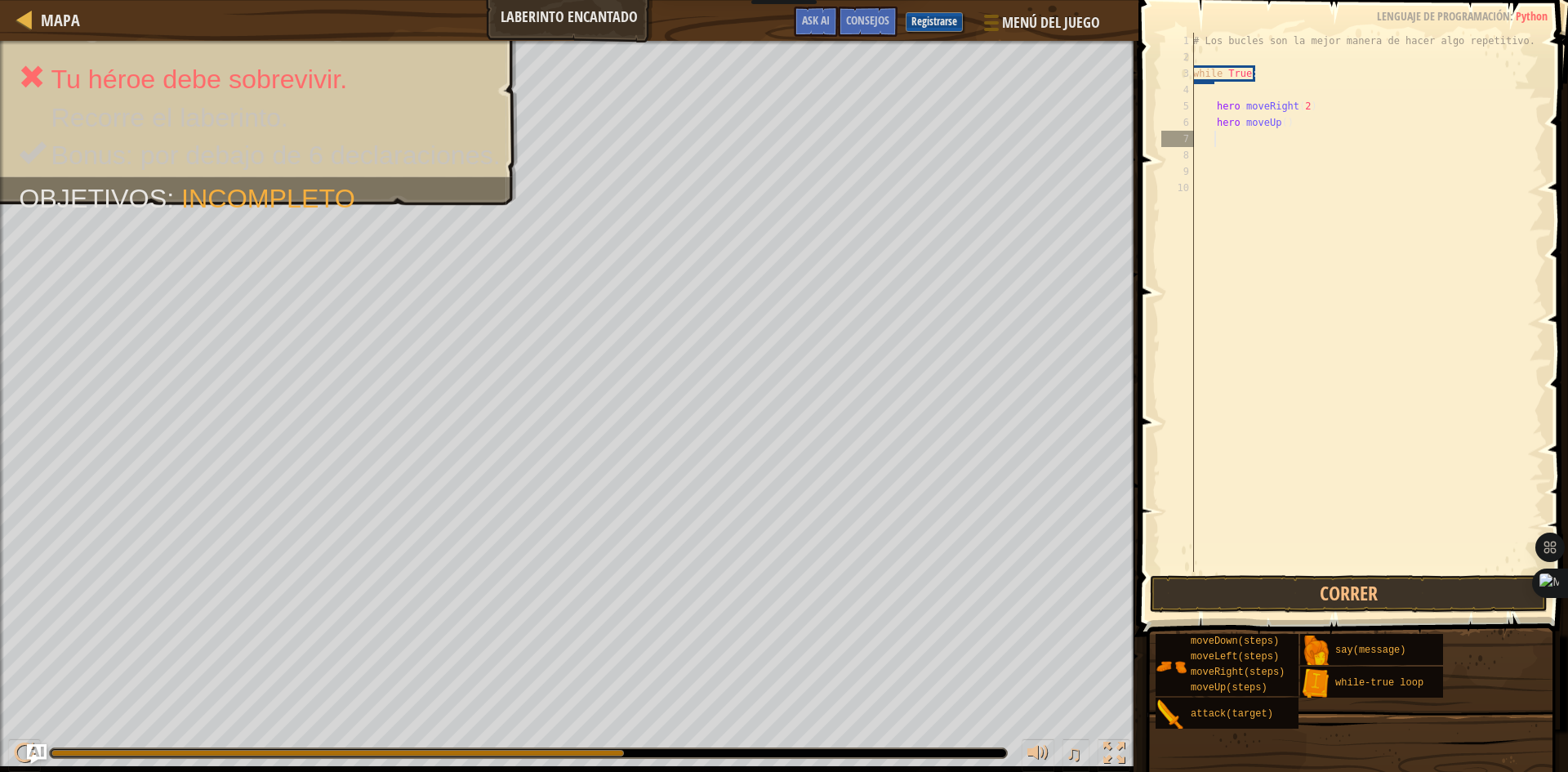
type textarea "2"
click at [1281, 125] on div "# Los bucles son la mejor manera de hacer algo repetitivo. while True : hero . …" at bounding box center [1366, 318] width 354 height 572
type textarea "hero.moveUp(2)"
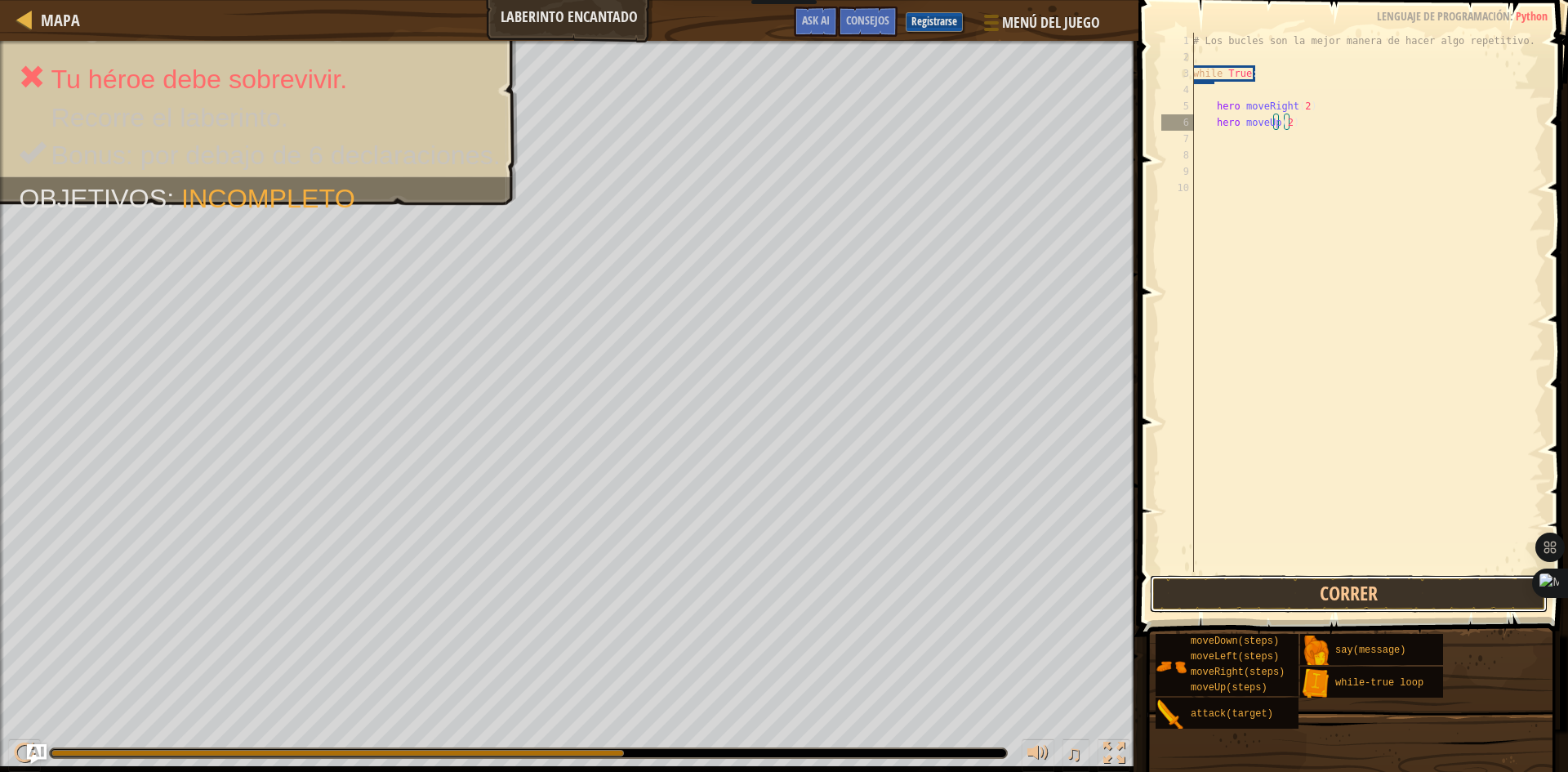
click at [1277, 586] on button "Correr" at bounding box center [1348, 594] width 397 height 38
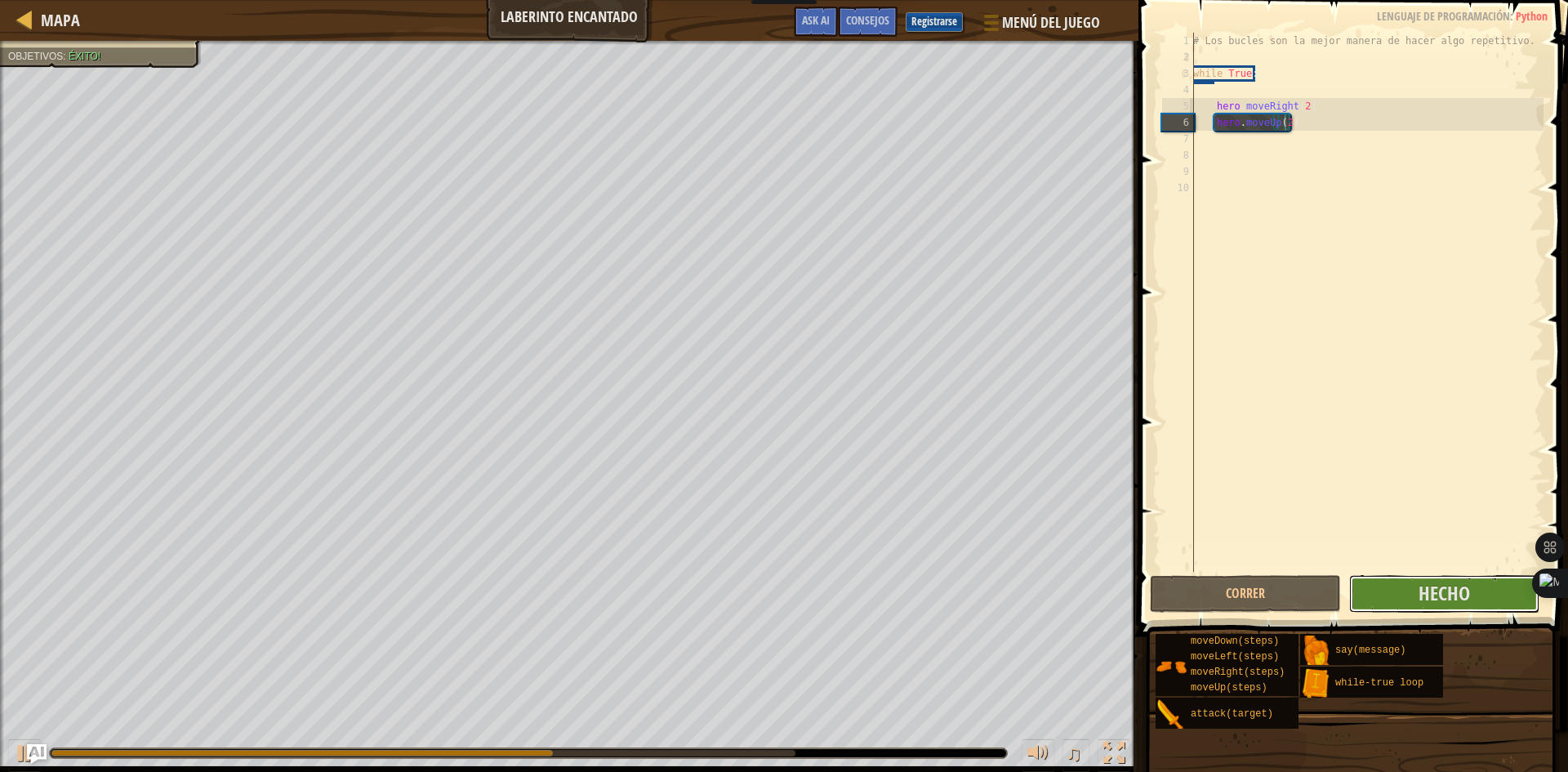
click at [1448, 590] on span "Hecho" at bounding box center [1444, 593] width 52 height 26
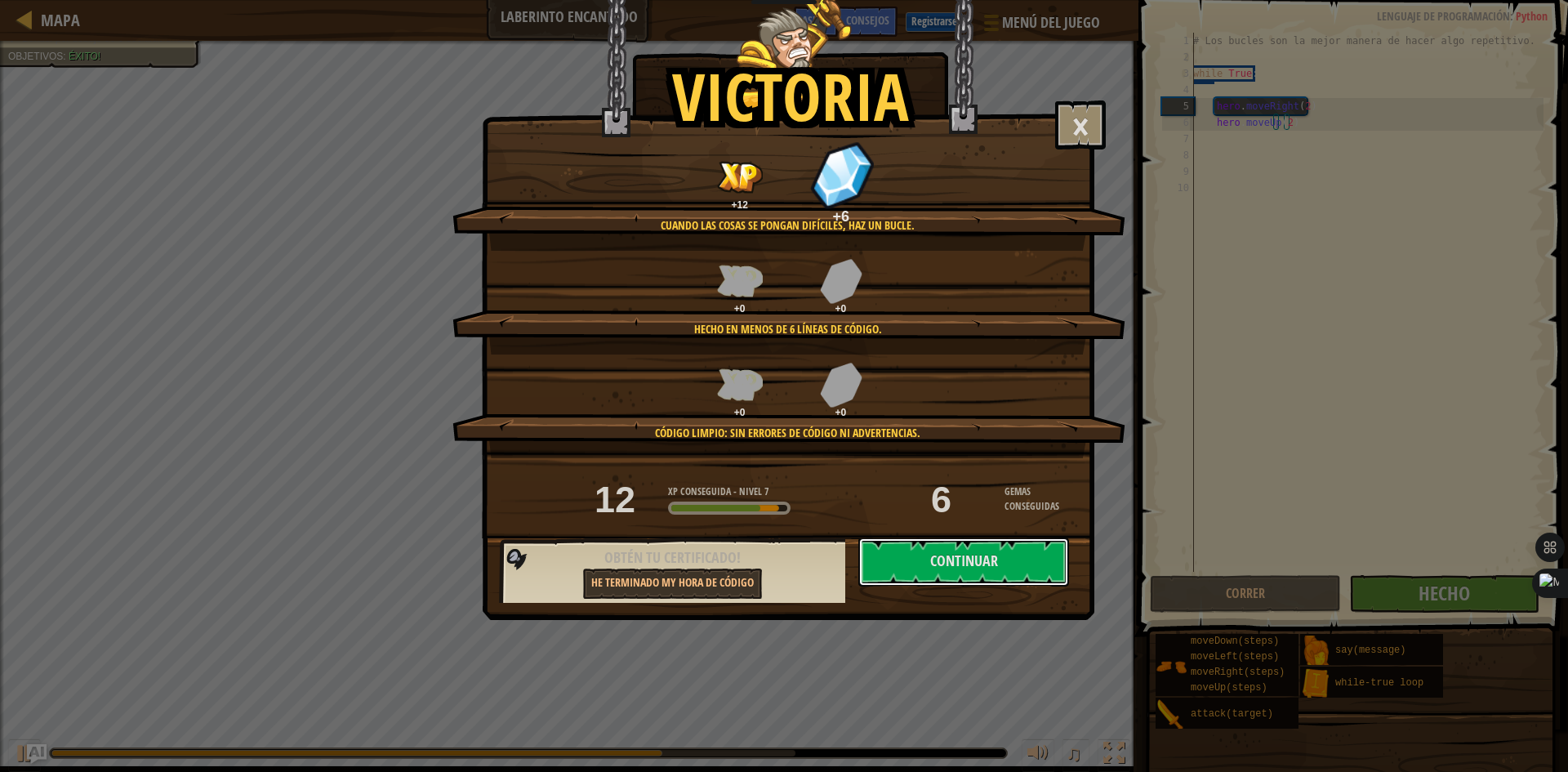
click at [1028, 560] on button "Continuar" at bounding box center [964, 562] width 211 height 49
select select "es-ES"
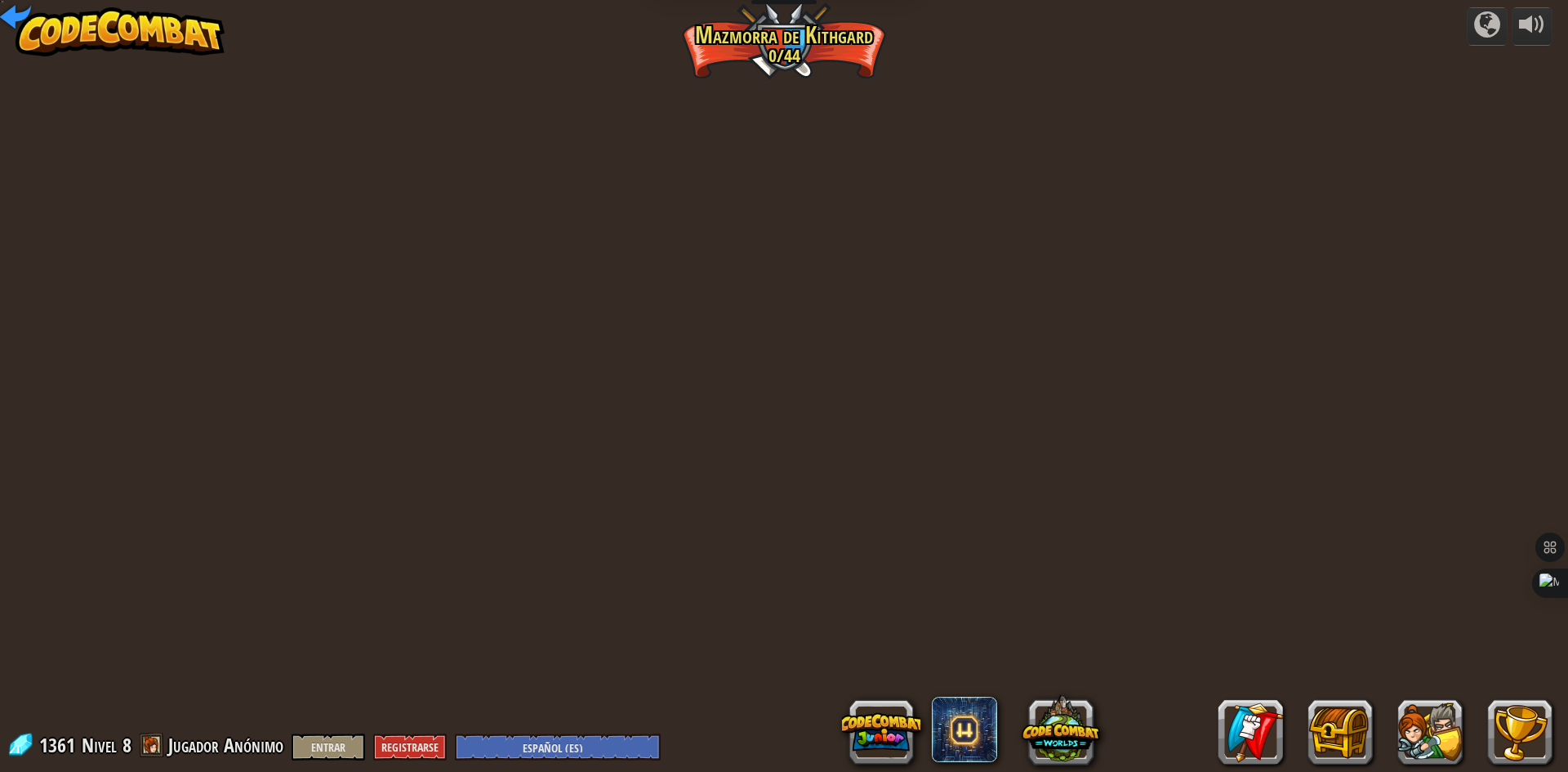
select select "es-ES"
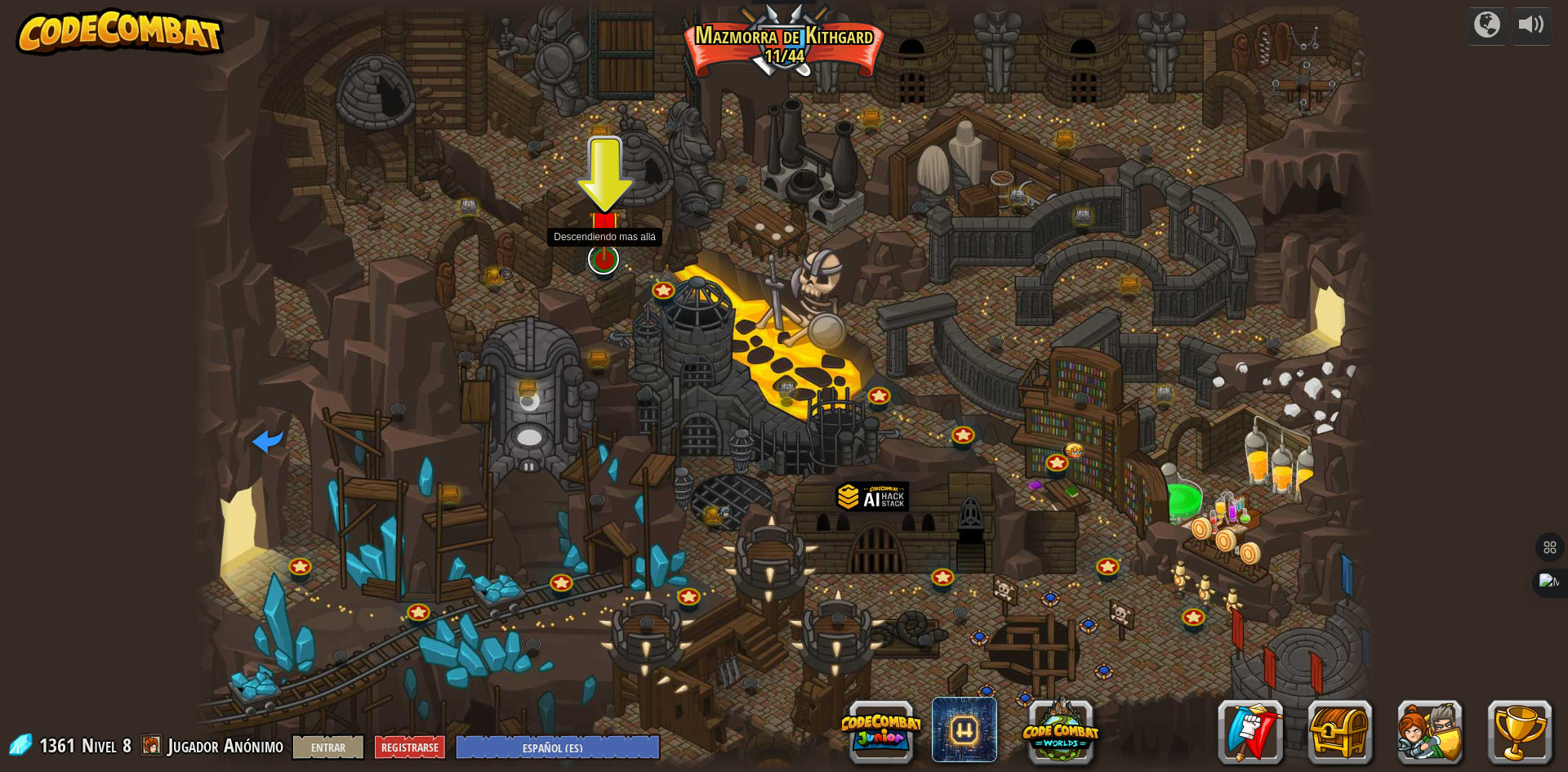
click at [612, 263] on link at bounding box center [603, 259] width 33 height 33
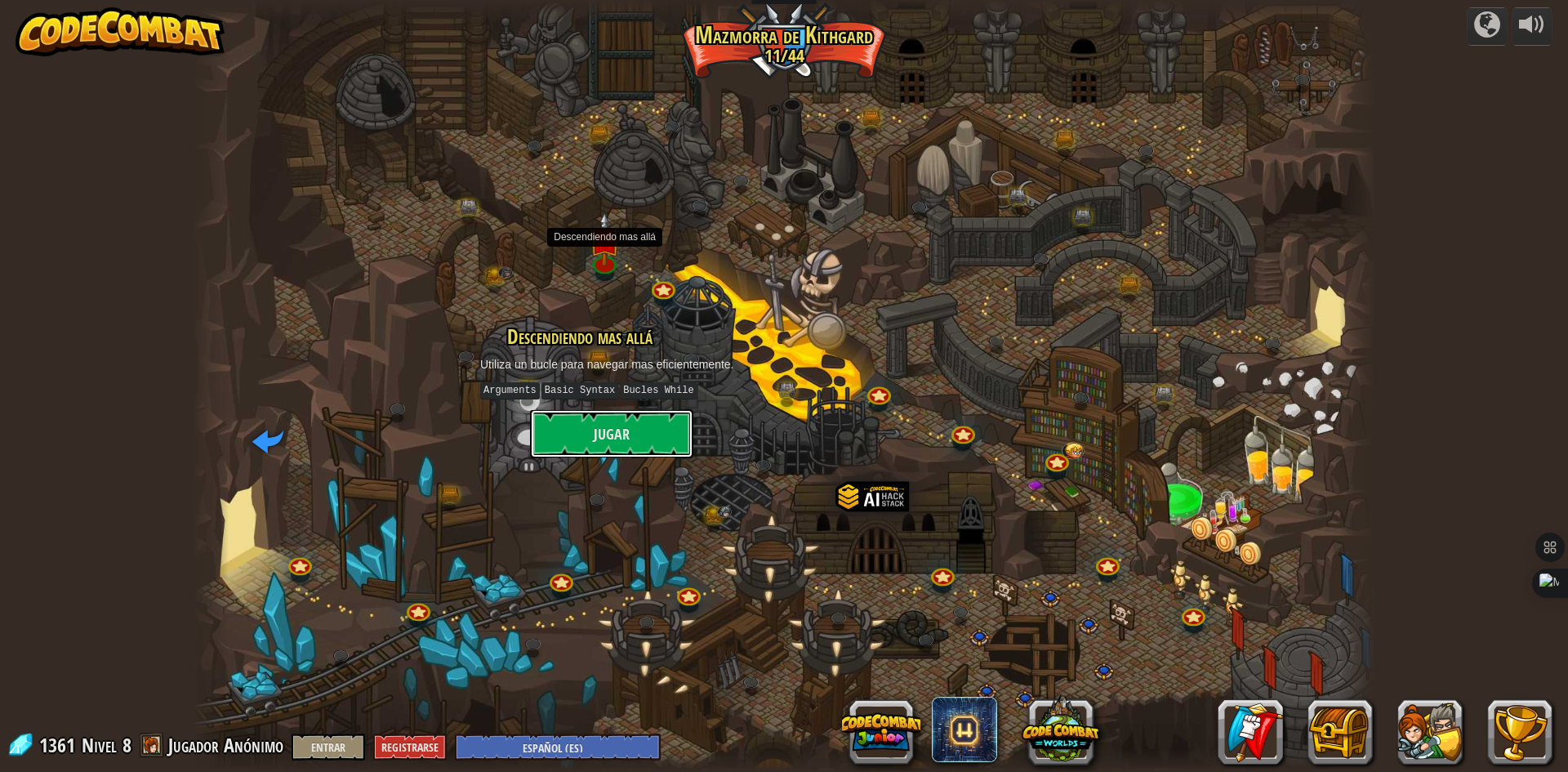
click at [619, 436] on button "Jugar" at bounding box center [612, 433] width 164 height 49
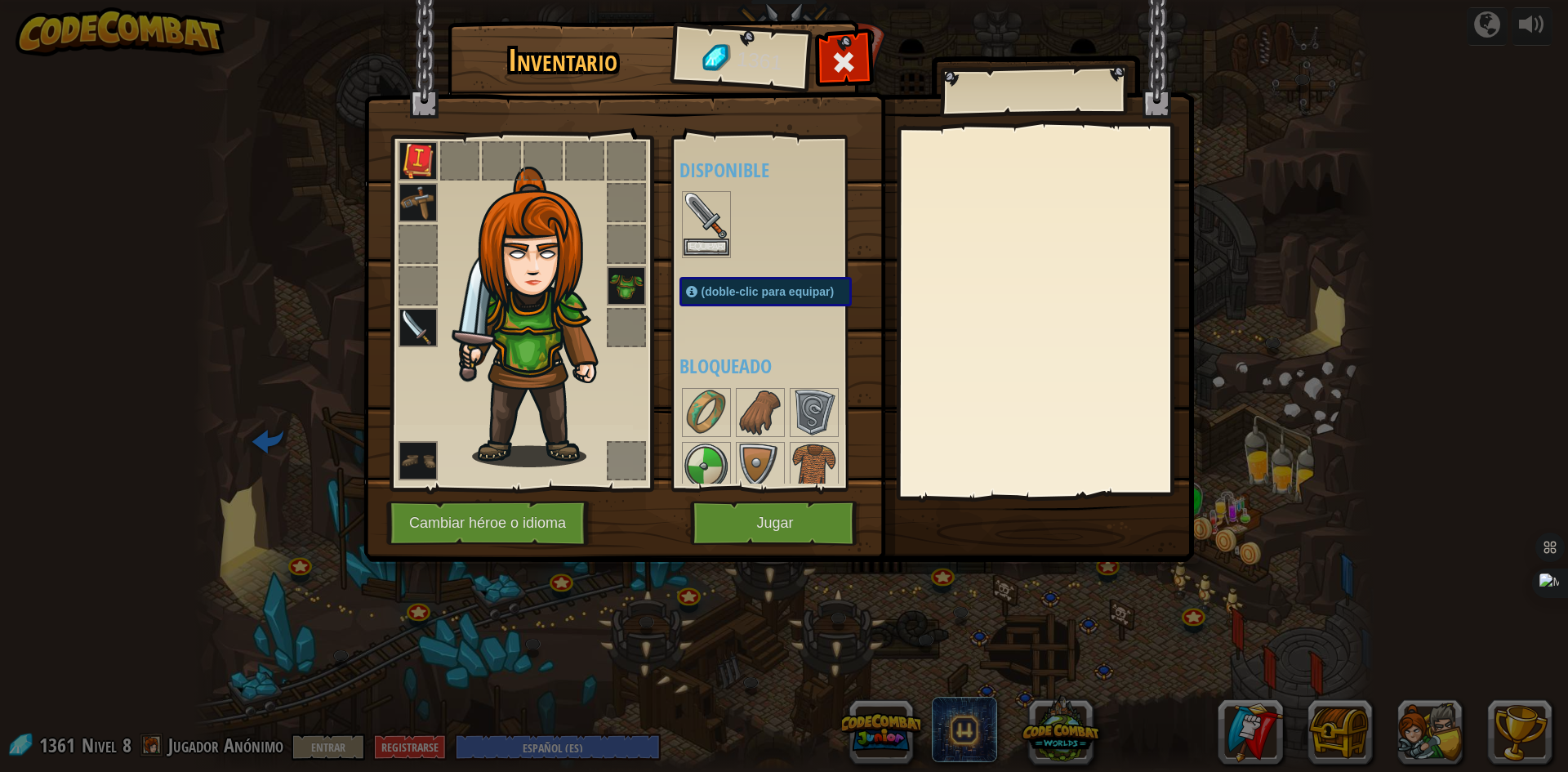
click at [704, 227] on img at bounding box center [706, 216] width 46 height 46
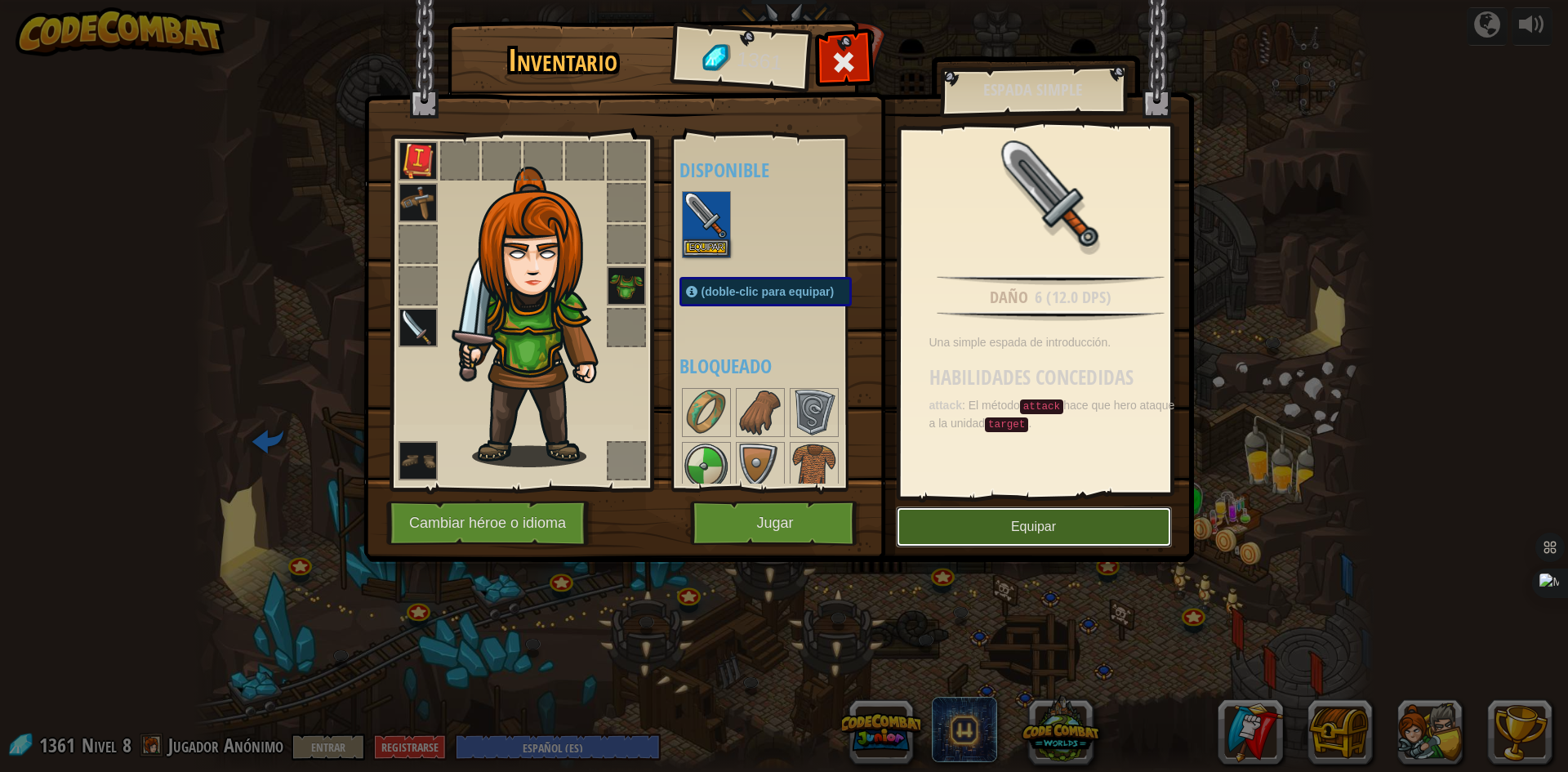
click at [988, 519] on button "Equipar" at bounding box center [1034, 527] width 276 height 41
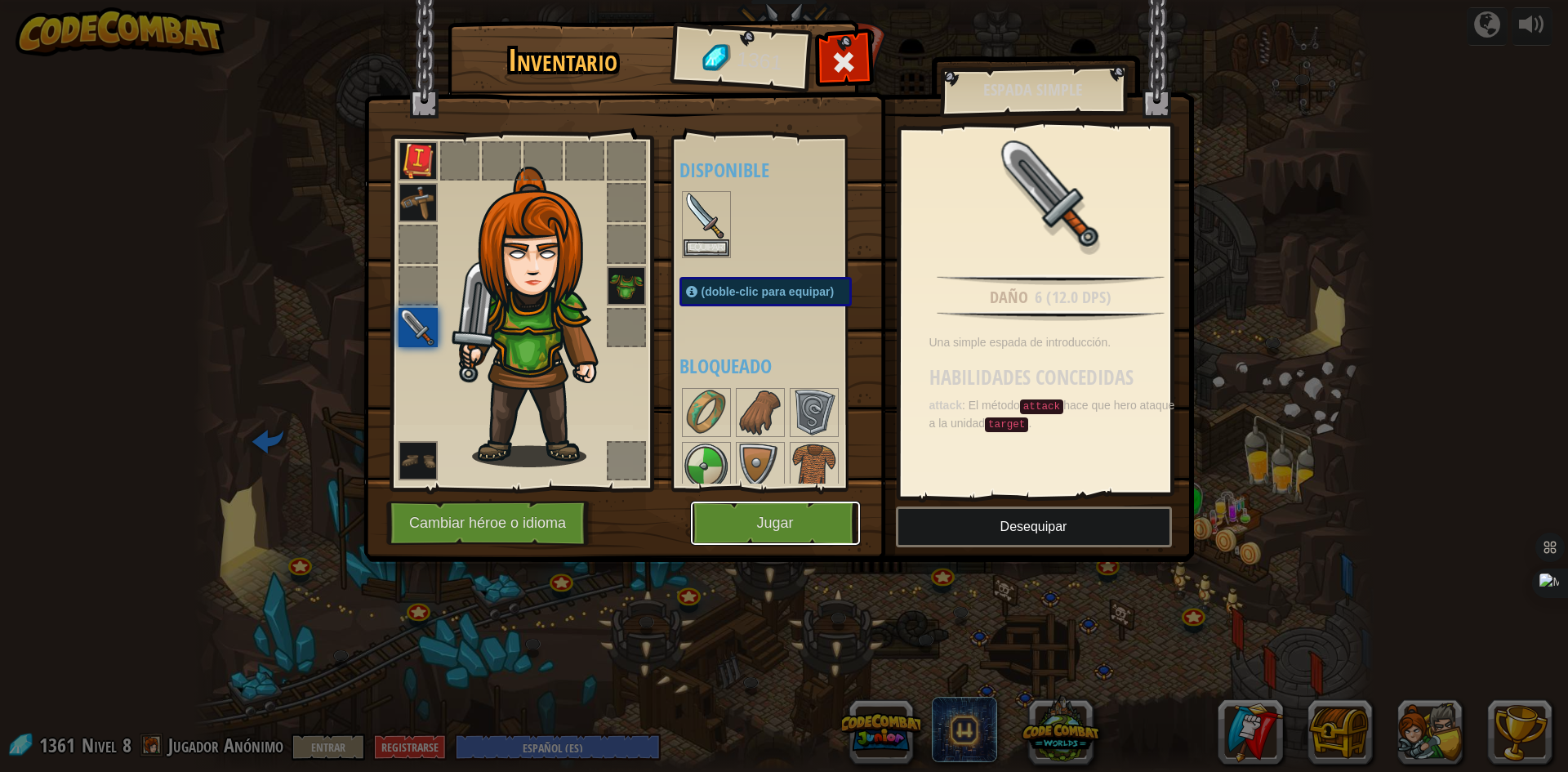
click at [778, 506] on button "Jugar" at bounding box center [775, 523] width 171 height 45
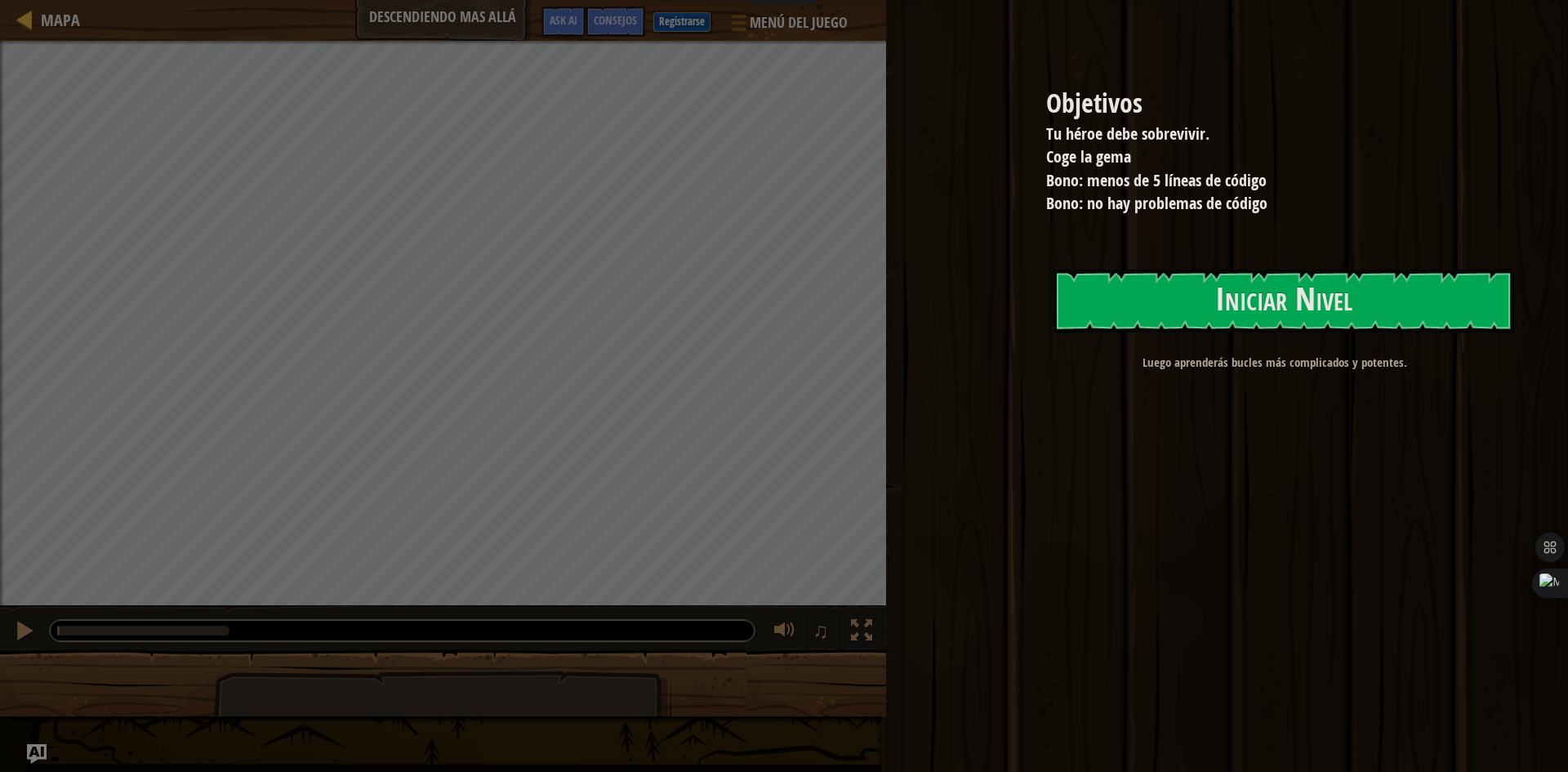
click at [1227, 302] on button "Iniciar Nivel" at bounding box center [1284, 301] width 460 height 65
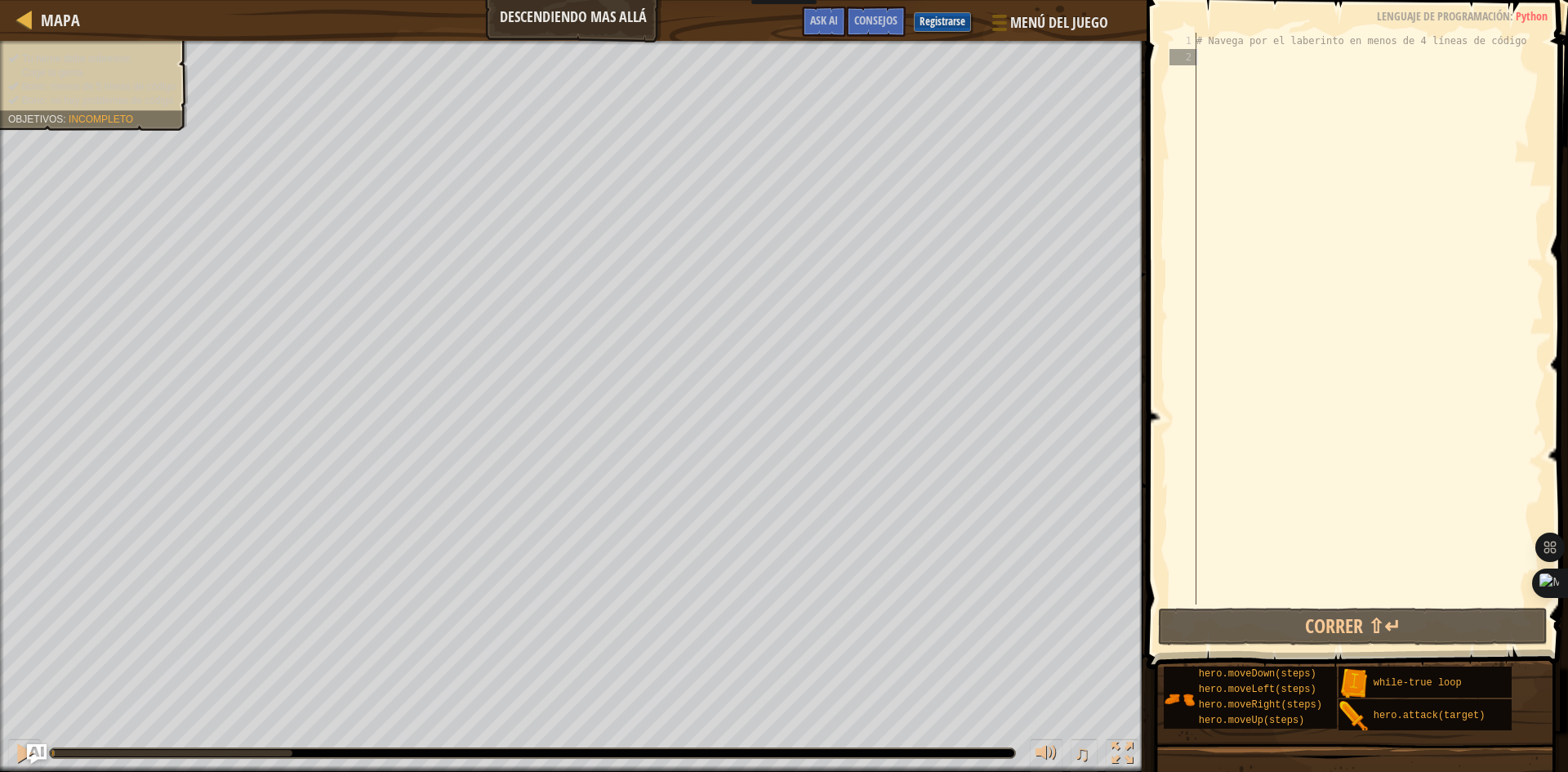
click at [1217, 56] on div "# Navega por el laberinto en menos de 4 líneas de código" at bounding box center [1368, 334] width 351 height 604
click at [1505, 33] on div "# Navega por el laberinto en menos de 4 líneas de código" at bounding box center [1368, 334] width 351 height 604
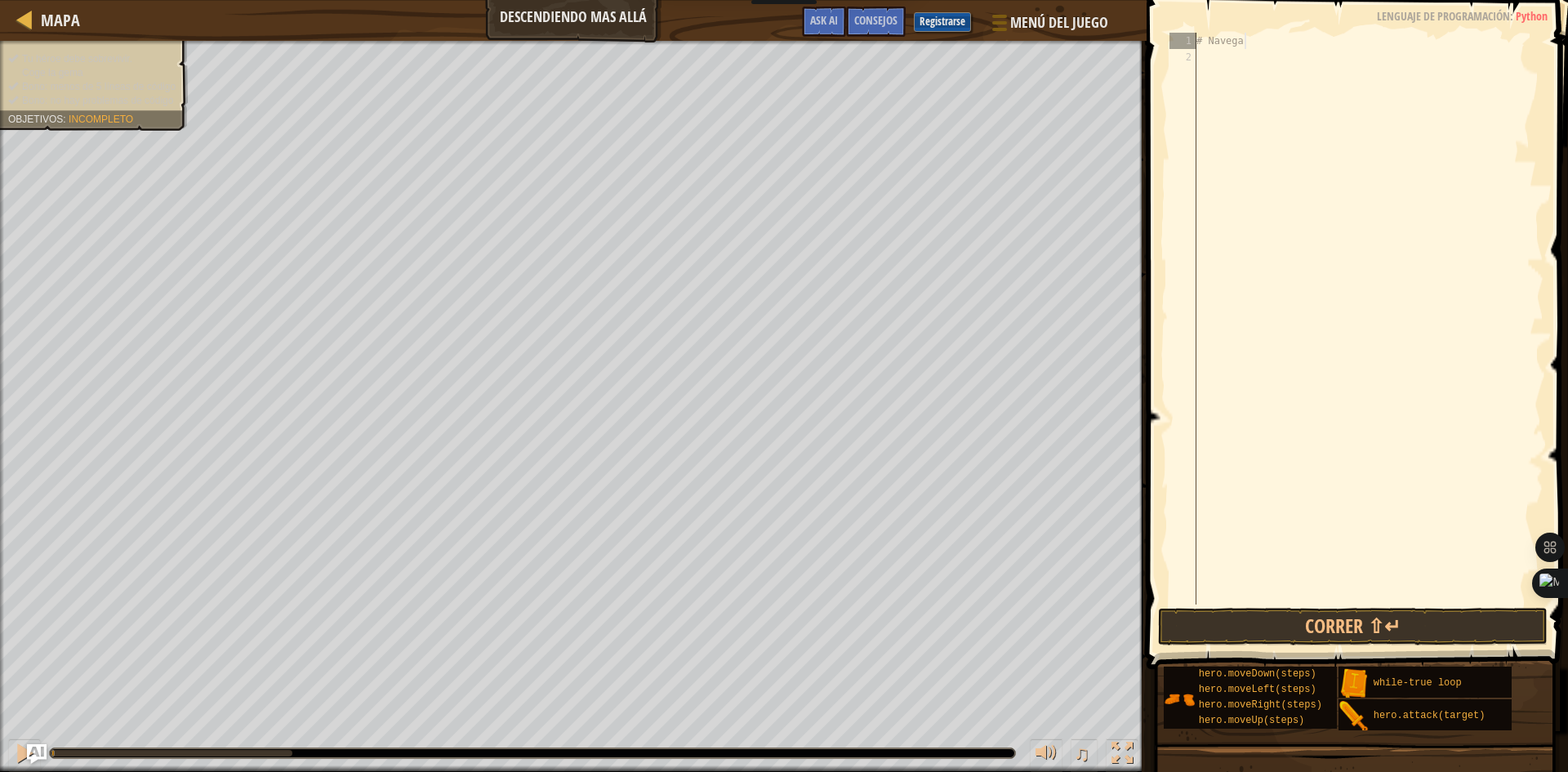
type textarea "#"
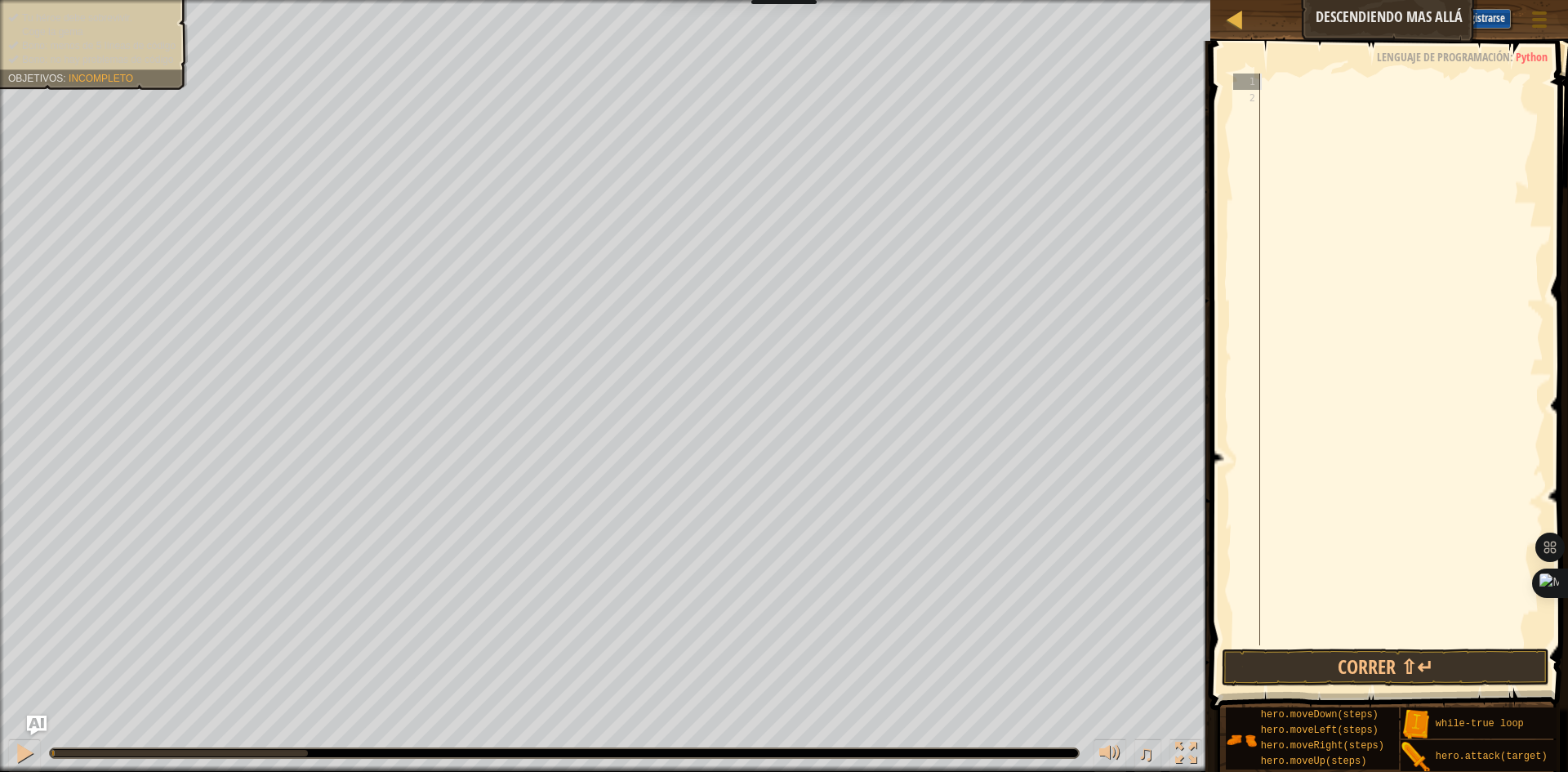
click at [1271, 86] on div at bounding box center [1400, 375] width 287 height 604
type textarea "h"
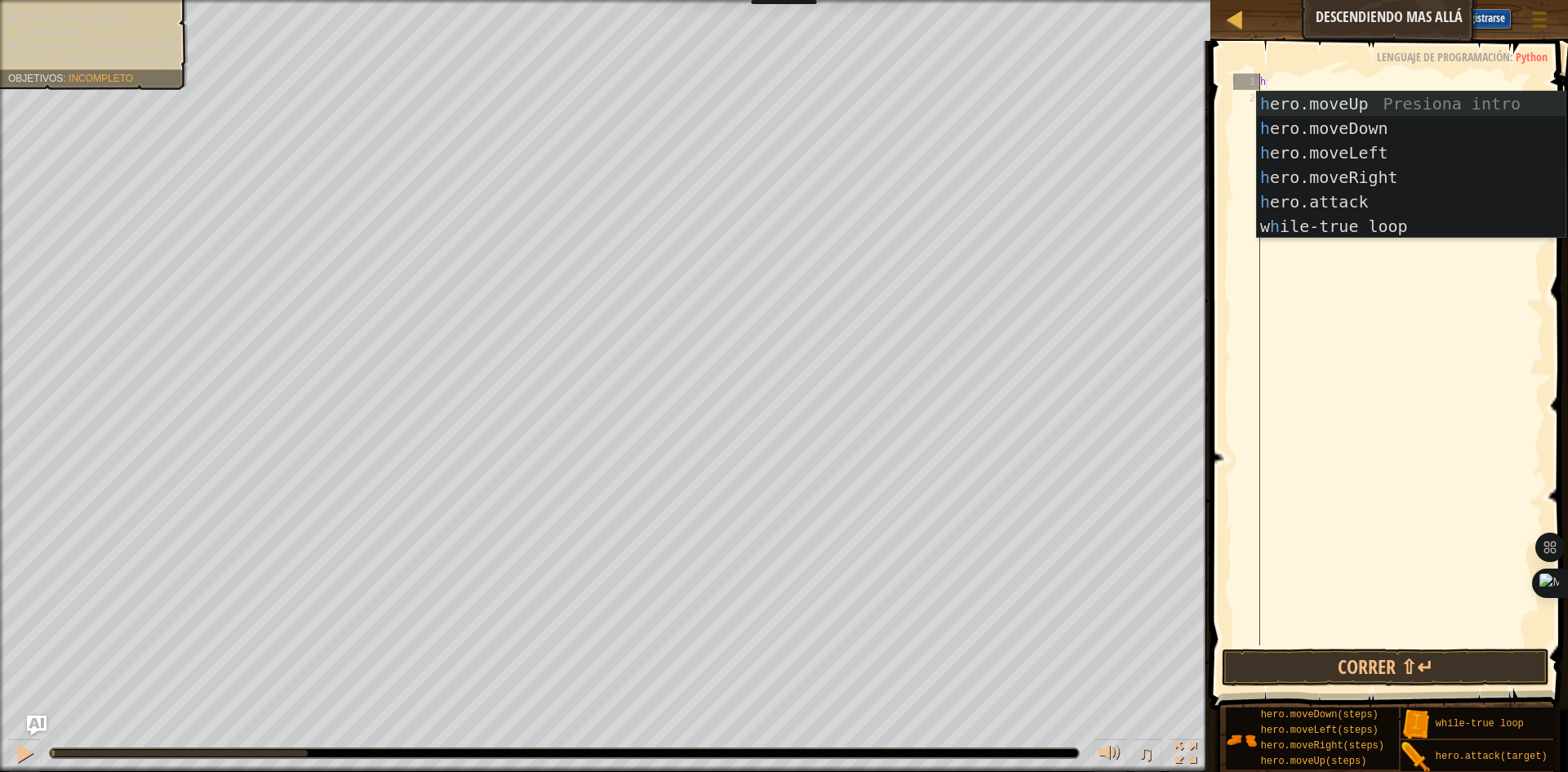
scroll to position [7, 0]
click at [1332, 217] on div "h ero.moveUp Presiona intro h ero.moveDown Presiona intro h ero.moveLeft Presio…" at bounding box center [1411, 190] width 309 height 196
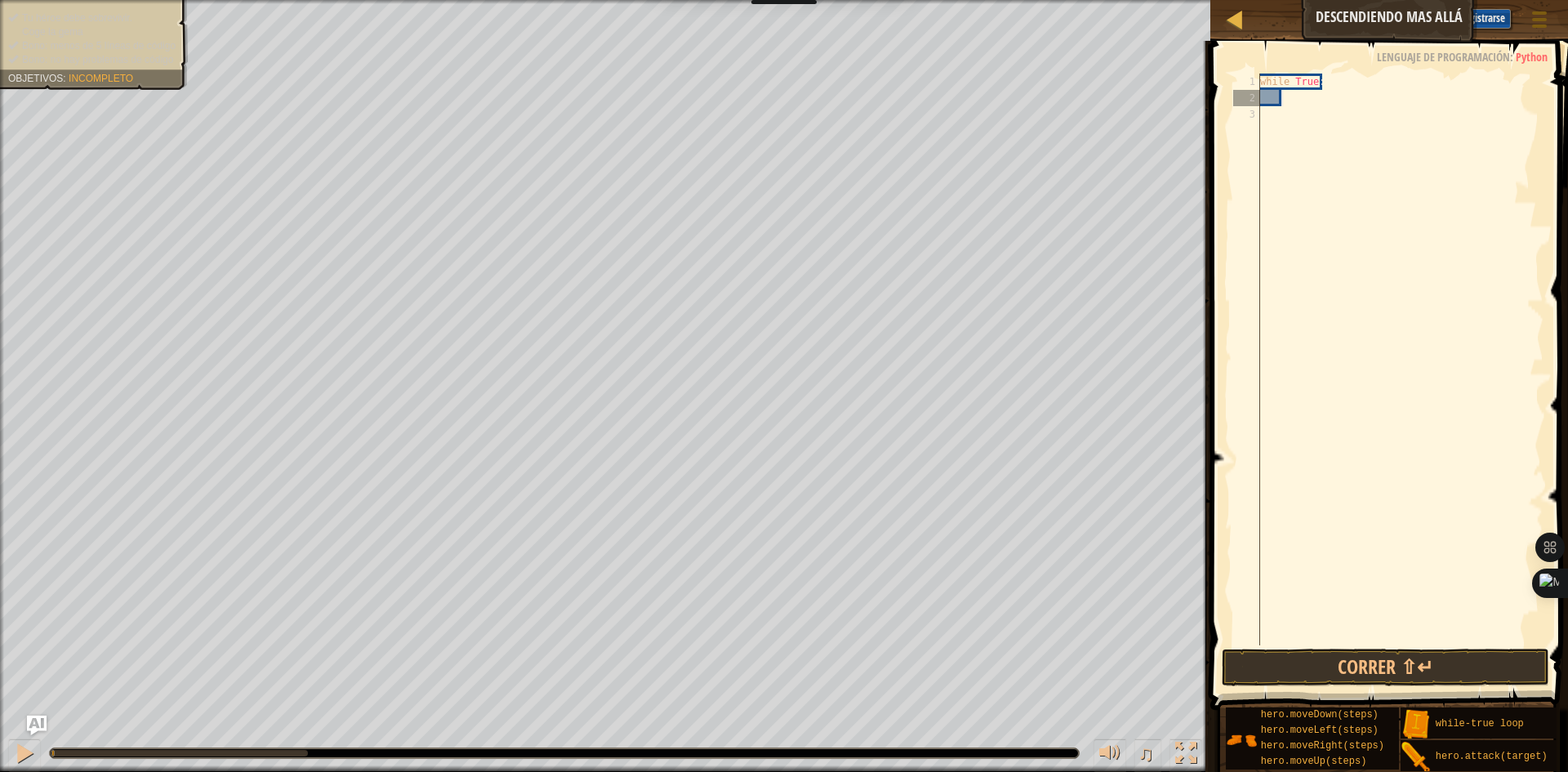
type textarea "h"
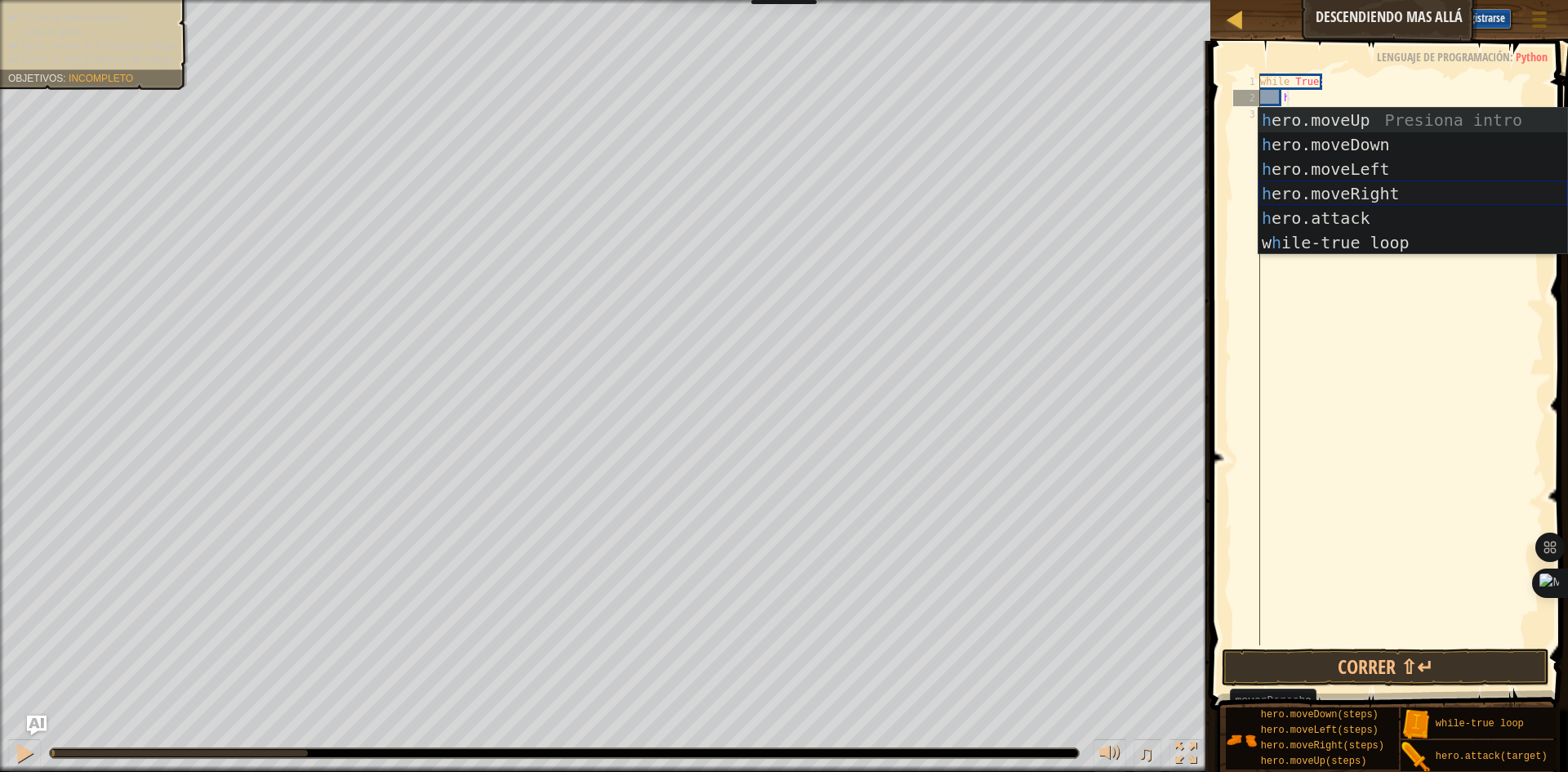
click at [1331, 187] on div "h ero.moveUp Presiona intro h ero.moveDown Presiona intro h ero.moveLeft Presio…" at bounding box center [1413, 206] width 309 height 196
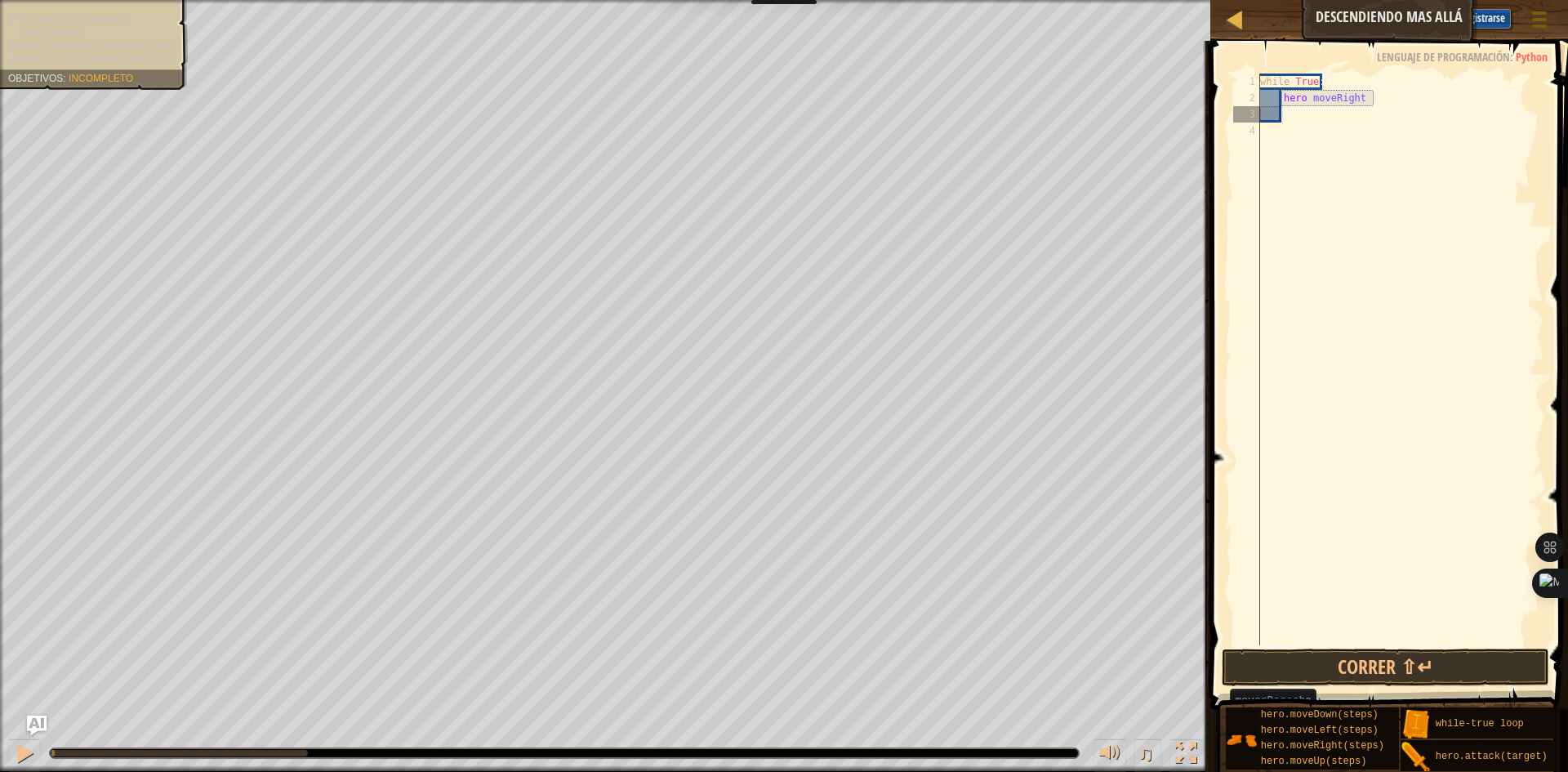
scroll to position [7, 1]
click at [1360, 96] on div "while True : hero . moveRight ( )" at bounding box center [1400, 375] width 287 height 604
click at [1363, 96] on div "while True : hero . moveRight ( )" at bounding box center [1400, 375] width 287 height 604
click at [1359, 98] on div "while True : hero . moveRight ( )" at bounding box center [1400, 375] width 287 height 604
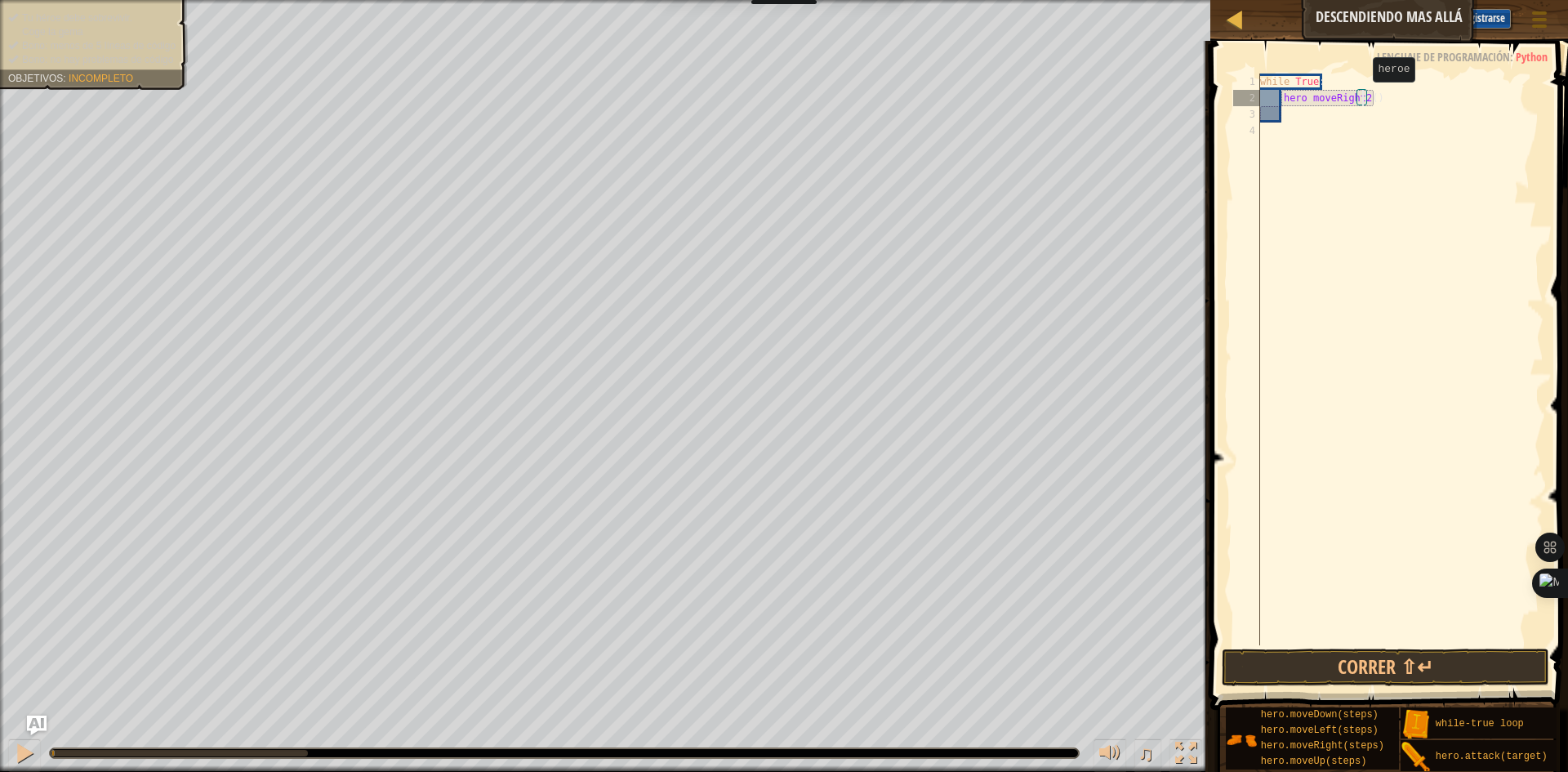
scroll to position [7, 9]
type textarea "hero.moveRight()"
click at [1366, 94] on div "while True : hero . moveRight ( )" at bounding box center [1400, 375] width 287 height 604
click at [1378, 173] on div "while True : hero . moveRight ( )" at bounding box center [1400, 375] width 287 height 604
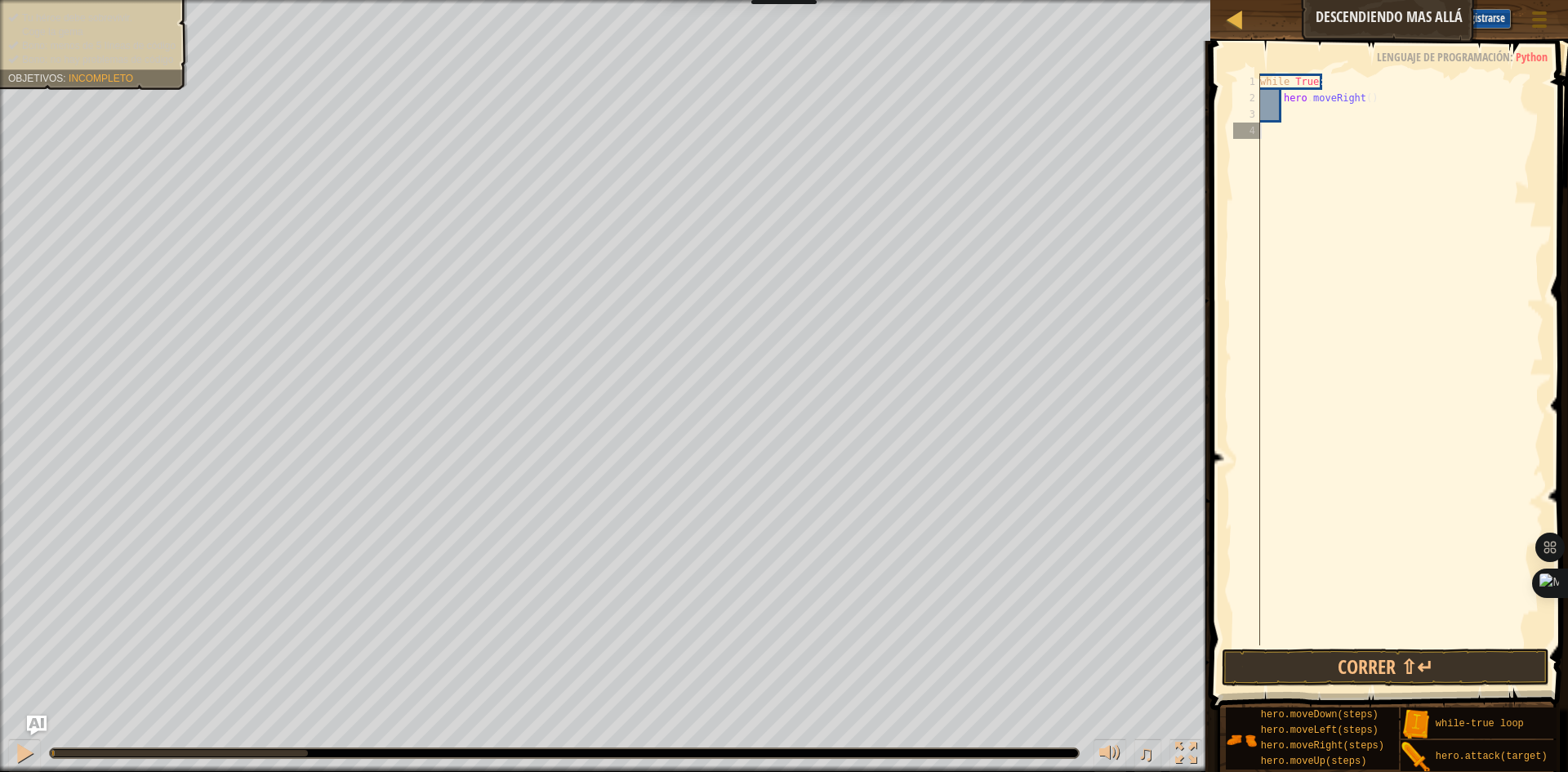
scroll to position [7, 0]
click at [1363, 100] on div "while True : hero . moveRight ( )" at bounding box center [1400, 375] width 287 height 604
type textarea "hero.moveRight(2)"
click at [1357, 137] on div "while True : hero . moveRight ( 2 )" at bounding box center [1400, 375] width 287 height 604
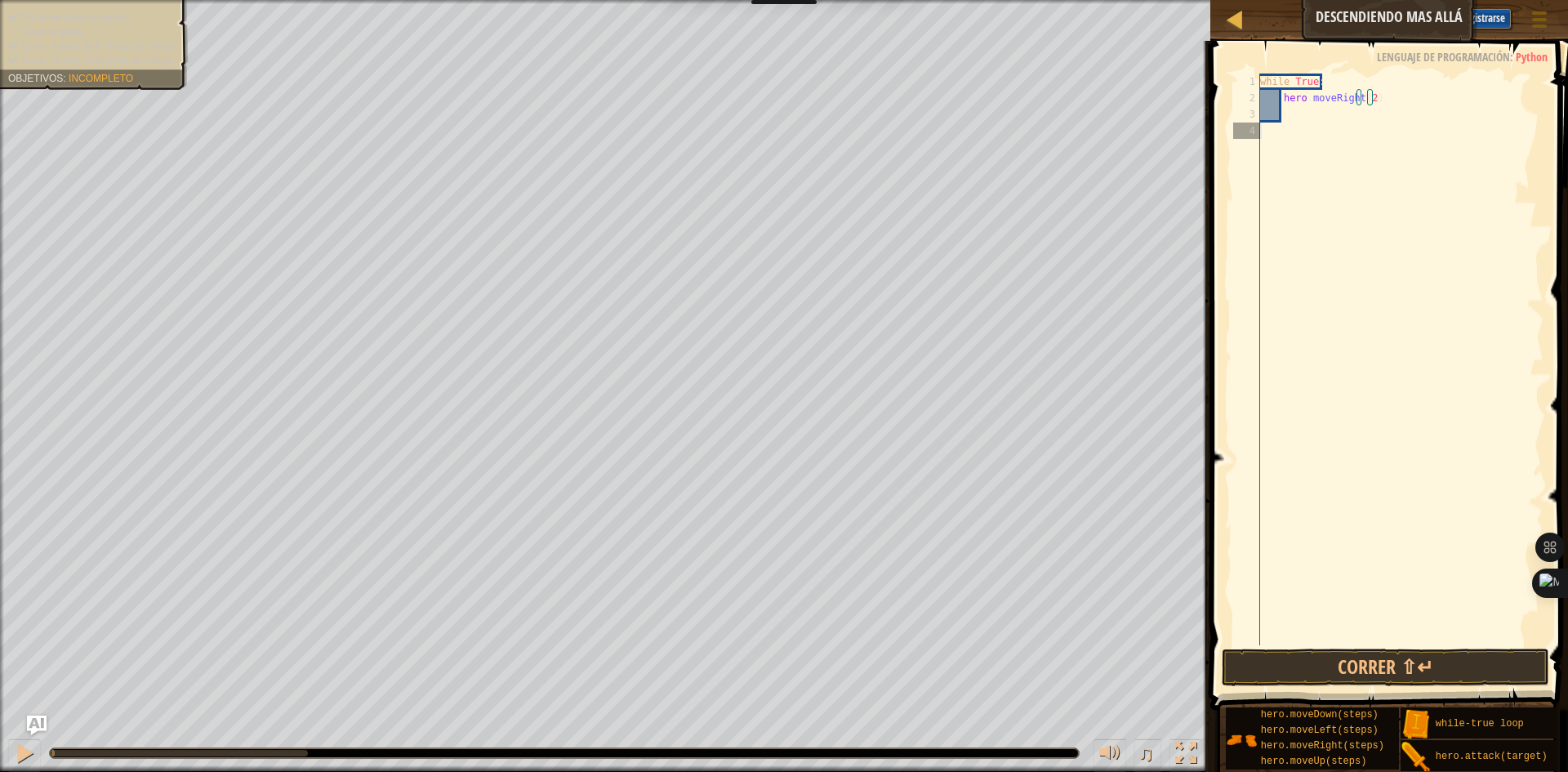
scroll to position [7, 0]
click at [1287, 121] on div "while True : hero . moveRight ( 2 )" at bounding box center [1400, 375] width 287 height 604
type textarea "h"
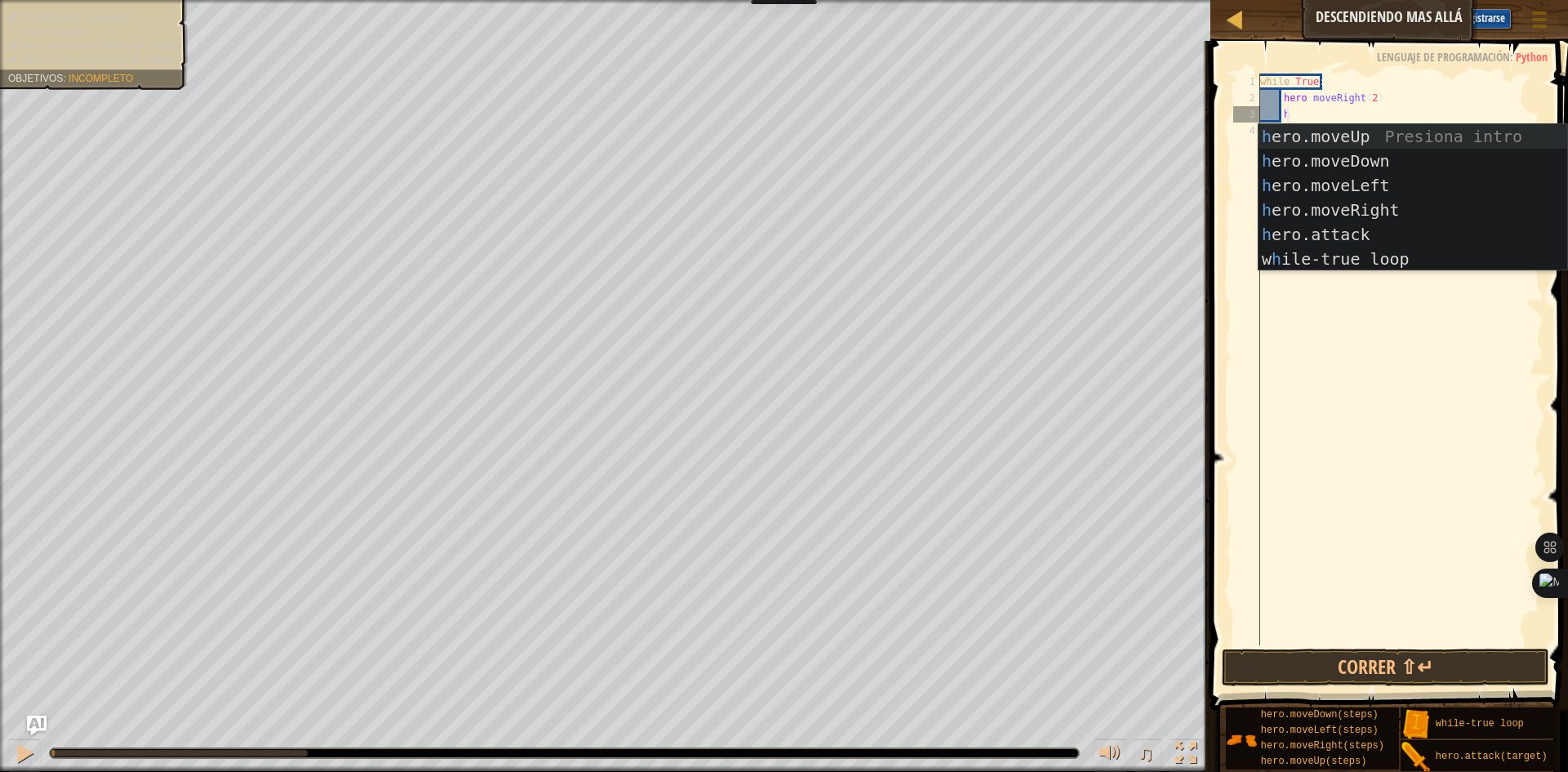
scroll to position [7, 2]
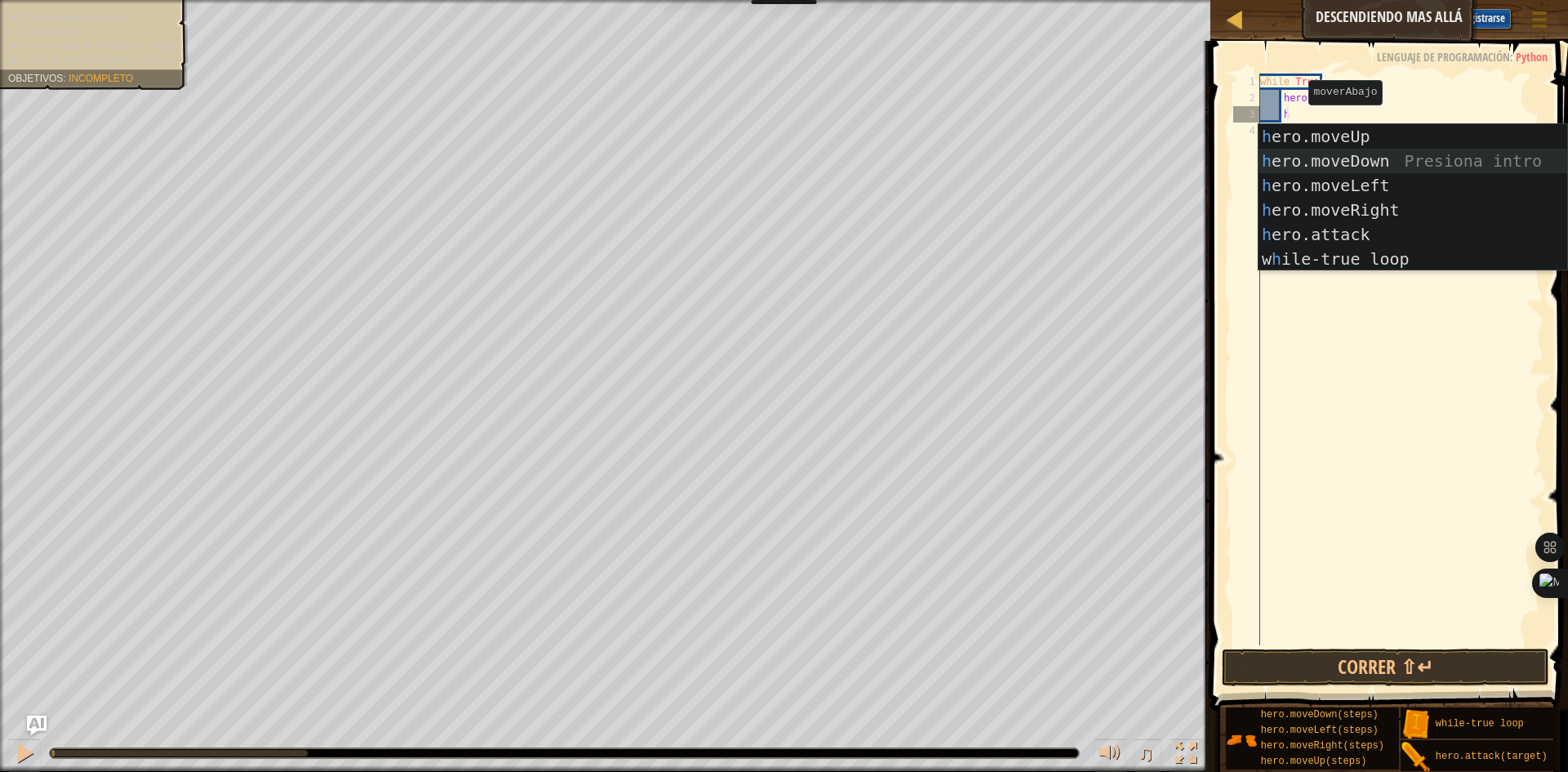
click at [1322, 155] on div "h ero.moveUp Presiona intro h ero.moveDown Presiona intro h ero.moveLeft Presio…" at bounding box center [1413, 222] width 309 height 196
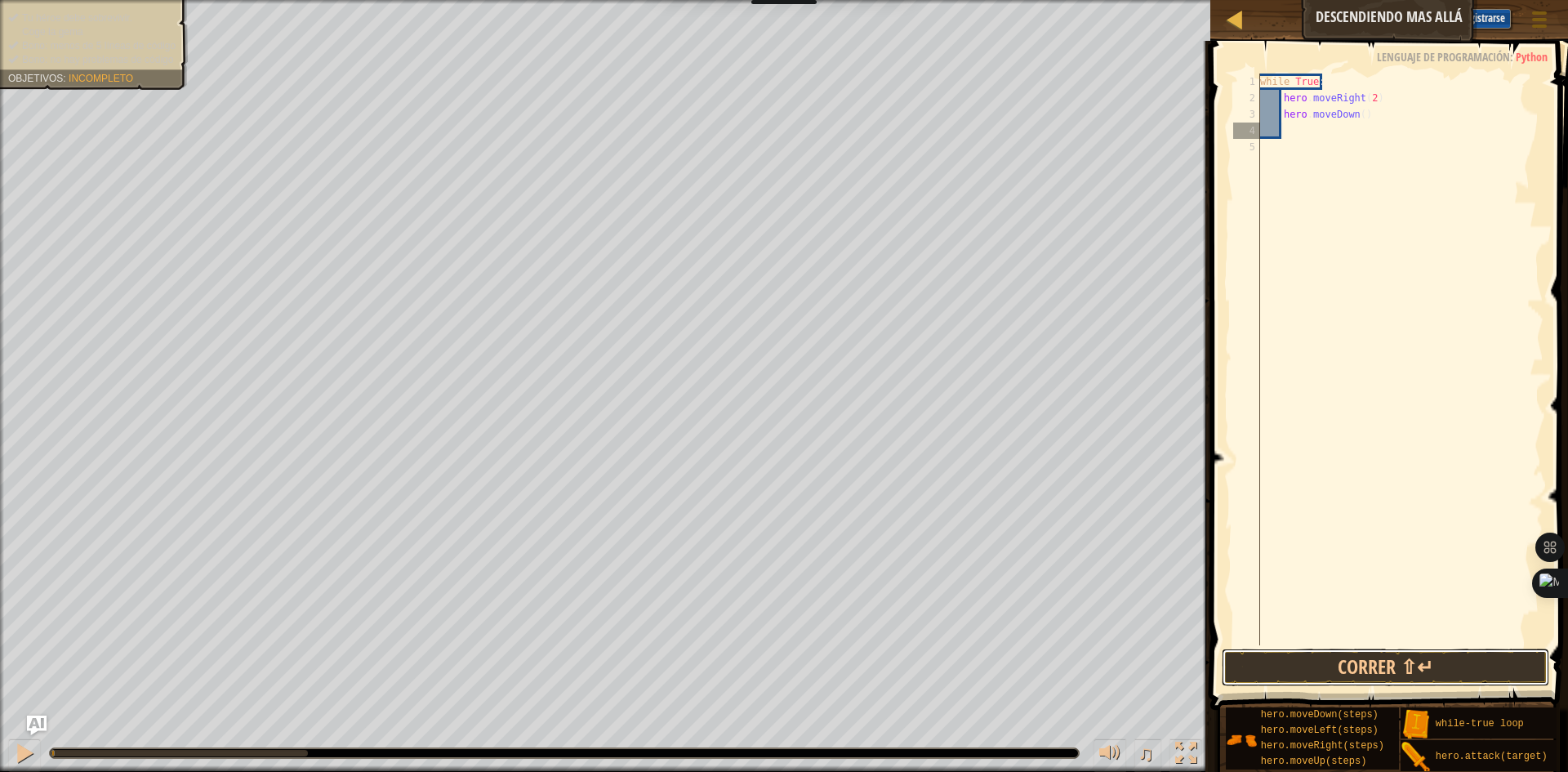
click at [1361, 658] on button "Correr ⇧↵" at bounding box center [1385, 667] width 328 height 38
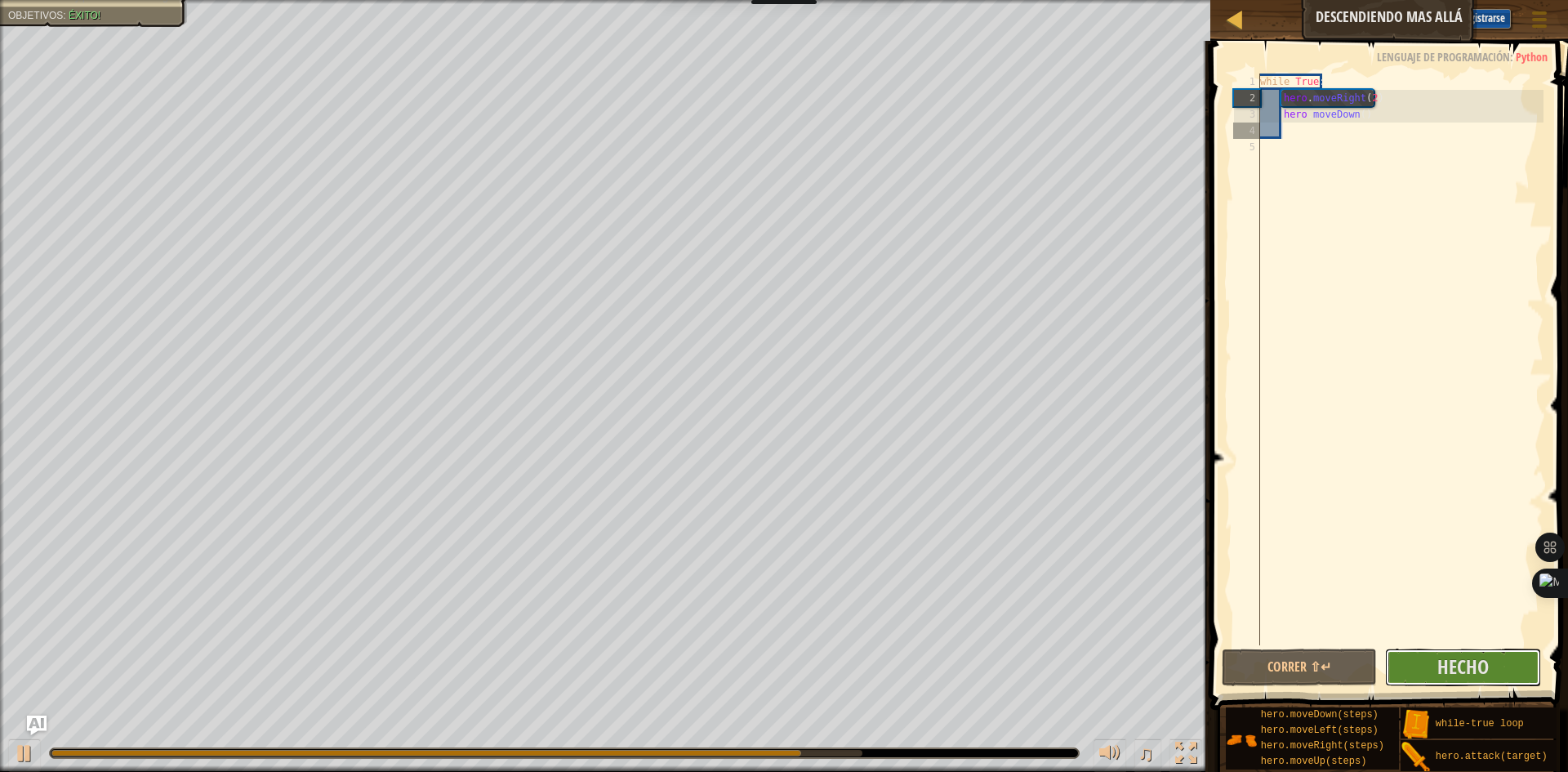
click at [1479, 666] on span "Hecho" at bounding box center [1463, 667] width 52 height 26
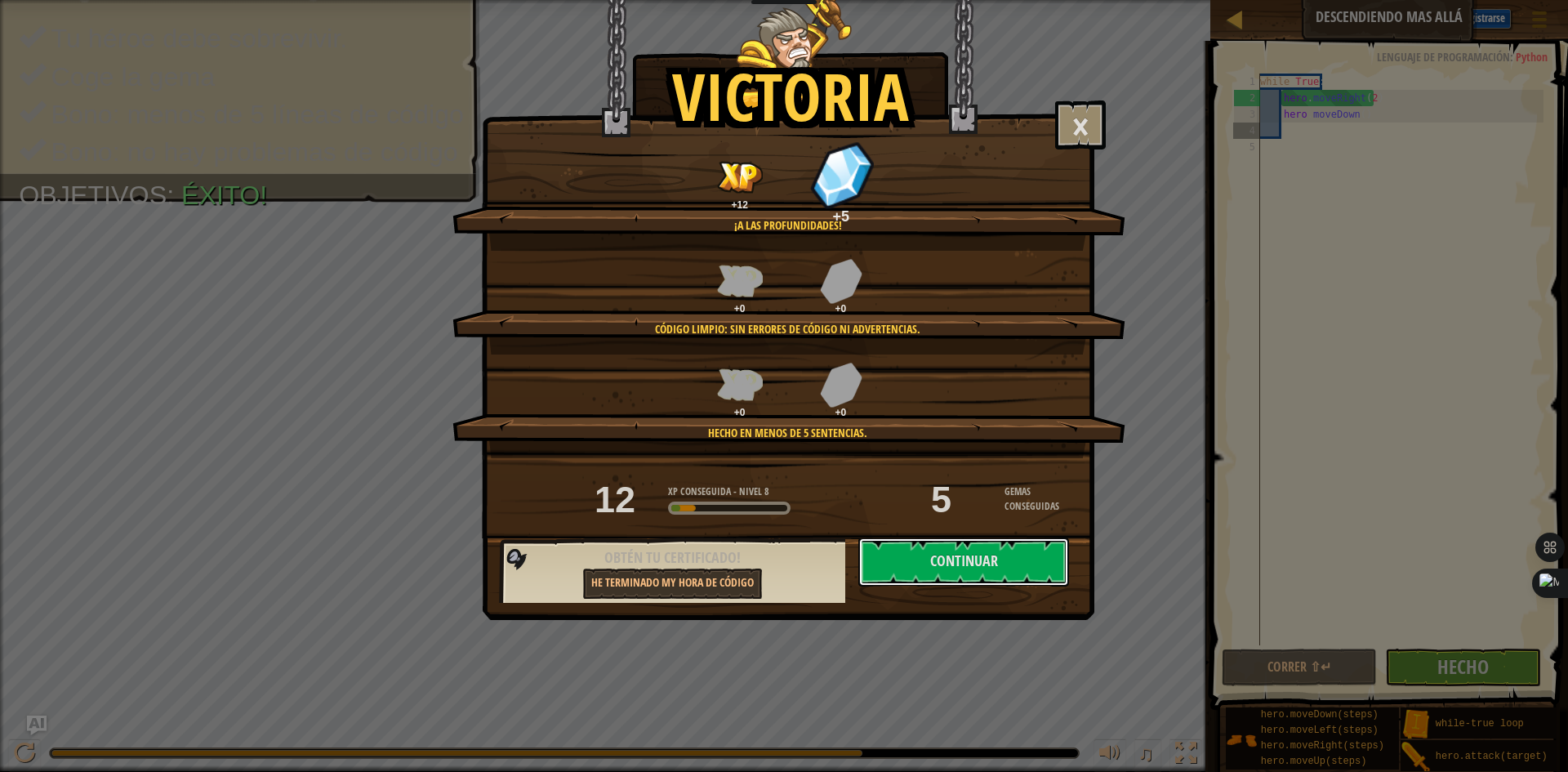
click at [952, 559] on button "Continuar" at bounding box center [964, 562] width 211 height 49
select select "es-ES"
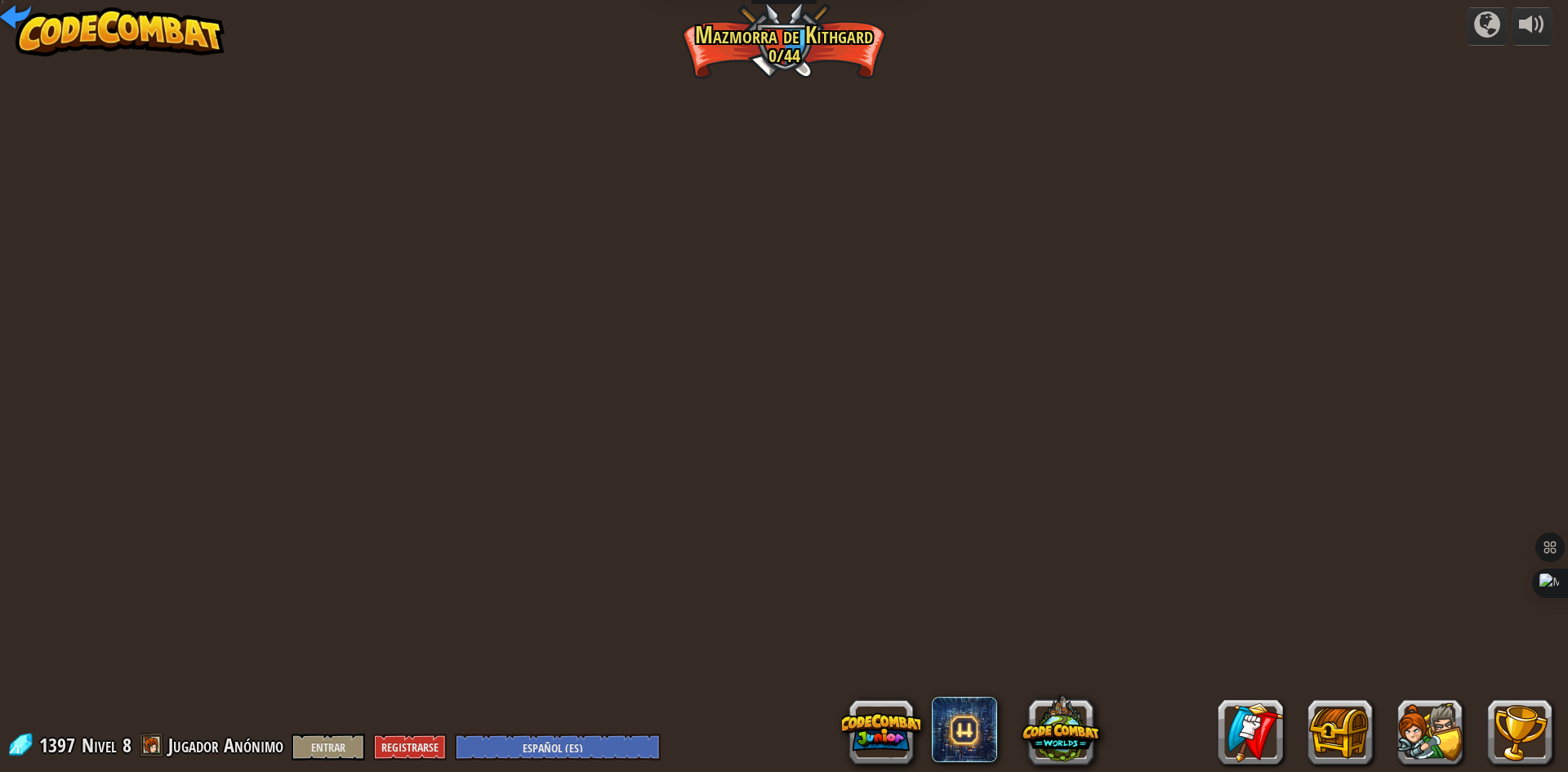
select select "es-ES"
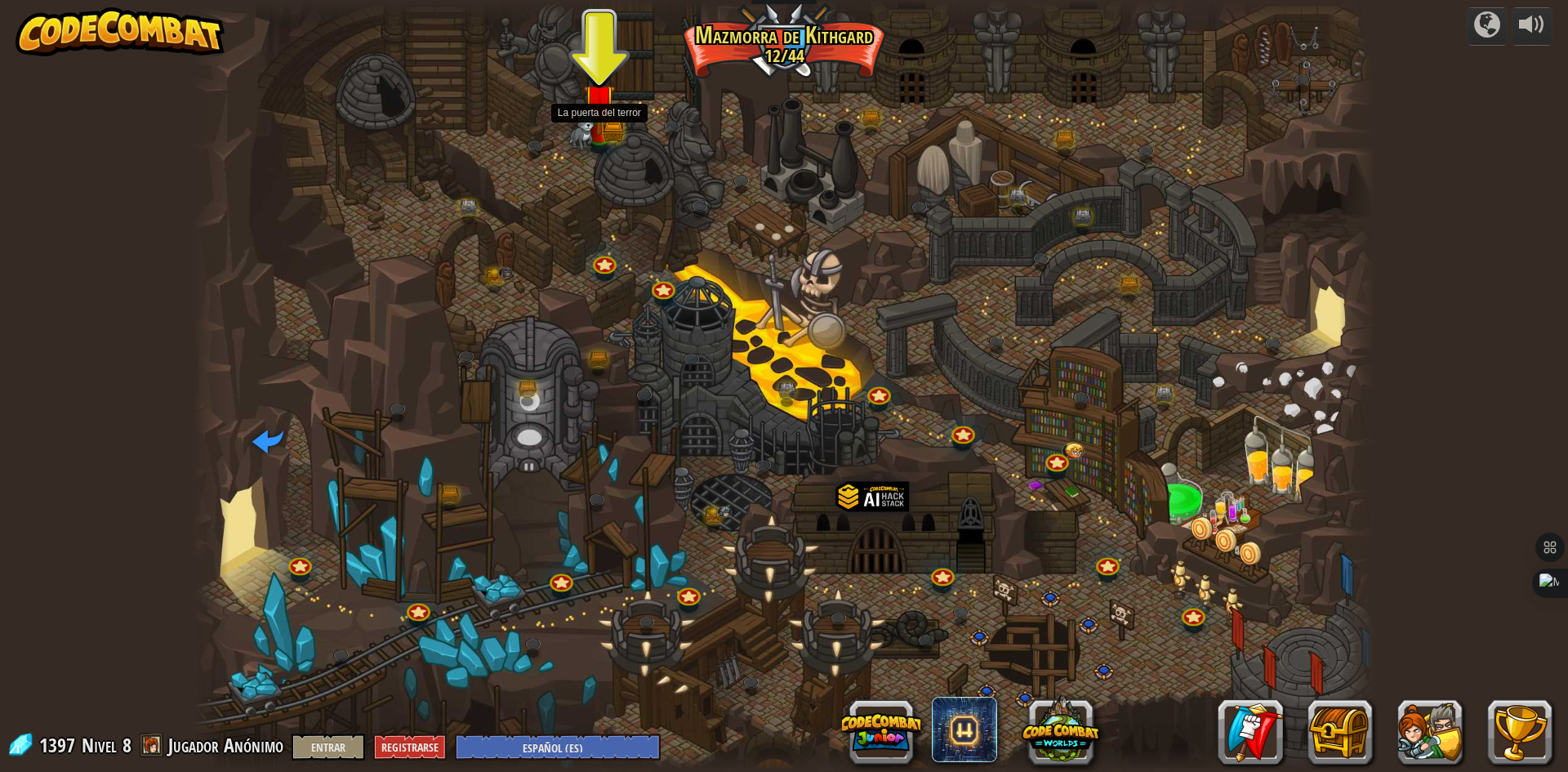
click at [595, 132] on img at bounding box center [598, 101] width 32 height 70
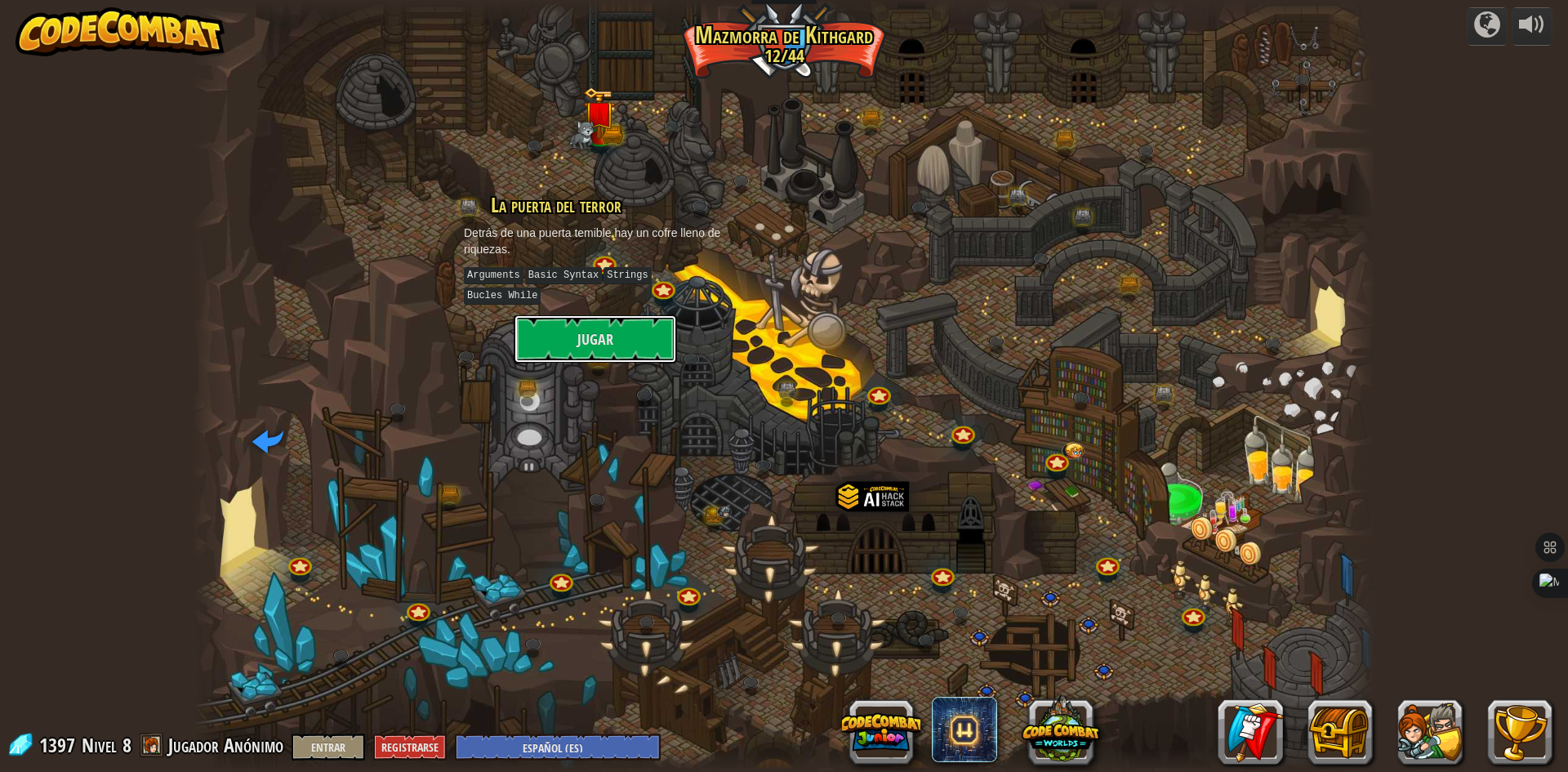
click at [581, 315] on button "Jugar" at bounding box center [595, 339] width 164 height 49
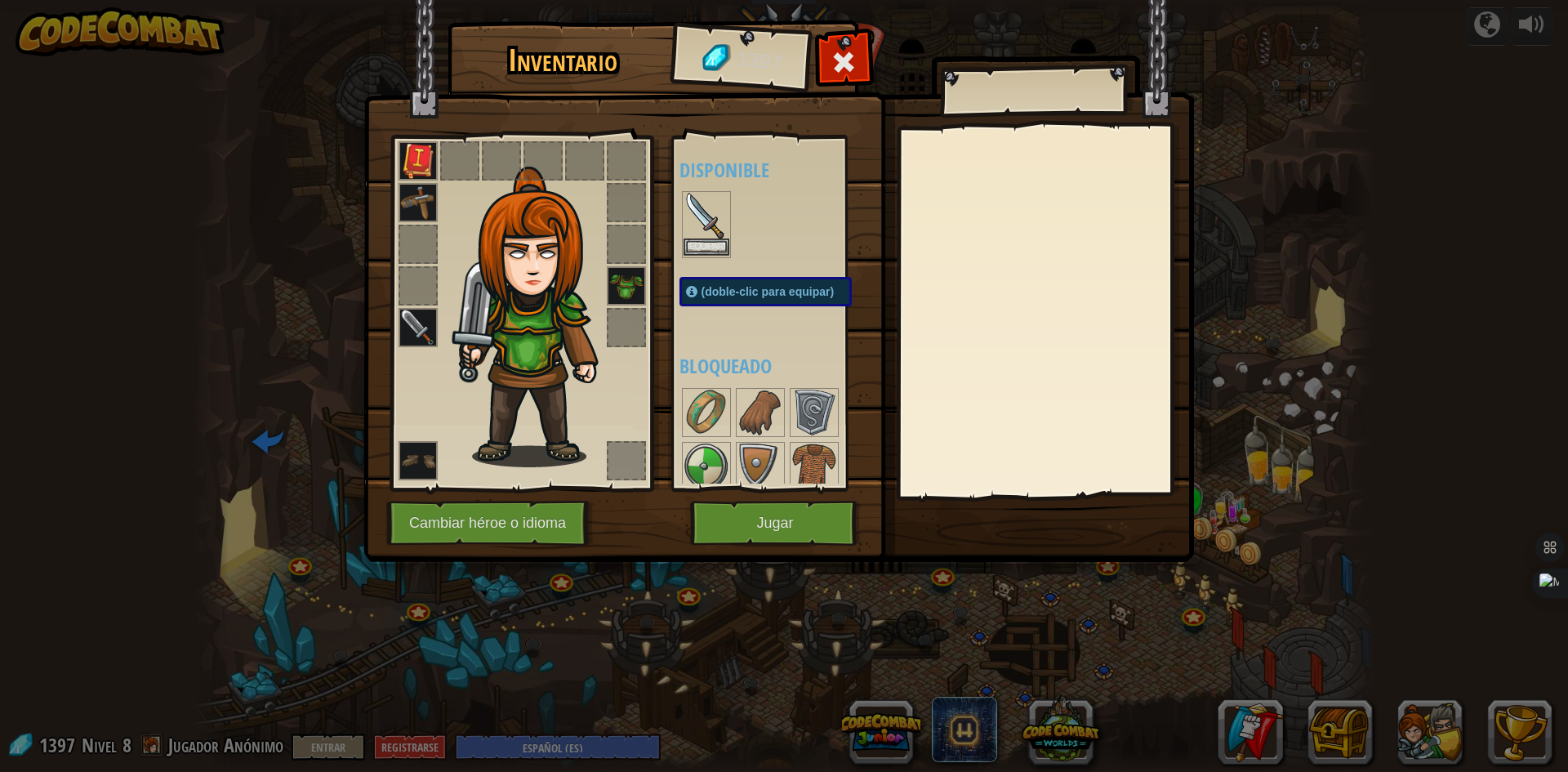
click at [705, 225] on img at bounding box center [706, 216] width 46 height 46
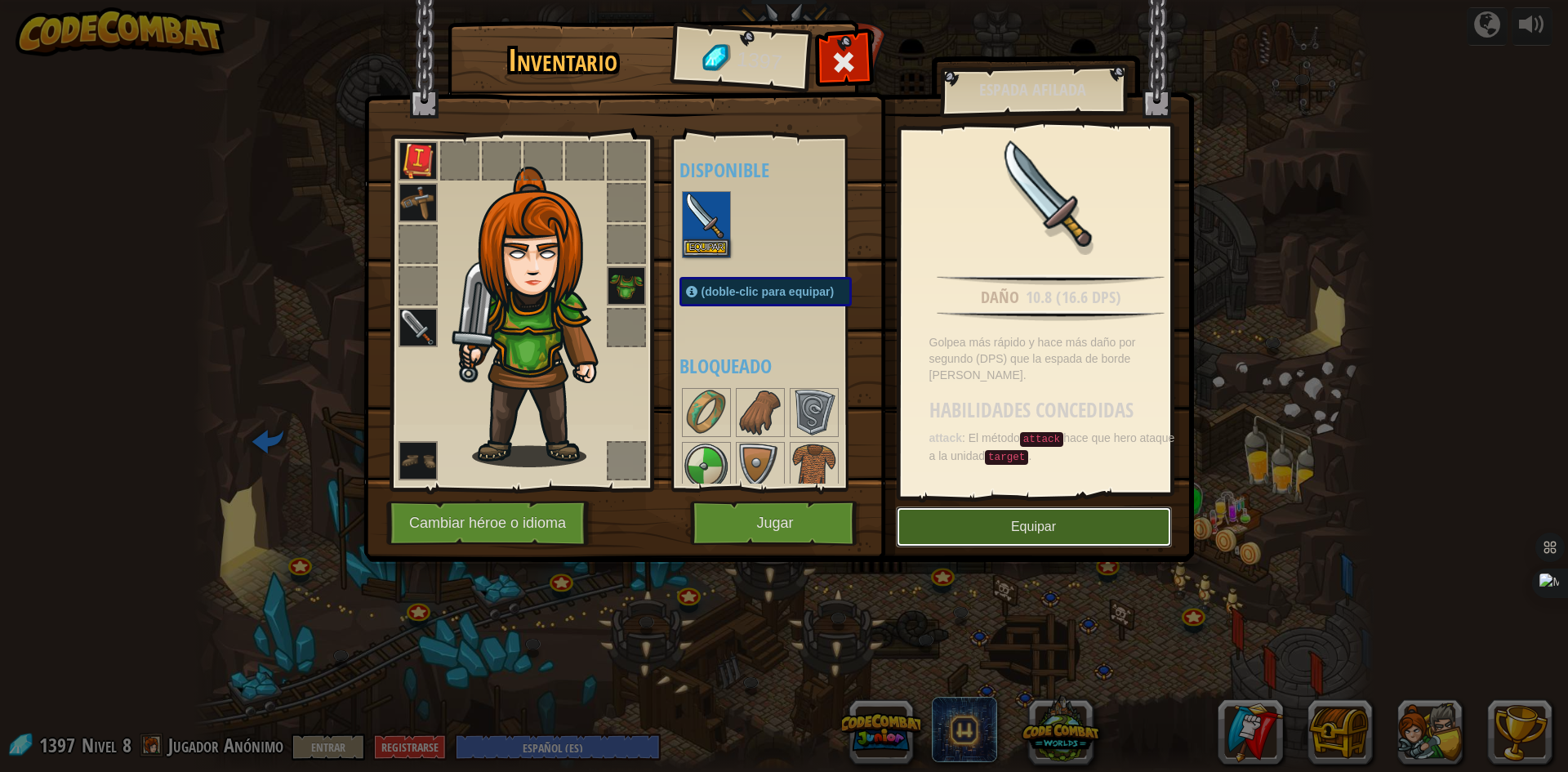
click at [1023, 523] on button "Equipar" at bounding box center [1034, 527] width 276 height 41
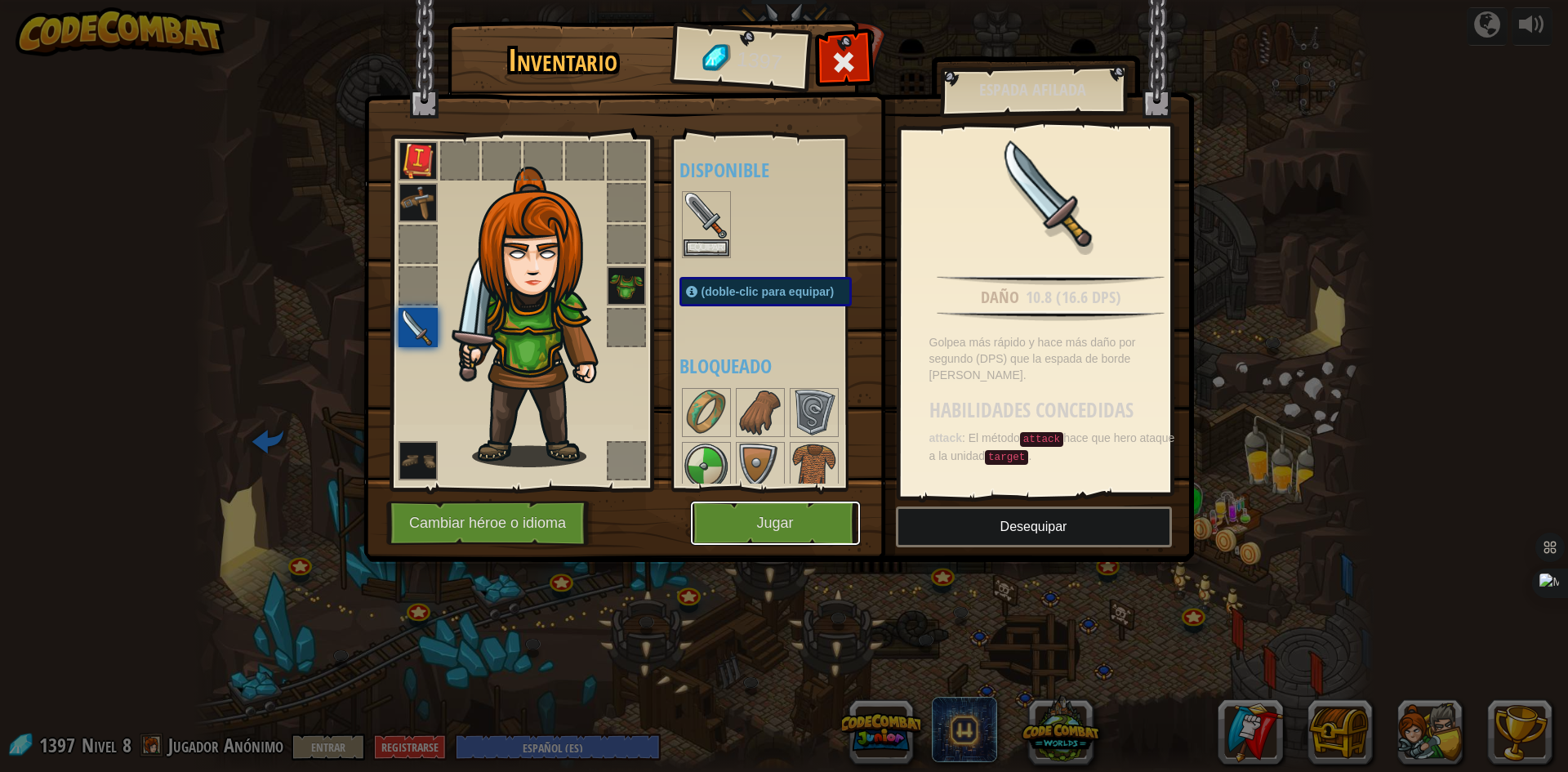
click at [737, 507] on button "Jugar" at bounding box center [775, 523] width 171 height 45
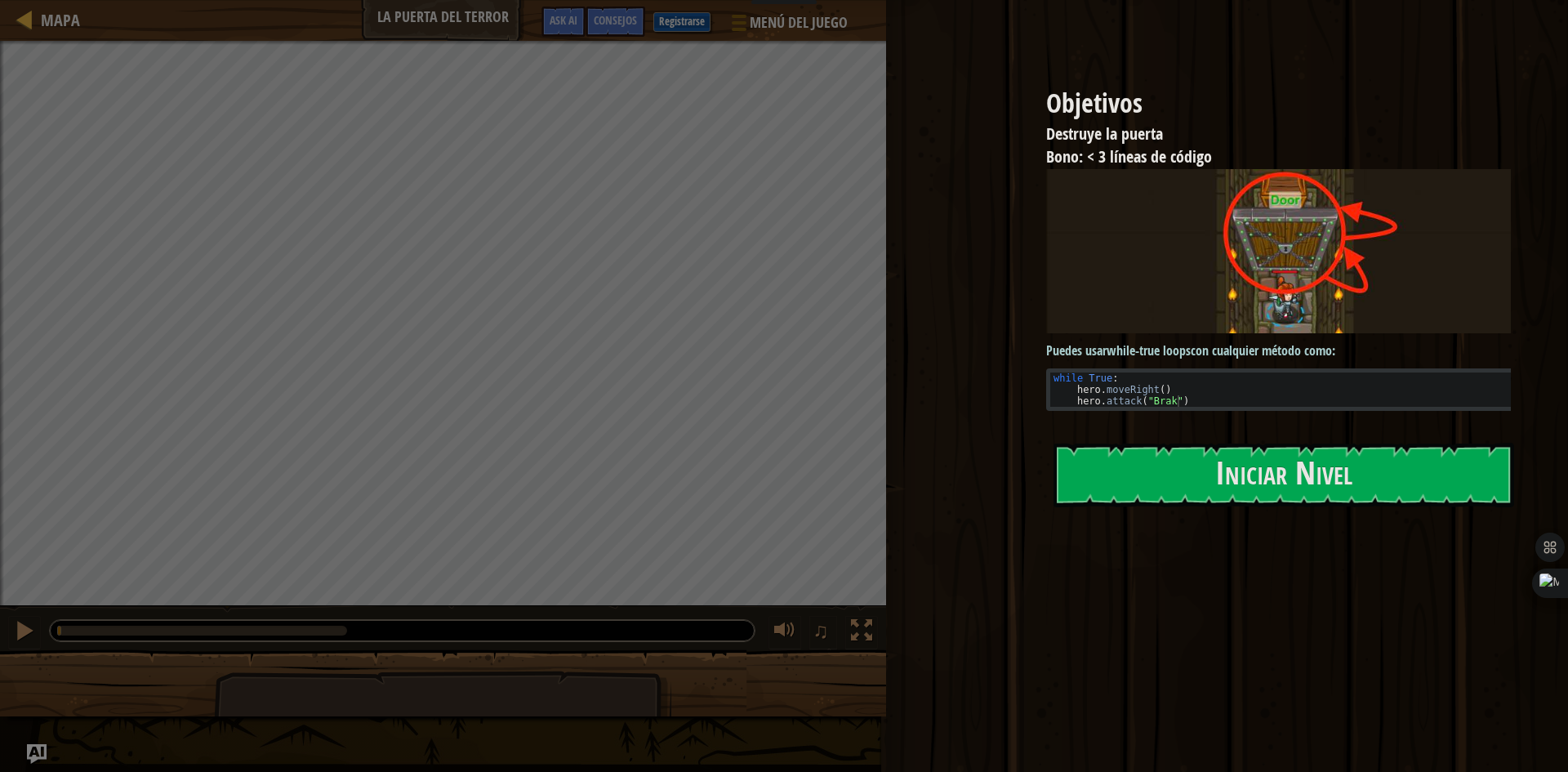
click at [1131, 483] on button "Iniciar Nivel" at bounding box center [1284, 474] width 460 height 65
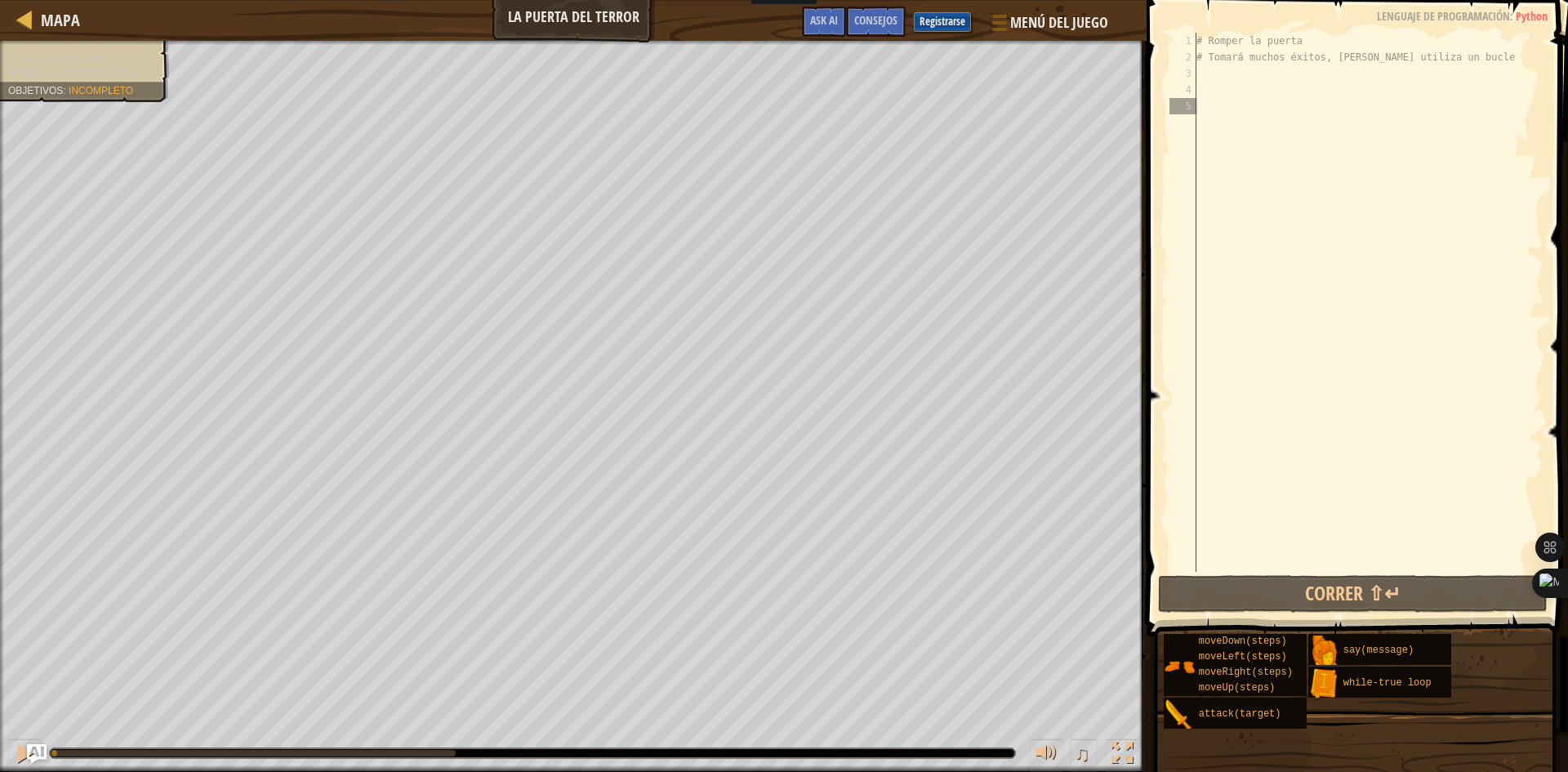
click at [1313, 45] on div "# Romper la puerta # Tomará muchos éxitos, asique utiliza un bucle" at bounding box center [1368, 318] width 351 height 572
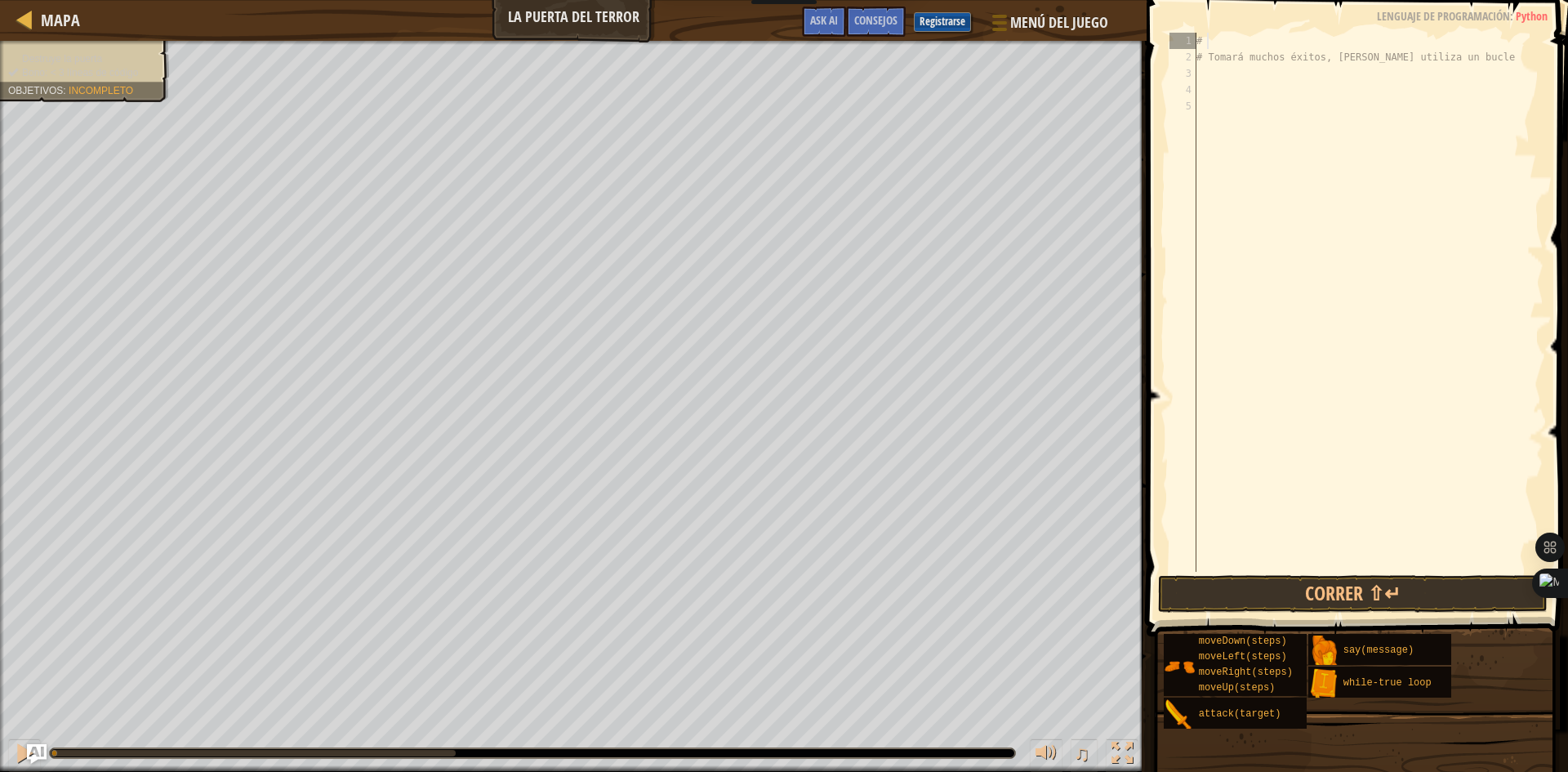
type textarea "#"
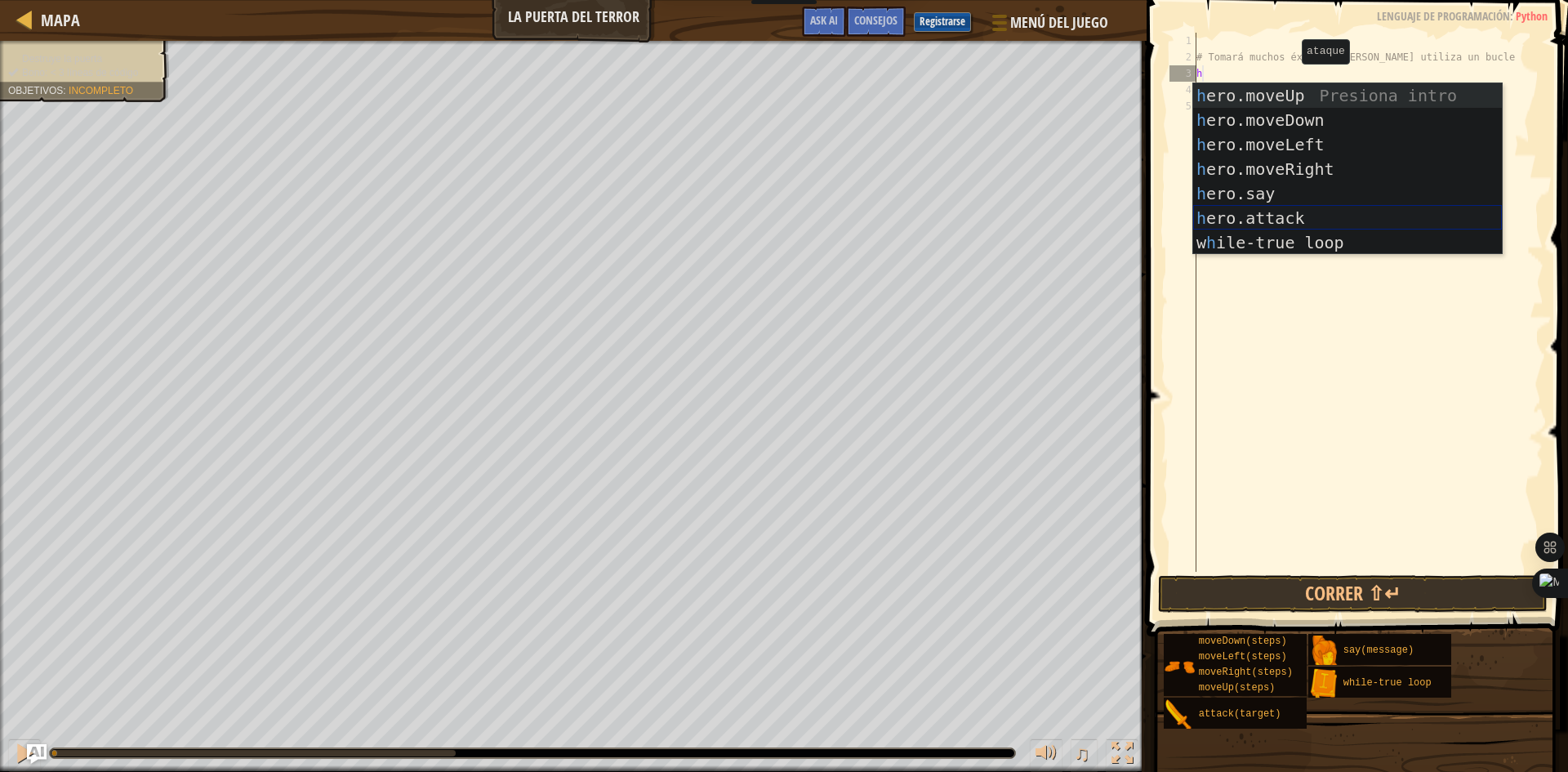
click at [1256, 207] on div "h ero.moveUp Presiona intro h ero.moveDown Presiona intro h ero.moveLeft Presio…" at bounding box center [1347, 194] width 309 height 221
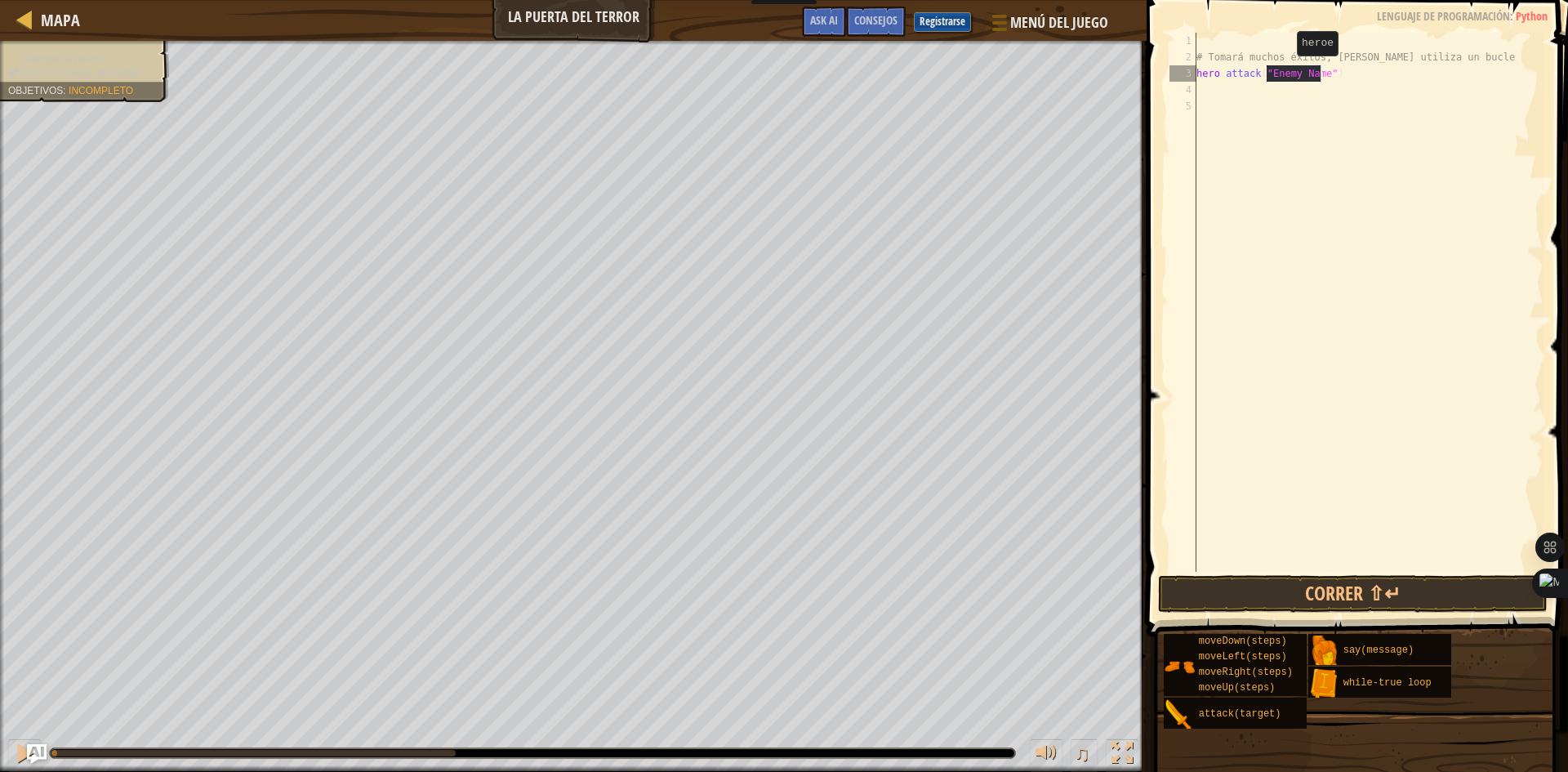
click at [1283, 72] on div "# Tomará muchos éxitos, [PERSON_NAME] utiliza un bucle hero . attack ( "Enemy N…" at bounding box center [1368, 302] width 351 height 539
click at [1283, 72] on div "# Tomará muchos éxitos, [PERSON_NAME] utiliza un bucle hero . attack ( "Enemy N…" at bounding box center [1368, 318] width 351 height 572
click at [1318, 77] on div "# Tomará muchos éxitos, [PERSON_NAME] utiliza un bucle hero . attack ( "Enemy N…" at bounding box center [1368, 318] width 351 height 572
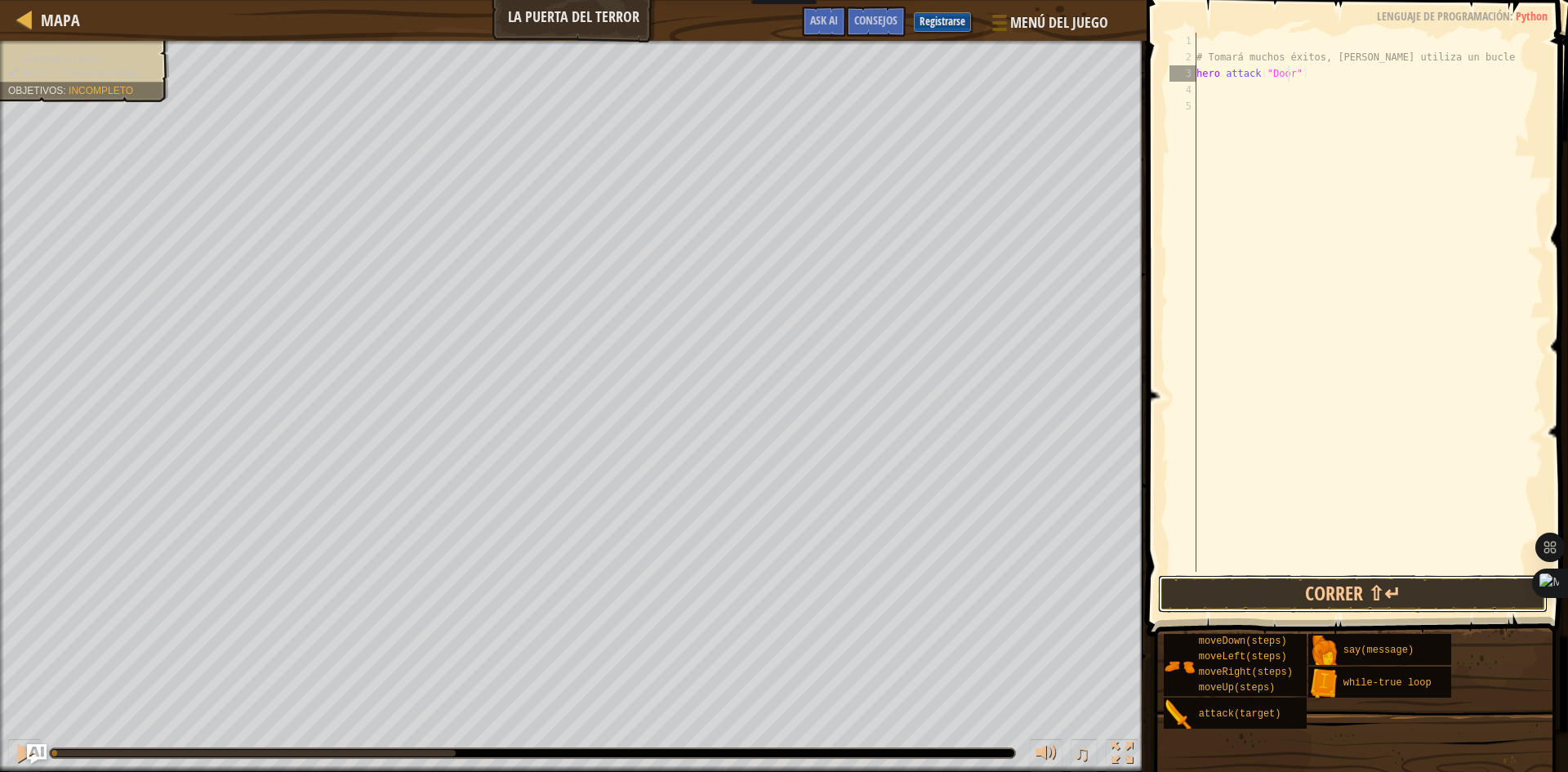
click at [1400, 593] on button "Correr ⇧↵" at bounding box center [1352, 594] width 389 height 38
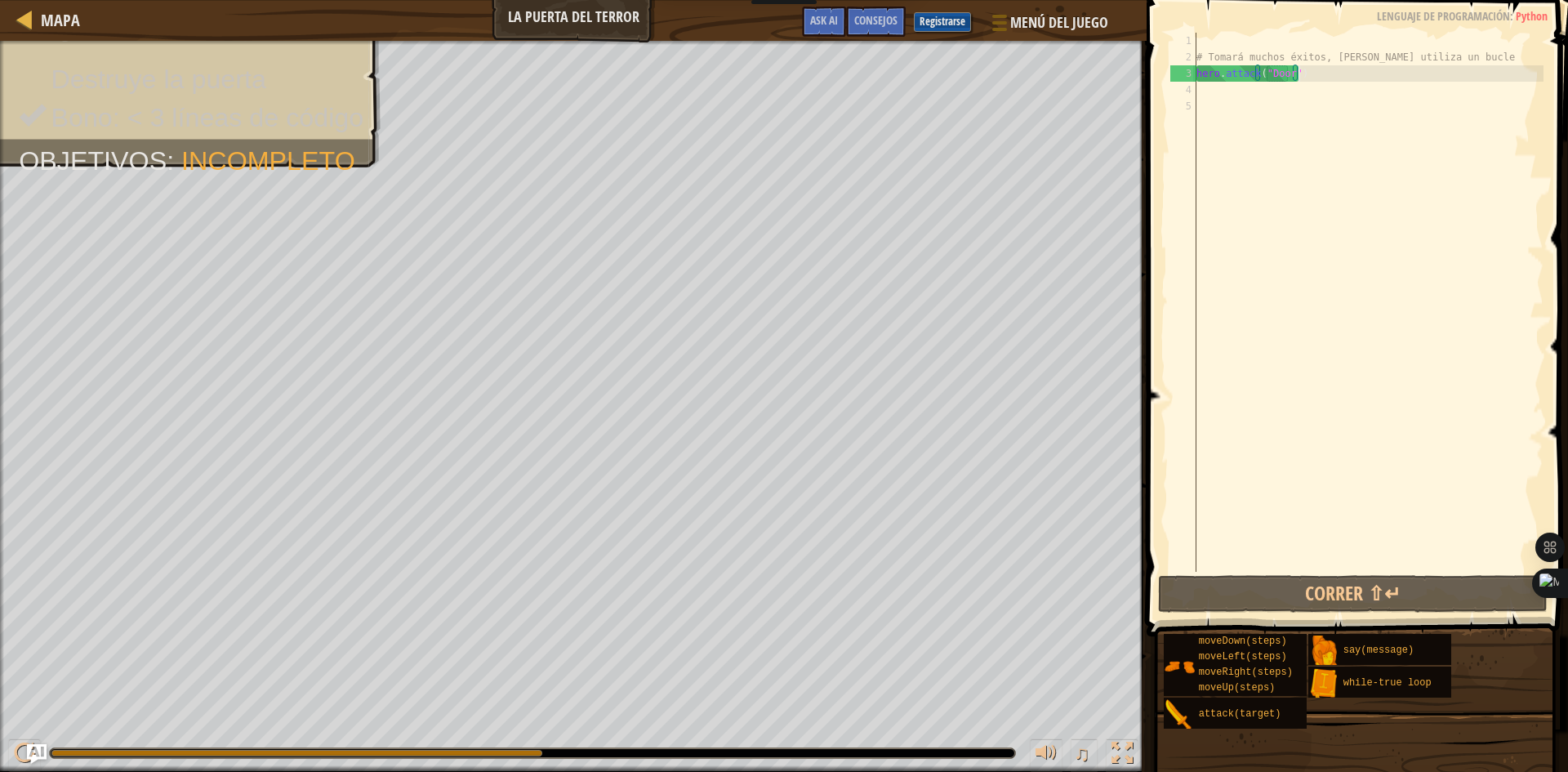
click at [1340, 69] on div "# Tomará muchos éxitos, [PERSON_NAME] utiliza un bucle hero . attack ( "Door" )" at bounding box center [1368, 318] width 351 height 572
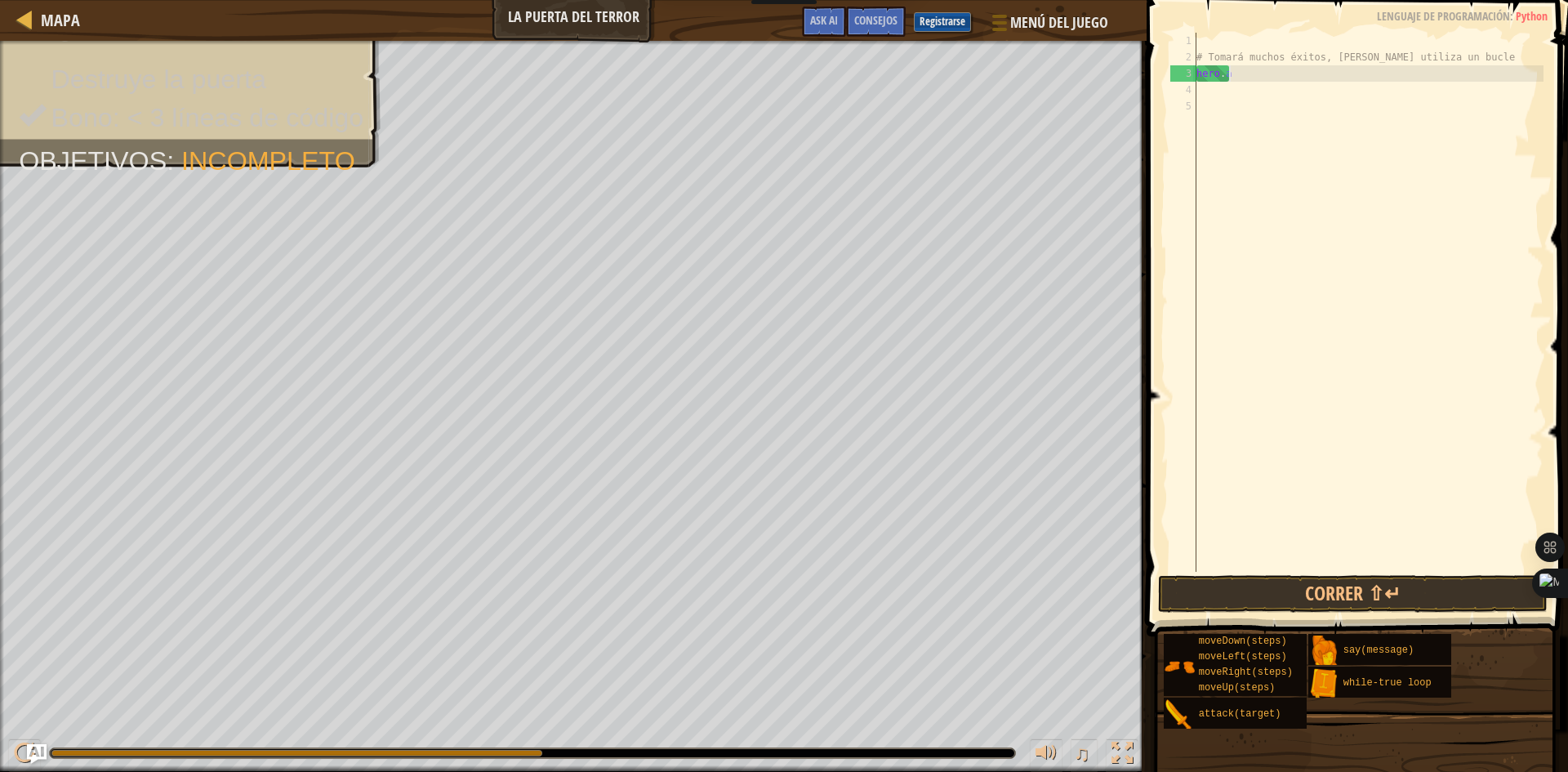
scroll to position [7, 0]
type textarea "h"
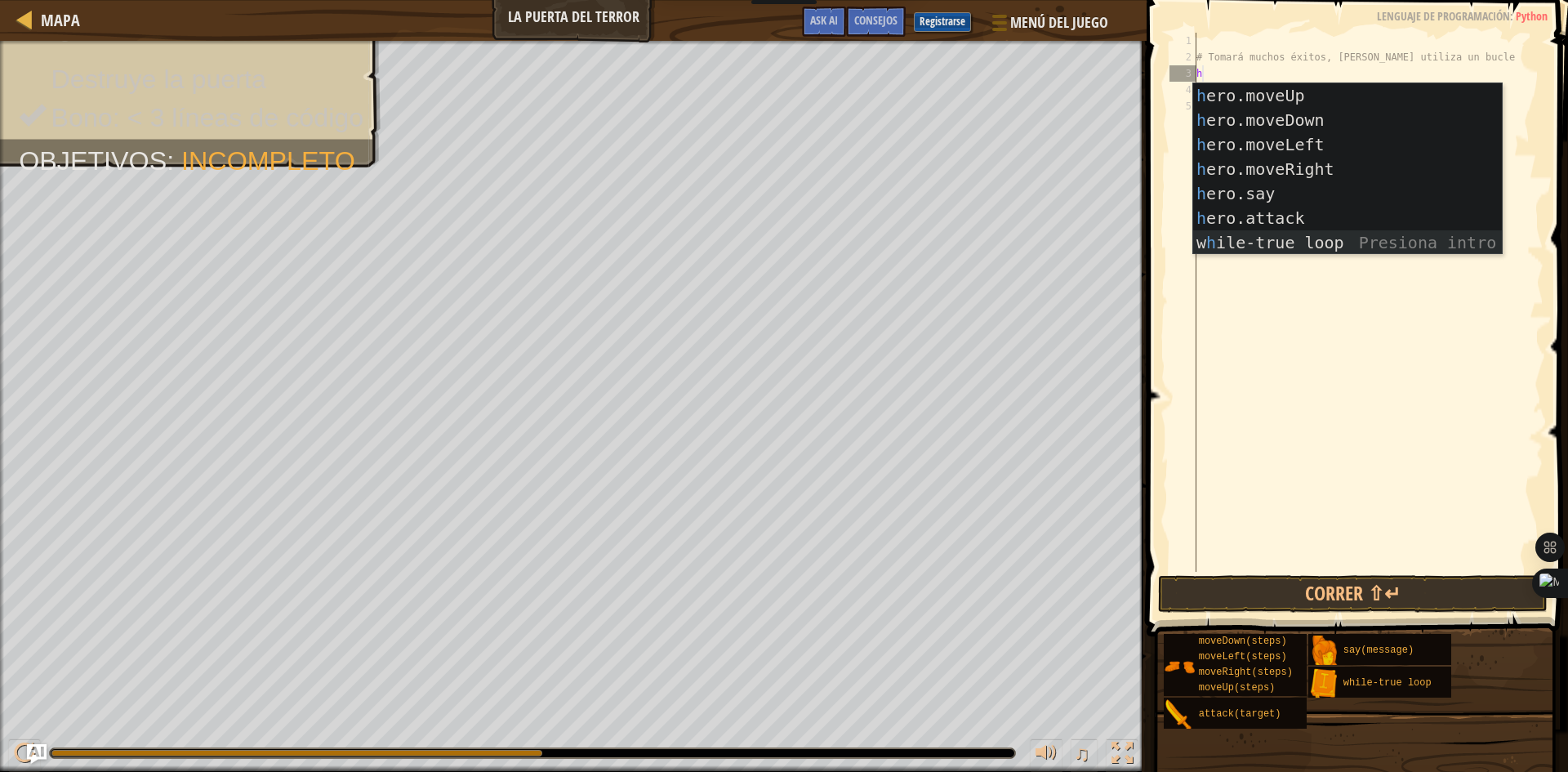
click at [1257, 240] on div "h ero.moveUp Presiona intro h ero.moveDown Presiona intro h ero.moveLeft Presio…" at bounding box center [1347, 194] width 309 height 221
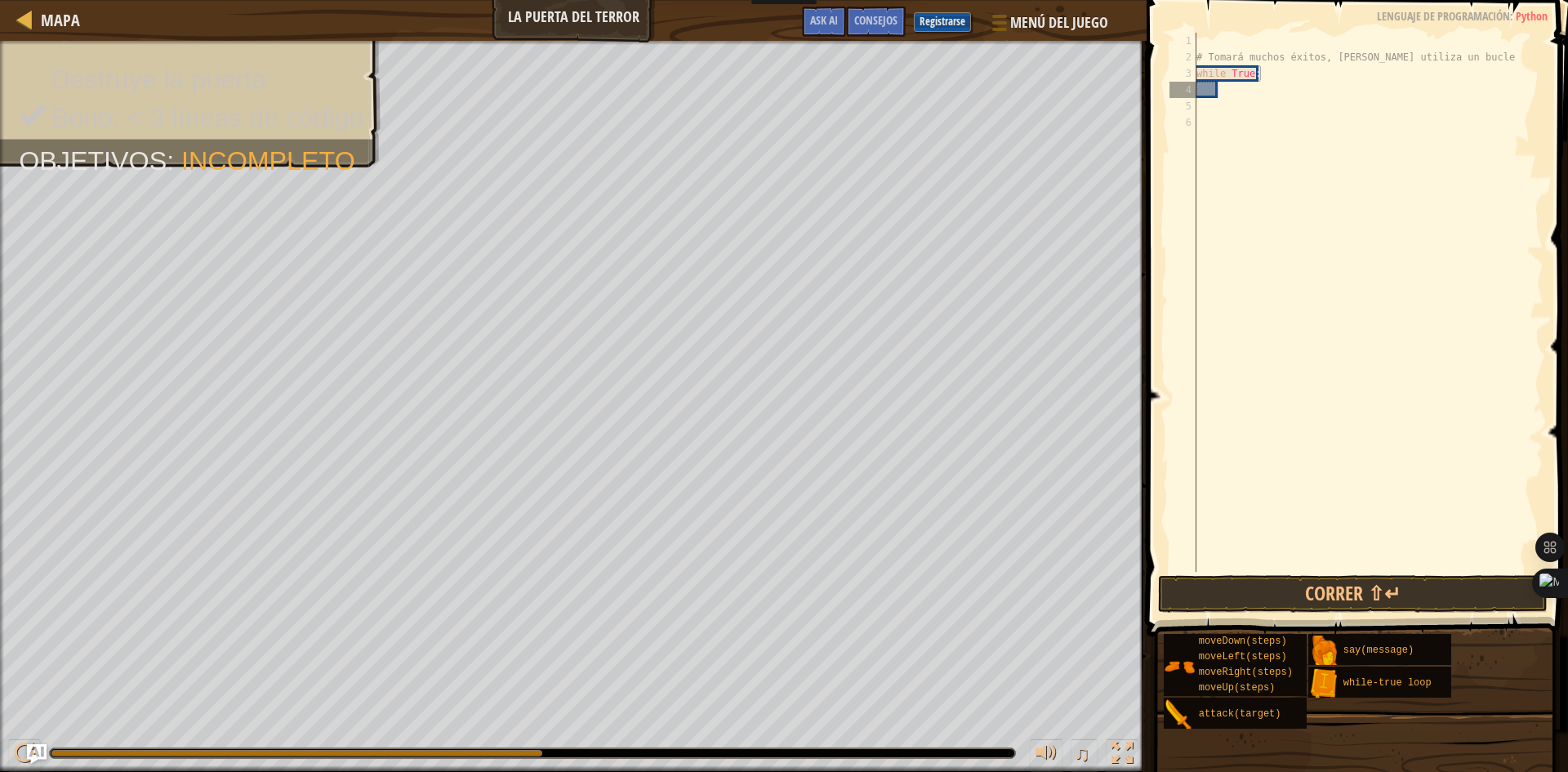
click at [1234, 96] on div "# Tomará muchos éxitos, [PERSON_NAME] utiliza un bucle while True :" at bounding box center [1368, 318] width 351 height 572
click at [1228, 83] on div "# Tomará muchos éxitos, [PERSON_NAME] utiliza un bucle while True :" at bounding box center [1368, 318] width 351 height 572
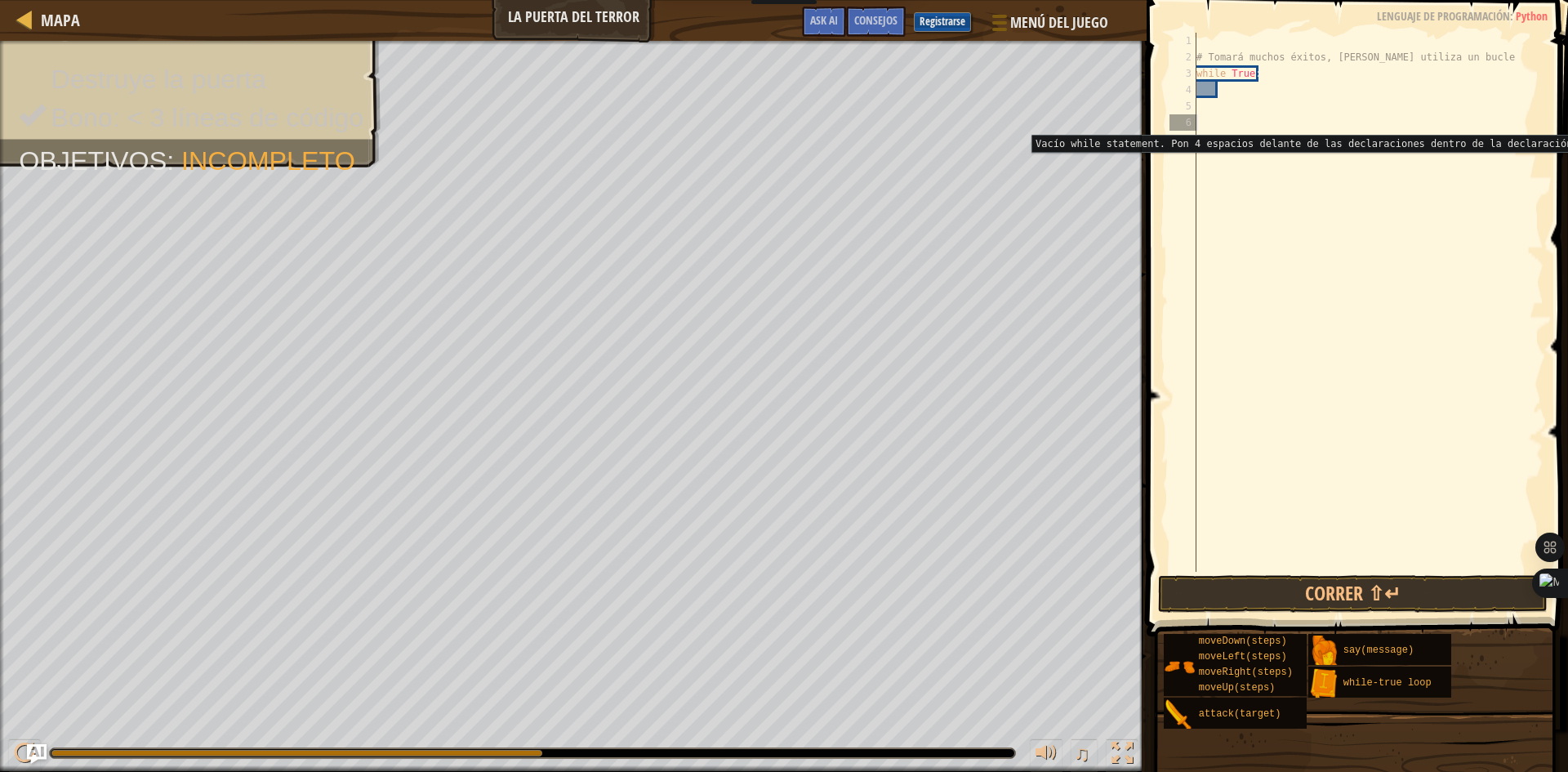
click at [1194, 123] on div "6" at bounding box center [1182, 123] width 27 height 16
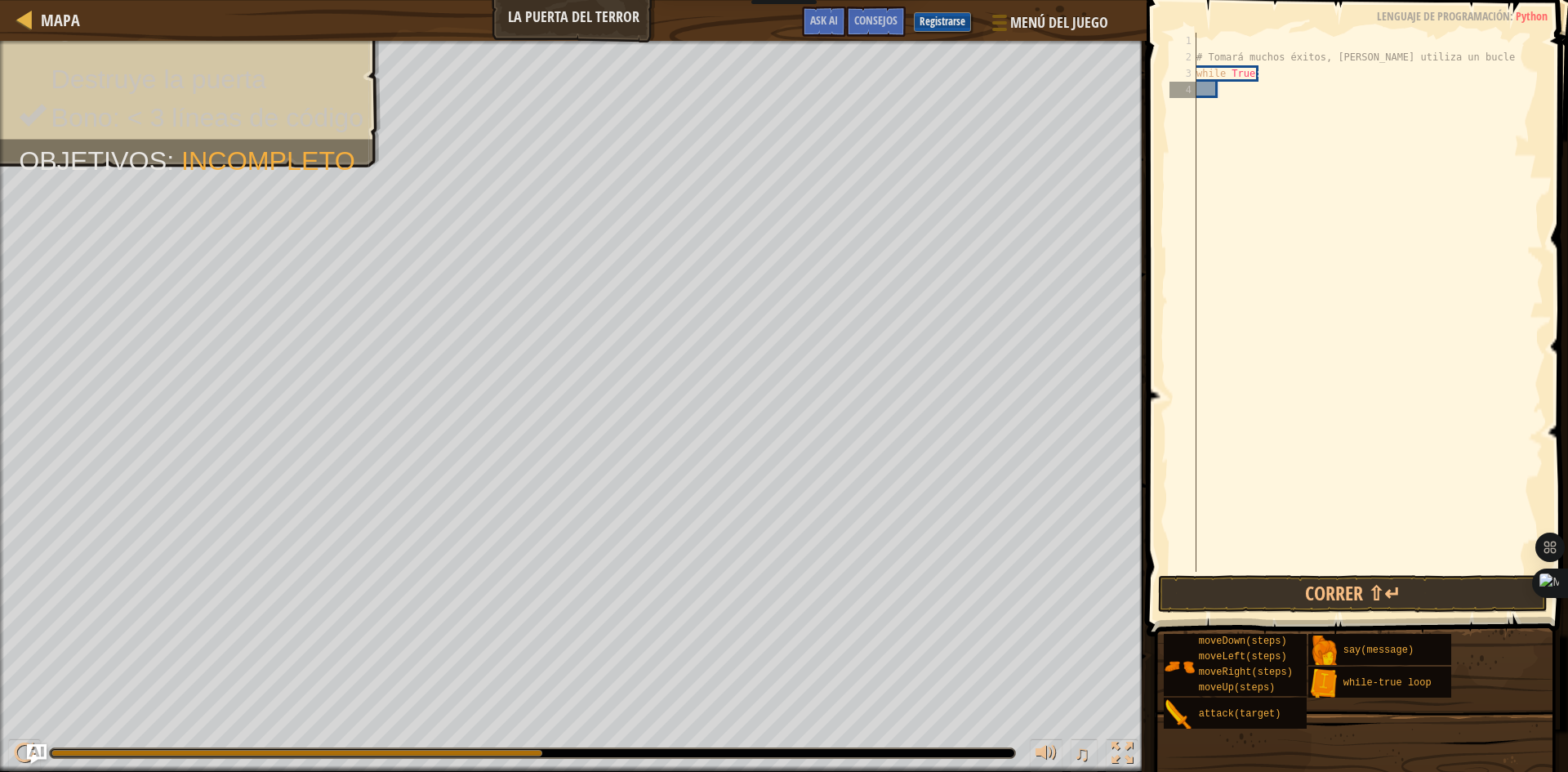
click at [1236, 85] on div "# Tomará muchos éxitos, [PERSON_NAME] utiliza un bucle while True :" at bounding box center [1368, 318] width 351 height 572
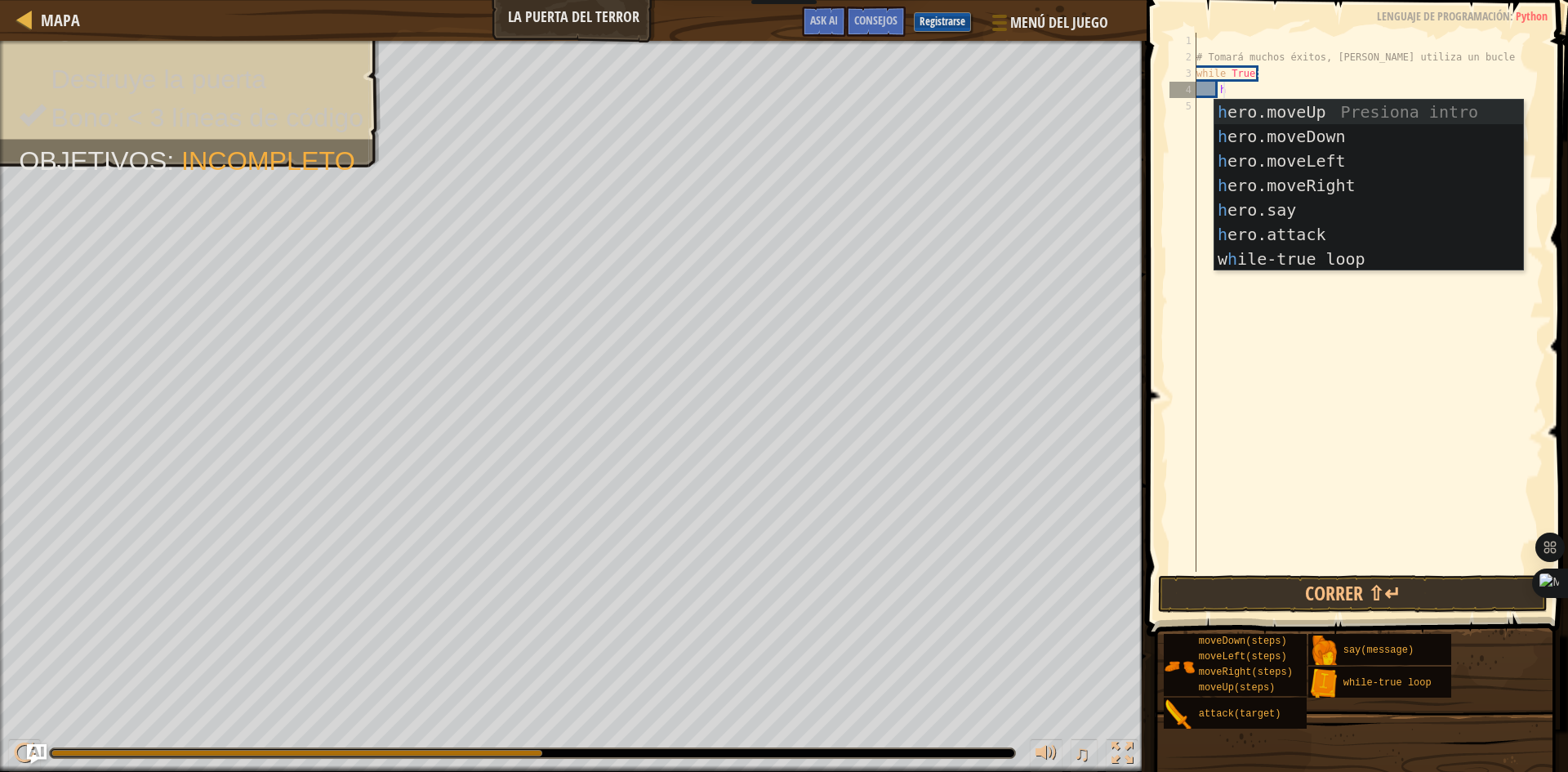
scroll to position [7, 2]
click at [1243, 224] on div "h ero.moveUp Presiona intro h ero.moveDown Presiona intro h ero.moveLeft Presio…" at bounding box center [1369, 210] width 309 height 221
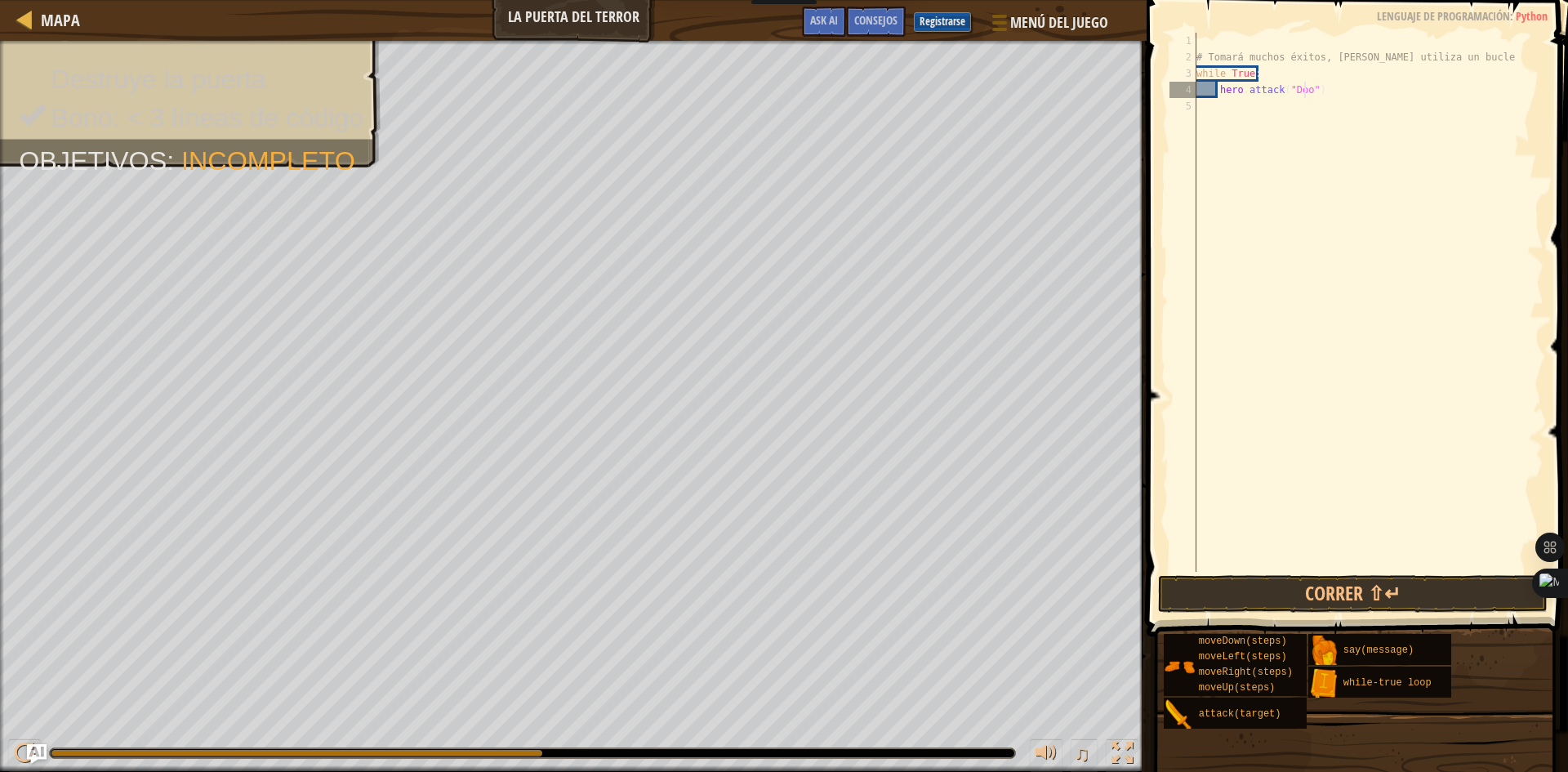
scroll to position [7, 10]
type textarea "hero.attack("Door")"
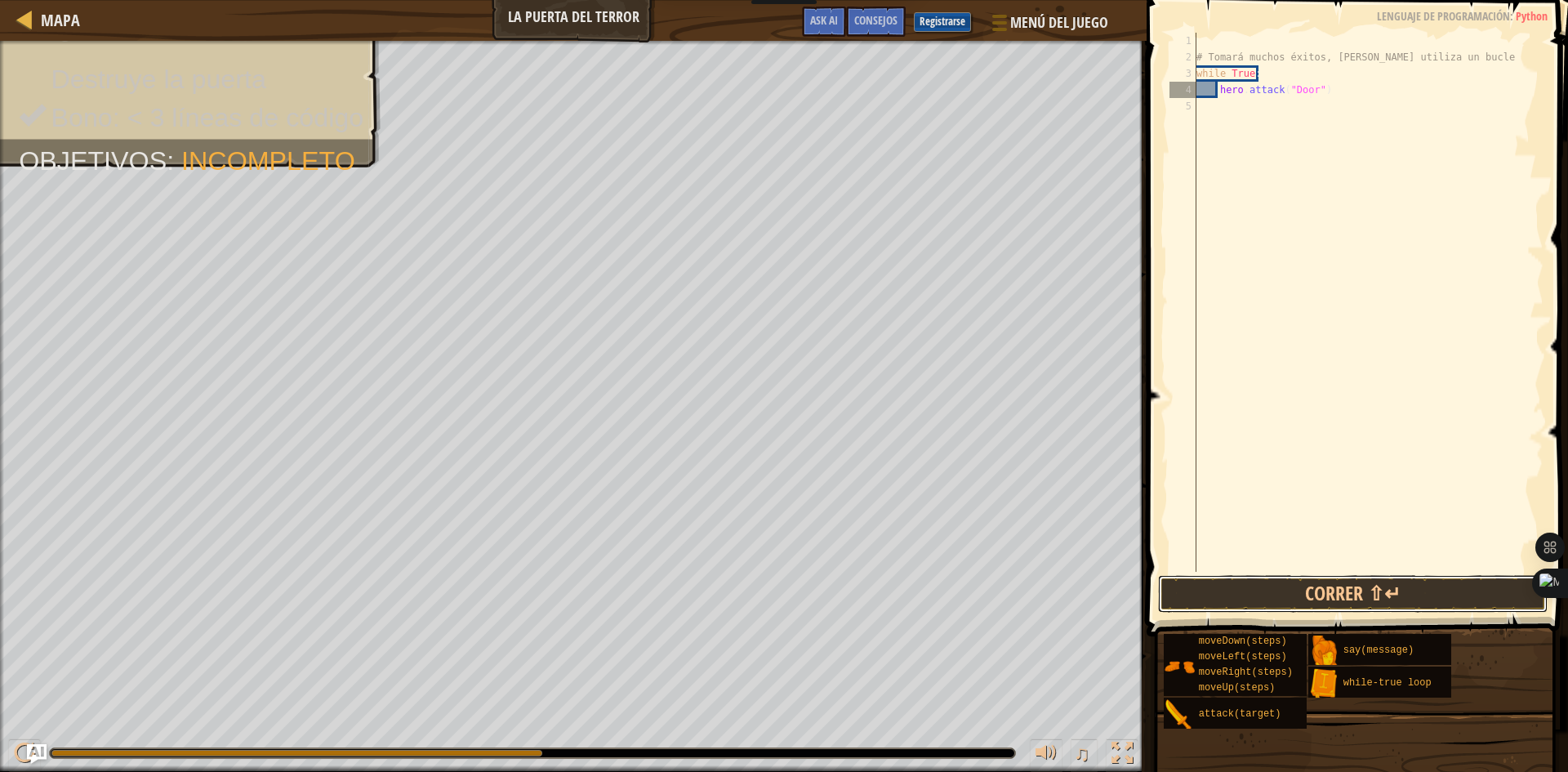
click at [1328, 599] on button "Correr ⇧↵" at bounding box center [1352, 594] width 389 height 38
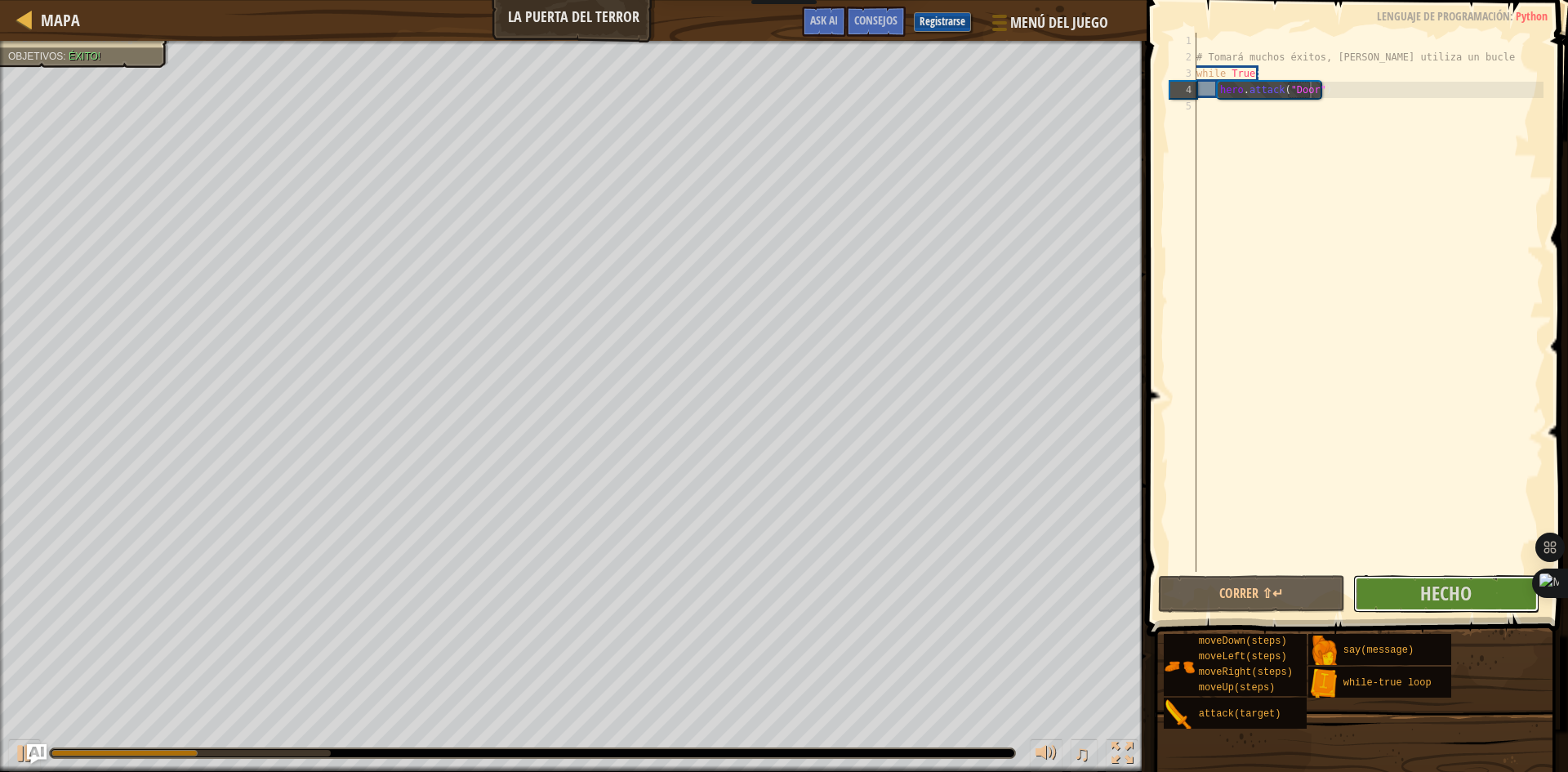
click at [1385, 580] on button "Hecho" at bounding box center [1446, 594] width 187 height 38
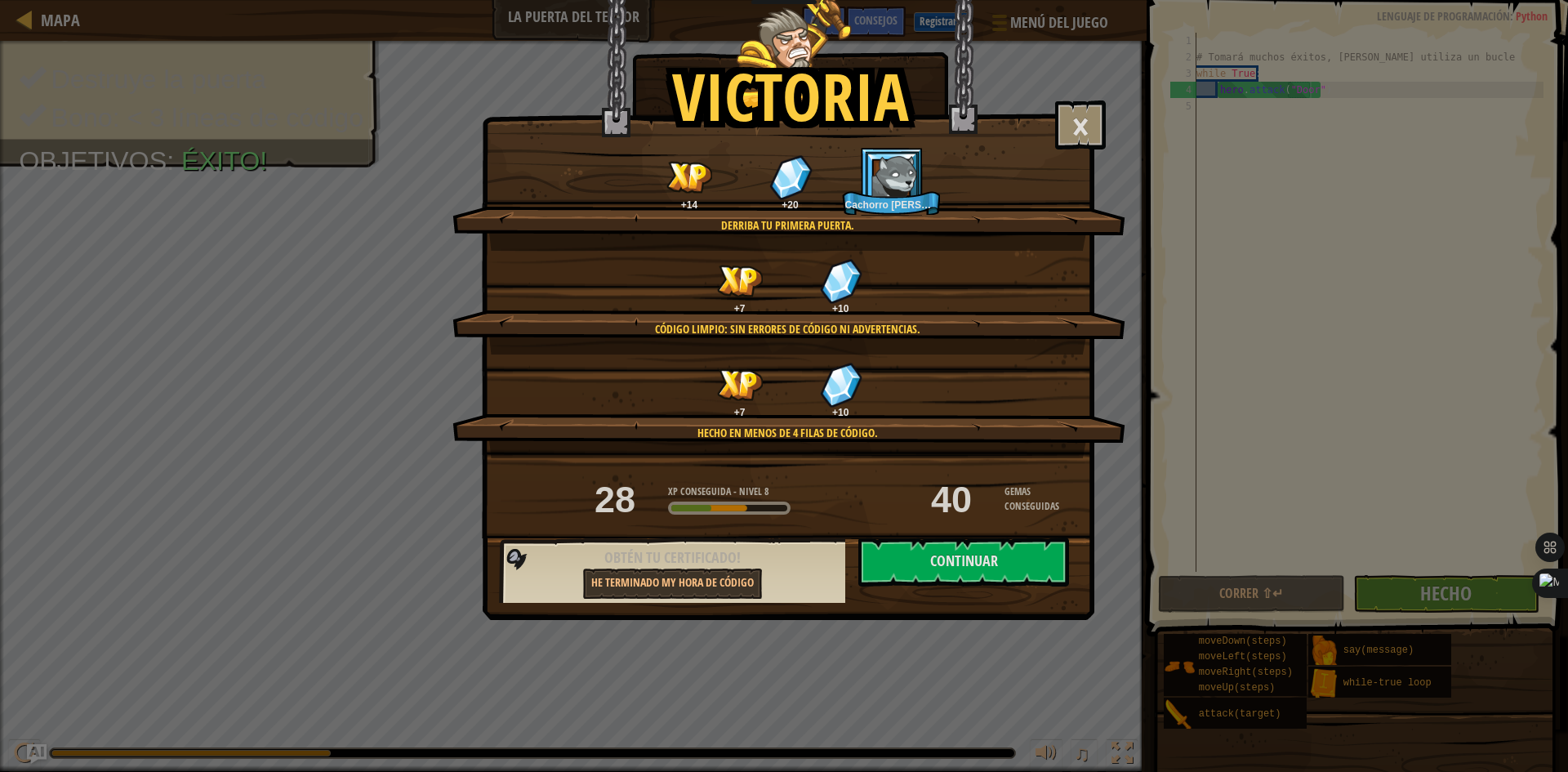
click at [934, 541] on button "Continuar" at bounding box center [964, 562] width 211 height 49
select select "es-ES"
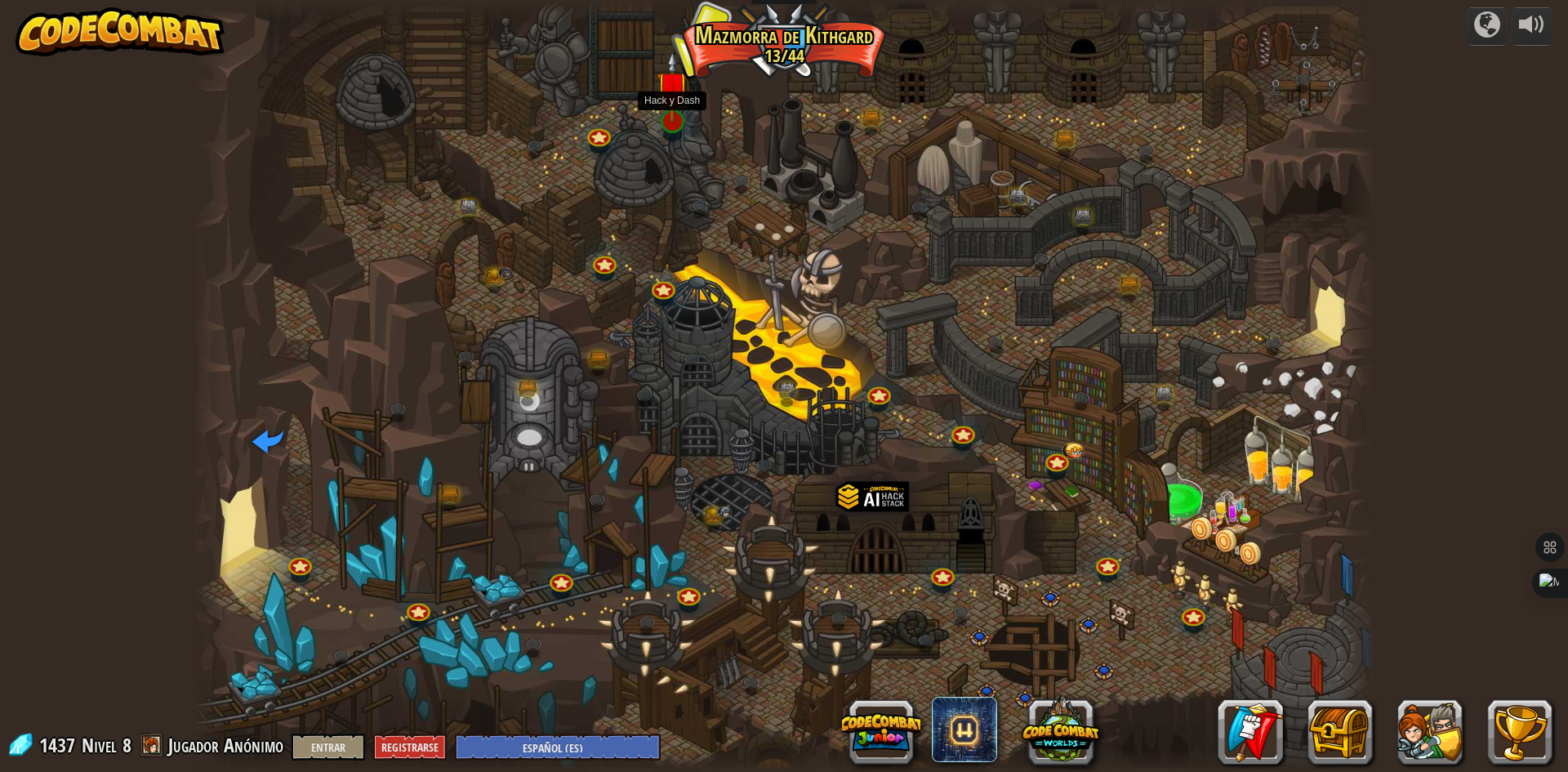
click at [679, 114] on img at bounding box center [672, 87] width 32 height 73
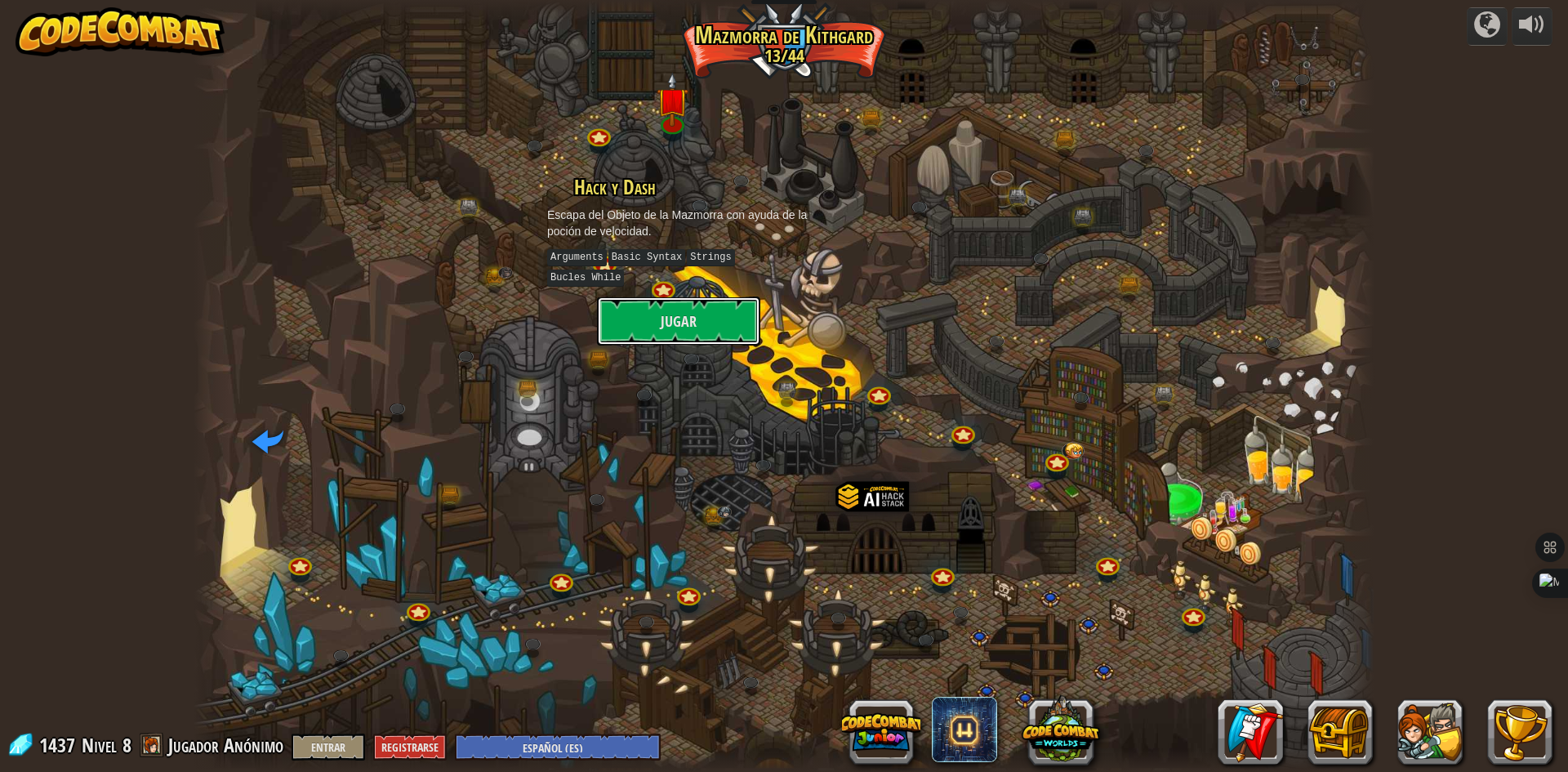
click at [666, 303] on button "Jugar" at bounding box center [679, 321] width 164 height 49
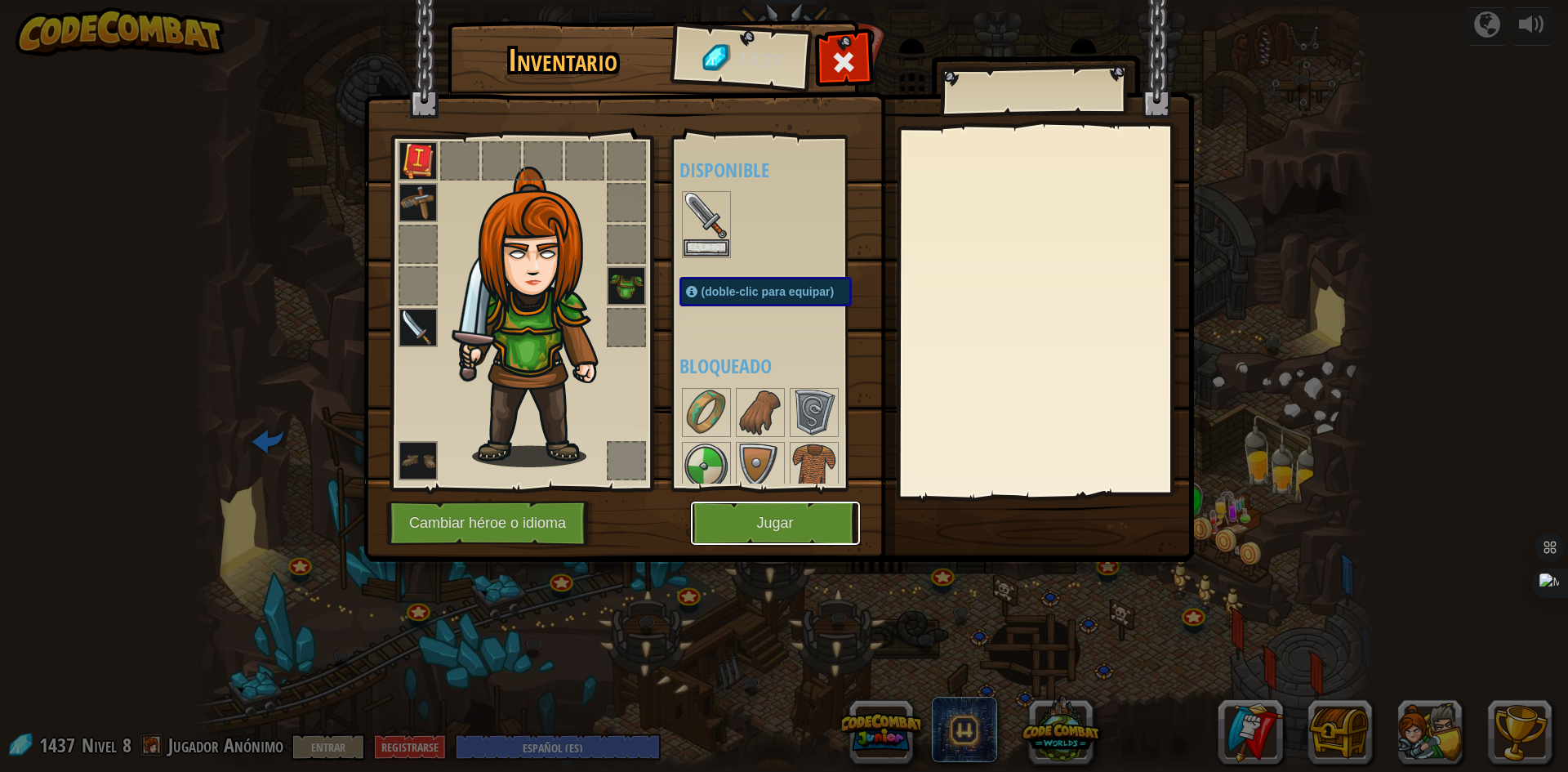
click at [794, 518] on button "Jugar" at bounding box center [775, 523] width 171 height 45
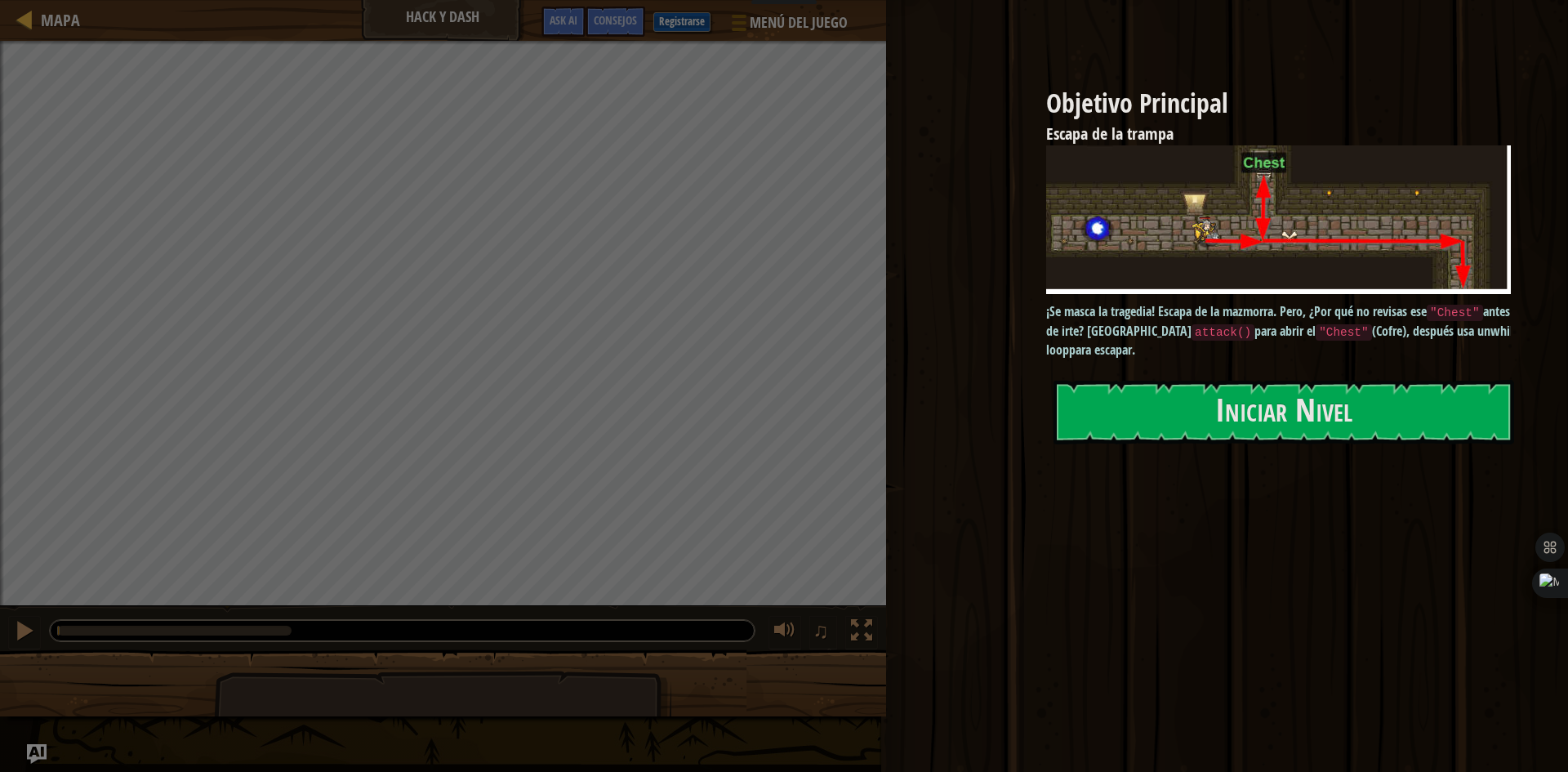
click at [1361, 414] on button "Iniciar Nivel" at bounding box center [1284, 411] width 460 height 65
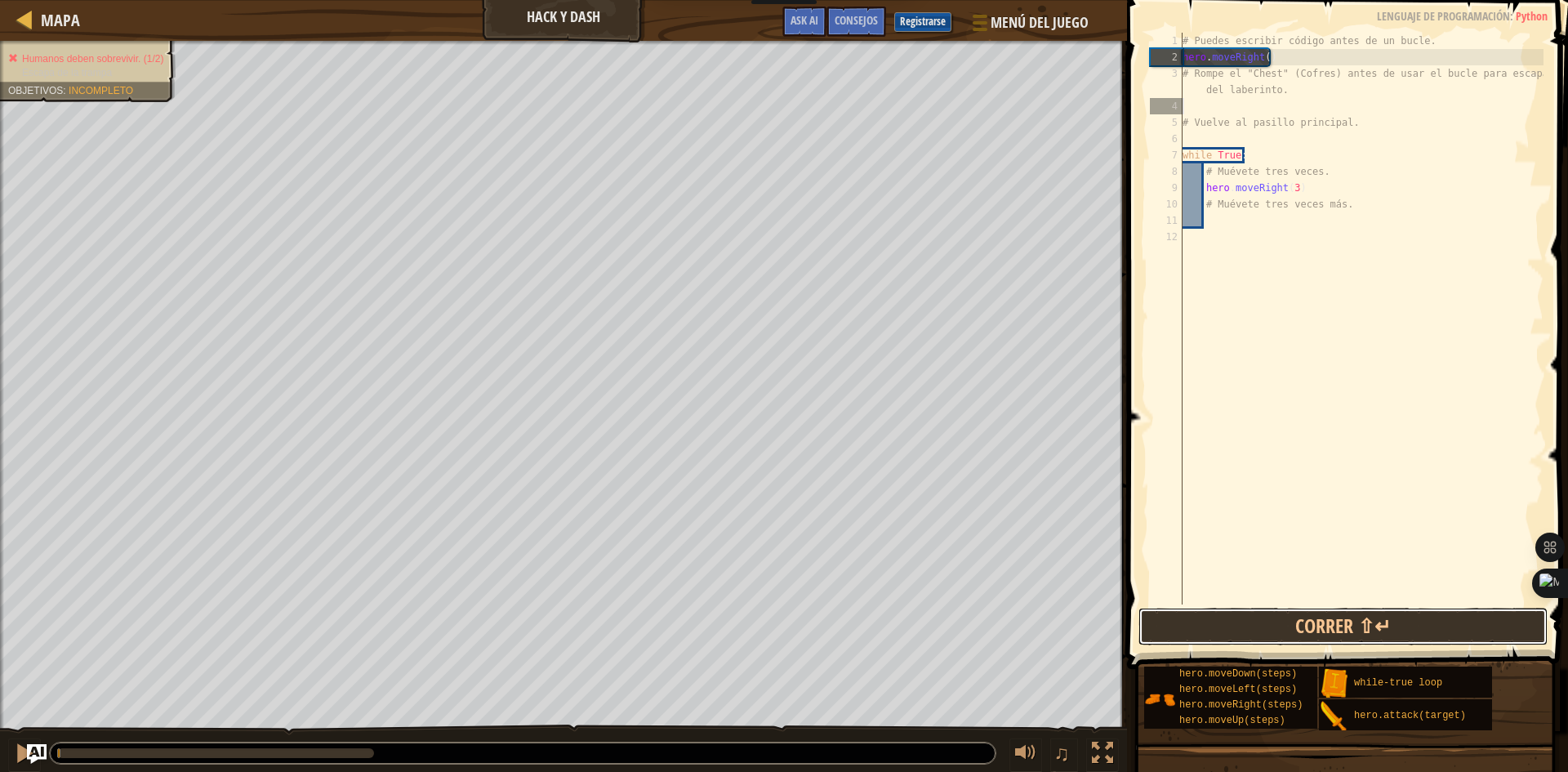
click at [1299, 637] on button "Correr ⇧↵" at bounding box center [1342, 626] width 409 height 38
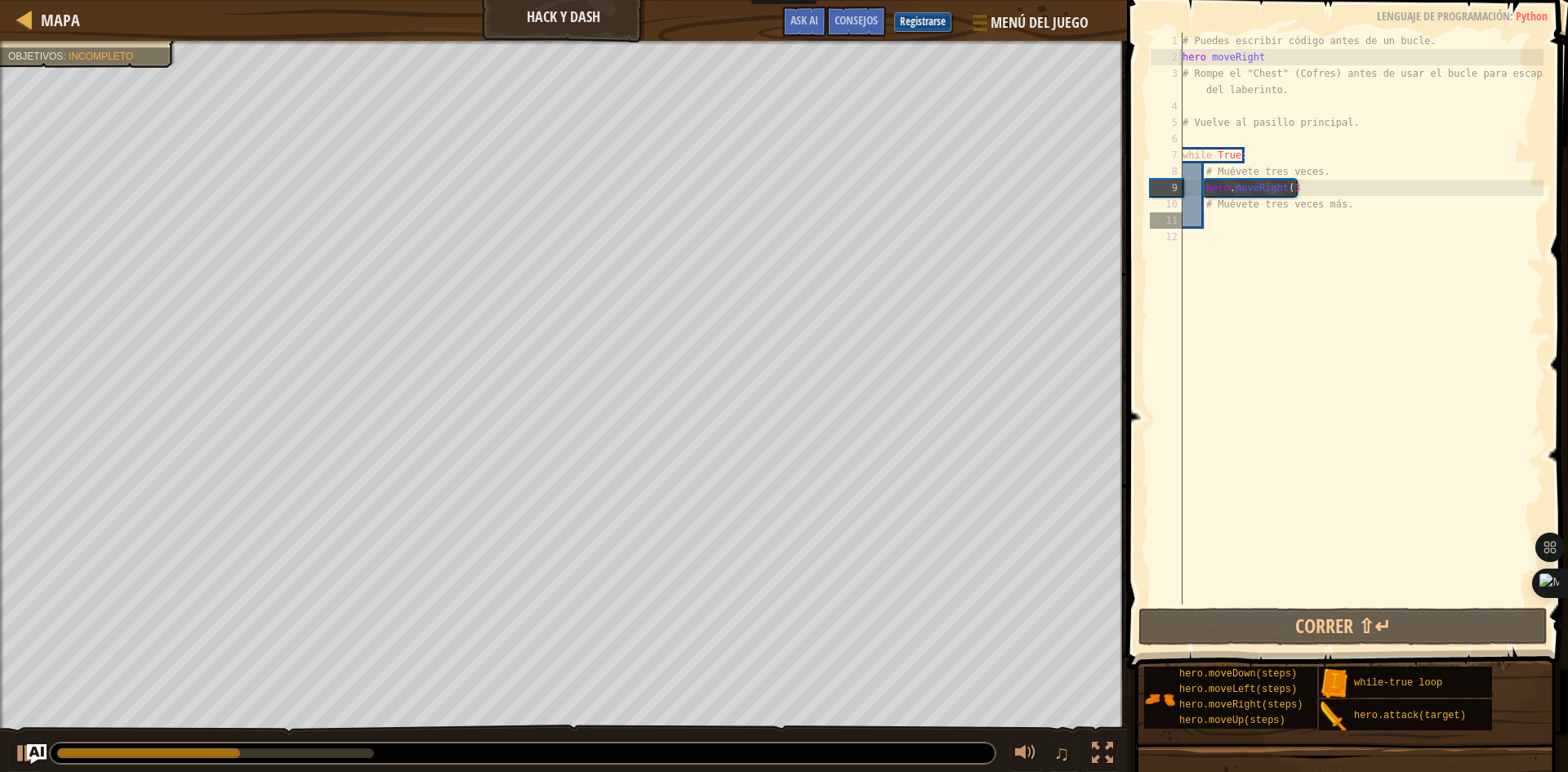
click at [1234, 220] on div "# Puedes escribir código antes de un bucle. hero . moveRight ( ) # Rompe el "Ch…" at bounding box center [1360, 334] width 364 height 604
type textarea "h"
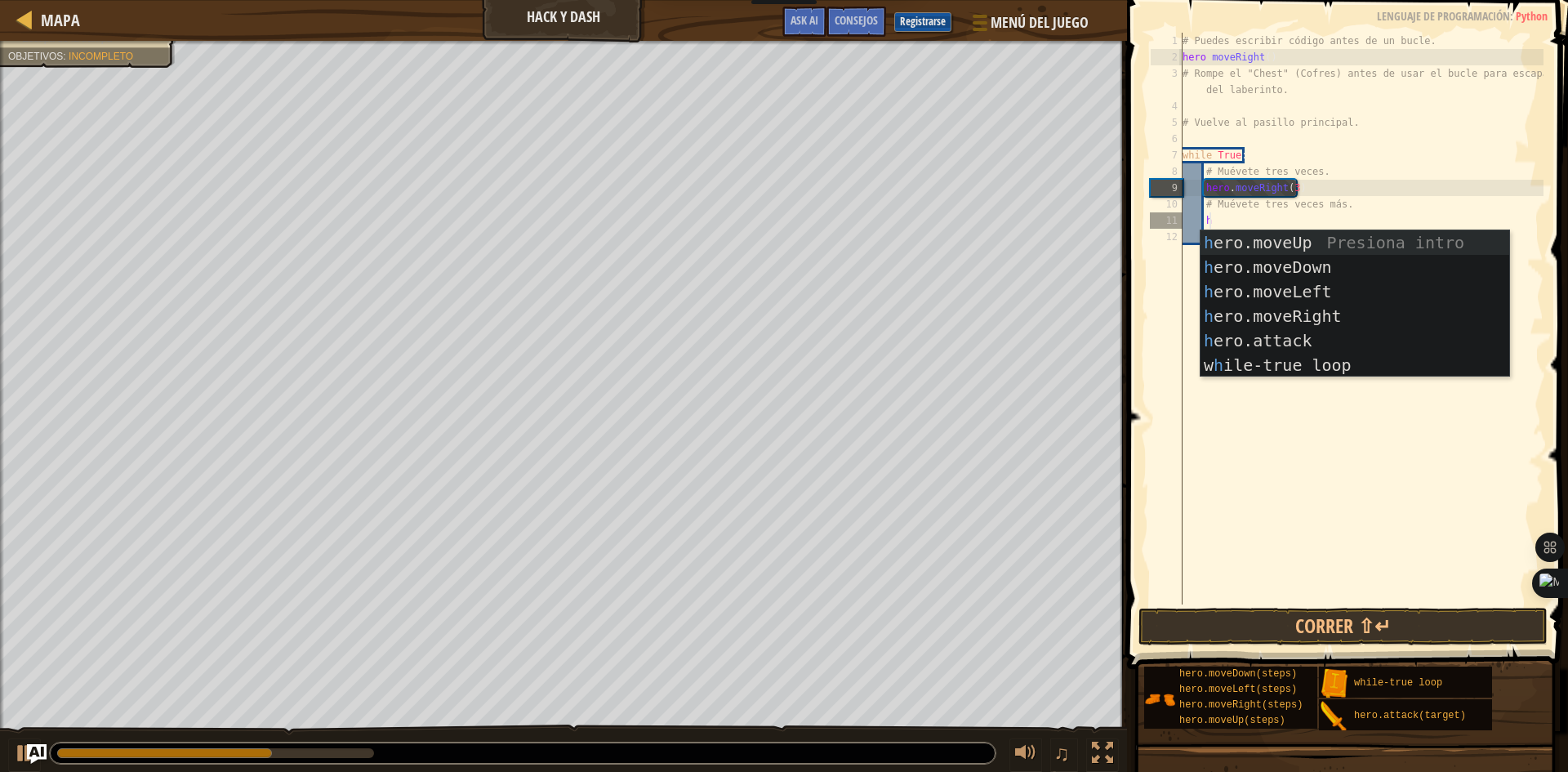
scroll to position [7, 1]
click at [1293, 264] on div "h ero.moveUp Presiona intro h ero.moveDown Presiona intro h ero.moveLeft Presio…" at bounding box center [1355, 329] width 309 height 196
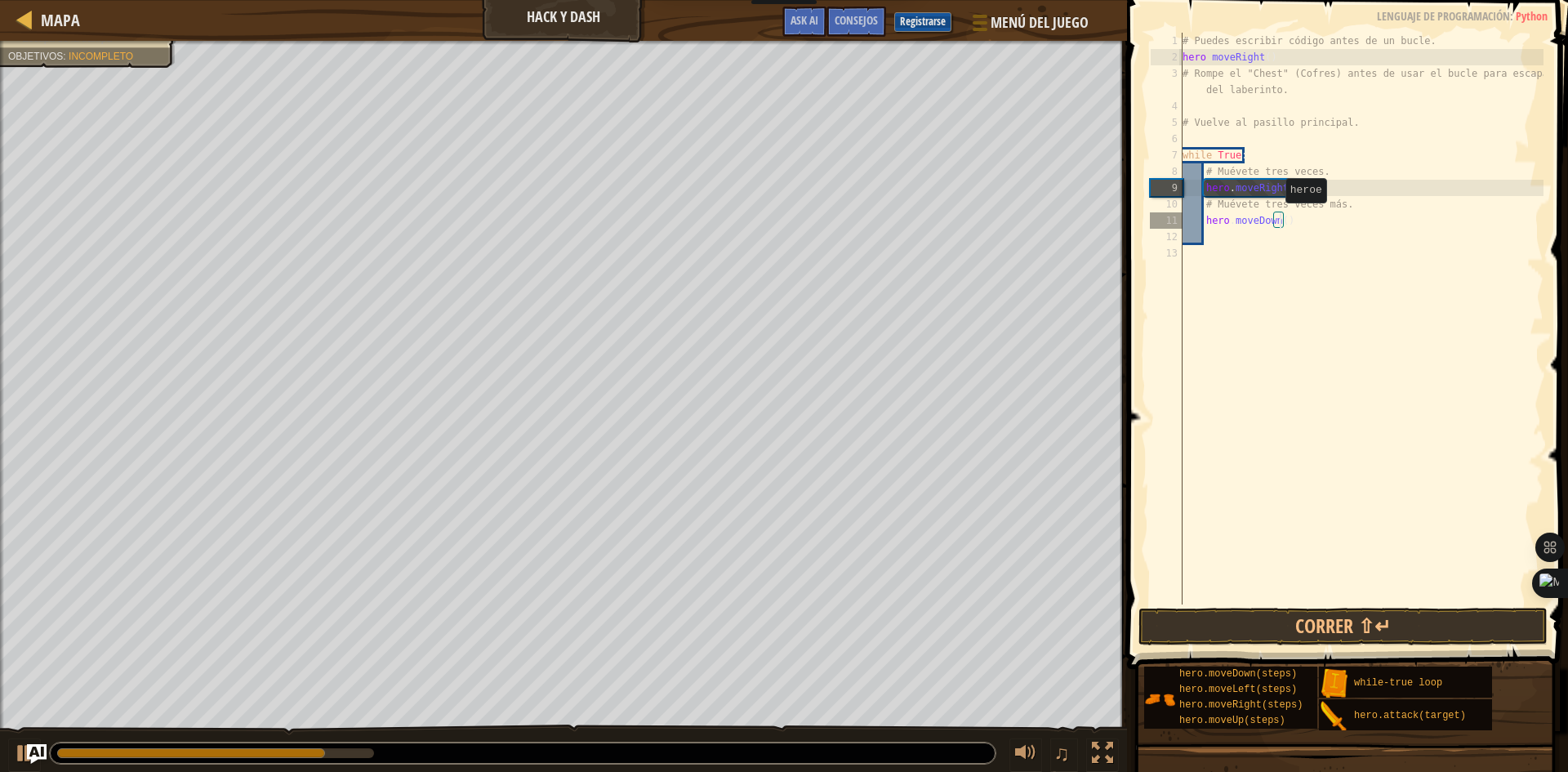
click at [1277, 219] on div "# Puedes escribir código antes de un bucle. hero . moveRight ( ) # Rompe el "Ch…" at bounding box center [1360, 334] width 364 height 604
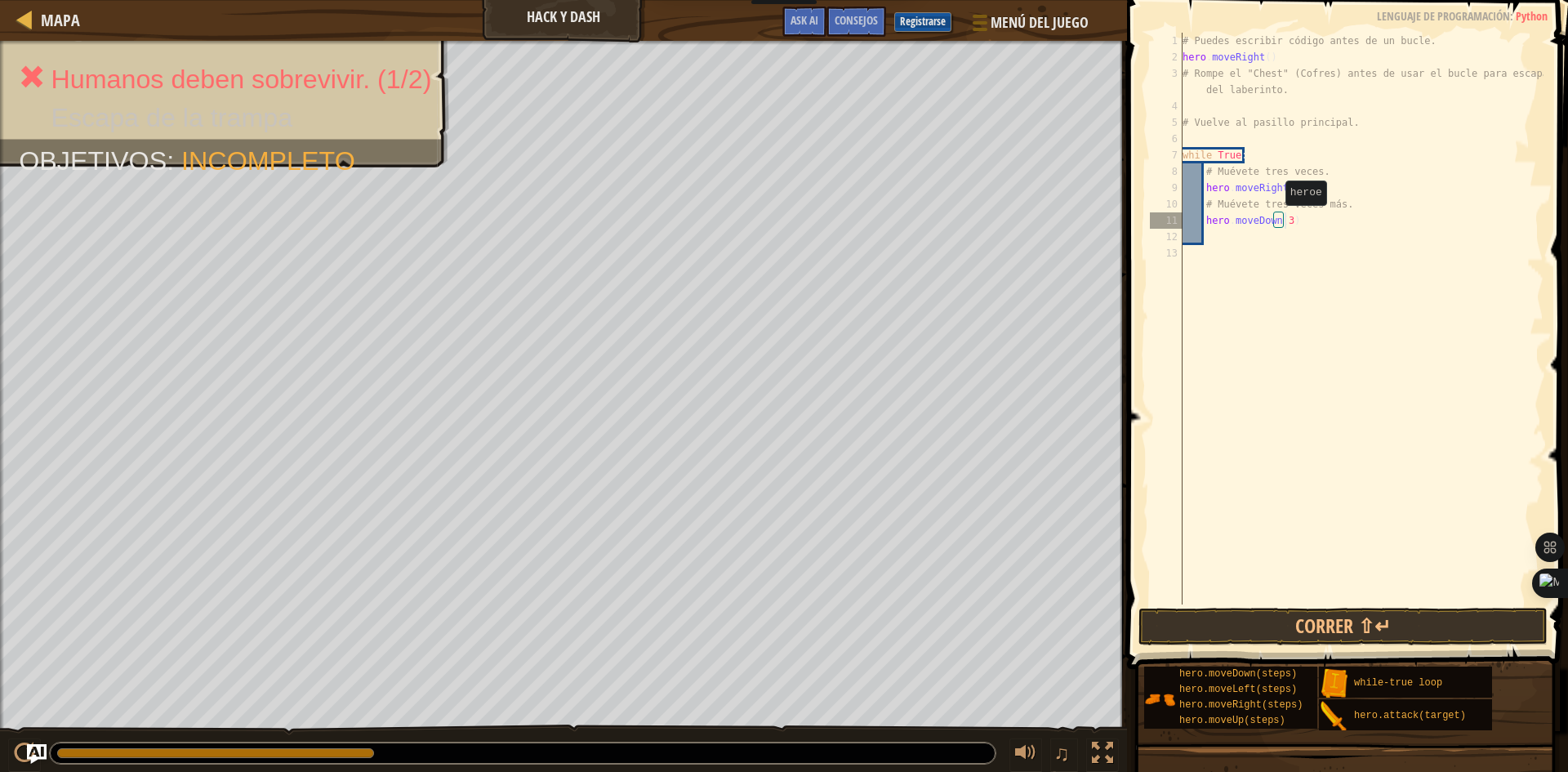
scroll to position [7, 8]
type textarea "hero.moveDown(3)"
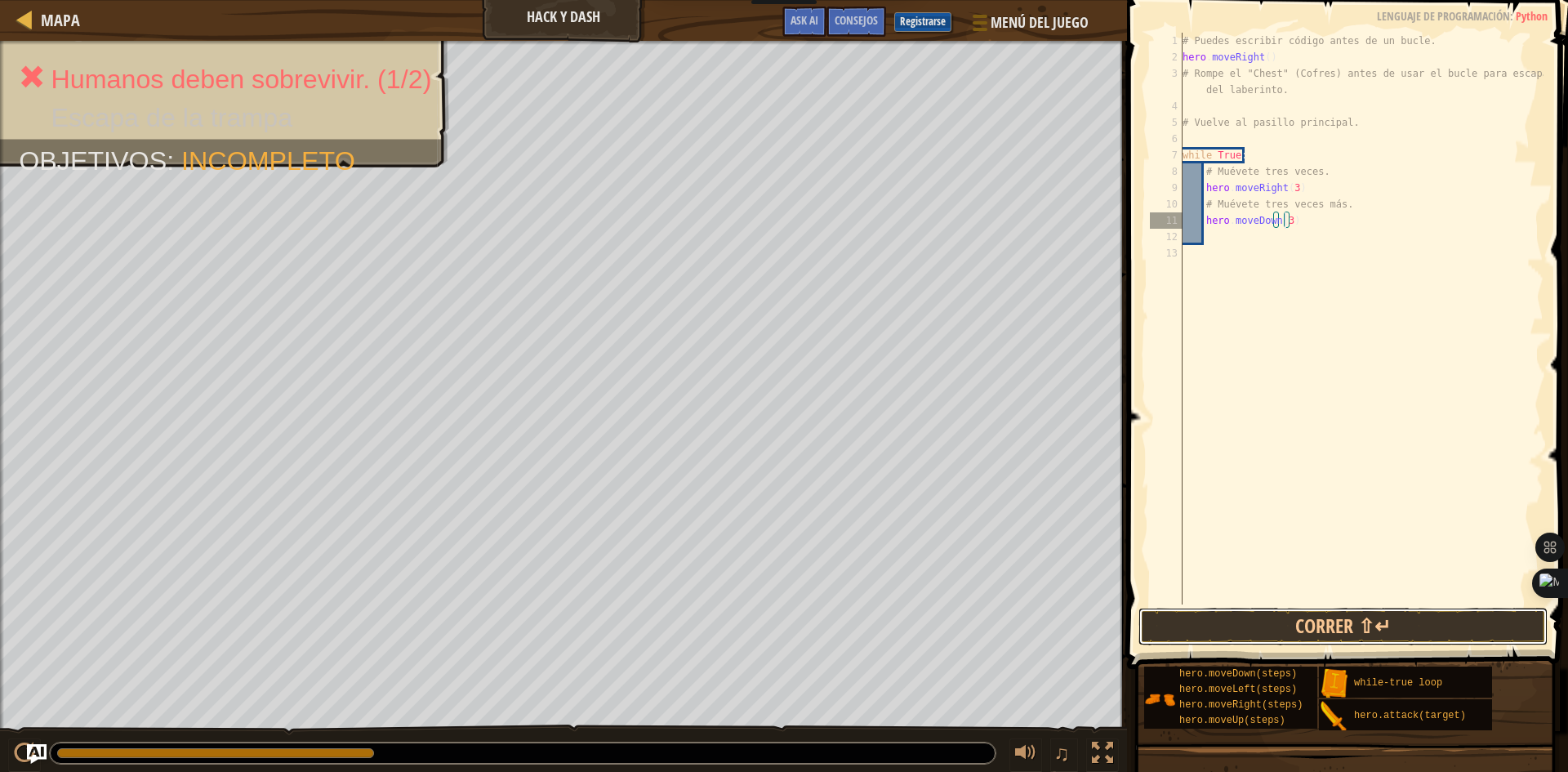
click at [1406, 633] on button "Correr ⇧↵" at bounding box center [1342, 626] width 409 height 38
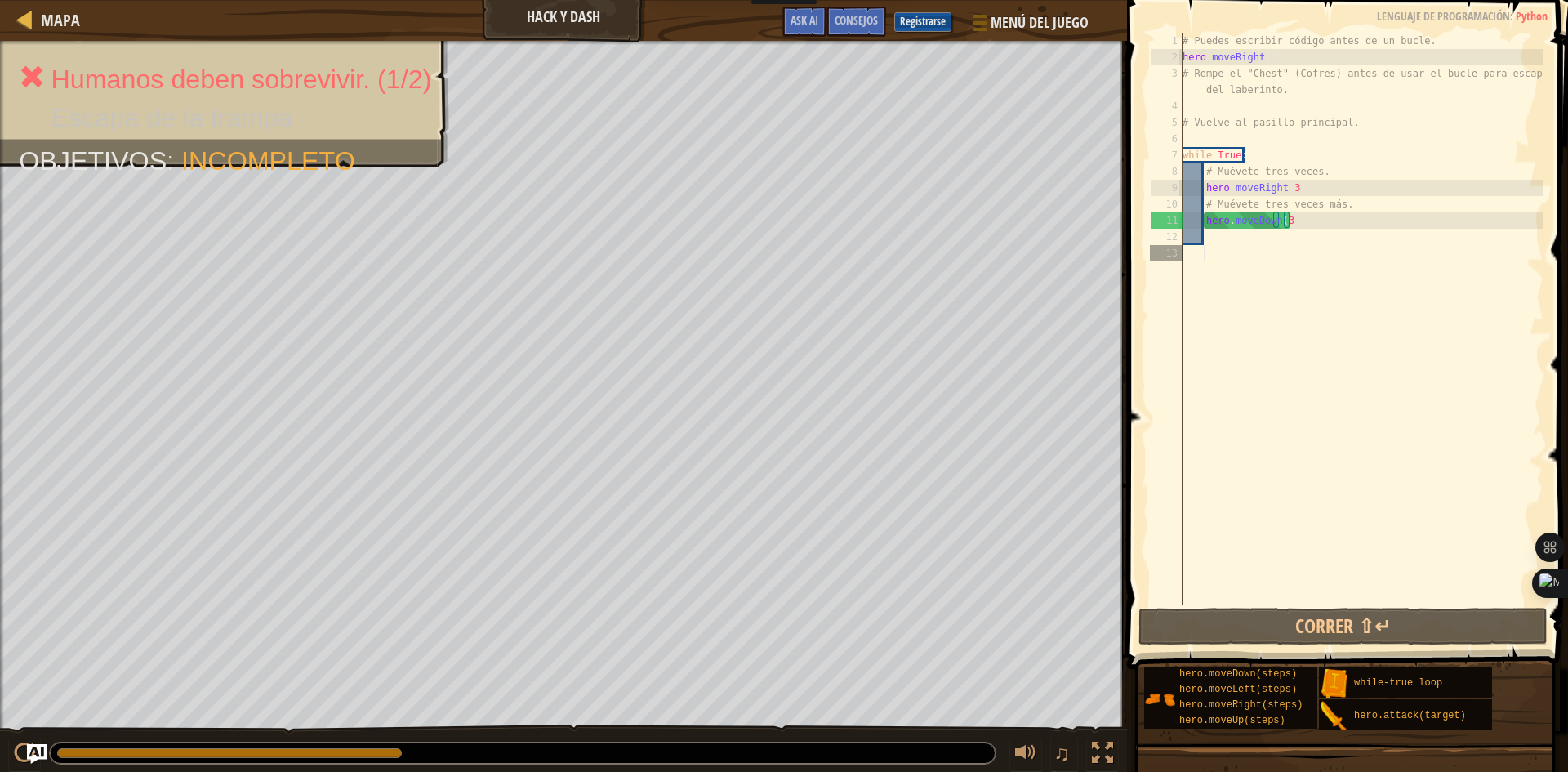
click at [1273, 261] on div "# Puedes escribir código antes de un bucle. hero . moveRight ( ) # Rompe el "Ch…" at bounding box center [1360, 334] width 364 height 604
click at [1248, 615] on button "Correr ⇧↵" at bounding box center [1342, 626] width 409 height 38
click at [1188, 83] on div "# Puedes escribir código antes de un bucle. hero . moveRight ( ) # Rompe el "Ch…" at bounding box center [1360, 334] width 364 height 604
click at [1197, 81] on div "# Puedes escribir código antes de un bucle. hero . moveRight ( ) # Rompe el "Ch…" at bounding box center [1360, 334] width 364 height 604
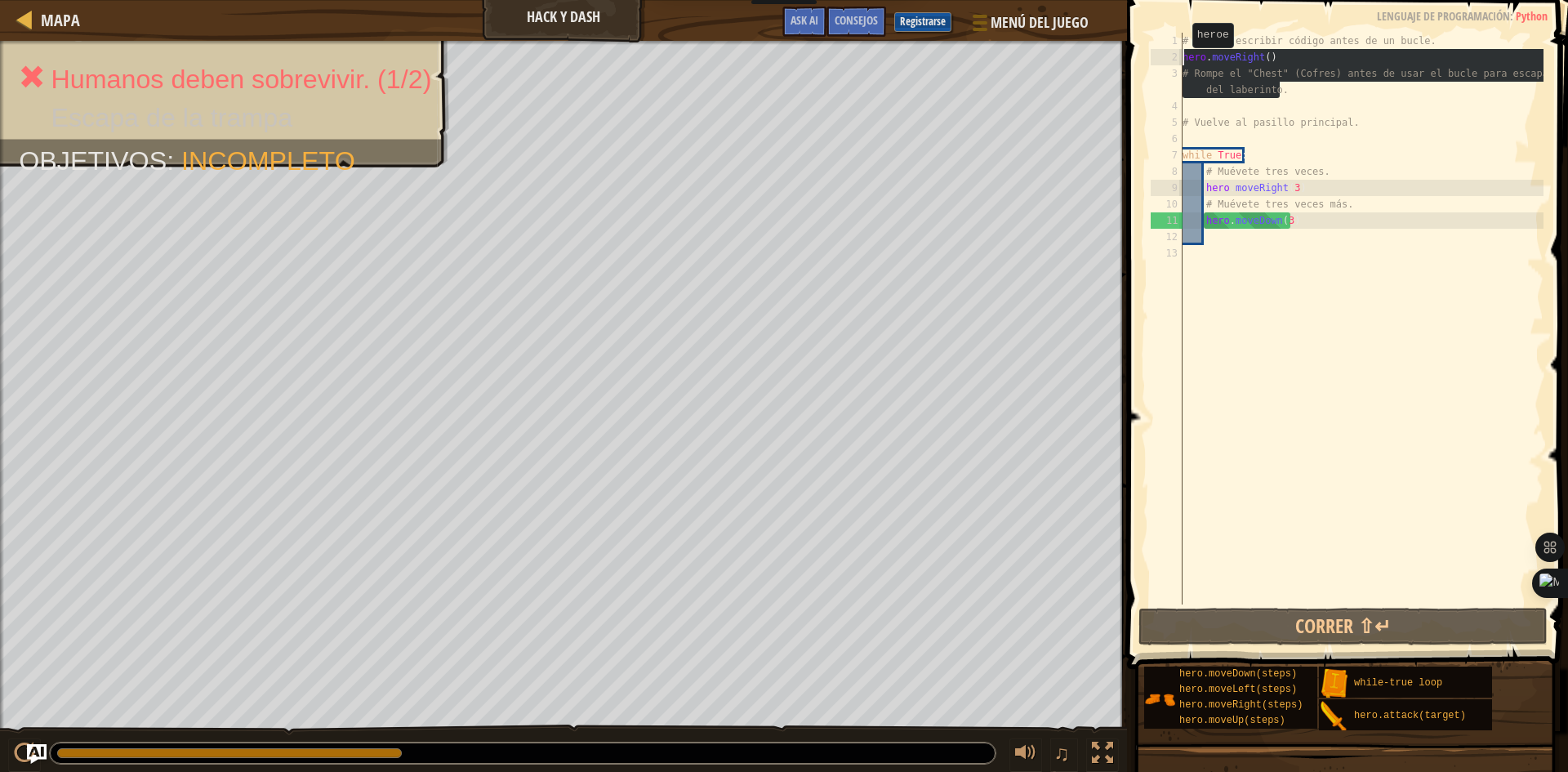
drag, startPoint x: 1294, startPoint y: 94, endPoint x: 1184, endPoint y: 64, distance: 114.0
click at [1184, 64] on div "# Puedes escribir código antes de un bucle. hero . moveRight ( ) # Rompe el "Ch…" at bounding box center [1360, 334] width 364 height 604
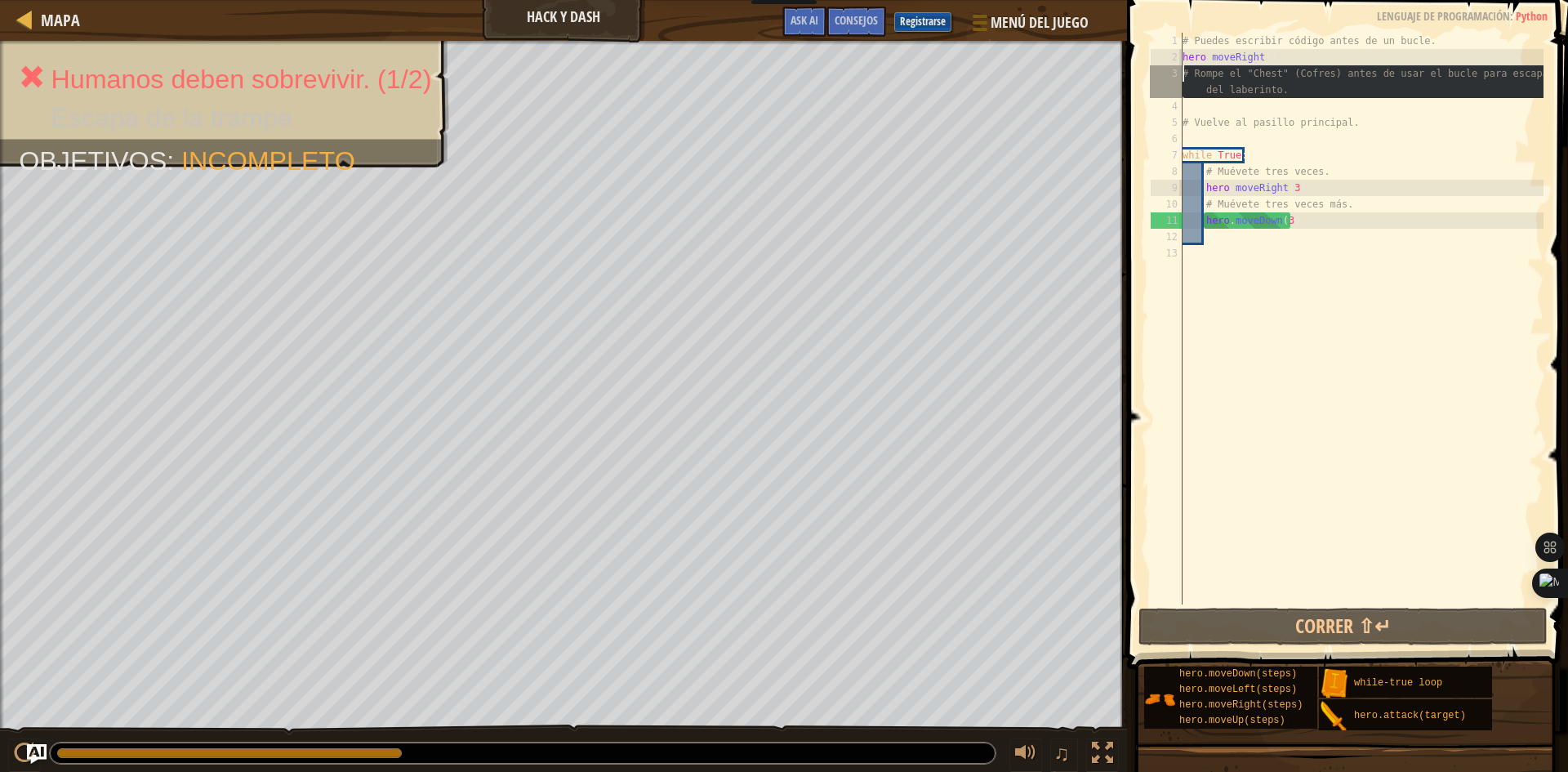
click at [1178, 80] on div "3" at bounding box center [1166, 82] width 33 height 33
drag, startPoint x: 1288, startPoint y: 100, endPoint x: 1181, endPoint y: 79, distance: 109.0
click at [1181, 79] on div "# Rompe el "Chest" (Cofres) antes de usar el bucle para escapar del laberinto. …" at bounding box center [1344, 318] width 396 height 572
type textarea "# Rompe el "Chest" (Cofres) antes de usar el bucle para escapar del laberinto."
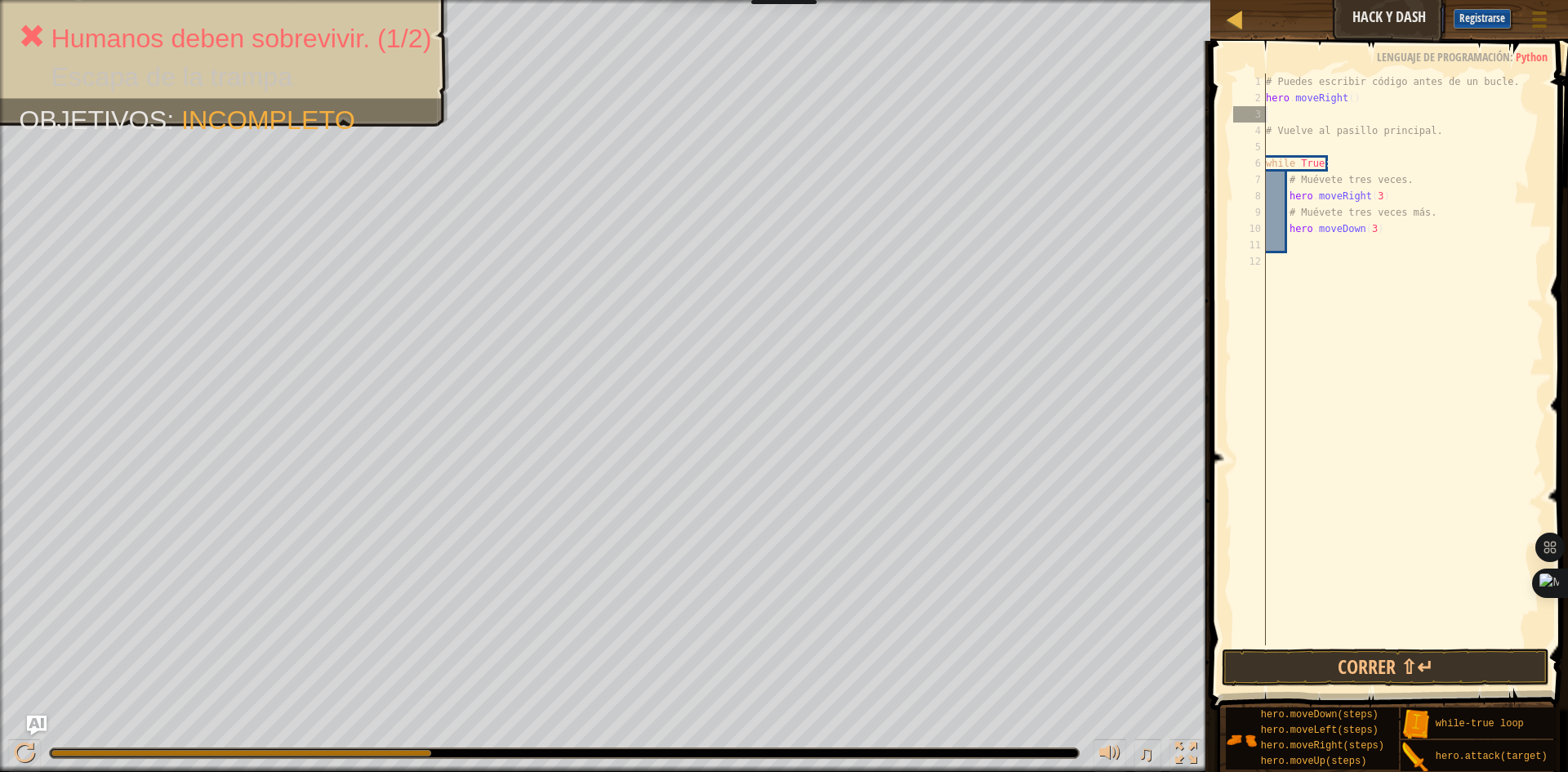
click at [1270, 114] on div "# Puedes escribir código antes de un bucle. hero . moveRight ( ) # Vuelve al pa…" at bounding box center [1403, 375] width 281 height 604
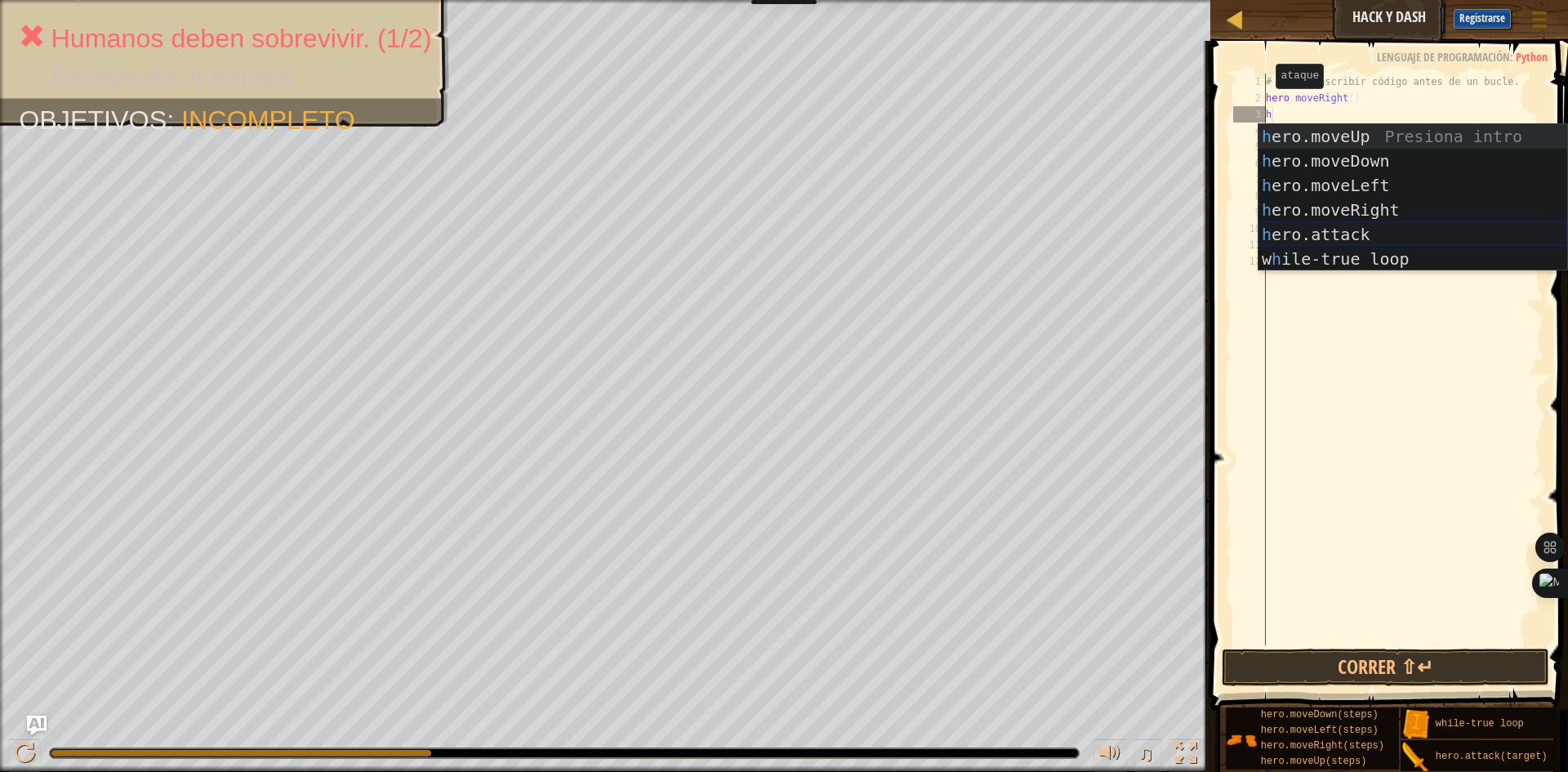
click at [1298, 229] on div "h ero.moveUp Presiona intro h ero.moveDown Presiona intro h ero.moveLeft Presio…" at bounding box center [1413, 222] width 309 height 196
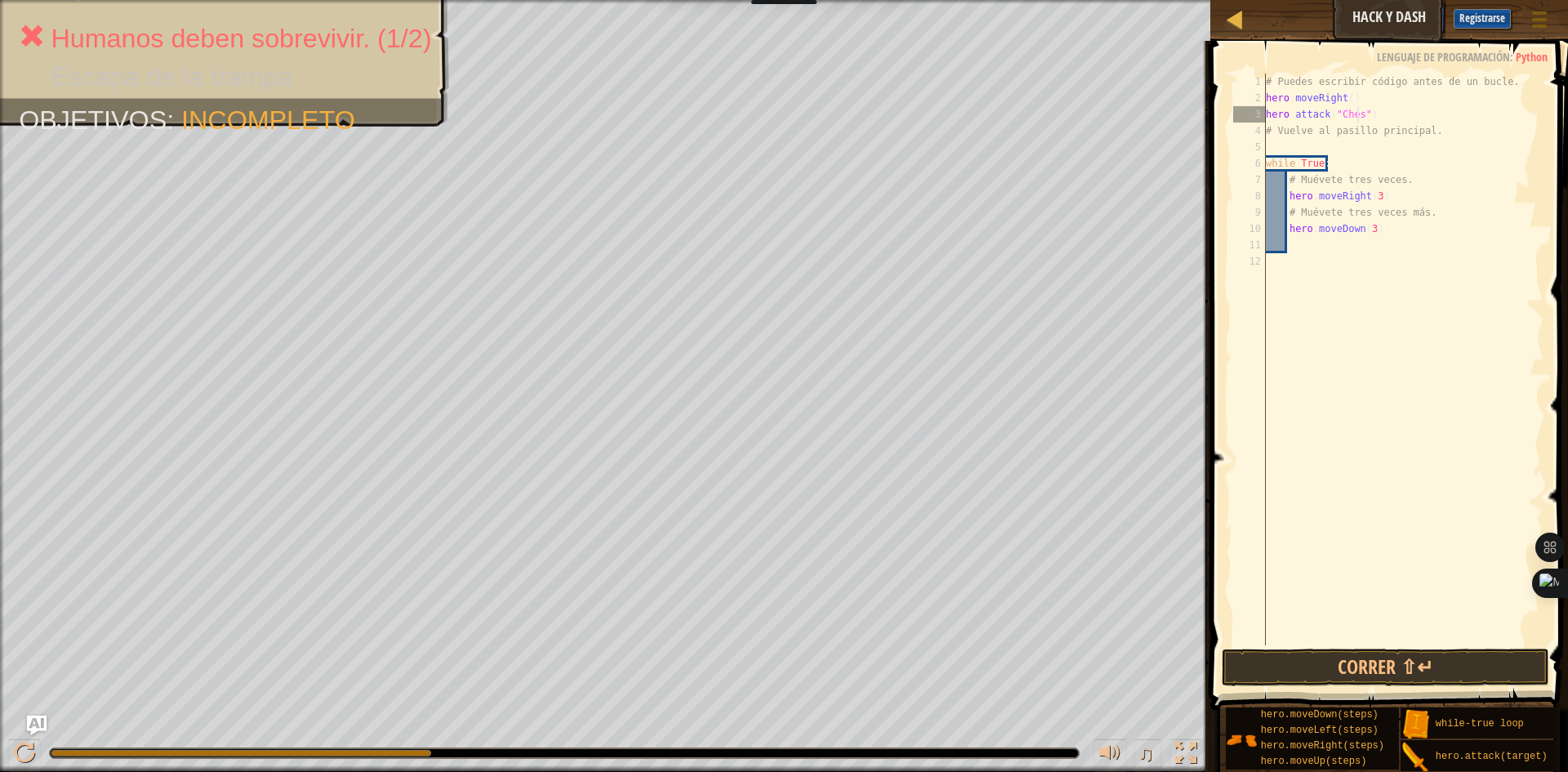
scroll to position [7, 8]
type textarea "hero.attack("Chest")"
click at [1369, 671] on button "Correr ⇧↵" at bounding box center [1385, 667] width 328 height 38
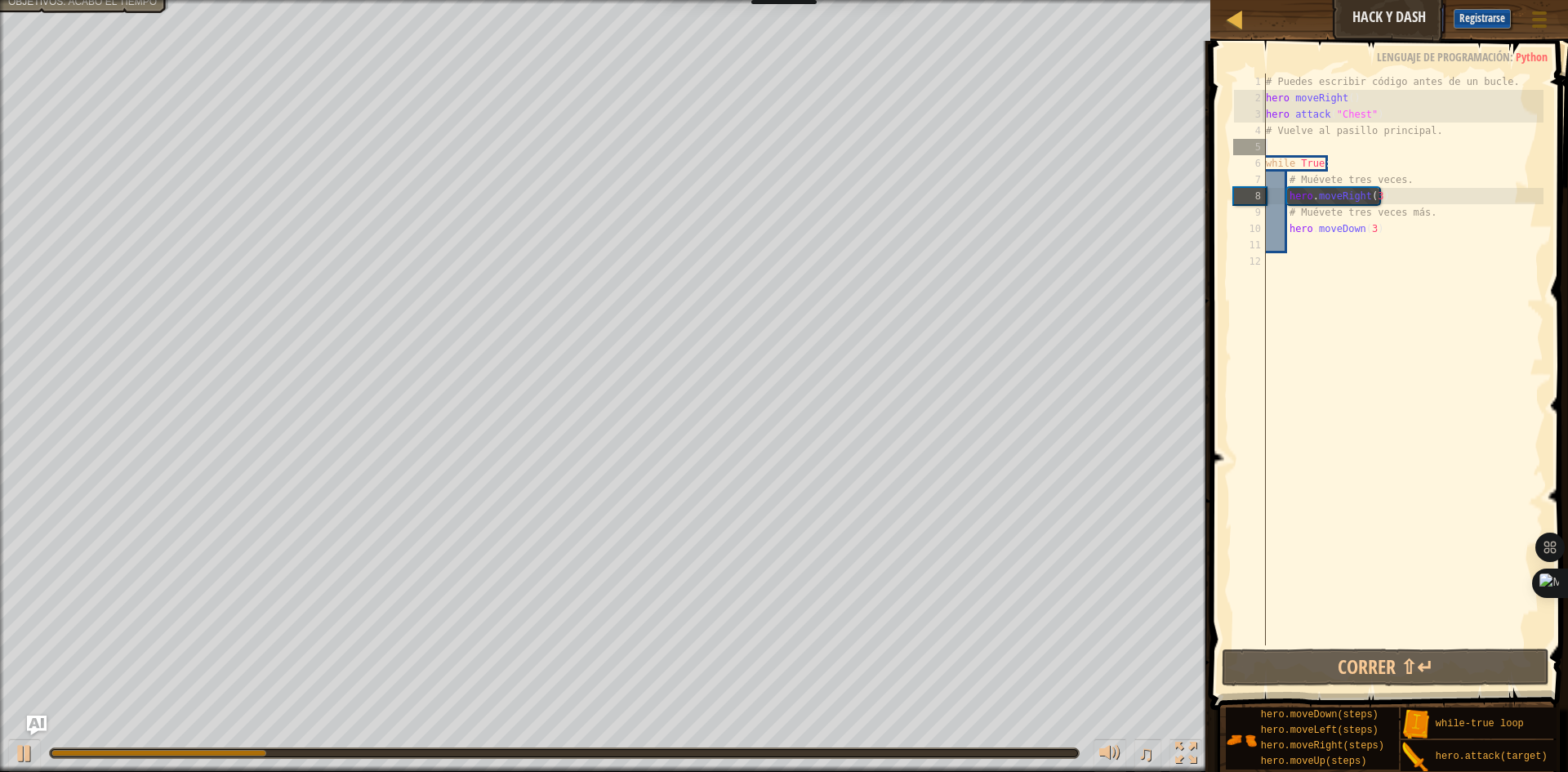
click at [1314, 144] on div "# Puedes escribir código antes de un bucle. hero . moveRight ( ) hero . attack …" at bounding box center [1403, 375] width 281 height 604
type textarea "h"
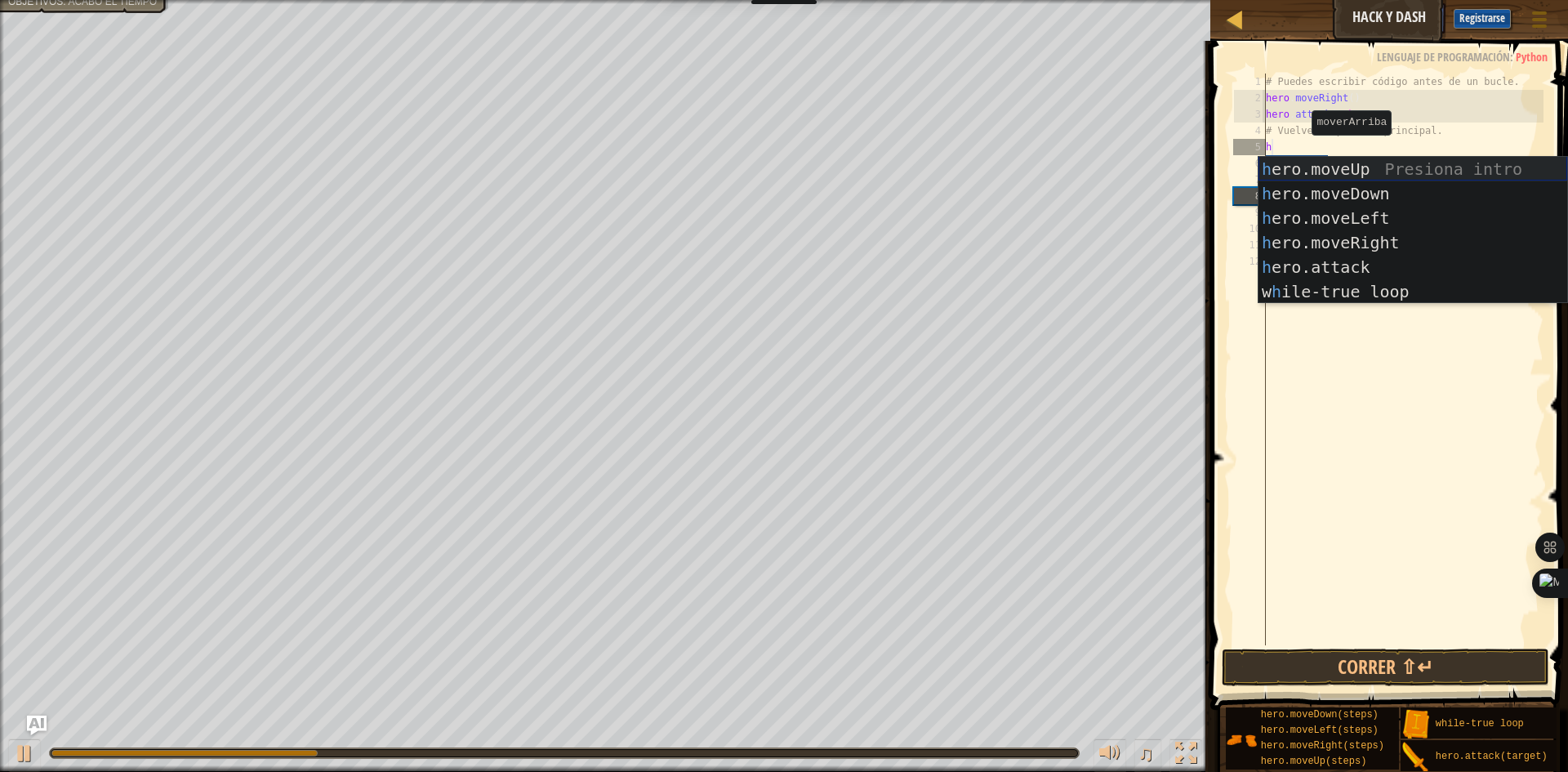
click at [1301, 180] on div "h ero.moveUp Presiona intro h ero.moveDown Presiona intro h ero.moveLeft Presio…" at bounding box center [1413, 255] width 309 height 196
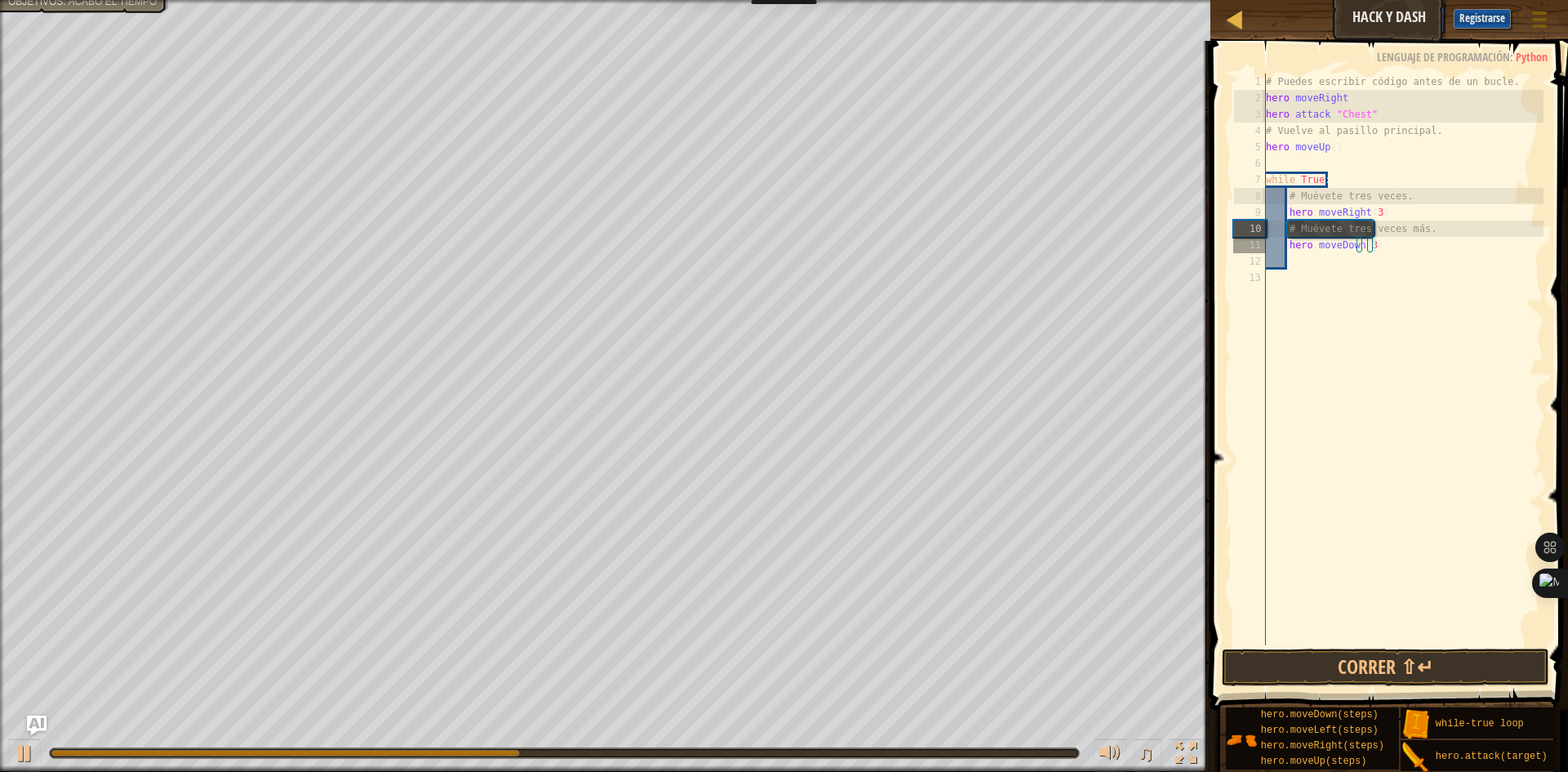
click at [1381, 243] on div "# Puedes escribir código antes de un bucle. hero . moveRight ( ) hero . attack …" at bounding box center [1403, 375] width 281 height 604
type textarea "herom"
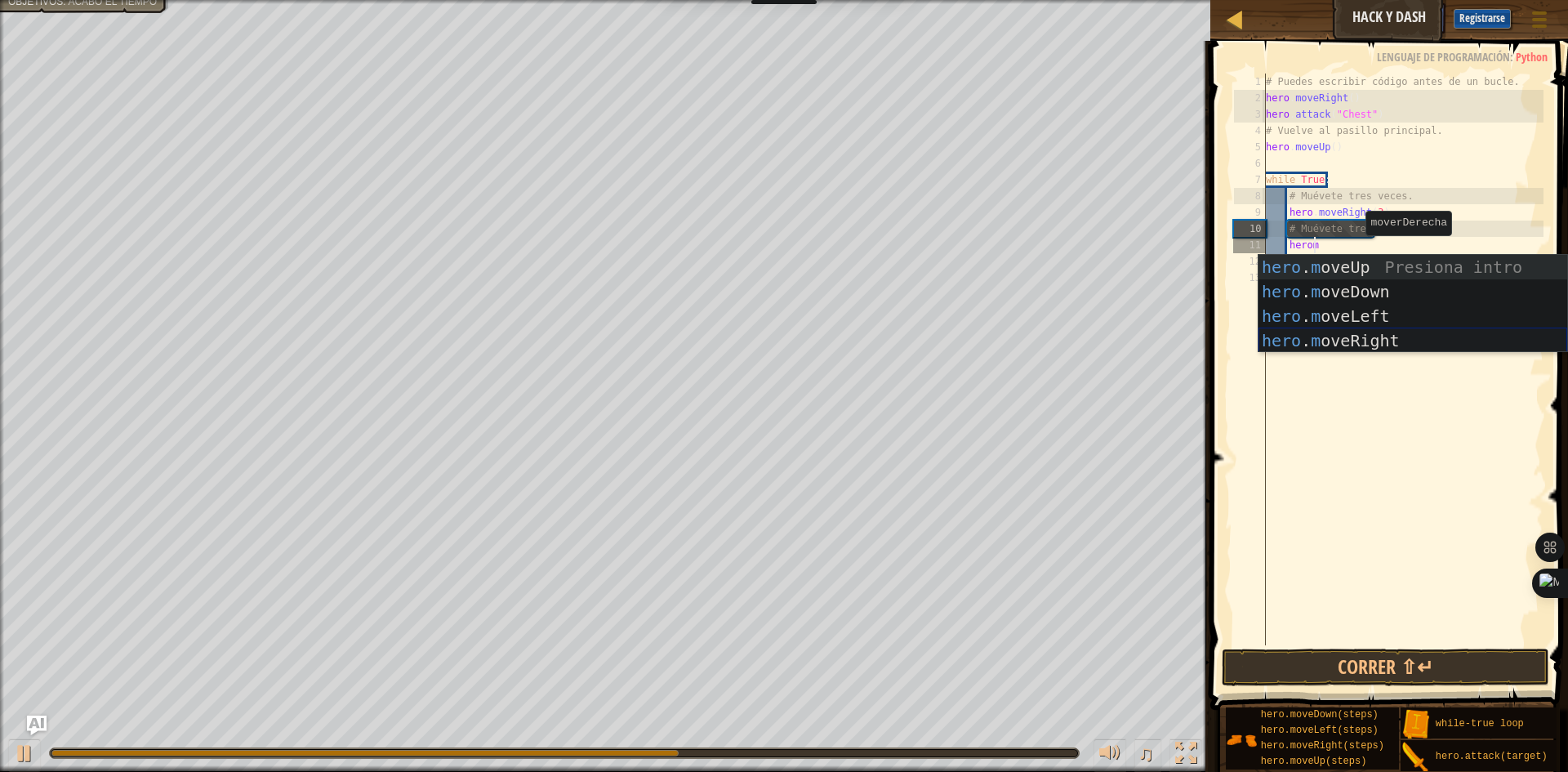
click at [1351, 340] on div "hero . m oveUp Presiona intro hero . m oveDown Presiona intro hero . m oveLeft …" at bounding box center [1413, 329] width 309 height 147
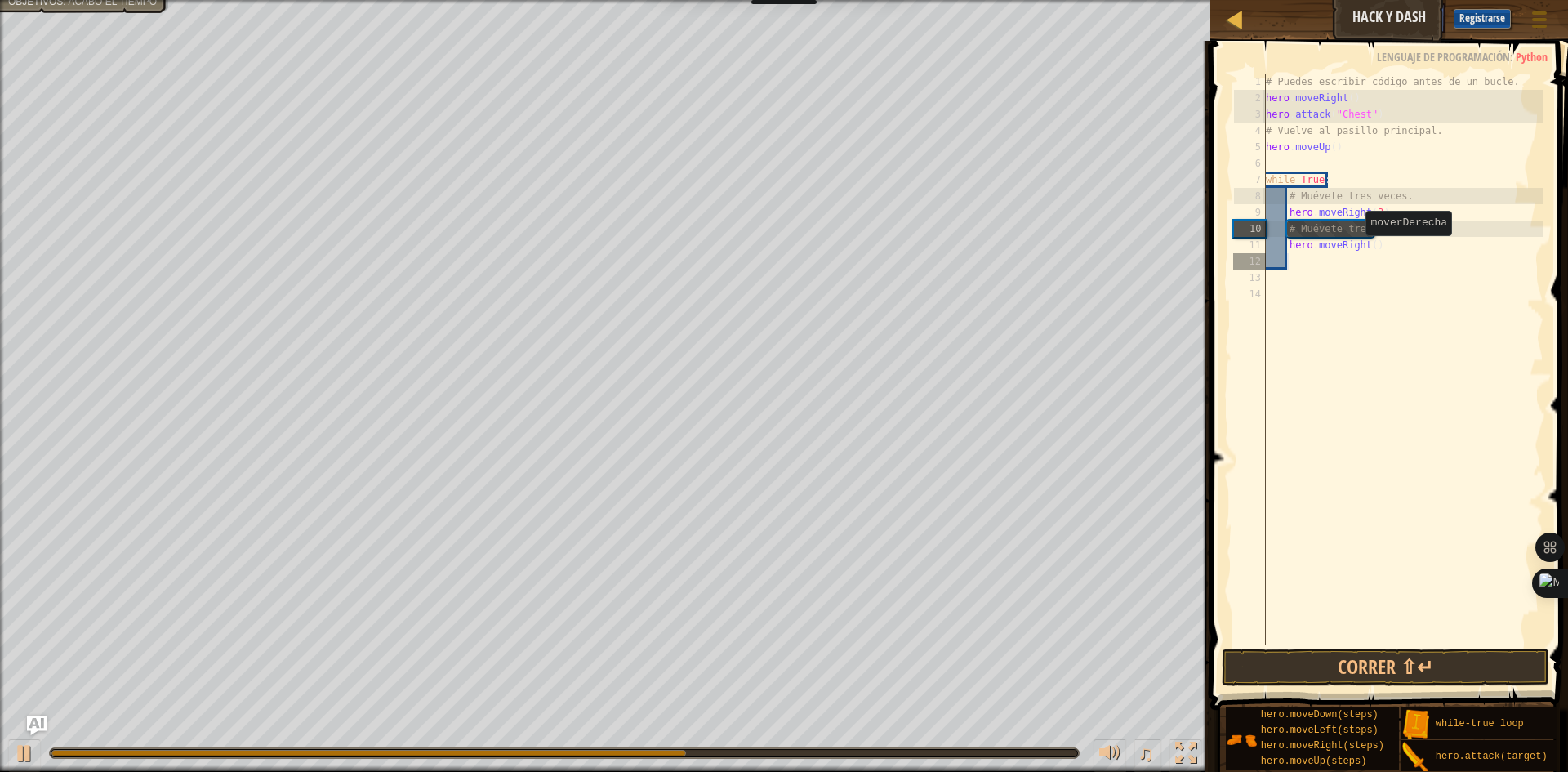
scroll to position [7, 1]
click at [1368, 245] on div "# Puedes escribir código antes de un bucle. hero . moveRight ( ) hero . attack …" at bounding box center [1403, 375] width 281 height 604
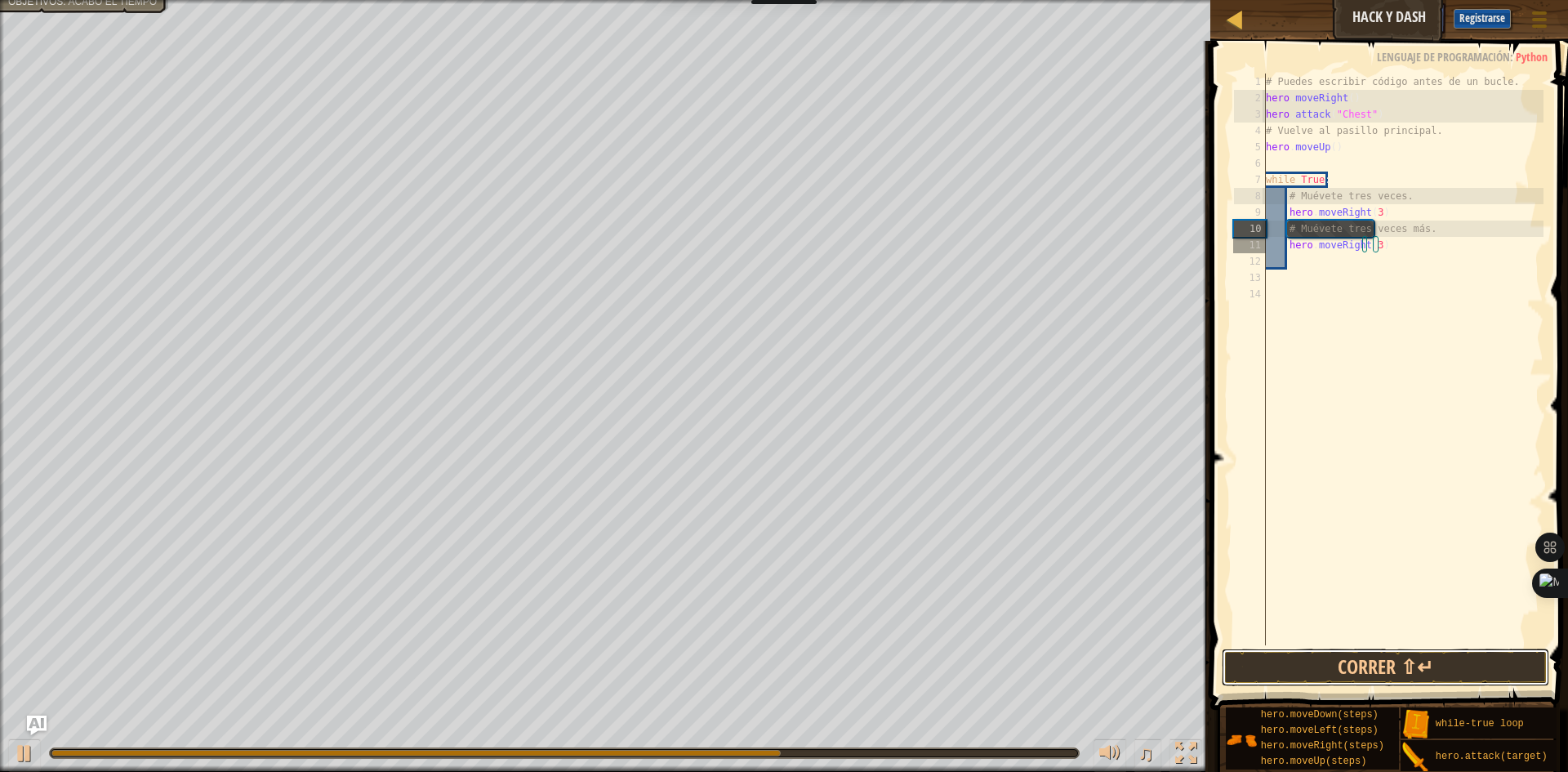
click at [1410, 655] on button "Correr ⇧↵" at bounding box center [1385, 667] width 328 height 38
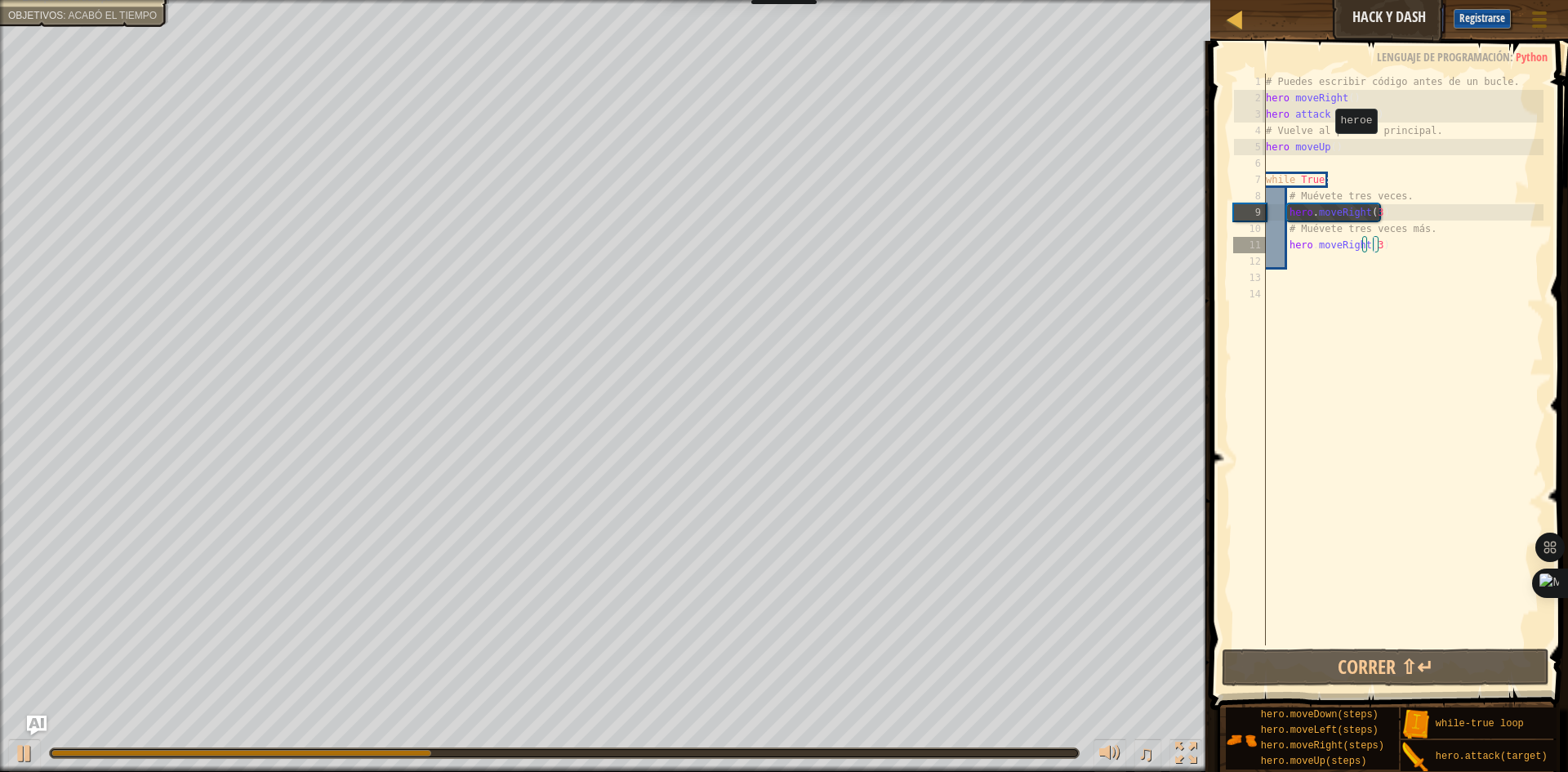
click at [1327, 150] on div "# Puedes escribir código antes de un bucle. hero . moveRight ( ) hero . attack …" at bounding box center [1403, 375] width 281 height 604
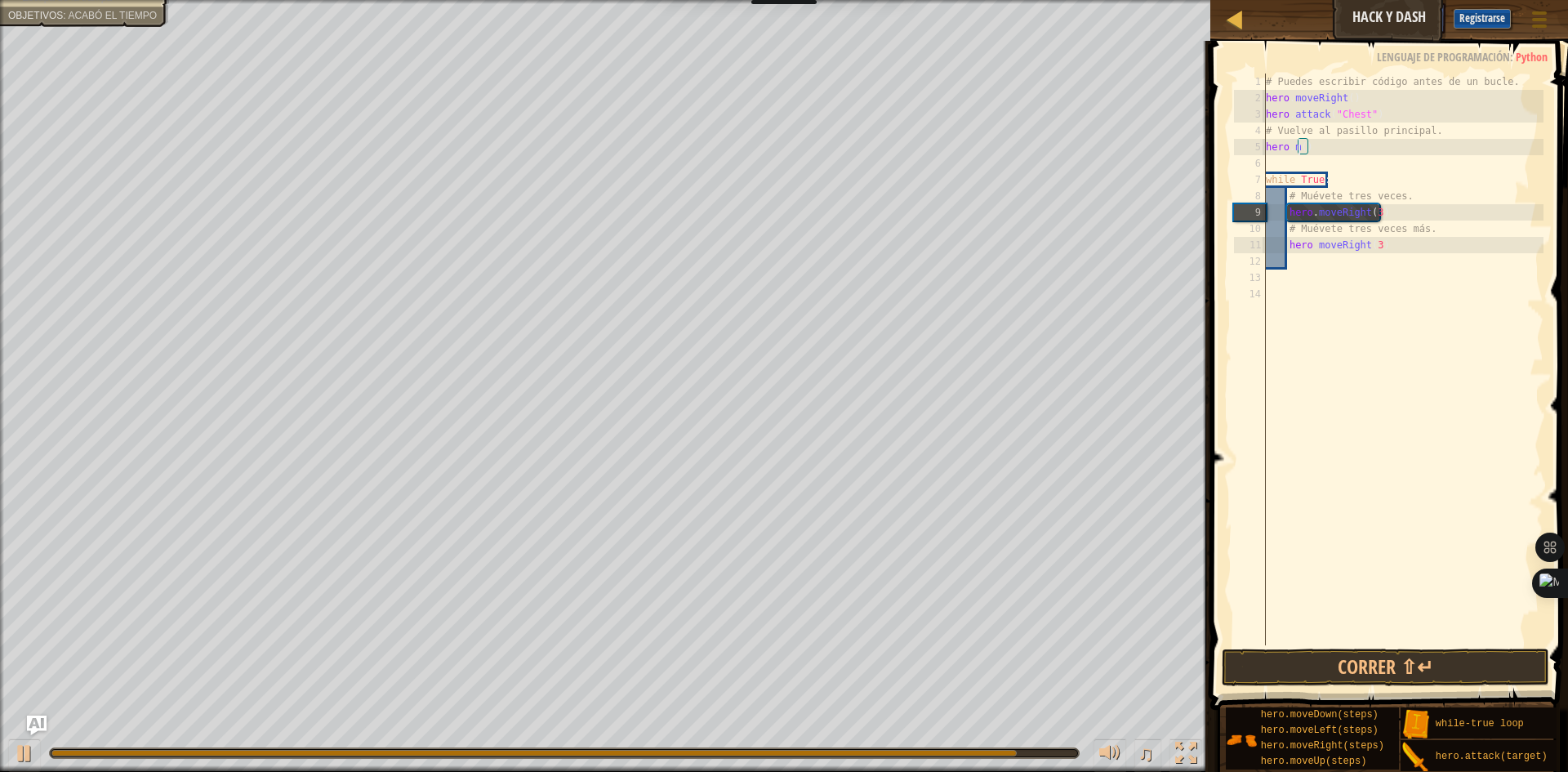
scroll to position [7, 3]
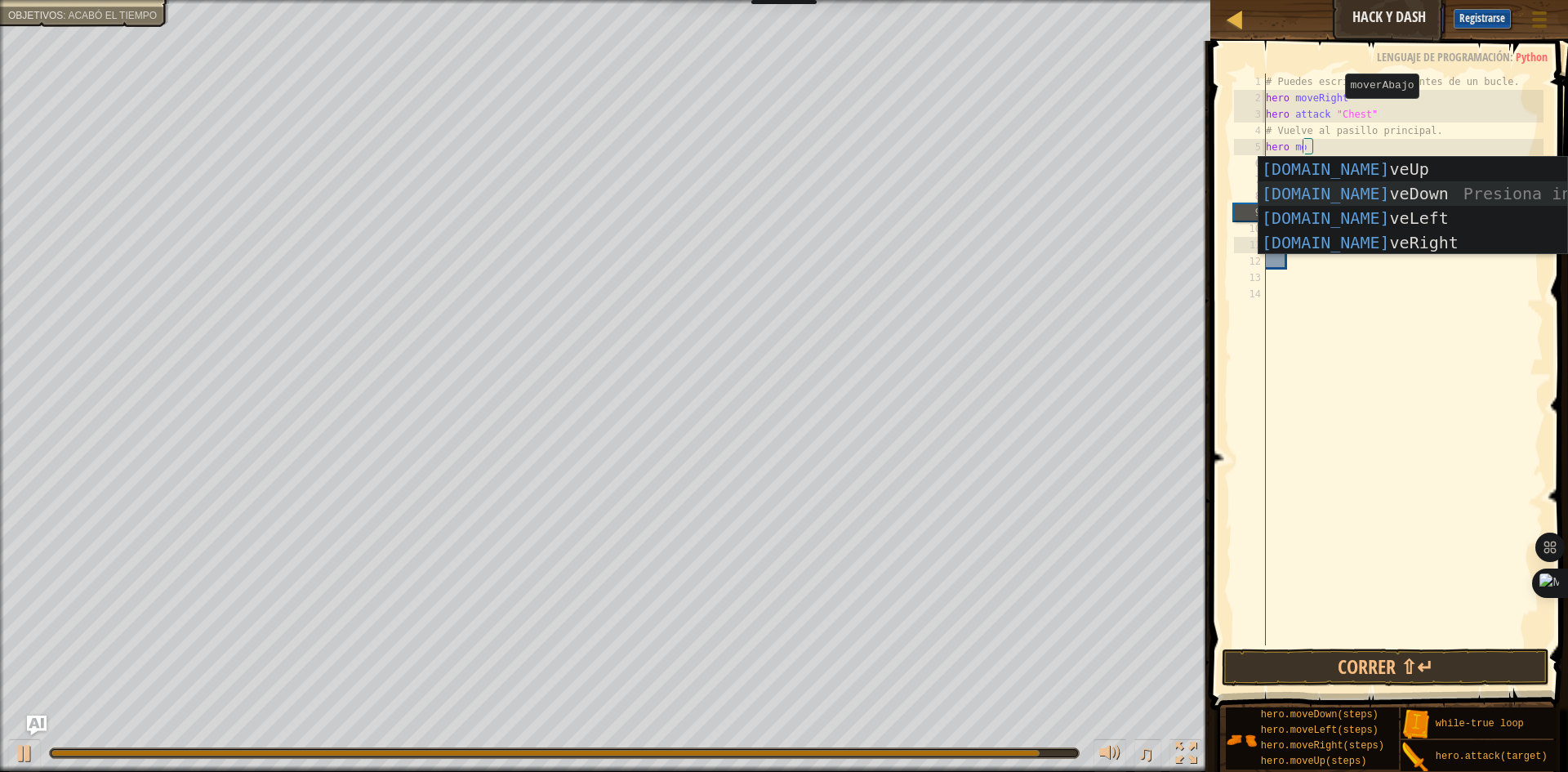
click at [1325, 191] on div "[DOMAIN_NAME] veUp Presiona intro [DOMAIN_NAME] veDown Presiona intro [DOMAIN_N…" at bounding box center [1413, 231] width 309 height 147
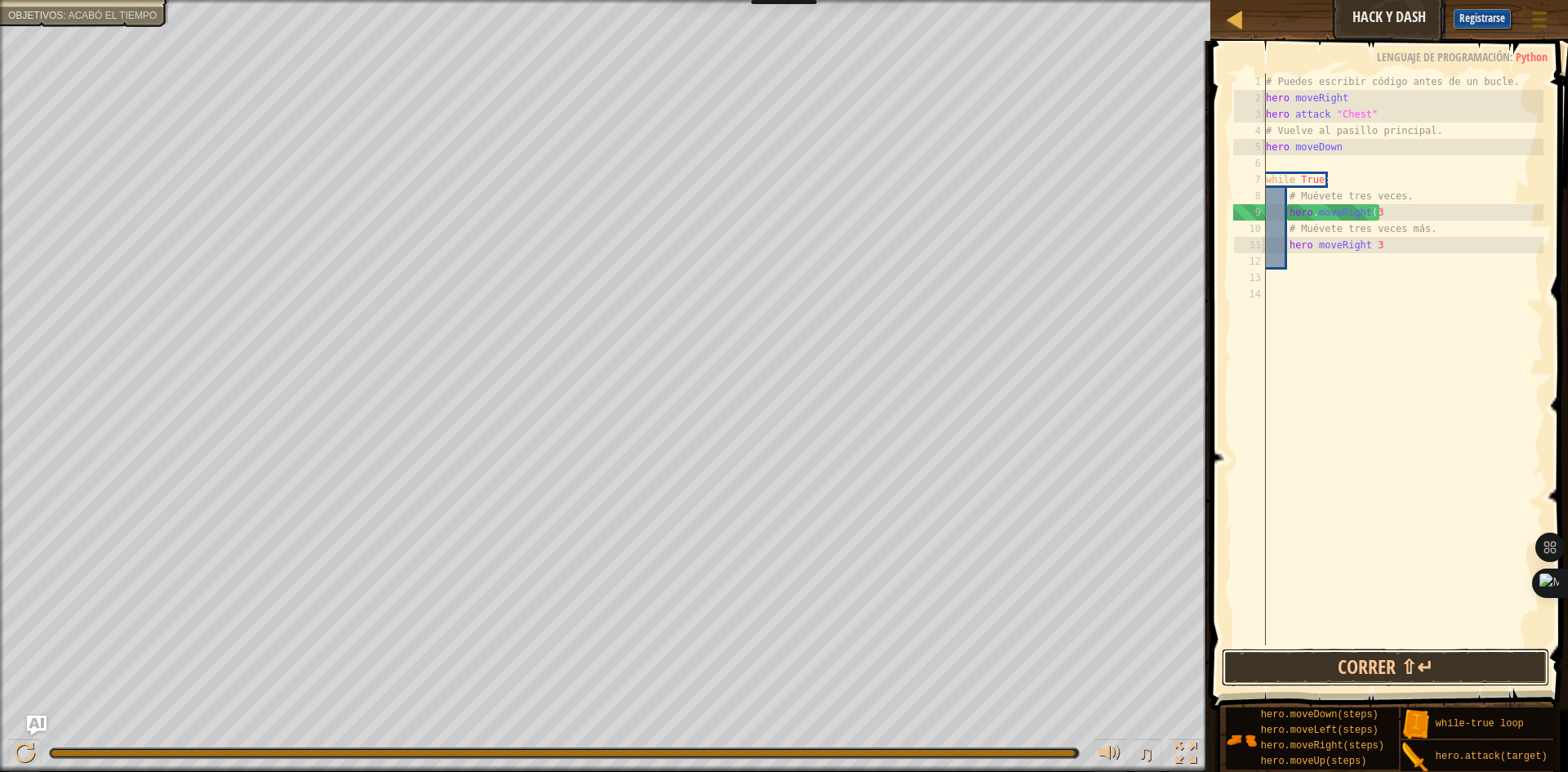
click at [1268, 672] on button "Correr ⇧↵" at bounding box center [1385, 667] width 328 height 38
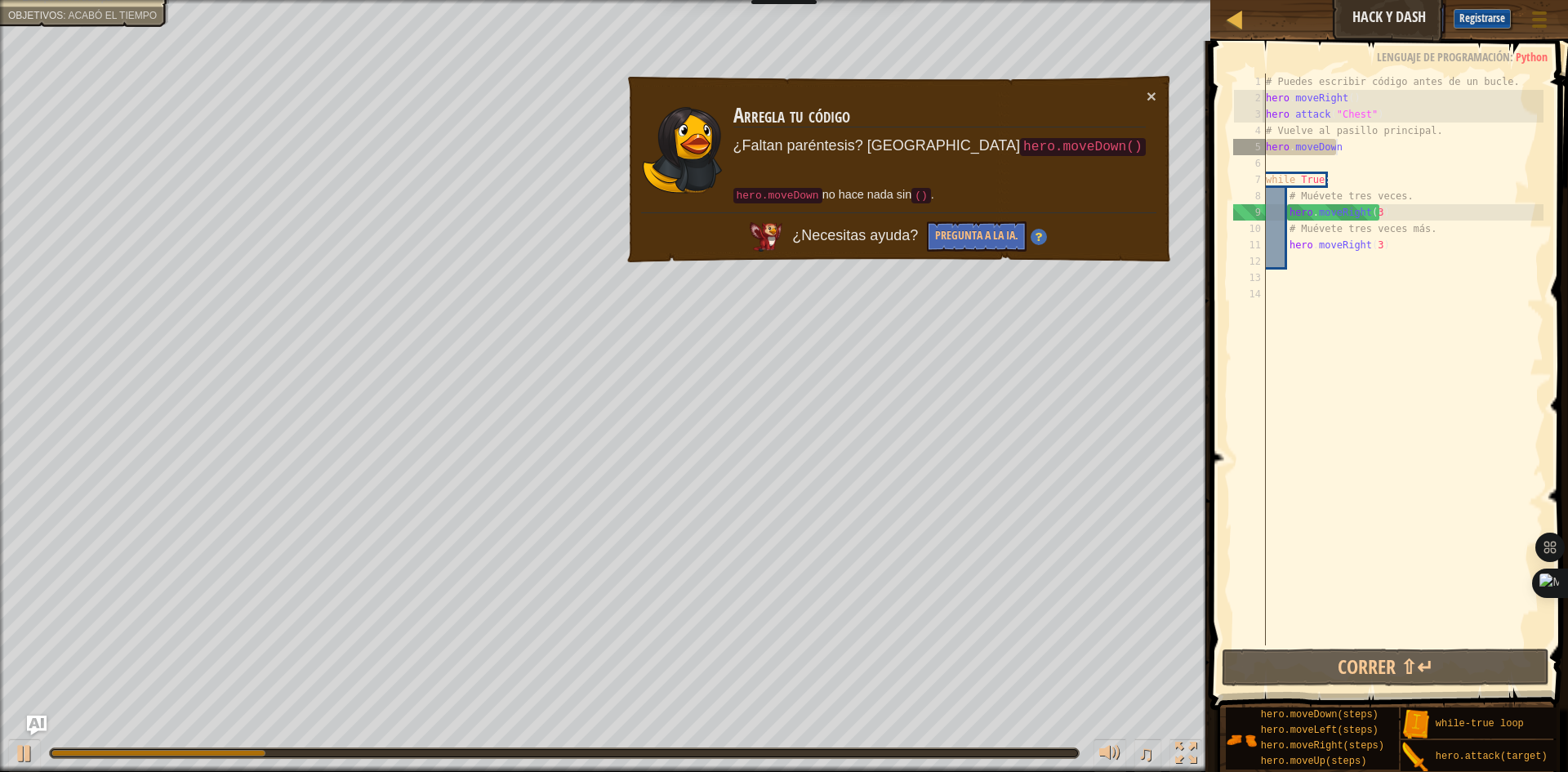
click at [1158, 93] on div "× Arregla tu código ¿Faltan paréntesis? Prueba hero.moveDown() hero.moveDown no…" at bounding box center [898, 169] width 548 height 191
drag, startPoint x: 1373, startPoint y: 213, endPoint x: 1404, endPoint y: 245, distance: 44.6
click at [1373, 213] on div "# Puedes escribir código antes de un bucle. hero . moveRight ( ) hero . attack …" at bounding box center [1403, 375] width 281 height 604
click at [1407, 241] on div "# Puedes escribir código antes de un bucle. hero . moveRight ( ) hero . attack …" at bounding box center [1403, 375] width 281 height 604
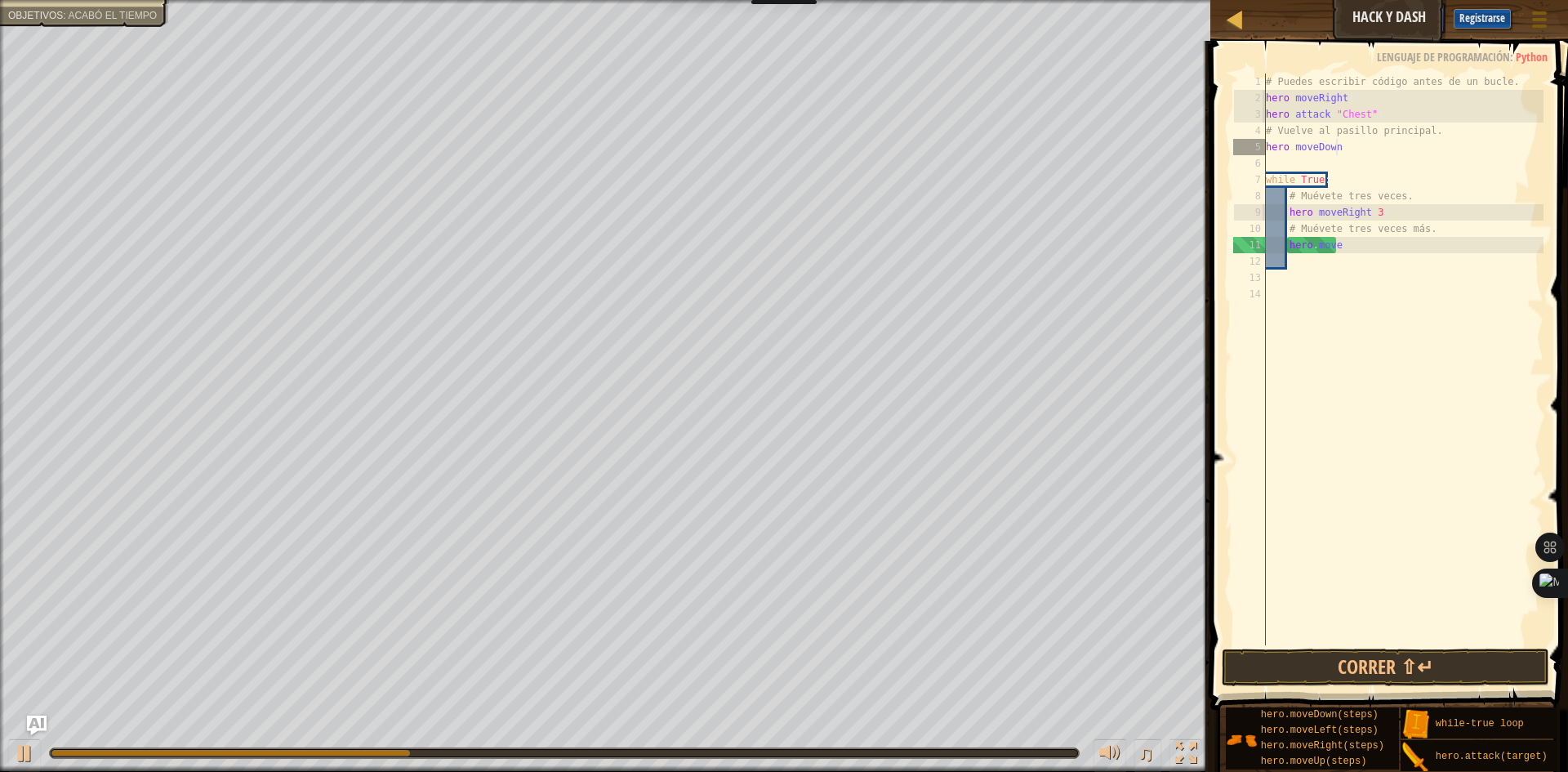
click at [1335, 152] on div "# Puedes escribir código antes de un bucle. hero . moveRight ( ) hero . attack …" at bounding box center [1403, 375] width 281 height 604
type textarea "h"
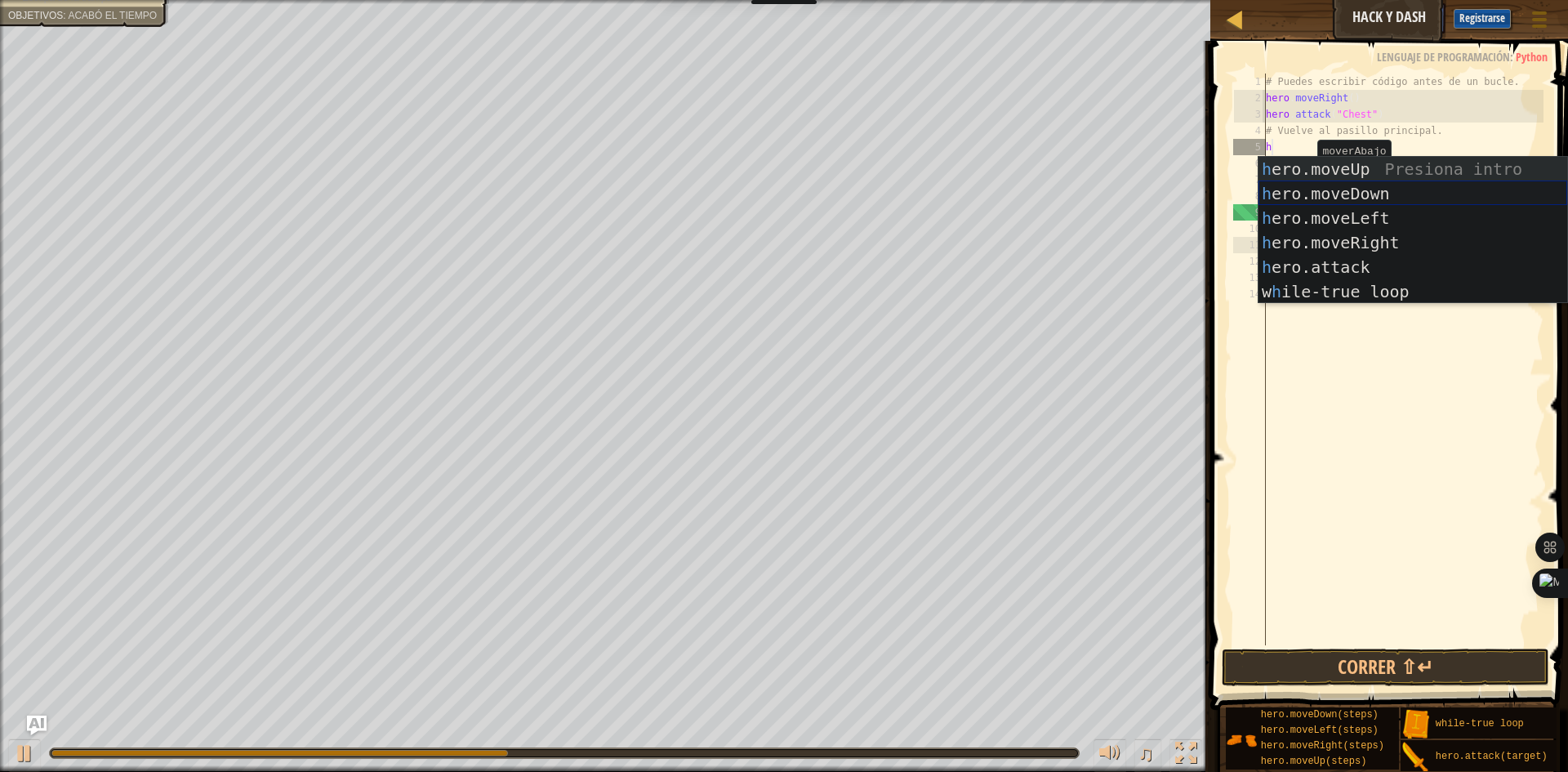
click at [1301, 198] on div "h ero.moveUp Presiona intro h ero.moveDown Presiona intro h ero.moveLeft Presio…" at bounding box center [1413, 255] width 309 height 196
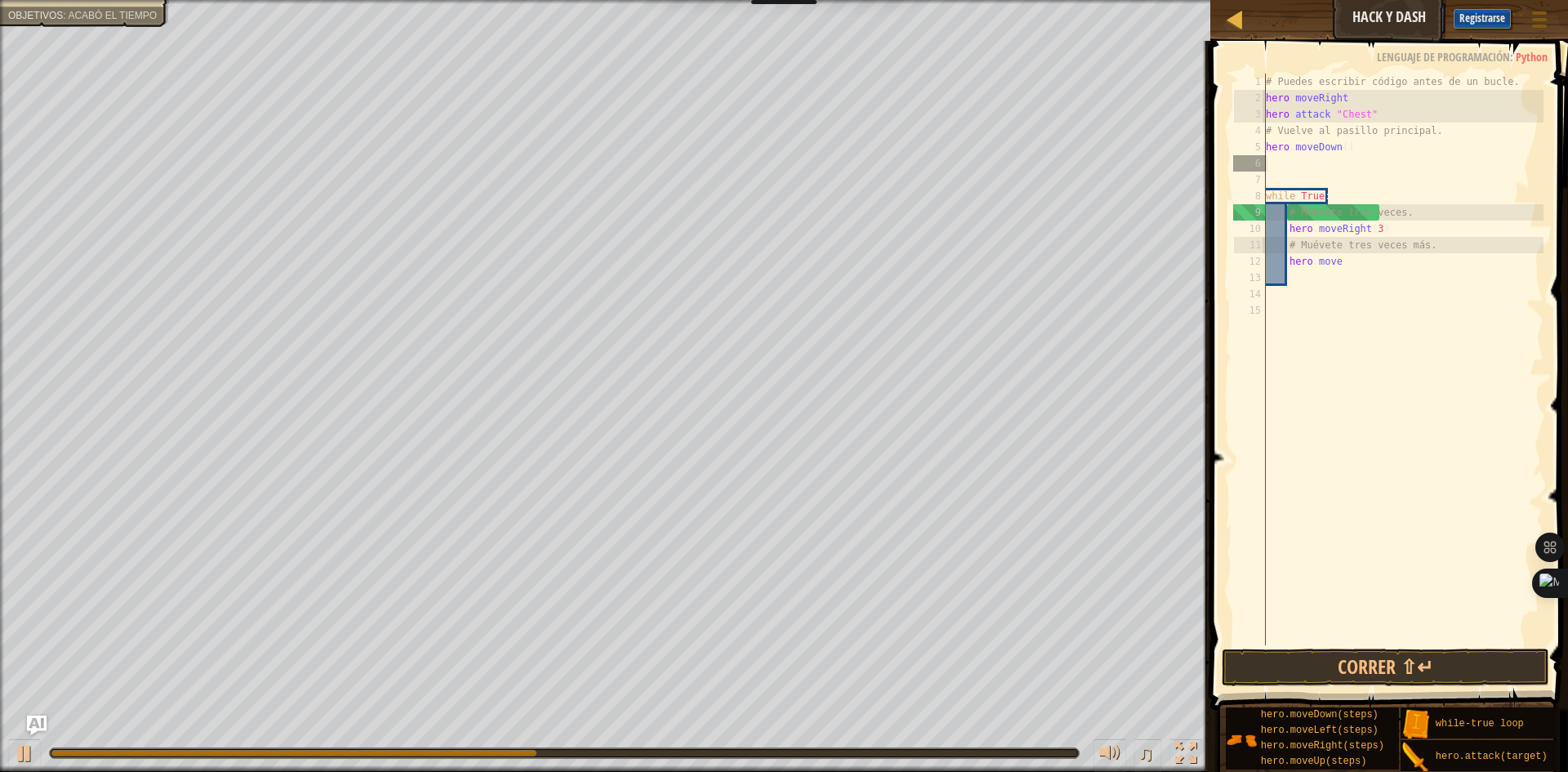
click at [1363, 265] on div "# Puedes escribir código antes de un bucle. hero . moveRight ( ) hero . attack …" at bounding box center [1403, 375] width 281 height 604
type textarea "h"
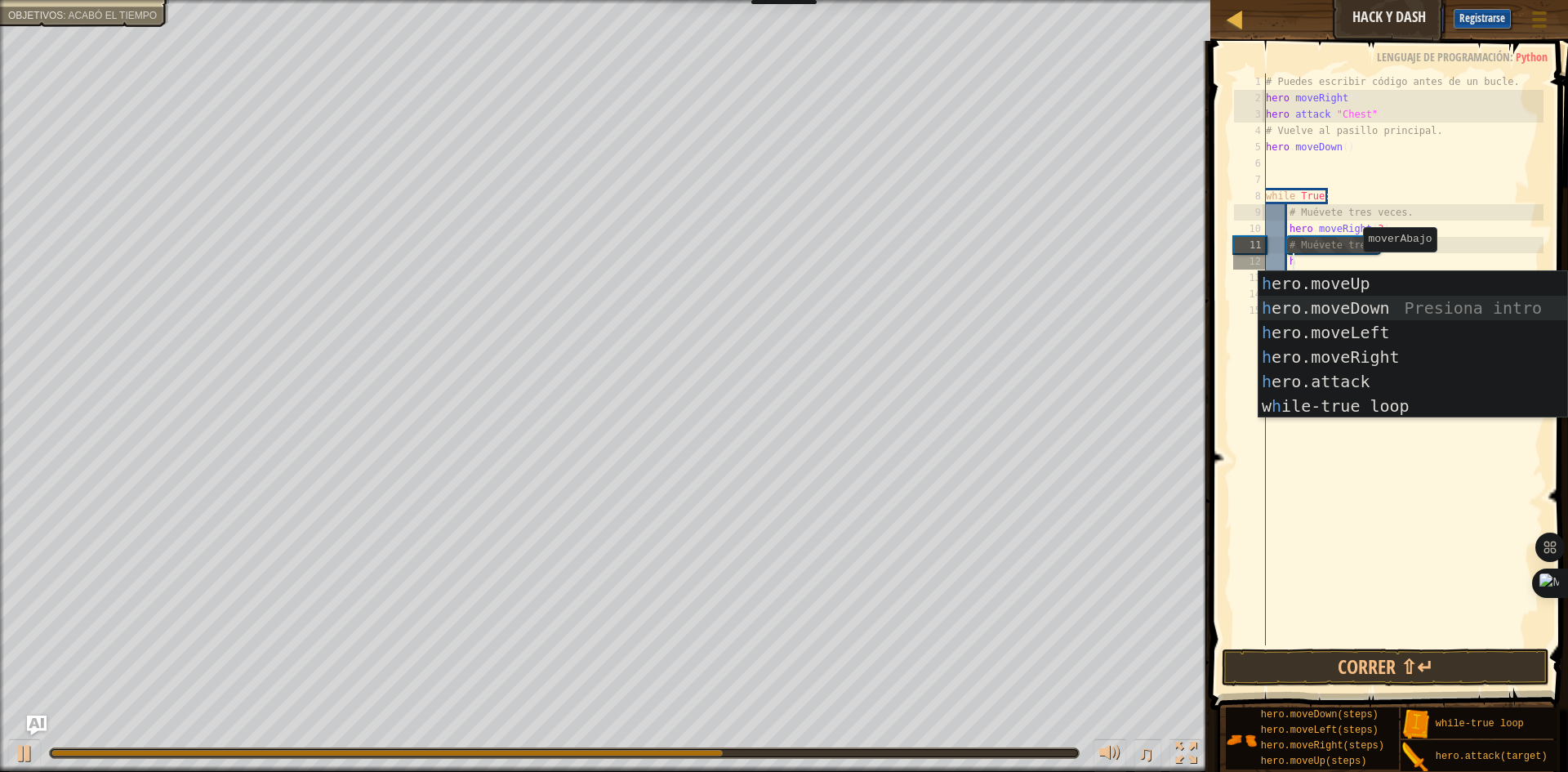
drag, startPoint x: 1351, startPoint y: 304, endPoint x: 1327, endPoint y: 500, distance: 197.5
click at [1349, 307] on div "h ero.moveUp Presiona intro h ero.moveDown Presiona intro h ero.moveLeft Presio…" at bounding box center [1413, 370] width 309 height 196
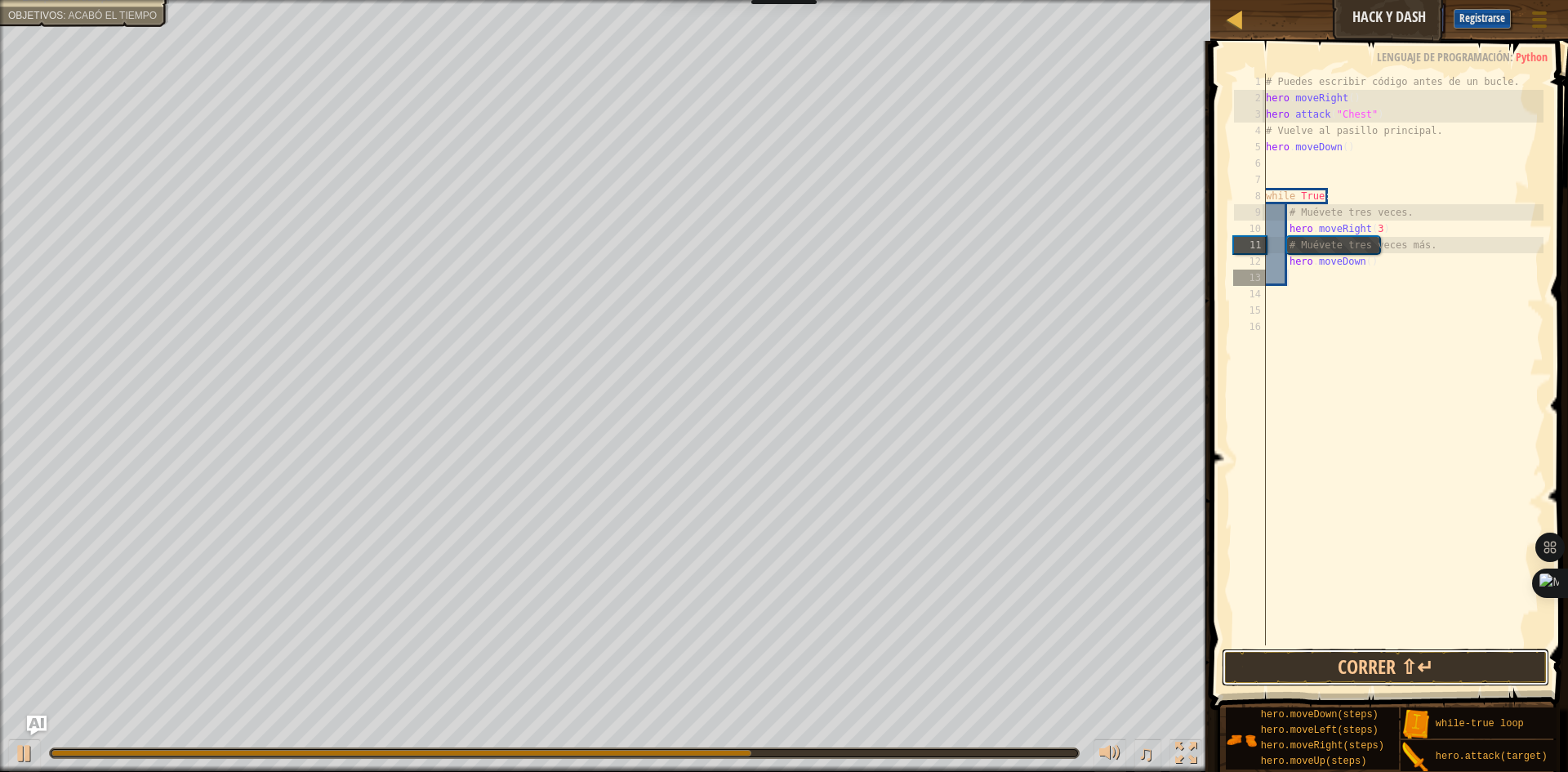
click at [1360, 676] on button "Correr ⇧↵" at bounding box center [1385, 667] width 328 height 38
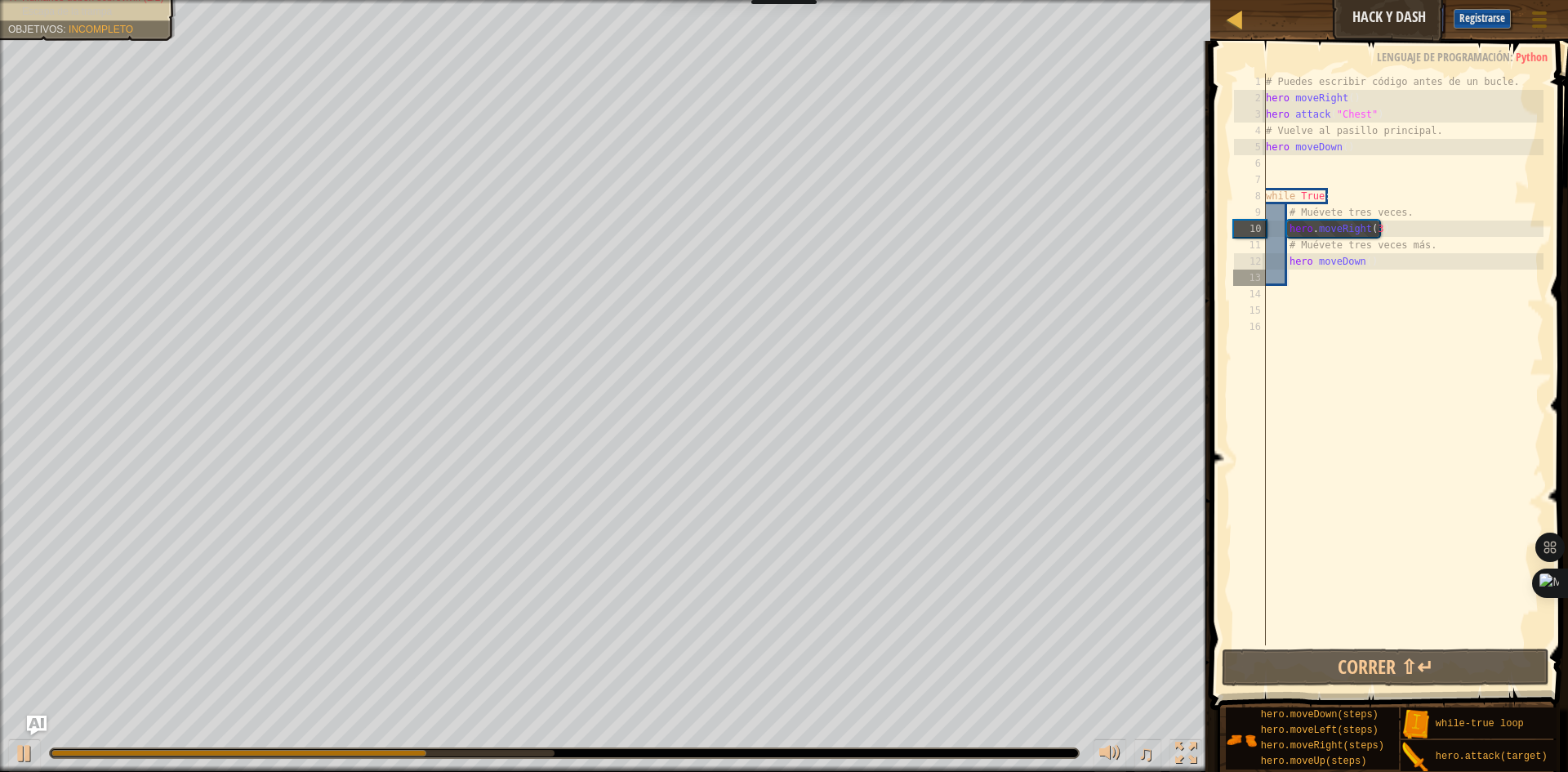
click at [1377, 257] on div "# Puedes escribir código antes de un bucle. hero . moveRight ( ) hero . attack …" at bounding box center [1403, 375] width 281 height 604
click at [1359, 263] on div "# Puedes escribir código antes de un bucle. hero . moveRight ( ) hero . attack …" at bounding box center [1403, 375] width 281 height 604
click at [1360, 257] on div "# Puedes escribir código antes de un bucle. hero . moveRight ( ) hero . attack …" at bounding box center [1403, 375] width 281 height 604
click at [1362, 260] on div "# Puedes escribir código antes de un bucle. hero . moveRight ( ) hero . attack …" at bounding box center [1403, 375] width 281 height 604
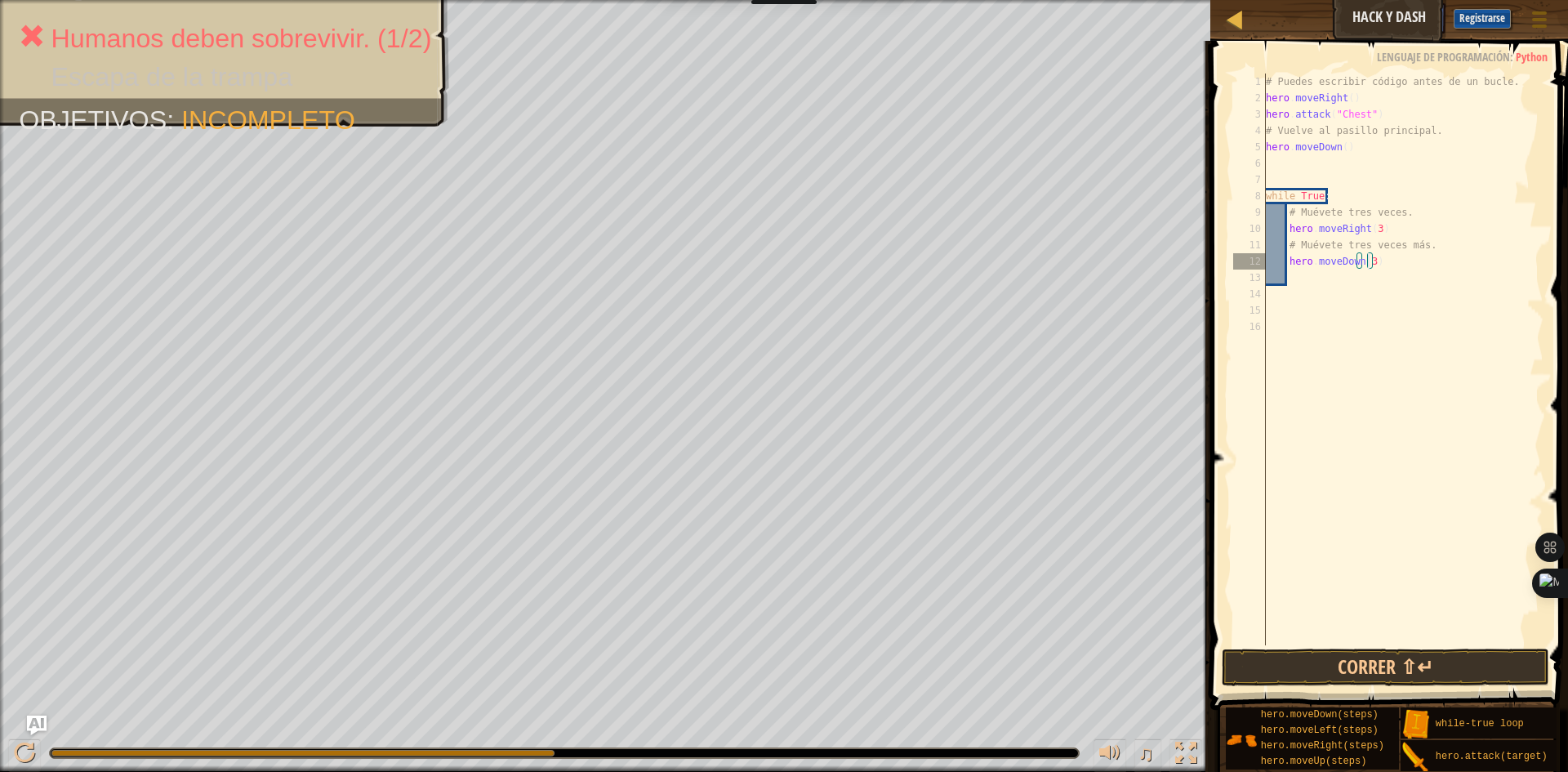
type textarea "hero.moveDown(3)"
click at [1330, 661] on button "Correr ⇧↵" at bounding box center [1385, 667] width 328 height 38
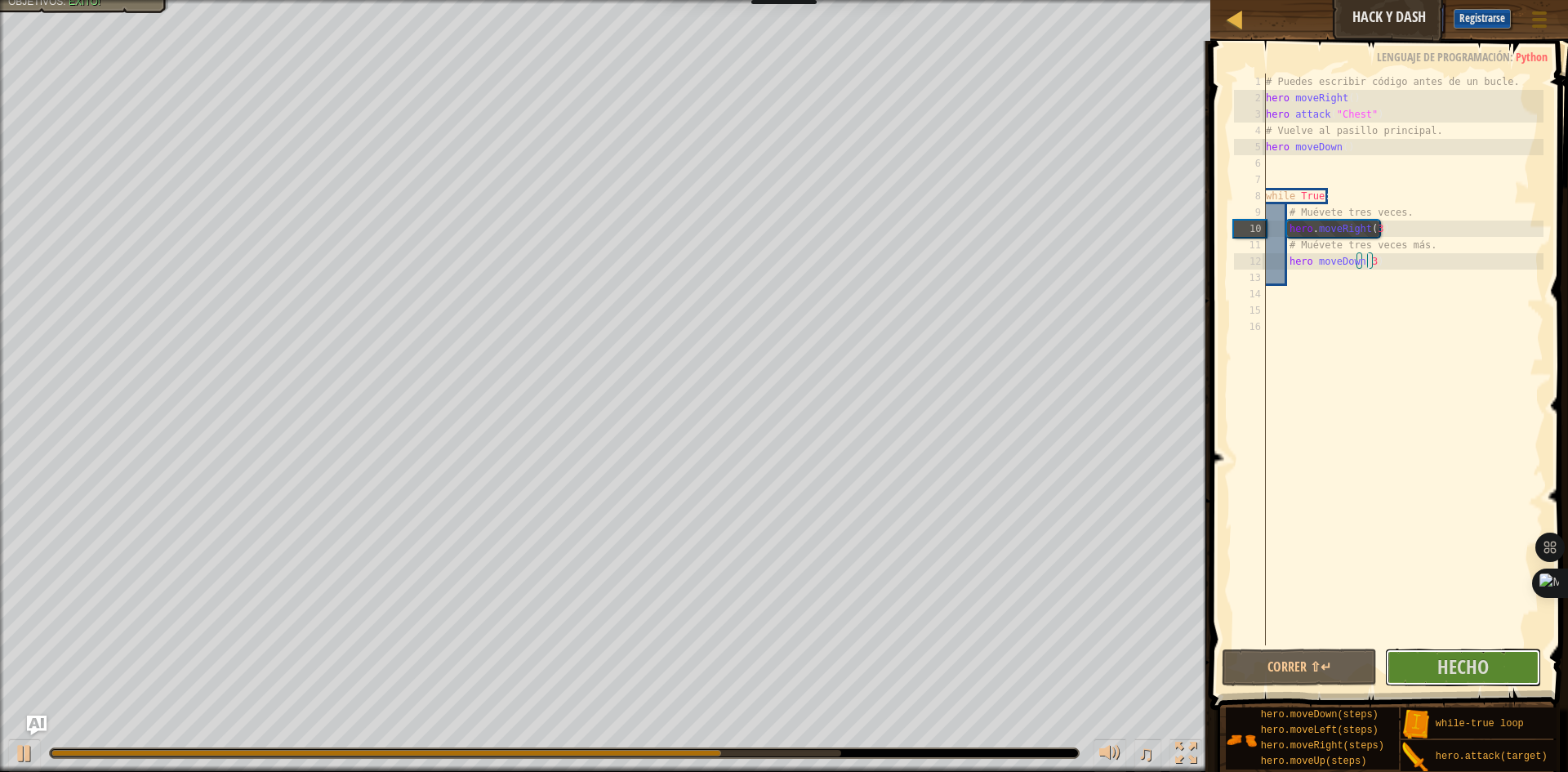
click at [1429, 662] on button "Hecho" at bounding box center [1463, 667] width 156 height 38
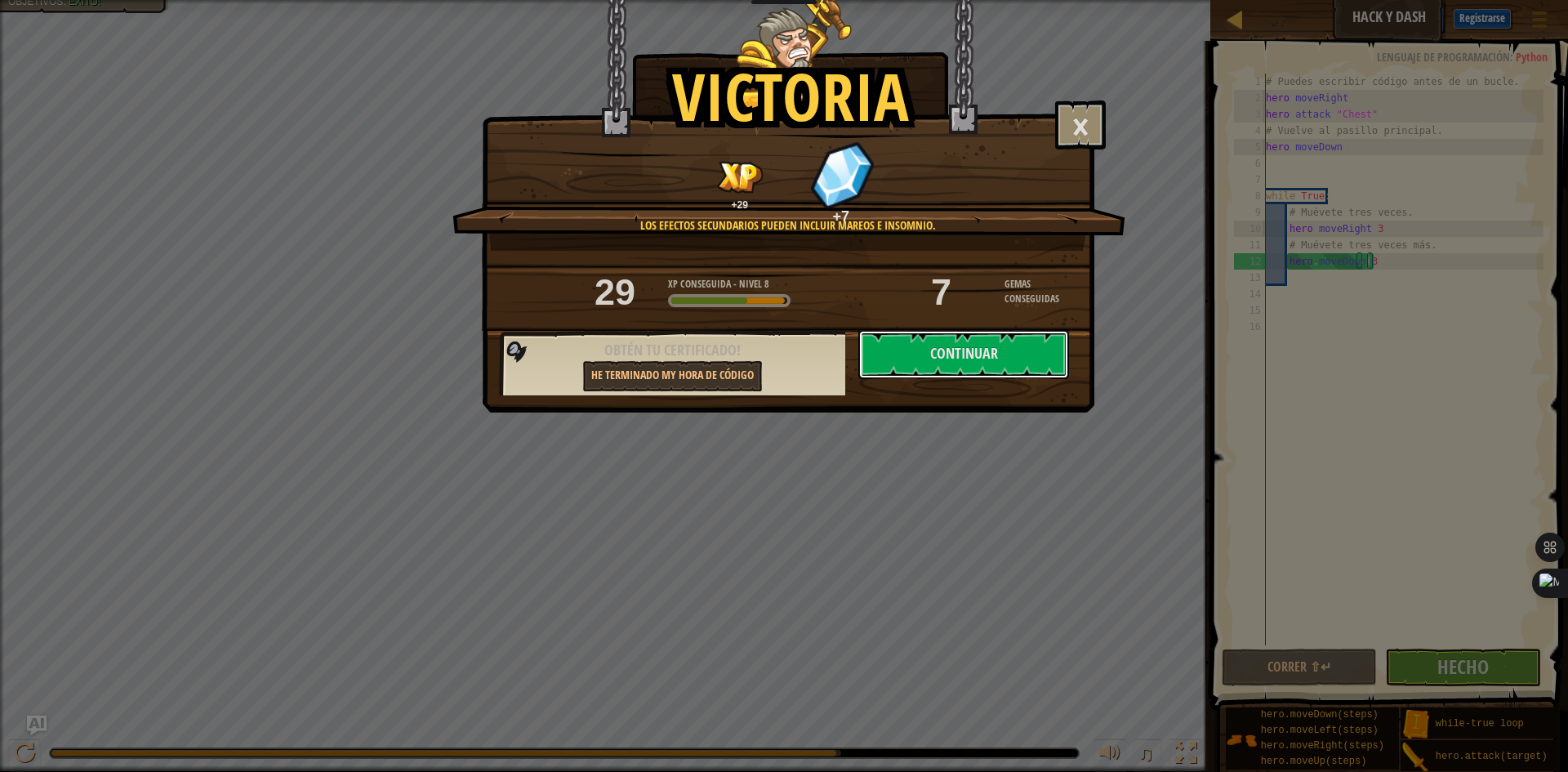
click at [903, 360] on button "Continuar" at bounding box center [964, 355] width 211 height 49
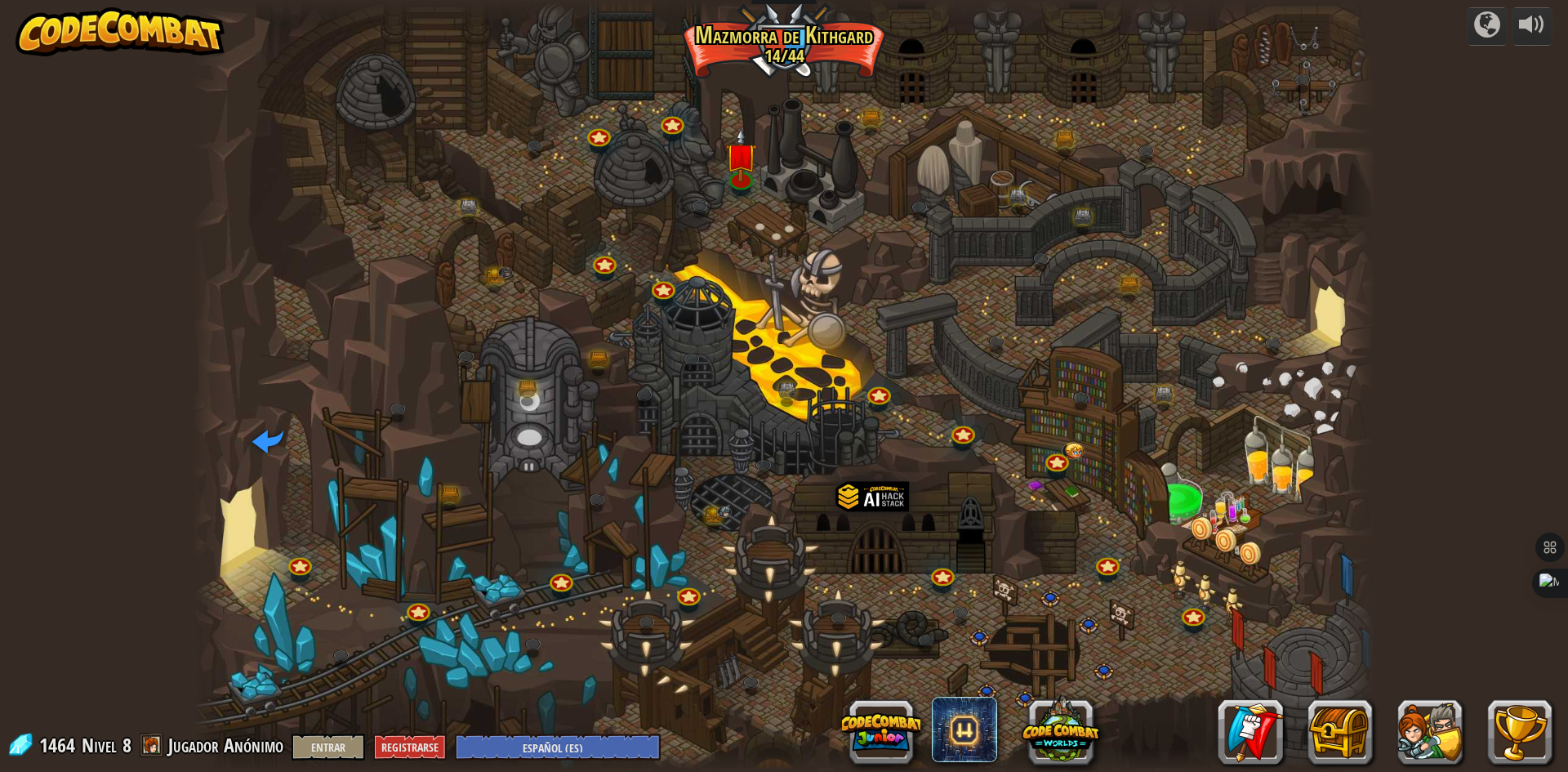
select select "es-ES"
click at [733, 159] on img at bounding box center [741, 141] width 32 height 73
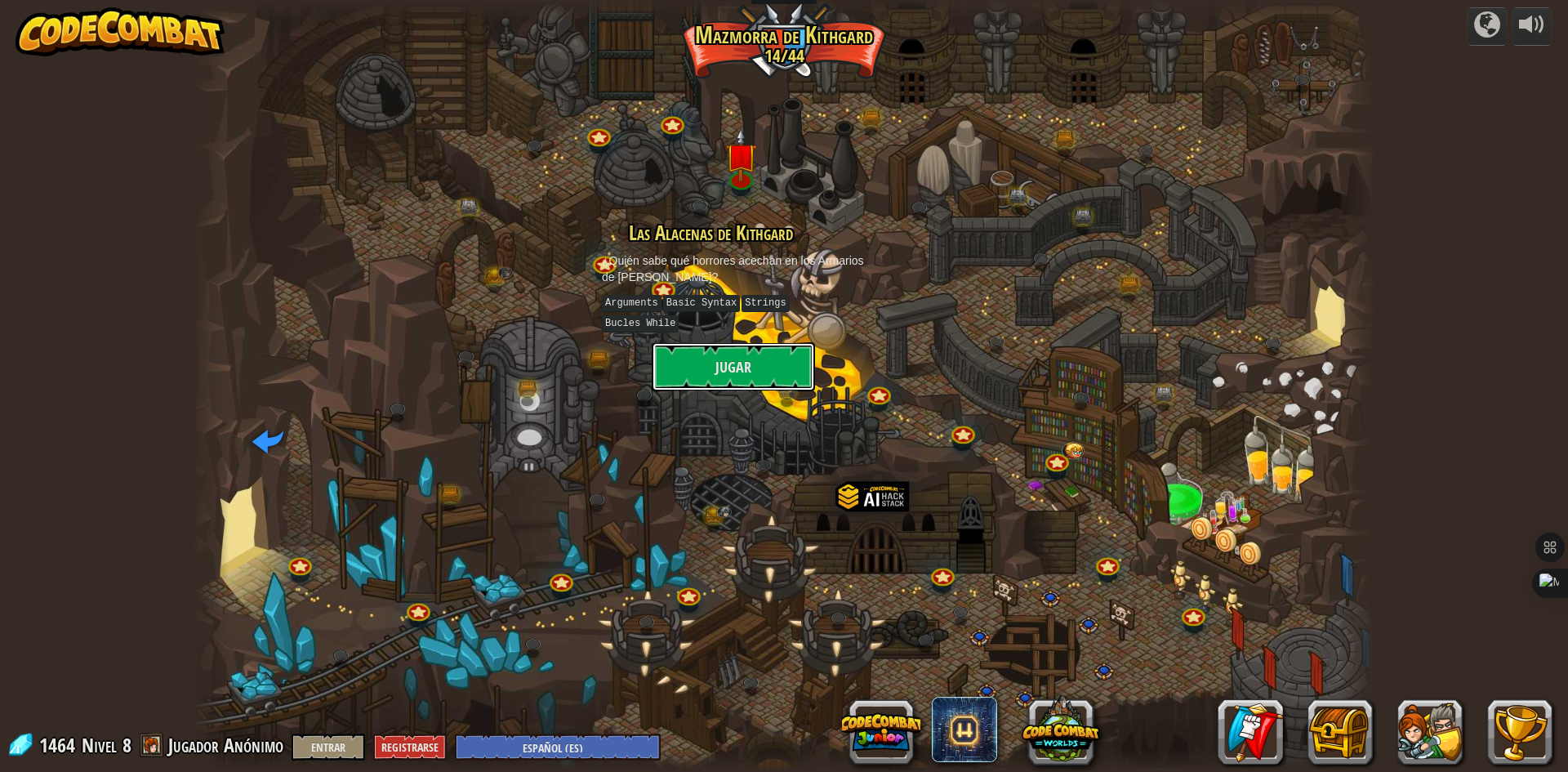
click at [743, 357] on button "Jugar" at bounding box center [733, 367] width 164 height 49
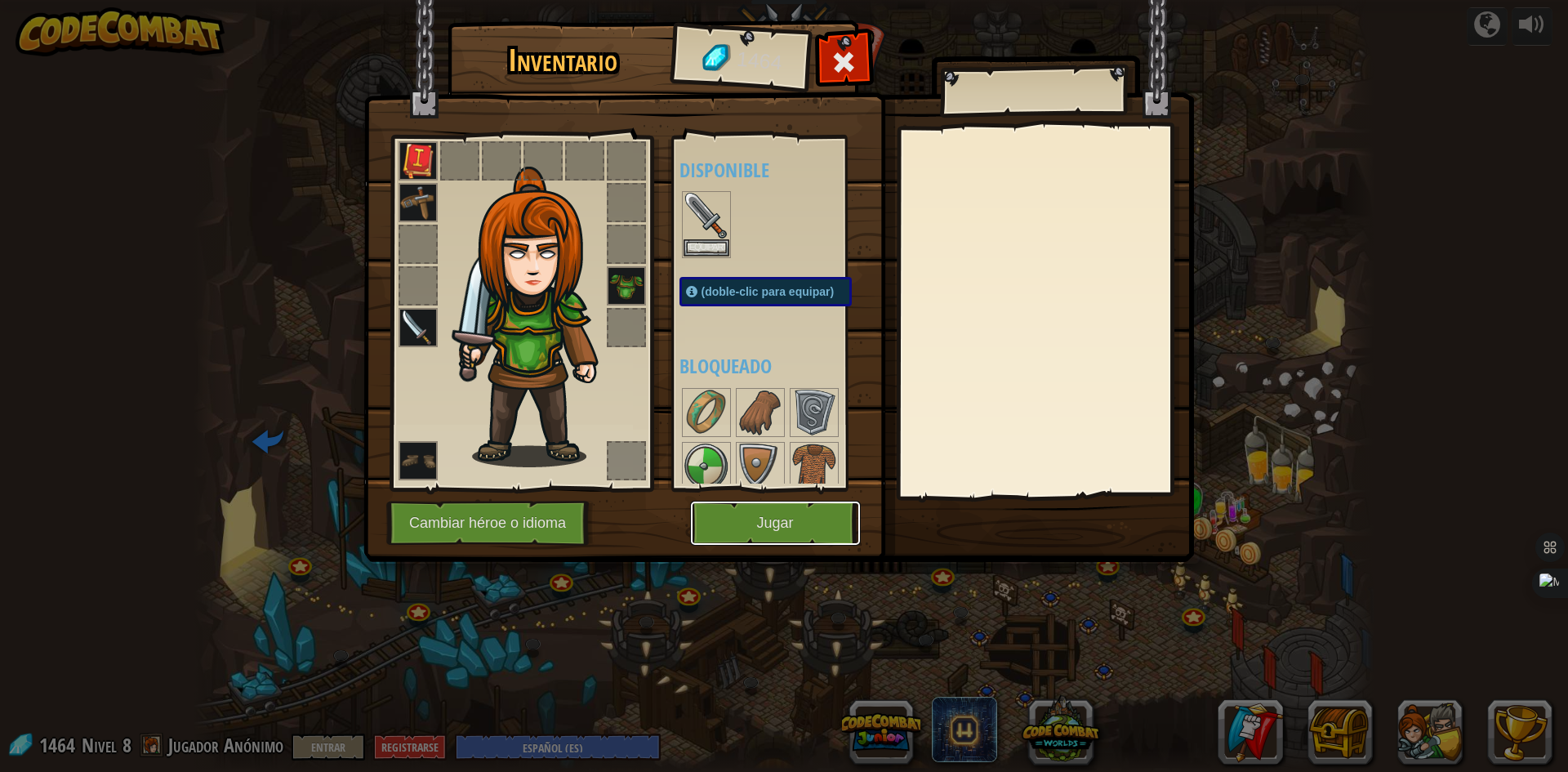
click at [747, 524] on button "Jugar" at bounding box center [775, 523] width 171 height 45
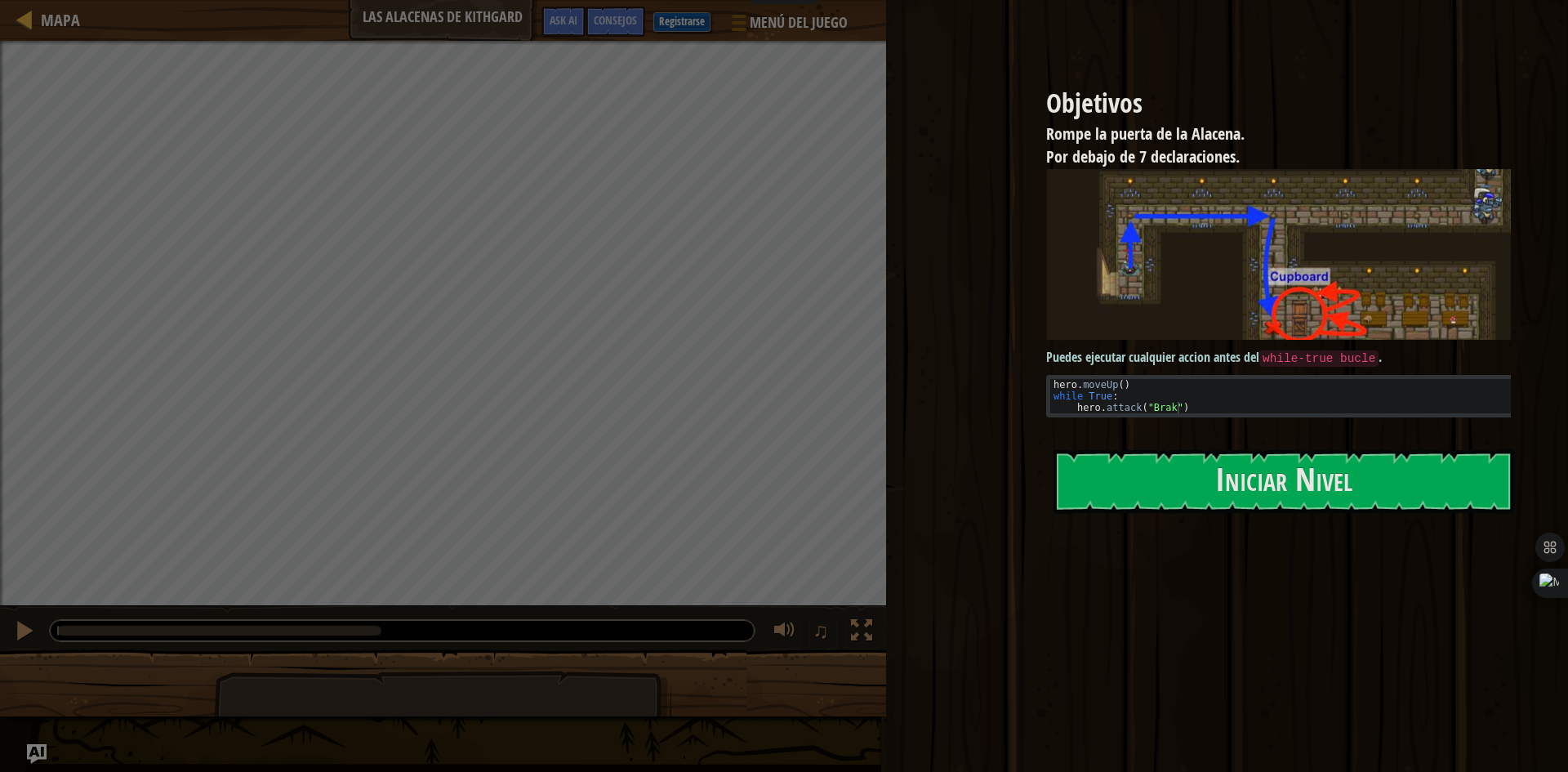
click at [1106, 316] on div "Objetivos Rompe la puerta de la Alacena. Por debajo de 7 declaraciones. Puedes …" at bounding box center [1287, 269] width 562 height 539
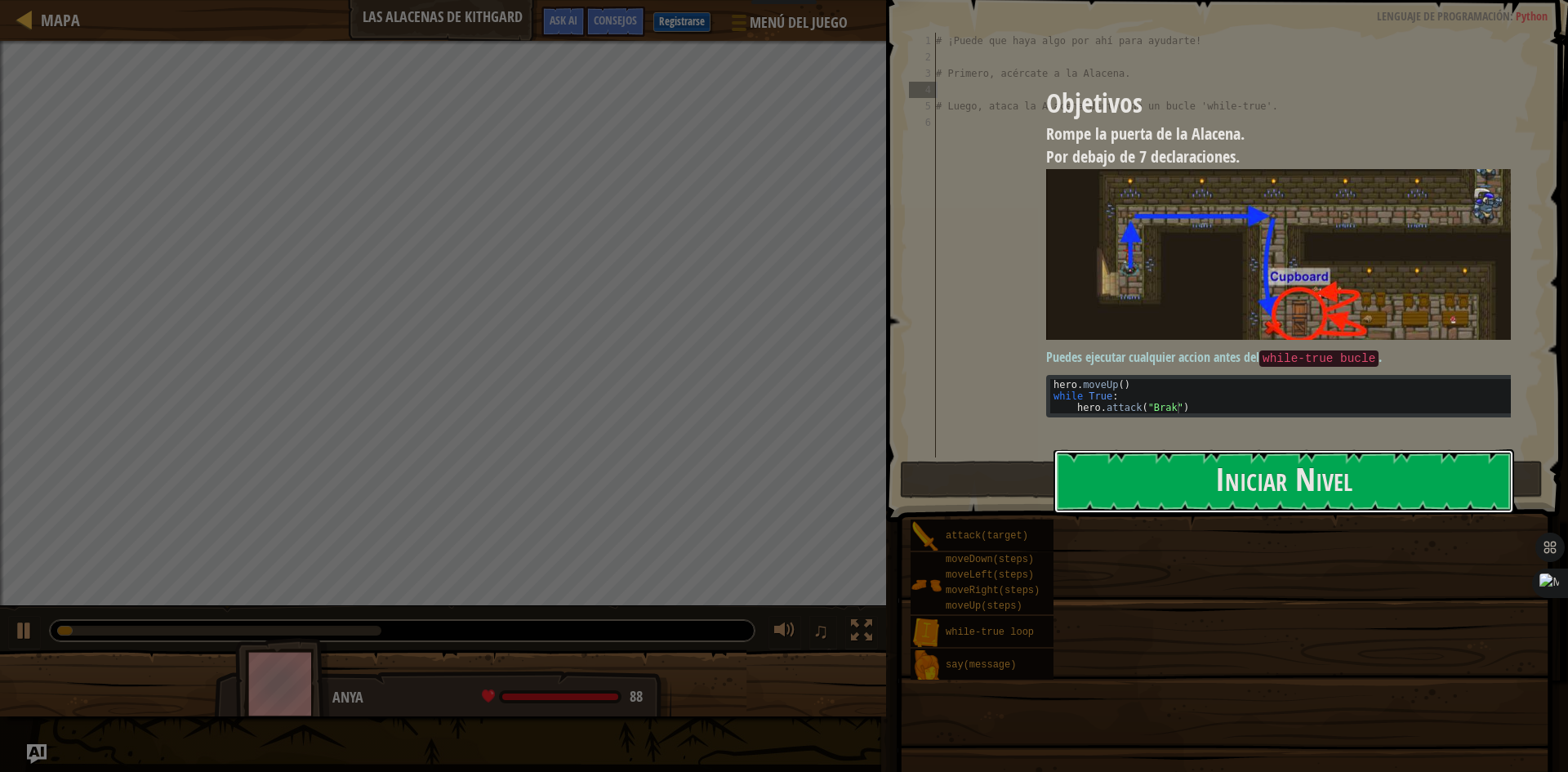
click at [1122, 464] on button "Iniciar Nivel" at bounding box center [1284, 481] width 460 height 65
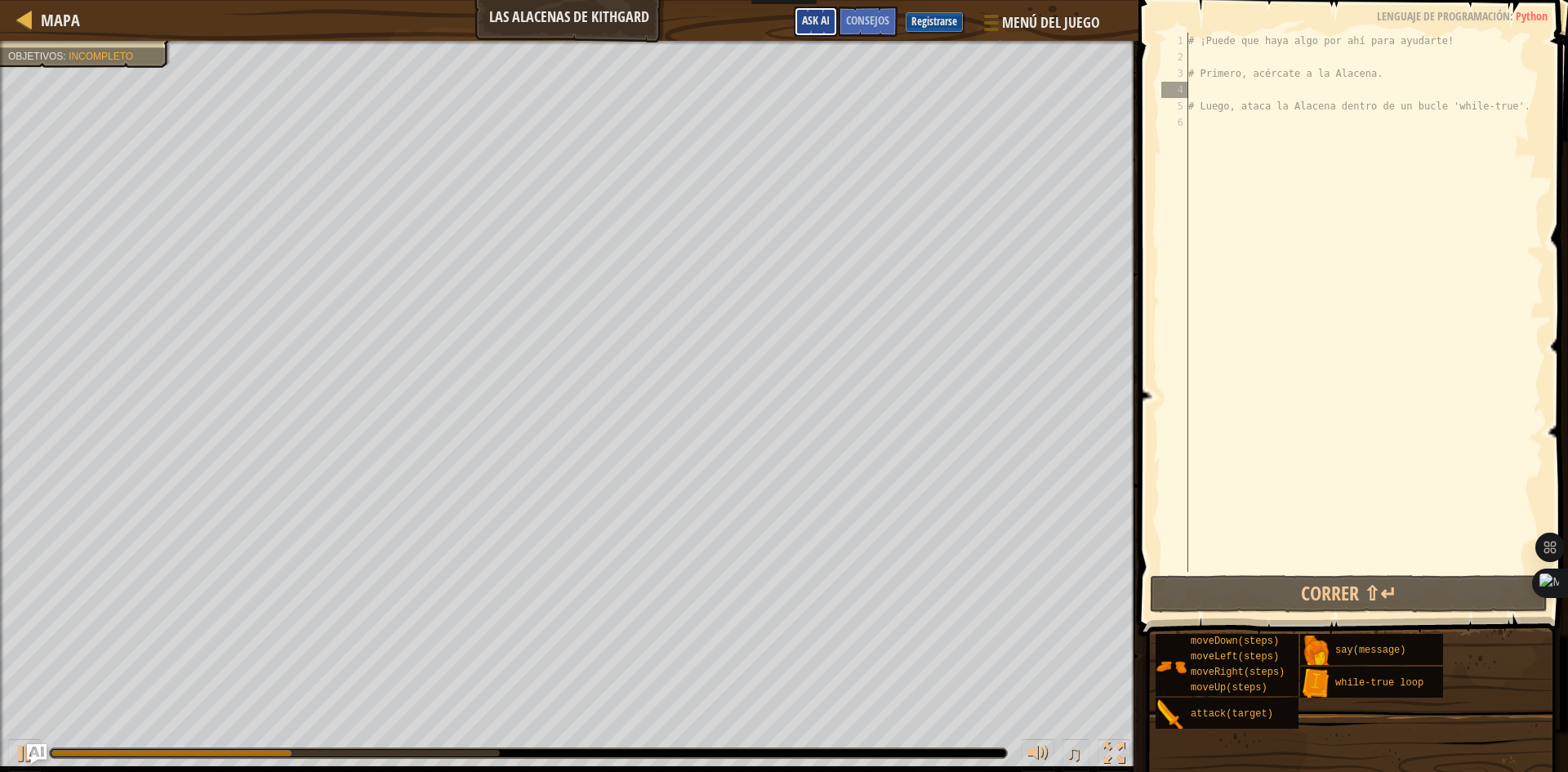
click at [818, 24] on span "Ask AI" at bounding box center [816, 20] width 28 height 16
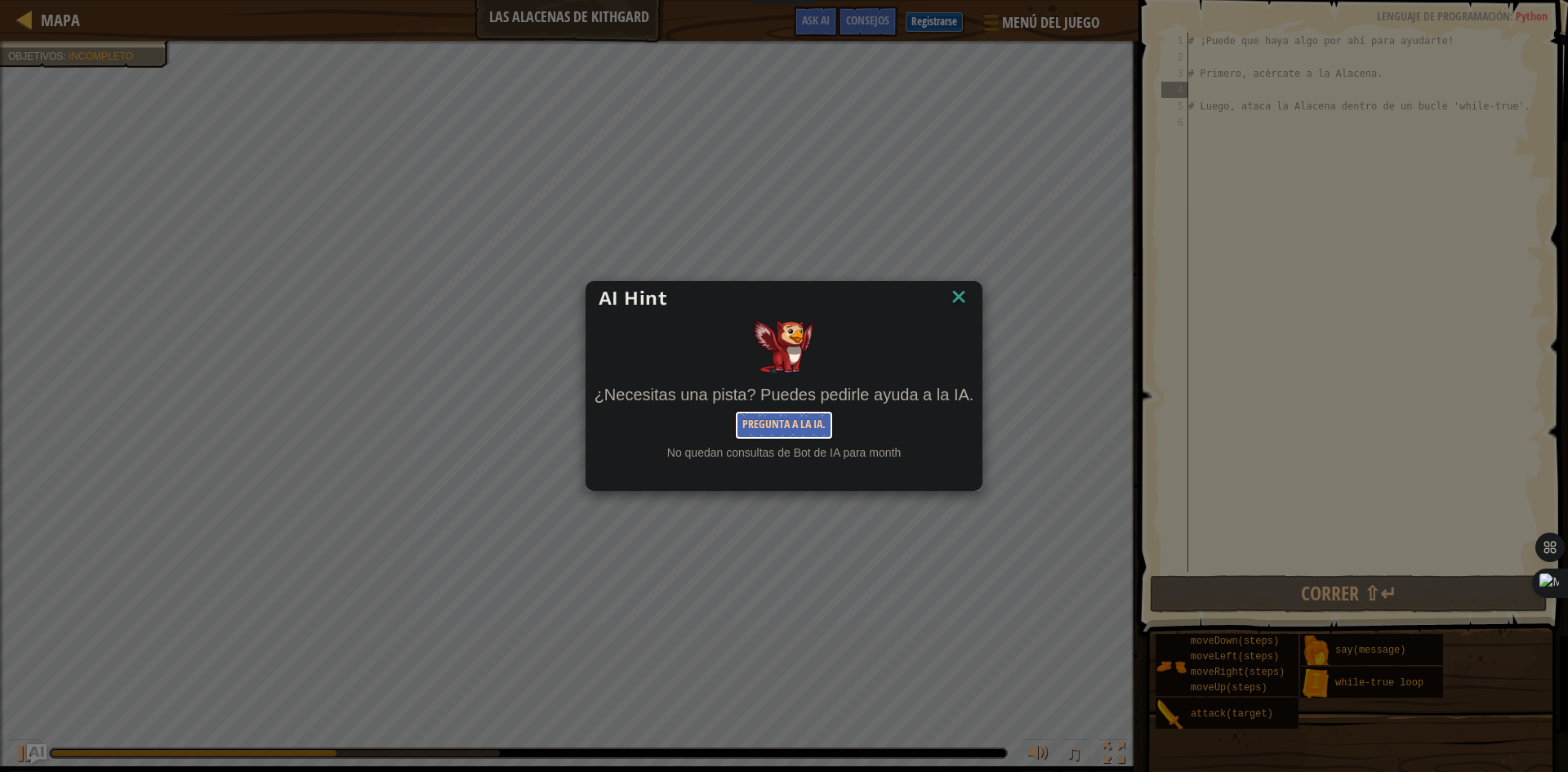
click at [809, 421] on button "Pregunta a la IA." at bounding box center [784, 424] width 100 height 30
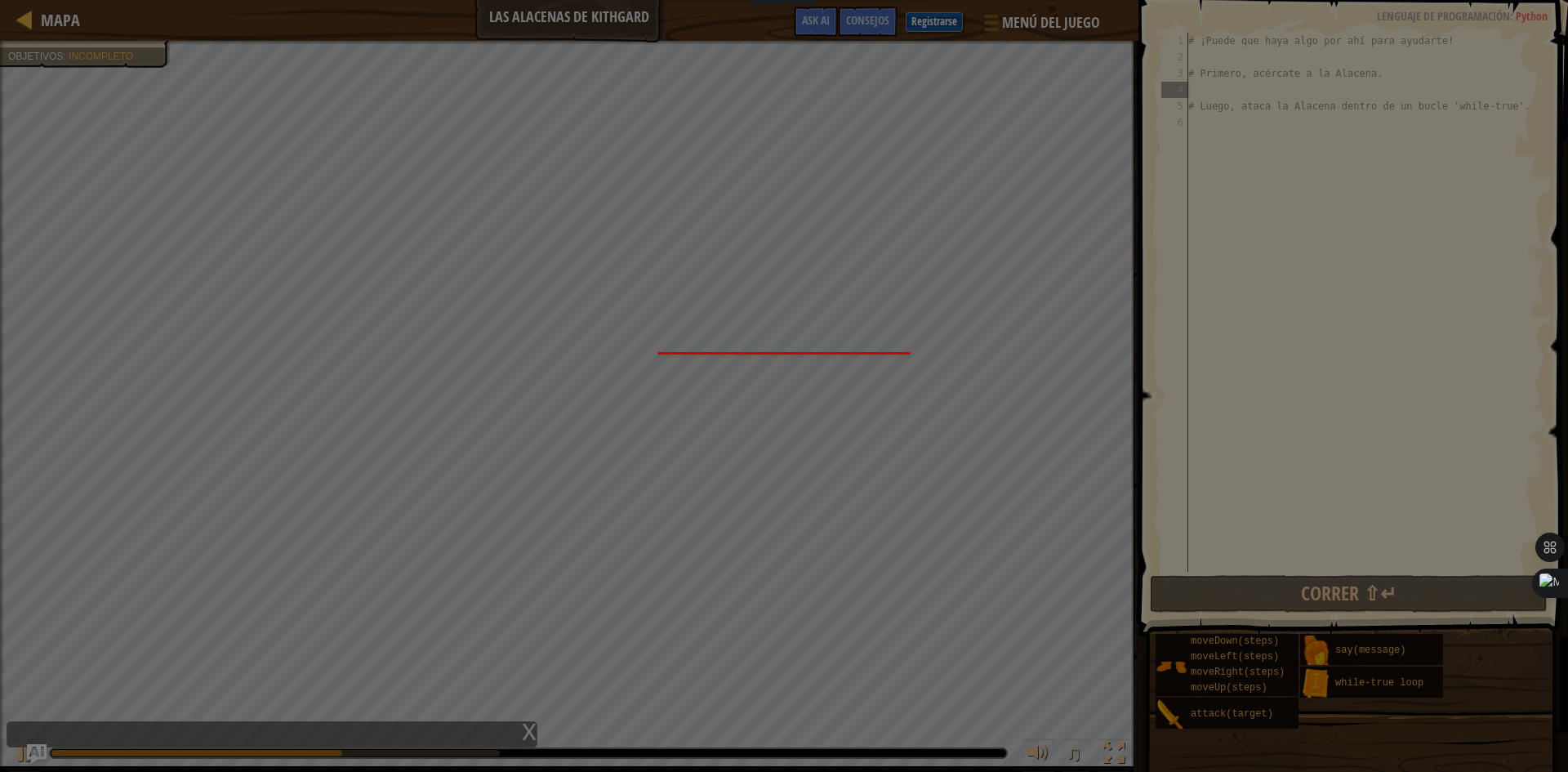
scroll to position [7, 0]
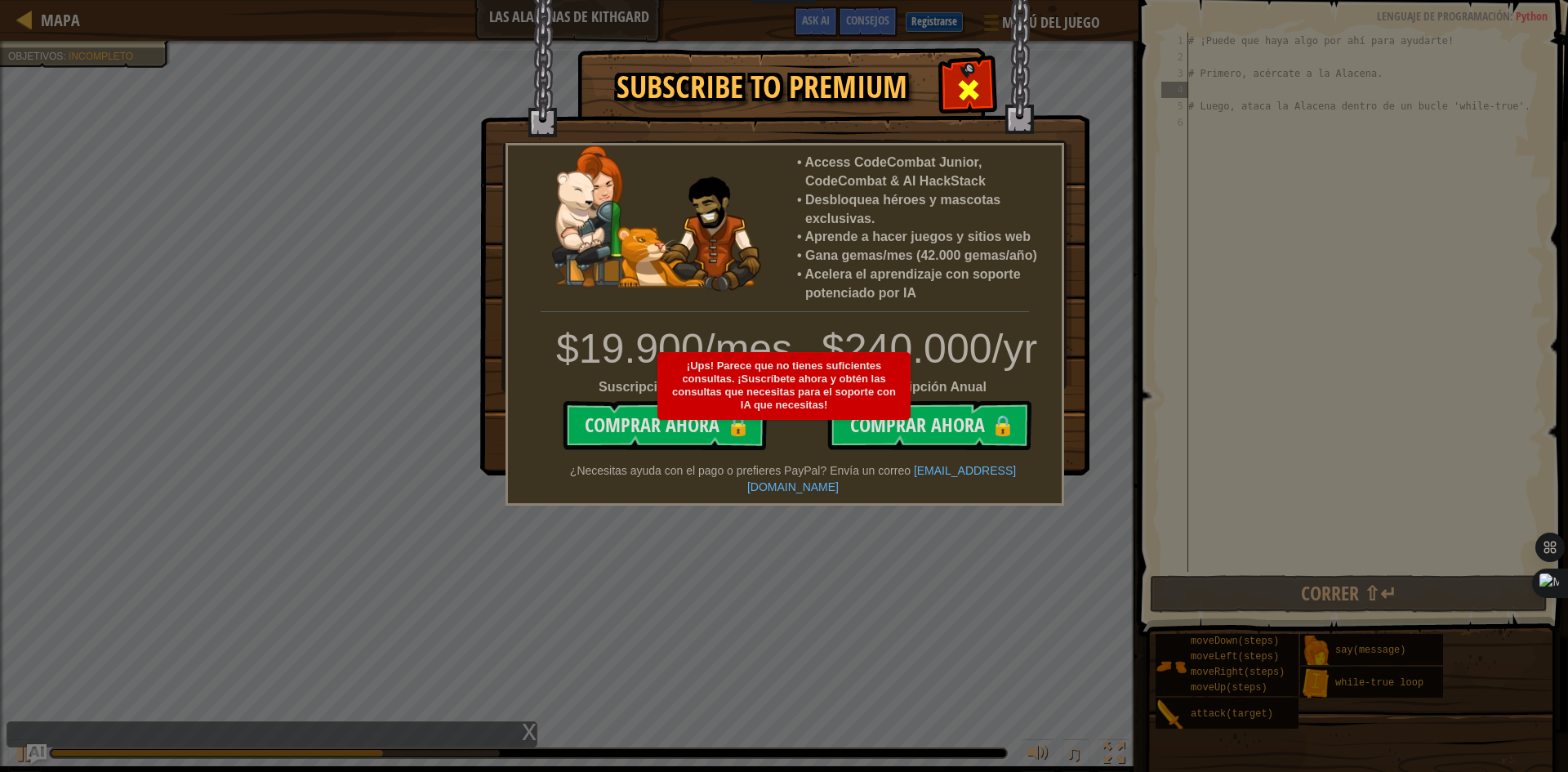
click at [970, 79] on span at bounding box center [969, 90] width 26 height 26
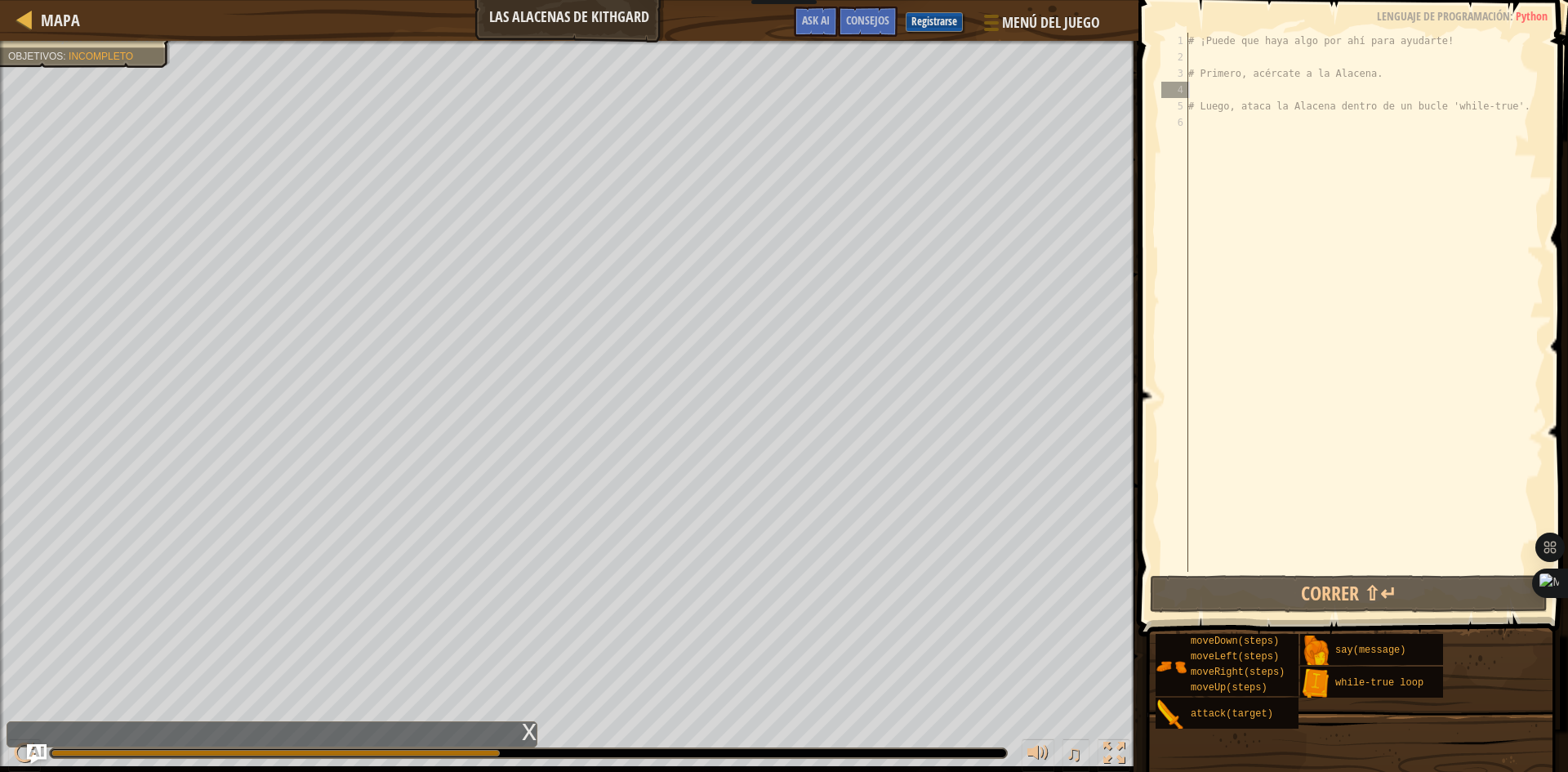
click at [1207, 141] on div "# ¡Puede que haya algo por ahí para ayudarte! # Primero, acércate a la Alacena.…" at bounding box center [1364, 318] width 358 height 572
click at [1203, 130] on div "# ¡Puede que haya algo por ahí para ayudarte! # Primero, acércate a la Alacena.…" at bounding box center [1364, 318] width 358 height 572
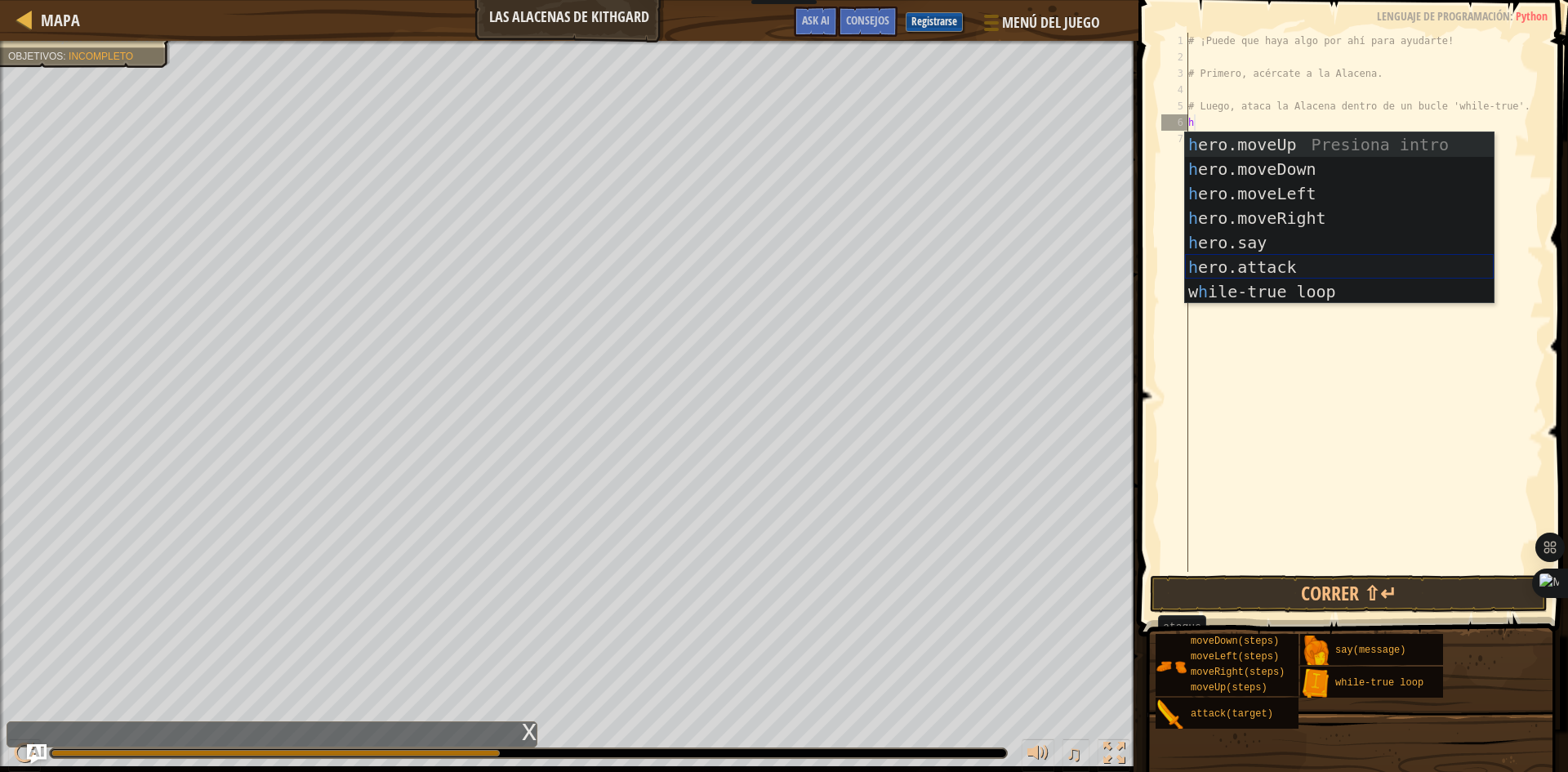
click at [1259, 260] on div "h ero.moveUp Presiona intro h ero.moveDown Presiona intro h ero.moveLeft Presio…" at bounding box center [1339, 243] width 309 height 221
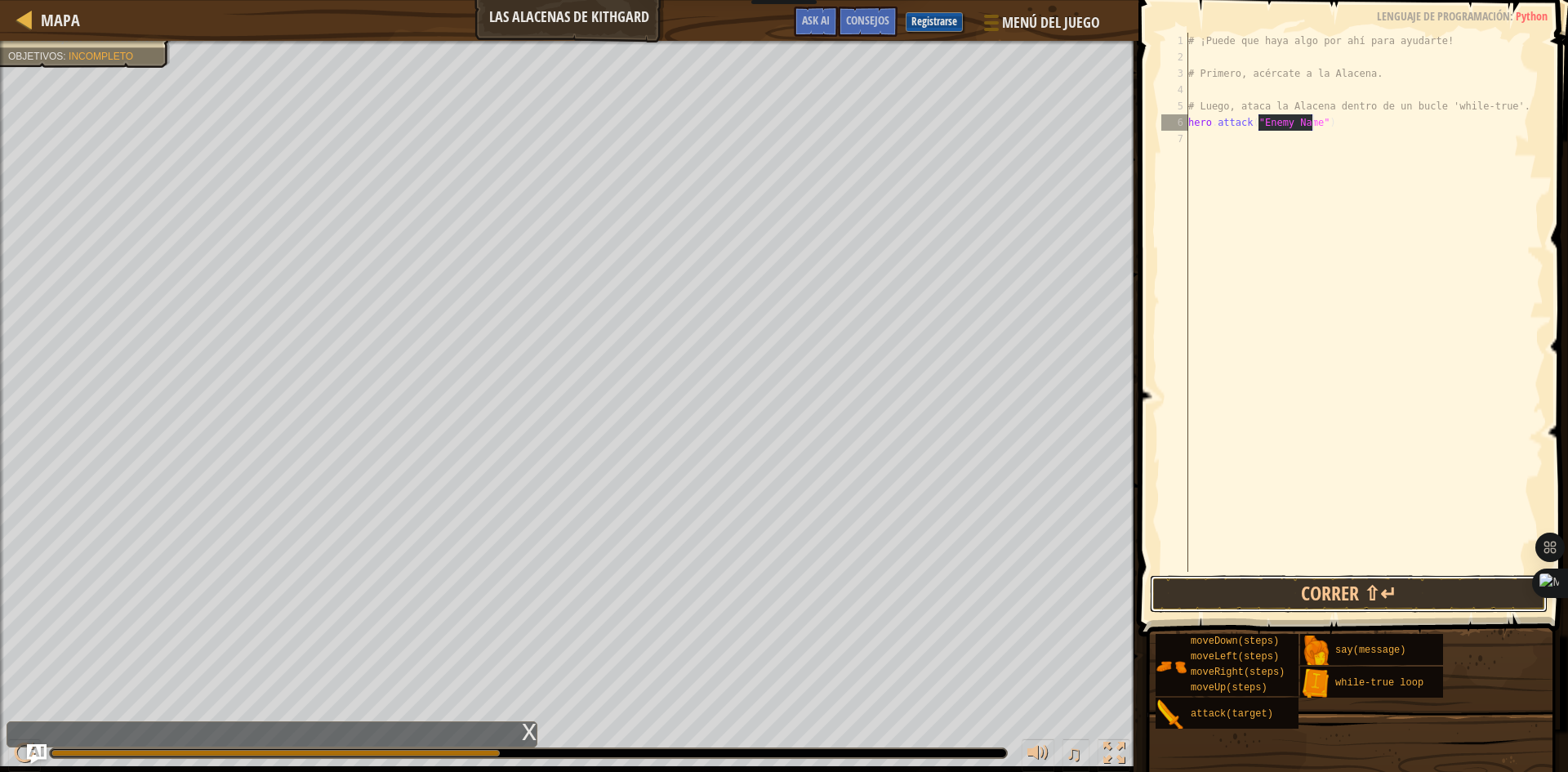
click at [1270, 600] on button "Correr ⇧↵" at bounding box center [1348, 594] width 397 height 38
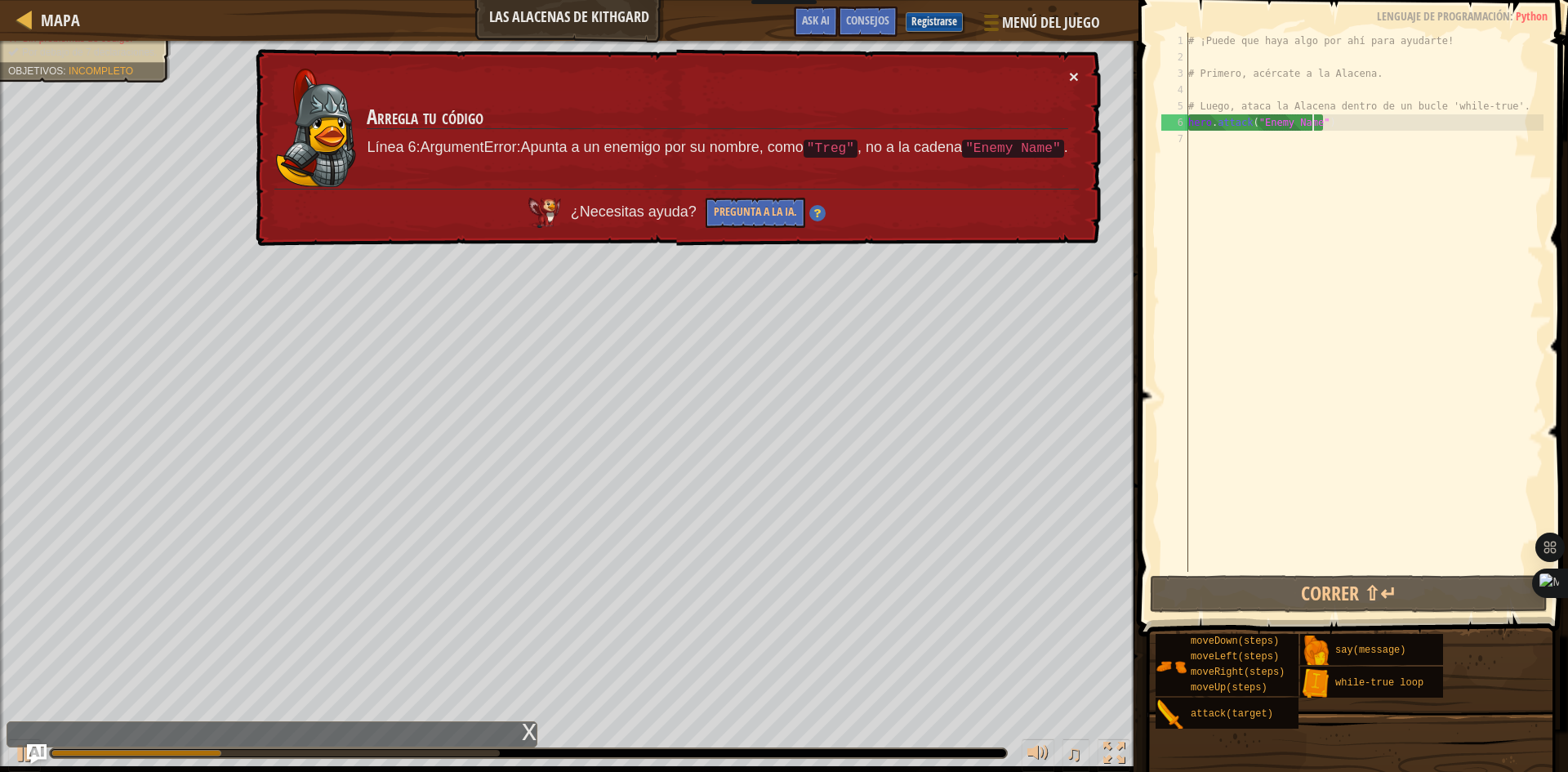
click at [1071, 74] on button "×" at bounding box center [1074, 76] width 10 height 17
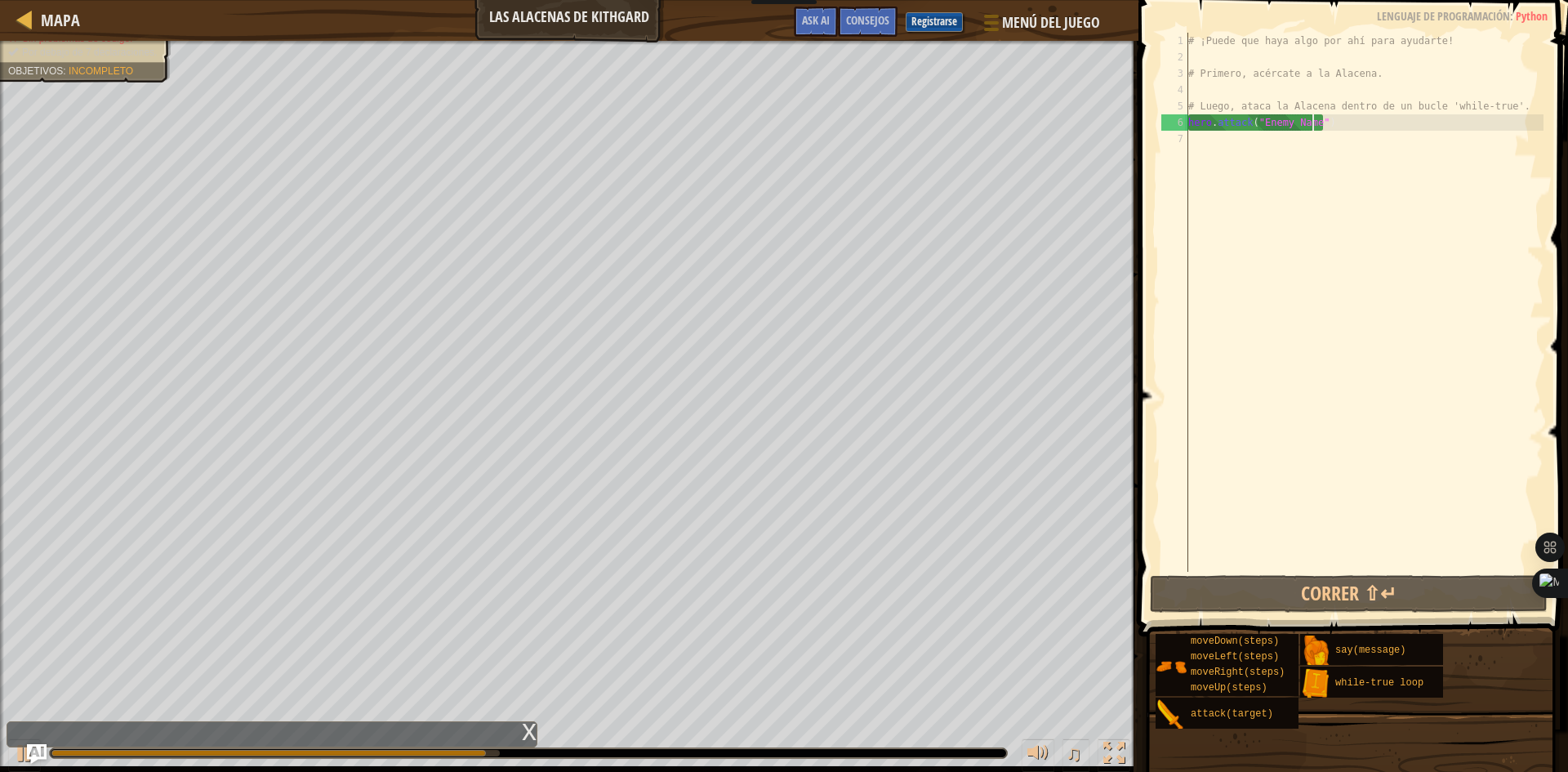
click at [1390, 128] on div "# ¡Puede que haya algo por ahí para ayudarte! # Primero, acércate a la Alacena.…" at bounding box center [1364, 318] width 358 height 572
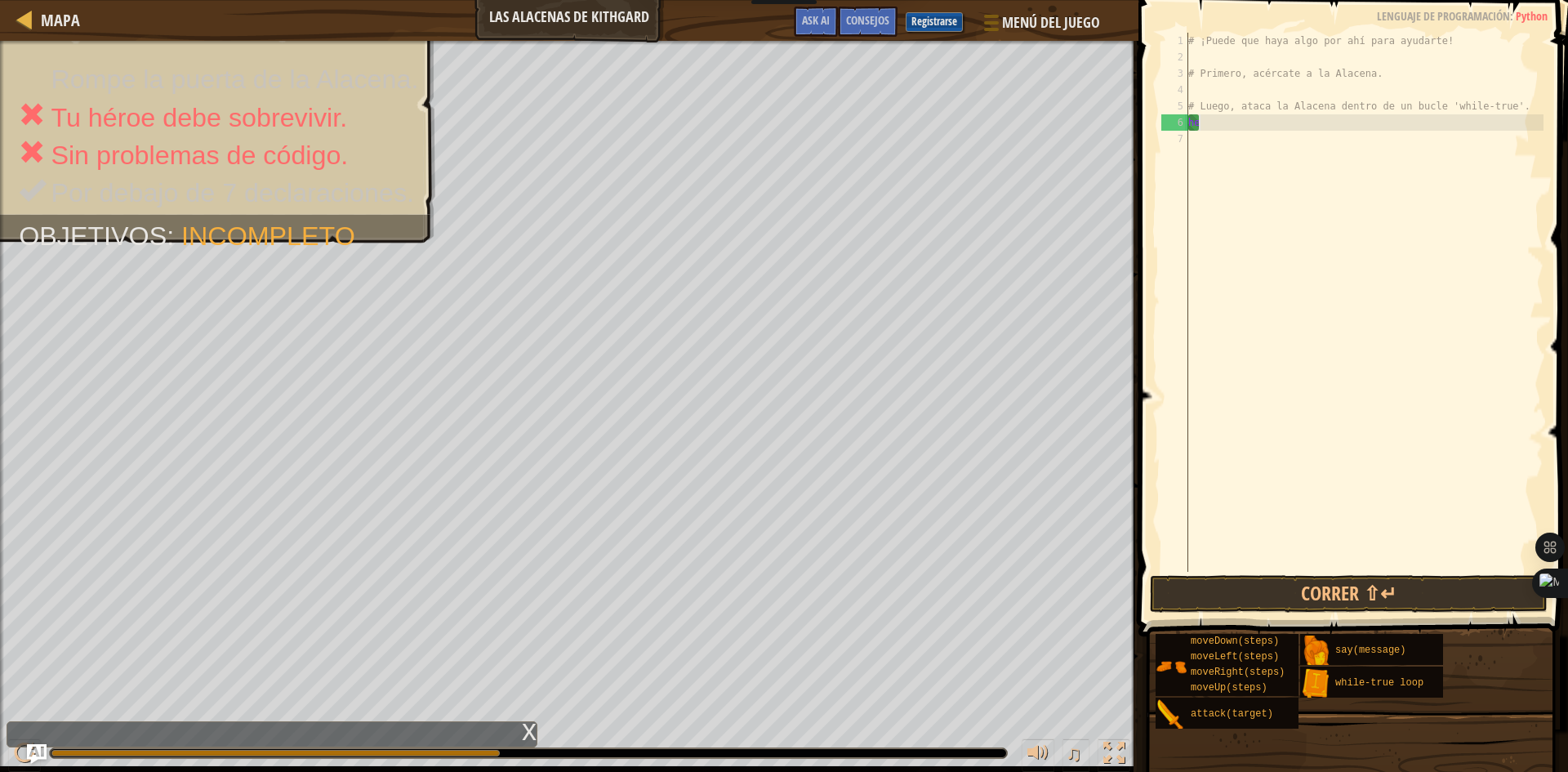
type textarea "h"
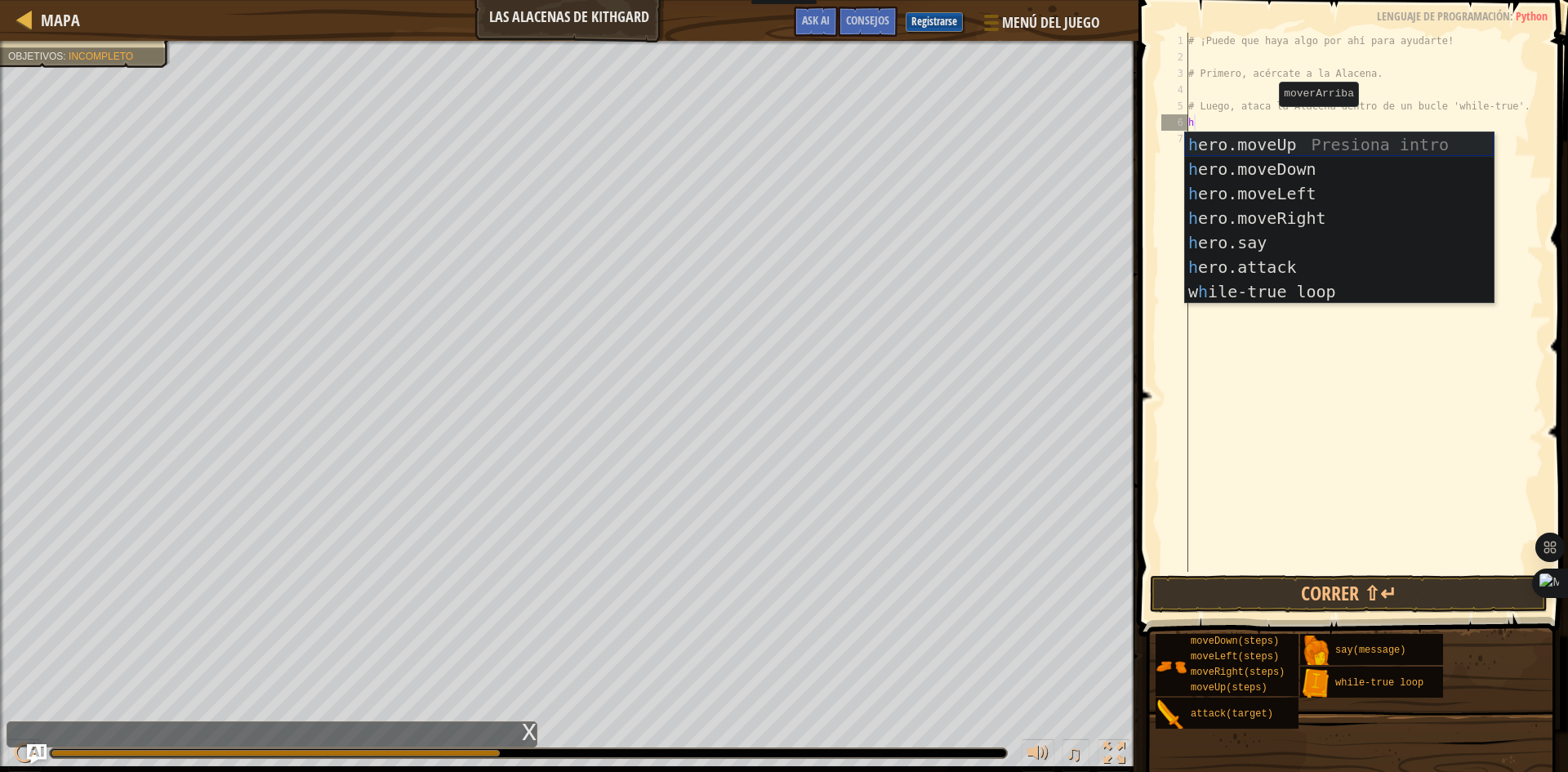
click at [1254, 140] on div "h ero.moveUp Presiona intro h ero.moveDown Presiona intro h ero.moveLeft Presio…" at bounding box center [1339, 243] width 309 height 221
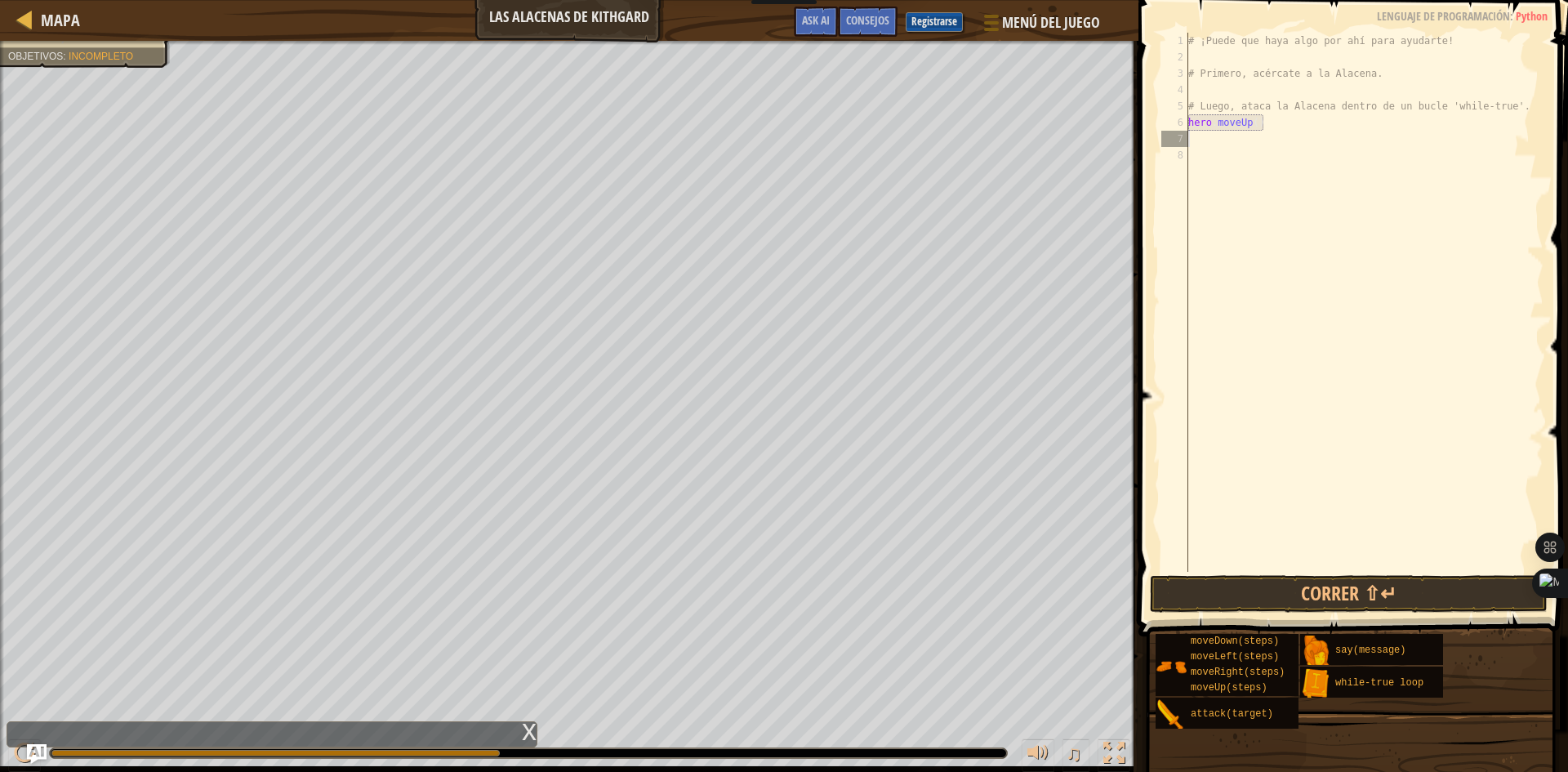
click at [1196, 142] on div "# ¡Puede que haya algo por ahí para ayudarte! # Primero, acércate a la Alacena.…" at bounding box center [1364, 318] width 358 height 572
type textarea "h"
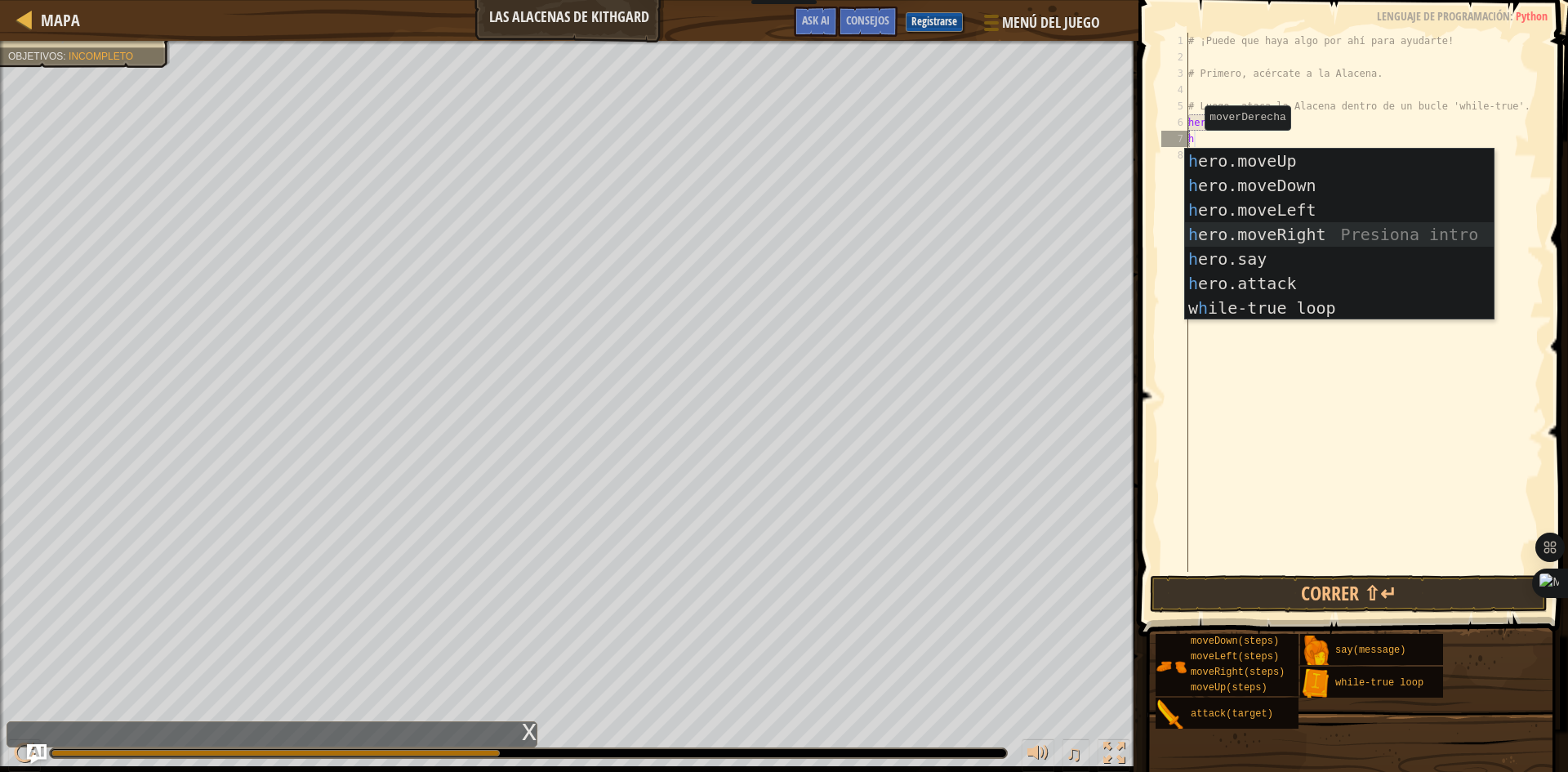
click at [1243, 226] on div "h ero.moveUp Presiona intro h ero.moveDown Presiona intro h ero.moveLeft Presio…" at bounding box center [1339, 259] width 309 height 221
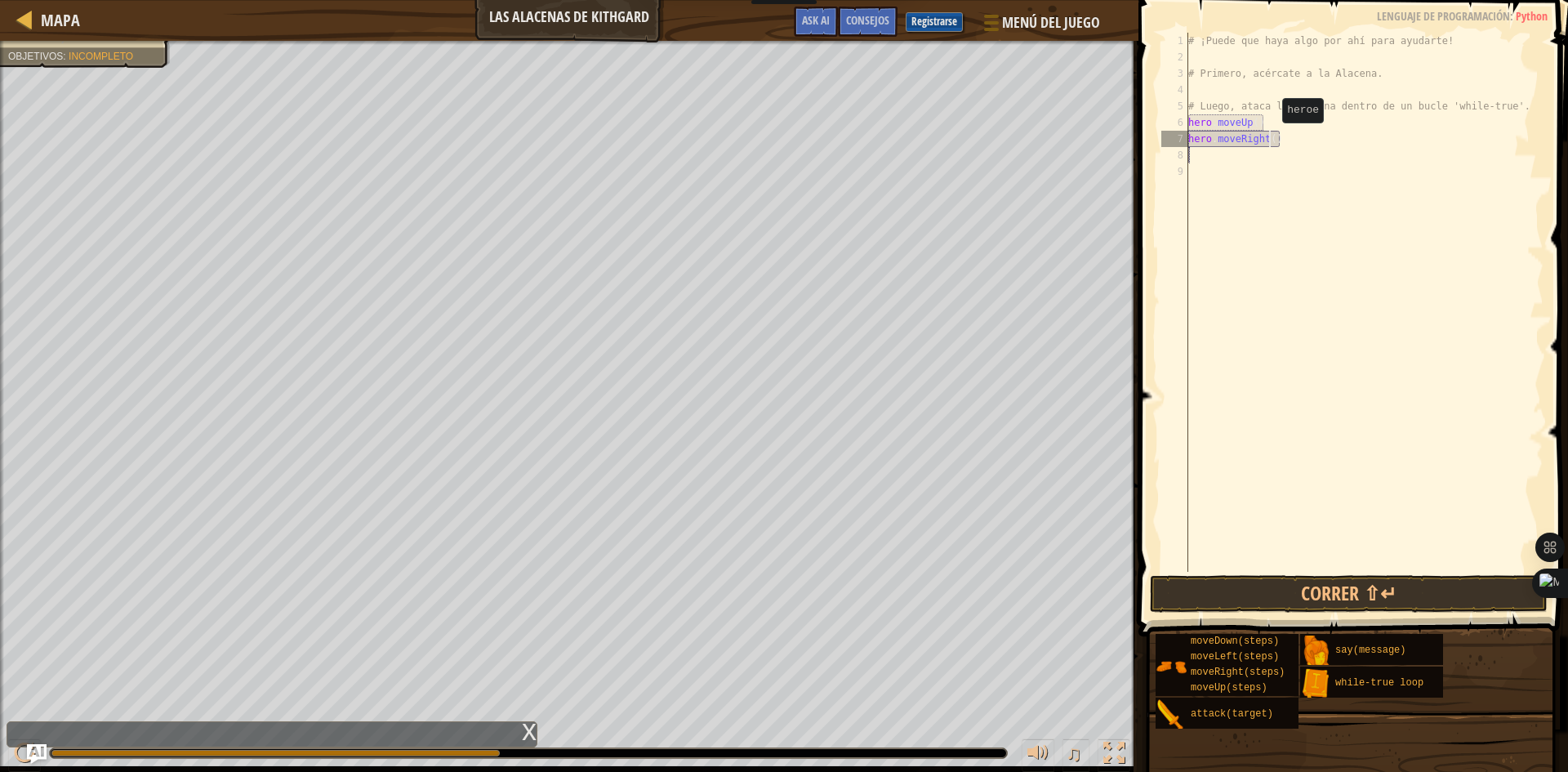
click at [1268, 139] on div "# ¡Puede que haya algo por ahí para ayudarte! # Primero, acércate a la Alacena.…" at bounding box center [1364, 318] width 358 height 572
type textarea "hero.moveRight(2)"
click at [1245, 164] on div "# ¡Puede que haya algo por ahí para ayudarte! # Primero, acércate a la Alacena.…" at bounding box center [1364, 318] width 358 height 572
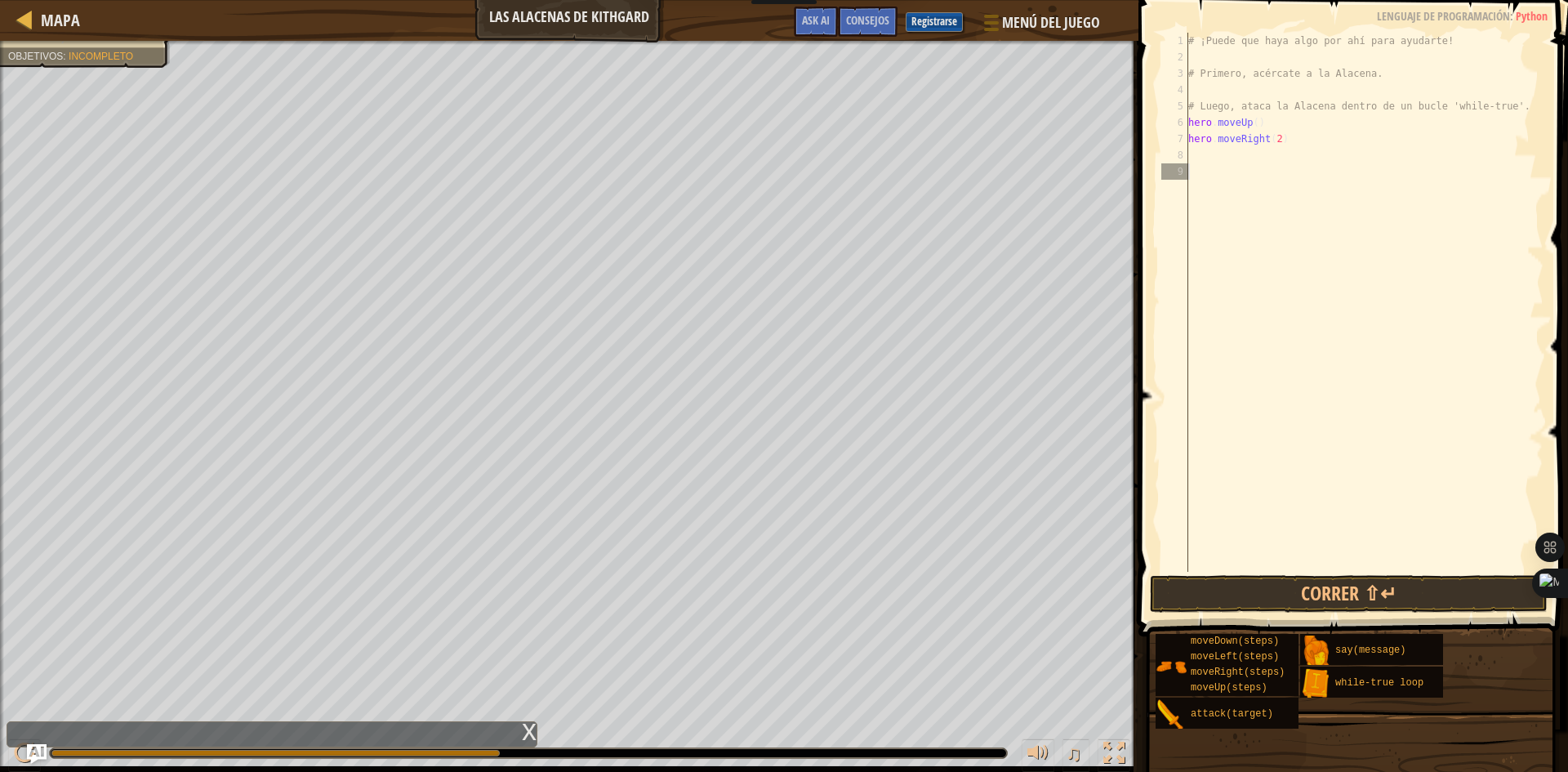
click at [1221, 164] on div "# ¡Puede que haya algo por ahí para ayudarte! # Primero, acércate a la Alacena.…" at bounding box center [1364, 318] width 358 height 572
click at [1205, 157] on div "# ¡Puede que haya algo por ahí para ayudarte! # Primero, acércate a la Alacena.…" at bounding box center [1364, 318] width 358 height 572
type textarea "h"
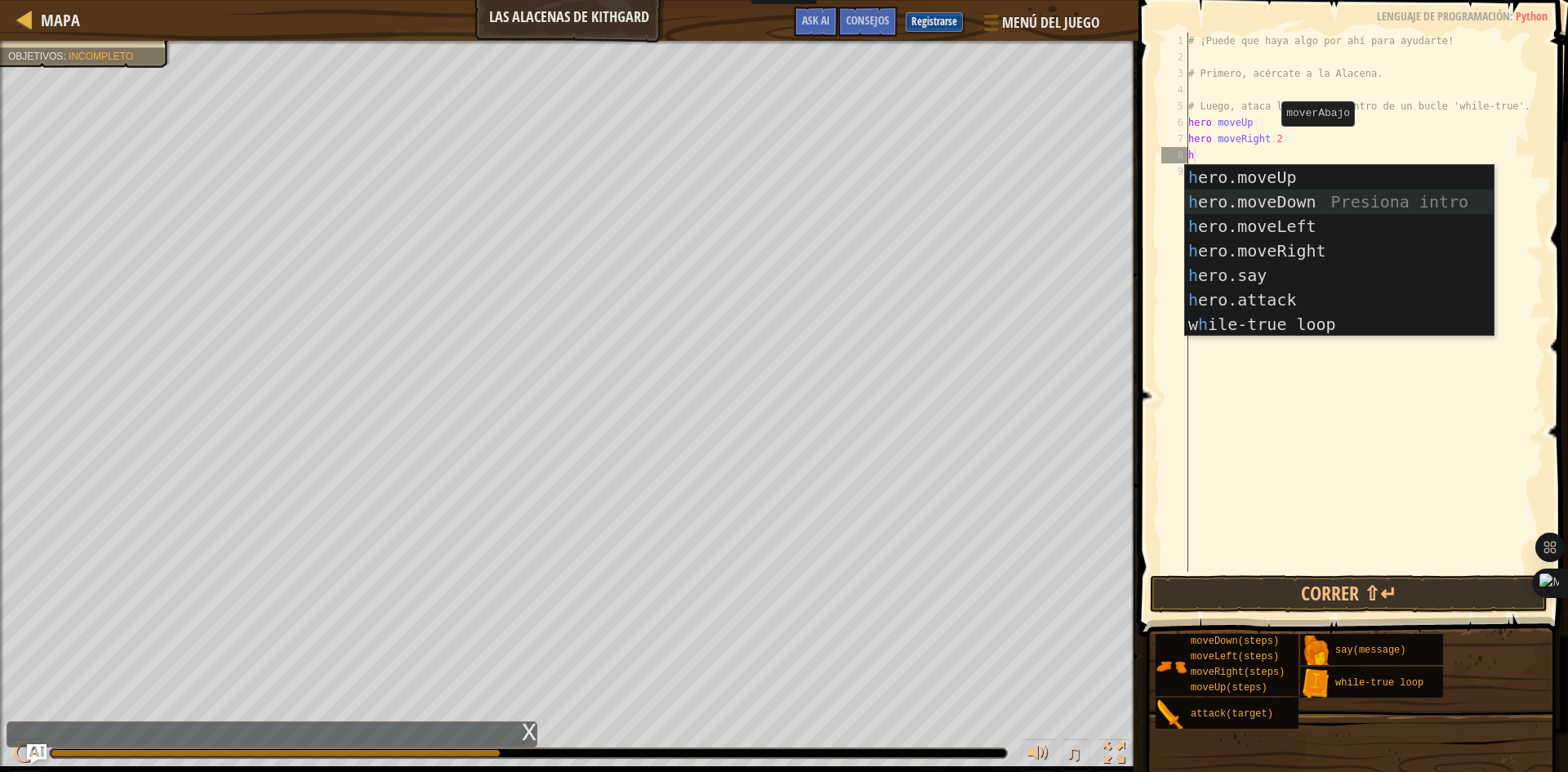
click at [1203, 201] on div "h ero.moveUp Presiona intro h ero.moveDown Presiona intro h ero.moveLeft Presio…" at bounding box center [1339, 276] width 309 height 221
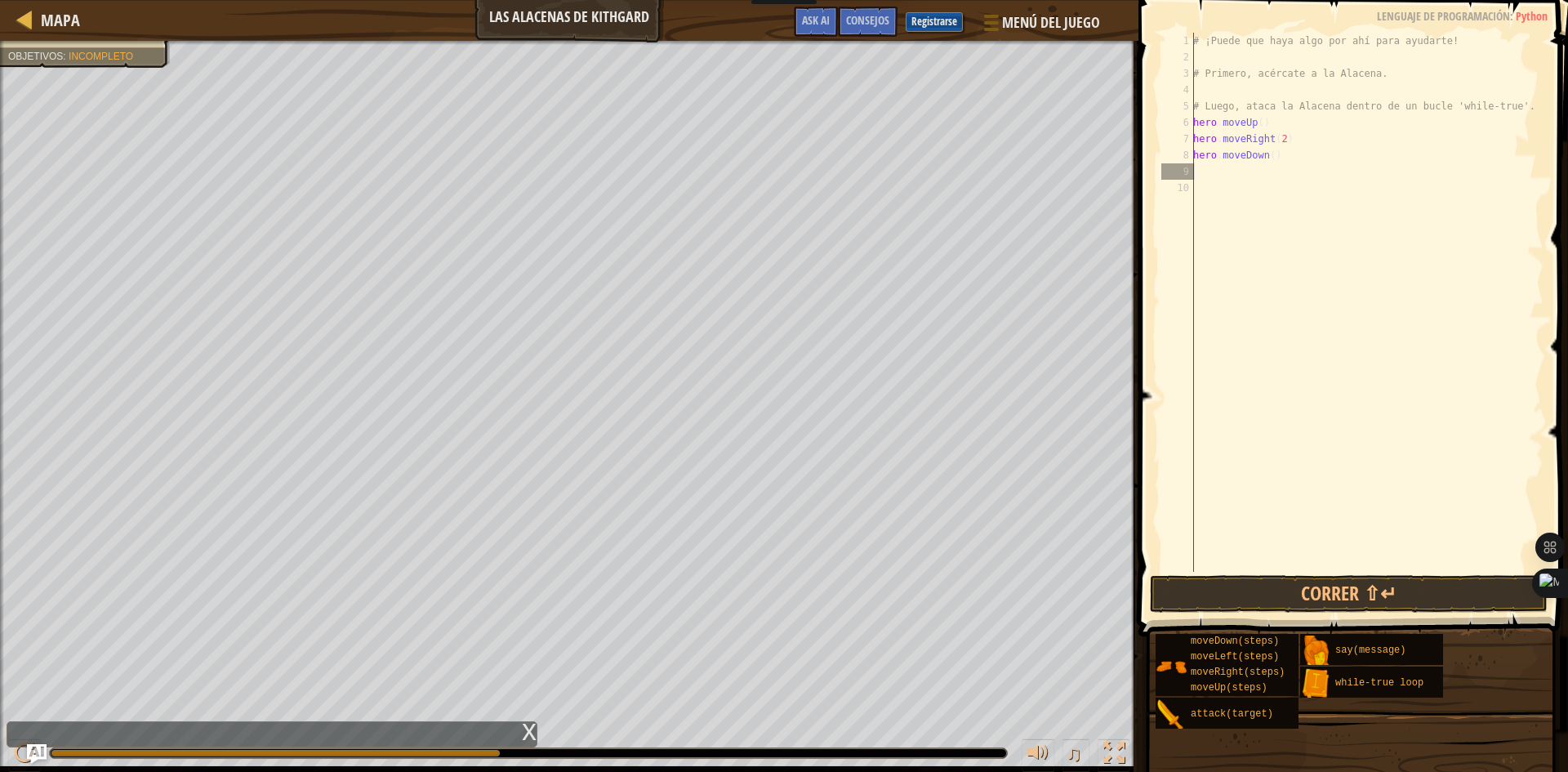
click at [1199, 164] on div "# ¡Puede que haya algo por ahí para ayudarte! # Primero, acércate a la Alacena.…" at bounding box center [1366, 318] width 354 height 572
type textarea "h"
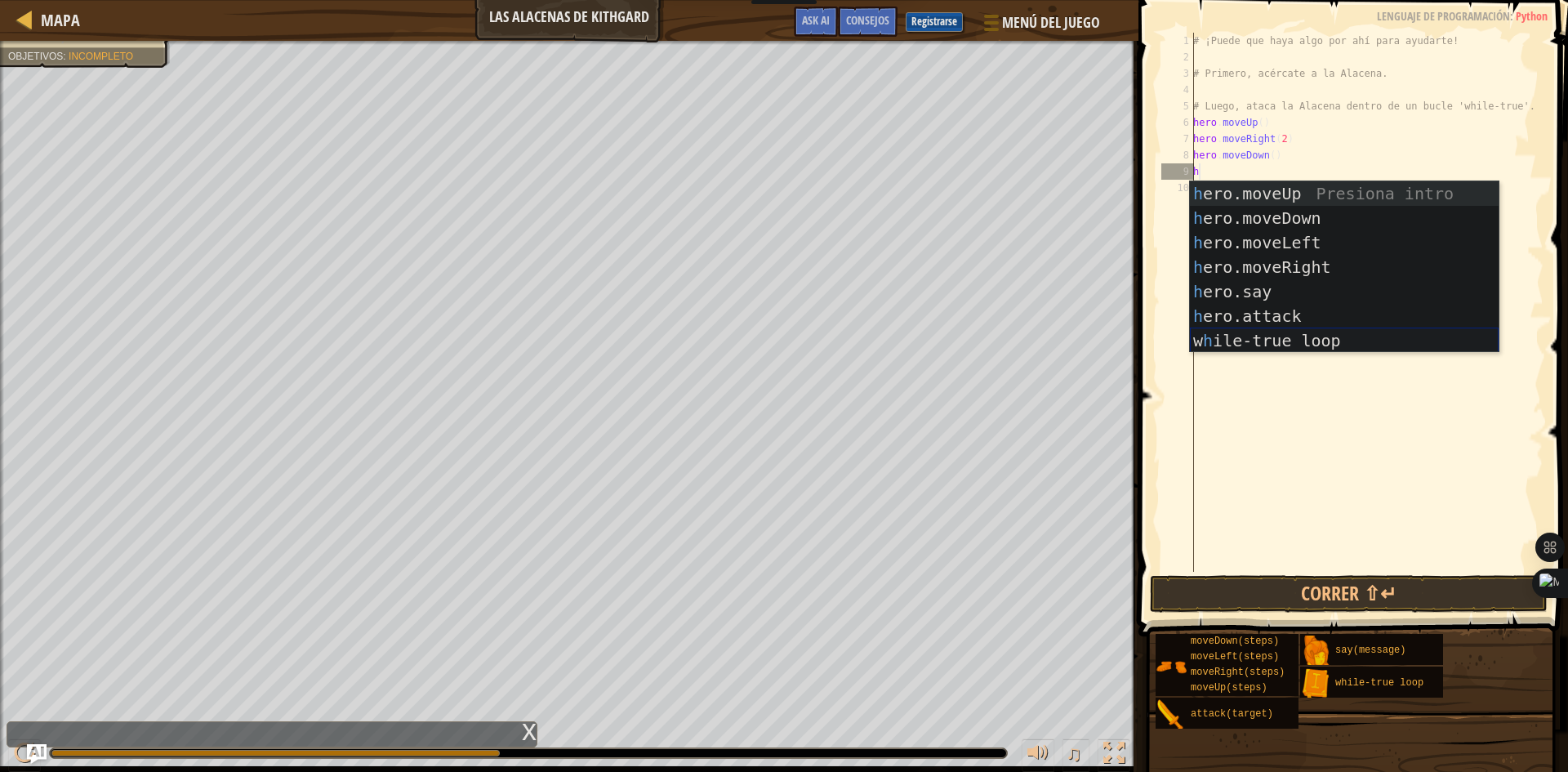
click at [1271, 347] on div "h ero.moveUp Presiona intro h ero.moveDown Presiona intro h ero.moveLeft Presio…" at bounding box center [1344, 292] width 309 height 221
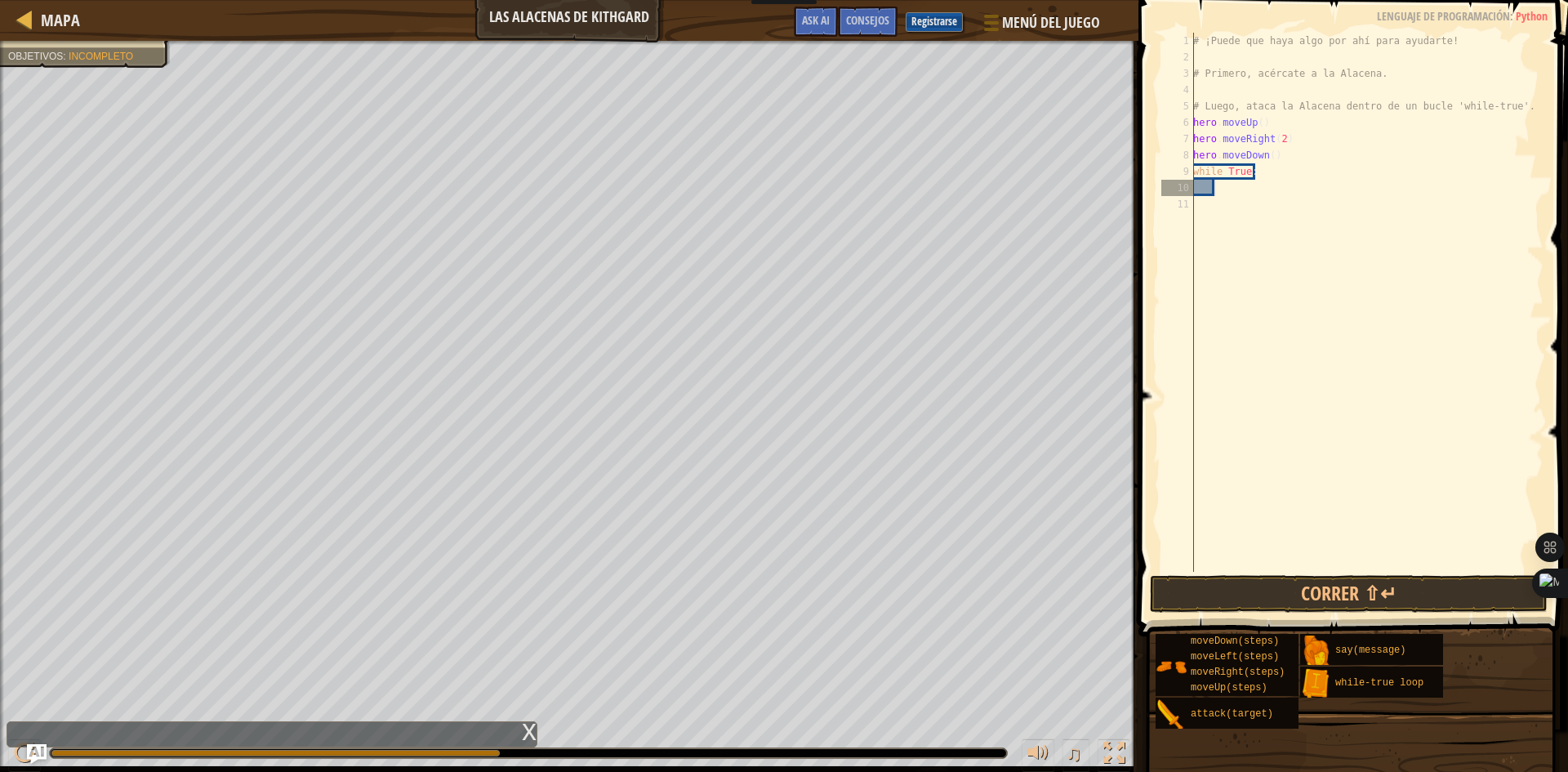
click at [1221, 193] on div "# ¡Puede que haya algo por ahí para ayudarte! # Primero, acércate a la Alacena.…" at bounding box center [1366, 318] width 354 height 572
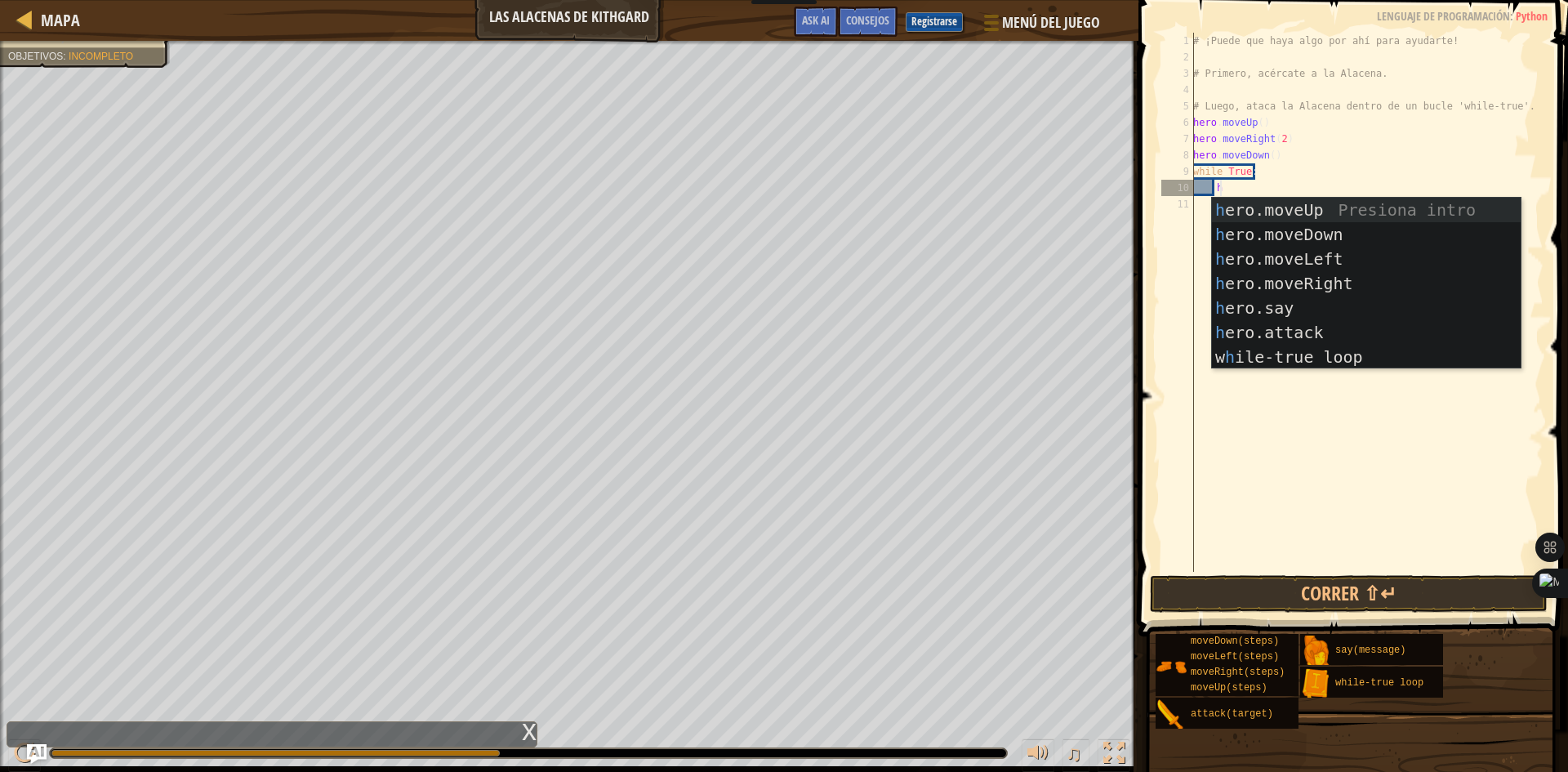
type textarea "h"
click at [1290, 352] on div "h ero.moveUp Presiona intro h ero.moveDown Presiona intro h ero.moveLeft Presio…" at bounding box center [1366, 308] width 309 height 221
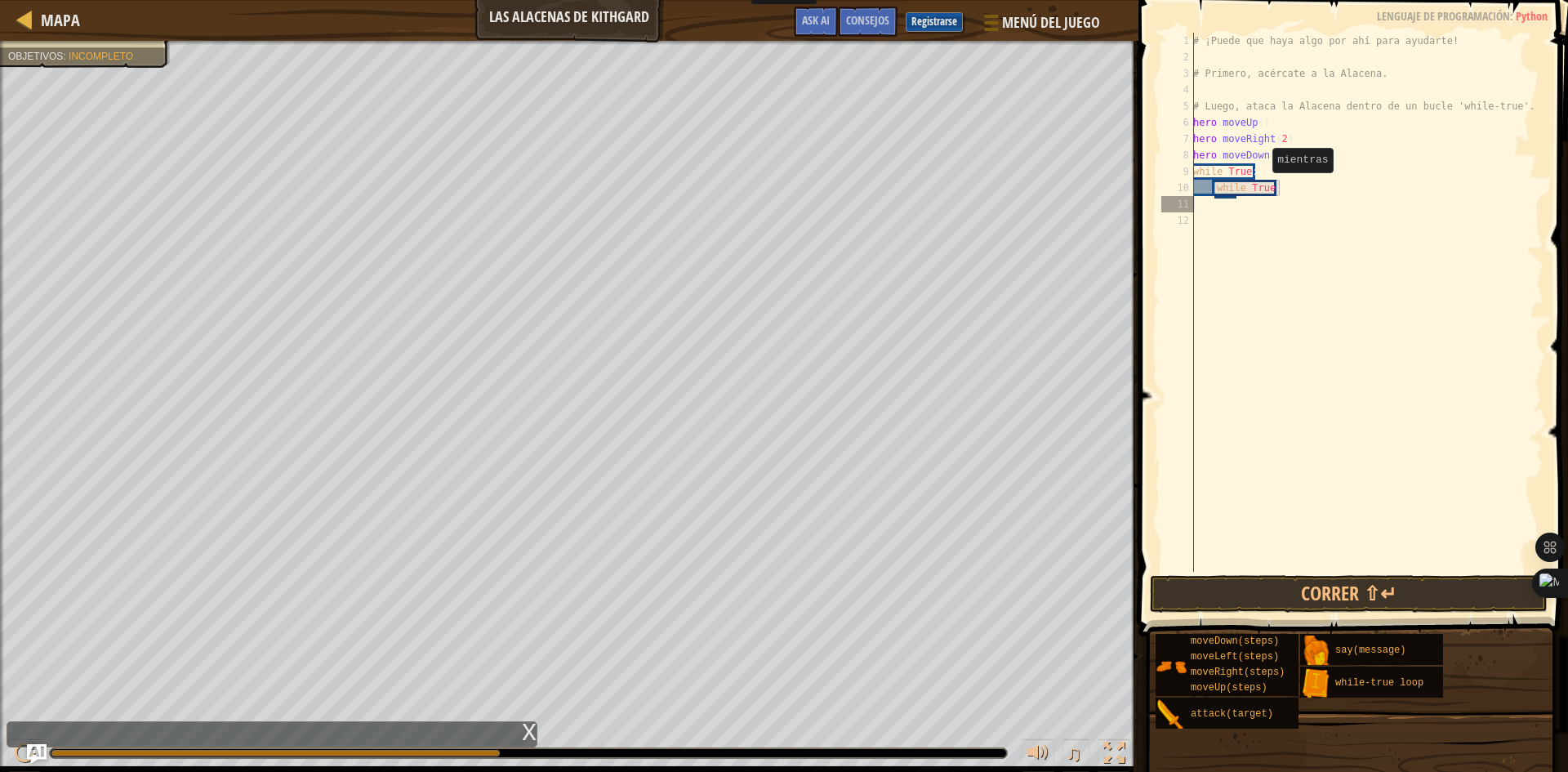
scroll to position [7, 0]
type textarea "w"
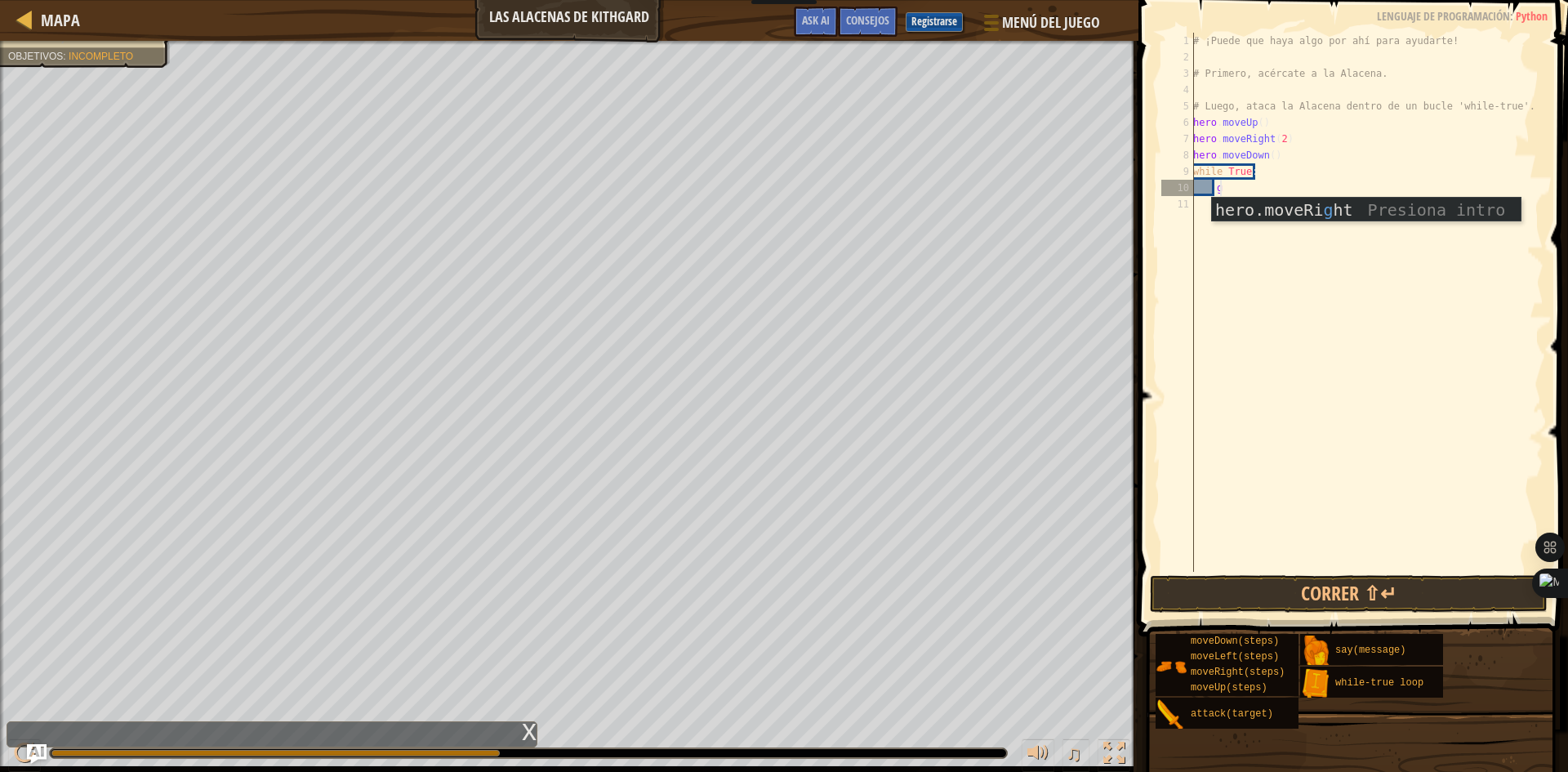
type textarea "g"
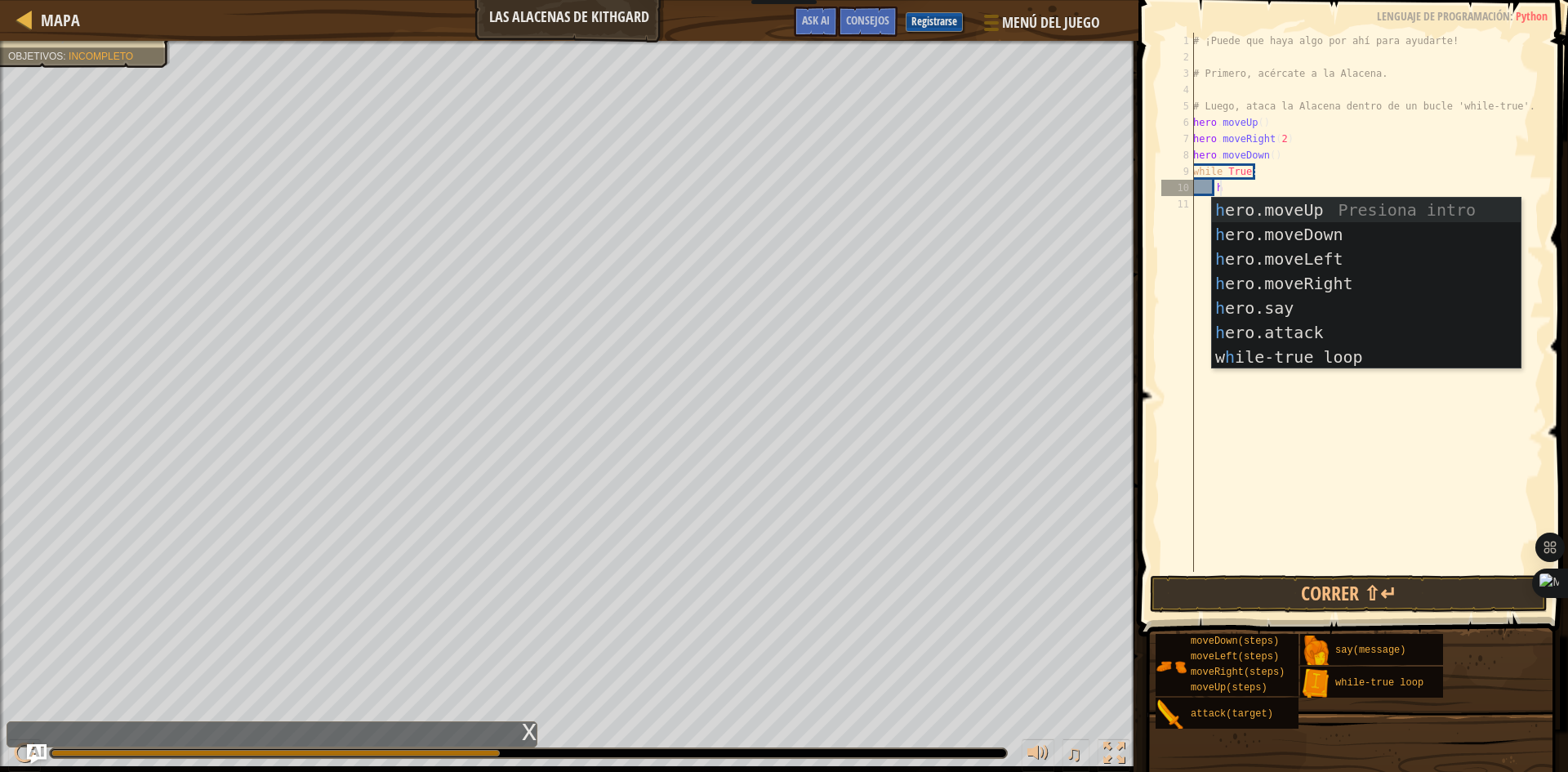
scroll to position [7, 2]
click at [1277, 330] on div "h ero.moveUp Presiona intro h ero.moveDown Presiona intro h ero.moveLeft Presio…" at bounding box center [1366, 308] width 309 height 221
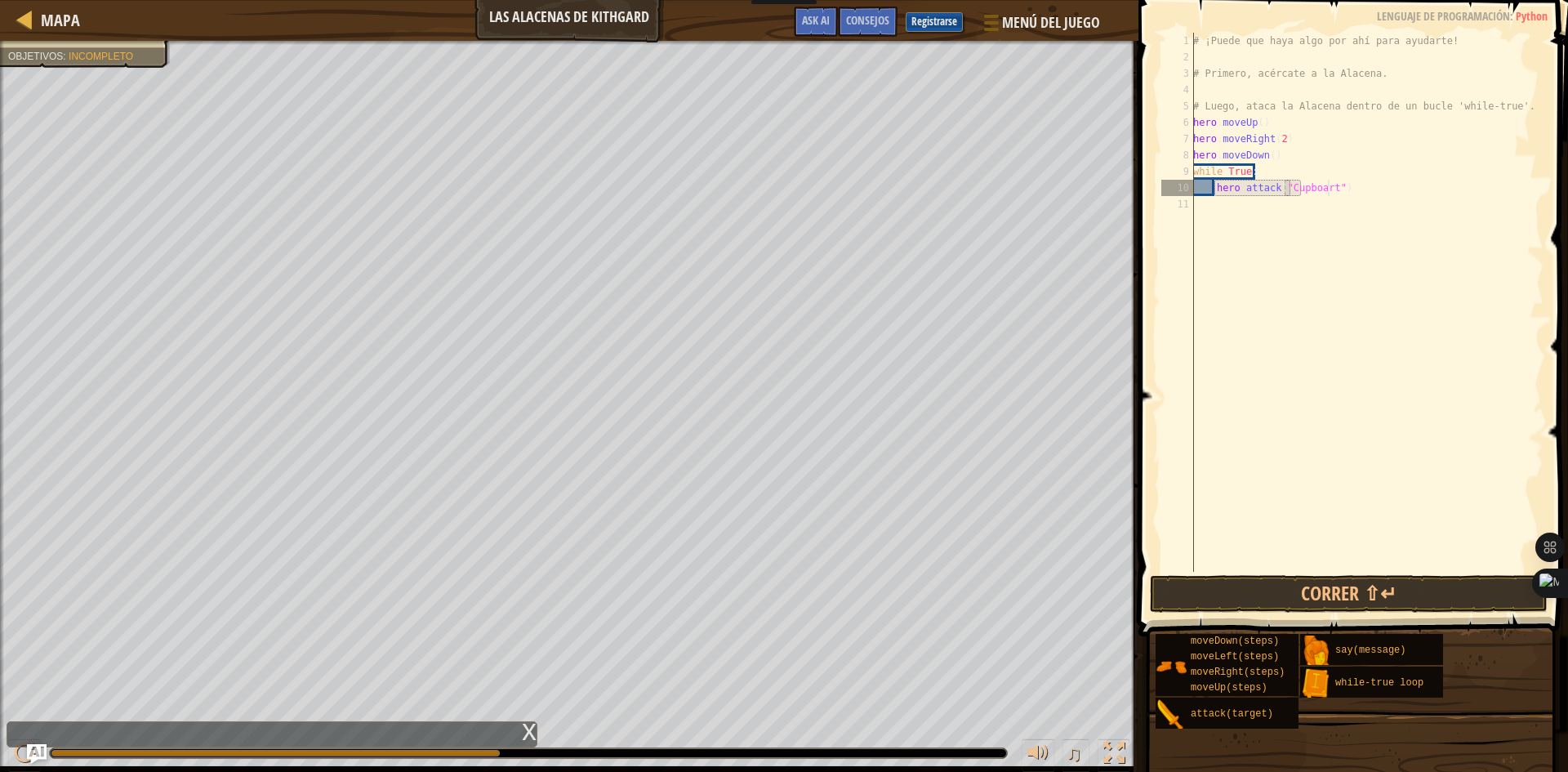
scroll to position [7, 11]
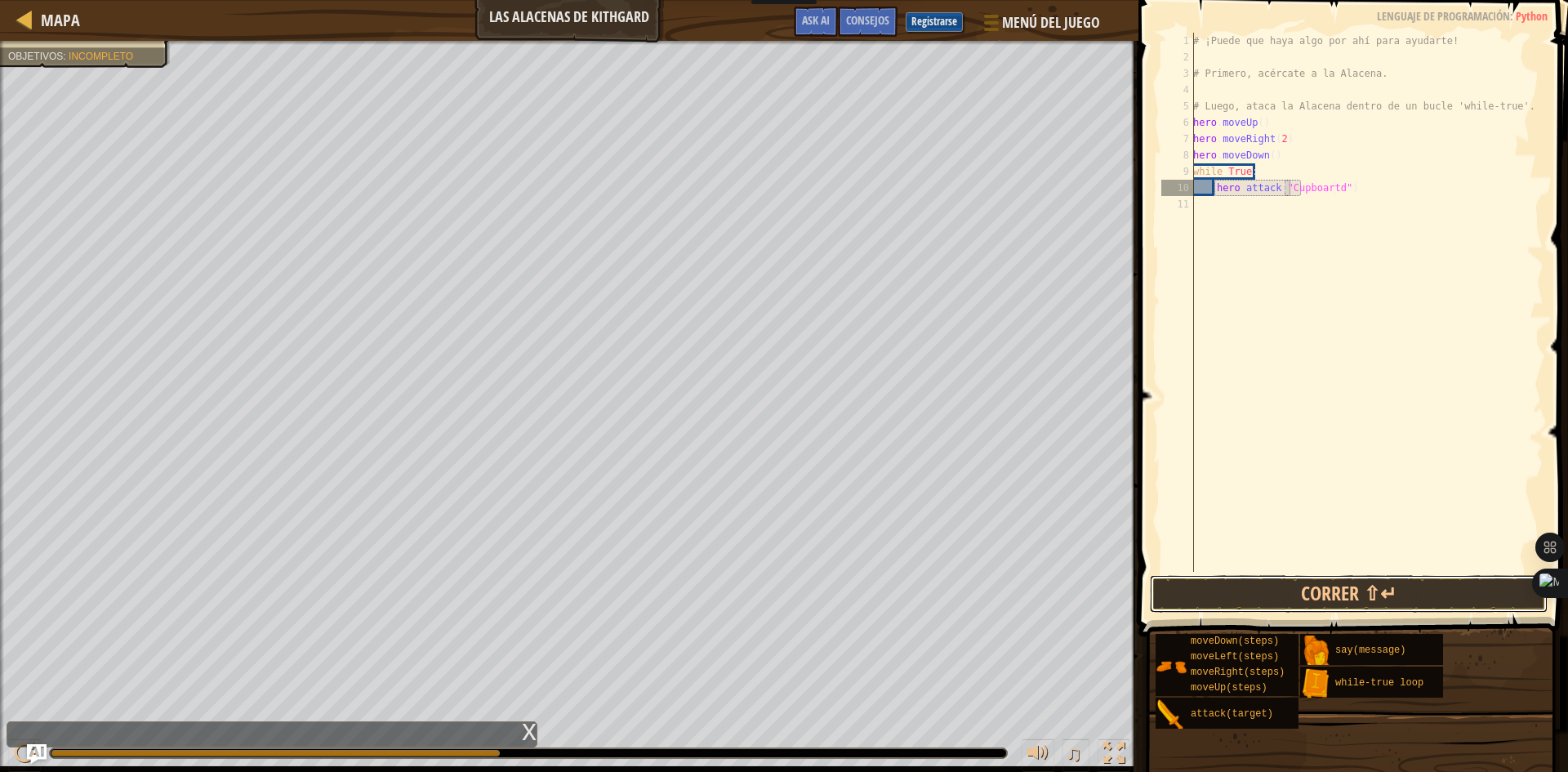
click at [1325, 604] on button "Correr ⇧↵" at bounding box center [1348, 594] width 397 height 38
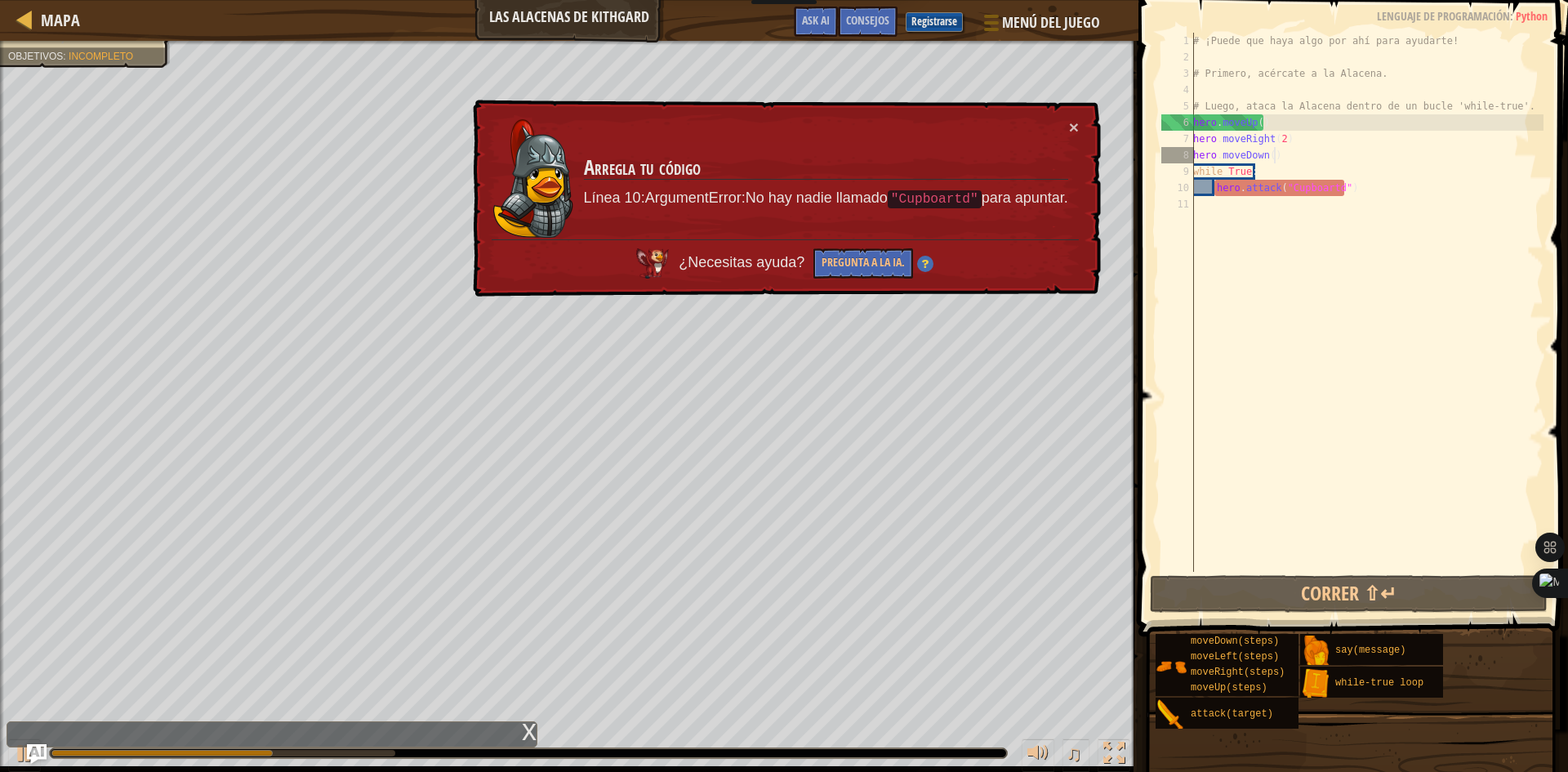
click at [1410, 147] on div "# ¡Puede que haya algo por ahí para ayudarte! # Primero, acércate a la Alacena.…" at bounding box center [1366, 318] width 354 height 572
type textarea "hero.moveDown()"
click at [1408, 201] on div "# ¡Puede que haya algo por ahí para ayudarte! # Primero, acércate a la Alacena.…" at bounding box center [1366, 318] width 354 height 572
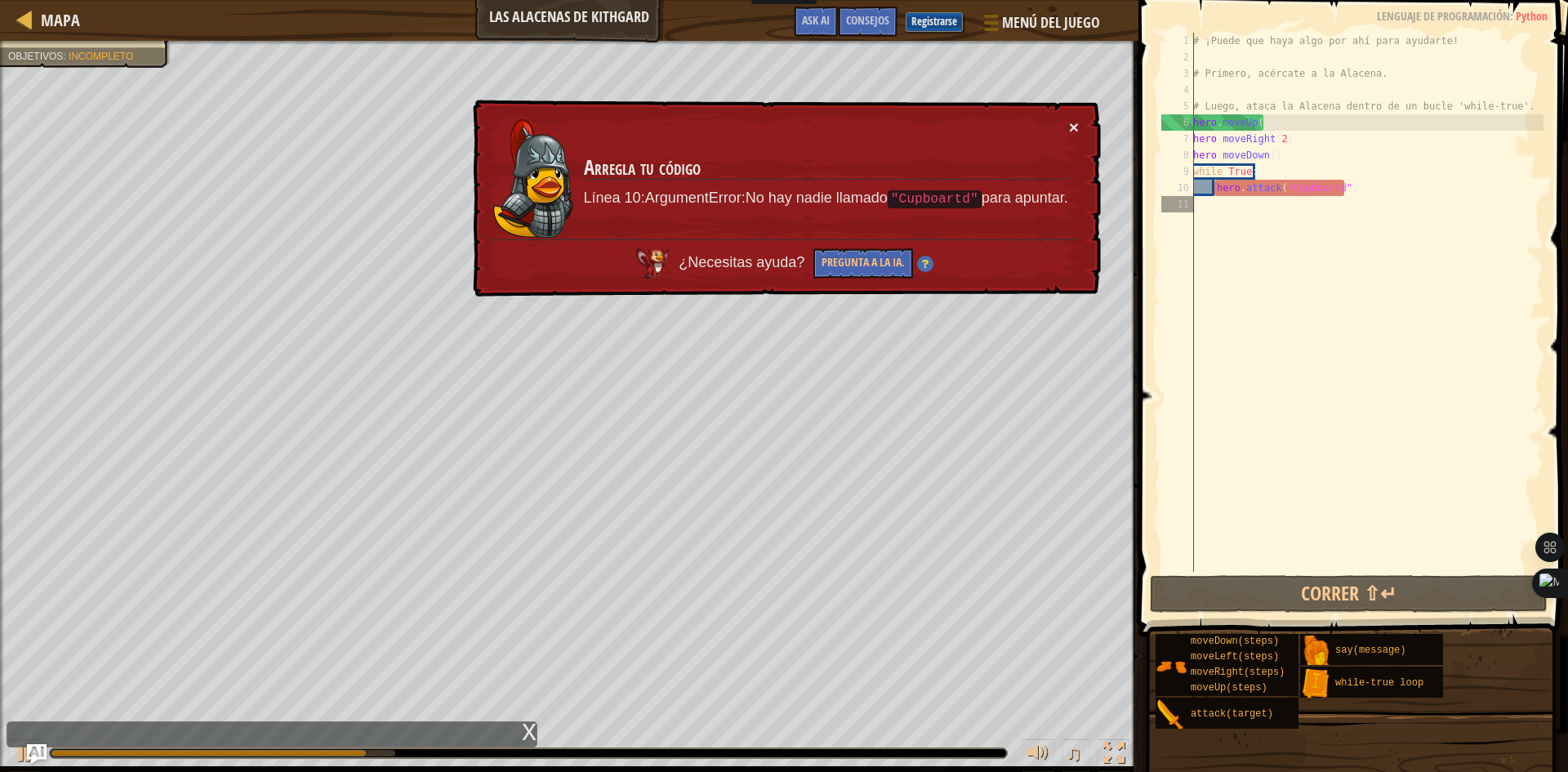
click at [1077, 128] on button "×" at bounding box center [1074, 127] width 10 height 17
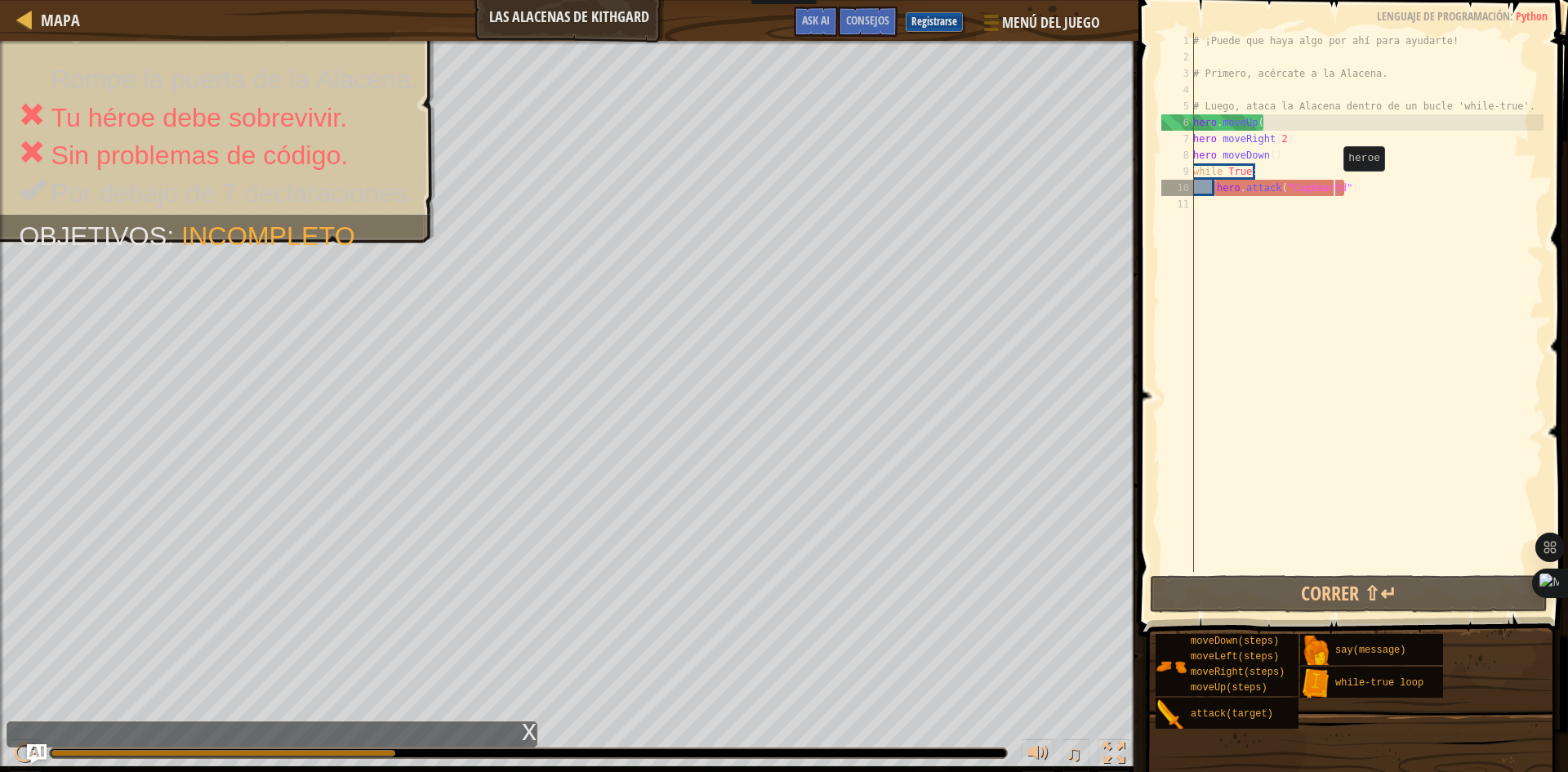
click at [1334, 187] on div "# ¡Puede que haya algo por ahí para ayudarte! # Primero, acércate a la Alacena.…" at bounding box center [1366, 318] width 354 height 572
type textarea "hero.attack("Cupboart")"
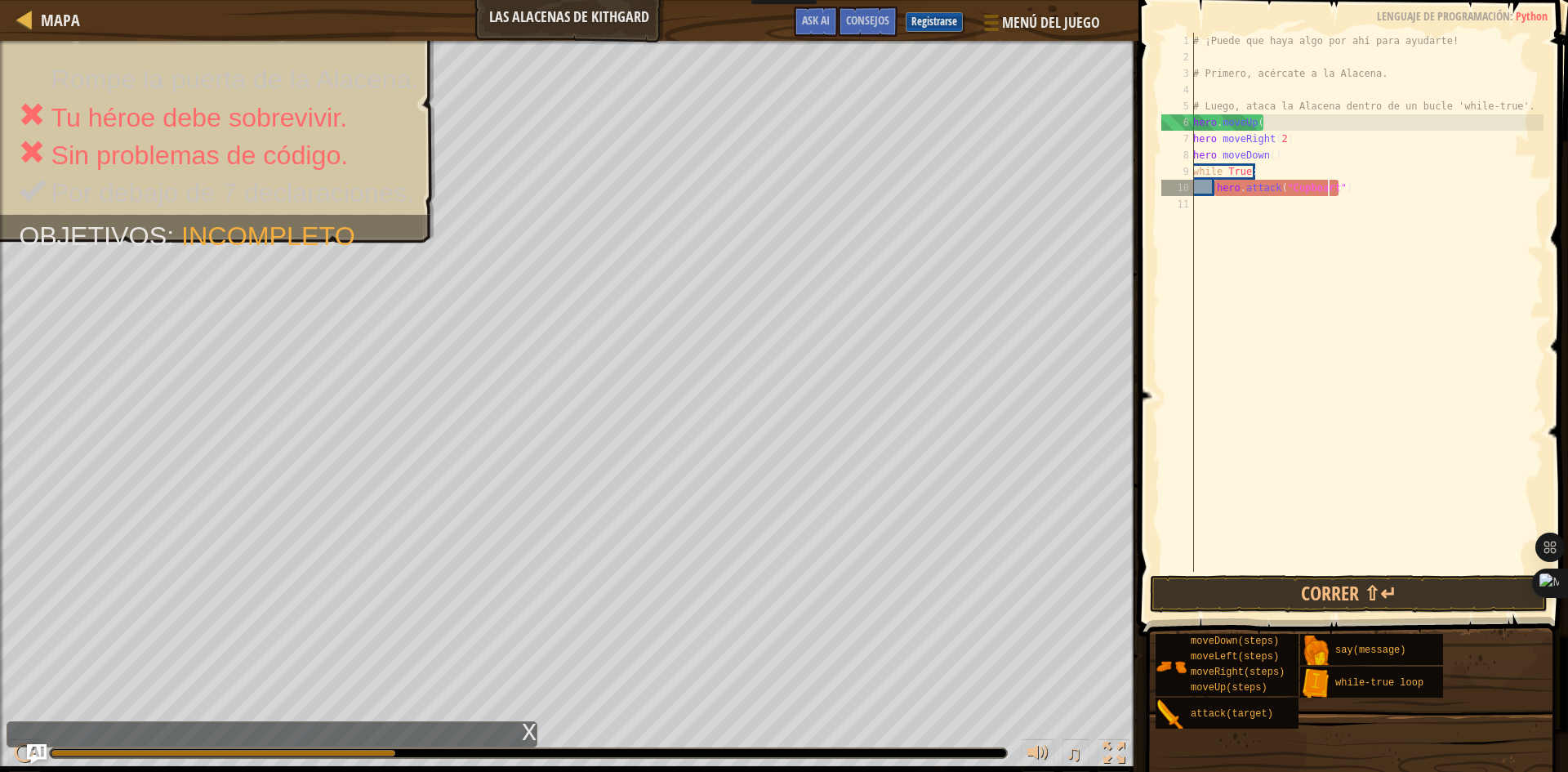
click at [1346, 269] on div "# ¡Puede que haya algo por ahí para ayudarte! # Primero, acércate a la Alacena.…" at bounding box center [1366, 318] width 354 height 572
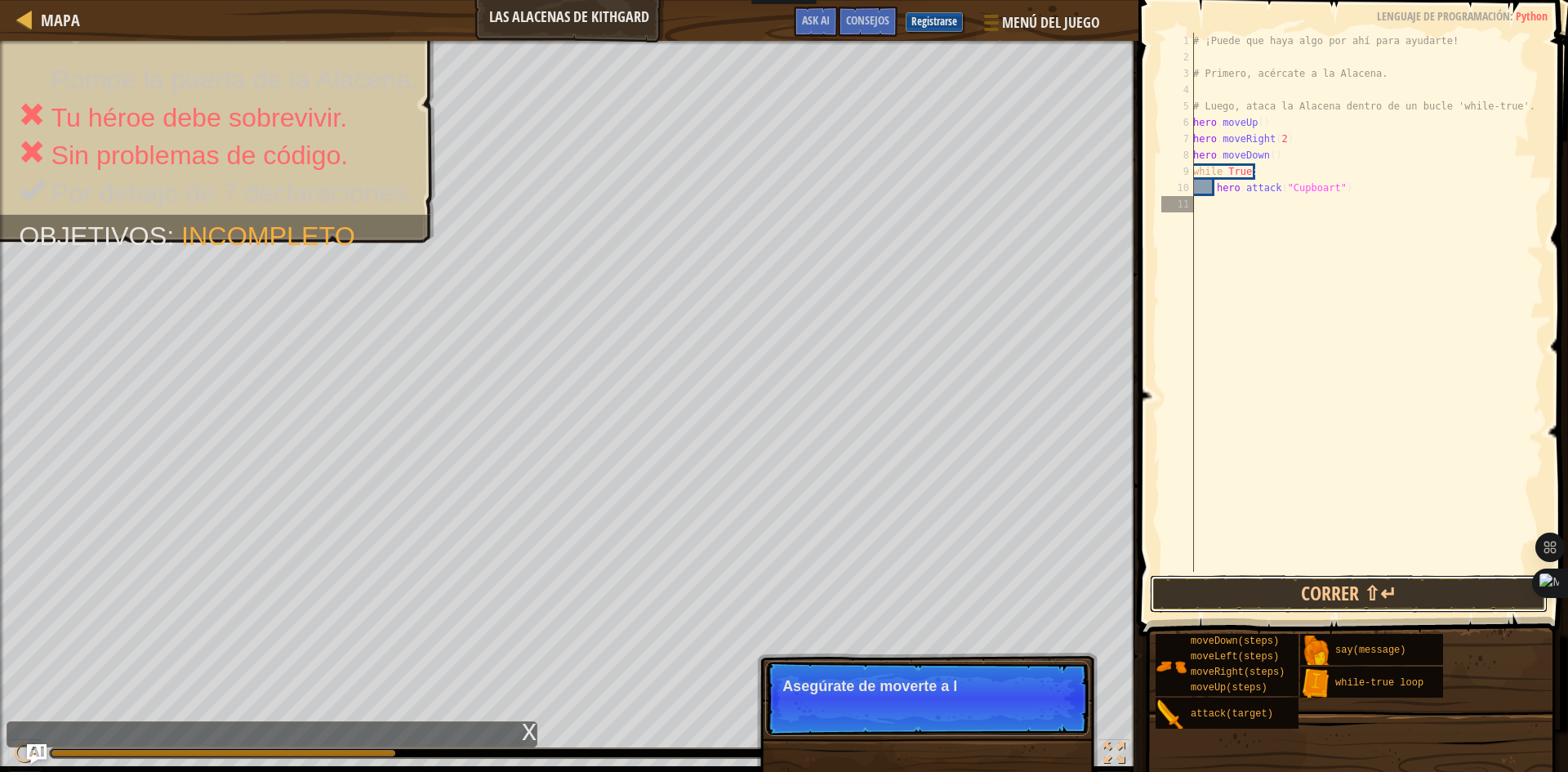
click at [1358, 595] on button "Correr ⇧↵" at bounding box center [1348, 594] width 397 height 38
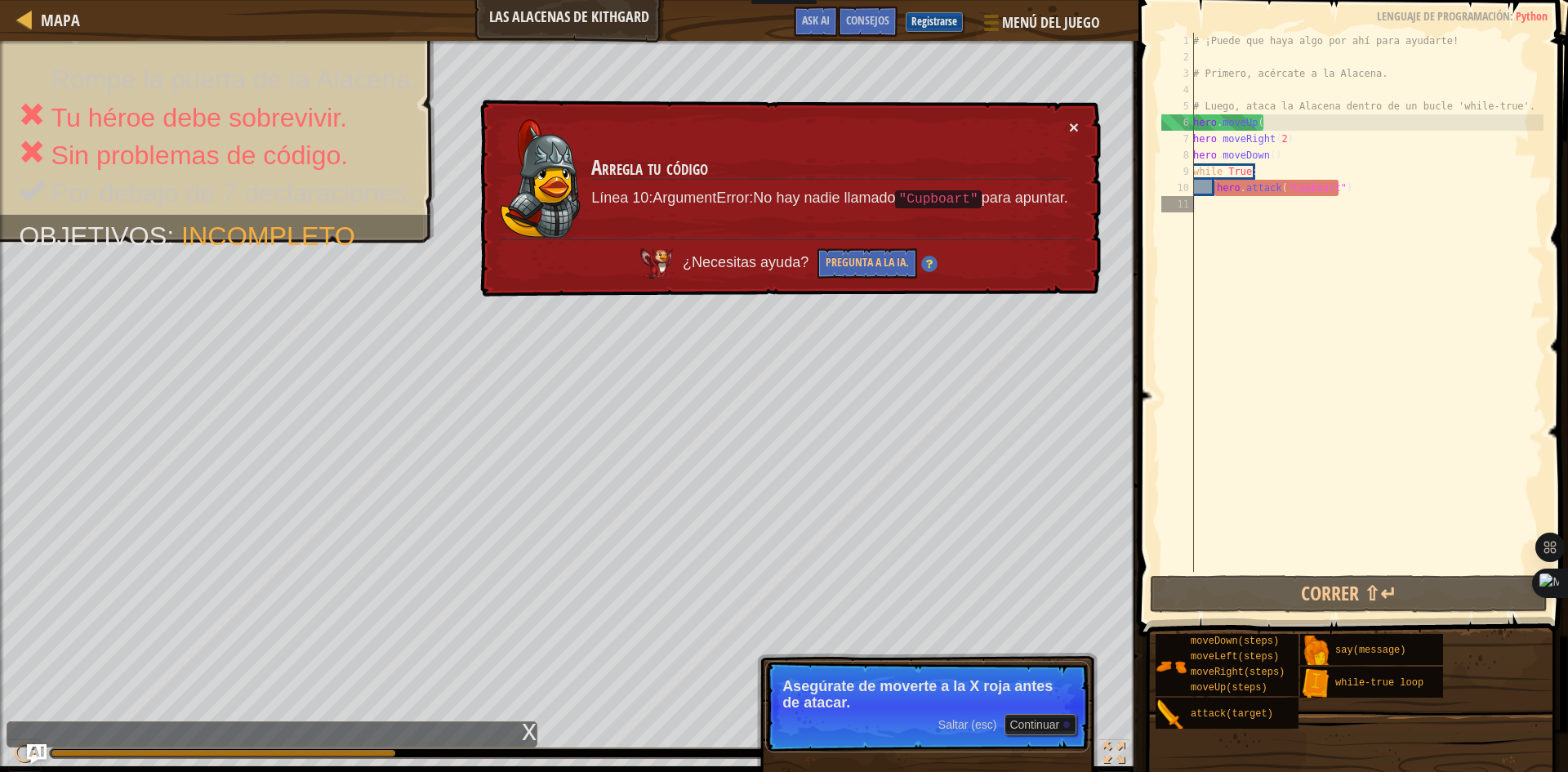
click at [1070, 132] on button "×" at bounding box center [1074, 127] width 10 height 17
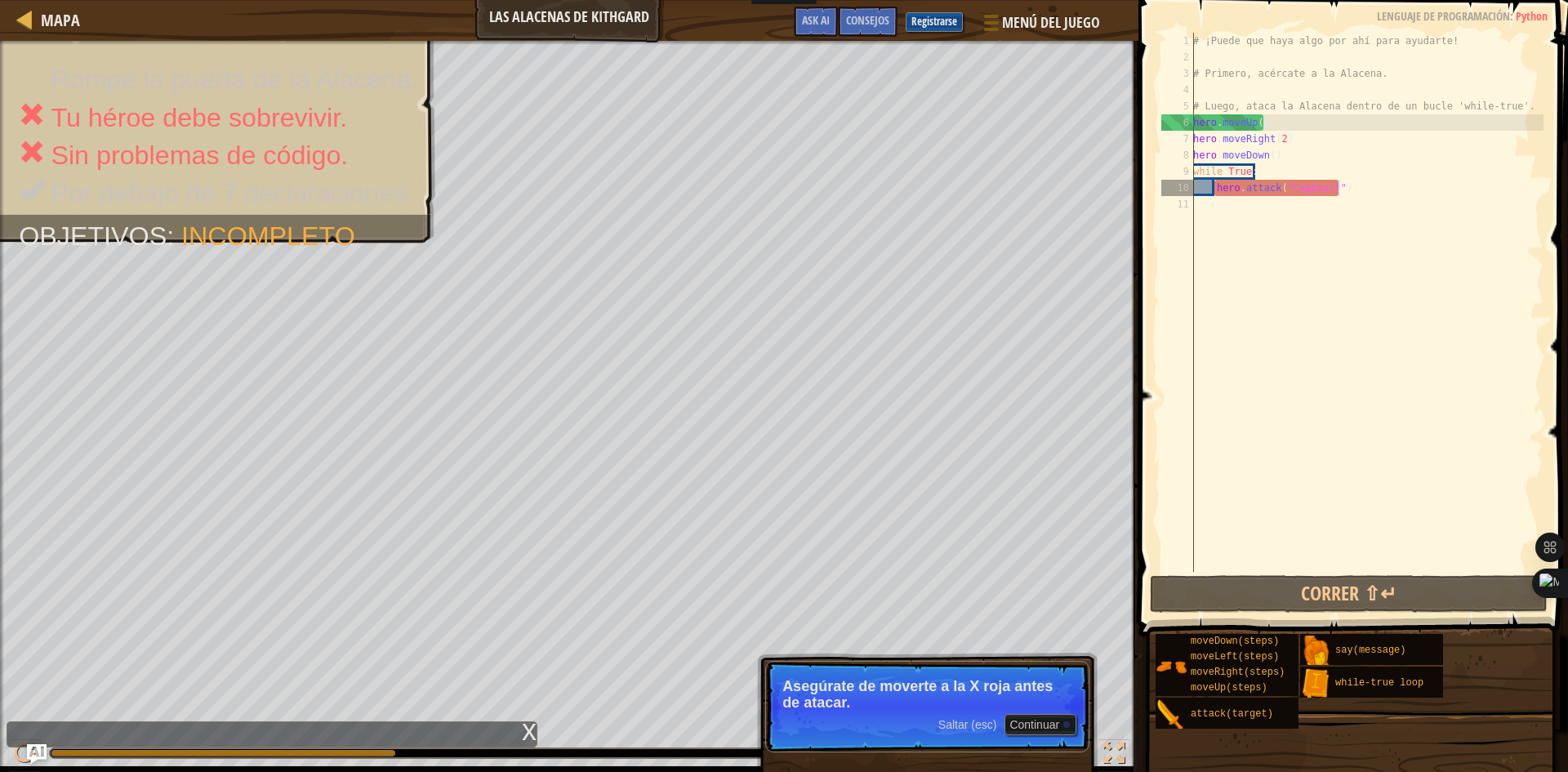
click at [1378, 182] on div "# ¡Puede que haya algo por ahí para ayudarte! # Primero, acércate a la Alacena.…" at bounding box center [1366, 318] width 354 height 572
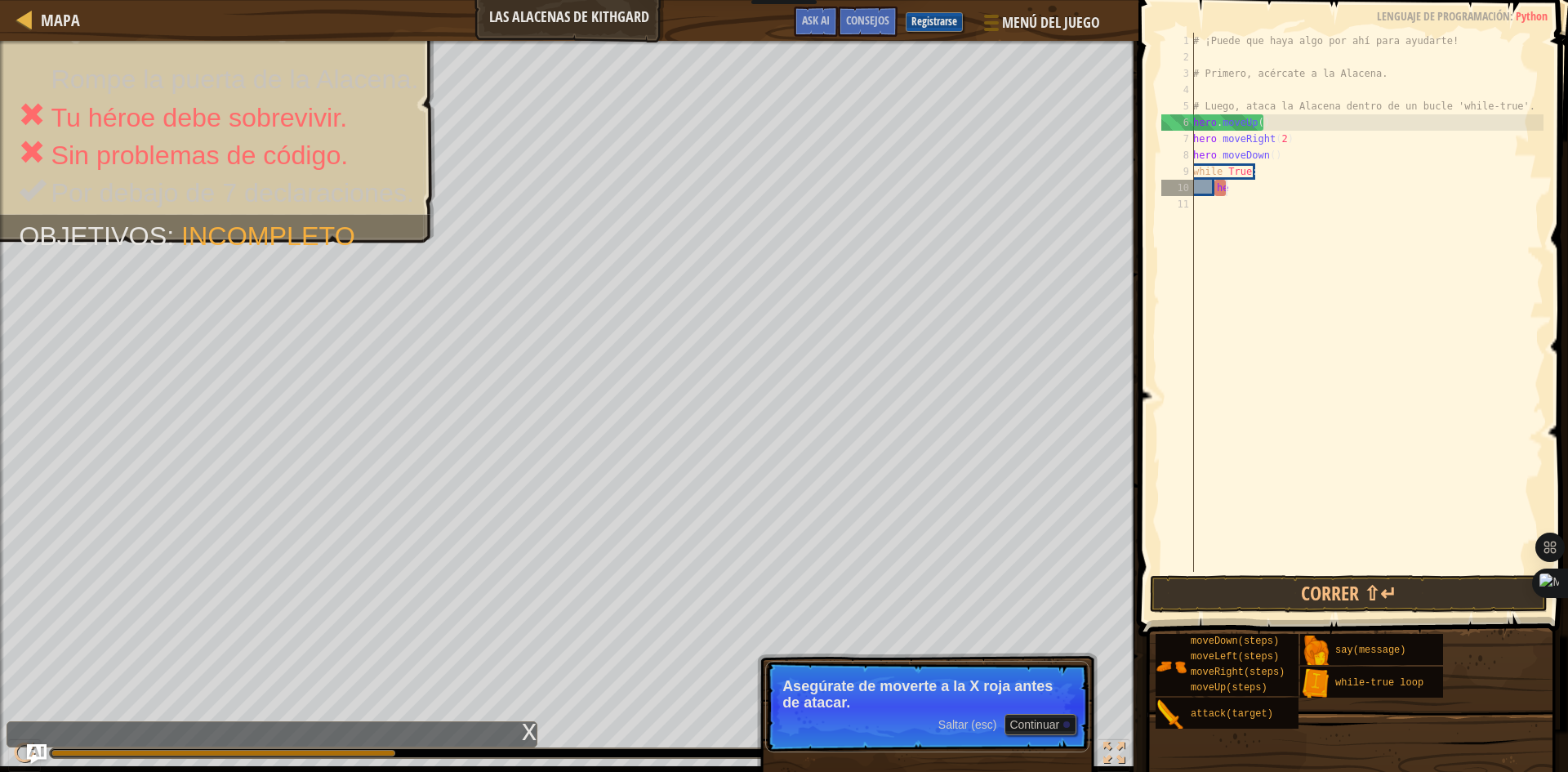
type textarea "h"
type textarea "w"
click at [1269, 154] on div "# ¡Puede que haya algo por ahí para ayudarte! # Primero, acércate a la Alacena.…" at bounding box center [1366, 318] width 354 height 572
type textarea "hero.moveDown(2)"
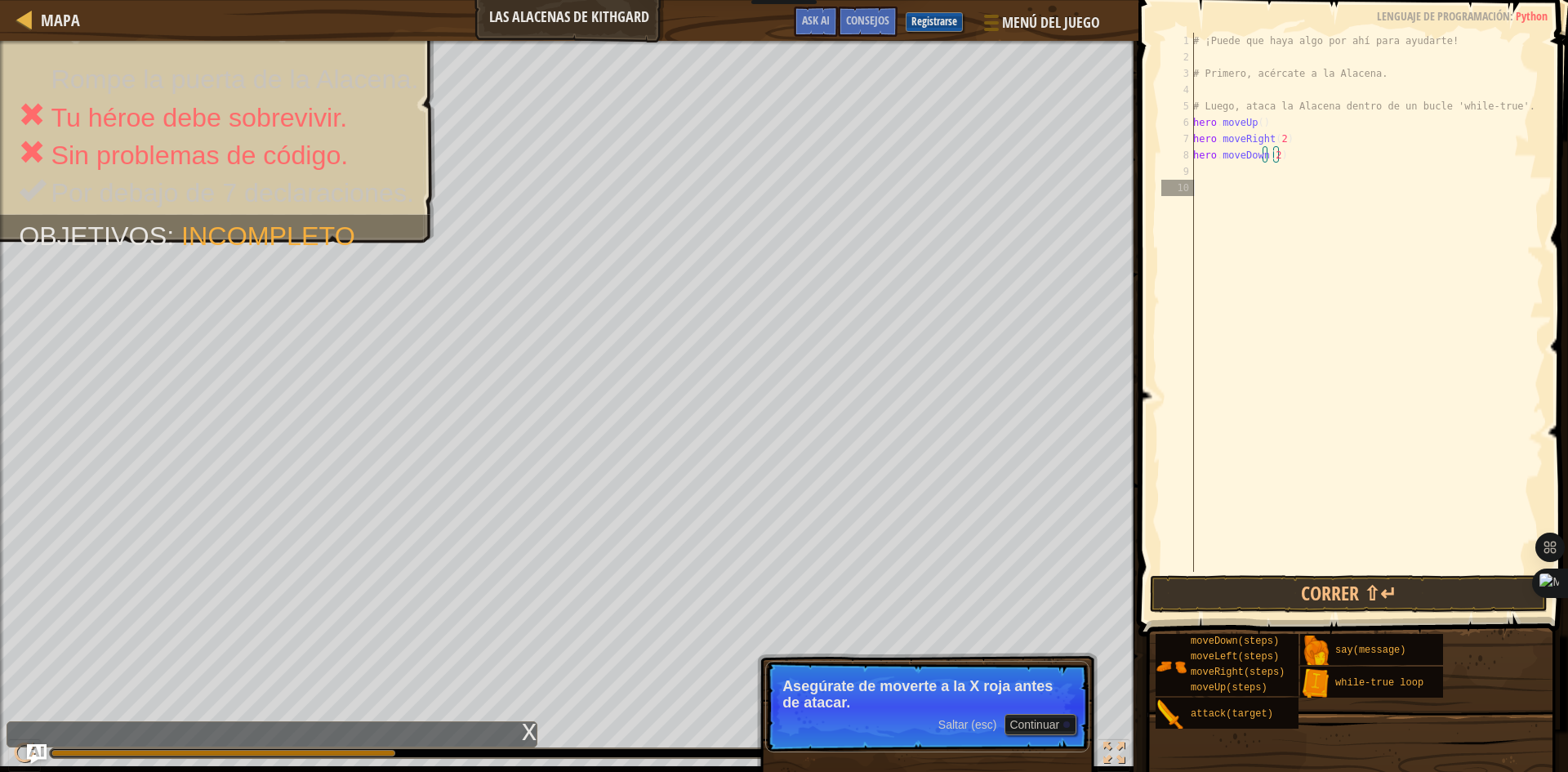
click at [1322, 568] on div "# ¡Puede que haya algo por ahí para ayudarte! # Primero, acércate a la Alacena.…" at bounding box center [1366, 318] width 354 height 572
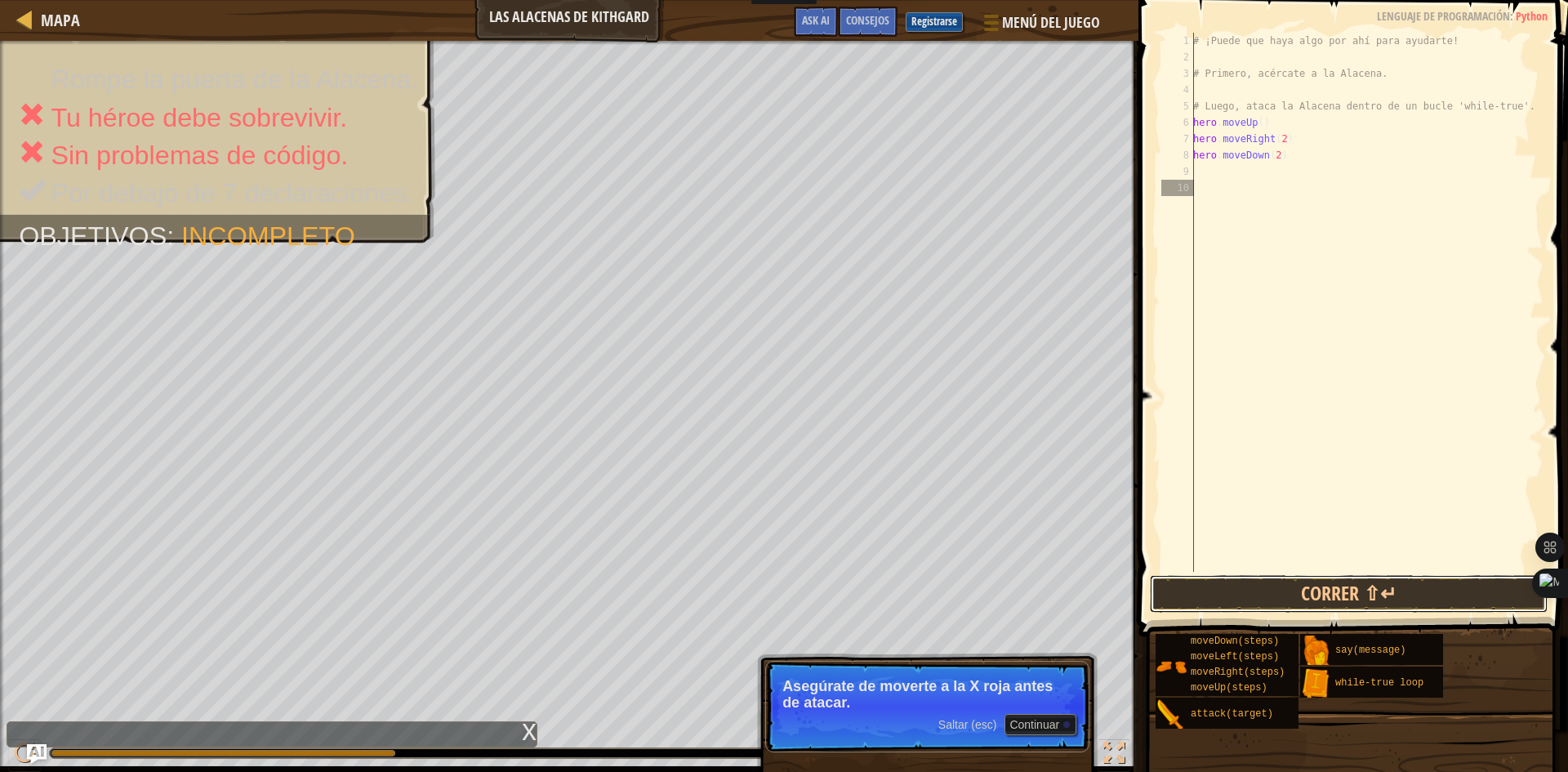
click at [1321, 587] on button "Correr ⇧↵" at bounding box center [1348, 594] width 397 height 38
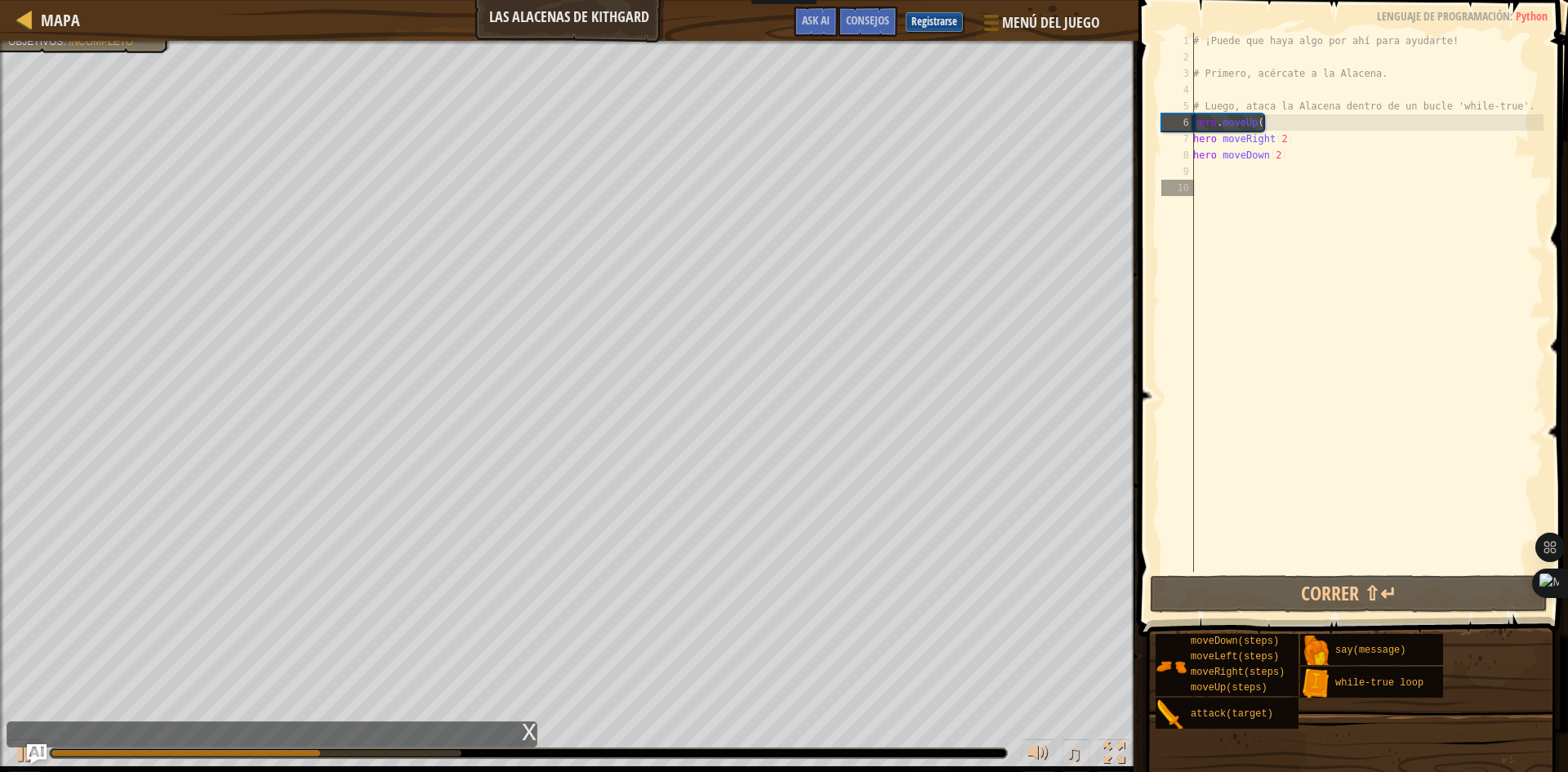
click at [1198, 169] on div "# ¡Puede que haya algo por ahí para ayudarte! # Primero, acércate a la Alacena.…" at bounding box center [1366, 318] width 354 height 572
type textarea "h"
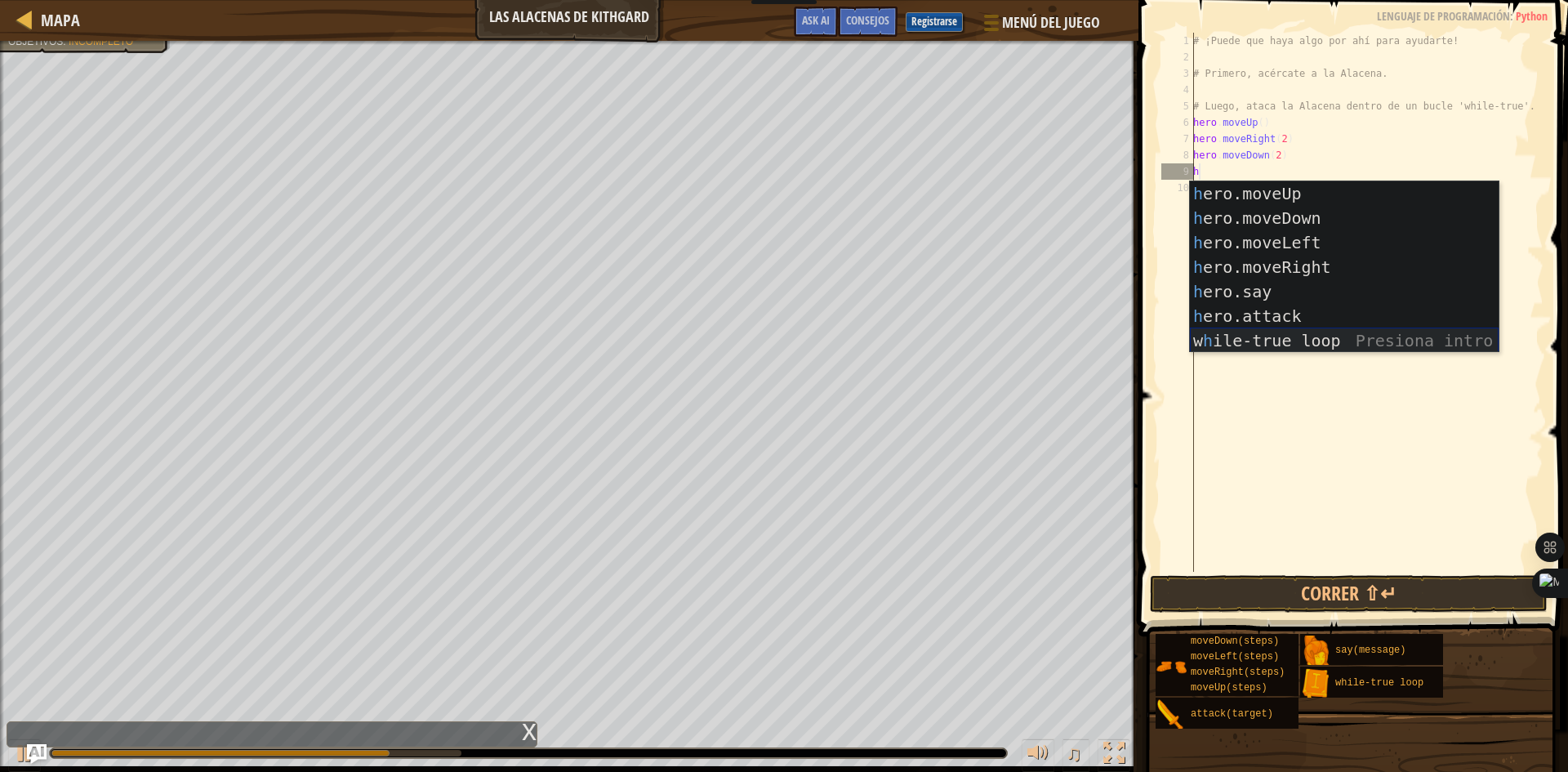
click at [1250, 339] on div "h ero.moveUp Presiona intro h ero.moveDown Presiona intro h ero.moveLeft Presio…" at bounding box center [1344, 292] width 309 height 221
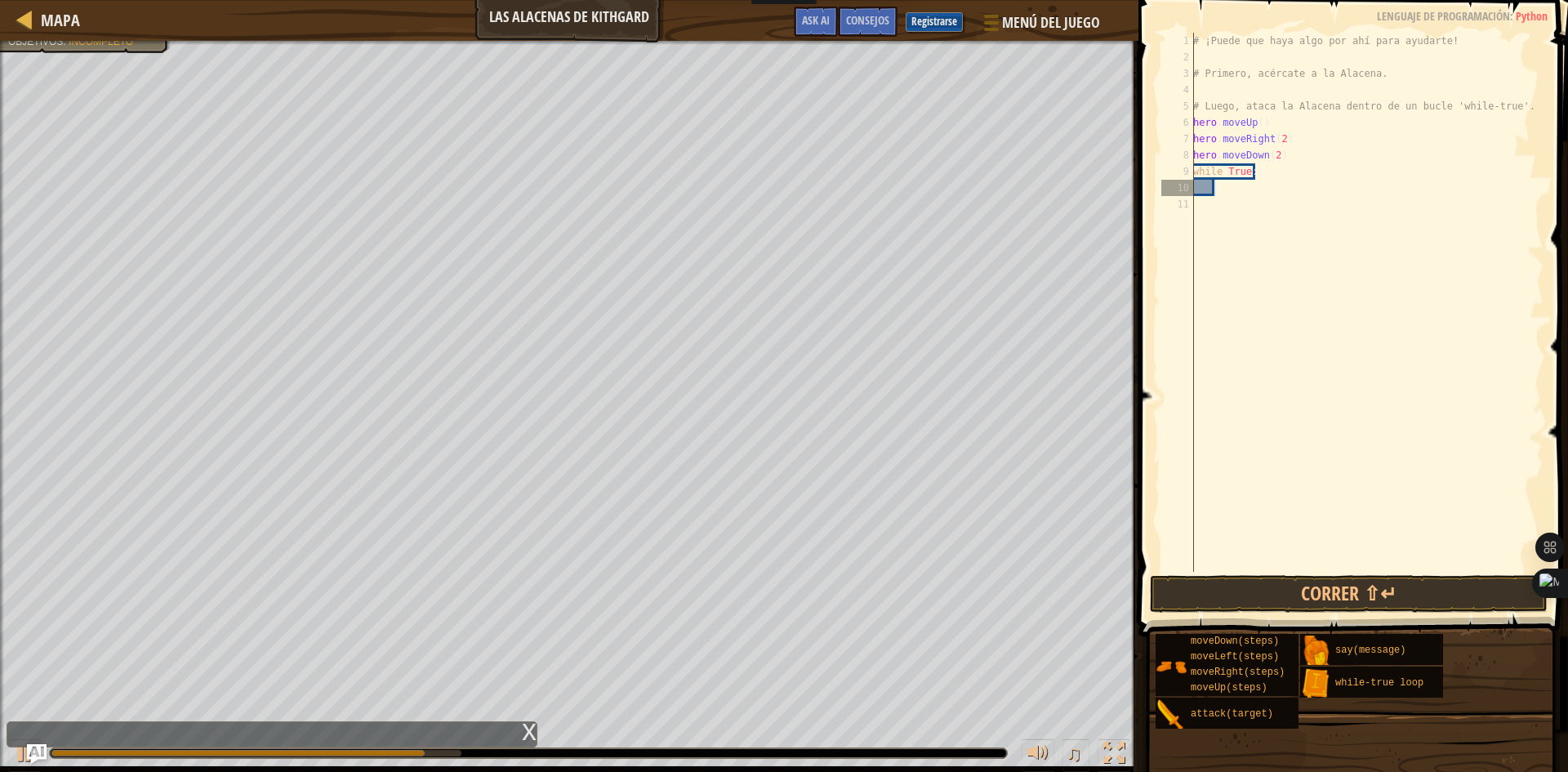
click at [1224, 195] on div "# ¡Puede que haya algo por ahí para ayudarte! # Primero, acércate a la Alacena.…" at bounding box center [1366, 318] width 354 height 572
type textarea "t"
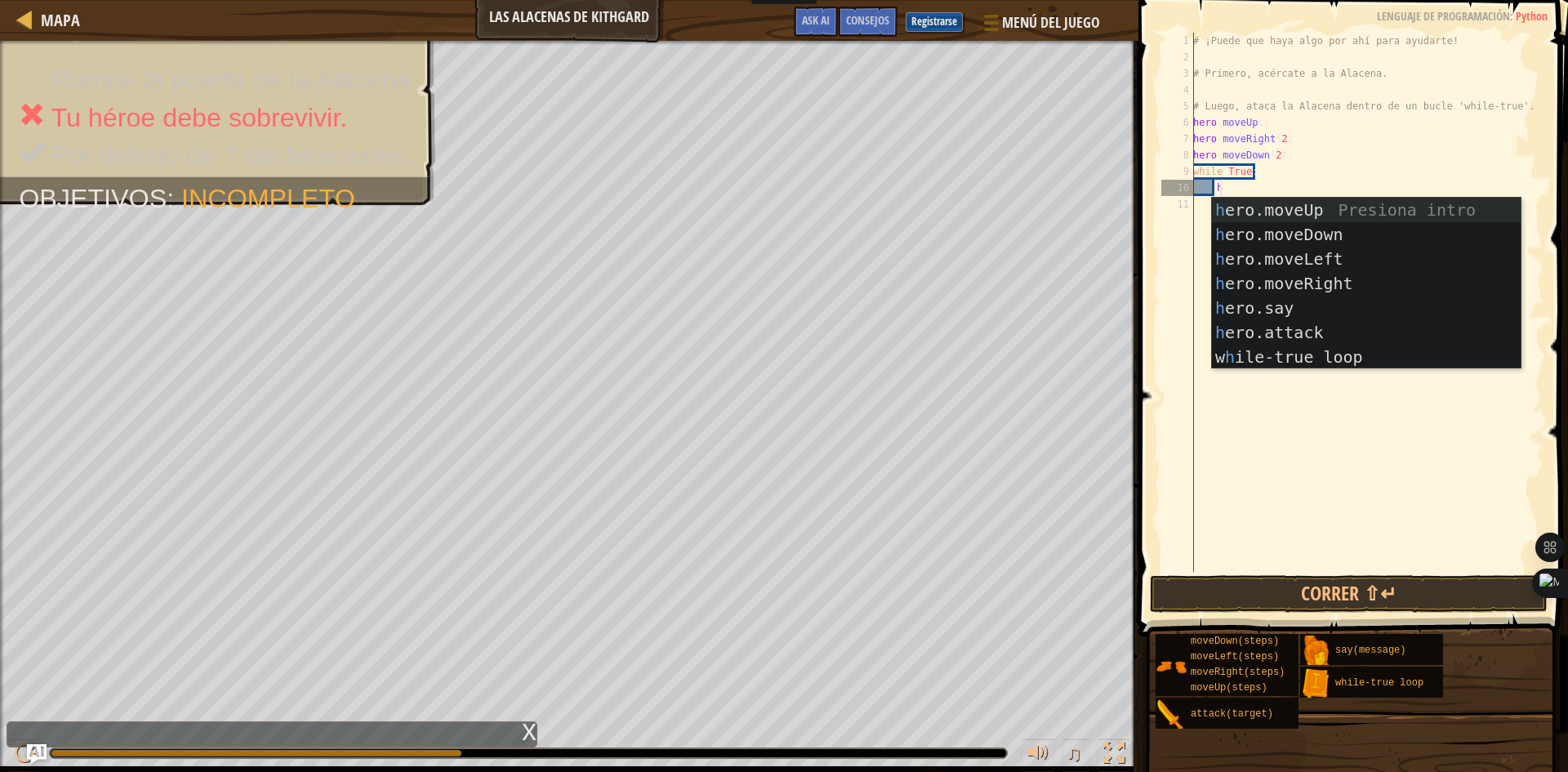
scroll to position [7, 2]
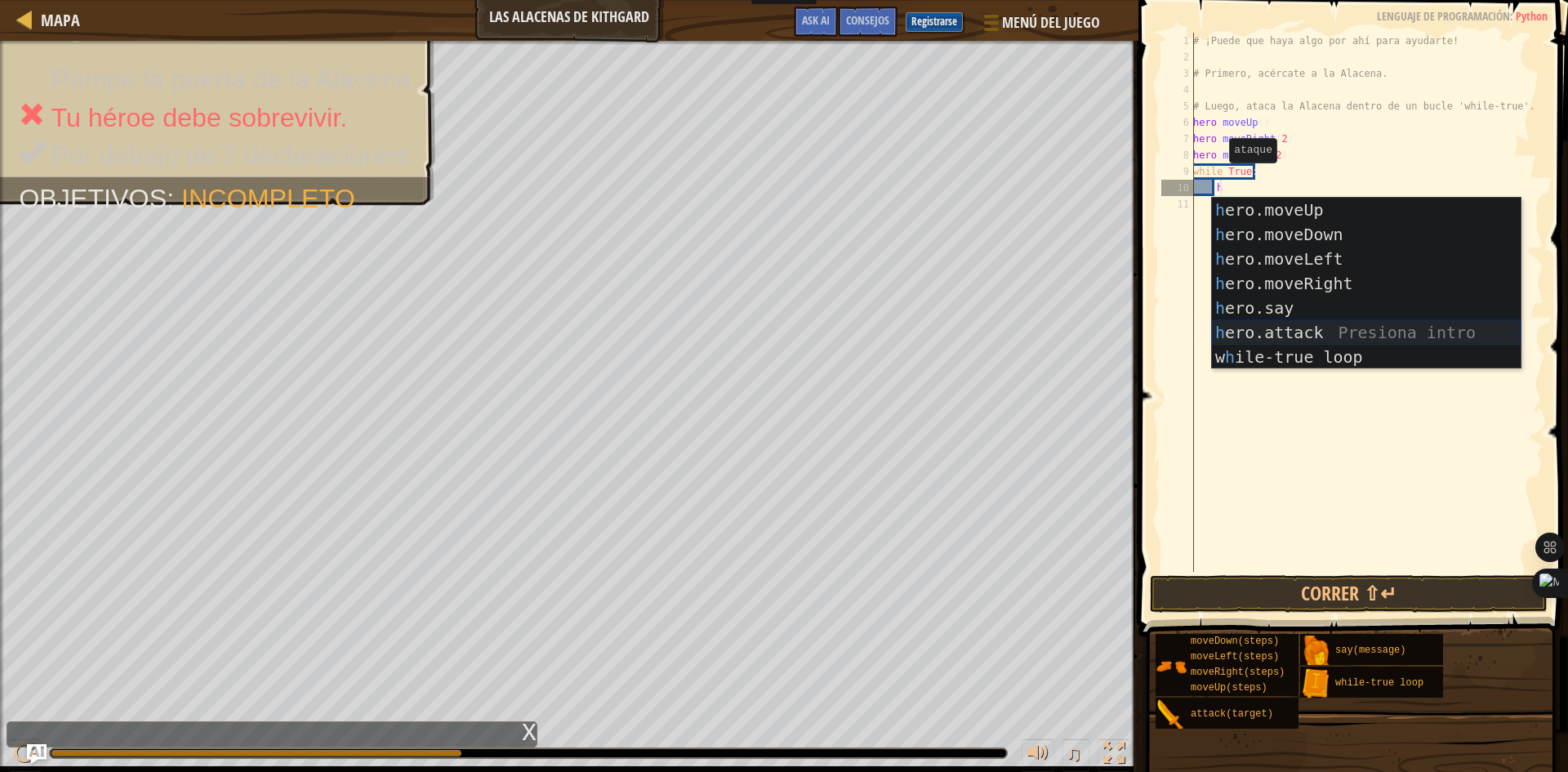
click at [1264, 339] on div "h ero.moveUp Presiona intro h ero.moveDown Presiona intro h ero.moveLeft Presio…" at bounding box center [1366, 308] width 309 height 221
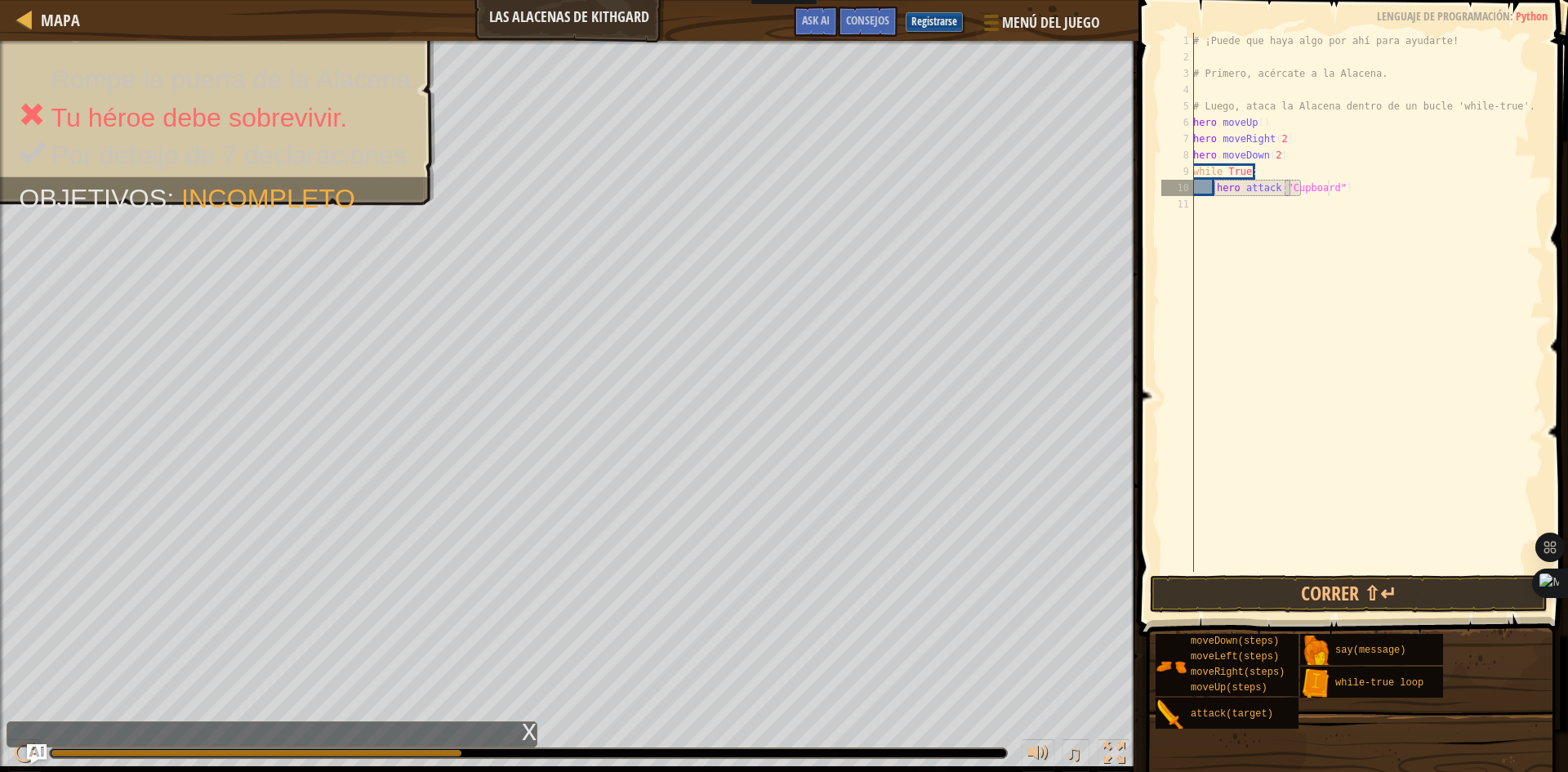
scroll to position [7, 11]
type textarea "hero.attack("Cupboard")"
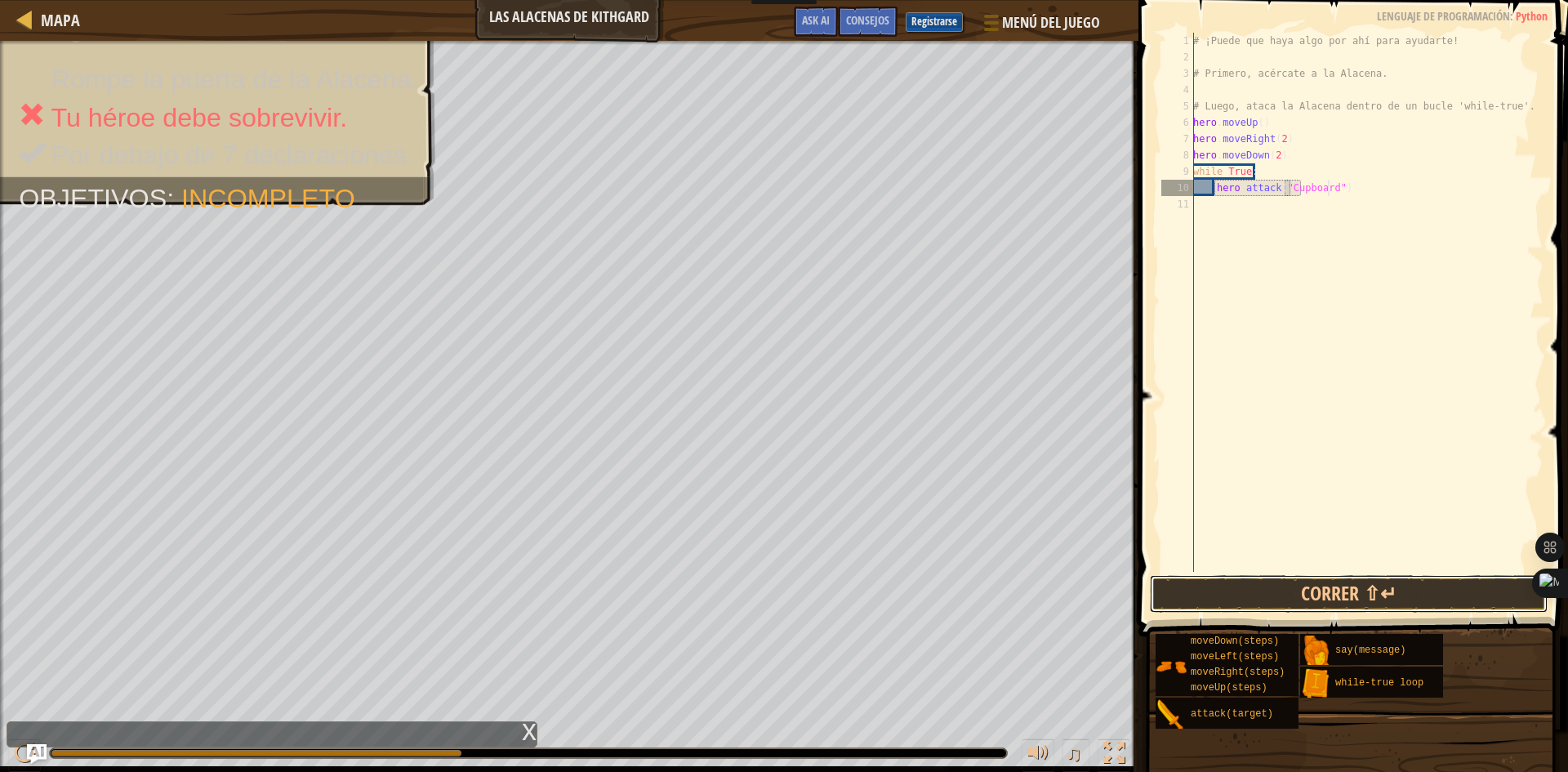
click at [1285, 606] on button "Correr ⇧↵" at bounding box center [1348, 594] width 397 height 38
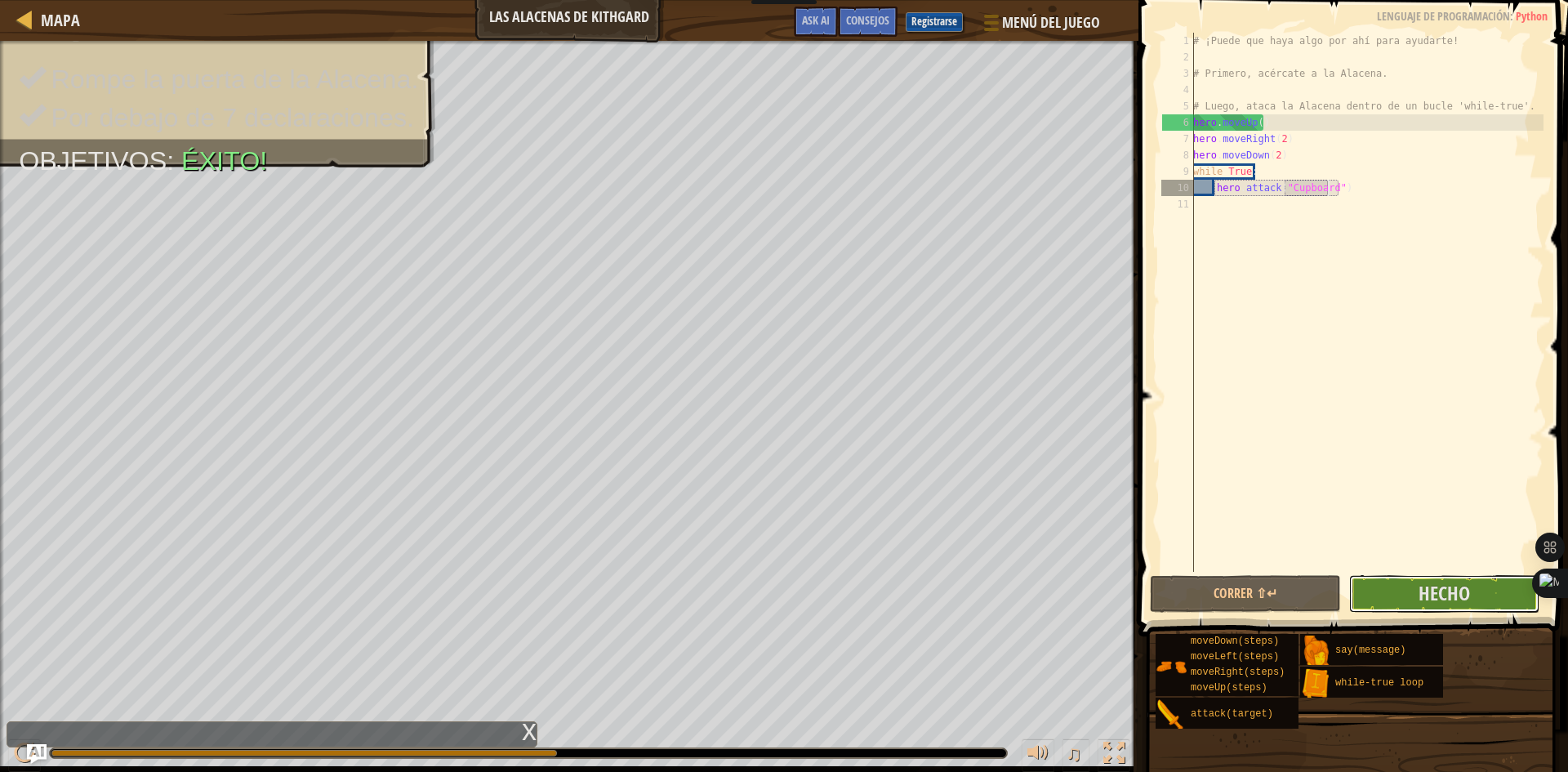
click at [1446, 595] on span "Hecho" at bounding box center [1444, 593] width 52 height 26
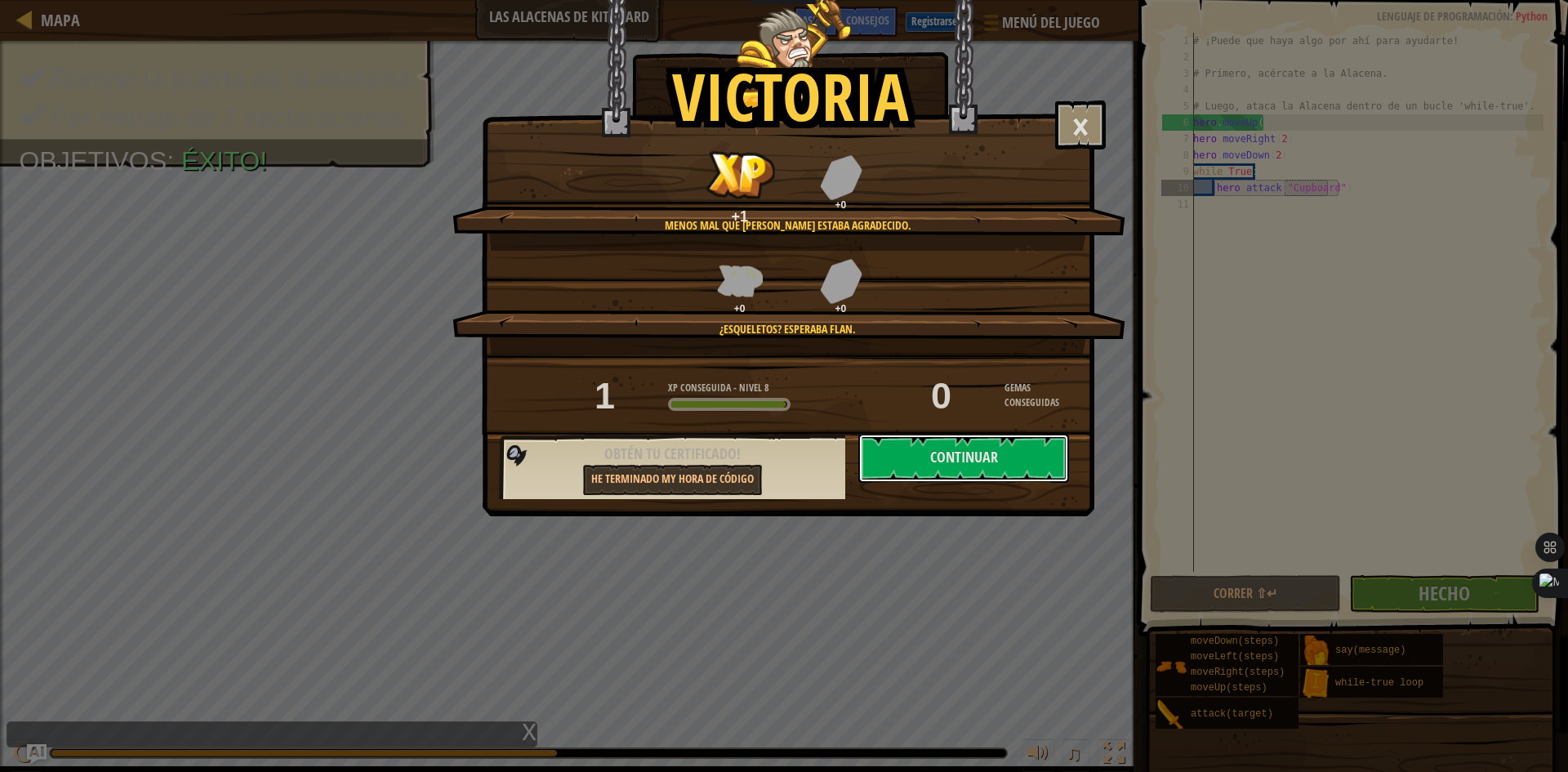
click at [920, 453] on button "Continuar" at bounding box center [964, 458] width 211 height 49
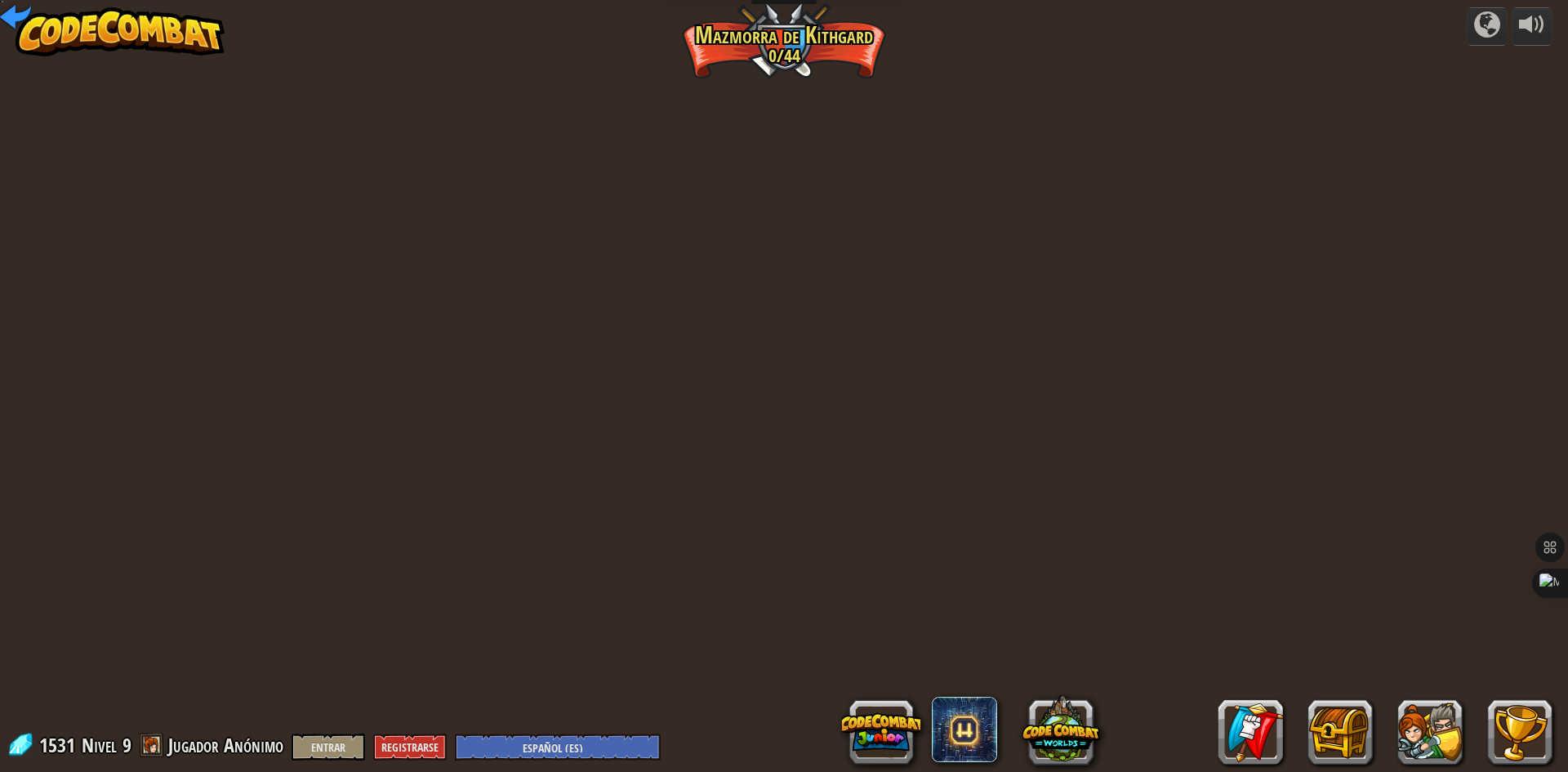
select select "es-ES"
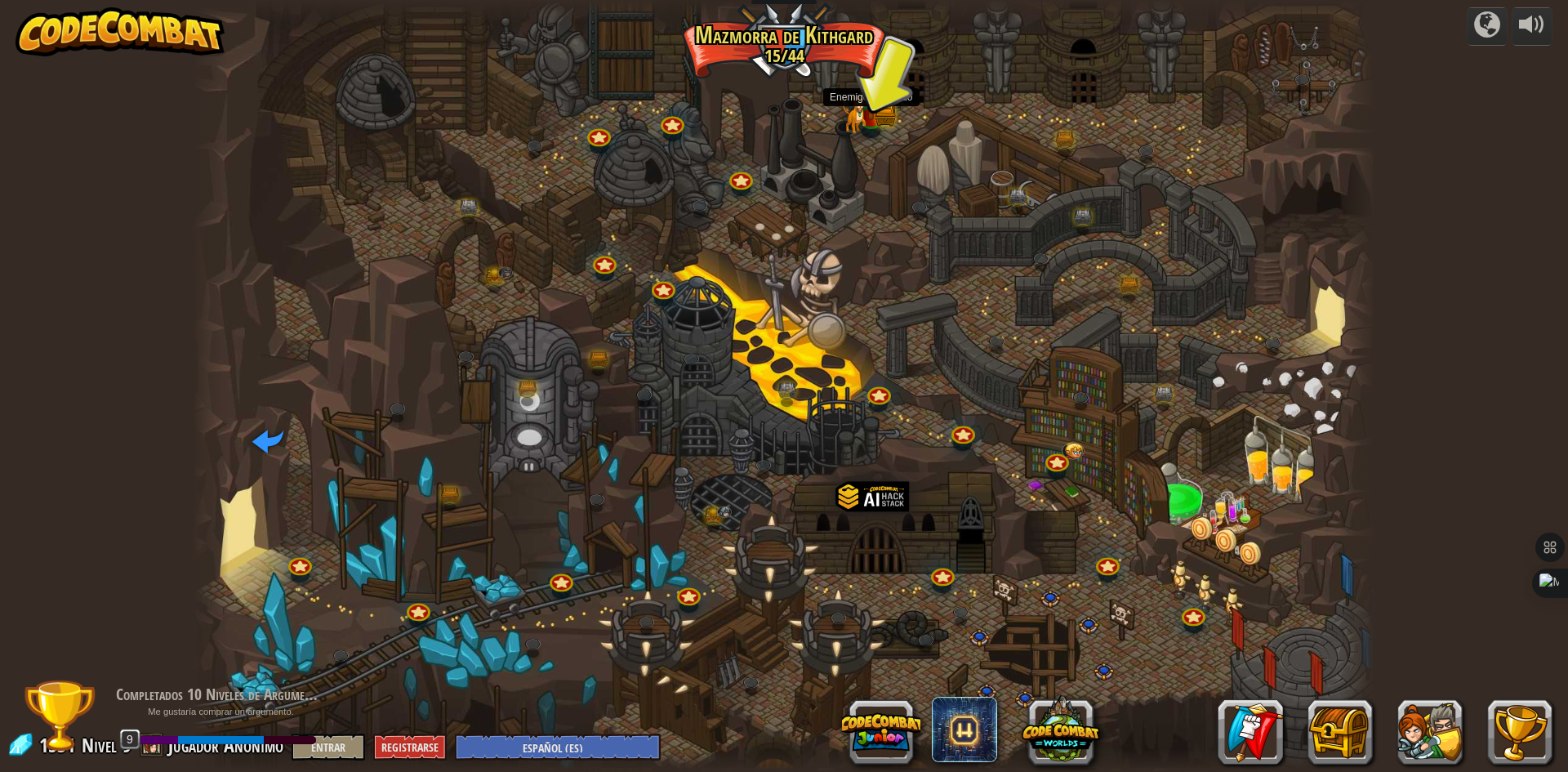
click at [862, 96] on img at bounding box center [871, 85] width 32 height 70
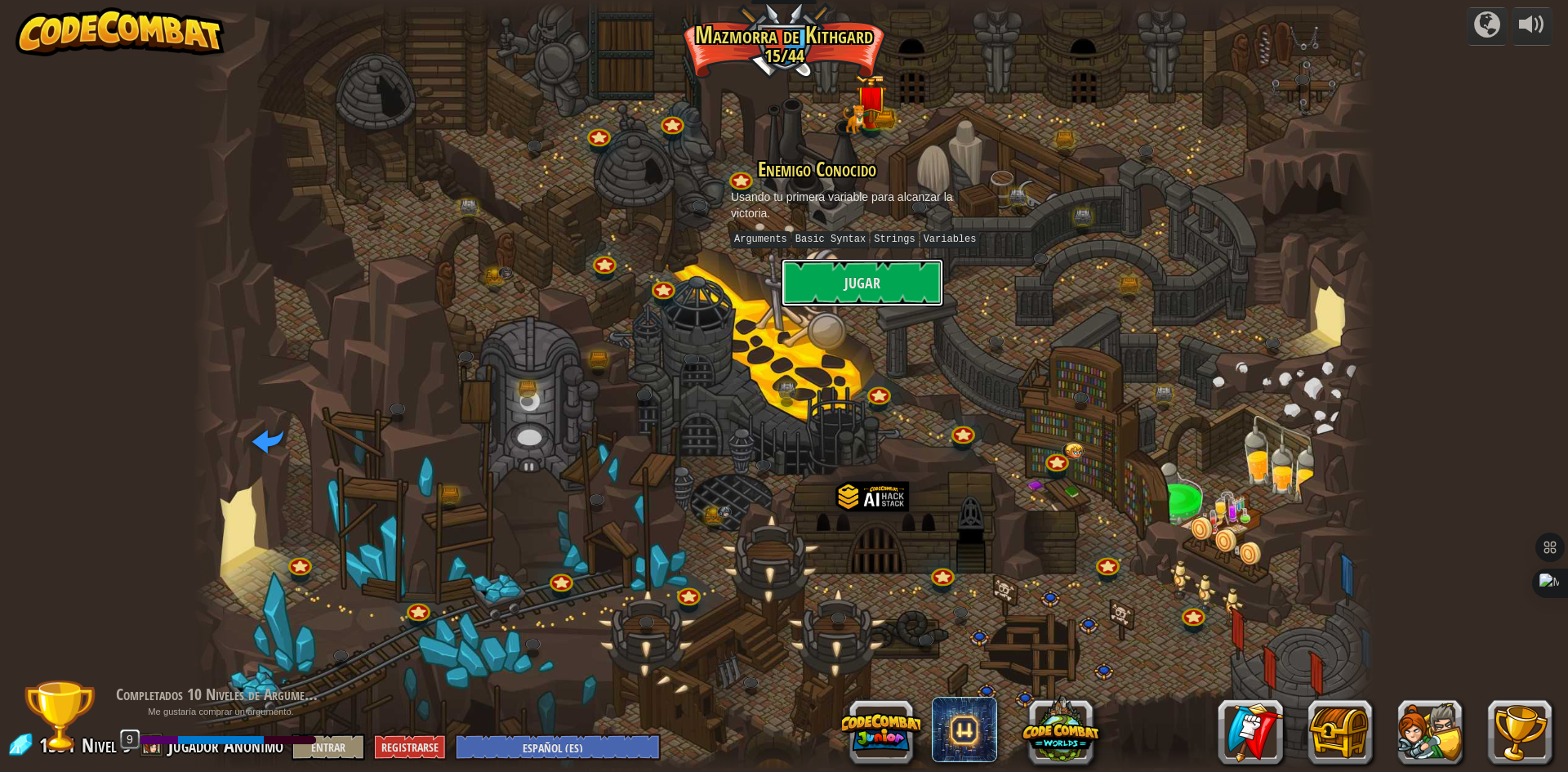
click at [804, 306] on button "Jugar" at bounding box center [862, 283] width 164 height 49
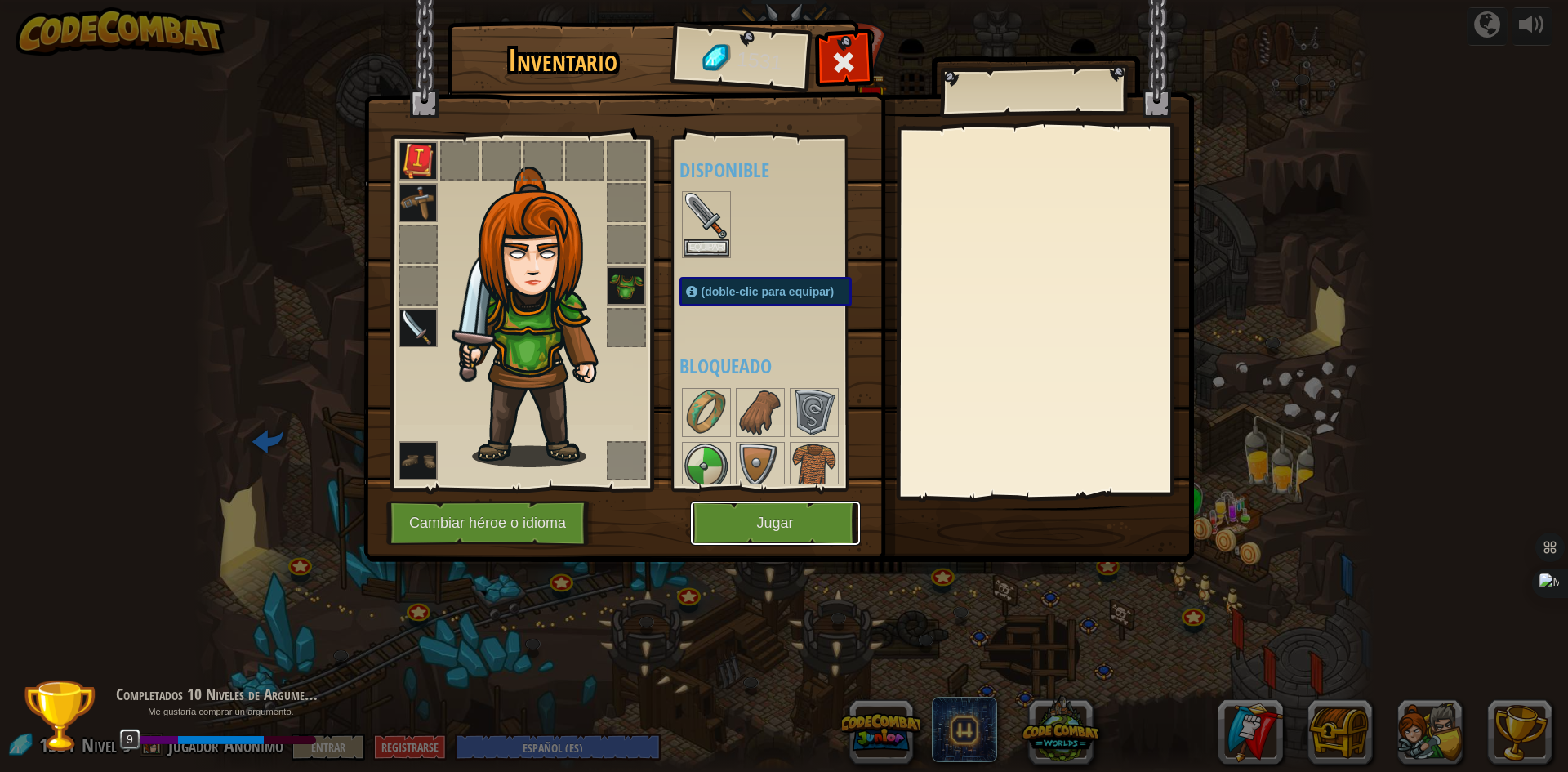
click at [775, 522] on button "Jugar" at bounding box center [775, 523] width 171 height 45
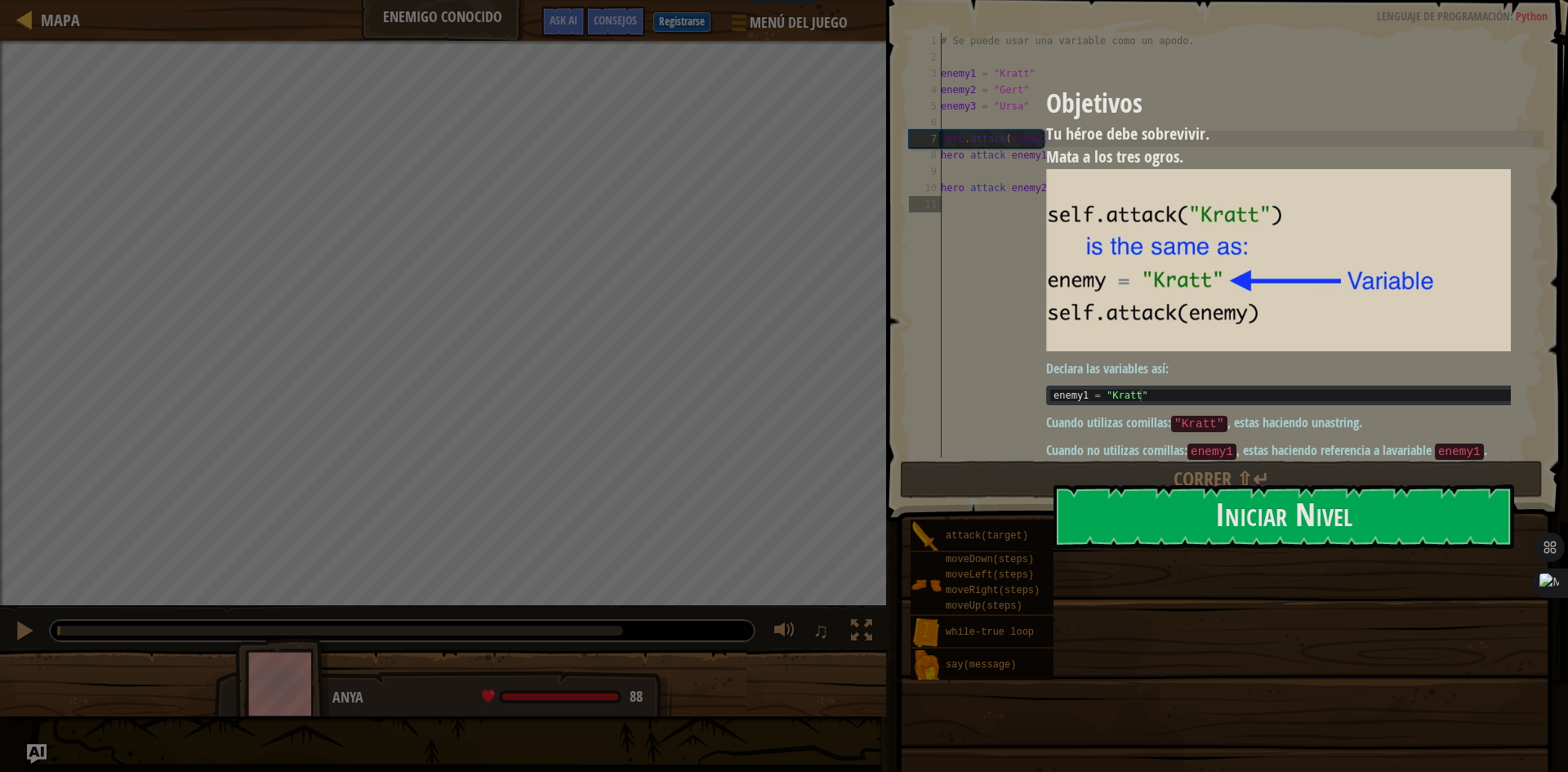
click at [1237, 489] on button "Iniciar Nivel" at bounding box center [1284, 516] width 460 height 65
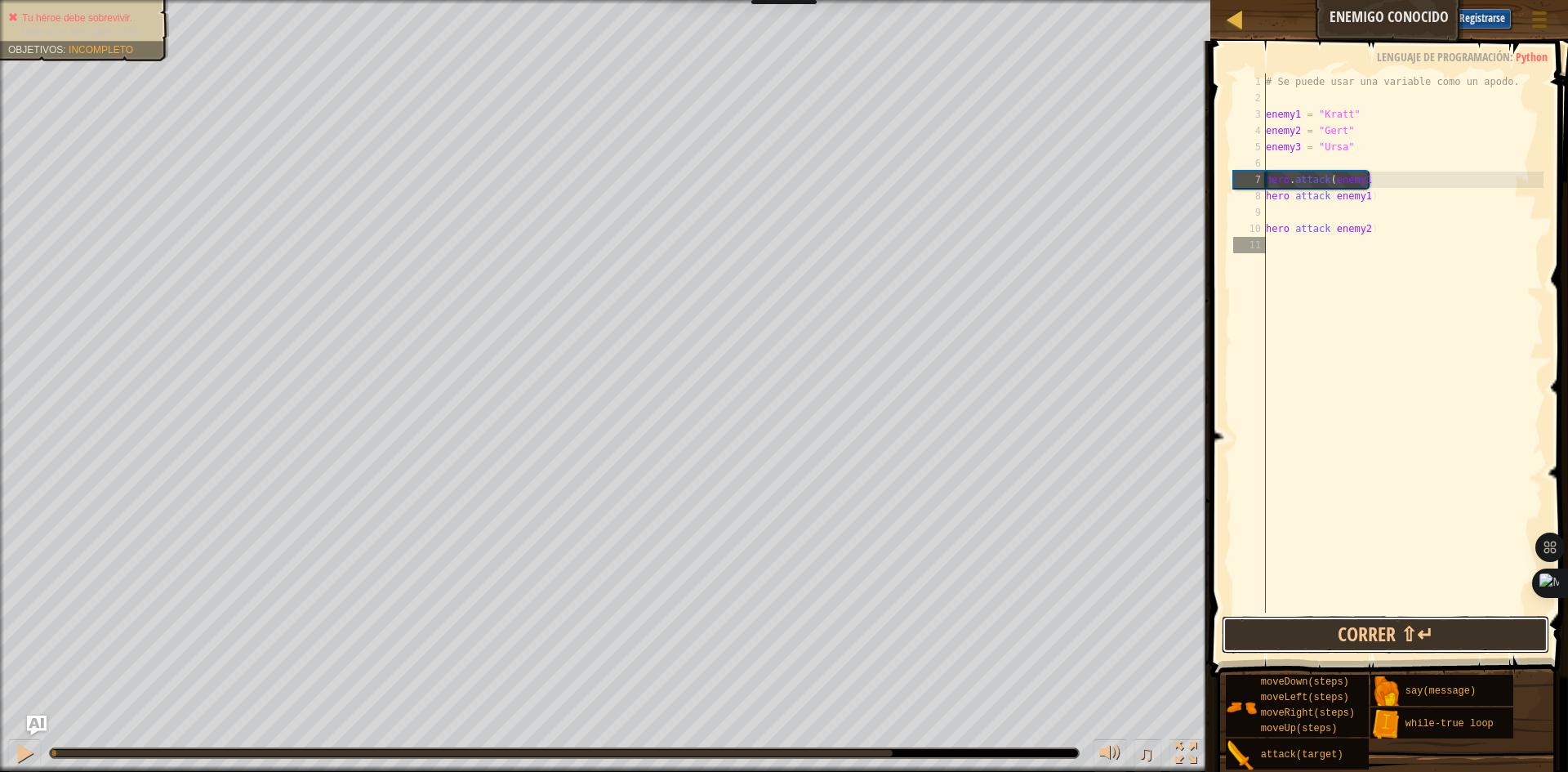
click at [1400, 635] on button "Correr ⇧↵" at bounding box center [1385, 635] width 328 height 38
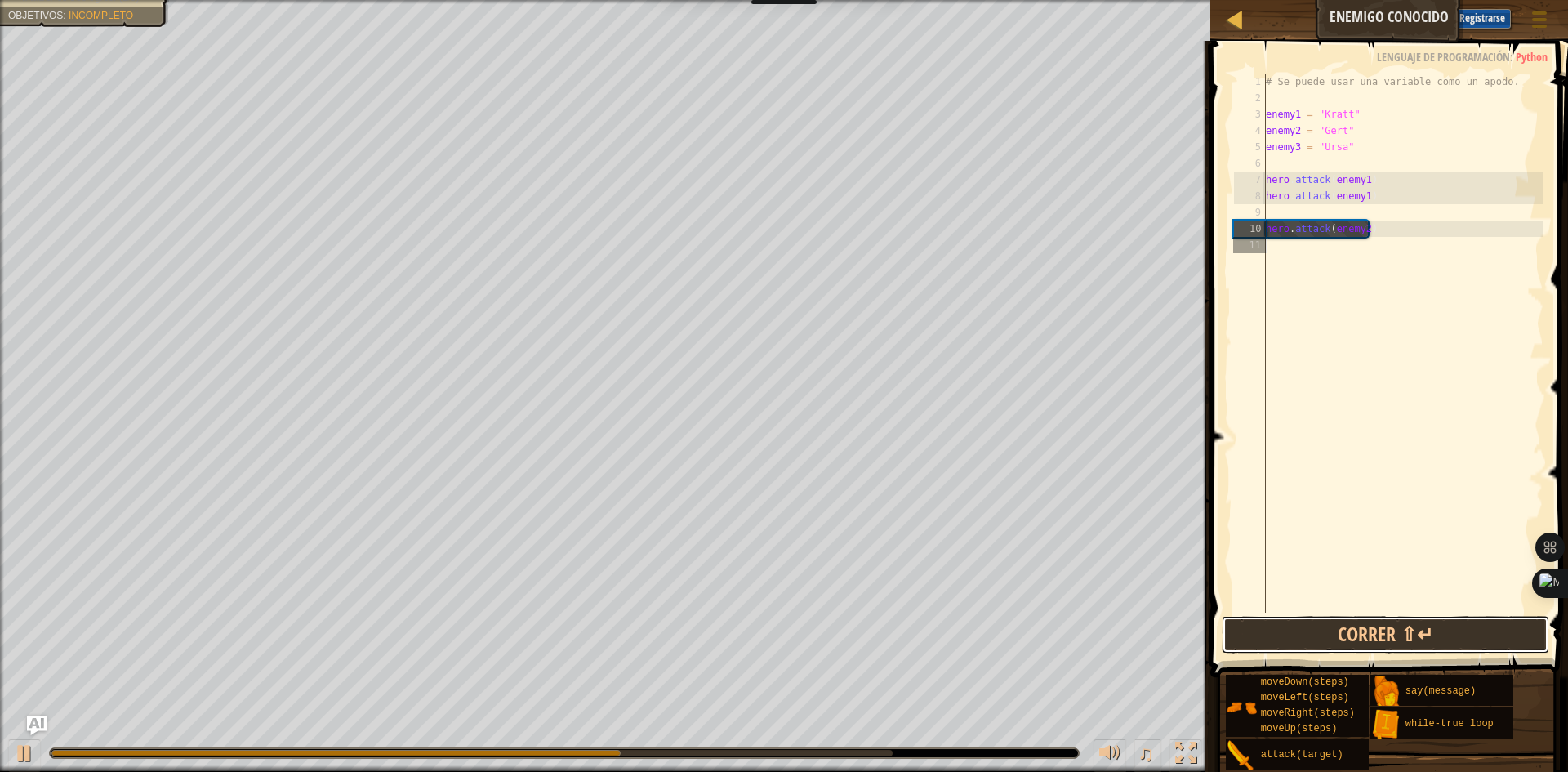
click at [1391, 634] on button "Correr ⇧↵" at bounding box center [1385, 635] width 328 height 38
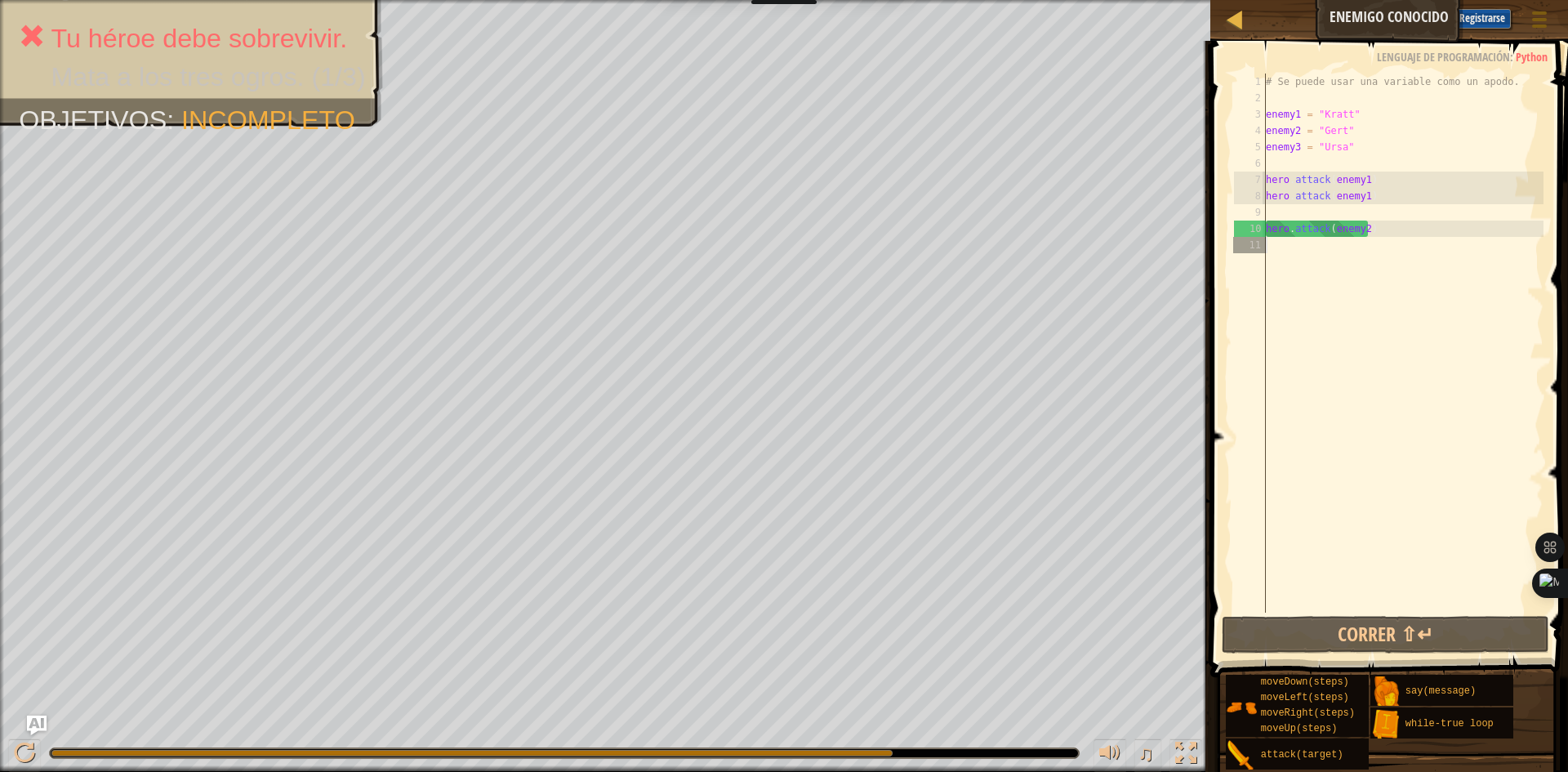
click at [1325, 245] on div "# Se puede usar una variable como un apodo. enemy1 = "[PERSON_NAME]" enemy2 = "…" at bounding box center [1403, 359] width 281 height 572
click at [1266, 236] on div "# Se puede usar una variable como un apodo. enemy1 = "[PERSON_NAME]" enemy2 = "…" at bounding box center [1403, 359] width 281 height 572
type textarea "hero.attack(enemy2)"
click at [1268, 245] on div "# Se puede usar una variable como un apodo. enemy1 = "[PERSON_NAME]" enemy2 = "…" at bounding box center [1403, 359] width 281 height 572
type textarea "h"
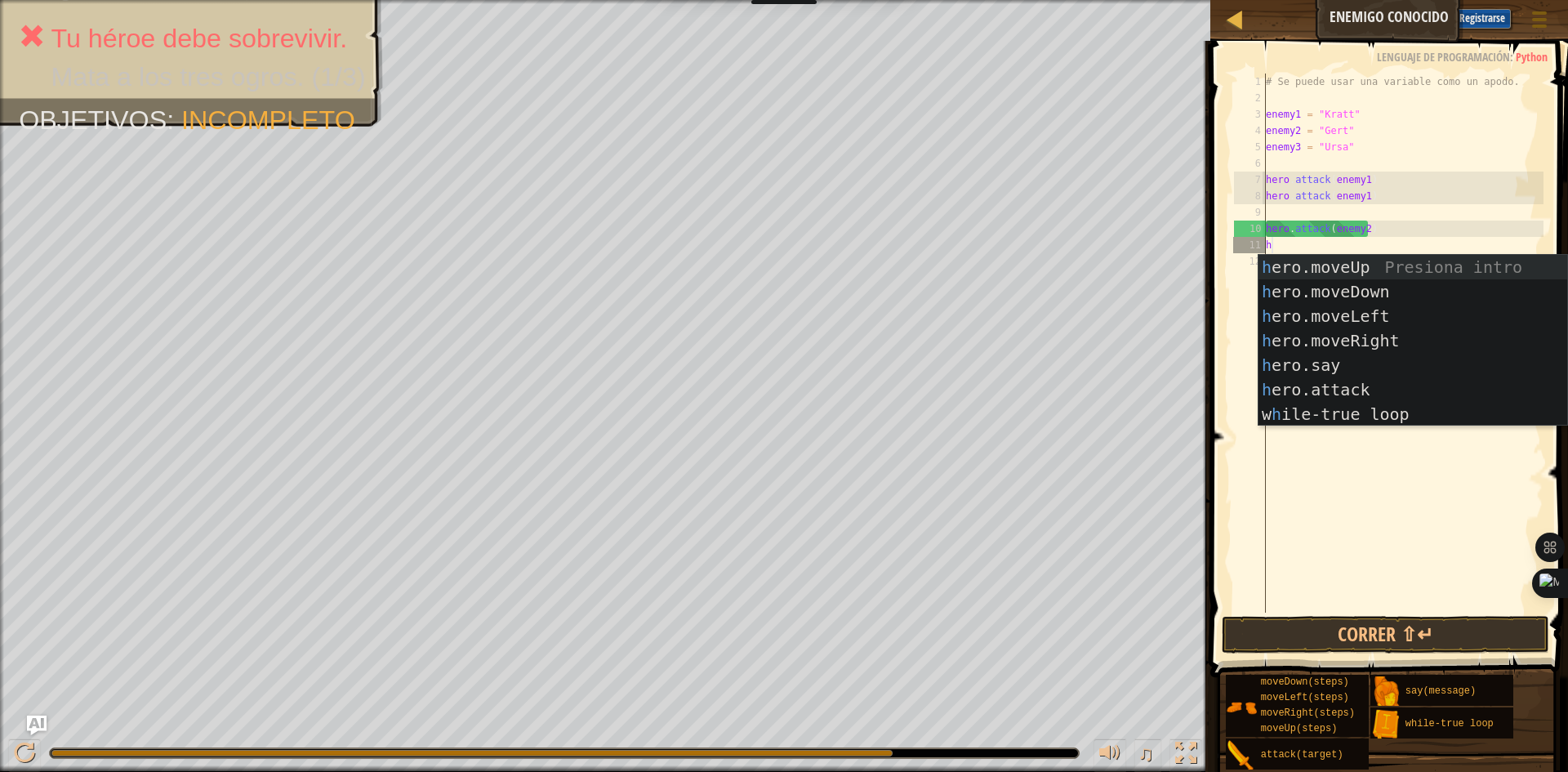
scroll to position [7, 0]
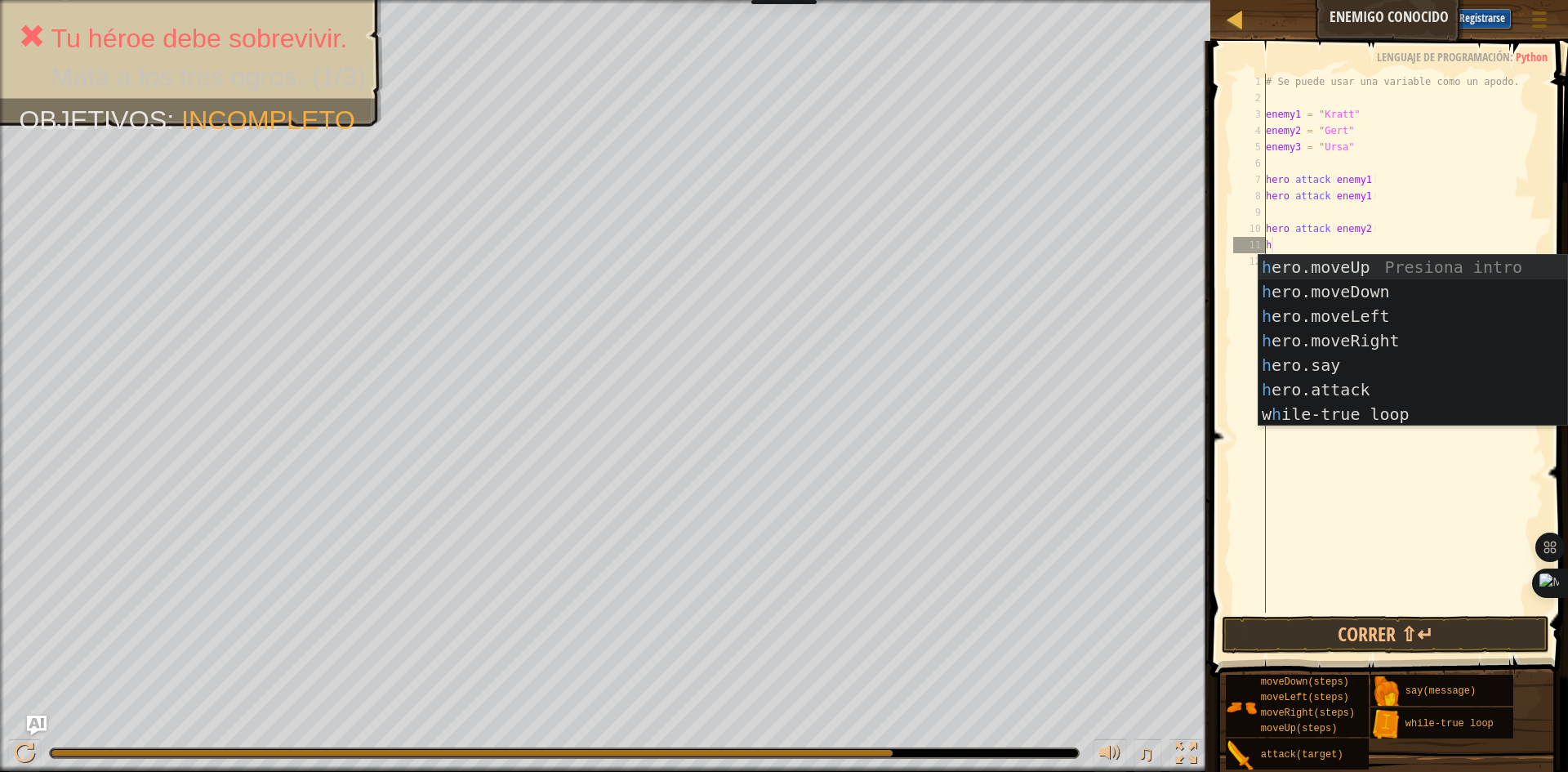
scroll to position [7, 0]
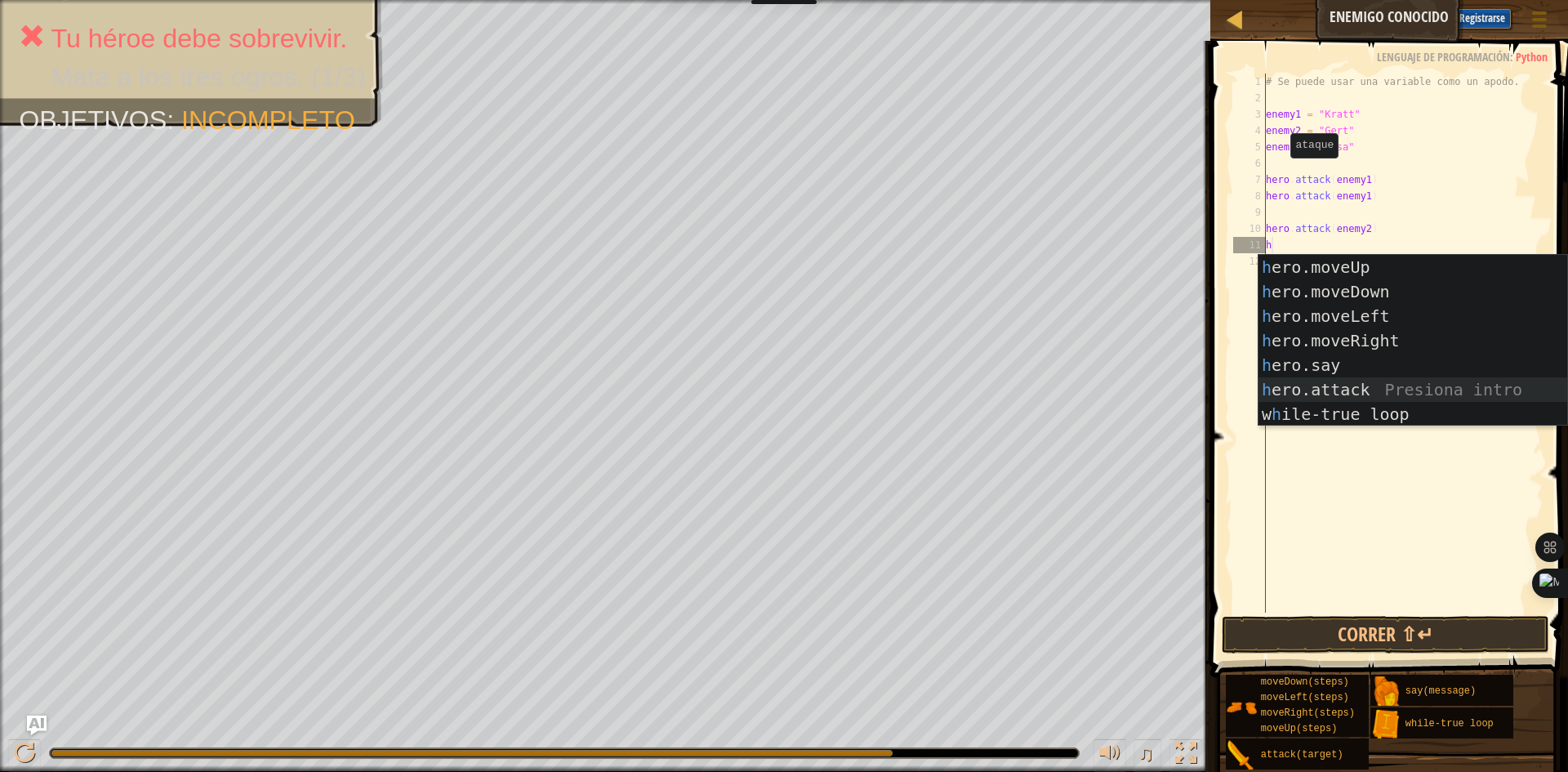
click at [1324, 394] on div "h ero.moveUp Presiona intro h ero.moveDown Presiona intro h ero.moveLeft Presio…" at bounding box center [1413, 366] width 309 height 221
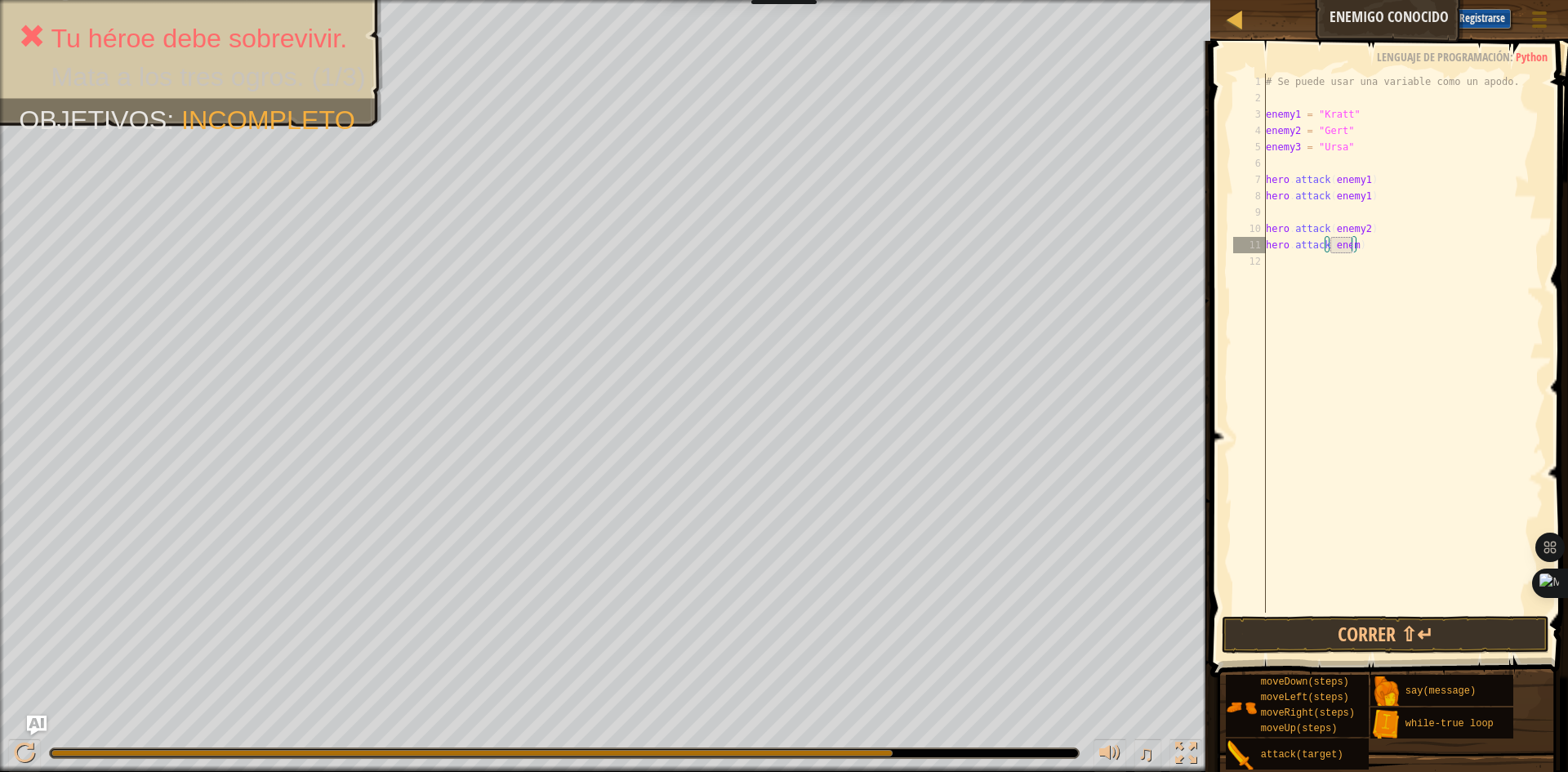
scroll to position [7, 7]
type textarea "hero.attack(enemy2)"
click at [1266, 257] on div "# Se puede usar una variable como un apodo. enemy1 = "Kratt" enemy2 = "Gert" en…" at bounding box center [1403, 359] width 281 height 572
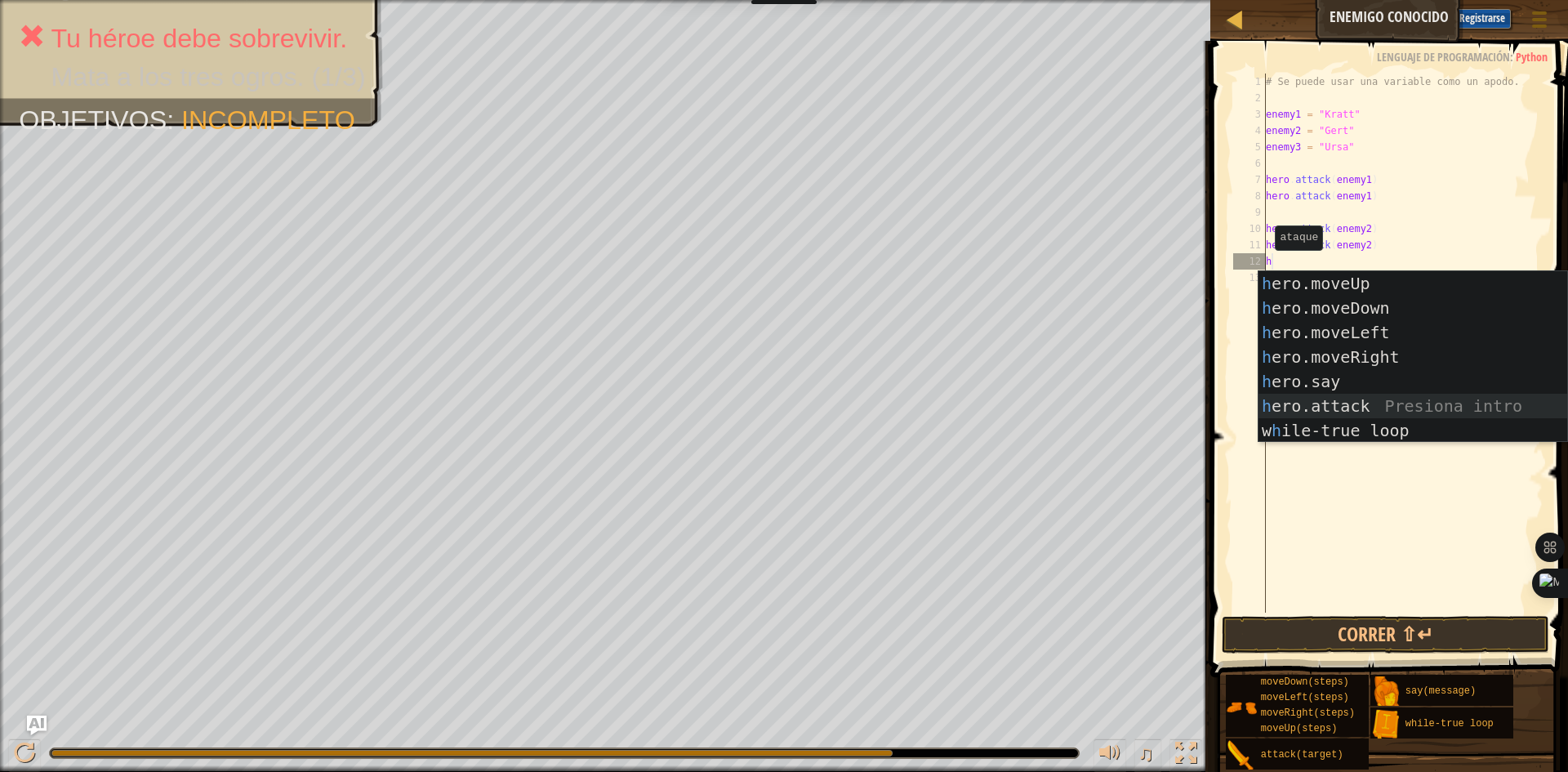
click at [1333, 410] on div "h ero.moveUp Presiona intro h ero.moveDown Presiona intro h ero.moveLeft Presio…" at bounding box center [1413, 382] width 309 height 221
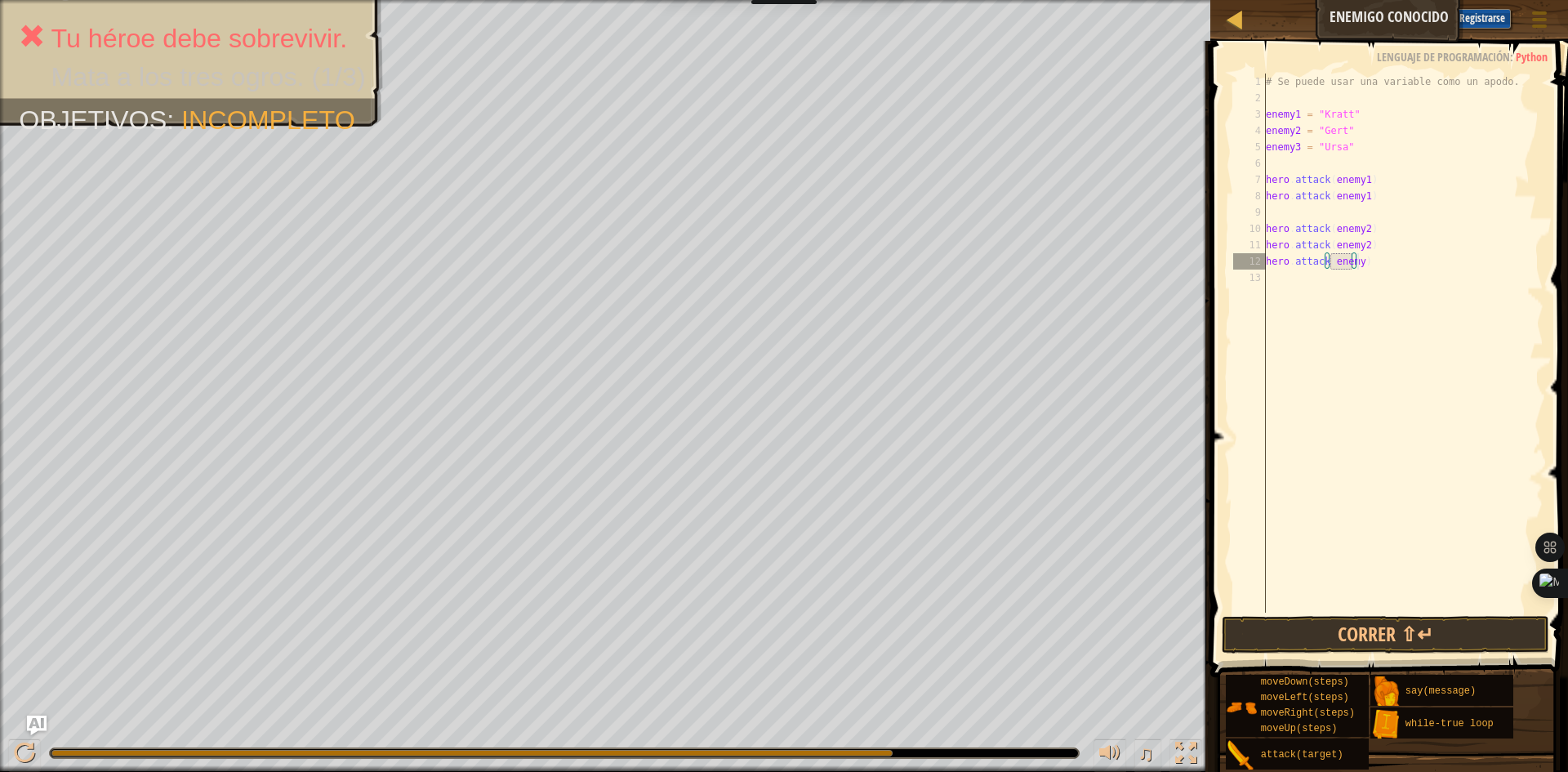
scroll to position [7, 7]
type textarea "hero.attack(enemy3)"
click at [1313, 277] on div "# Se puede usar una variable como un apodo. enemy1 = "Kratt" enemy2 = "Gert" en…" at bounding box center [1403, 359] width 281 height 572
type textarea "g"
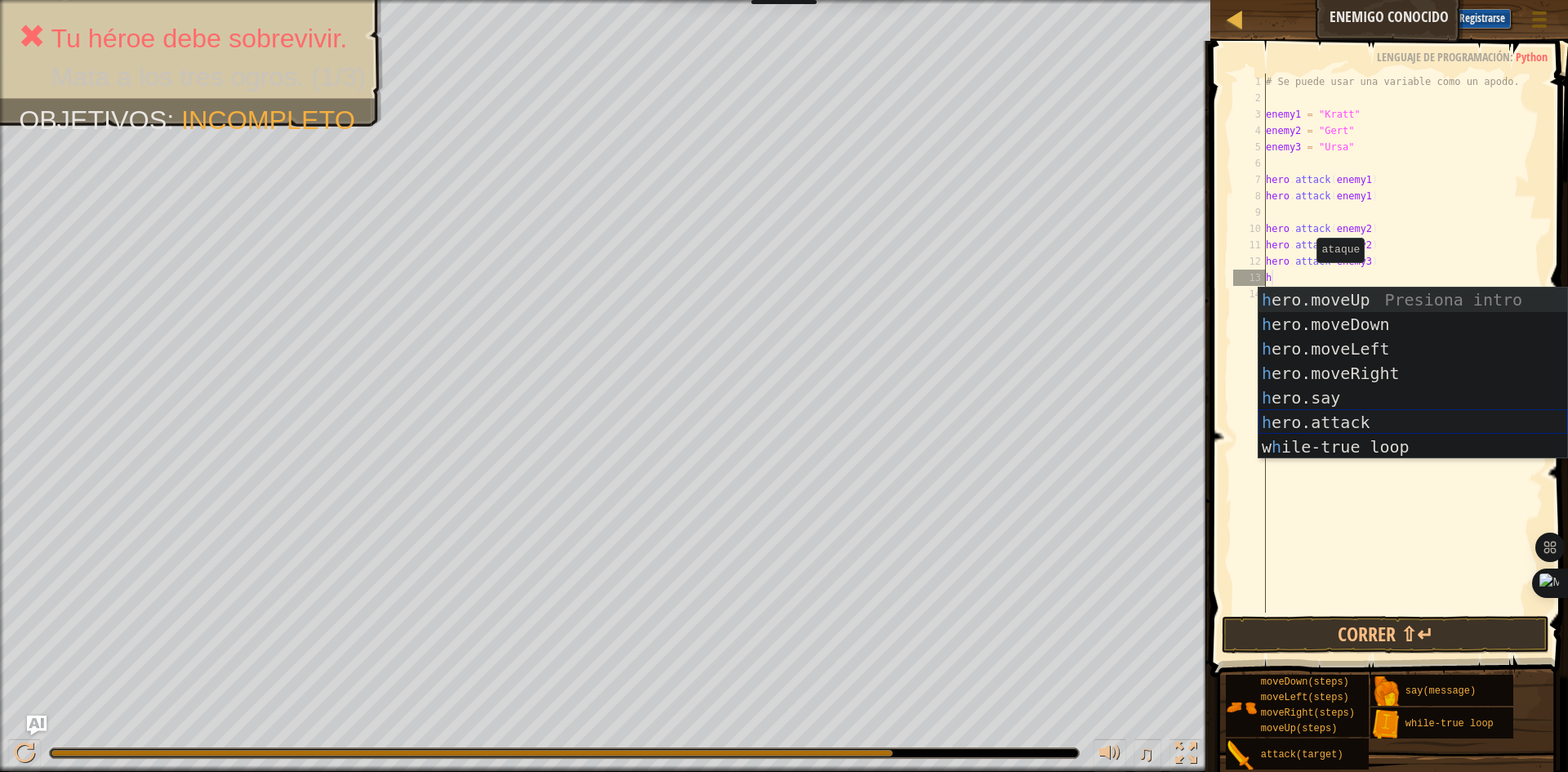
click at [1326, 415] on div "h ero.moveUp Presiona intro h ero.moveDown Presiona intro h ero.moveLeft Presio…" at bounding box center [1413, 398] width 309 height 221
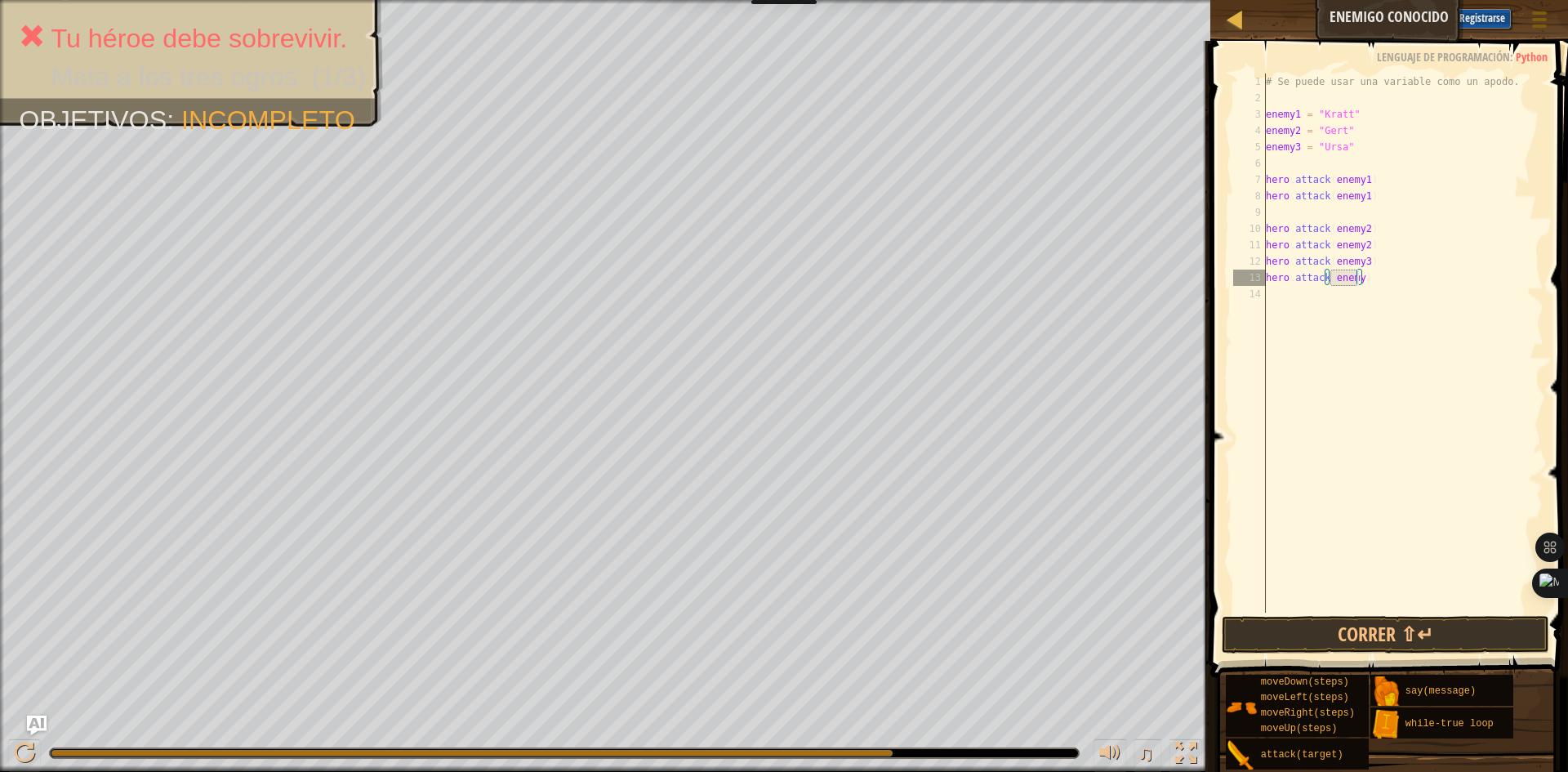
scroll to position [7, 7]
type textarea "hero.attack(enemy3)"
click at [1436, 622] on button "Correr ⇧↵" at bounding box center [1385, 635] width 328 height 38
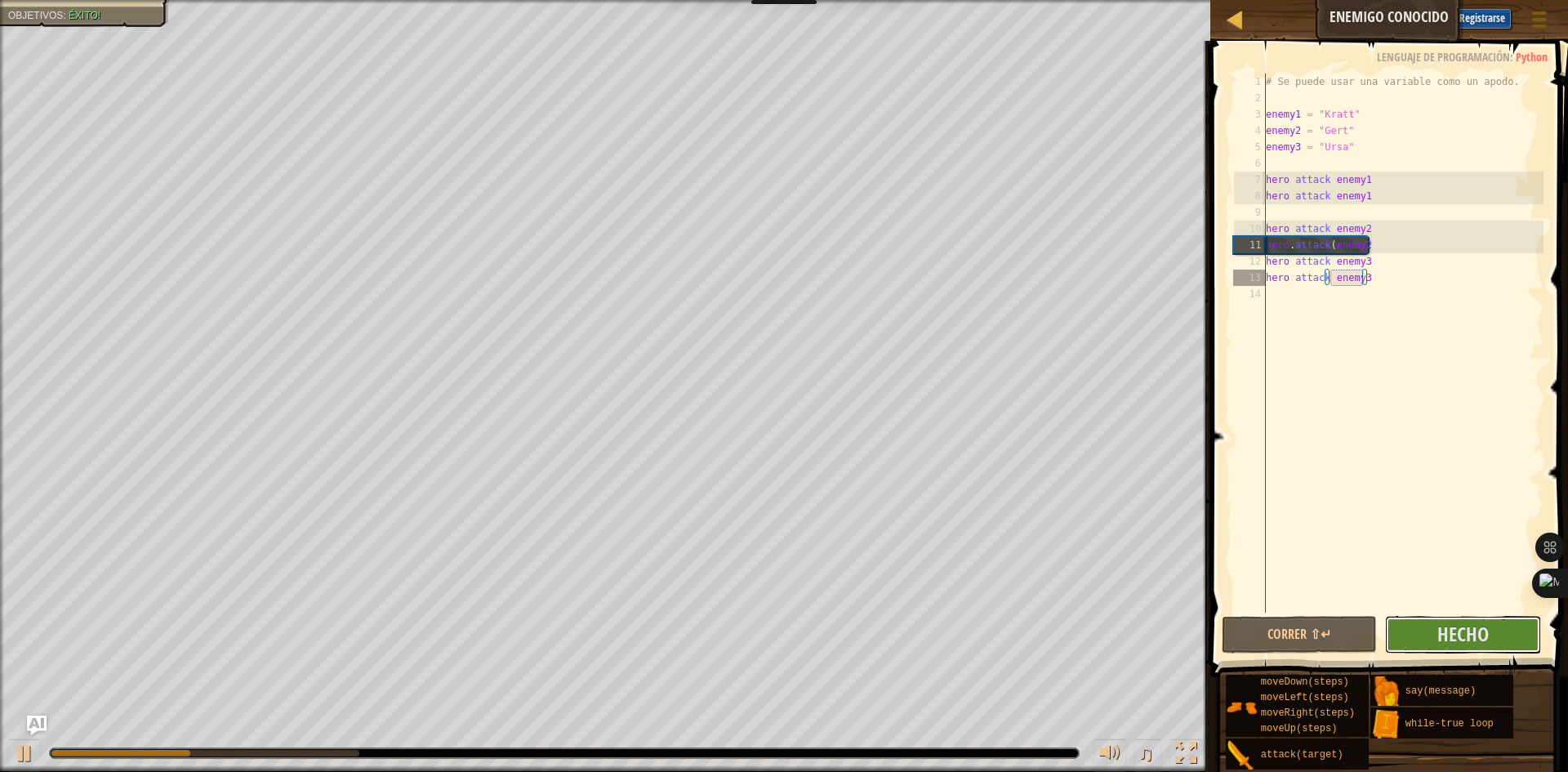
click at [1451, 633] on span "Hecho" at bounding box center [1463, 634] width 52 height 26
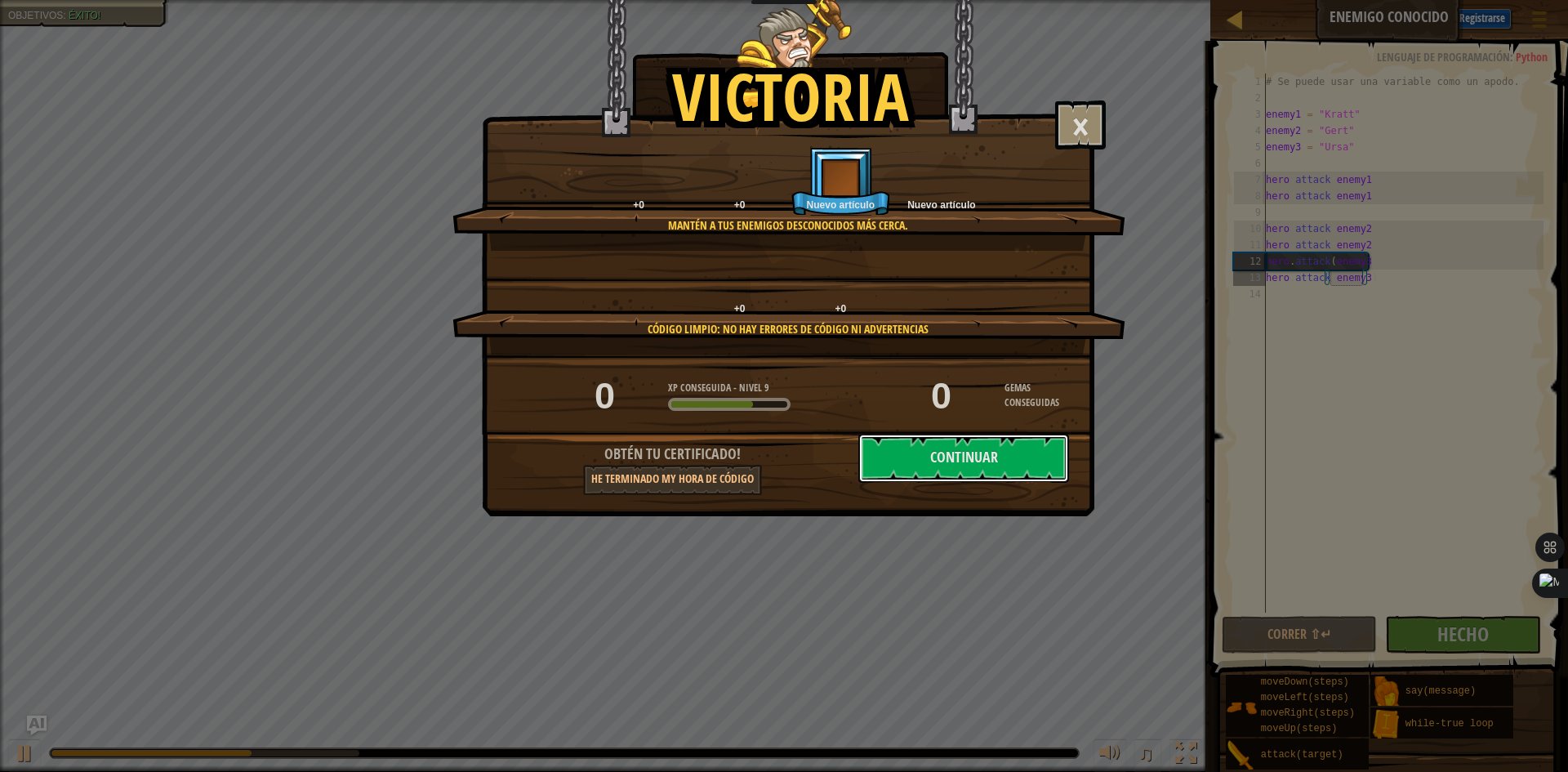
click at [970, 458] on button "Continuar" at bounding box center [964, 458] width 211 height 49
select select "es-ES"
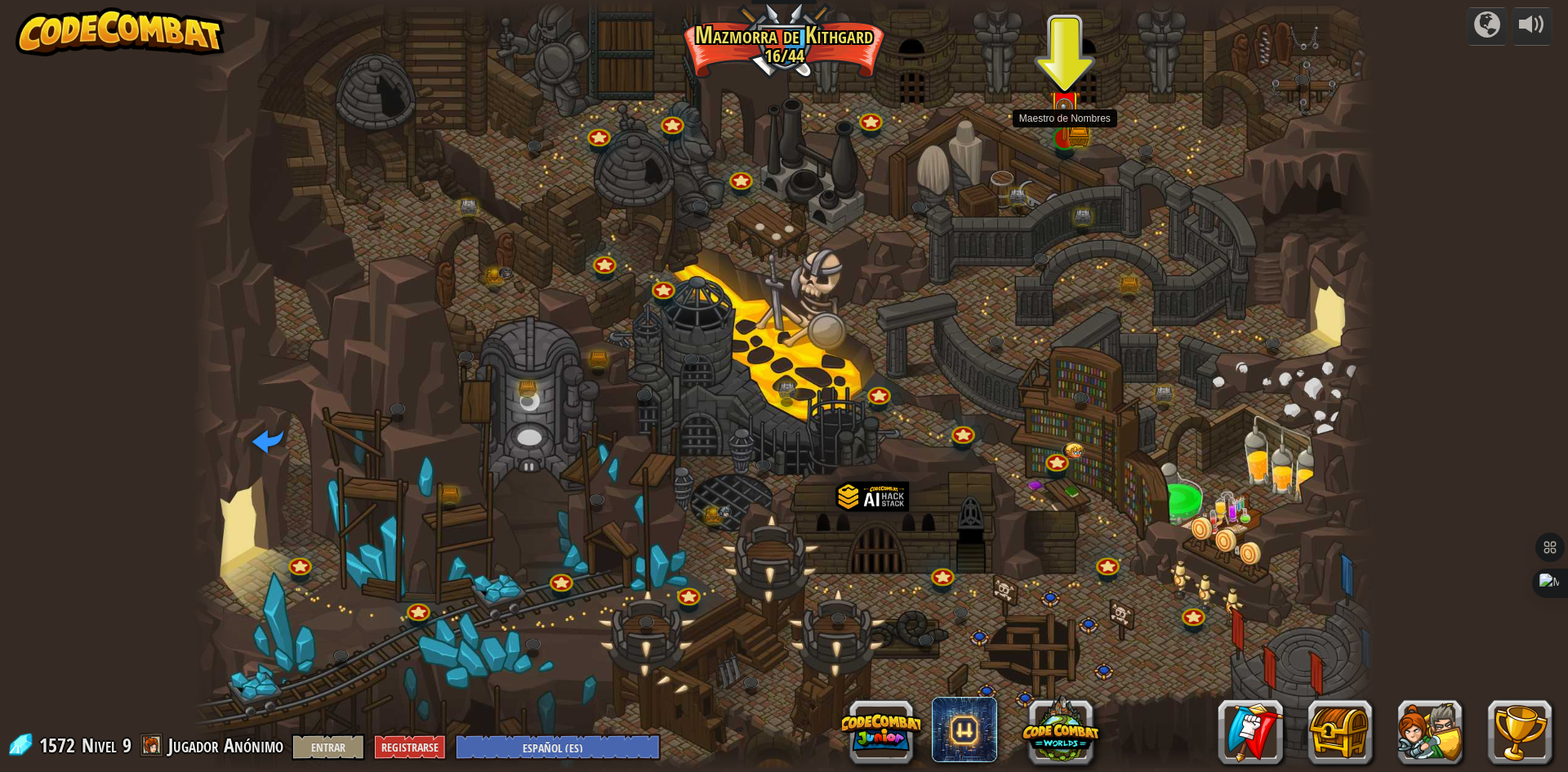
click at [1062, 127] on div at bounding box center [1064, 138] width 24 height 24
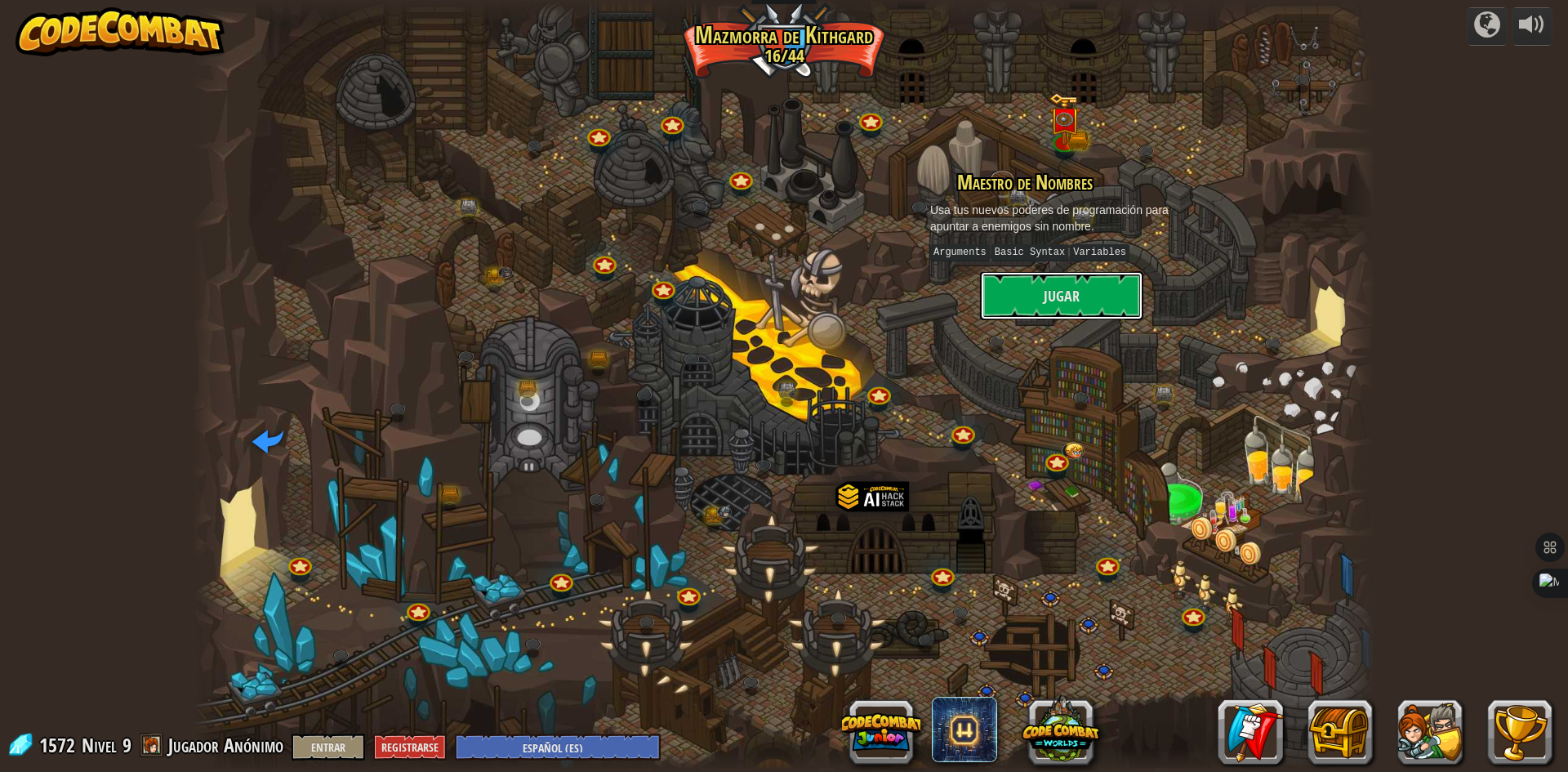
click at [1042, 298] on button "Jugar" at bounding box center [1062, 296] width 164 height 49
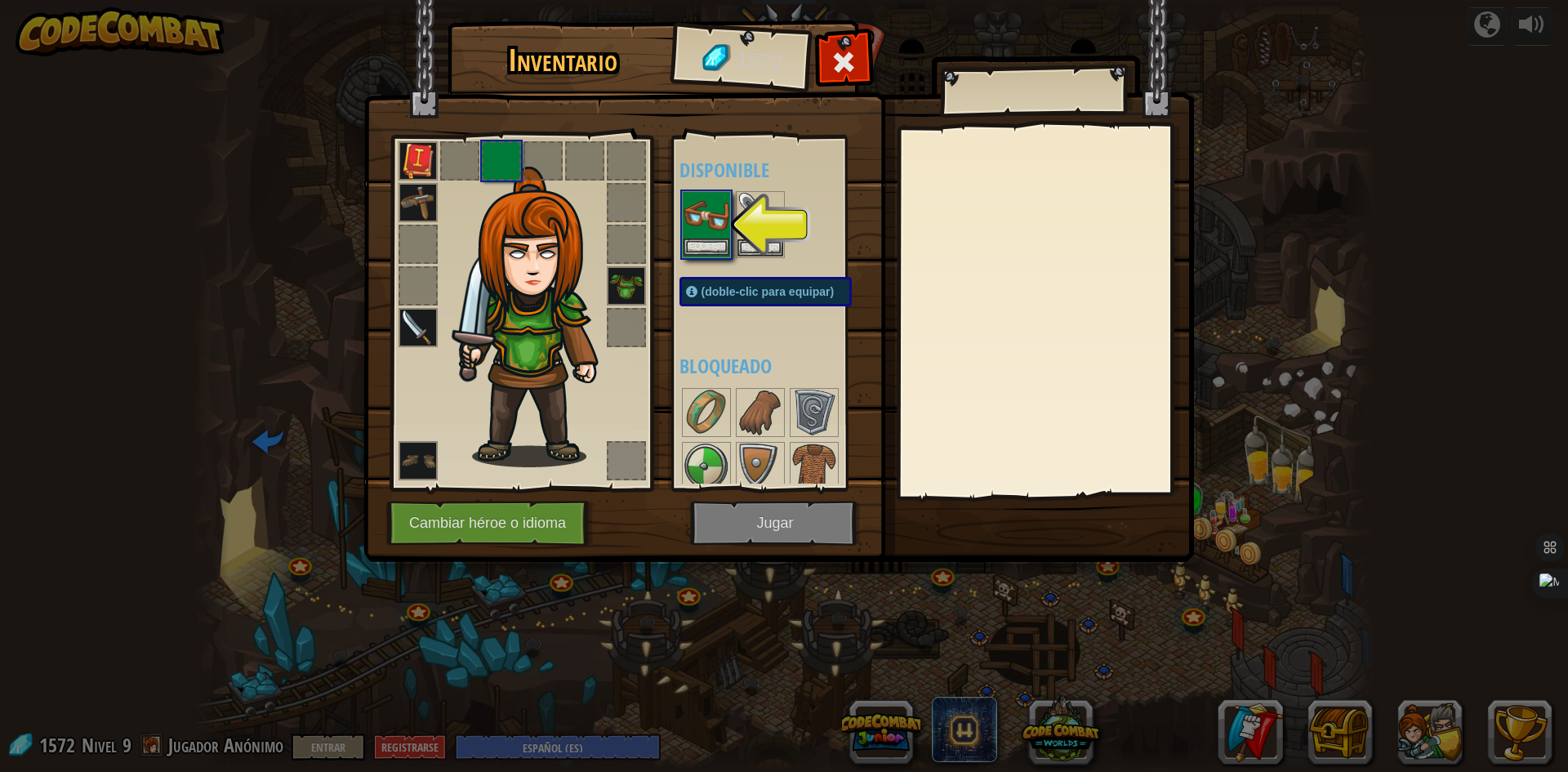
click at [715, 236] on img at bounding box center [706, 216] width 46 height 46
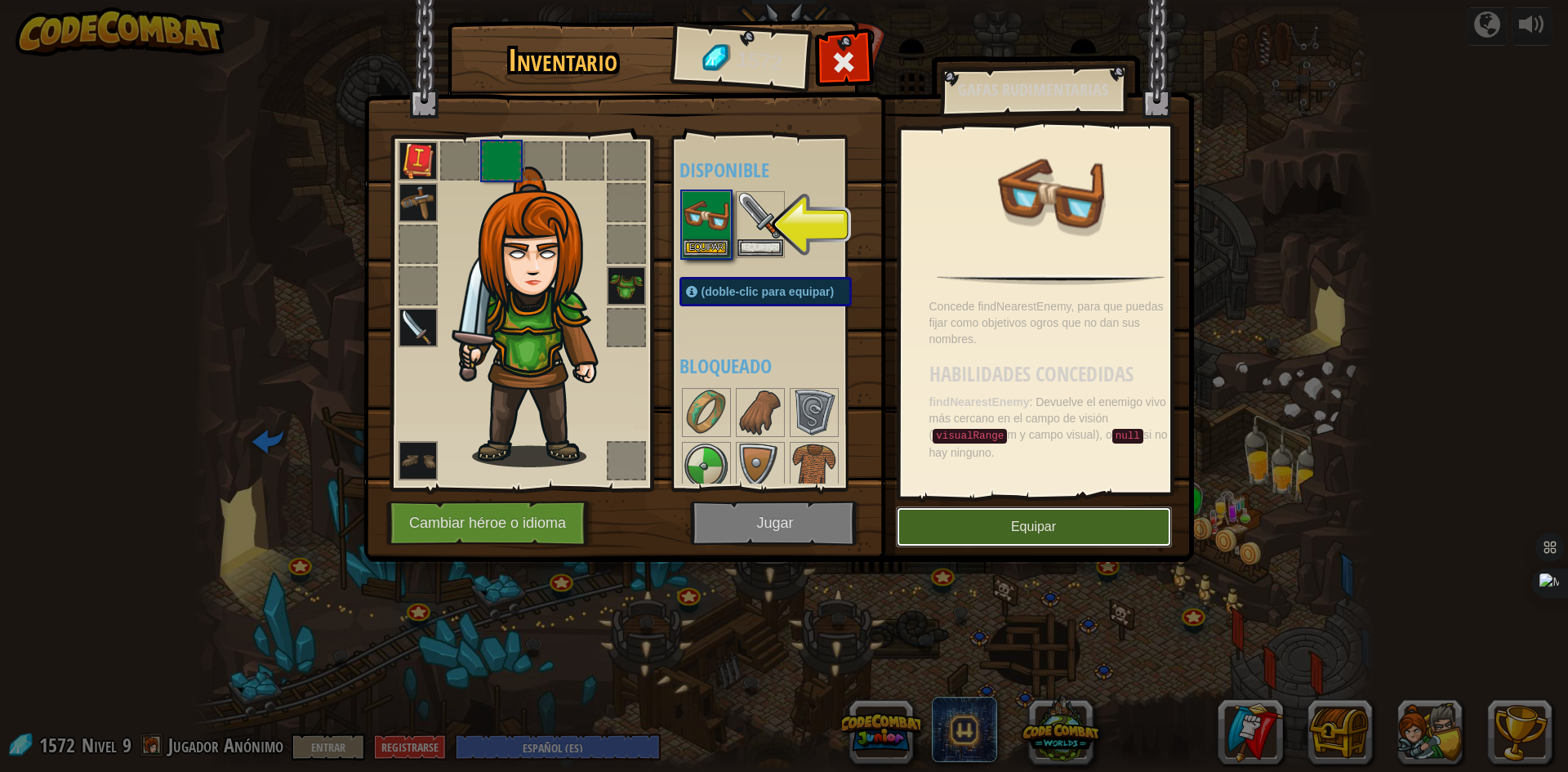
click at [1012, 534] on button "Equipar" at bounding box center [1034, 527] width 276 height 41
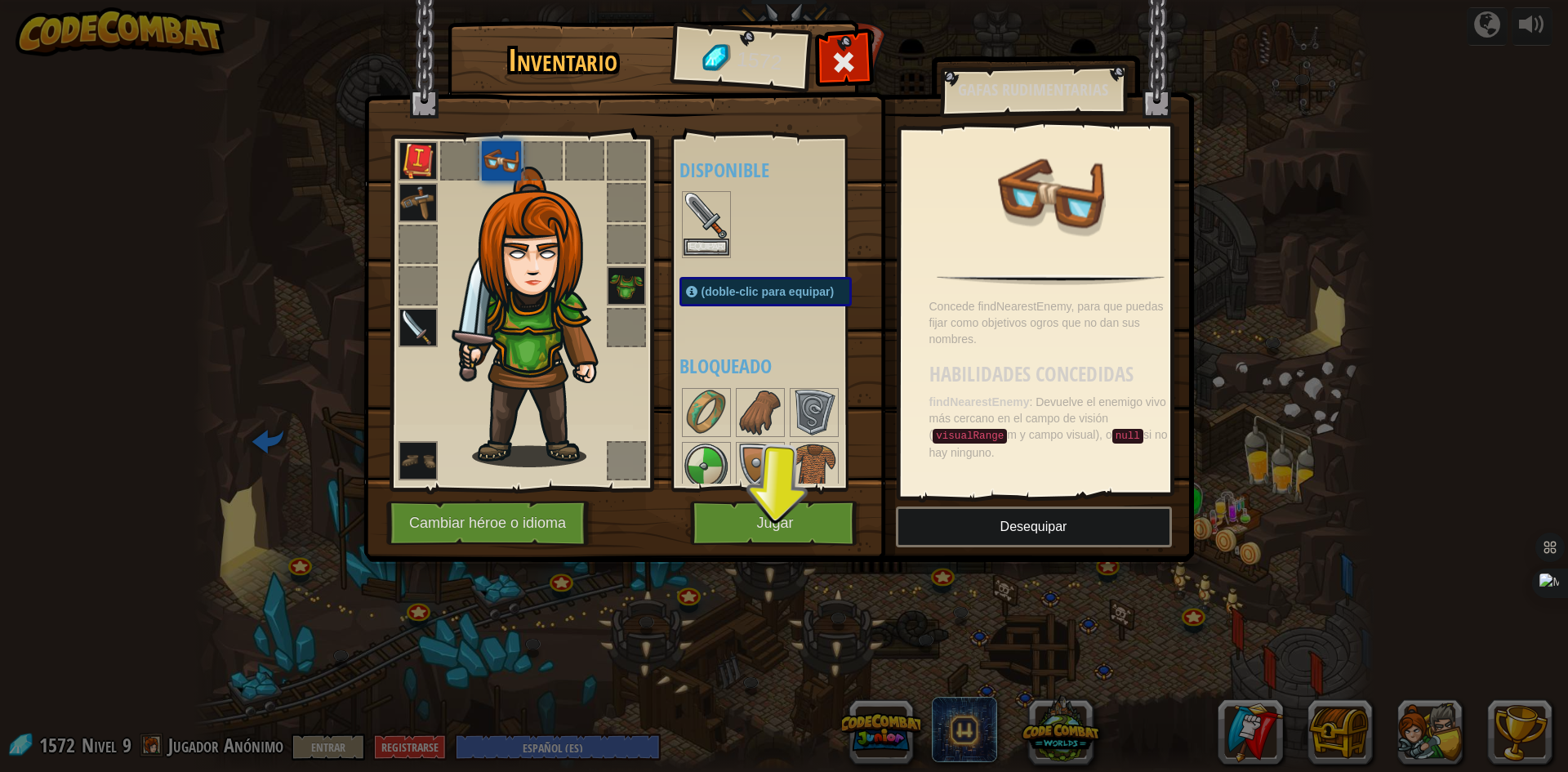
click at [706, 245] on div "Inventario 1572 Disponible Equipar Equipar Equipar Equipar Equipar Equipar (dob…" at bounding box center [784, 386] width 1568 height 772
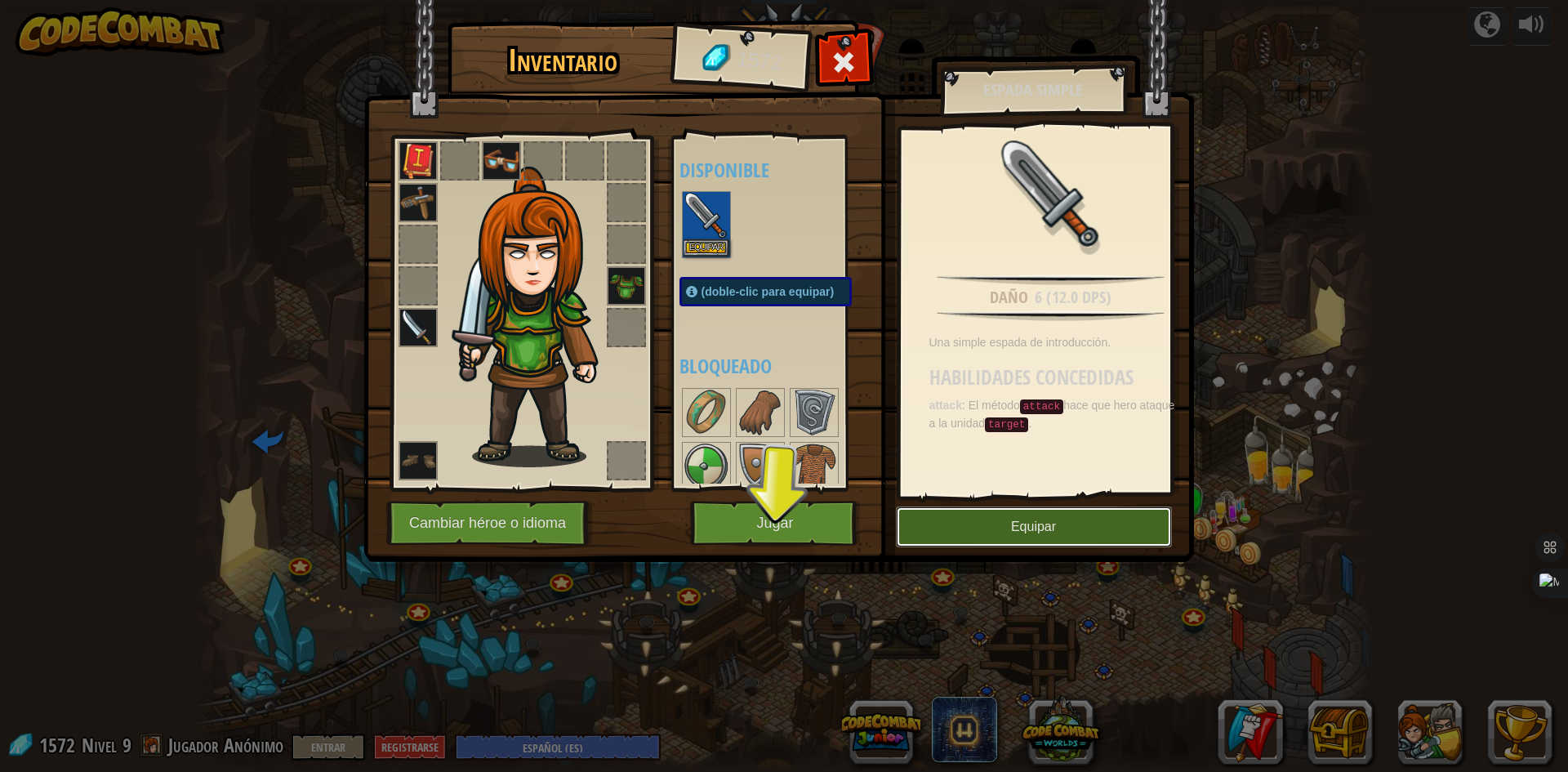
click at [973, 541] on button "Equipar" at bounding box center [1034, 527] width 276 height 41
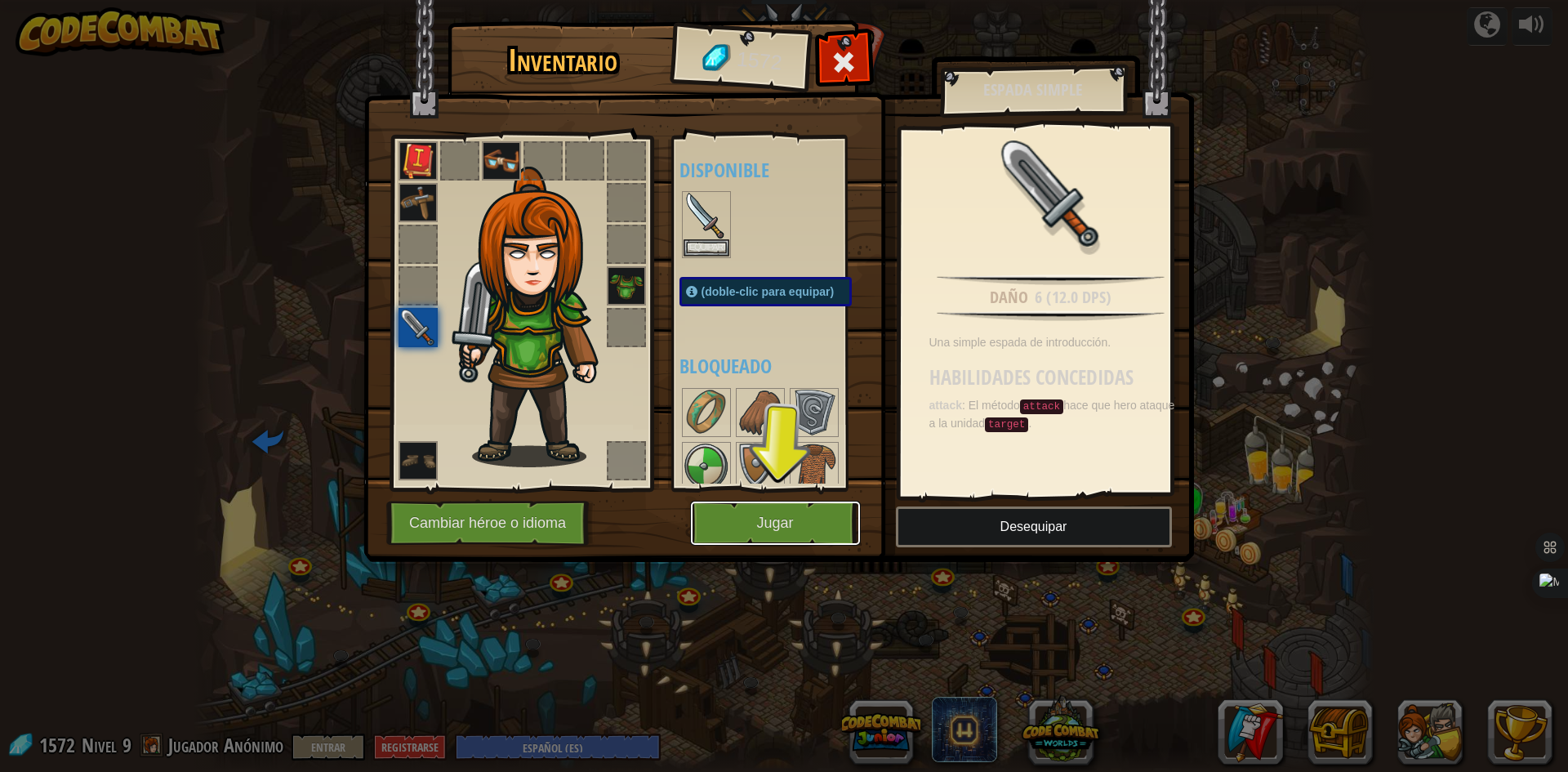
click at [806, 503] on button "Jugar" at bounding box center [775, 523] width 171 height 45
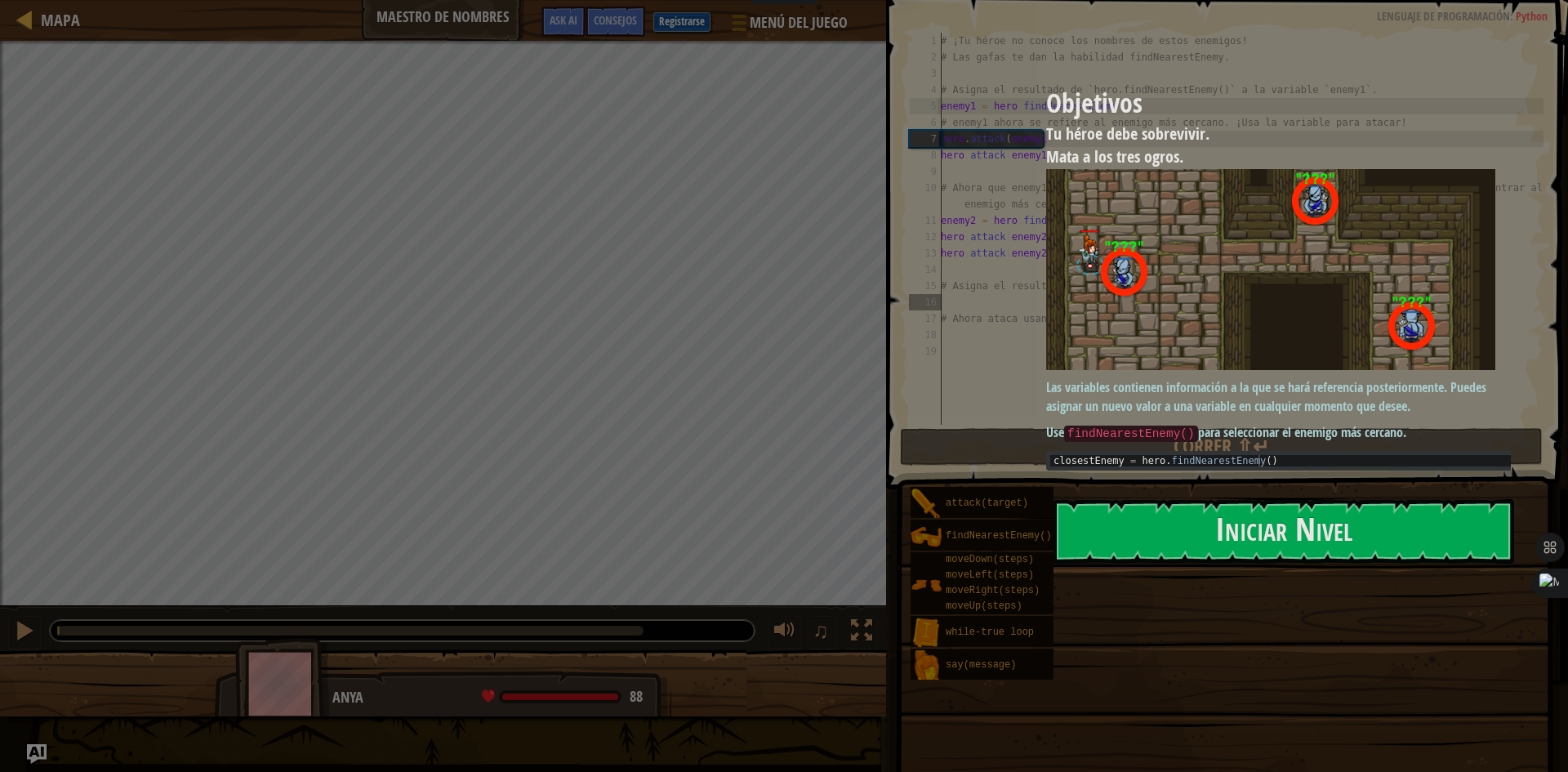
click at [1275, 527] on button "Iniciar Nivel" at bounding box center [1284, 531] width 460 height 65
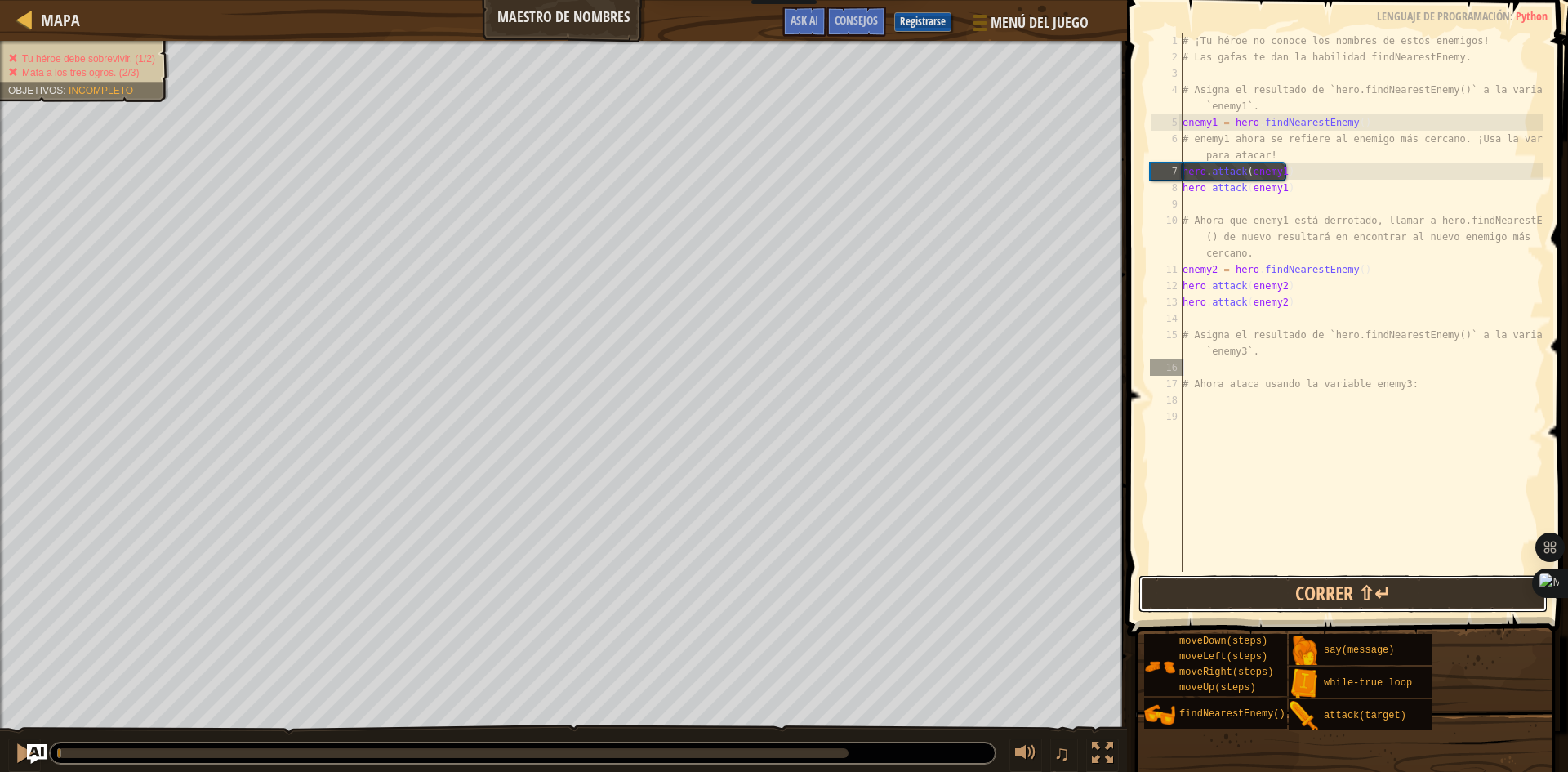
click at [1409, 599] on button "Correr ⇧↵" at bounding box center [1342, 594] width 409 height 38
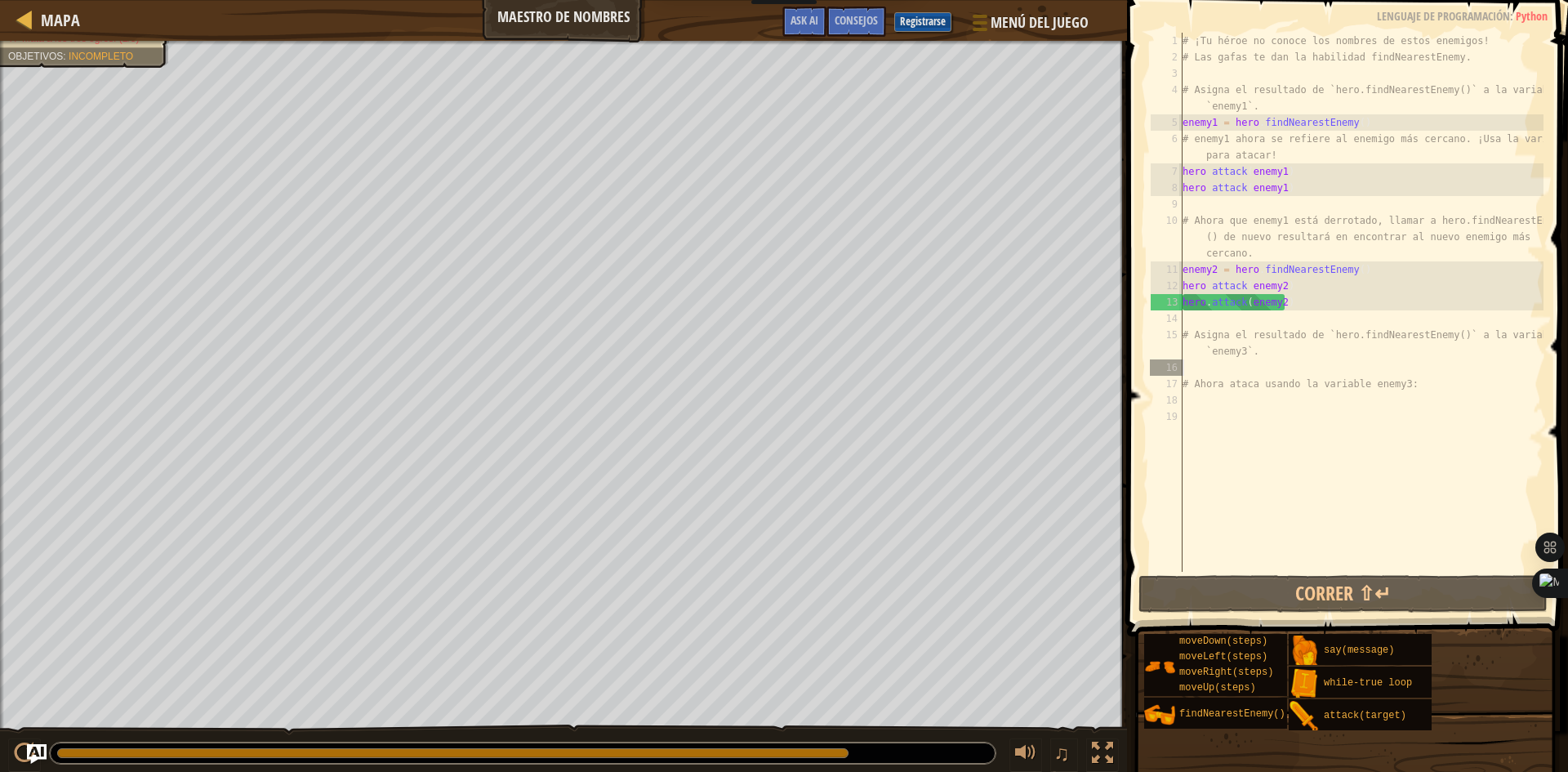
click at [1190, 370] on div "# ¡Tu héroe no conoce los nombres de estos enemigos! # Las gafas te dan la habi…" at bounding box center [1360, 318] width 364 height 572
type textarea "h"
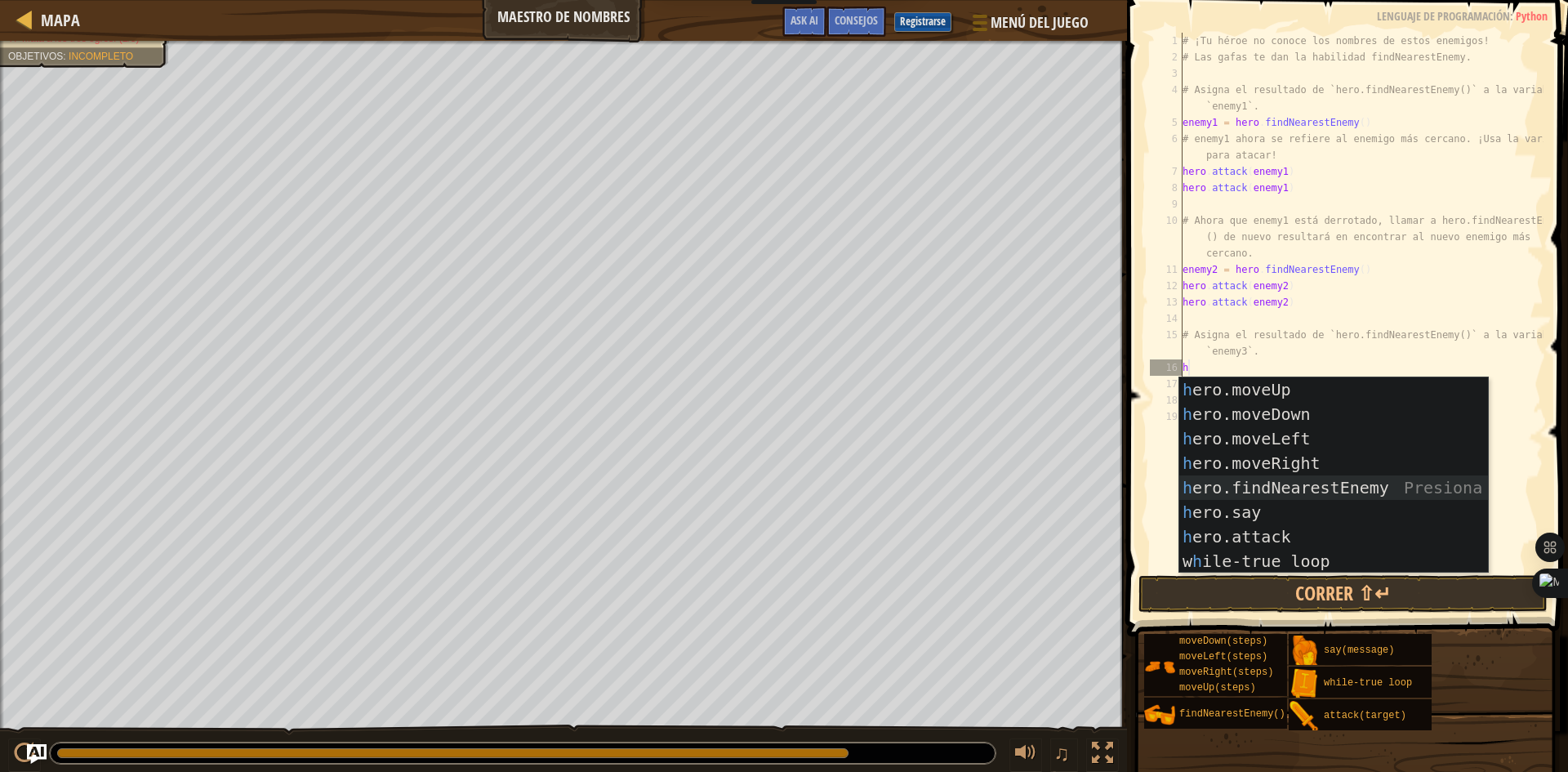
click at [1333, 486] on div "h ero.moveUp Presiona intro h ero.moveDown Presiona intro h ero.moveLeft Presio…" at bounding box center [1333, 500] width 309 height 245
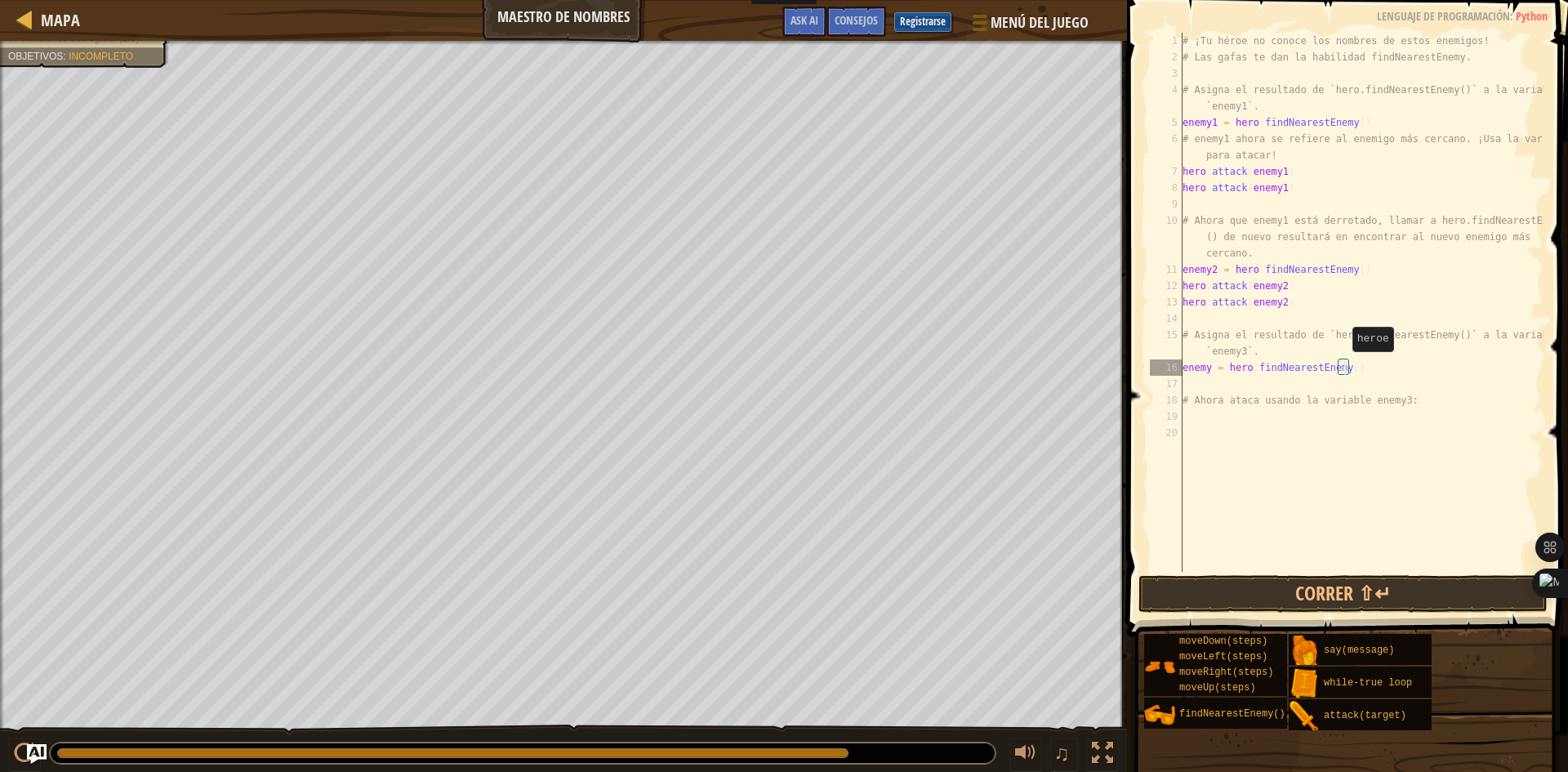
click at [1344, 367] on div "# ¡Tu héroe no conoce los nombres de estos enemigos! # Las gafas te dan la habi…" at bounding box center [1360, 318] width 364 height 572
click at [1342, 370] on div "# ¡Tu héroe no conoce los nombres de estos enemigos! # Las gafas te dan la habi…" at bounding box center [1360, 318] width 364 height 572
type textarea "enemy = hero.findNearestEnemy(enemy3)"
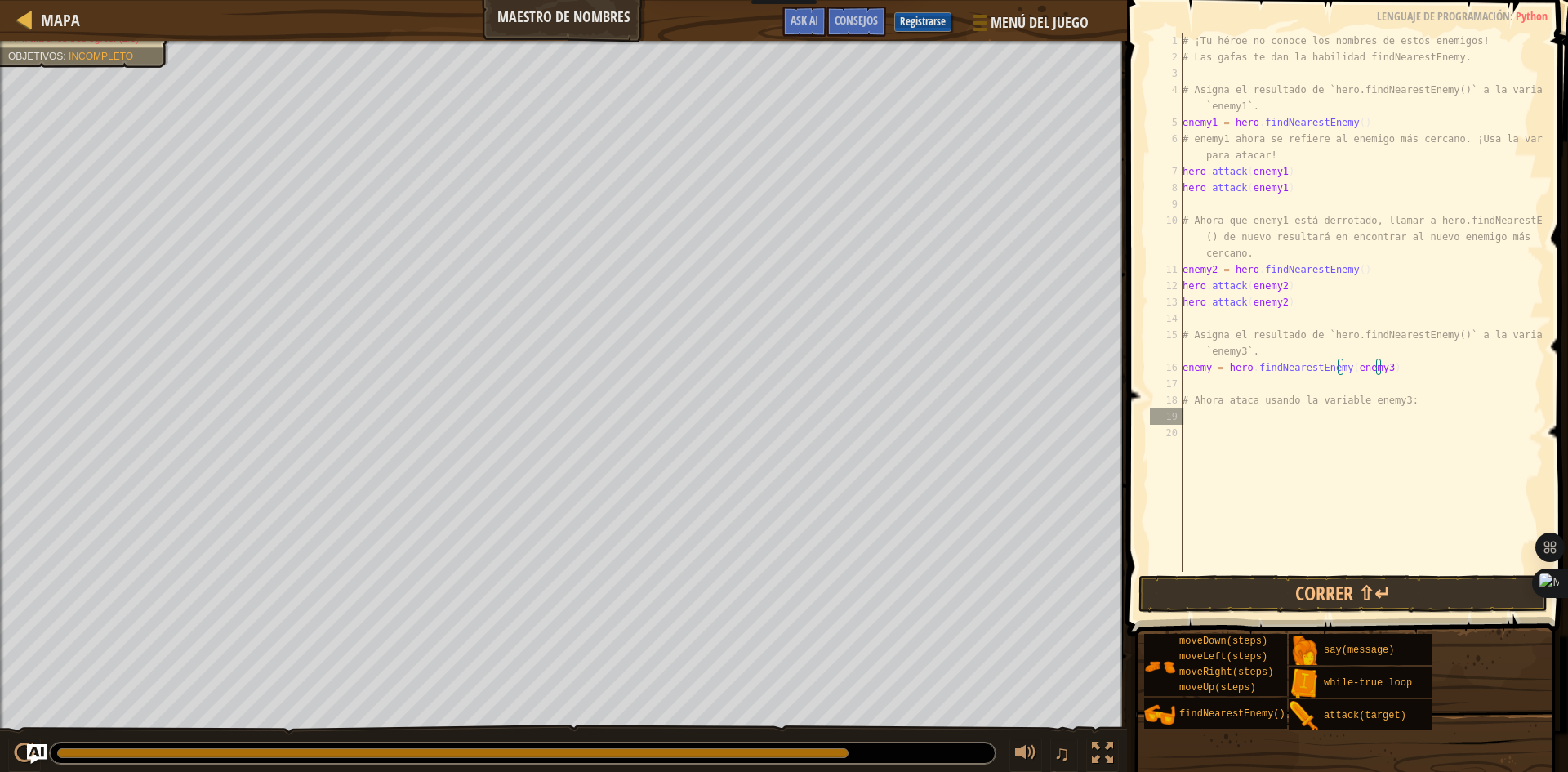
click at [1384, 423] on div "# ¡Tu héroe no conoce los nombres de estos enemigos! # Las gafas te dan la habi…" at bounding box center [1360, 318] width 364 height 572
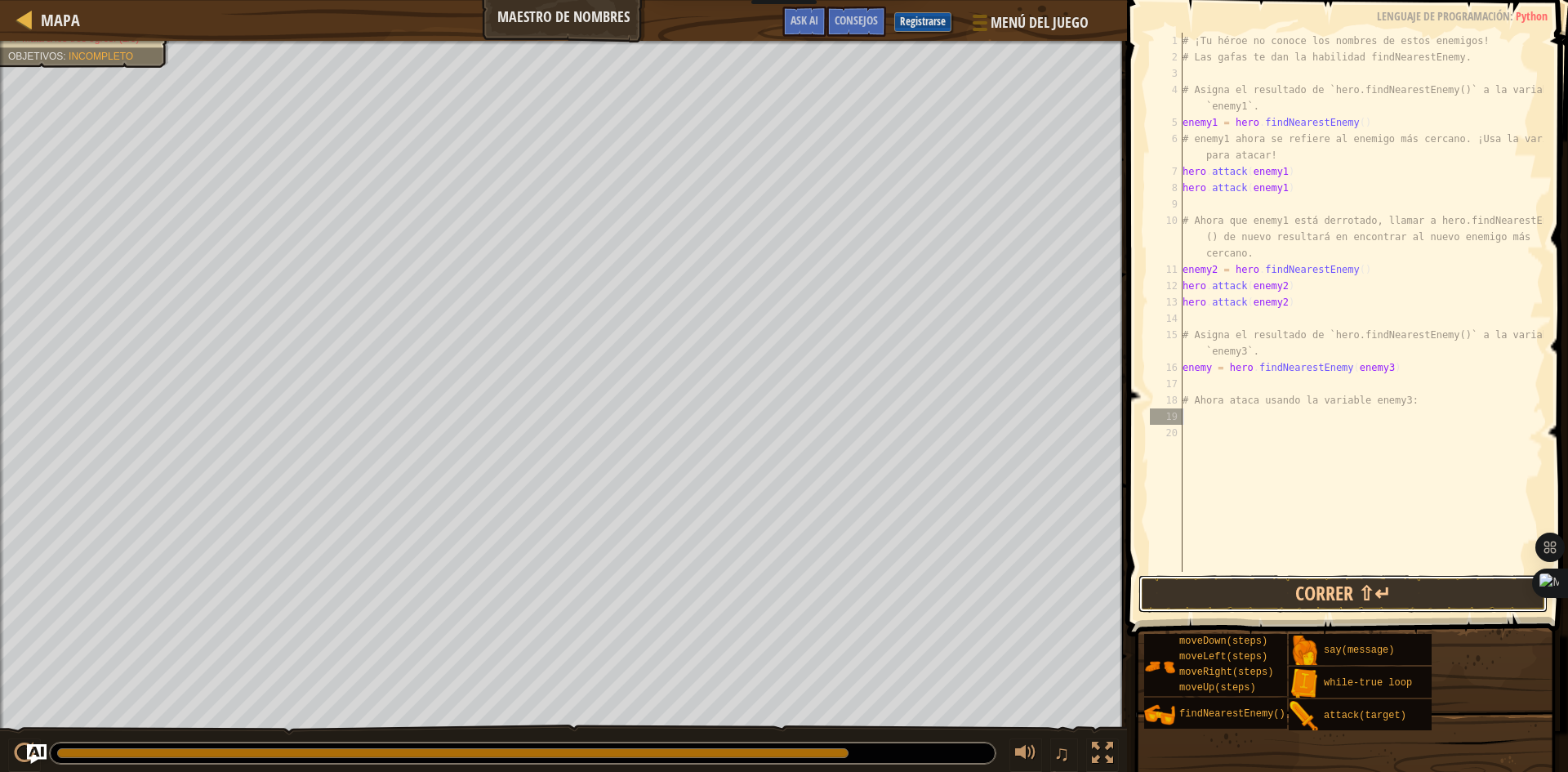
click at [1382, 592] on button "Correr ⇧↵" at bounding box center [1342, 594] width 409 height 38
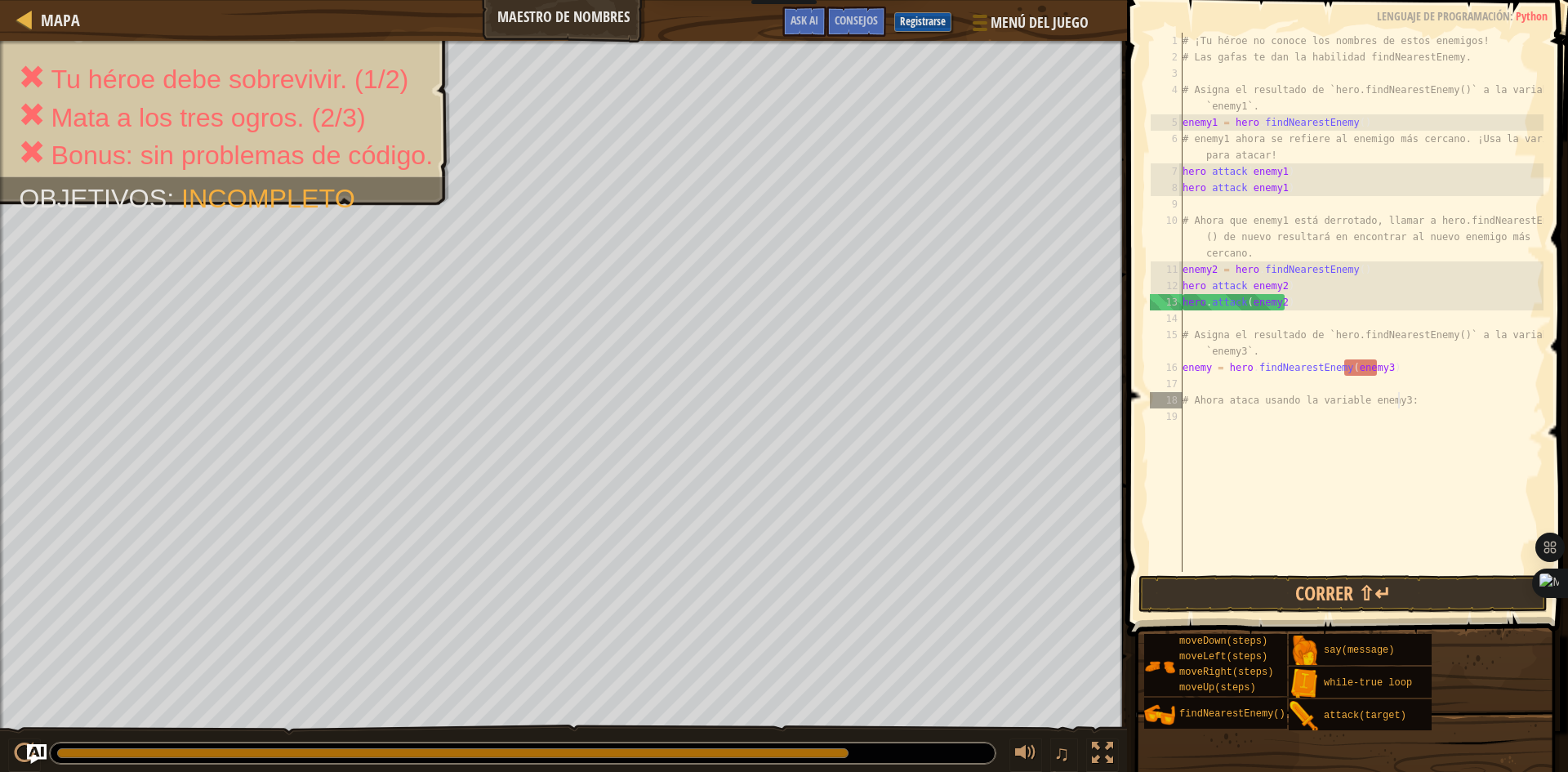
type textarea "# Ahora ataca usando la variable enemy3"
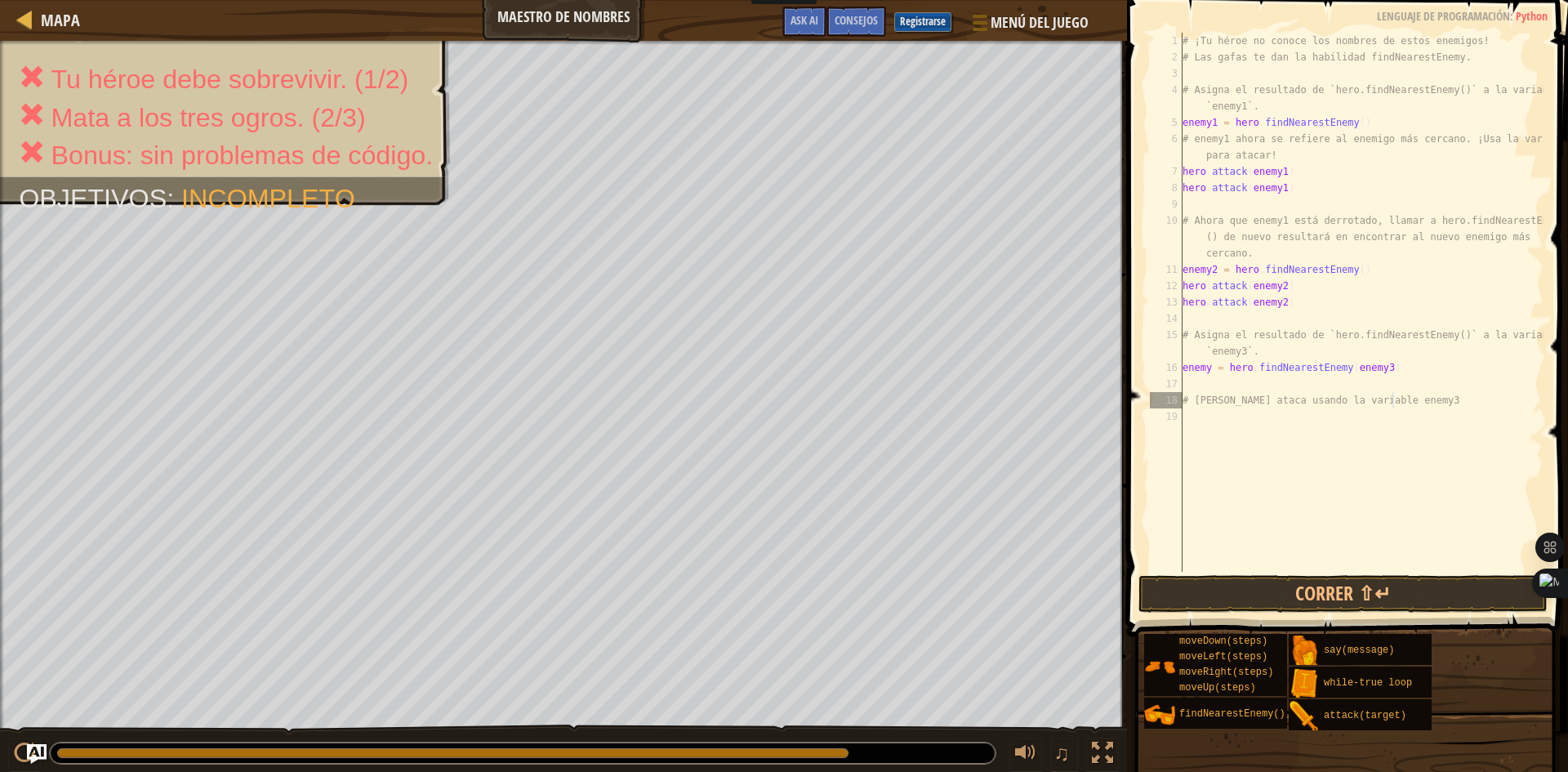
click at [1413, 379] on div "# ¡Tu héroe no conoce los nombres de estos enemigos! # Las gafas te dan la habi…" at bounding box center [1360, 318] width 364 height 572
click at [1378, 369] on div "# ¡Tu héroe no conoce los nombres de estos enemigos! # Las gafas te dan la habi…" at bounding box center [1360, 318] width 364 height 572
type textarea "enemy = h"
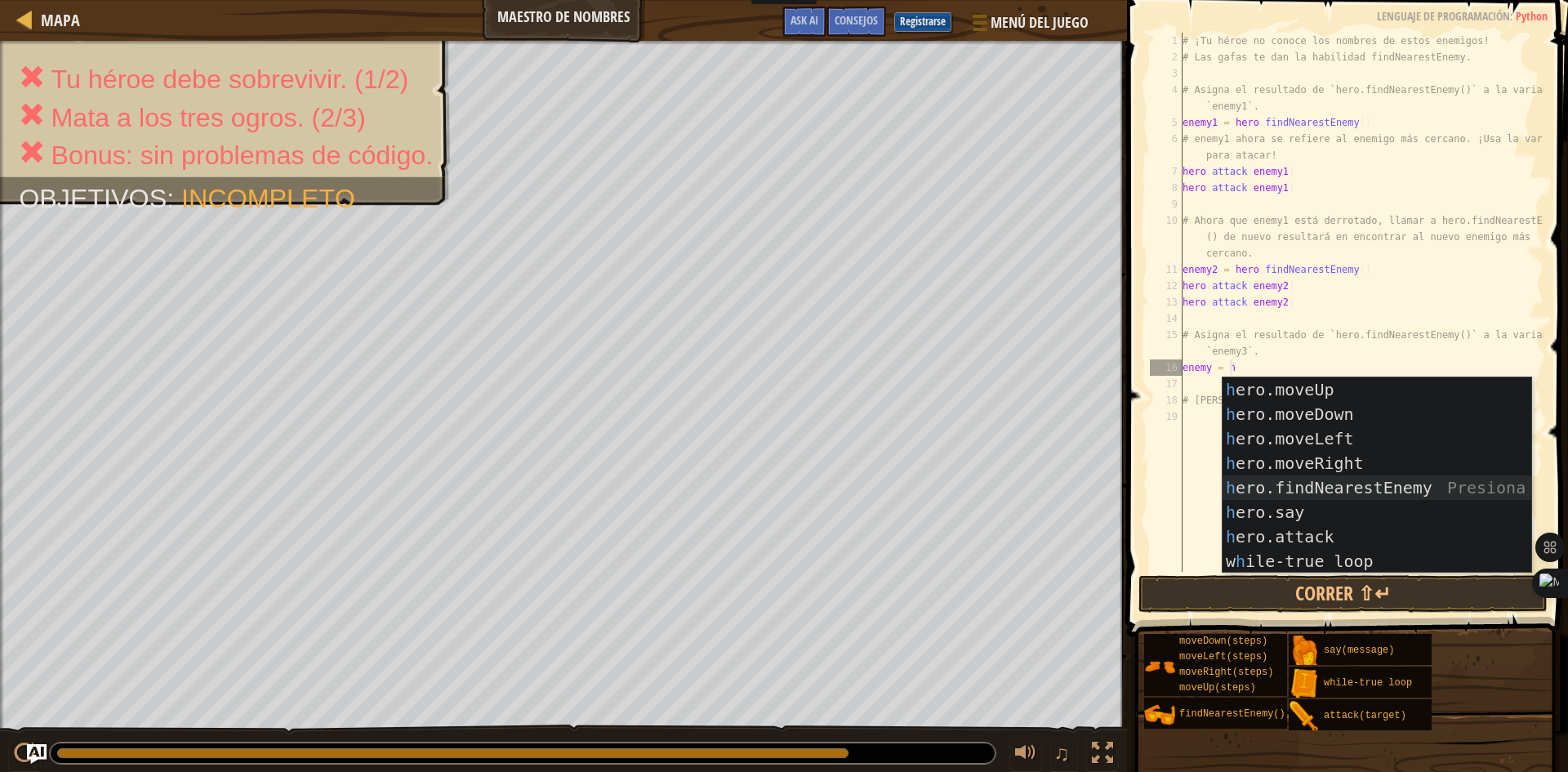
click at [1355, 485] on div "h ero.moveUp Presiona intro h ero.moveDown Presiona intro h ero.moveLeft Presio…" at bounding box center [1377, 500] width 309 height 245
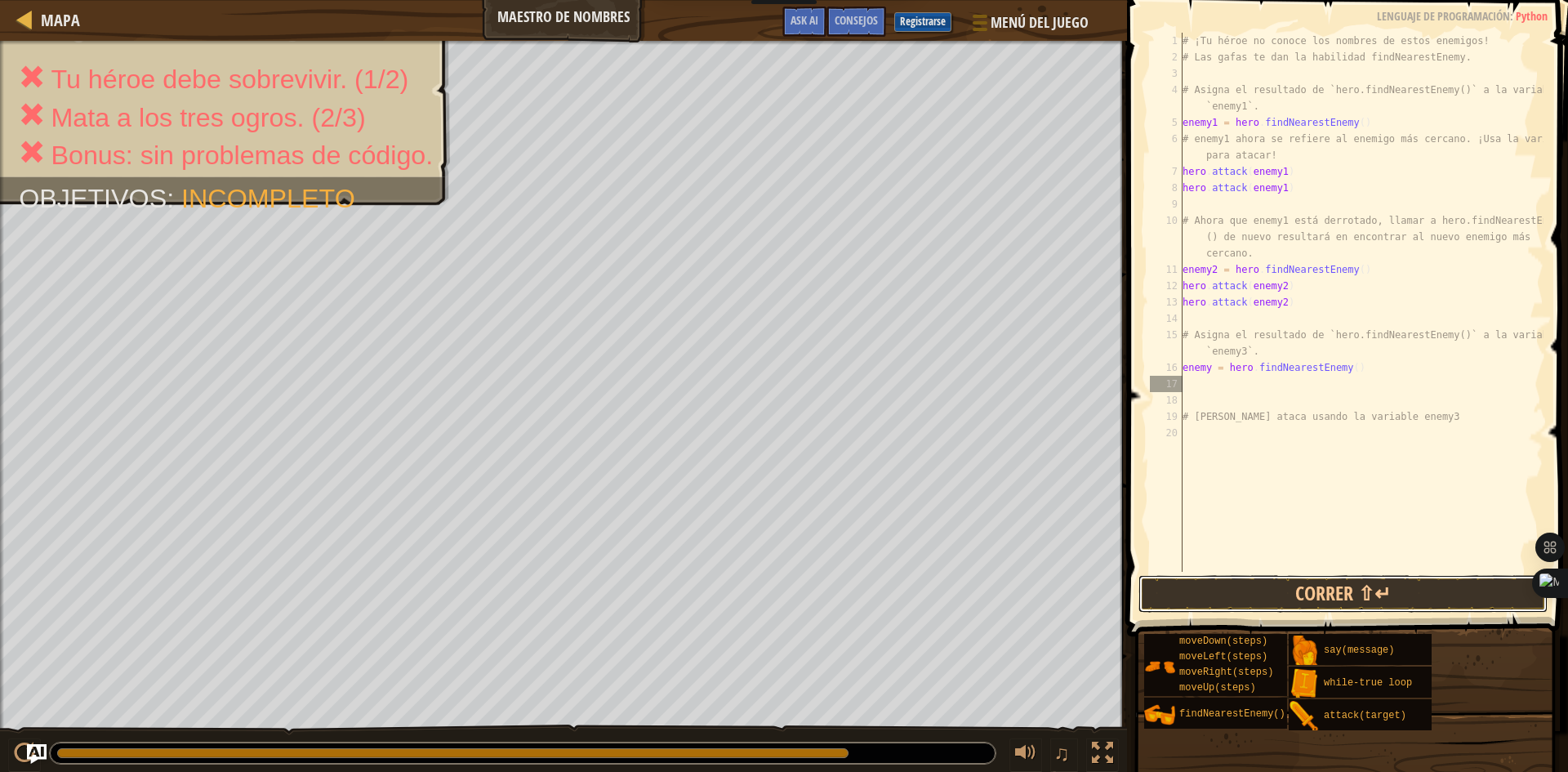
click at [1306, 592] on button "Correr ⇧↵" at bounding box center [1342, 594] width 409 height 38
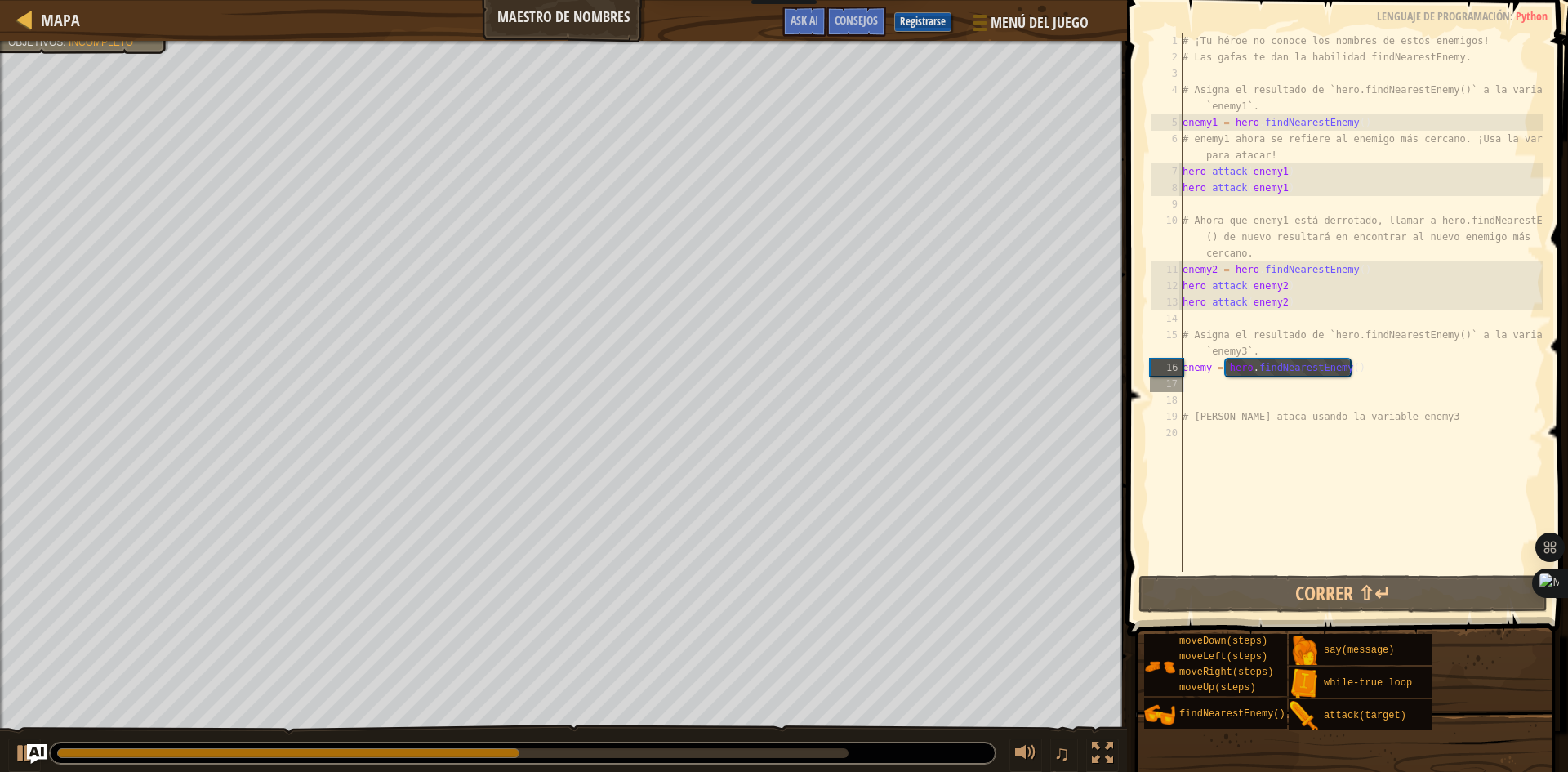
click at [1211, 370] on div "# ¡Tu héroe no conoce los nombres de estos enemigos! # Las gafas te dan la habi…" at bounding box center [1360, 318] width 364 height 572
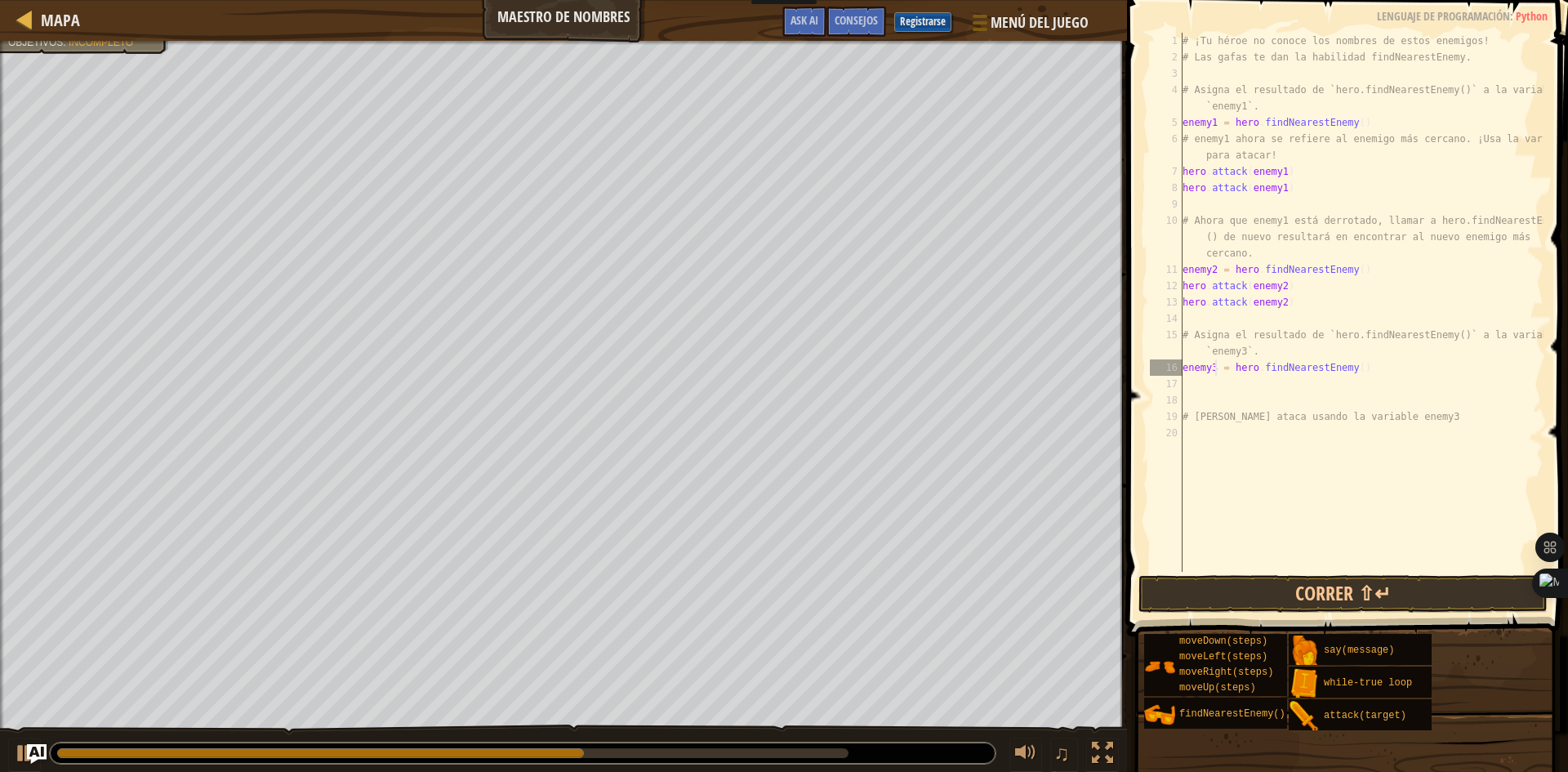
type textarea "enemy3 = hero.findNearestEnemy()"
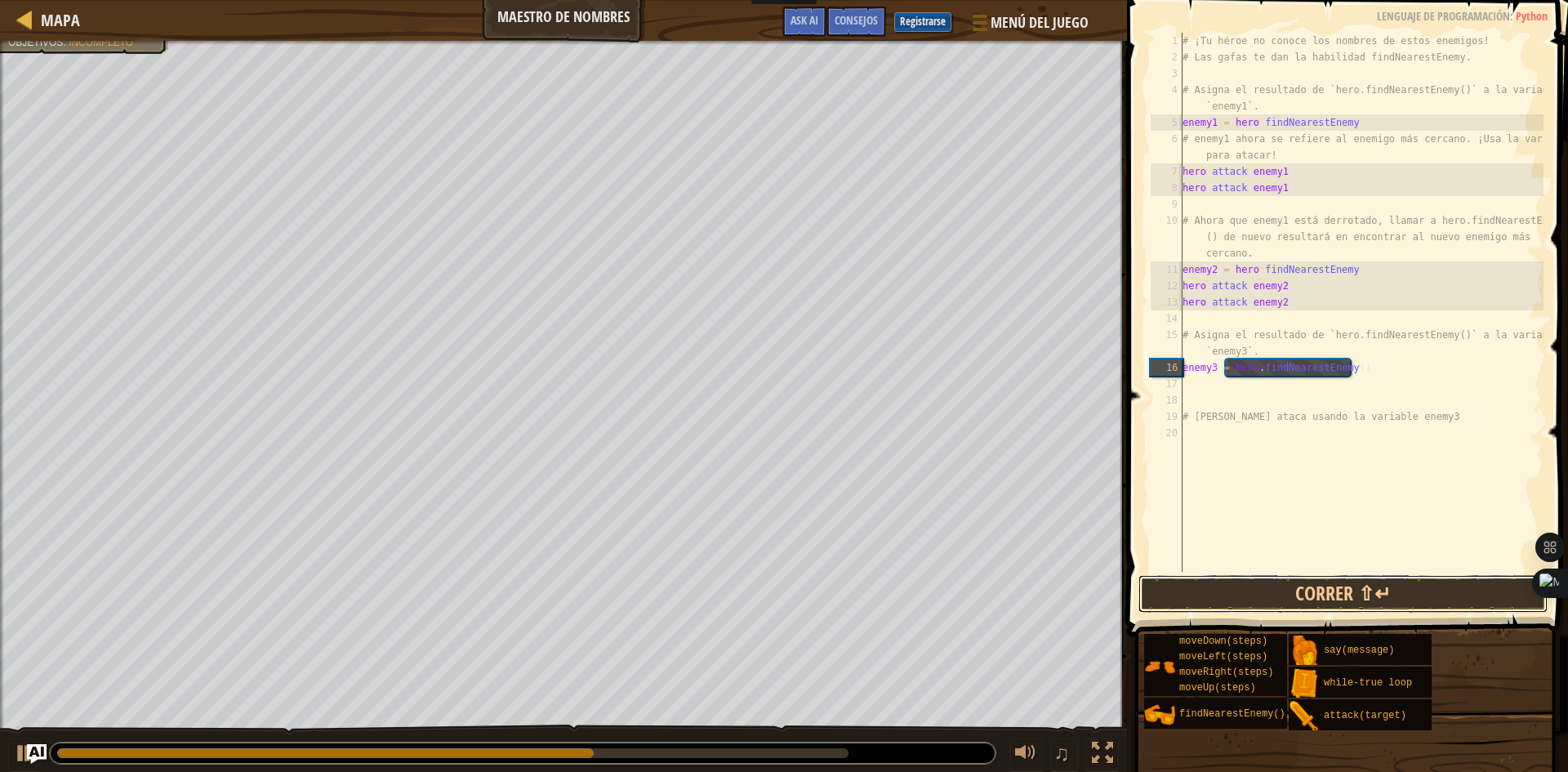
click at [1207, 599] on button "Correr ⇧↵" at bounding box center [1342, 594] width 409 height 38
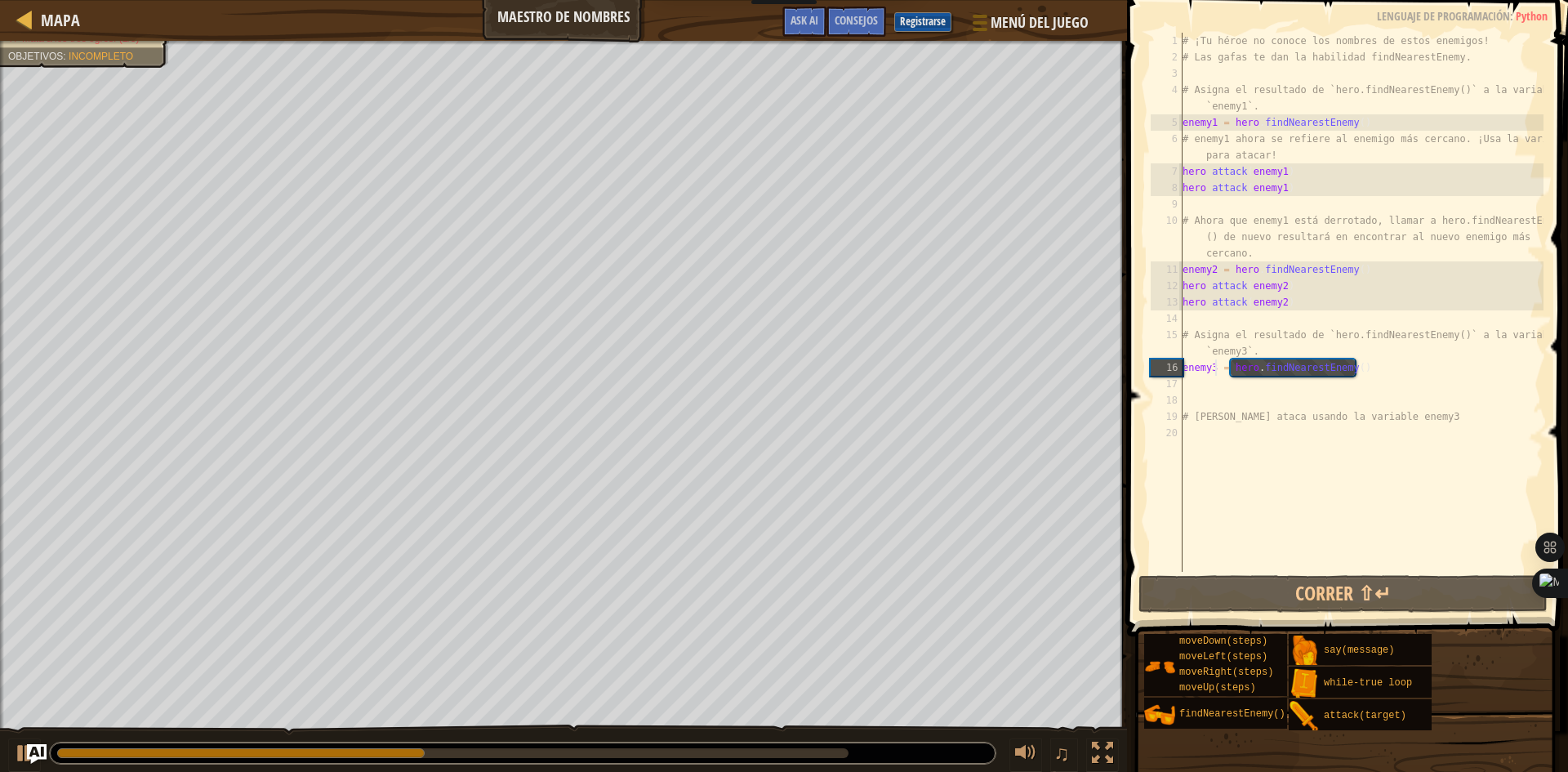
click at [1192, 390] on div "# ¡Tu héroe no conoce los nombres de estos enemigos! # Las gafas te dan la habi…" at bounding box center [1360, 318] width 364 height 572
click at [1192, 432] on div "# ¡Tu héroe no conoce los nombres de estos enemigos! # Las gafas te dan la habi…" at bounding box center [1360, 318] width 364 height 572
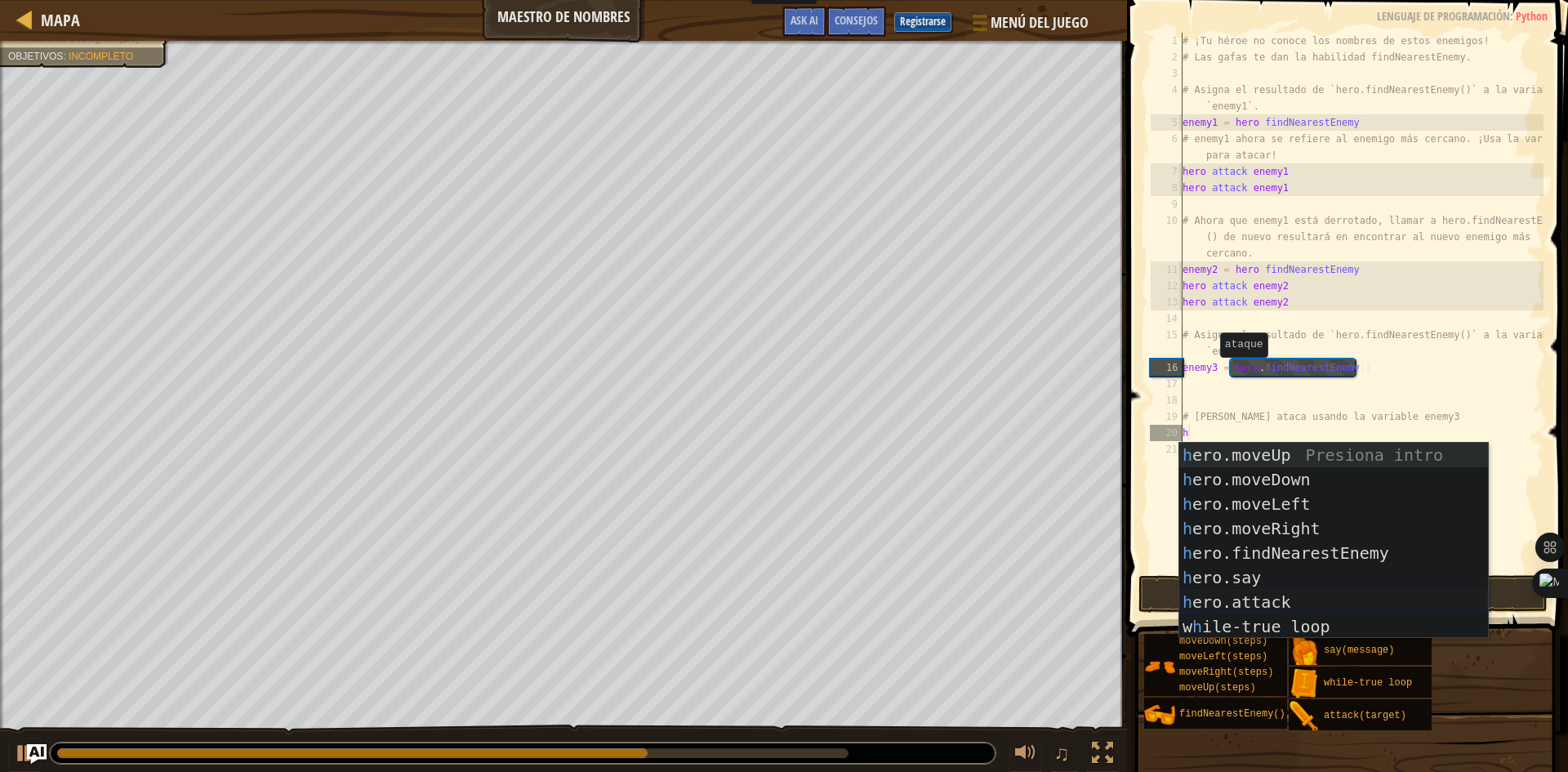
click at [1211, 608] on div "h ero.moveUp Presiona intro h ero.moveDown Presiona intro h ero.moveLeft Presio…" at bounding box center [1333, 565] width 309 height 245
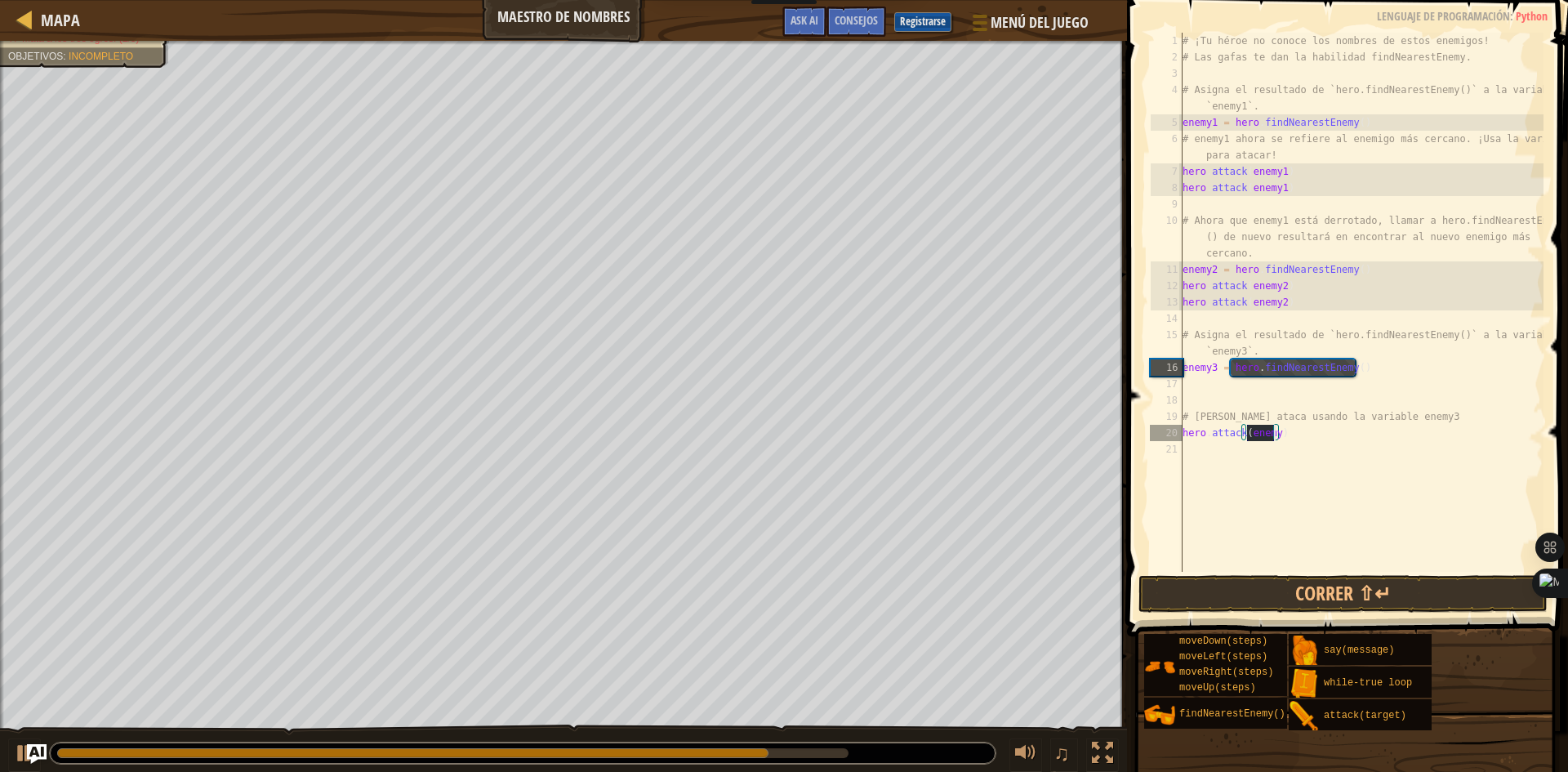
click at [1264, 428] on div "# ¡Tu héroe no conoce los nombres de estos enemigos! # Las gafas te dan la habi…" at bounding box center [1360, 302] width 364 height 539
click at [1274, 433] on div "# ¡Tu héroe no conoce los nombres de estos enemigos! # Las gafas te dan la habi…" at bounding box center [1360, 318] width 364 height 572
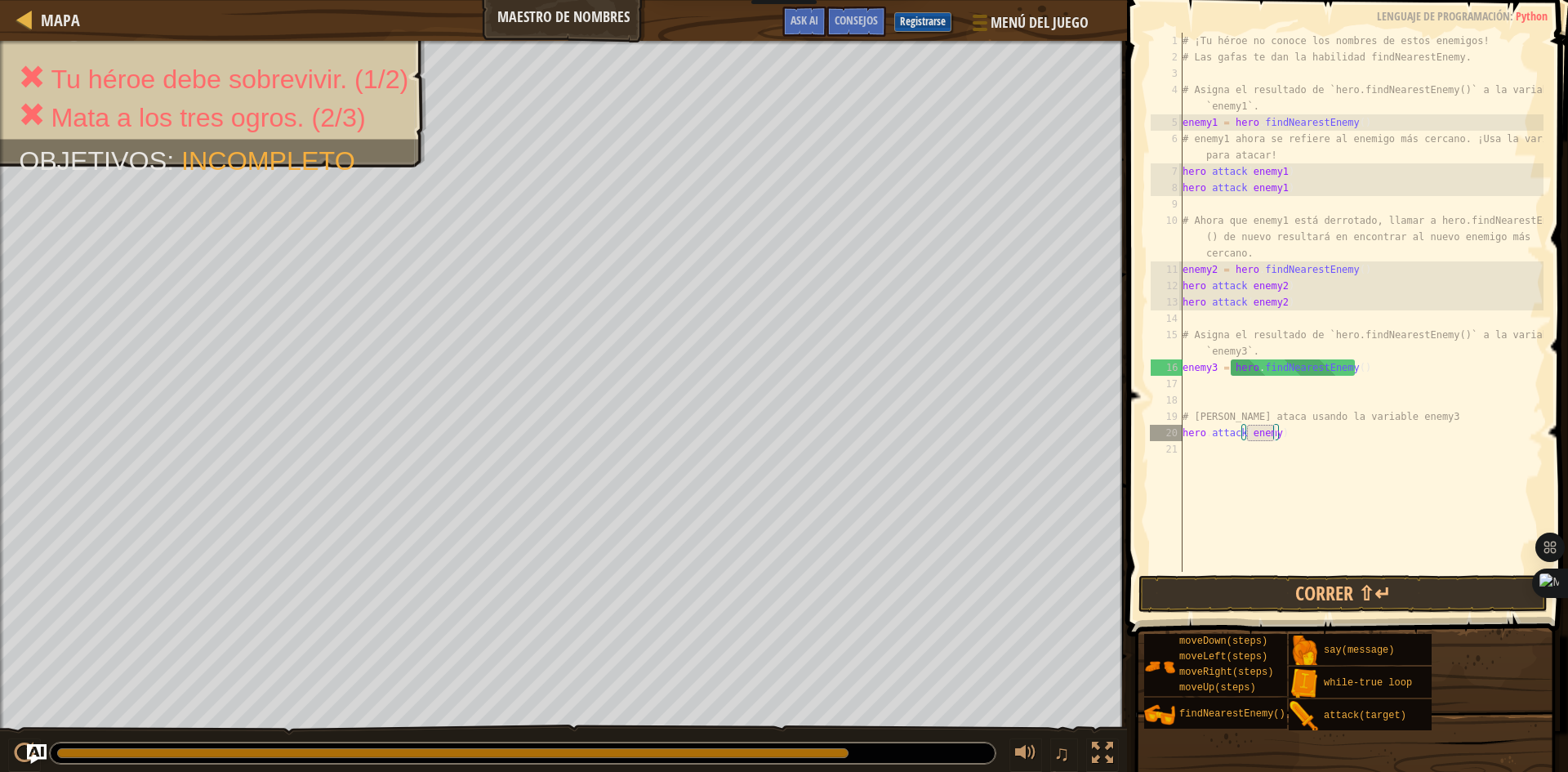
scroll to position [7, 7]
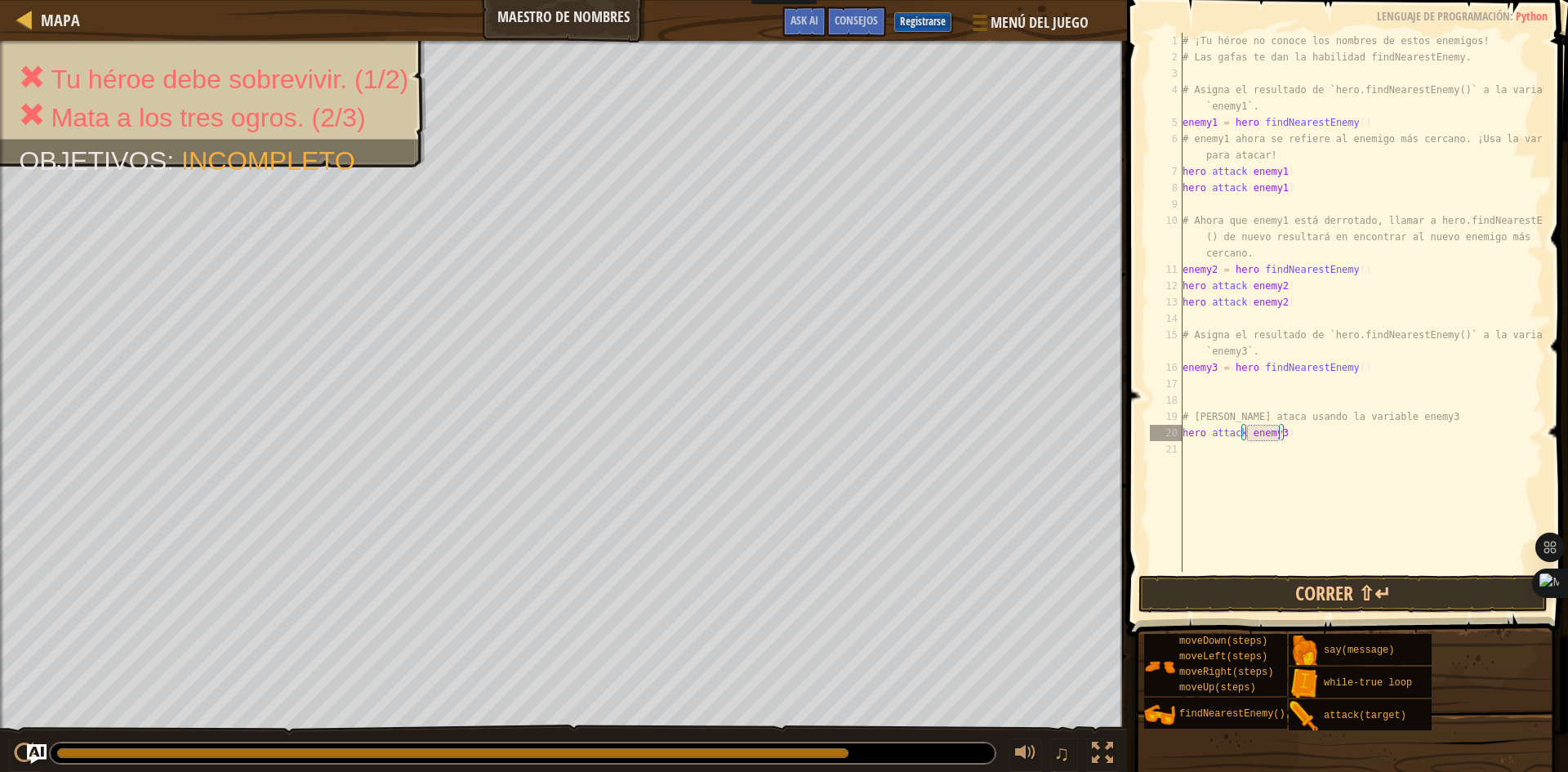
type textarea "hero.attack(enemy3)"
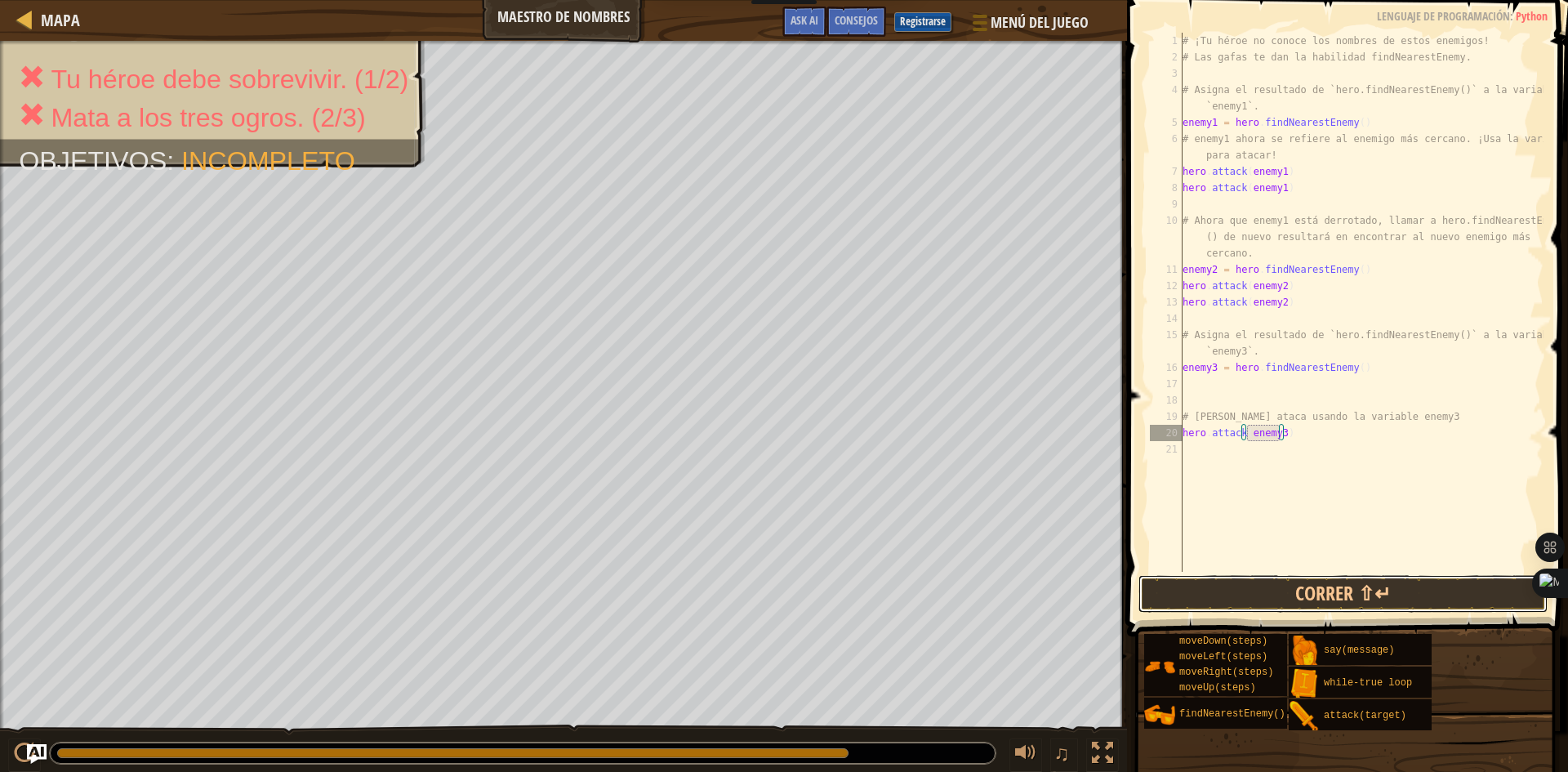
click at [1289, 591] on button "Correr ⇧↵" at bounding box center [1342, 594] width 409 height 38
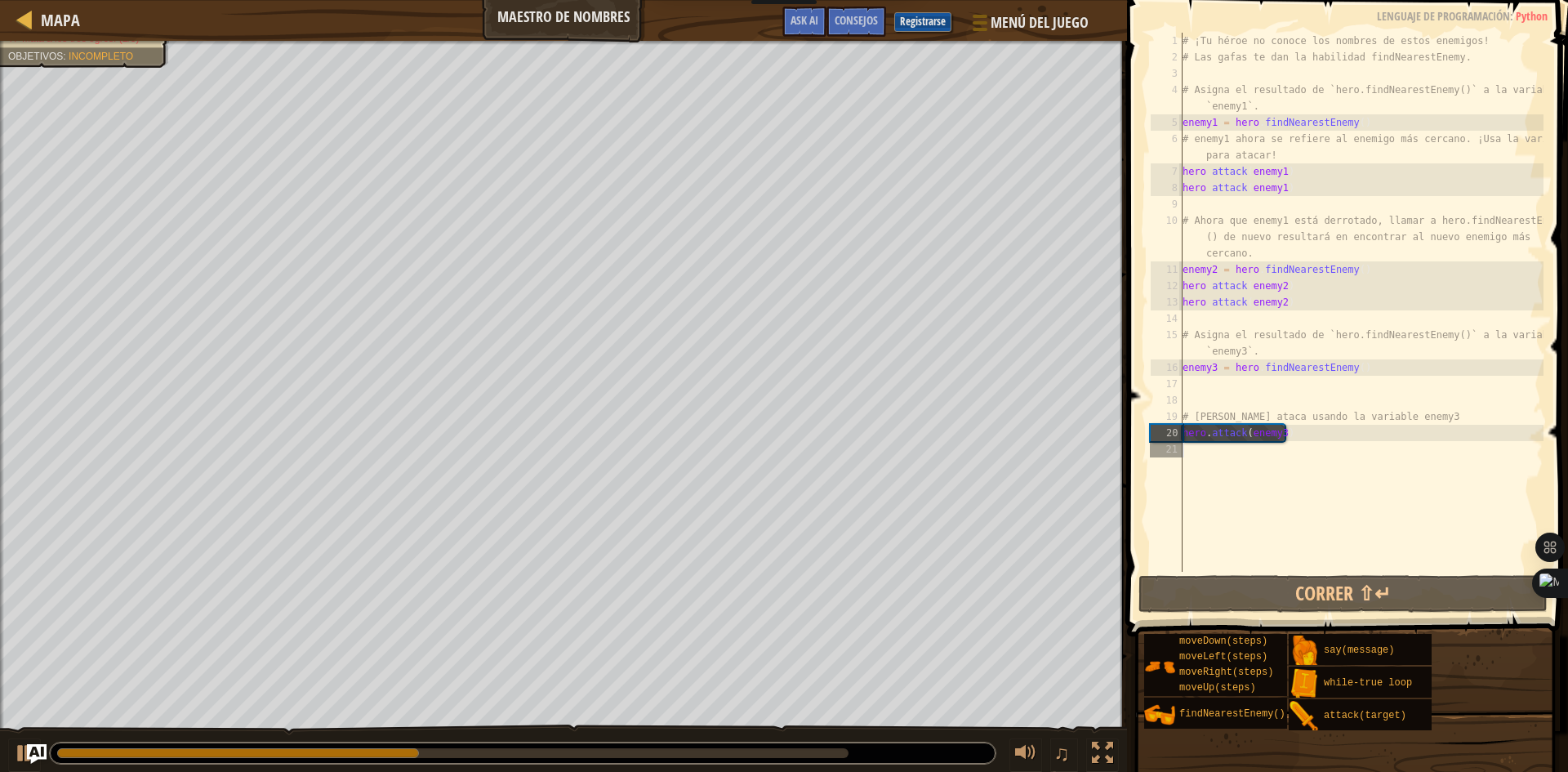
click at [1192, 451] on div "# ¡Tu héroe no conoce los nombres de estos enemigos! # Las gafas te dan la habi…" at bounding box center [1360, 318] width 364 height 572
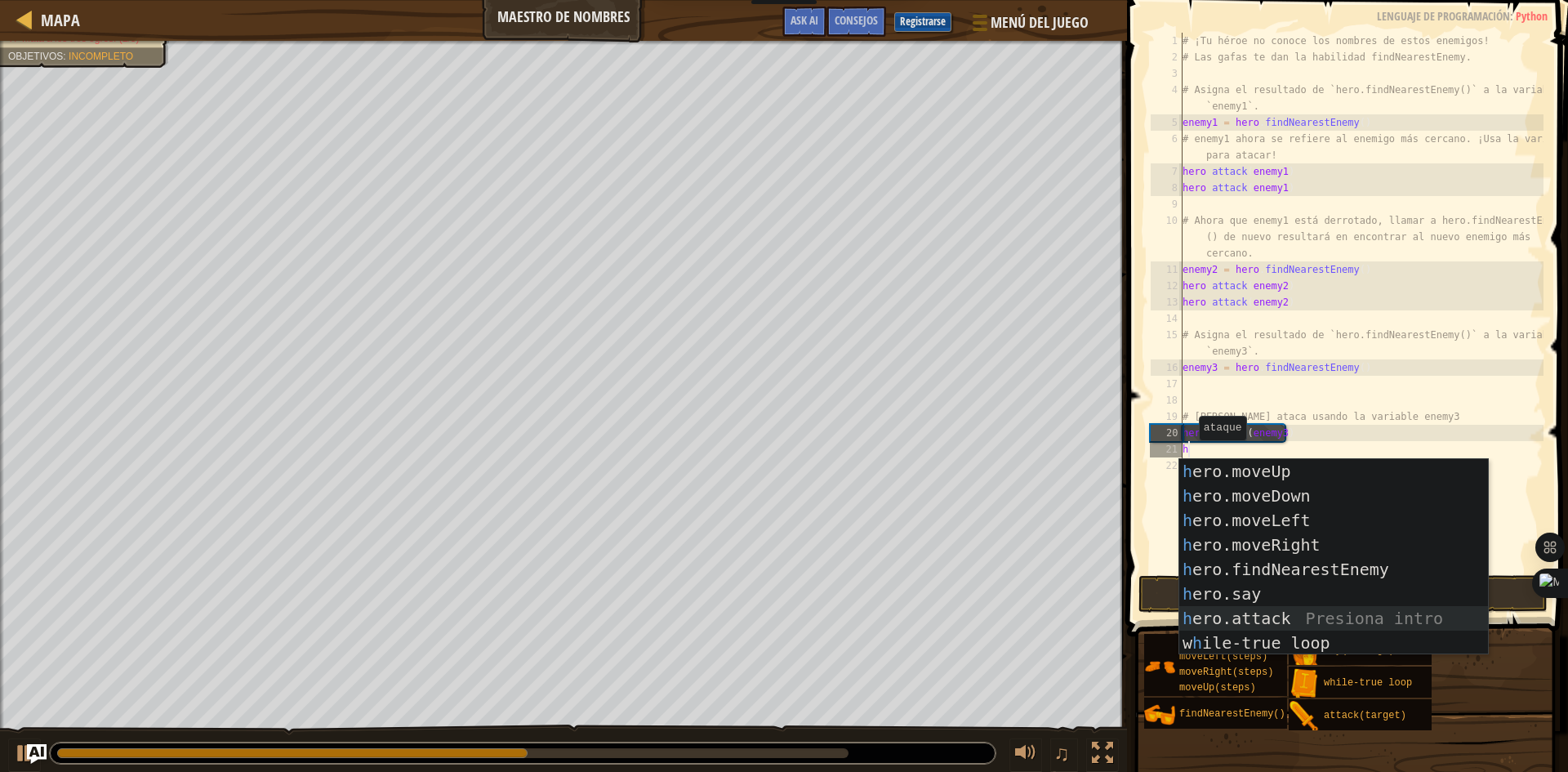
click at [1247, 624] on div "h ero.moveUp Presiona intro h ero.moveDown Presiona intro h ero.moveLeft Presio…" at bounding box center [1333, 581] width 309 height 245
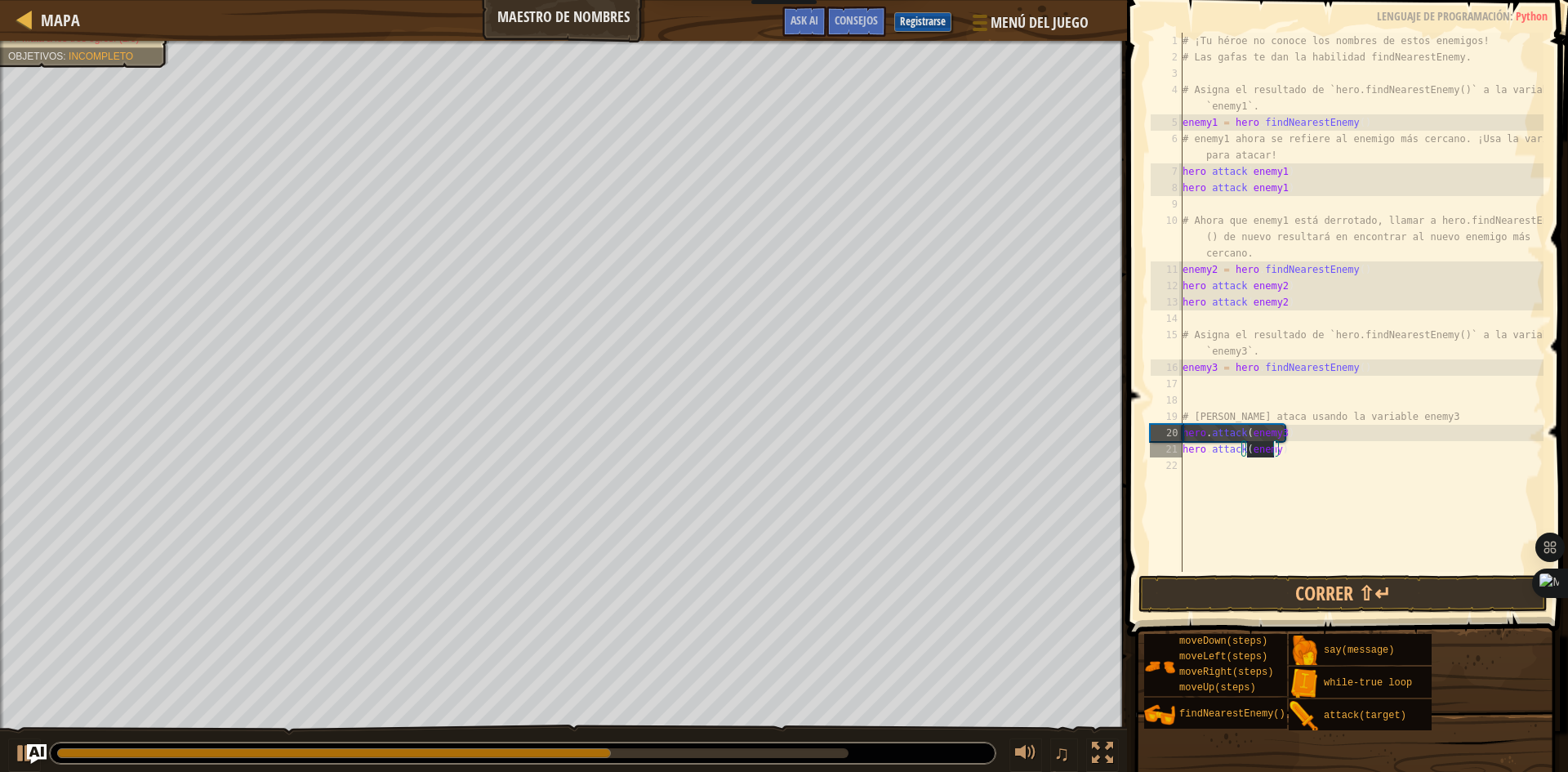
click at [1270, 447] on div "# ¡Tu héroe no conoce los nombres de estos enemigos! # Las gafas te dan la habi…" at bounding box center [1360, 302] width 364 height 539
click at [1271, 448] on div "# ¡Tu héroe no conoce los nombres de estos enemigos! # Las gafas te dan la habi…" at bounding box center [1360, 318] width 364 height 572
type textarea "hero.attack(enemy3)"
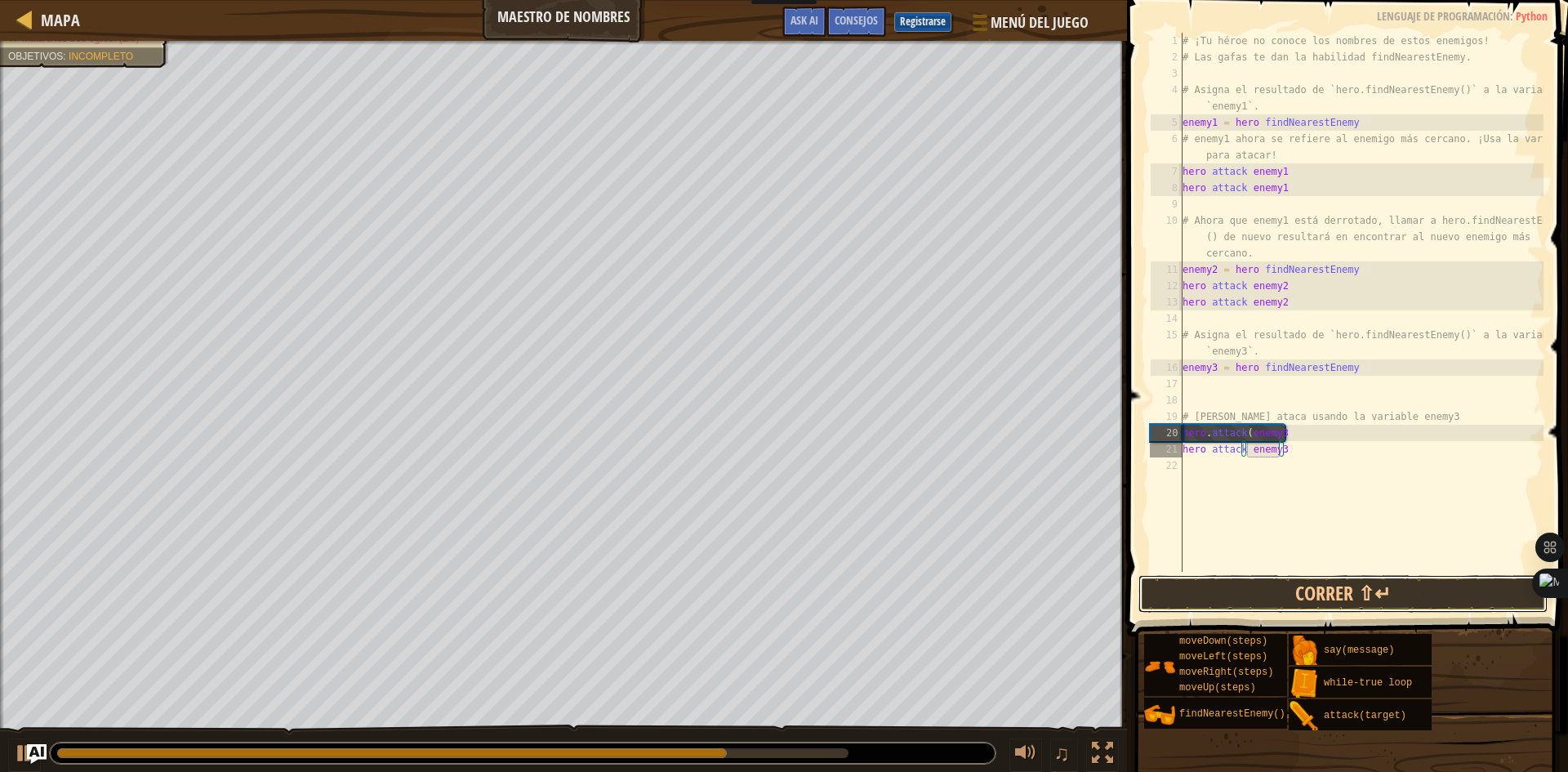
click at [1260, 587] on button "Correr ⇧↵" at bounding box center [1342, 594] width 409 height 38
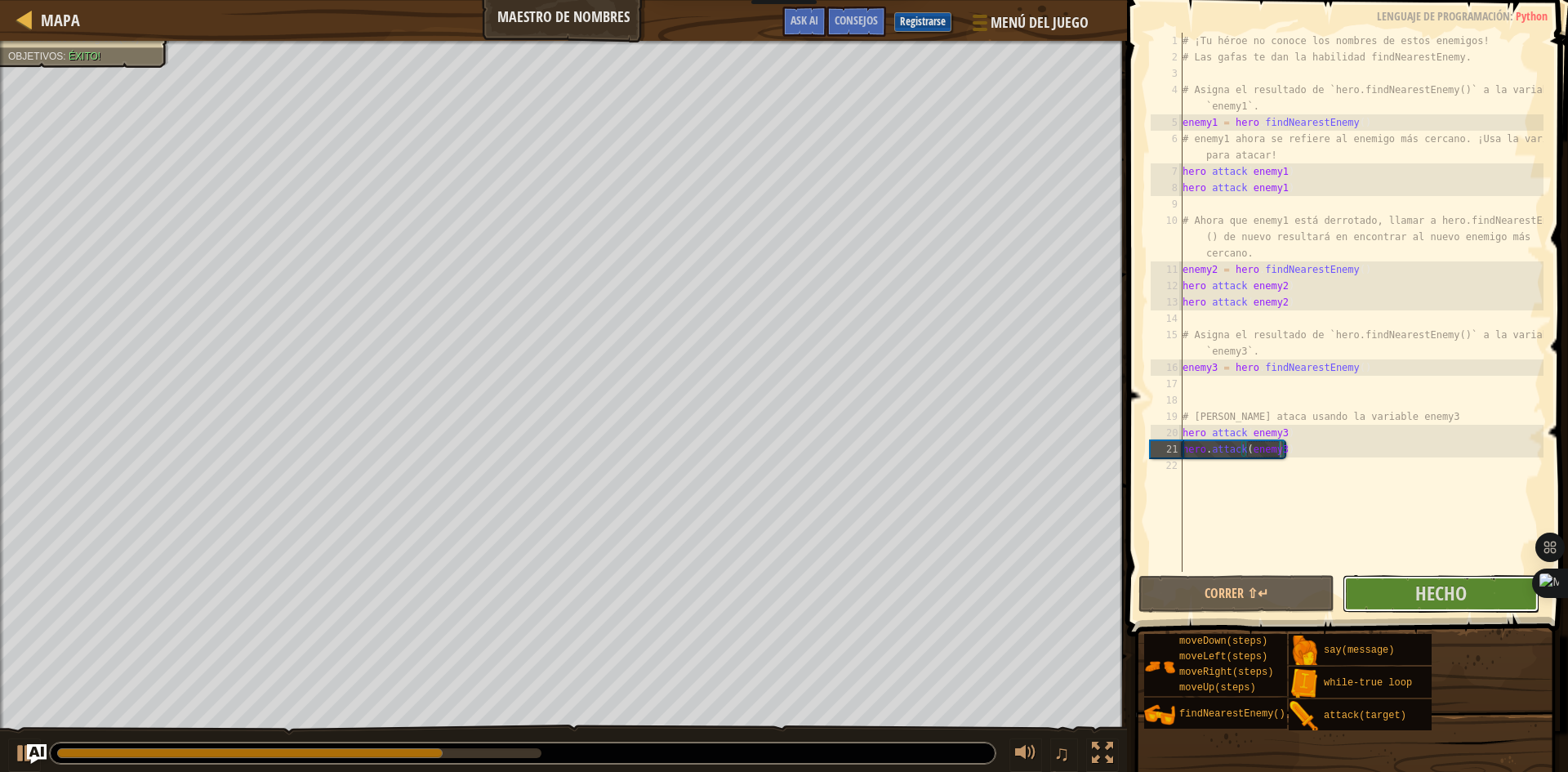
click at [1407, 589] on button "Hecho" at bounding box center [1440, 594] width 196 height 38
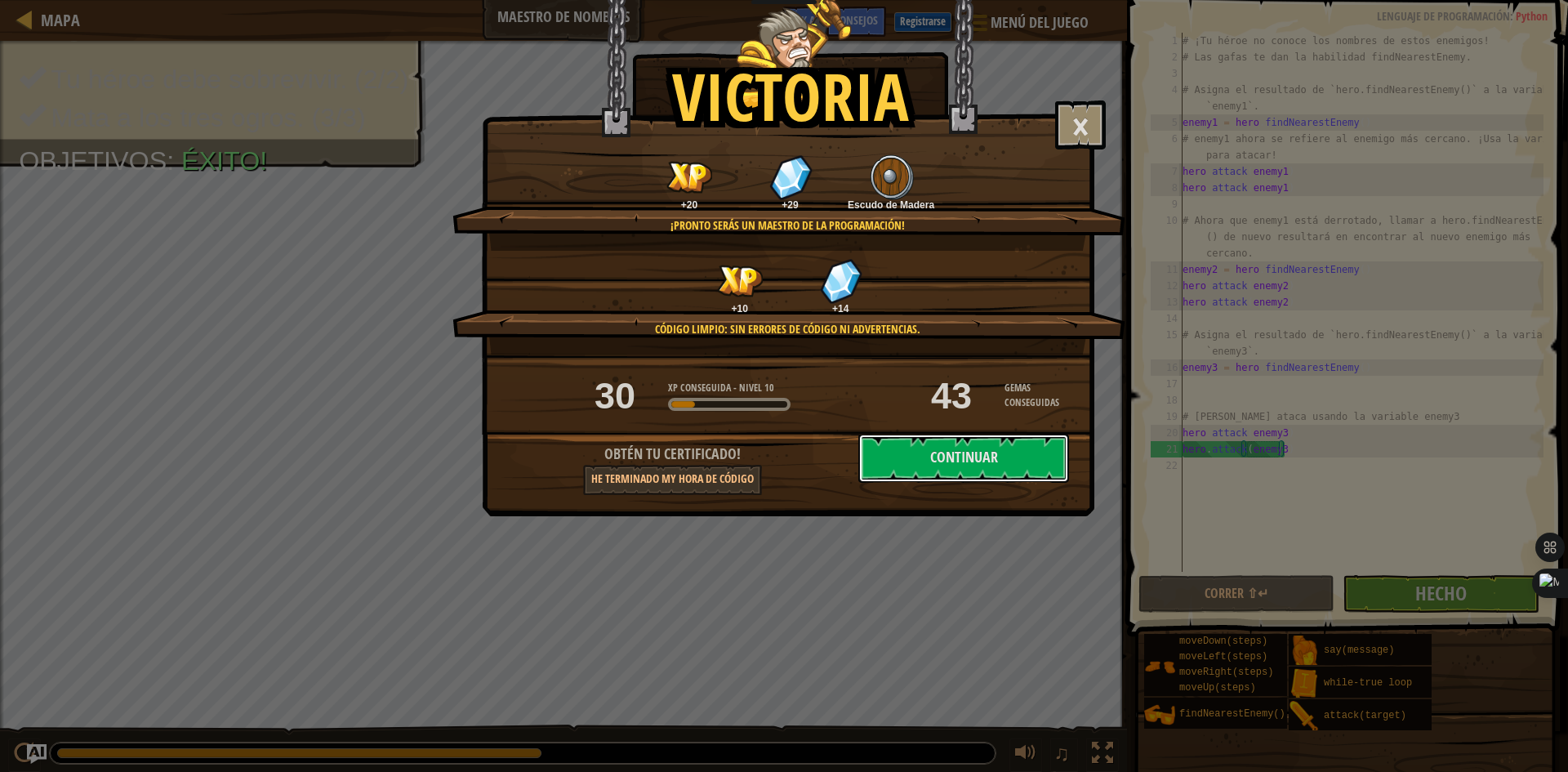
click at [959, 479] on button "Continuar" at bounding box center [964, 458] width 211 height 49
select select "es-ES"
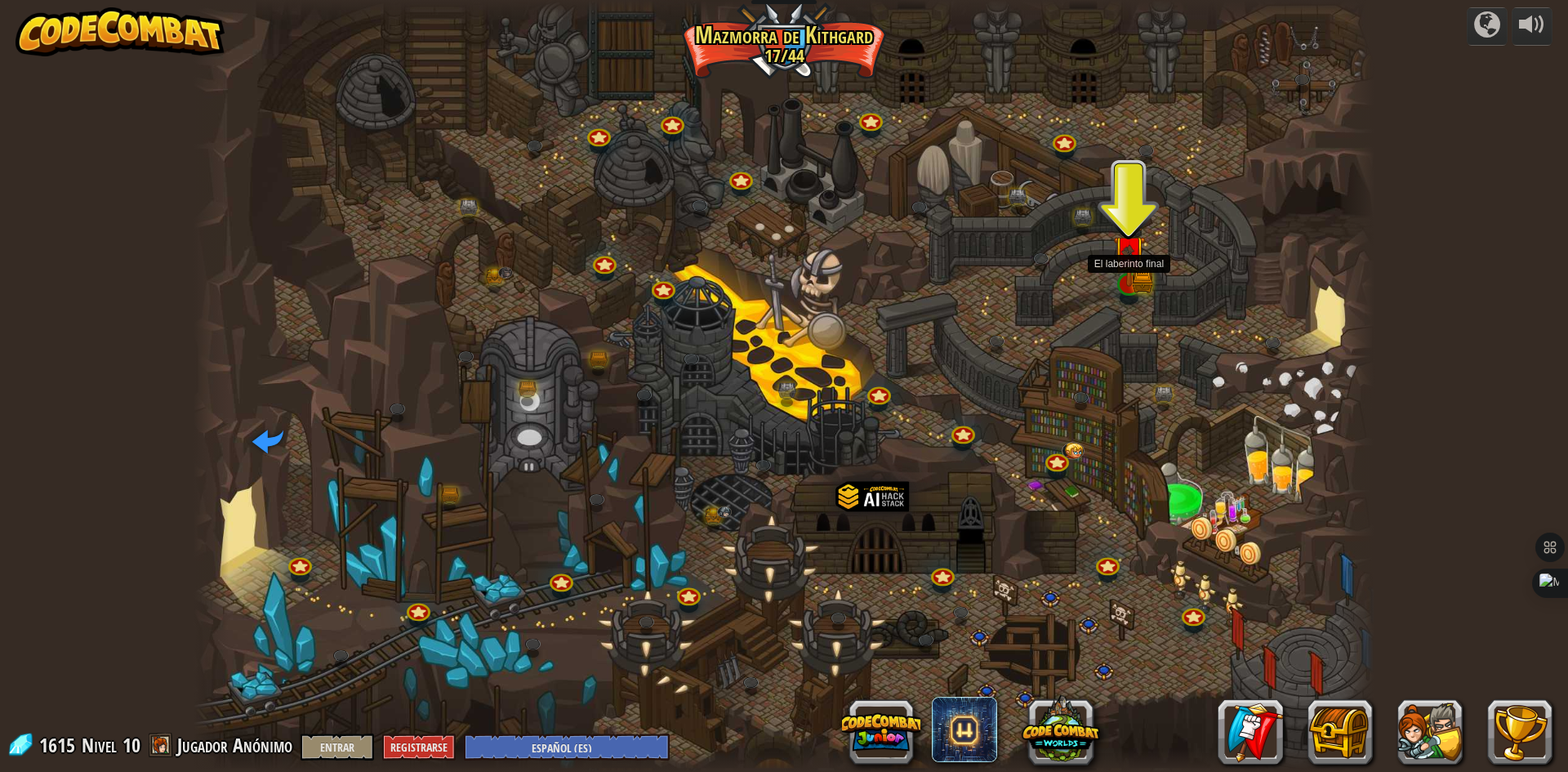
click at [1121, 271] on img at bounding box center [1128, 252] width 32 height 70
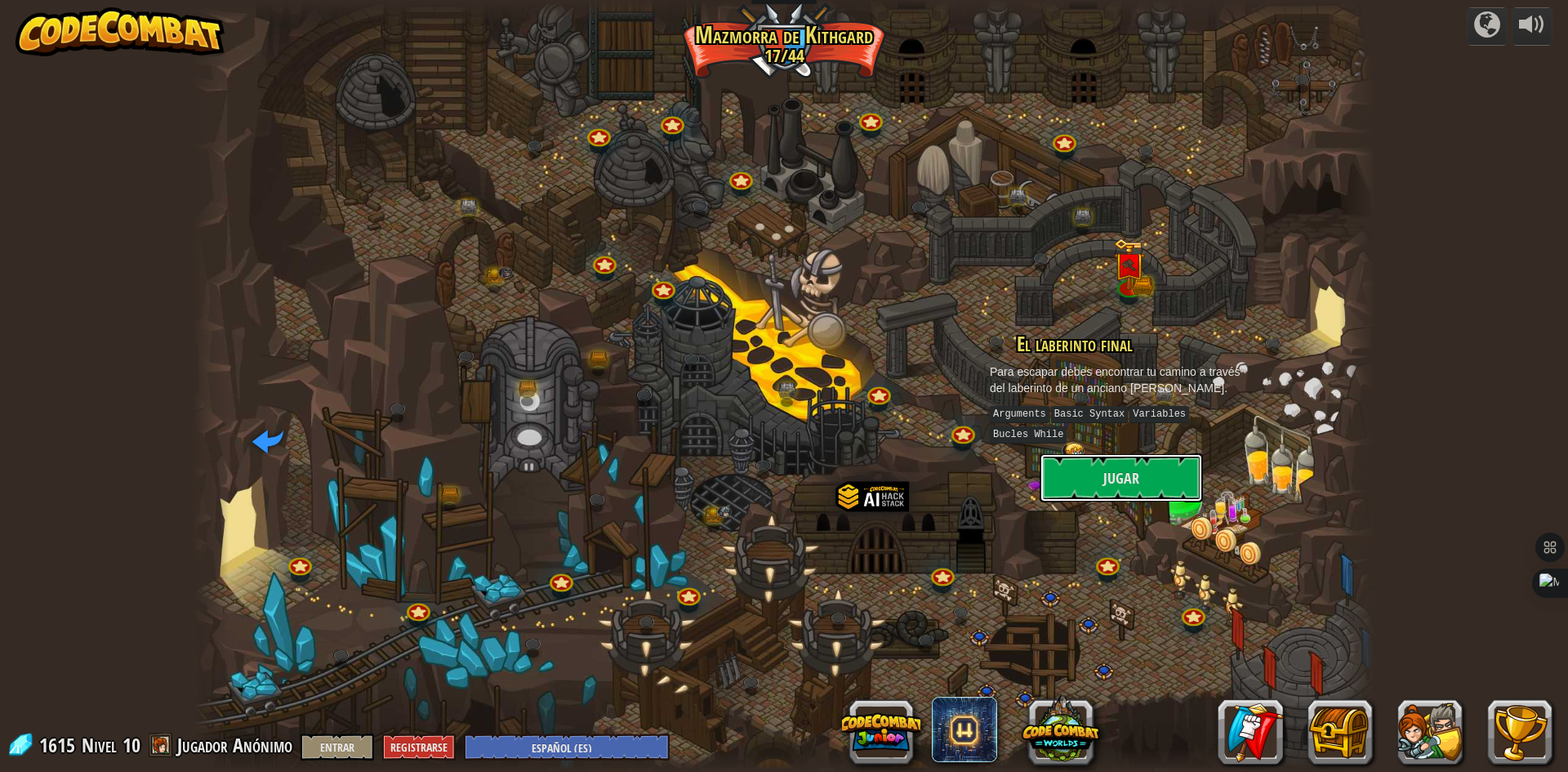
click at [1097, 458] on button "Jugar" at bounding box center [1122, 478] width 164 height 49
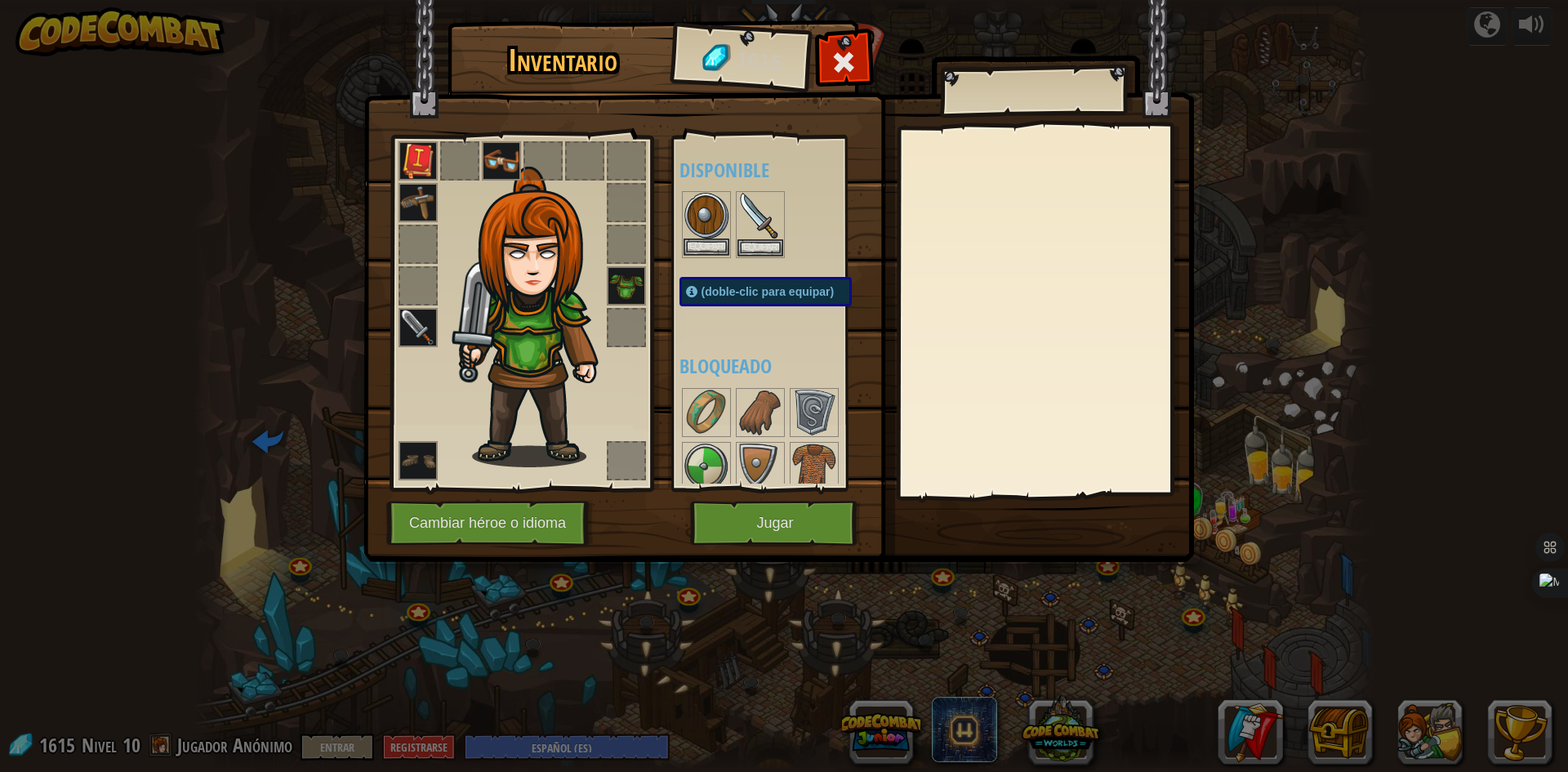
click at [709, 203] on img at bounding box center [706, 216] width 46 height 46
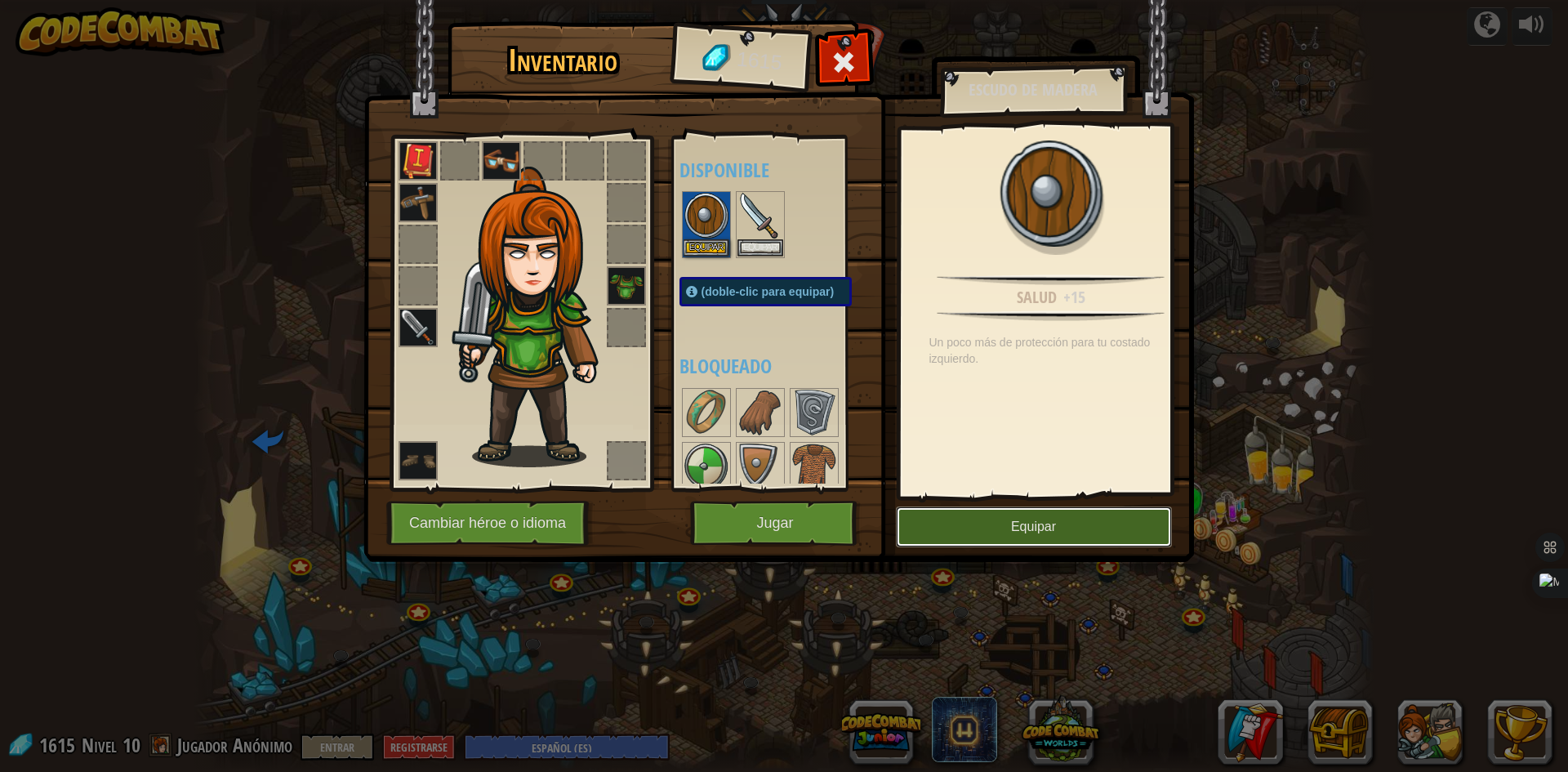
click at [1121, 524] on button "Equipar" at bounding box center [1034, 527] width 276 height 41
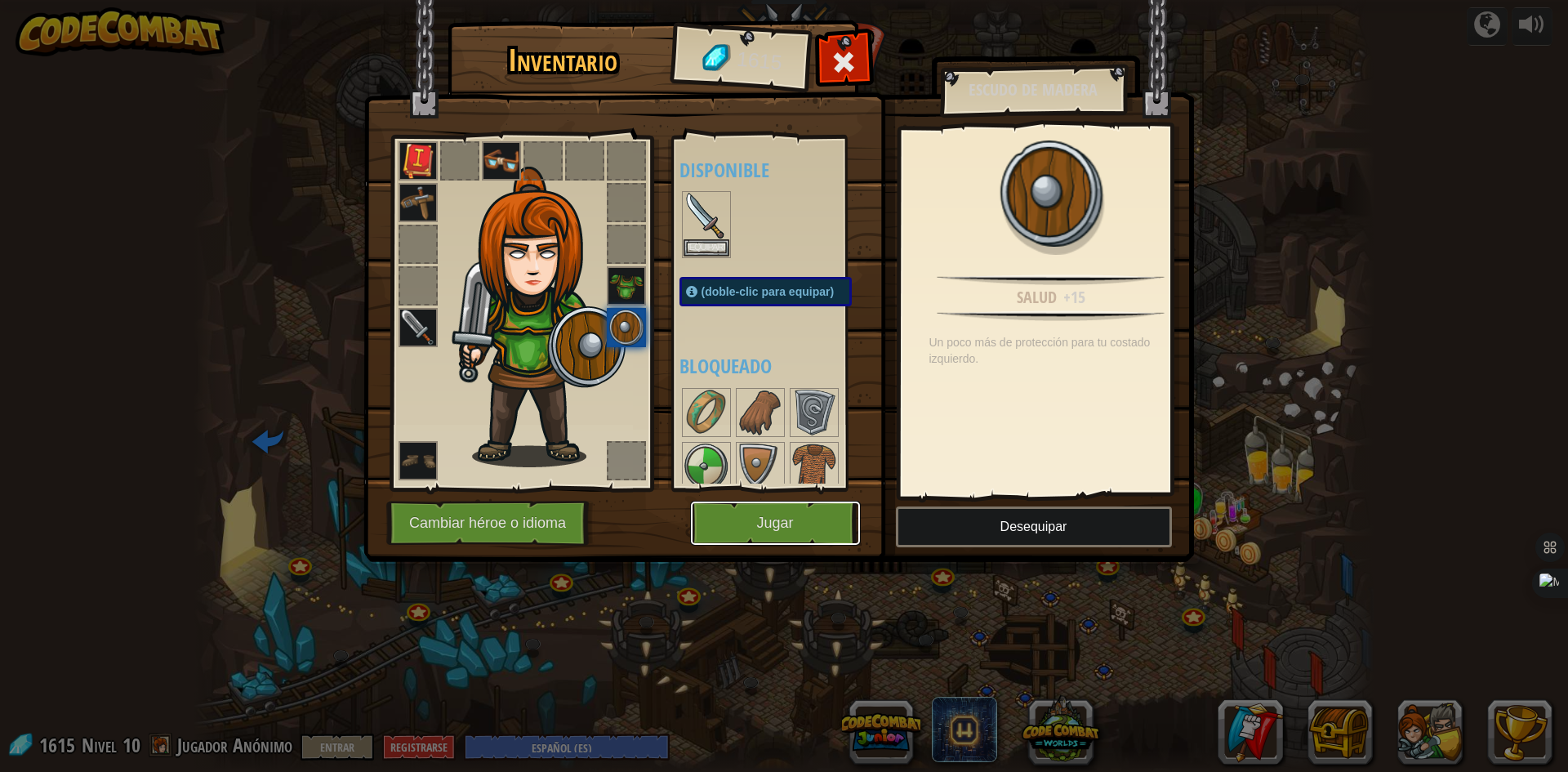
click at [815, 518] on button "Jugar" at bounding box center [775, 523] width 171 height 45
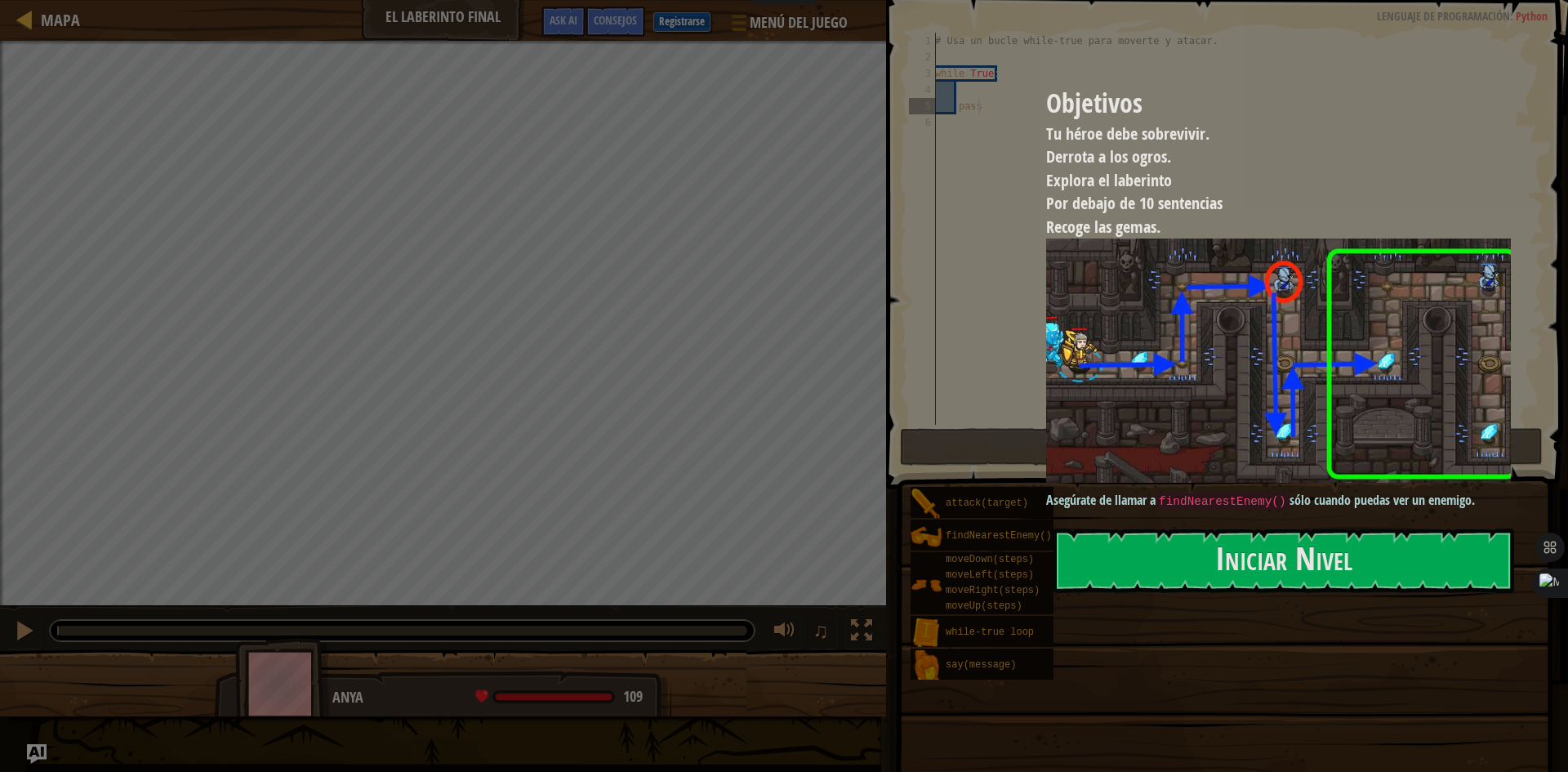
click at [1186, 551] on button "Iniciar Nivel" at bounding box center [1284, 560] width 460 height 65
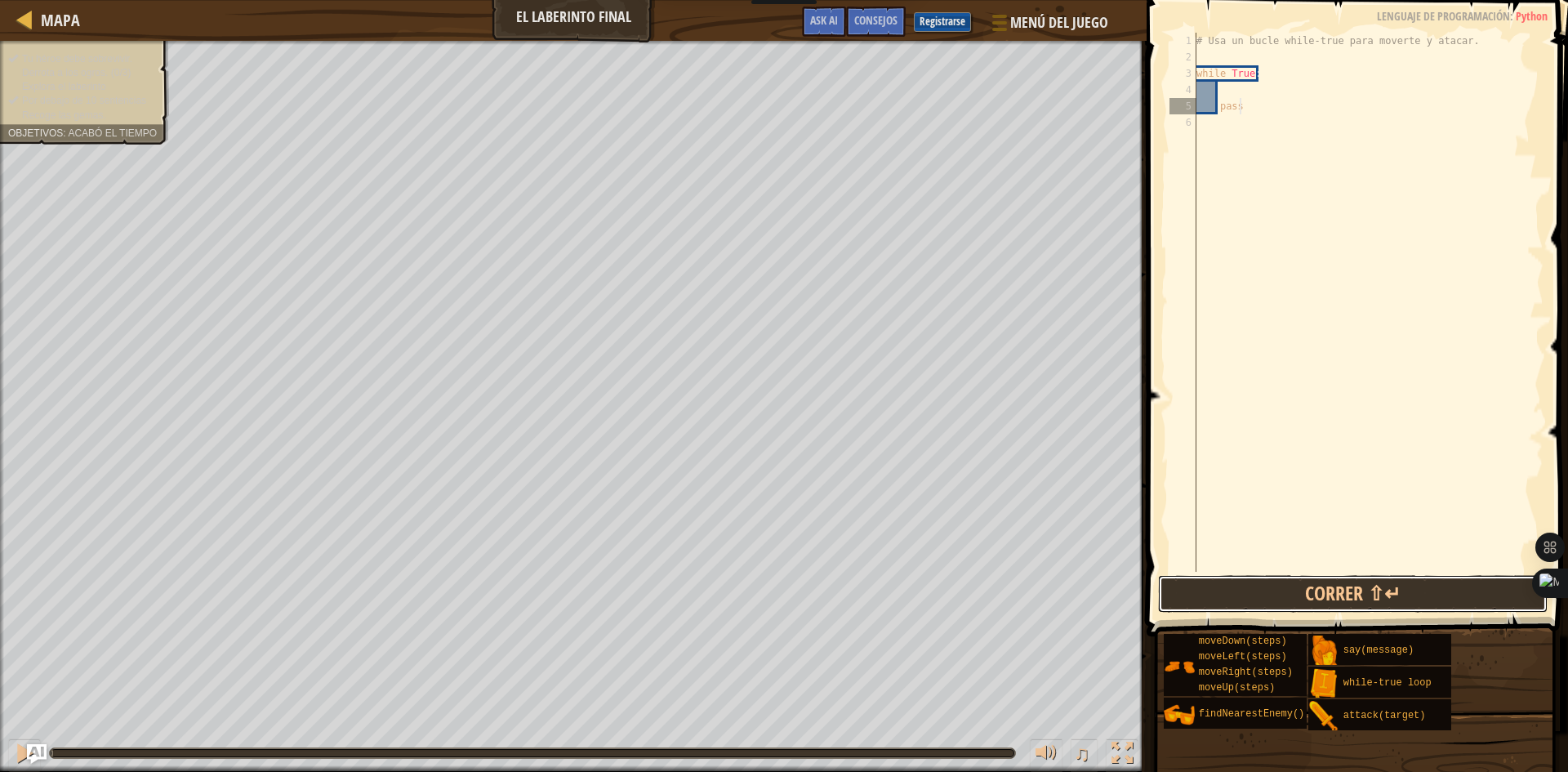
click at [1273, 595] on button "Correr ⇧↵" at bounding box center [1352, 594] width 389 height 38
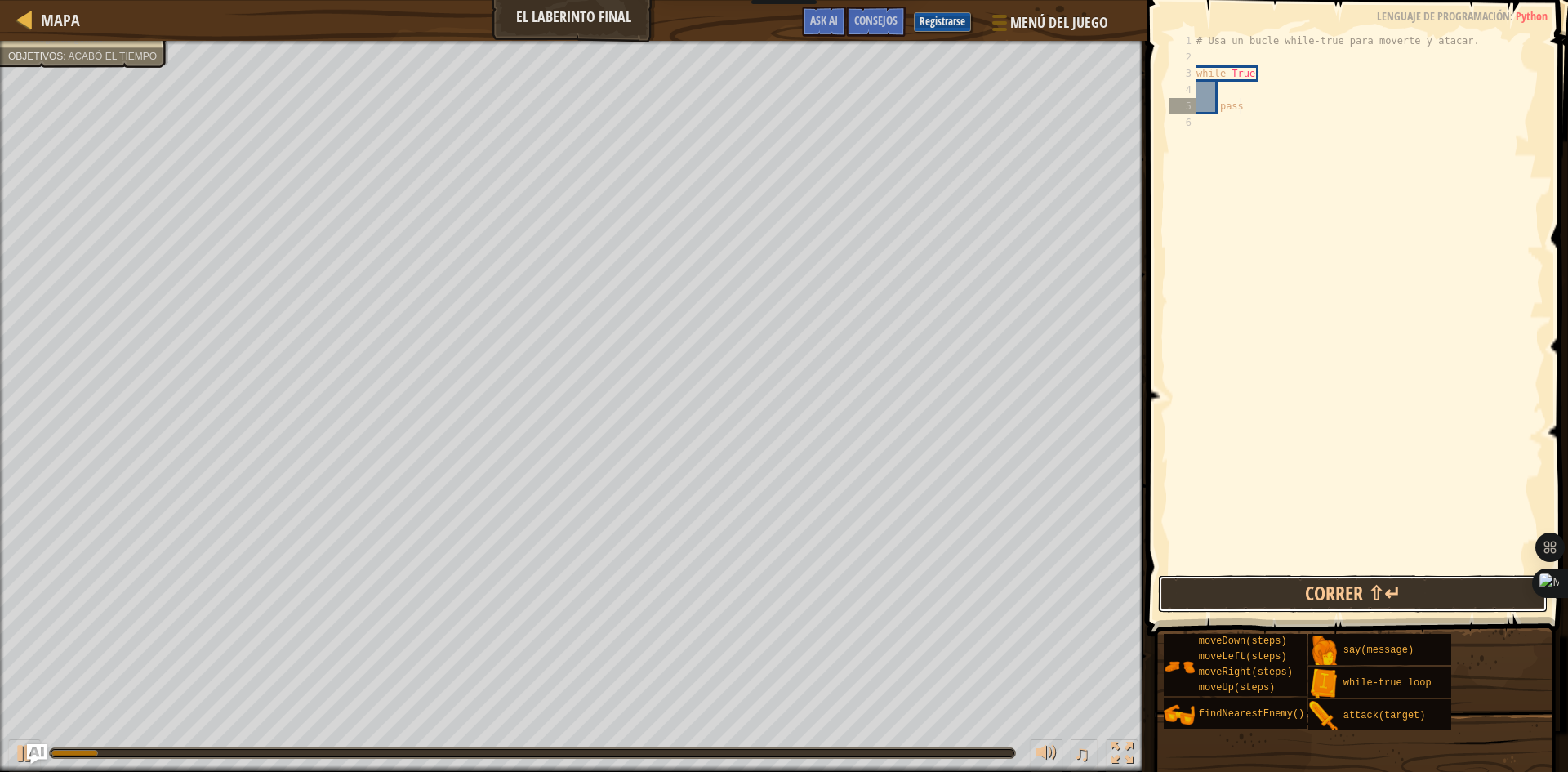
click at [1218, 599] on button "Correr ⇧↵" at bounding box center [1352, 594] width 389 height 38
click at [1248, 104] on div "# Usa un bucle while-true para moverte y atacar. while True : pass" at bounding box center [1368, 318] width 351 height 572
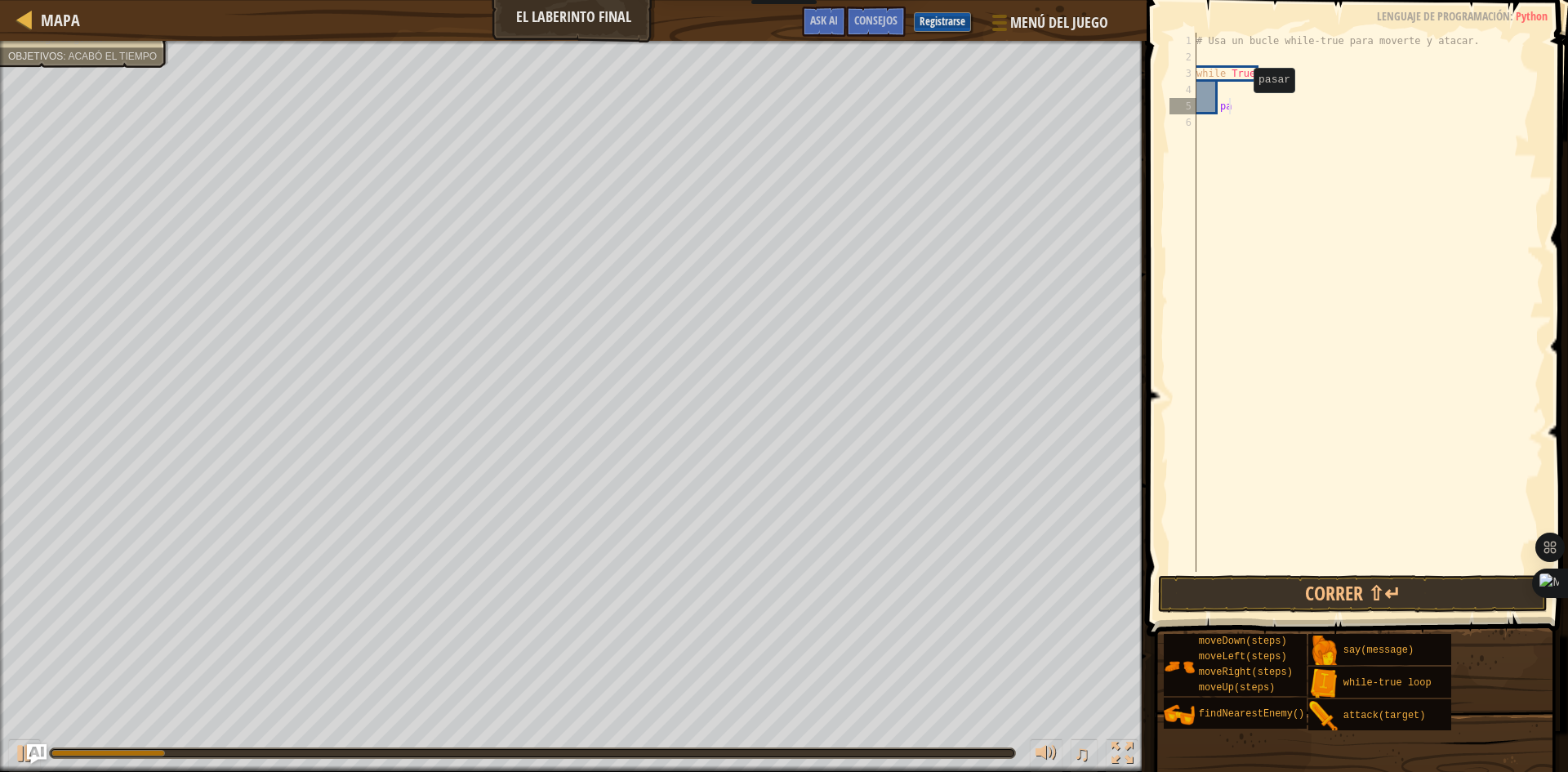
type textarea "p"
click at [1236, 91] on div "# Usa un bucle while-true para moverte y atacar. while True :" at bounding box center [1368, 318] width 351 height 572
type textarea "h"
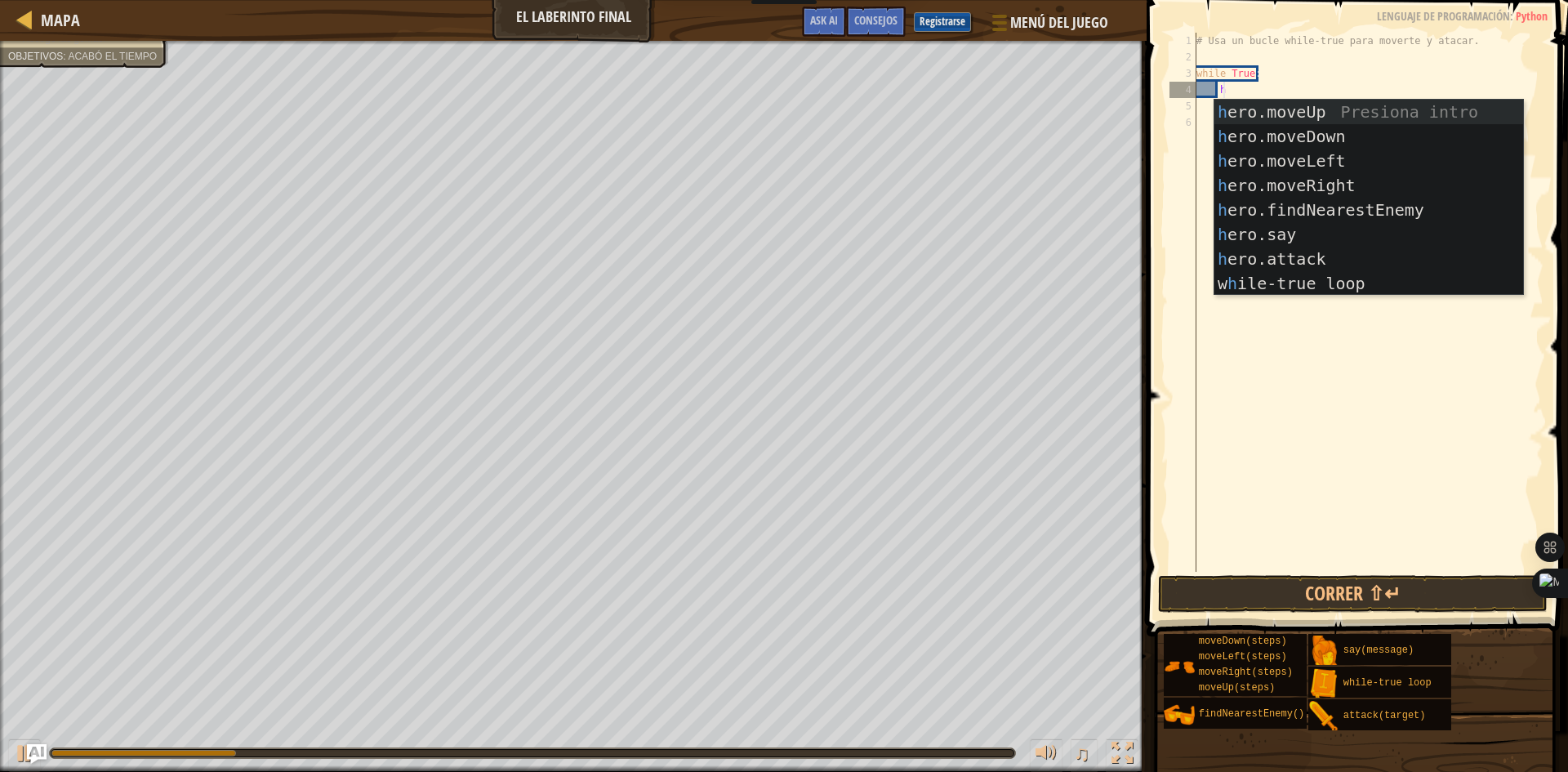
scroll to position [7, 2]
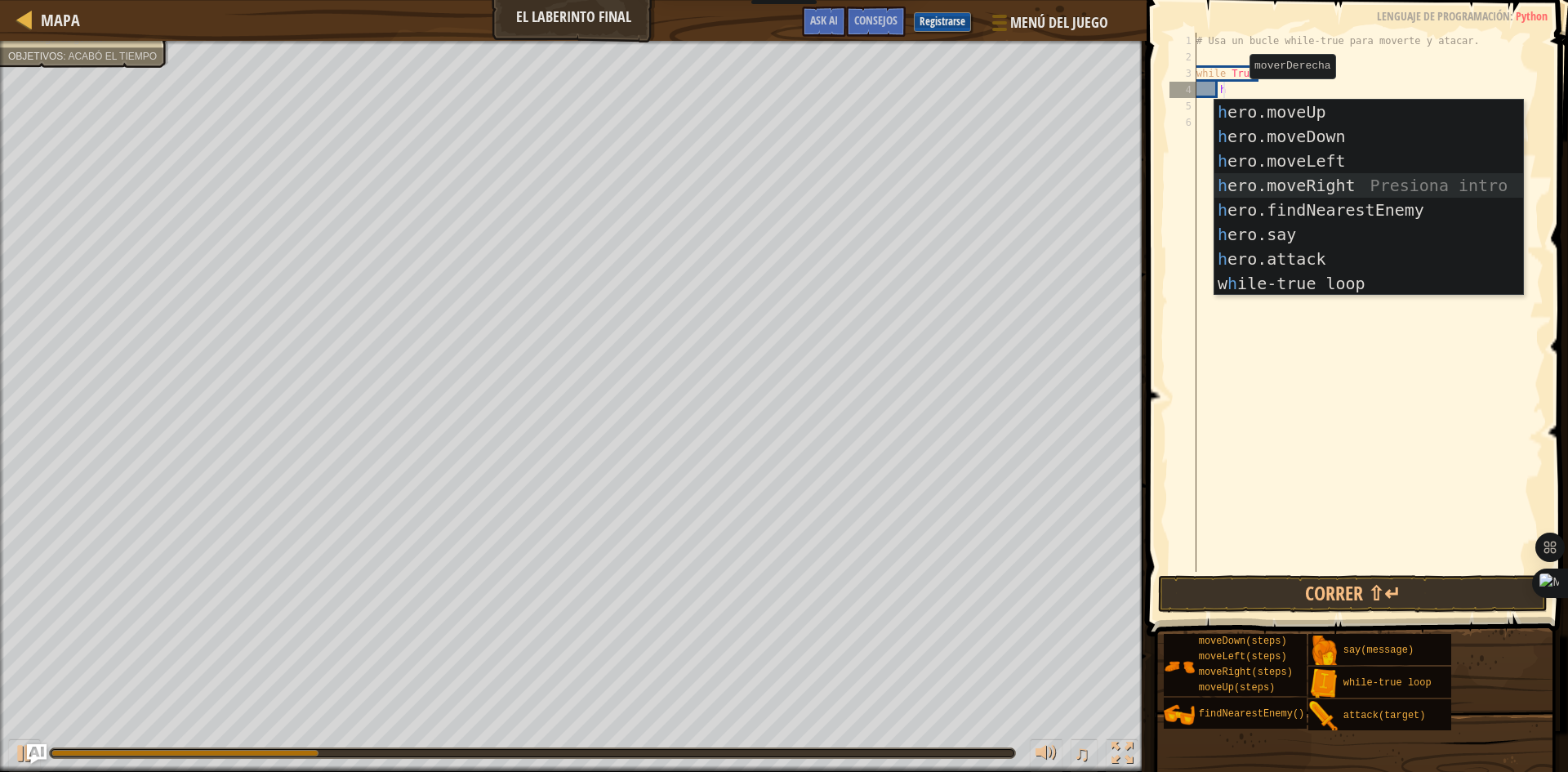
click at [1270, 177] on div "h ero.moveUp Presiona intro h ero.moveDown Presiona intro h ero.moveLeft Presio…" at bounding box center [1369, 222] width 309 height 245
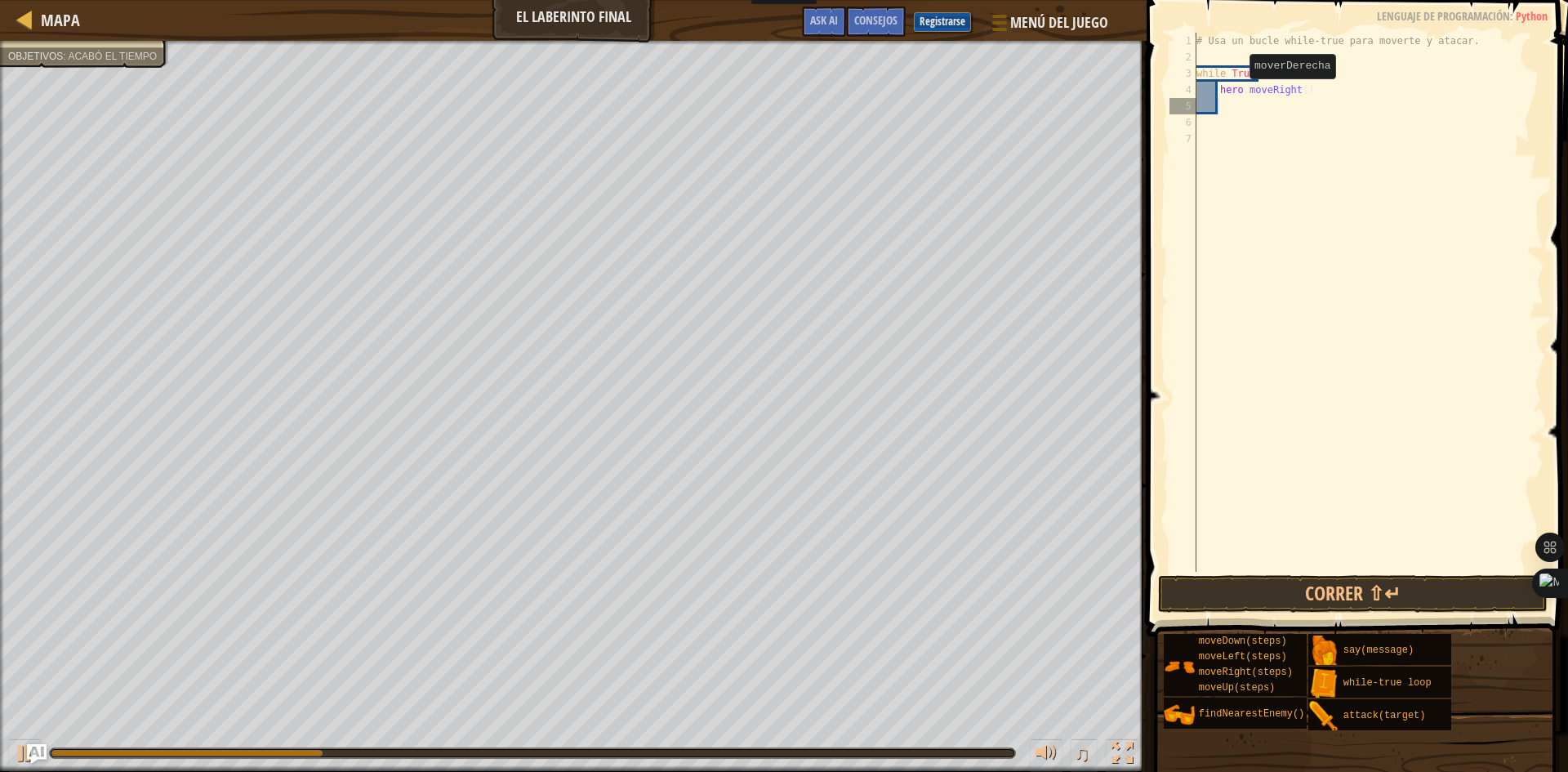
scroll to position [7, 1]
click at [1234, 111] on div "# Usa un bucle while-true para moverte y atacar. while True : hero . moveRight …" at bounding box center [1368, 318] width 351 height 572
click at [1227, 111] on div "# Usa un bucle while-true para moverte y atacar. while True : hero . moveRight …" at bounding box center [1368, 318] width 351 height 572
type textarea "h"
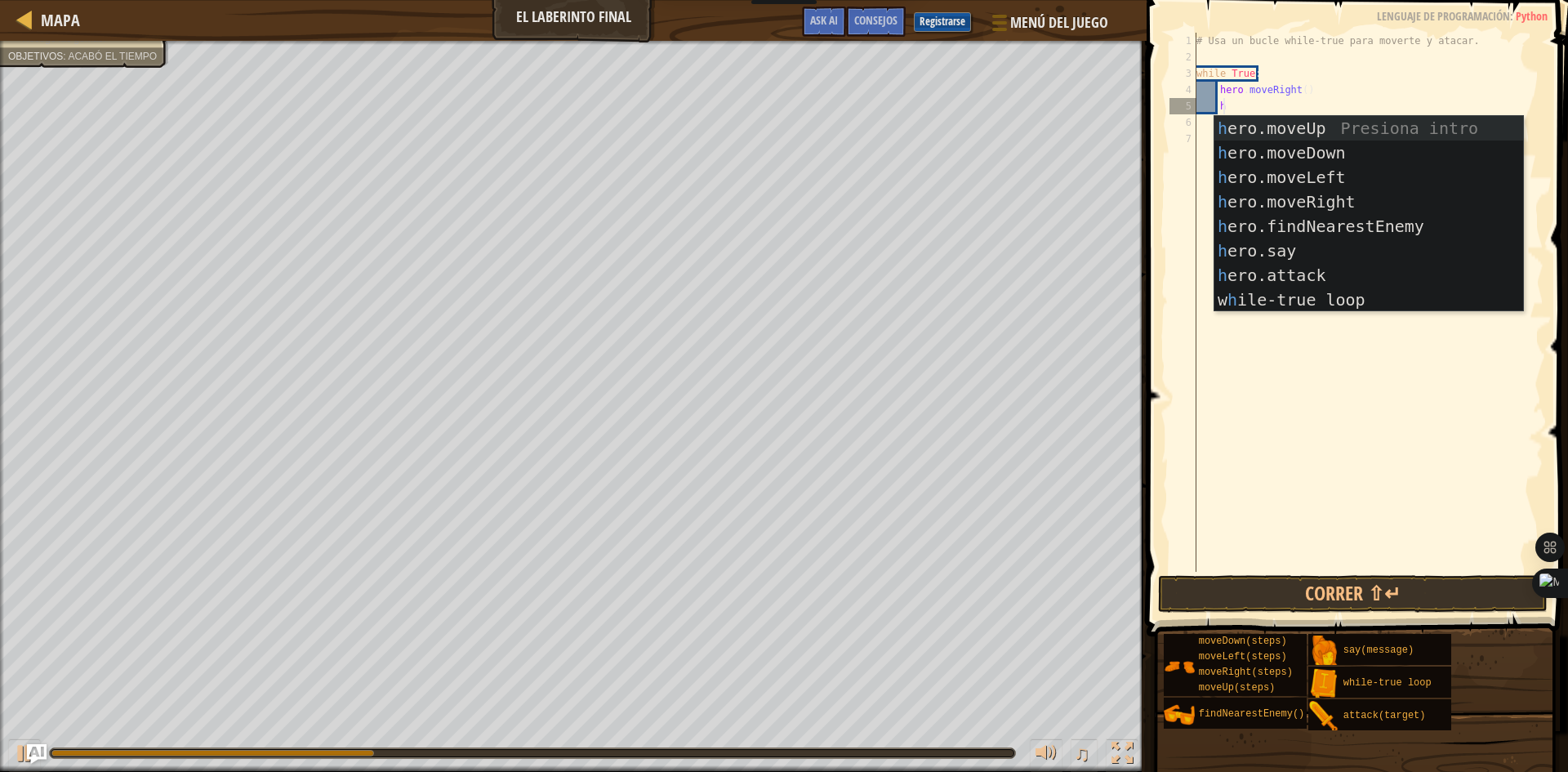
scroll to position [7, 2]
click at [1243, 131] on div "h ero.moveUp Presiona intro h ero.moveDown Presiona intro h ero.moveLeft Presio…" at bounding box center [1369, 239] width 309 height 245
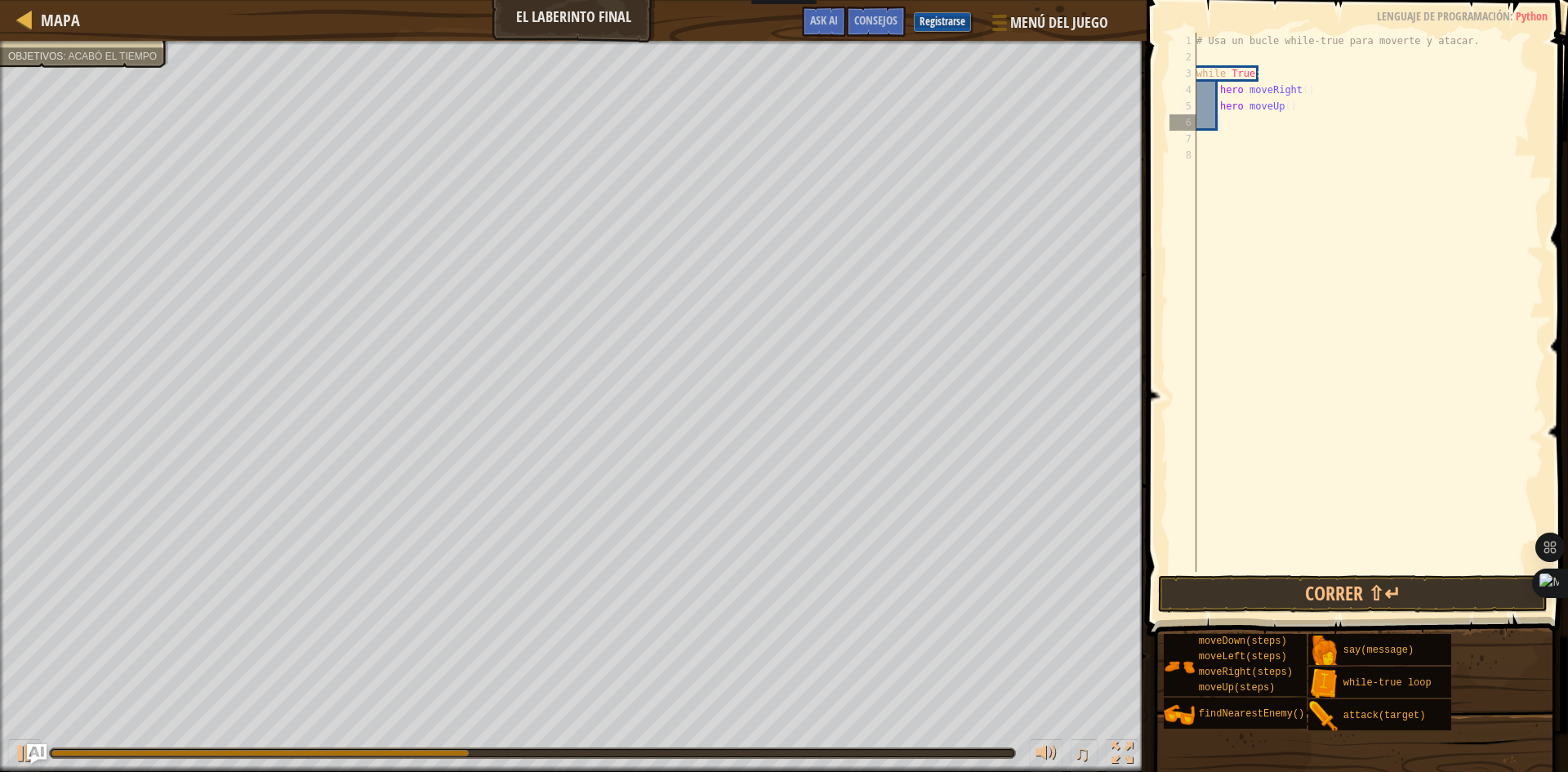
click at [1234, 127] on div "# Usa un bucle while-true para moverte y atacar. while True : hero . moveRight …" at bounding box center [1368, 318] width 351 height 572
type textarea "h"
click at [1284, 439] on div "# Usa un bucle while-true para moverte y atacar. while True : hero . moveRight …" at bounding box center [1368, 318] width 351 height 572
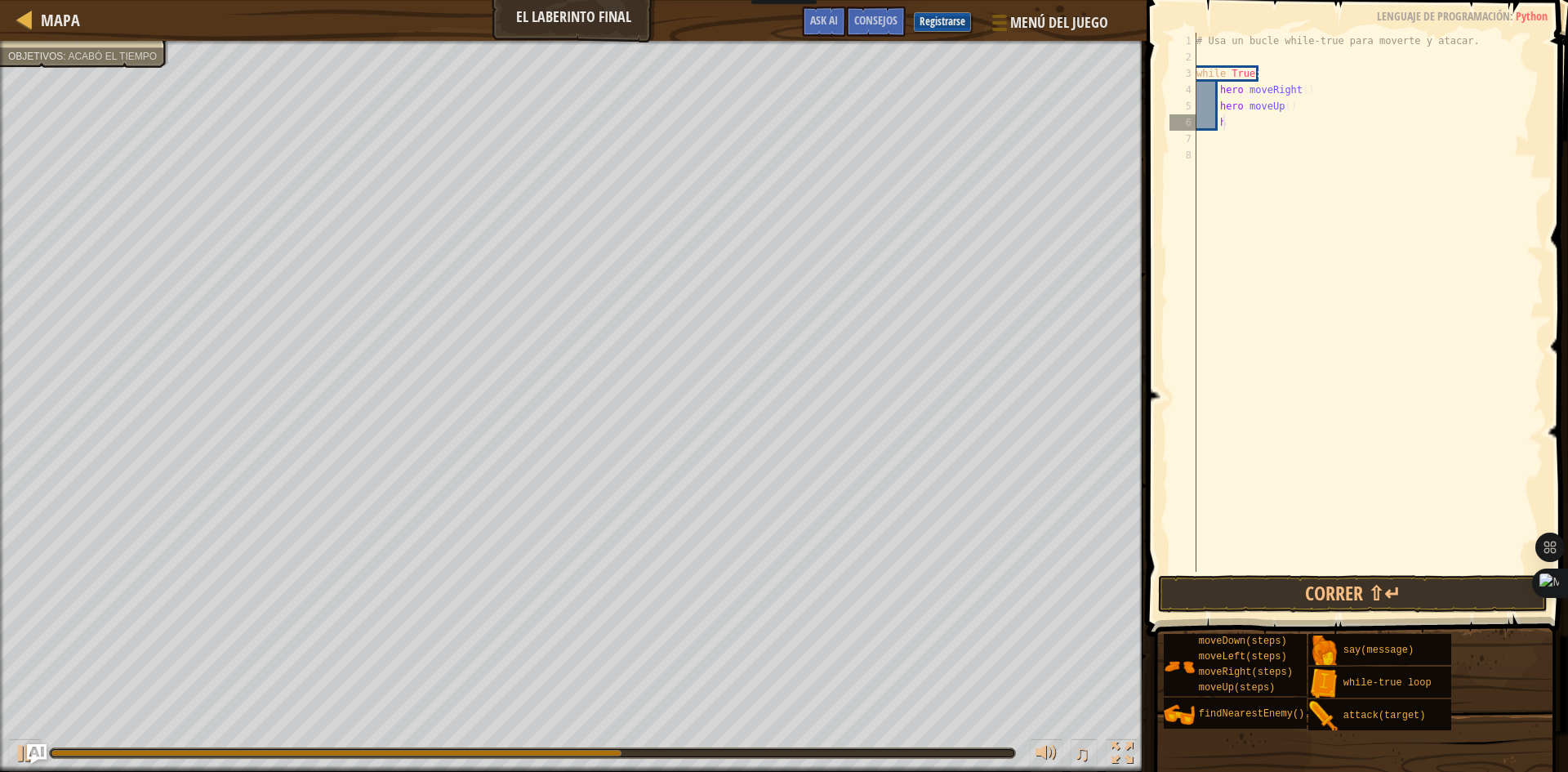
click at [1236, 128] on div "# Usa un bucle while-true para moverte y atacar. while True : hero . moveRight …" at bounding box center [1368, 318] width 351 height 572
type textarea "h"
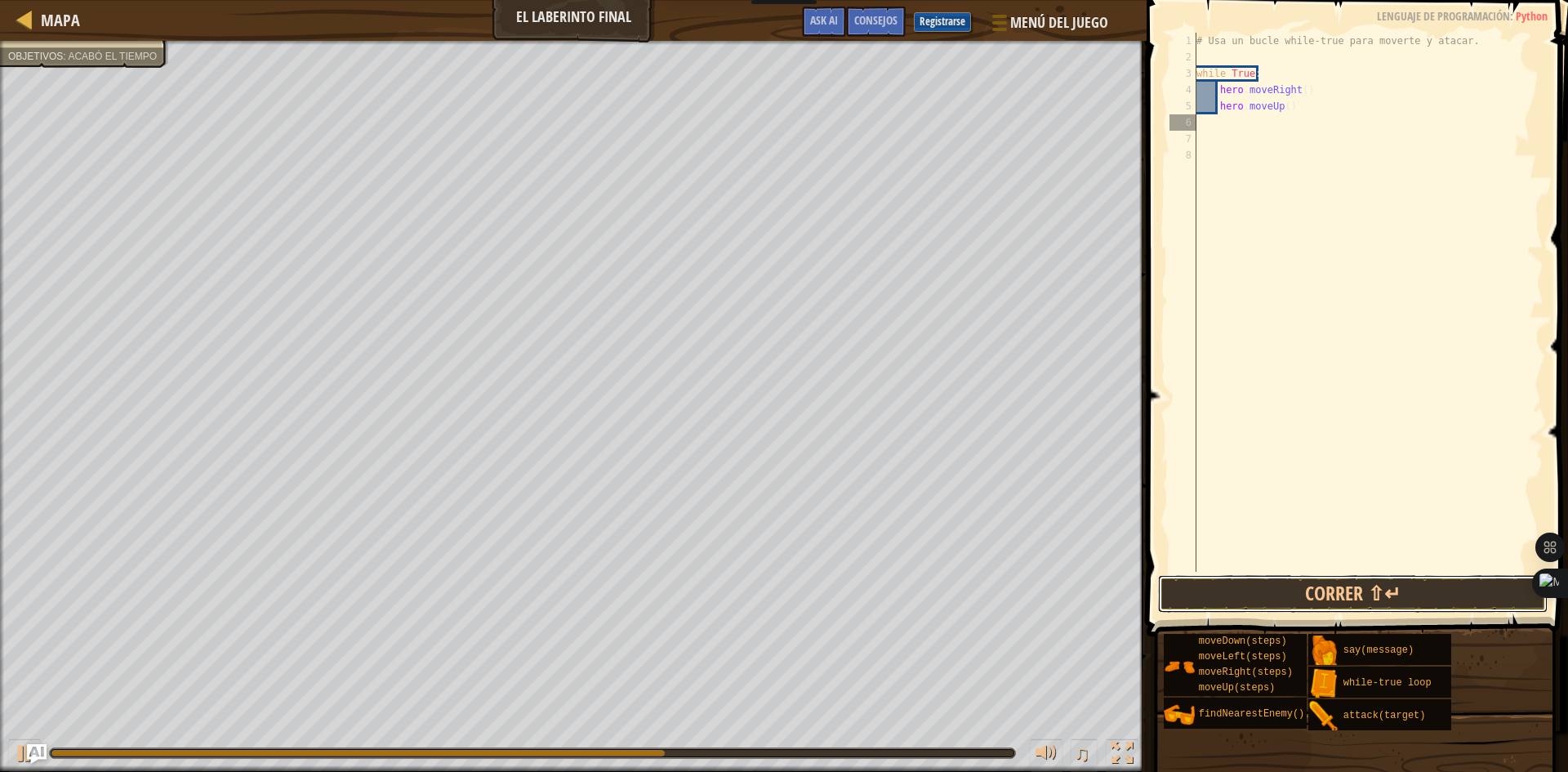
click at [1303, 583] on button "Correr ⇧↵" at bounding box center [1352, 594] width 389 height 38
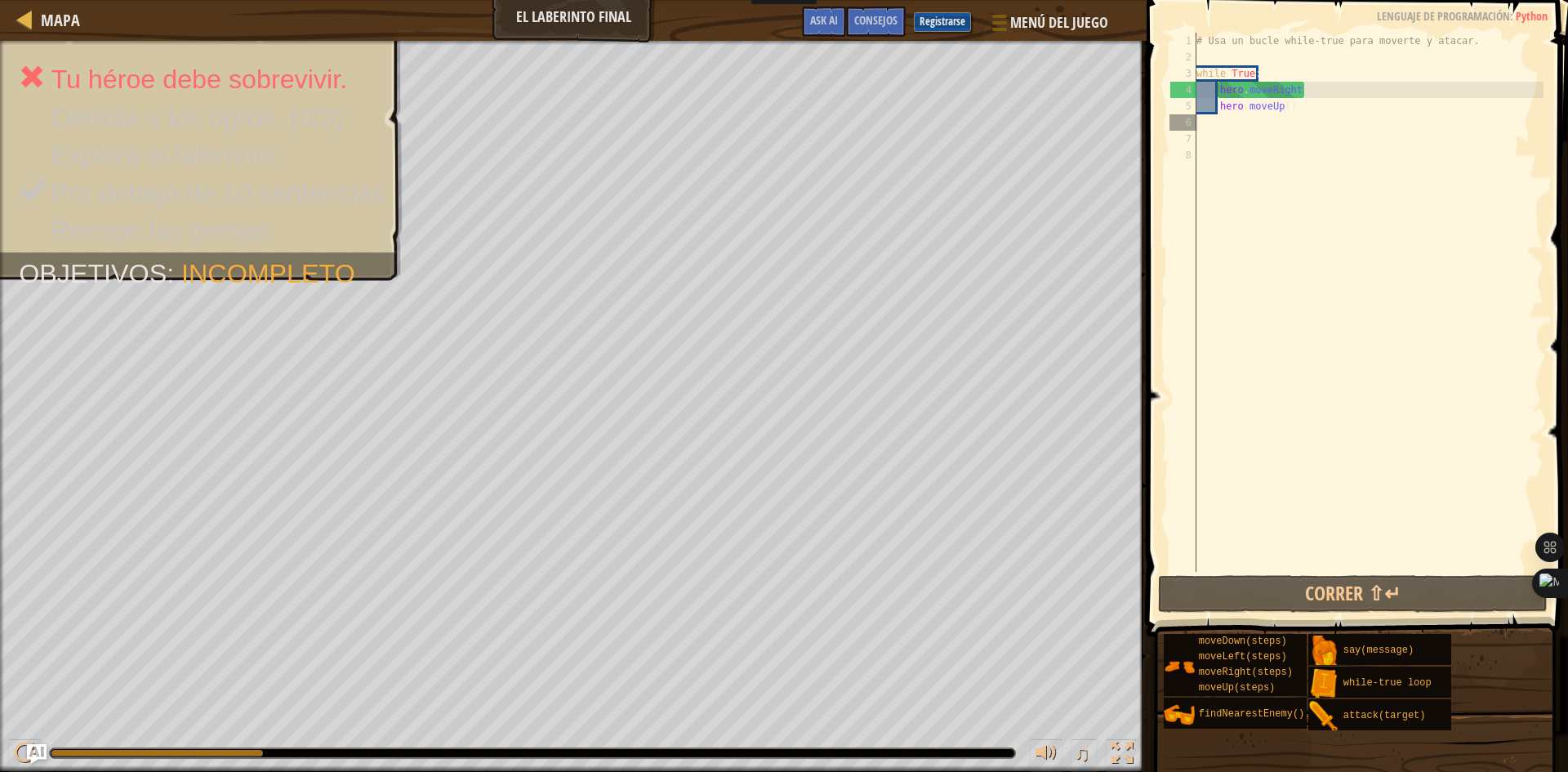
click at [1233, 131] on div "# Usa un bucle while-true para moverte y atacar. while True : hero . moveRight …" at bounding box center [1368, 318] width 351 height 572
click at [1266, 117] on div "# Usa un bucle while-true para moverte y atacar. while True : hero . moveRight …" at bounding box center [1368, 318] width 351 height 572
click at [1212, 123] on div "# Usa un bucle while-true para moverte y atacar. while True : hero . moveRight …" at bounding box center [1368, 318] width 351 height 572
type textarea "h"
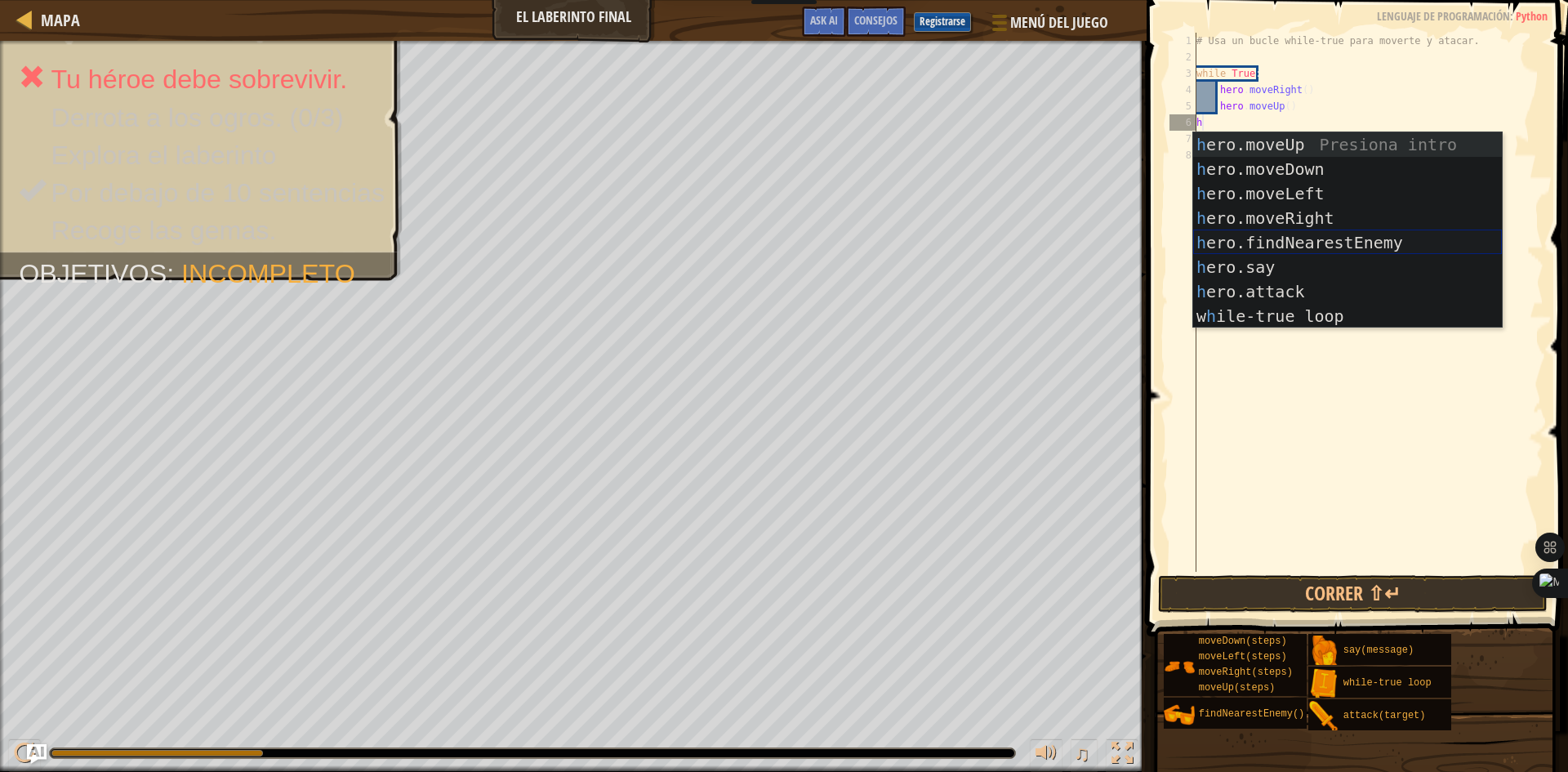
click at [1285, 244] on div "h ero.moveUp Presiona intro h ero.moveDown Presiona intro h ero.moveLeft Presio…" at bounding box center [1347, 255] width 309 height 245
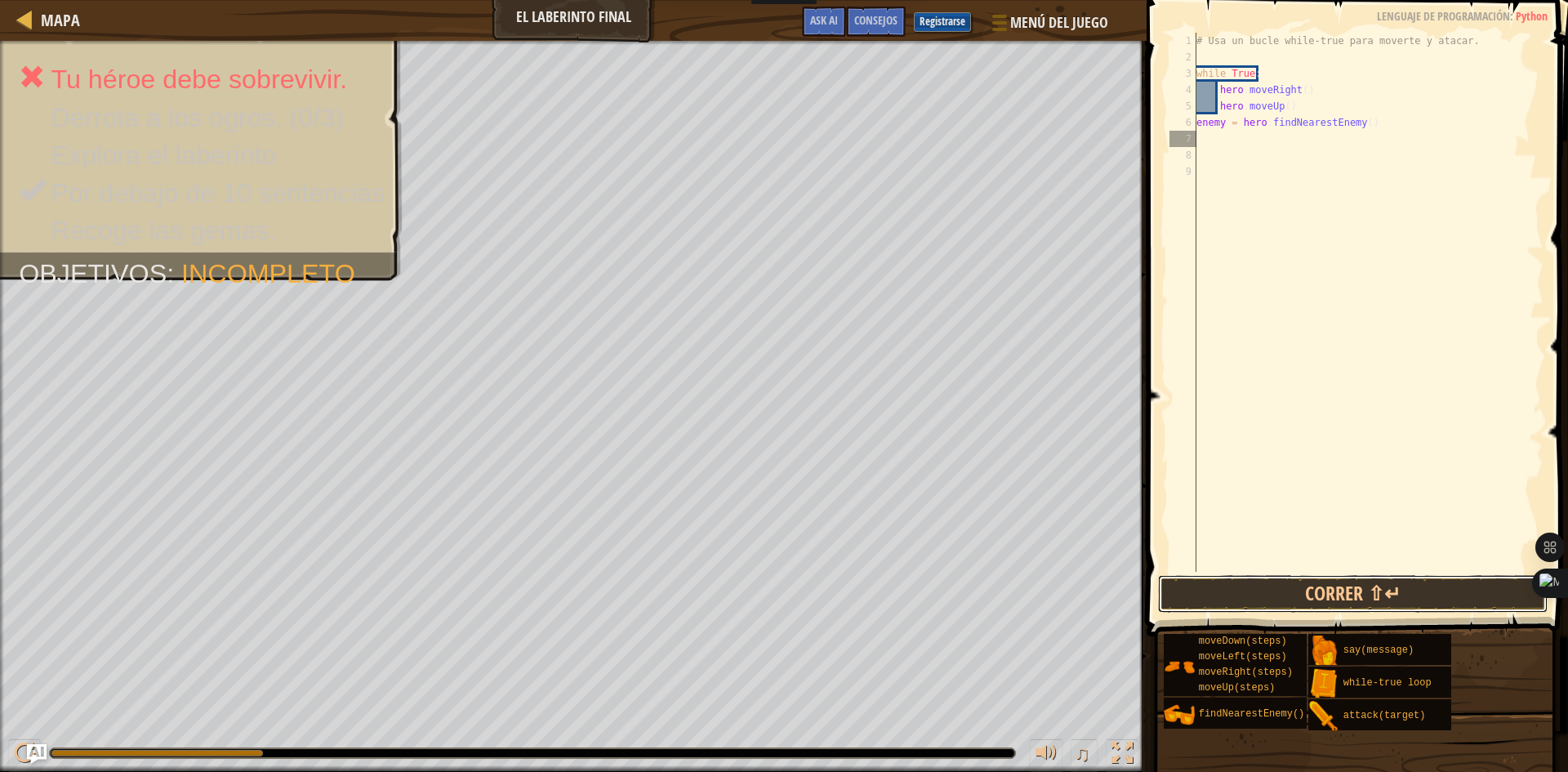
click at [1324, 592] on button "Correr ⇧↵" at bounding box center [1352, 594] width 389 height 38
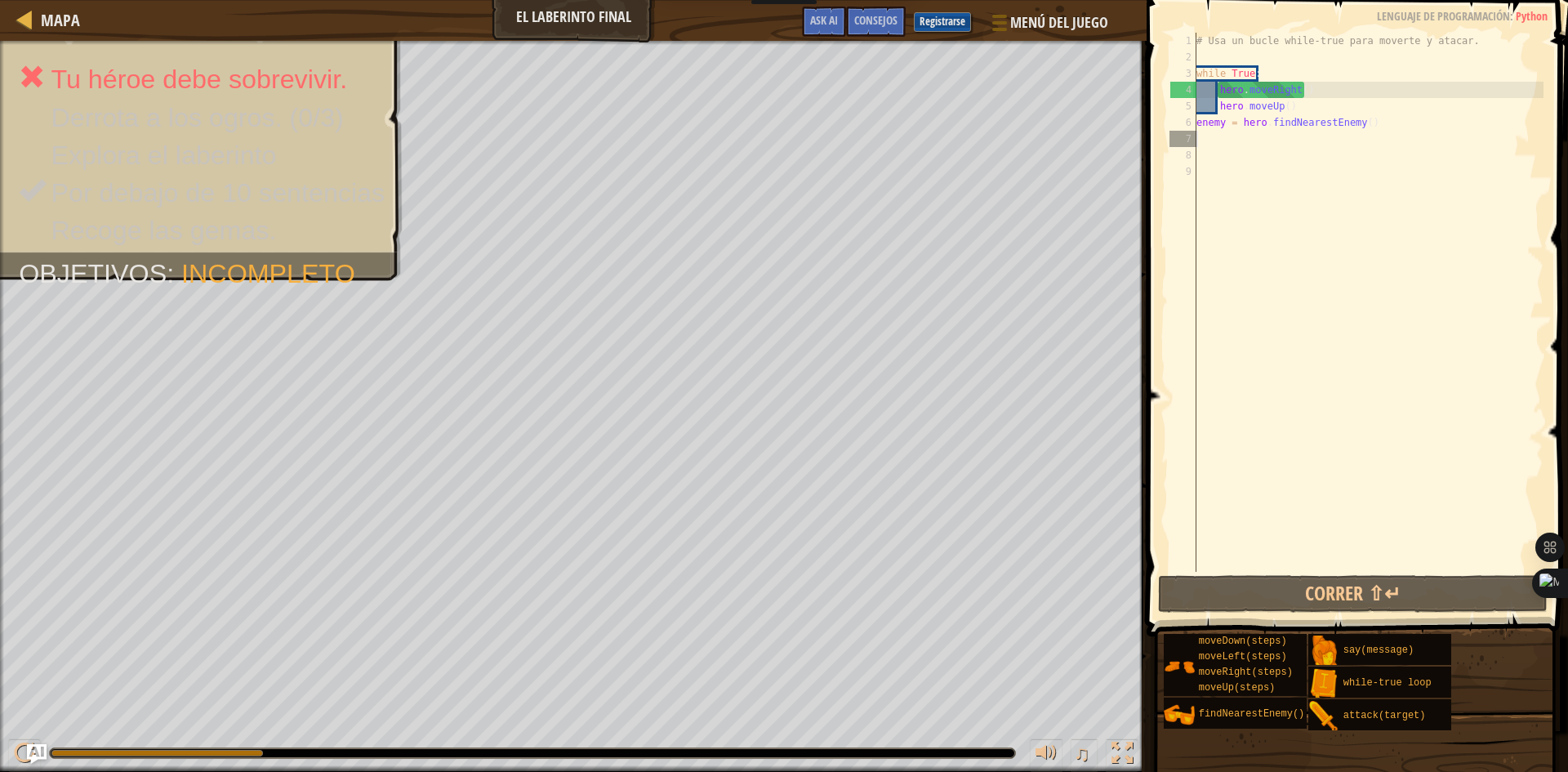
click at [1224, 128] on div "# Usa un bucle while-true para moverte y atacar. while True : hero . moveRight …" at bounding box center [1368, 318] width 351 height 572
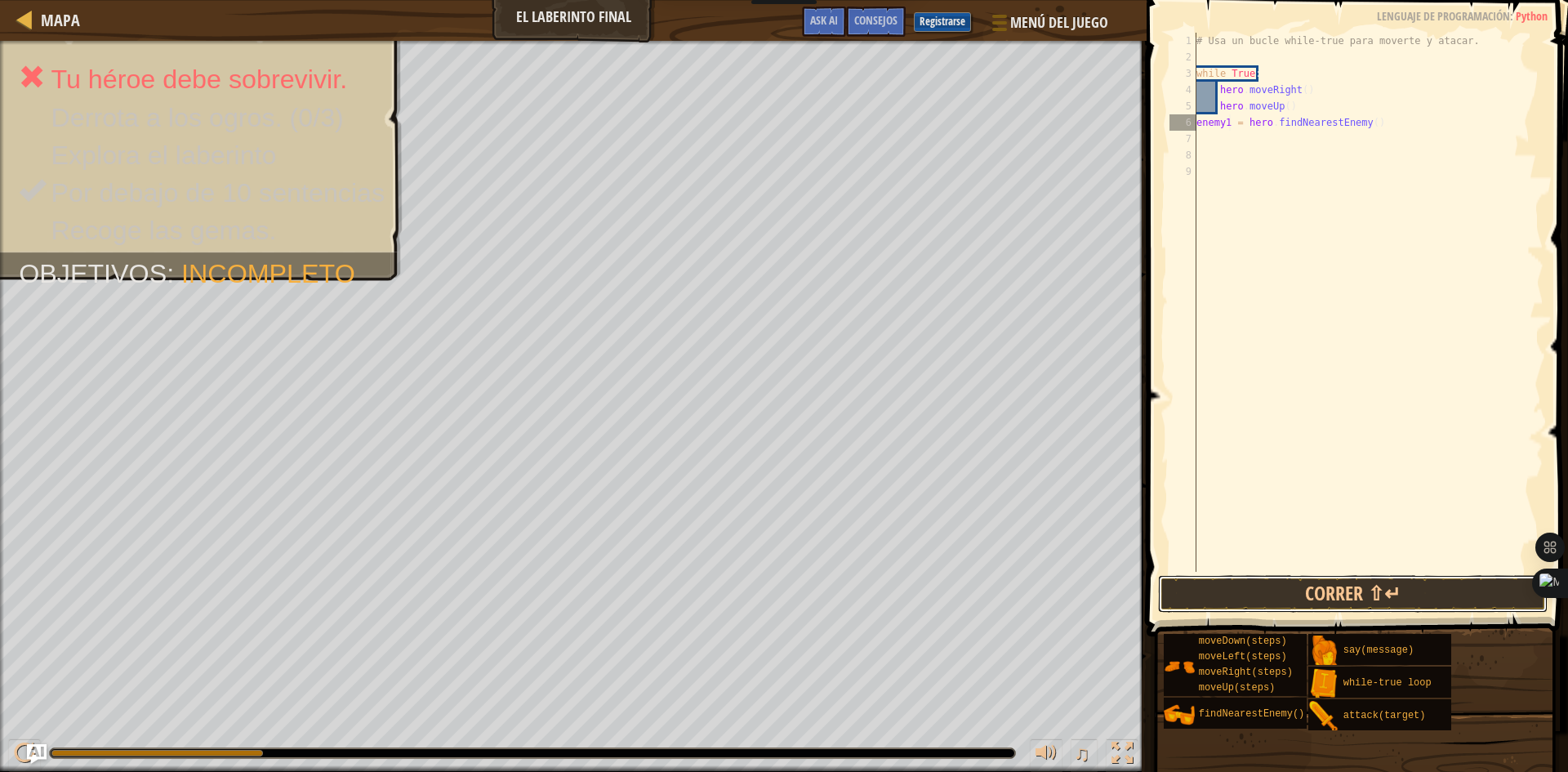
click at [1389, 594] on button "Correr ⇧↵" at bounding box center [1352, 594] width 389 height 38
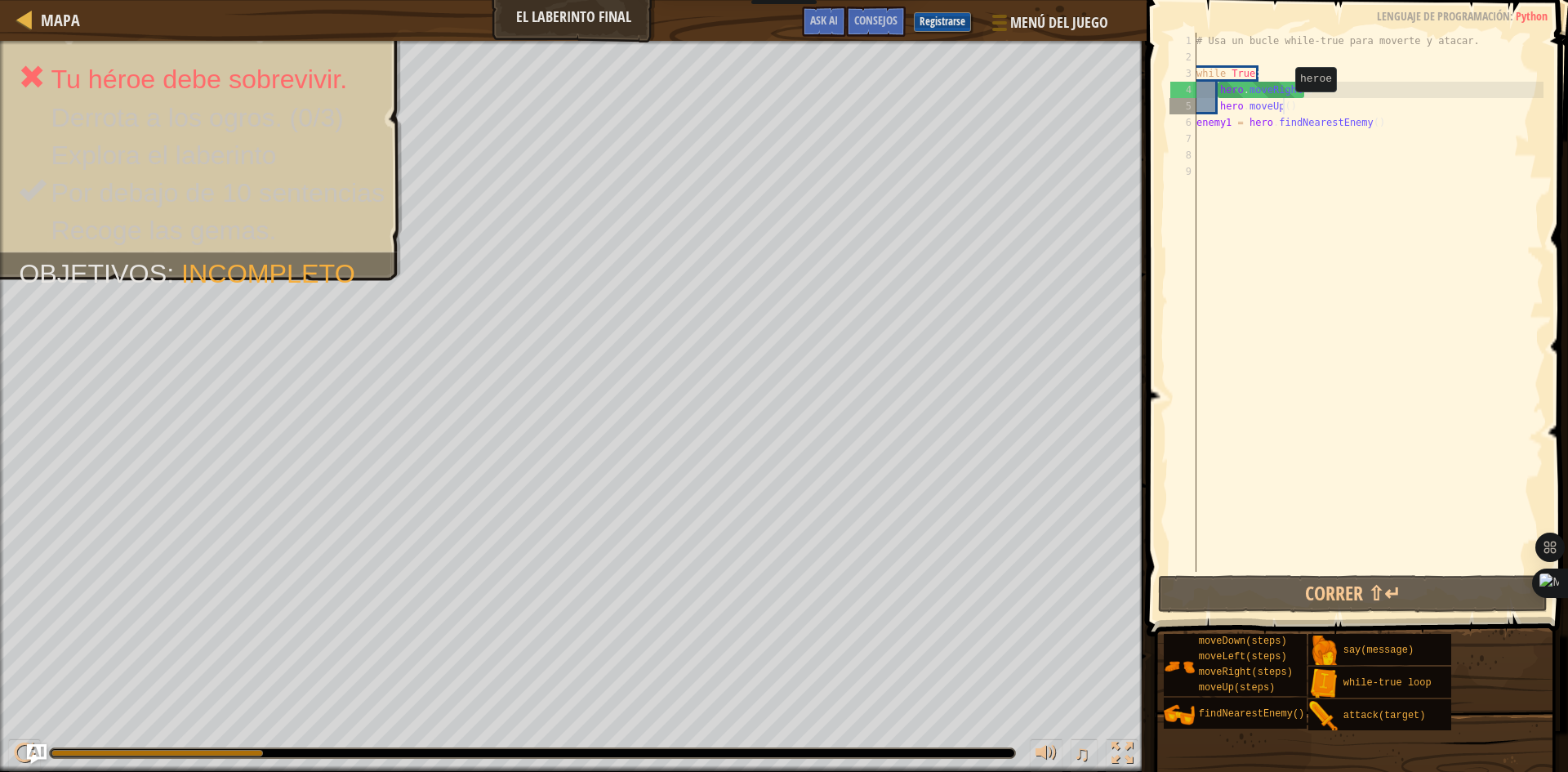
click at [1281, 108] on div "# Usa un bucle while-true para moverte y atacar. while True : hero . moveRight …" at bounding box center [1368, 318] width 351 height 572
click at [1417, 110] on div "# Usa un bucle while-true para moverte y atacar. while True : hero . moveRight …" at bounding box center [1368, 318] width 351 height 572
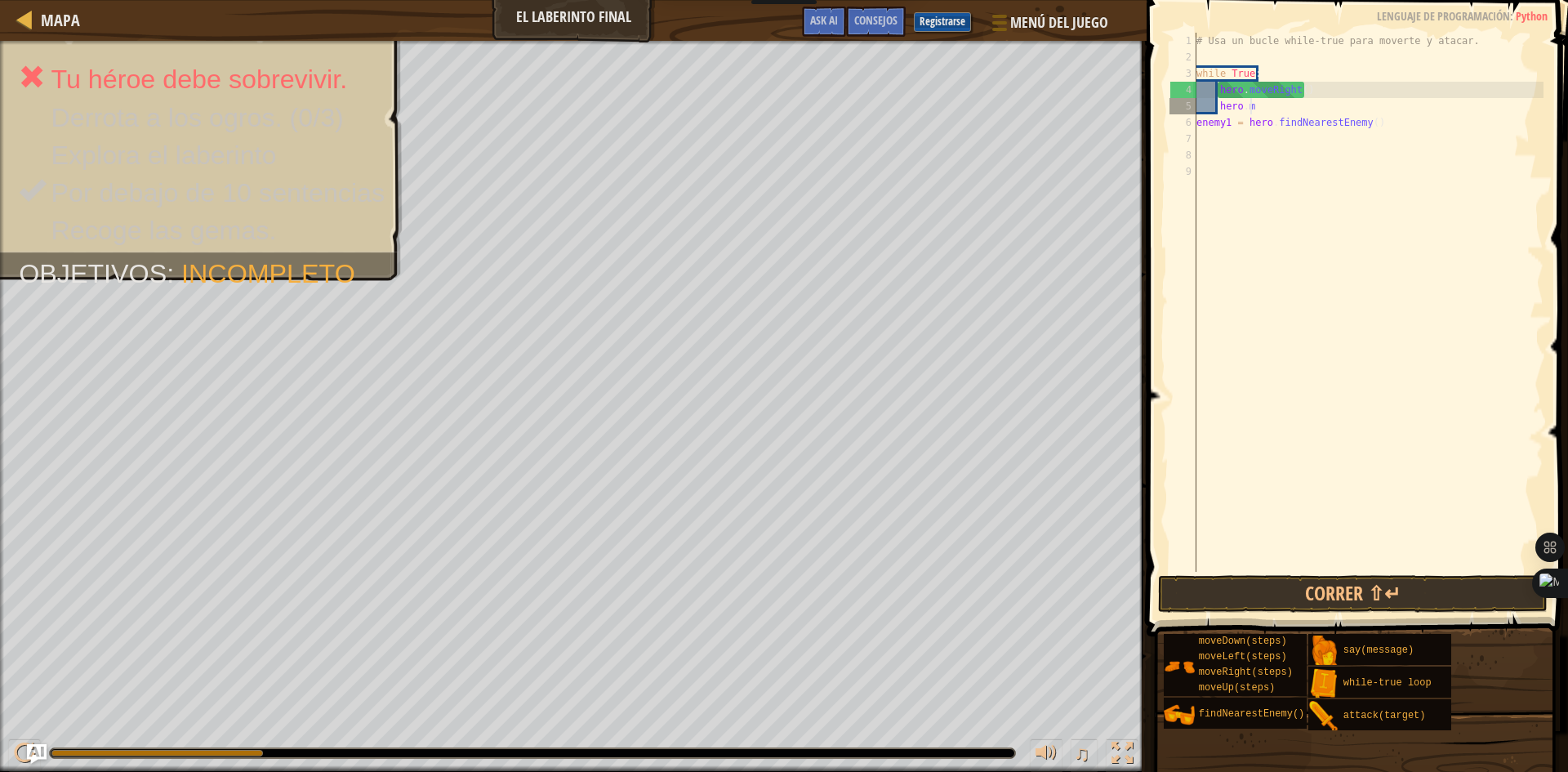
type textarea "h"
click at [1418, 114] on div "# Usa un bucle while-true para moverte y atacar. while True : enemy1 = hero . f…" at bounding box center [1368, 318] width 351 height 572
type textarea "e"
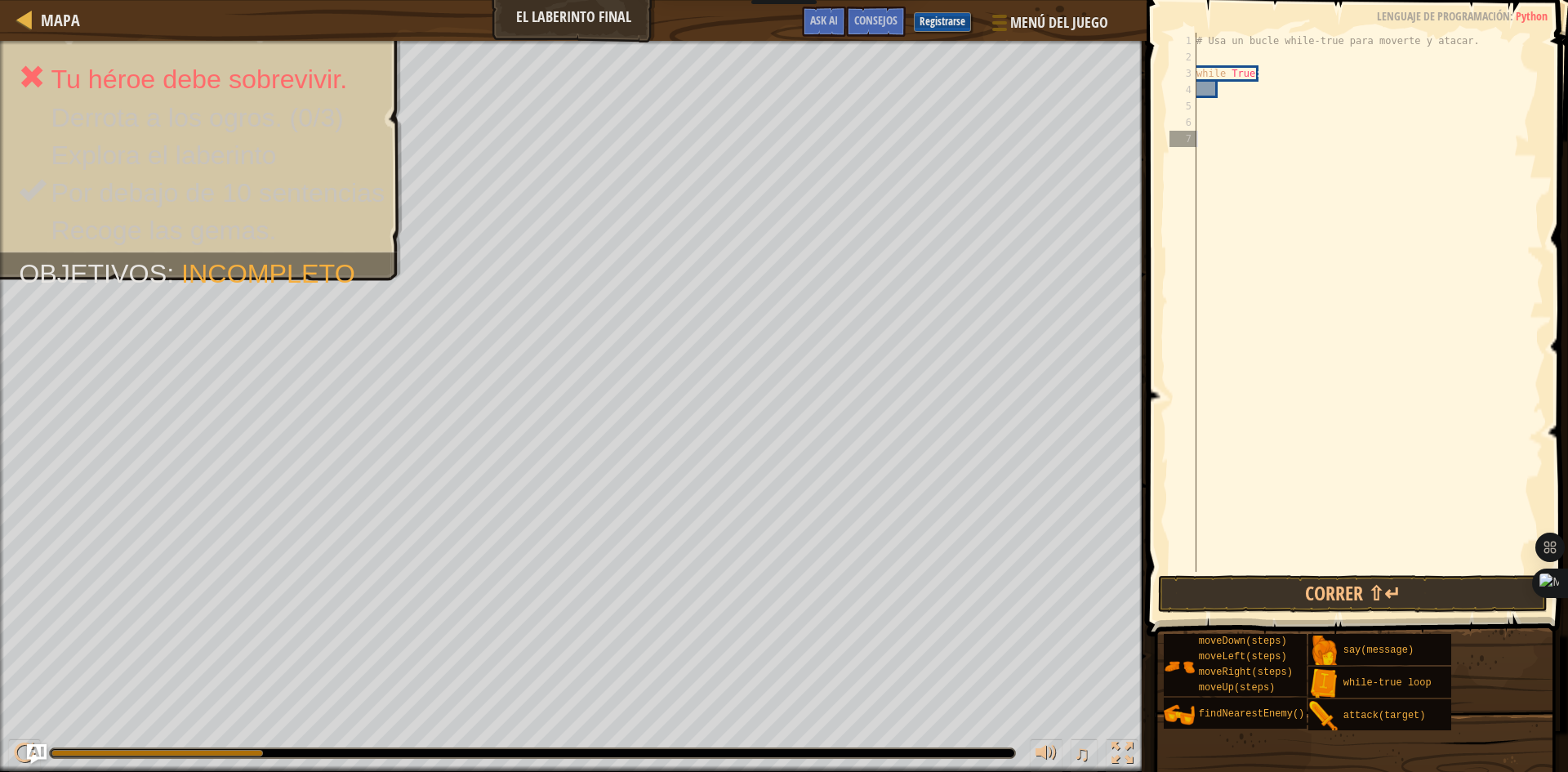
type textarea "while True:"
click at [1248, 87] on div "# Usa un bucle while-true para moverte y atacar. while True :" at bounding box center [1368, 318] width 351 height 572
type textarea "while True"
click at [1231, 98] on div "# Usa un bucle while-true para moverte y atacar. while True" at bounding box center [1368, 318] width 351 height 572
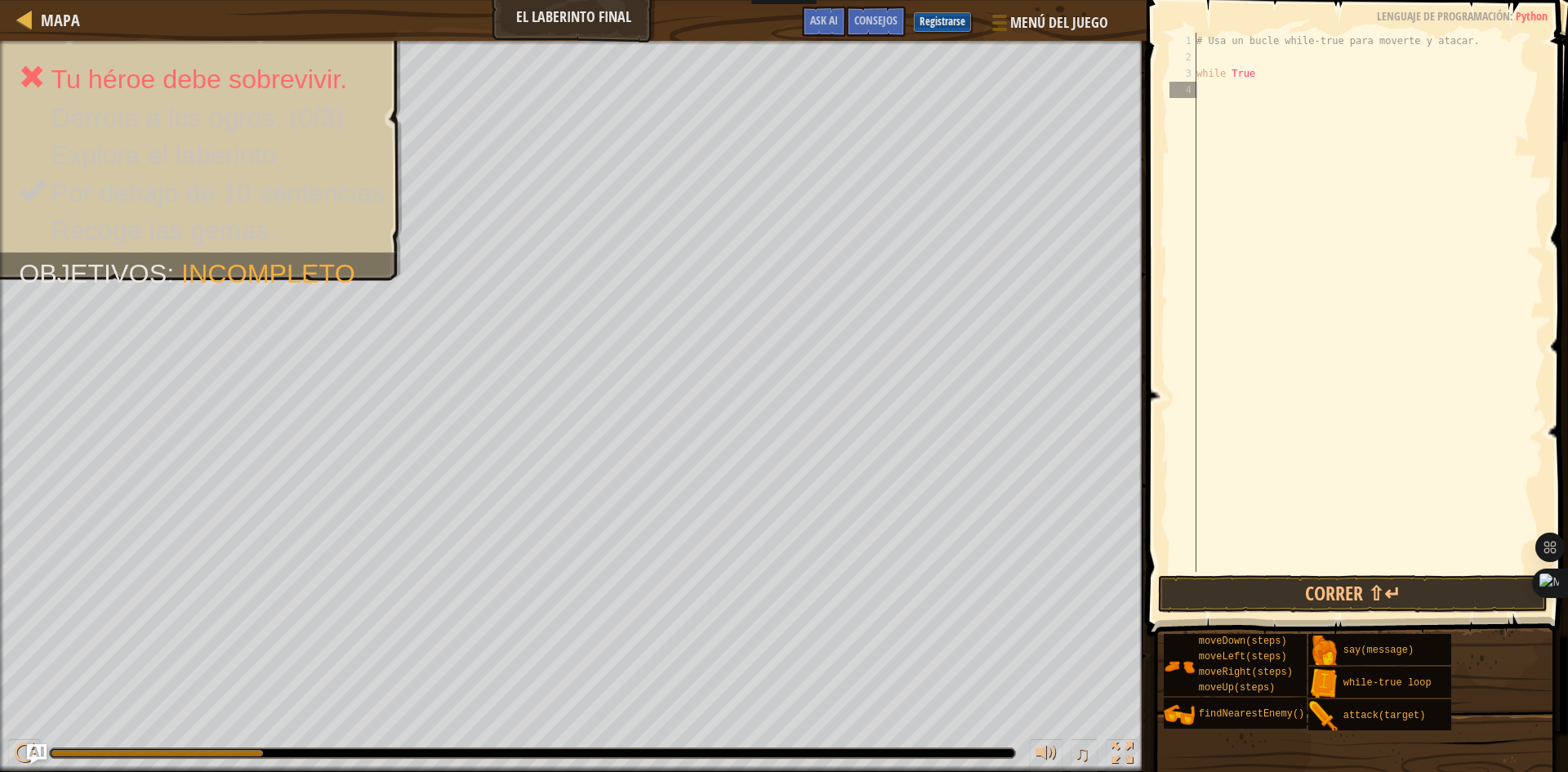
type textarea "while True"
click at [1247, 110] on div "# Usa un bucle while-true para moverte y atacar. while True" at bounding box center [1368, 318] width 351 height 572
click at [1271, 65] on div "# Usa un bucle while-true para moverte y atacar. while True" at bounding box center [1368, 318] width 351 height 572
type textarea "while True"
drag, startPoint x: 1260, startPoint y: 71, endPoint x: 1221, endPoint y: 65, distance: 39.5
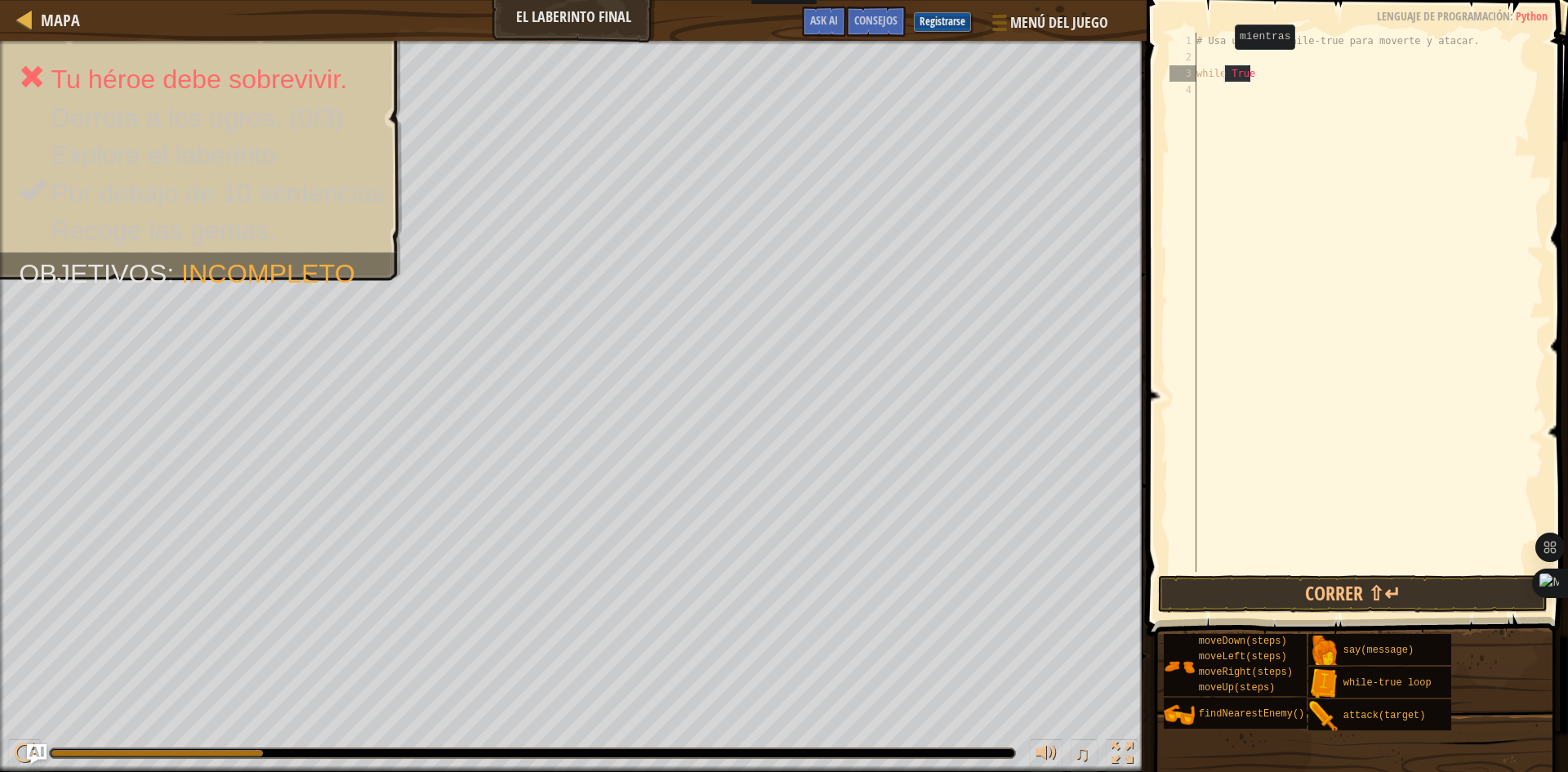
click at [1221, 65] on div "# Usa un bucle while-true para moverte y atacar. while True" at bounding box center [1368, 318] width 351 height 572
type textarea "w"
type textarea "h"
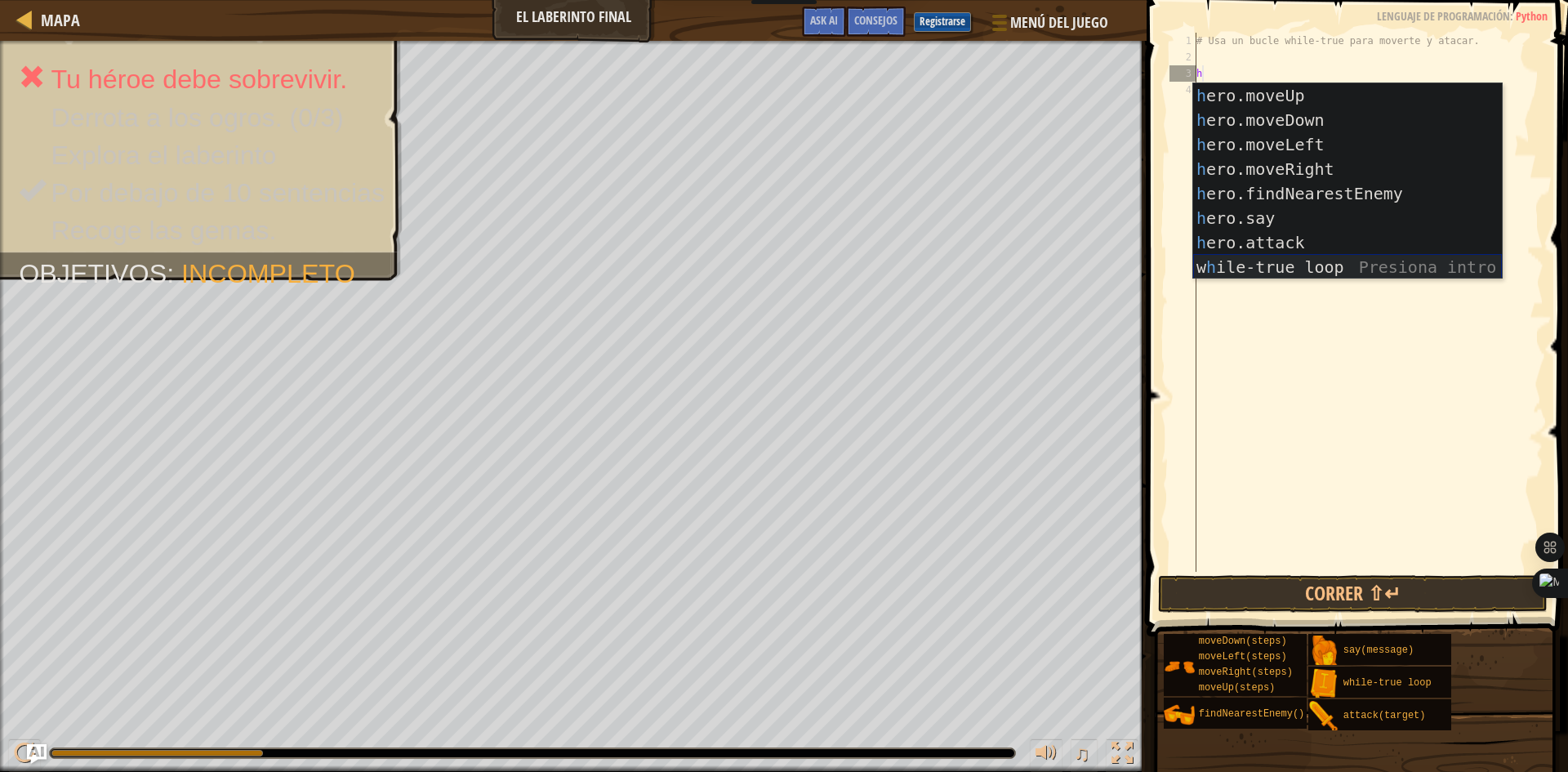
click at [1301, 259] on div "h ero.moveUp Presiona intro h ero.moveDown Presiona intro h ero.moveLeft Presio…" at bounding box center [1347, 206] width 309 height 245
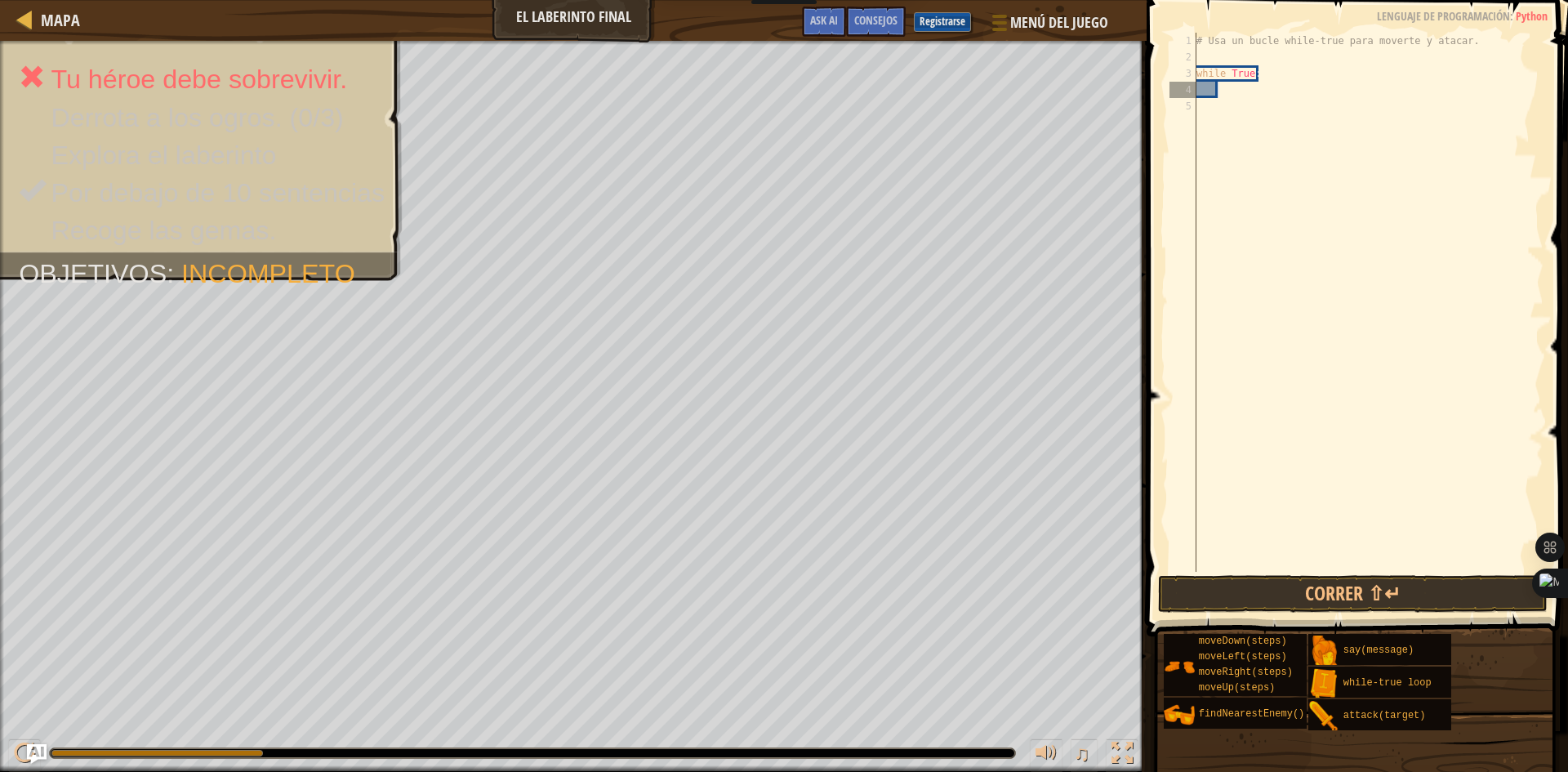
click at [1239, 99] on div "# Usa un bucle while-true para moverte y atacar. while True :" at bounding box center [1368, 318] width 351 height 572
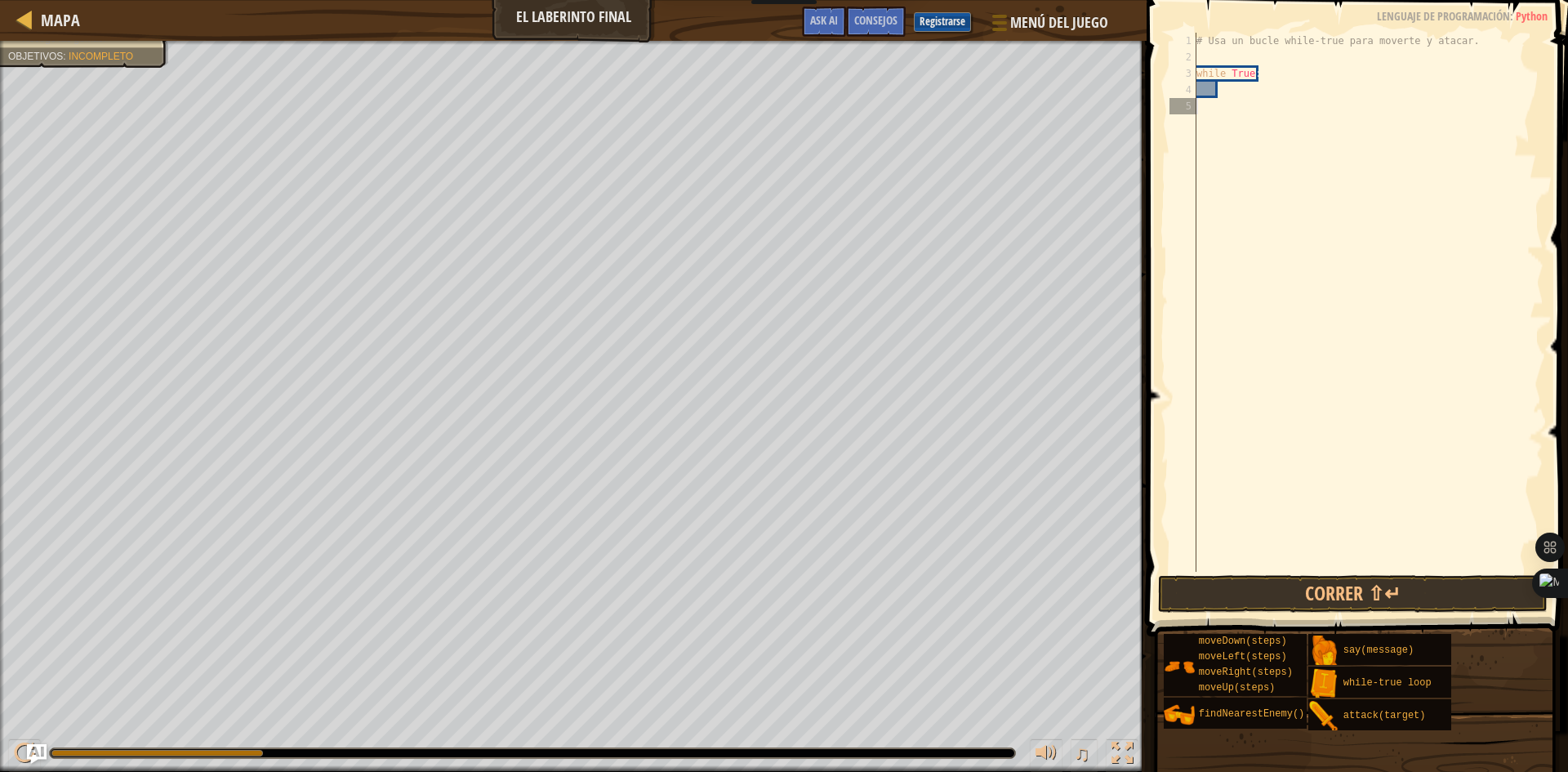
click at [1223, 94] on div "# Usa un bucle while-true para moverte y atacar. while True :" at bounding box center [1368, 318] width 351 height 572
type textarea "h"
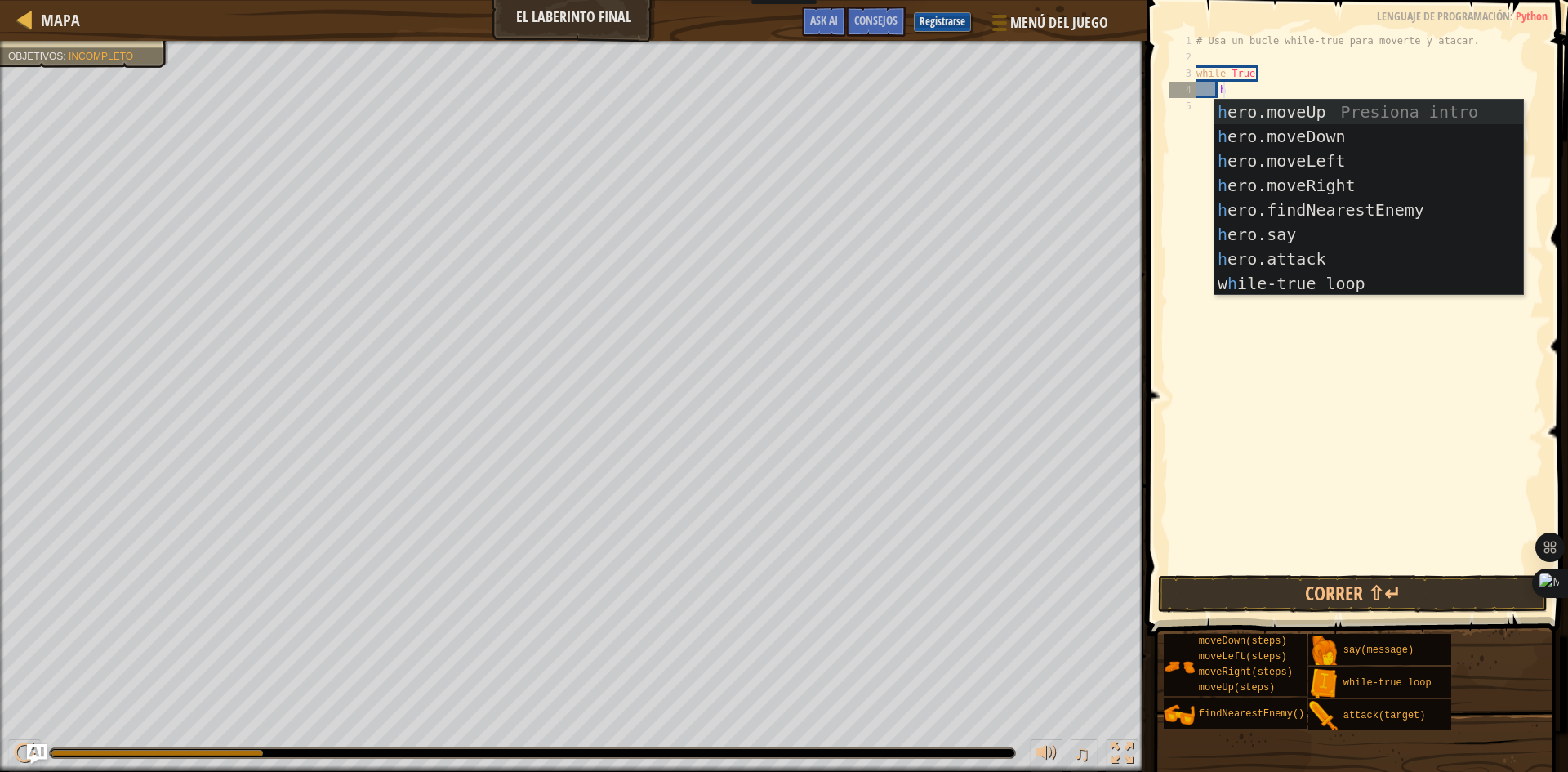
scroll to position [7, 2]
click at [1316, 191] on div "h ero.moveUp Presiona intro h ero.moveDown Presiona intro h ero.moveLeft Presio…" at bounding box center [1369, 222] width 309 height 245
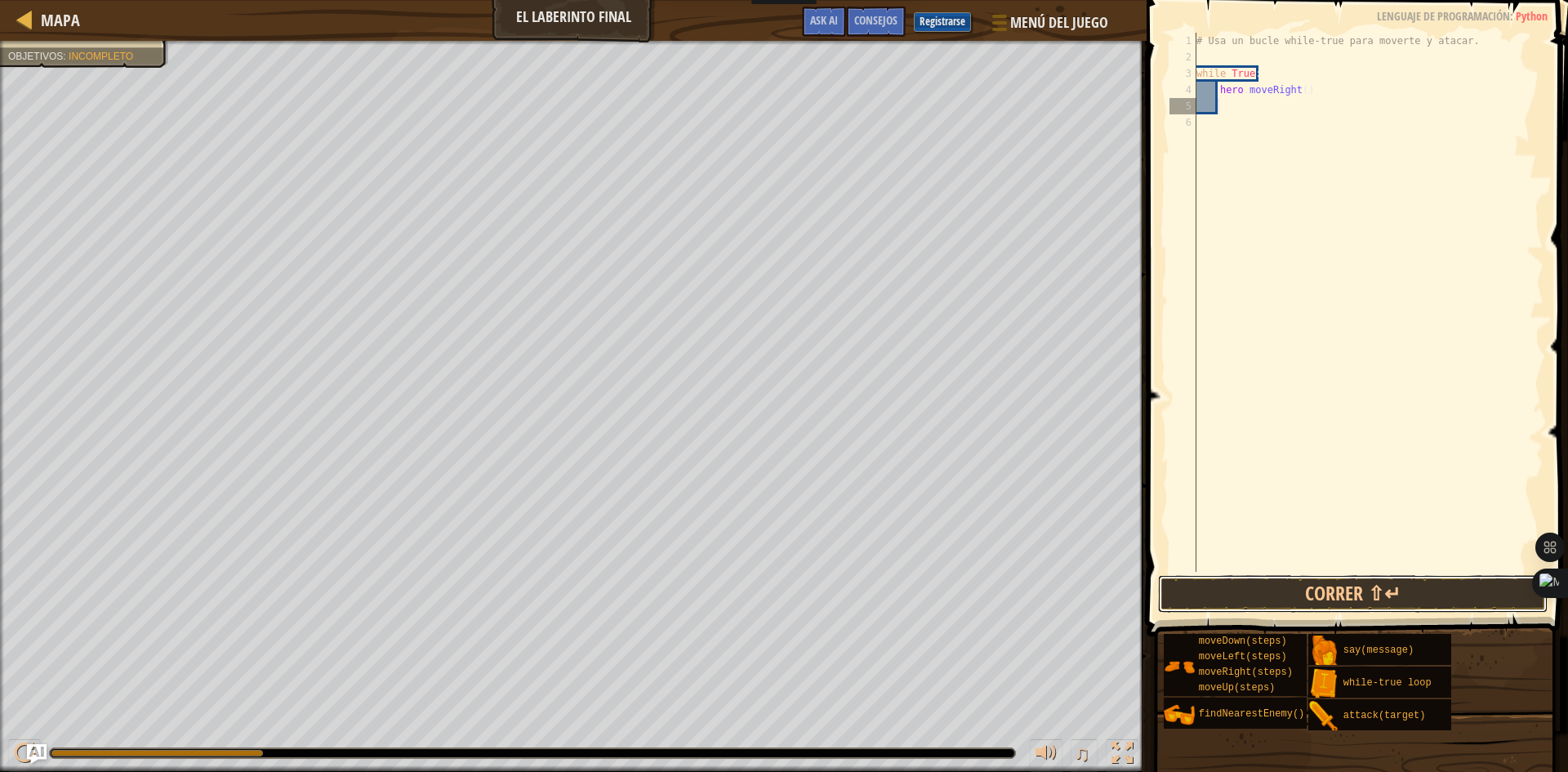
click at [1400, 580] on button "Correr ⇧↵" at bounding box center [1352, 594] width 389 height 38
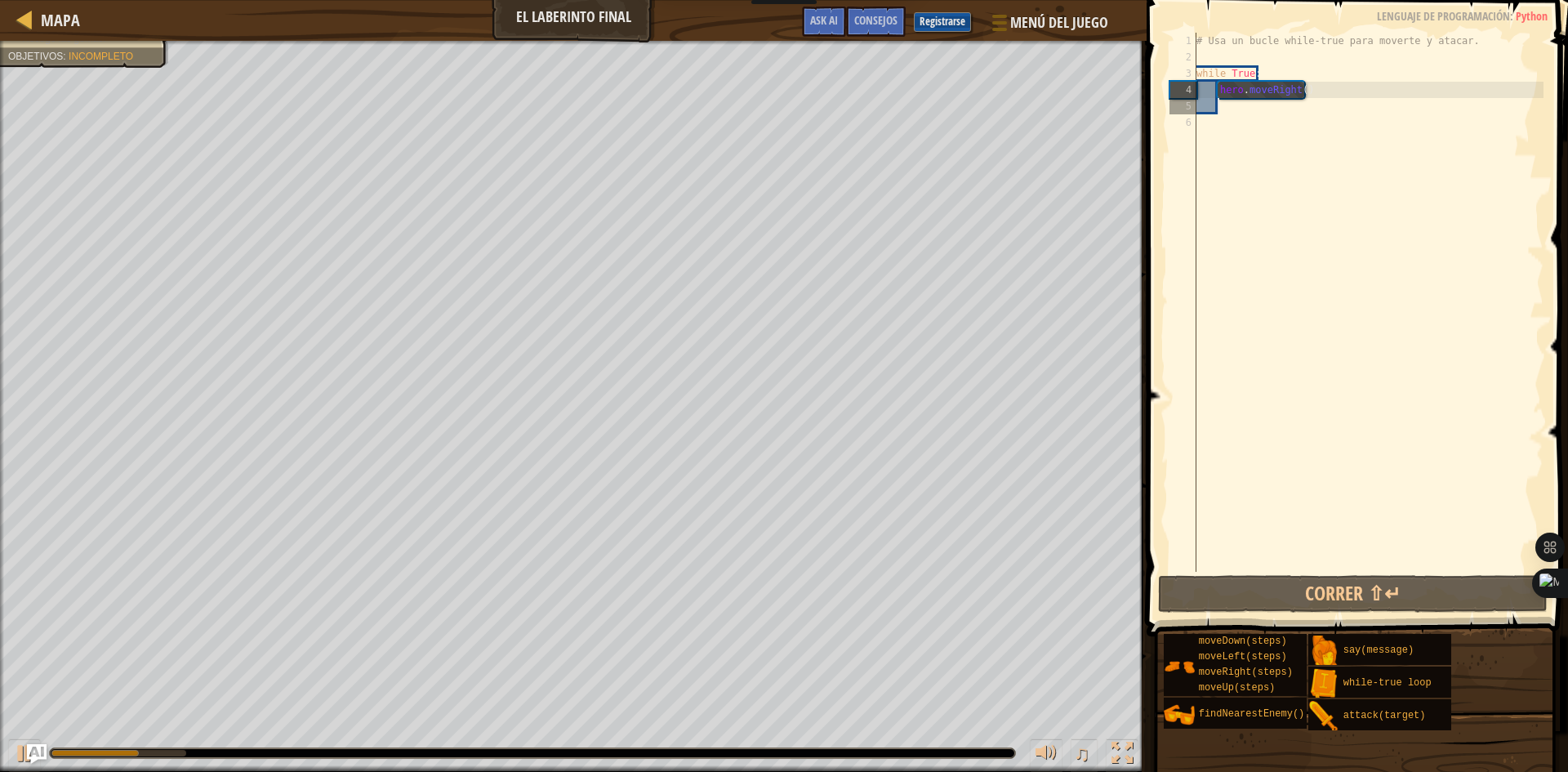
type textarea "h"
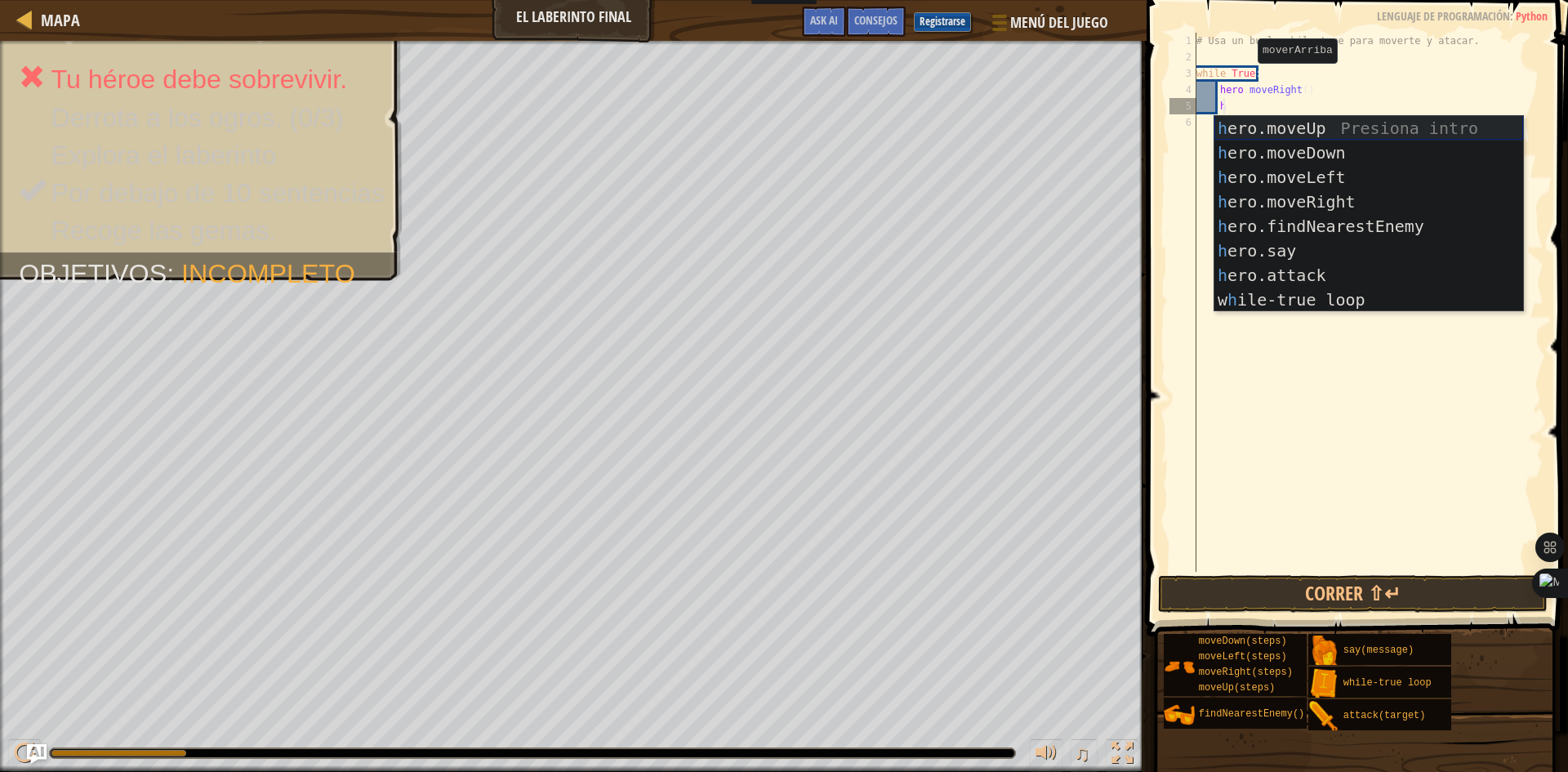
click at [1294, 128] on div "h ero.moveUp Presiona intro h ero.moveDown Presiona intro h ero.moveLeft Presio…" at bounding box center [1369, 239] width 309 height 245
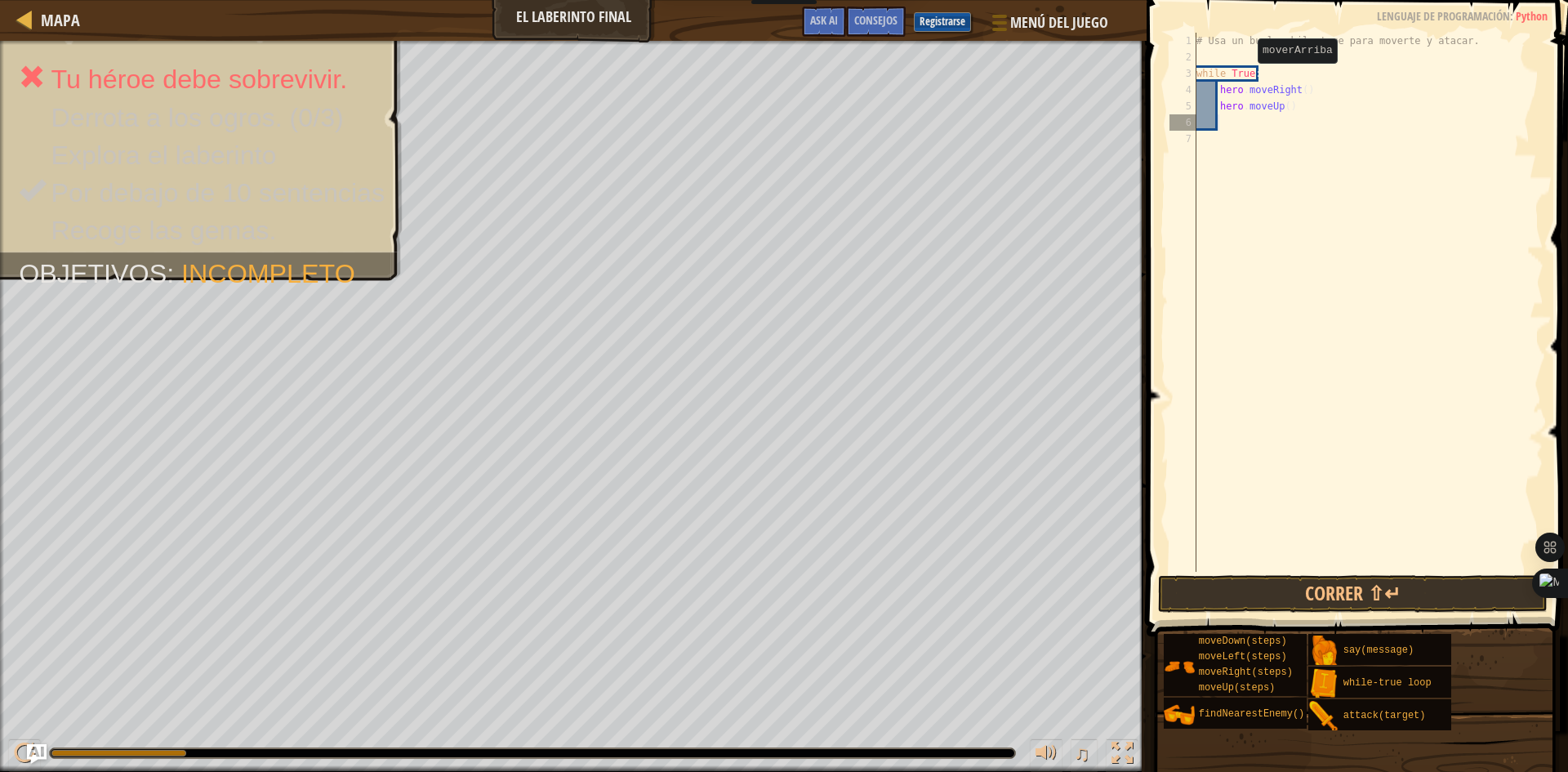
scroll to position [7, 1]
click at [1245, 113] on div "# Usa un bucle while-true para moverte y atacar. while True : hero . moveRight …" at bounding box center [1368, 318] width 351 height 572
type textarea "hero.moveUp()"
click at [1238, 119] on div "# Usa un bucle while-true para moverte y atacar. while True : hero . moveRight …" at bounding box center [1368, 318] width 351 height 572
click at [1225, 123] on div "# Usa un bucle while-true para moverte y atacar. while True : hero . moveRight …" at bounding box center [1368, 318] width 351 height 572
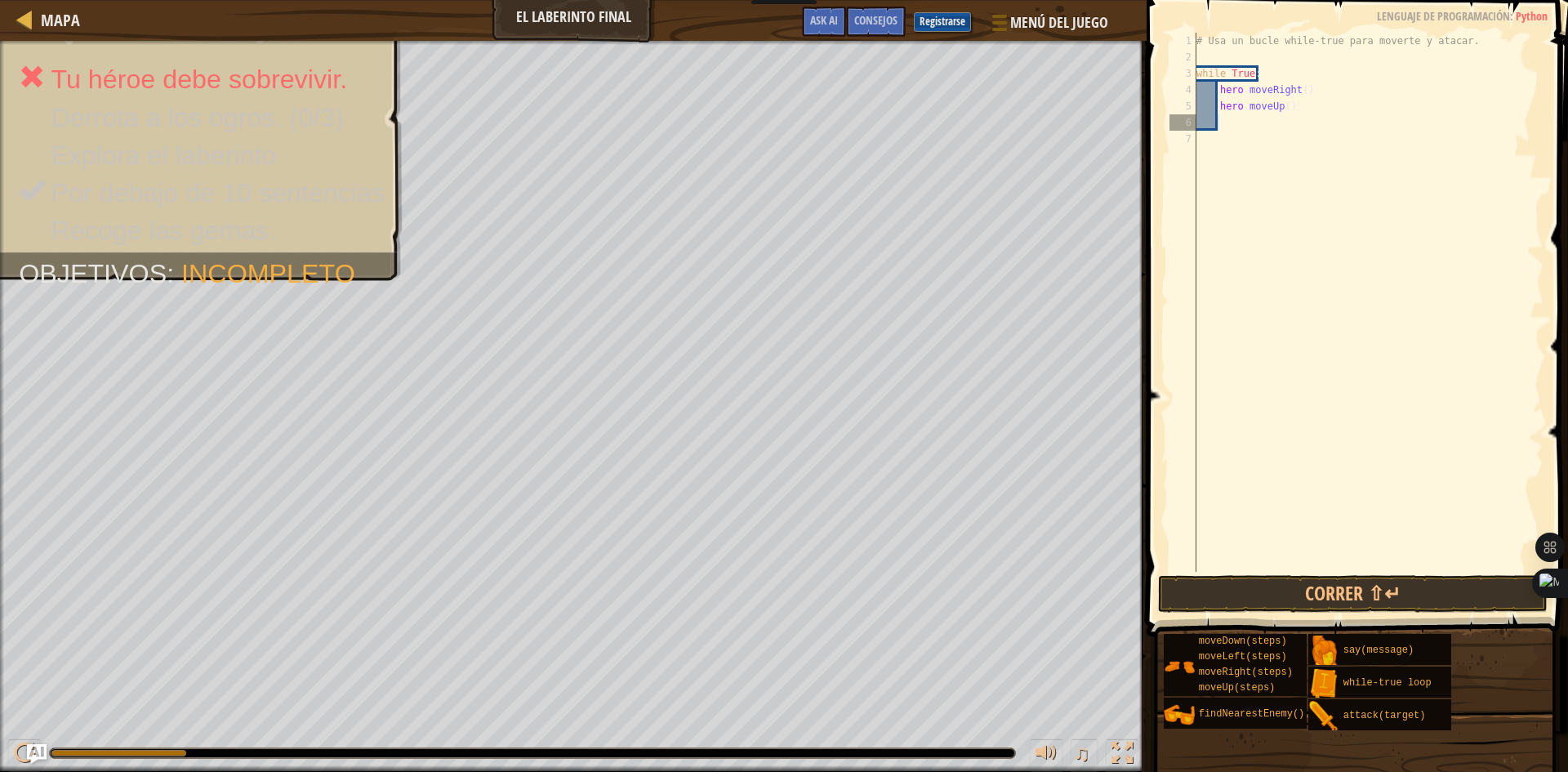
type textarea "e"
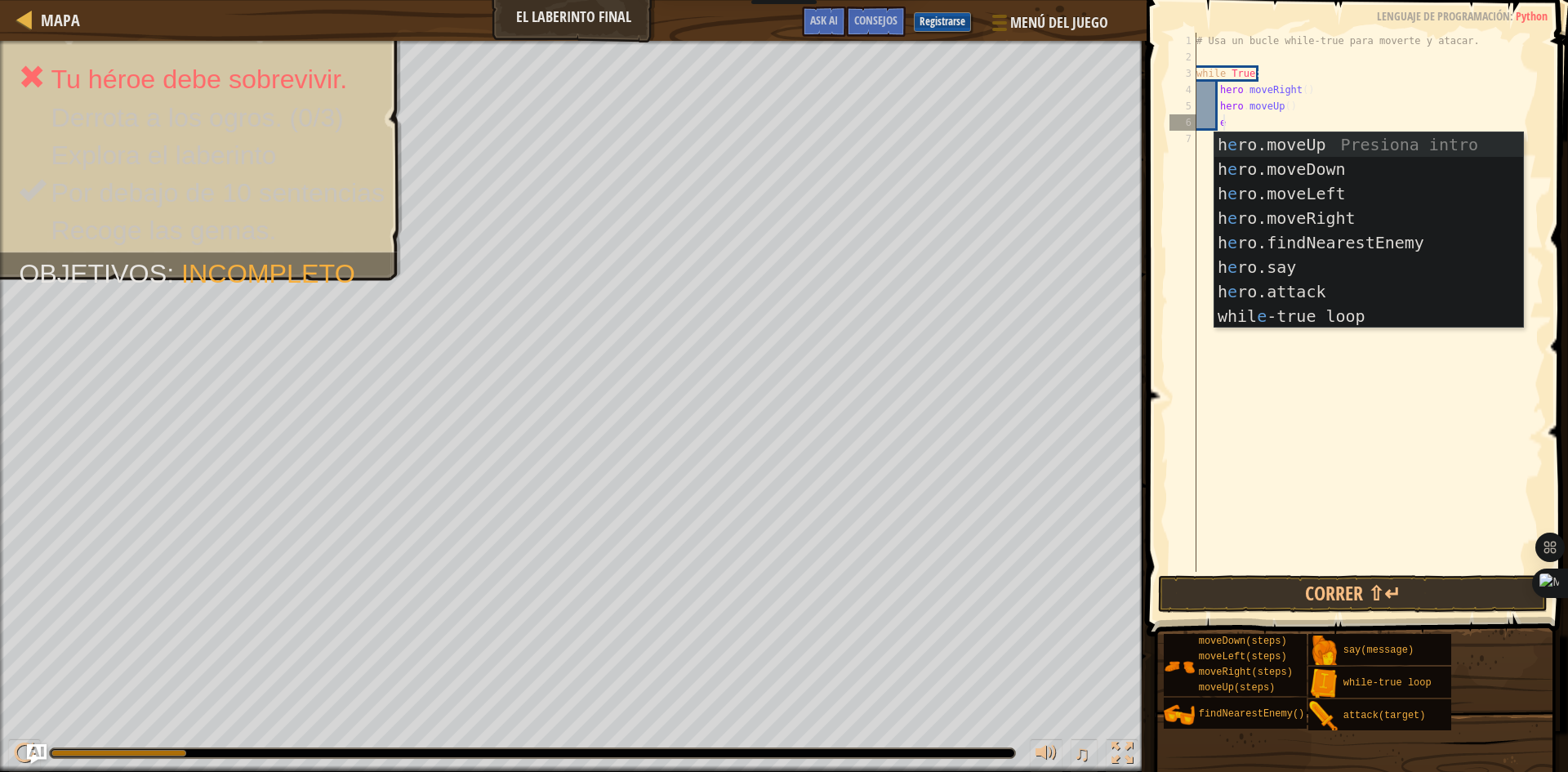
scroll to position [7, 2]
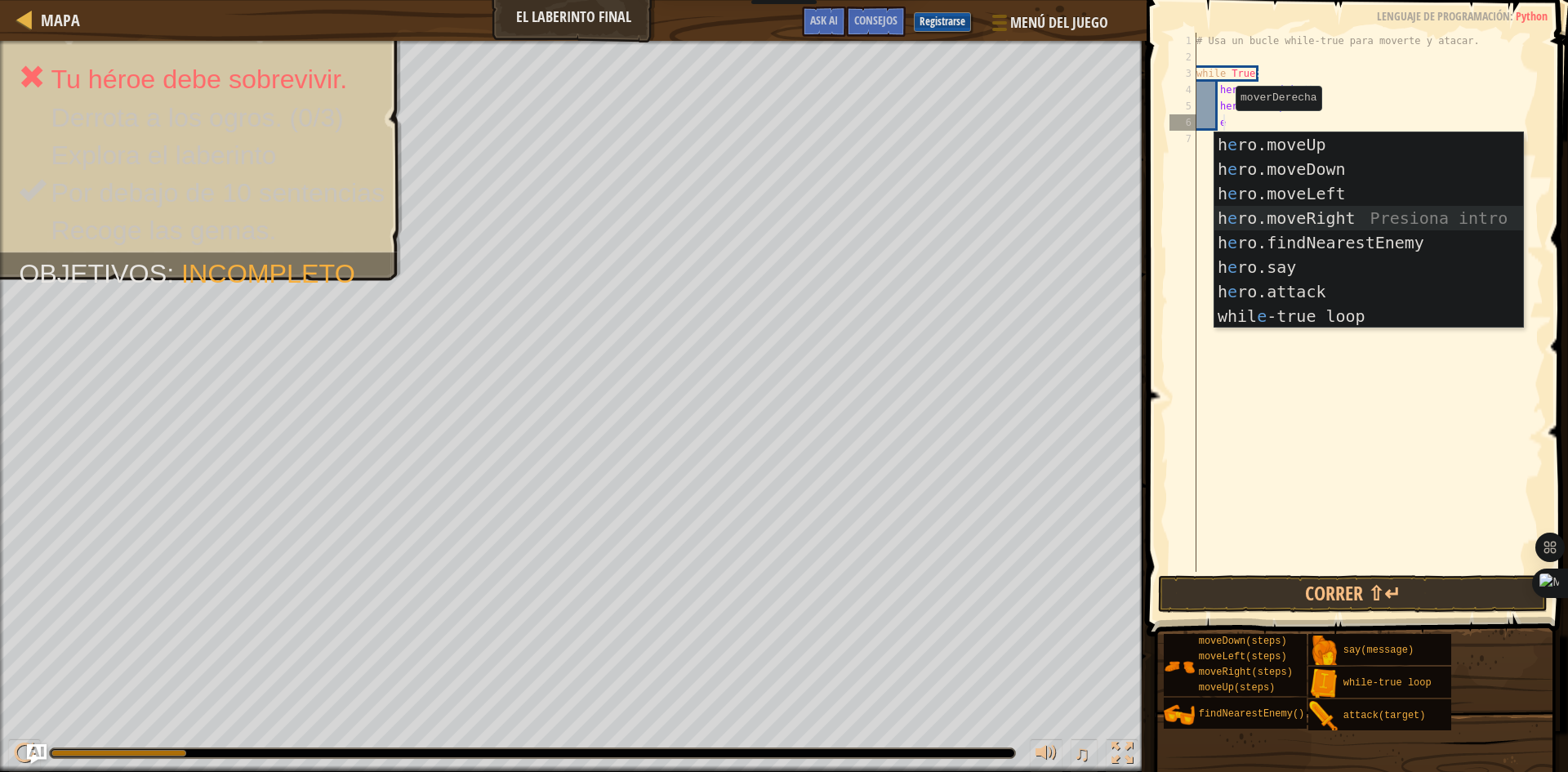
click at [1463, 226] on div "h e ro.moveUp Presiona intro h e ro.moveDown Presiona intro h e ro.moveLeft Pre…" at bounding box center [1369, 255] width 309 height 245
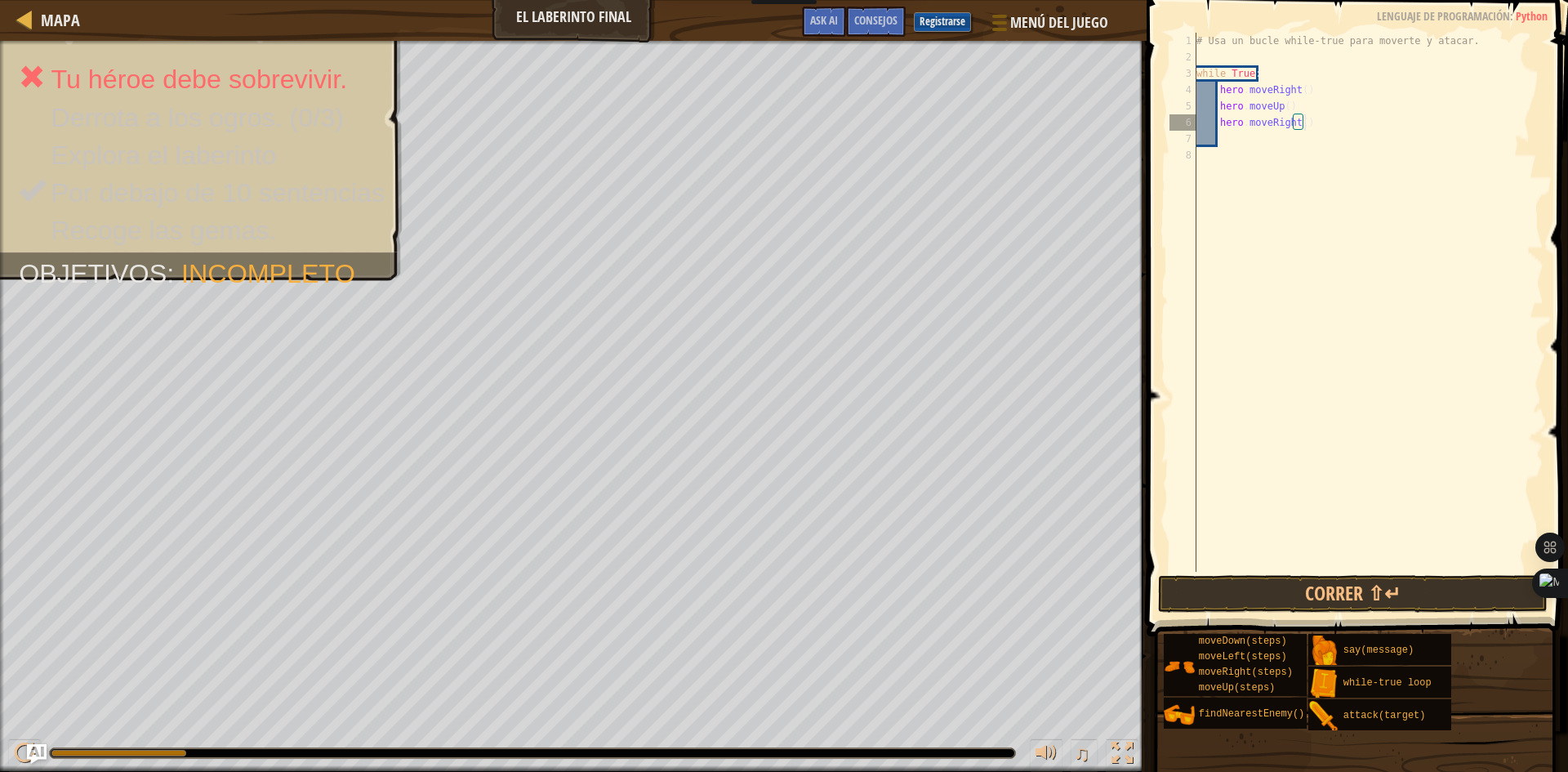
click at [1305, 127] on div "# Usa un bucle while-true para moverte y atacar. while True : hero . moveRight …" at bounding box center [1368, 318] width 351 height 572
type textarea "h"
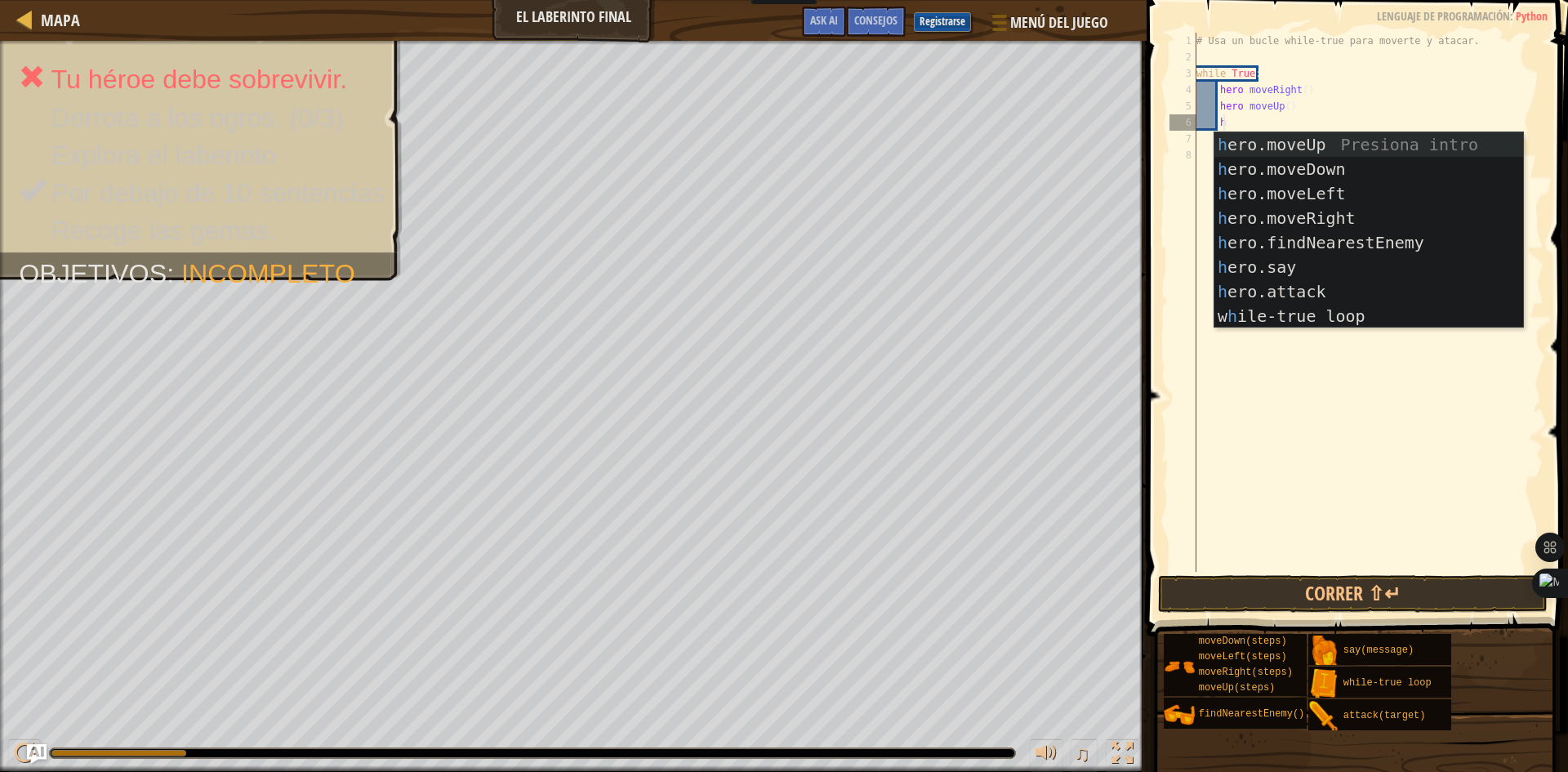
scroll to position [7, 2]
click at [1283, 243] on div "h ero.moveUp Presiona intro h ero.moveDown Presiona intro h ero.moveLeft Presio…" at bounding box center [1369, 255] width 309 height 245
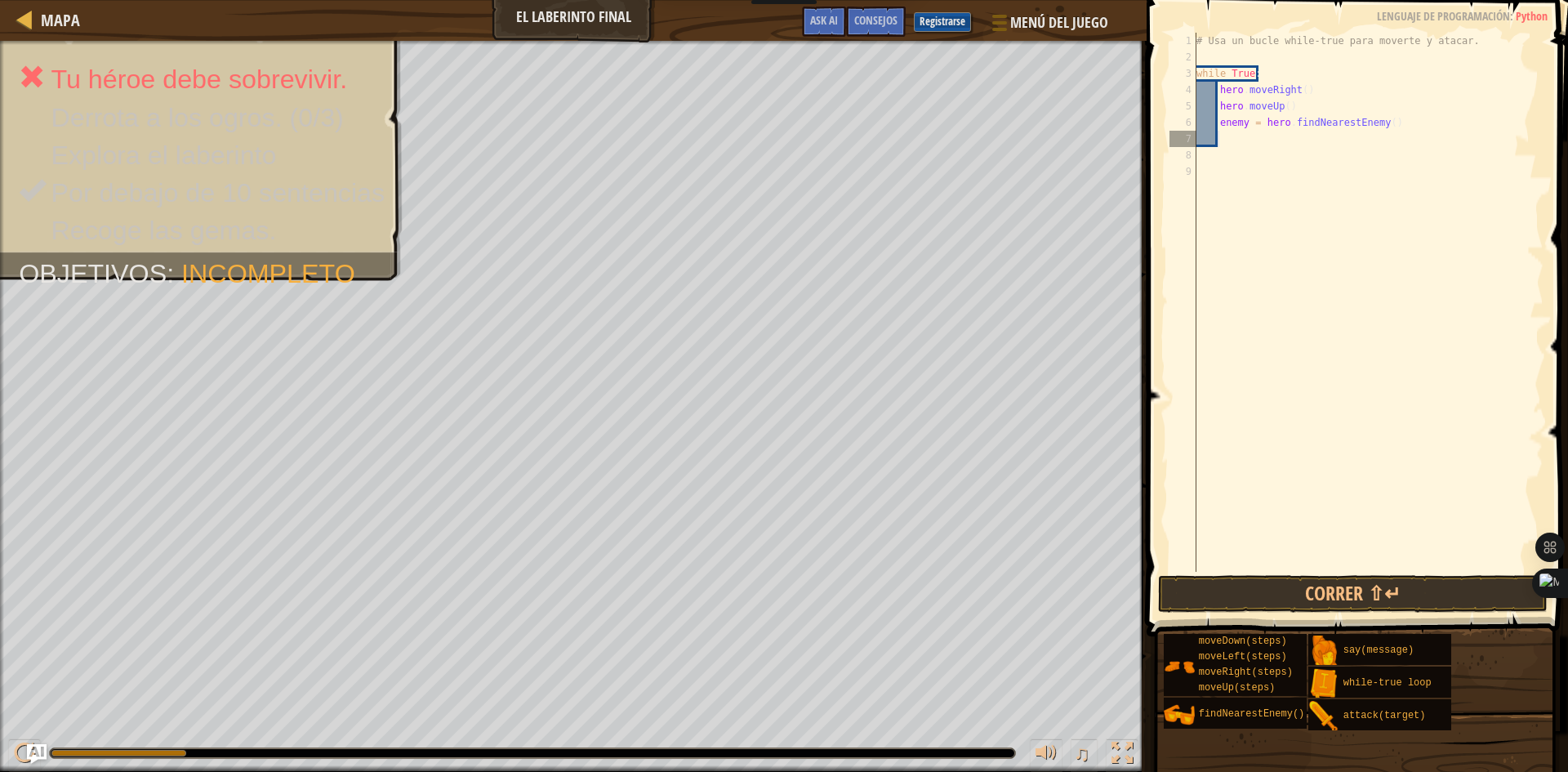
click at [1242, 132] on div "# Usa un bucle while-true para moverte y atacar. while True : hero . moveRight …" at bounding box center [1368, 318] width 351 height 572
click at [1238, 137] on div "# Usa un bucle while-true para moverte y atacar. while True : hero . moveRight …" at bounding box center [1368, 318] width 351 height 572
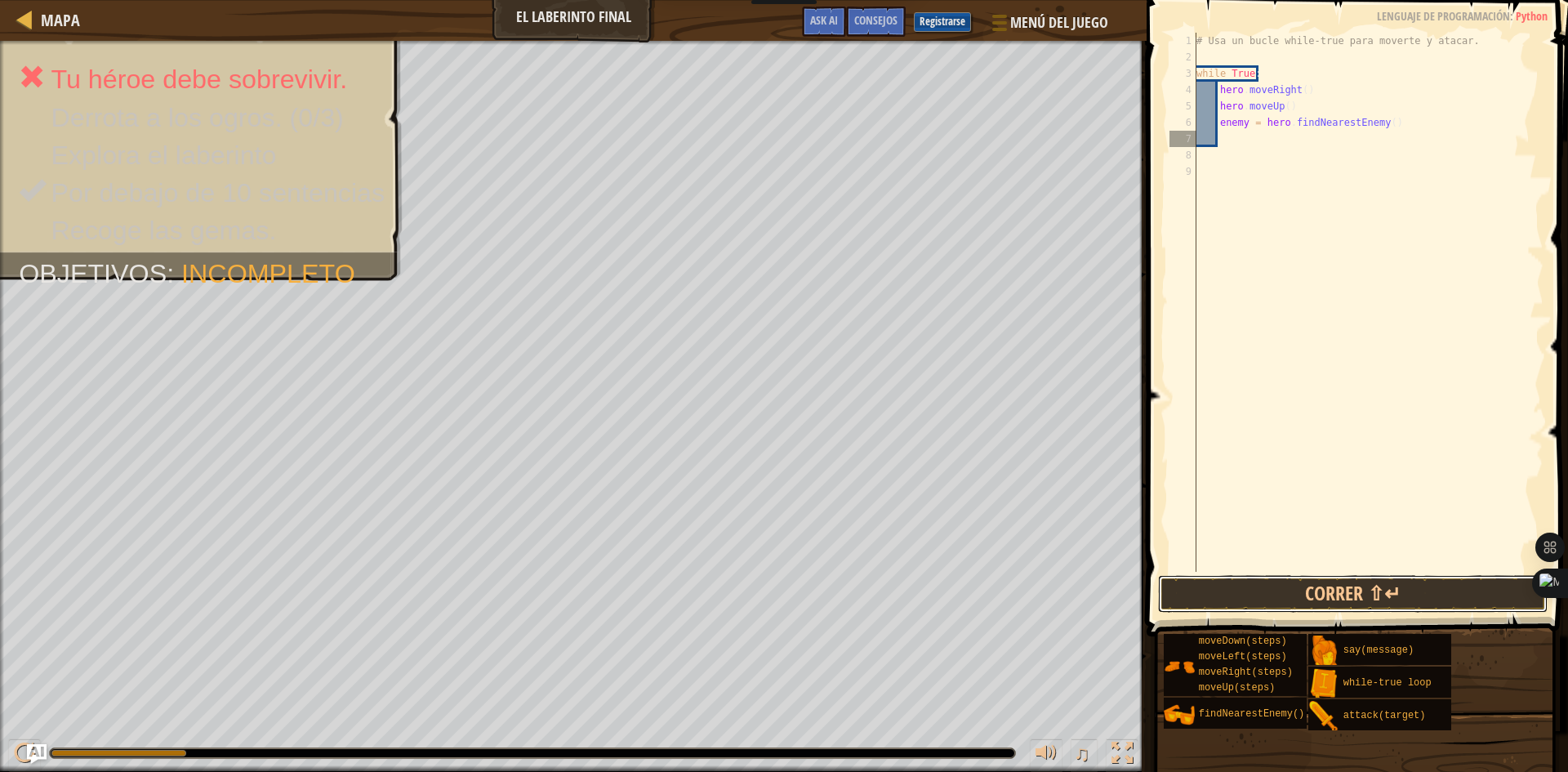
click at [1359, 590] on button "Correr ⇧↵" at bounding box center [1352, 594] width 389 height 38
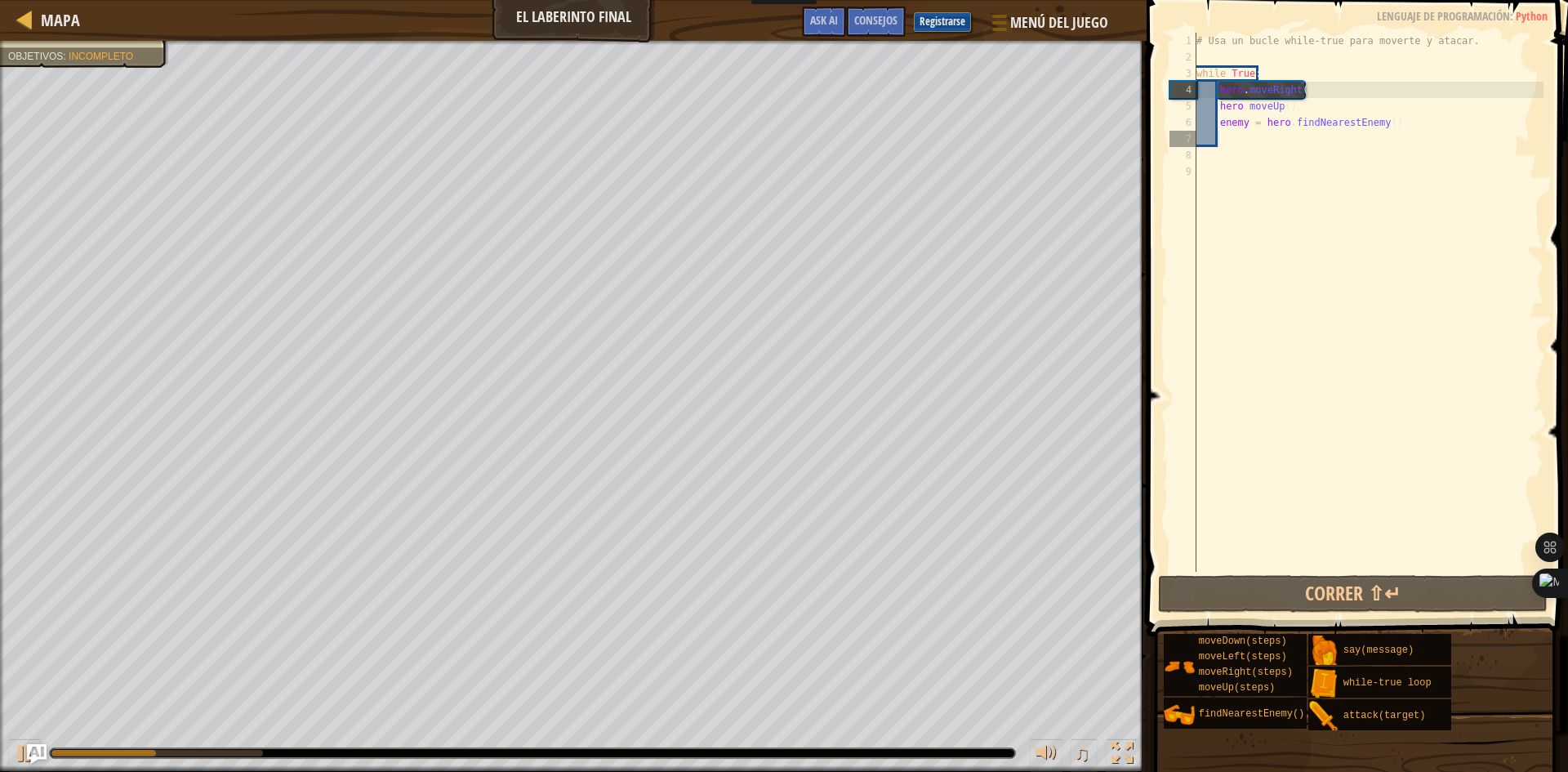
click at [1226, 134] on div "# Usa un bucle while-true para moverte y atacar. while True : hero . moveRight …" at bounding box center [1368, 318] width 351 height 572
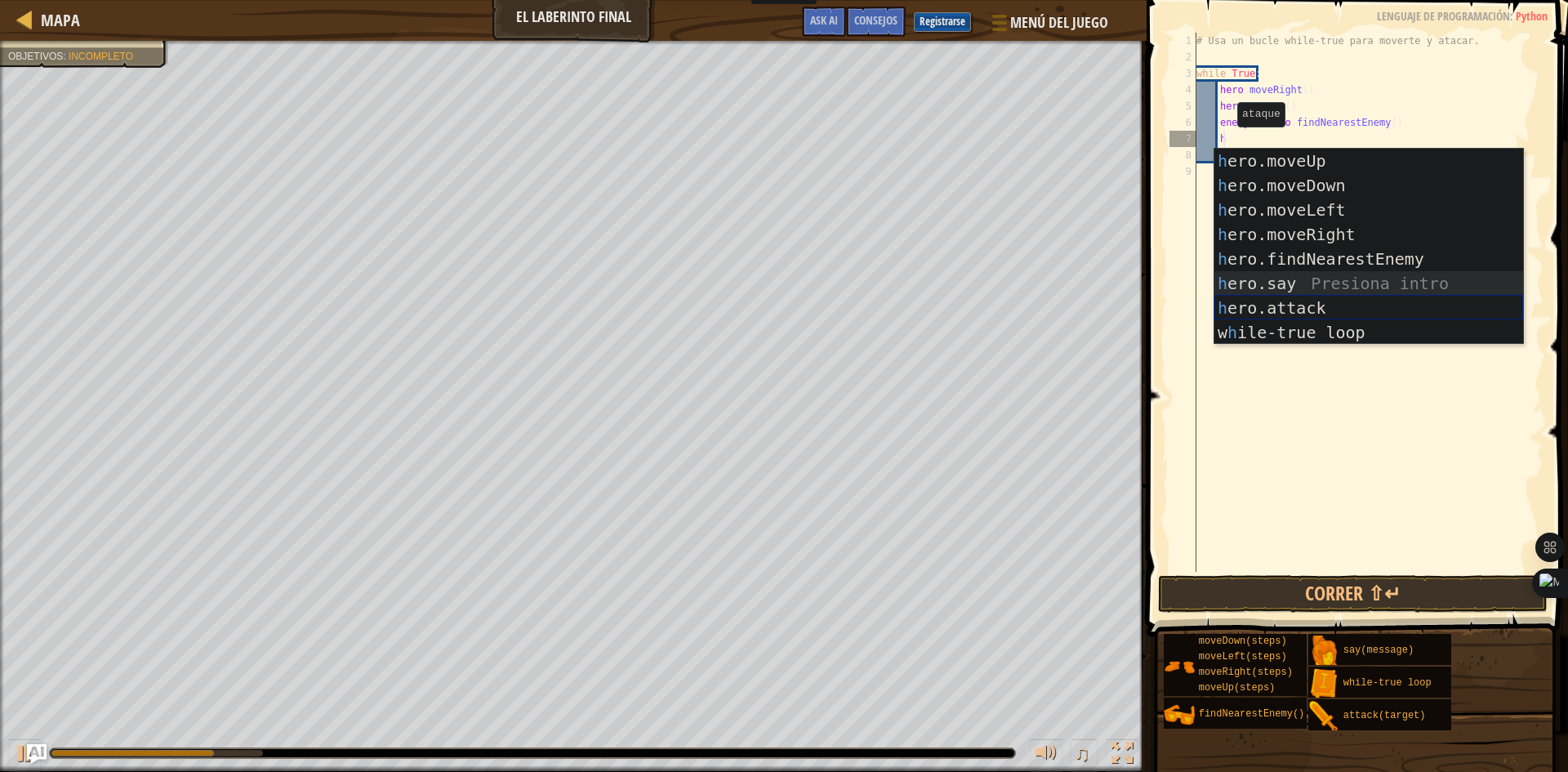
click at [1277, 296] on div "h ero.moveUp Presiona intro h ero.moveDown Presiona intro h ero.moveLeft Presio…" at bounding box center [1369, 272] width 309 height 245
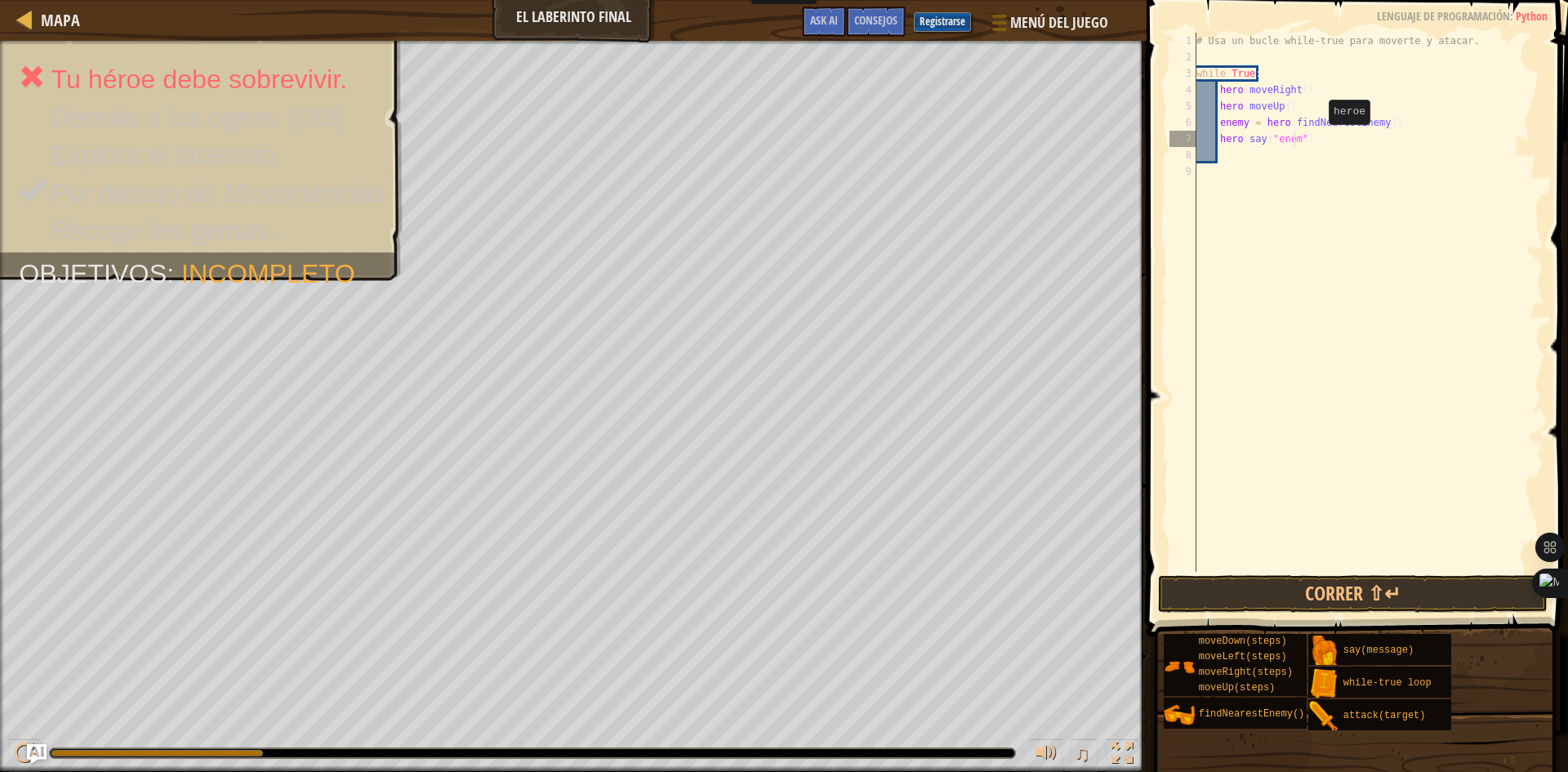
scroll to position [7, 9]
click at [1244, 127] on div "# Usa un bucle while-true para moverte y atacar. while True : hero . moveRight …" at bounding box center [1368, 318] width 351 height 572
type textarea "enemy = hero.findNearestEnemy()"
click at [1235, 161] on div "# Usa un bucle while-true para moverte y atacar. while True : hero . moveRight …" at bounding box center [1368, 318] width 351 height 572
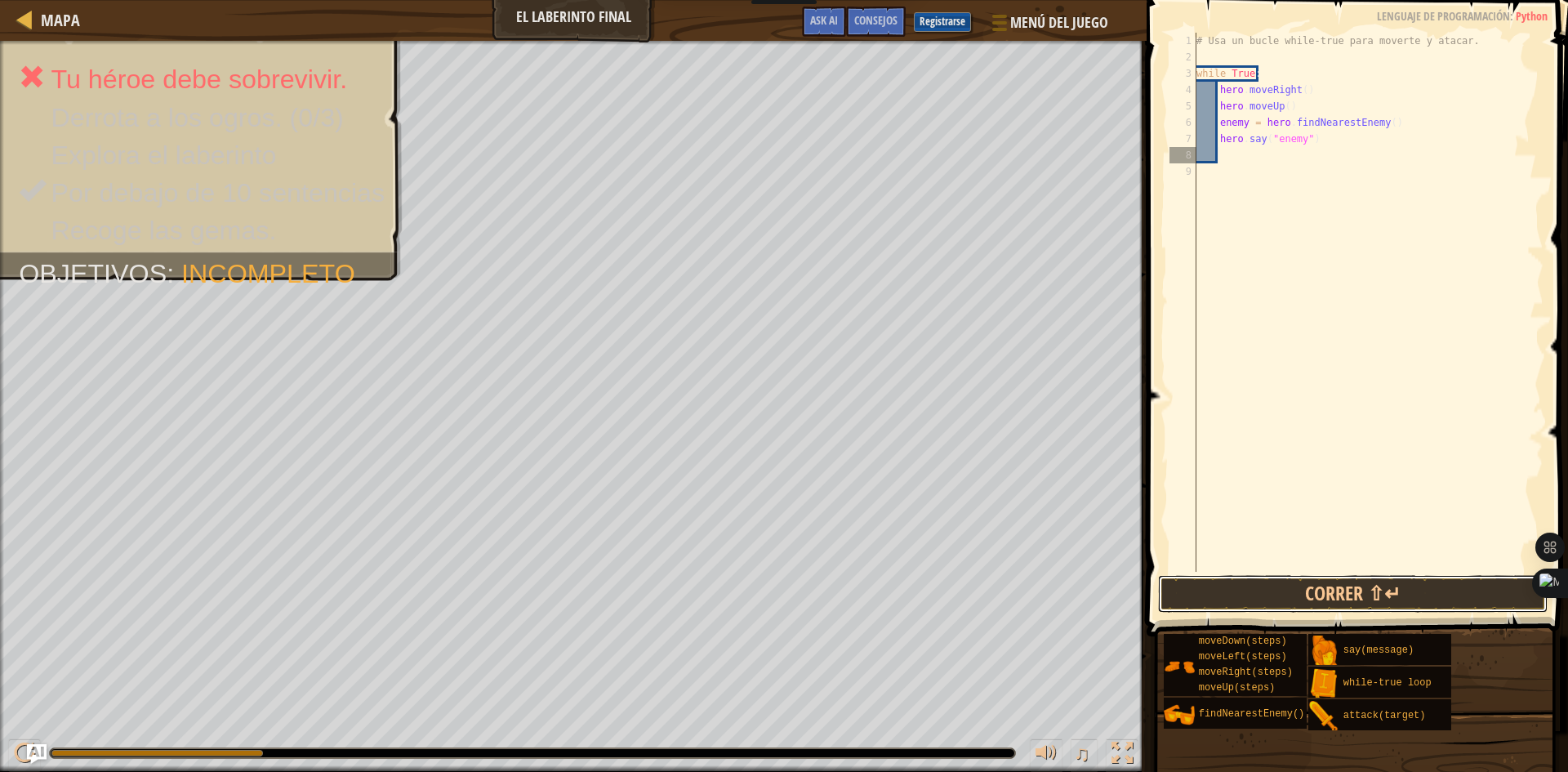
click at [1324, 591] on button "Correr ⇧↵" at bounding box center [1352, 594] width 389 height 38
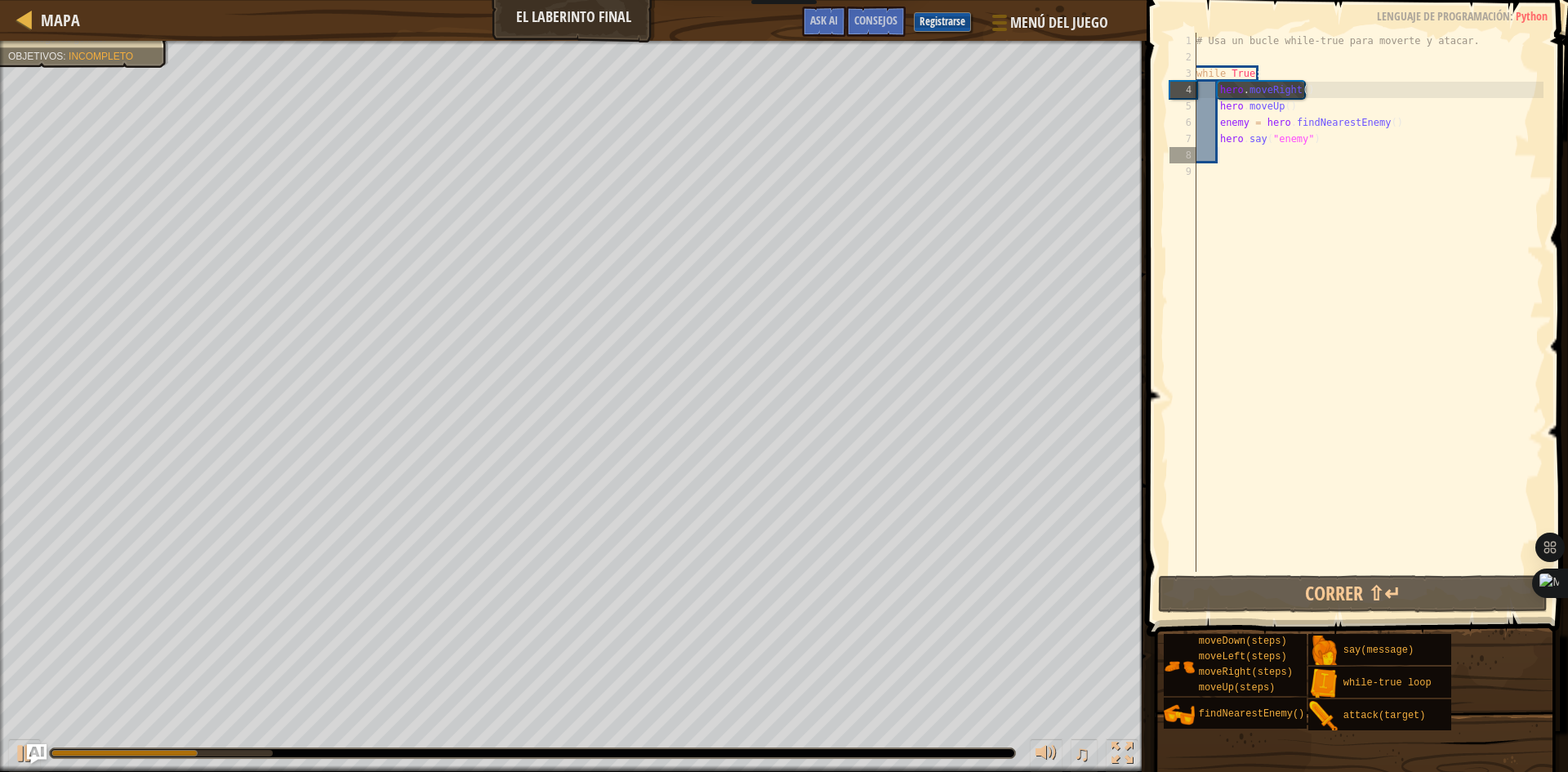
click at [1243, 158] on div "# Usa un bucle while-true para moverte y atacar. while True : hero . moveRight …" at bounding box center [1368, 318] width 351 height 572
type textarea "h"
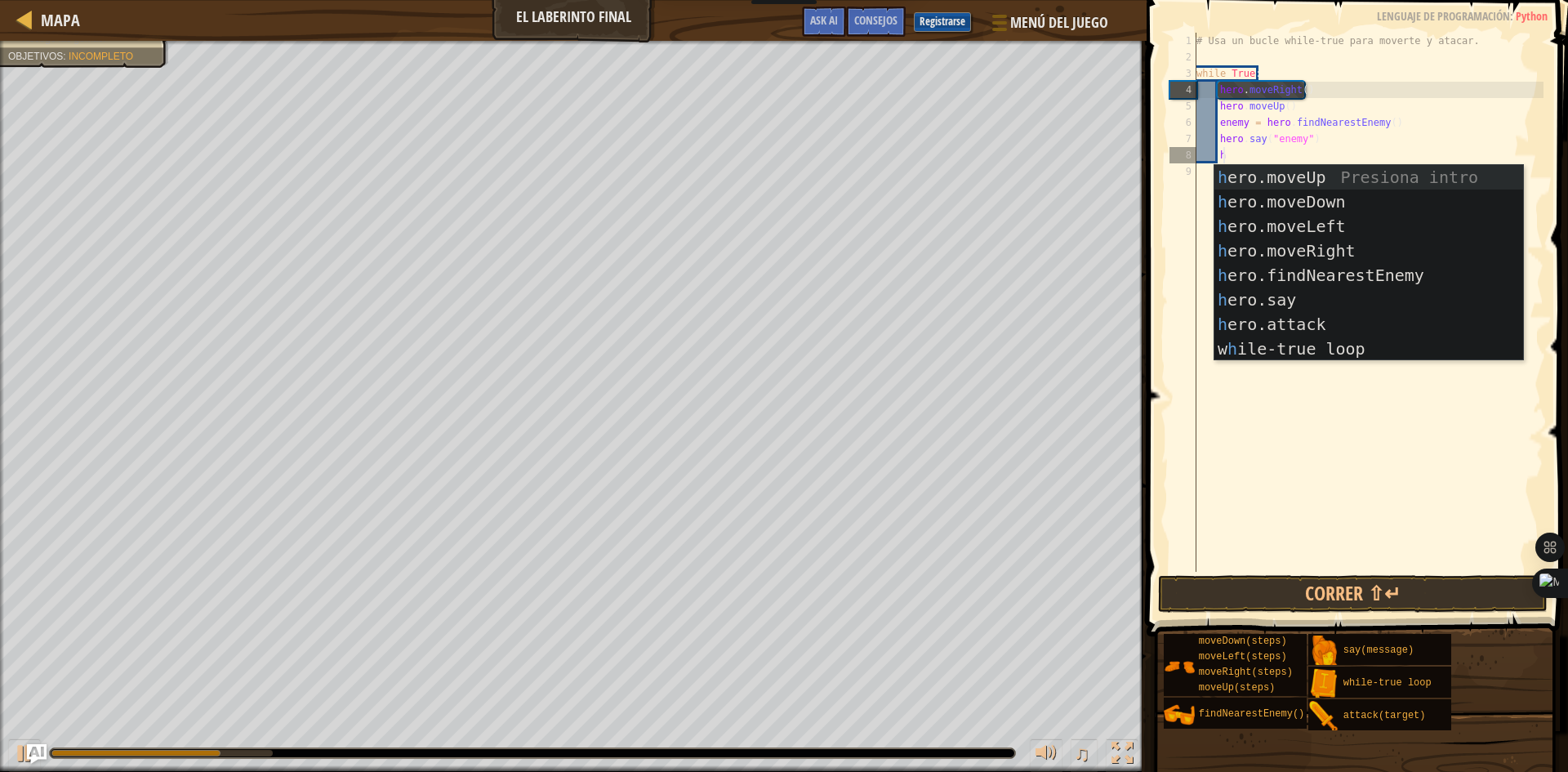
scroll to position [7, 2]
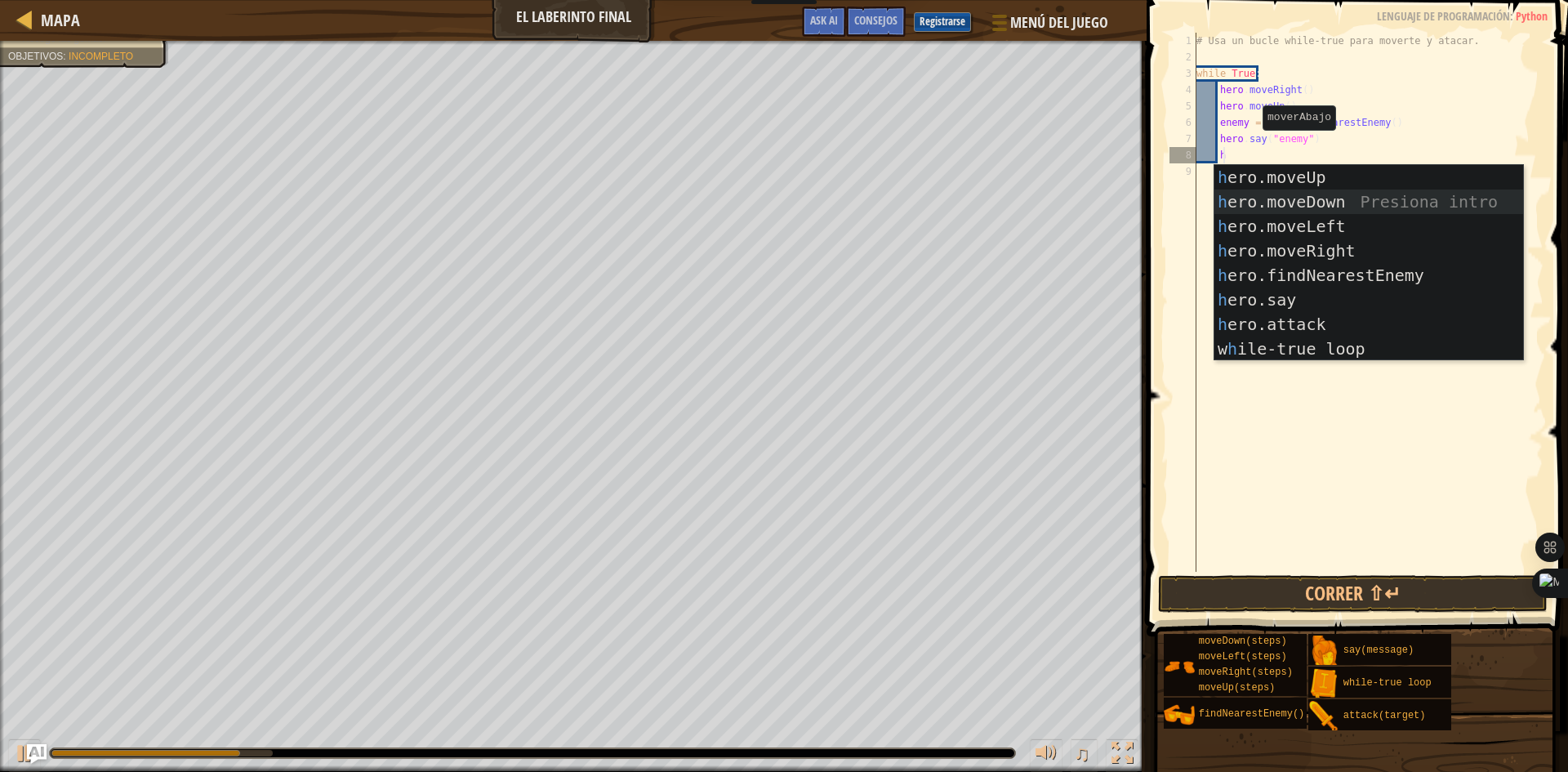
click at [1252, 195] on div "h ero.moveUp Presiona intro h ero.moveDown Presiona intro h ero.moveLeft Presio…" at bounding box center [1369, 288] width 309 height 245
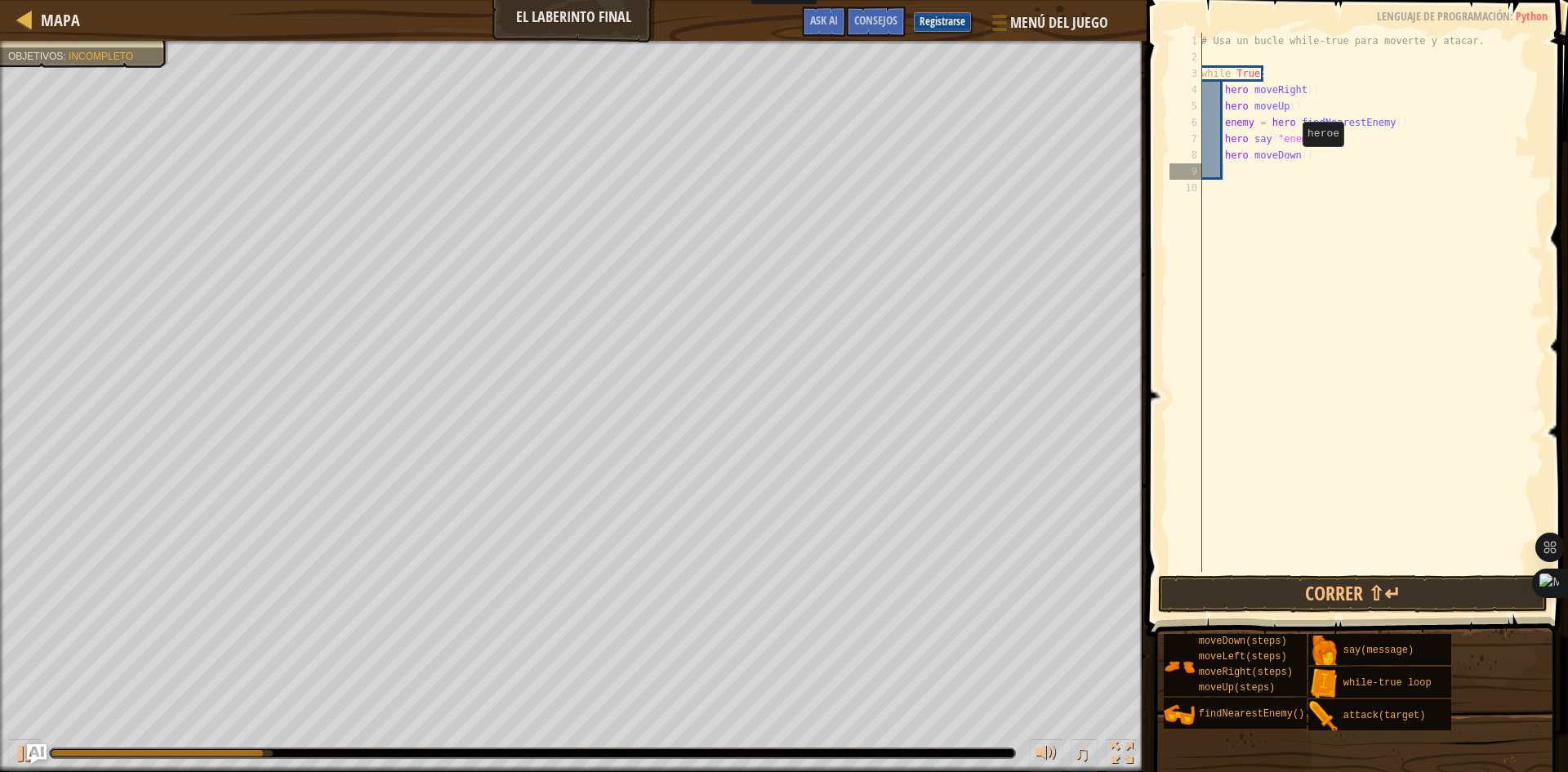
click at [1293, 163] on div "# Usa un bucle while-true para moverte y atacar. while True : hero . moveRight …" at bounding box center [1370, 318] width 346 height 572
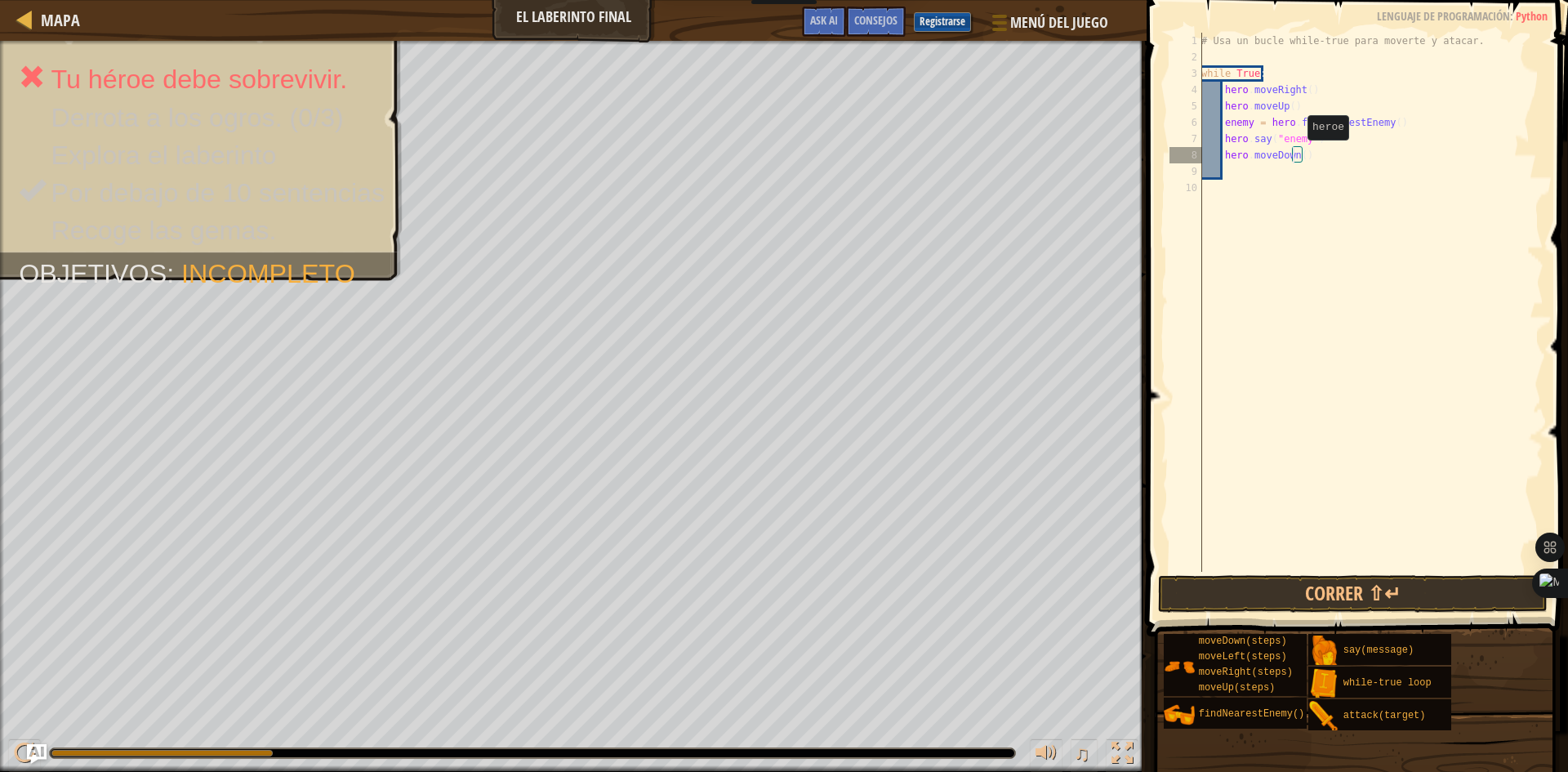
click at [1298, 156] on div "# Usa un bucle while-true para moverte y atacar. while True : hero . moveRight …" at bounding box center [1370, 318] width 346 height 572
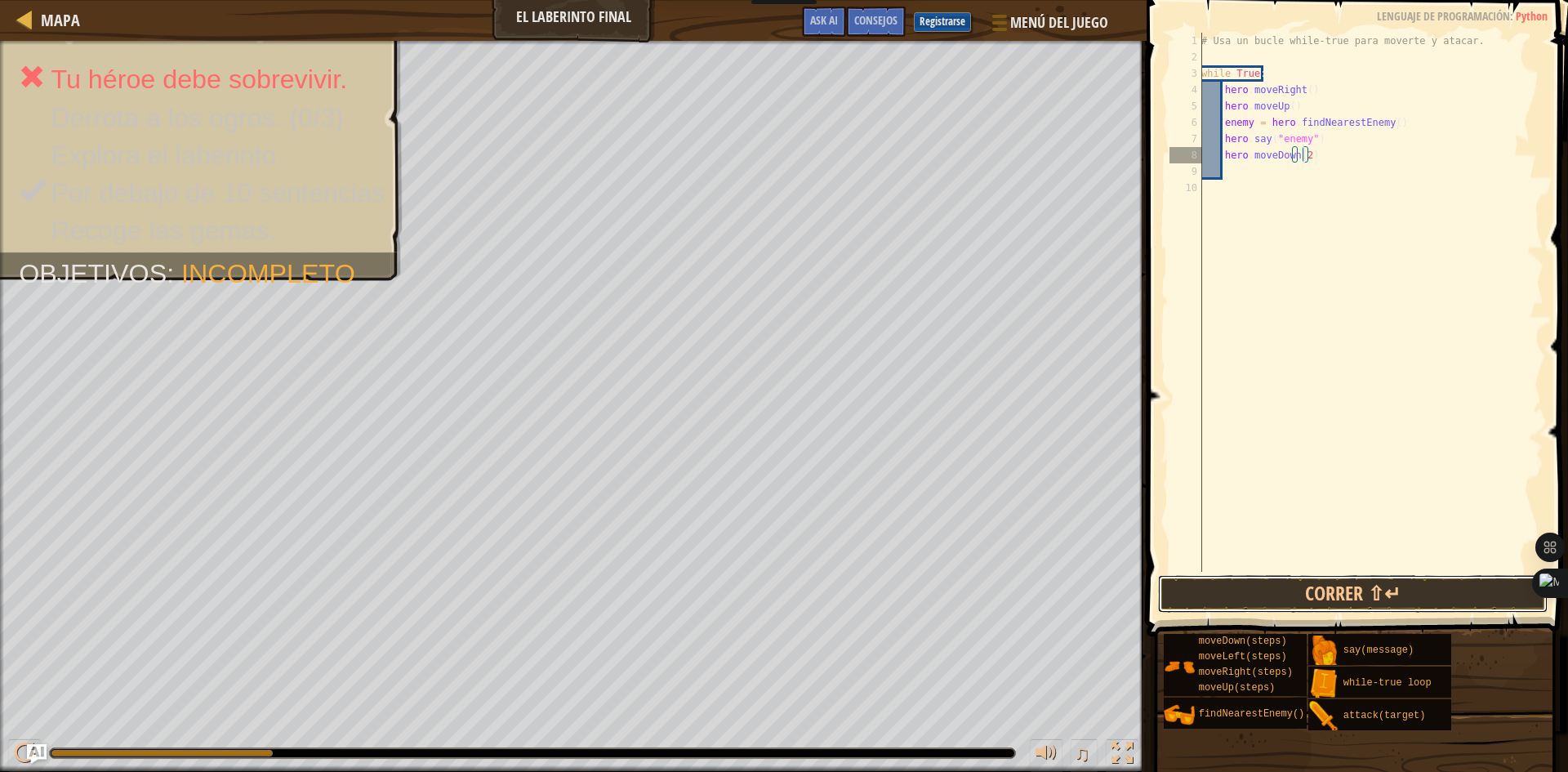
click at [1433, 586] on button "Correr ⇧↵" at bounding box center [1352, 594] width 389 height 38
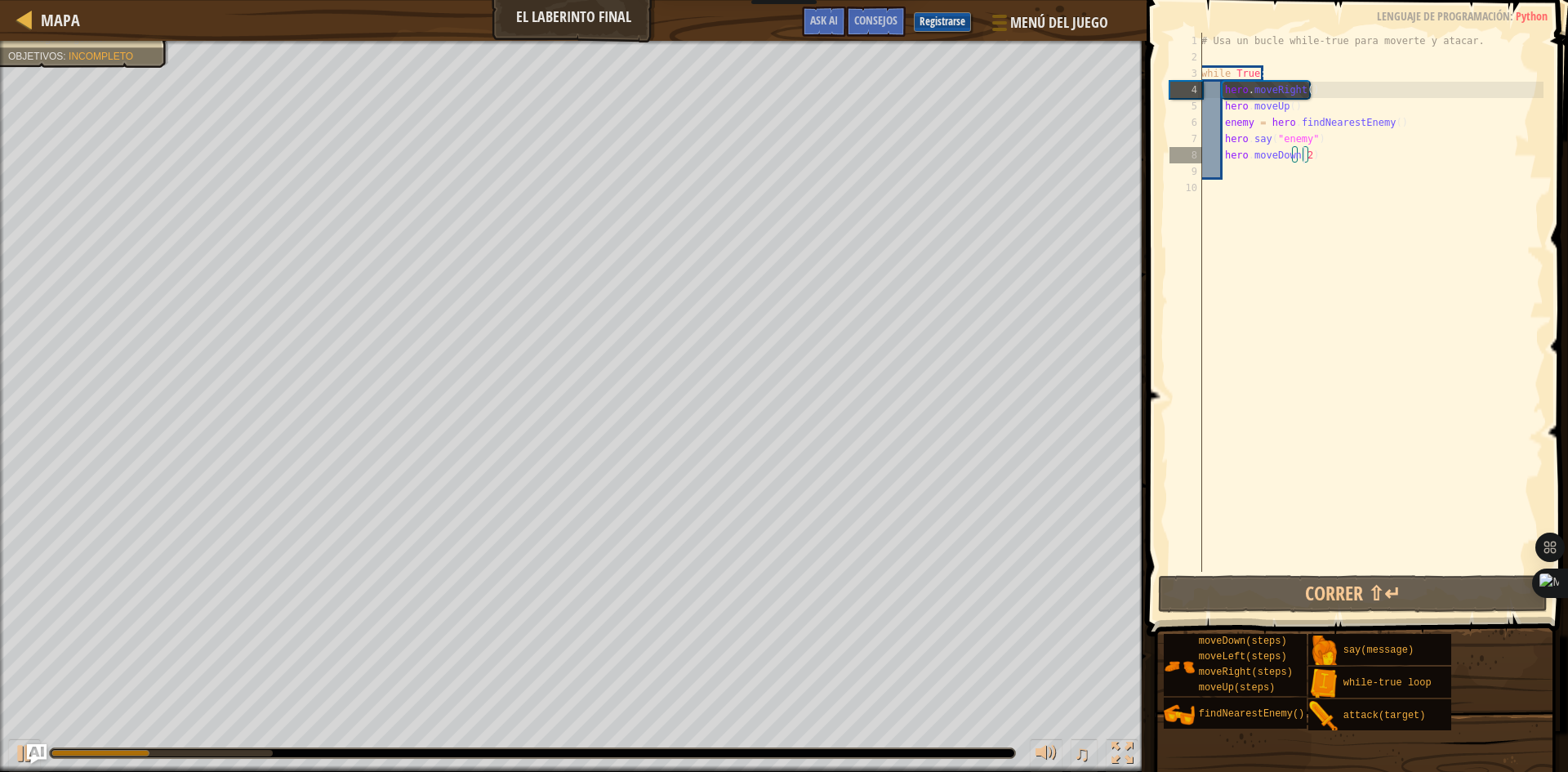
click at [1322, 158] on div "# Usa un bucle while-true para moverte y atacar. while True : hero . moveRight …" at bounding box center [1370, 318] width 346 height 572
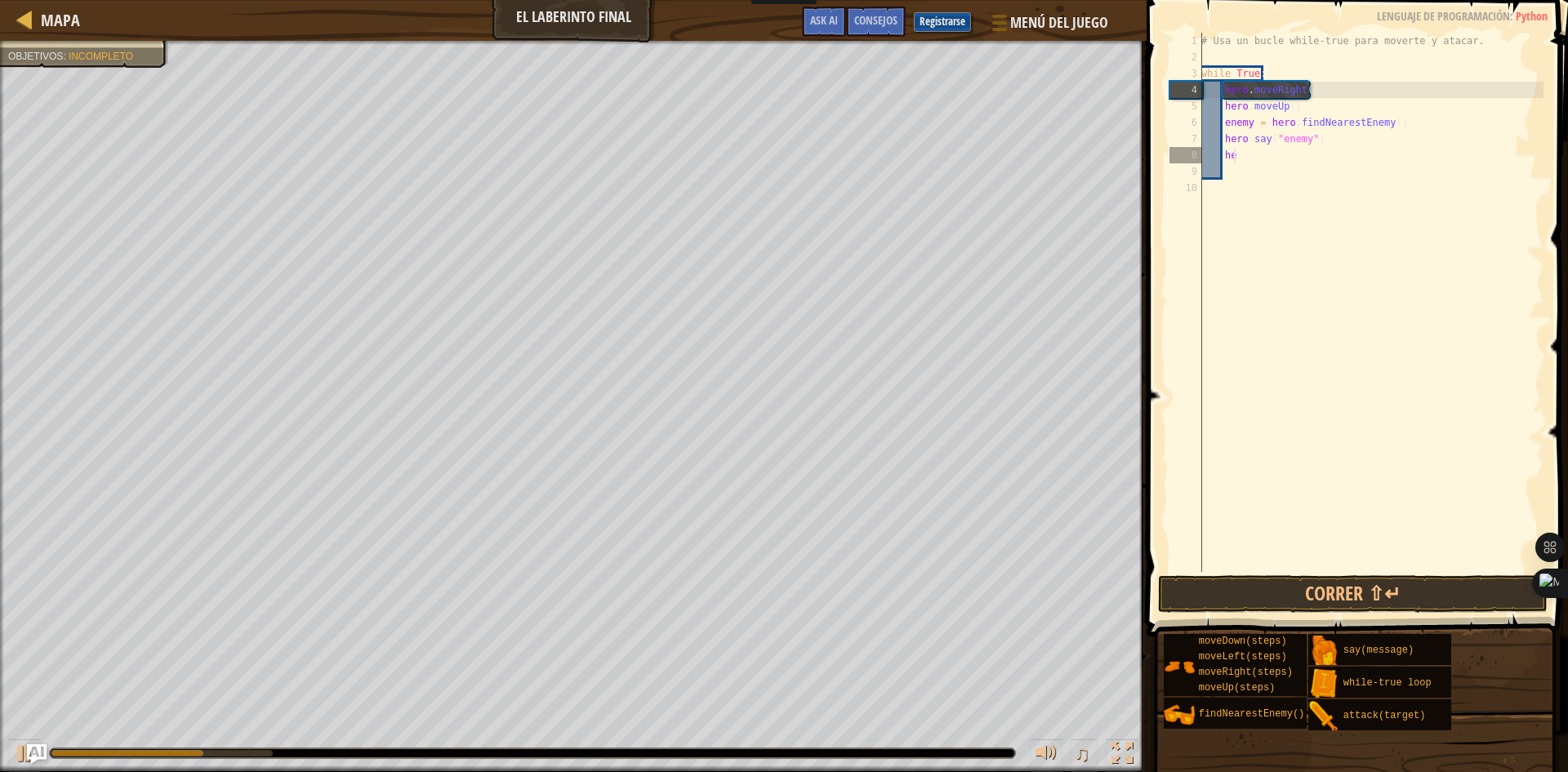
type textarea "h"
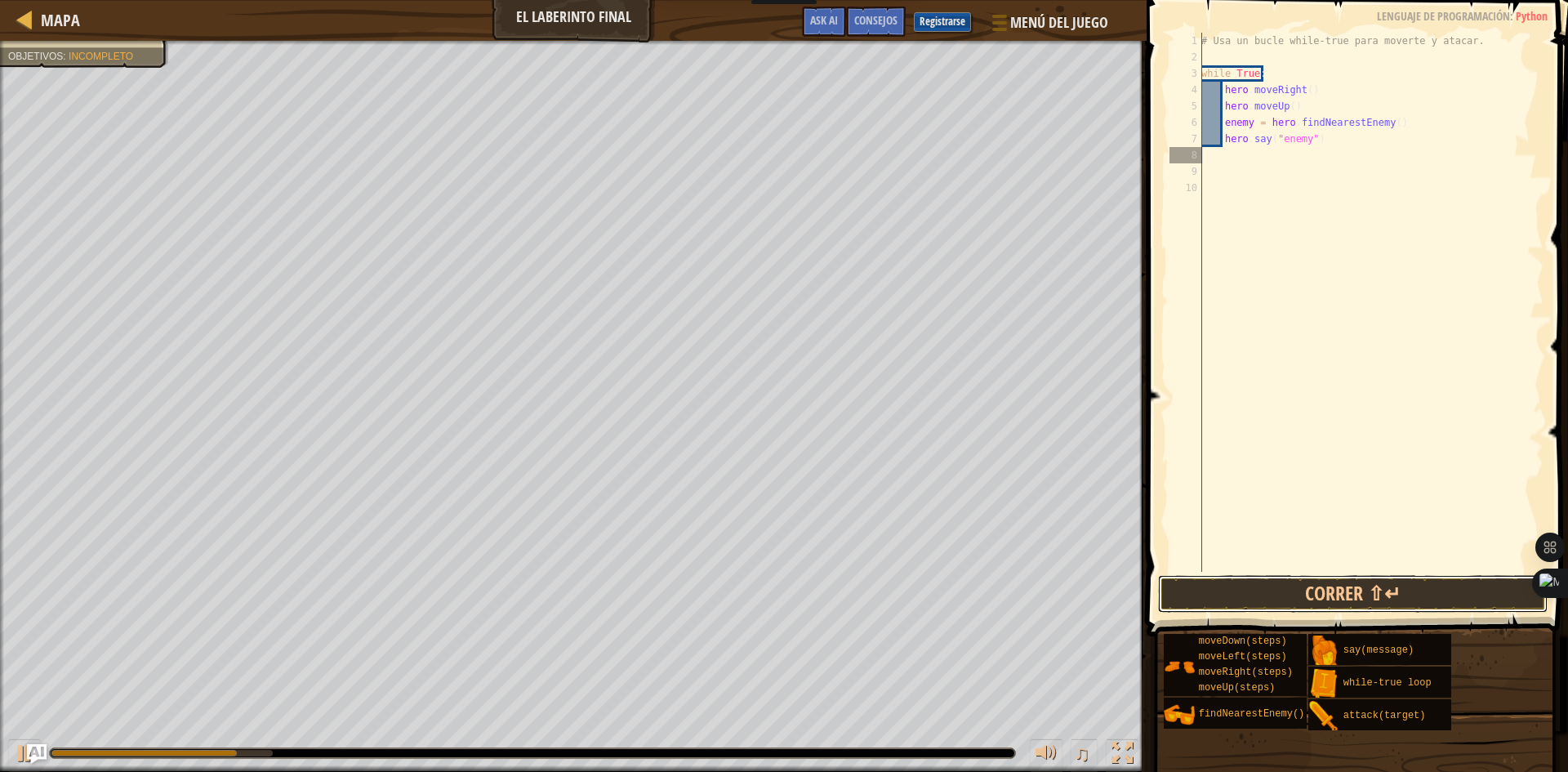
click at [1319, 594] on button "Correr ⇧↵" at bounding box center [1352, 594] width 389 height 38
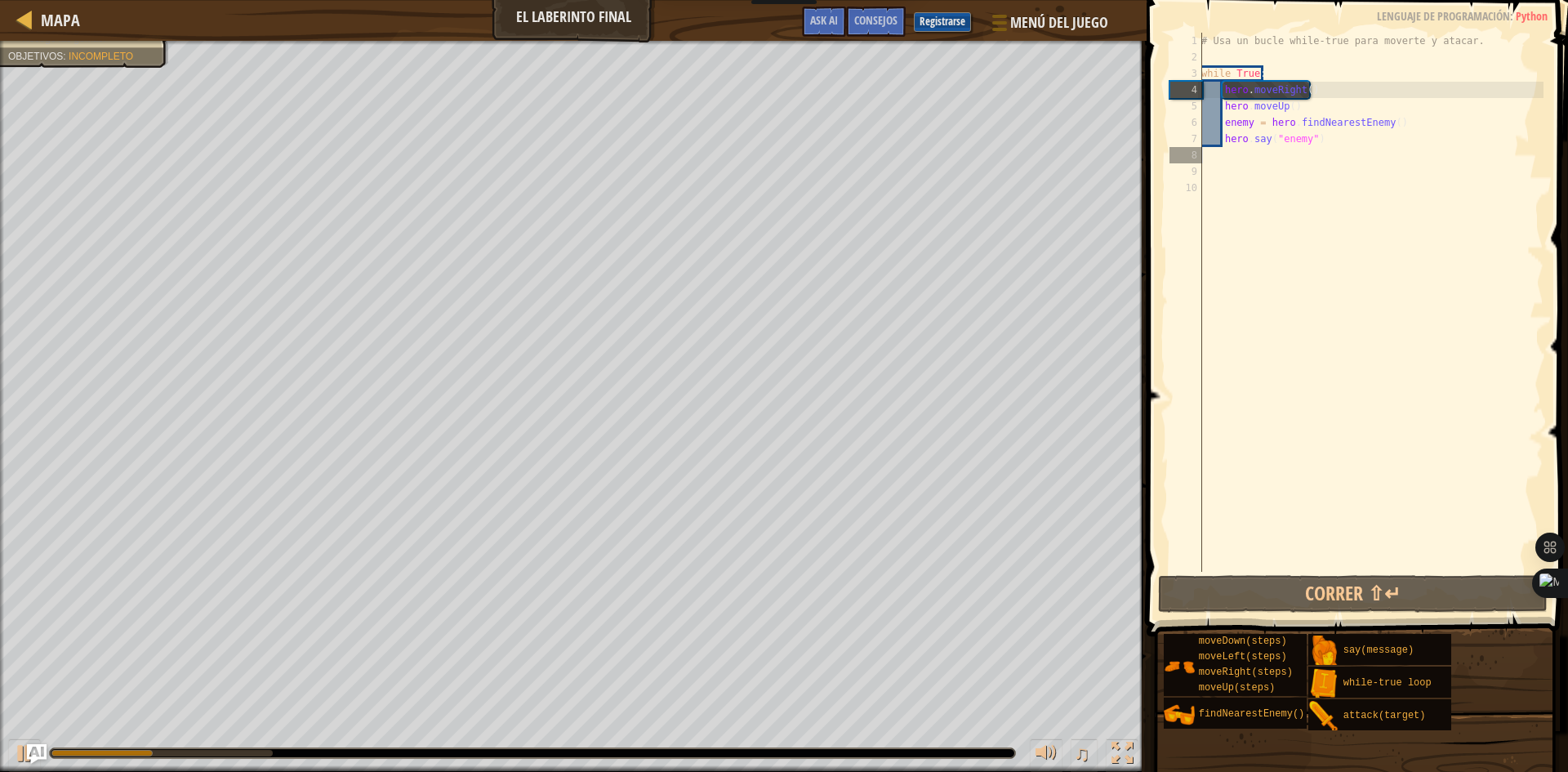
click at [1226, 159] on div "# Usa un bucle while-true para moverte y atacar. while True : hero . moveRight …" at bounding box center [1370, 318] width 346 height 572
click at [1221, 155] on div "# Usa un bucle while-true para moverte y atacar. while True : hero . moveRight …" at bounding box center [1370, 318] width 346 height 572
click at [1219, 170] on div "# Usa un bucle while-true para moverte y atacar. while True : hero . moveRight …" at bounding box center [1370, 318] width 346 height 572
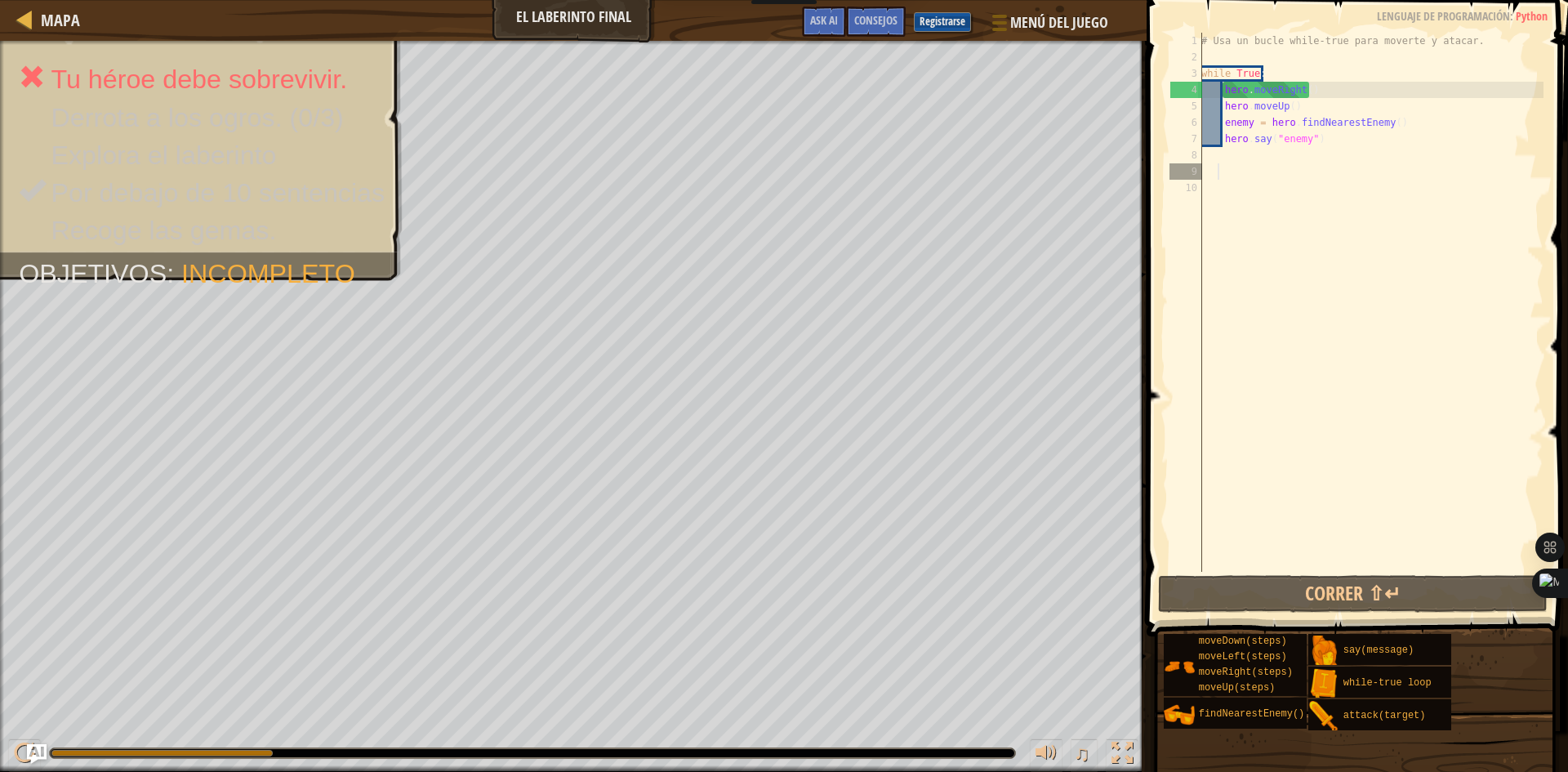
click at [1215, 155] on div "# Usa un bucle while-true para moverte y atacar. while True : hero . moveRight …" at bounding box center [1370, 318] width 346 height 572
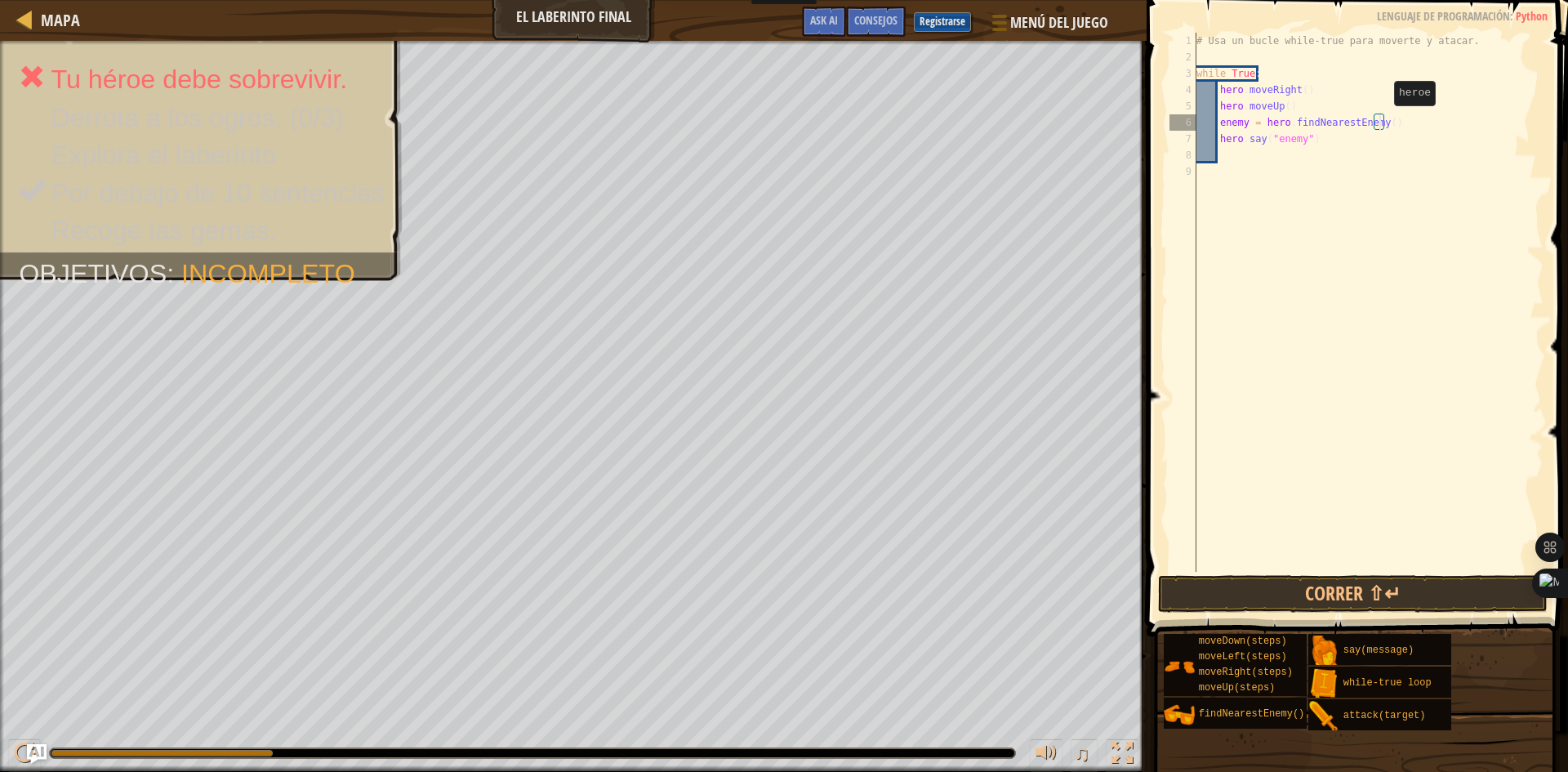
click at [1380, 122] on div "# Usa un bucle while-true para moverte y atacar. while True : hero . moveRight …" at bounding box center [1368, 318] width 351 height 572
type textarea "enemy = hero.findNearestEnemy()"
click at [1328, 150] on div "# Usa un bucle while-true para moverte y atacar. while True : hero . moveRight …" at bounding box center [1368, 318] width 351 height 572
type textarea "h"
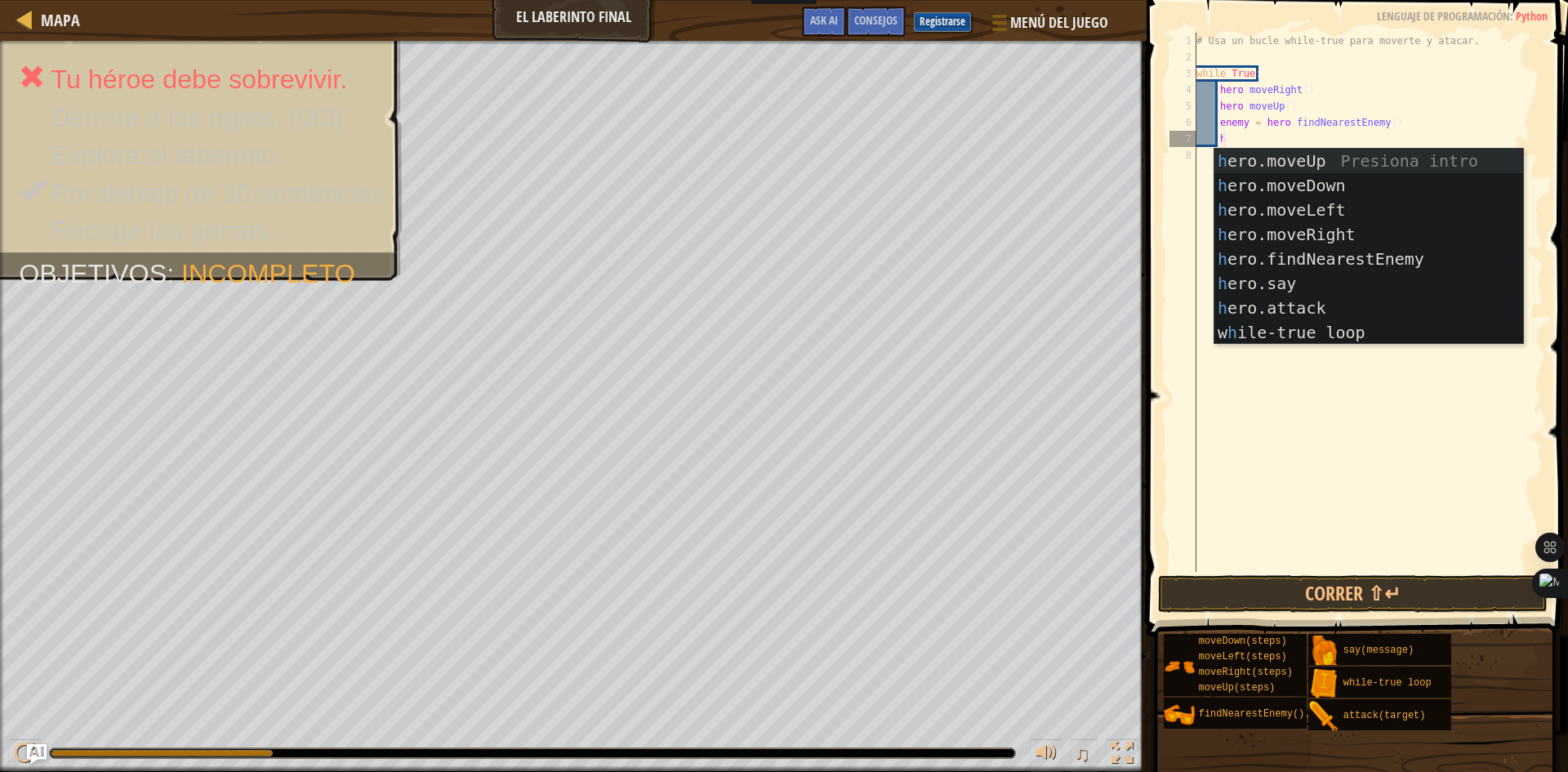
scroll to position [7, 2]
click at [1305, 296] on div "h ero.moveUp Presiona intro h ero.moveDown Presiona intro h ero.moveLeft Presio…" at bounding box center [1369, 272] width 309 height 245
type textarea "hero.attack(enemy)"
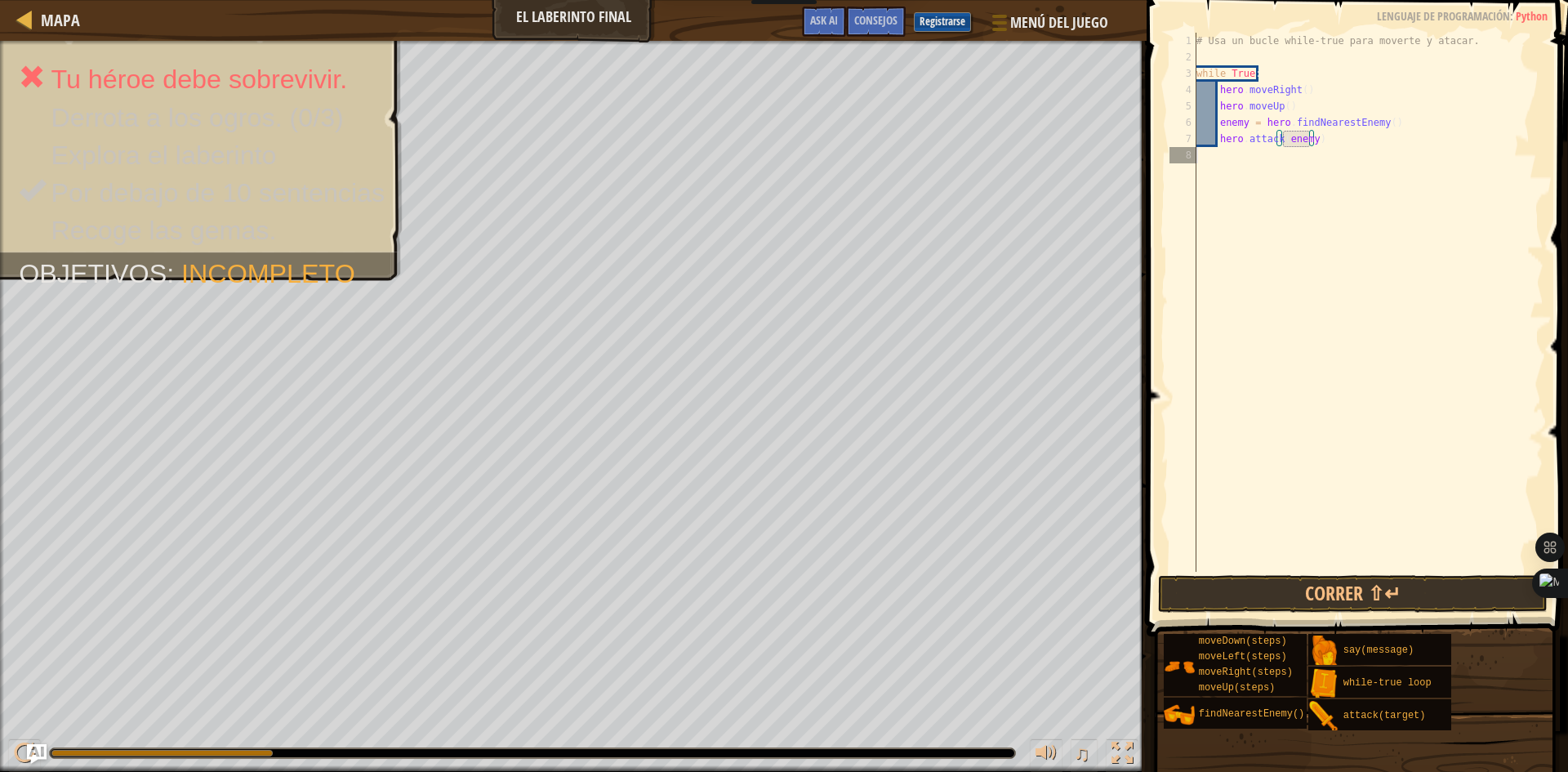
click at [1250, 159] on div "# Usa un bucle while-true para moverte y atacar. while True : hero . moveRight …" at bounding box center [1368, 318] width 351 height 572
click at [1324, 140] on div "# Usa un bucle while-true para moverte y atacar. while True : hero . moveRight …" at bounding box center [1368, 318] width 351 height 572
type textarea "hero.attack(enemy)"
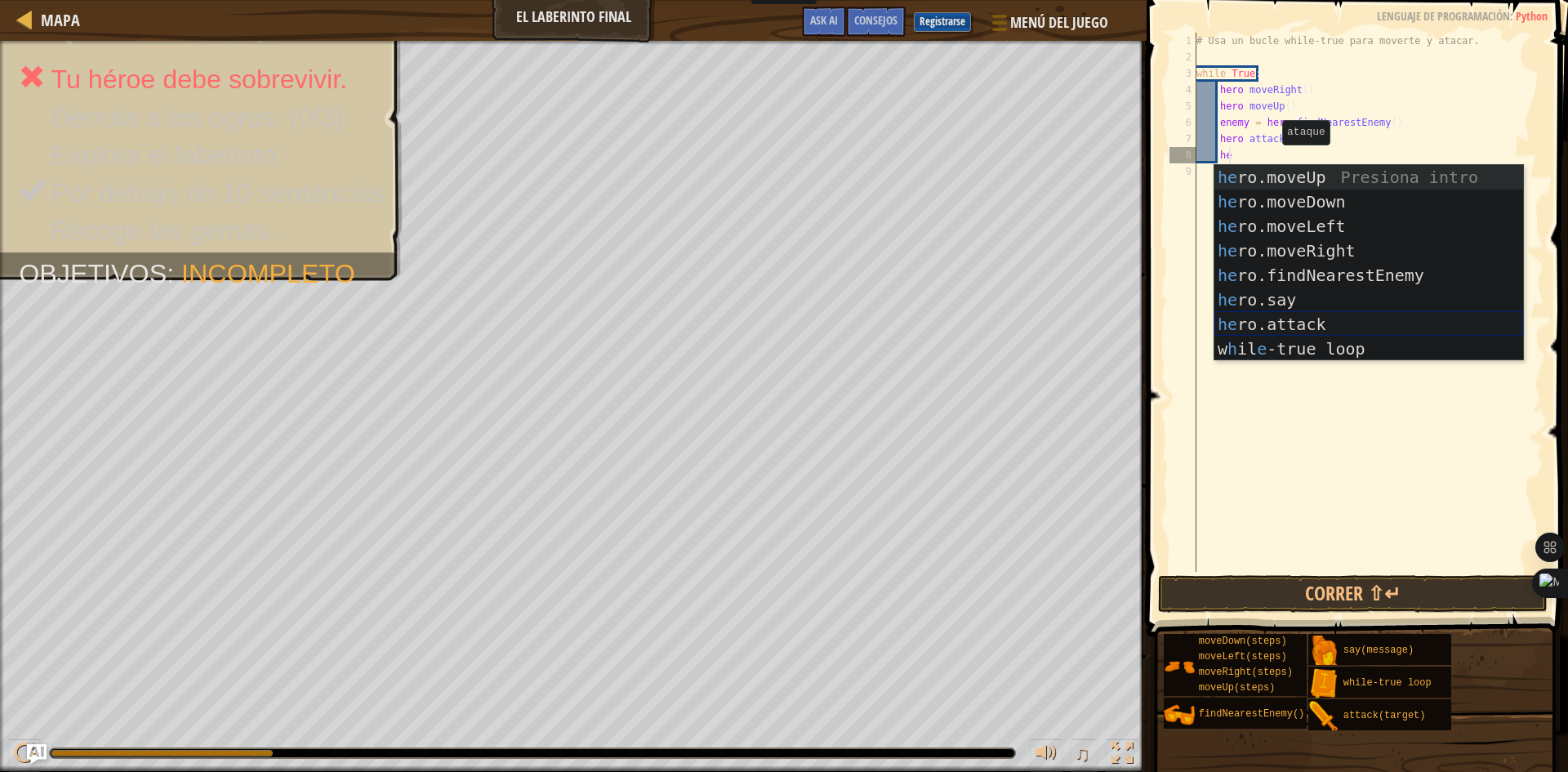
click at [1327, 321] on div "he ro.moveUp Presiona intro he ro.moveDown Presiona intro he ro.moveLeft Presio…" at bounding box center [1369, 288] width 309 height 245
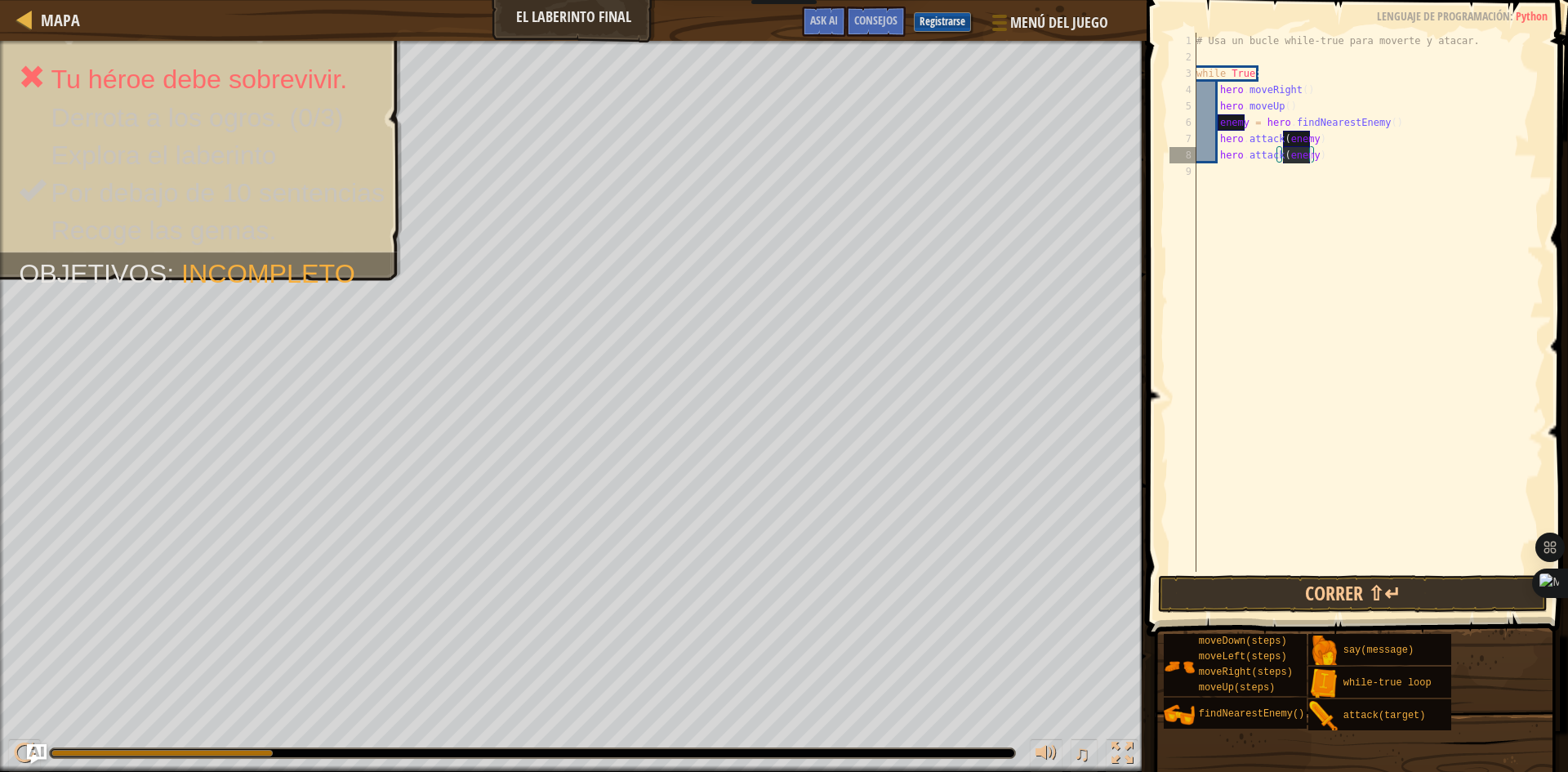
type textarea "hero.attack(enemy)"
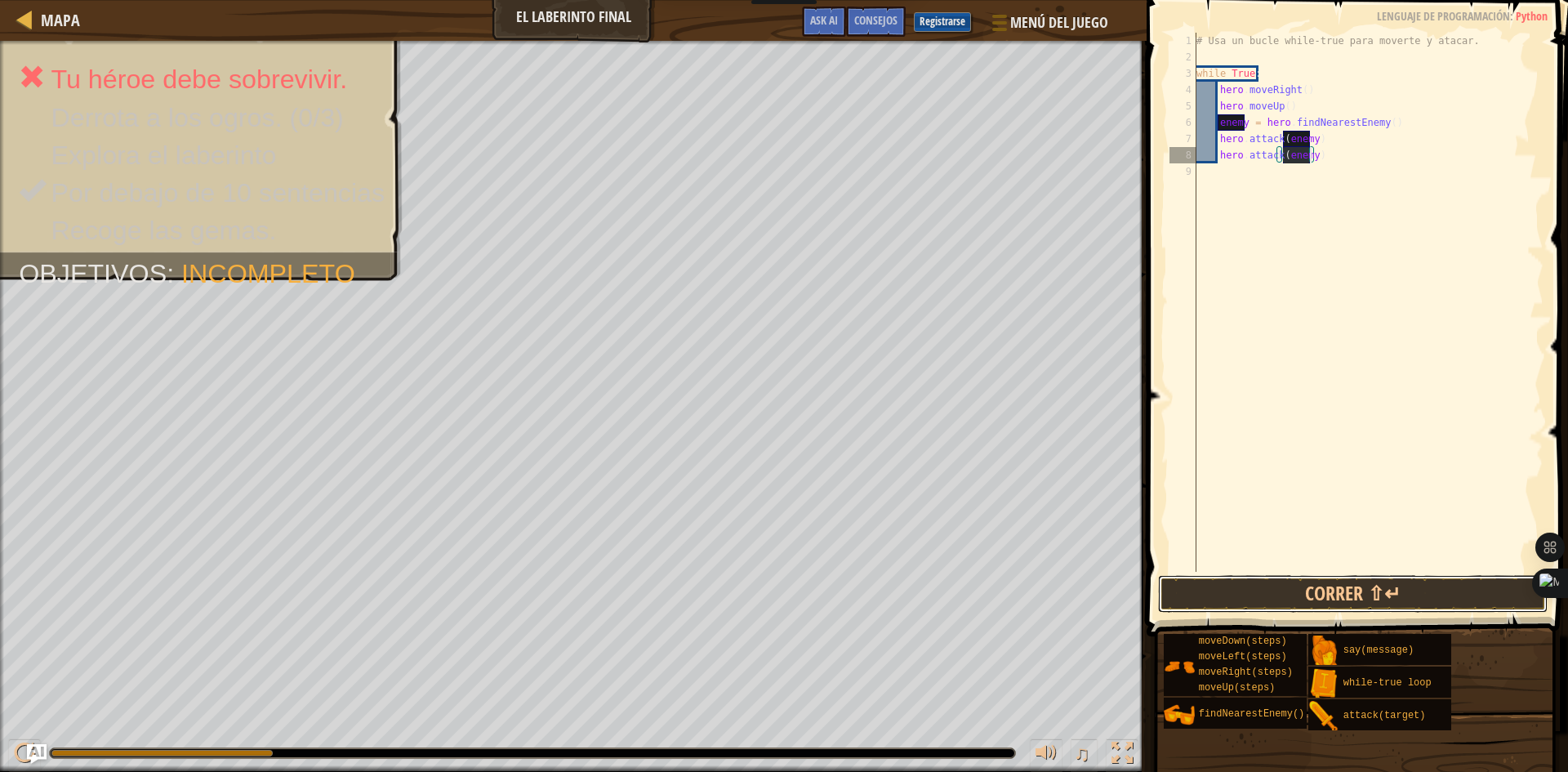
click at [1305, 598] on button "Correr ⇧↵" at bounding box center [1352, 594] width 389 height 38
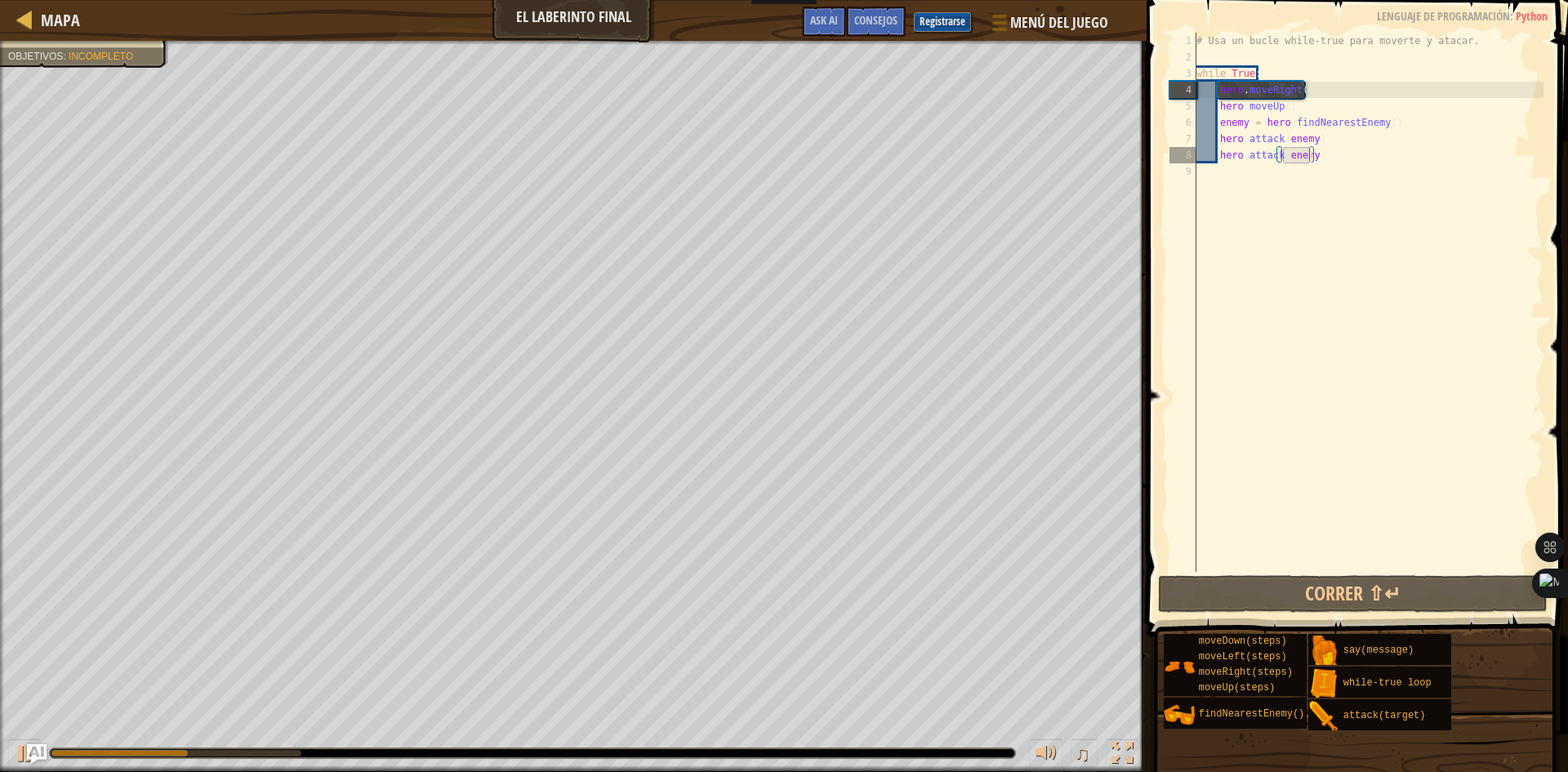
click at [1226, 164] on div "# Usa un bucle while-true para moverte y atacar. while True : hero . moveRight …" at bounding box center [1368, 318] width 351 height 572
click at [1335, 168] on div "# Usa un bucle while-true para moverte y atacar. while True : hero . moveRight …" at bounding box center [1368, 318] width 351 height 572
click at [1340, 159] on div "# Usa un bucle while-true para moverte y atacar. while True : hero . moveRight …" at bounding box center [1368, 318] width 351 height 572
type textarea "hero.attack(enemy)"
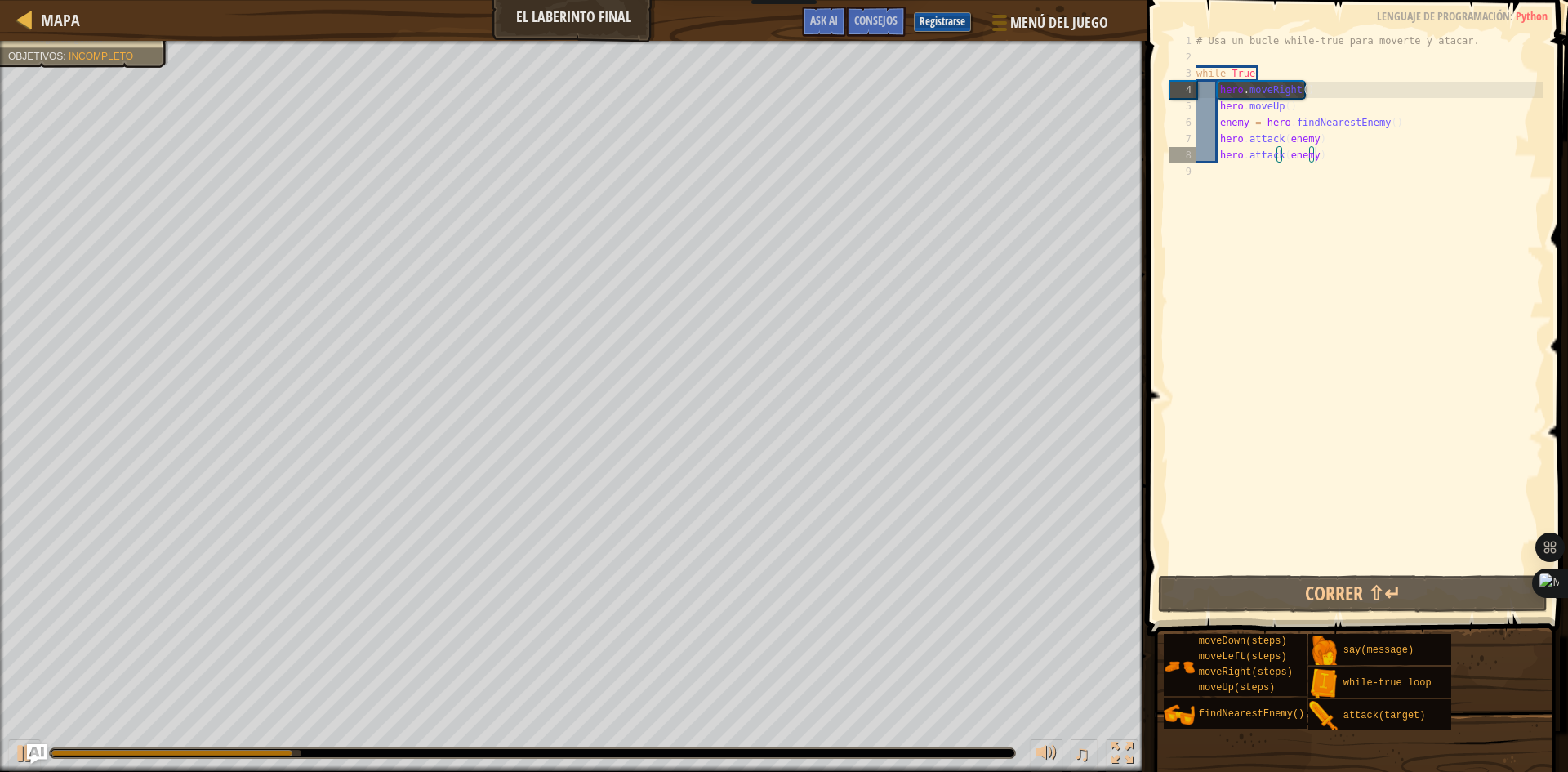
click at [1338, 159] on div "# Usa un bucle while-true para moverte y atacar. while True : hero . moveRight …" at bounding box center [1368, 318] width 351 height 572
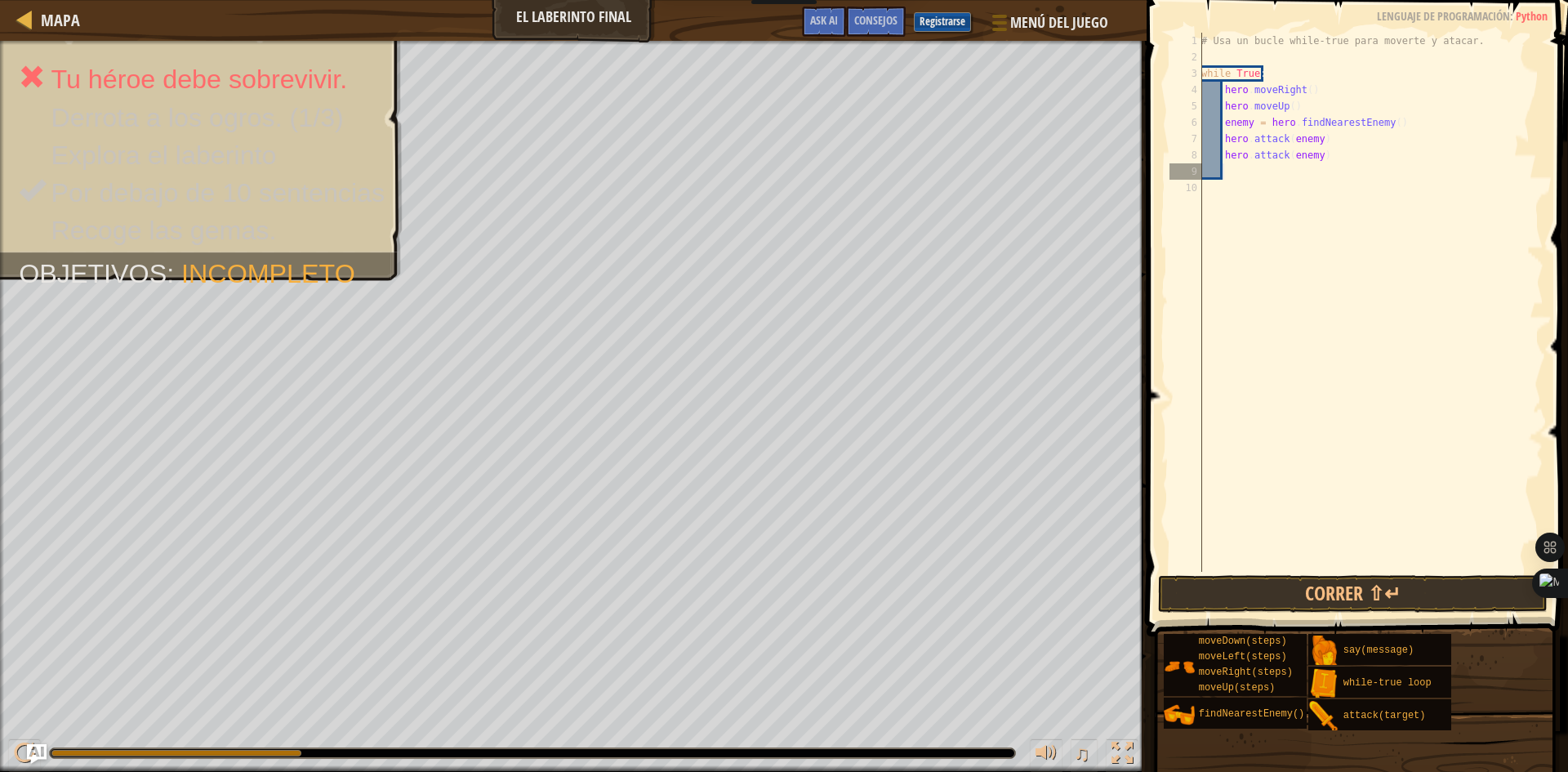
type textarea "h"
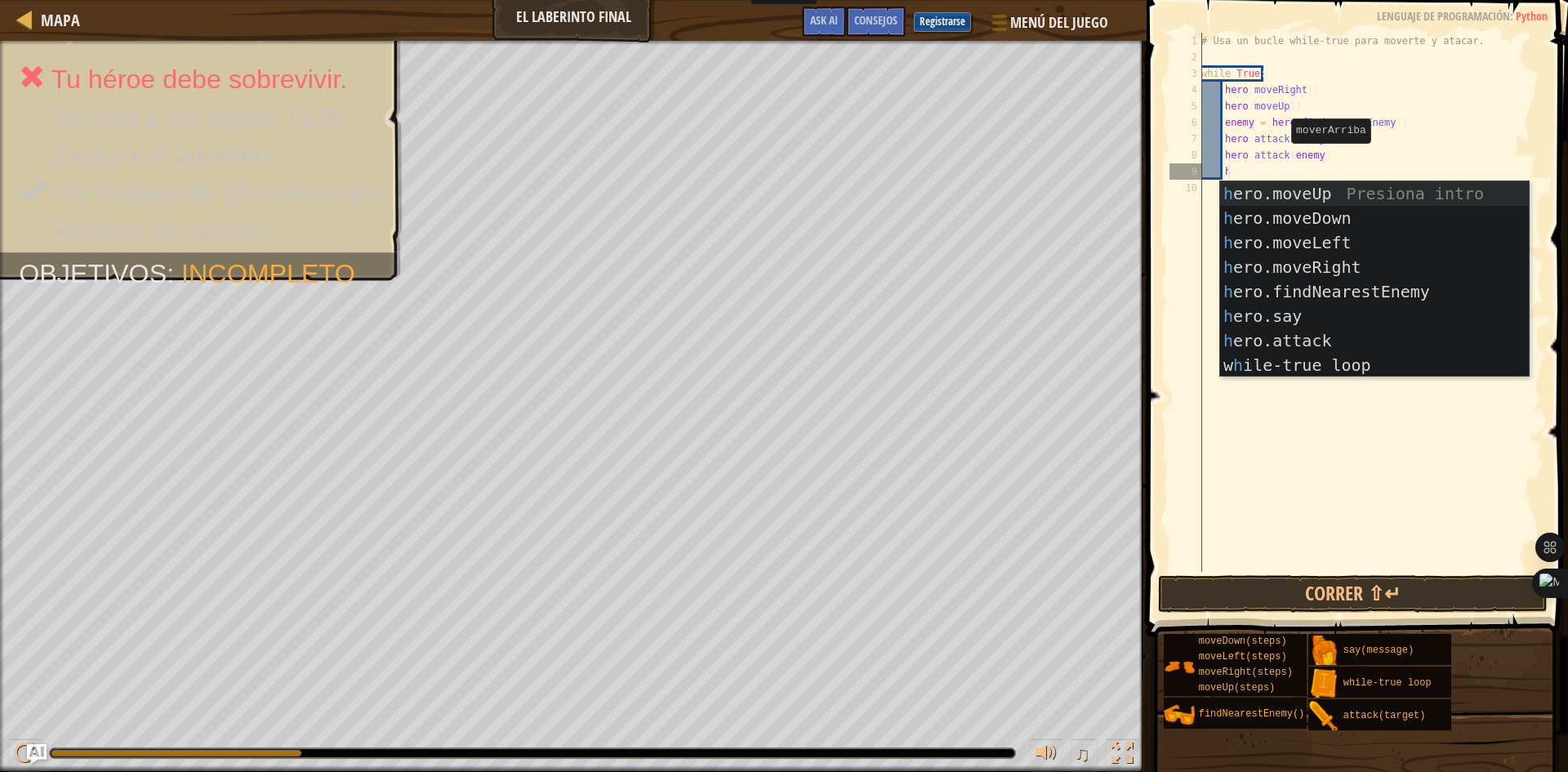
scroll to position [7, 2]
click at [1280, 220] on div "h ero.moveUp Presiona intro h ero.moveDown Presiona intro h ero.moveLeft Presio…" at bounding box center [1374, 304] width 309 height 245
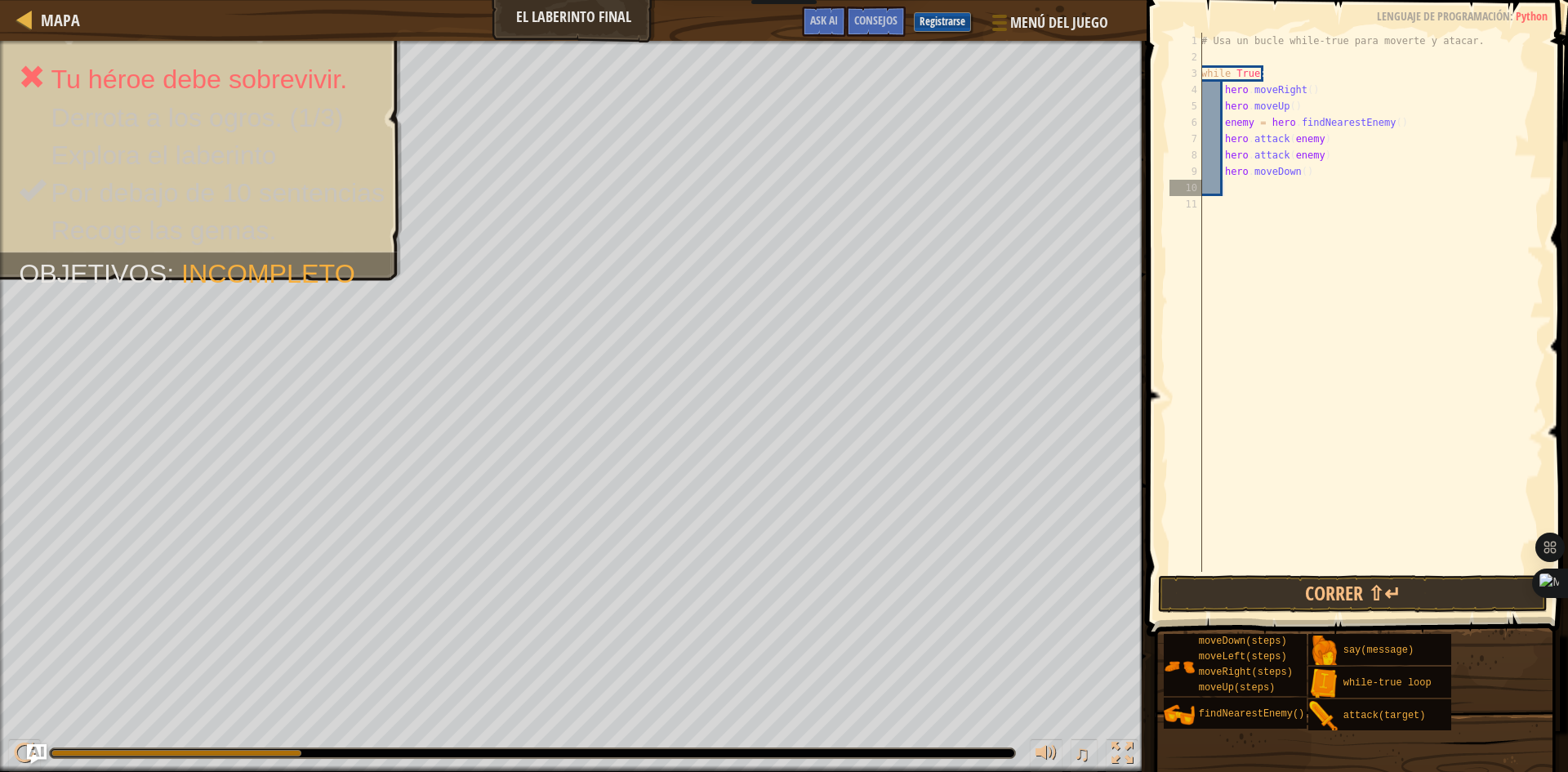
scroll to position [7, 1]
click at [1294, 176] on div "# Usa un bucle while-true para moverte y atacar. while True : hero . moveRight …" at bounding box center [1370, 318] width 346 height 572
type textarea "hero.moveDown2()"
click at [1268, 195] on div "# Usa un bucle while-true para moverte y atacar. while True : hero . moveRight …" at bounding box center [1370, 318] width 346 height 572
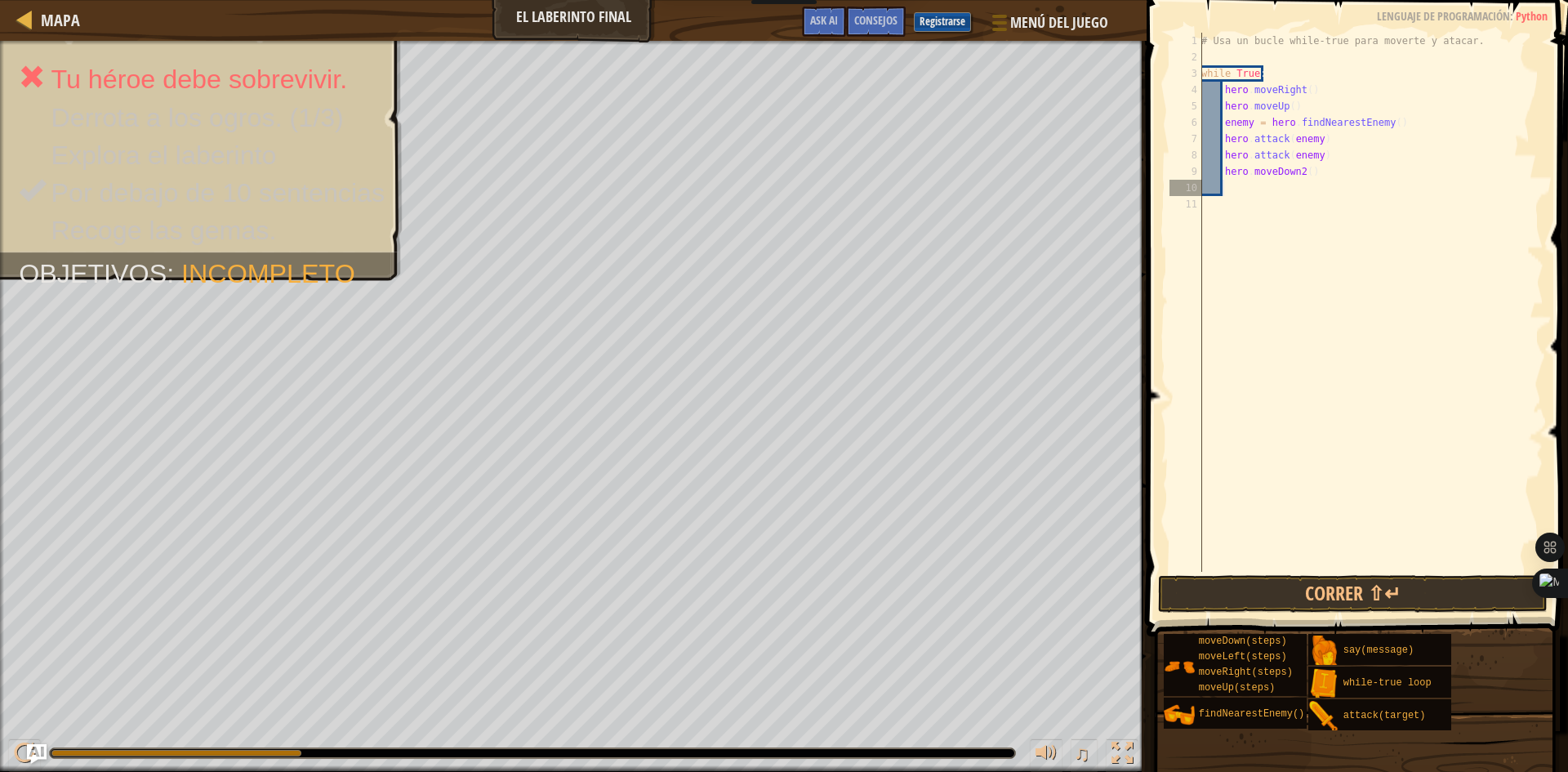
type textarea "h"
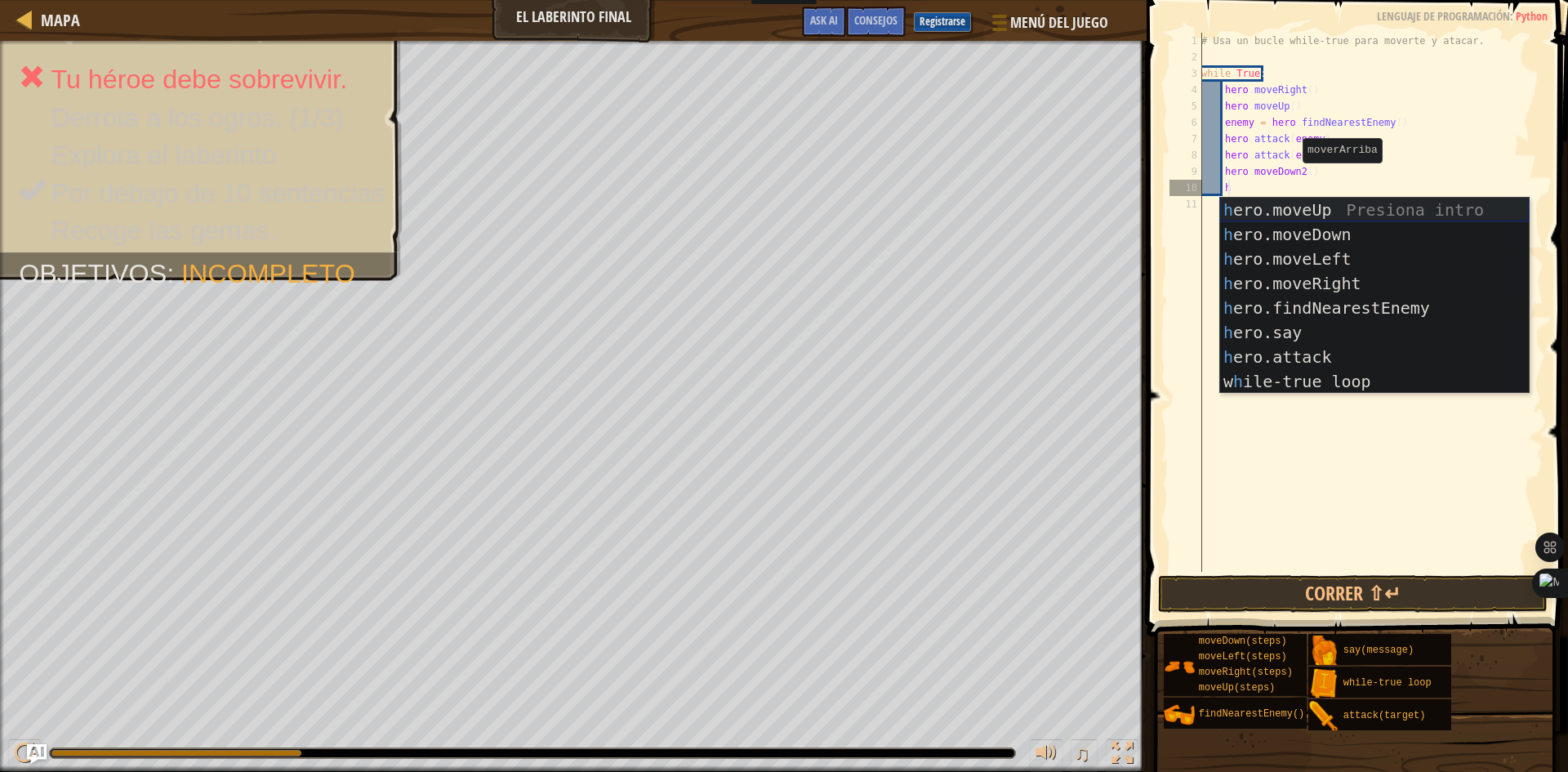
click at [1279, 204] on div "h ero.moveUp Presiona intro h ero.moveDown Presiona intro h ero.moveLeft Presio…" at bounding box center [1374, 321] width 309 height 245
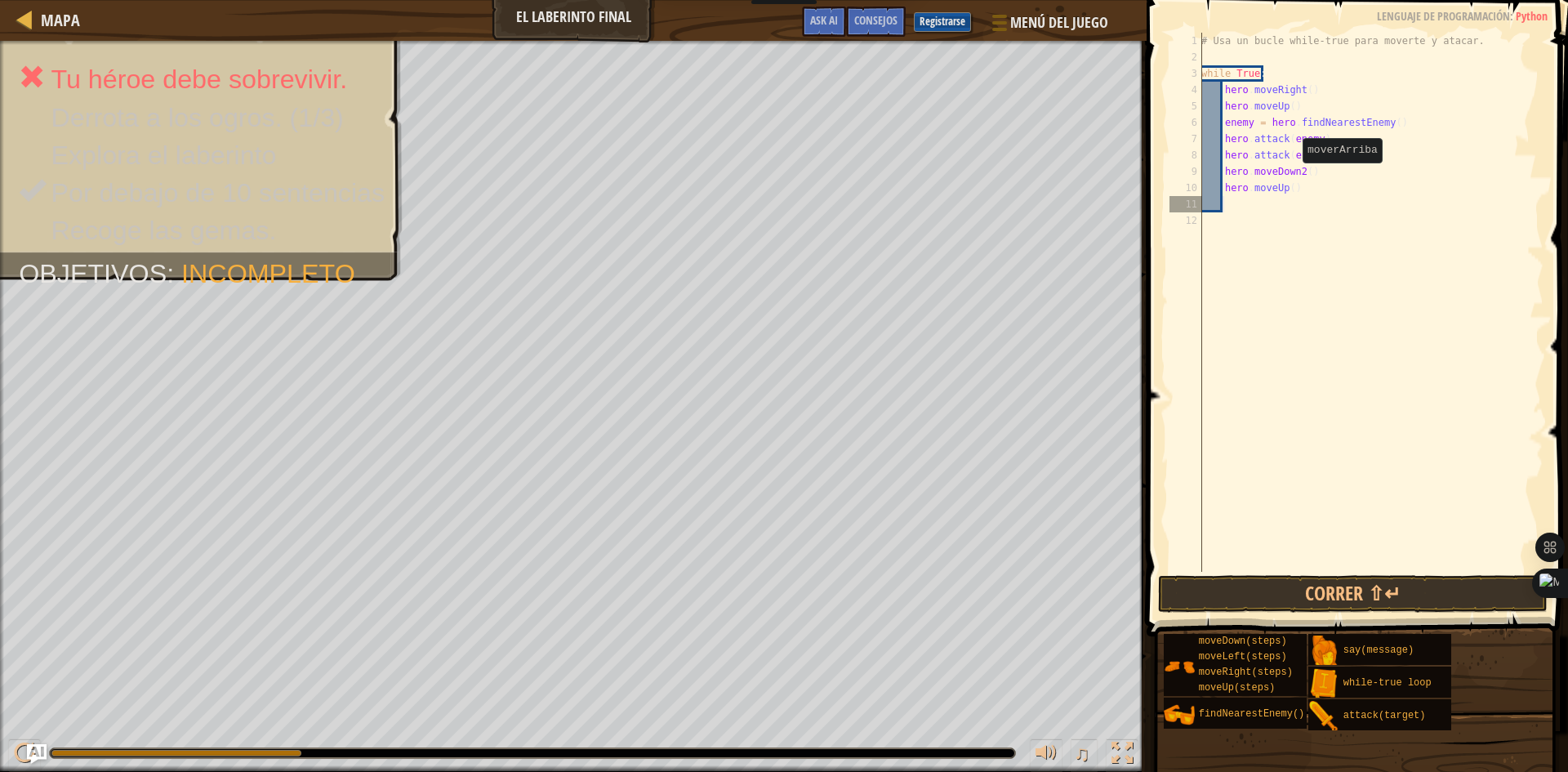
scroll to position [7, 1]
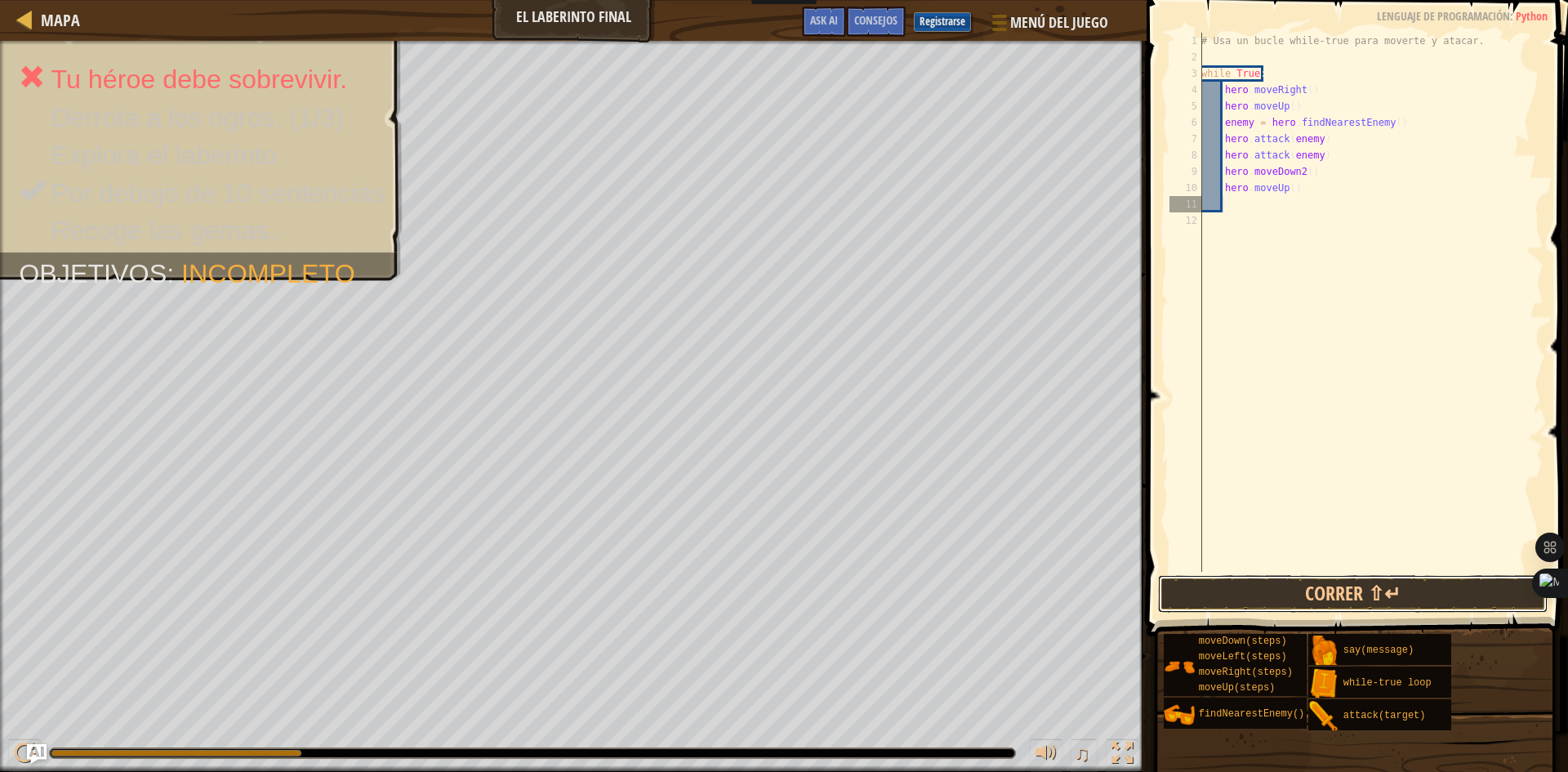
click at [1293, 589] on button "Correr ⇧↵" at bounding box center [1352, 594] width 389 height 38
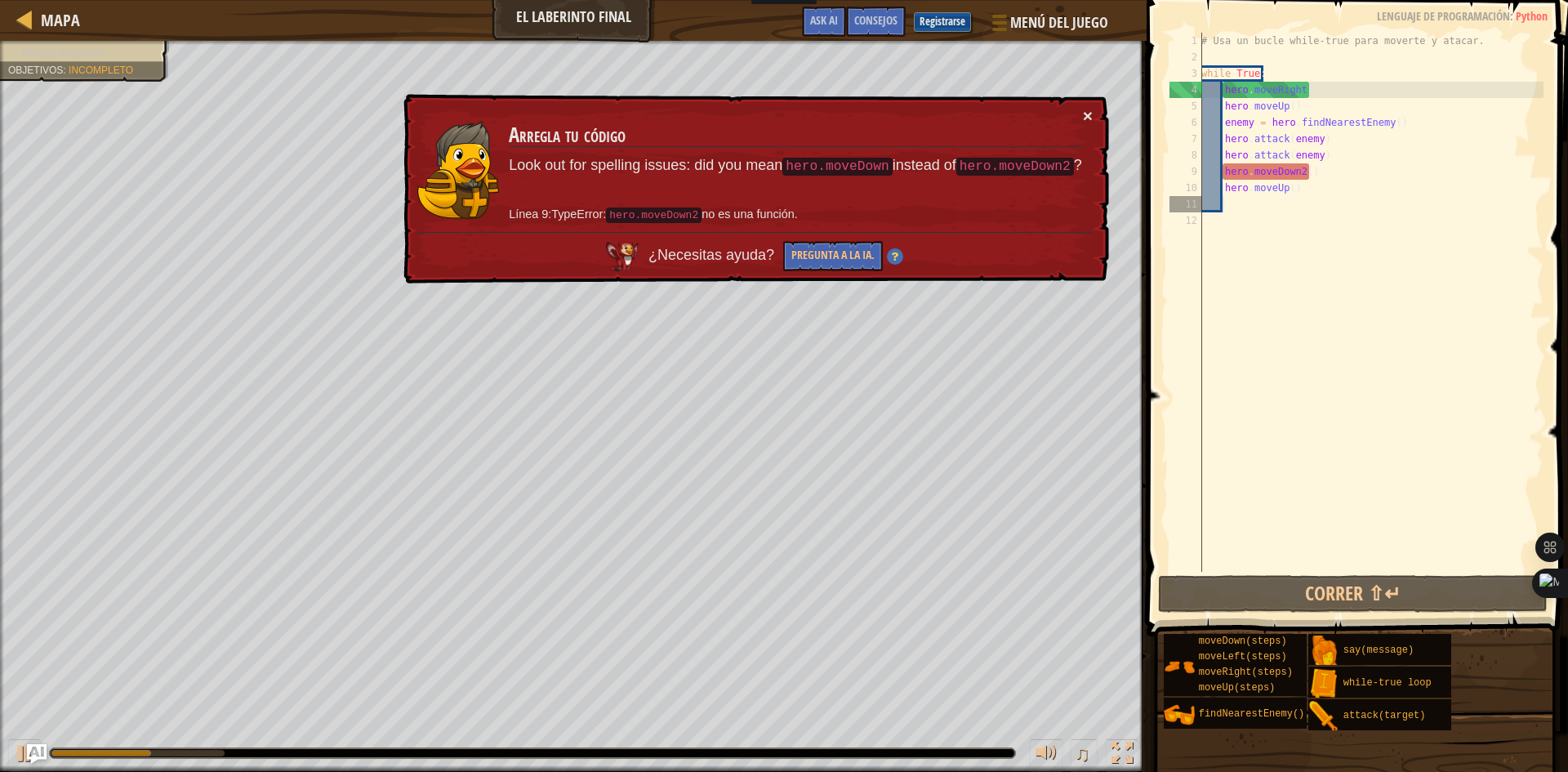
click at [1088, 112] on button "×" at bounding box center [1087, 115] width 10 height 17
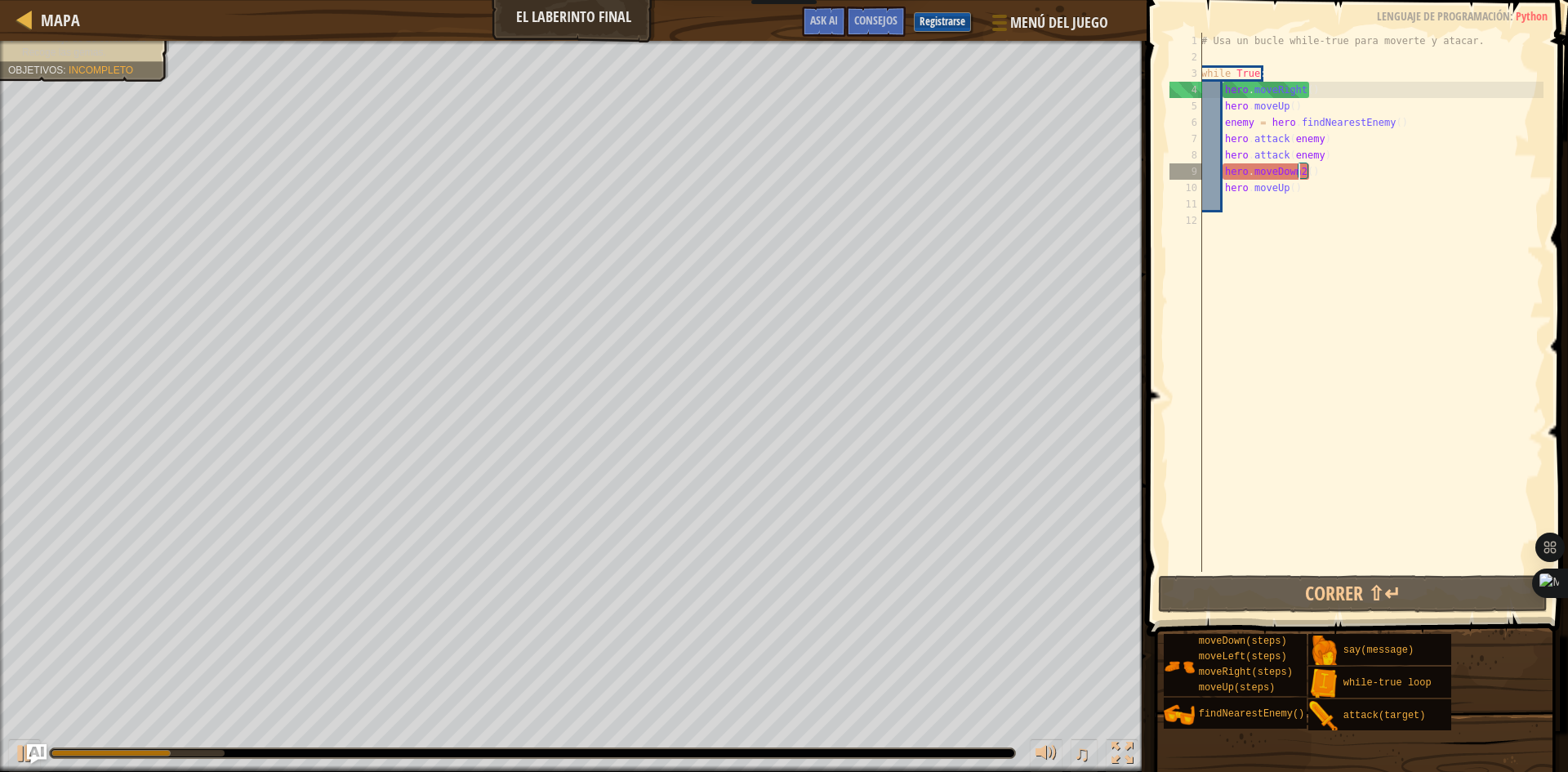
click at [1297, 173] on div "# Usa un bucle while-true para moverte y atacar. while True : hero . moveRight …" at bounding box center [1370, 318] width 346 height 572
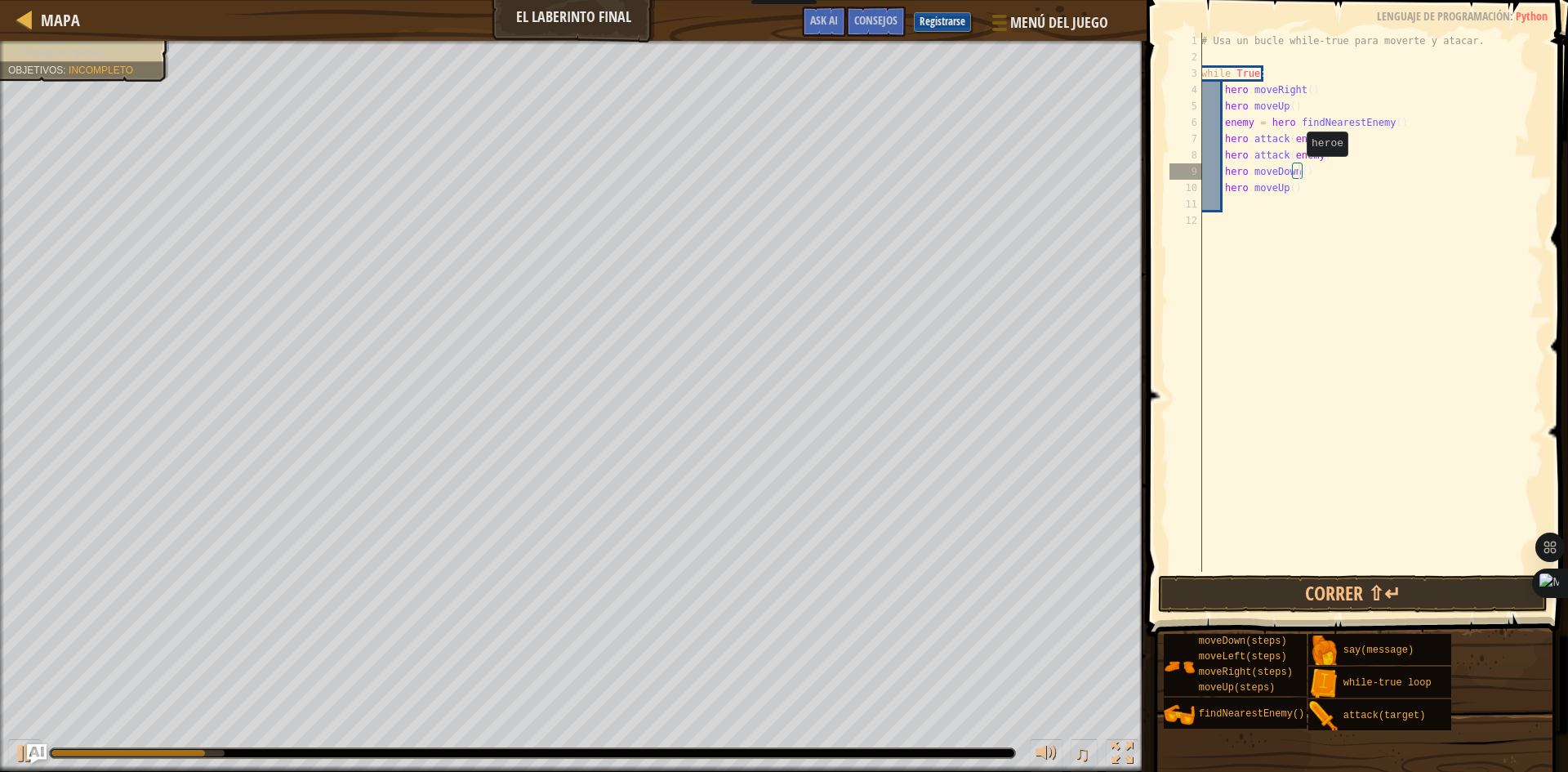
click at [1297, 173] on div "# Usa un bucle while-true para moverte y atacar. while True : hero . moveRight …" at bounding box center [1370, 318] width 346 height 572
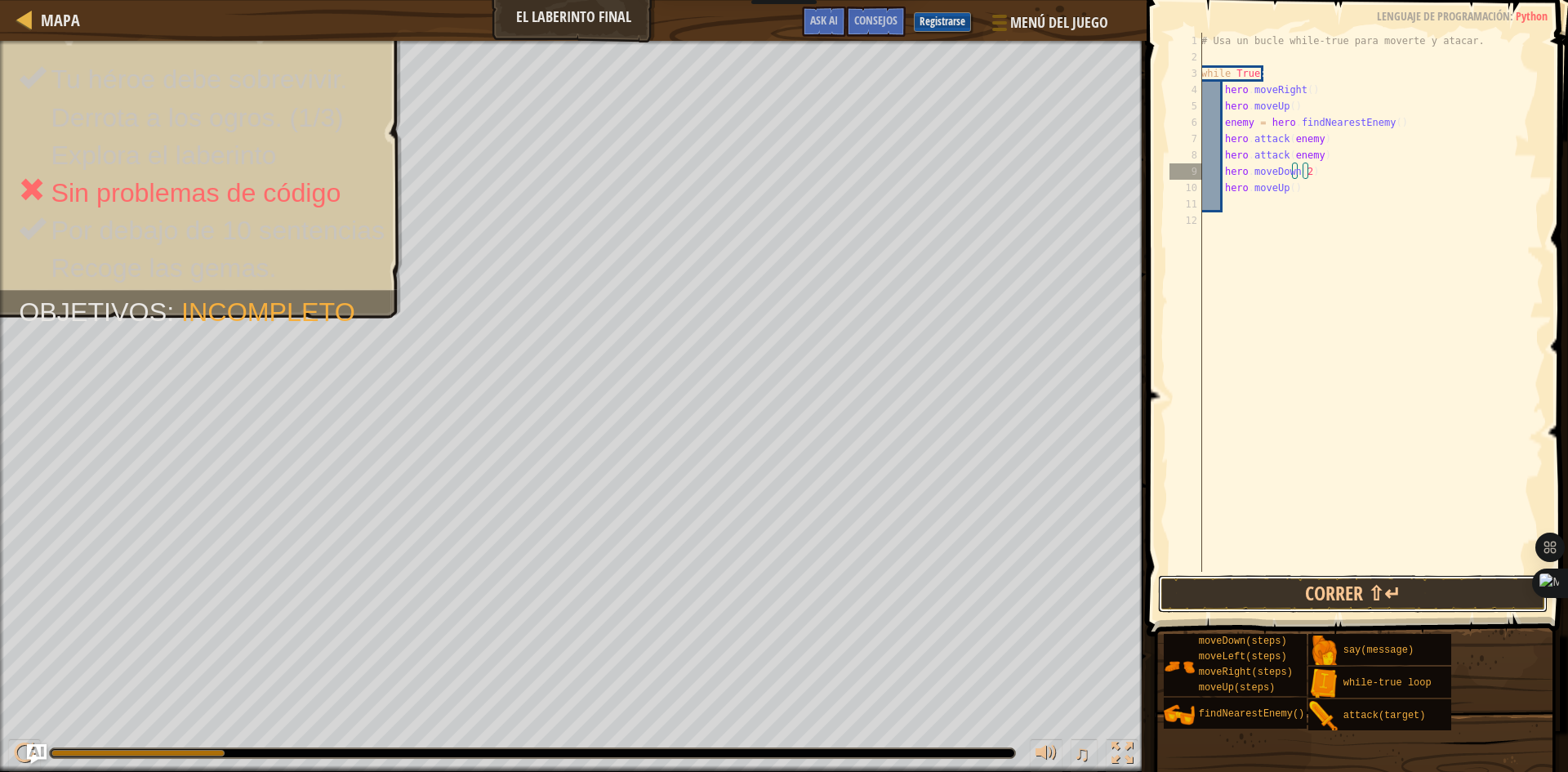
click at [1382, 600] on button "Correr ⇧↵" at bounding box center [1352, 594] width 389 height 38
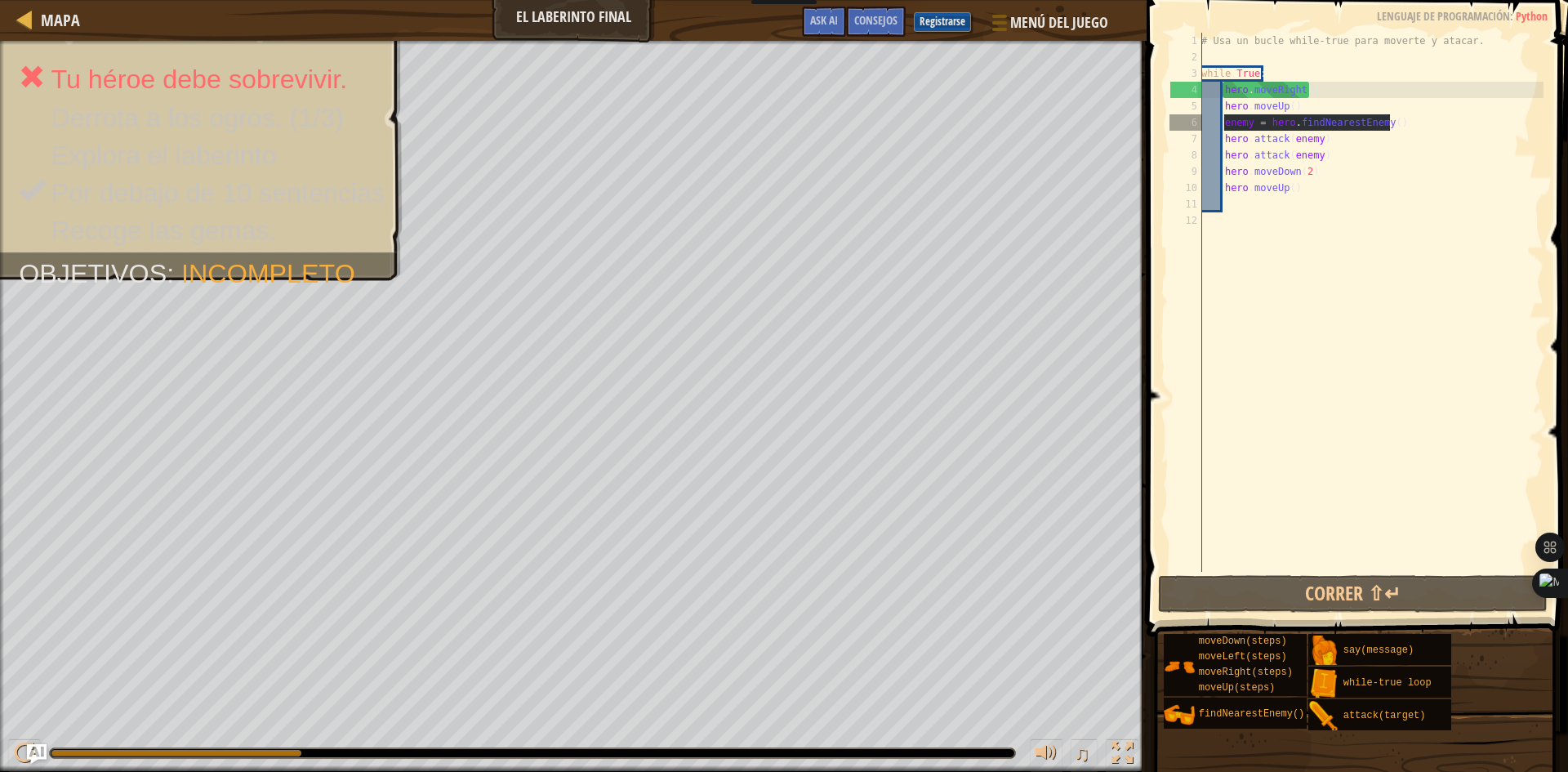
drag, startPoint x: 1391, startPoint y: 119, endPoint x: 1225, endPoint y: 122, distance: 166.0
click at [1225, 122] on div "# Usa un bucle while-true para moverte y atacar. while True : hero . moveRight …" at bounding box center [1370, 318] width 346 height 572
type textarea "enemy = hero.findNearestEnemy()"
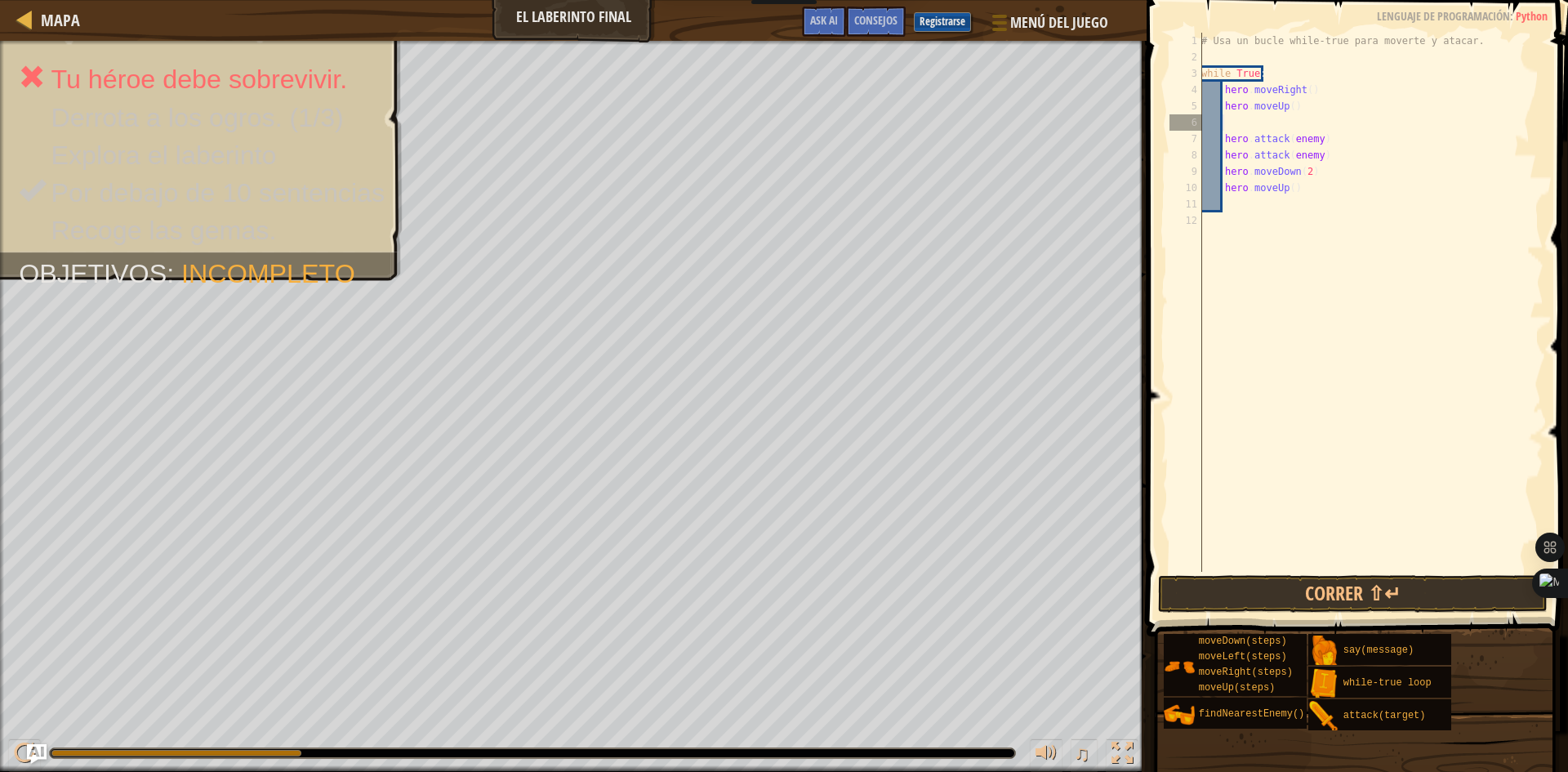
scroll to position [7, 2]
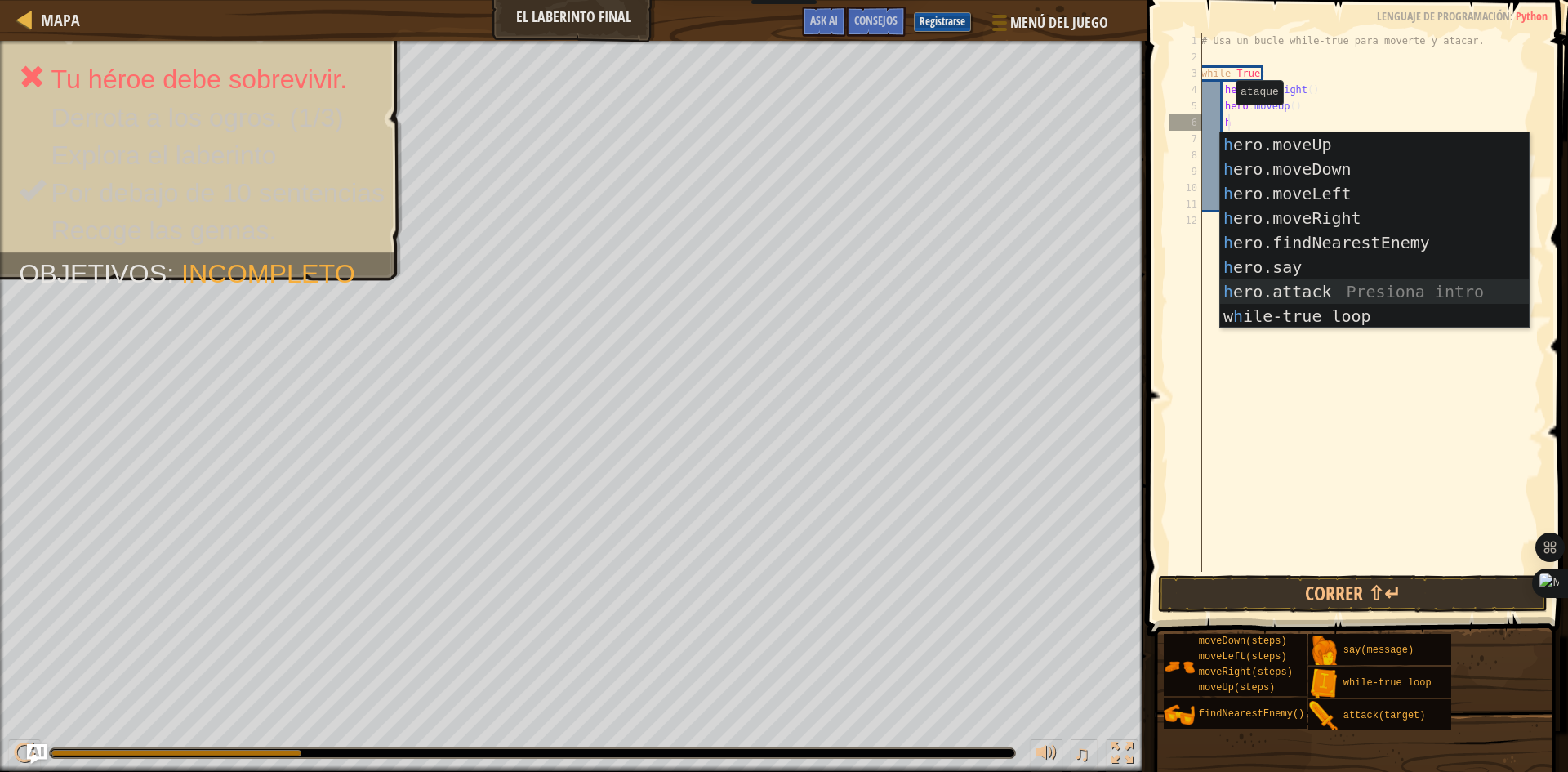
click at [1302, 285] on div "h ero.moveUp Presiona intro h ero.moveDown Presiona intro h ero.moveLeft Presio…" at bounding box center [1374, 255] width 309 height 245
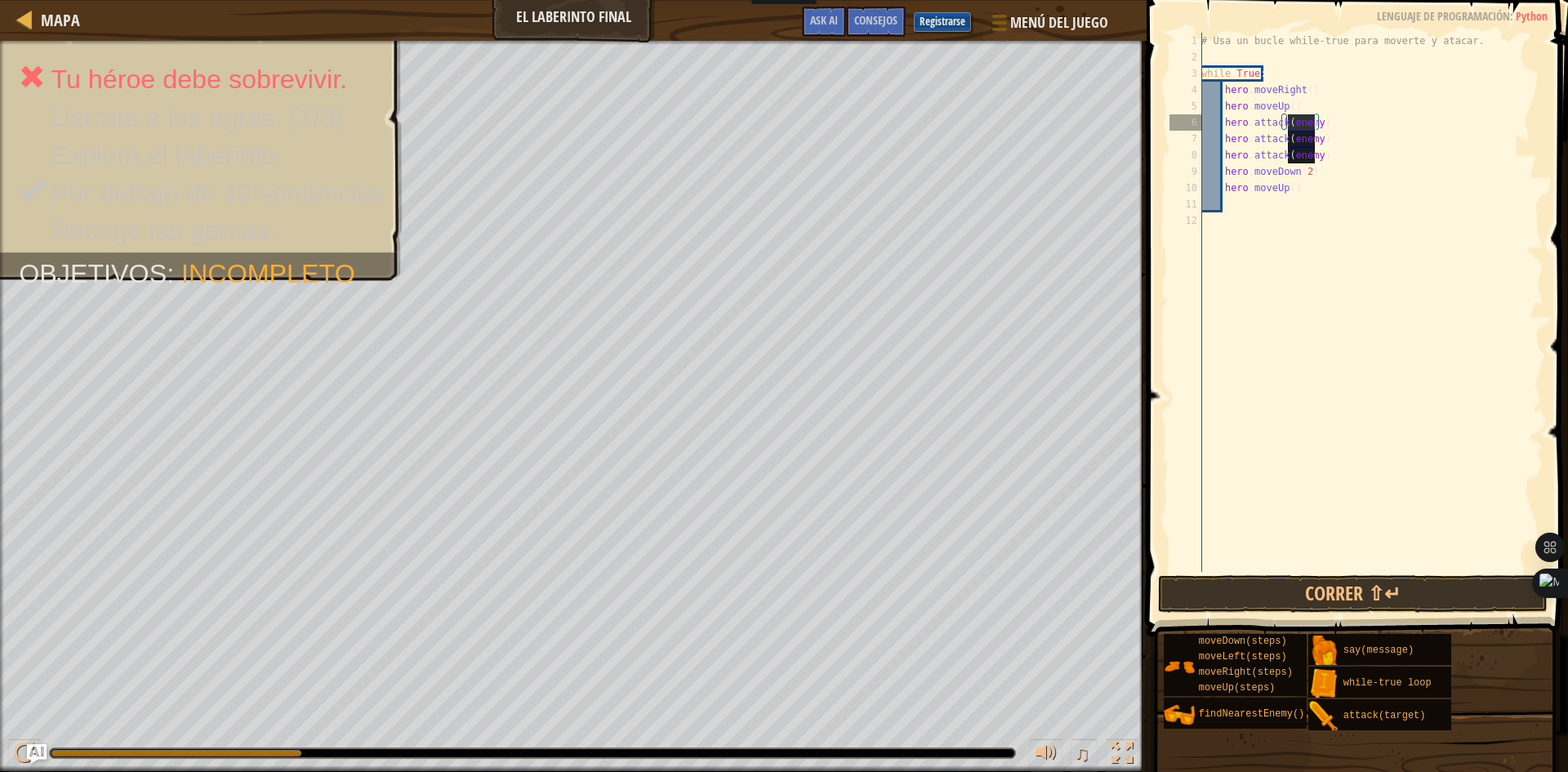
click at [1319, 130] on div "# Usa un bucle while-true para moverte y atacar. while True : hero . moveRight …" at bounding box center [1370, 318] width 346 height 572
click at [1319, 146] on div "# Usa un bucle while-true para moverte y atacar. while True : hero . moveRight …" at bounding box center [1370, 318] width 346 height 572
click at [1319, 161] on div "# Usa un bucle while-true para moverte y atacar. while True : hero . moveRight …" at bounding box center [1370, 318] width 346 height 572
type textarea "h"
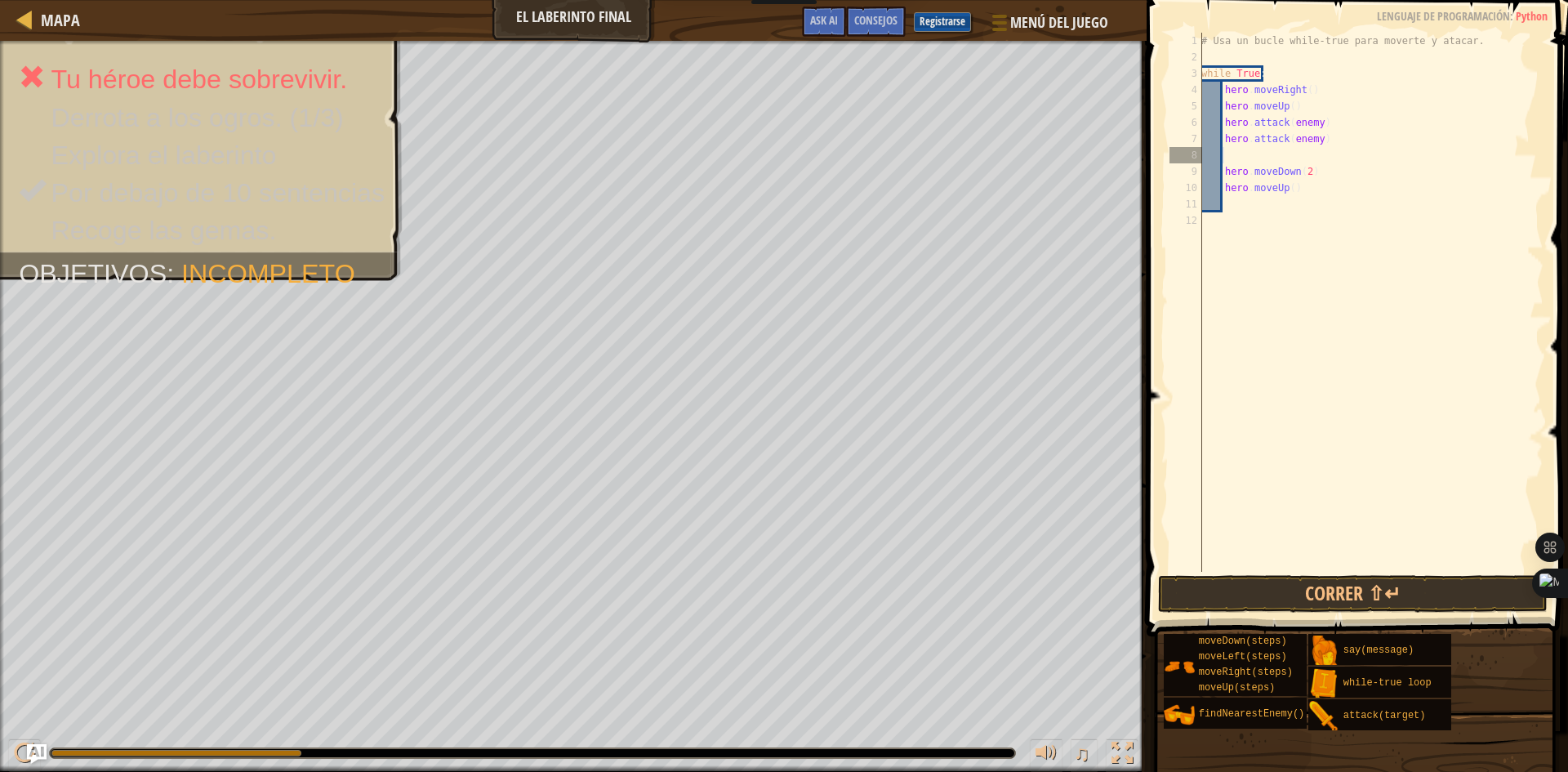
click at [1306, 137] on div "# Usa un bucle while-true para moverte y atacar. while True : hero . moveRight …" at bounding box center [1370, 318] width 346 height 572
click at [1318, 118] on div "# Usa un bucle while-true para moverte y atacar. while True : hero . moveRight …" at bounding box center [1370, 318] width 346 height 572
click at [1320, 187] on div "# Usa un bucle while-true para moverte y atacar. while True : hero . moveRight …" at bounding box center [1370, 318] width 346 height 572
type textarea "h"
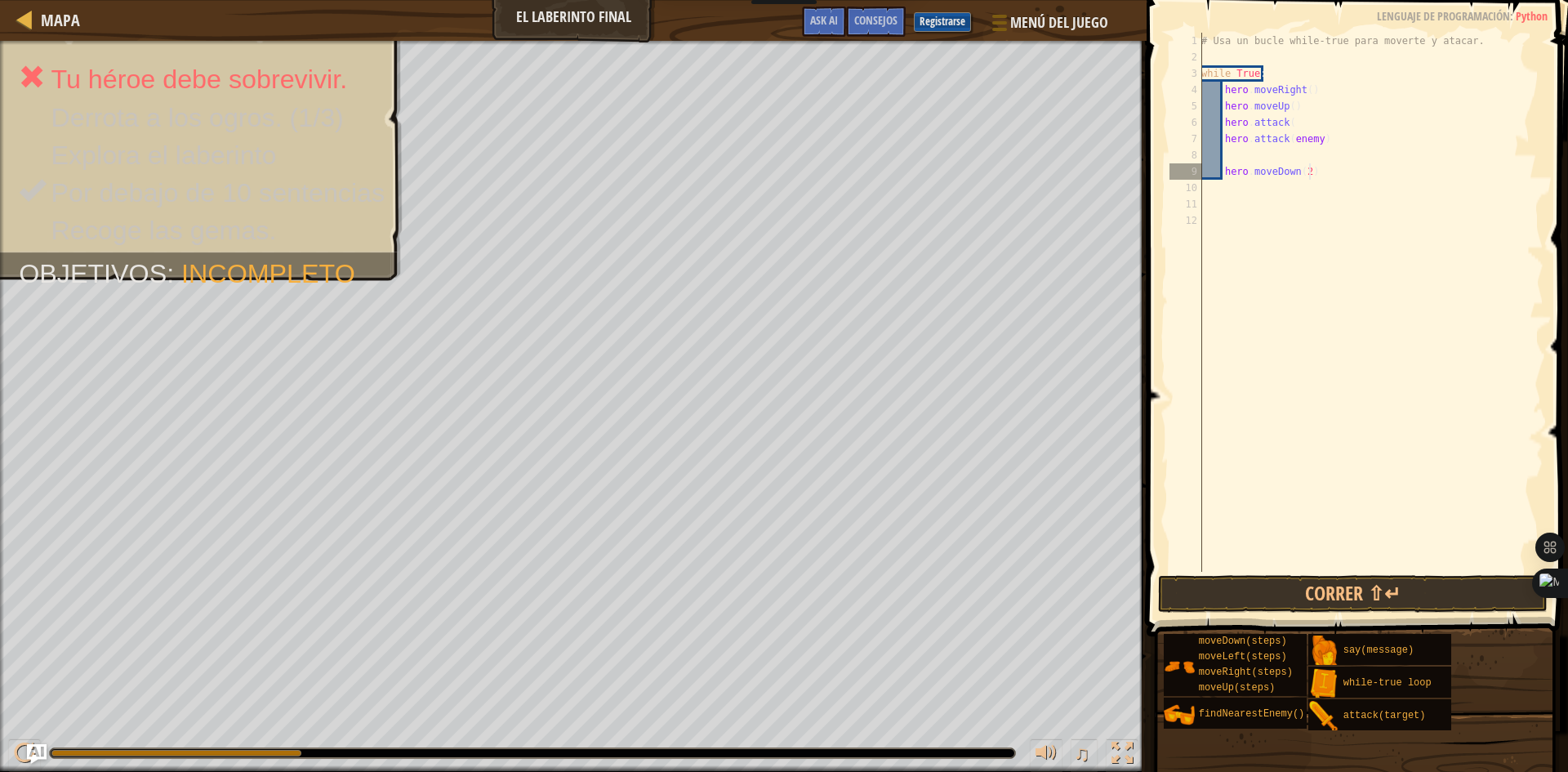
click at [1317, 165] on div "# Usa un bucle while-true para moverte y atacar. while True : hero . moveRight …" at bounding box center [1370, 318] width 346 height 572
type textarea "h"
click at [1324, 141] on div "# Usa un bucle while-true para moverte y atacar. while True : hero . moveRight …" at bounding box center [1370, 318] width 346 height 572
type textarea "h"
click at [1298, 123] on div "# Usa un bucle while-true para moverte y atacar. while True : hero . moveRight …" at bounding box center [1370, 318] width 346 height 572
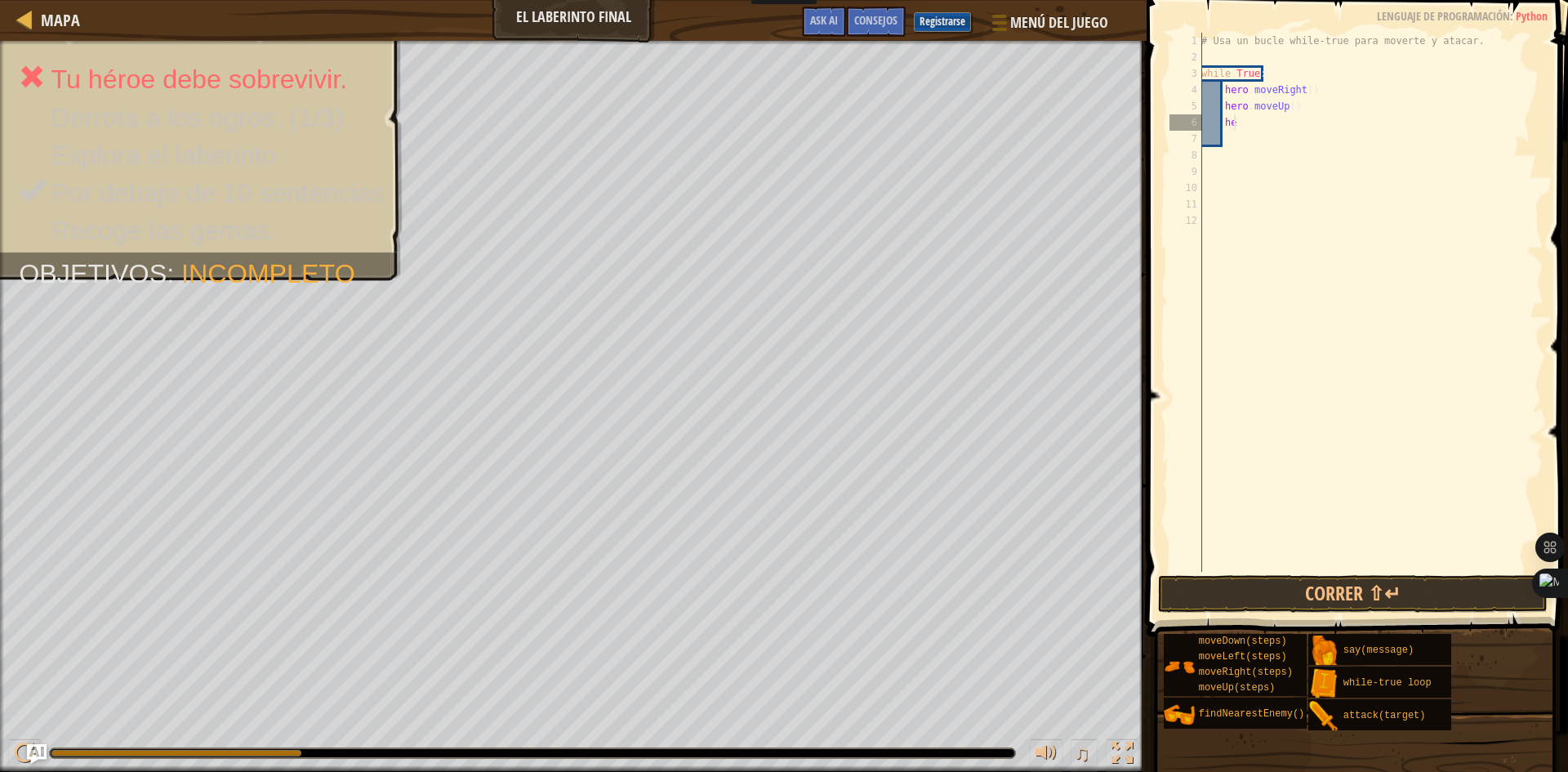
type textarea "h"
click at [1231, 119] on div "# Usa un bucle while-true para moverte y atacar. while True : hero . moveRight …" at bounding box center [1370, 318] width 346 height 572
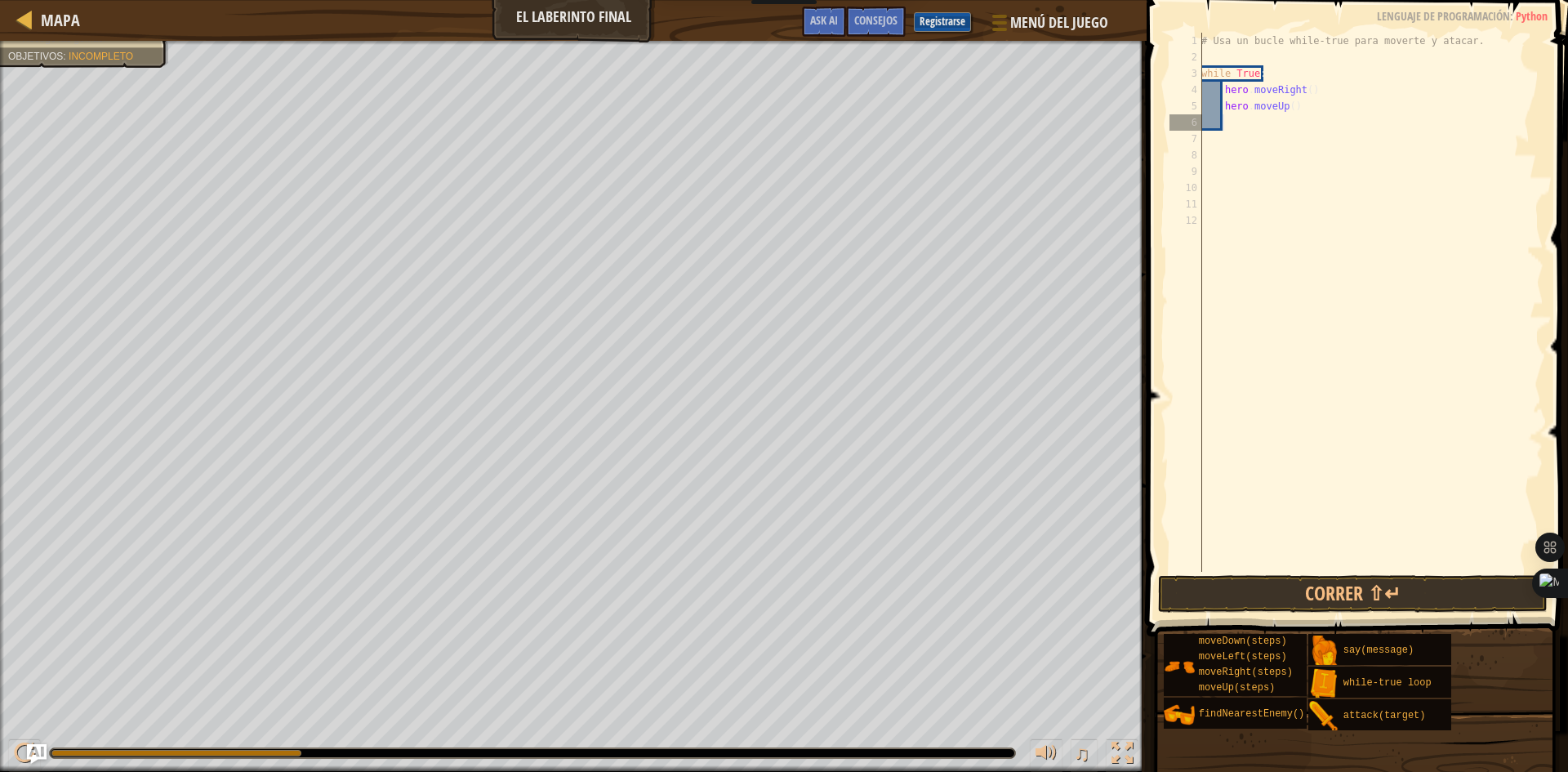
click at [1237, 127] on div "# Usa un bucle while-true para moverte y atacar. while True : hero . moveRight …" at bounding box center [1370, 318] width 346 height 572
type textarea "h"
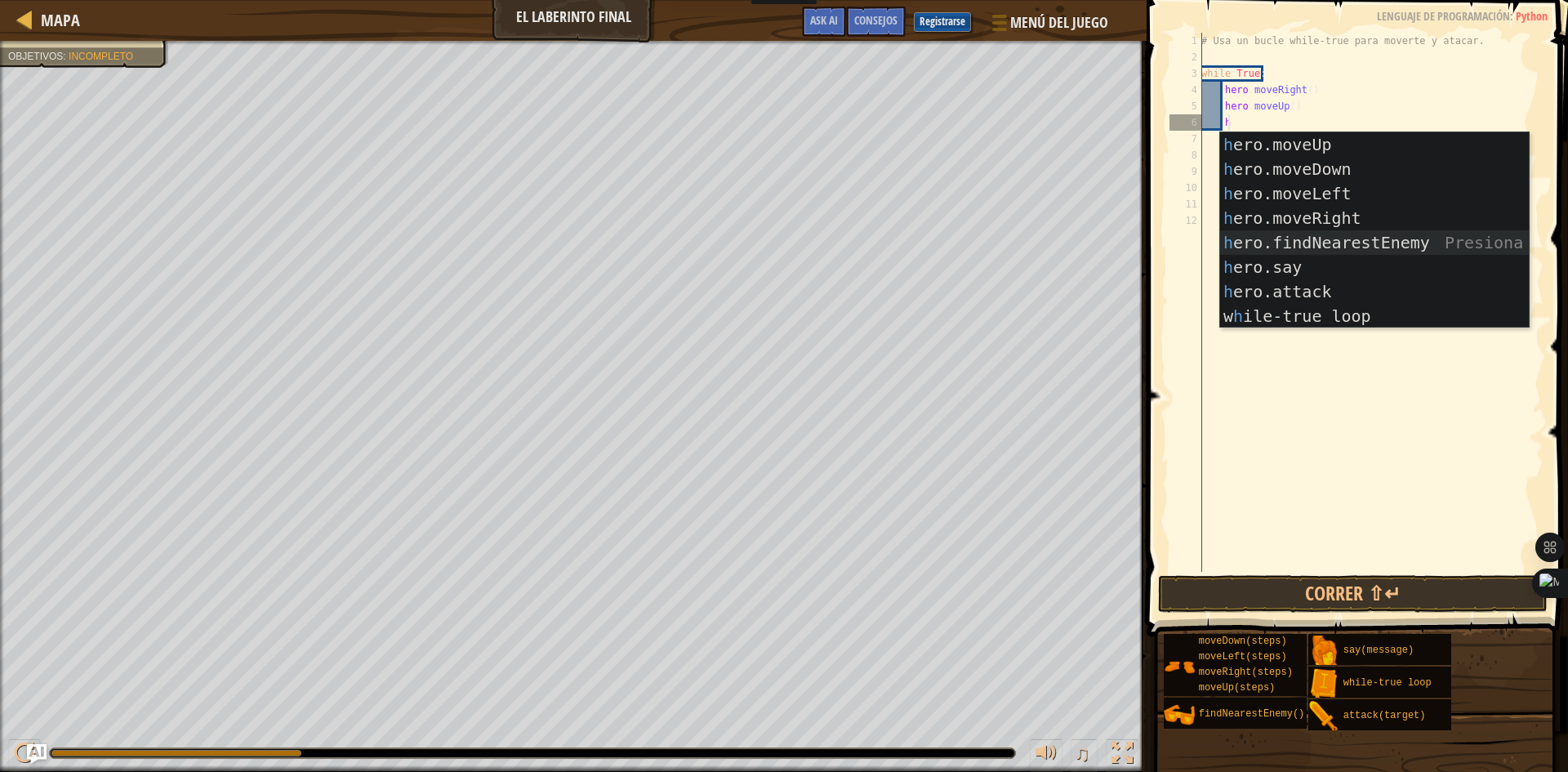
click at [1256, 240] on div "h ero.moveUp Presiona intro h ero.moveDown Presiona intro h ero.moveLeft Presio…" at bounding box center [1374, 255] width 309 height 245
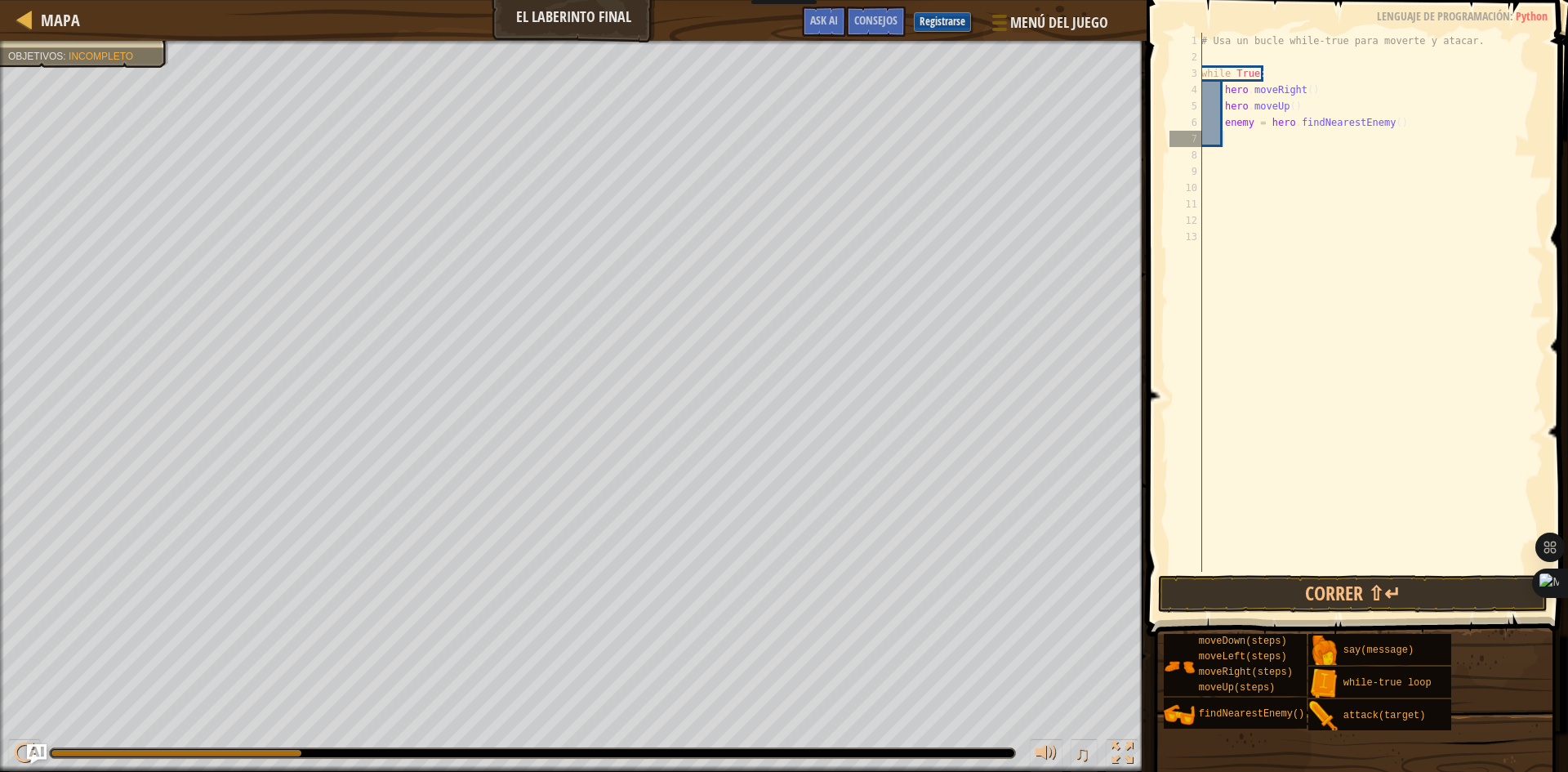
scroll to position [7, 1]
click at [1237, 146] on div "# Usa un bucle while-true para moverte y atacar. while True : hero . moveRight …" at bounding box center [1370, 318] width 346 height 572
click at [1226, 141] on div "# Usa un bucle while-true para moverte y atacar. while True : hero . moveRight …" at bounding box center [1370, 318] width 346 height 572
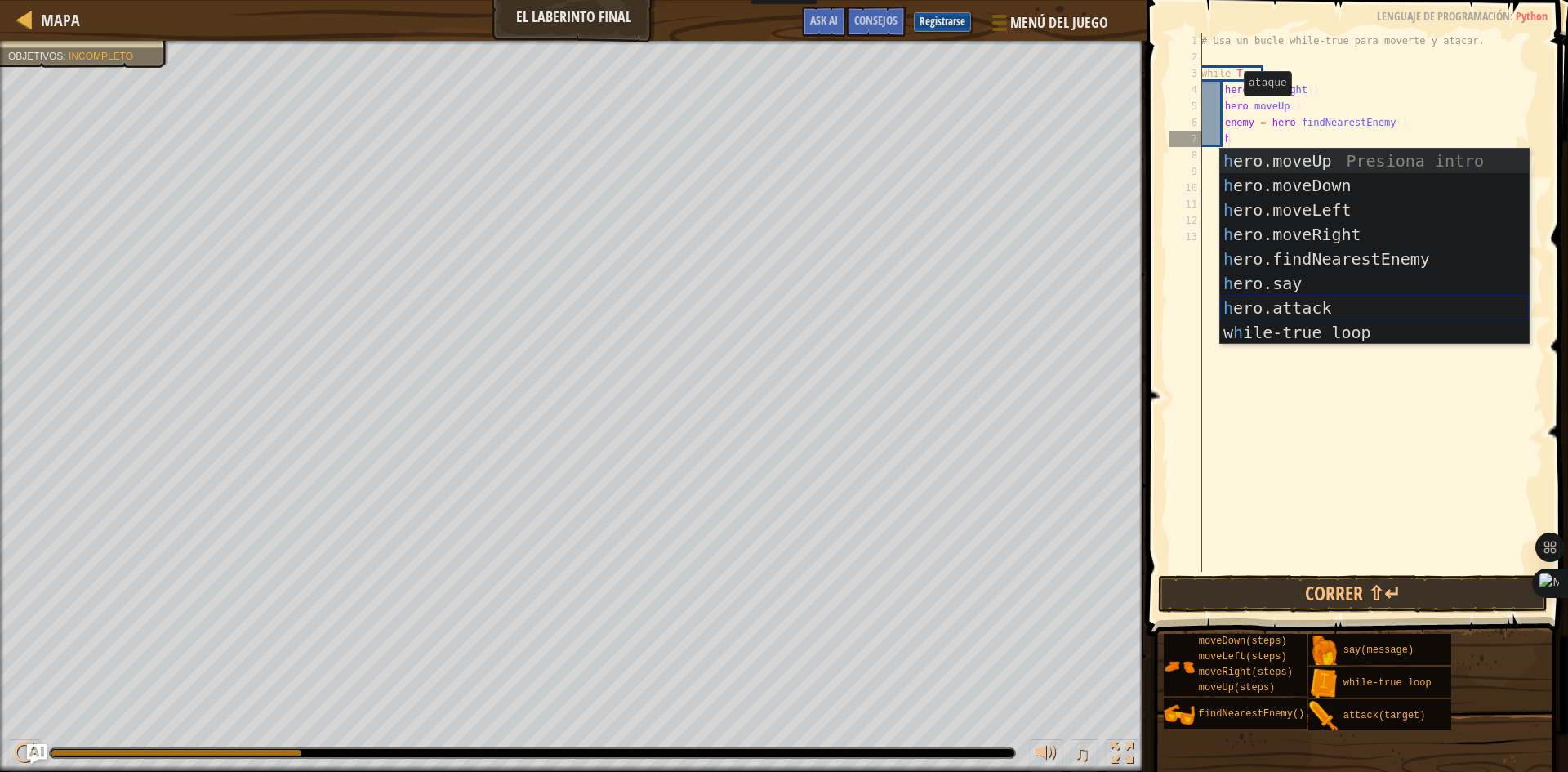
click at [1291, 301] on div "h ero.moveUp Presiona intro h ero.moveDown Presiona intro h ero.moveLeft Presio…" at bounding box center [1374, 272] width 309 height 245
type textarea "hero.attack(enemy)"
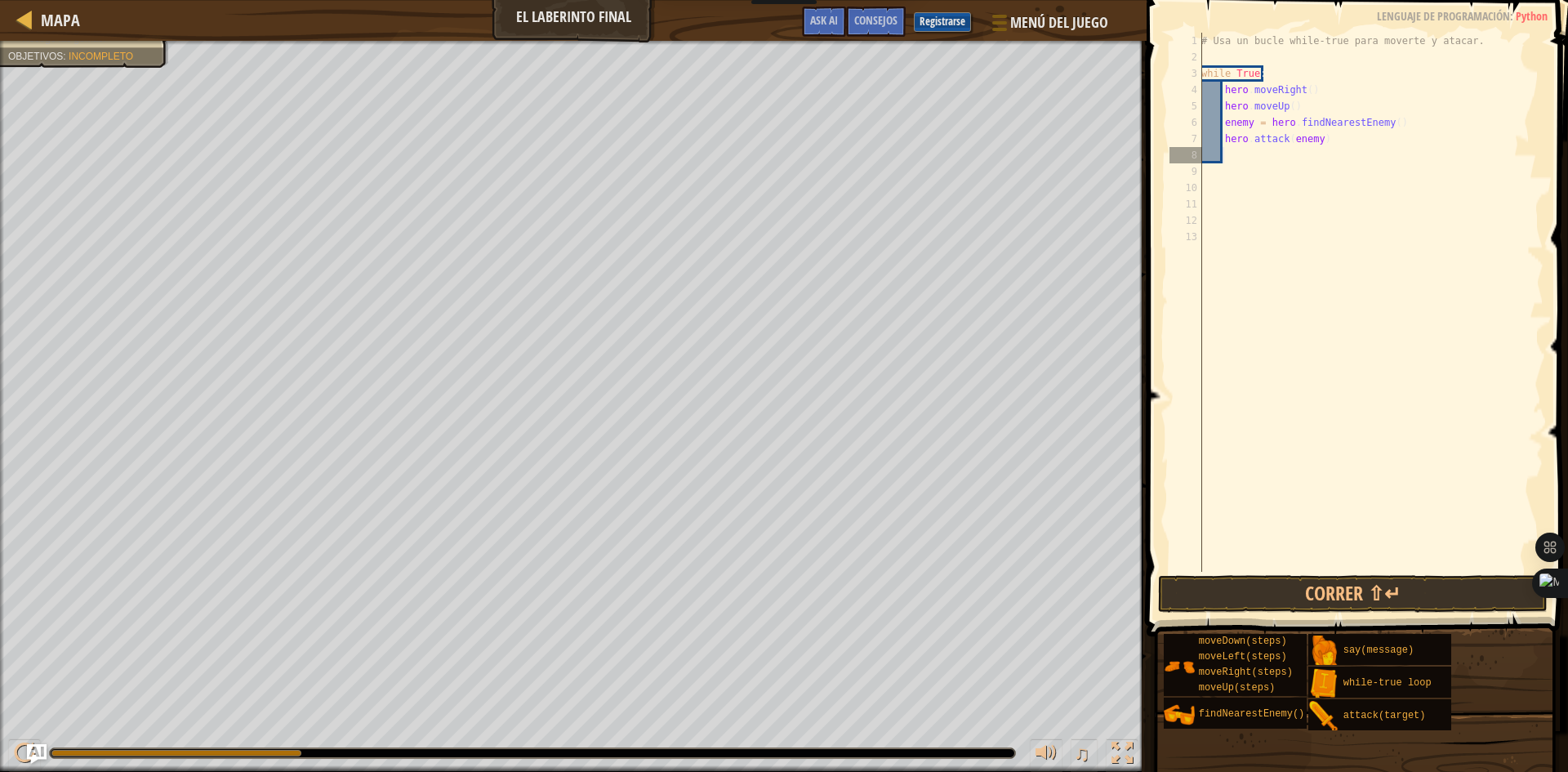
click at [1251, 160] on div "# Usa un bucle while-true para moverte y atacar. while True : hero . moveRight …" at bounding box center [1370, 318] width 346 height 572
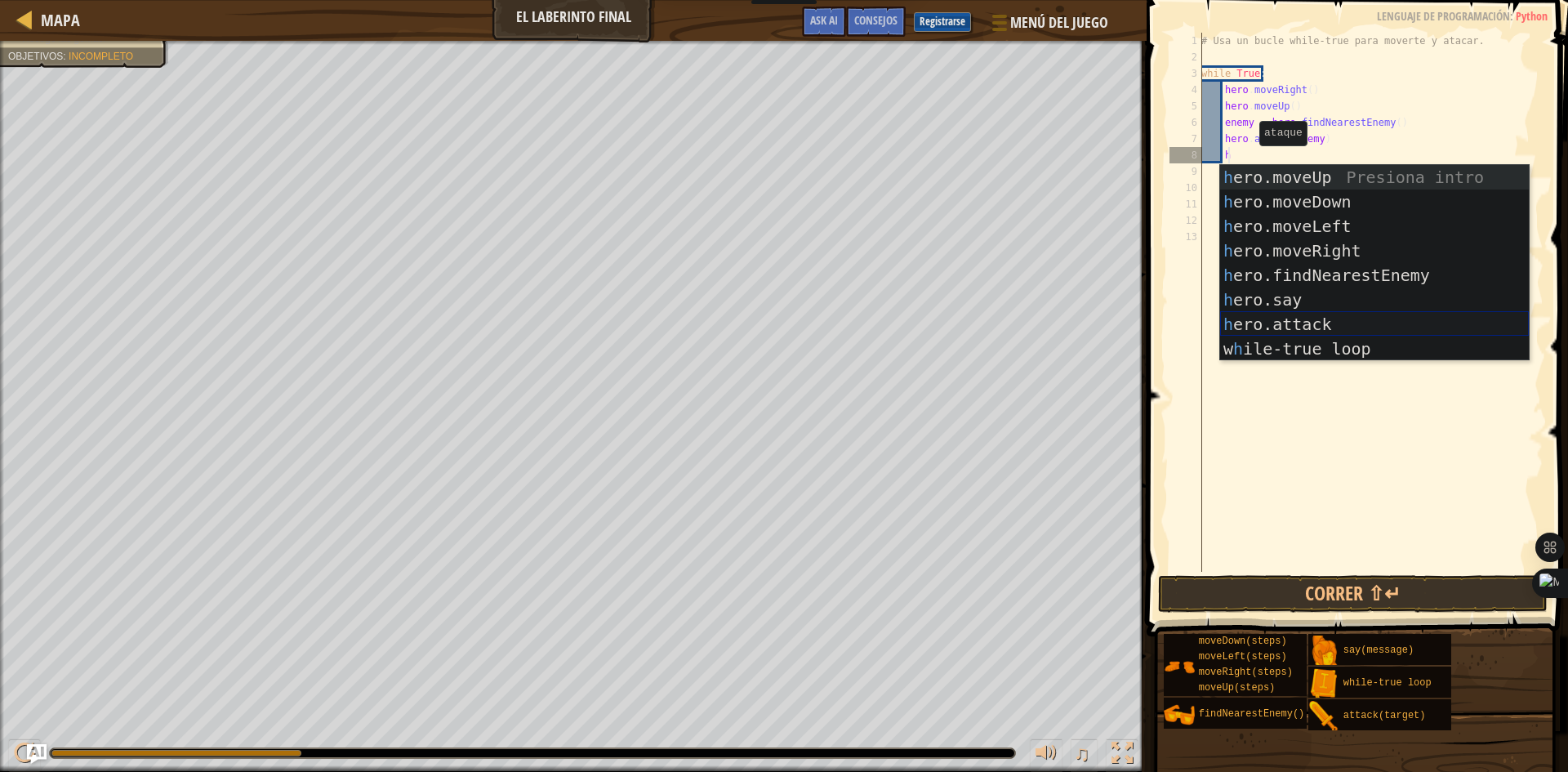
click at [1268, 319] on div "h ero.moveUp Presiona intro h ero.moveDown Presiona intro h ero.moveLeft Presio…" at bounding box center [1374, 288] width 309 height 245
type textarea "hero.attack(enemy)"
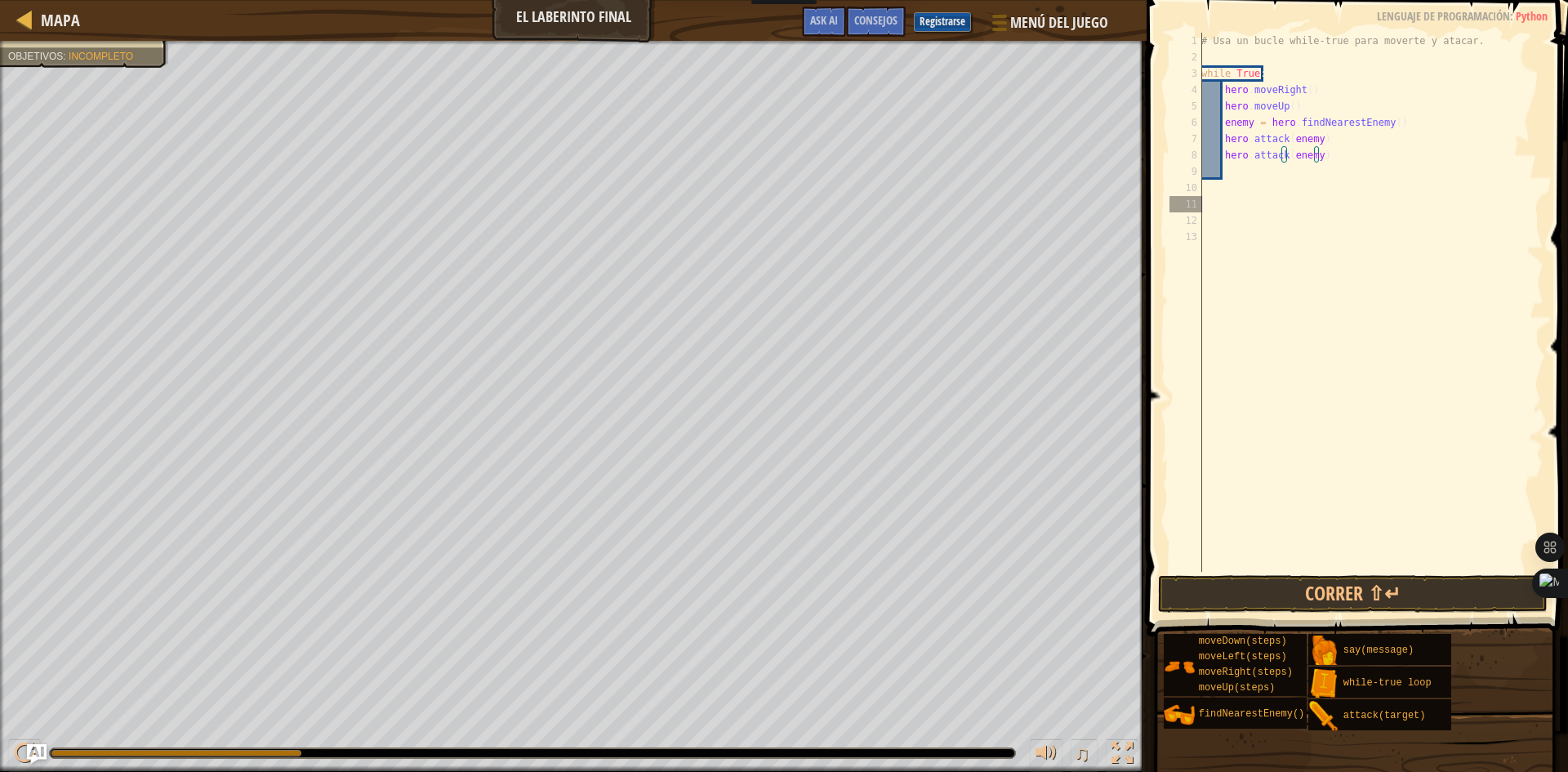
click at [1283, 198] on div "# Usa un bucle while-true para moverte y atacar. while True : hero . moveRight …" at bounding box center [1370, 318] width 346 height 572
click at [1234, 168] on div "# Usa un bucle while-true para moverte y atacar. while True : hero . moveRight …" at bounding box center [1370, 318] width 346 height 572
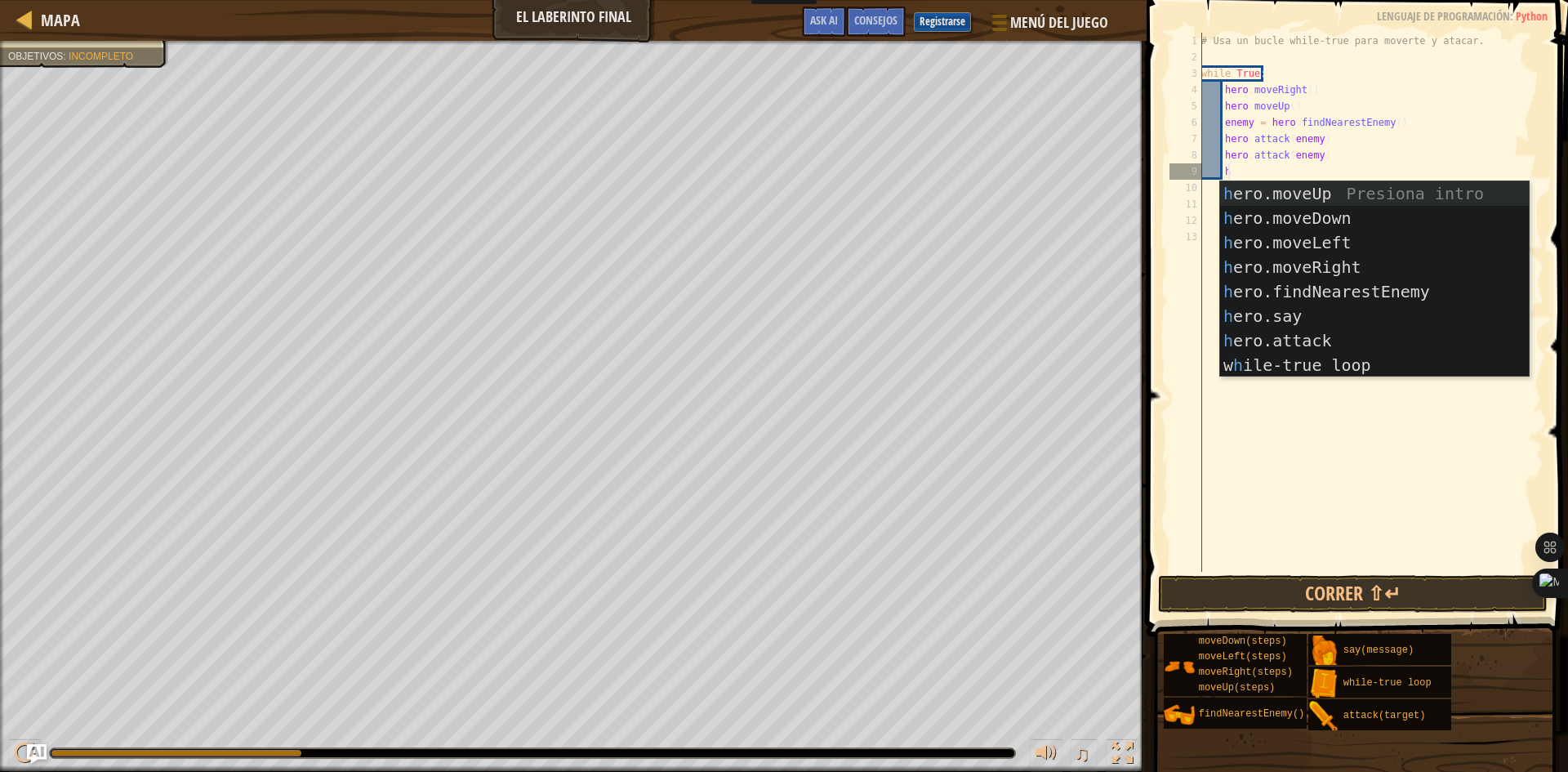
scroll to position [7, 2]
type textarea "he"
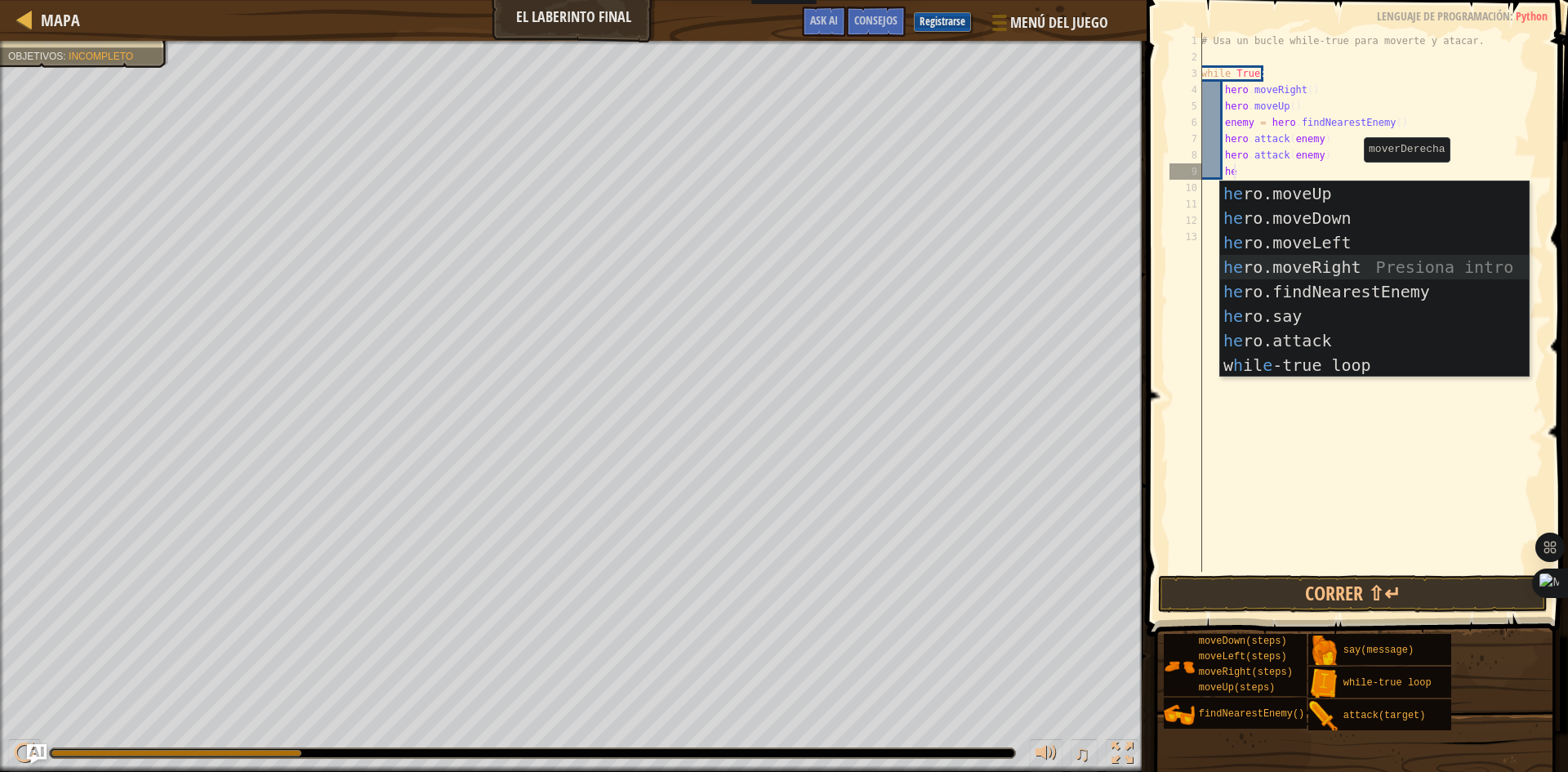
click at [1323, 268] on div "he ro.moveUp Presiona intro he ro.moveDown Presiona intro he ro.moveLeft Presio…" at bounding box center [1374, 304] width 309 height 245
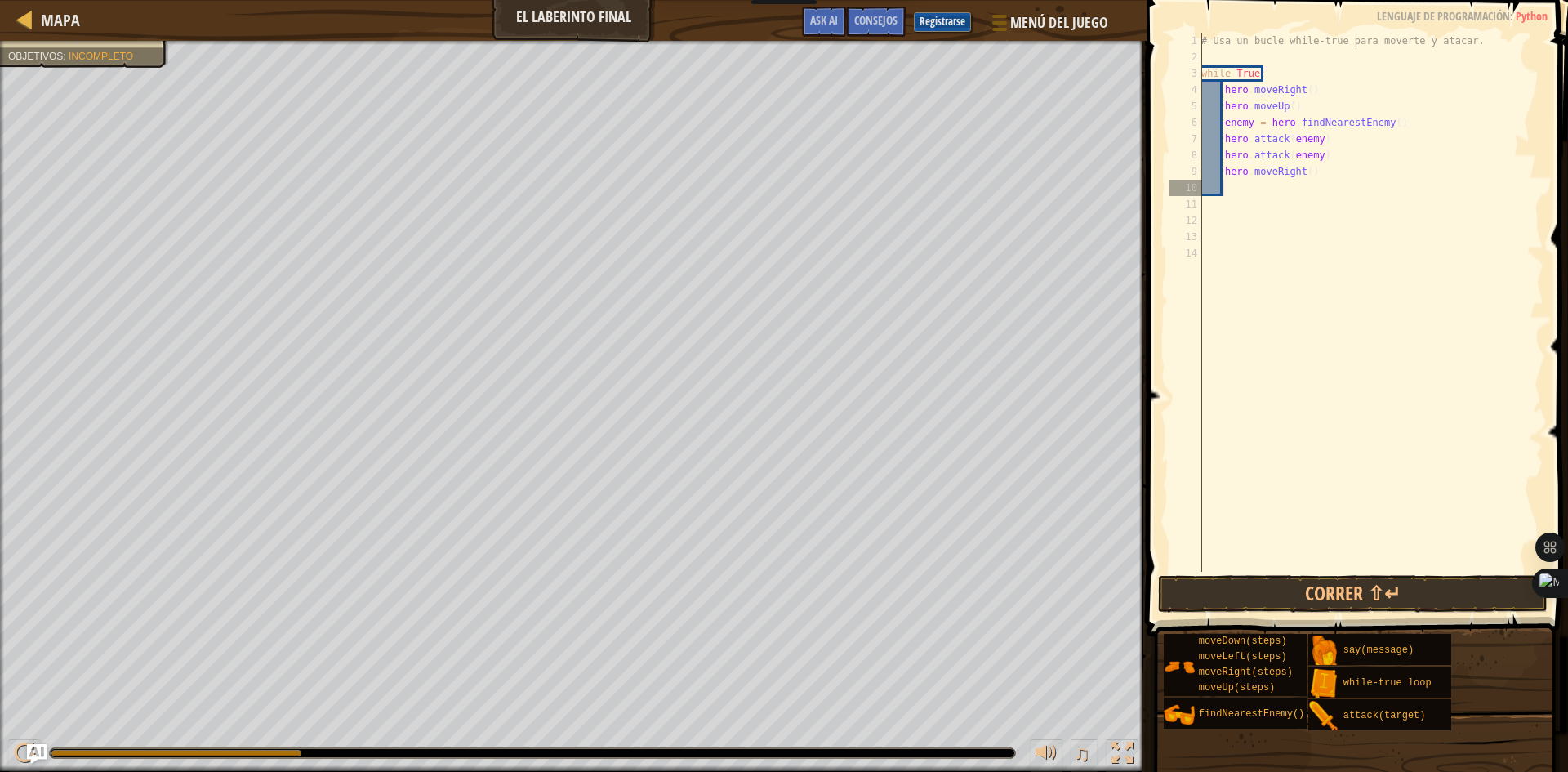
click at [1248, 185] on div "# Usa un bucle while-true para moverte y atacar. while True : hero . moveRight …" at bounding box center [1370, 318] width 346 height 572
type textarea "h"
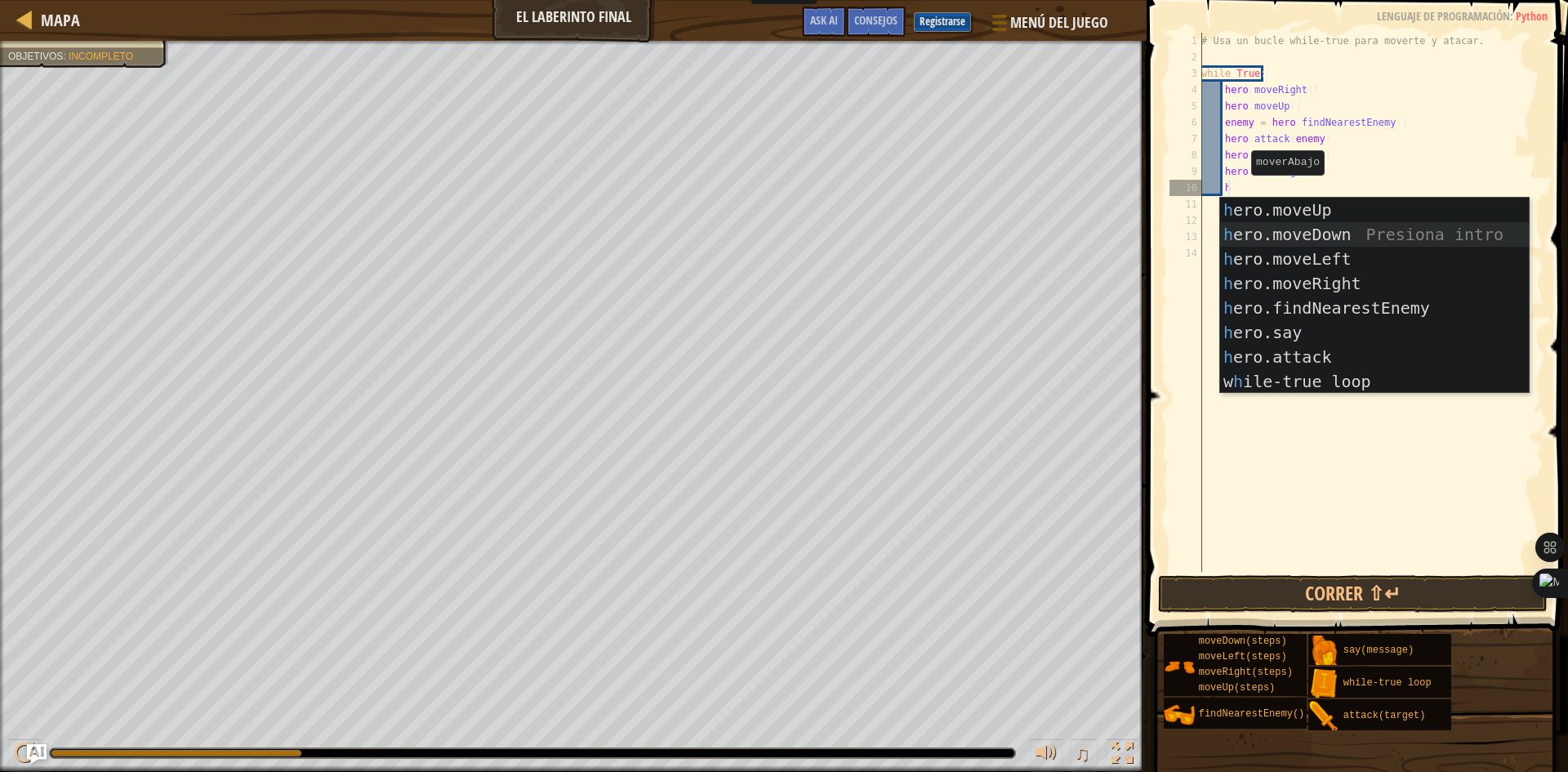
click at [1244, 239] on div "h ero.moveUp Presiona intro h ero.moveDown Presiona intro h ero.moveLeft Presio…" at bounding box center [1374, 321] width 309 height 245
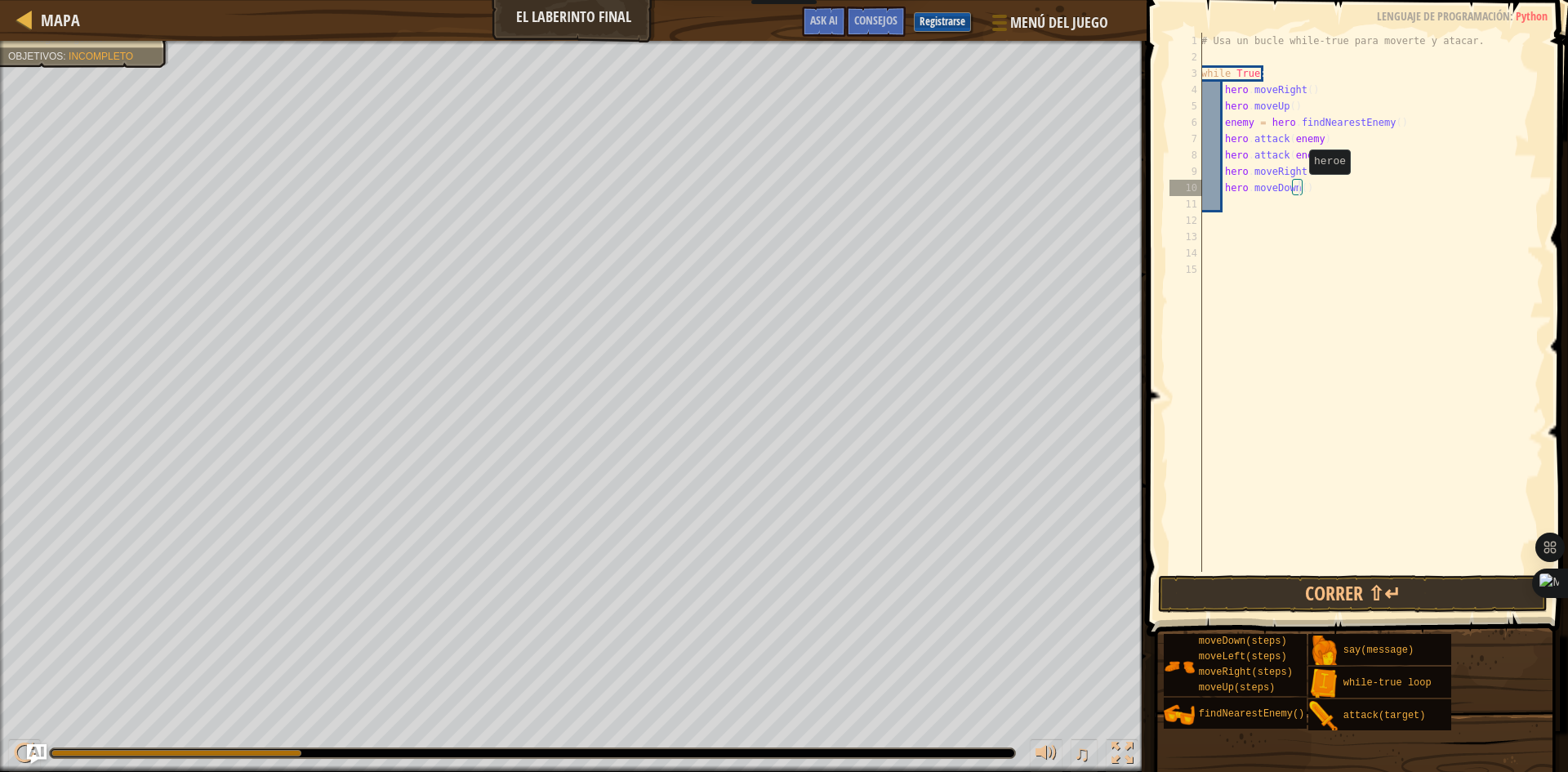
click at [1300, 191] on div "# Usa un bucle while-true para moverte y atacar. while True : hero . moveRight …" at bounding box center [1370, 318] width 346 height 572
type textarea "hero.moveDown(2)"
click at [1288, 211] on div "# Usa un bucle while-true para moverte y atacar. while True : hero . moveRight …" at bounding box center [1370, 318] width 346 height 572
type textarea "h"
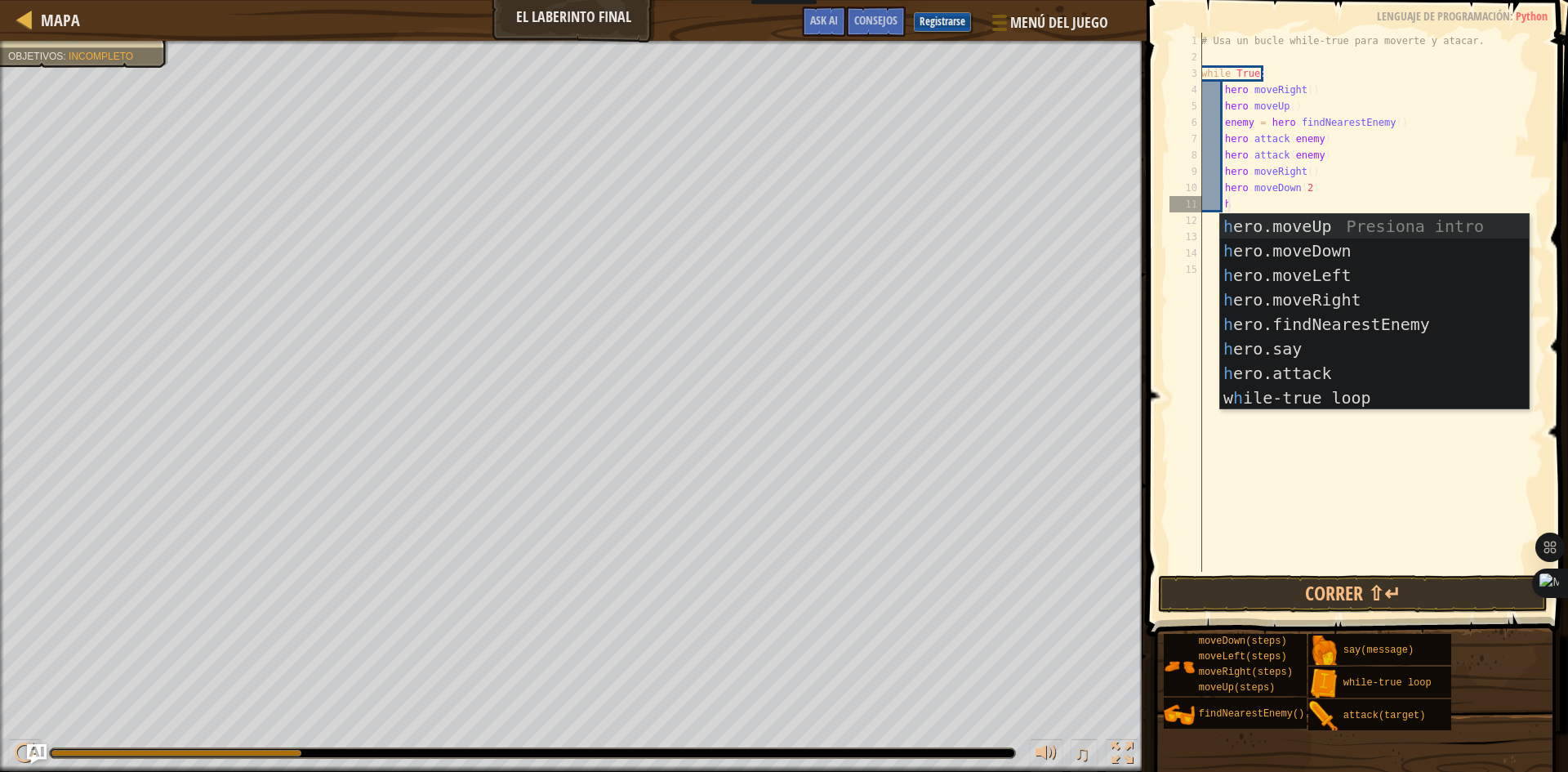
scroll to position [7, 2]
click at [1258, 222] on div "h ero.moveUp Presiona intro h ero.moveDown Presiona intro h ero.moveLeft Presio…" at bounding box center [1374, 337] width 309 height 245
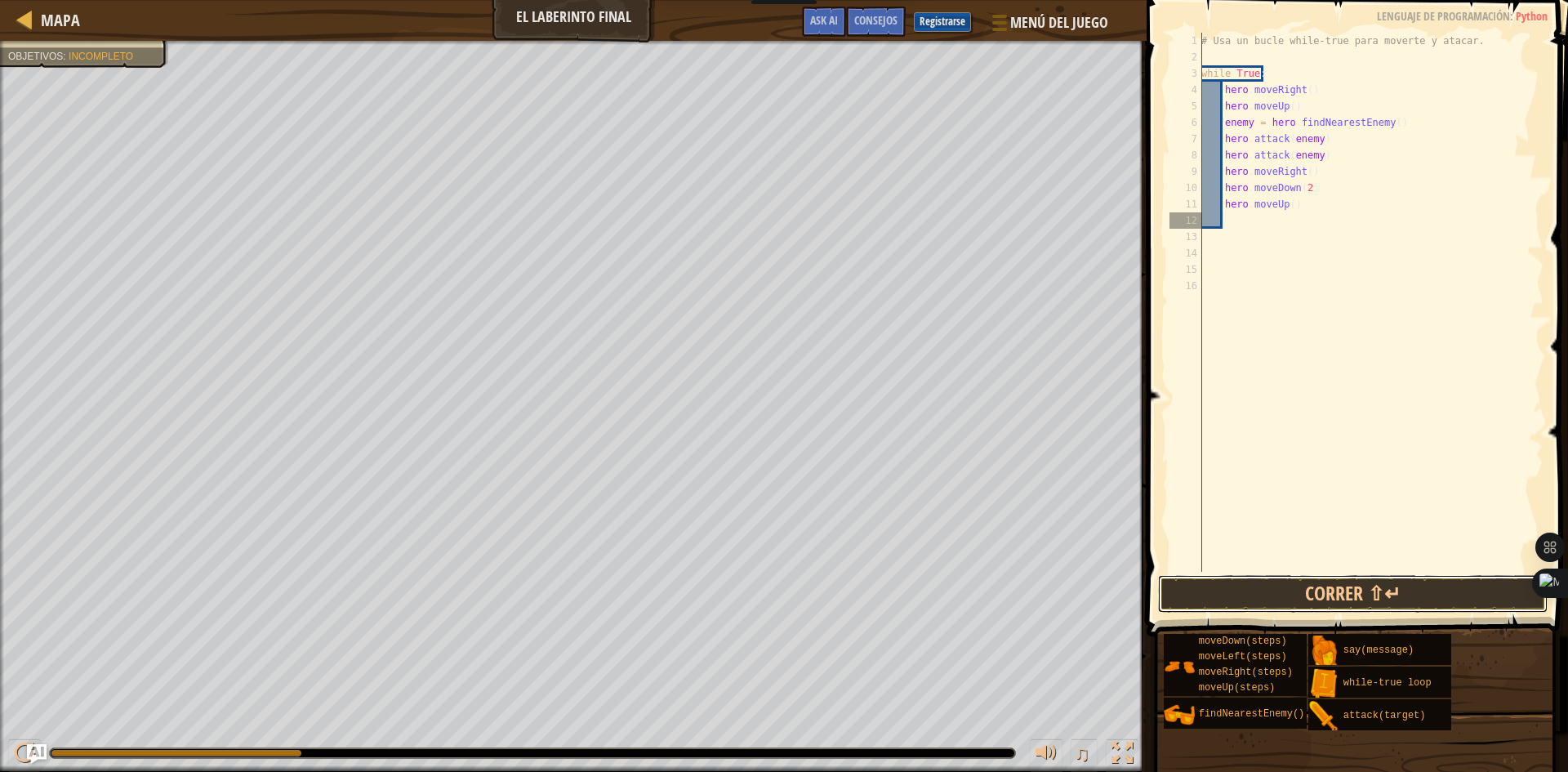
click at [1313, 586] on button "Correr ⇧↵" at bounding box center [1352, 594] width 389 height 38
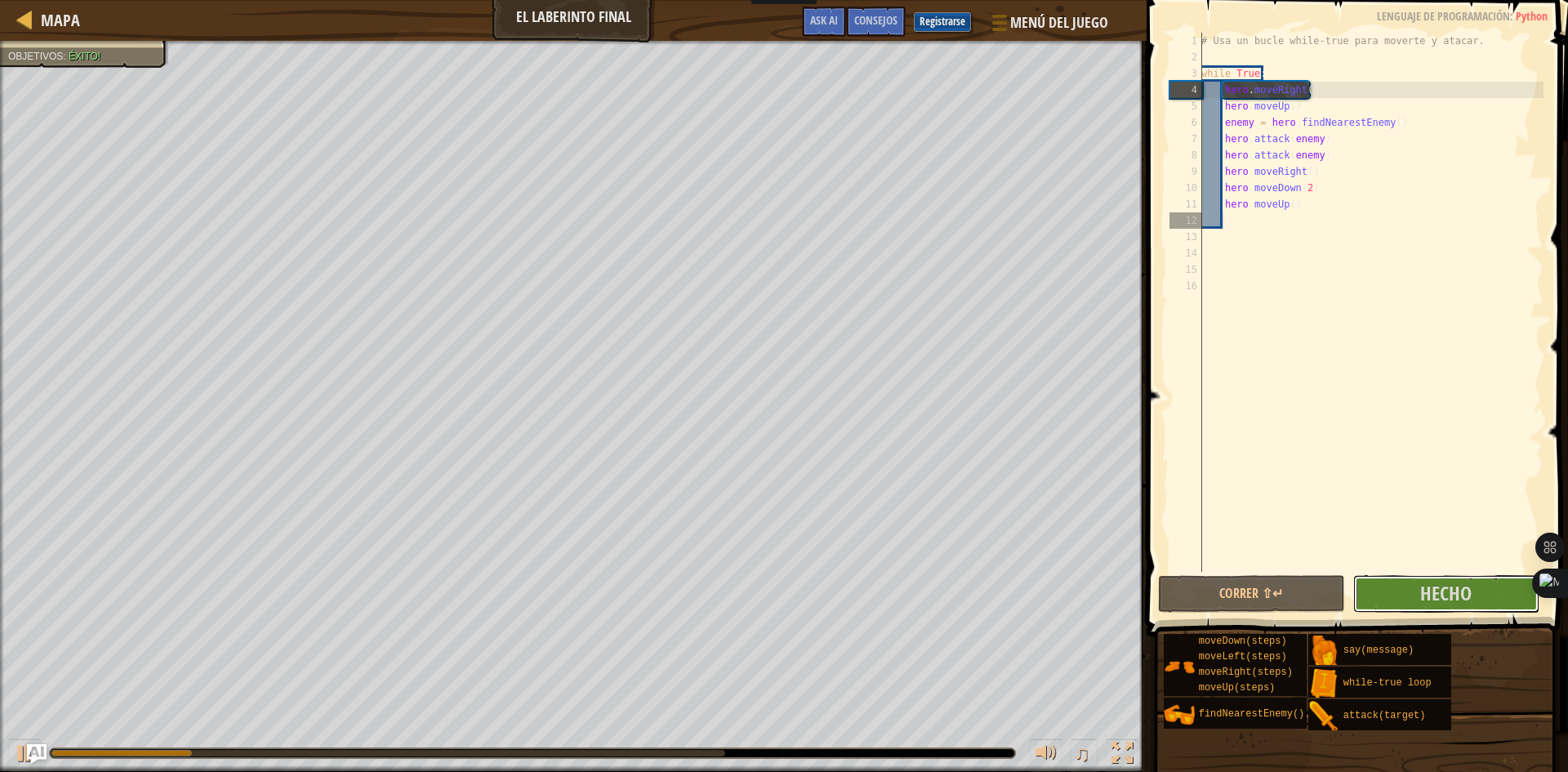
click at [1399, 594] on button "Hecho" at bounding box center [1446, 594] width 187 height 38
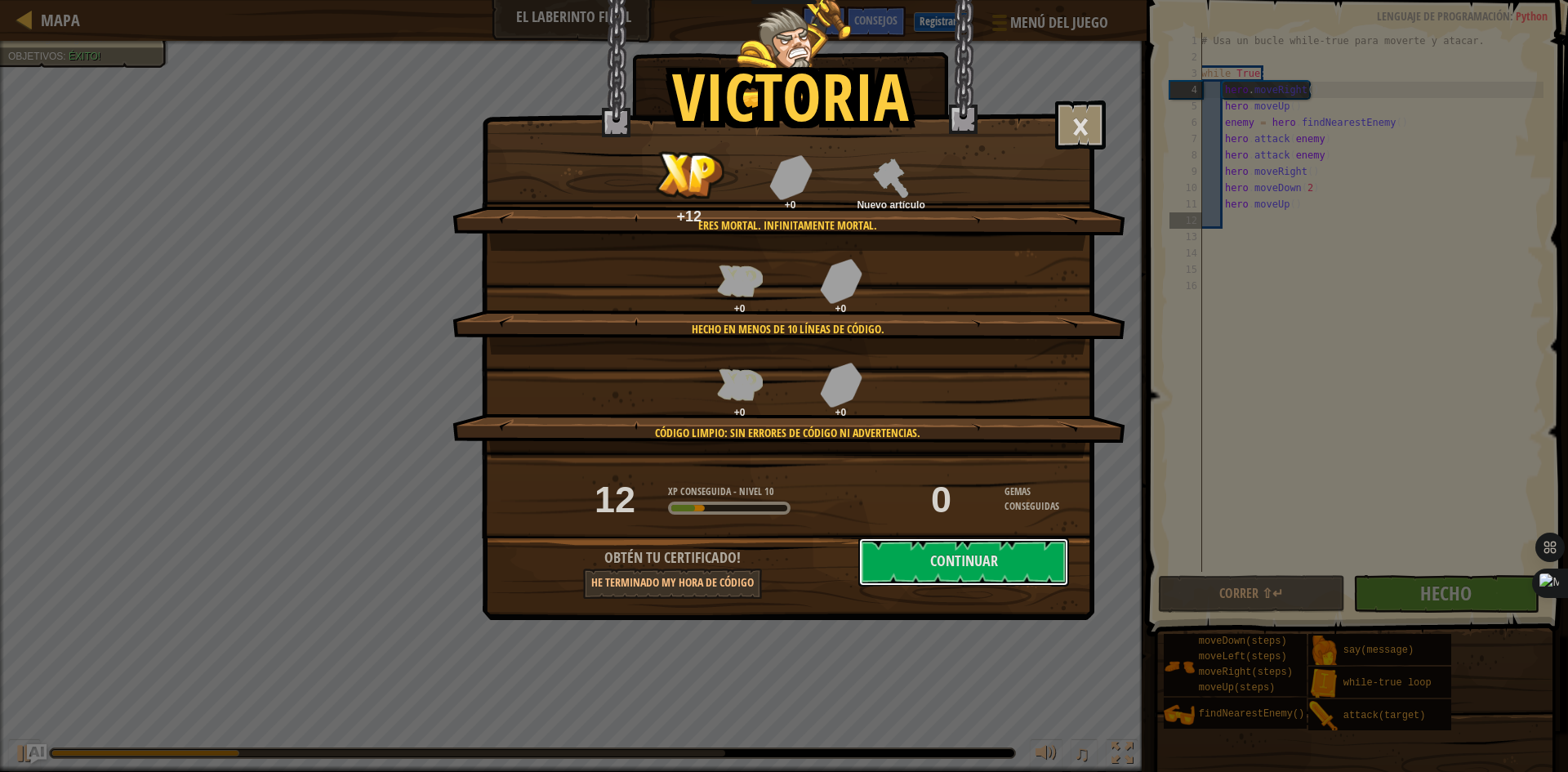
click at [994, 564] on button "Continuar" at bounding box center [964, 562] width 211 height 49
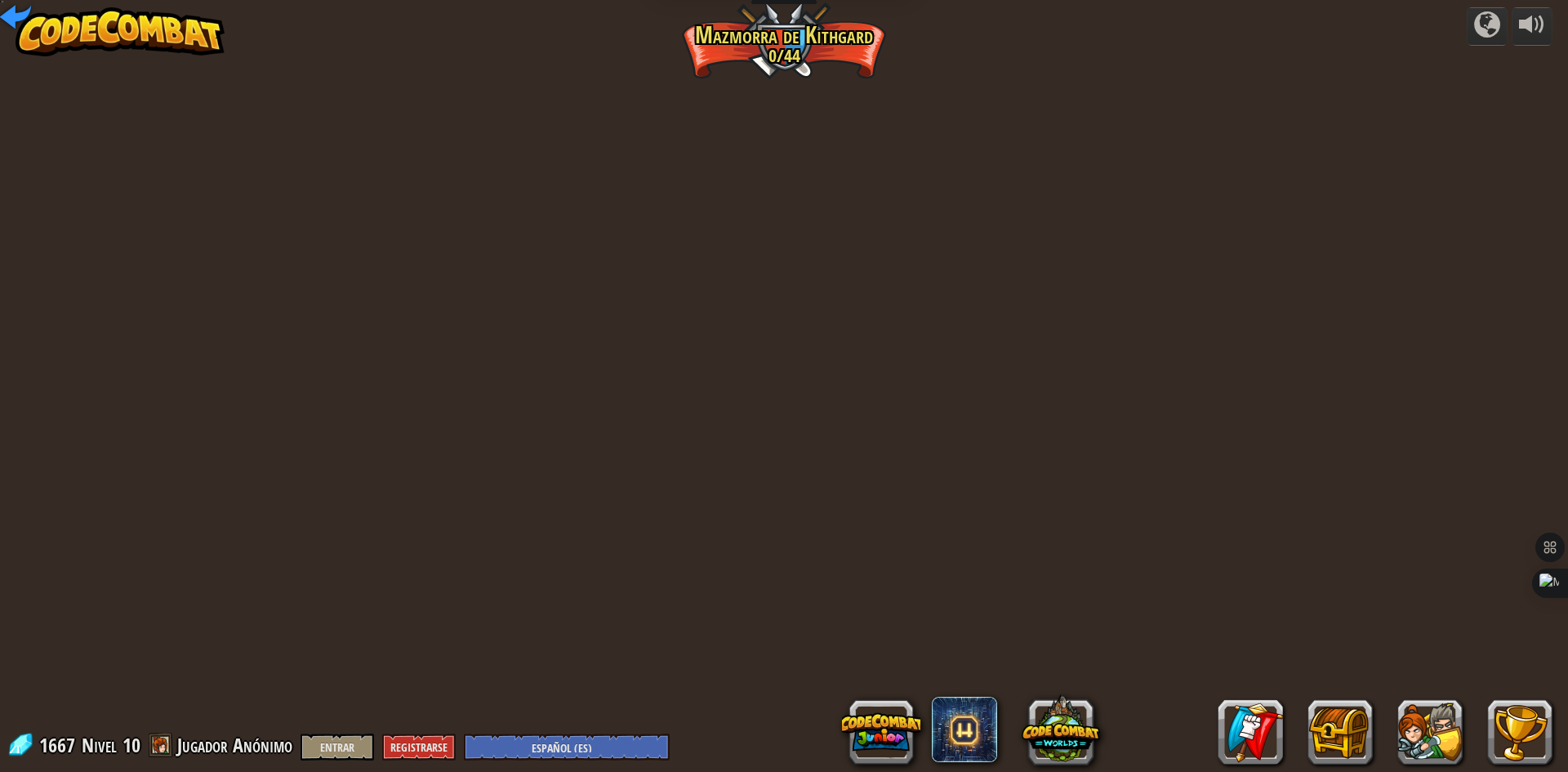
select select "es-ES"
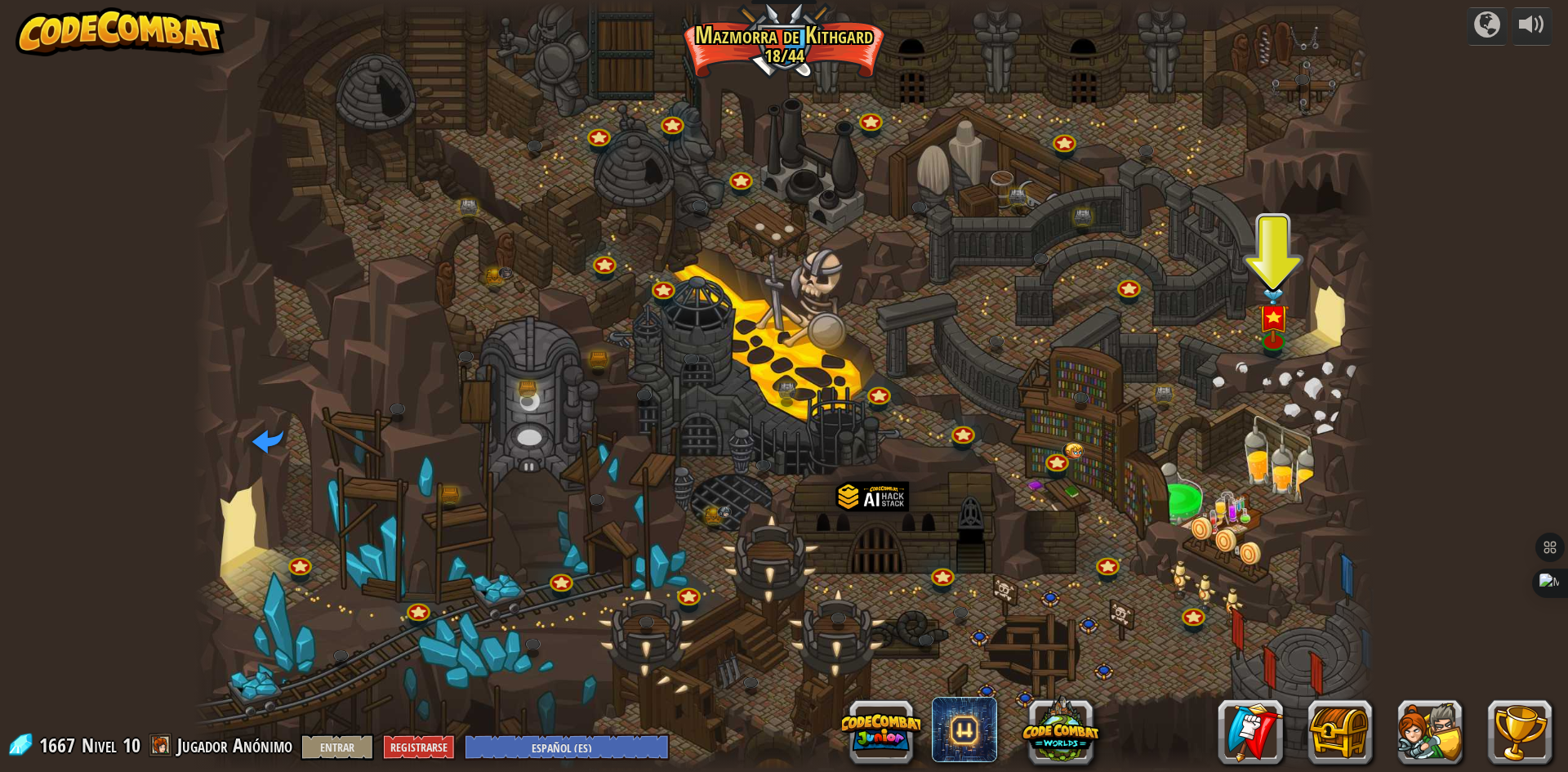
click at [1287, 348] on div at bounding box center [784, 386] width 1180 height 772
click at [1264, 309] on img at bounding box center [1273, 303] width 32 height 74
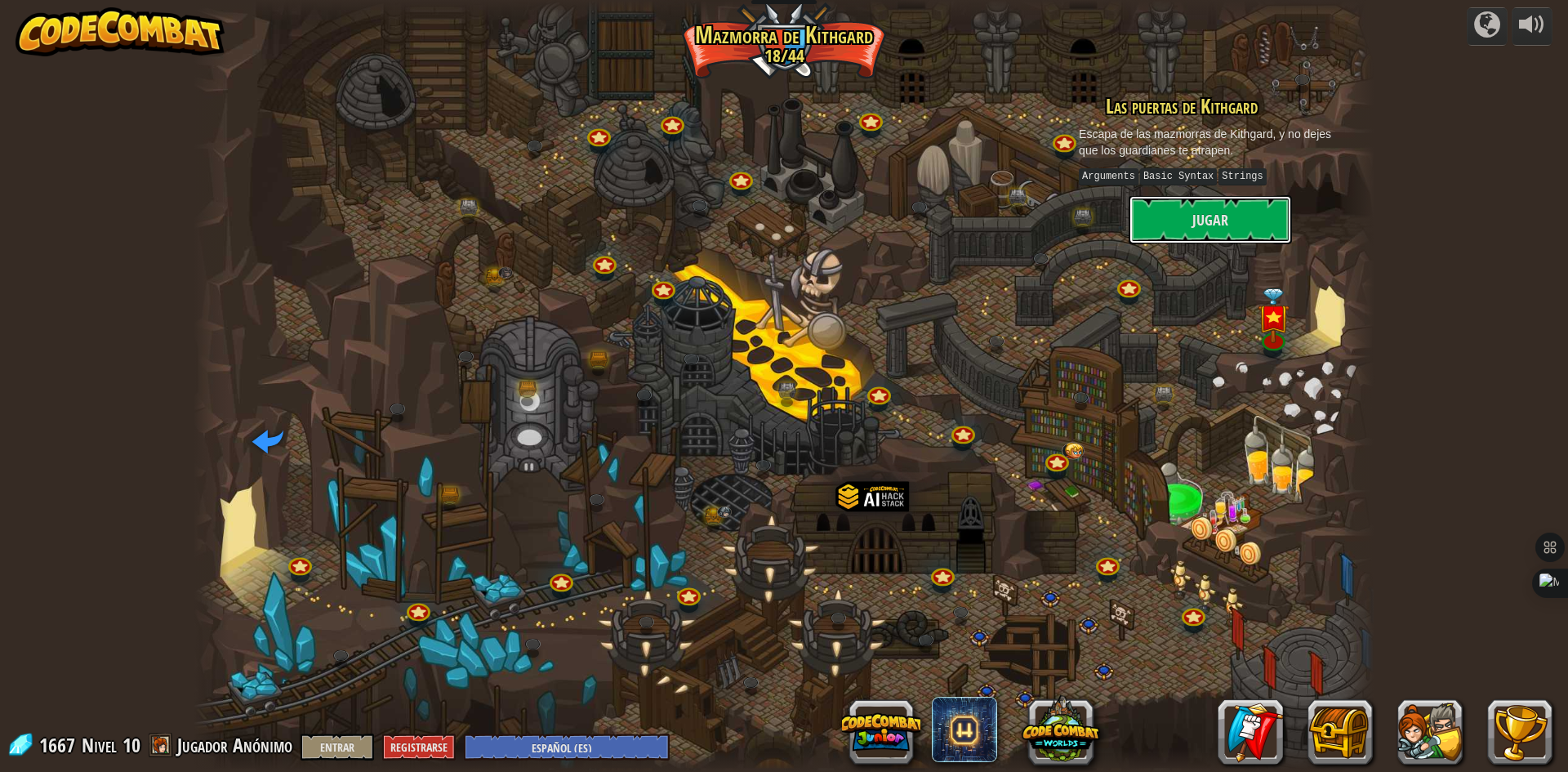
click at [1212, 209] on button "Jugar" at bounding box center [1210, 220] width 164 height 49
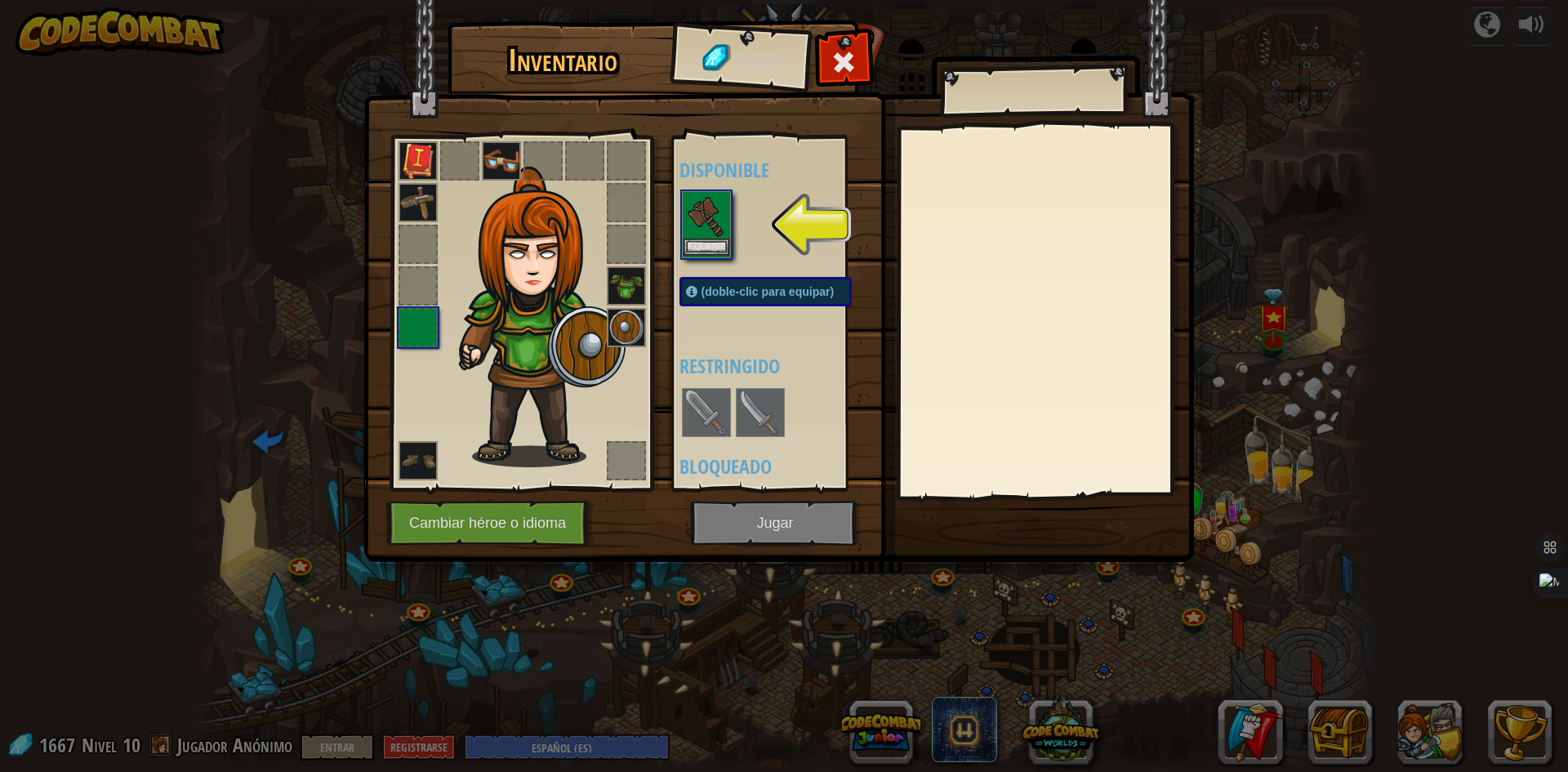
click at [699, 222] on img at bounding box center [706, 216] width 46 height 46
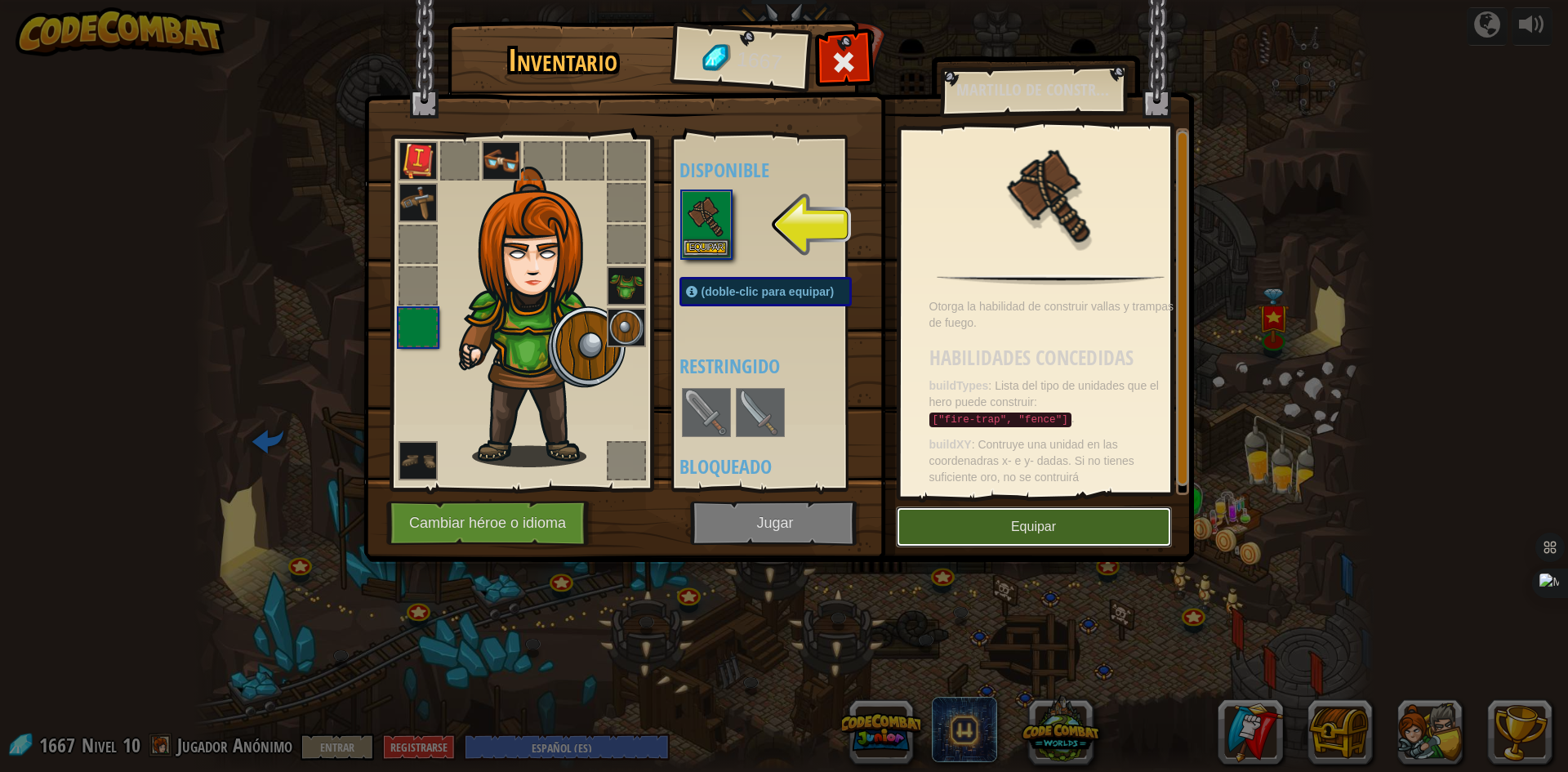
click at [1019, 527] on button "Equipar" at bounding box center [1034, 527] width 276 height 41
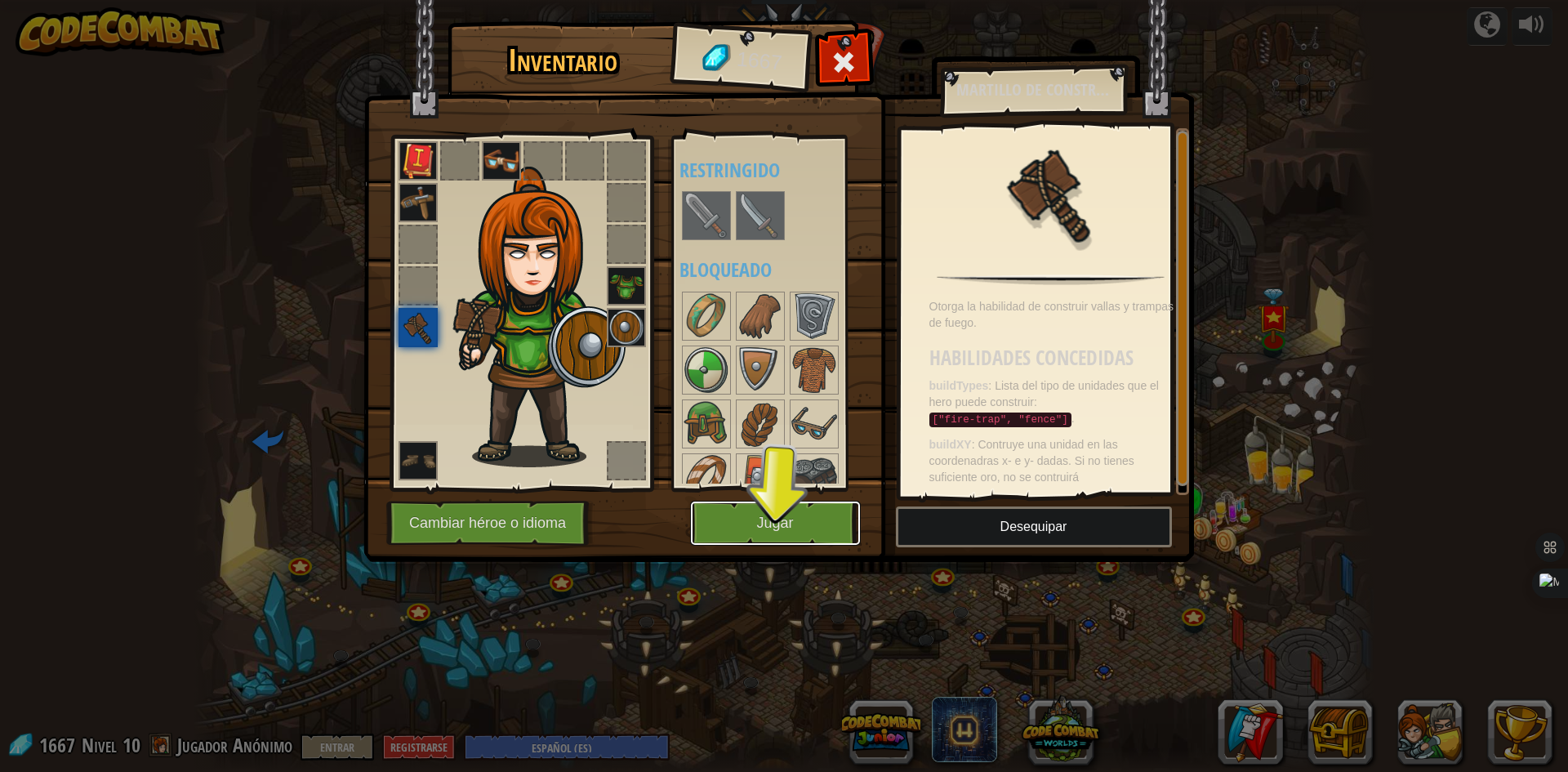
click at [785, 518] on button "Jugar" at bounding box center [775, 523] width 171 height 45
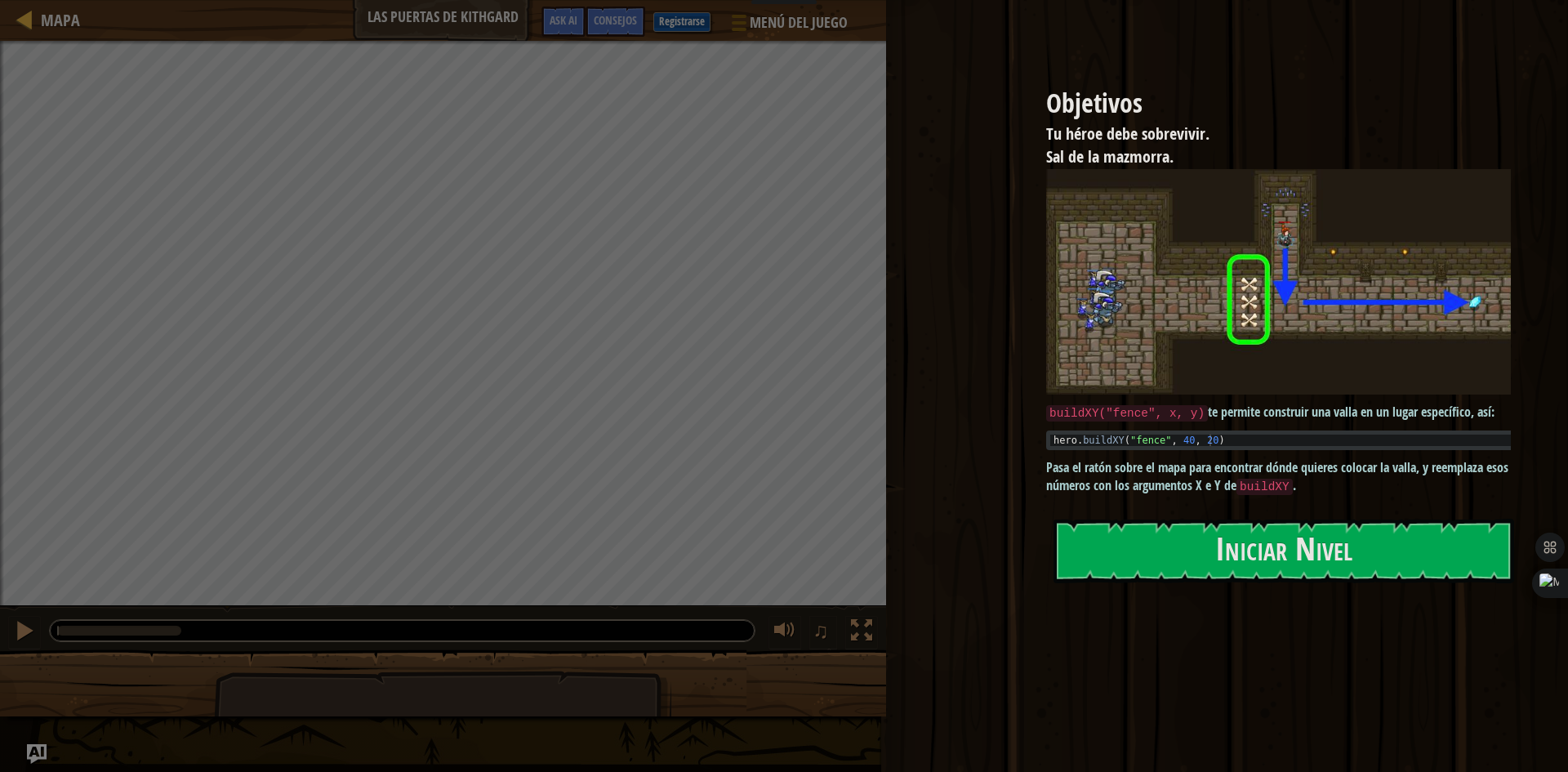
click at [1135, 569] on button "Iniciar Nivel" at bounding box center [1284, 550] width 460 height 65
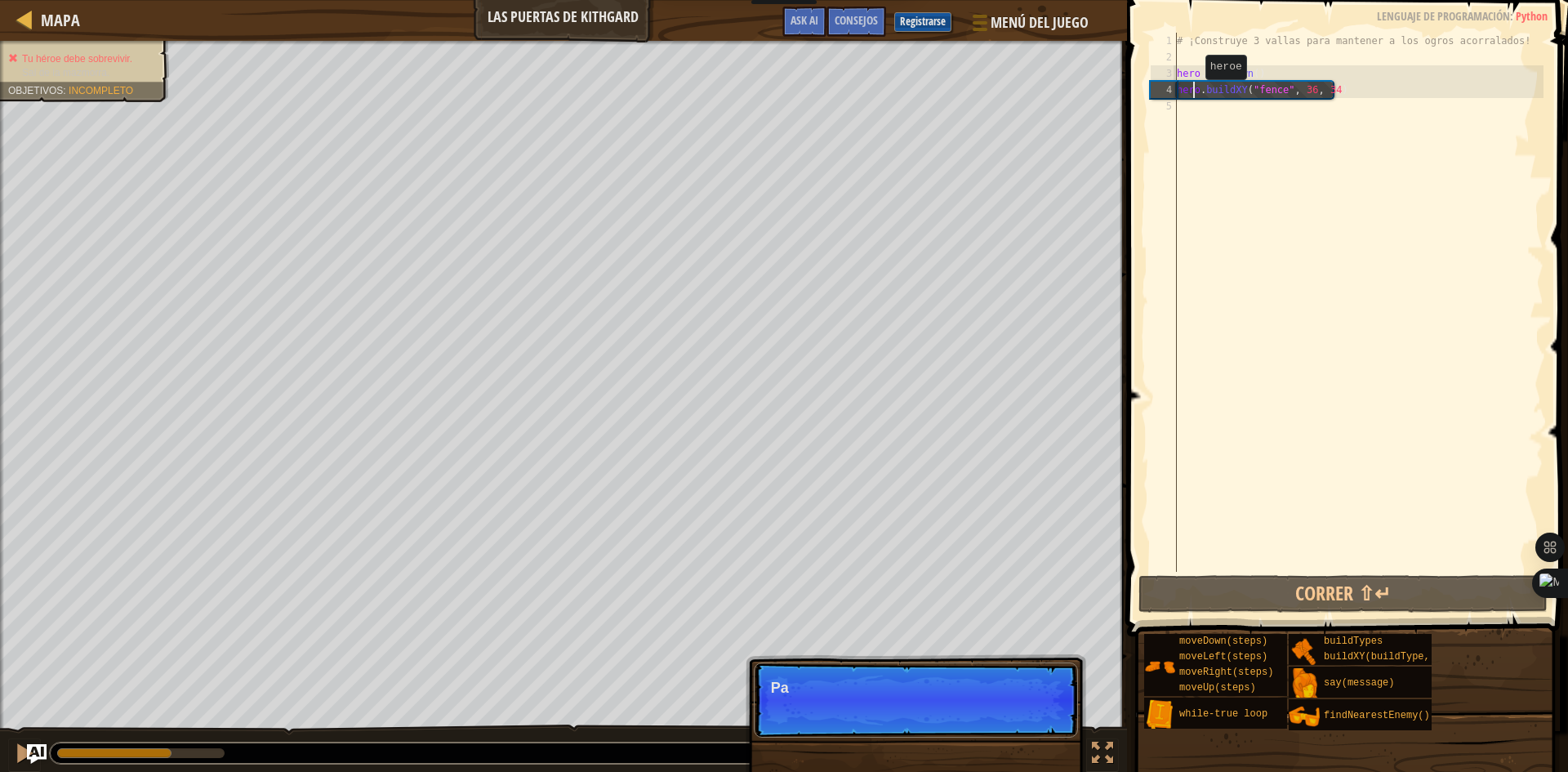
click at [1191, 96] on div "# ¡Construye 3 vallas para mantener a los ogros acorralados! hero . moveDown ( …" at bounding box center [1358, 318] width 370 height 572
type textarea "hero.buildXY("fence", 36, 34)"
click at [1189, 107] on div "# ¡Construye 3 vallas para mantener a los ogros acorralados! hero . moveDown ( …" at bounding box center [1358, 318] width 370 height 572
click at [1184, 113] on div "# ¡Construye 3 vallas para mantener a los ogros acorralados! hero . moveDown ( …" at bounding box center [1358, 318] width 370 height 572
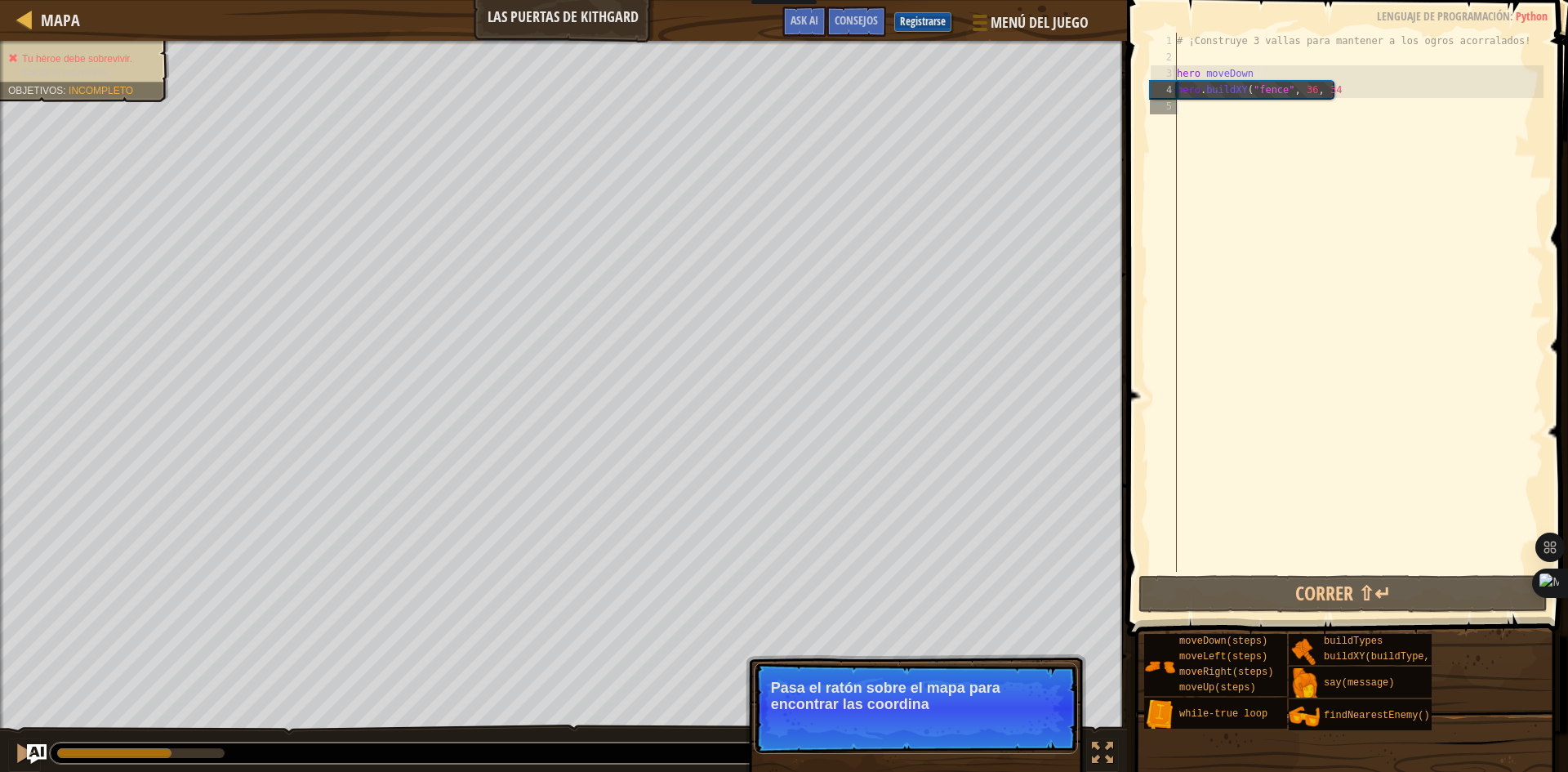
click at [1183, 119] on div "# ¡Construye 3 vallas para mantener a los ogros acorralados! hero . moveDown ( …" at bounding box center [1358, 318] width 370 height 572
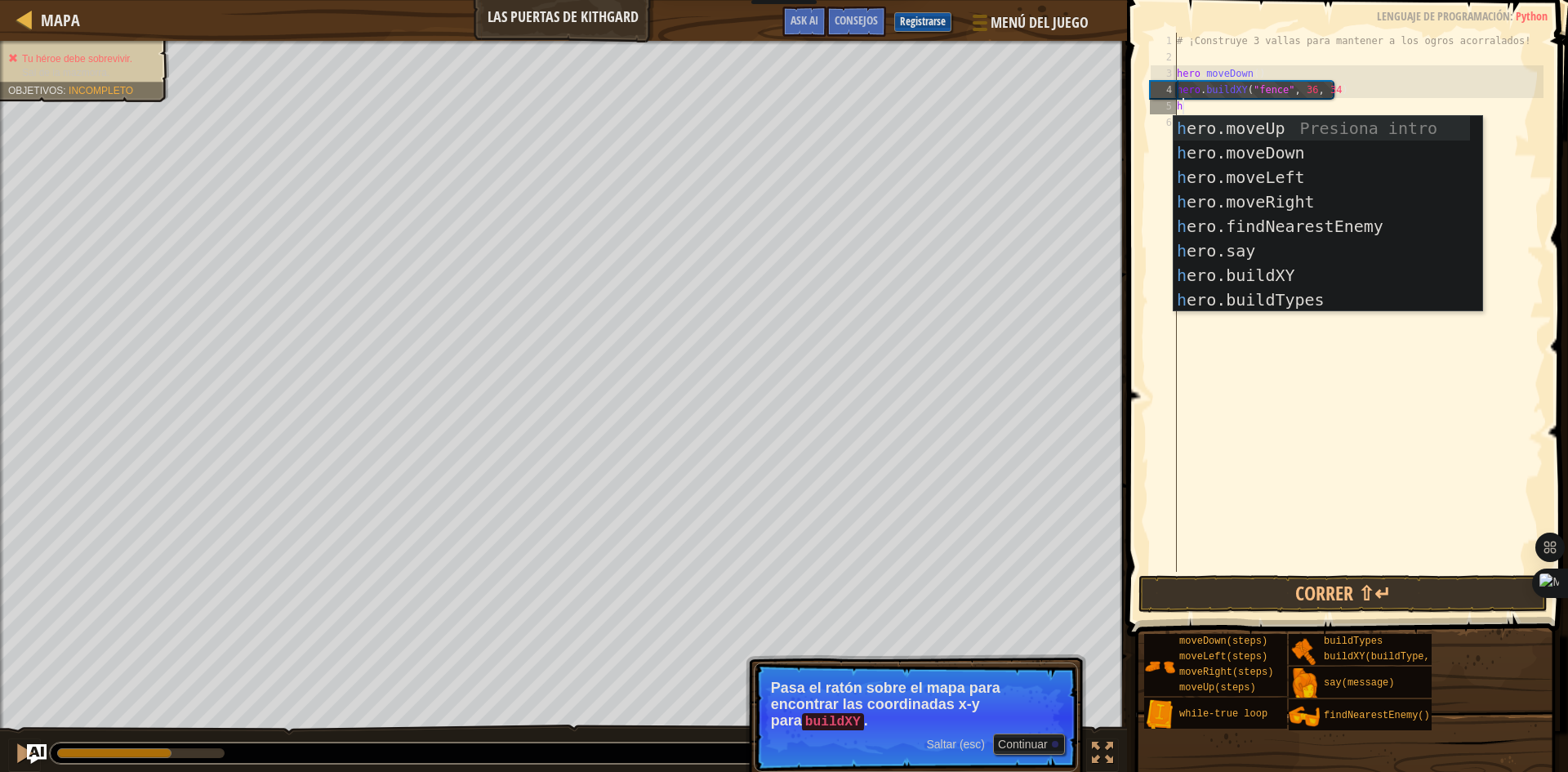
scroll to position [7, 0]
click at [1227, 264] on div "h ero.moveUp Presiona intro h ero.moveDown Presiona intro h ero.moveLeft Presio…" at bounding box center [1321, 239] width 297 height 245
type textarea "hero.buildXY("fence", 36, 30)"
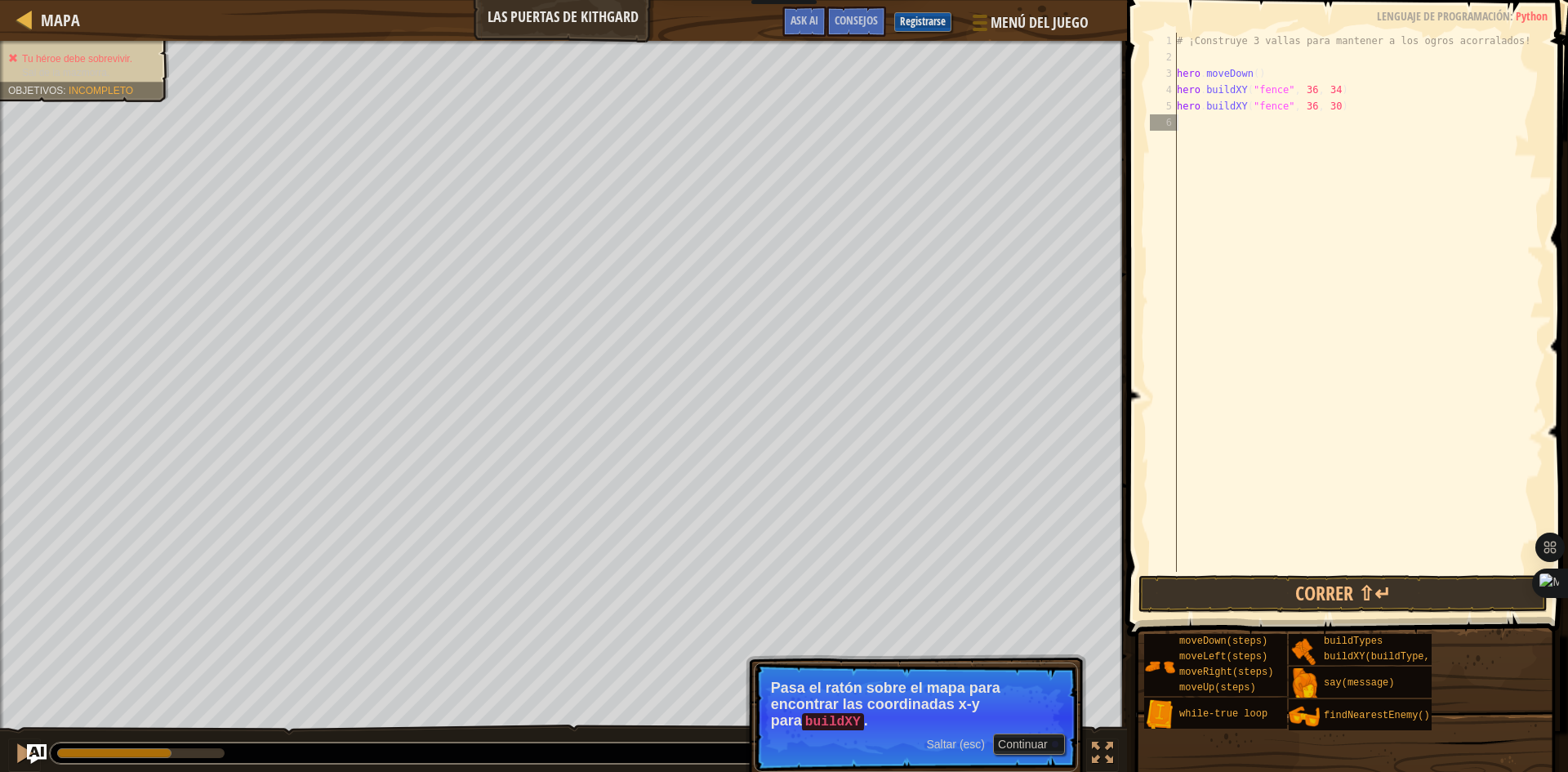
click at [1287, 139] on div "# ¡Construye 3 vallas para mantener a los ogros acorralados! hero . moveDown ( …" at bounding box center [1358, 318] width 370 height 572
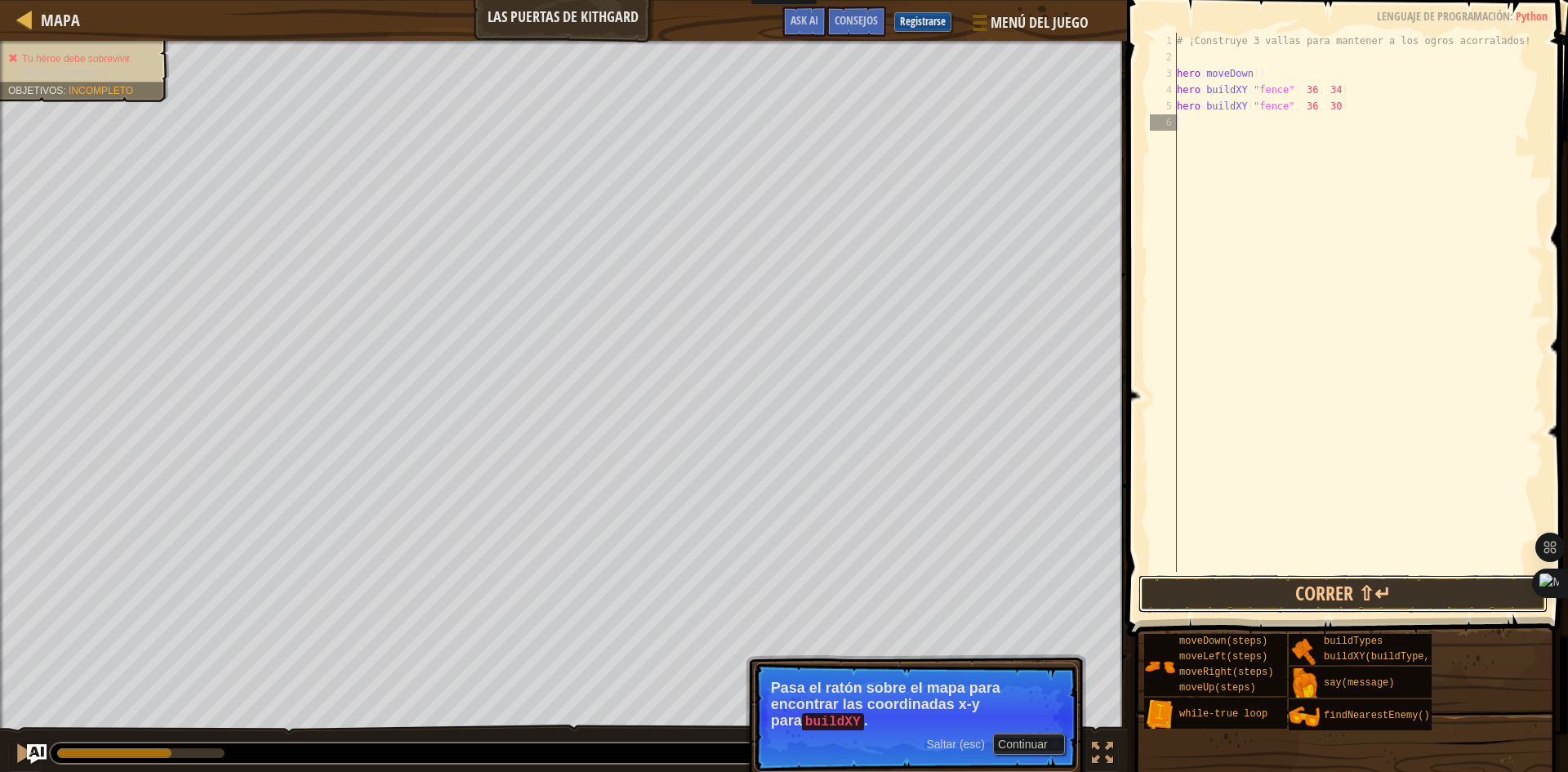
click at [1319, 606] on button "Correr ⇧↵" at bounding box center [1342, 594] width 409 height 38
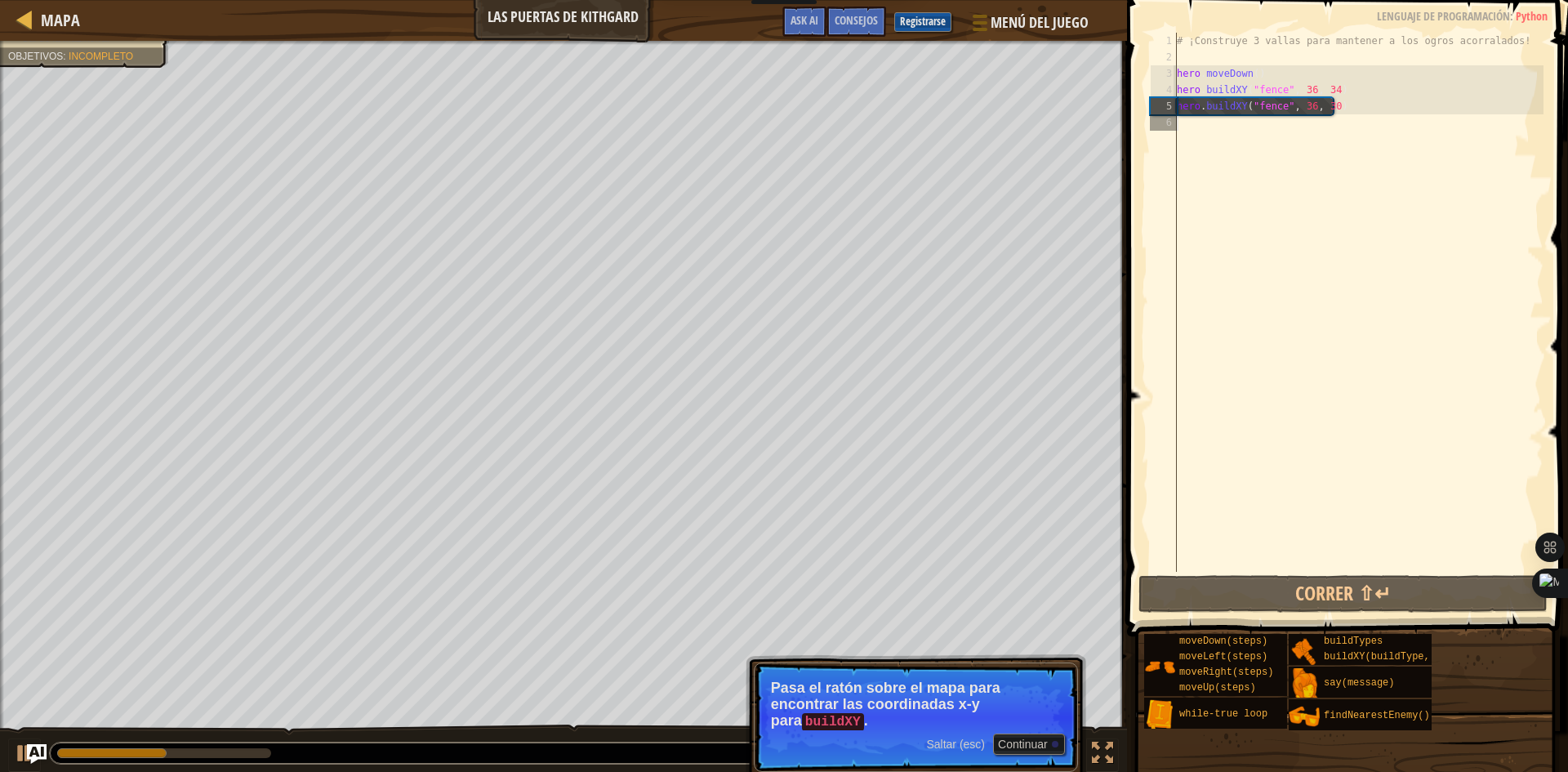
click at [1194, 126] on div "# ¡Construye 3 vallas para mantener a los ogros acorralados! hero . moveDown ( …" at bounding box center [1358, 318] width 370 height 572
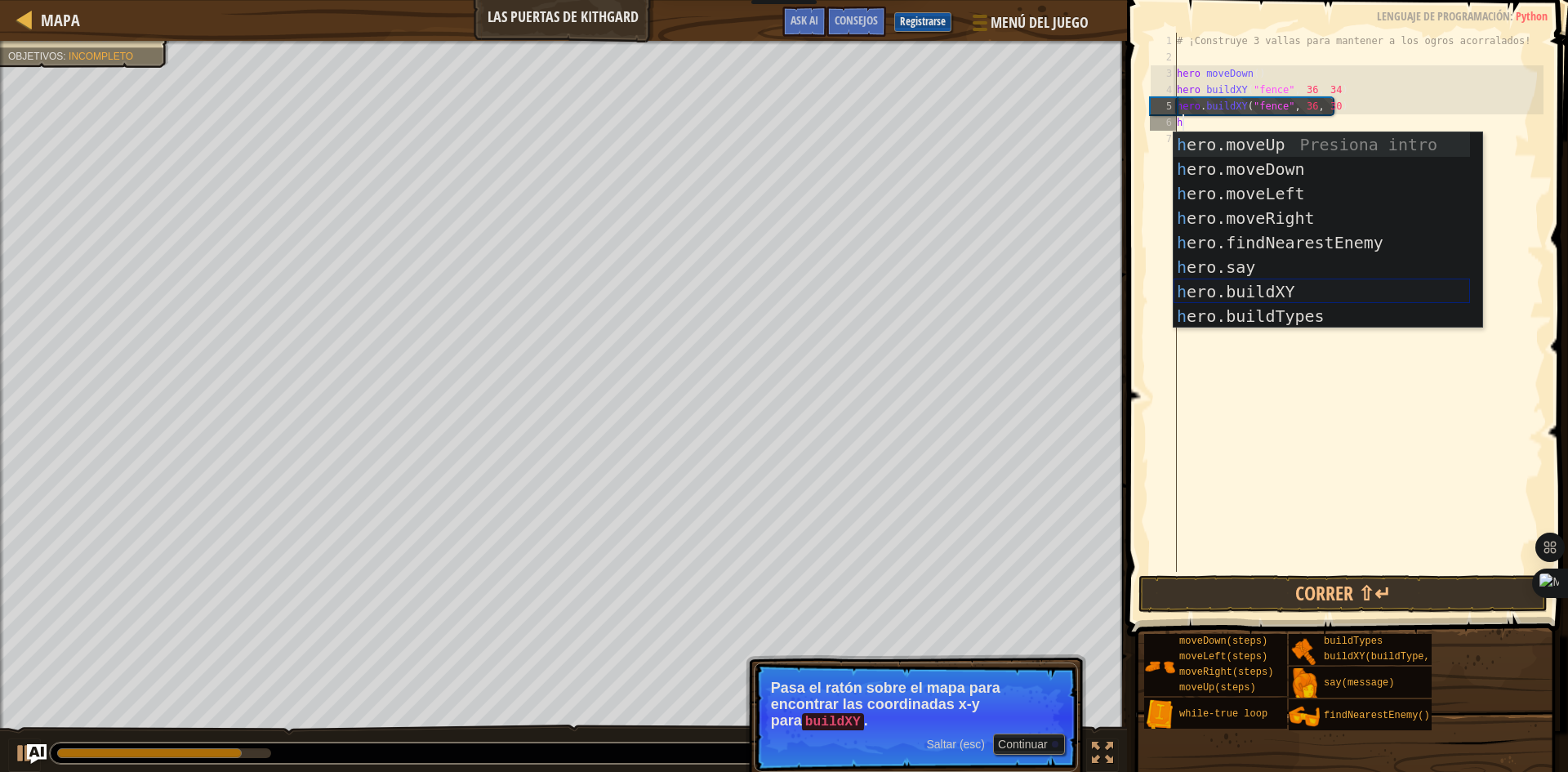
click at [1226, 283] on div "h ero.moveUp Presiona intro h ero.moveDown Presiona intro h ero.moveLeft Presio…" at bounding box center [1321, 255] width 297 height 245
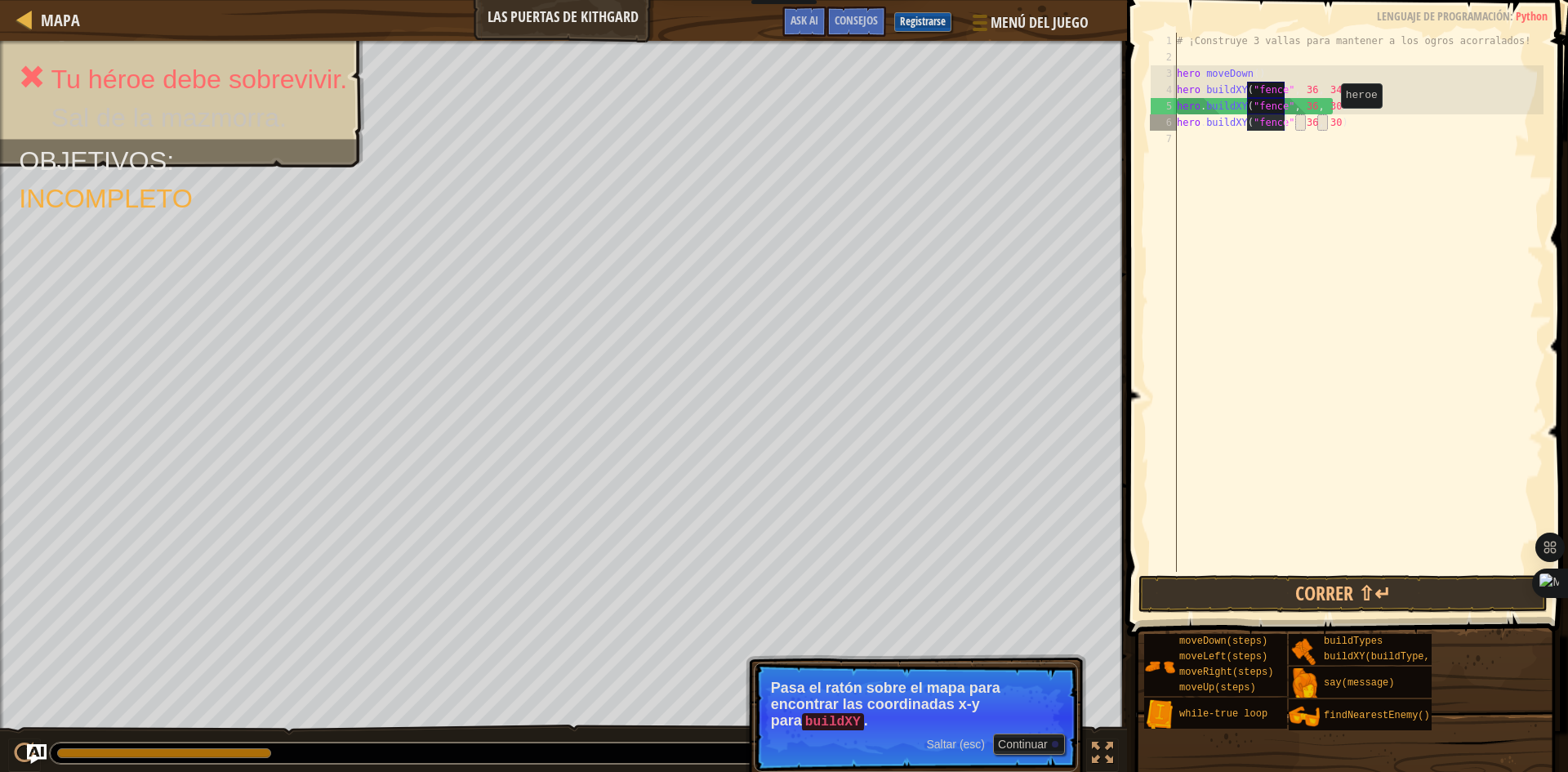
click at [1327, 124] on div "# ¡Construye 3 vallas para mantener a los ogros acorralados! hero . moveDown ( …" at bounding box center [1358, 318] width 370 height 572
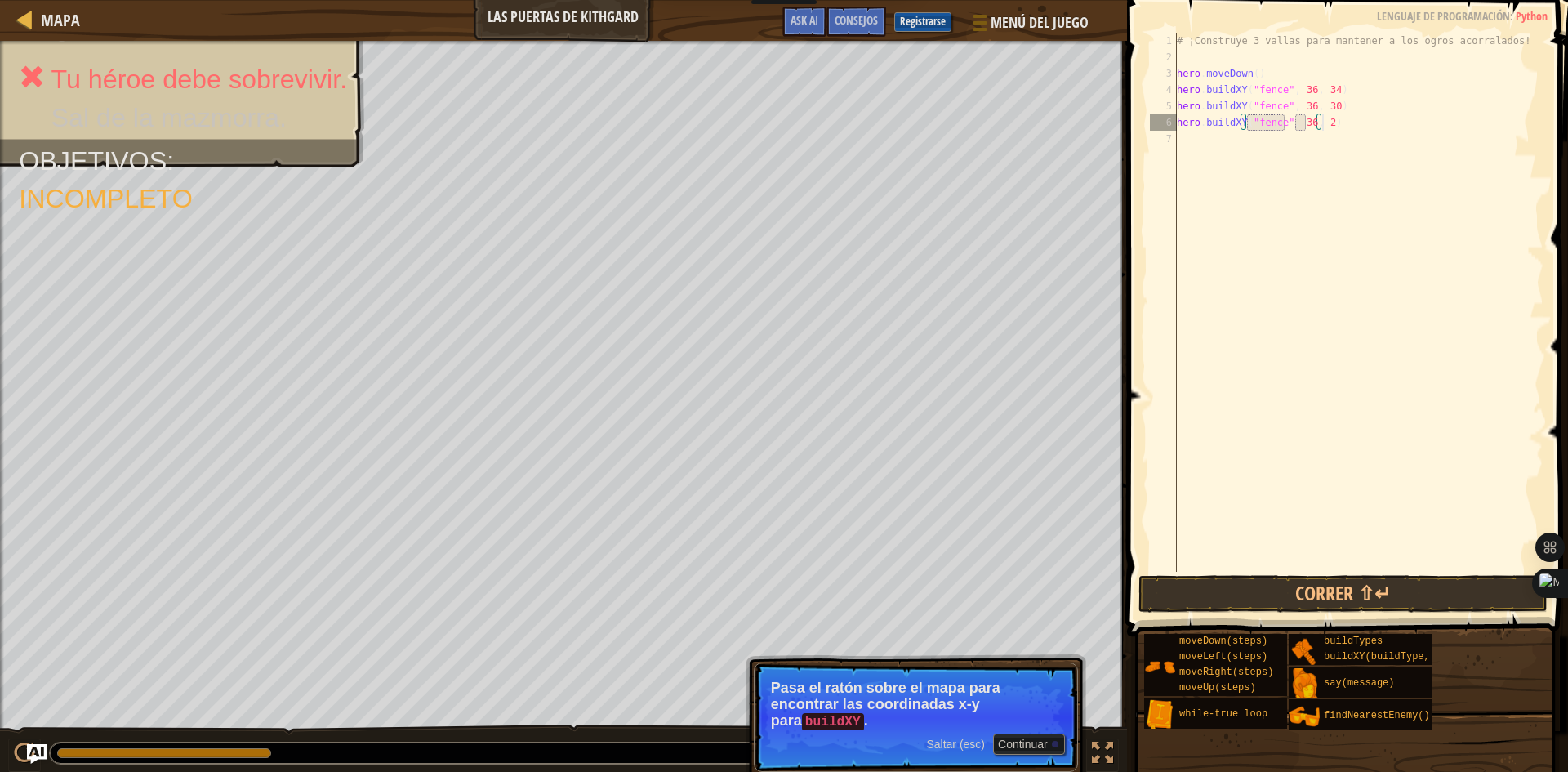
scroll to position [7, 11]
type textarea "hero.buildXY("fence", 36, 26)"
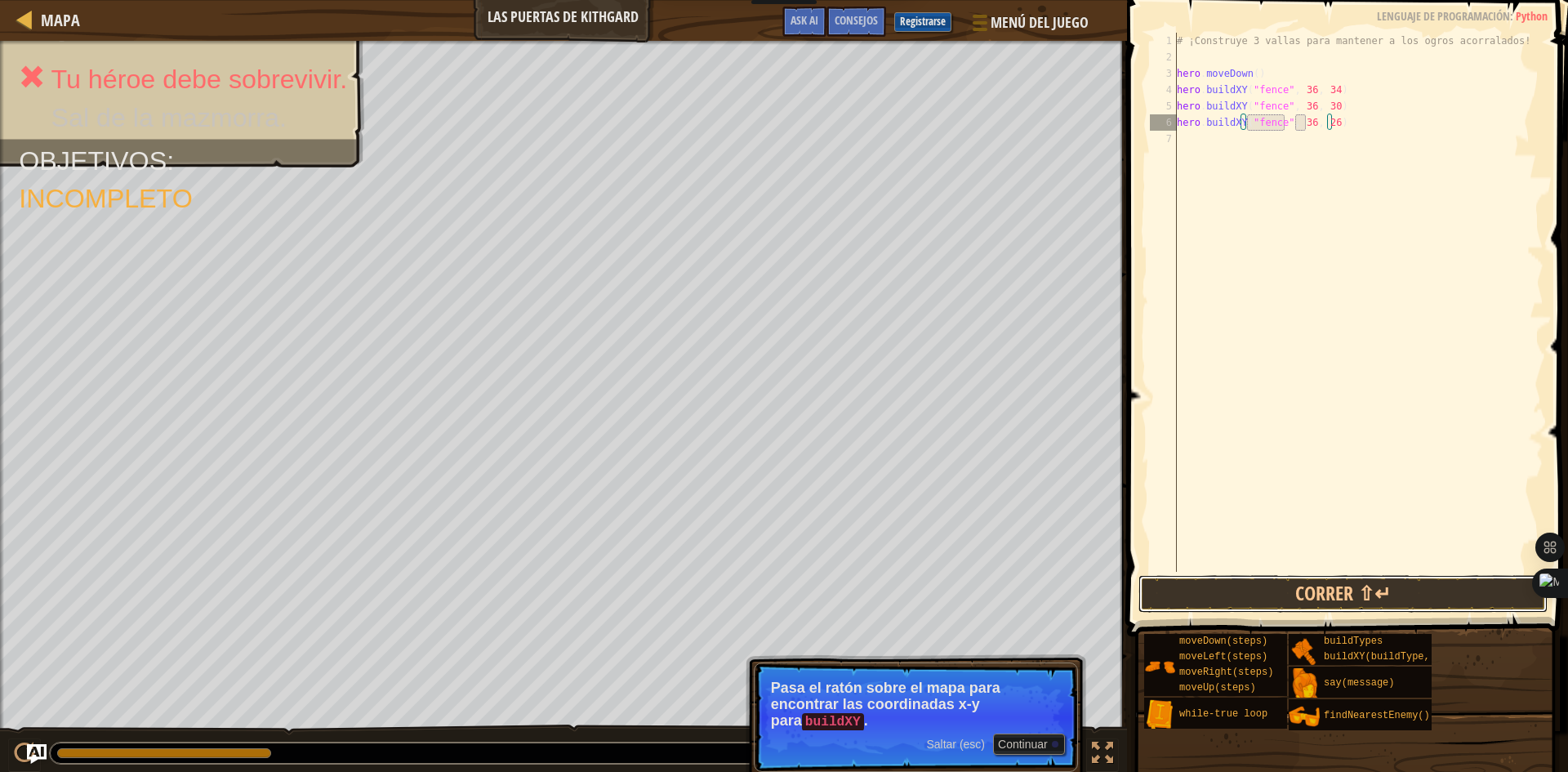
click at [1307, 597] on button "Correr ⇧↵" at bounding box center [1342, 594] width 409 height 38
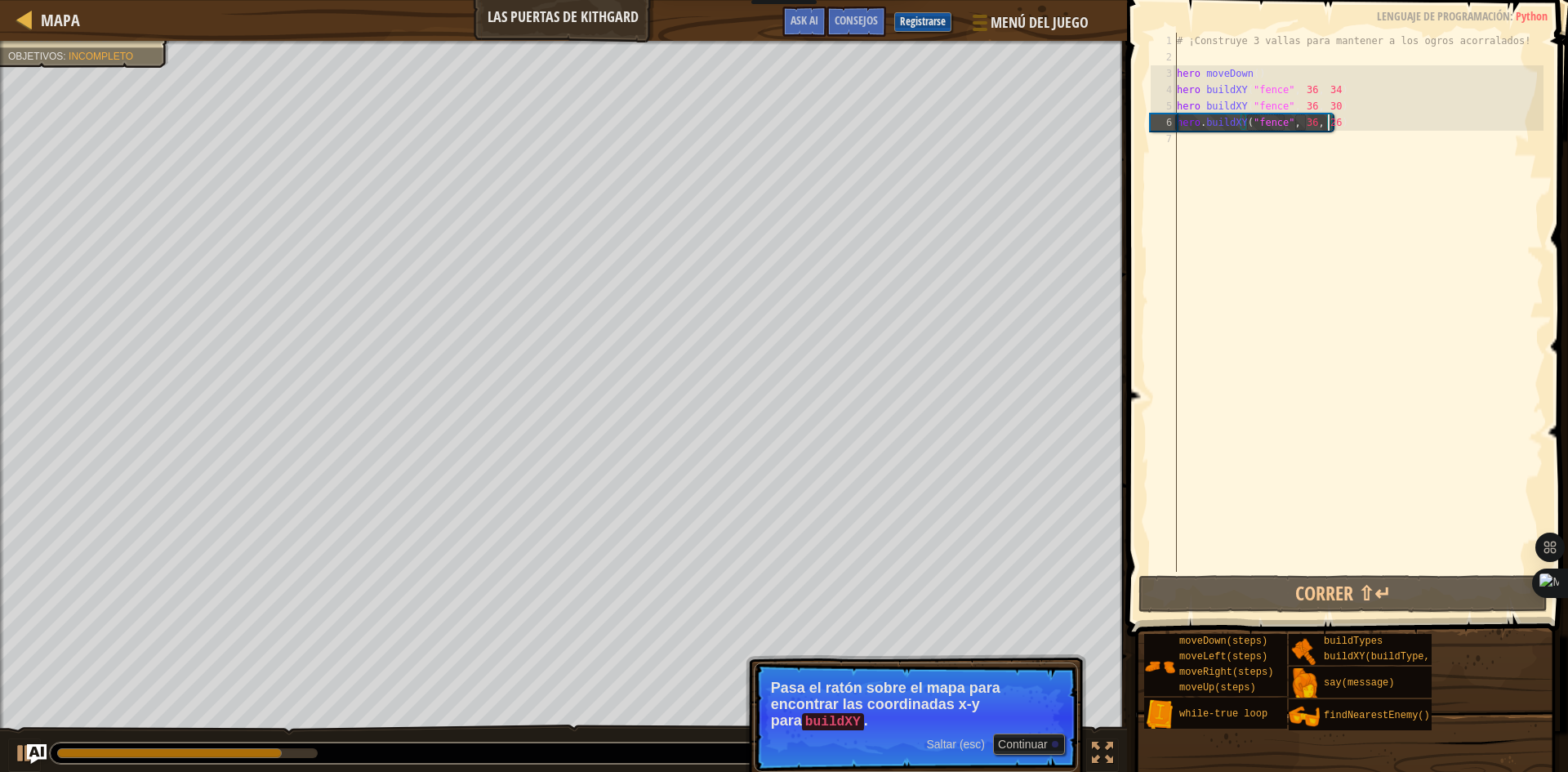
click at [1189, 145] on div "# ¡Construye 3 vallas para mantener a los ogros acorralados! hero . moveDown ( …" at bounding box center [1358, 318] width 370 height 572
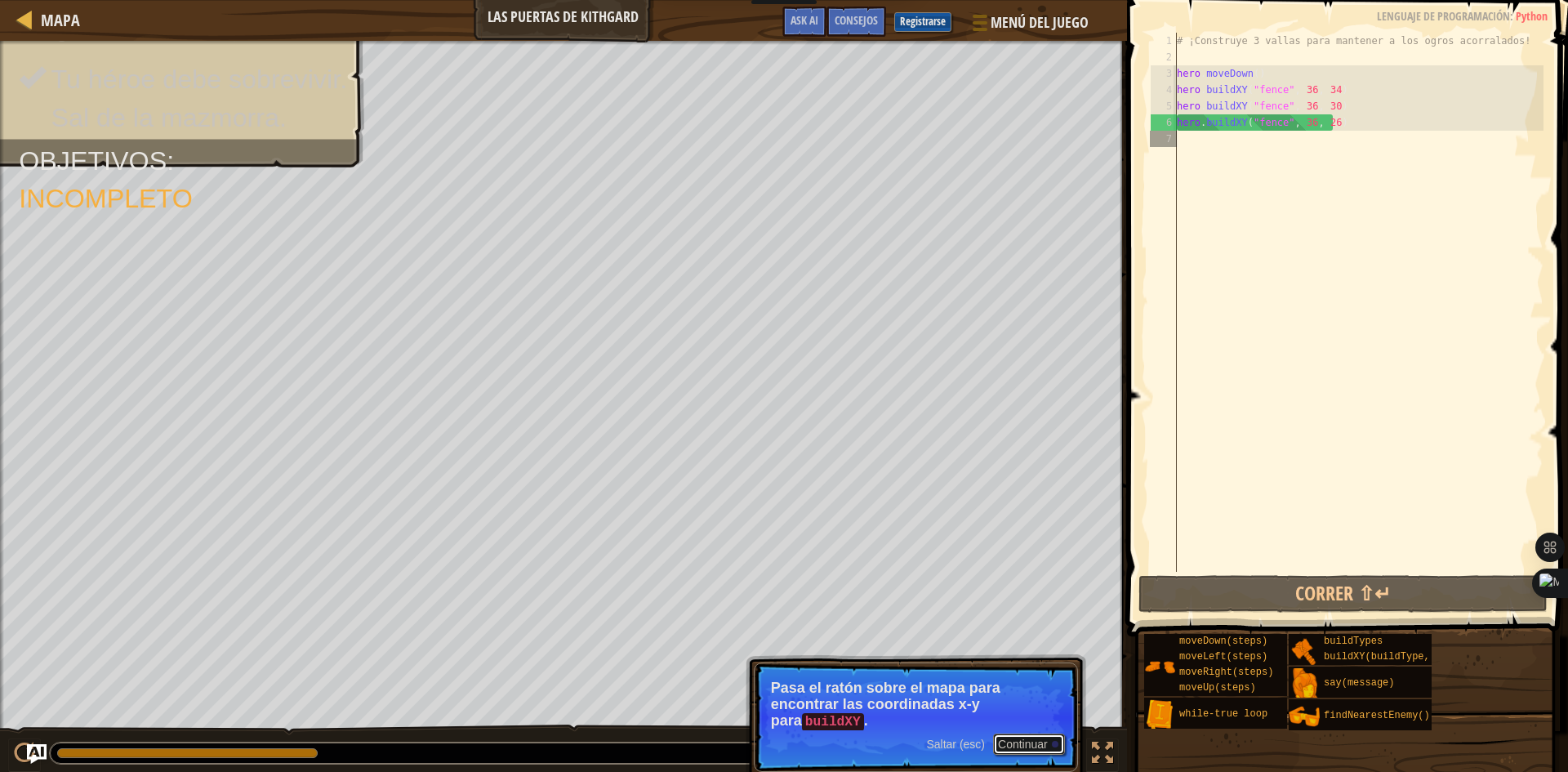
click at [1010, 741] on button "Continuar" at bounding box center [1029, 744] width 72 height 21
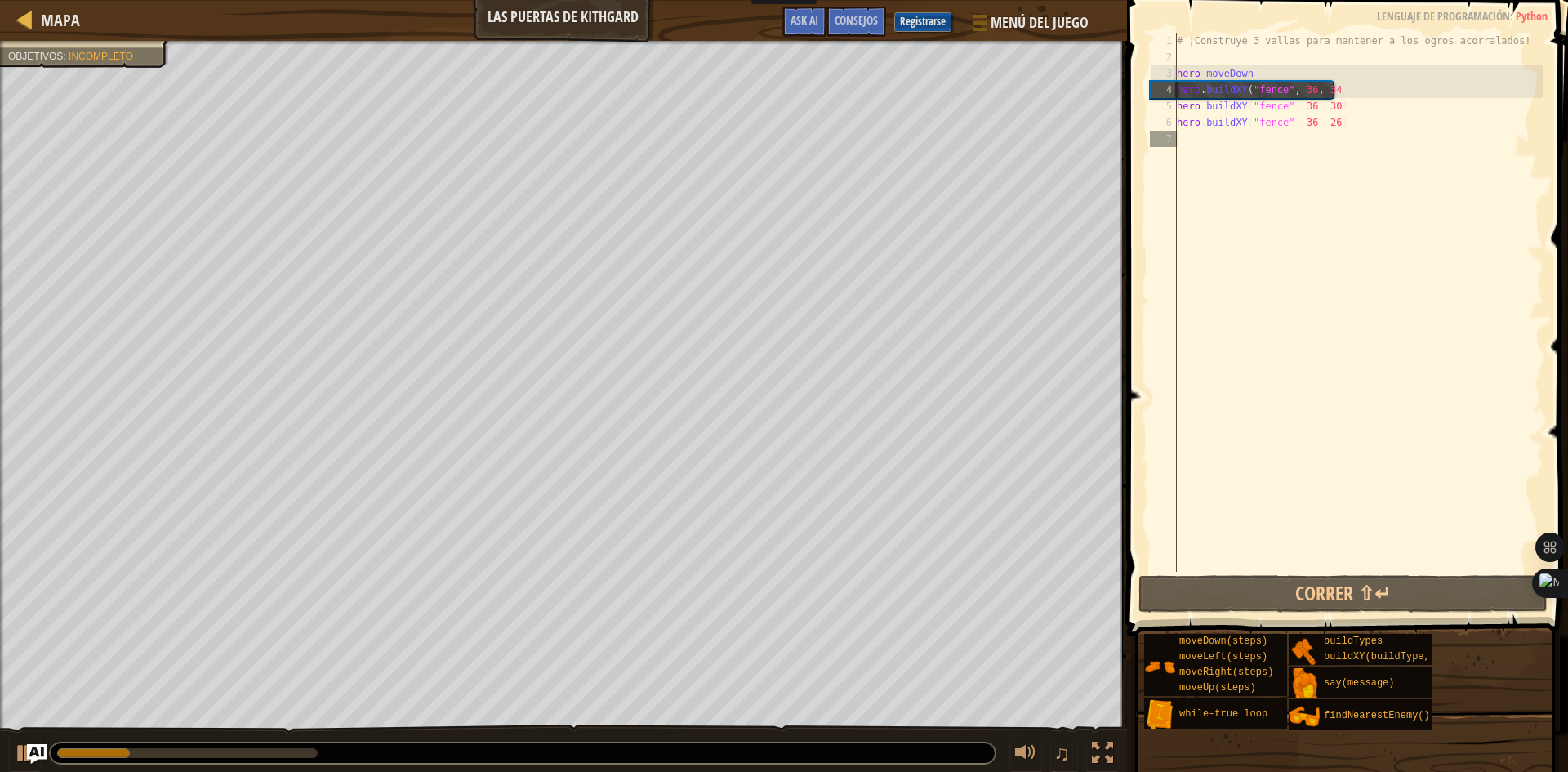
click at [1224, 145] on div "# ¡Construye 3 vallas para mantener a los ogros acorralados! hero . moveDown ( …" at bounding box center [1358, 318] width 370 height 572
type textarea "h"
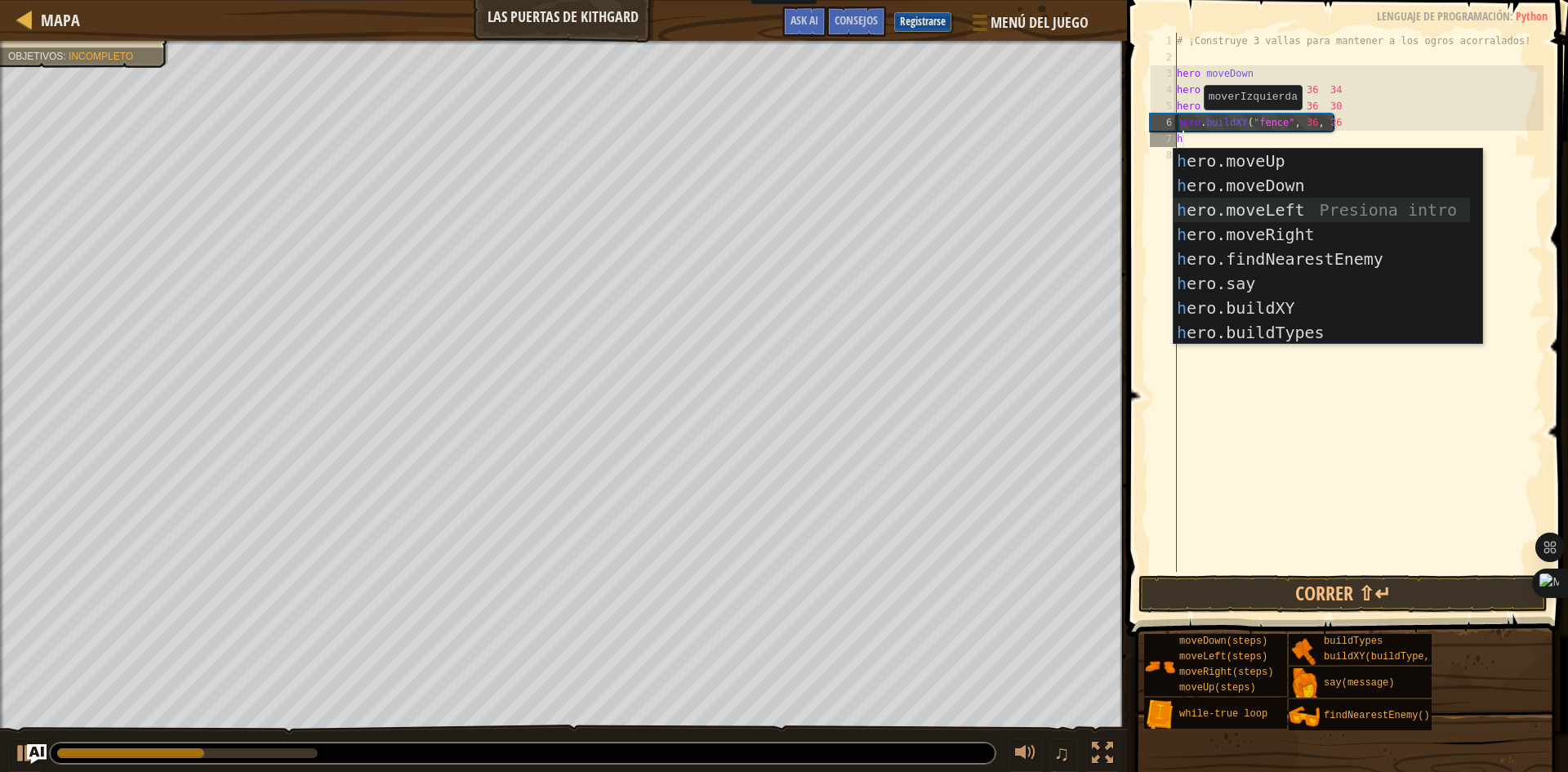
click at [1210, 222] on div "h ero.moveUp Presiona intro h ero.moveDown Presiona intro h ero.moveLeft Presio…" at bounding box center [1321, 272] width 297 height 245
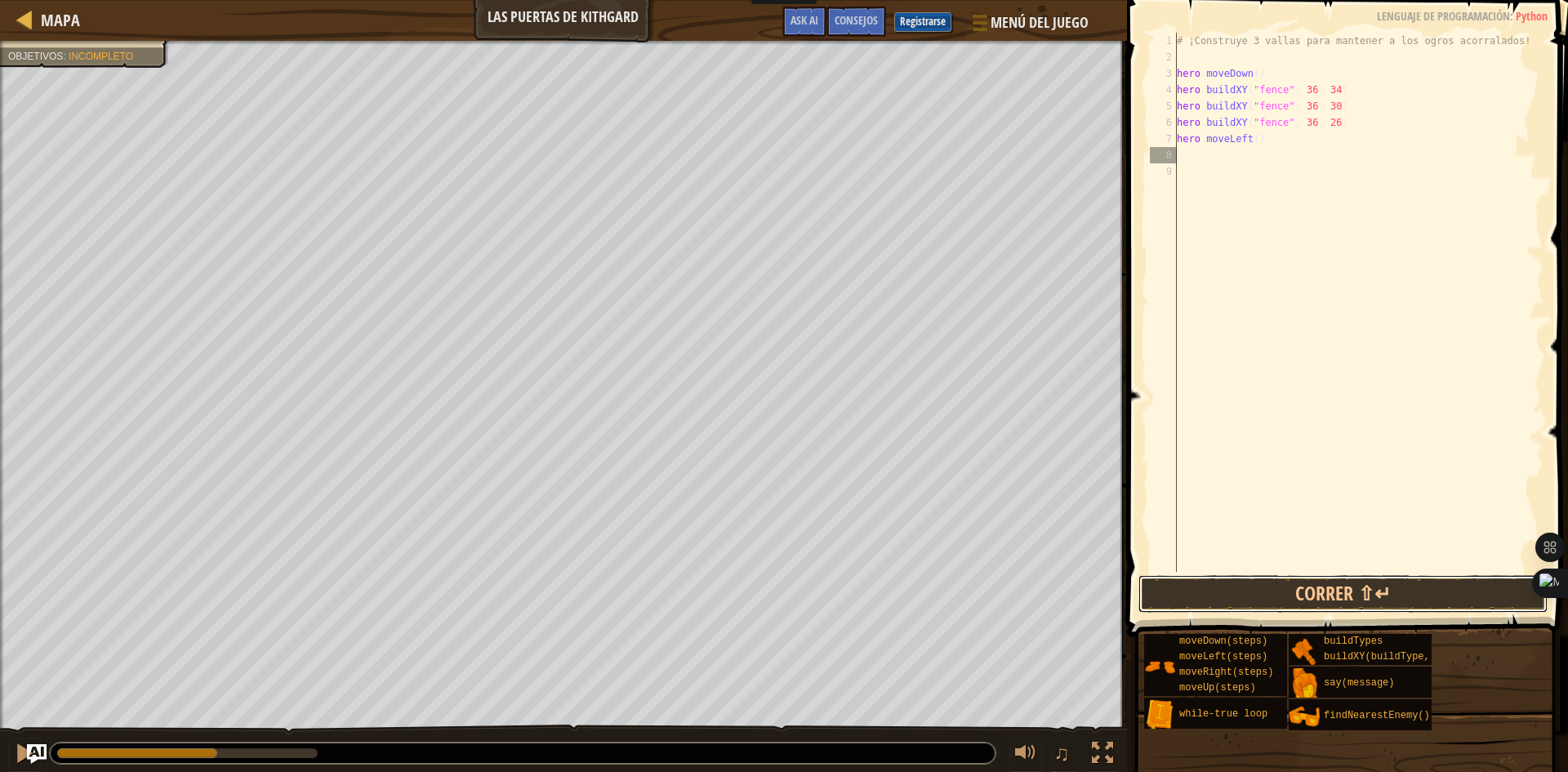
click at [1254, 583] on button "Correr ⇧↵" at bounding box center [1342, 594] width 409 height 38
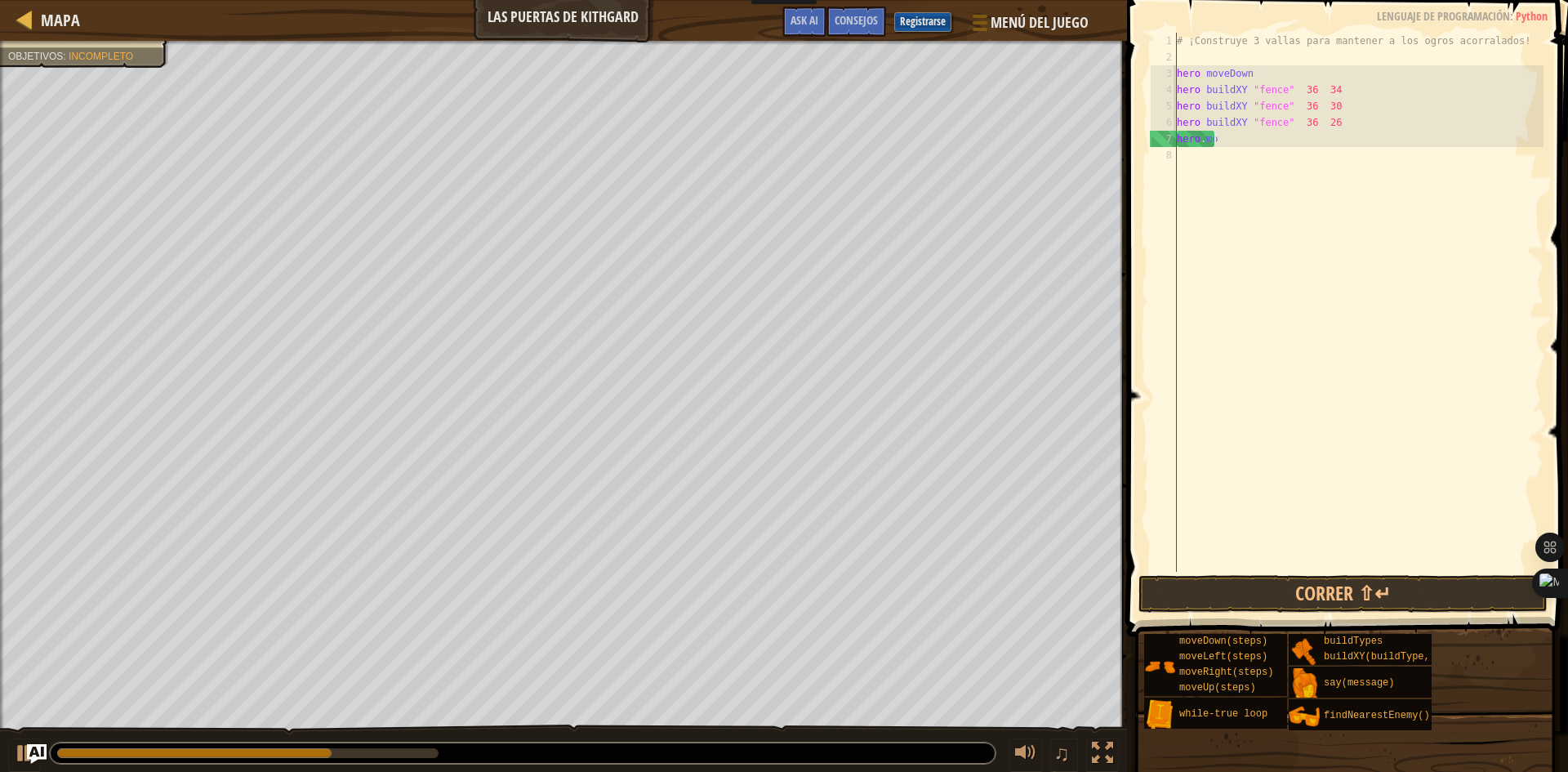
click at [1243, 142] on div "# ¡Construye 3 vallas para mantener a los ogros acorralados! hero . moveDown ( …" at bounding box center [1358, 318] width 370 height 572
type textarea "h"
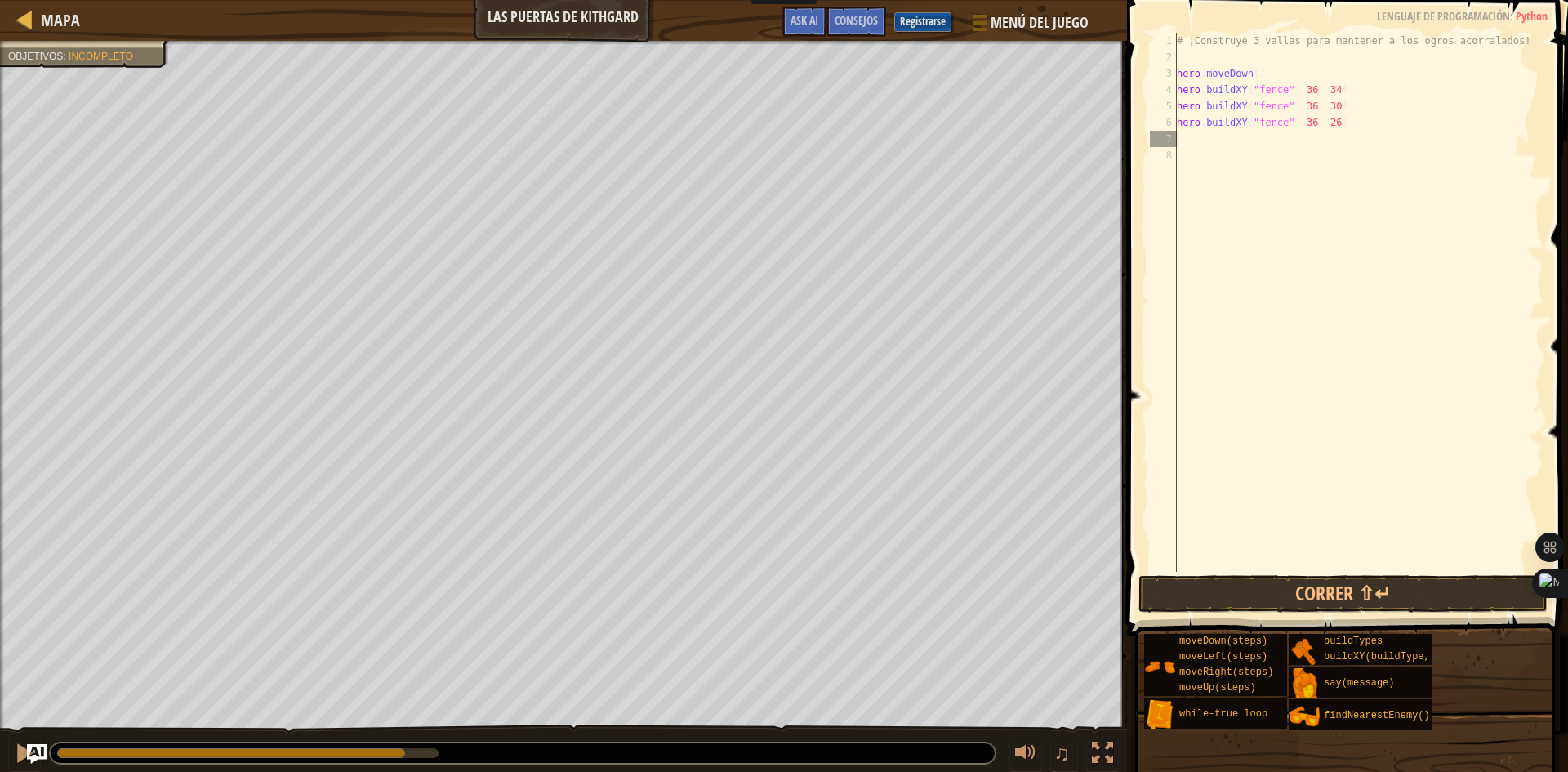
type textarea "h"
type textarea "w"
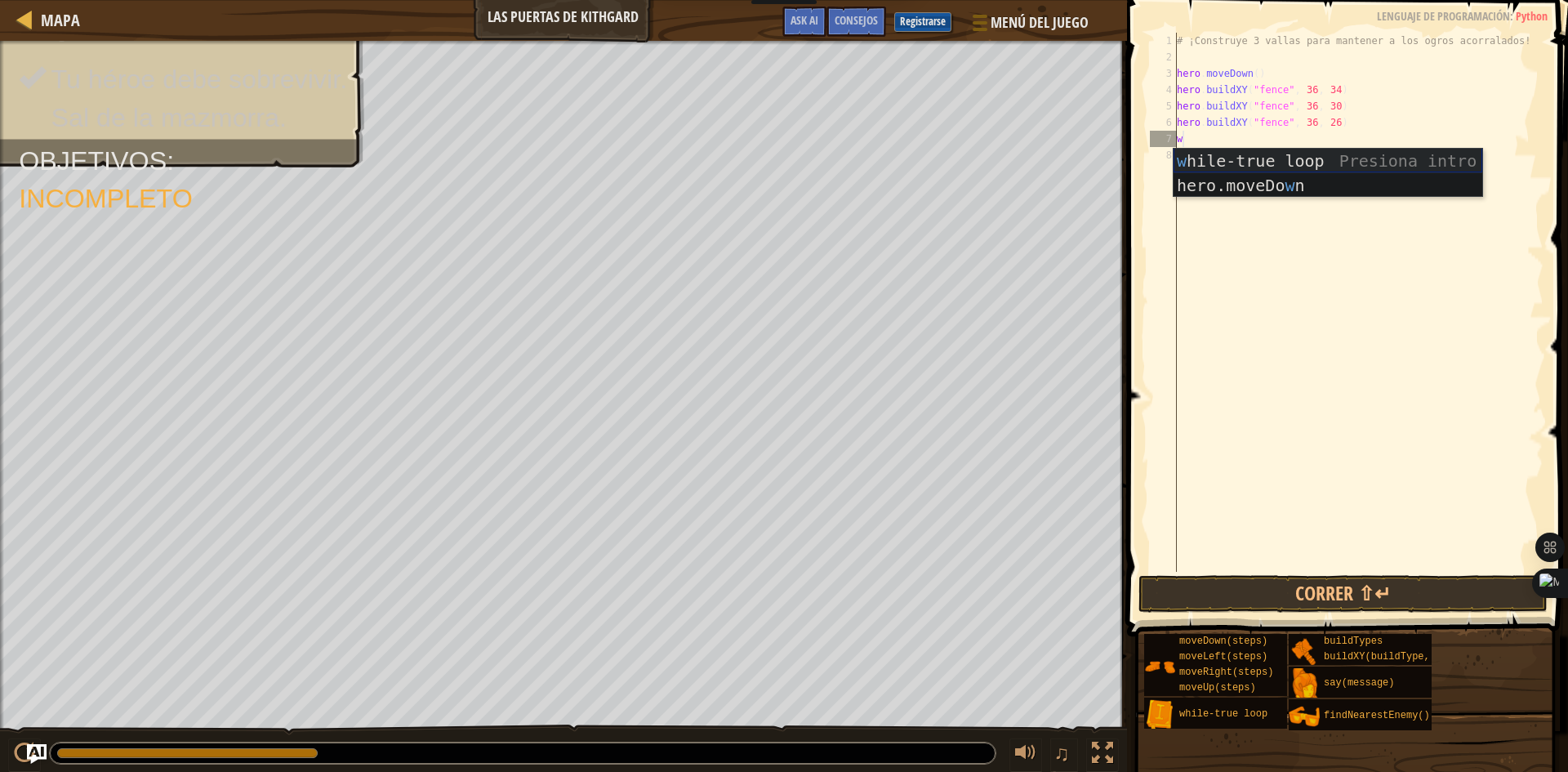
click at [1246, 155] on div "w hile-true loop Presiona intro hero.moveDo w n Presiona intro" at bounding box center [1328, 198] width 309 height 98
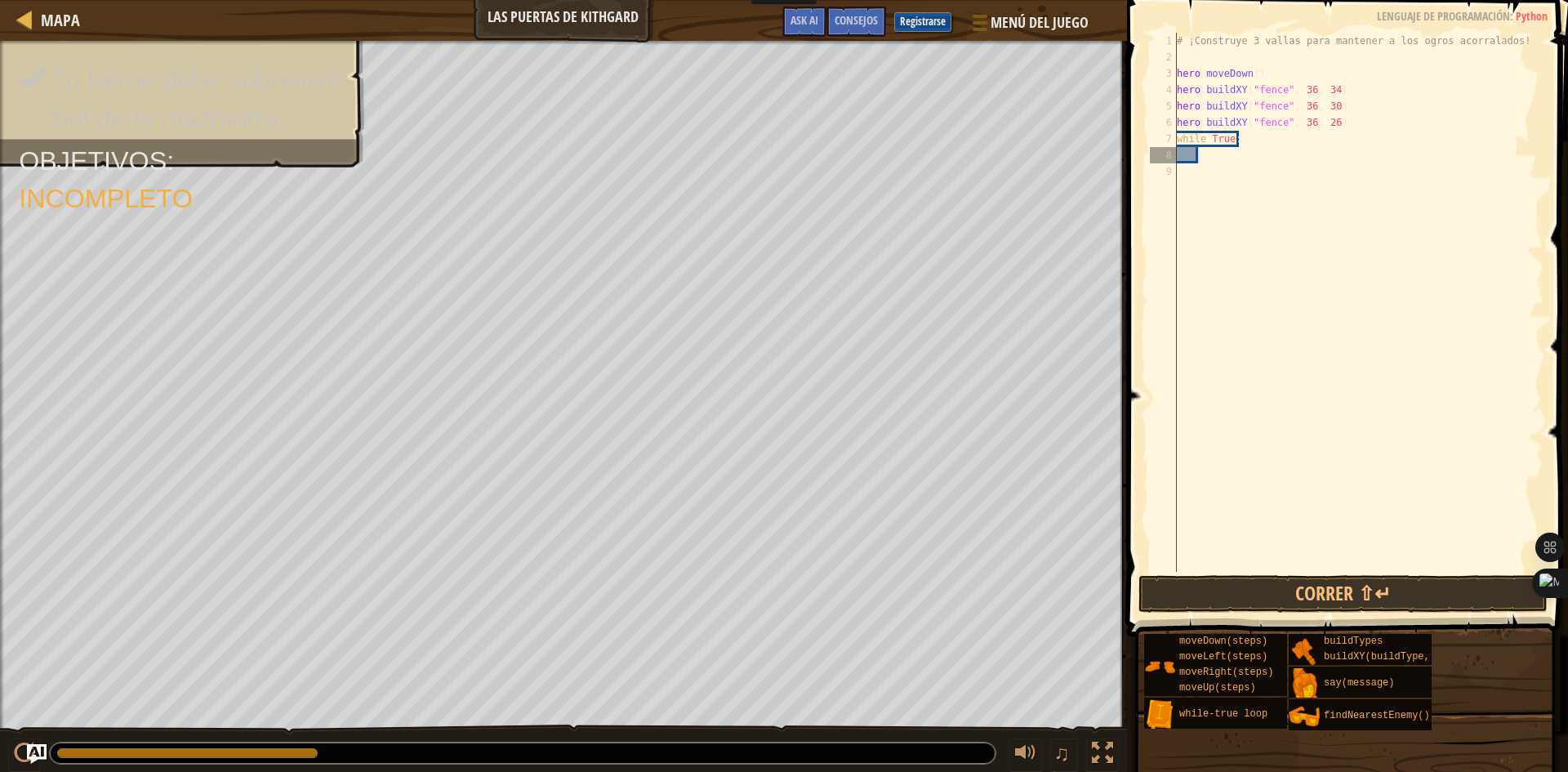
click at [1231, 164] on div "# ¡Construye 3 vallas para mantener a los ogros acorralados! hero . moveDown ( …" at bounding box center [1358, 318] width 370 height 572
click at [1195, 158] on div "# ¡Construye 3 vallas para mantener a los ogros acorralados! hero . moveDown ( …" at bounding box center [1358, 318] width 370 height 572
click at [1204, 157] on div "# ¡Construye 3 vallas para mantener a los ogros acorralados! hero . moveDown ( …" at bounding box center [1358, 318] width 370 height 572
type textarea "h"
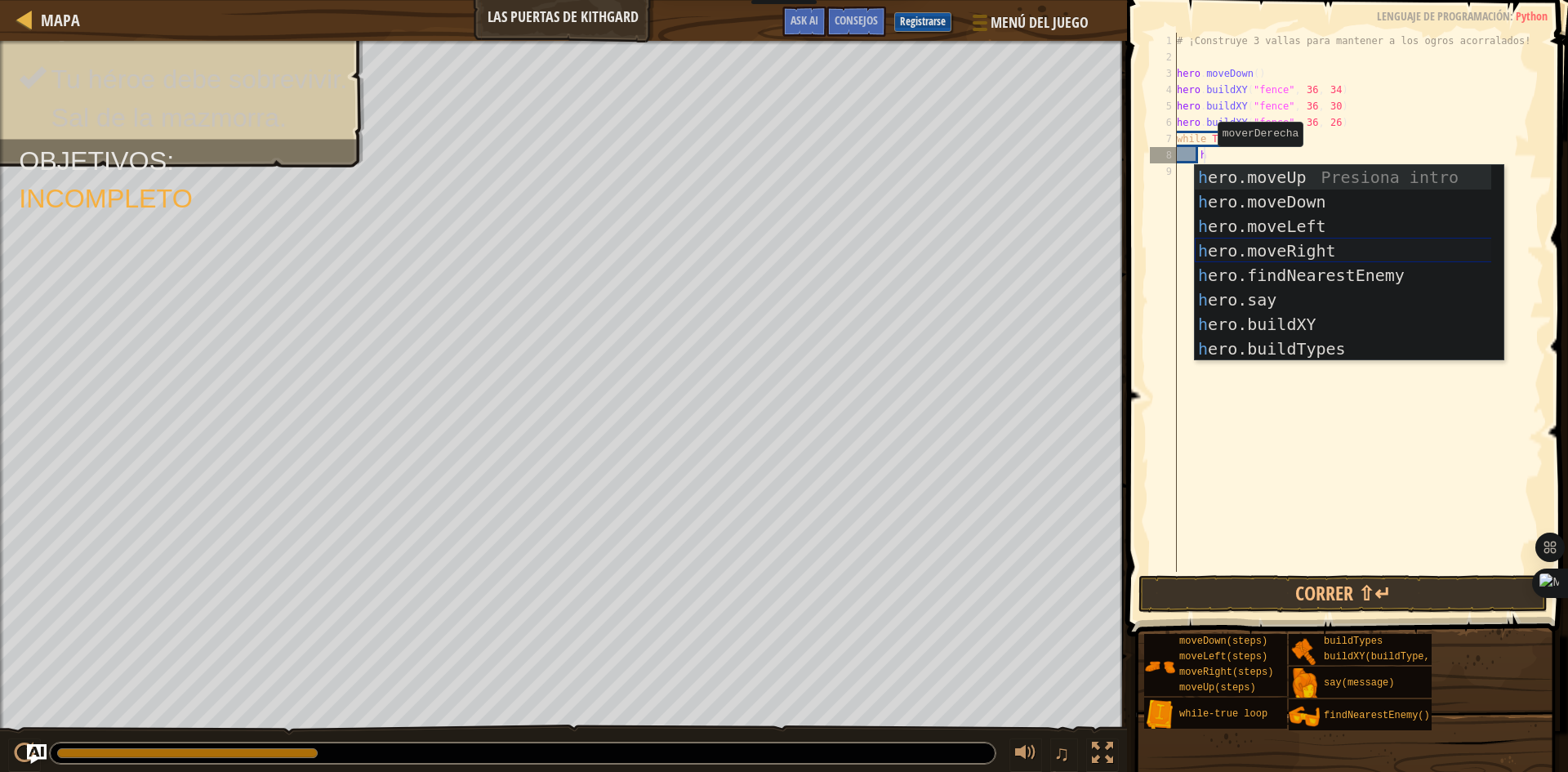
click at [1285, 255] on div "h ero.moveUp Presiona intro h ero.moveDown Presiona intro h ero.moveLeft Presio…" at bounding box center [1349, 288] width 309 height 245
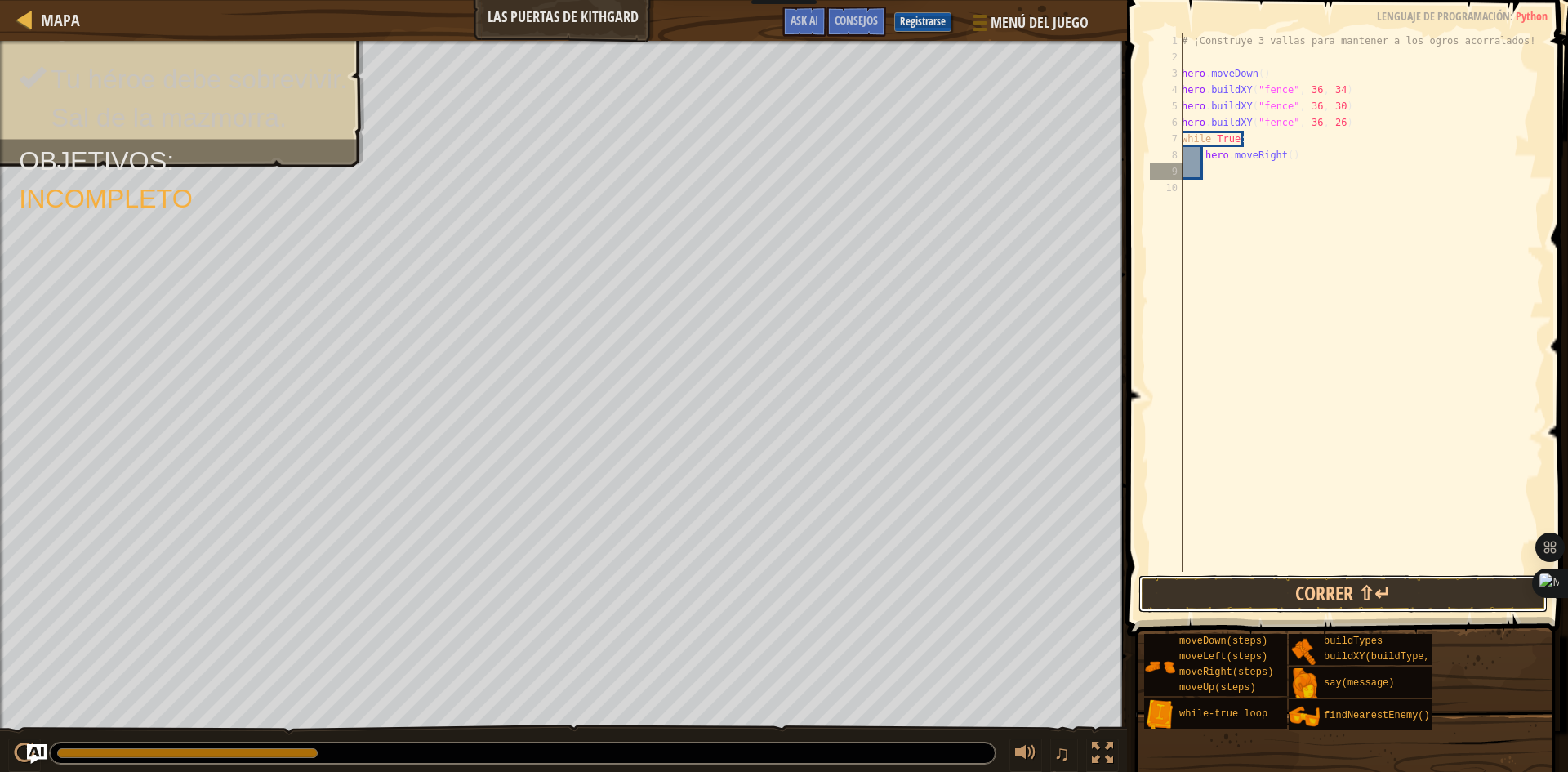
click at [1331, 591] on button "Correr ⇧↵" at bounding box center [1342, 594] width 409 height 38
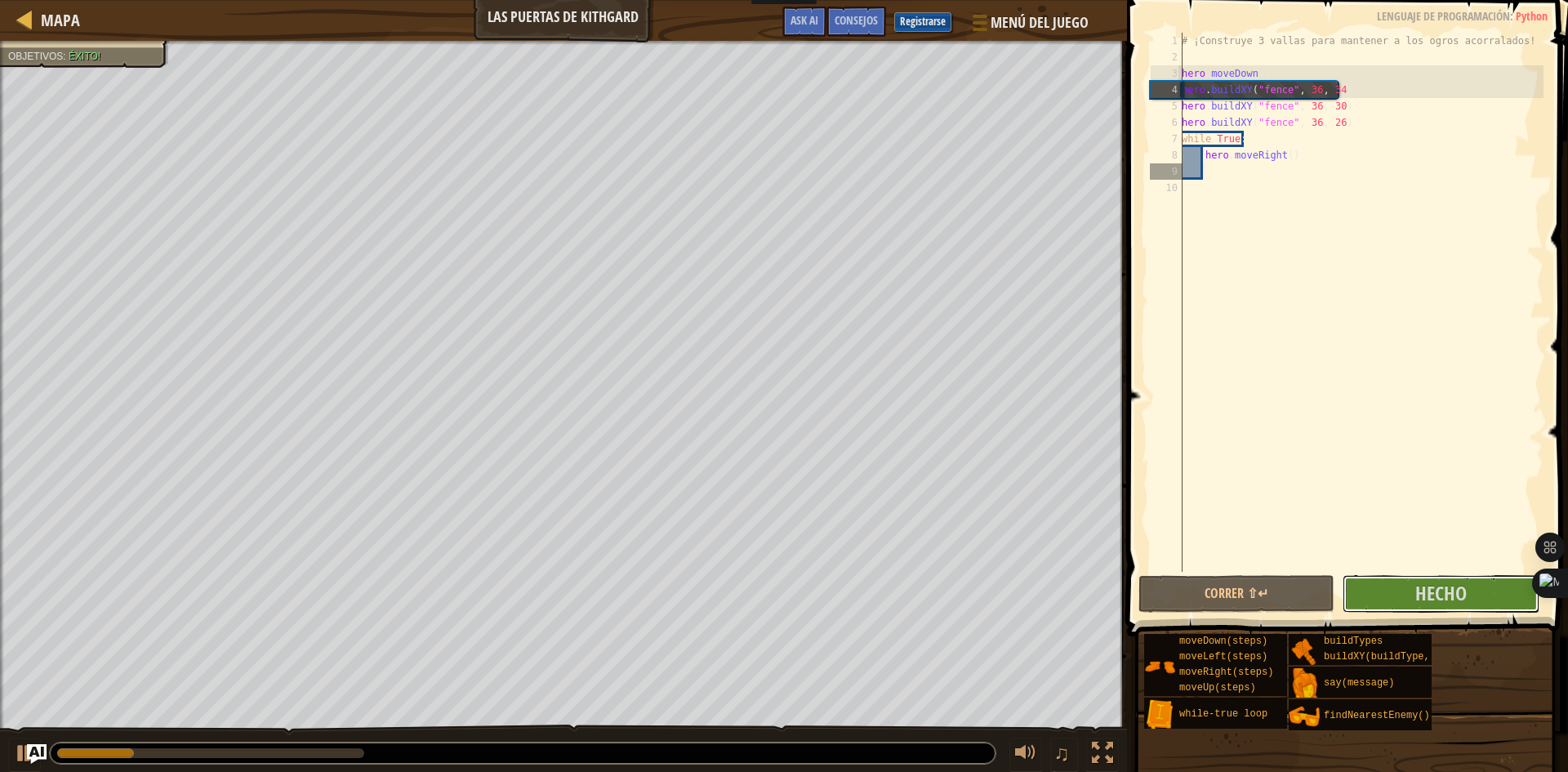
click at [1472, 579] on button "Hecho" at bounding box center [1440, 594] width 196 height 38
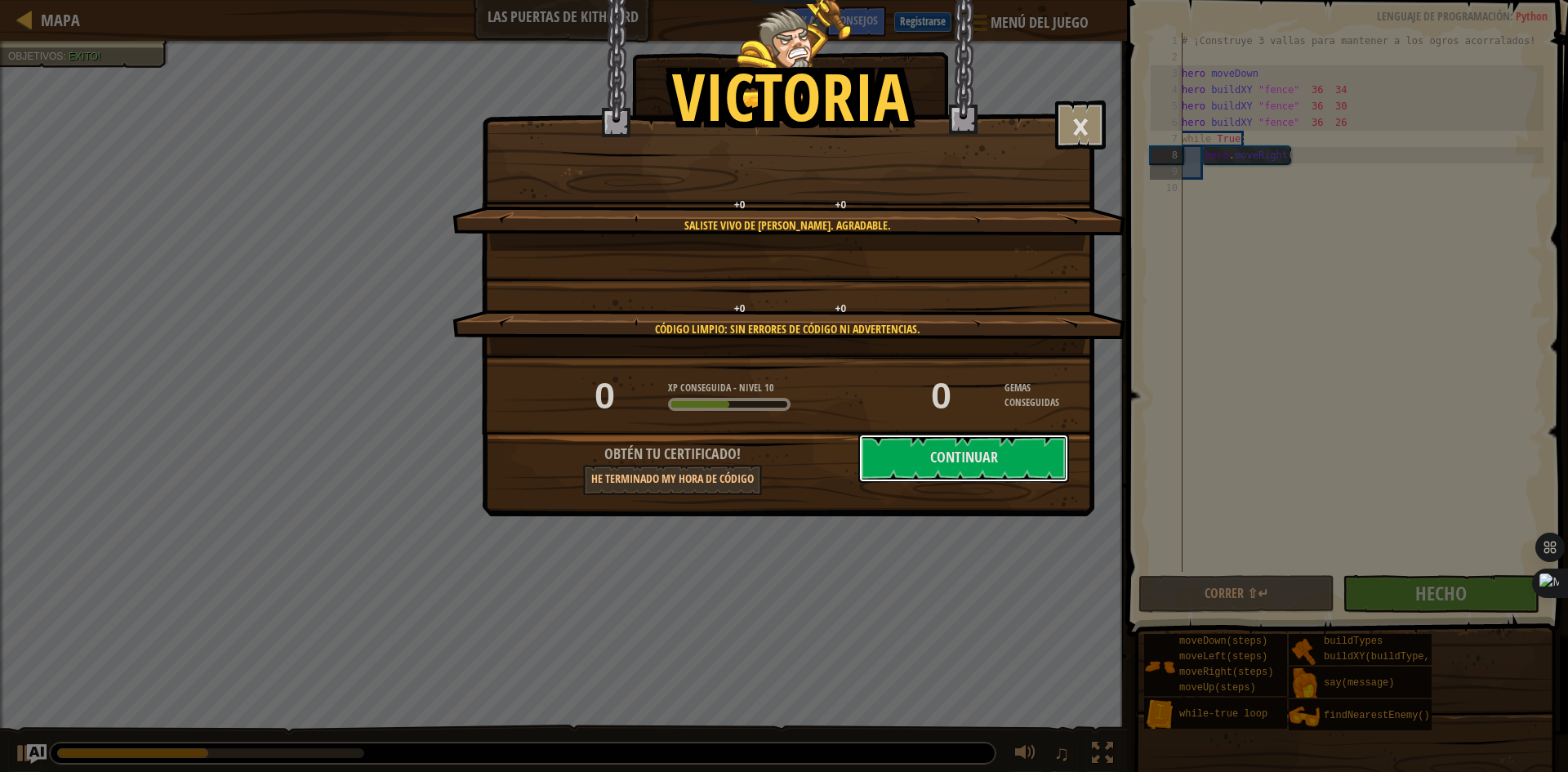
click at [945, 449] on button "Continuar" at bounding box center [964, 458] width 211 height 49
select select "es-ES"
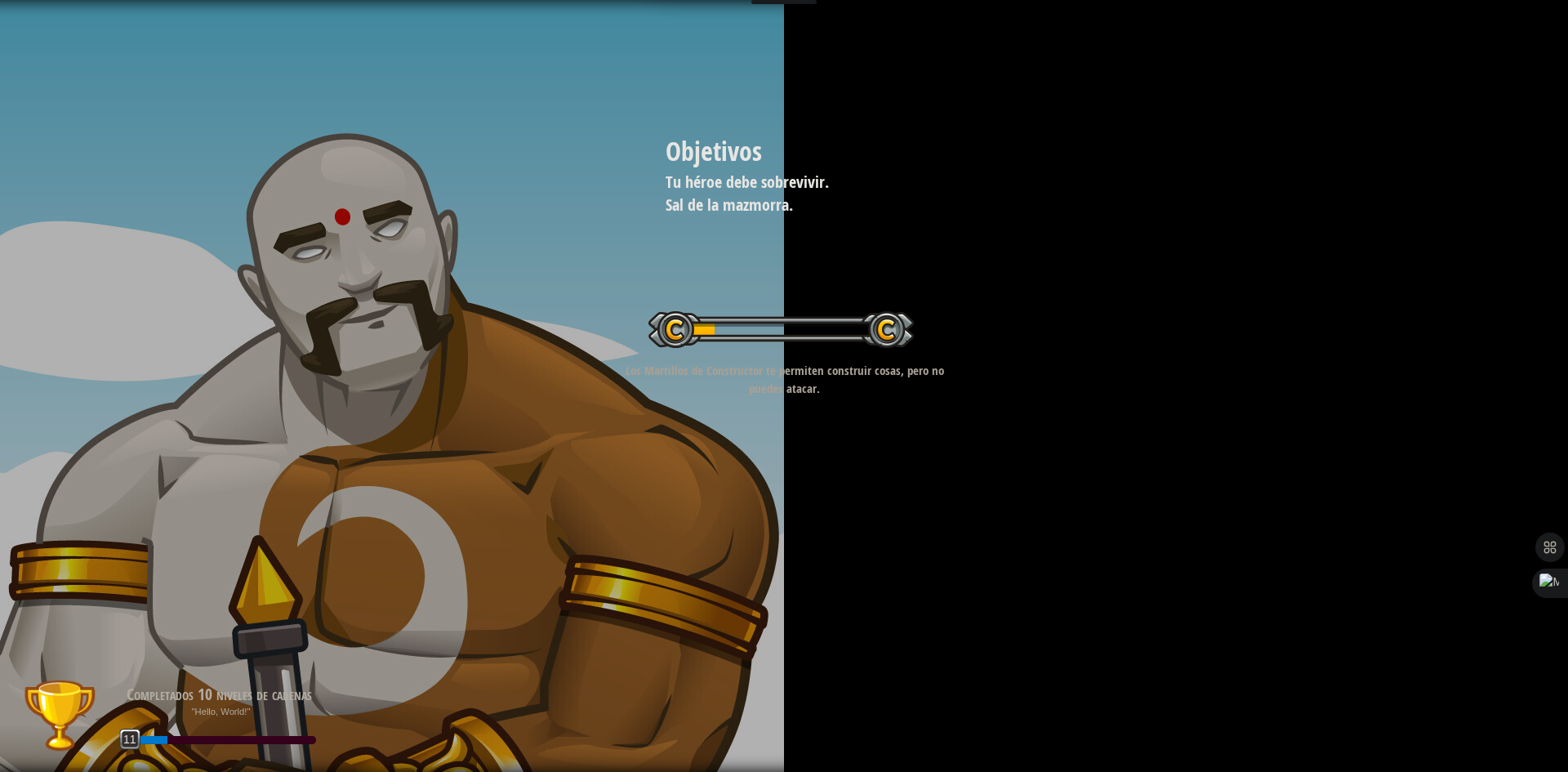
select select "es-ES"
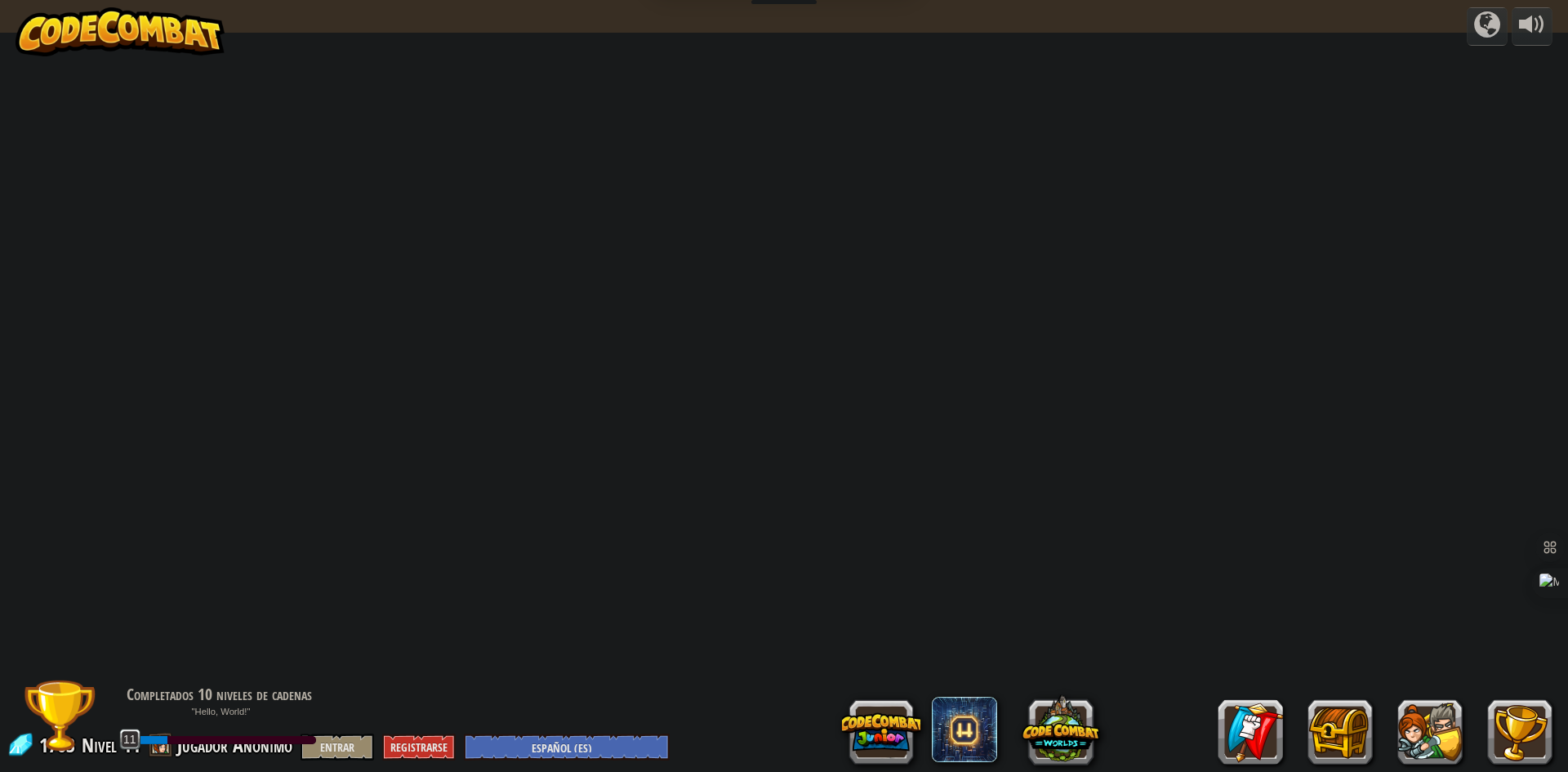
select select "es-ES"
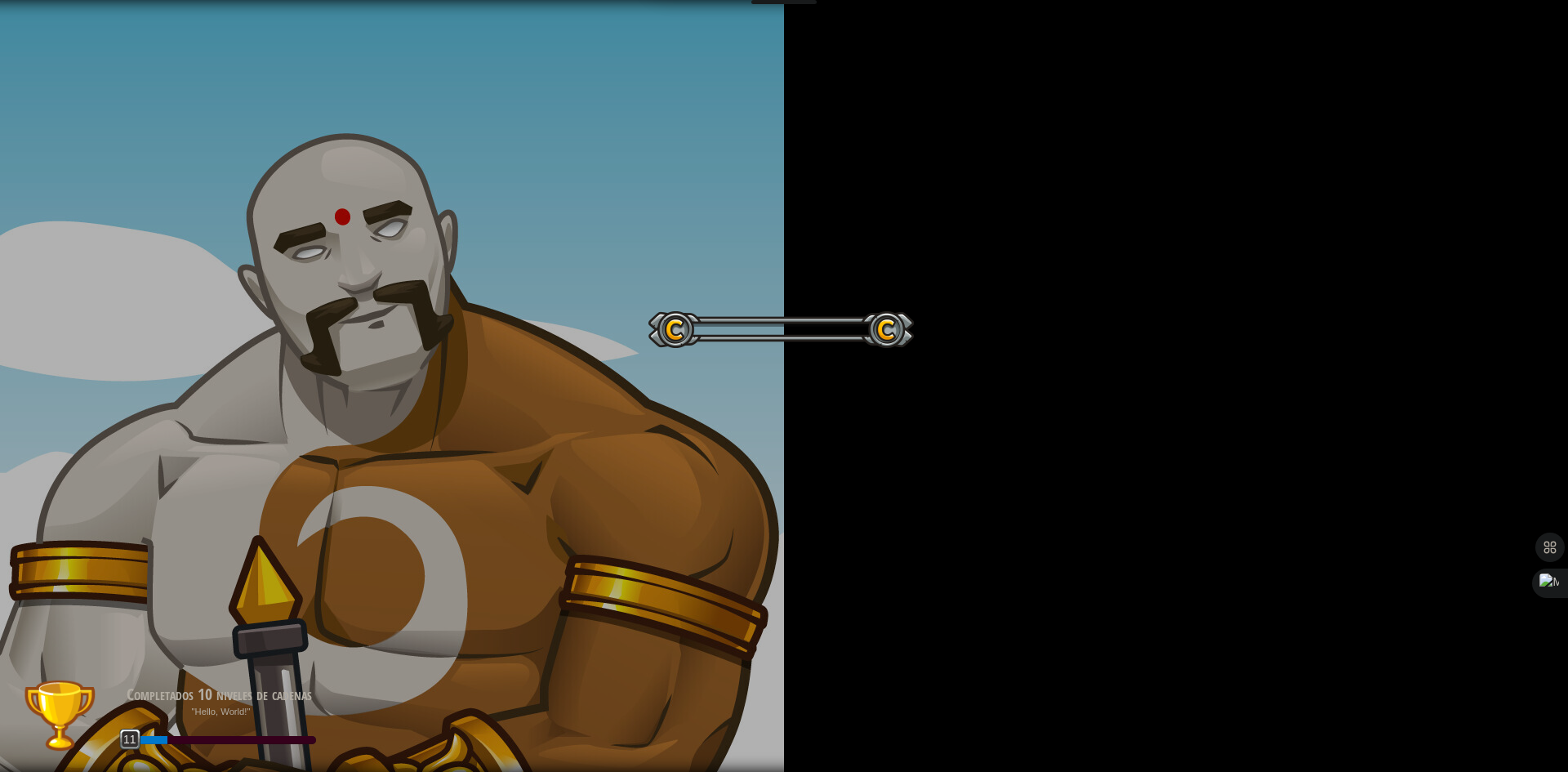
select select "es-ES"
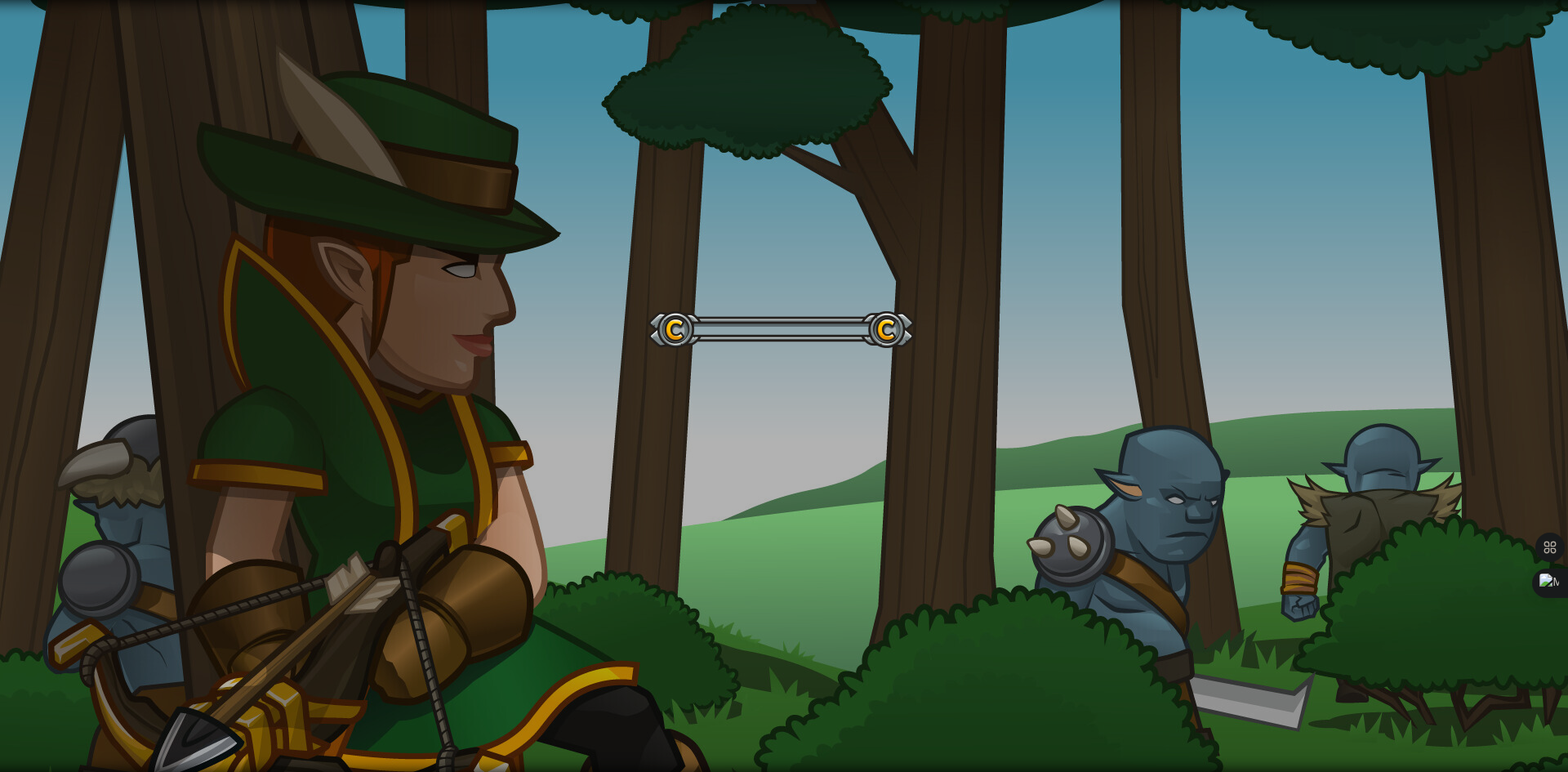
select select "es-ES"
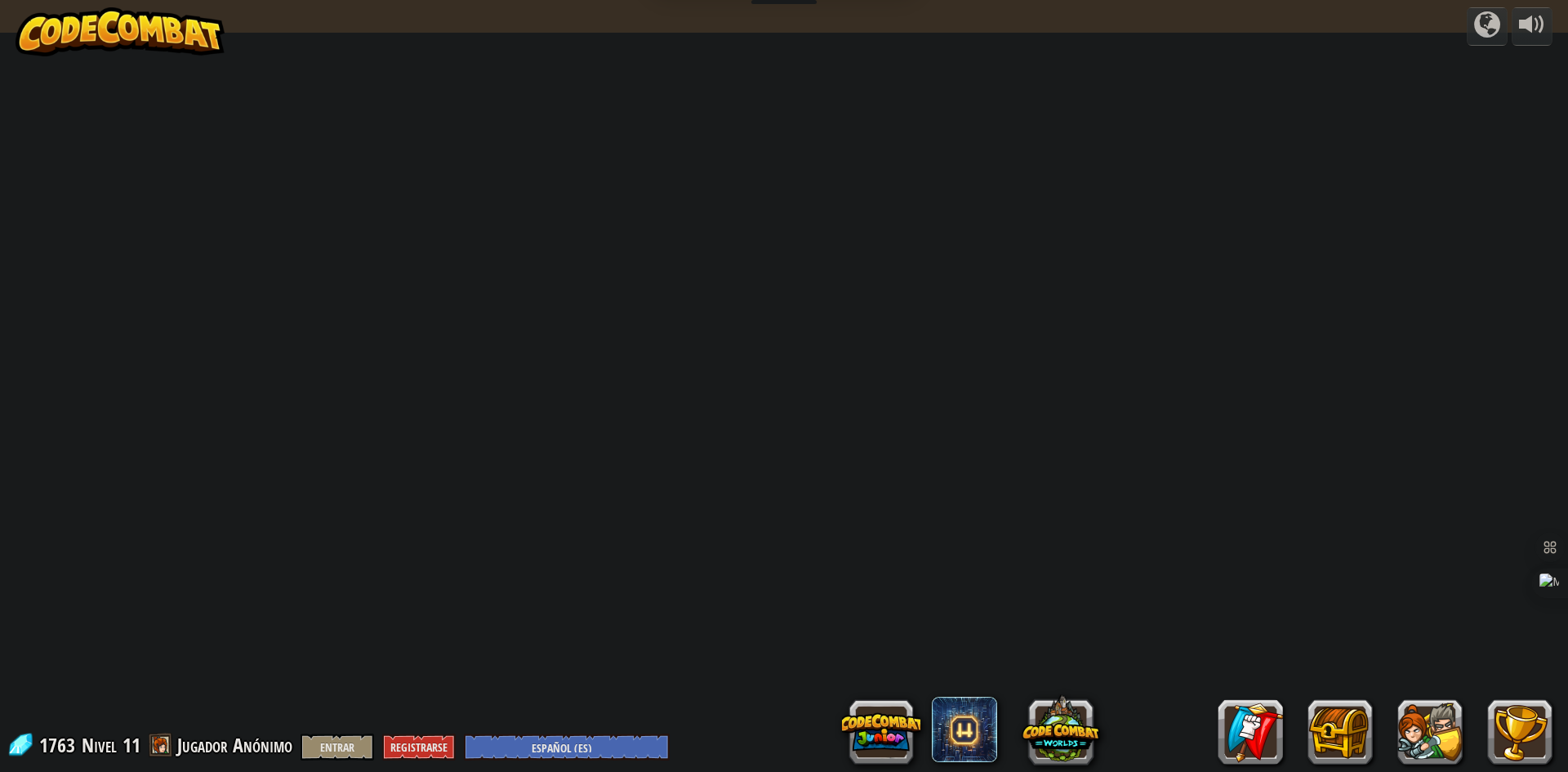
select select "es-ES"
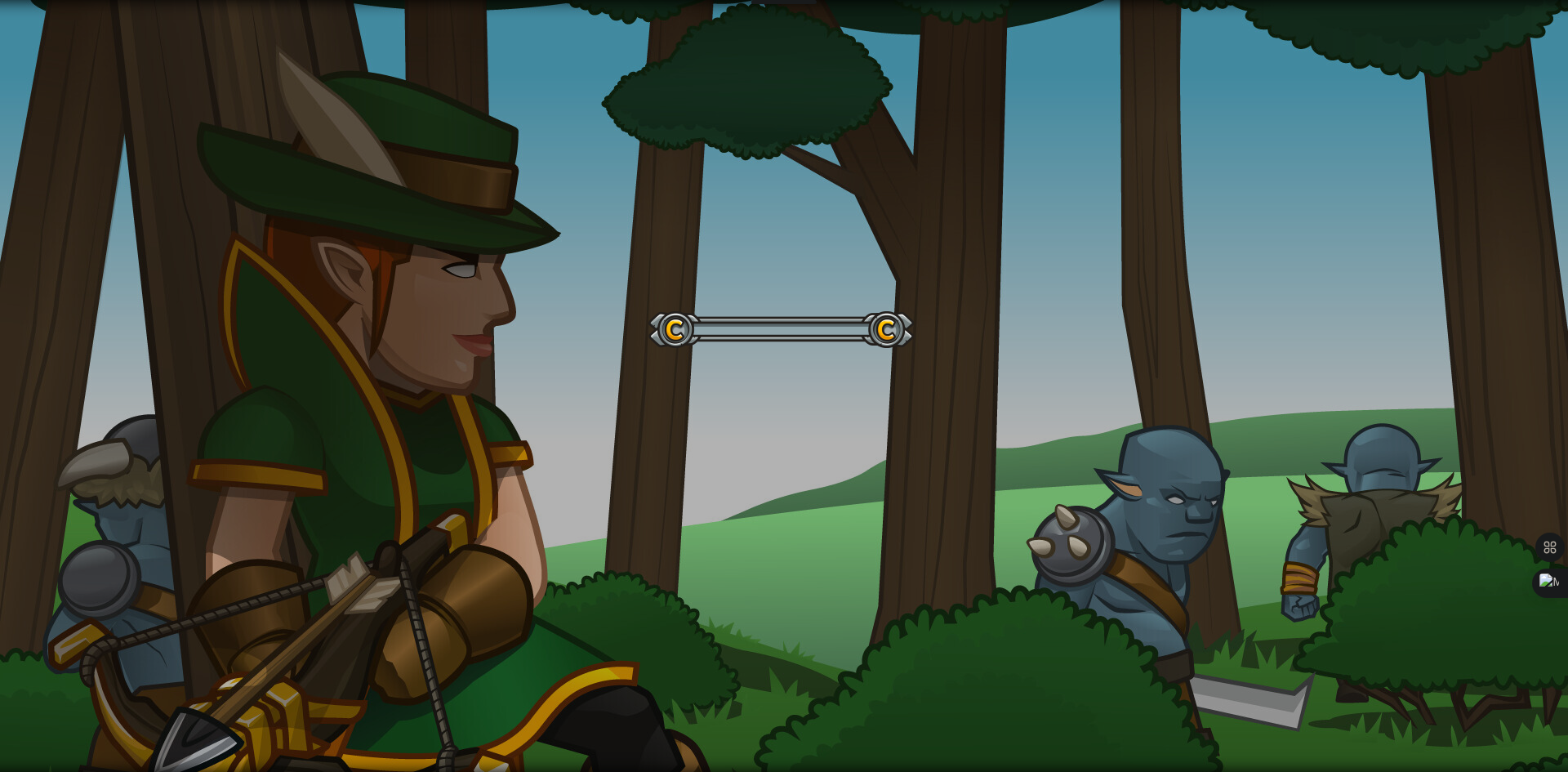
select select "es-ES"
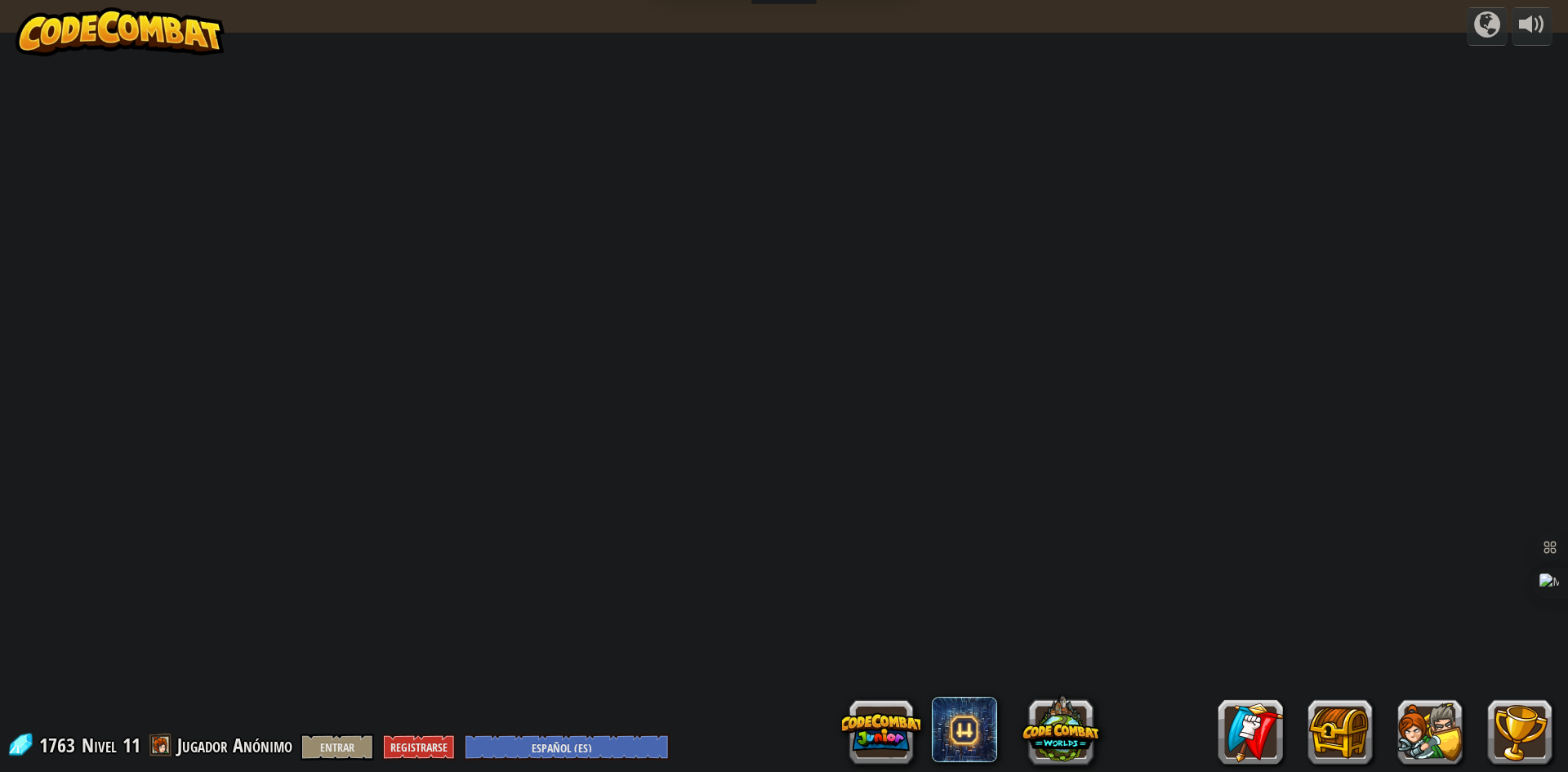
select select "es-ES"
